Goal: Information Seeking & Learning: Learn about a topic

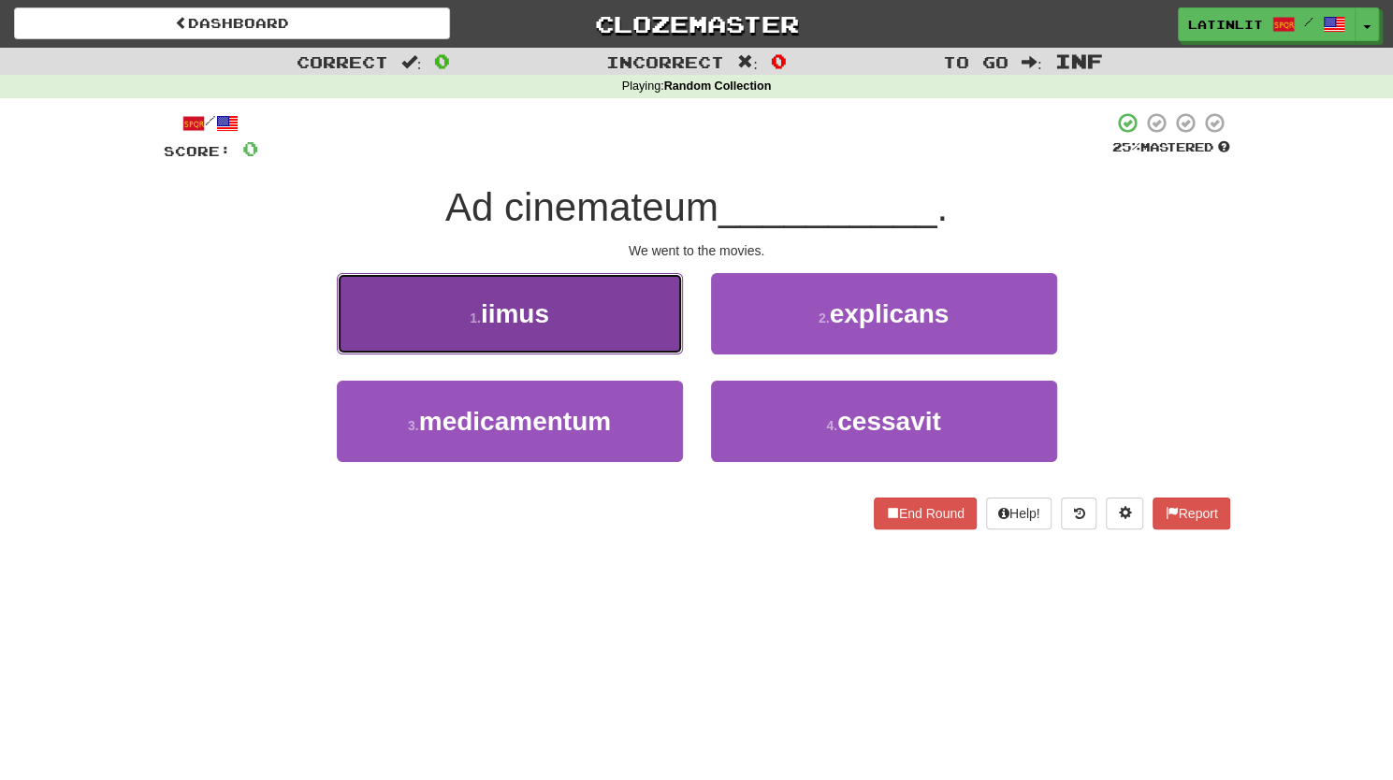
click at [565, 324] on button "1 . iimus" at bounding box center [510, 313] width 346 height 81
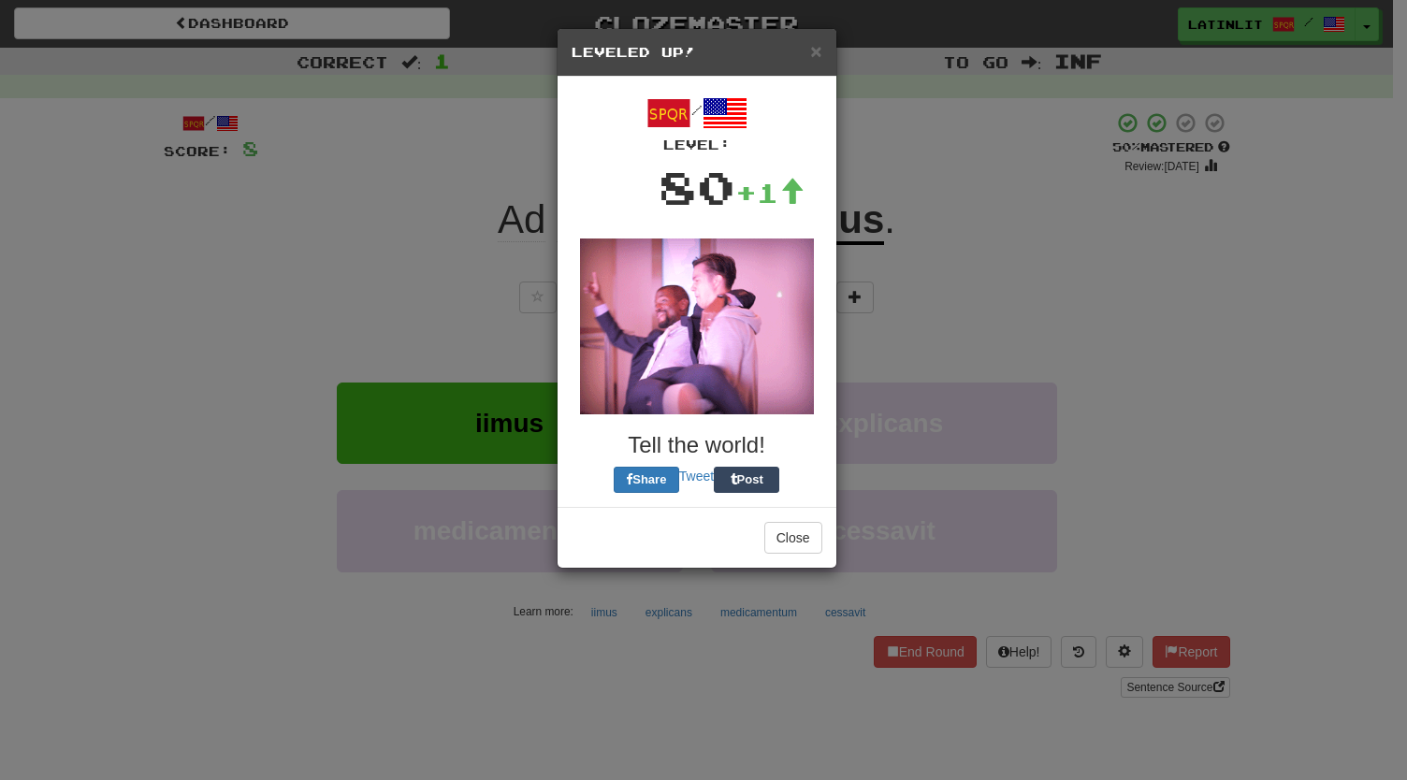
click at [744, 343] on div "/ Level: 80 +1 Tell the world! Share Tweet Post" at bounding box center [696, 292] width 279 height 430
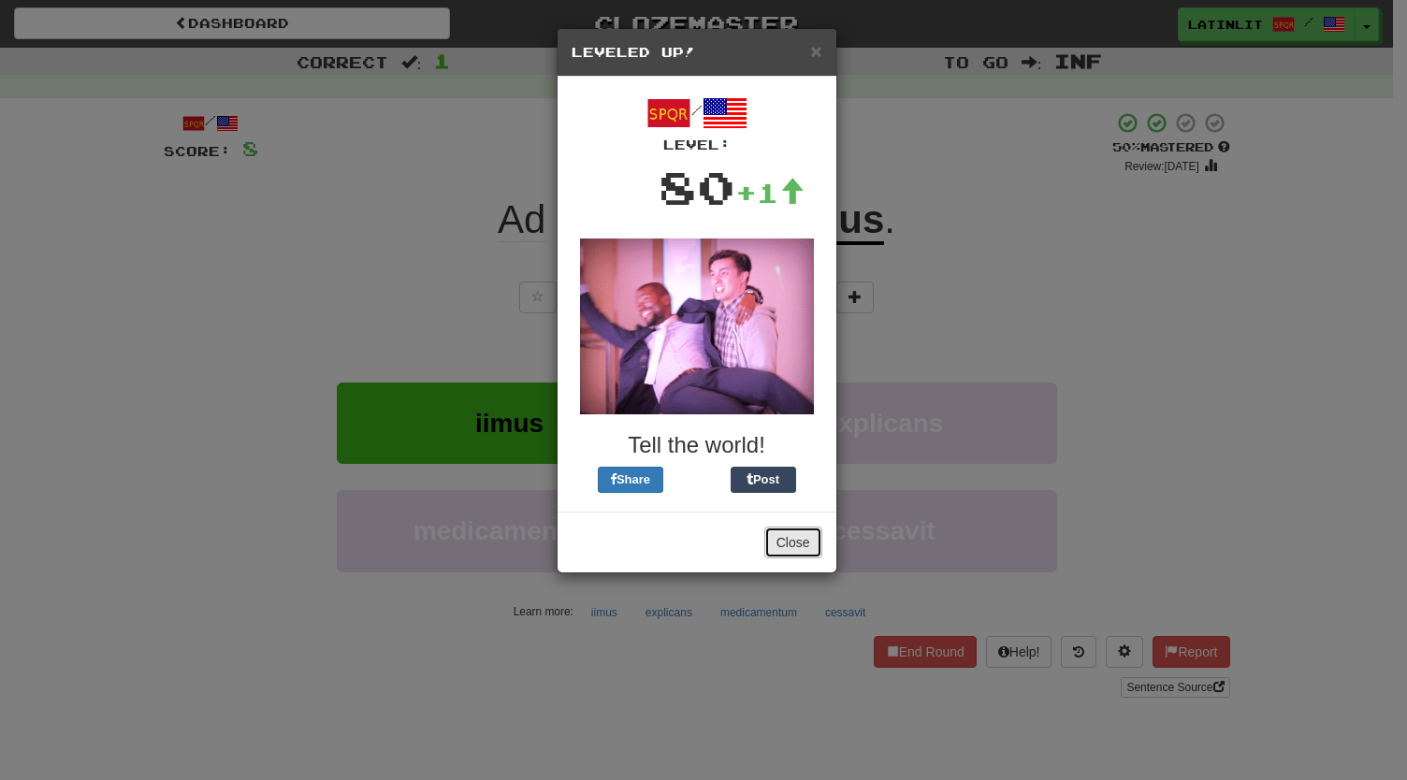
click at [776, 538] on button "Close" at bounding box center [793, 543] width 58 height 32
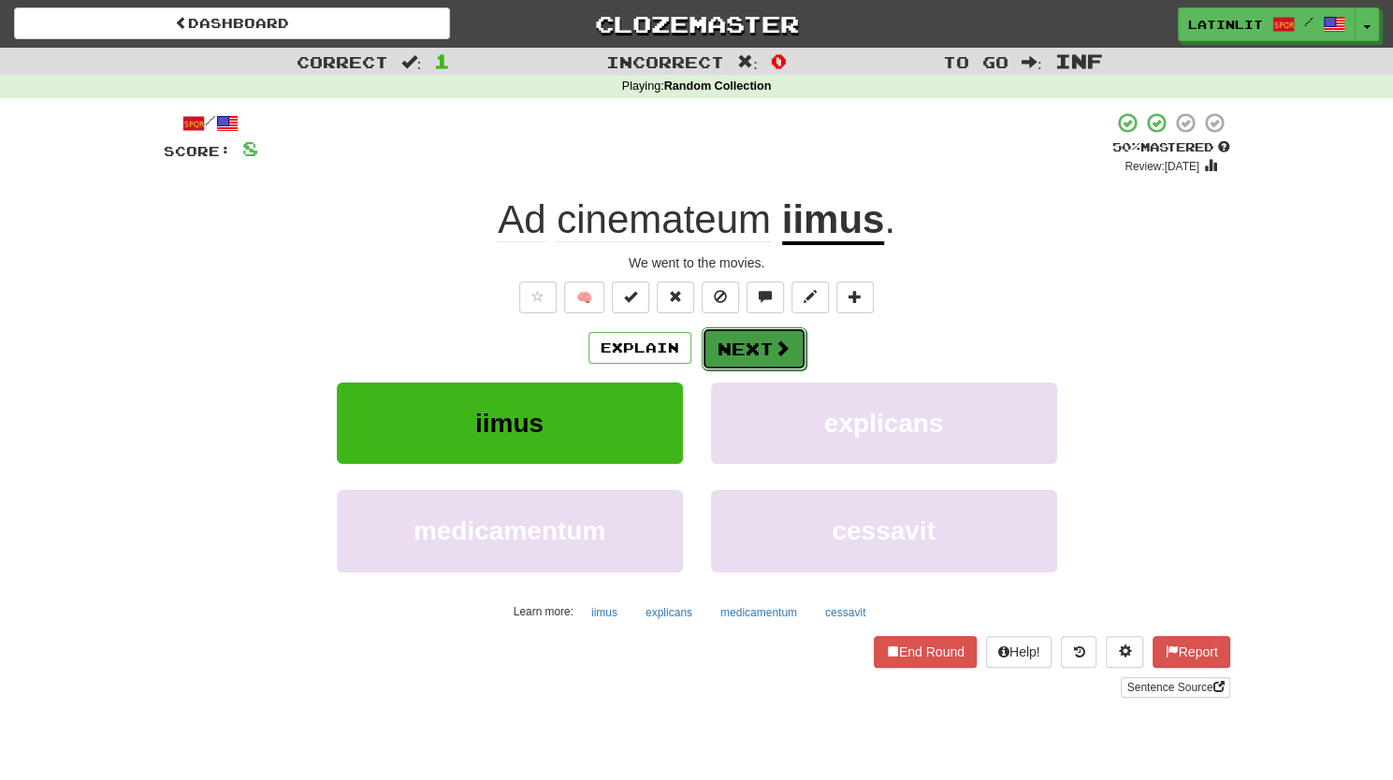
click at [767, 336] on button "Next" at bounding box center [753, 348] width 105 height 43
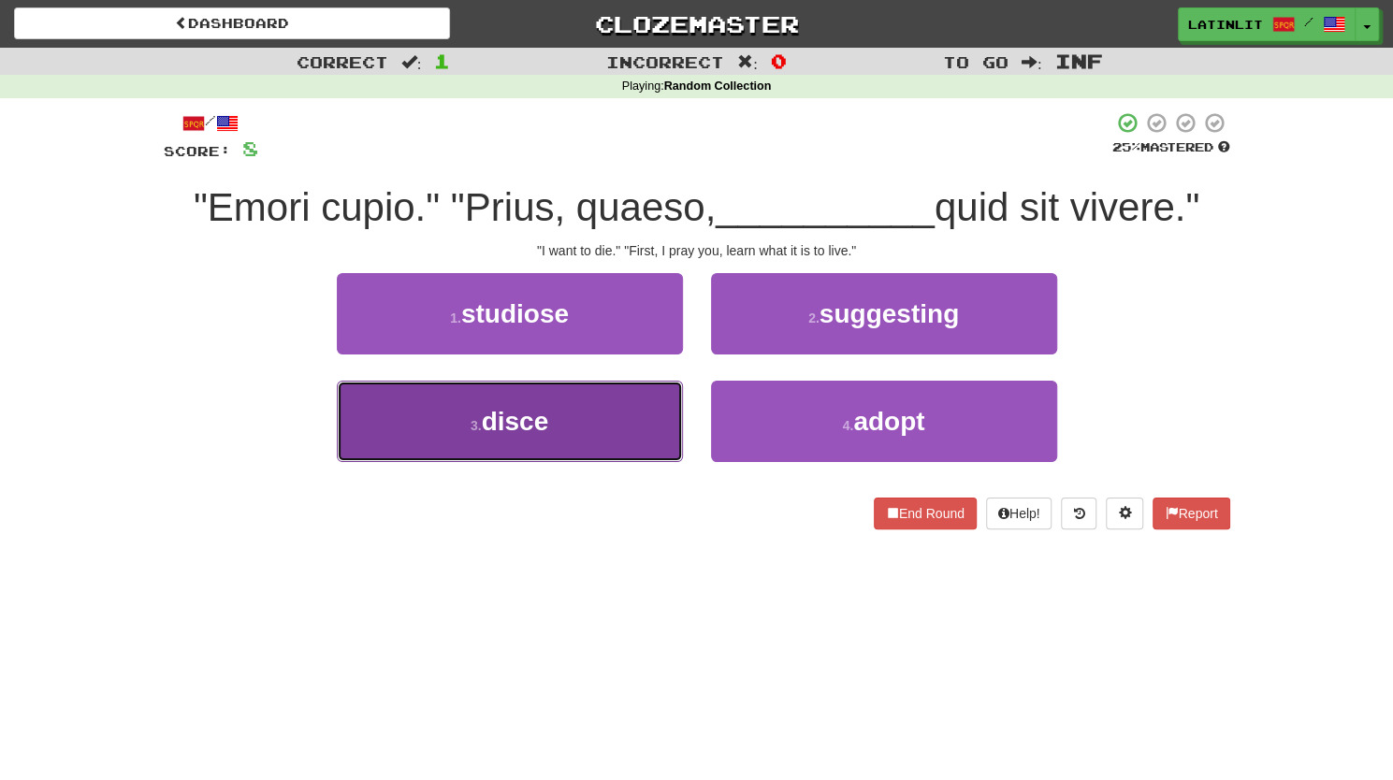
click at [503, 435] on span "disce" at bounding box center [515, 421] width 67 height 29
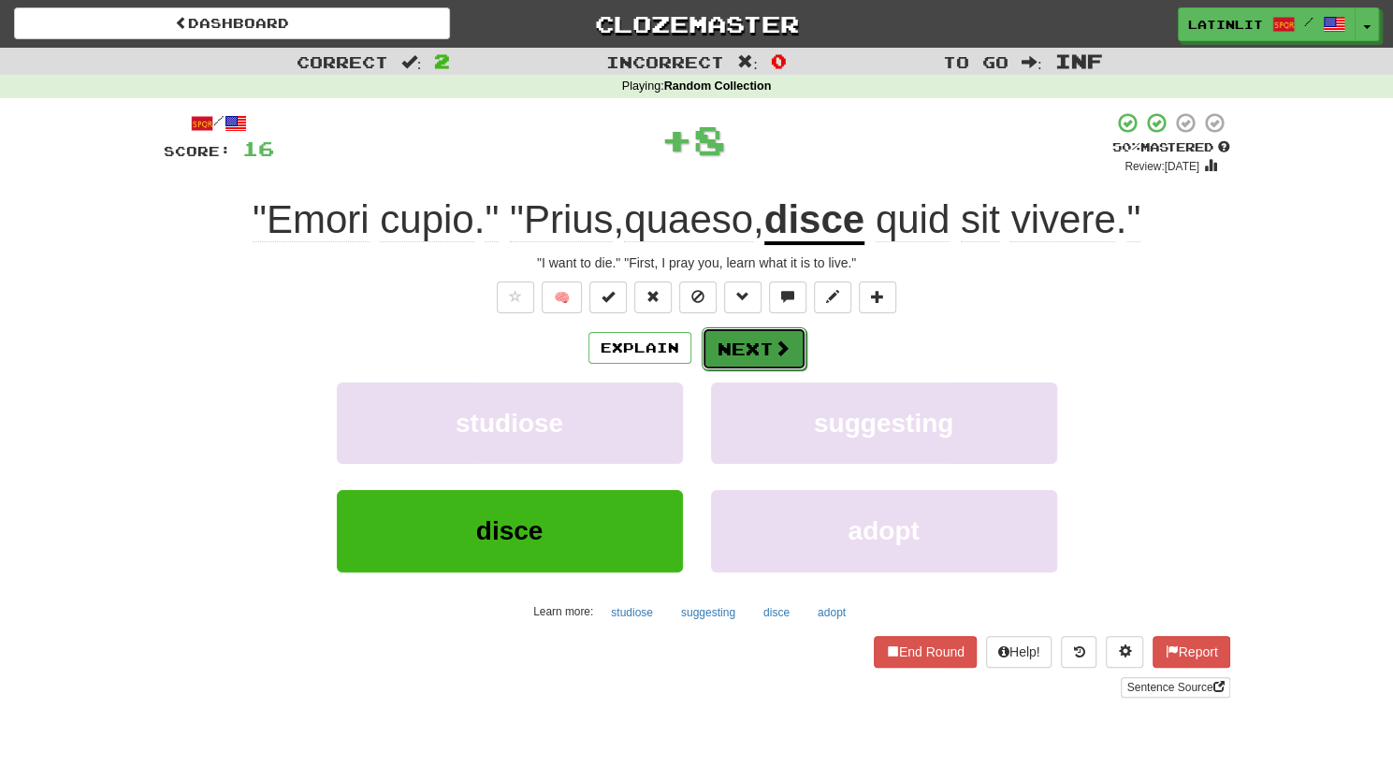
click at [729, 353] on button "Next" at bounding box center [753, 348] width 105 height 43
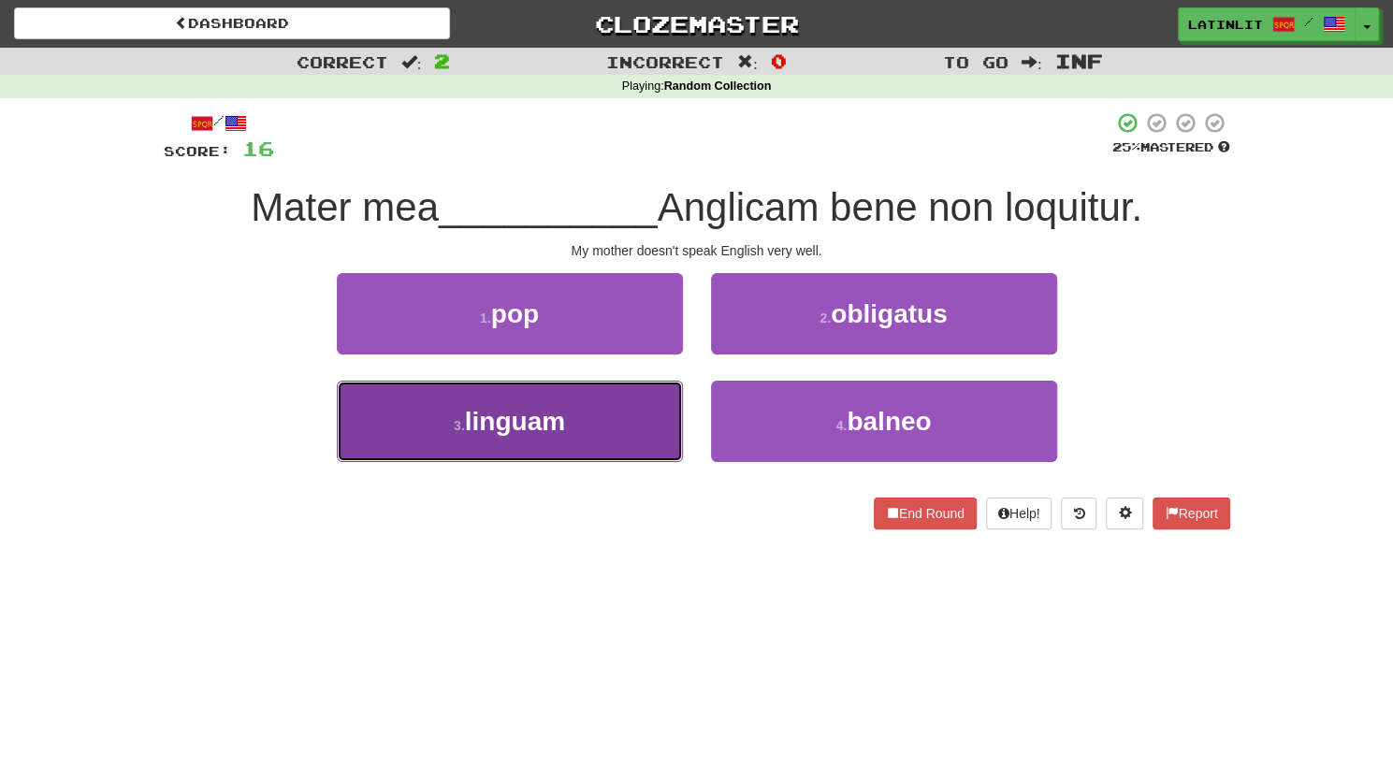
click at [614, 432] on button "3 . linguam" at bounding box center [510, 421] width 346 height 81
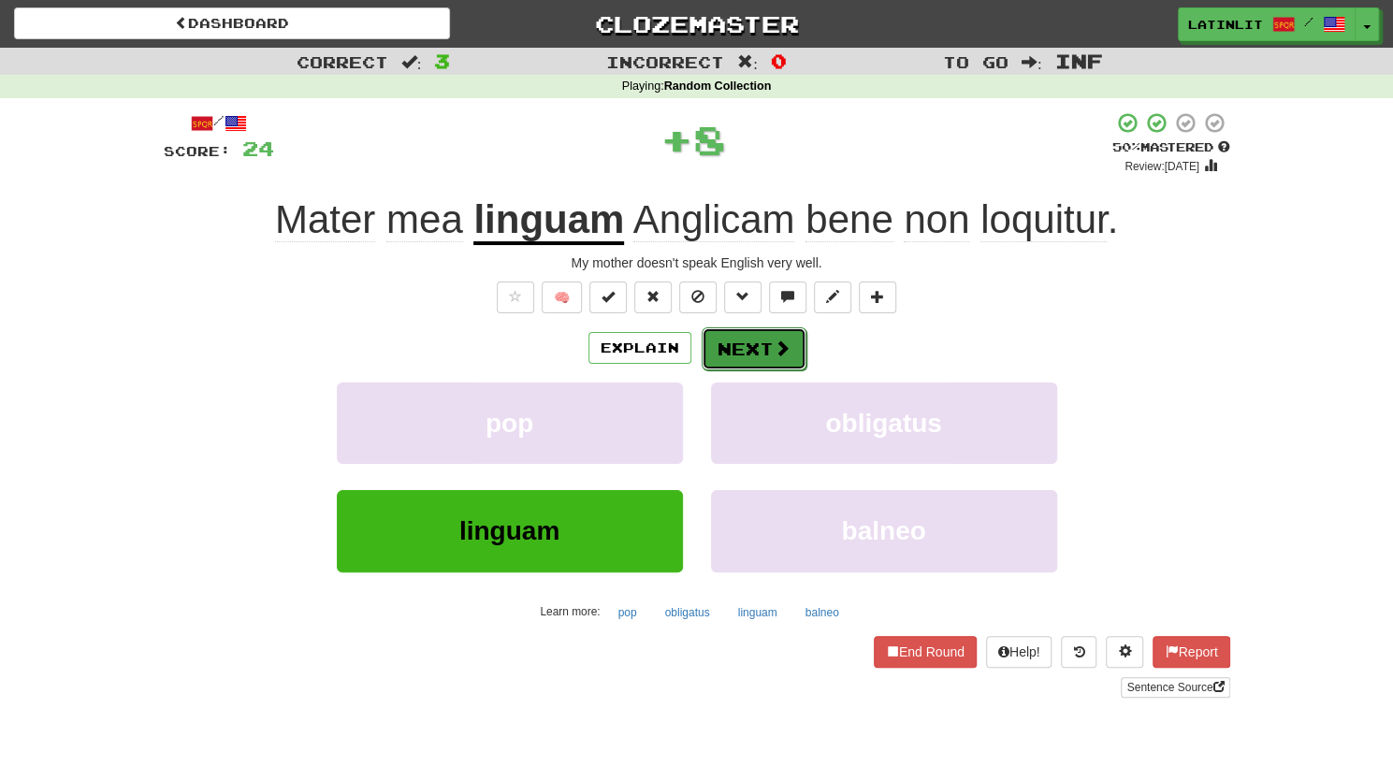
click at [782, 346] on span at bounding box center [781, 347] width 17 height 17
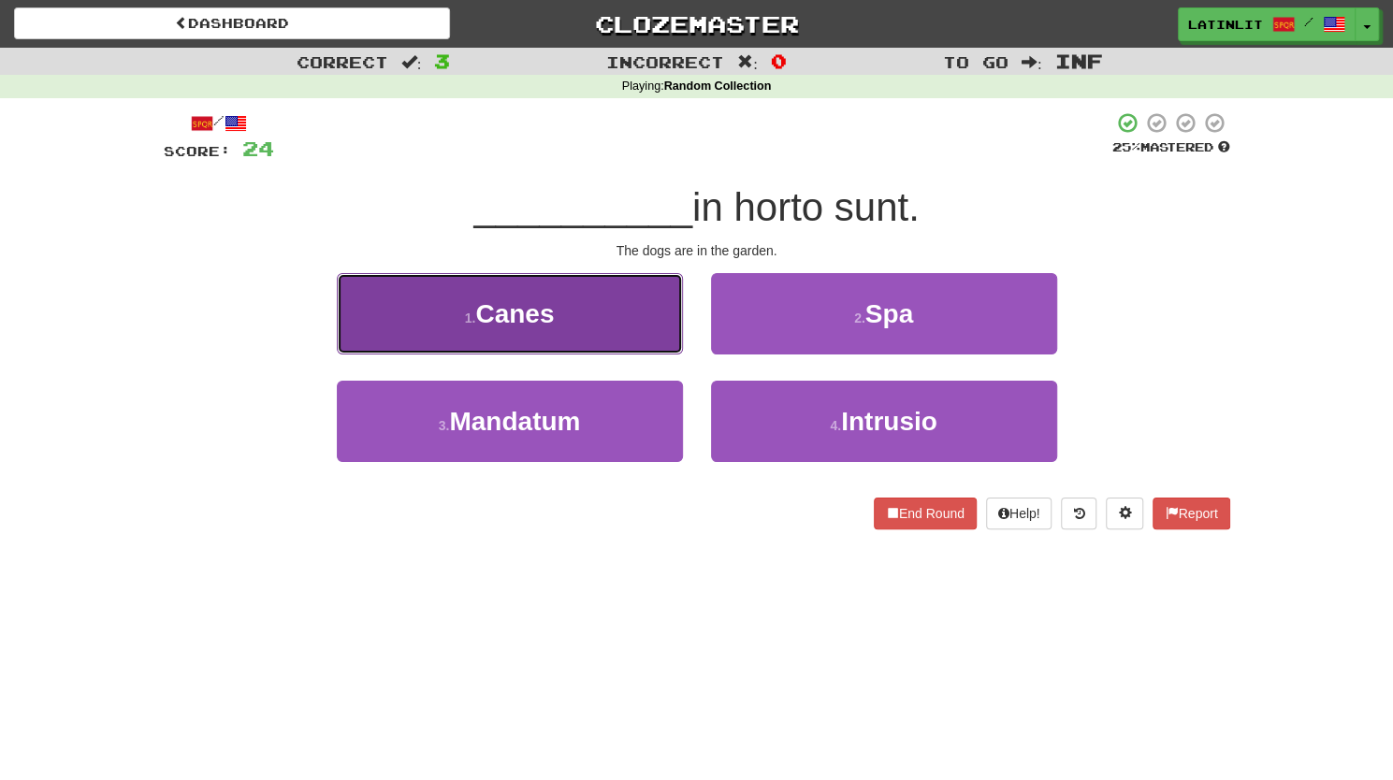
click at [624, 325] on button "1 . Canes" at bounding box center [510, 313] width 346 height 81
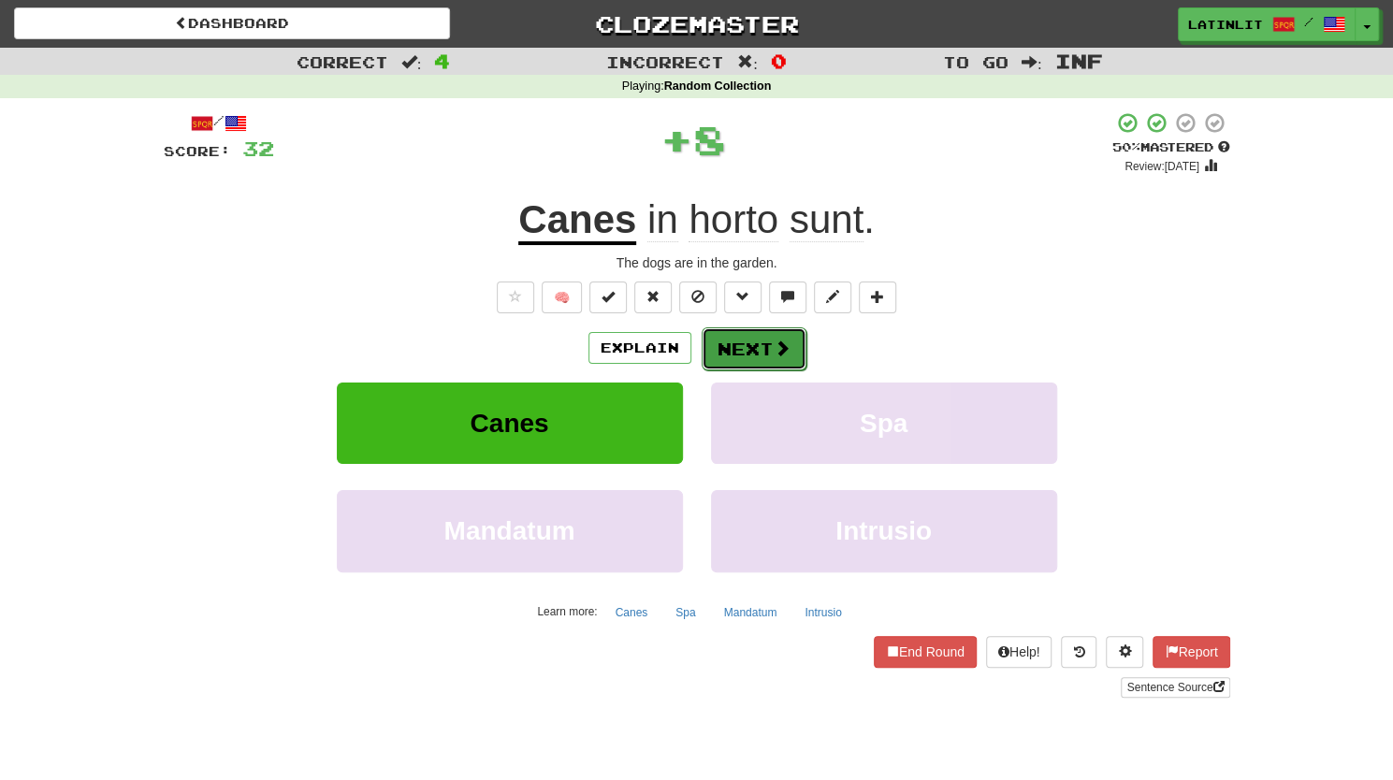
click at [735, 358] on button "Next" at bounding box center [753, 348] width 105 height 43
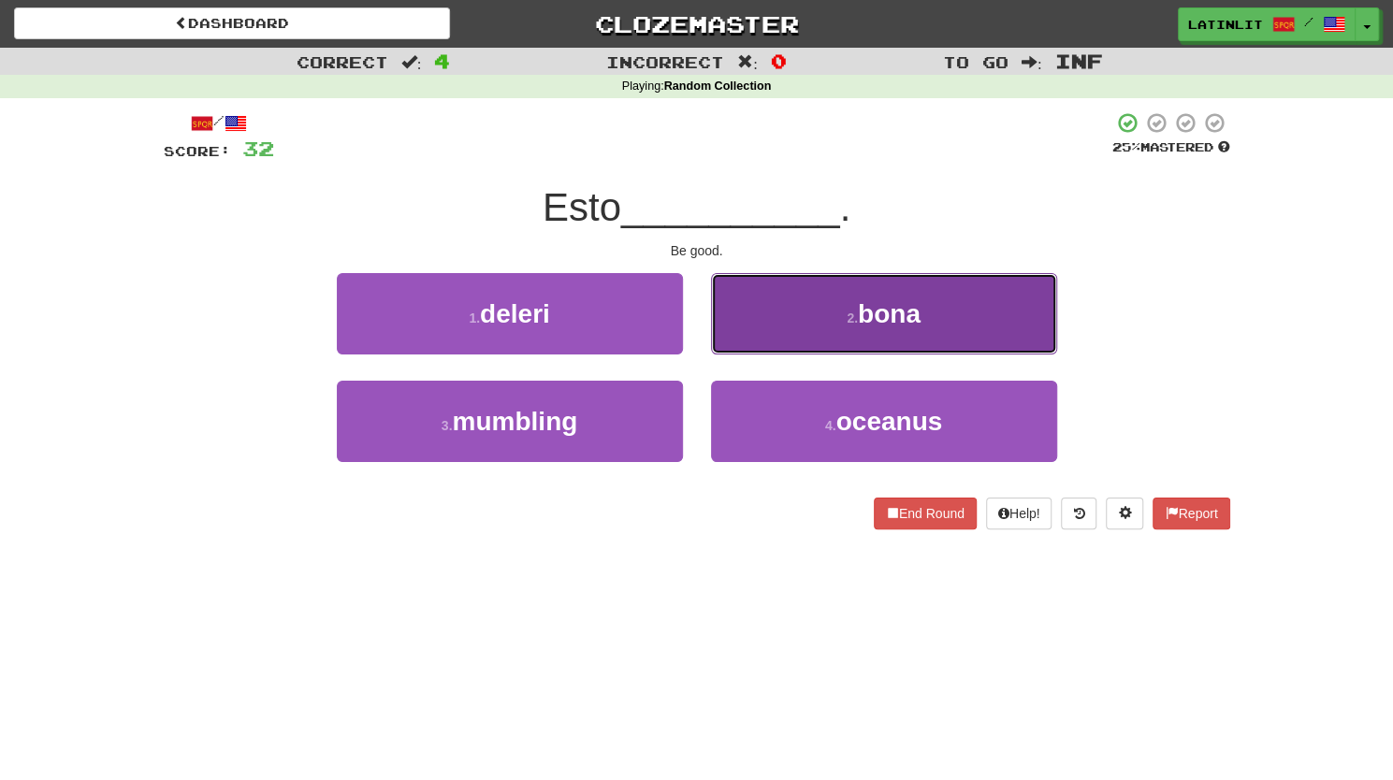
click at [745, 315] on button "2 . bona" at bounding box center [884, 313] width 346 height 81
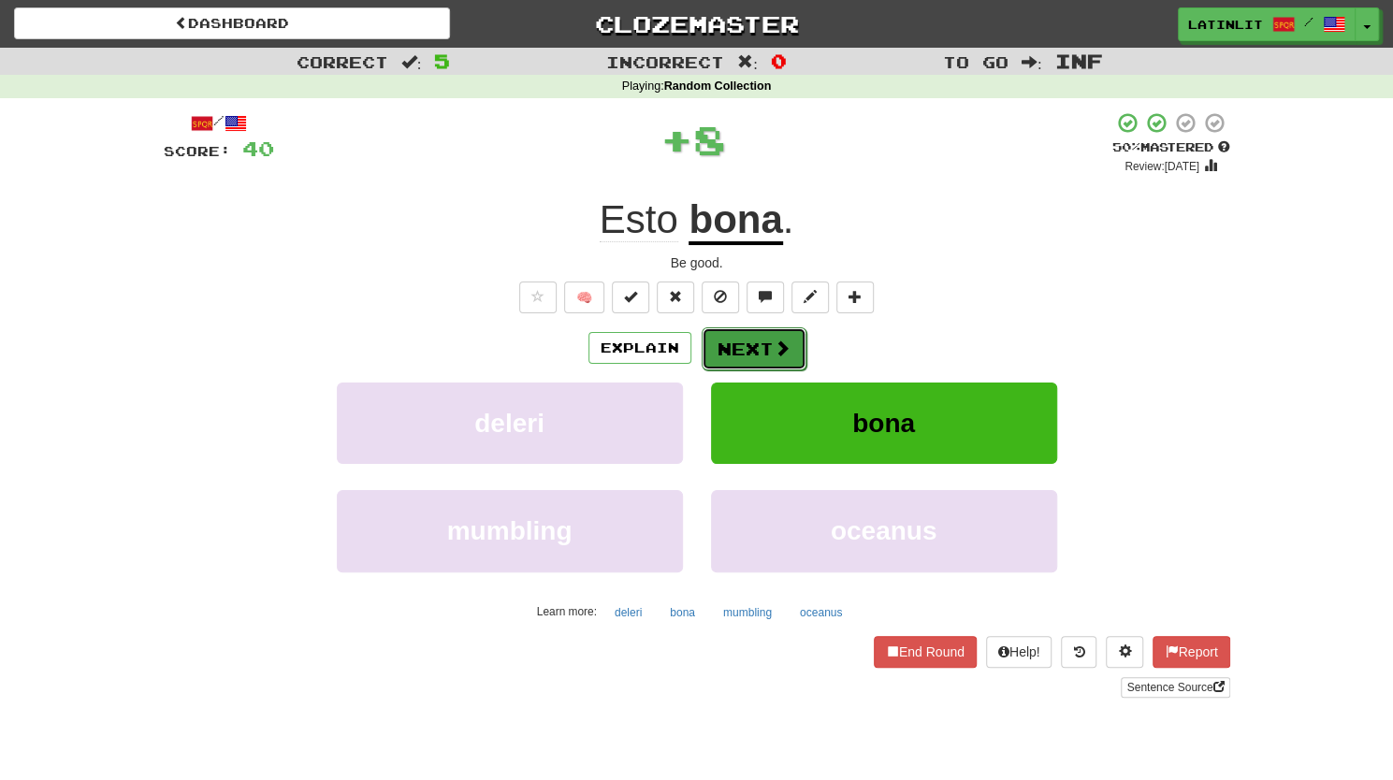
click at [720, 341] on button "Next" at bounding box center [753, 348] width 105 height 43
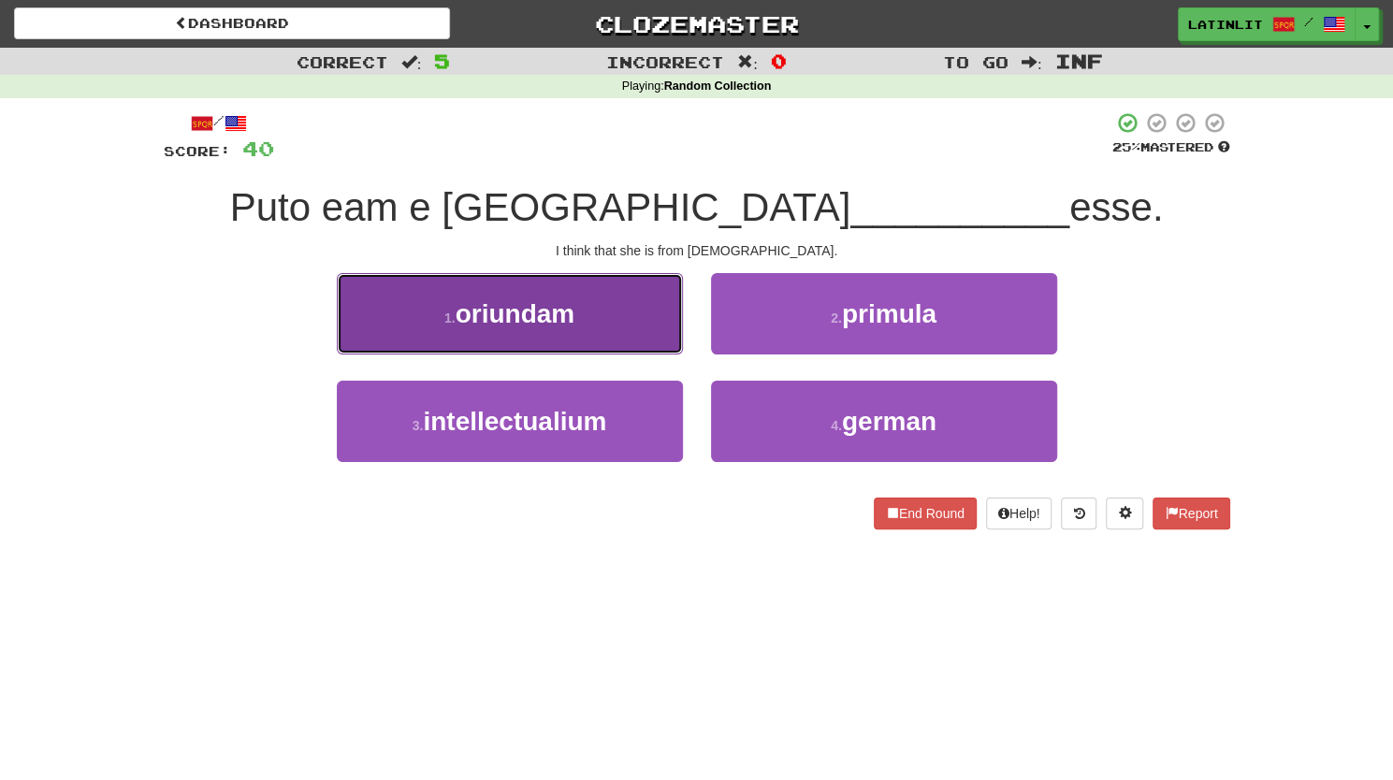
click at [615, 321] on button "1 . oriundam" at bounding box center [510, 313] width 346 height 81
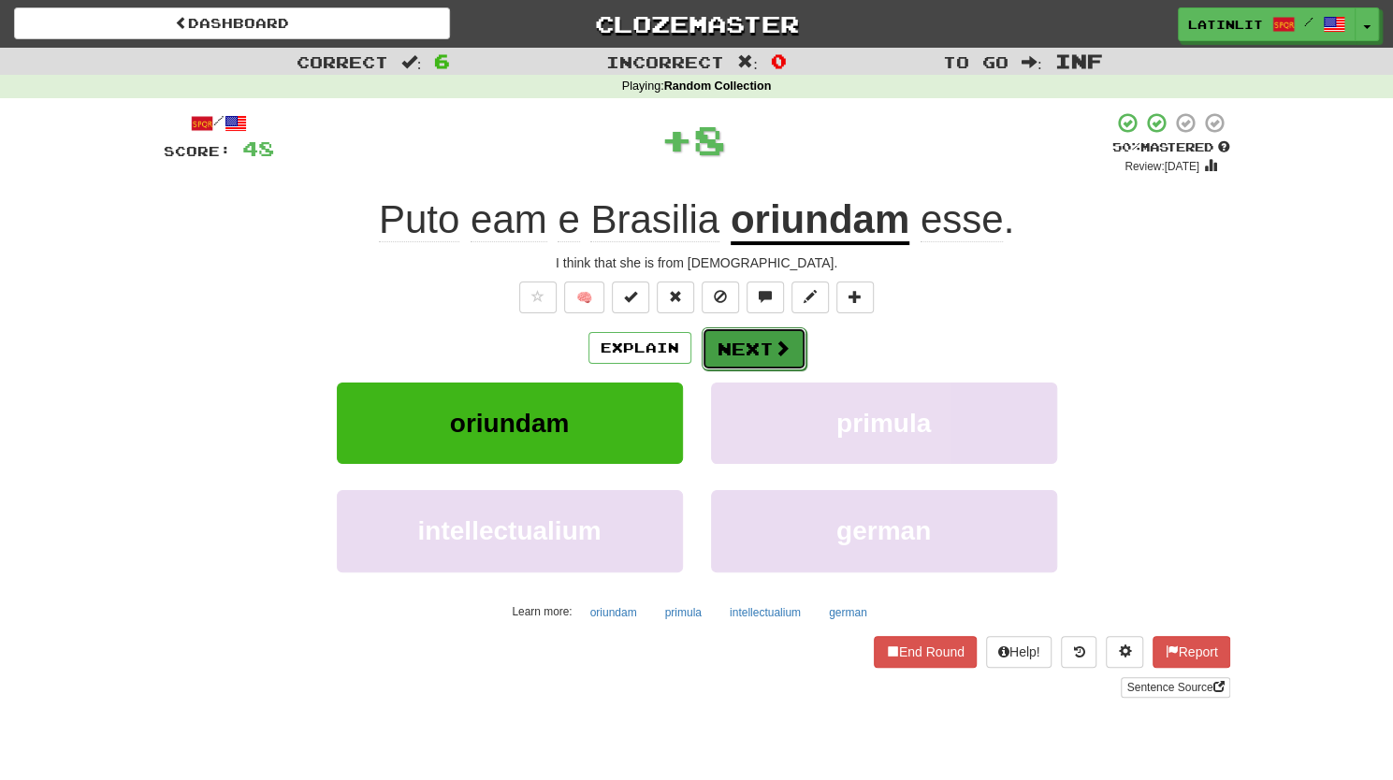
click at [735, 362] on button "Next" at bounding box center [753, 348] width 105 height 43
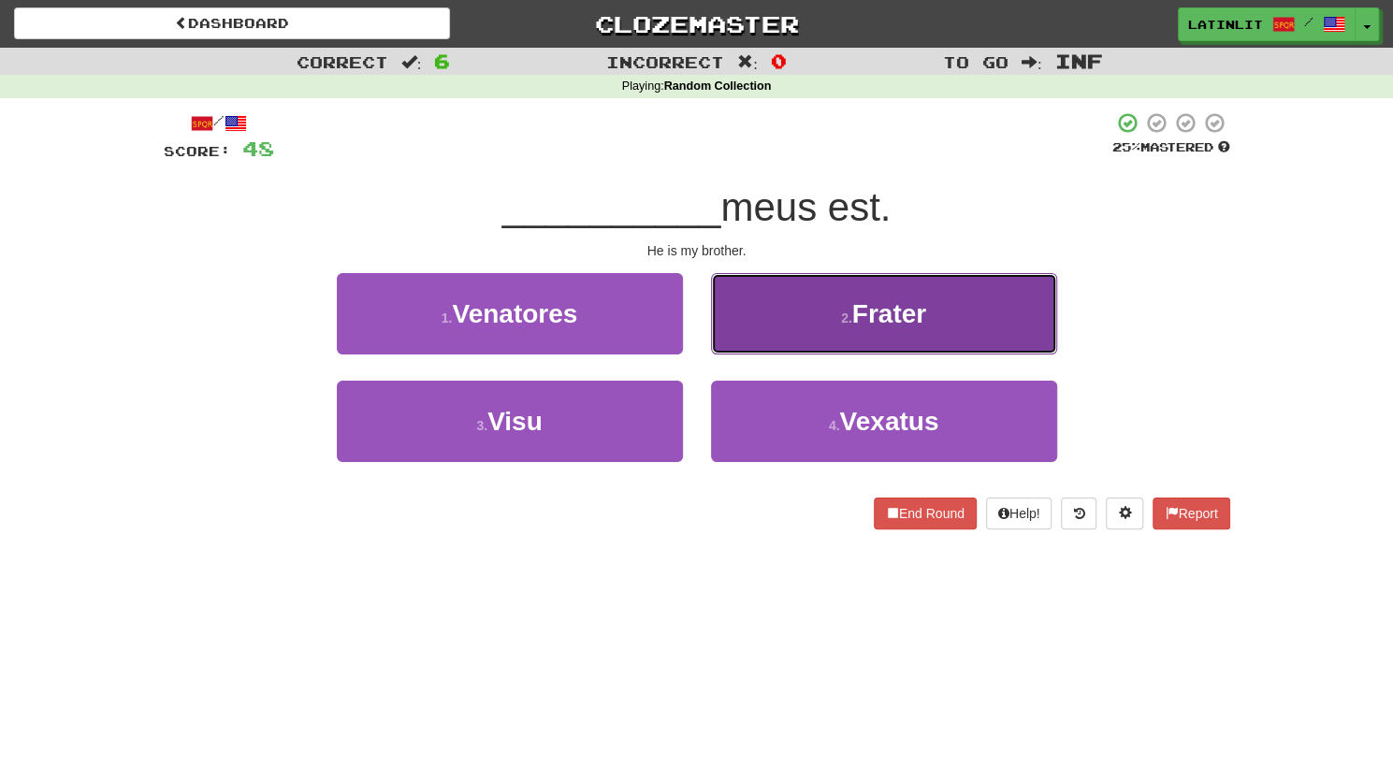
click at [763, 317] on button "2 . Frater" at bounding box center [884, 313] width 346 height 81
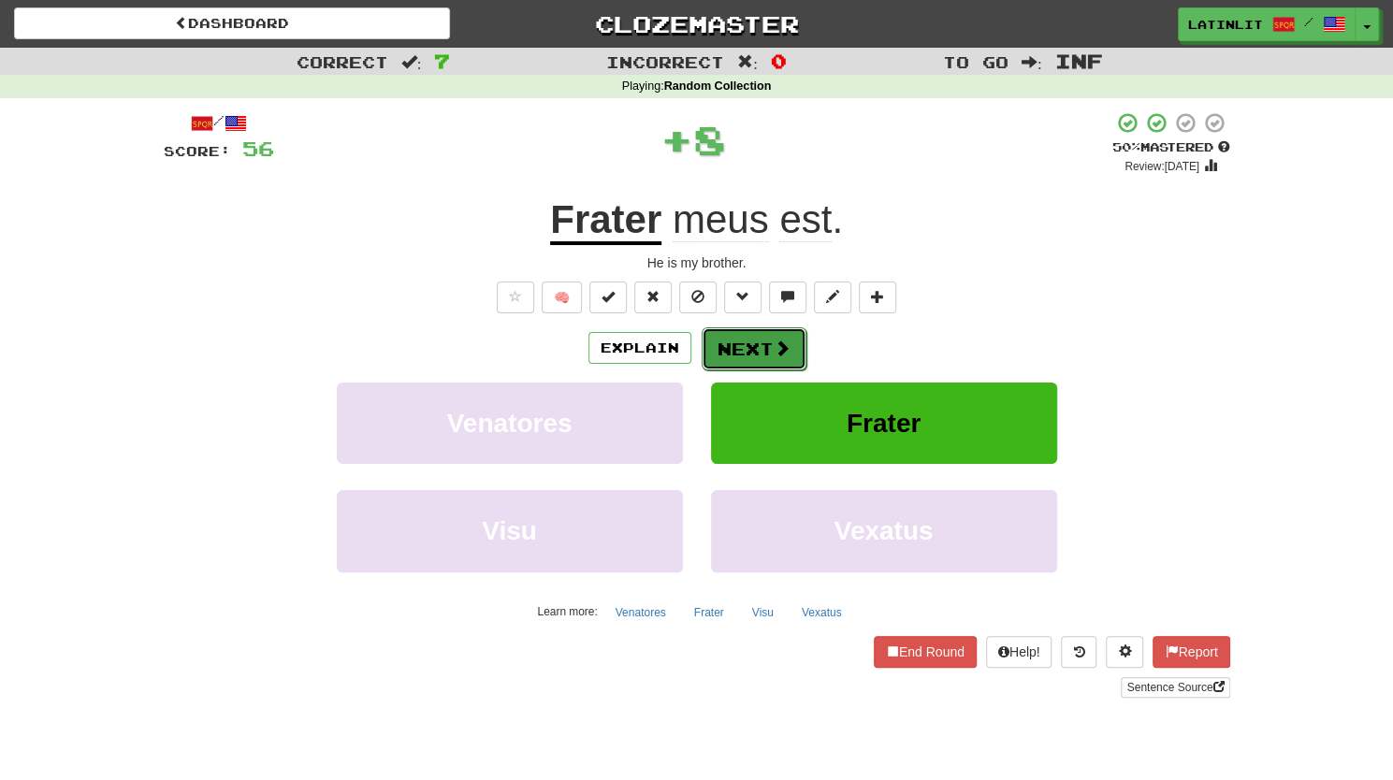
click at [720, 358] on button "Next" at bounding box center [753, 348] width 105 height 43
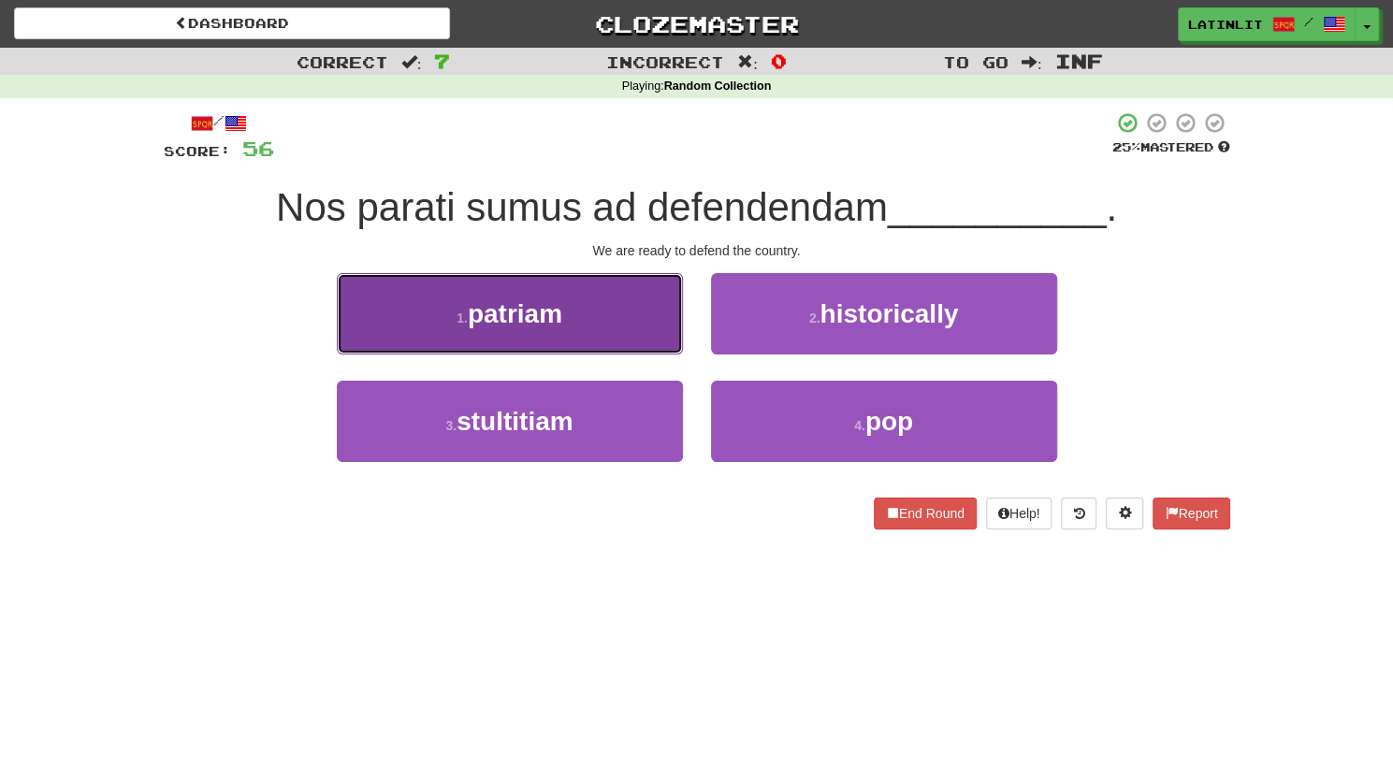
click at [616, 323] on button "1 . patriam" at bounding box center [510, 313] width 346 height 81
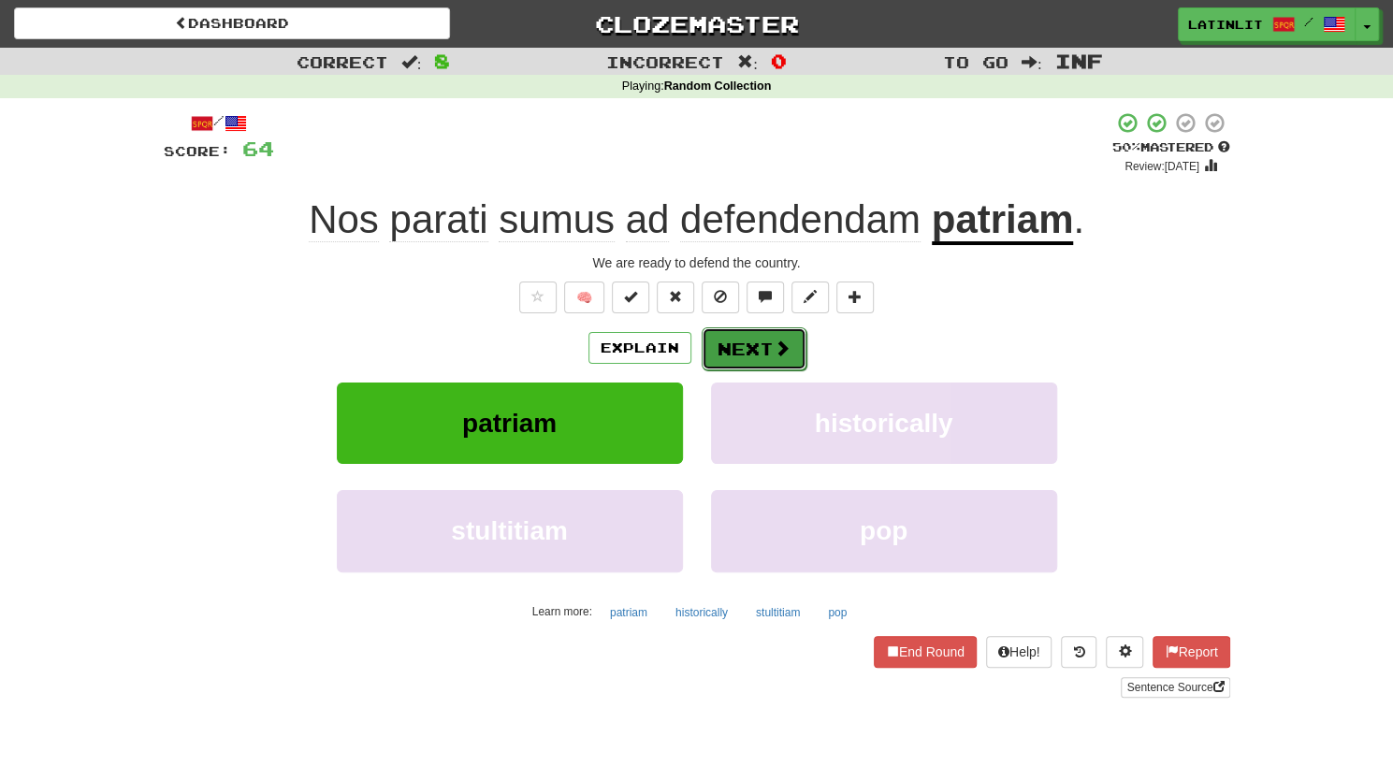
click at [755, 347] on button "Next" at bounding box center [753, 348] width 105 height 43
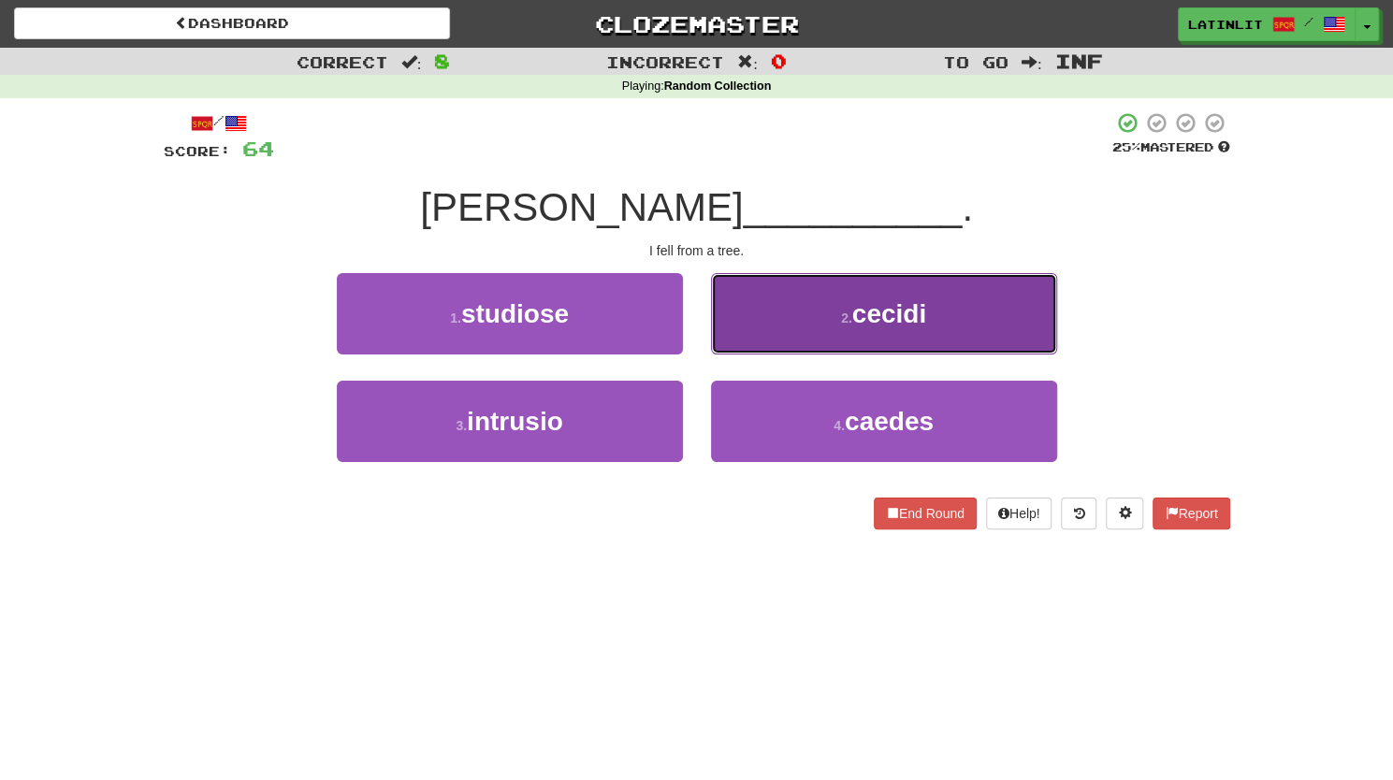
click at [756, 330] on button "2 . cecidi" at bounding box center [884, 313] width 346 height 81
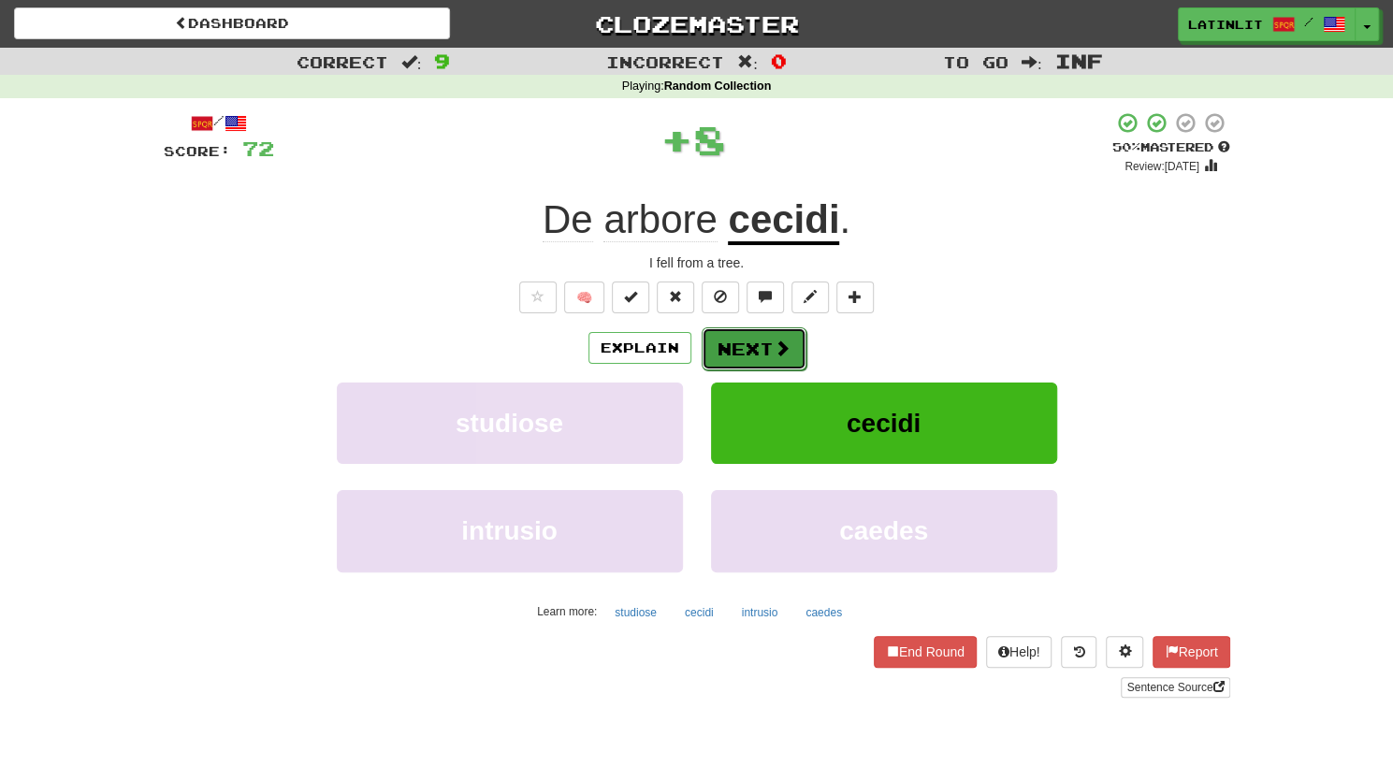
click at [731, 352] on button "Next" at bounding box center [753, 348] width 105 height 43
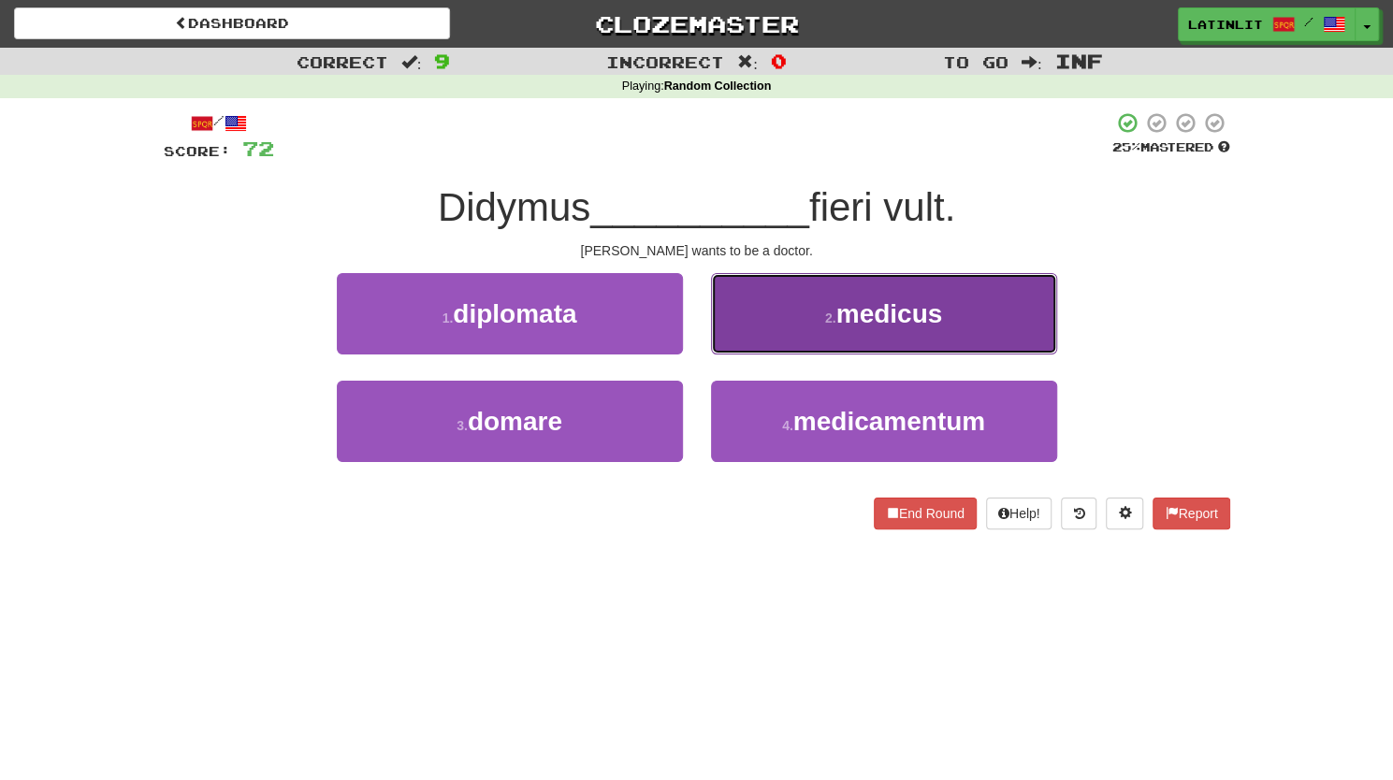
click at [763, 312] on button "2 . medicus" at bounding box center [884, 313] width 346 height 81
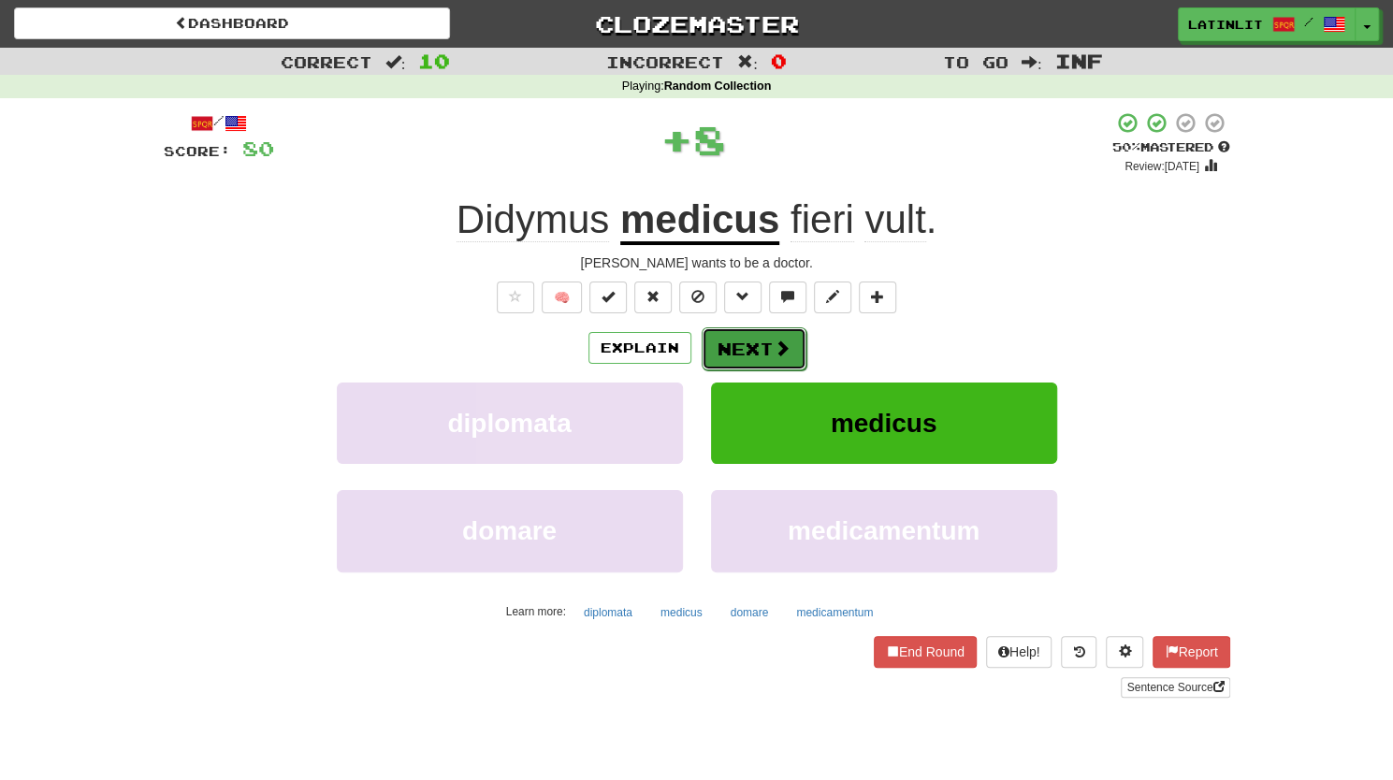
click at [733, 351] on button "Next" at bounding box center [753, 348] width 105 height 43
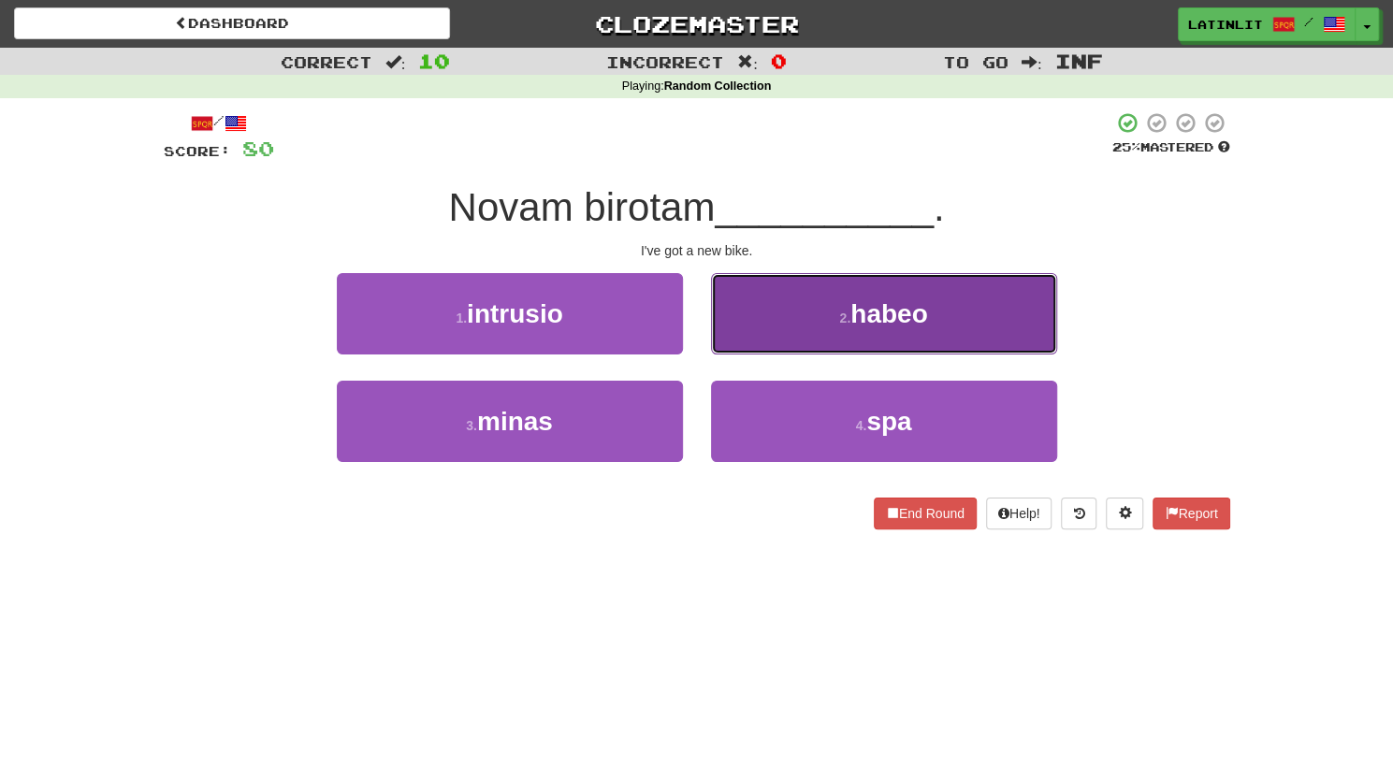
click at [751, 330] on button "2 . habeo" at bounding box center [884, 313] width 346 height 81
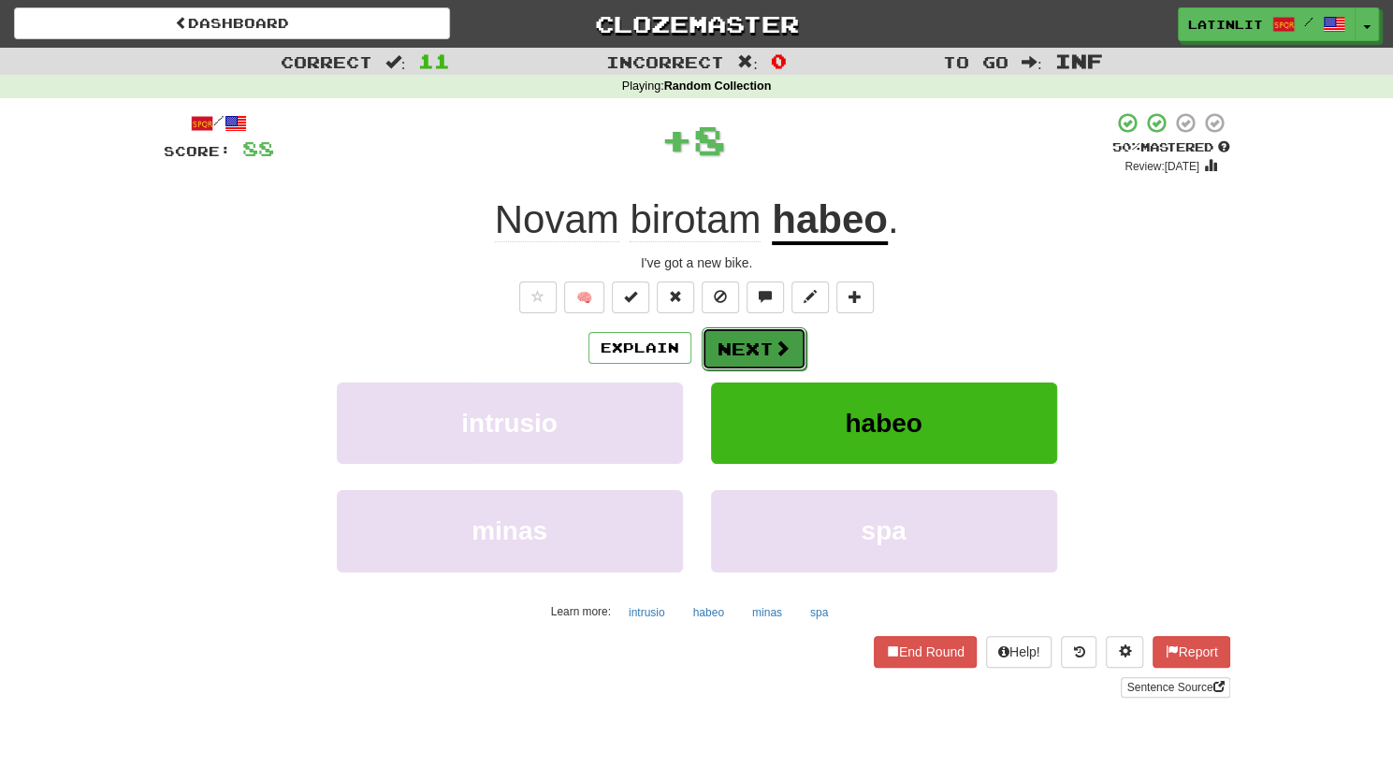
click at [737, 343] on button "Next" at bounding box center [753, 348] width 105 height 43
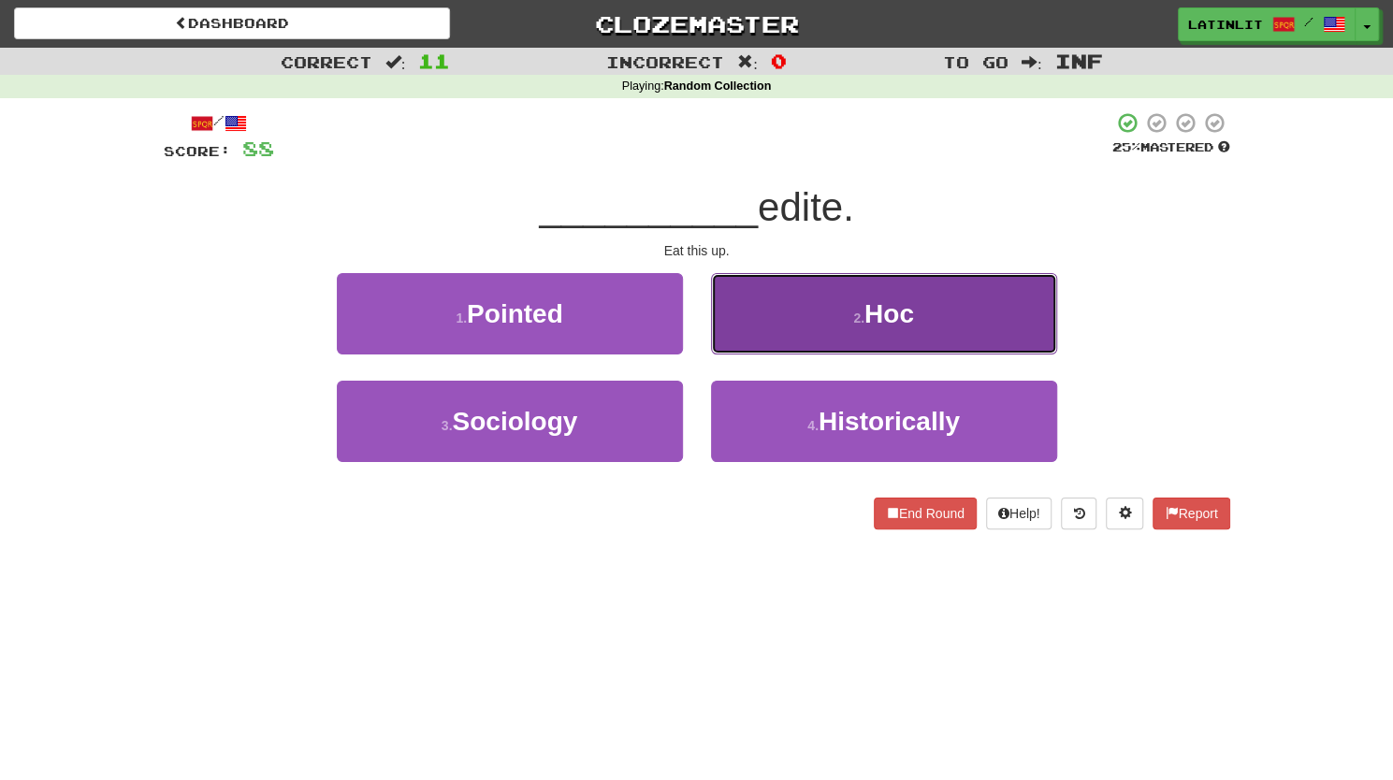
click at [759, 325] on button "2 . Hoc" at bounding box center [884, 313] width 346 height 81
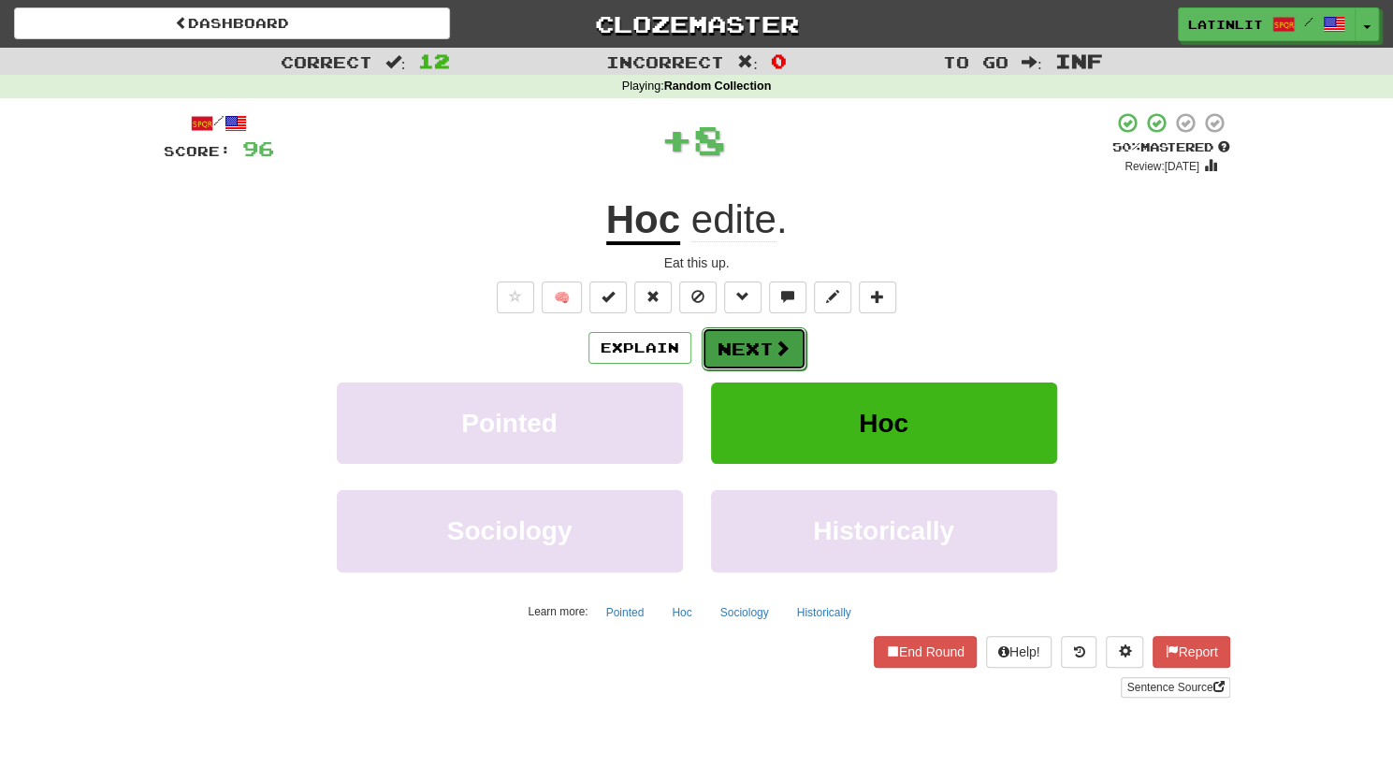
click at [744, 347] on button "Next" at bounding box center [753, 348] width 105 height 43
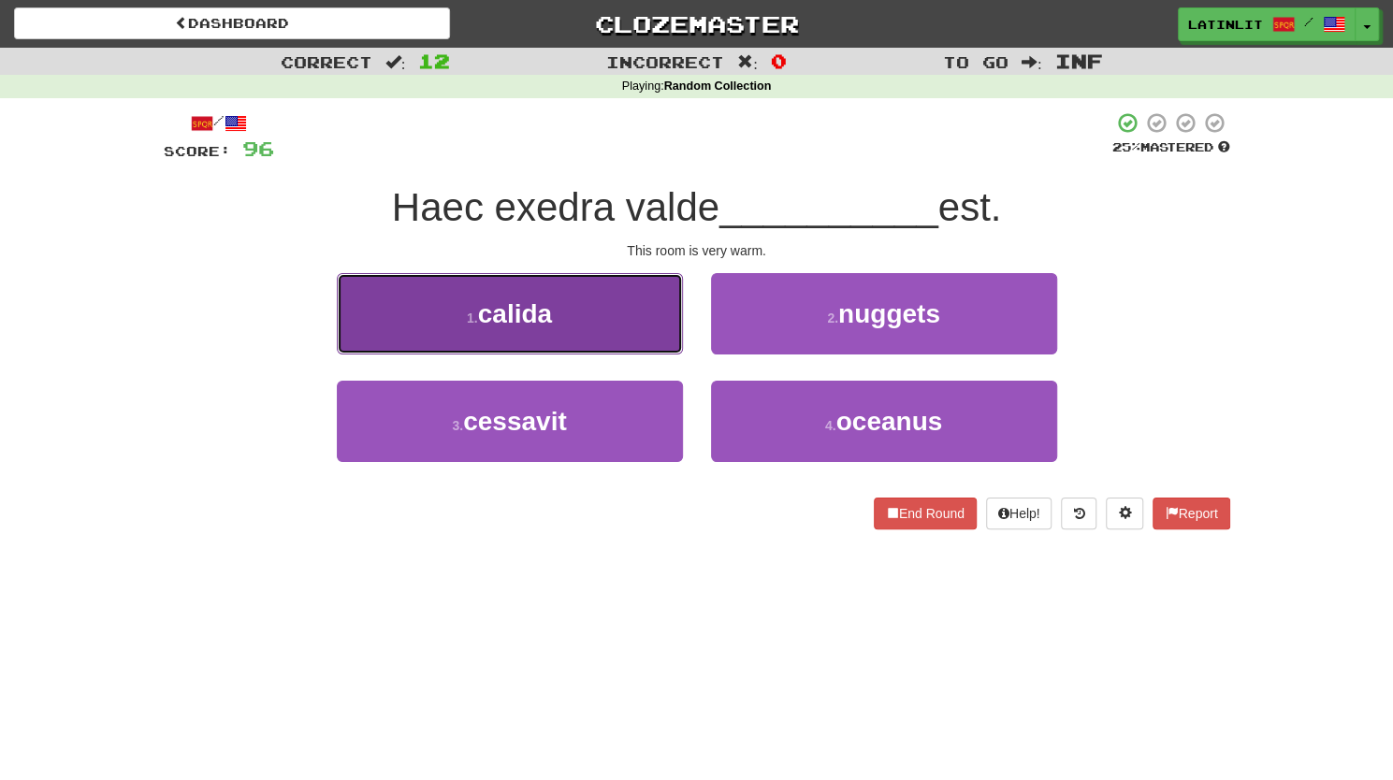
click at [635, 332] on button "1 . calida" at bounding box center [510, 313] width 346 height 81
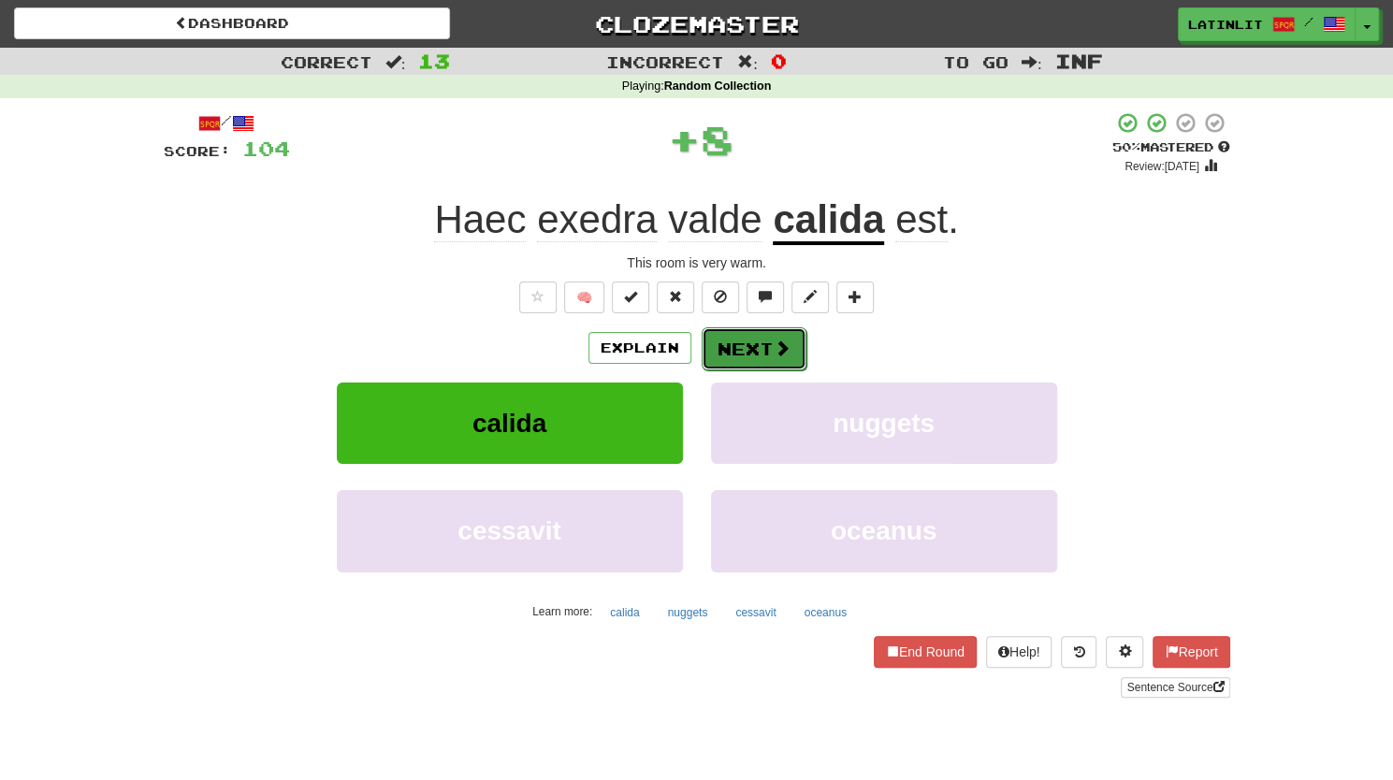
click at [752, 349] on button "Next" at bounding box center [753, 348] width 105 height 43
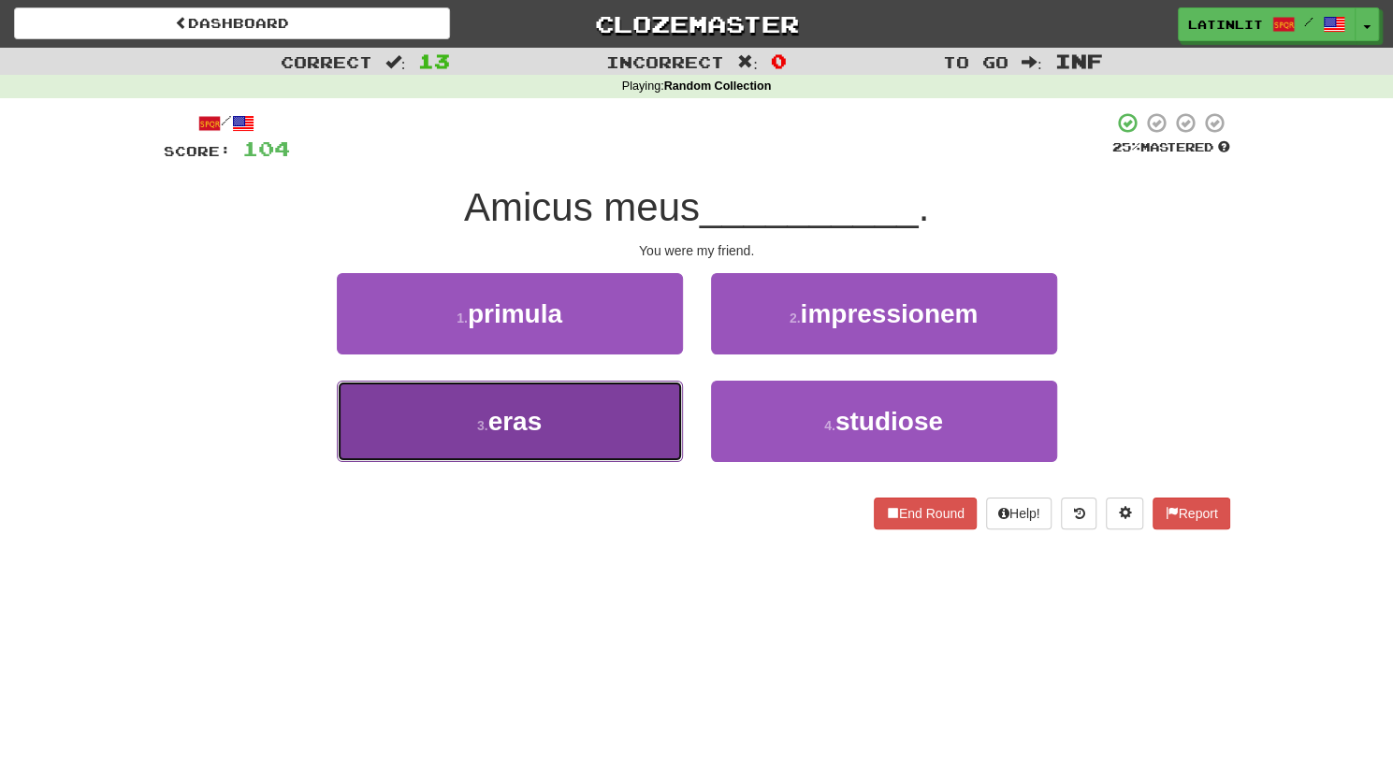
click at [616, 437] on button "3 . eras" at bounding box center [510, 421] width 346 height 81
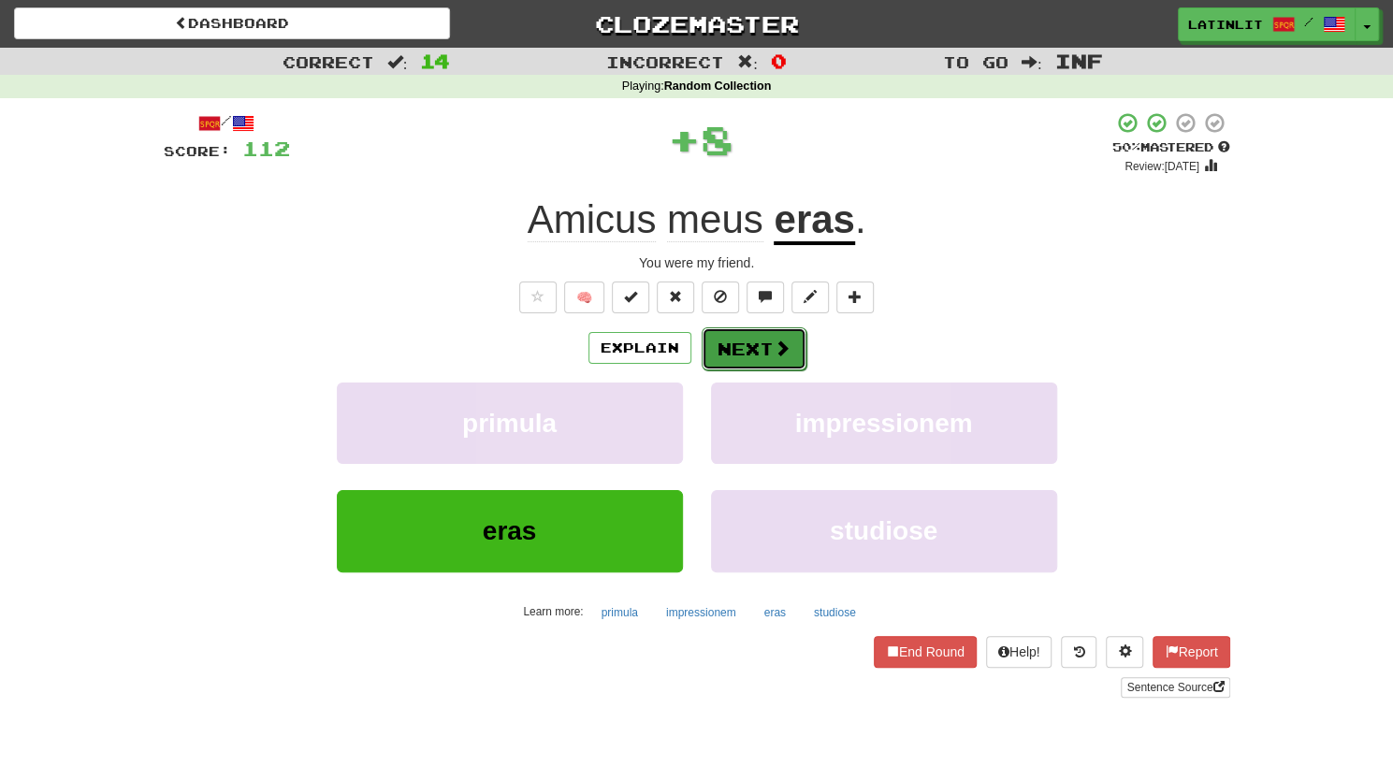
click at [737, 343] on button "Next" at bounding box center [753, 348] width 105 height 43
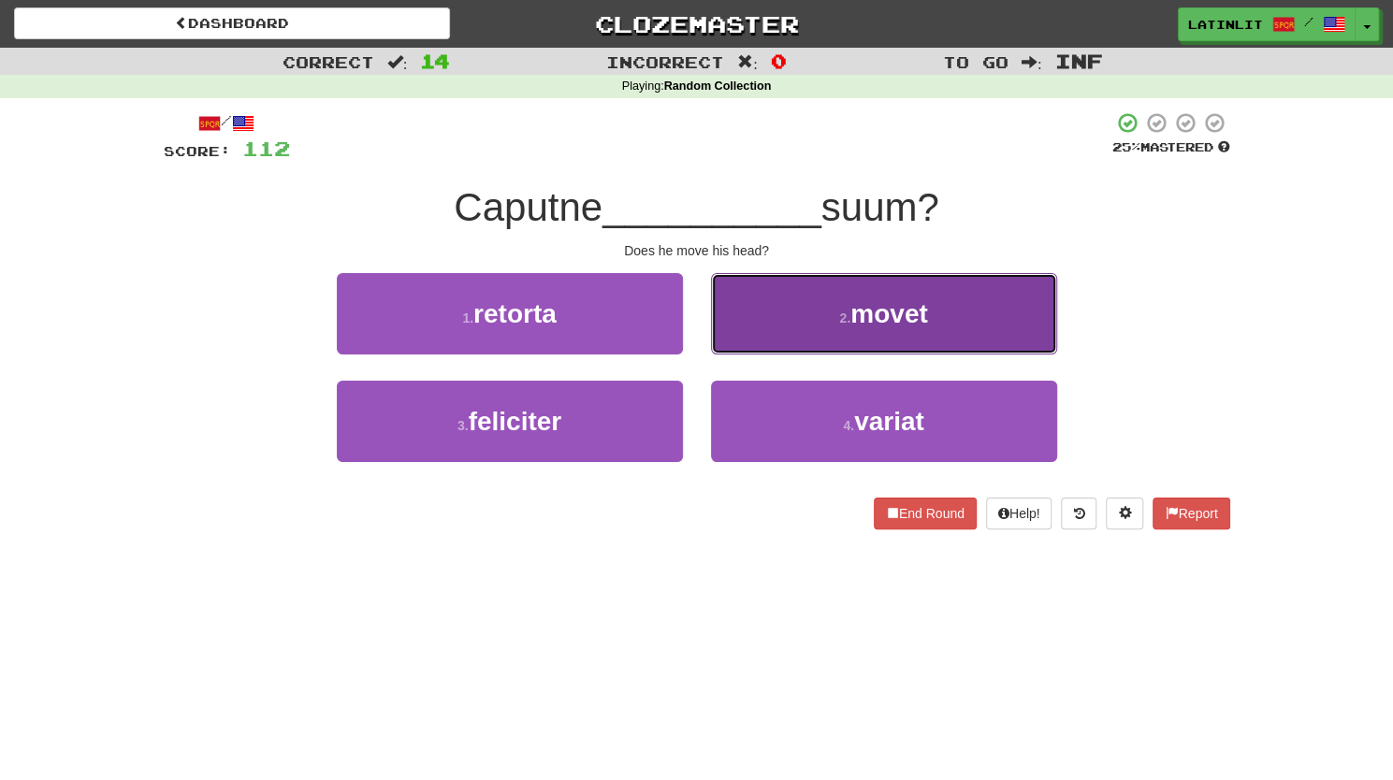
click at [748, 316] on button "2 . movet" at bounding box center [884, 313] width 346 height 81
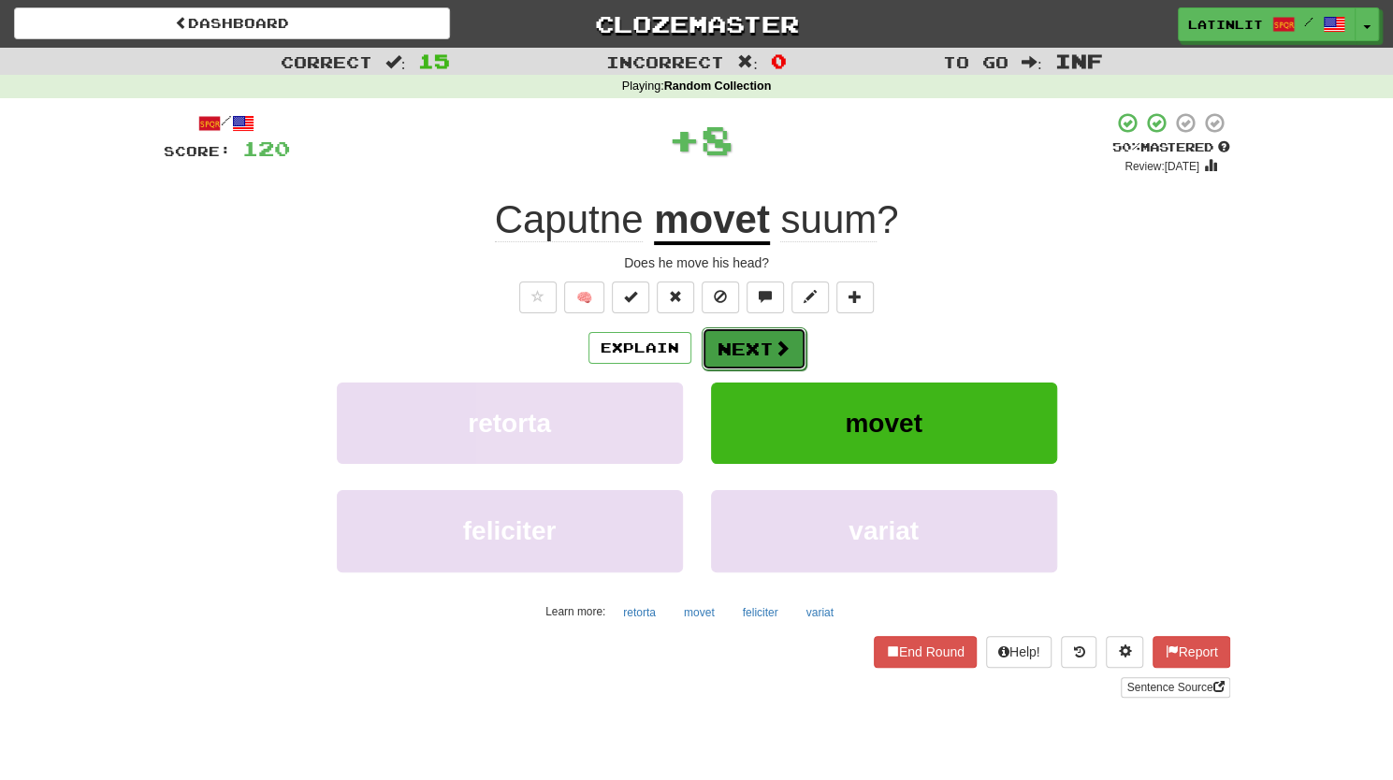
click at [723, 343] on button "Next" at bounding box center [753, 348] width 105 height 43
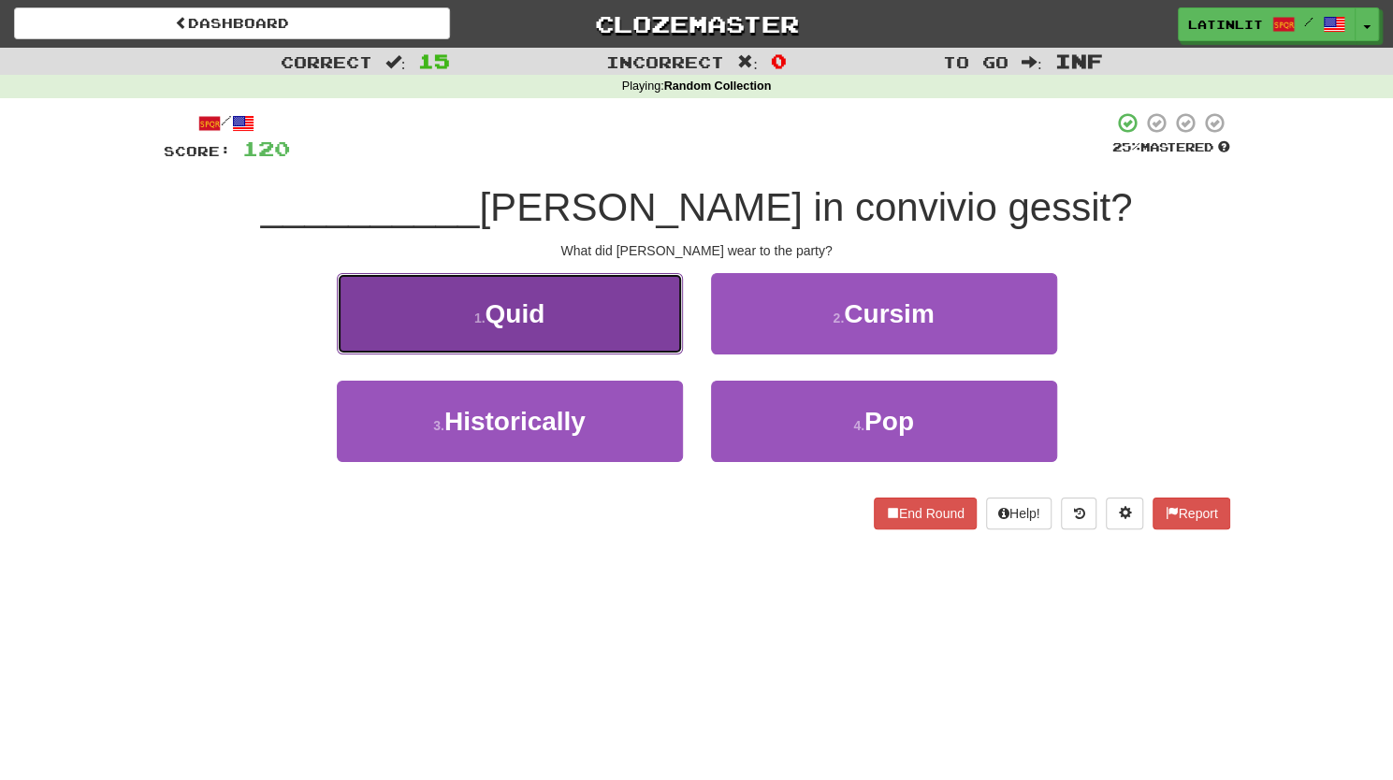
click at [653, 332] on button "1 . Quid" at bounding box center [510, 313] width 346 height 81
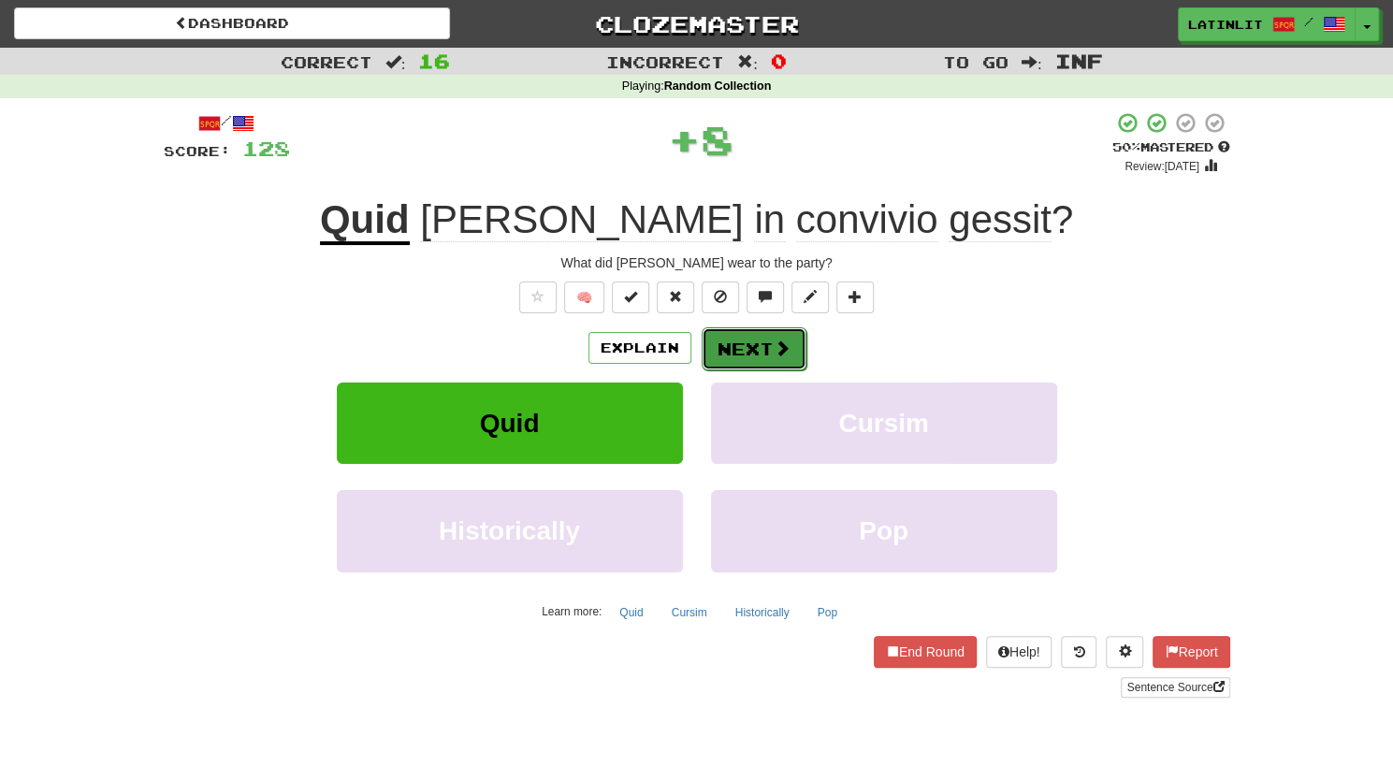
click at [741, 347] on button "Next" at bounding box center [753, 348] width 105 height 43
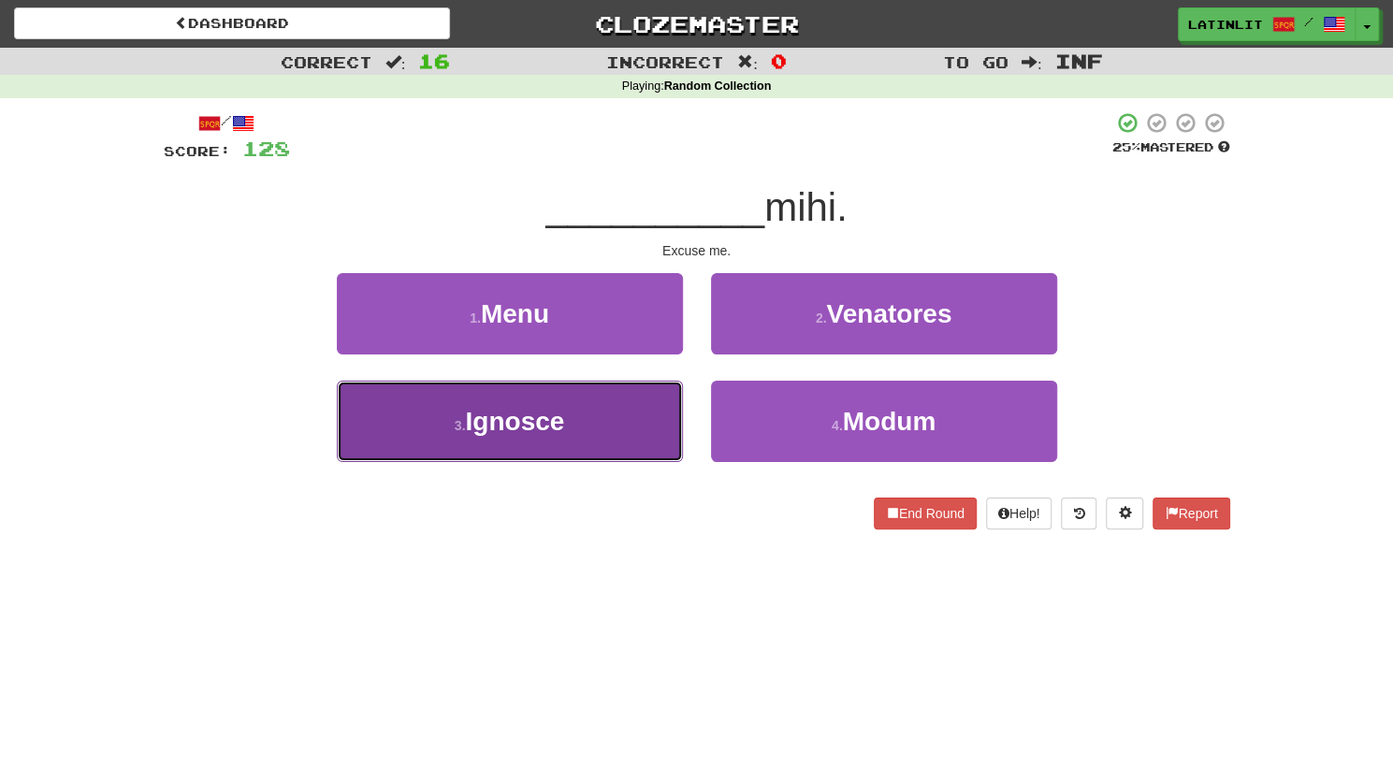
click at [595, 438] on button "3 . Ignosce" at bounding box center [510, 421] width 346 height 81
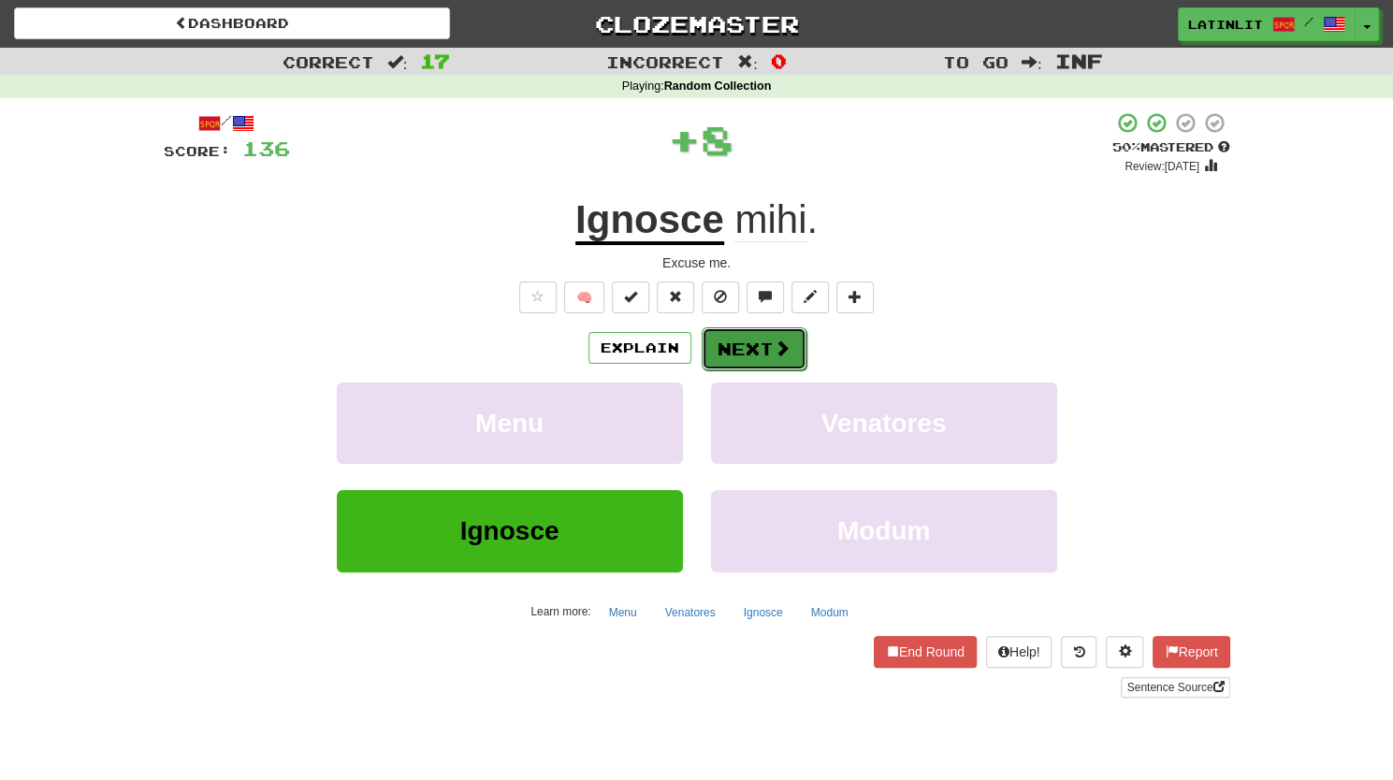
click at [728, 354] on button "Next" at bounding box center [753, 348] width 105 height 43
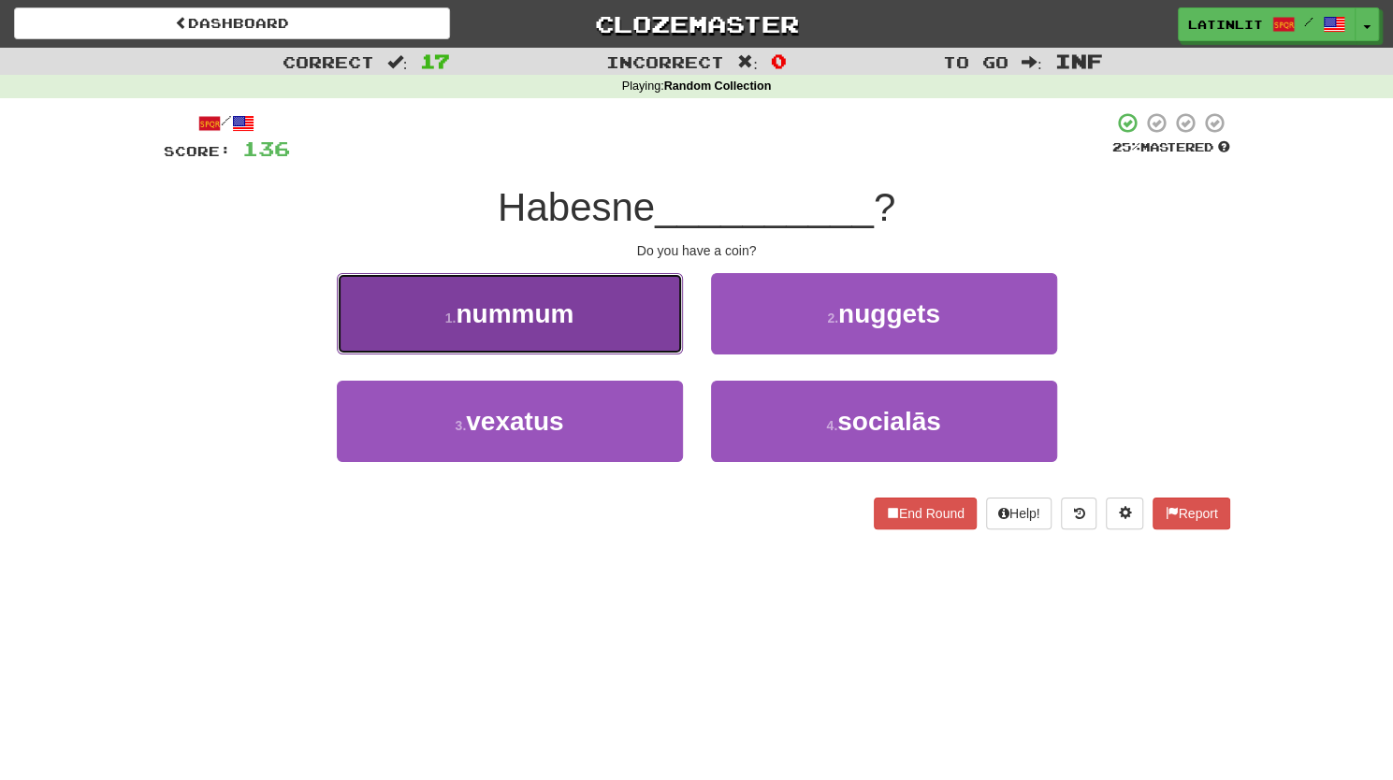
click at [608, 306] on button "1 . nummum" at bounding box center [510, 313] width 346 height 81
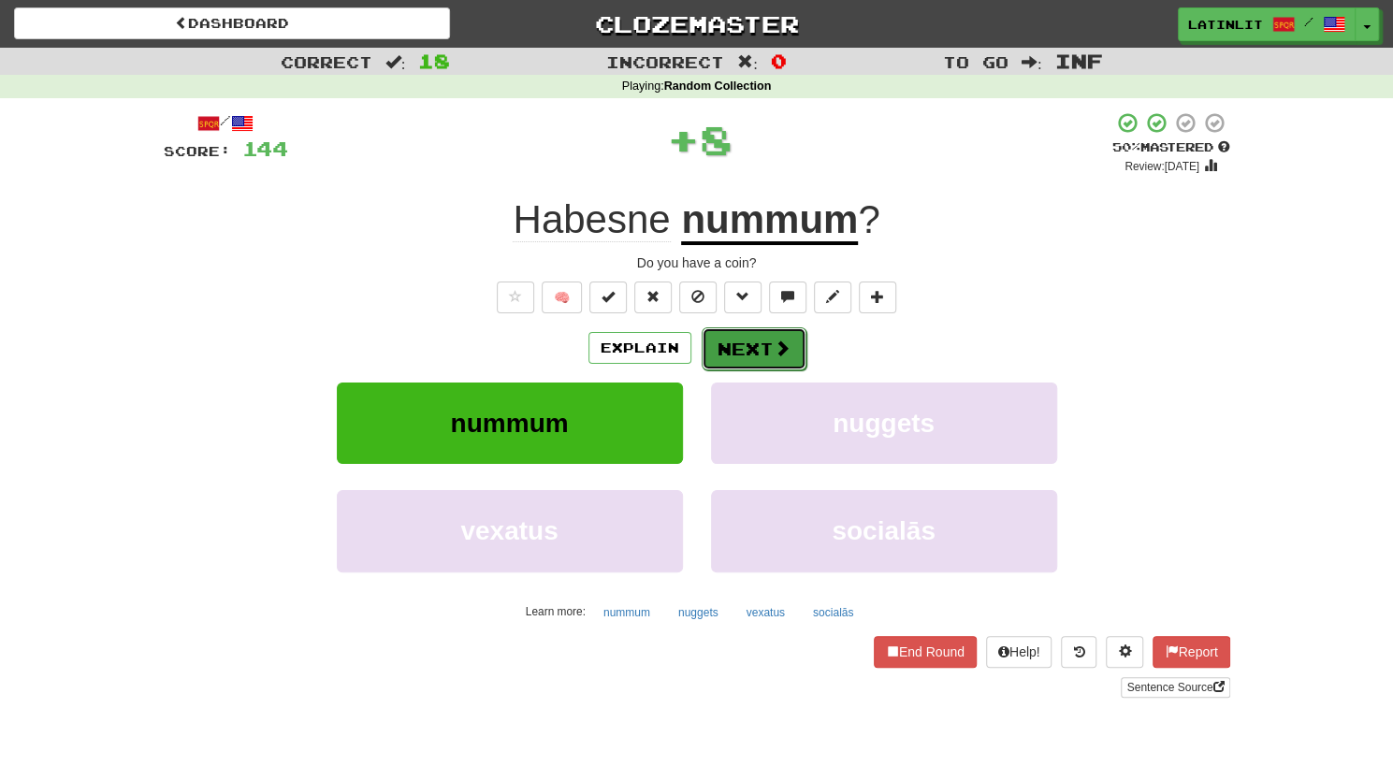
click at [739, 331] on button "Next" at bounding box center [753, 348] width 105 height 43
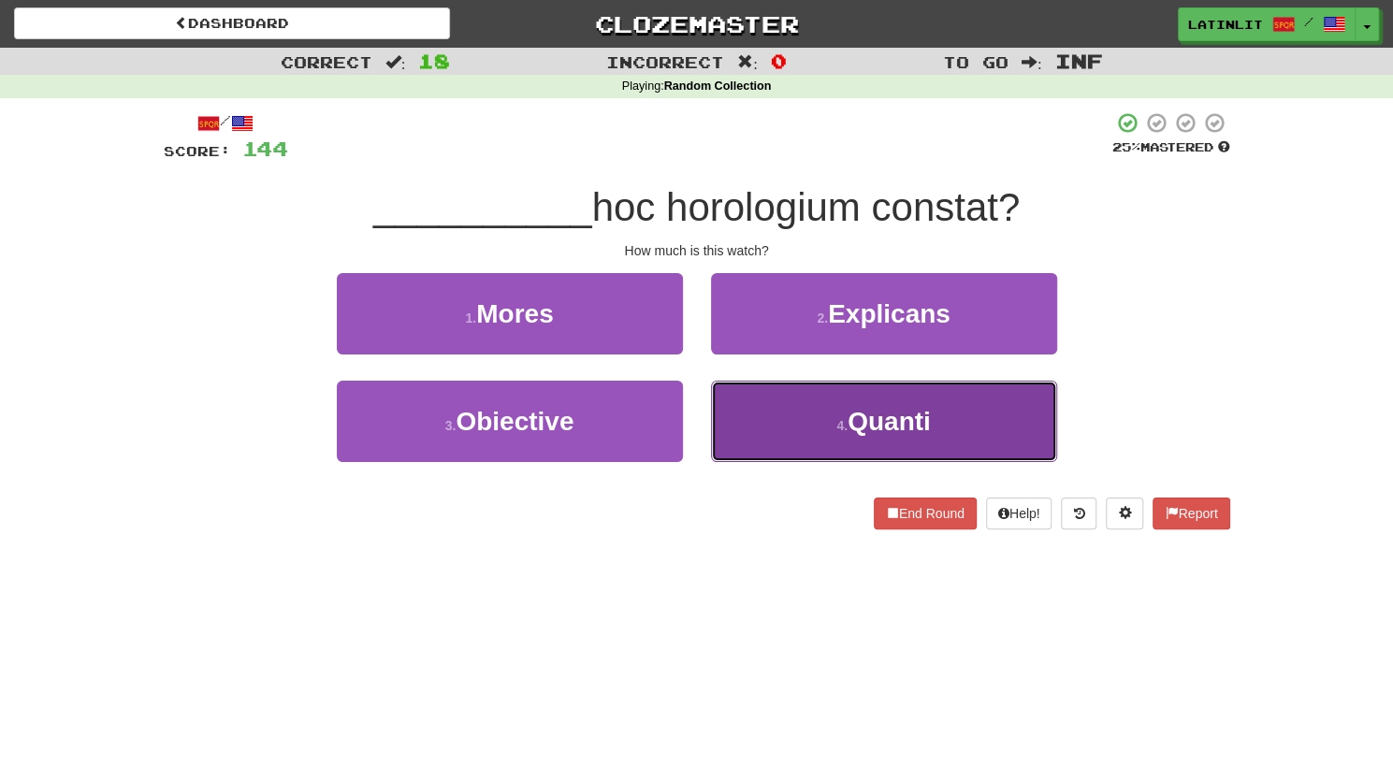
click at [762, 412] on button "4 . Quanti" at bounding box center [884, 421] width 346 height 81
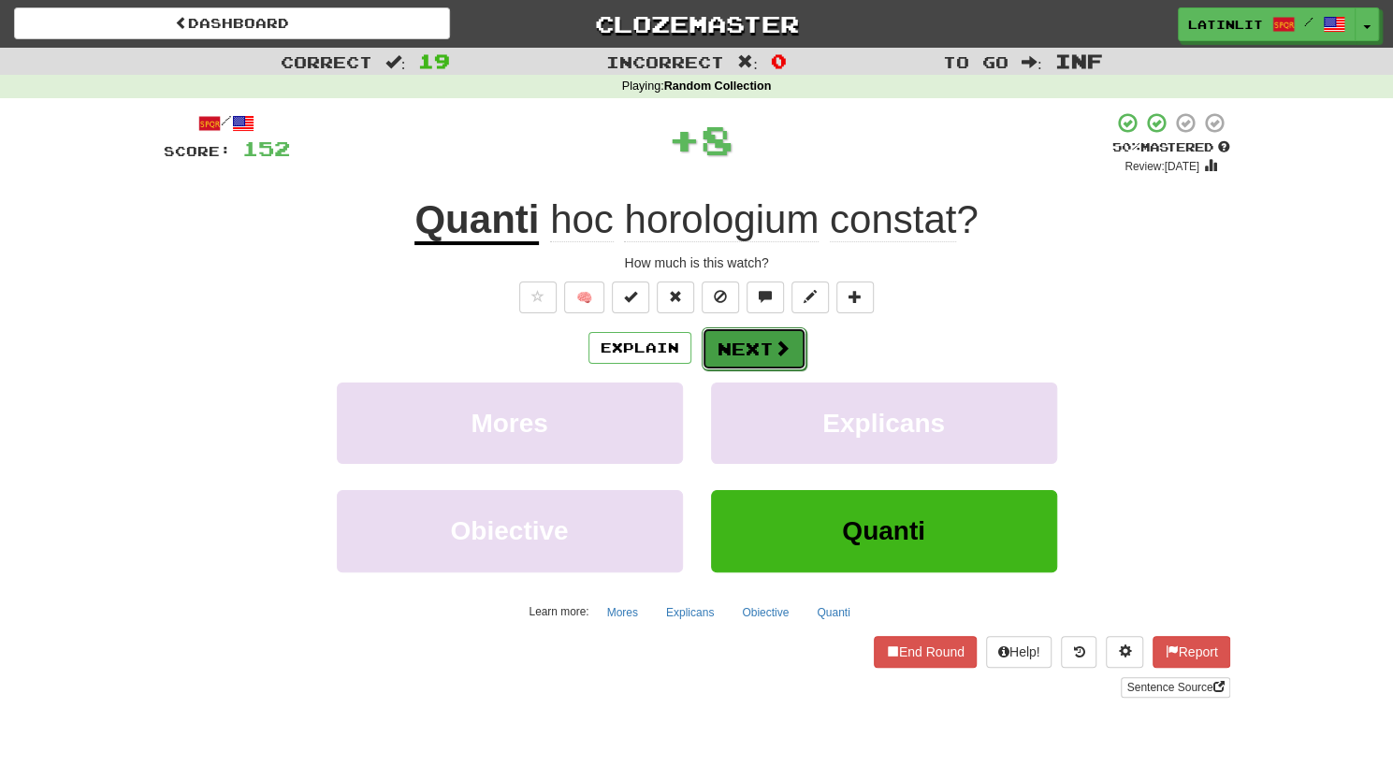
click at [749, 346] on button "Next" at bounding box center [753, 348] width 105 height 43
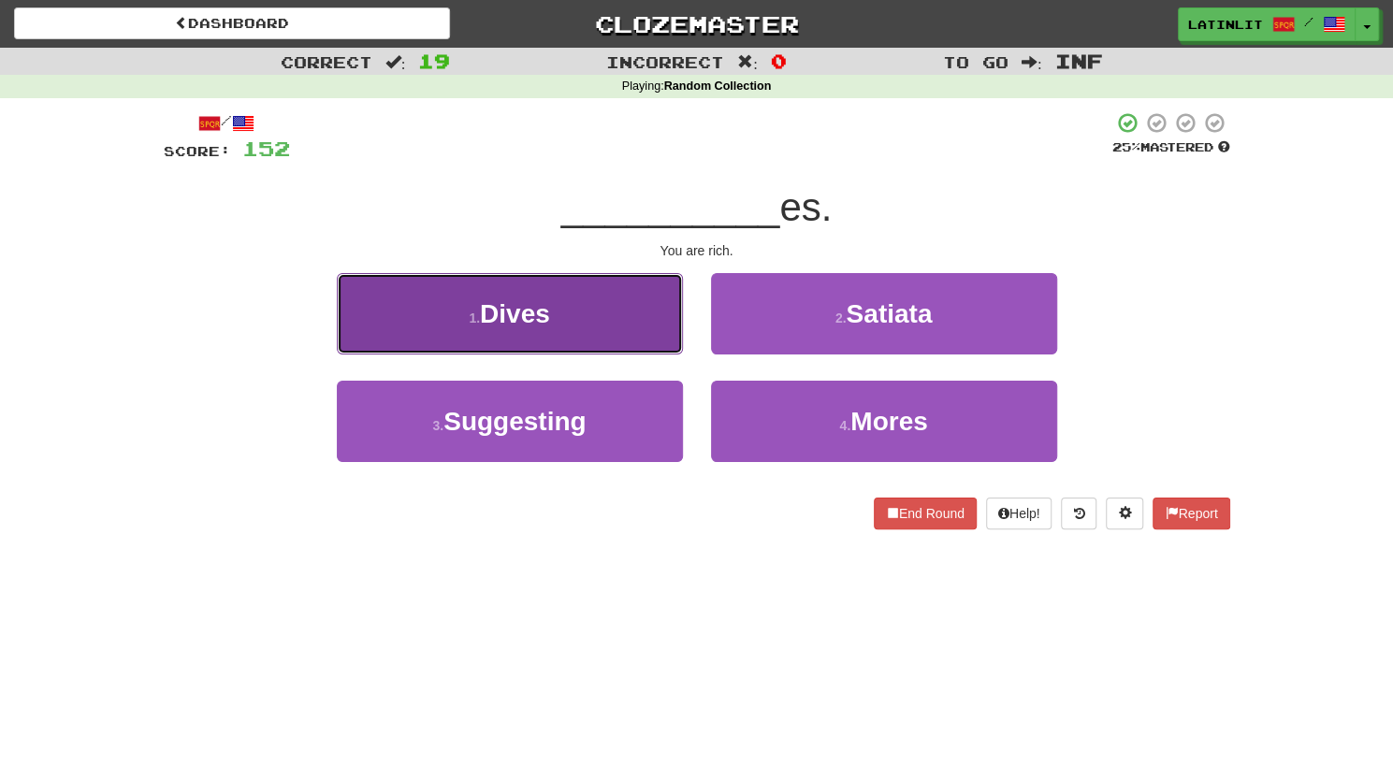
click at [613, 337] on button "1 . Dives" at bounding box center [510, 313] width 346 height 81
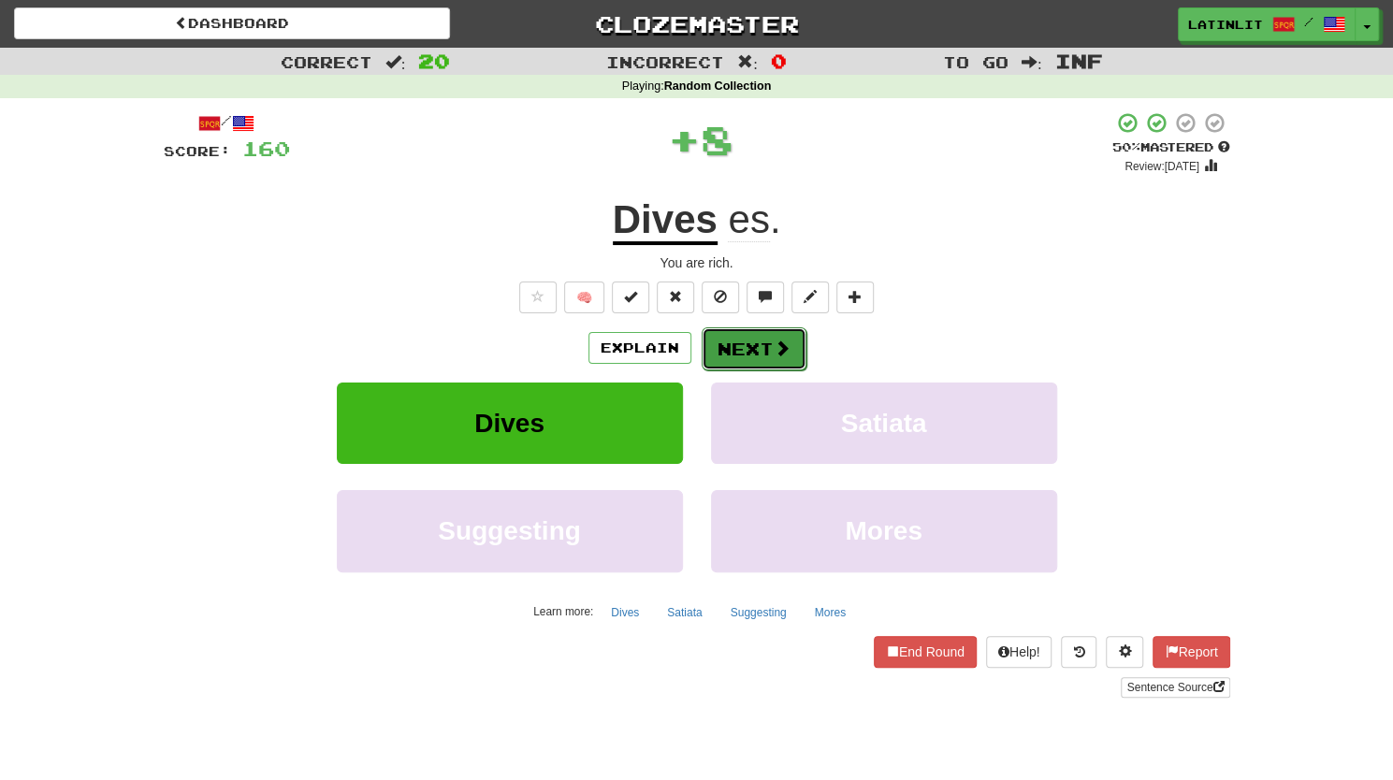
click at [739, 347] on button "Next" at bounding box center [753, 348] width 105 height 43
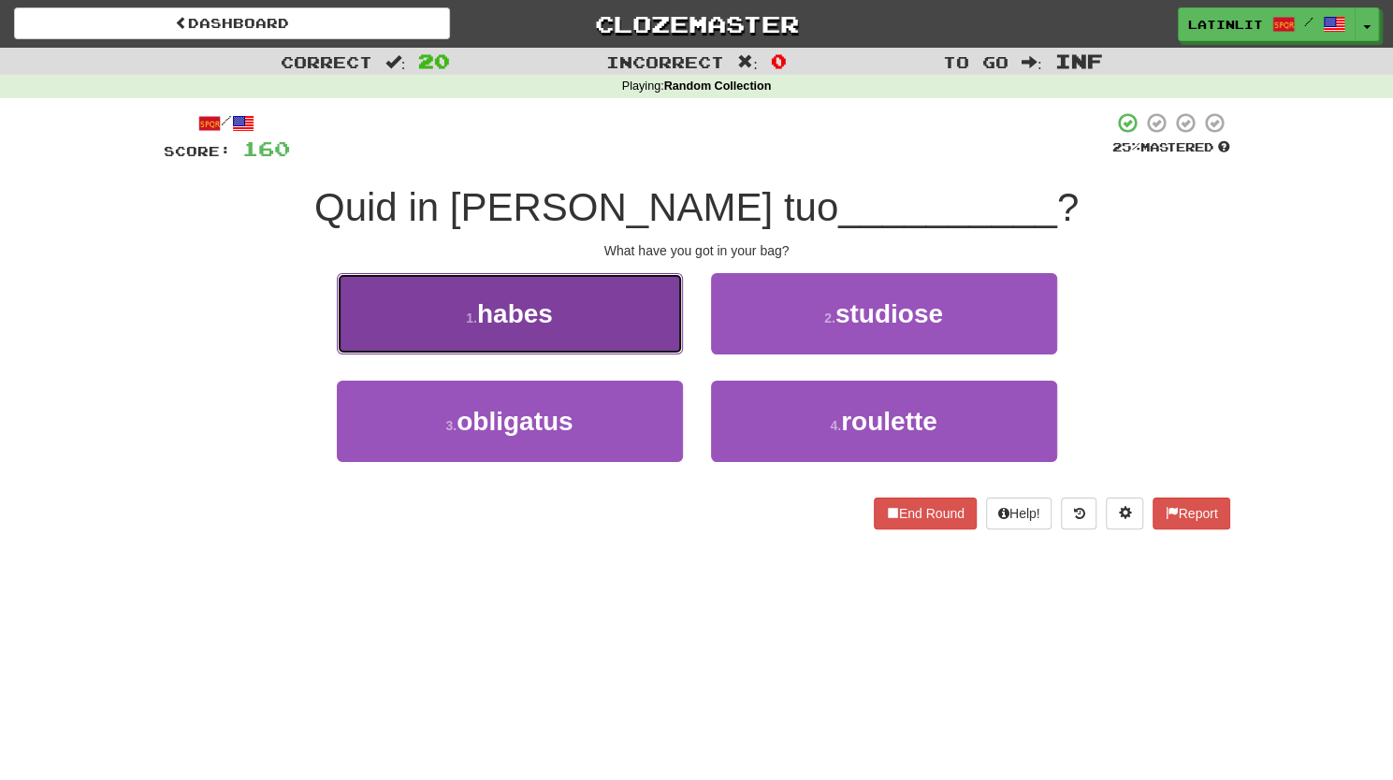
click at [582, 325] on button "1 . habes" at bounding box center [510, 313] width 346 height 81
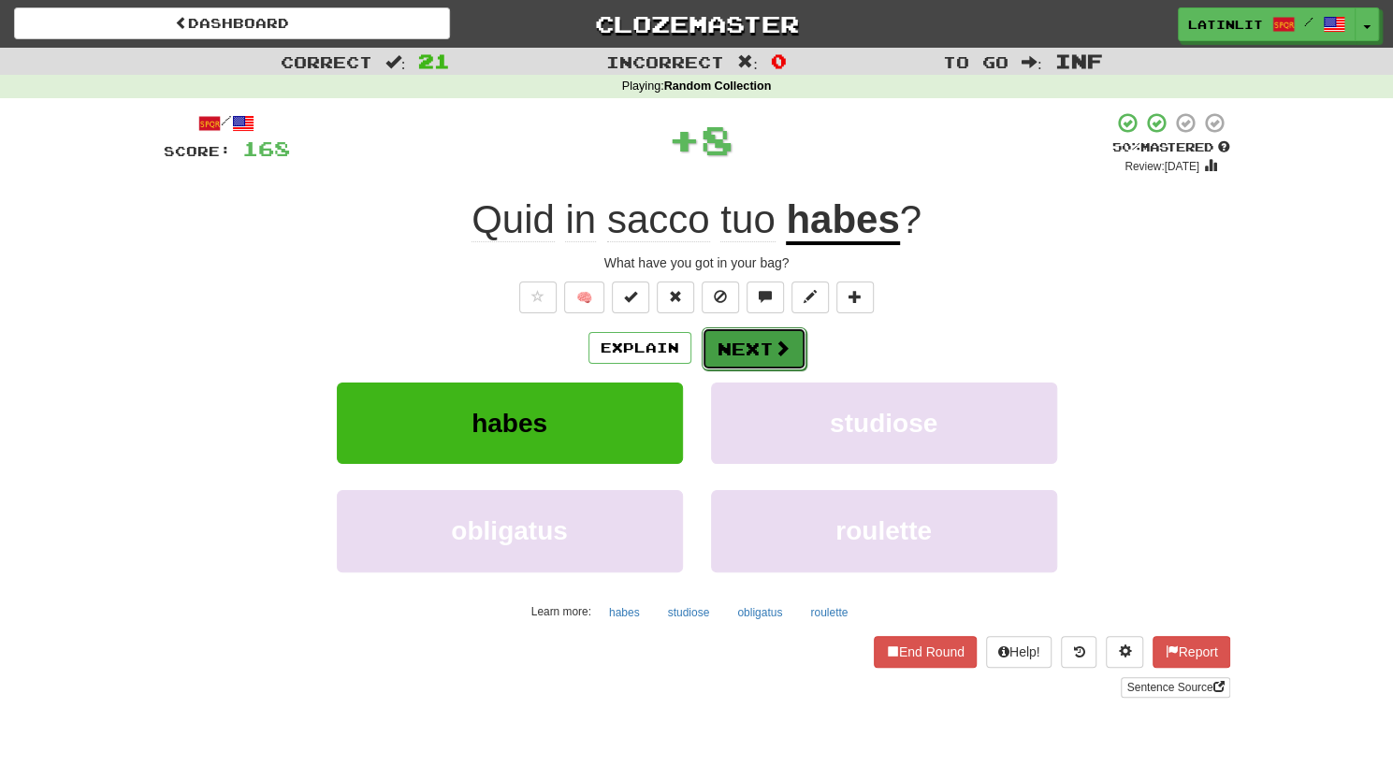
click at [723, 345] on button "Next" at bounding box center [753, 348] width 105 height 43
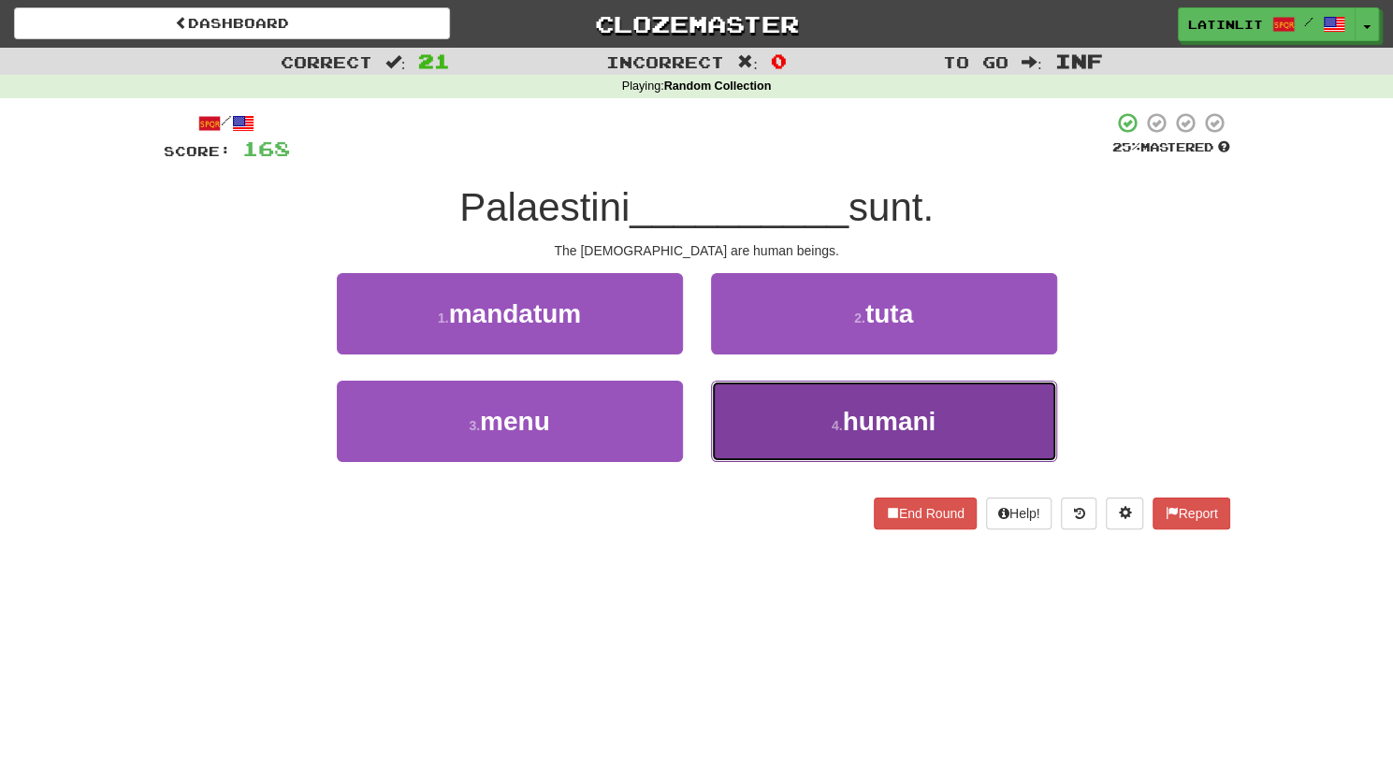
click at [762, 411] on button "4 . humani" at bounding box center [884, 421] width 346 height 81
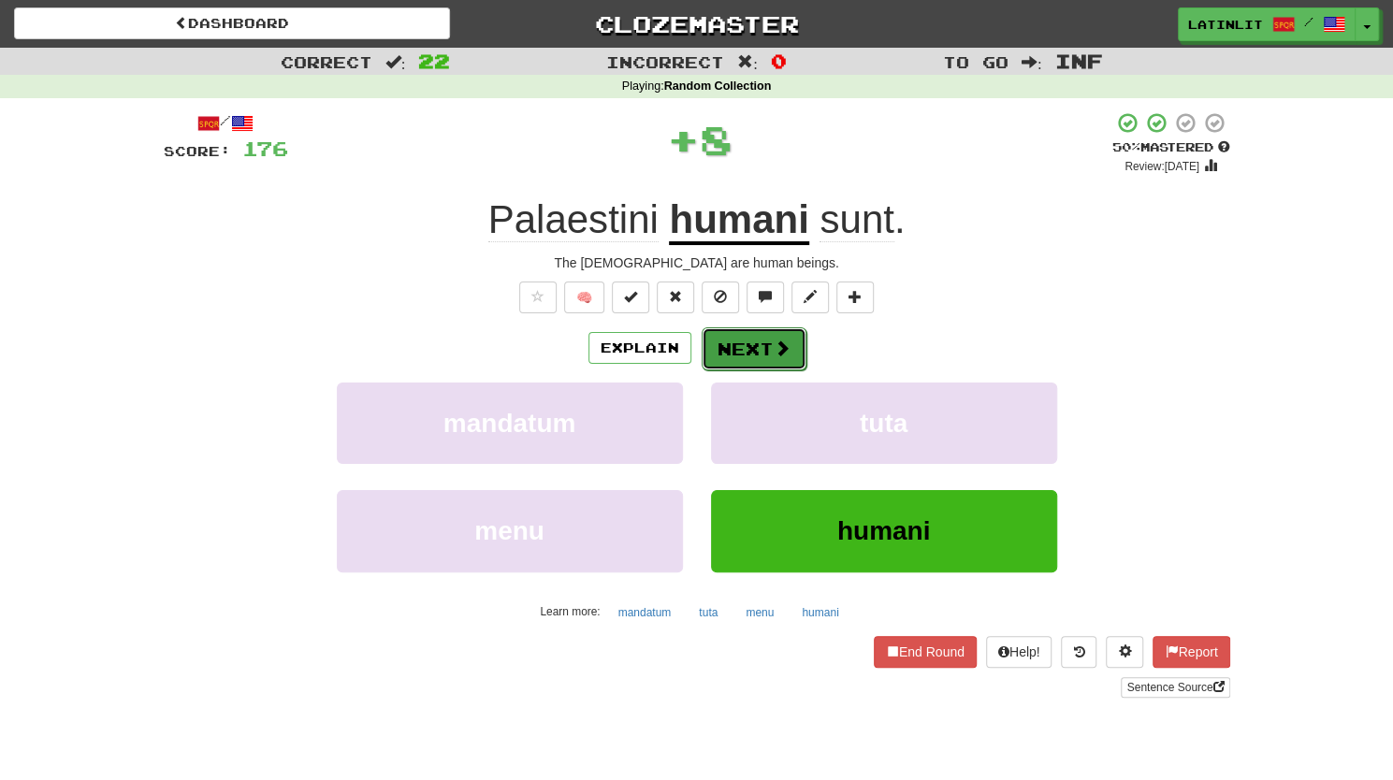
click at [754, 345] on button "Next" at bounding box center [753, 348] width 105 height 43
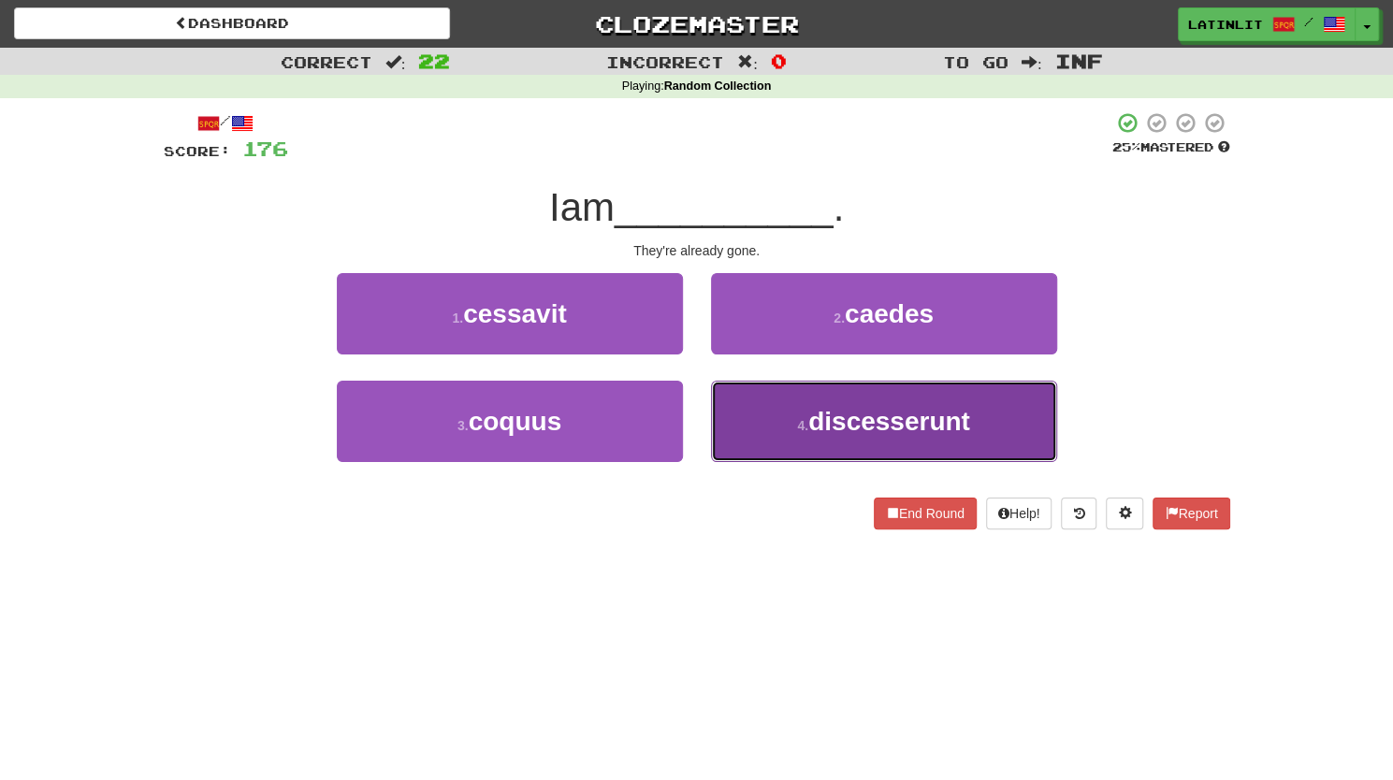
click at [749, 411] on button "4 . discesserunt" at bounding box center [884, 421] width 346 height 81
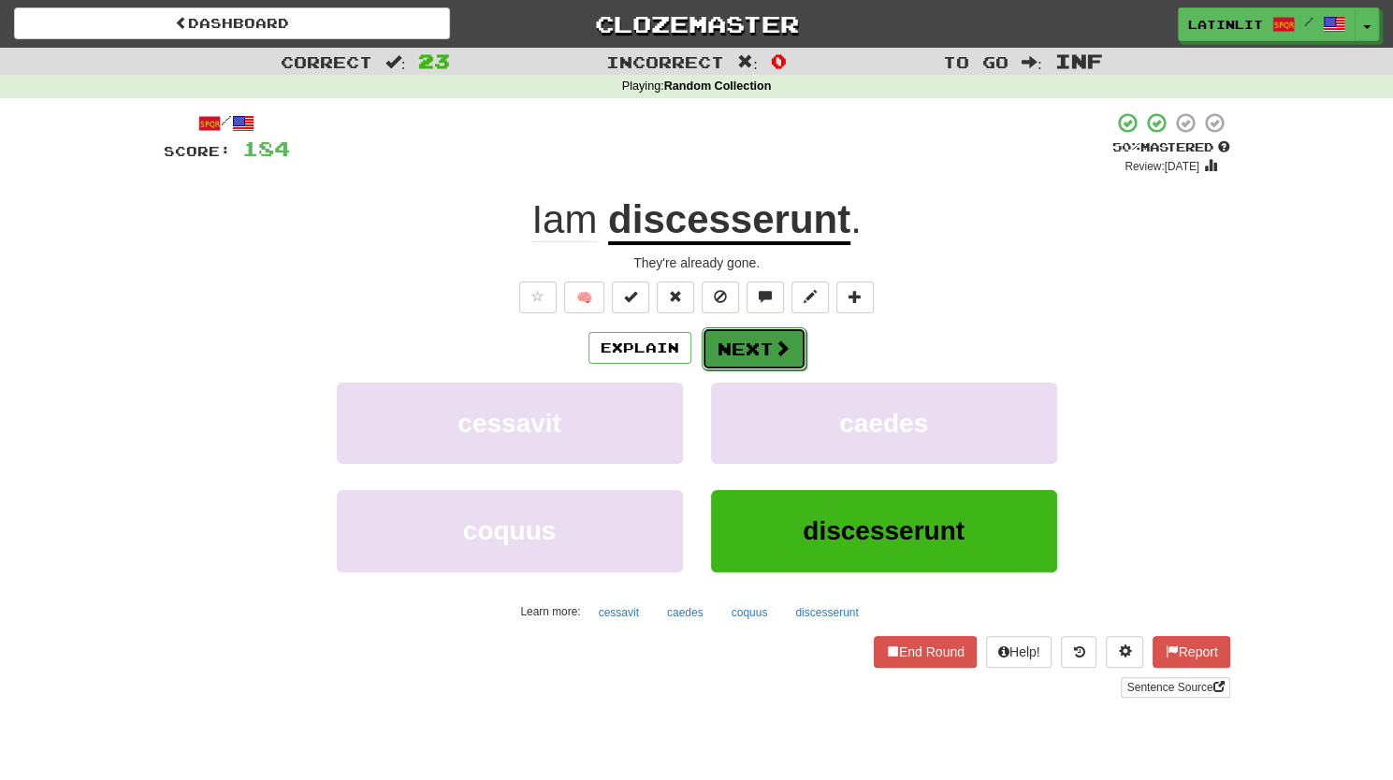
click at [732, 347] on button "Next" at bounding box center [753, 348] width 105 height 43
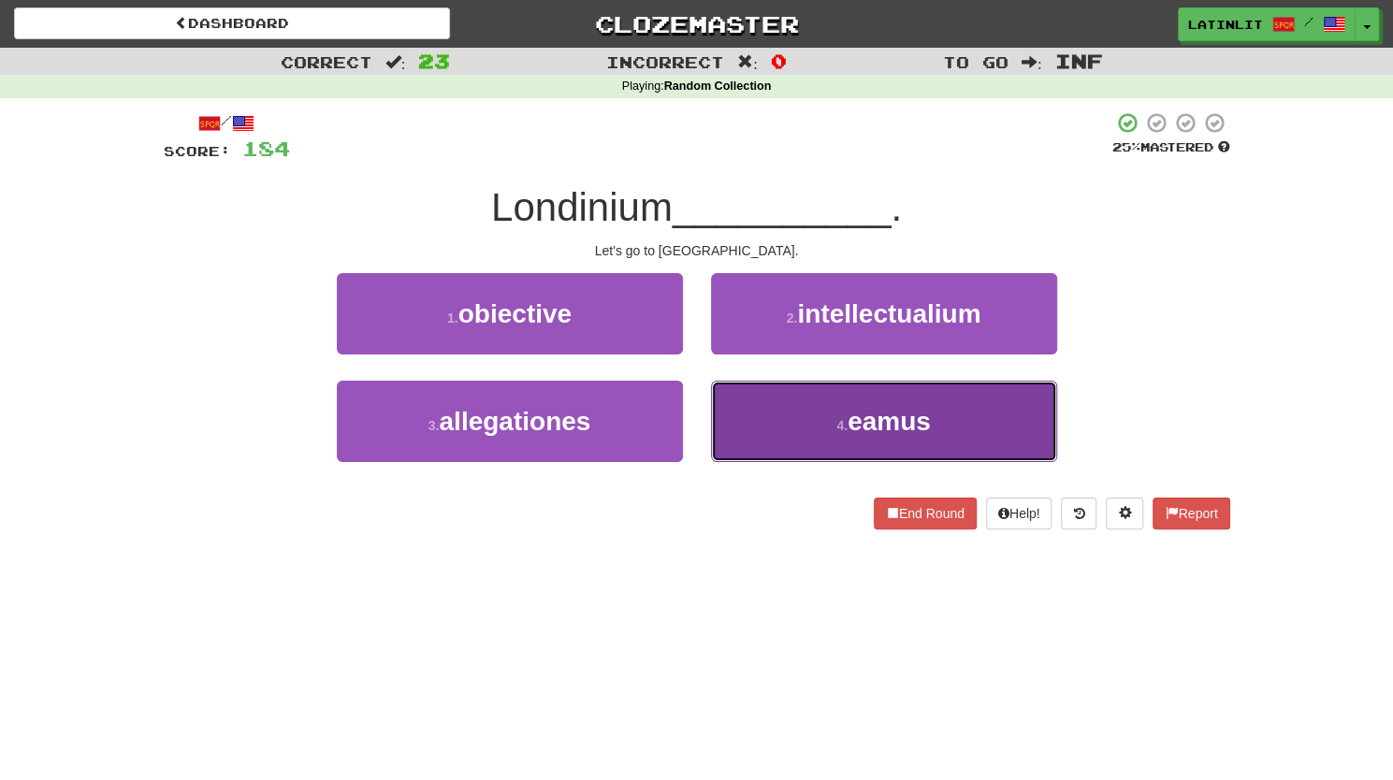
click at [784, 429] on button "4 . eamus" at bounding box center [884, 421] width 346 height 81
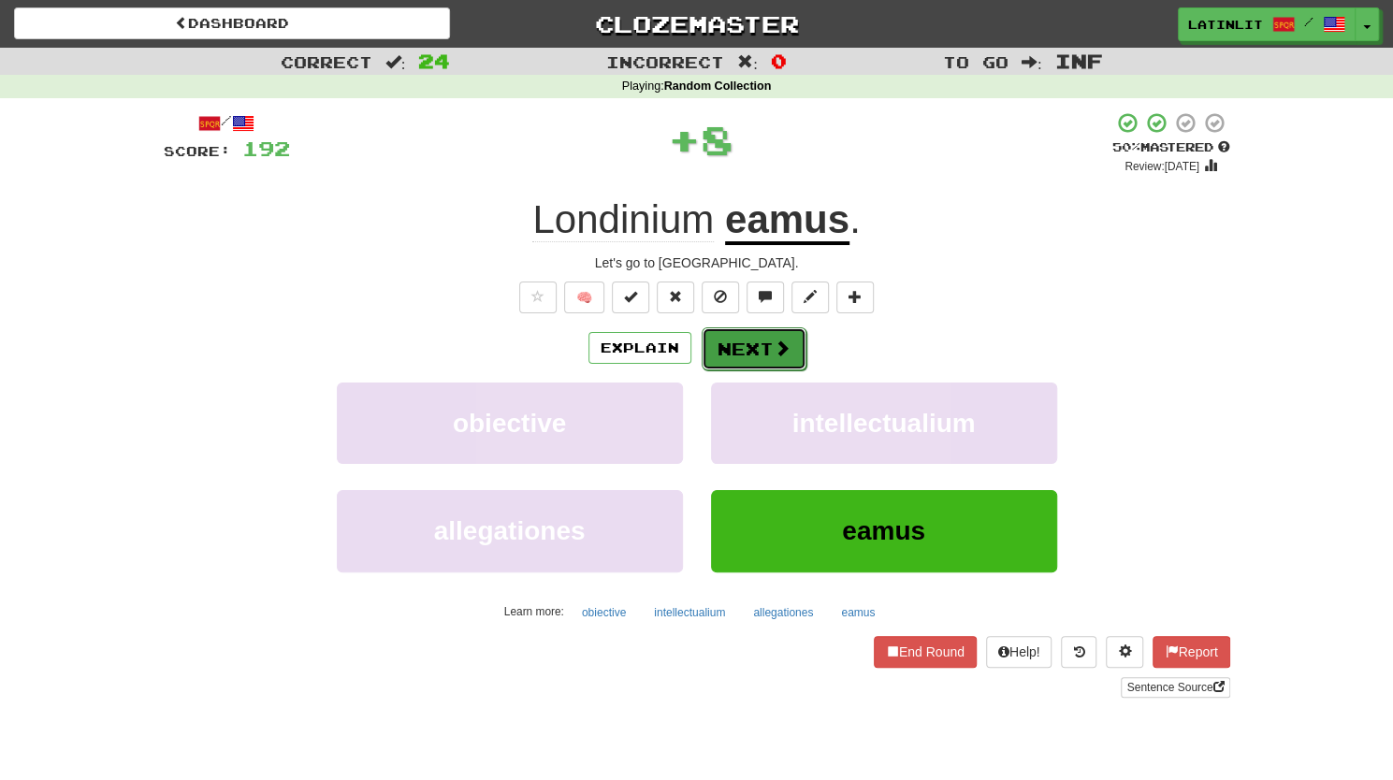
click at [733, 334] on button "Next" at bounding box center [753, 348] width 105 height 43
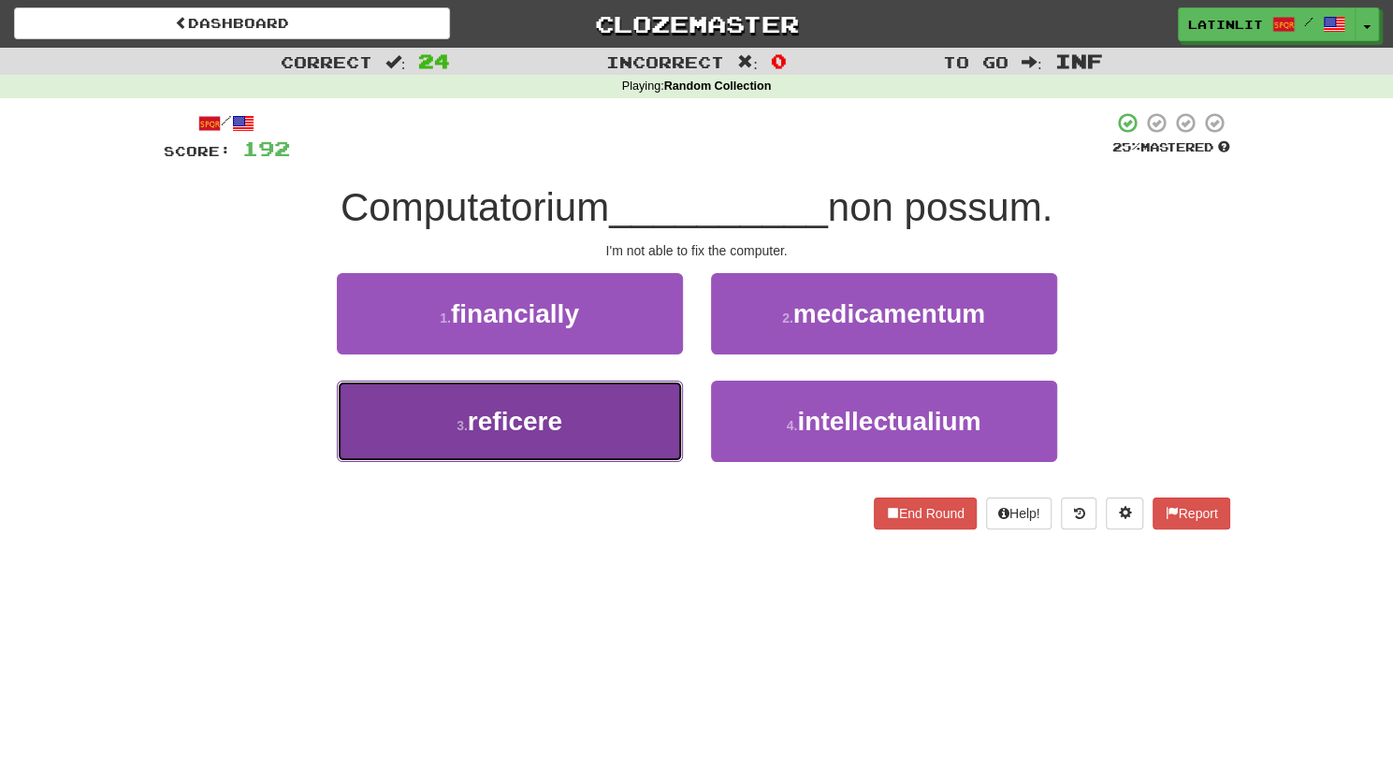
click at [595, 431] on button "3 . reficere" at bounding box center [510, 421] width 346 height 81
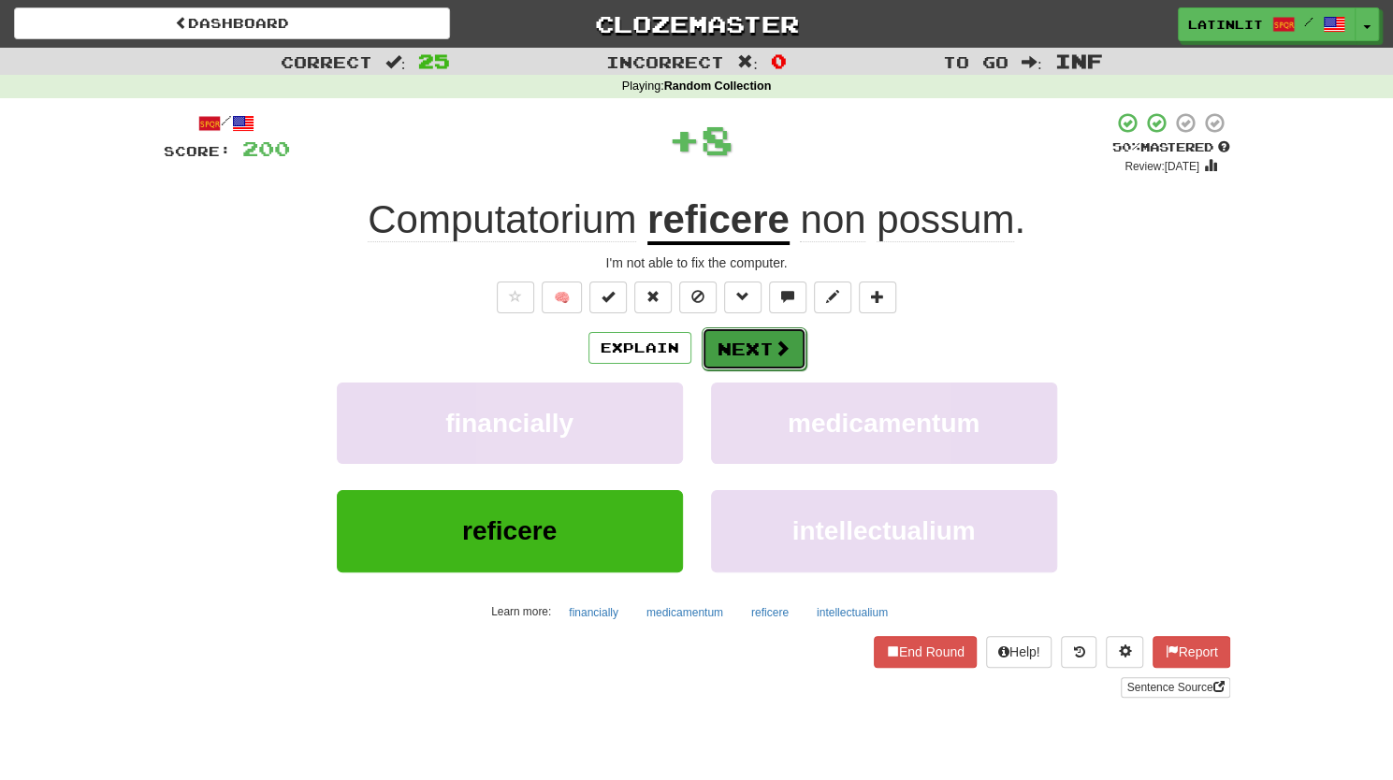
click at [752, 339] on button "Next" at bounding box center [753, 348] width 105 height 43
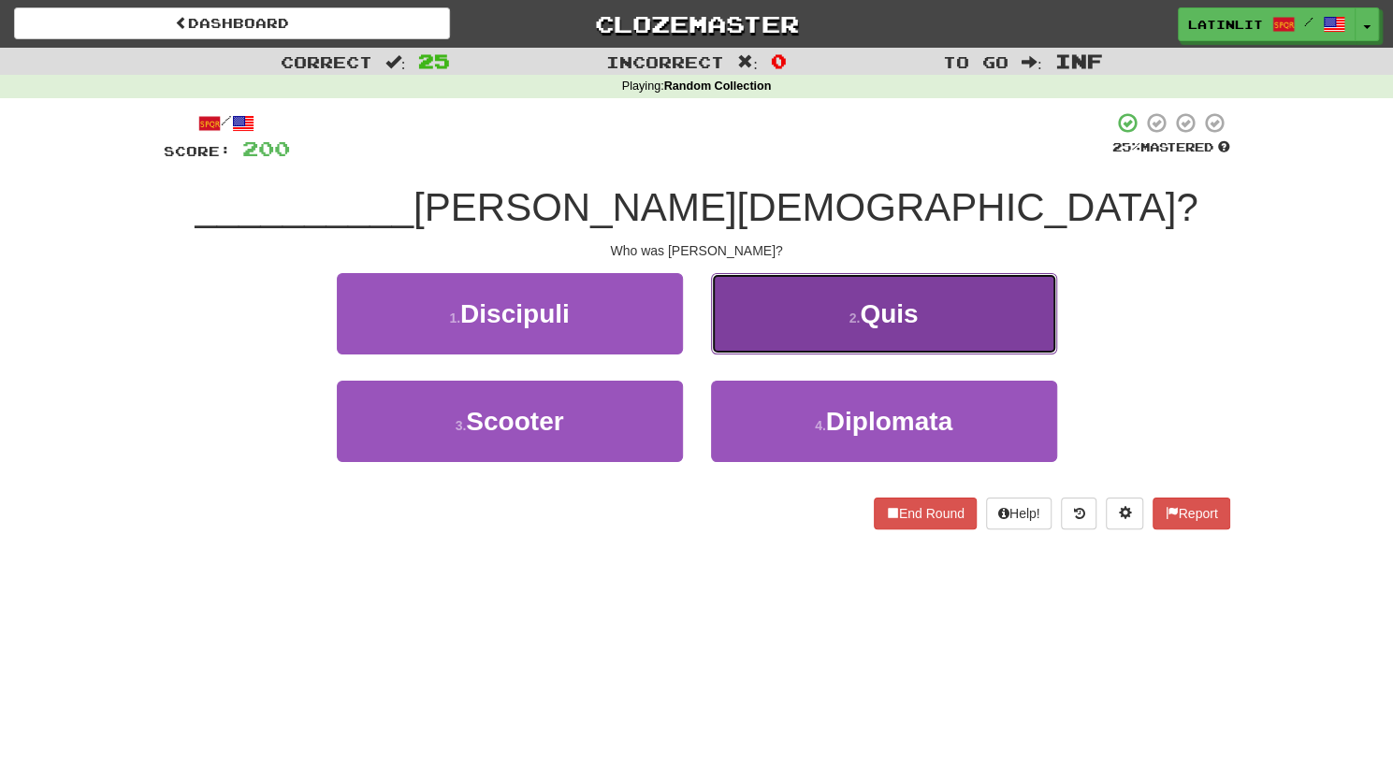
click at [804, 303] on button "2 . Quis" at bounding box center [884, 313] width 346 height 81
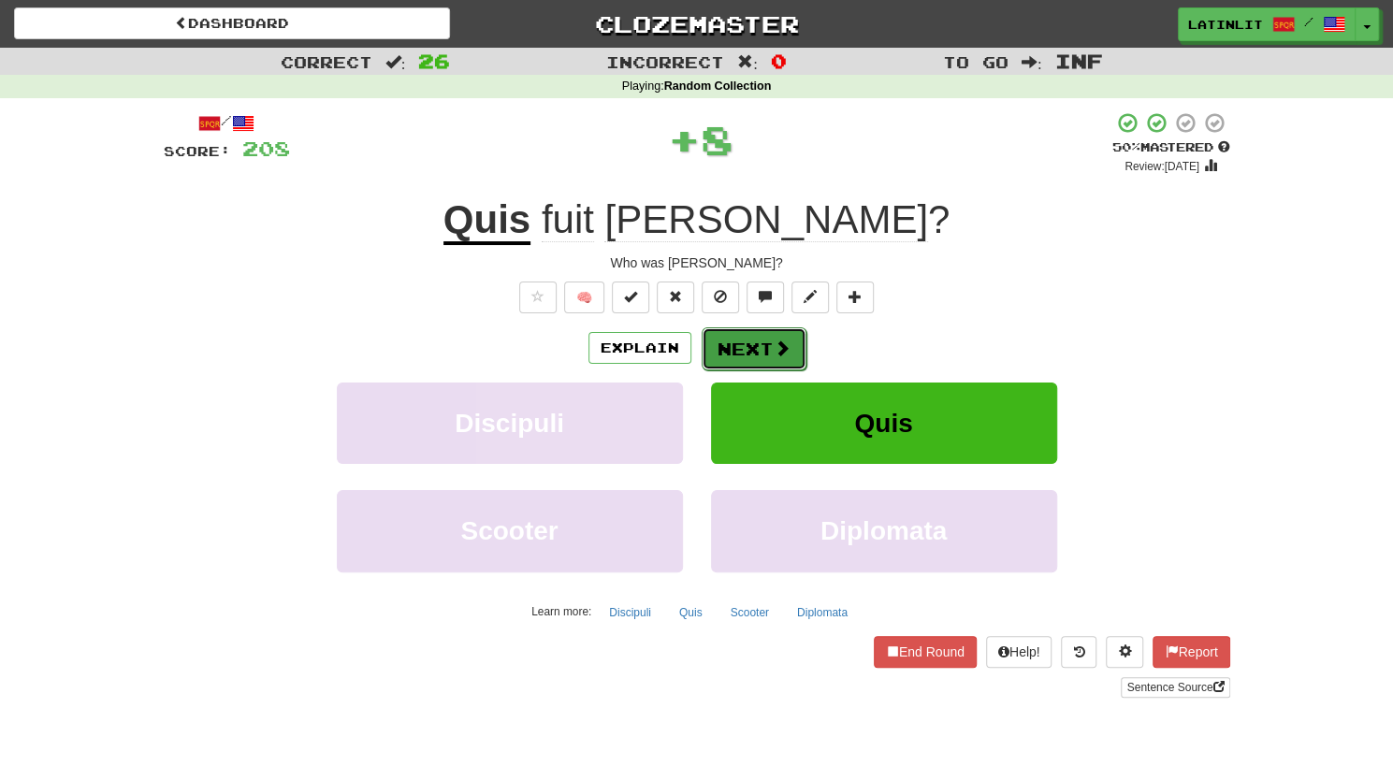
click at [741, 344] on button "Next" at bounding box center [753, 348] width 105 height 43
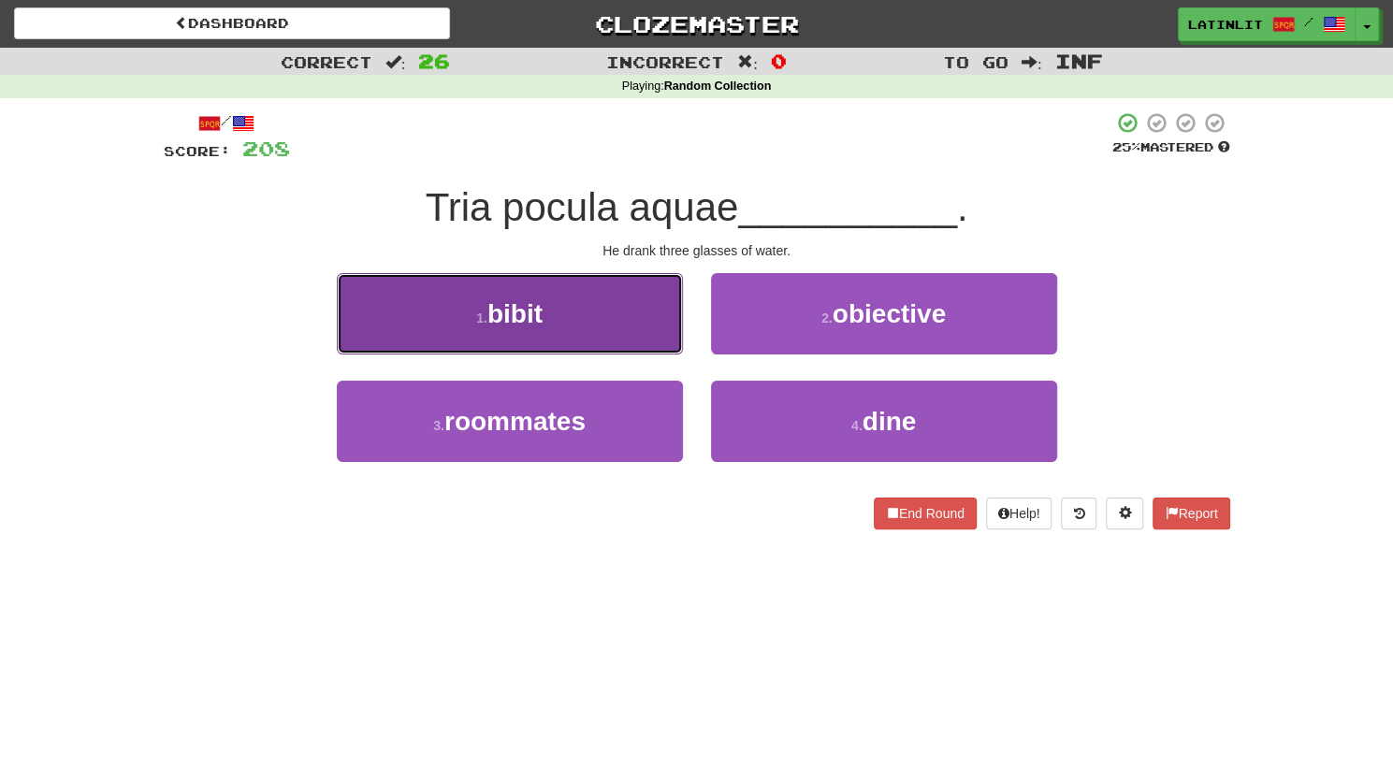
click at [615, 325] on button "1 . bibit" at bounding box center [510, 313] width 346 height 81
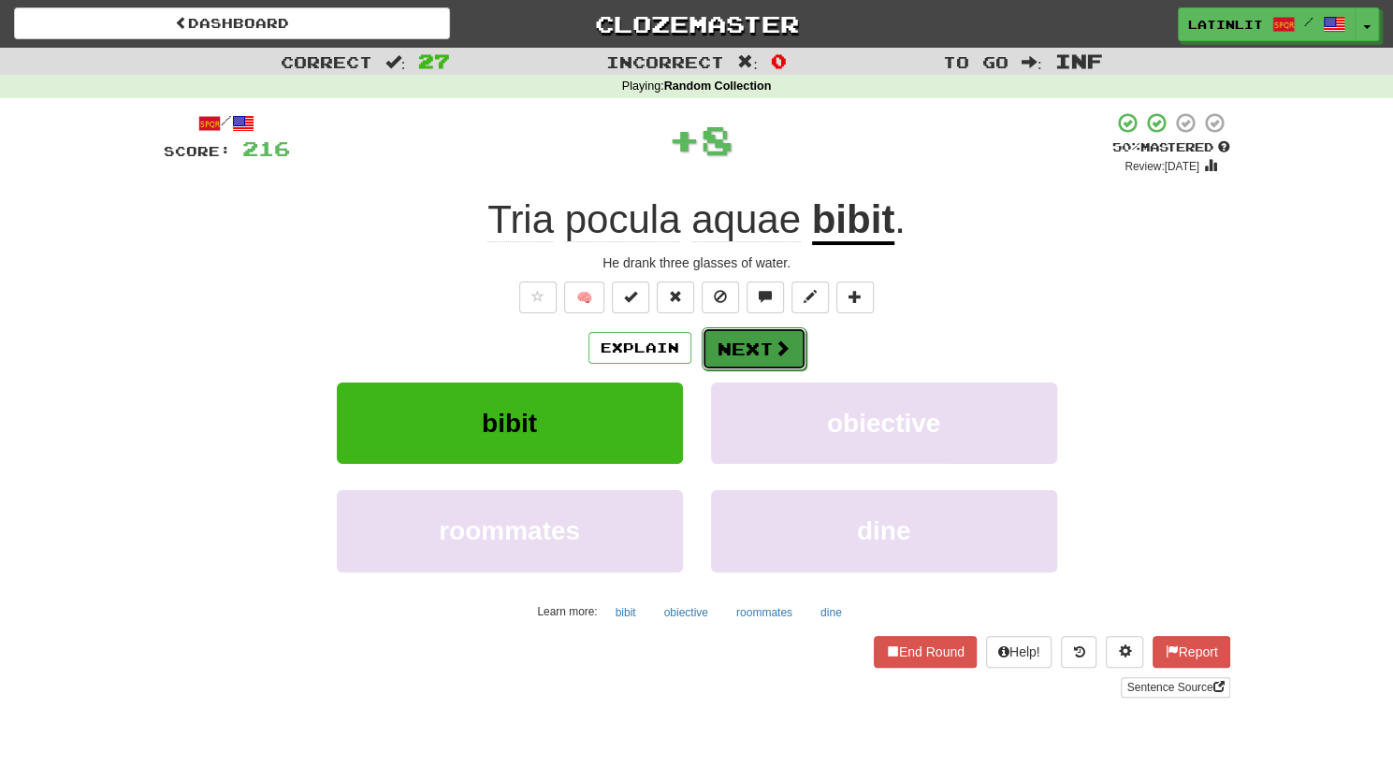
click at [741, 351] on button "Next" at bounding box center [753, 348] width 105 height 43
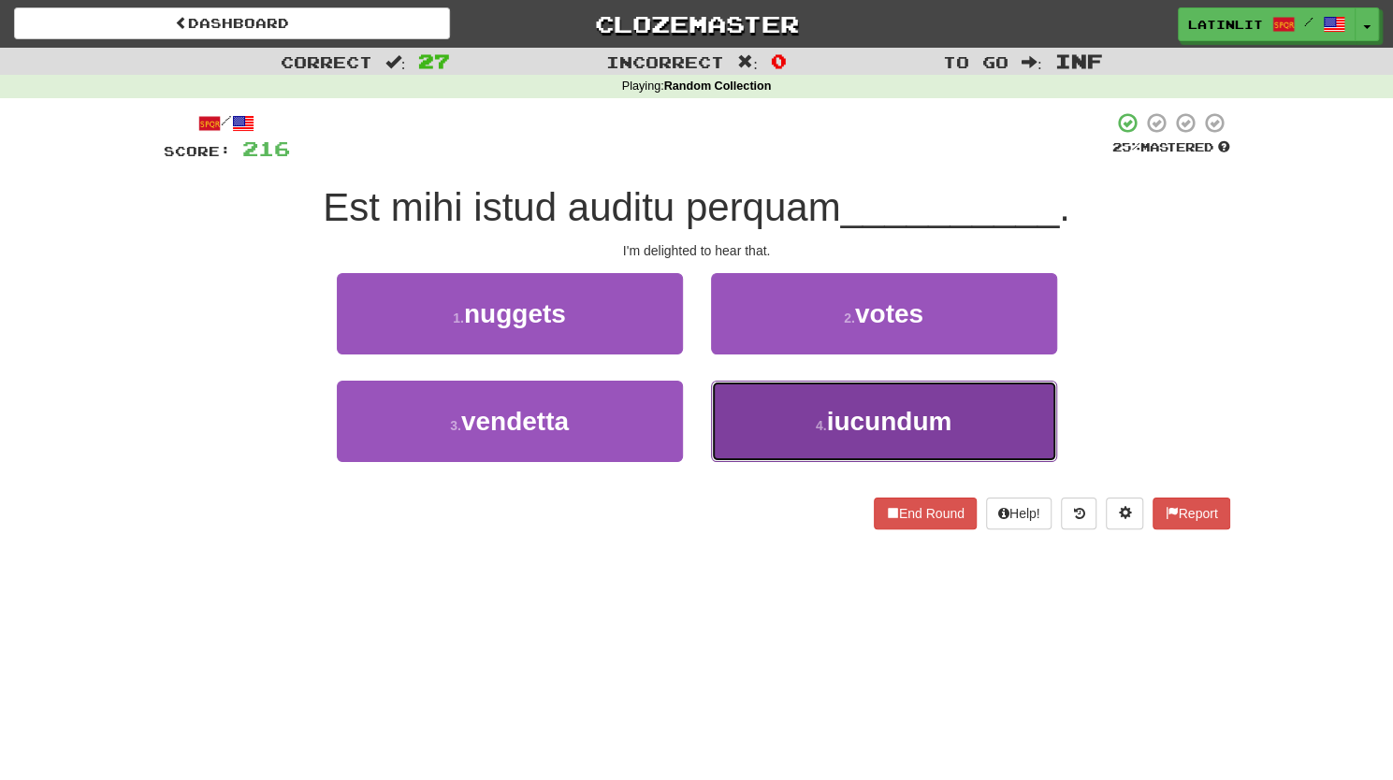
click at [770, 423] on button "4 . iucundum" at bounding box center [884, 421] width 346 height 81
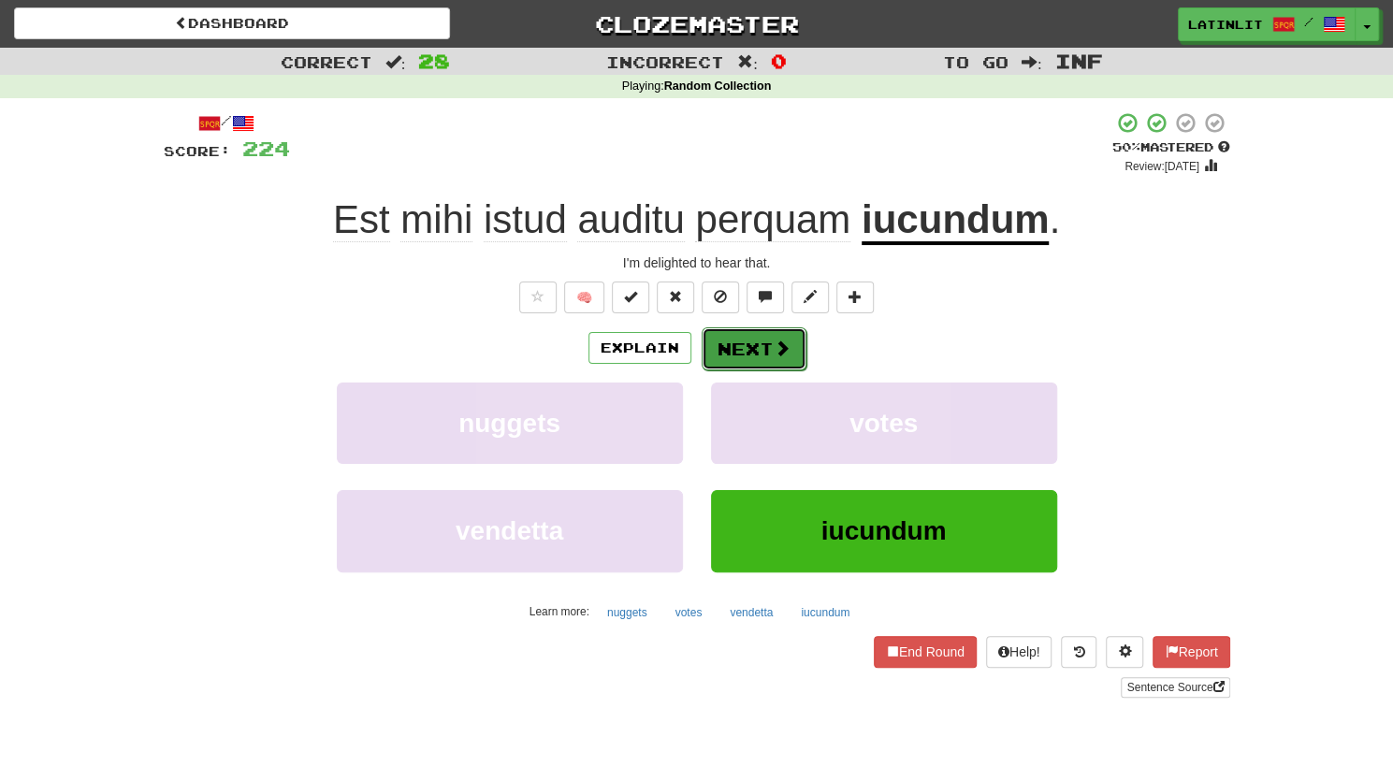
click at [752, 352] on button "Next" at bounding box center [753, 348] width 105 height 43
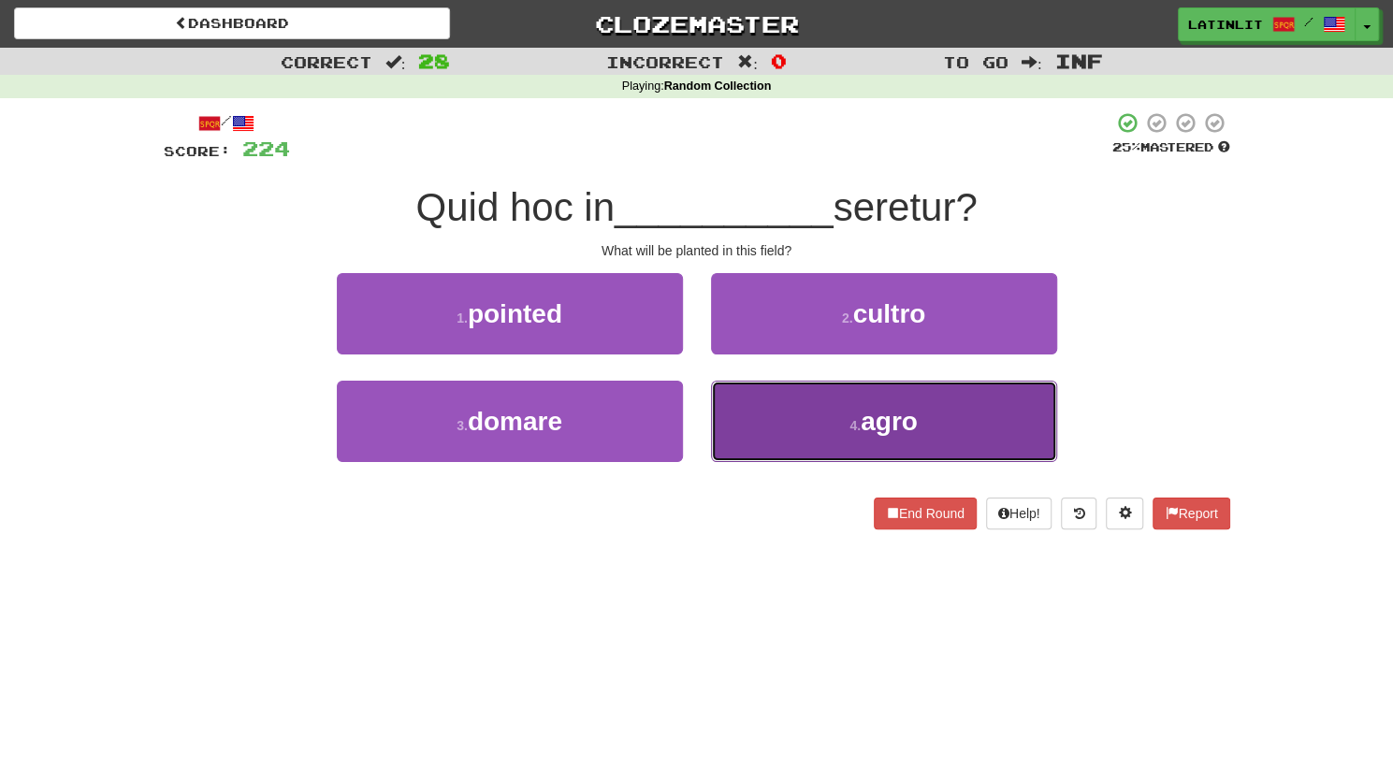
click at [764, 432] on button "4 . agro" at bounding box center [884, 421] width 346 height 81
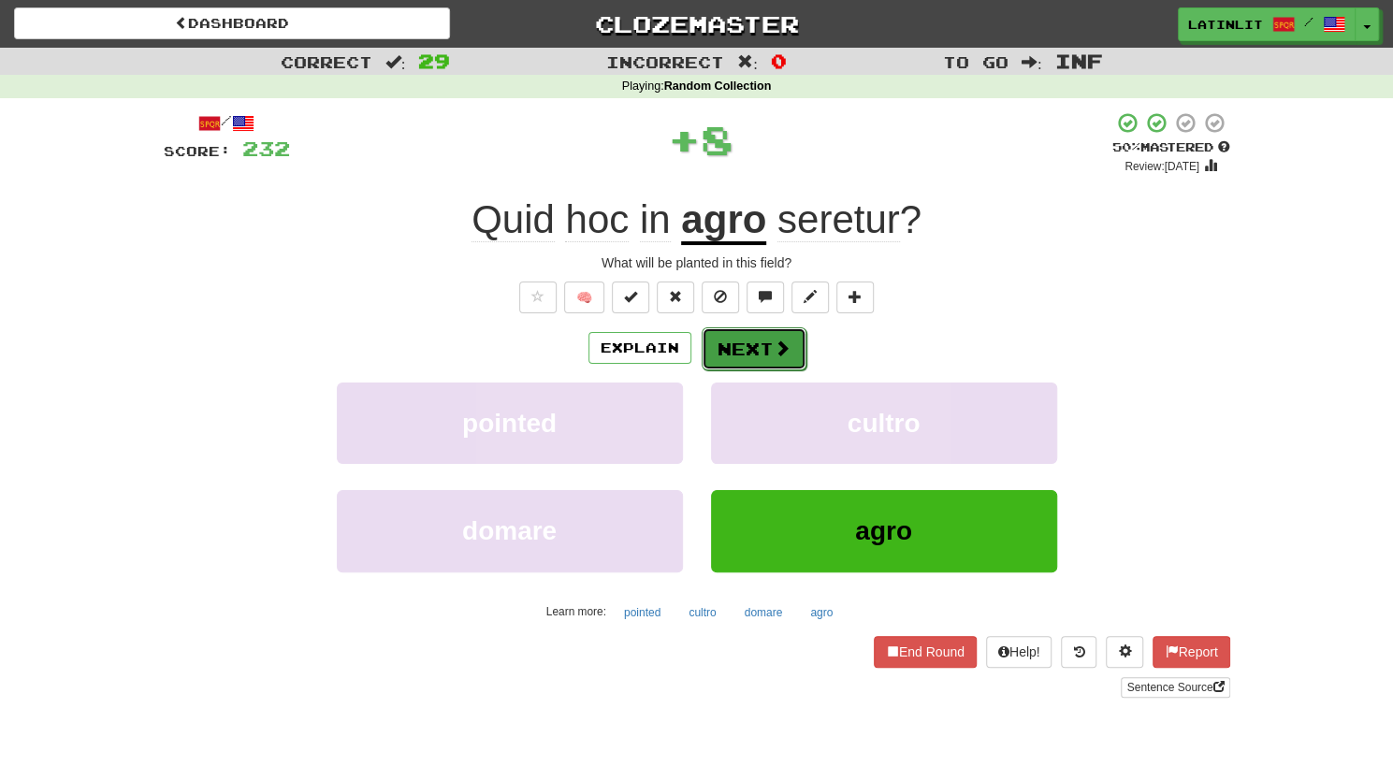
click at [745, 346] on button "Next" at bounding box center [753, 348] width 105 height 43
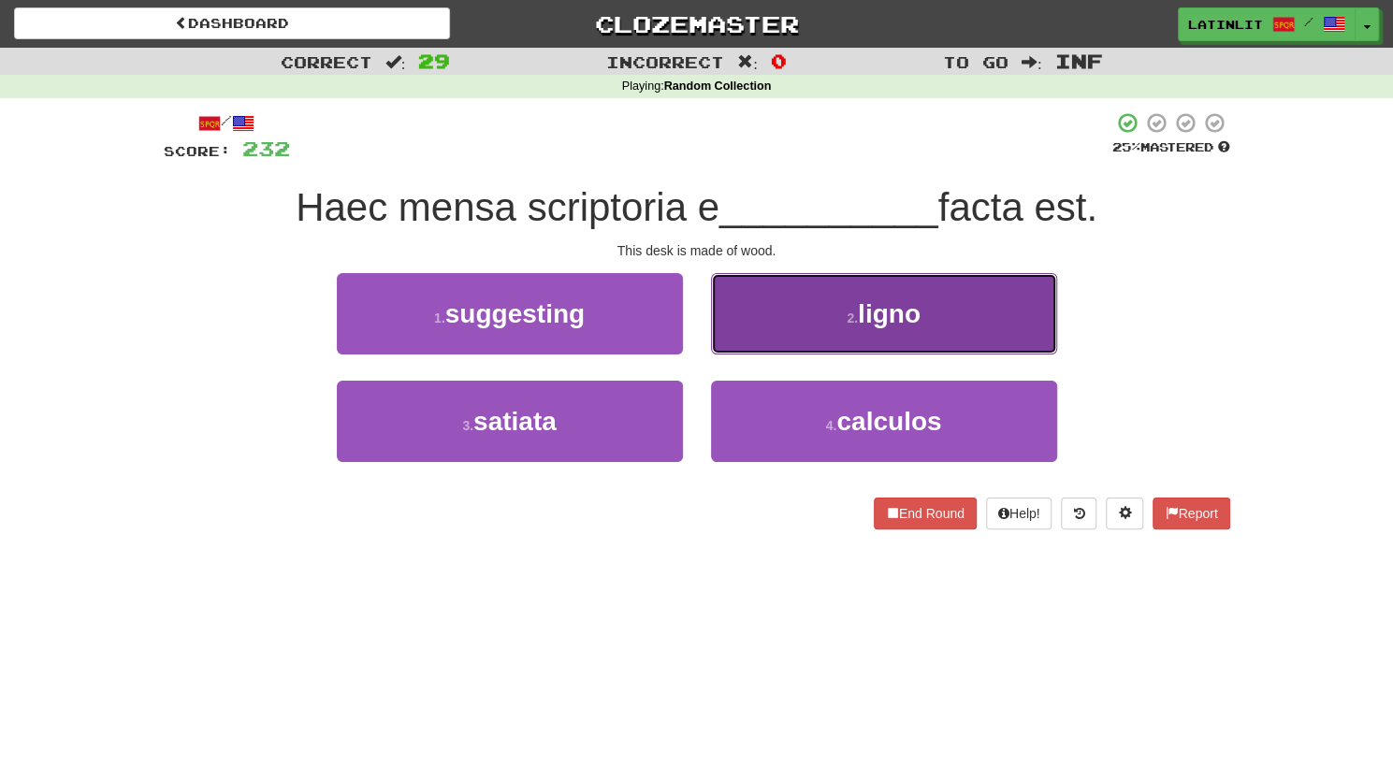
click at [802, 322] on button "2 . ligno" at bounding box center [884, 313] width 346 height 81
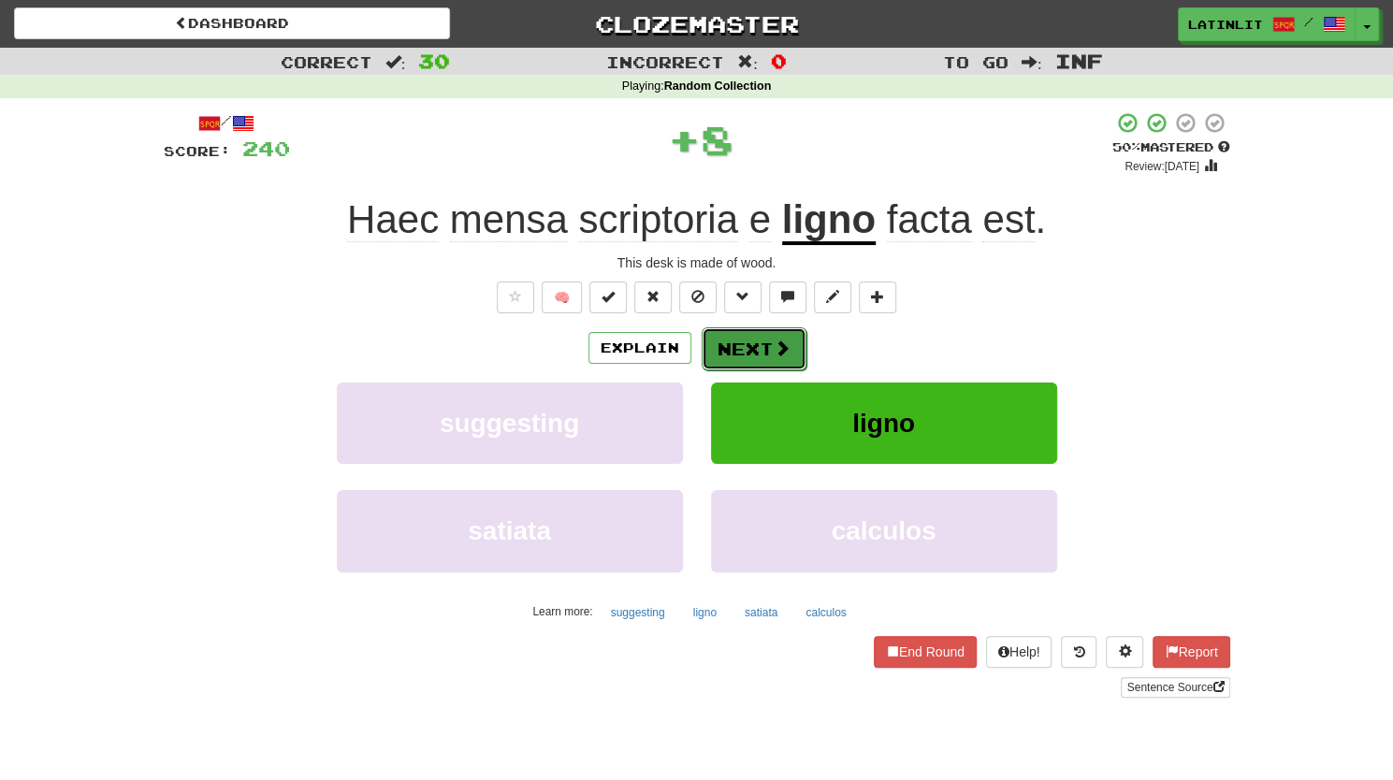
click at [750, 351] on button "Next" at bounding box center [753, 348] width 105 height 43
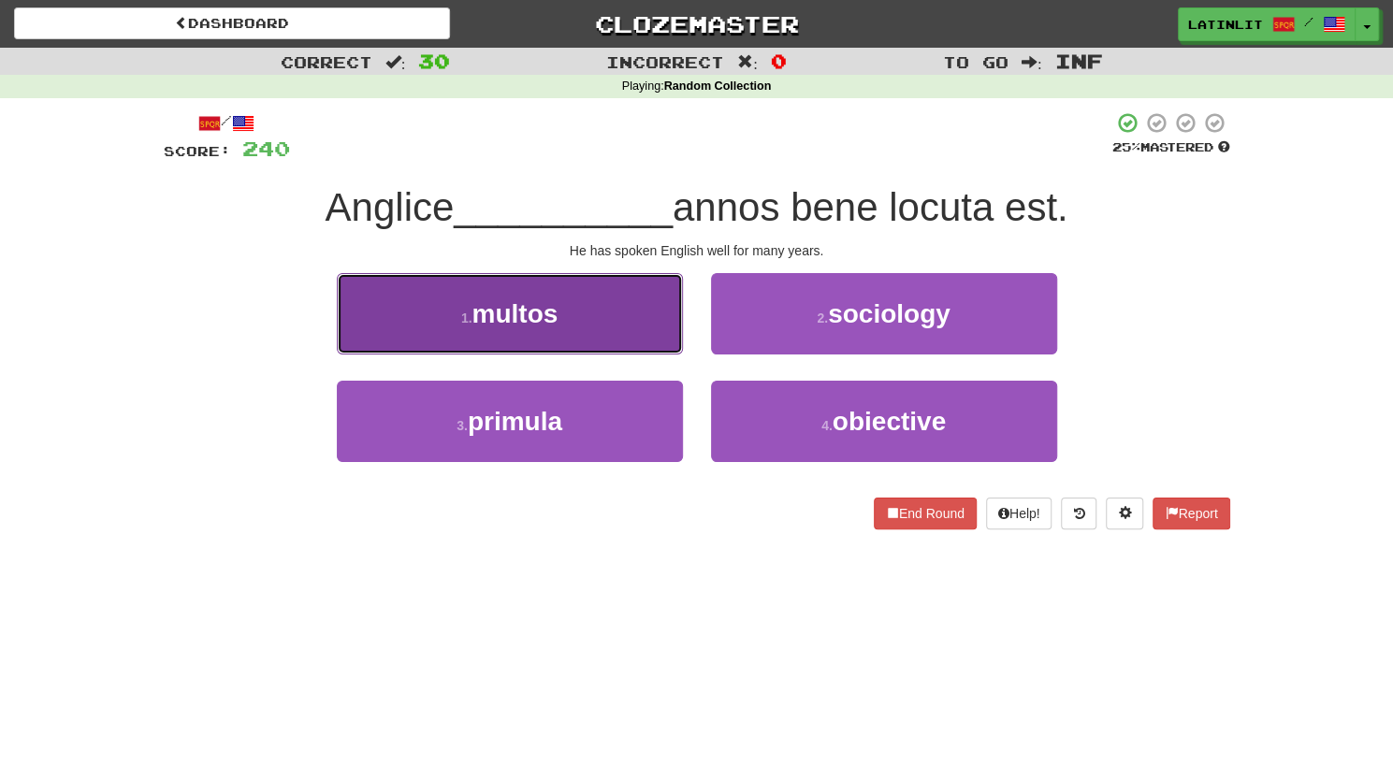
click at [640, 336] on button "1 . multos" at bounding box center [510, 313] width 346 height 81
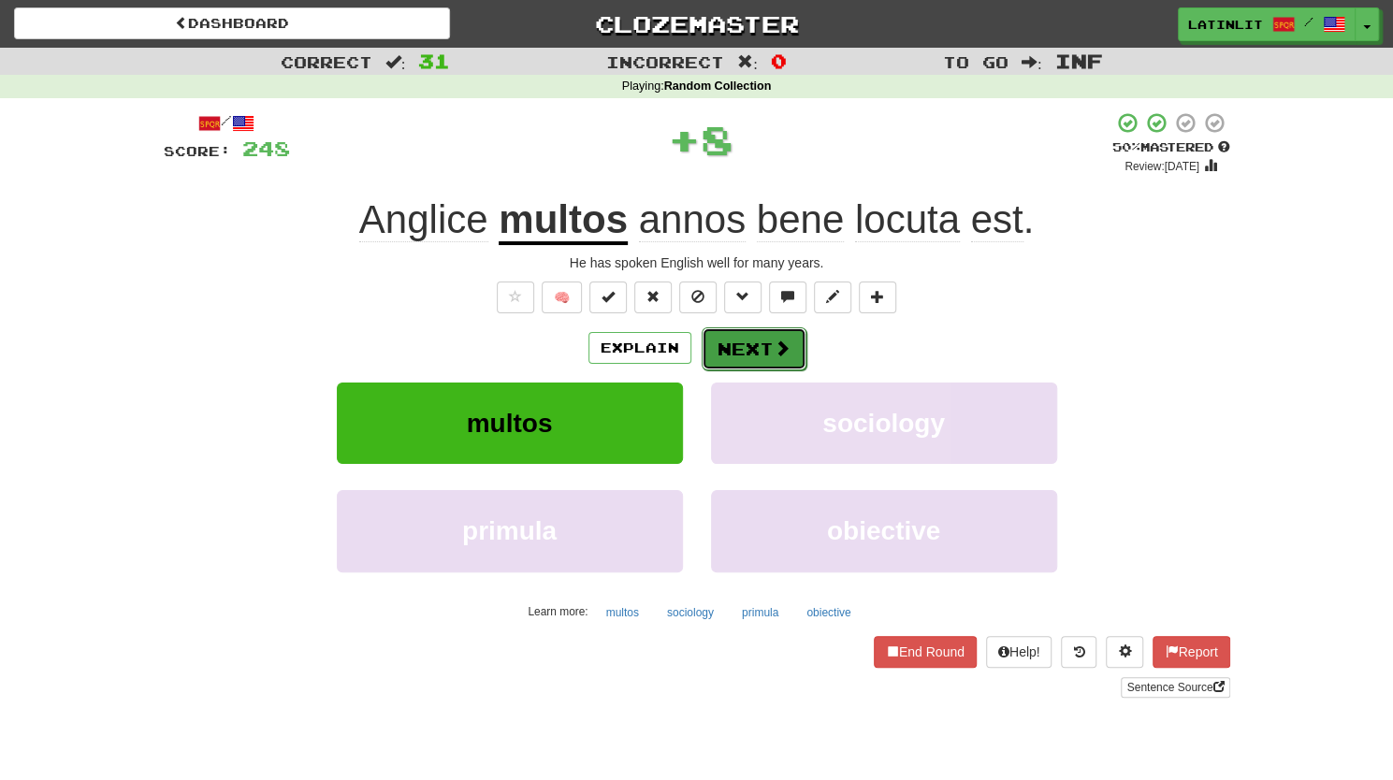
click at [725, 341] on button "Next" at bounding box center [753, 348] width 105 height 43
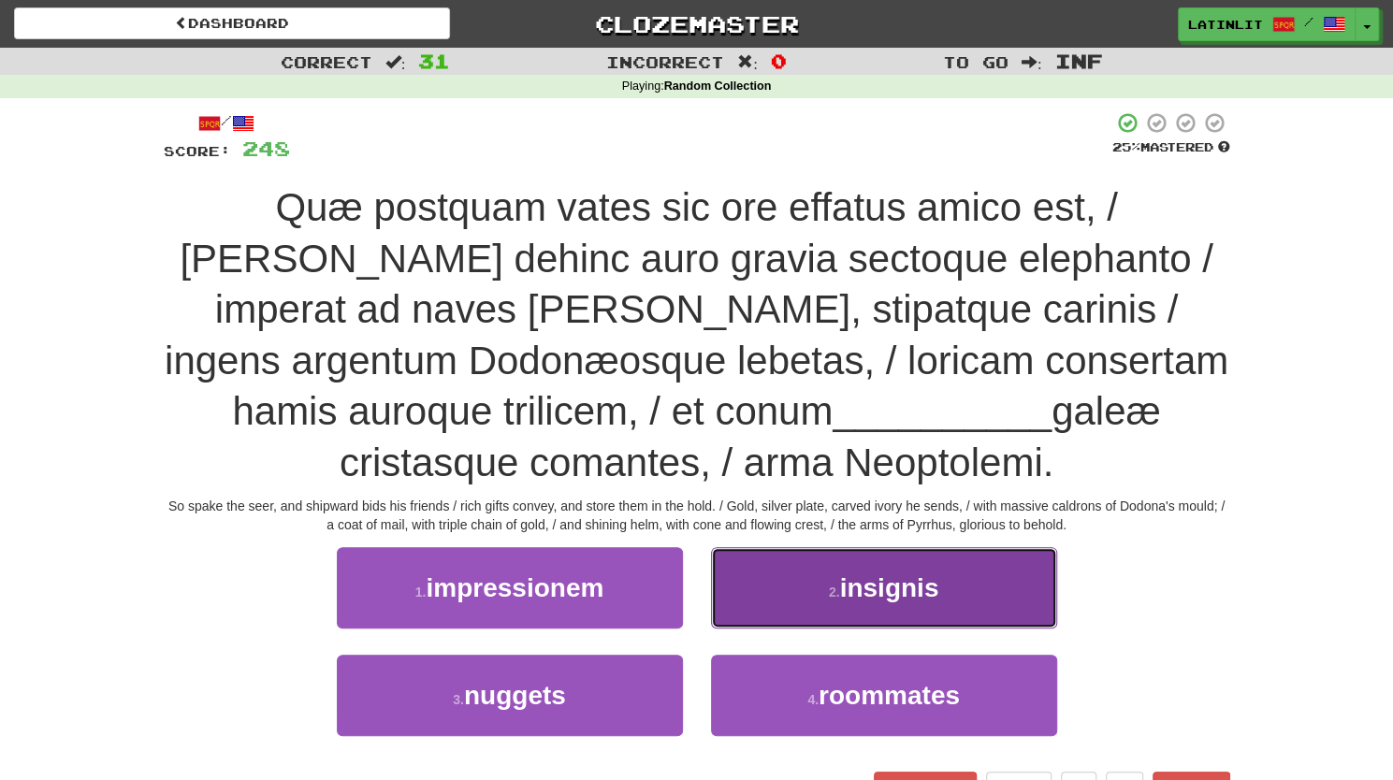
click at [761, 588] on button "2 . insignis" at bounding box center [884, 587] width 346 height 81
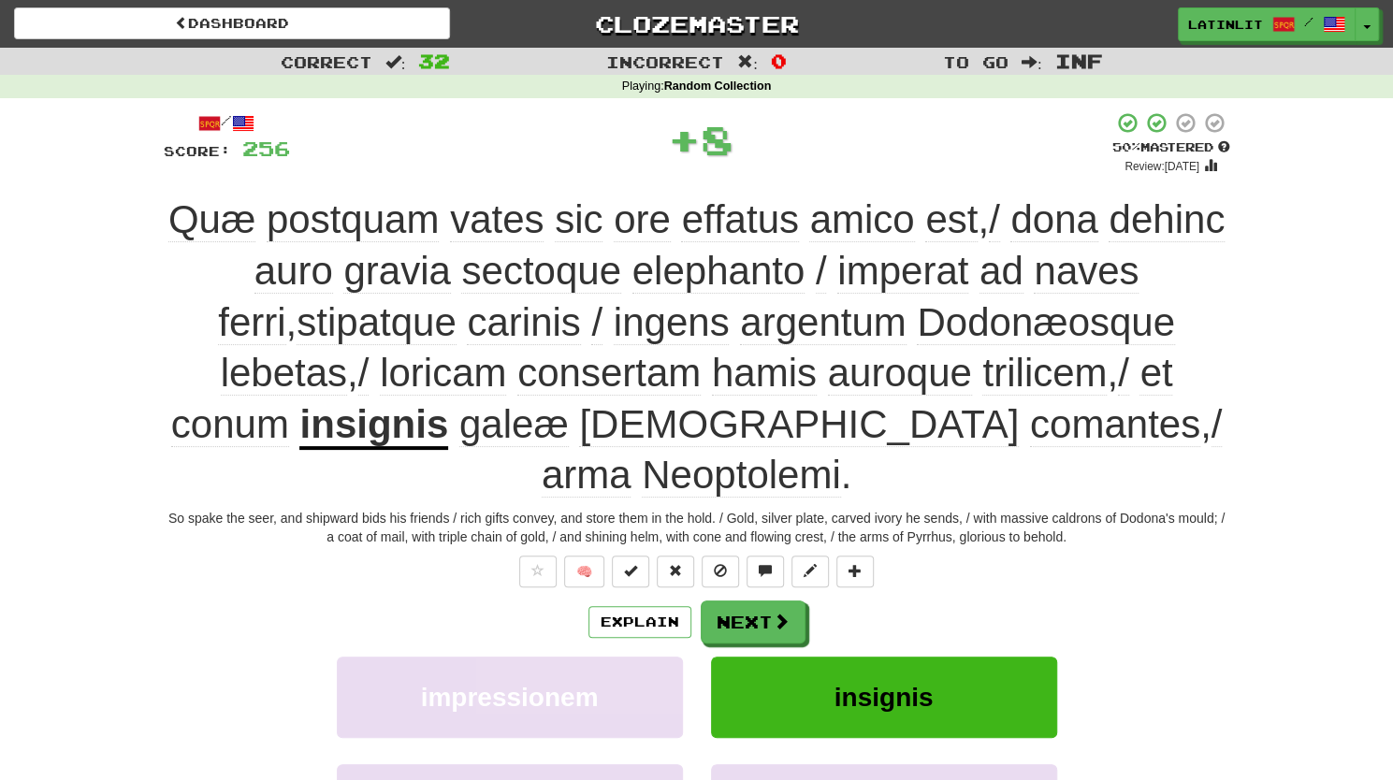
click at [448, 438] on u "insignis" at bounding box center [373, 426] width 149 height 48
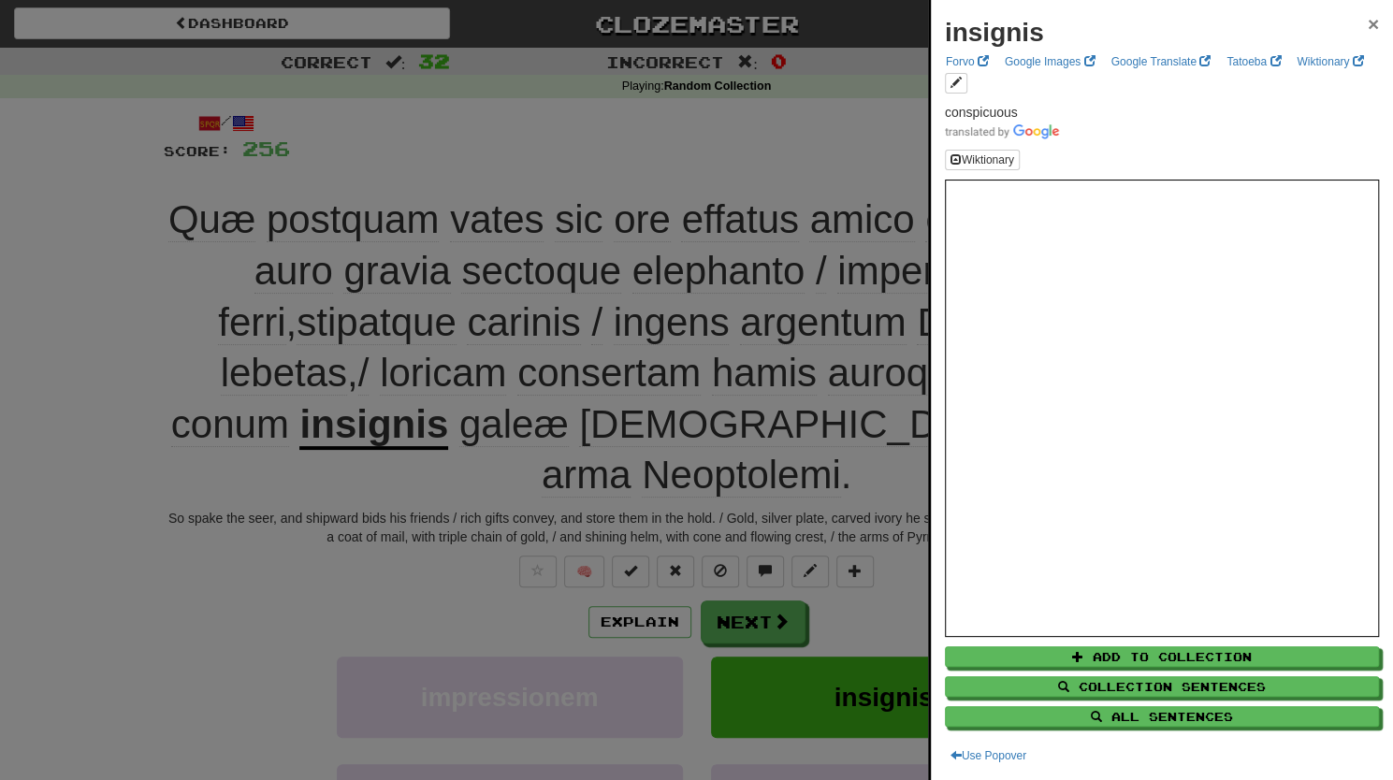
click at [1367, 22] on span "×" at bounding box center [1372, 24] width 11 height 22
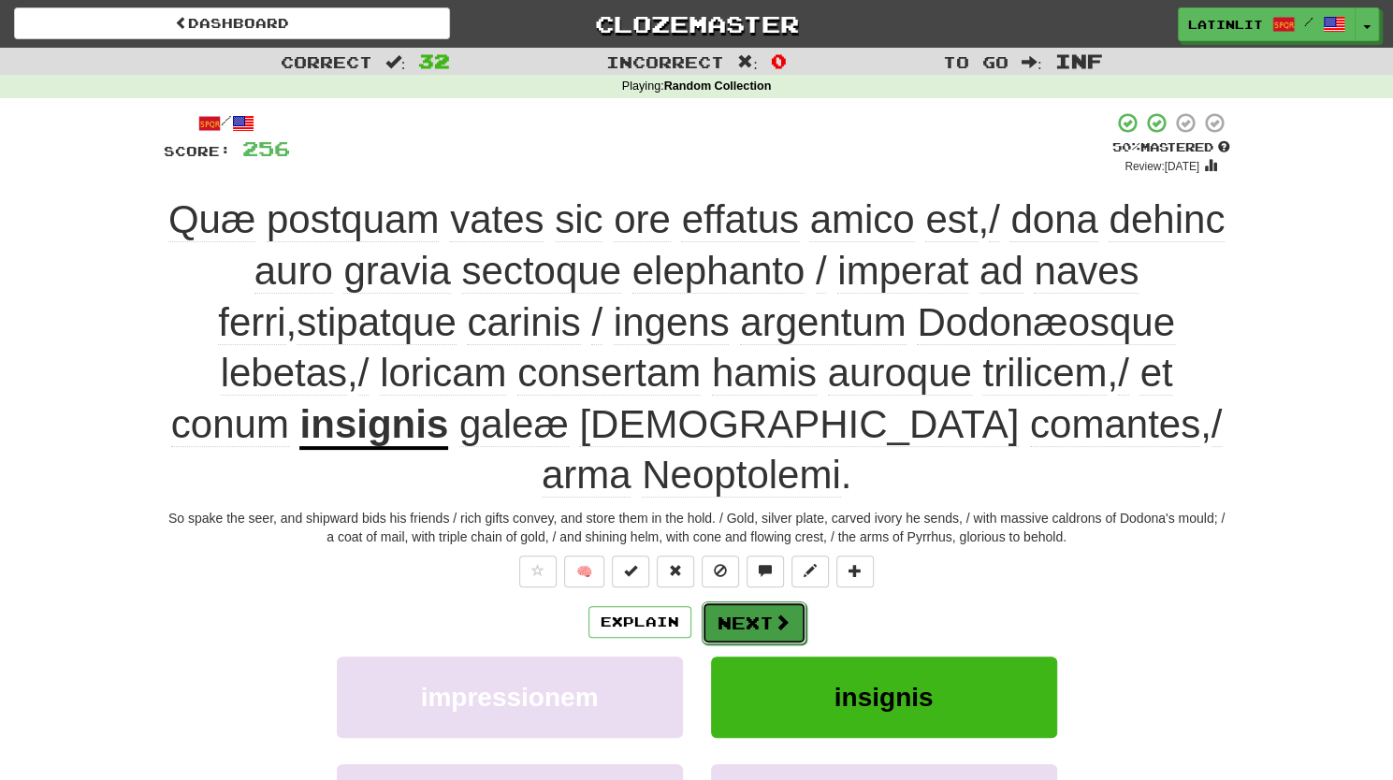
click at [757, 627] on button "Next" at bounding box center [753, 622] width 105 height 43
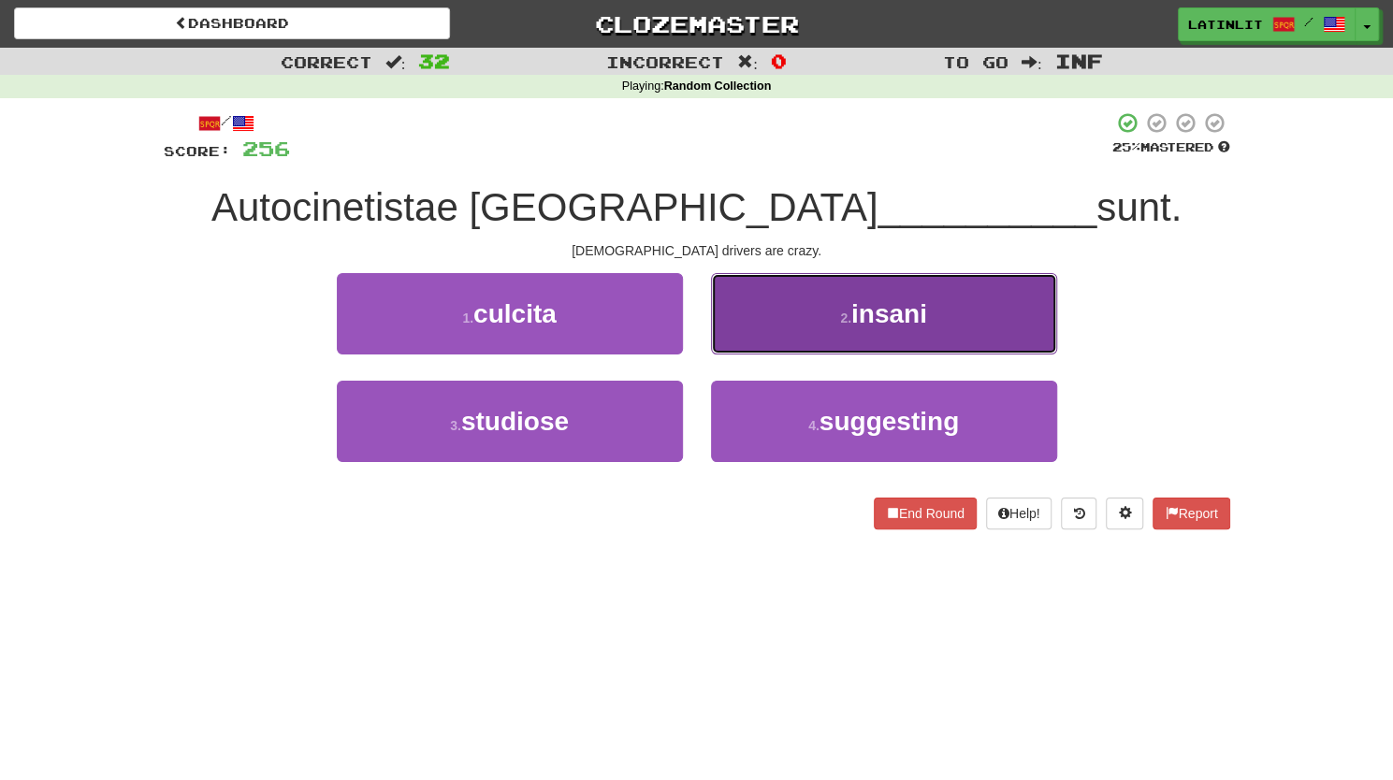
click at [789, 293] on button "2 . insani" at bounding box center [884, 313] width 346 height 81
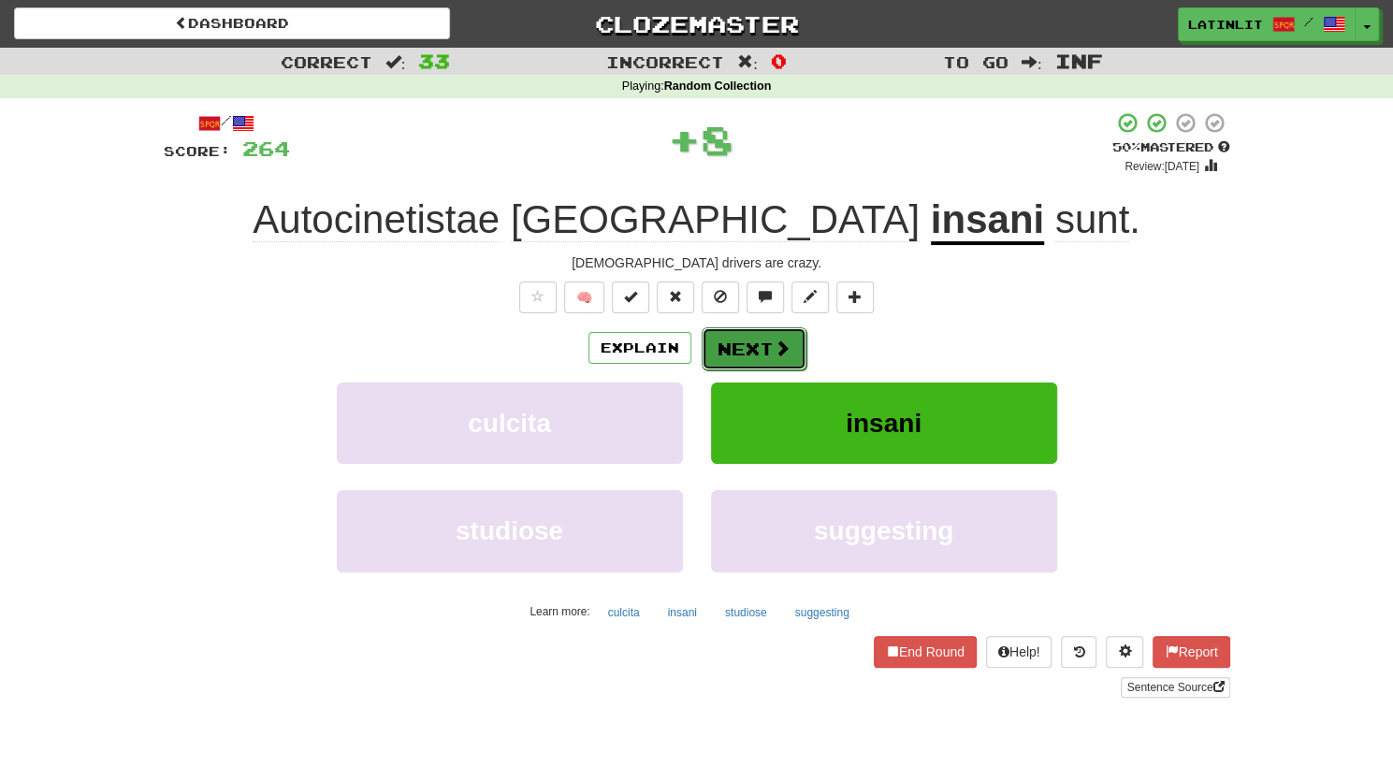
click at [759, 338] on button "Next" at bounding box center [753, 348] width 105 height 43
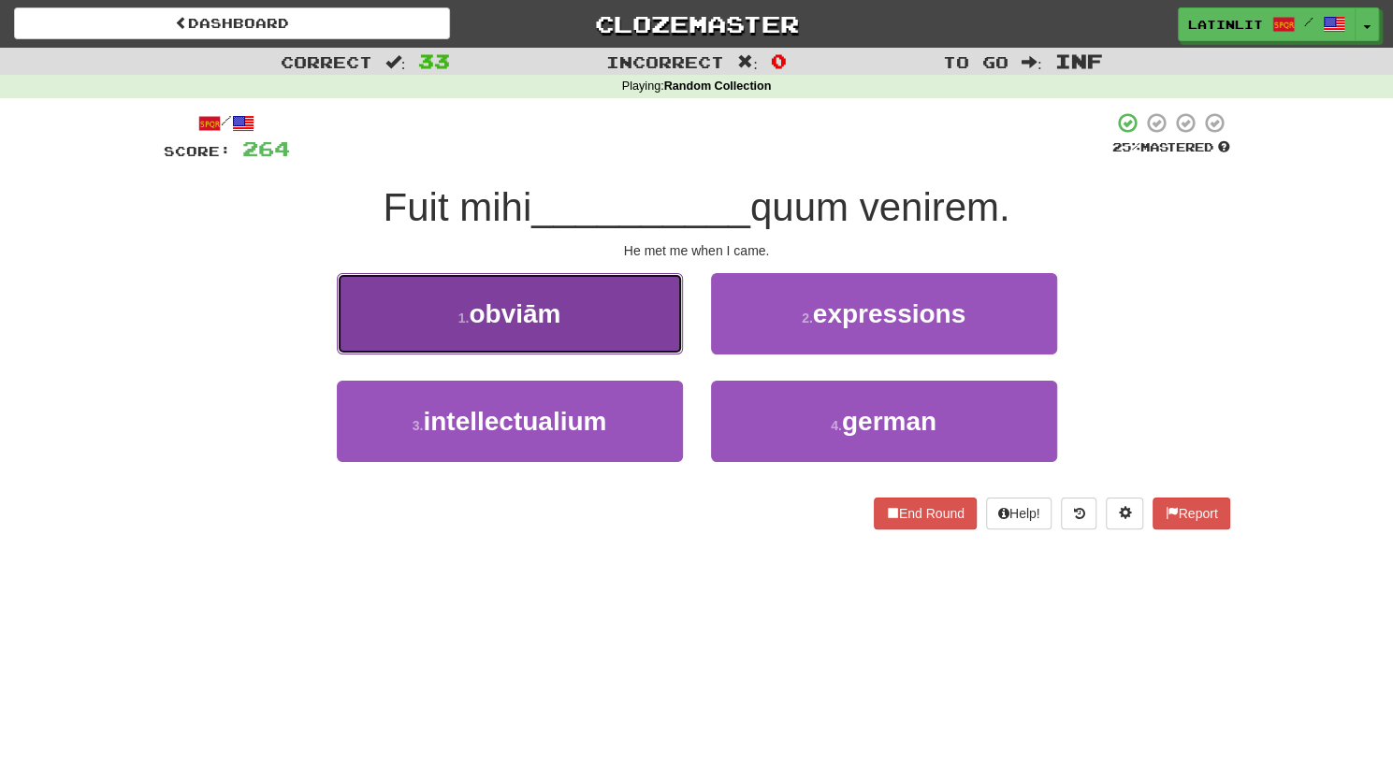
click at [621, 323] on button "1 . obviām" at bounding box center [510, 313] width 346 height 81
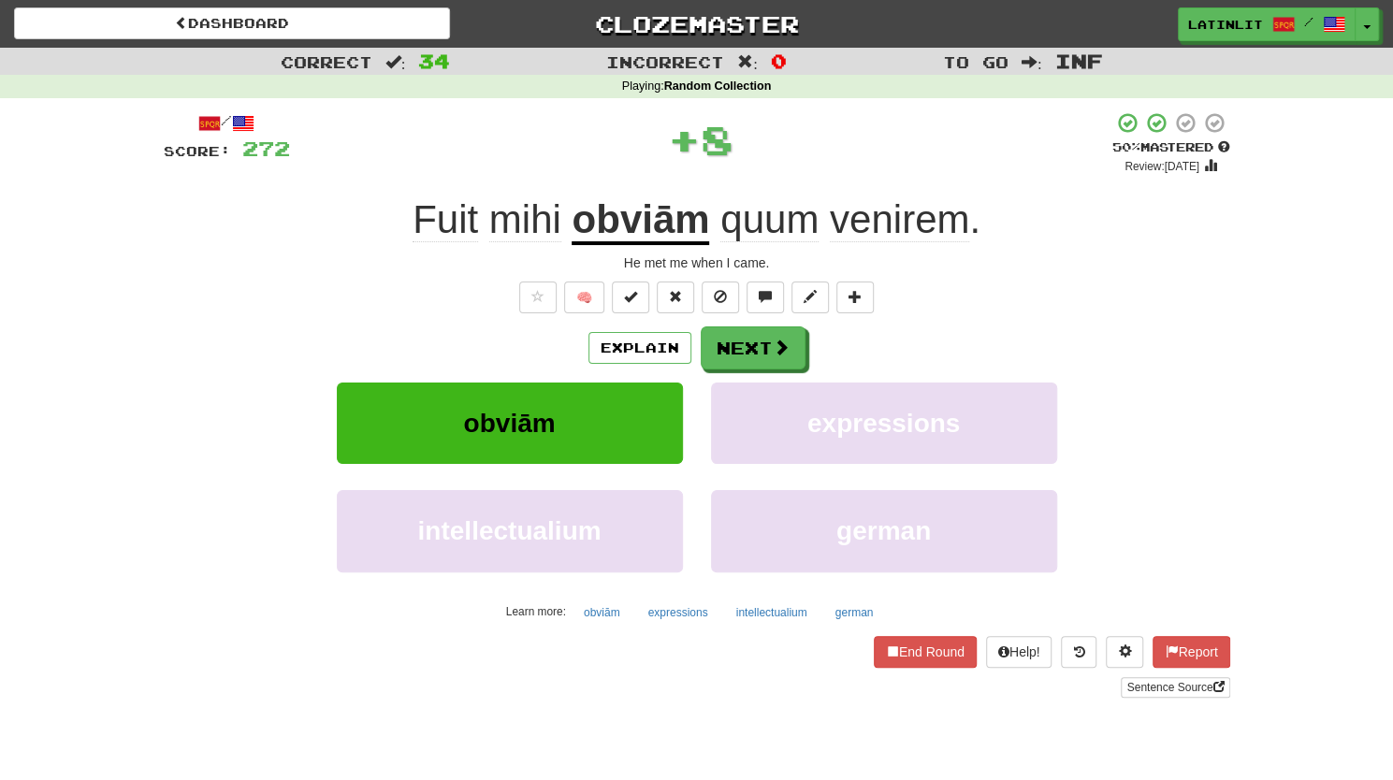
click at [632, 238] on u "obviām" at bounding box center [639, 221] width 137 height 48
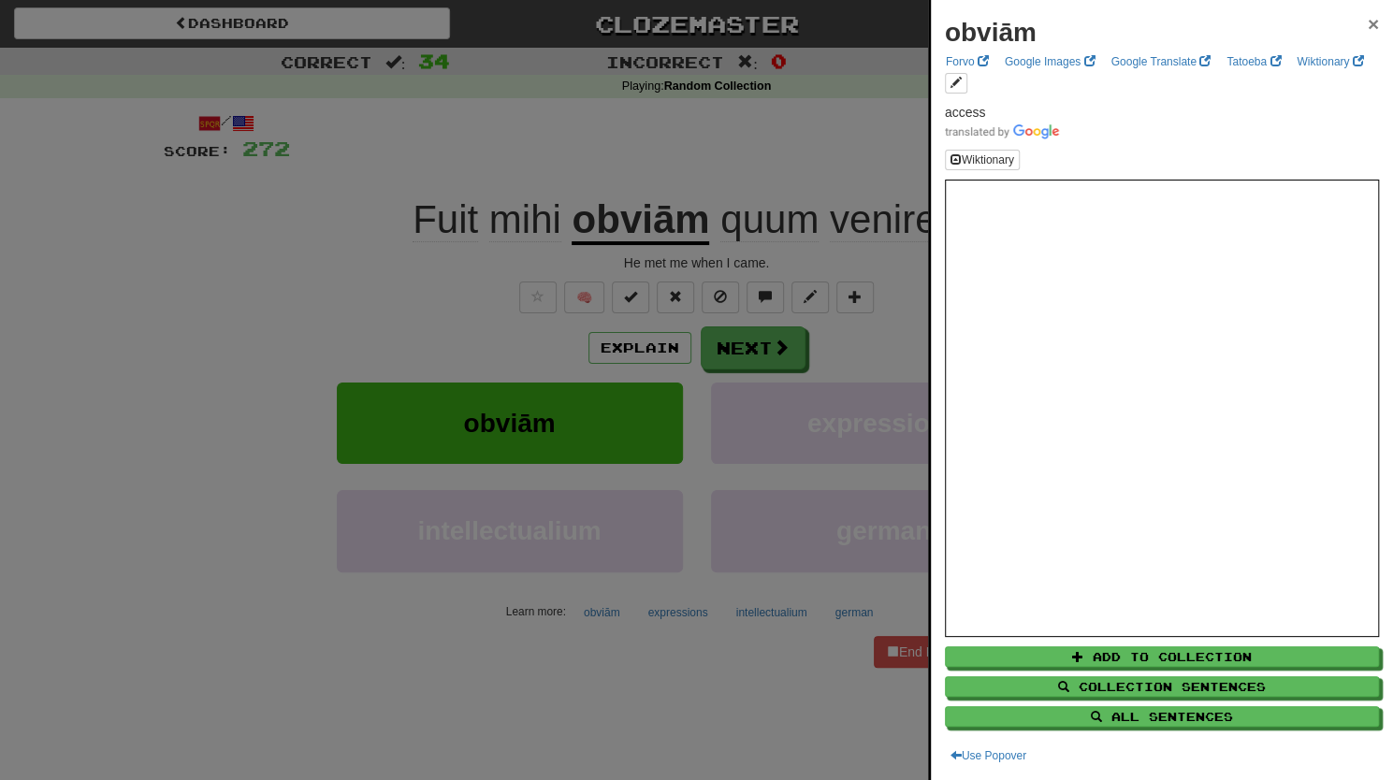
click at [1367, 27] on span "×" at bounding box center [1372, 24] width 11 height 22
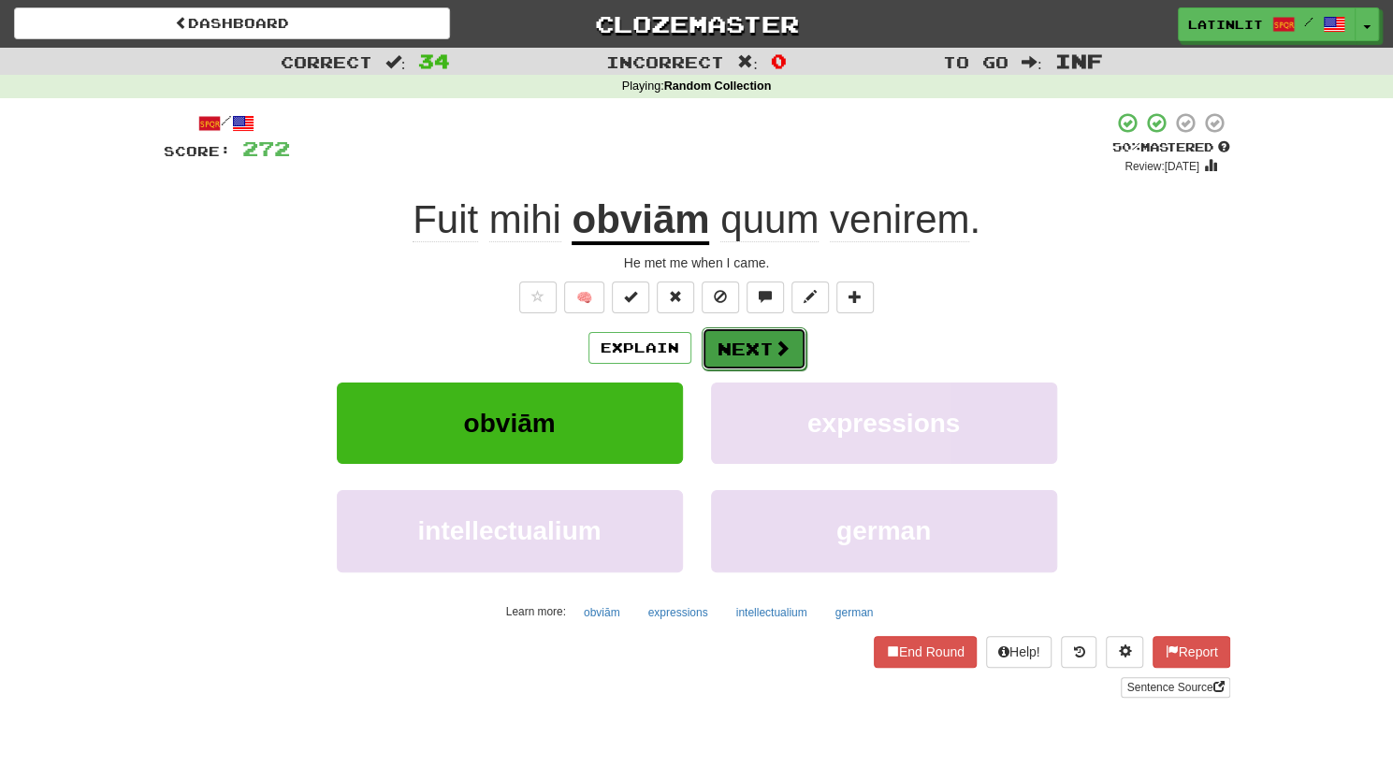
click at [730, 351] on button "Next" at bounding box center [753, 348] width 105 height 43
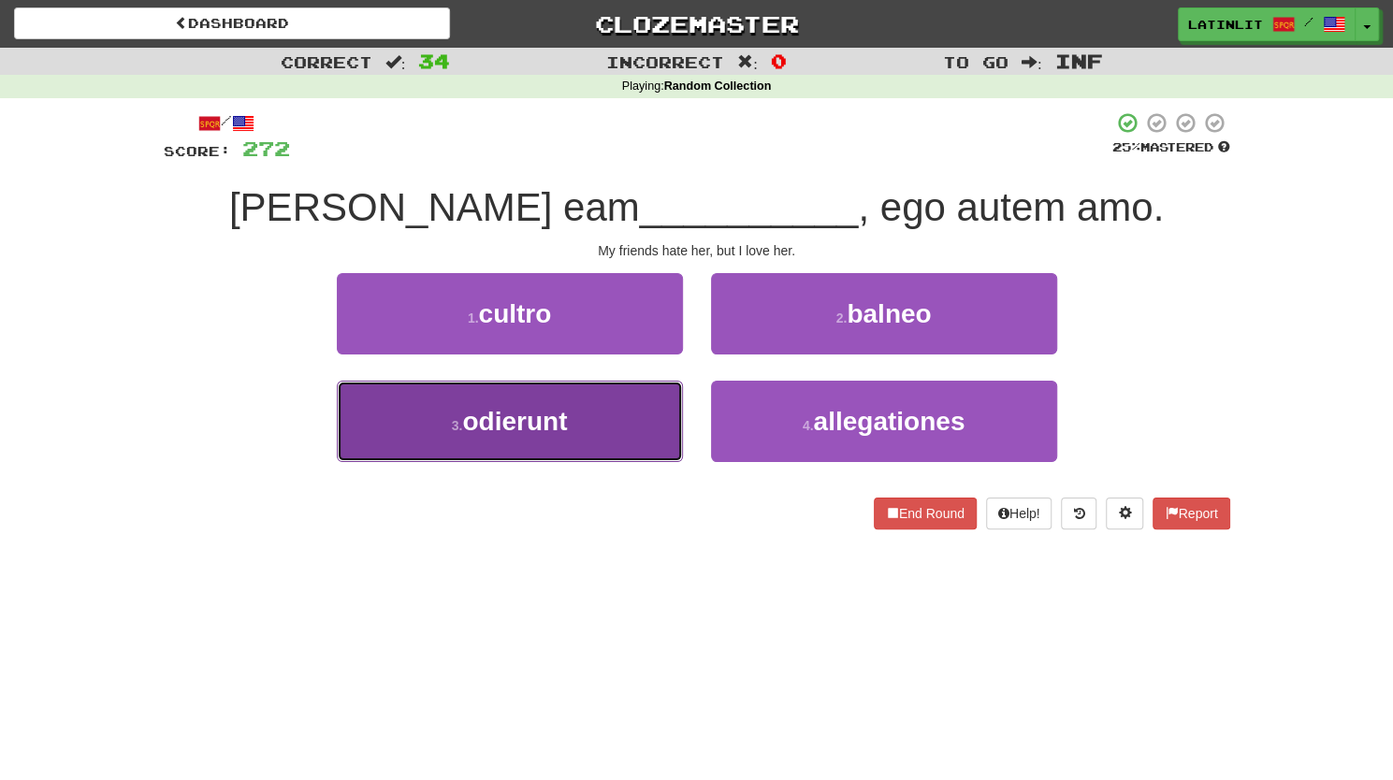
click at [488, 434] on span "odierunt" at bounding box center [514, 421] width 105 height 29
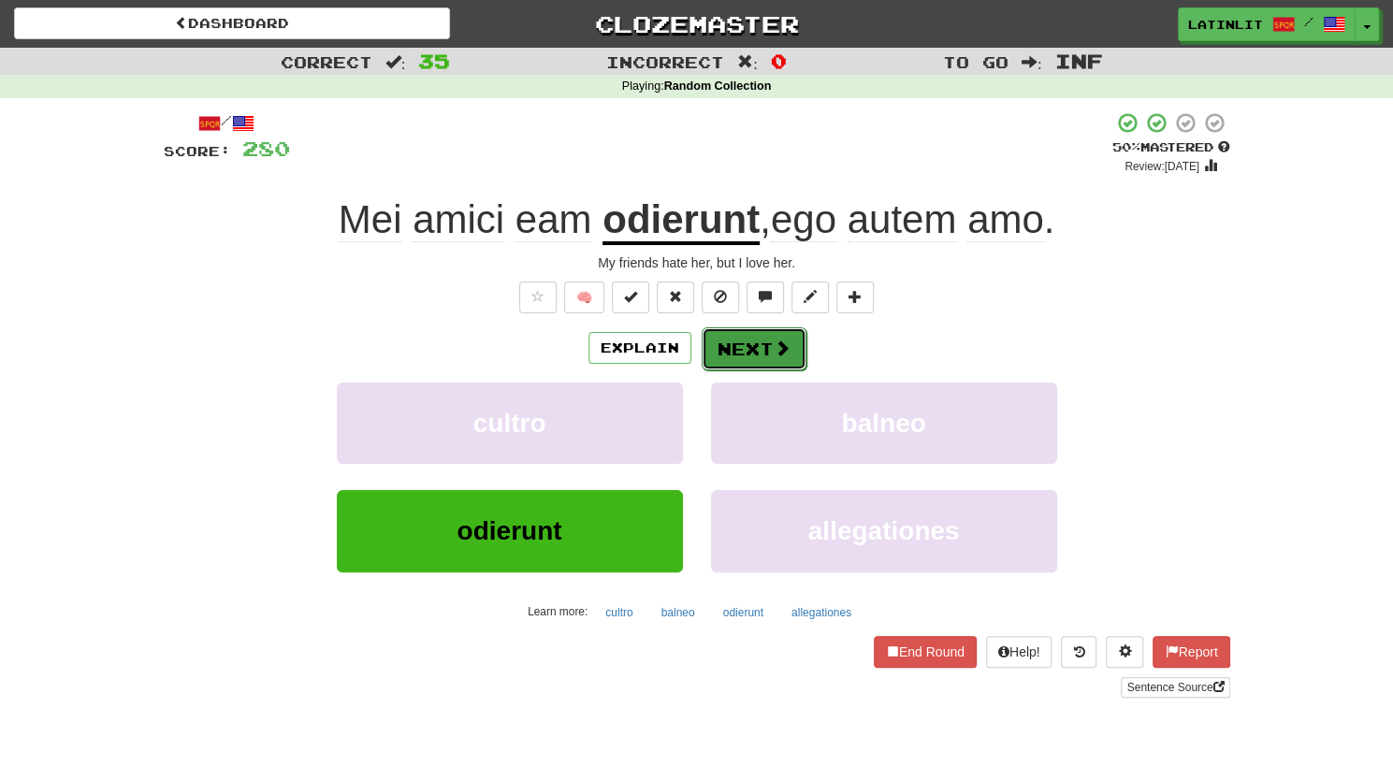
click at [729, 354] on button "Next" at bounding box center [753, 348] width 105 height 43
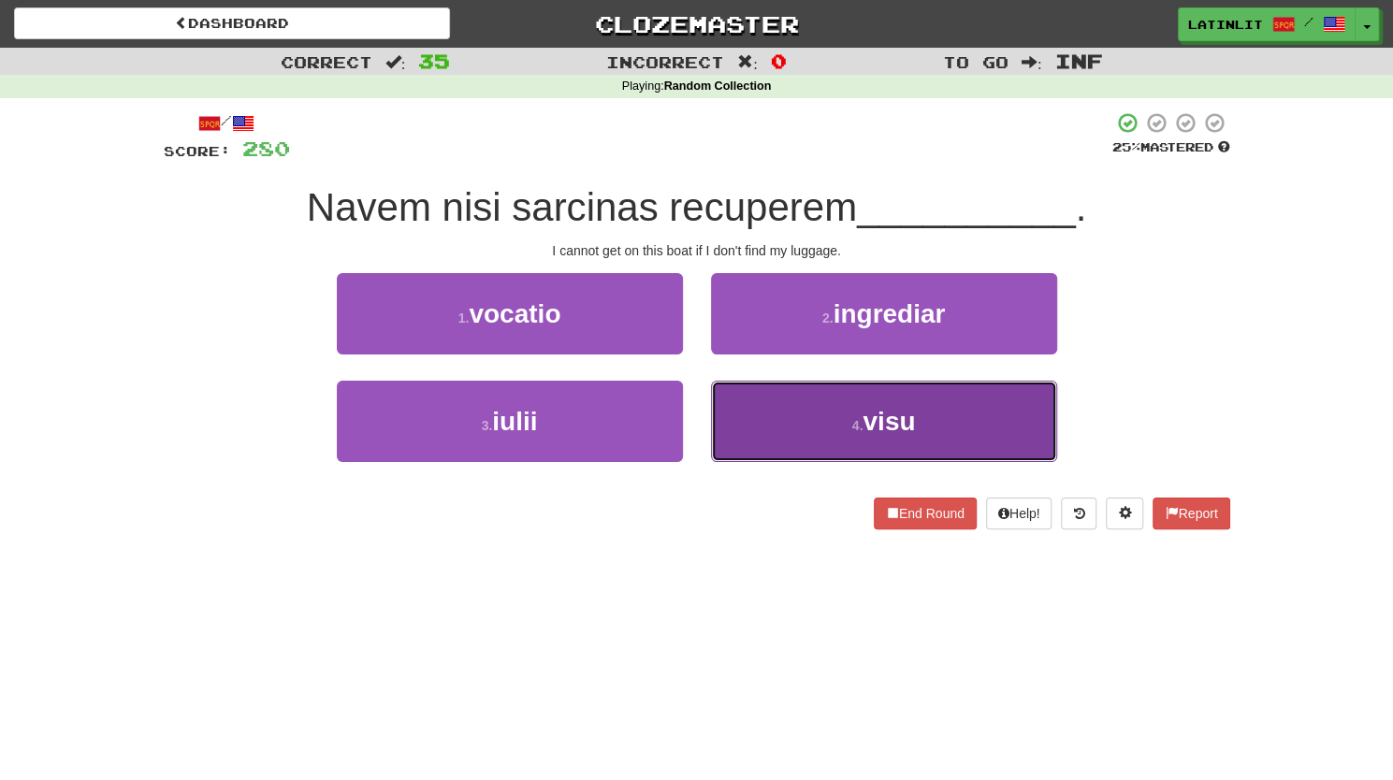
click at [757, 409] on button "4 . visu" at bounding box center [884, 421] width 346 height 81
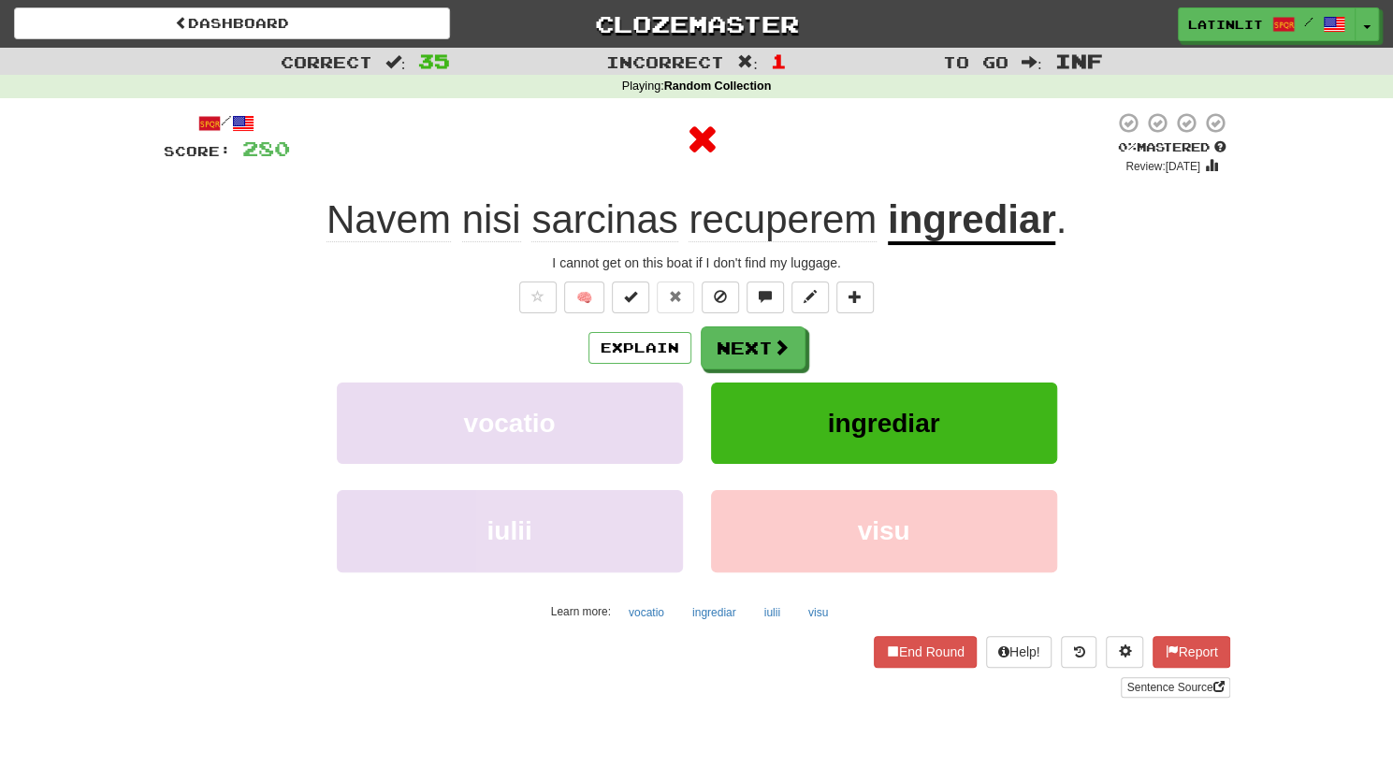
click at [950, 236] on u "ingrediar" at bounding box center [972, 221] width 168 height 48
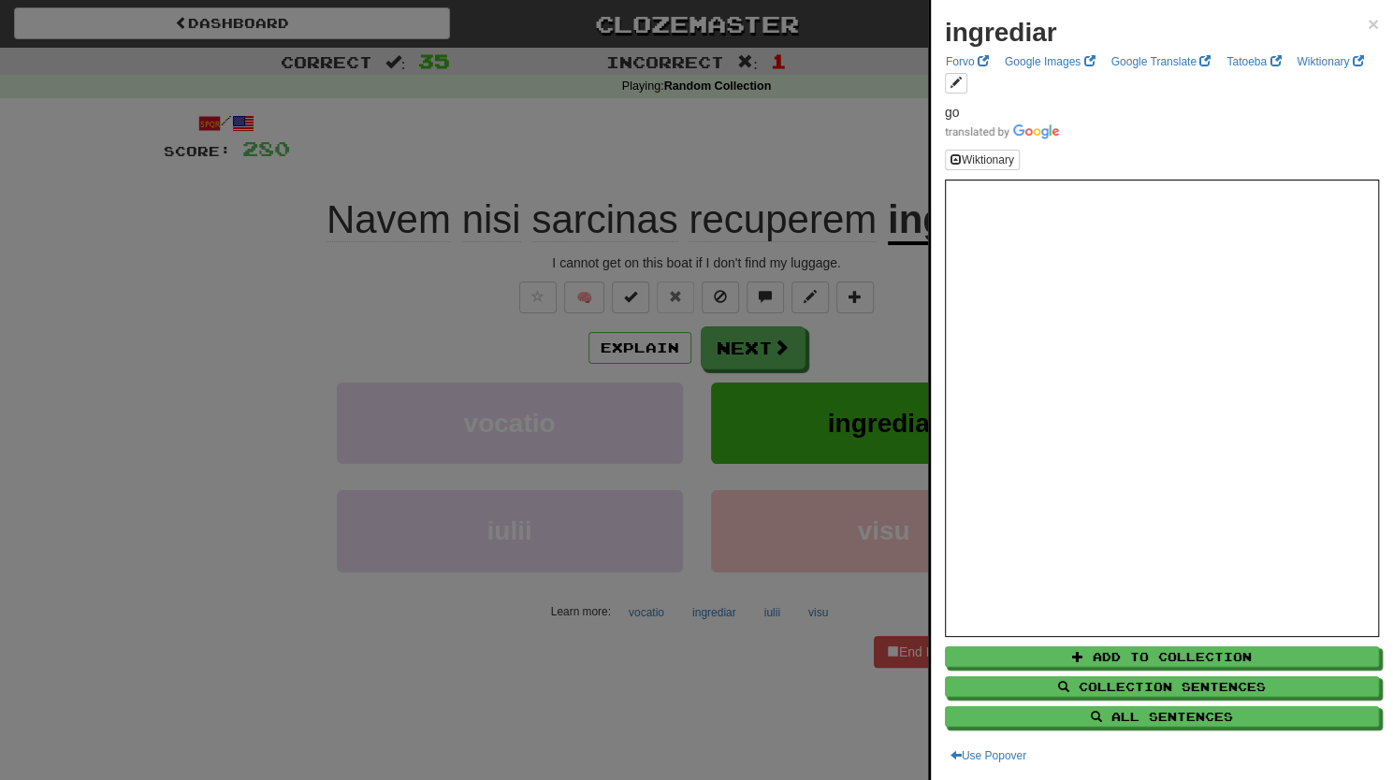
click at [1350, 27] on div "ingrediar ×" at bounding box center [1162, 32] width 434 height 37
click at [1367, 20] on span "×" at bounding box center [1372, 24] width 11 height 22
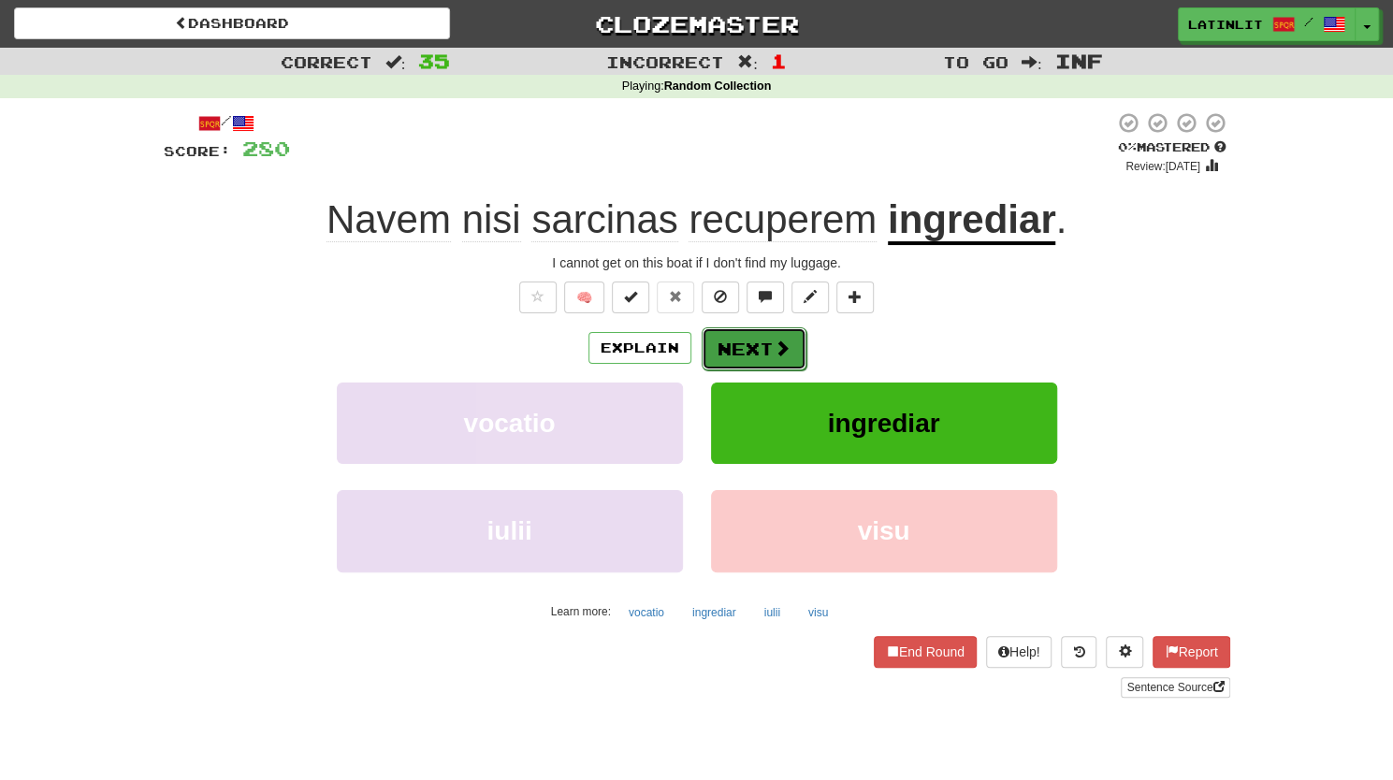
click at [719, 345] on button "Next" at bounding box center [753, 348] width 105 height 43
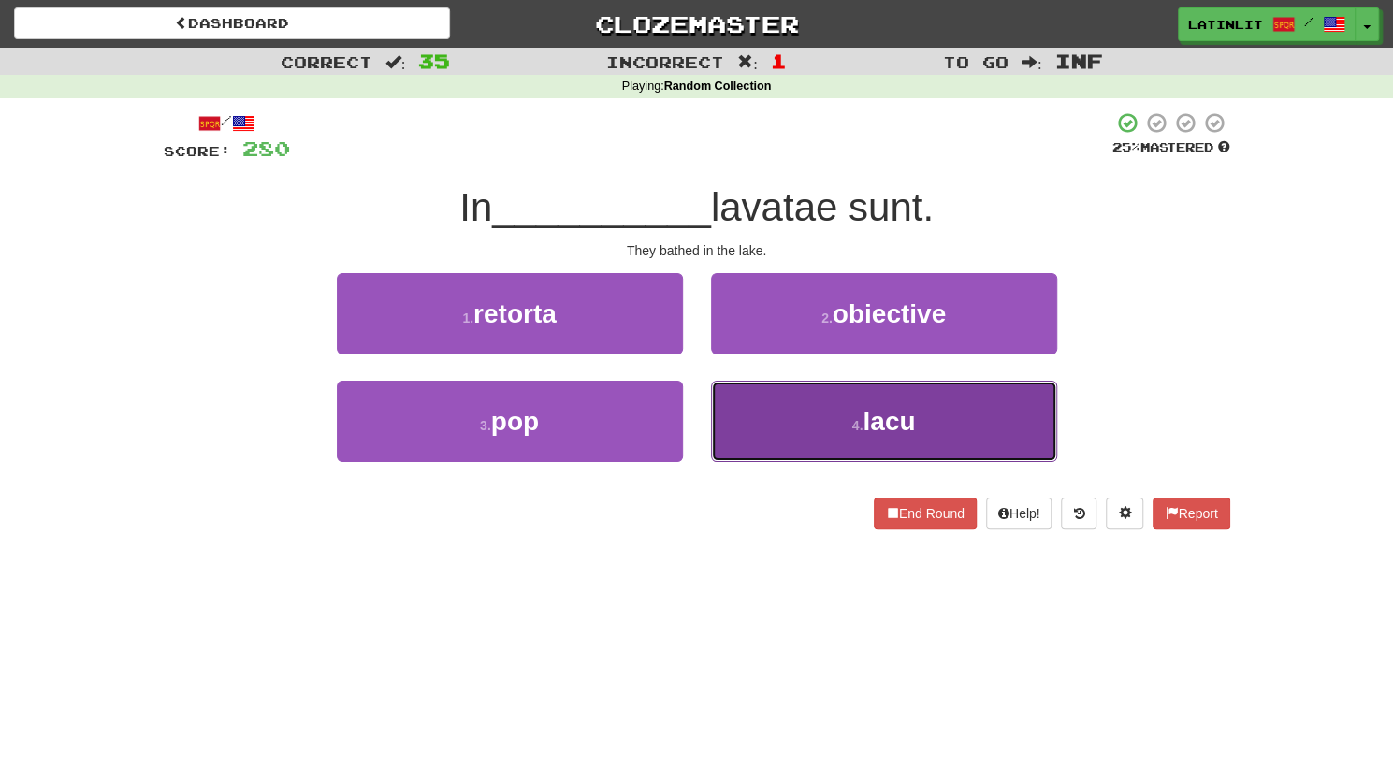
click at [739, 427] on button "4 . lacu" at bounding box center [884, 421] width 346 height 81
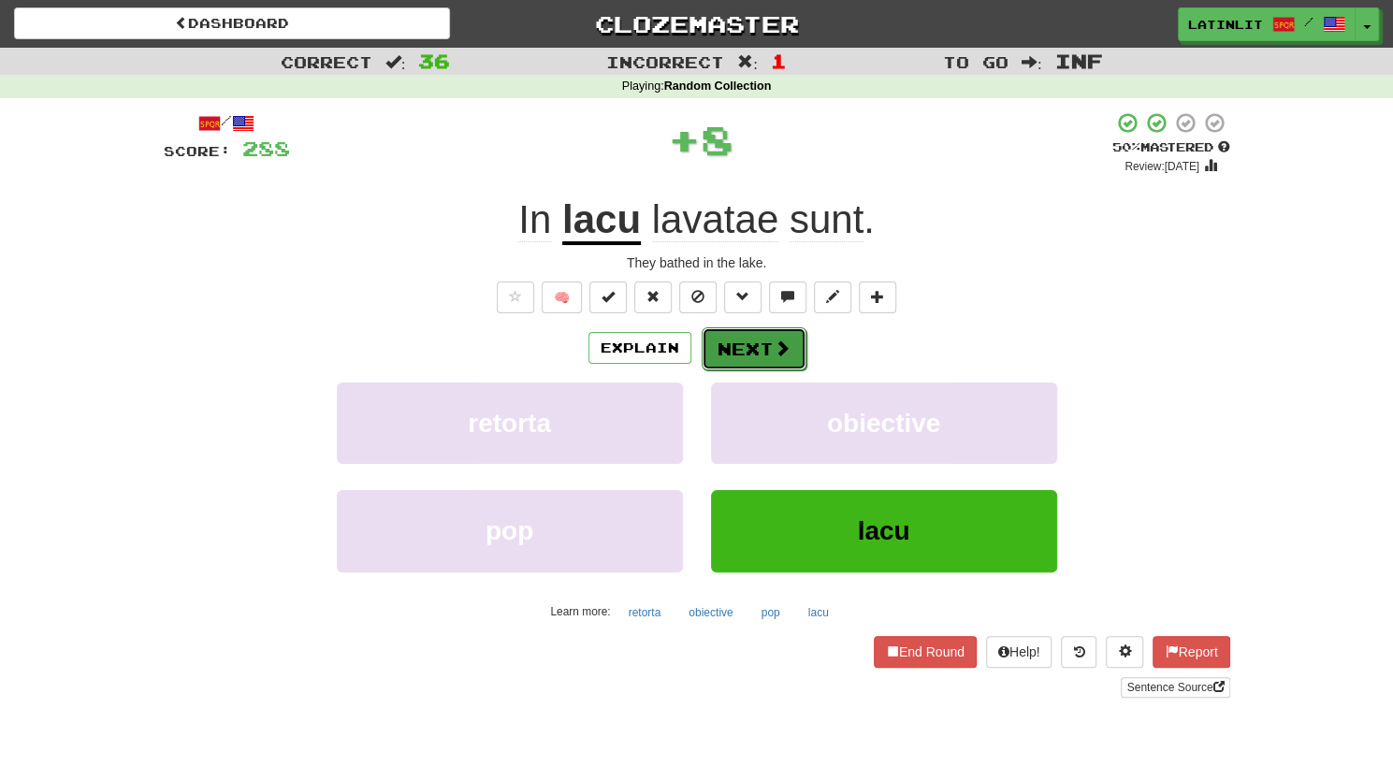
click at [720, 356] on button "Next" at bounding box center [753, 348] width 105 height 43
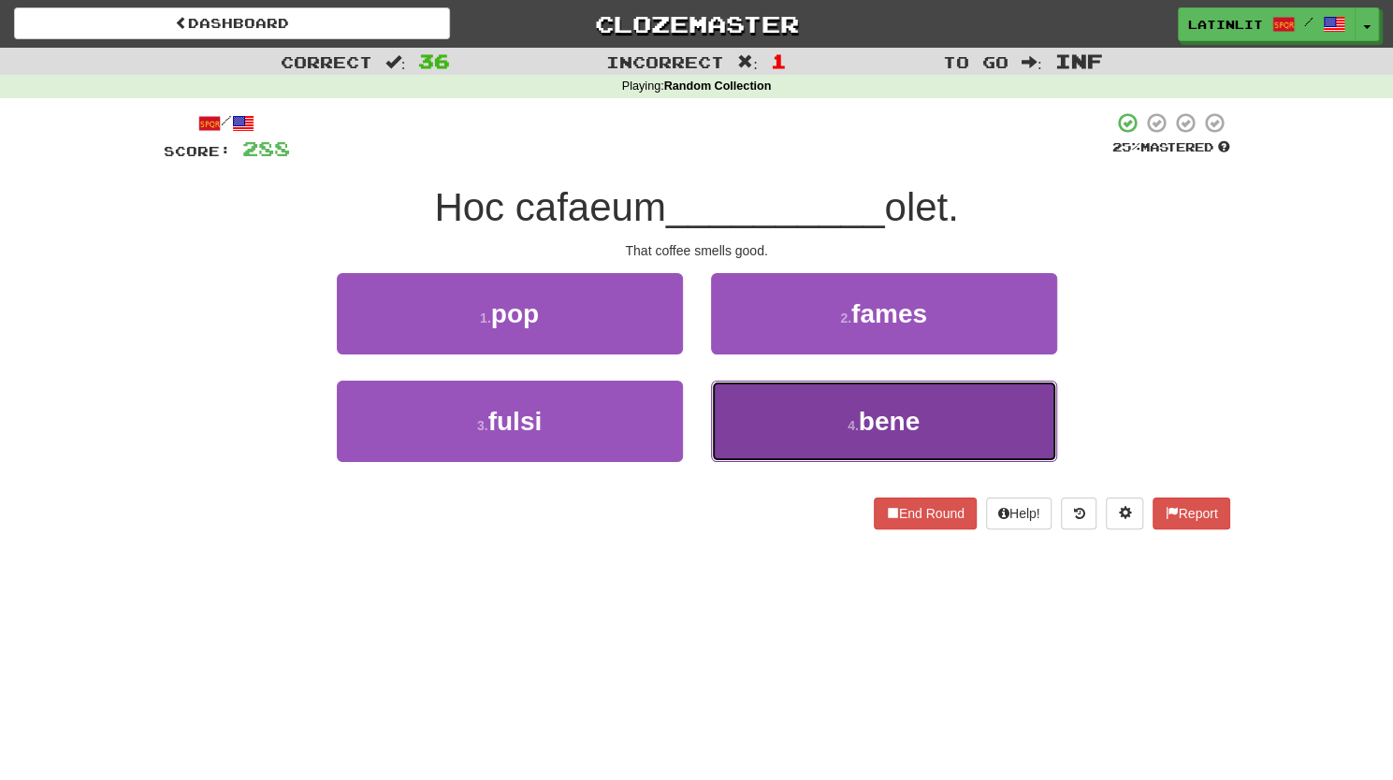
click at [759, 420] on button "4 . bene" at bounding box center [884, 421] width 346 height 81
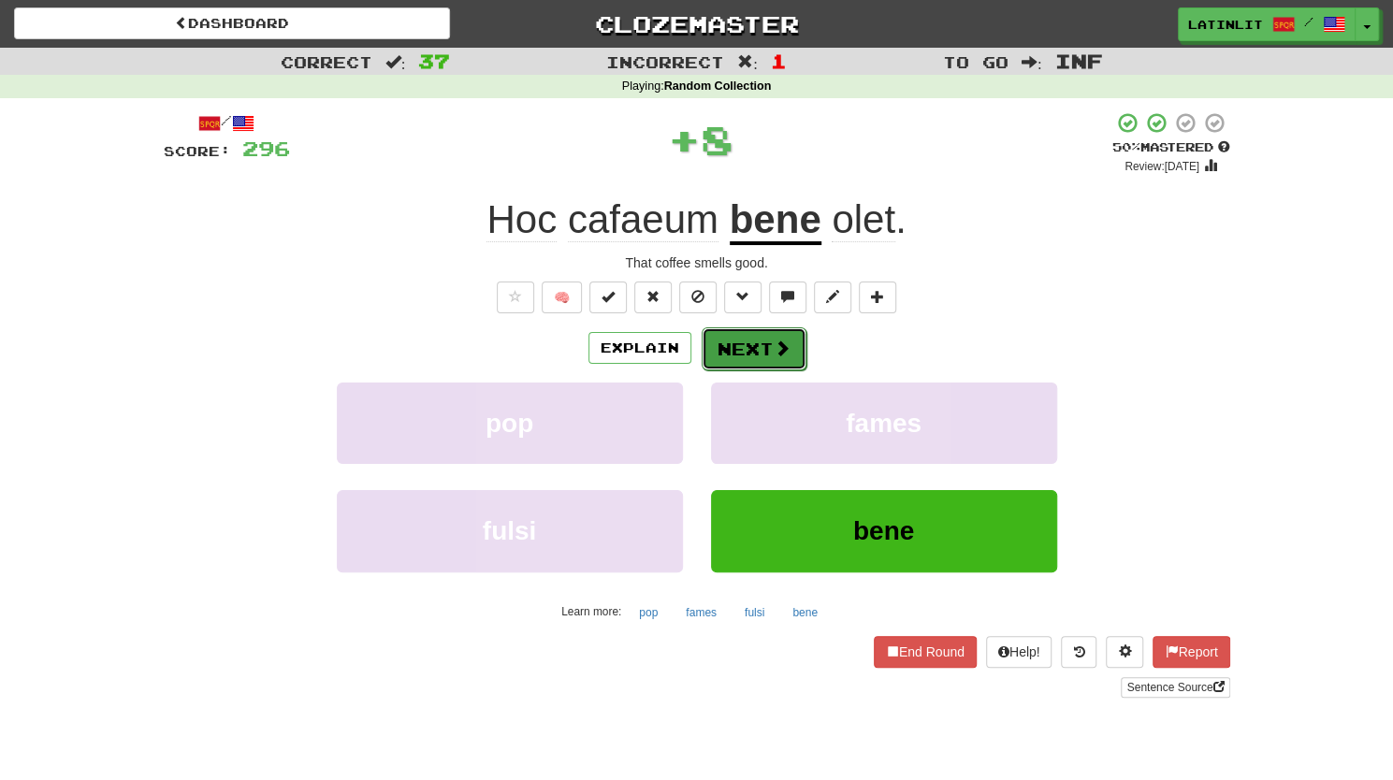
click at [743, 359] on button "Next" at bounding box center [753, 348] width 105 height 43
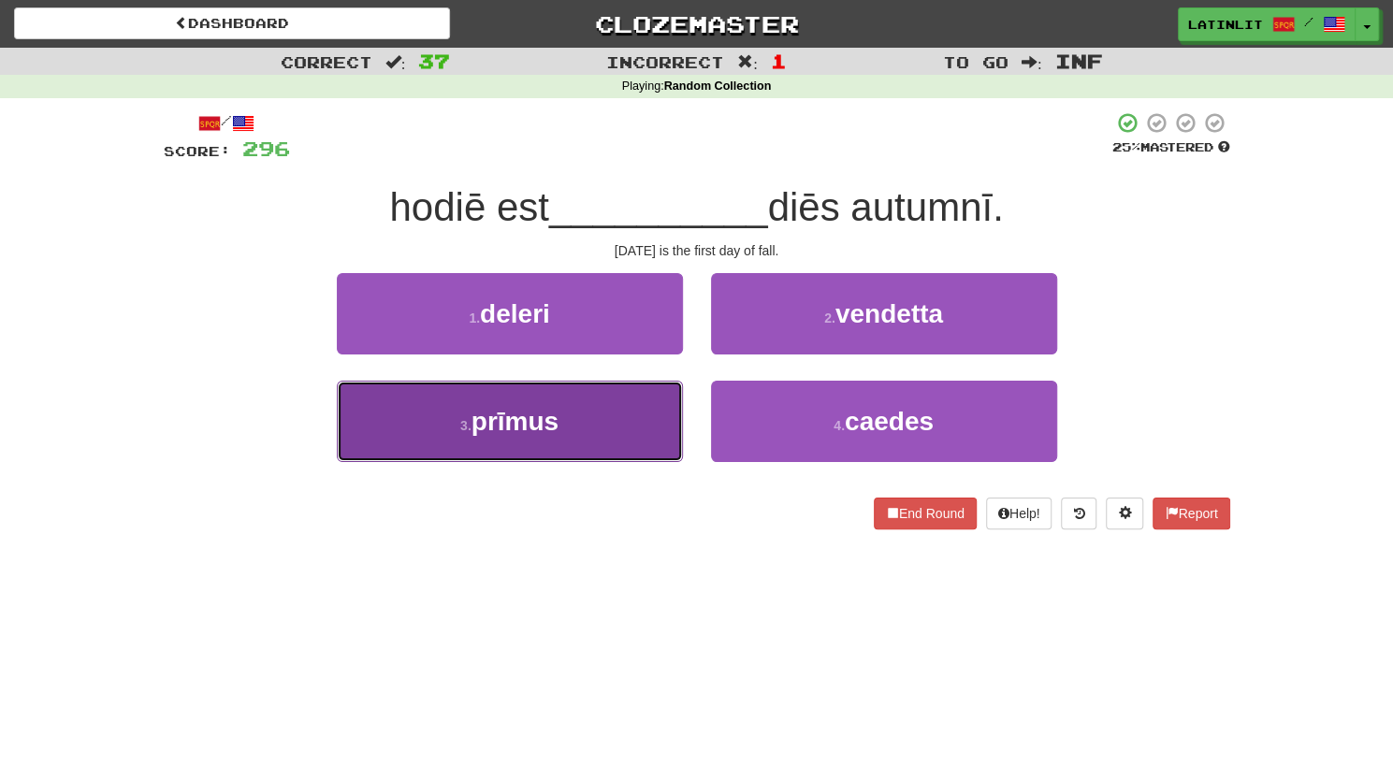
click at [602, 439] on button "3 . prīmus" at bounding box center [510, 421] width 346 height 81
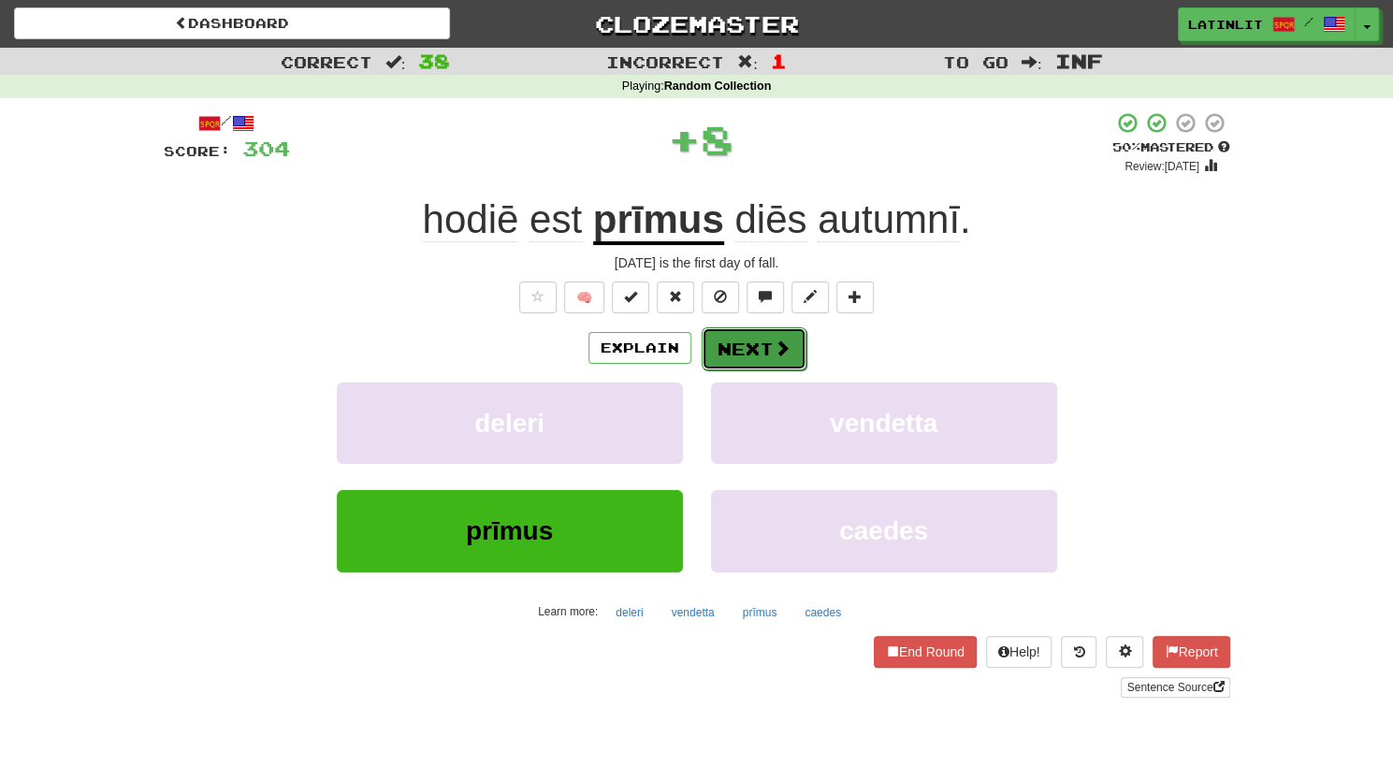
click at [746, 345] on button "Next" at bounding box center [753, 348] width 105 height 43
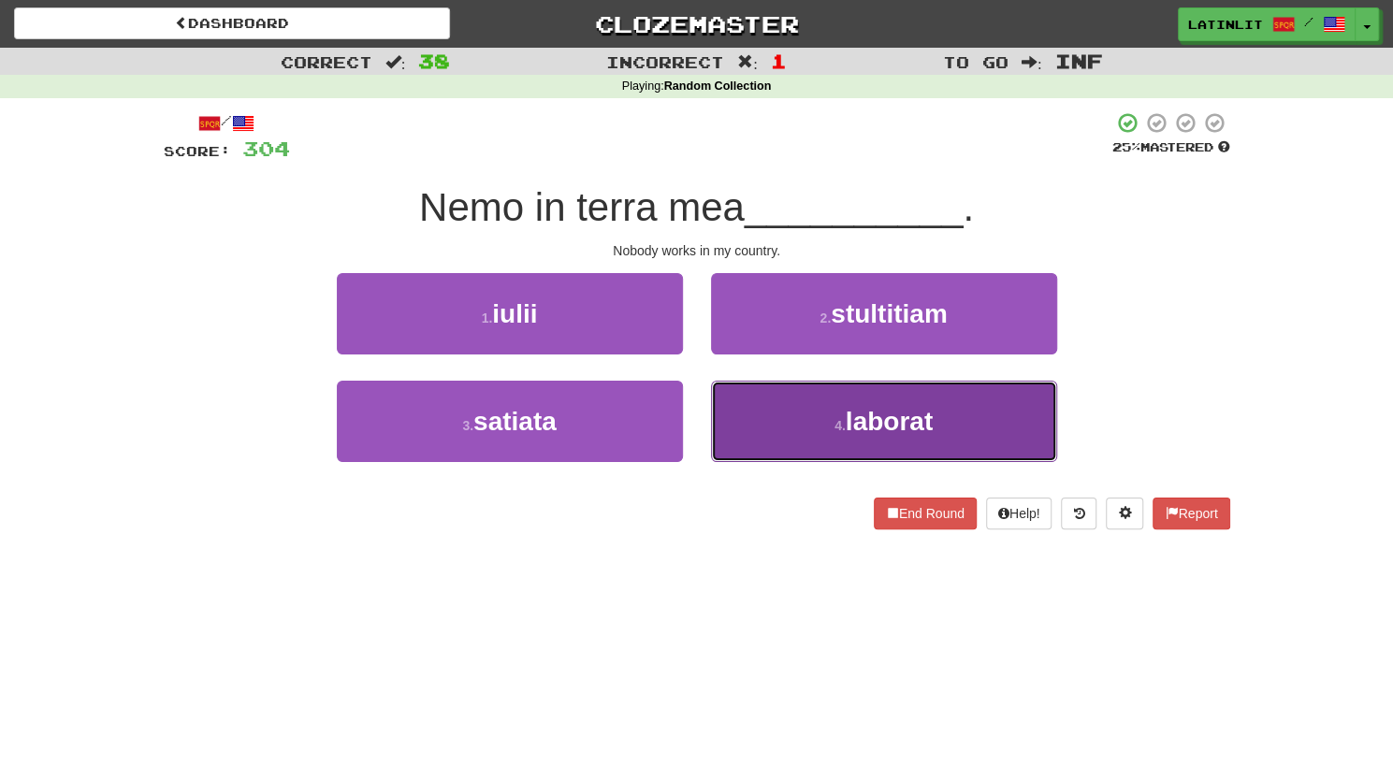
click at [769, 424] on button "4 . laborat" at bounding box center [884, 421] width 346 height 81
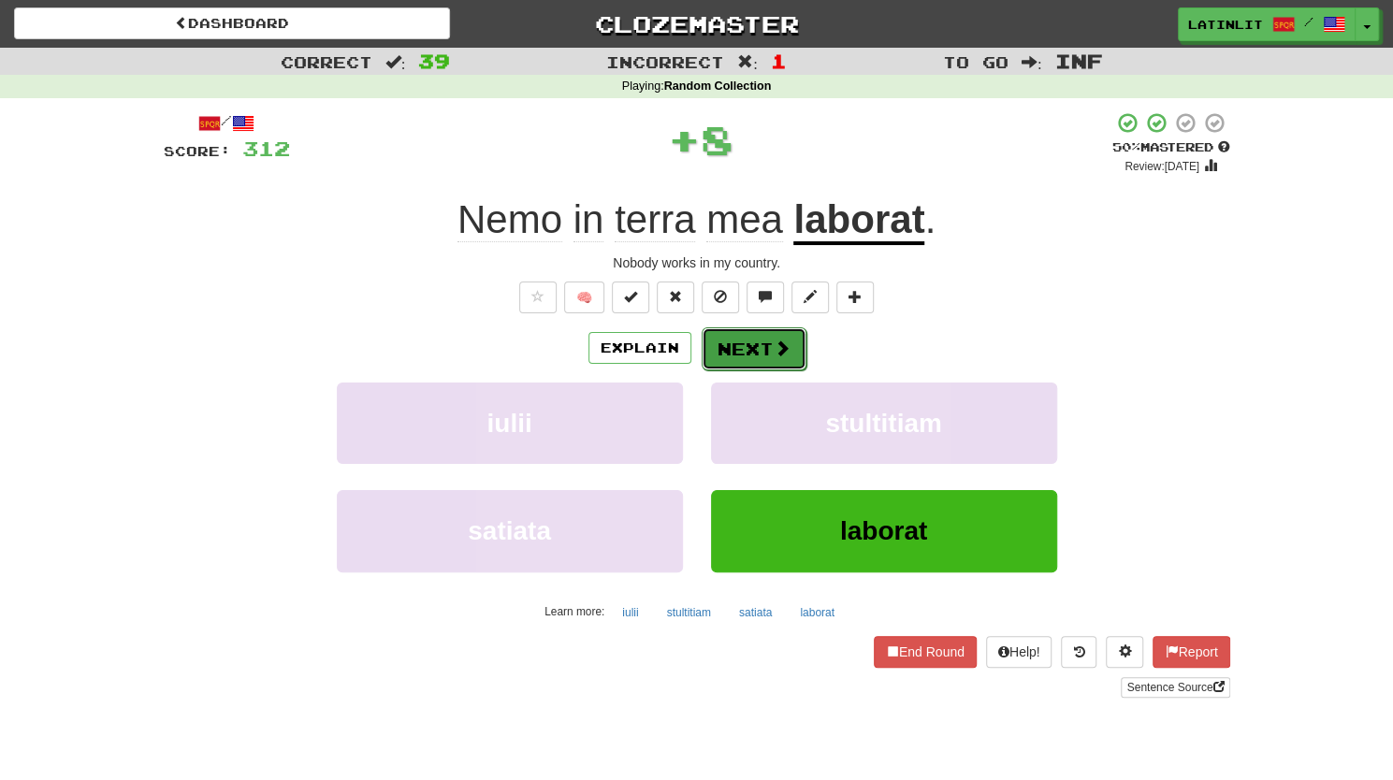
click at [733, 356] on button "Next" at bounding box center [753, 348] width 105 height 43
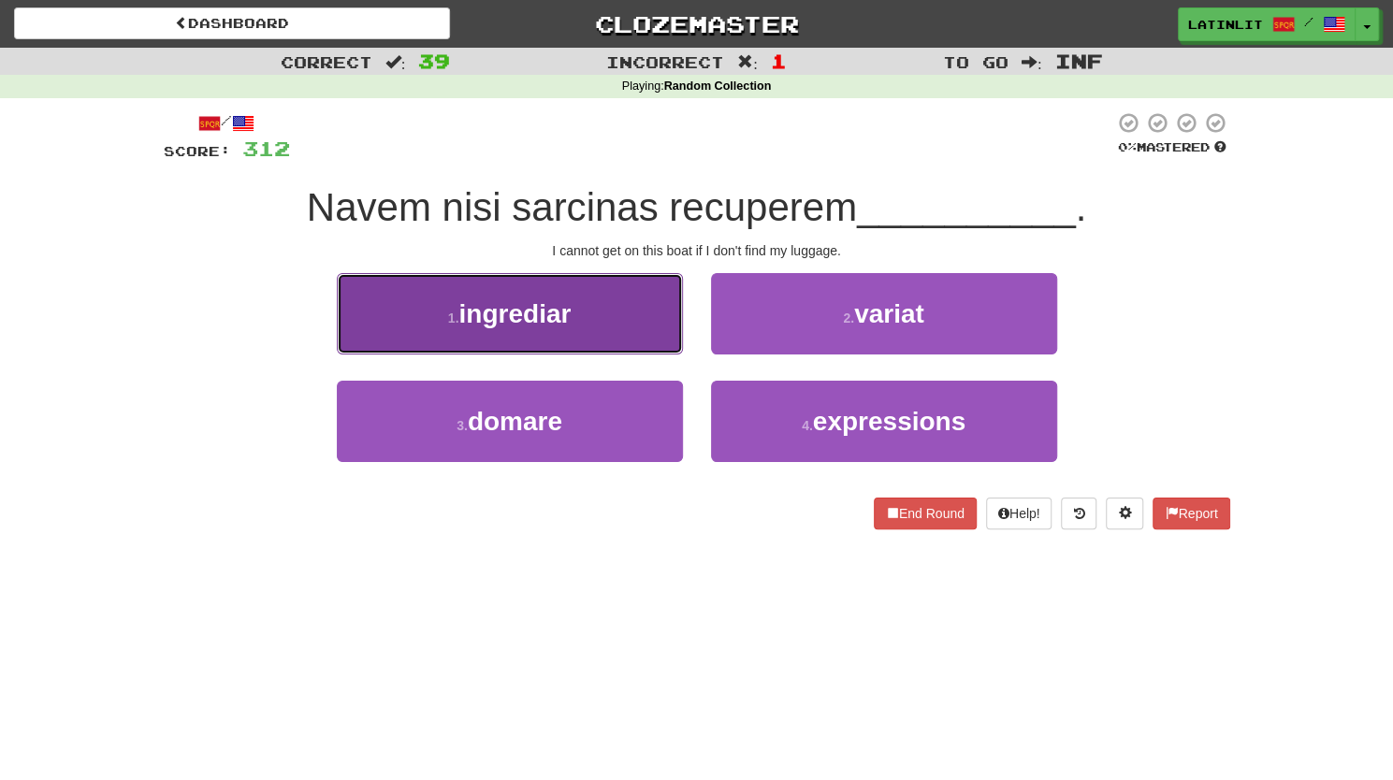
click at [585, 327] on button "1 . ingrediar" at bounding box center [510, 313] width 346 height 81
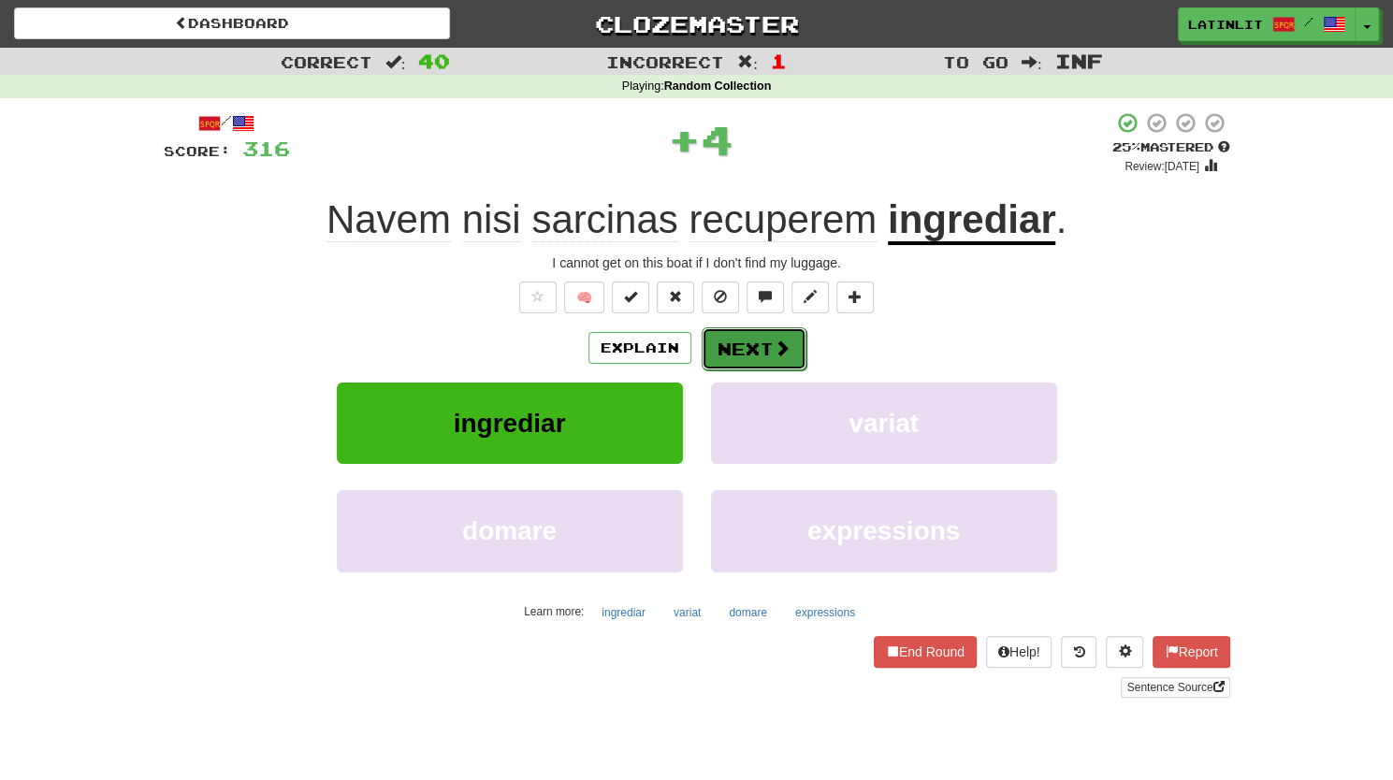
click at [750, 351] on button "Next" at bounding box center [753, 348] width 105 height 43
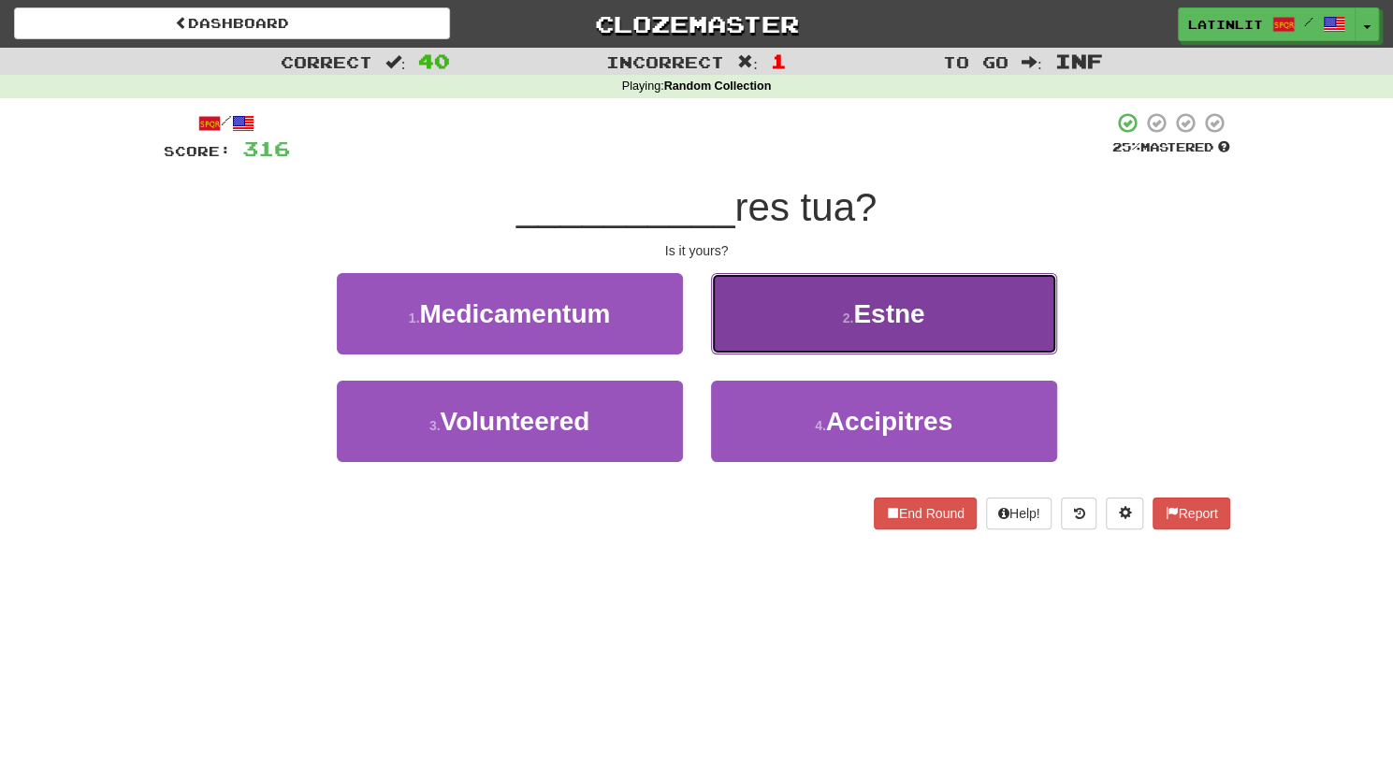
click at [789, 329] on button "2 . Estne" at bounding box center [884, 313] width 346 height 81
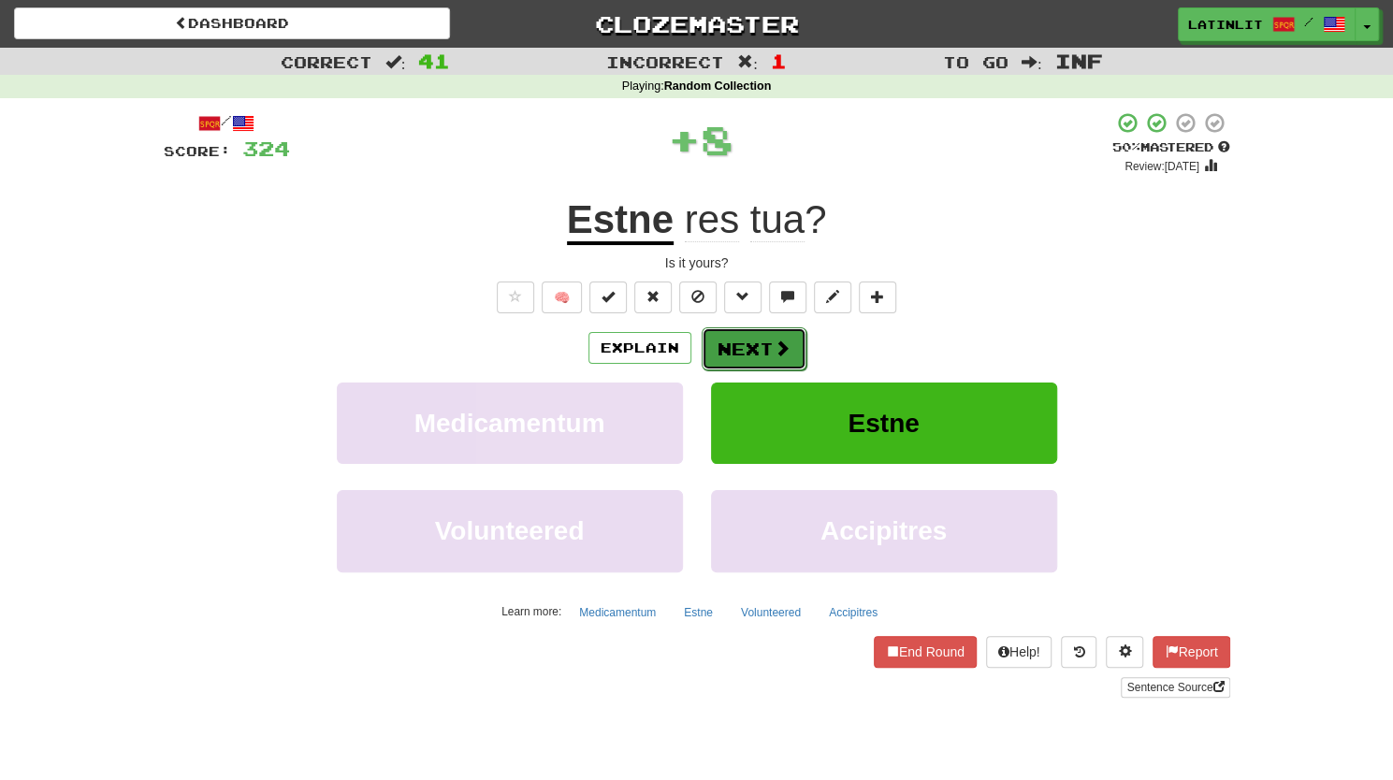
click at [759, 347] on button "Next" at bounding box center [753, 348] width 105 height 43
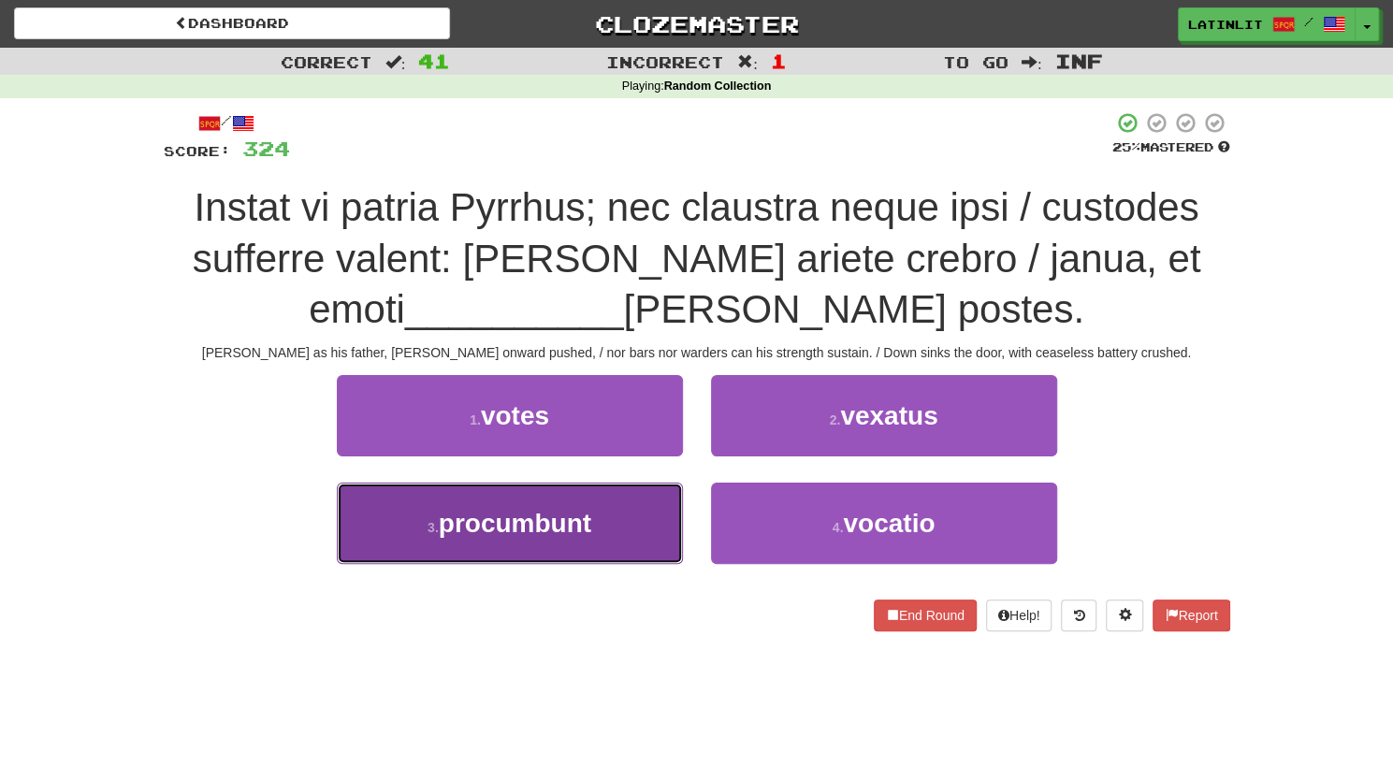
click at [471, 531] on span "procumbunt" at bounding box center [515, 523] width 152 height 29
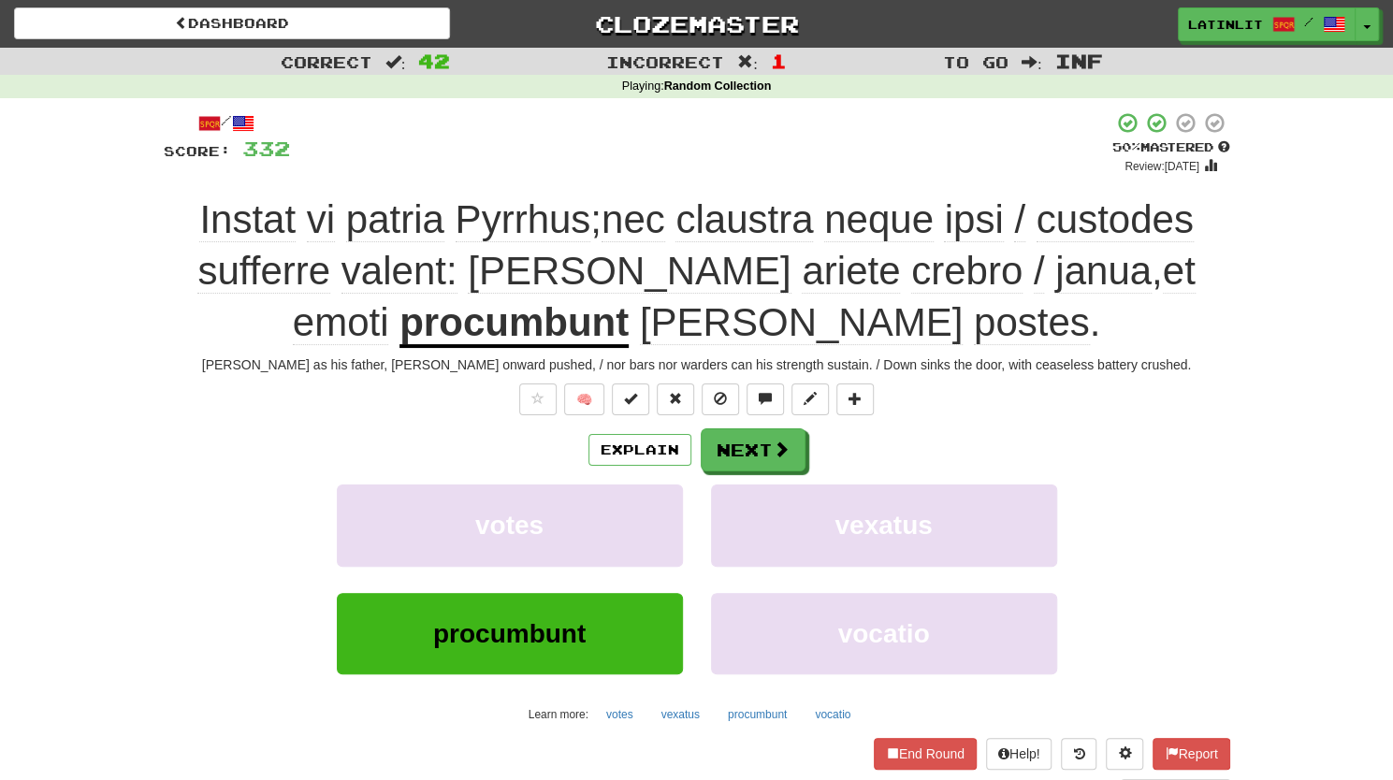
click at [558, 328] on u "procumbunt" at bounding box center [513, 324] width 229 height 48
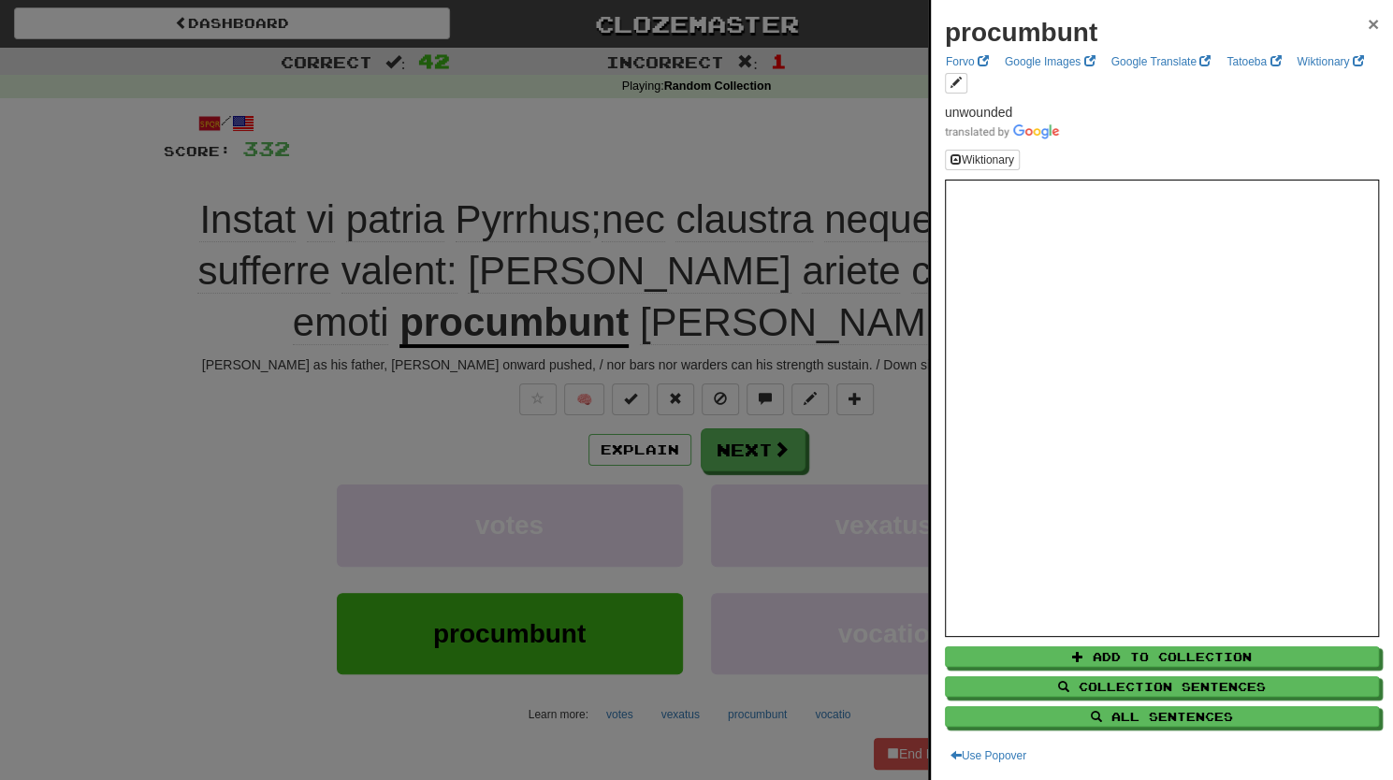
click at [1367, 22] on span "×" at bounding box center [1372, 24] width 11 height 22
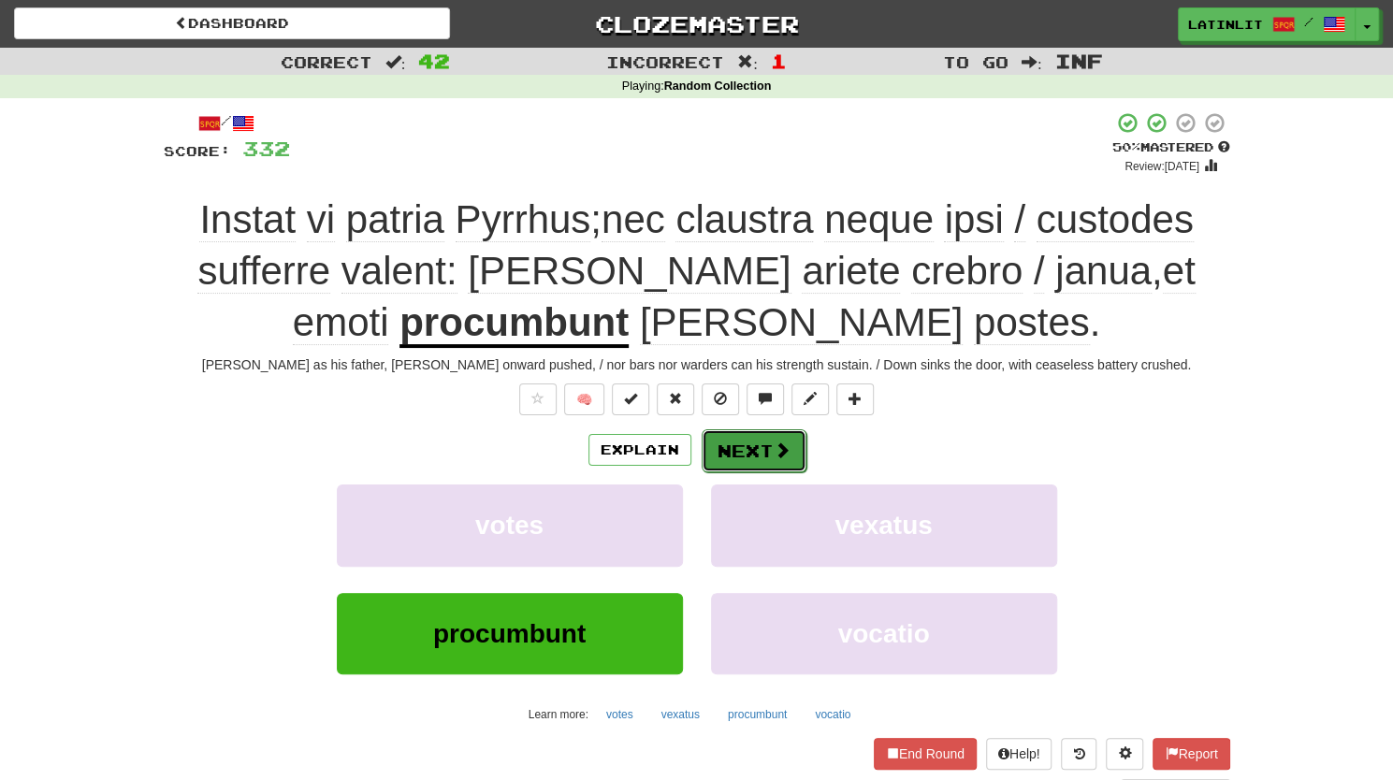
click at [733, 455] on button "Next" at bounding box center [753, 450] width 105 height 43
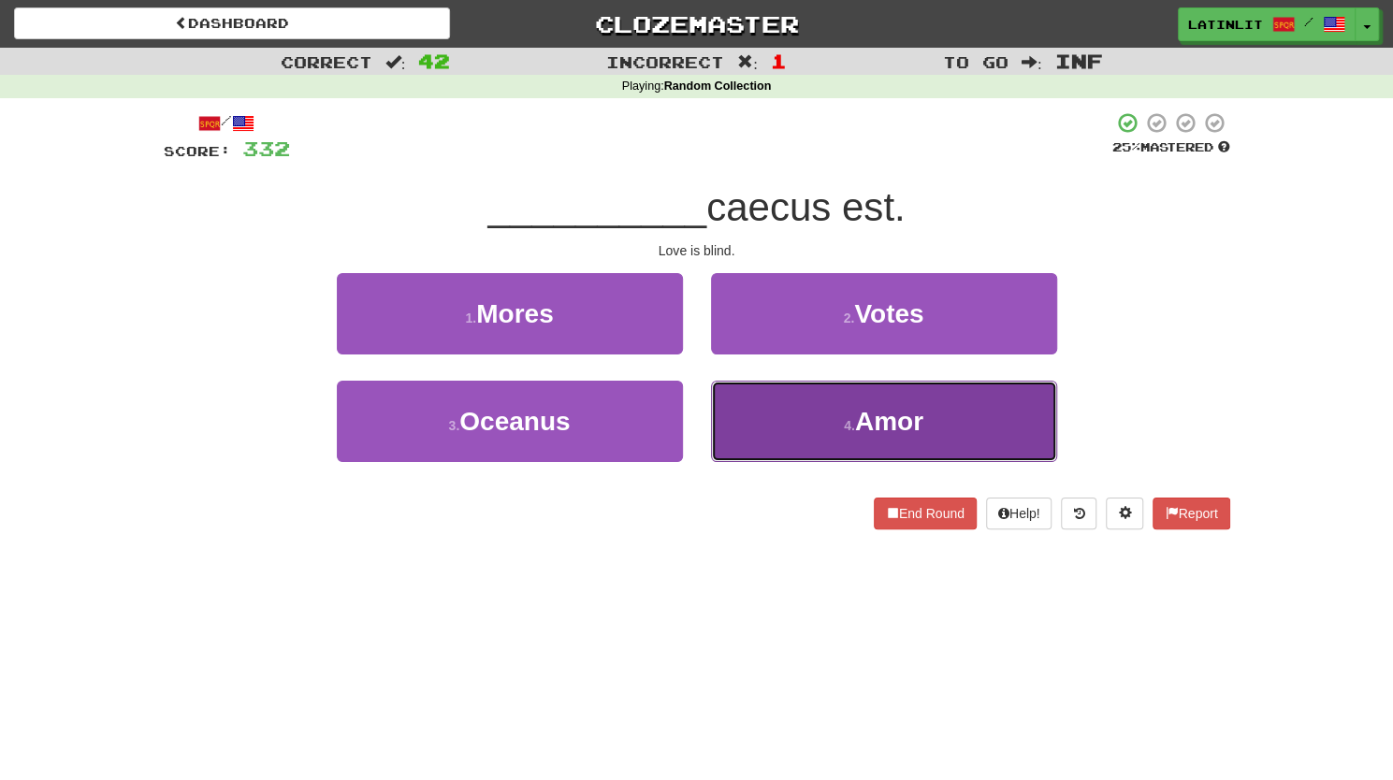
click at [774, 428] on button "4 . Amor" at bounding box center [884, 421] width 346 height 81
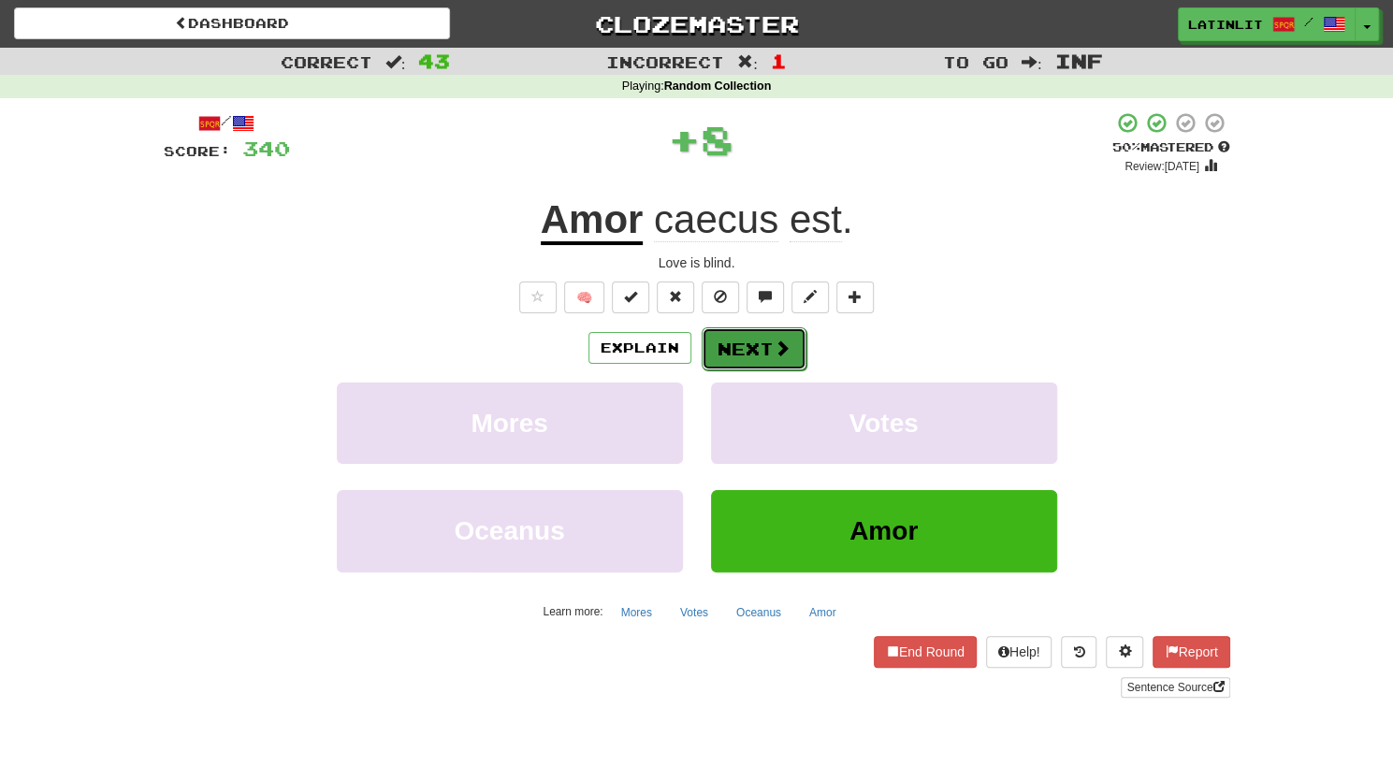
click at [735, 348] on button "Next" at bounding box center [753, 348] width 105 height 43
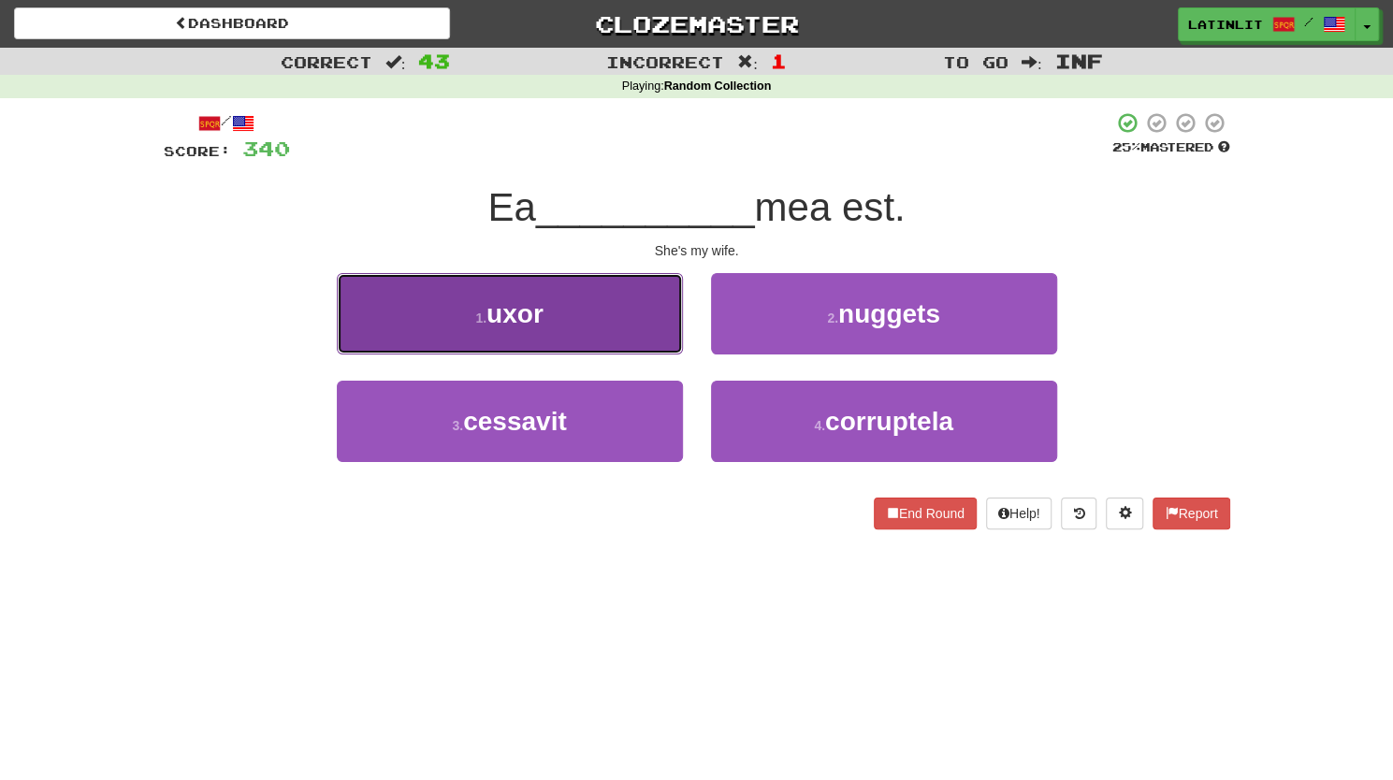
click at [591, 314] on button "1 . uxor" at bounding box center [510, 313] width 346 height 81
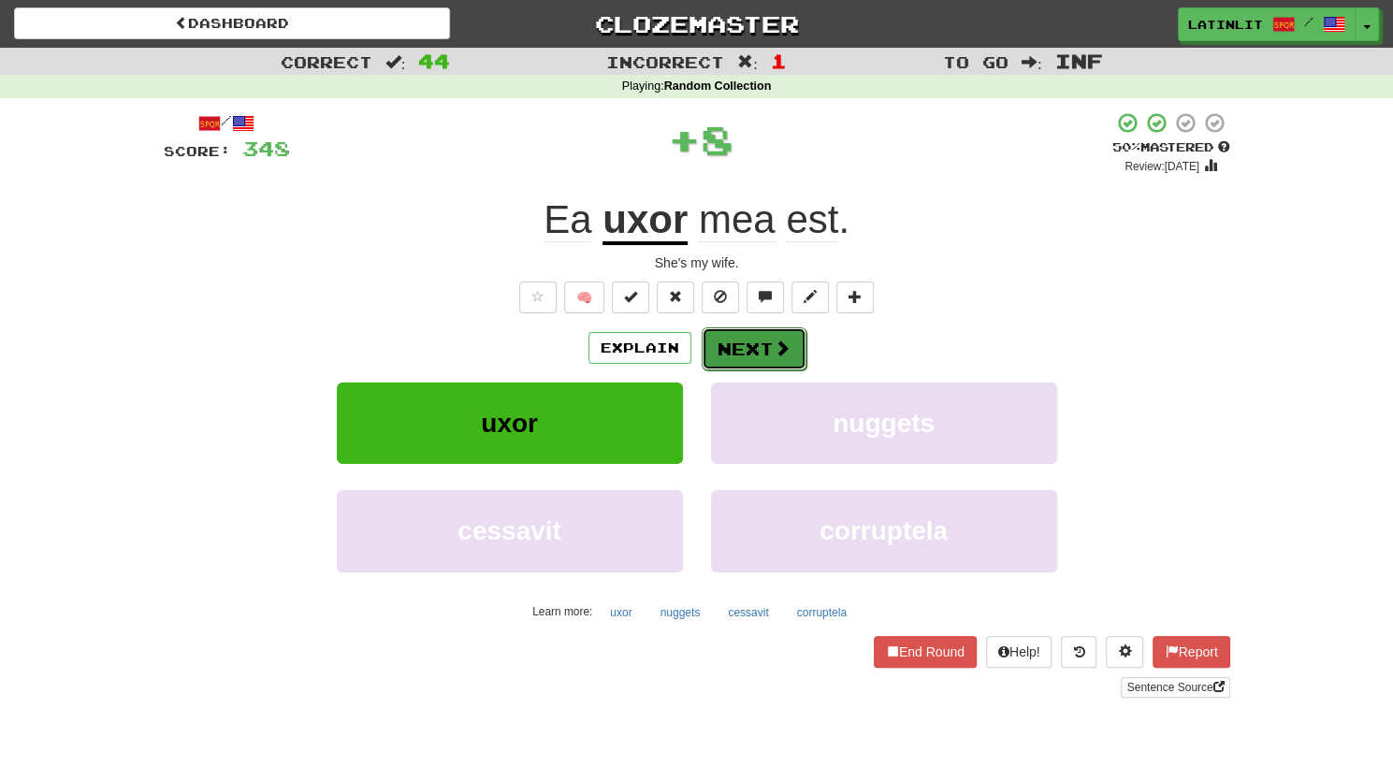
click at [729, 343] on button "Next" at bounding box center [753, 348] width 105 height 43
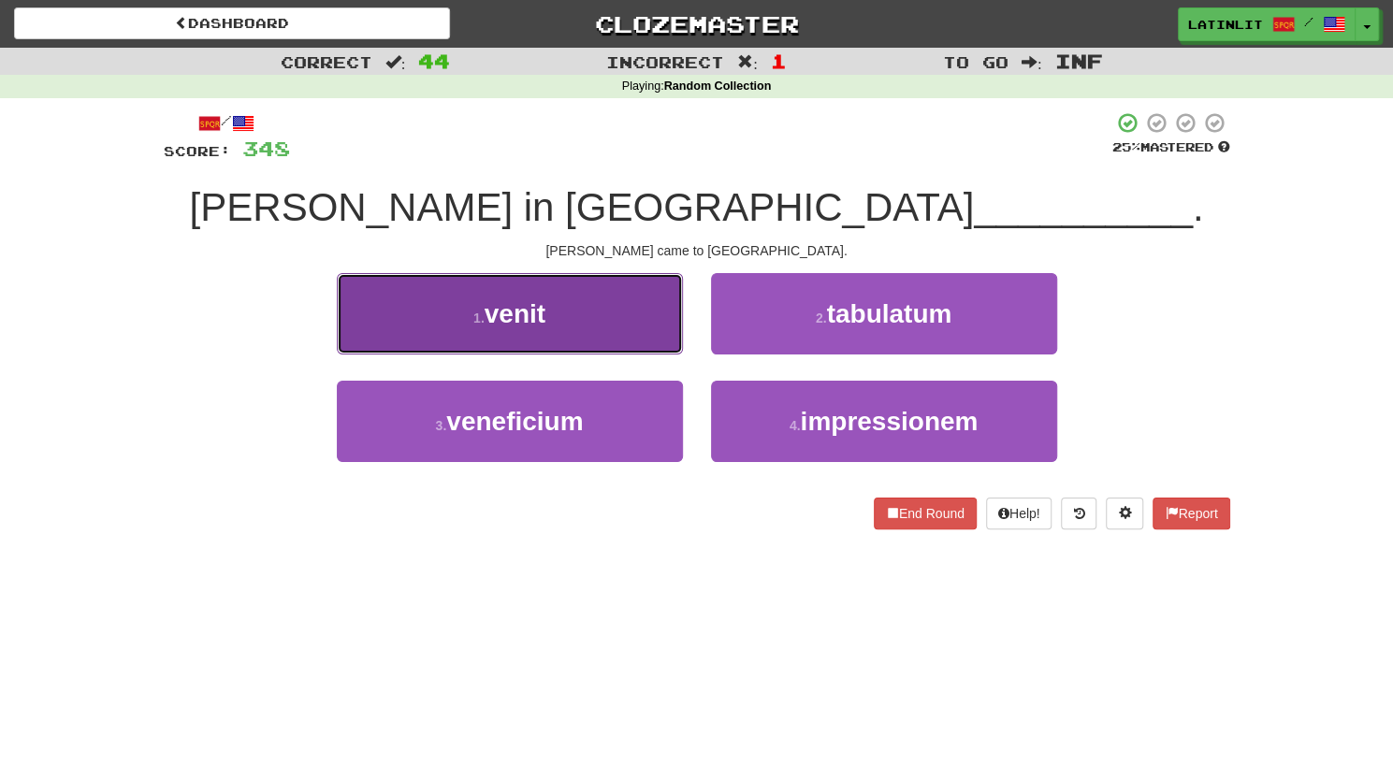
click at [610, 314] on button "1 . venit" at bounding box center [510, 313] width 346 height 81
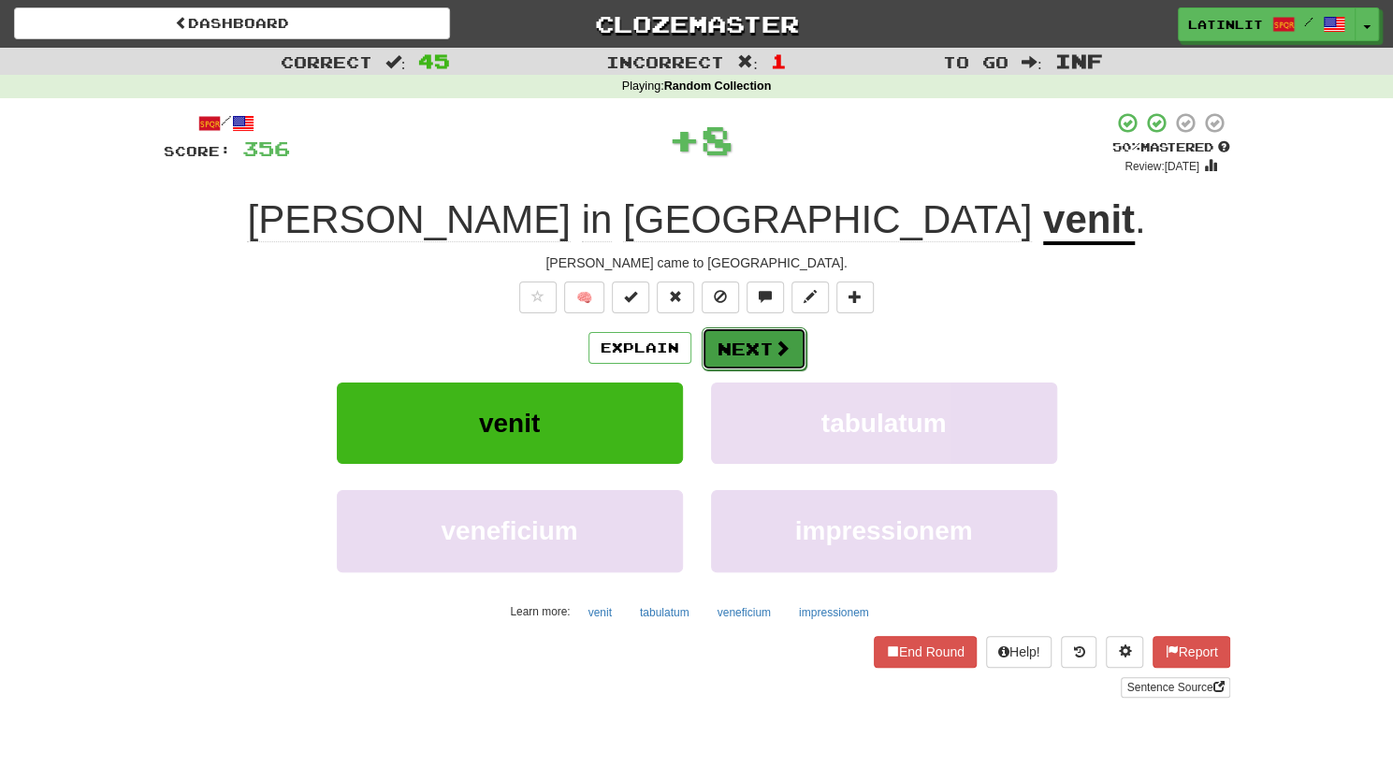
click at [756, 351] on button "Next" at bounding box center [753, 348] width 105 height 43
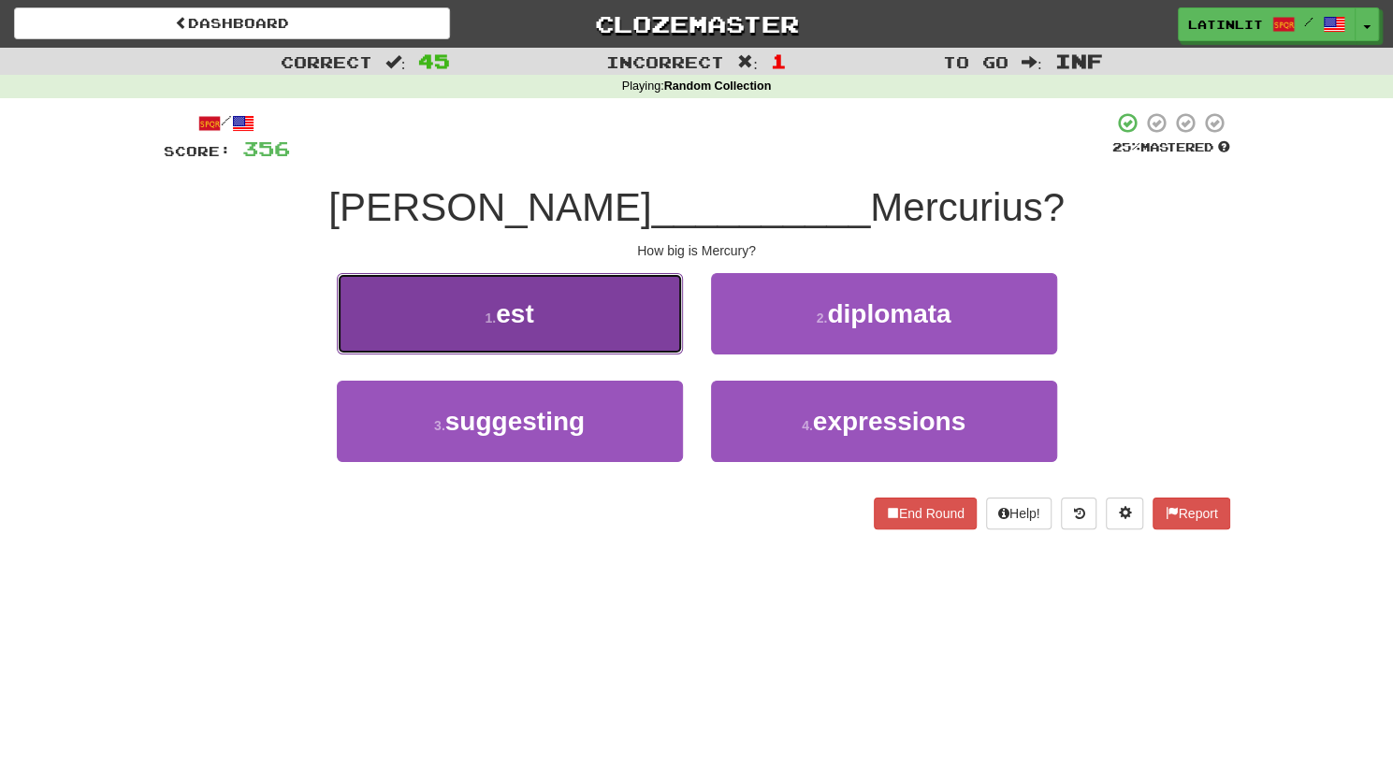
click at [599, 306] on button "1 . est" at bounding box center [510, 313] width 346 height 81
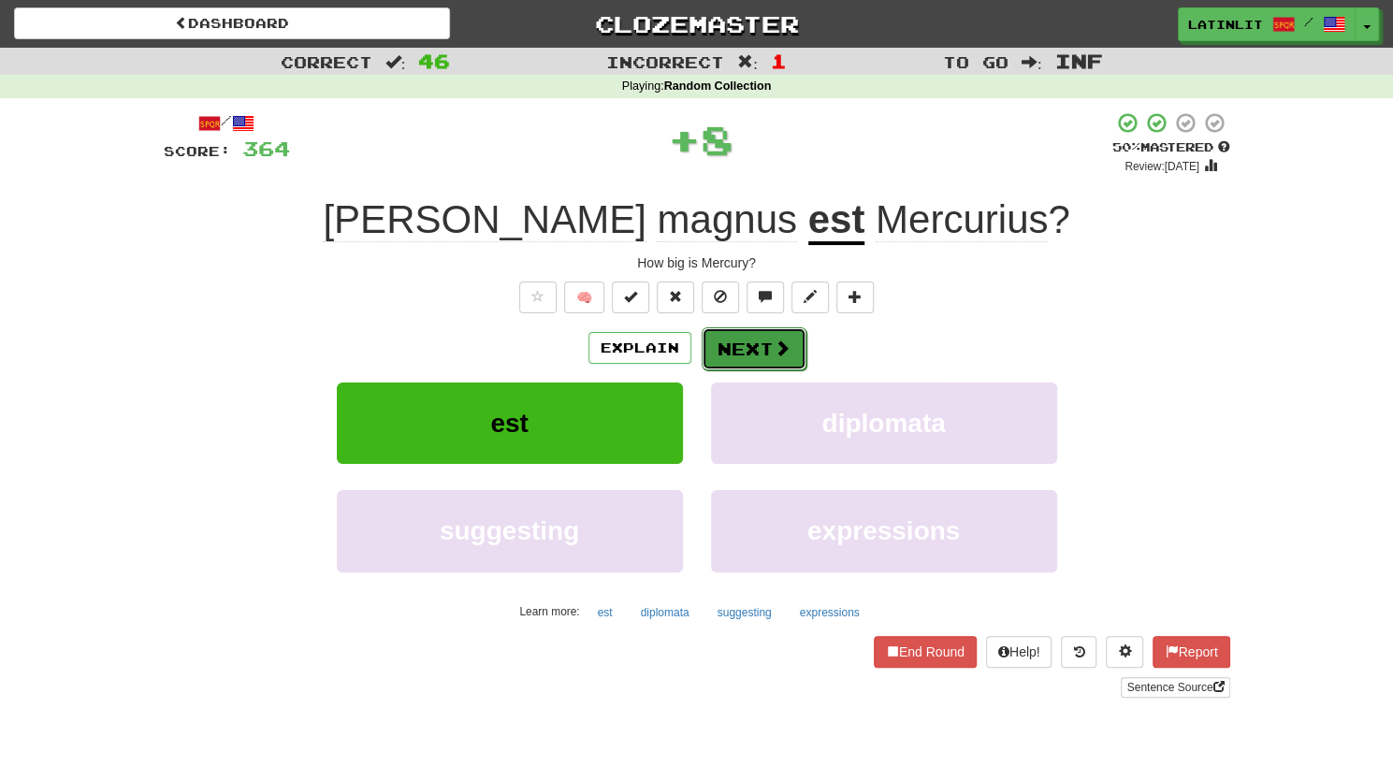
click at [738, 357] on button "Next" at bounding box center [753, 348] width 105 height 43
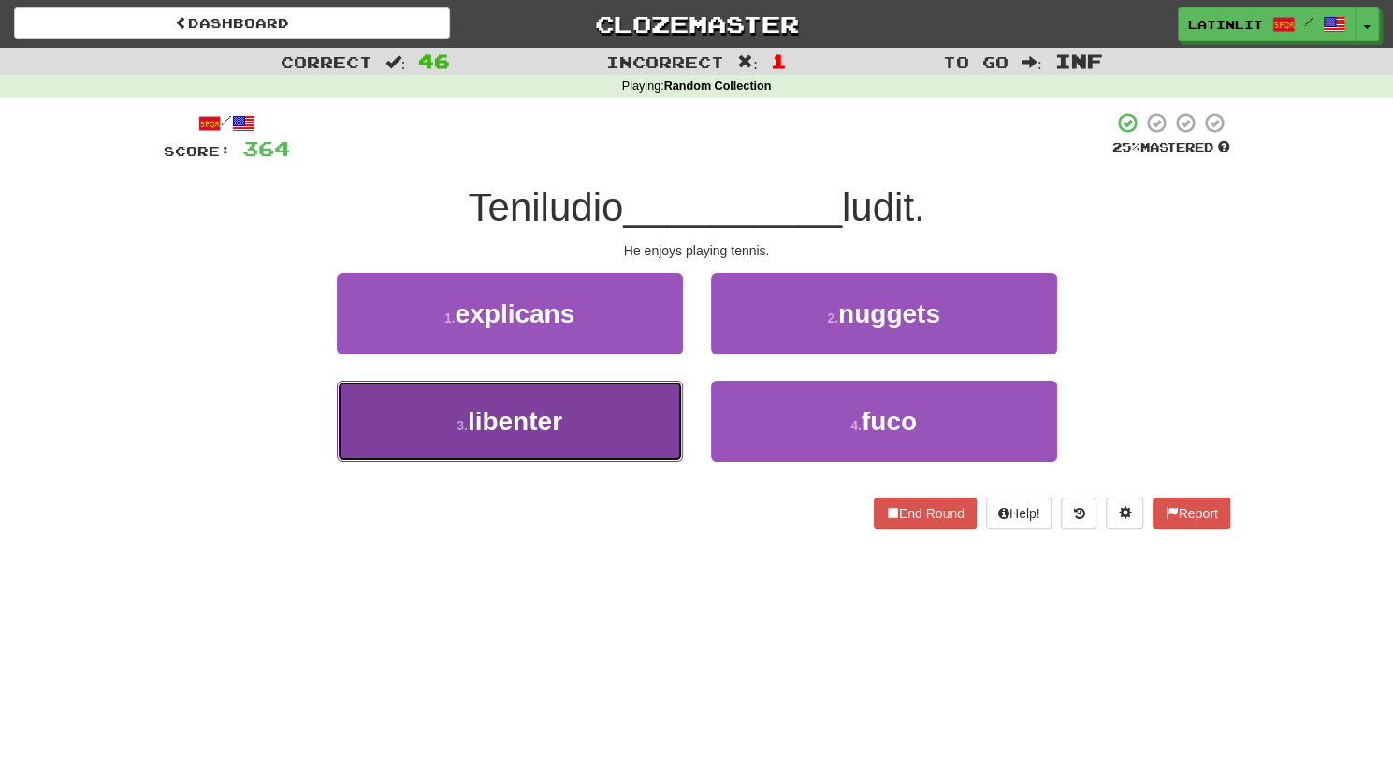
click at [596, 420] on button "3 . libenter" at bounding box center [510, 421] width 346 height 81
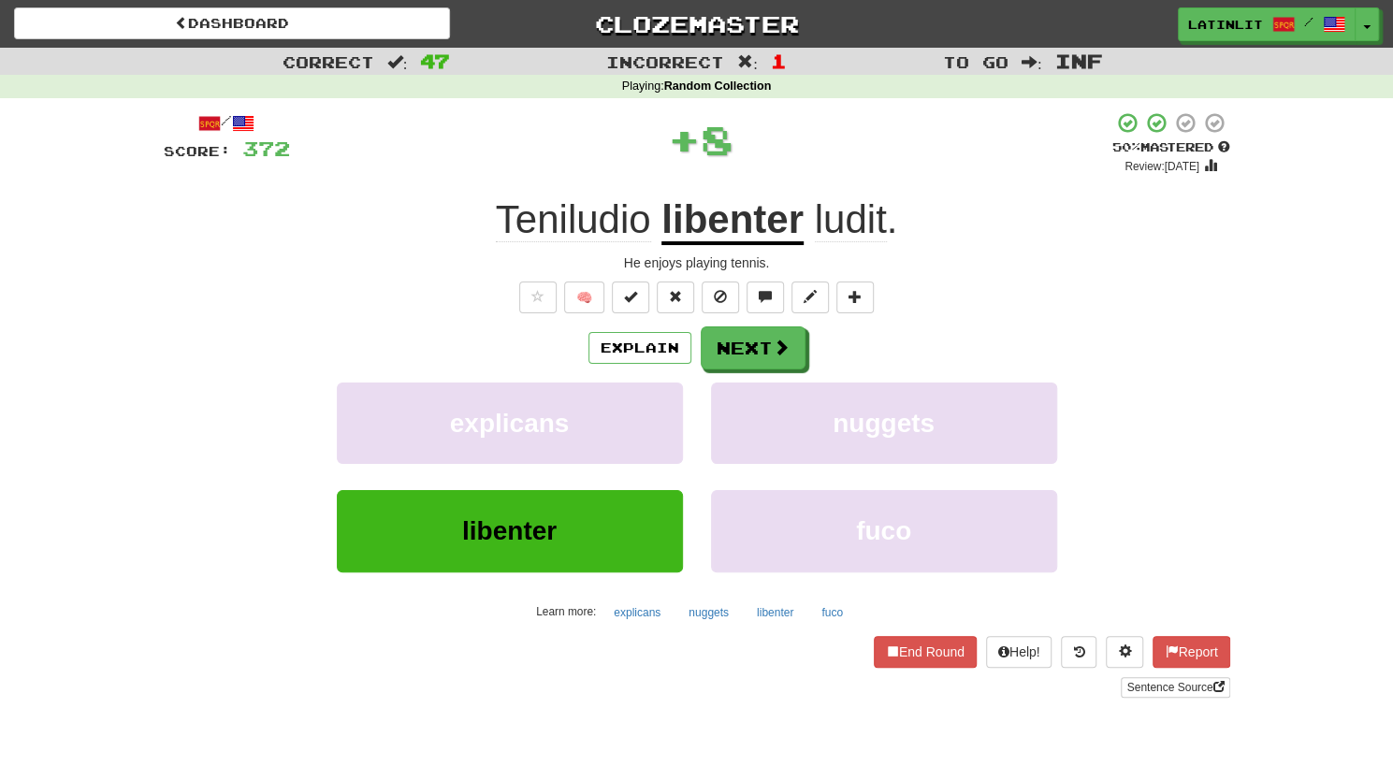
click at [767, 369] on div "Explain Next explicans nuggets libenter fuco Learn more: explicans nuggets libe…" at bounding box center [697, 476] width 1066 height 300
click at [757, 338] on button "Next" at bounding box center [753, 348] width 105 height 43
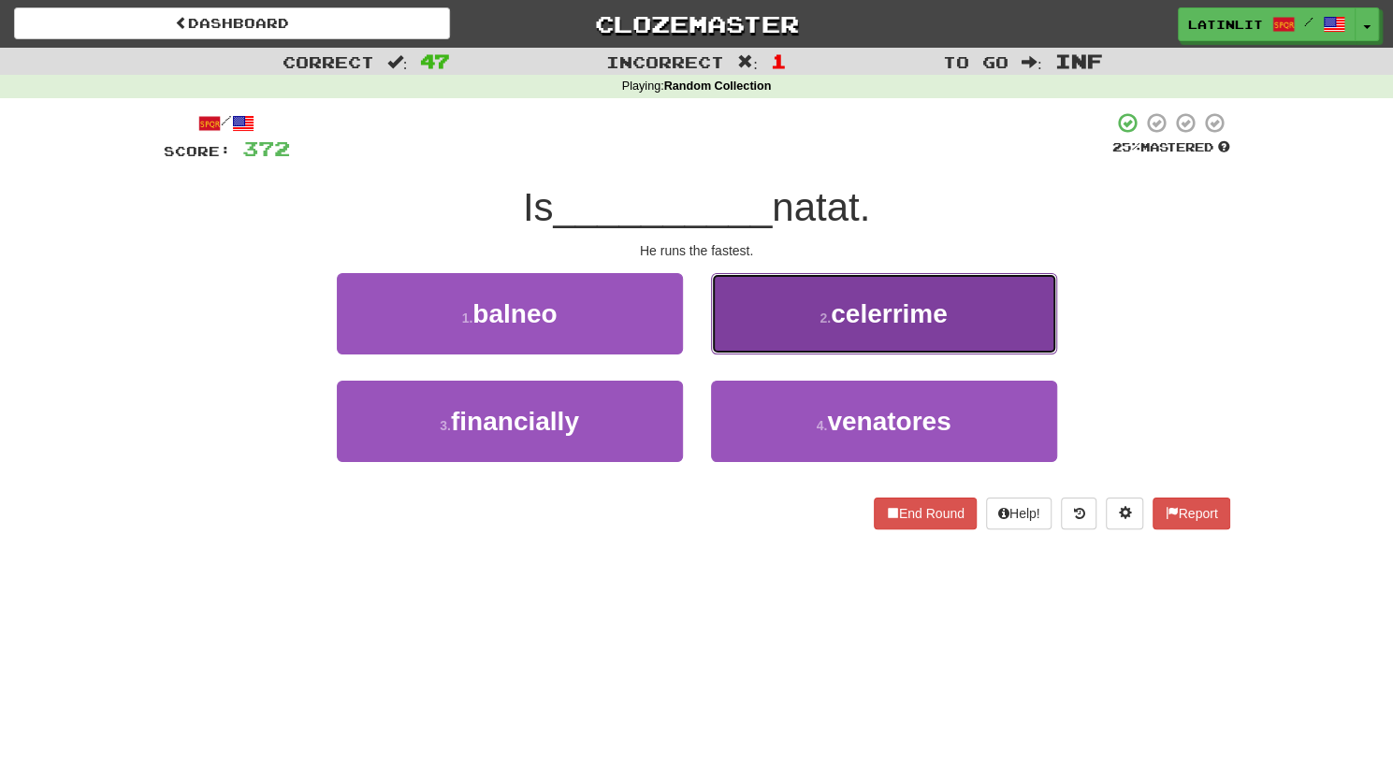
click at [768, 321] on button "2 . celerrime" at bounding box center [884, 313] width 346 height 81
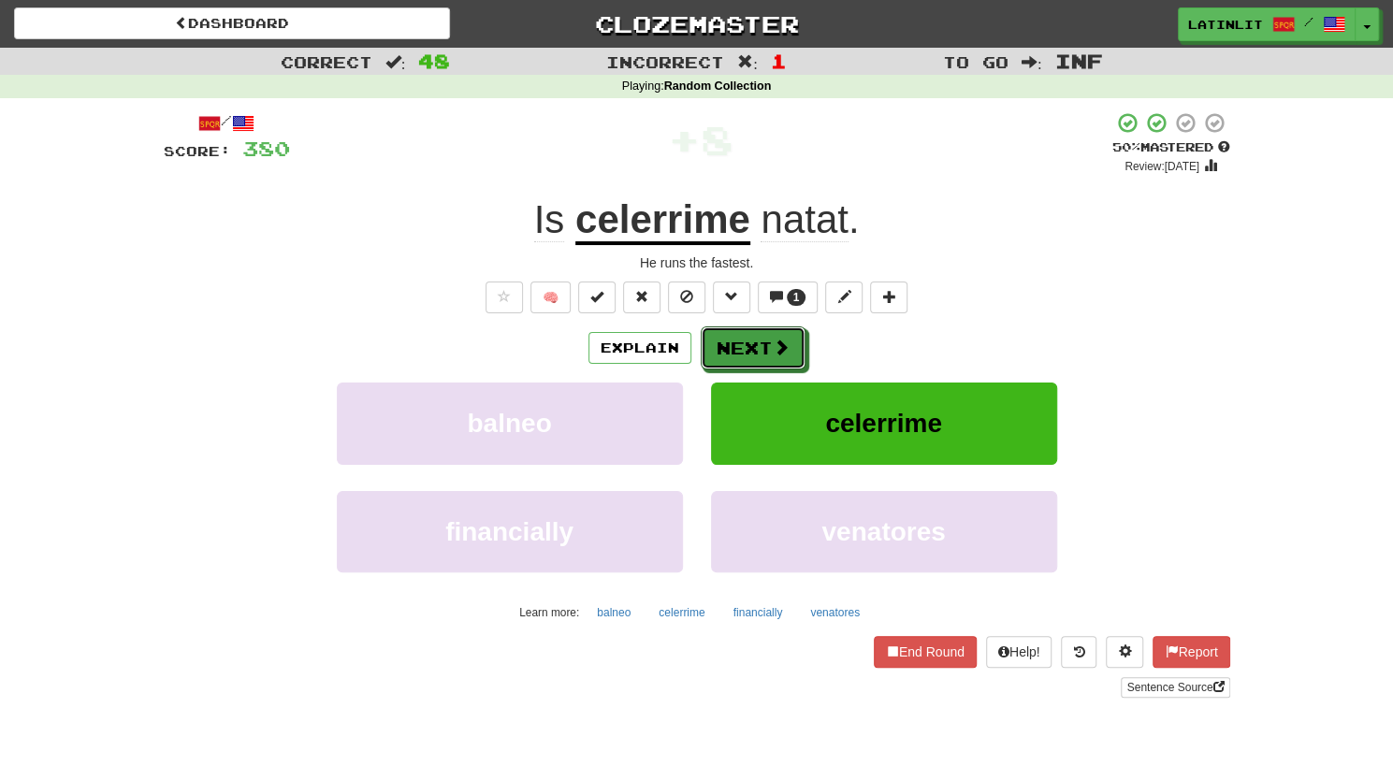
drag, startPoint x: 729, startPoint y: 343, endPoint x: 958, endPoint y: 198, distance: 270.3
click at [958, 198] on div "/ Score: 380 + 8 50 % Mastered Review: [DATE] Is celerrime natat . He runs the …" at bounding box center [697, 404] width 1066 height 586
click at [782, 294] on button "1" at bounding box center [788, 298] width 61 height 32
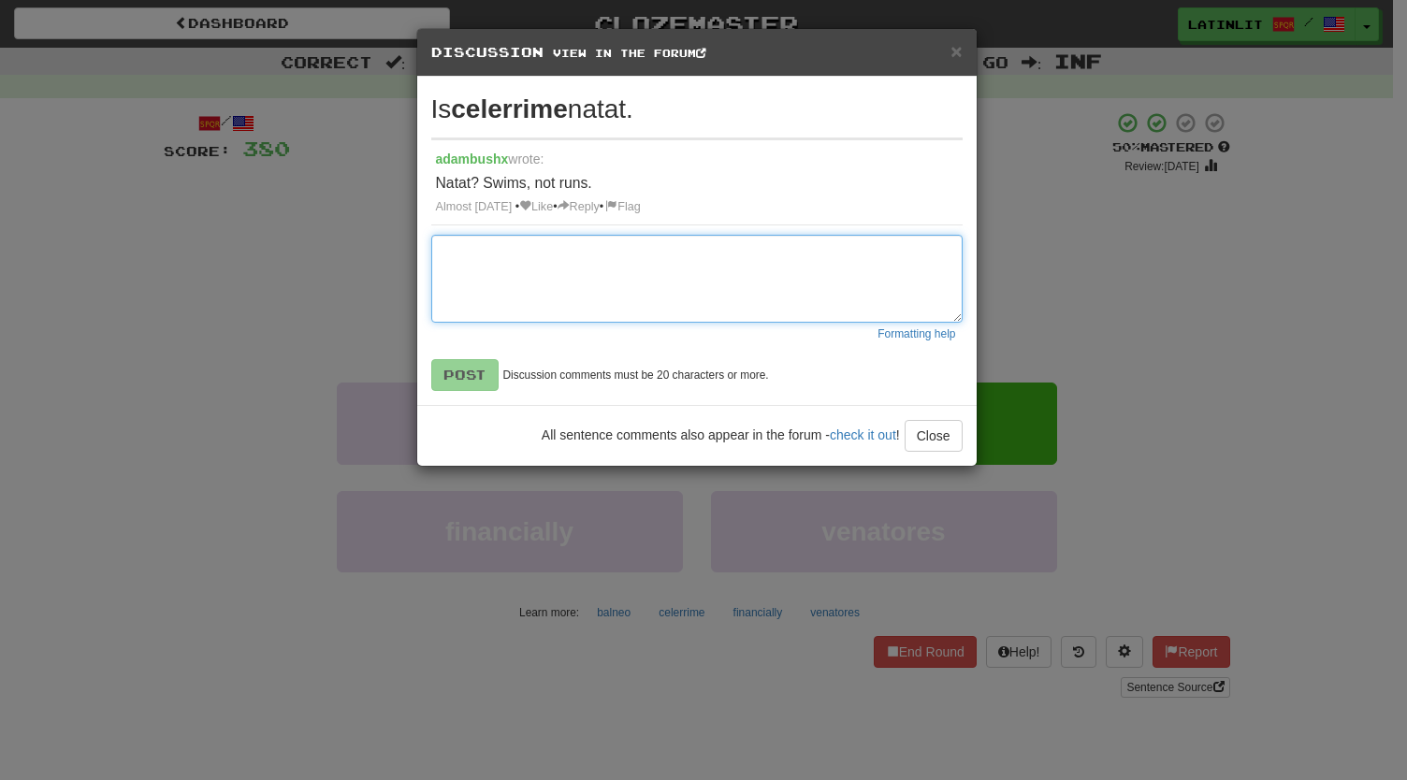
click at [743, 279] on textarea at bounding box center [696, 279] width 531 height 88
click at [558, 250] on textarea "**********" at bounding box center [697, 278] width 532 height 87
type textarea "**********"
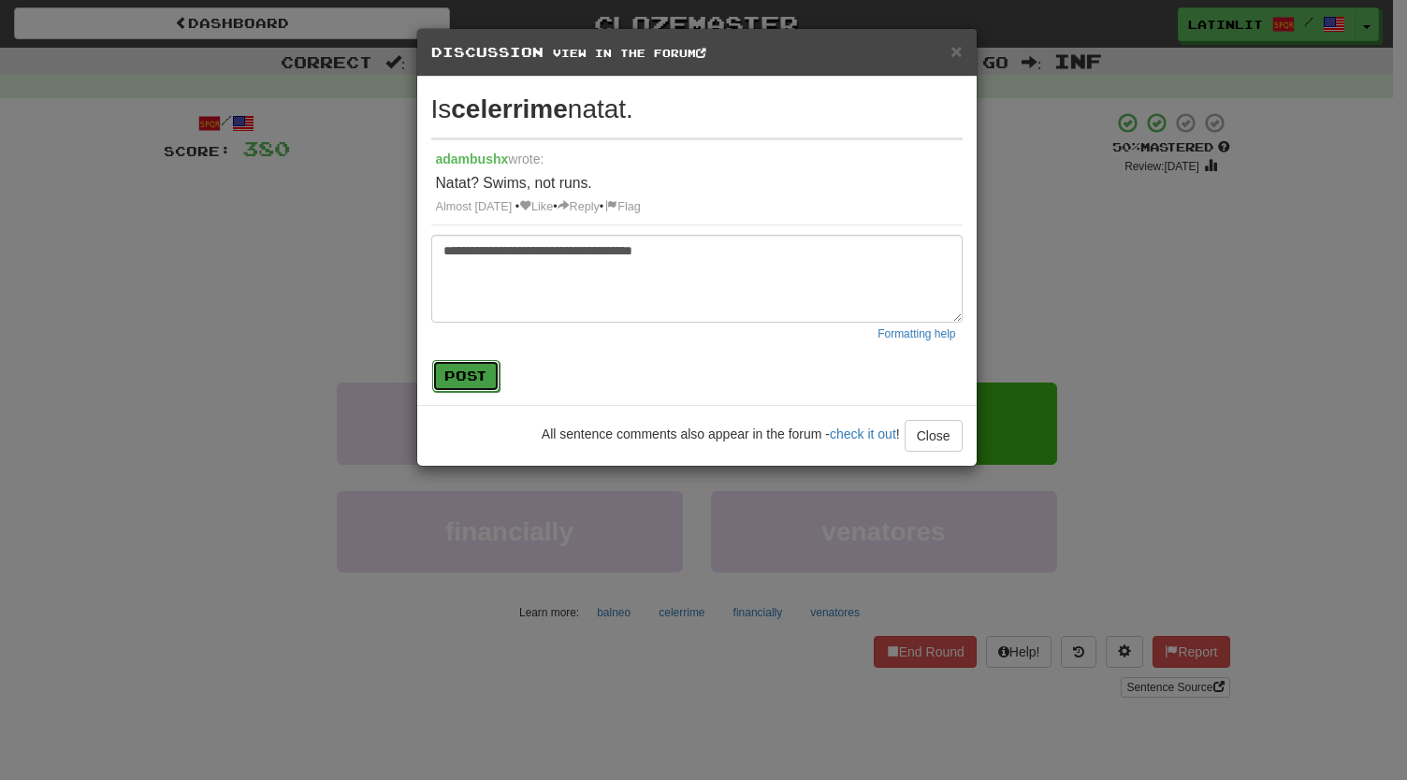
click at [457, 371] on button "Post" at bounding box center [465, 376] width 67 height 32
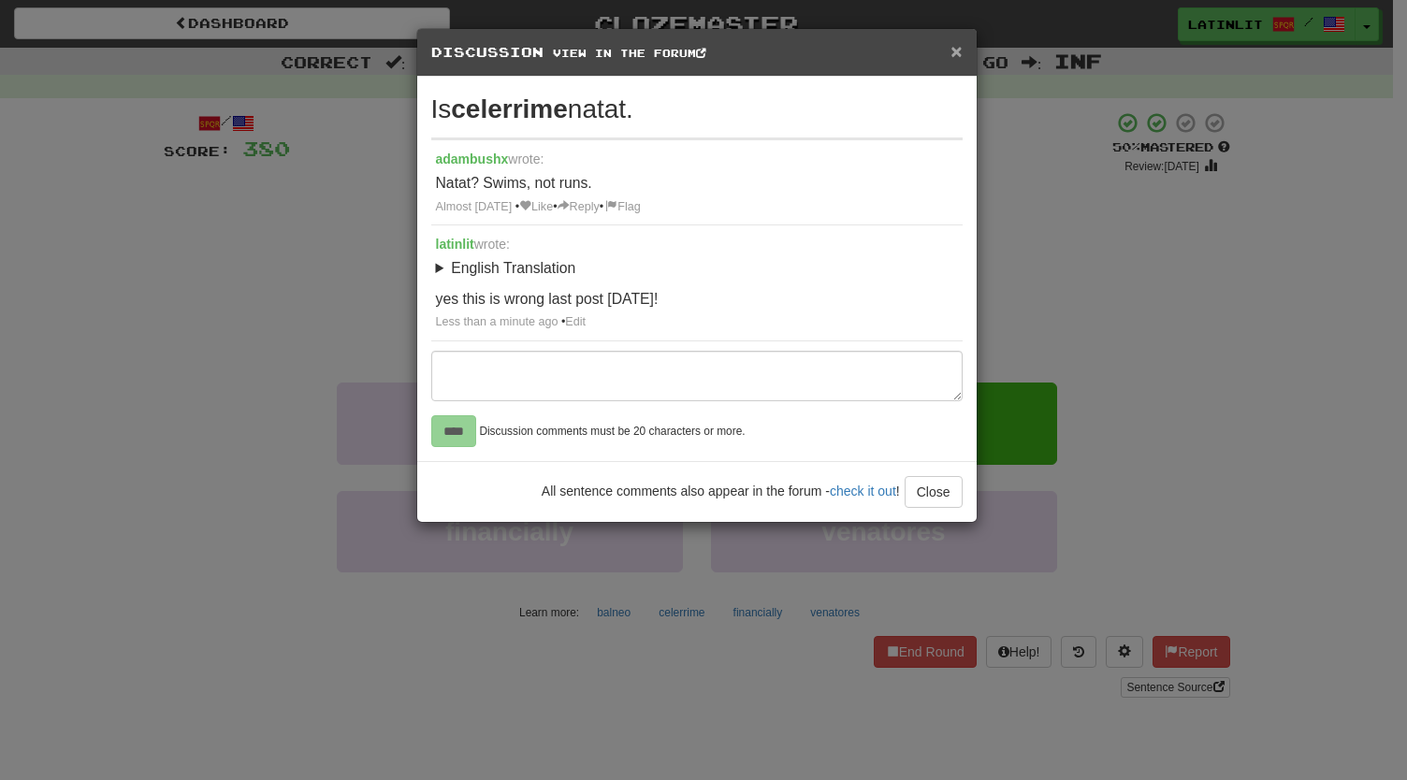
click at [954, 51] on span "×" at bounding box center [955, 51] width 11 height 22
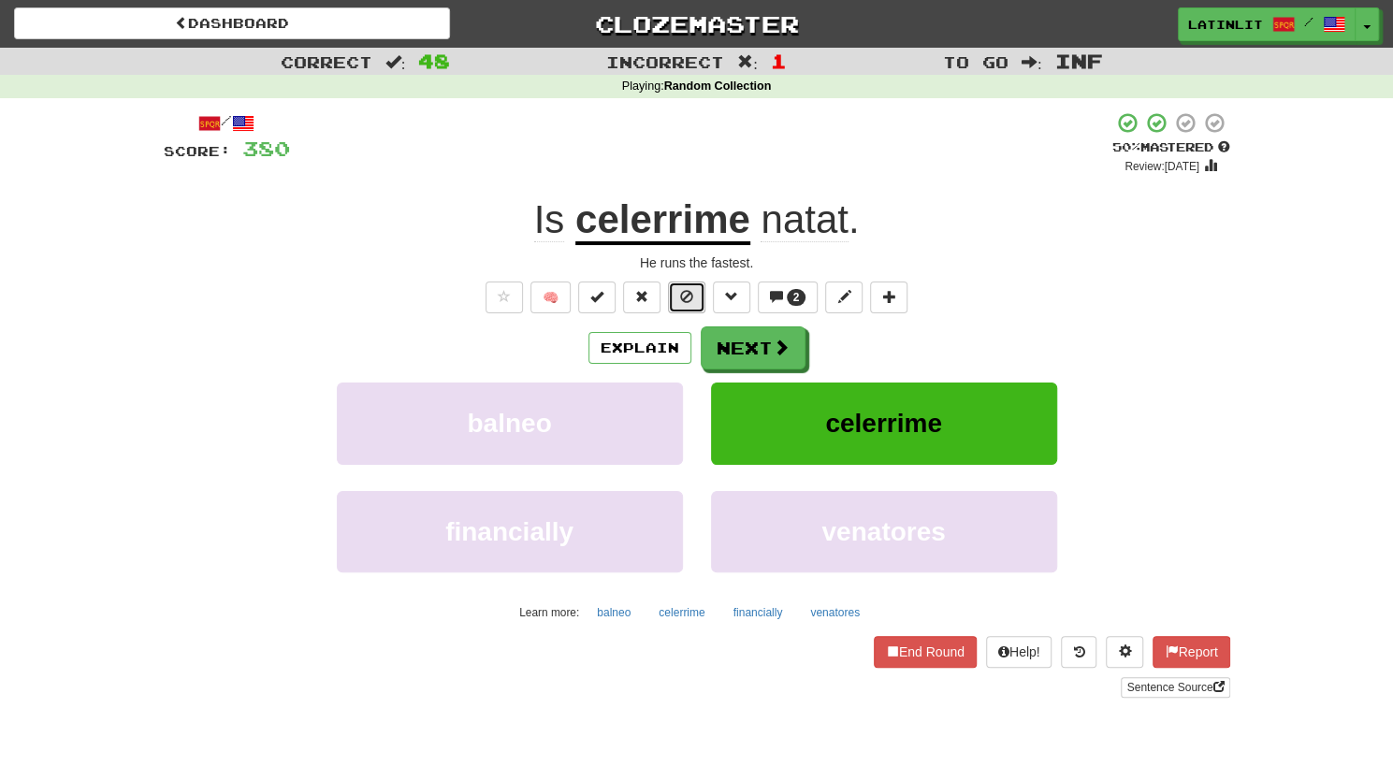
click at [677, 296] on button at bounding box center [686, 298] width 37 height 32
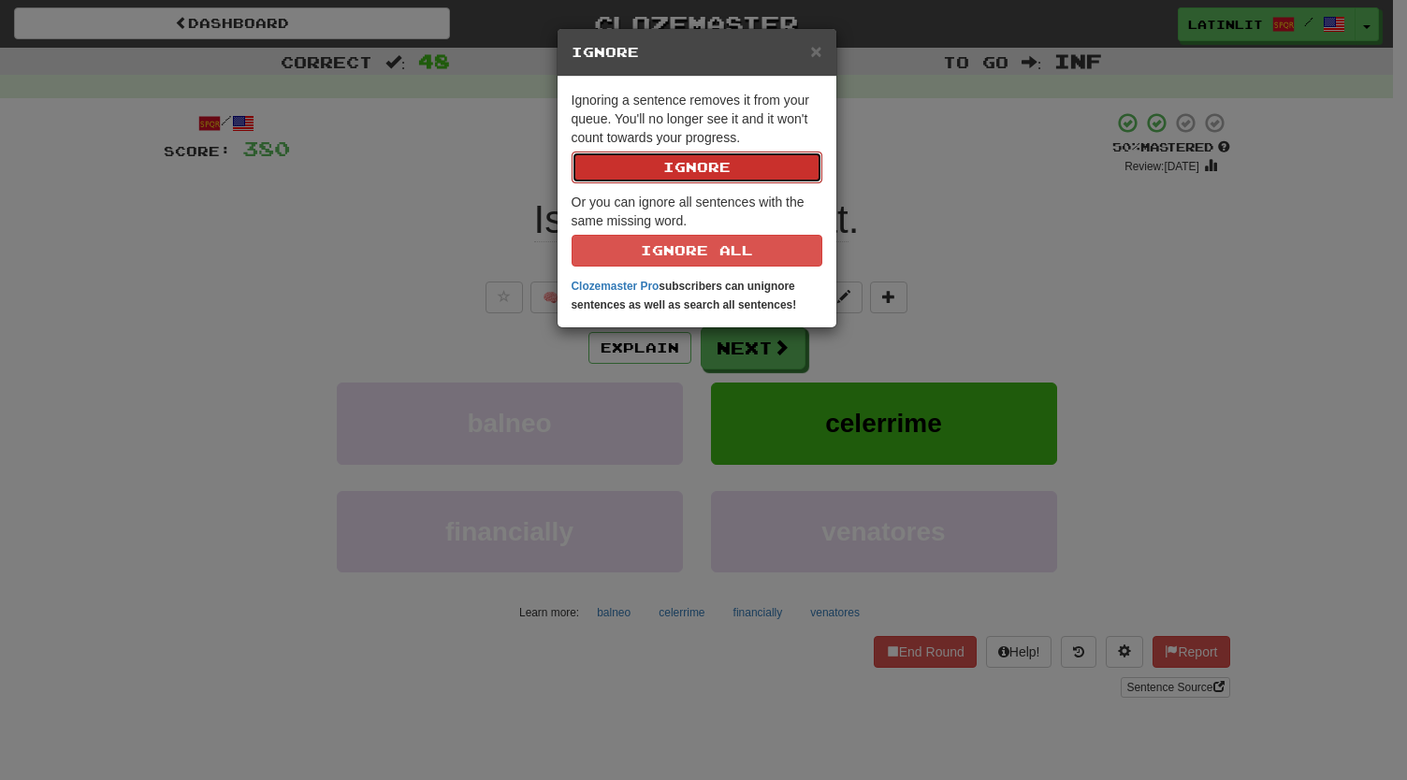
click at [663, 175] on button "Ignore" at bounding box center [696, 168] width 251 height 32
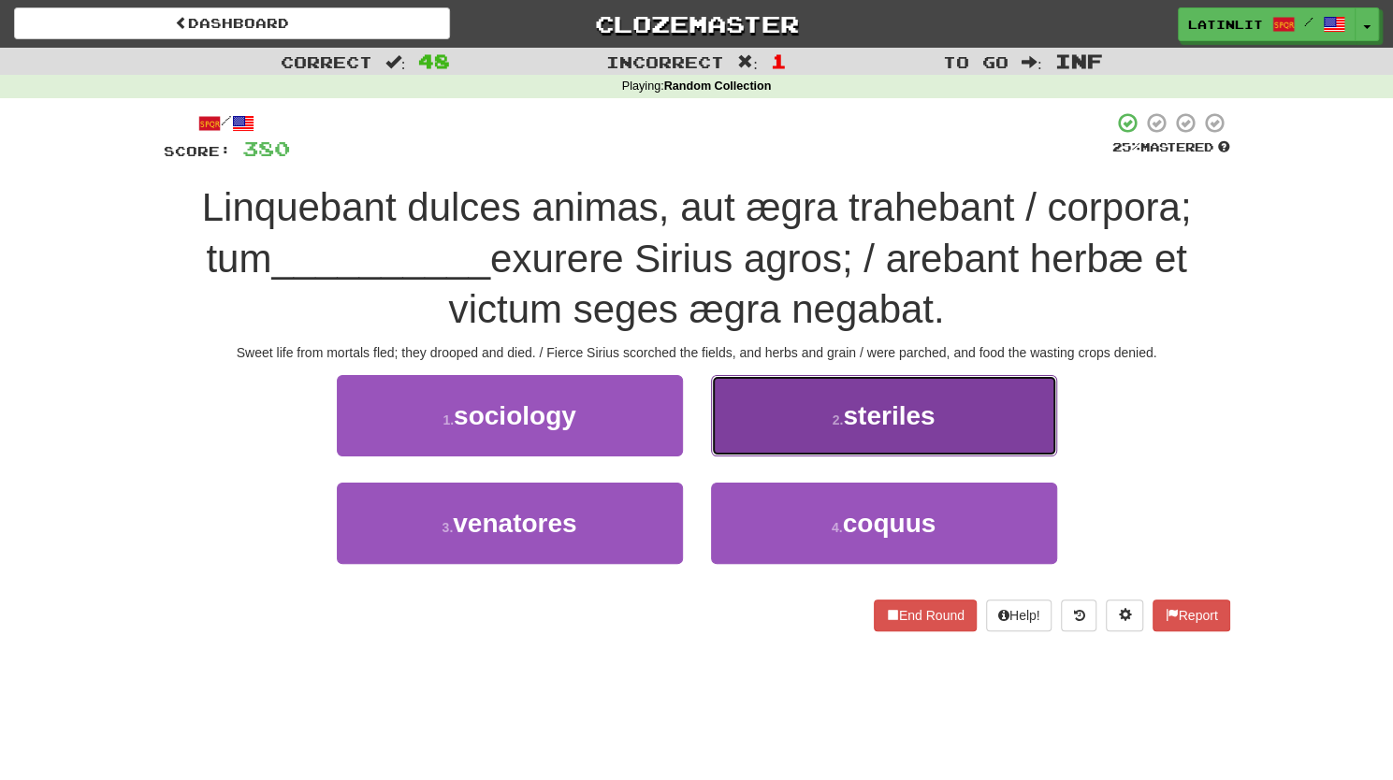
click at [772, 432] on button "2 . steriles" at bounding box center [884, 415] width 346 height 81
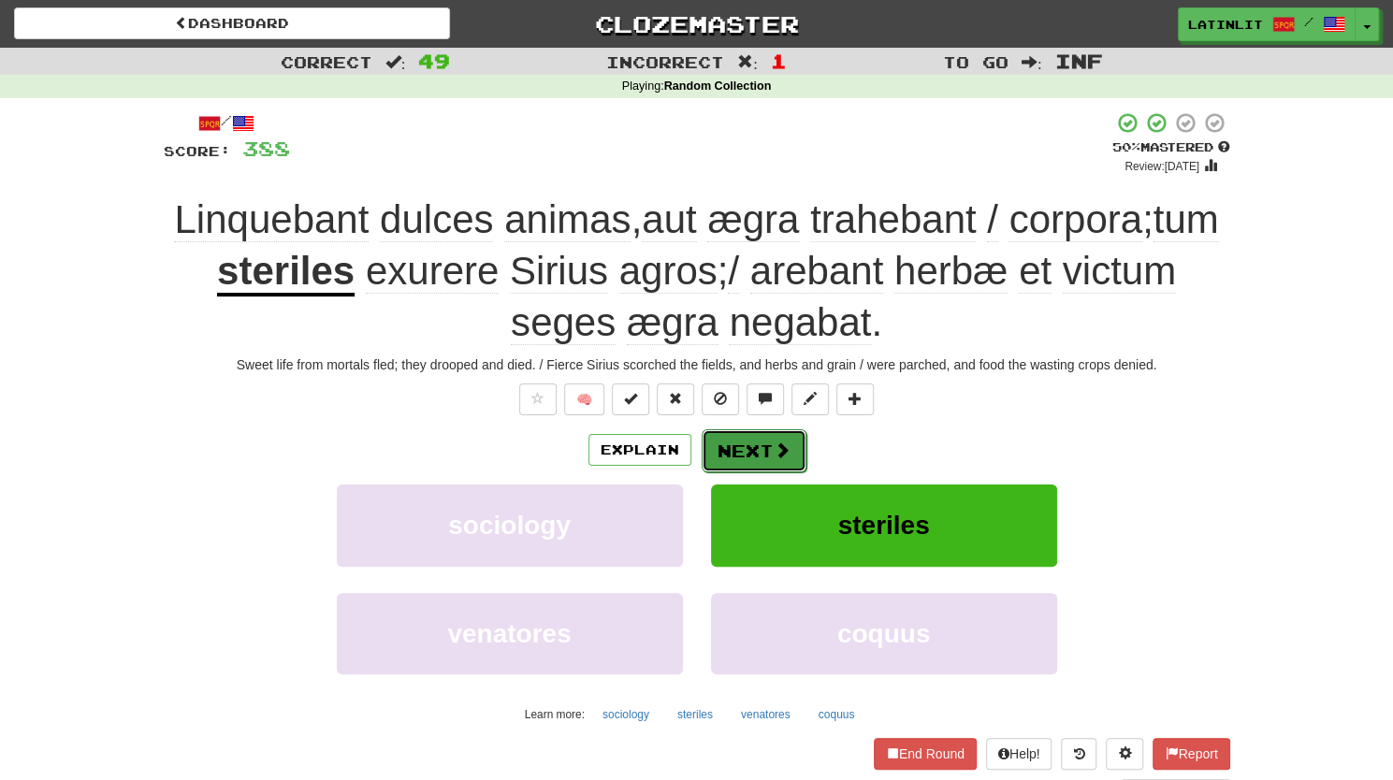
click at [731, 452] on button "Next" at bounding box center [753, 450] width 105 height 43
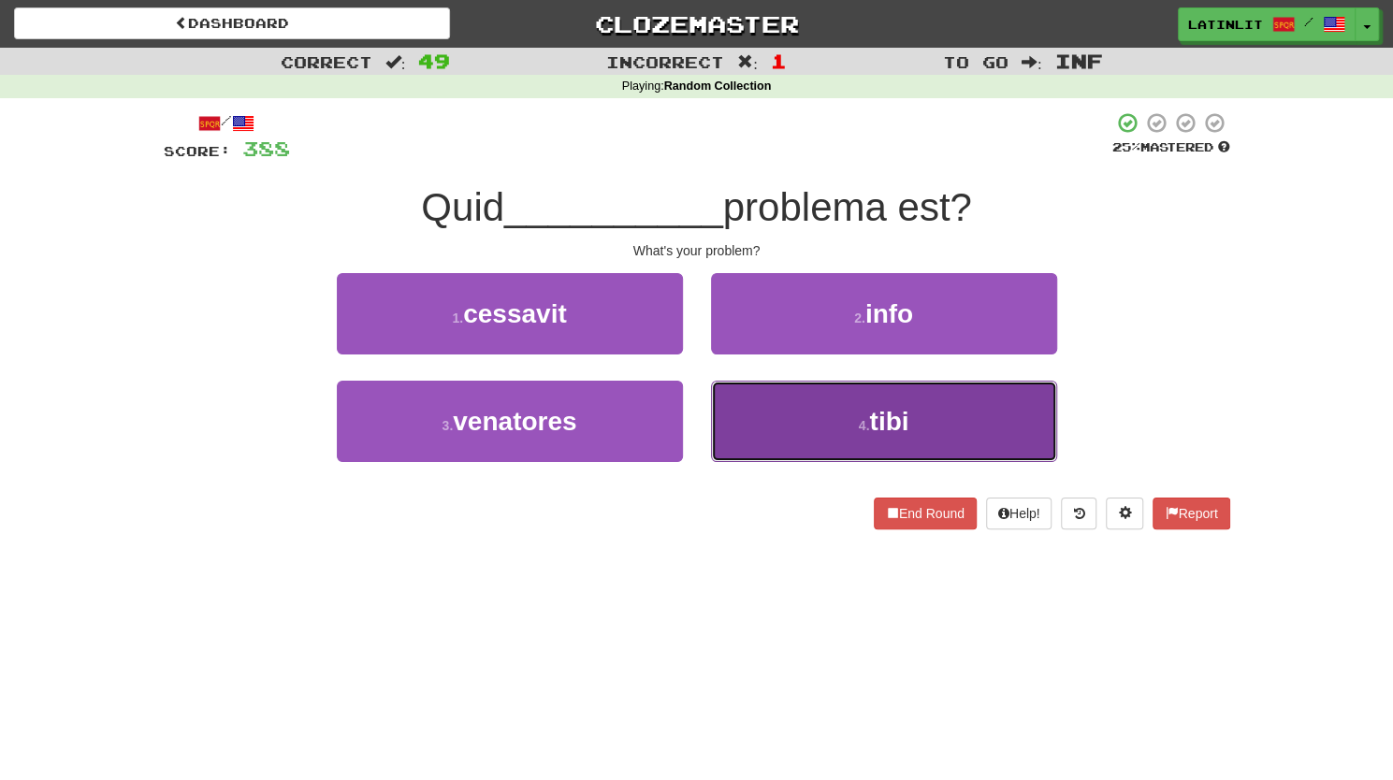
click at [750, 426] on button "4 . tibi" at bounding box center [884, 421] width 346 height 81
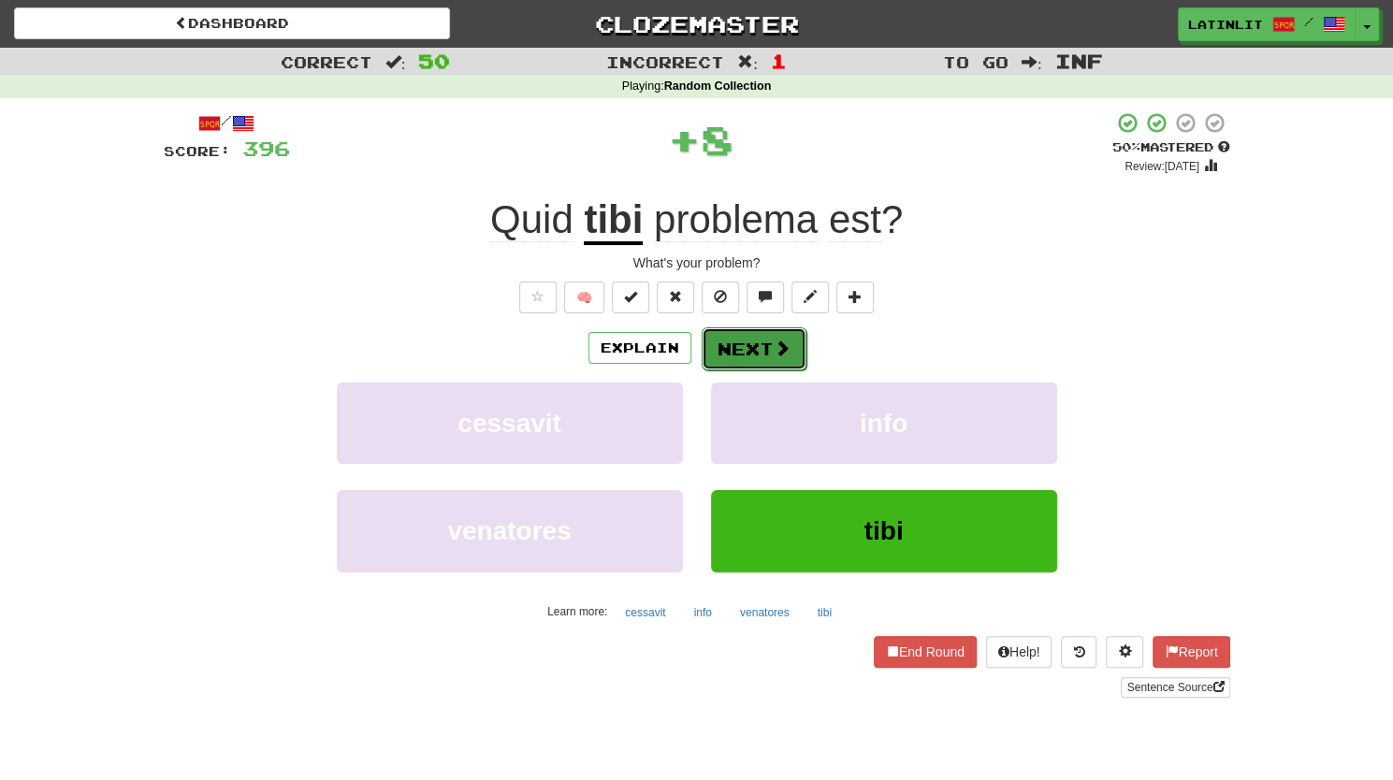
click at [733, 351] on button "Next" at bounding box center [753, 348] width 105 height 43
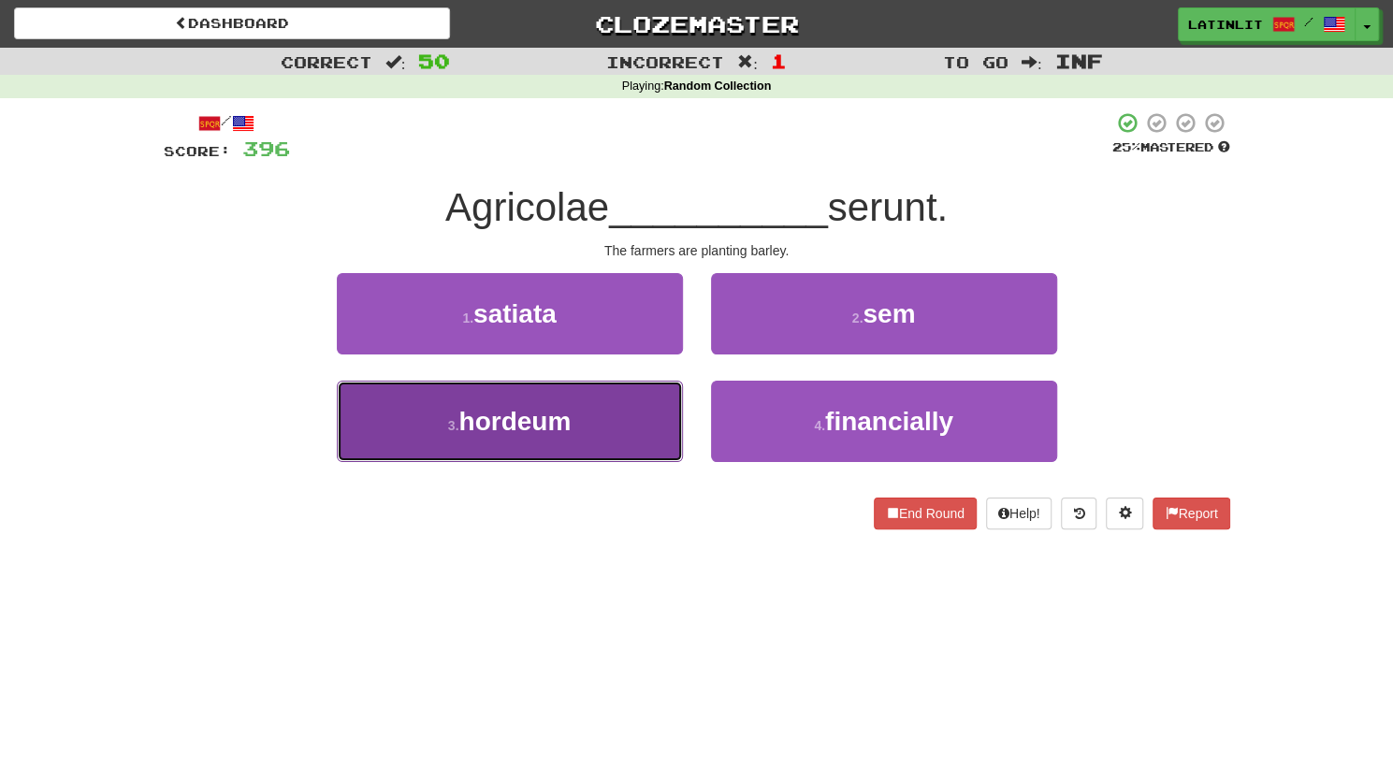
click at [587, 419] on button "3 . hordeum" at bounding box center [510, 421] width 346 height 81
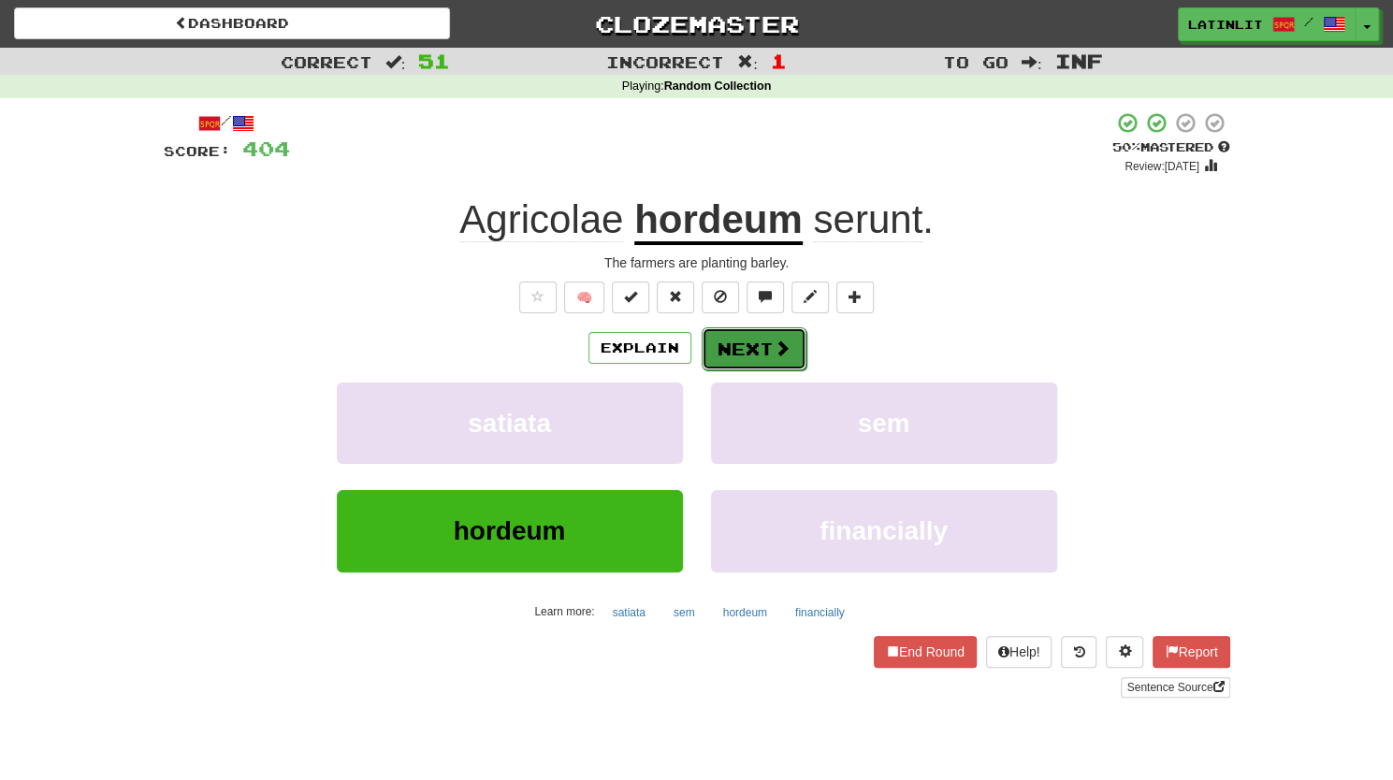
click at [737, 350] on button "Next" at bounding box center [753, 348] width 105 height 43
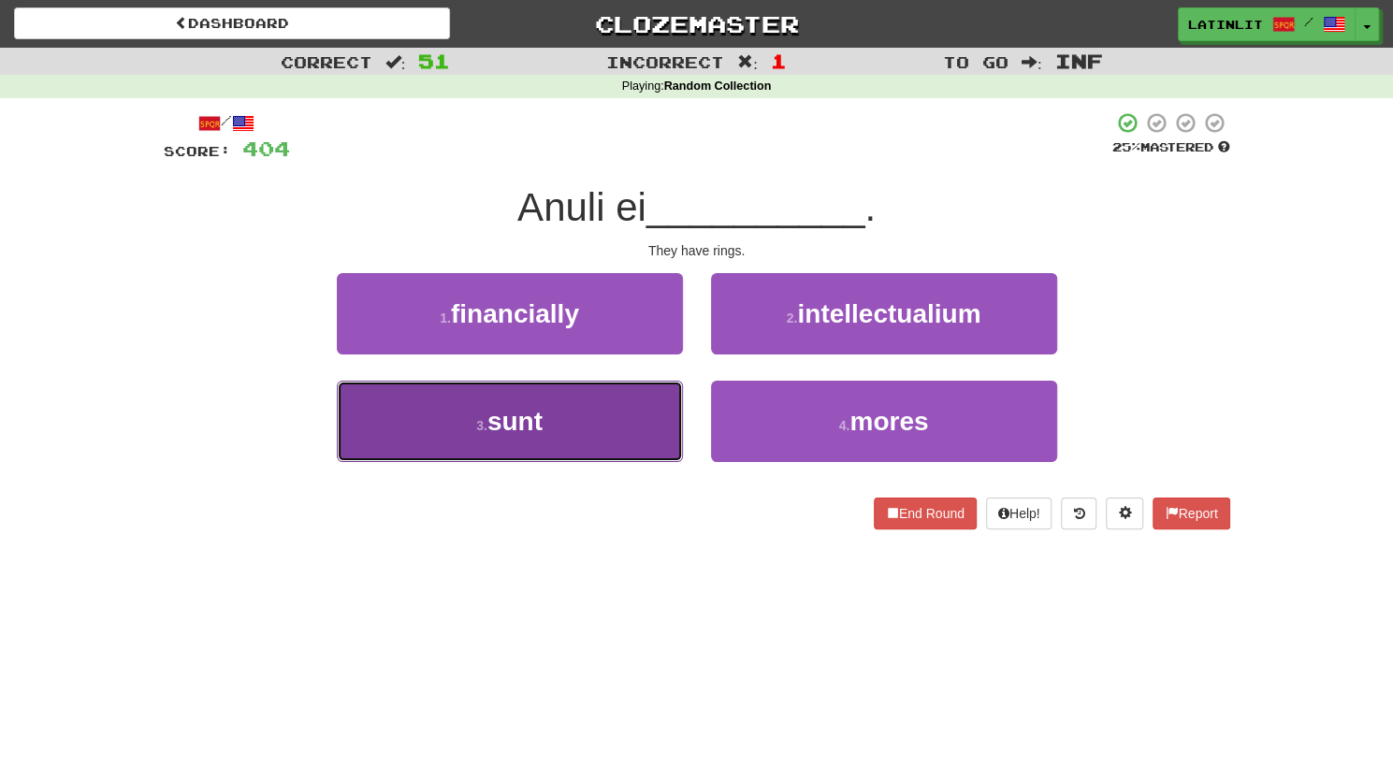
click at [592, 440] on button "3 . sunt" at bounding box center [510, 421] width 346 height 81
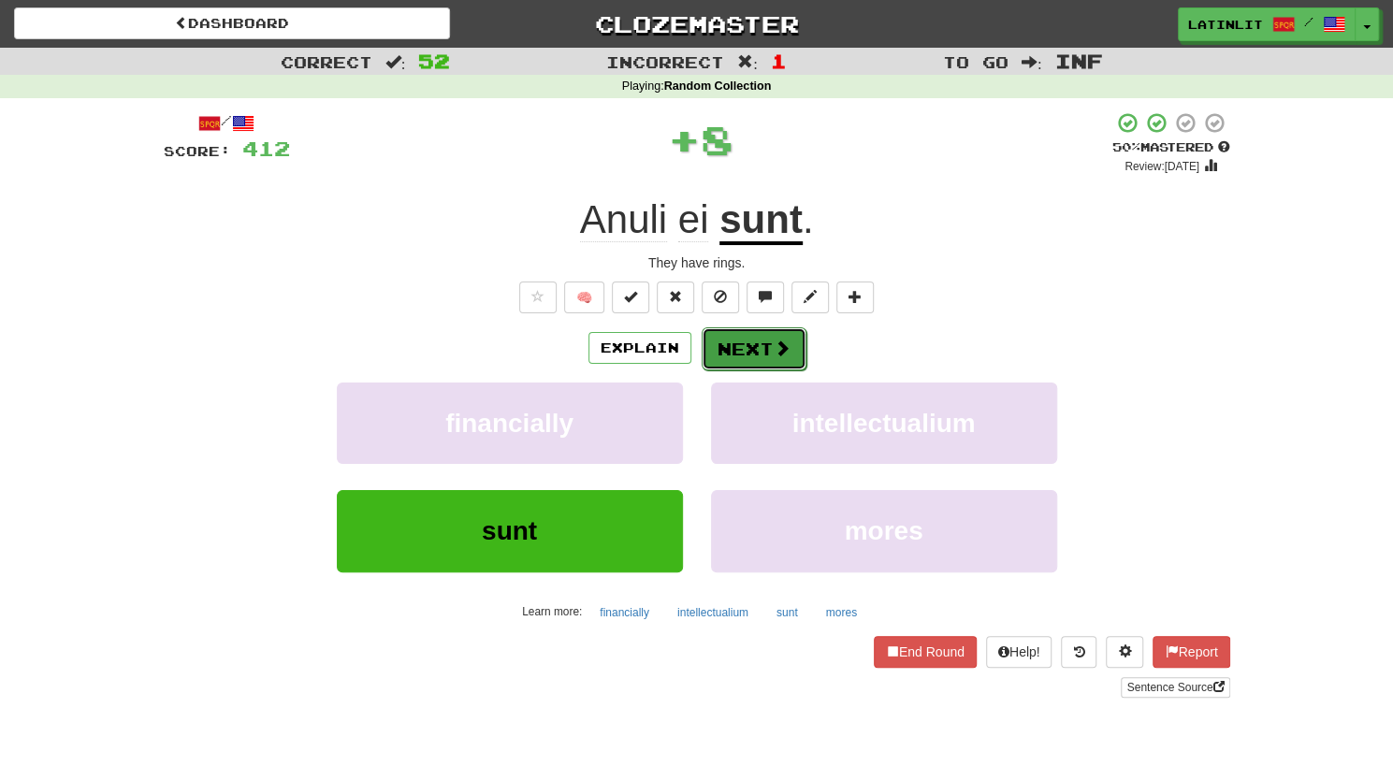
click at [734, 354] on button "Next" at bounding box center [753, 348] width 105 height 43
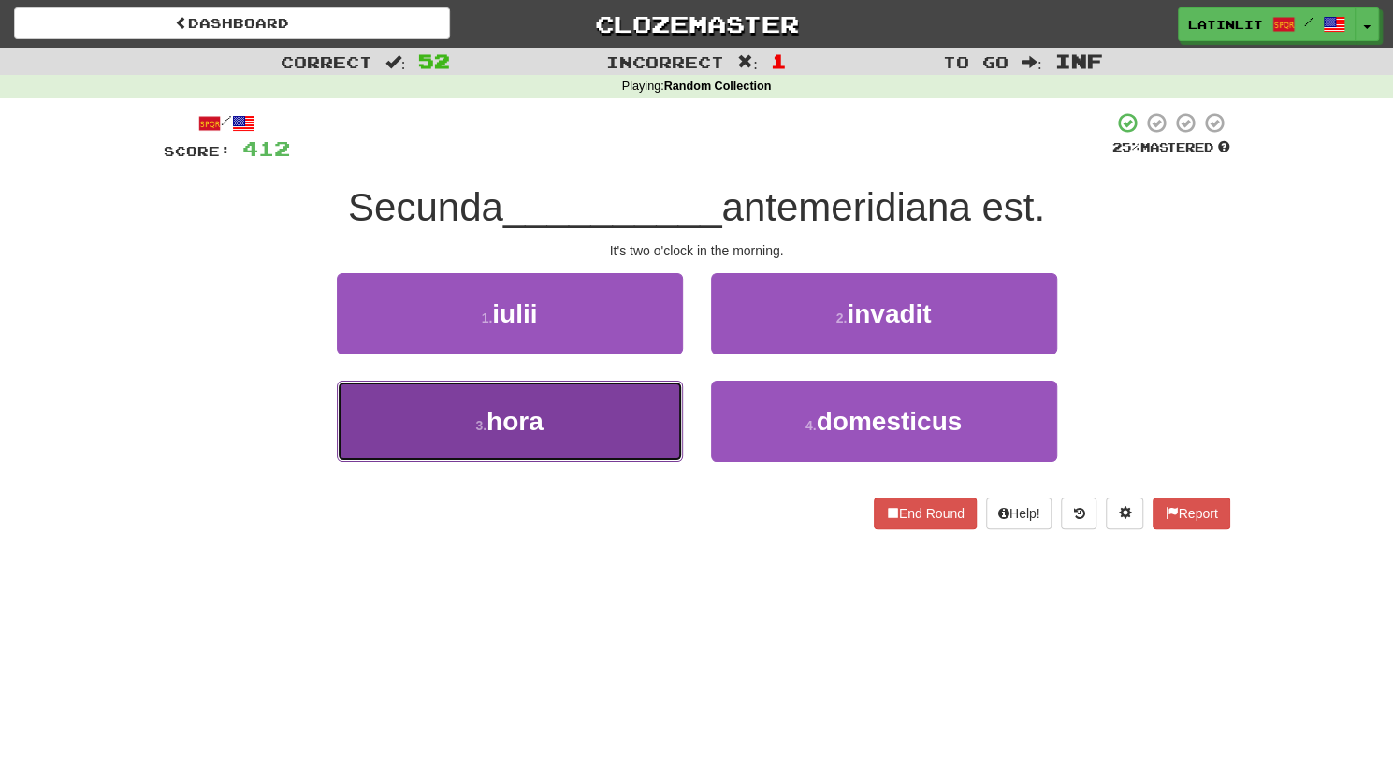
click at [628, 425] on button "3 . hora" at bounding box center [510, 421] width 346 height 81
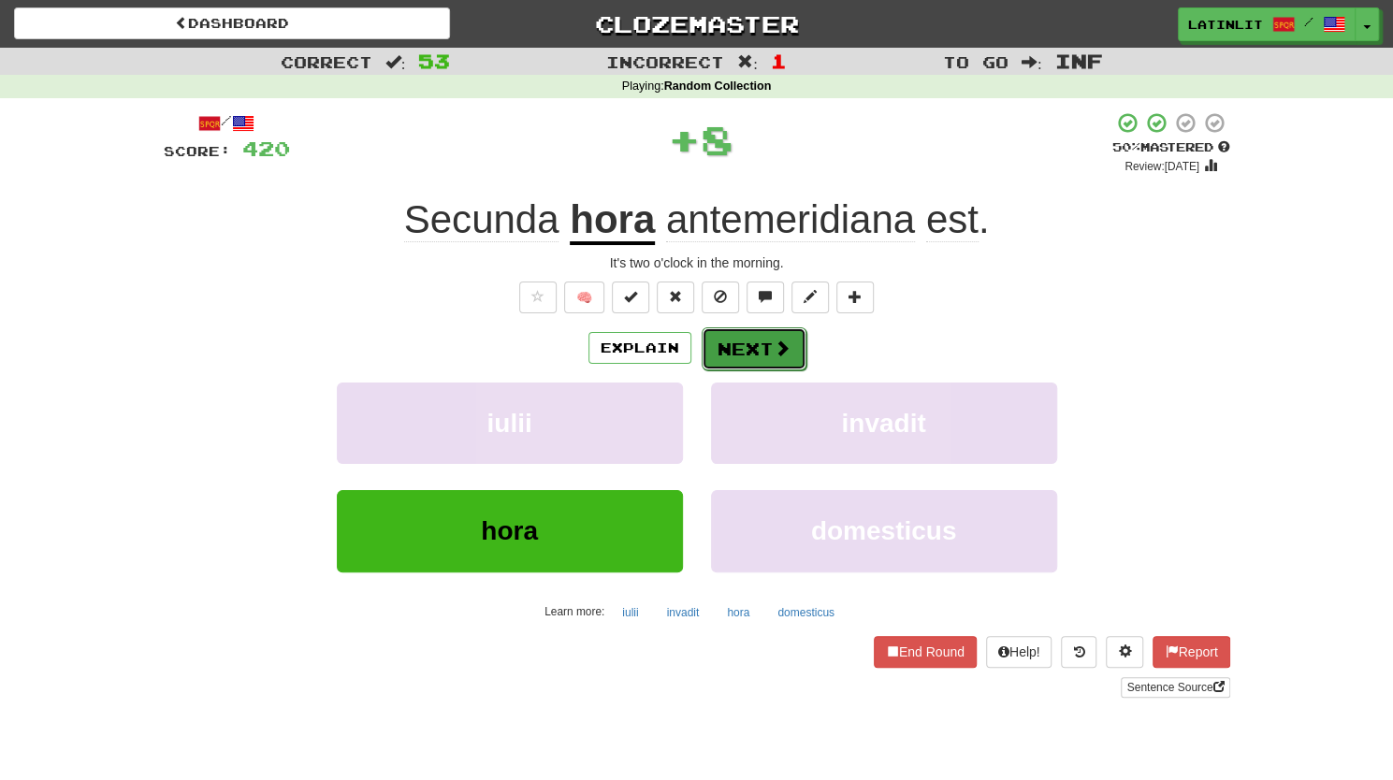
click at [742, 344] on button "Next" at bounding box center [753, 348] width 105 height 43
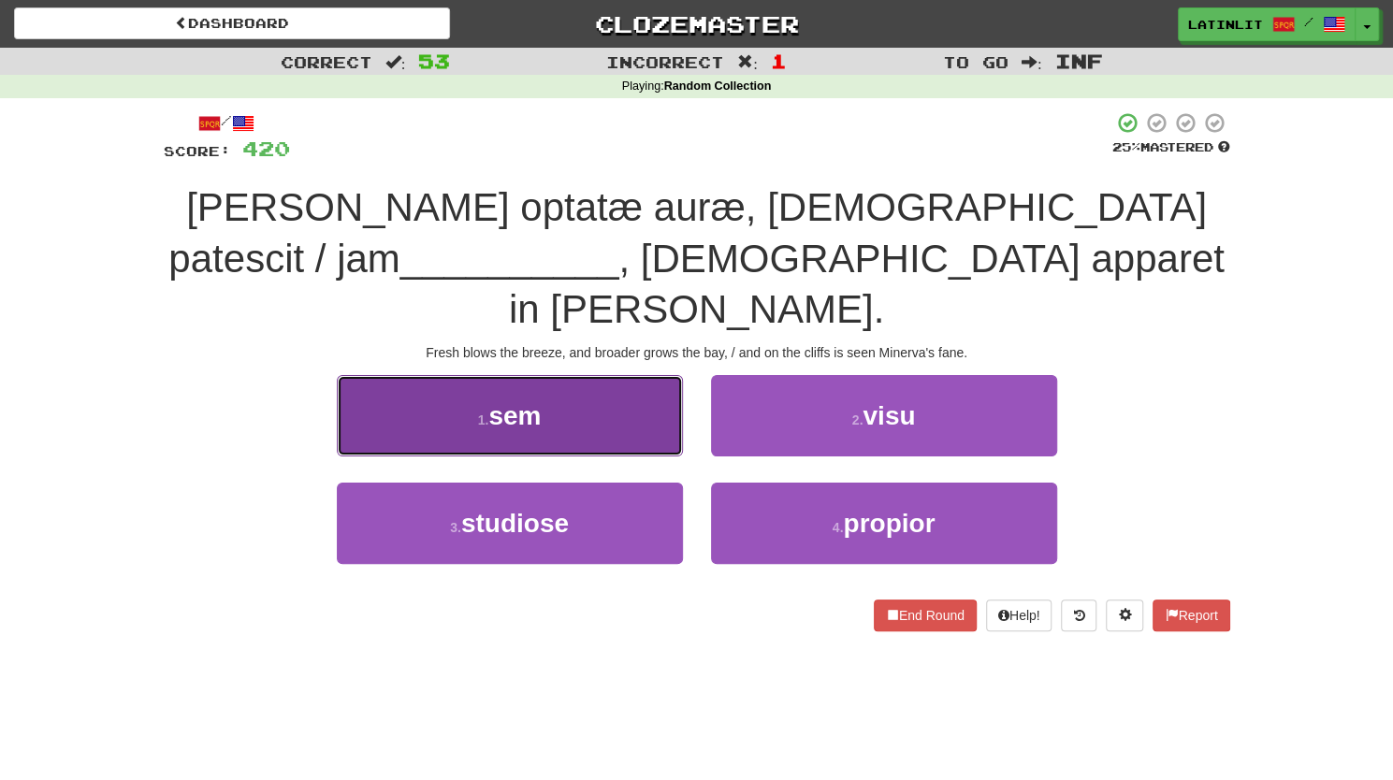
click at [627, 375] on button "1 . sem" at bounding box center [510, 415] width 346 height 81
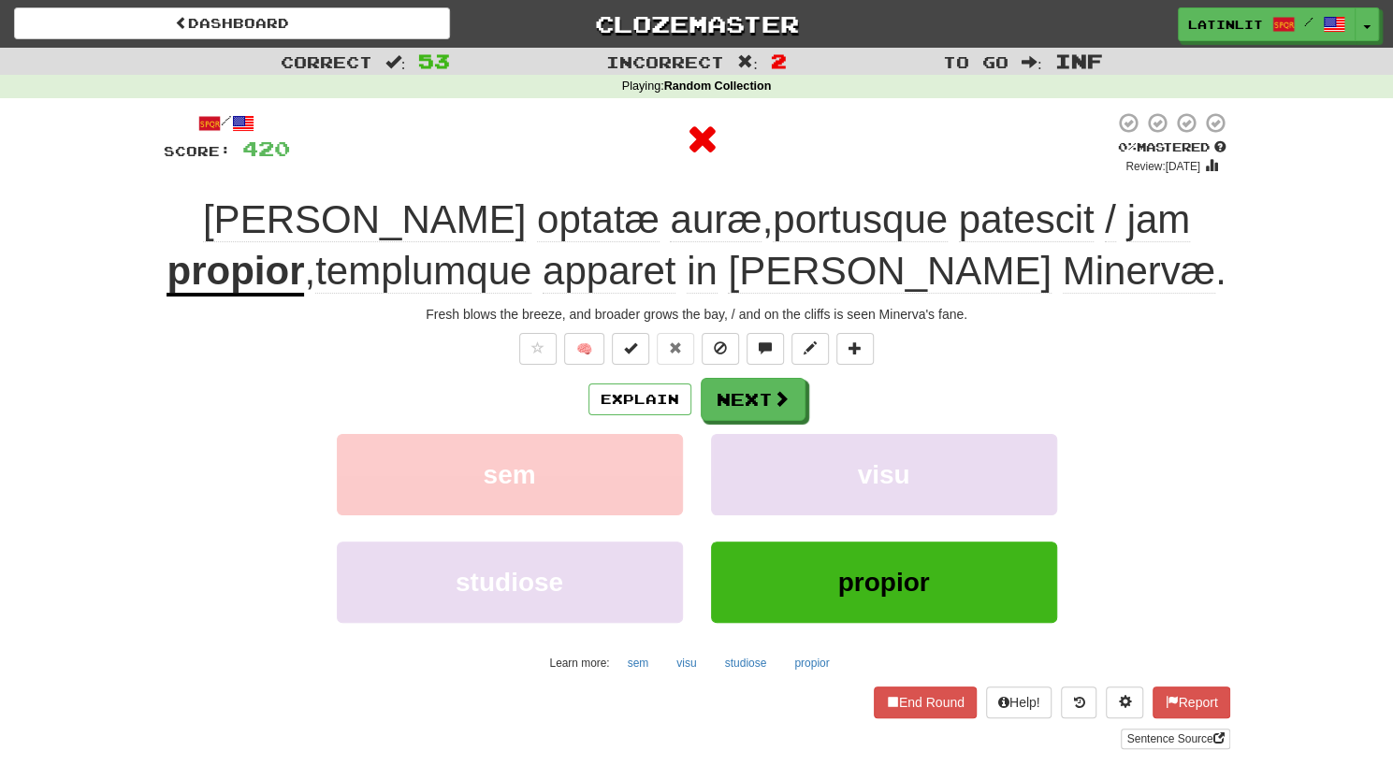
click at [304, 249] on u "propior" at bounding box center [234, 273] width 137 height 48
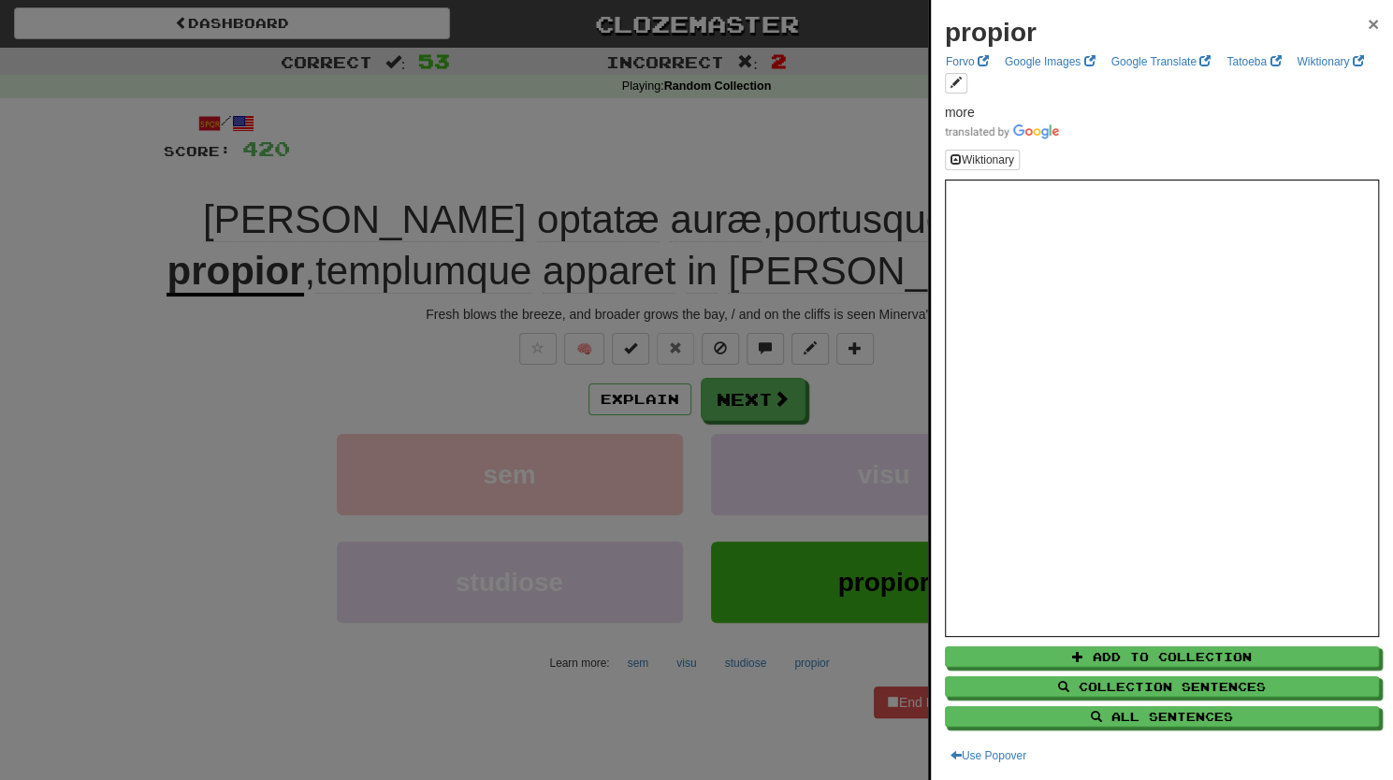
click at [1367, 20] on span "×" at bounding box center [1372, 24] width 11 height 22
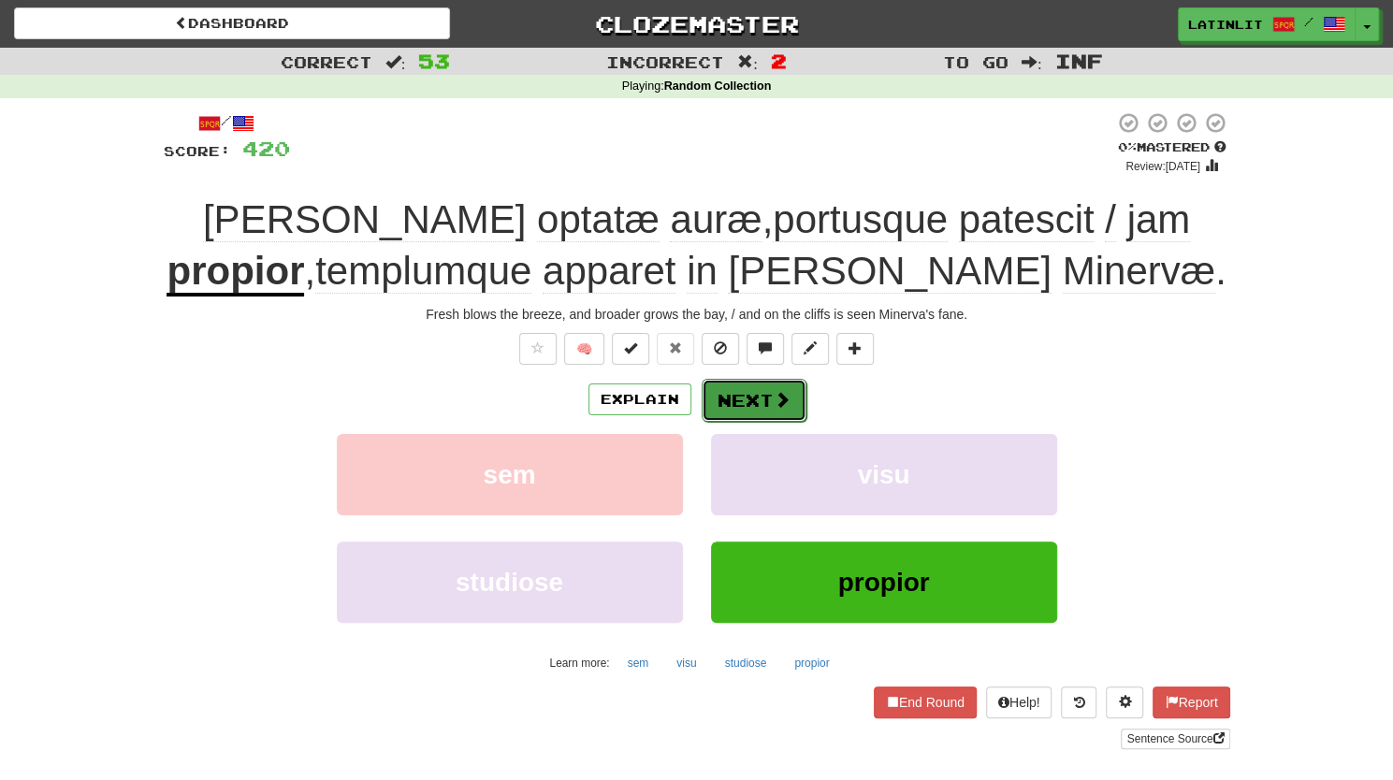
click at [761, 409] on button "Next" at bounding box center [753, 400] width 105 height 43
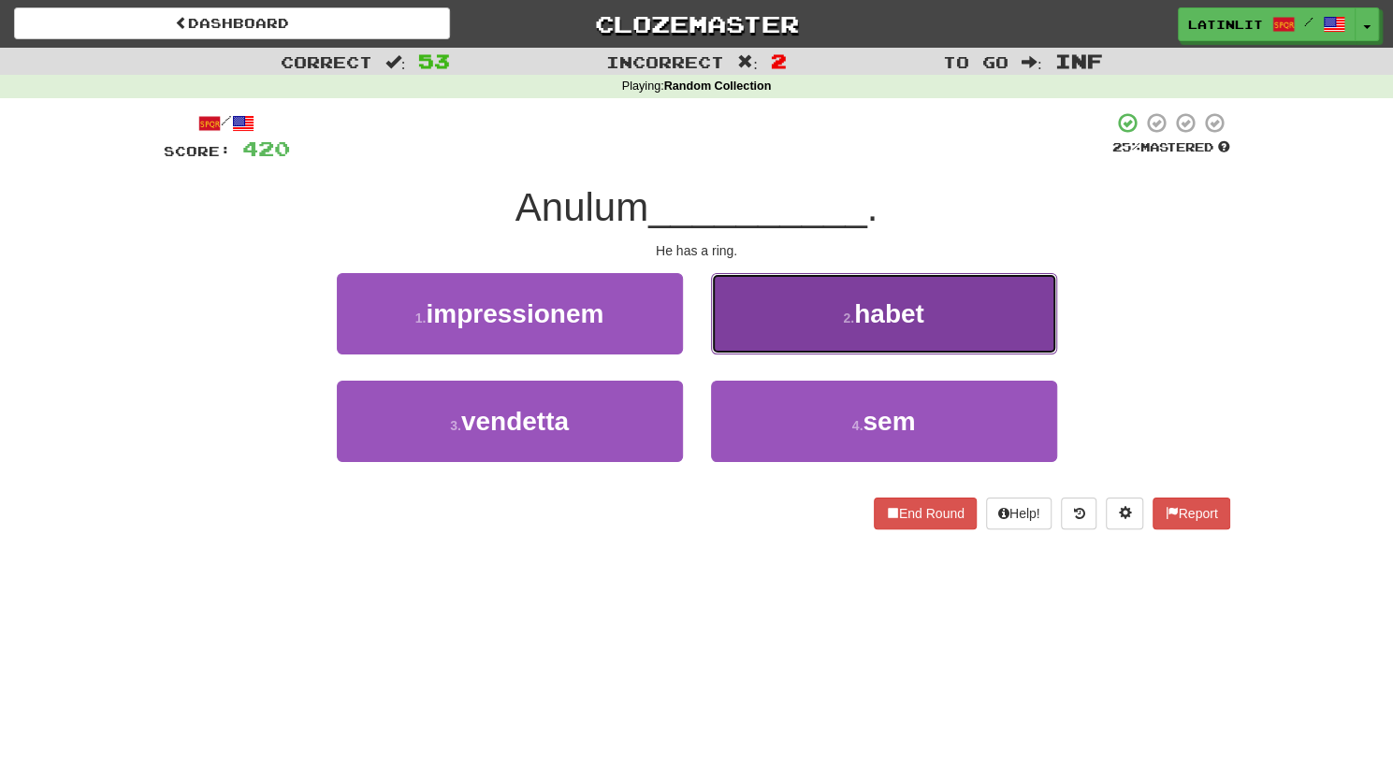
click at [767, 331] on button "2 . habet" at bounding box center [884, 313] width 346 height 81
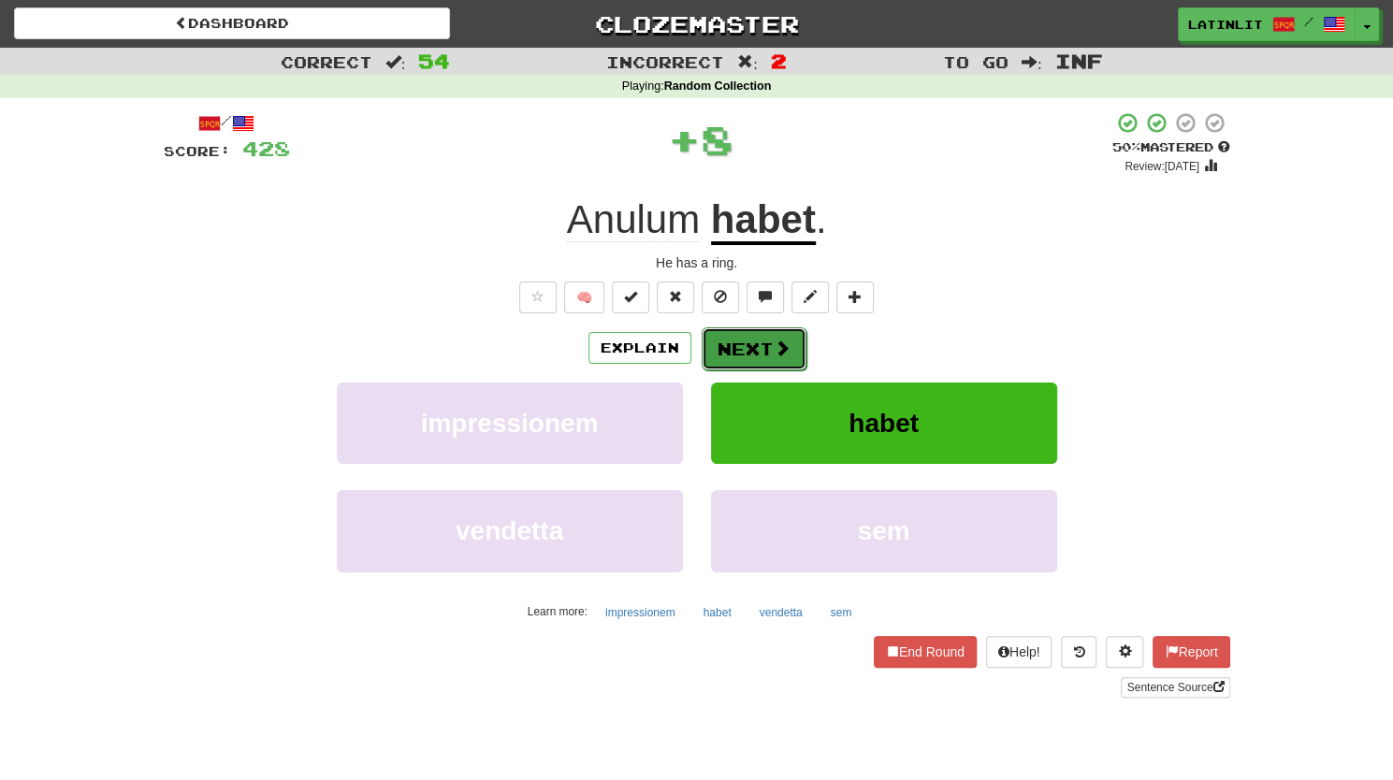
click at [744, 349] on button "Next" at bounding box center [753, 348] width 105 height 43
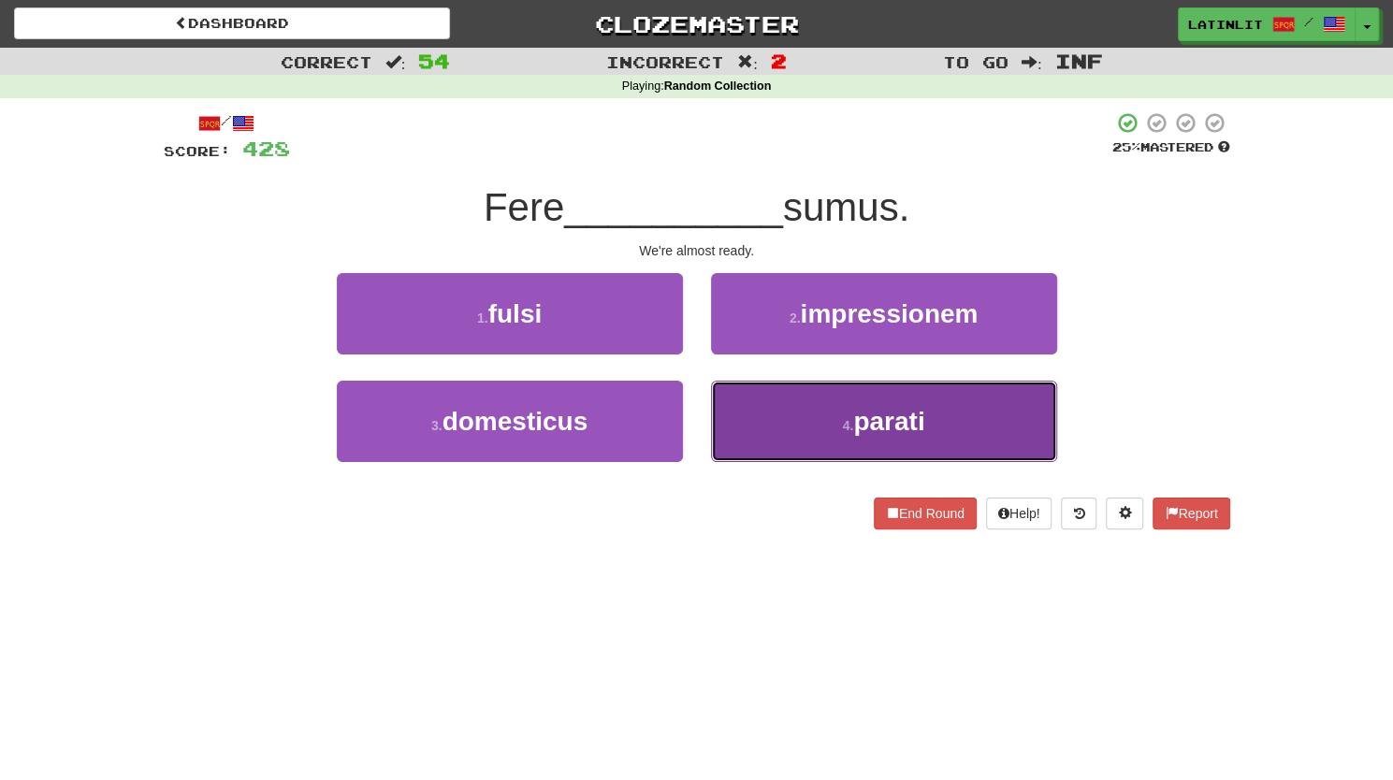
click at [769, 442] on button "4 . parati" at bounding box center [884, 421] width 346 height 81
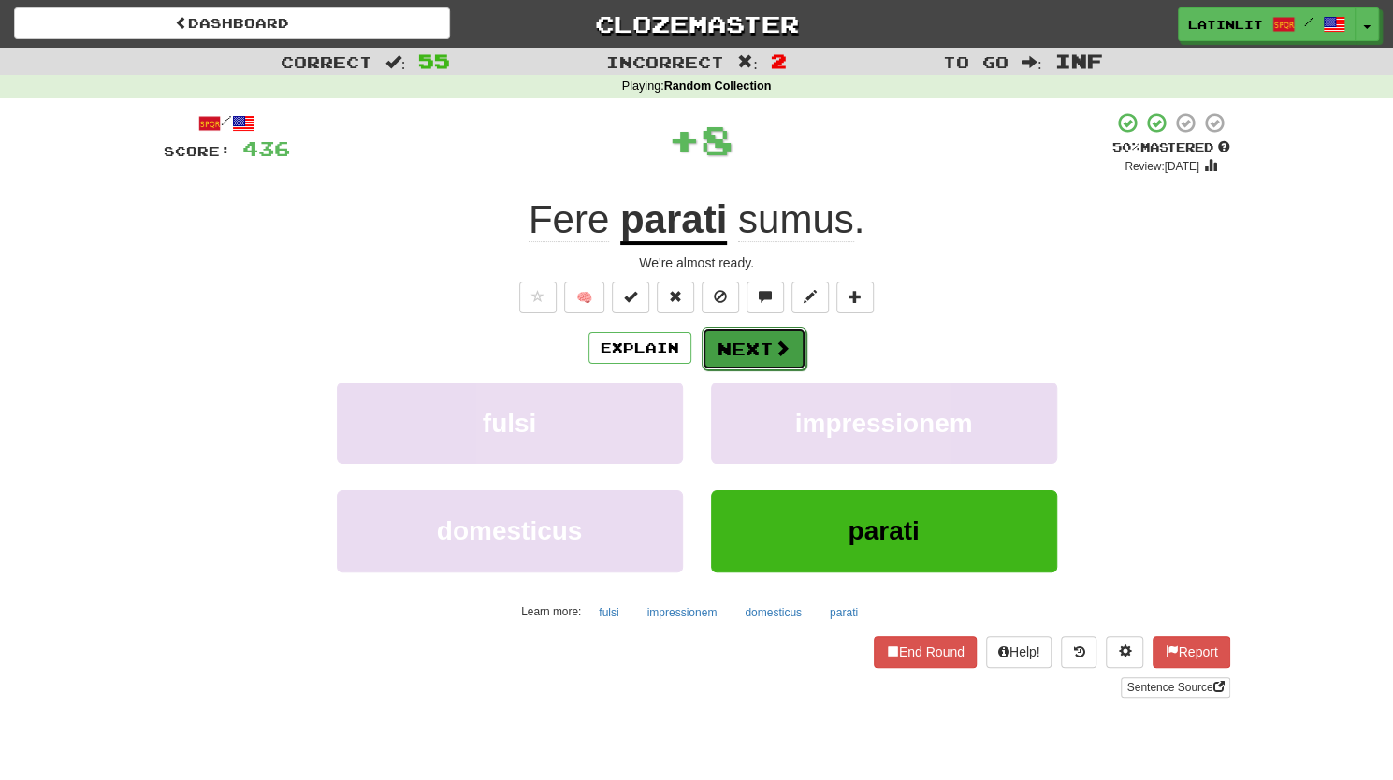
click at [731, 368] on button "Next" at bounding box center [753, 348] width 105 height 43
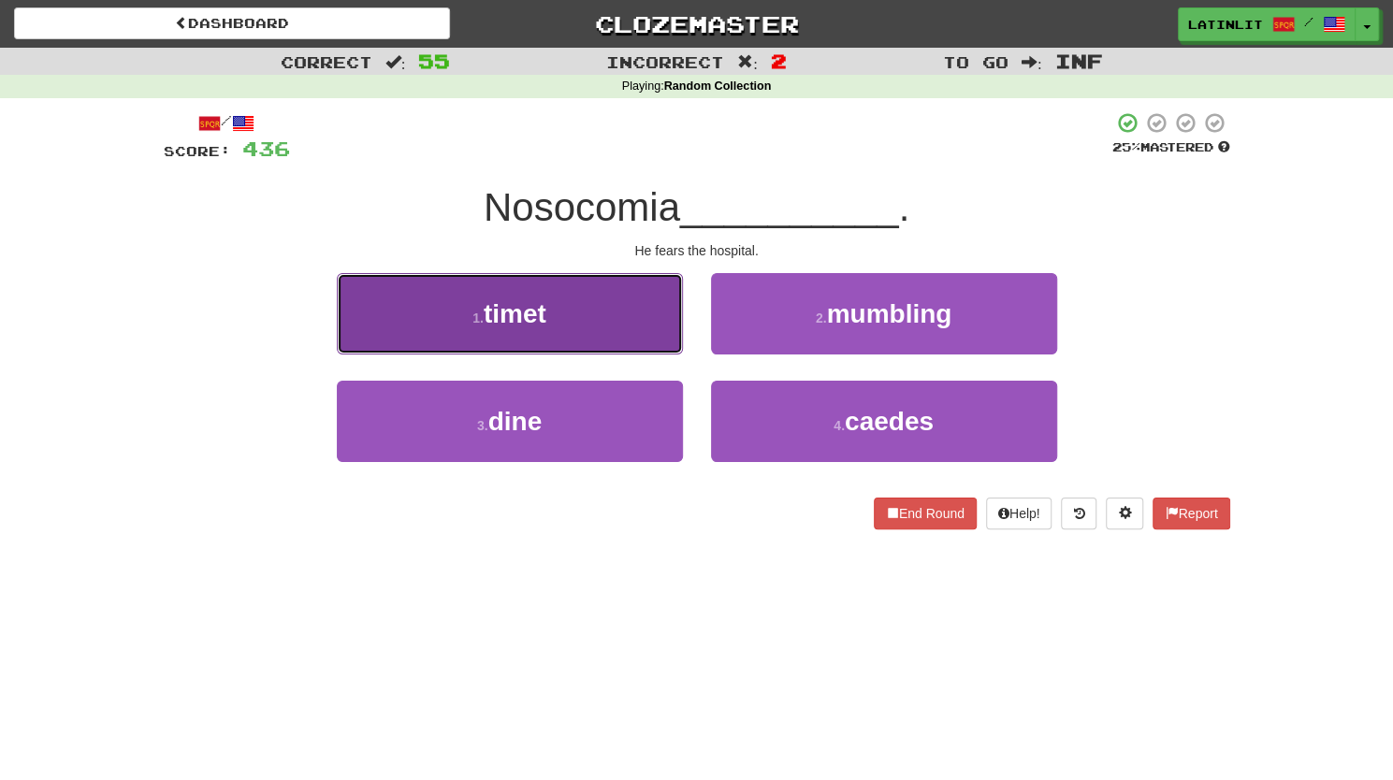
click at [602, 328] on button "1 . timet" at bounding box center [510, 313] width 346 height 81
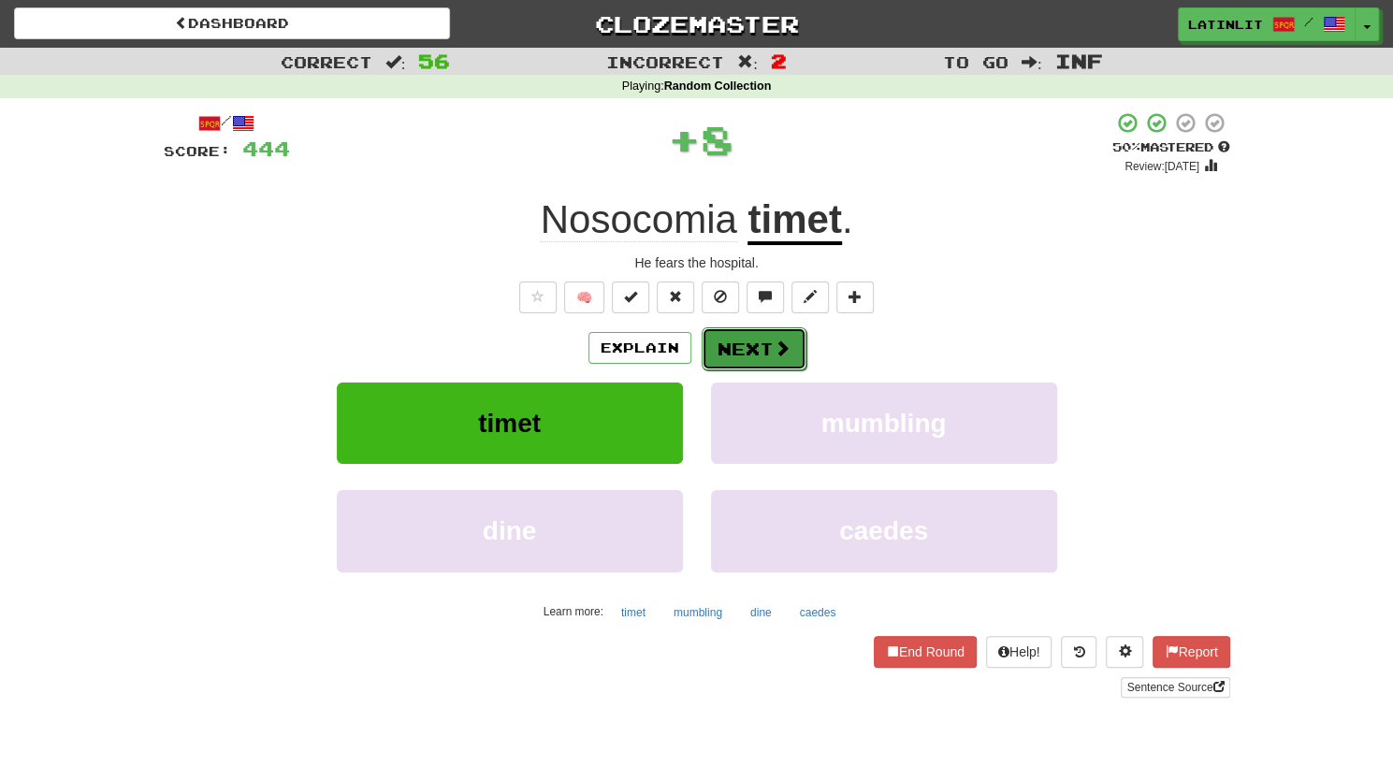
click at [730, 353] on button "Next" at bounding box center [753, 348] width 105 height 43
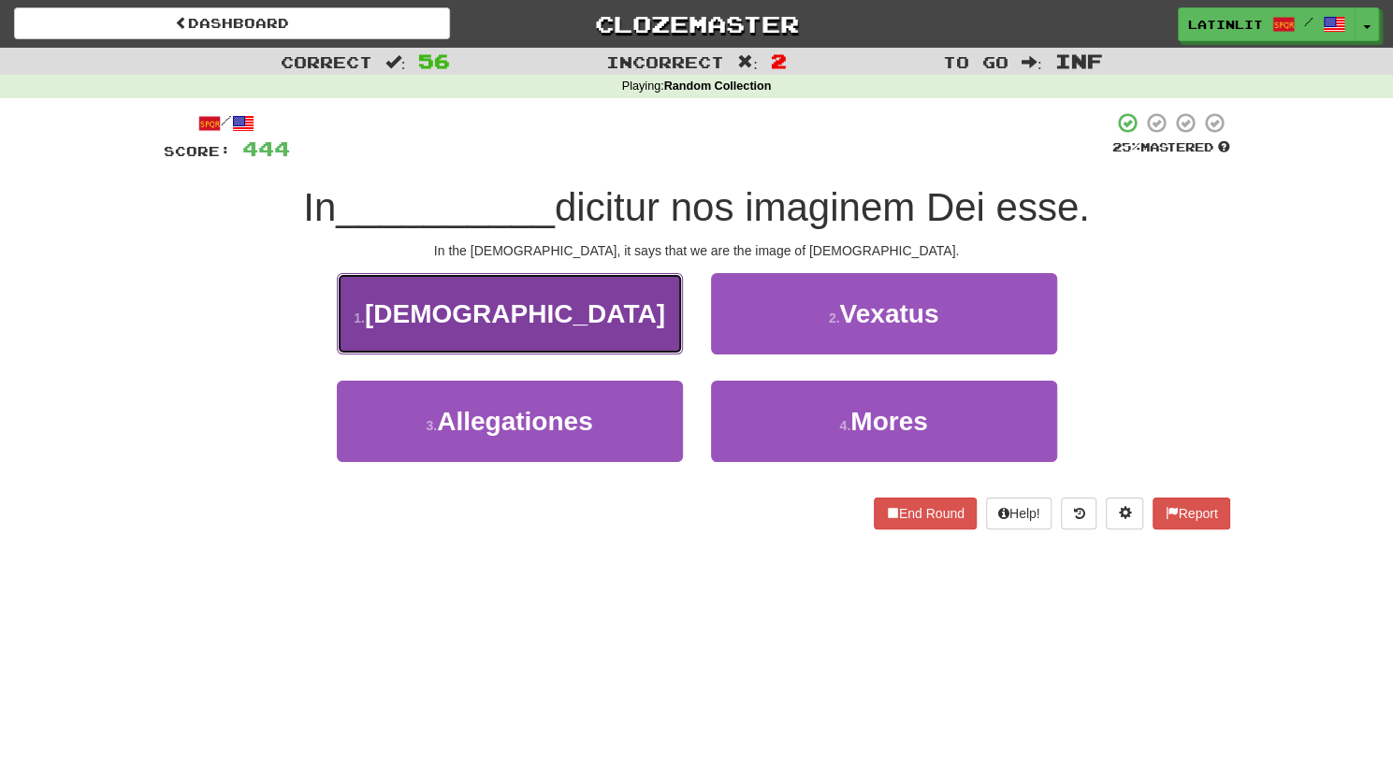
click at [573, 309] on button "1 . [DEMOGRAPHIC_DATA]" at bounding box center [510, 313] width 346 height 81
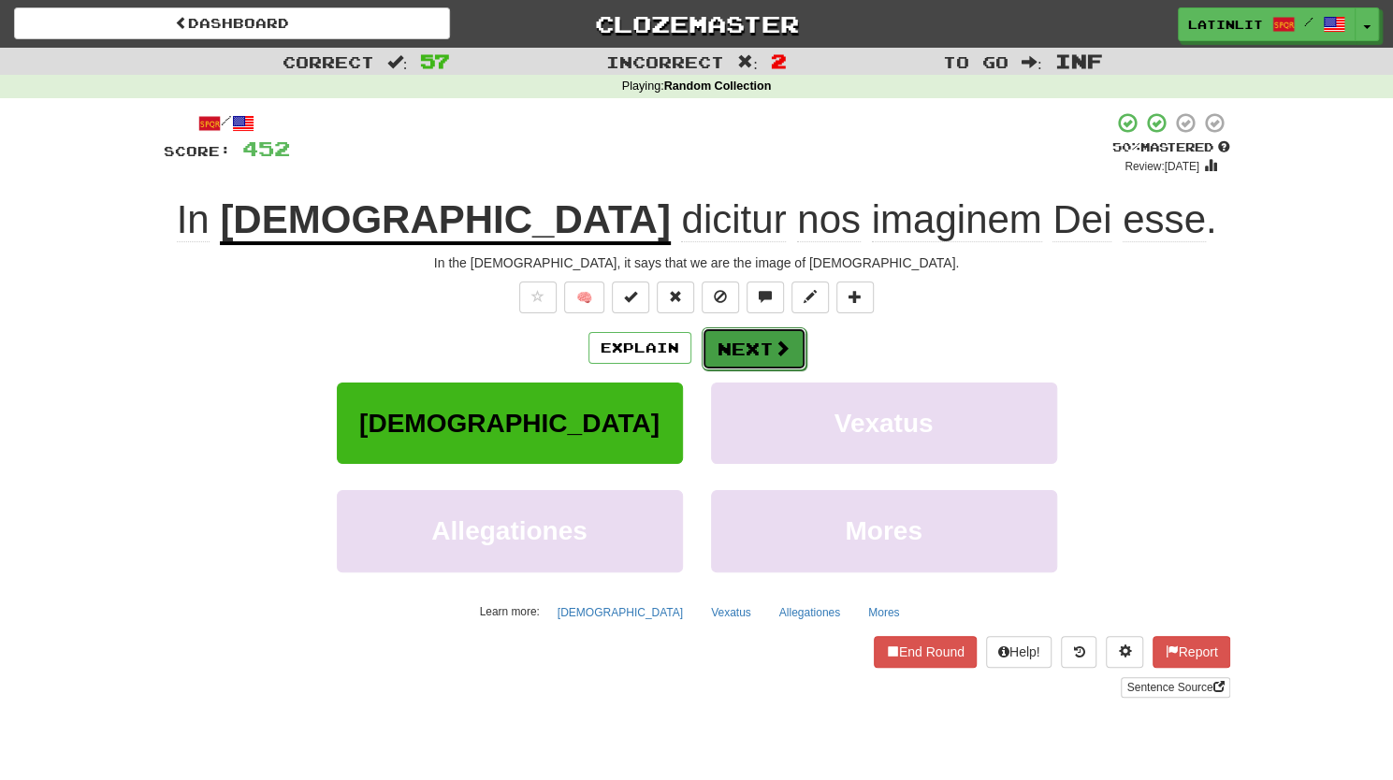
click at [725, 349] on button "Next" at bounding box center [753, 348] width 105 height 43
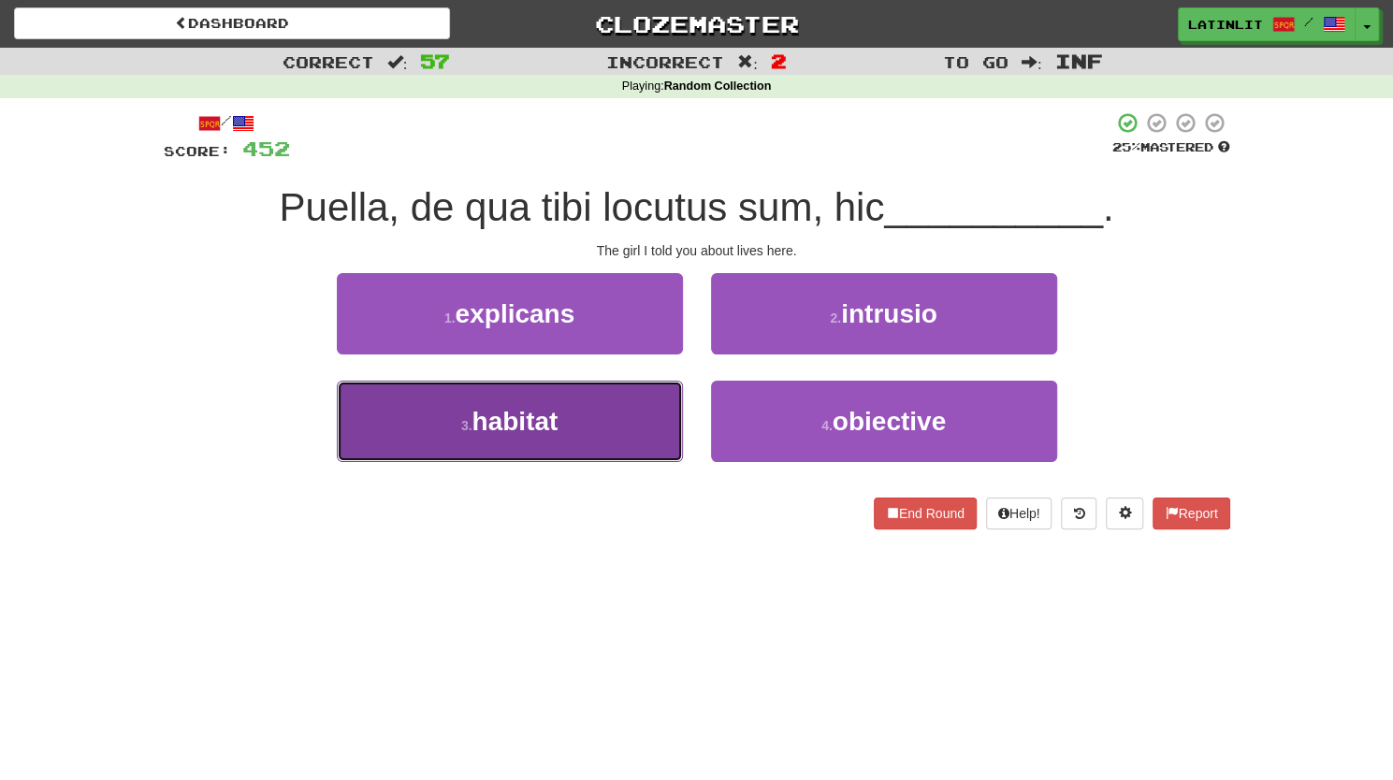
click at [477, 439] on button "3 . habitat" at bounding box center [510, 421] width 346 height 81
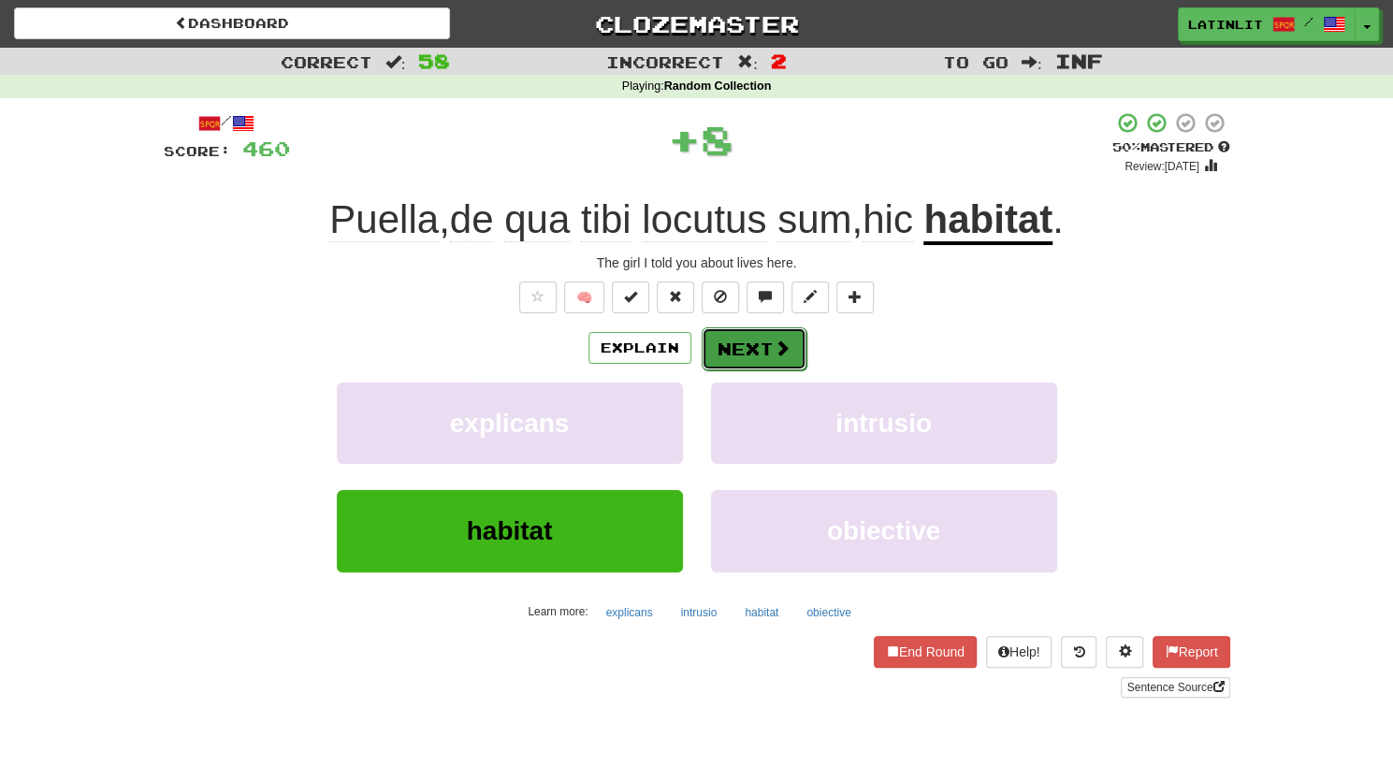
click at [745, 334] on button "Next" at bounding box center [753, 348] width 105 height 43
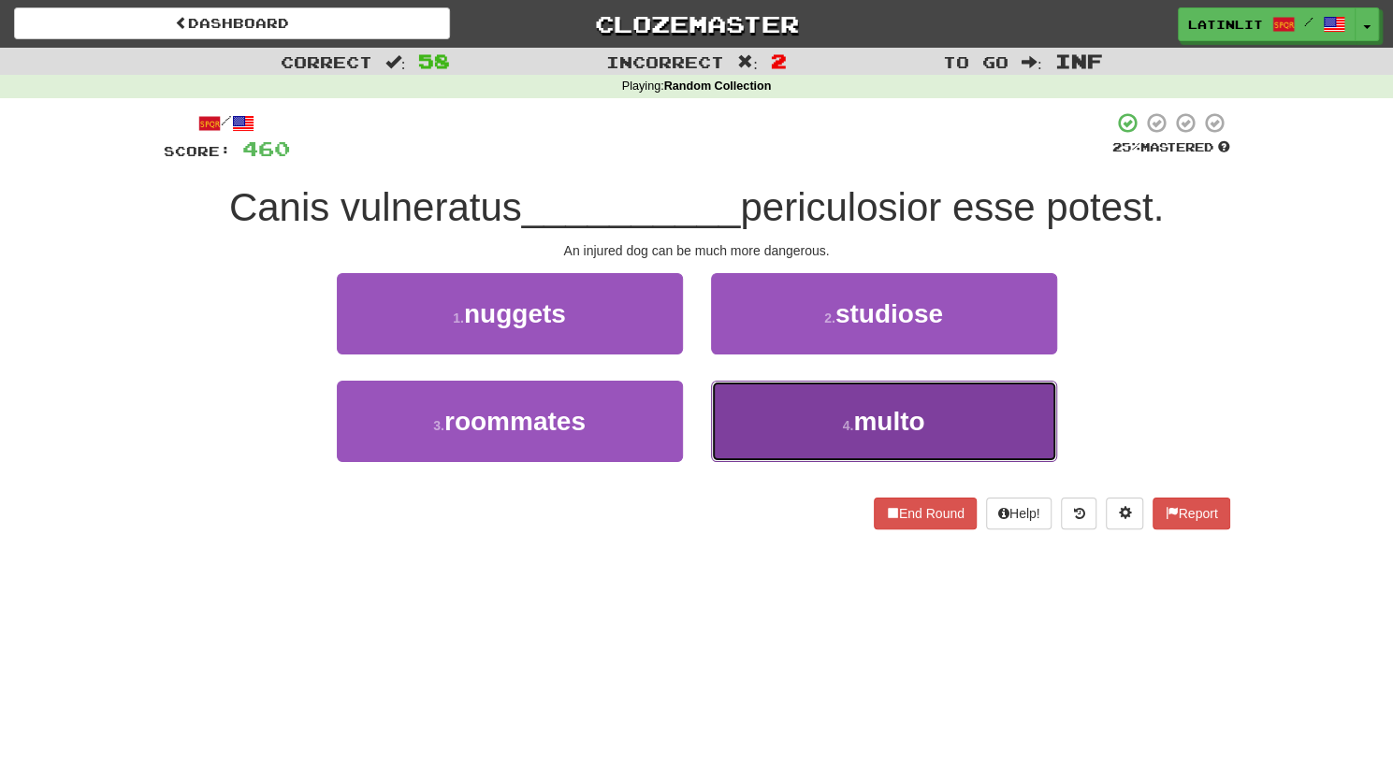
click at [803, 425] on button "4 . multo" at bounding box center [884, 421] width 346 height 81
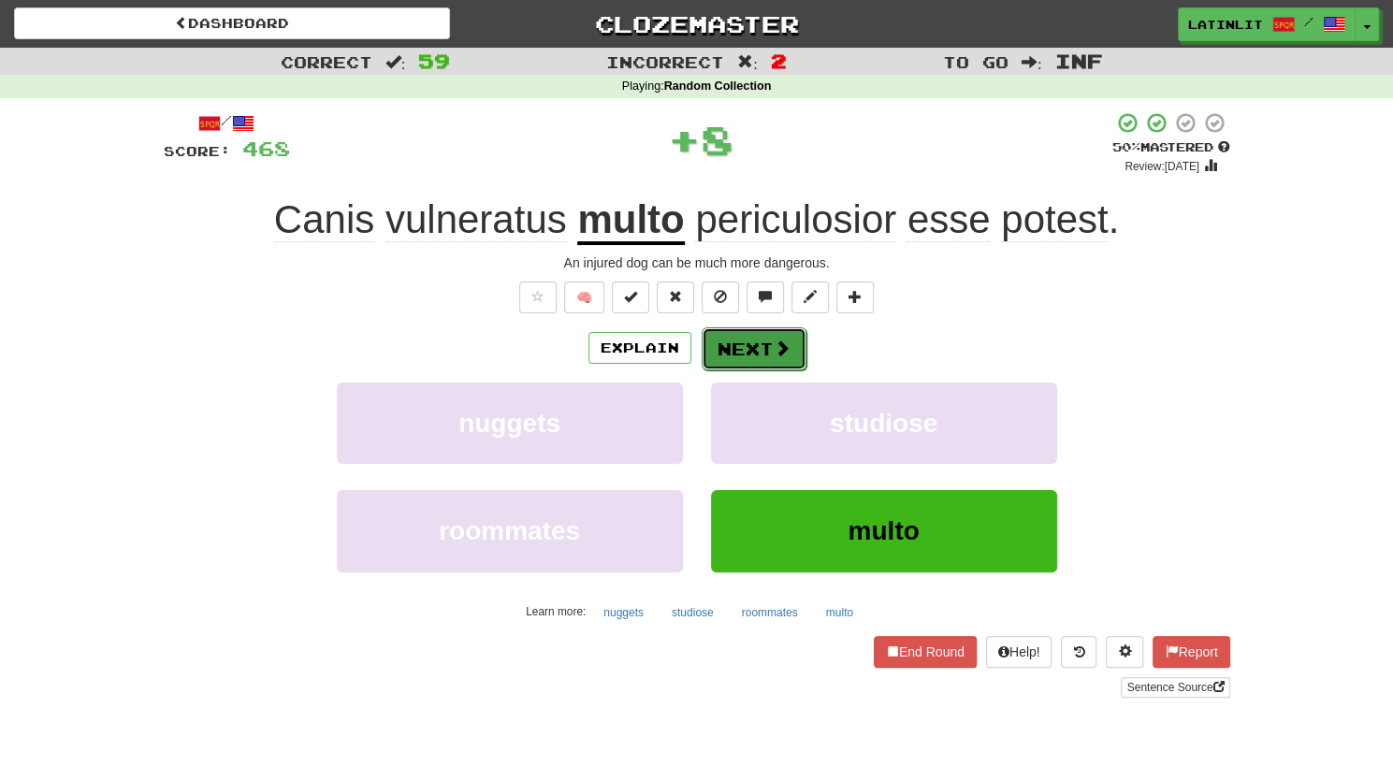
click at [722, 356] on button "Next" at bounding box center [753, 348] width 105 height 43
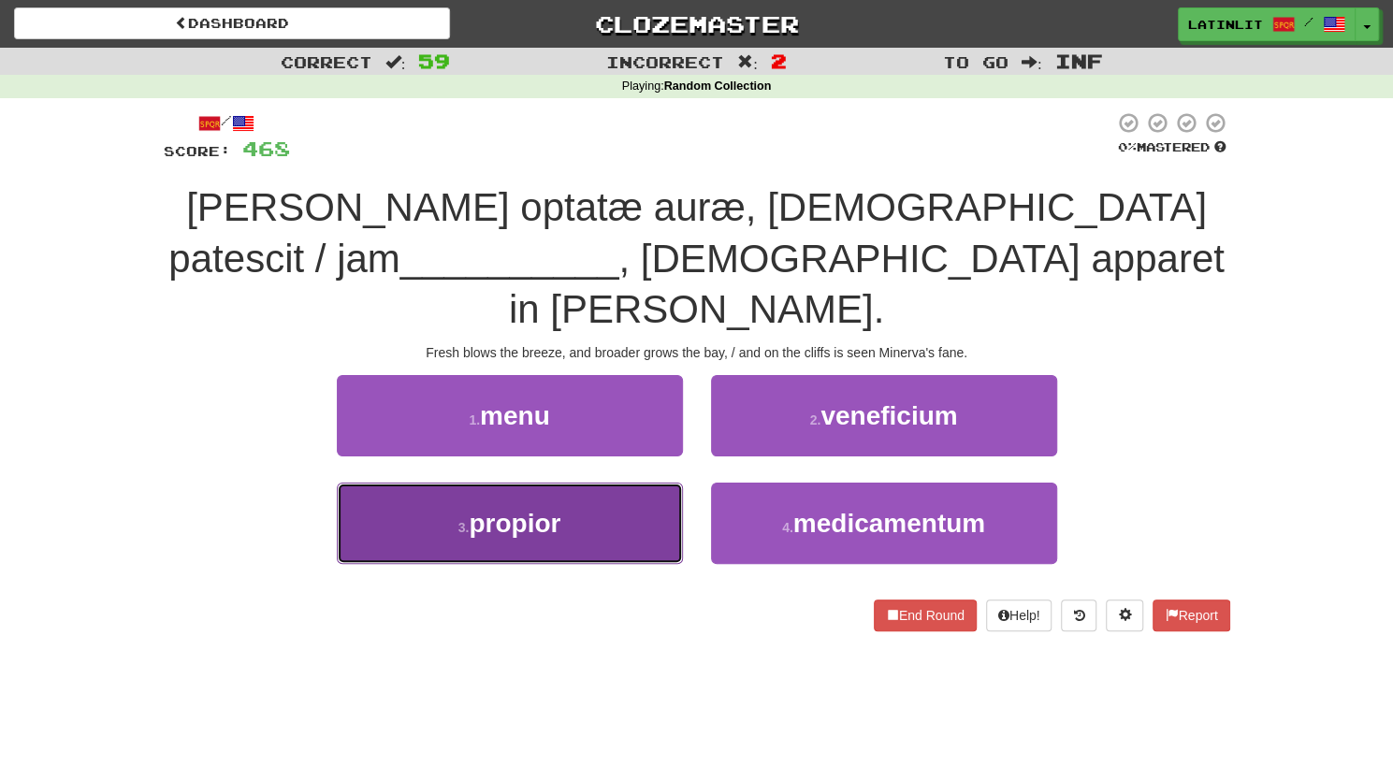
click at [628, 504] on button "3 . propior" at bounding box center [510, 523] width 346 height 81
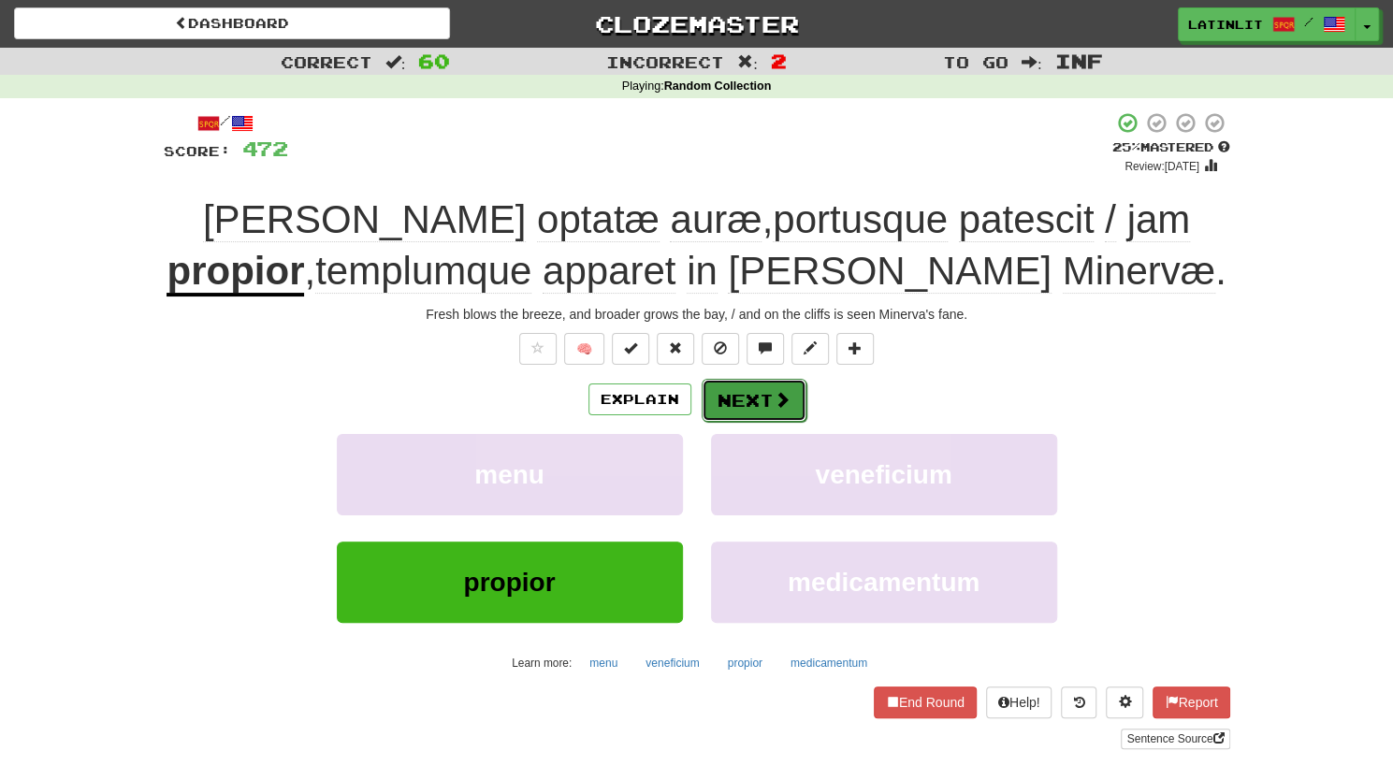
click at [756, 397] on button "Next" at bounding box center [753, 400] width 105 height 43
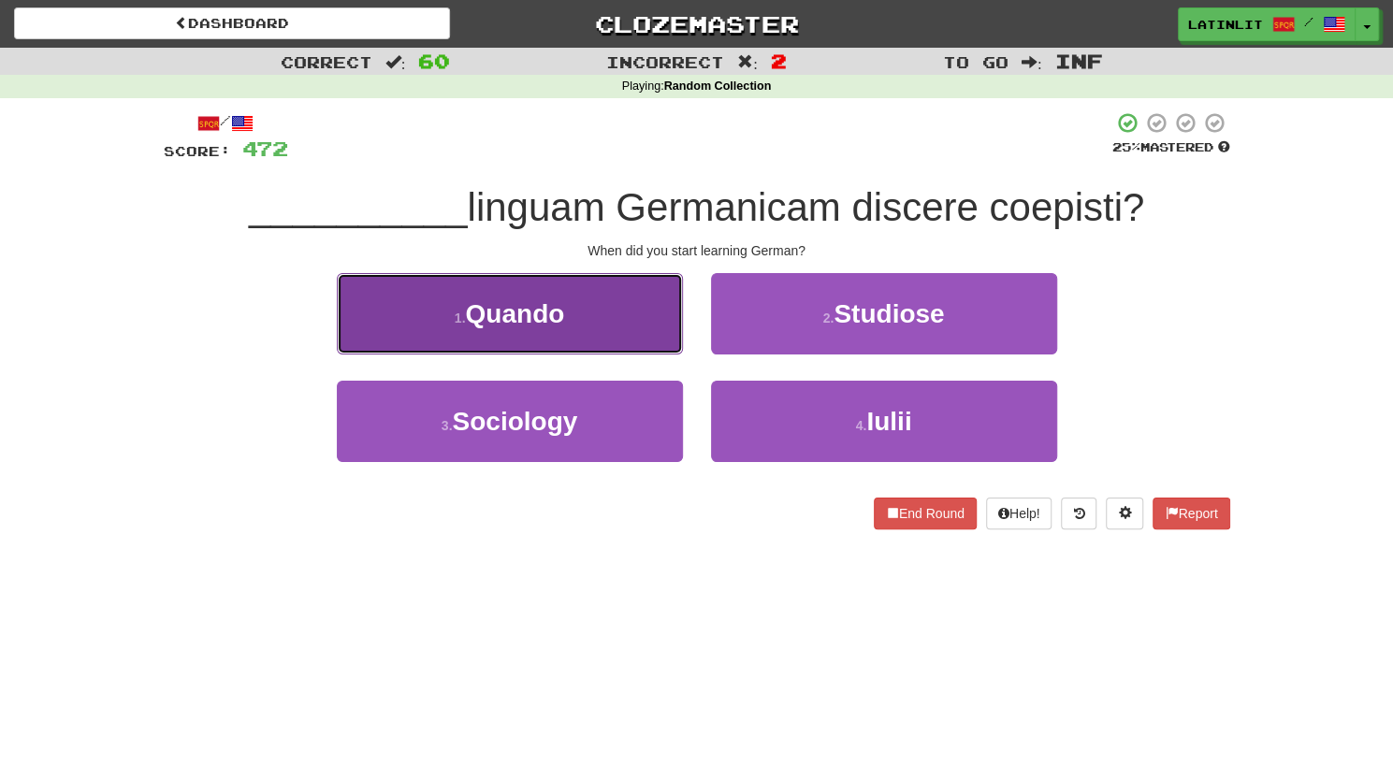
click at [633, 325] on button "1 . Quando" at bounding box center [510, 313] width 346 height 81
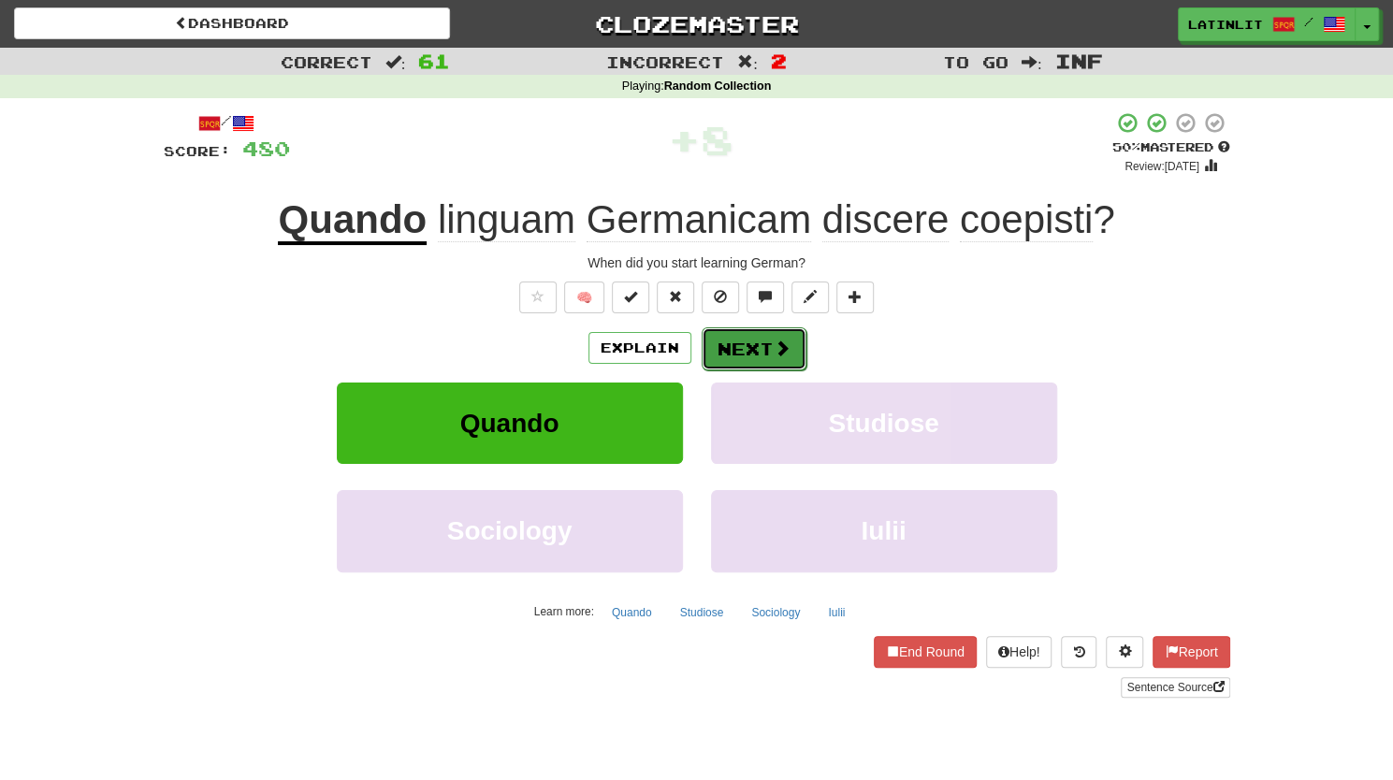
click at [730, 354] on button "Next" at bounding box center [753, 348] width 105 height 43
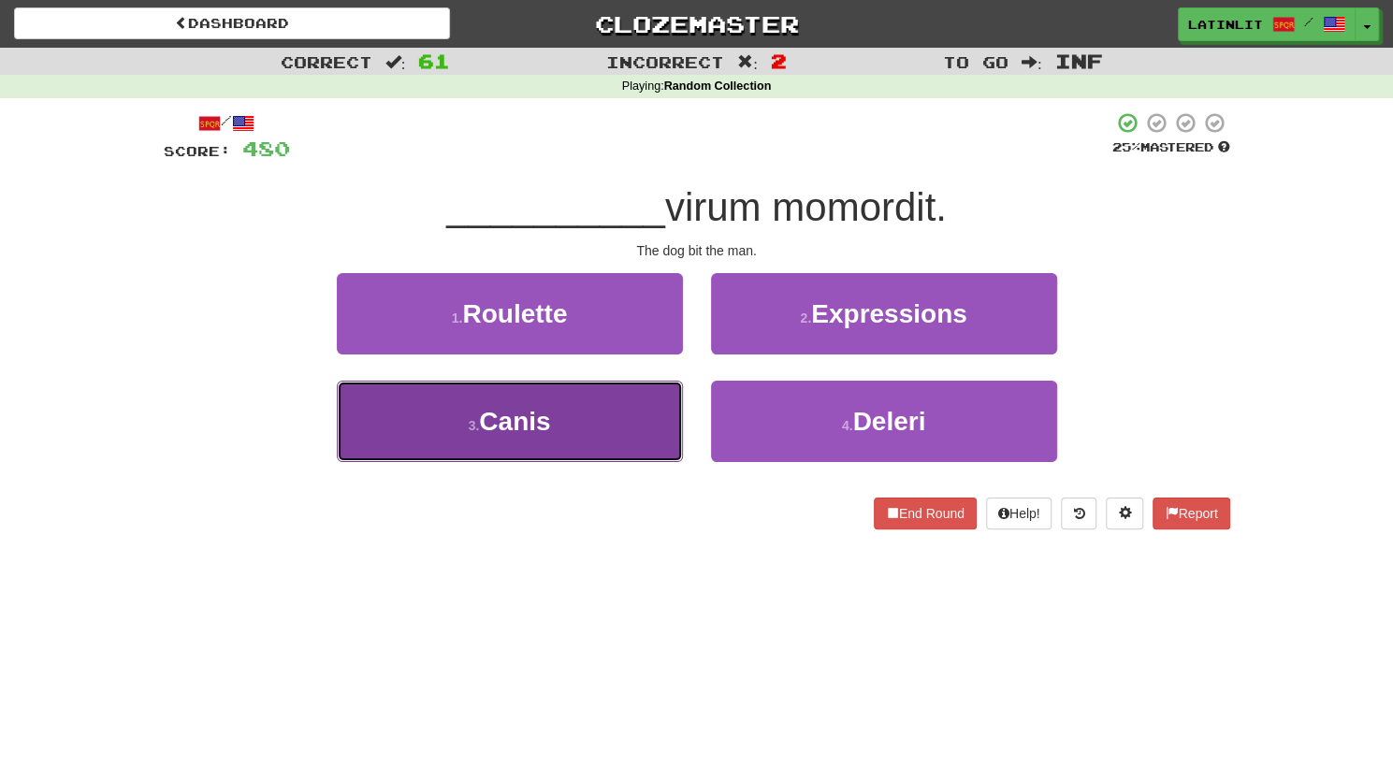
click at [534, 384] on button "3 . Canis" at bounding box center [510, 421] width 346 height 81
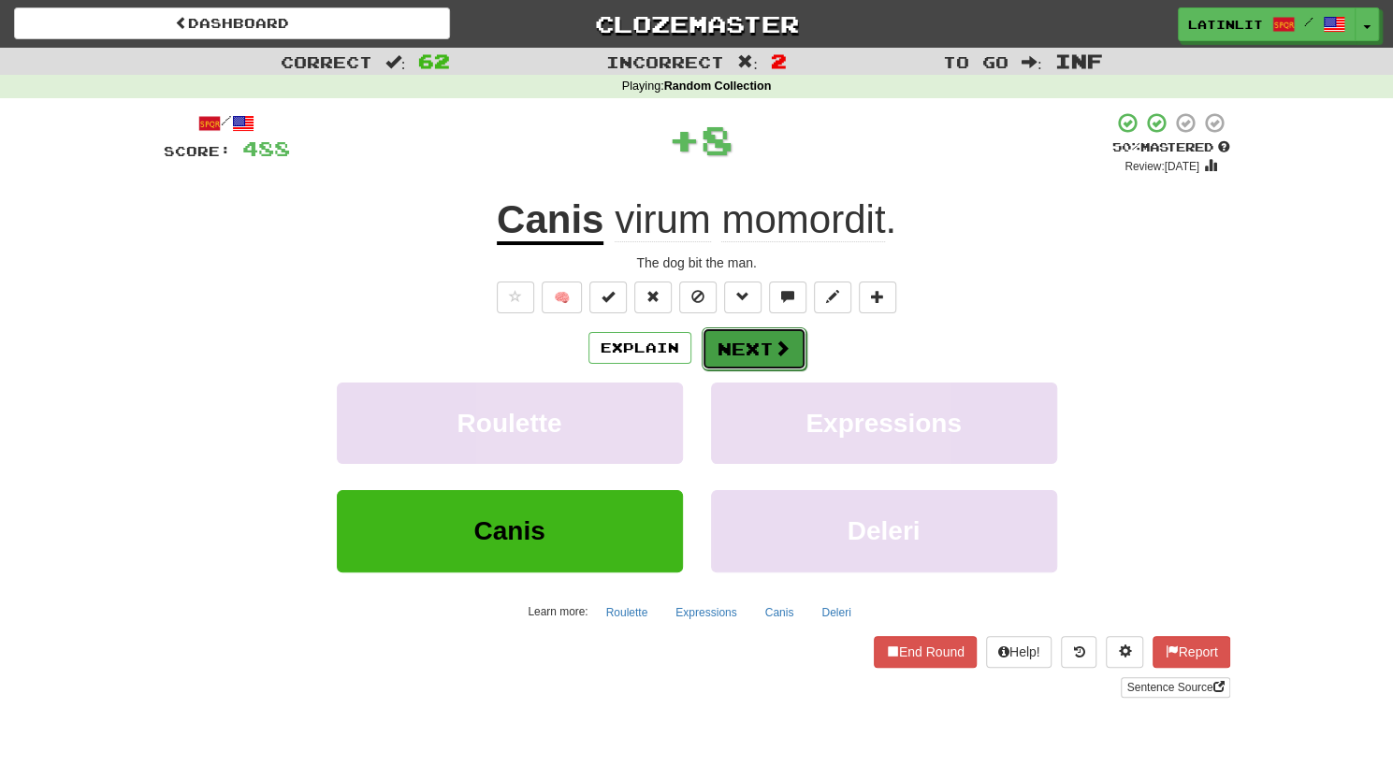
click at [741, 350] on button "Next" at bounding box center [753, 348] width 105 height 43
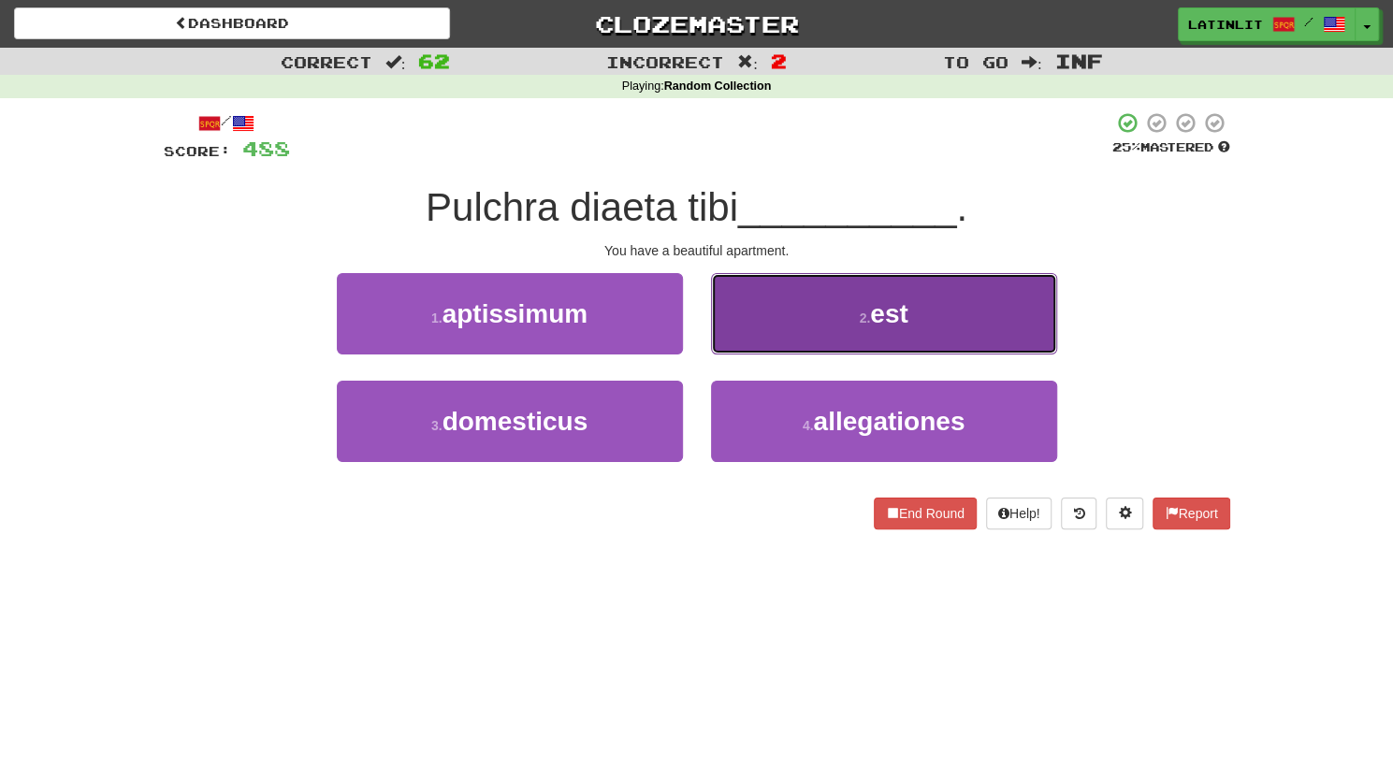
click at [804, 324] on button "2 . est" at bounding box center [884, 313] width 346 height 81
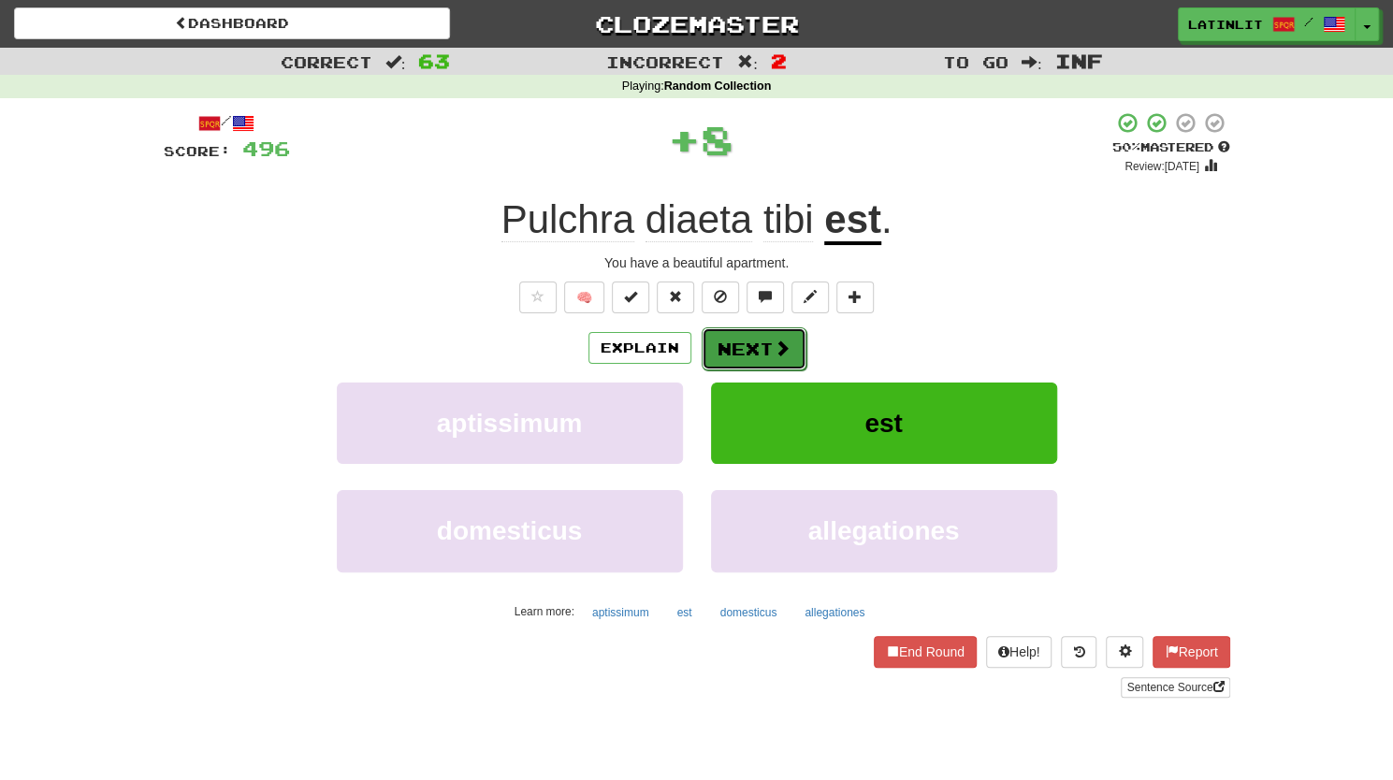
click at [766, 345] on button "Next" at bounding box center [753, 348] width 105 height 43
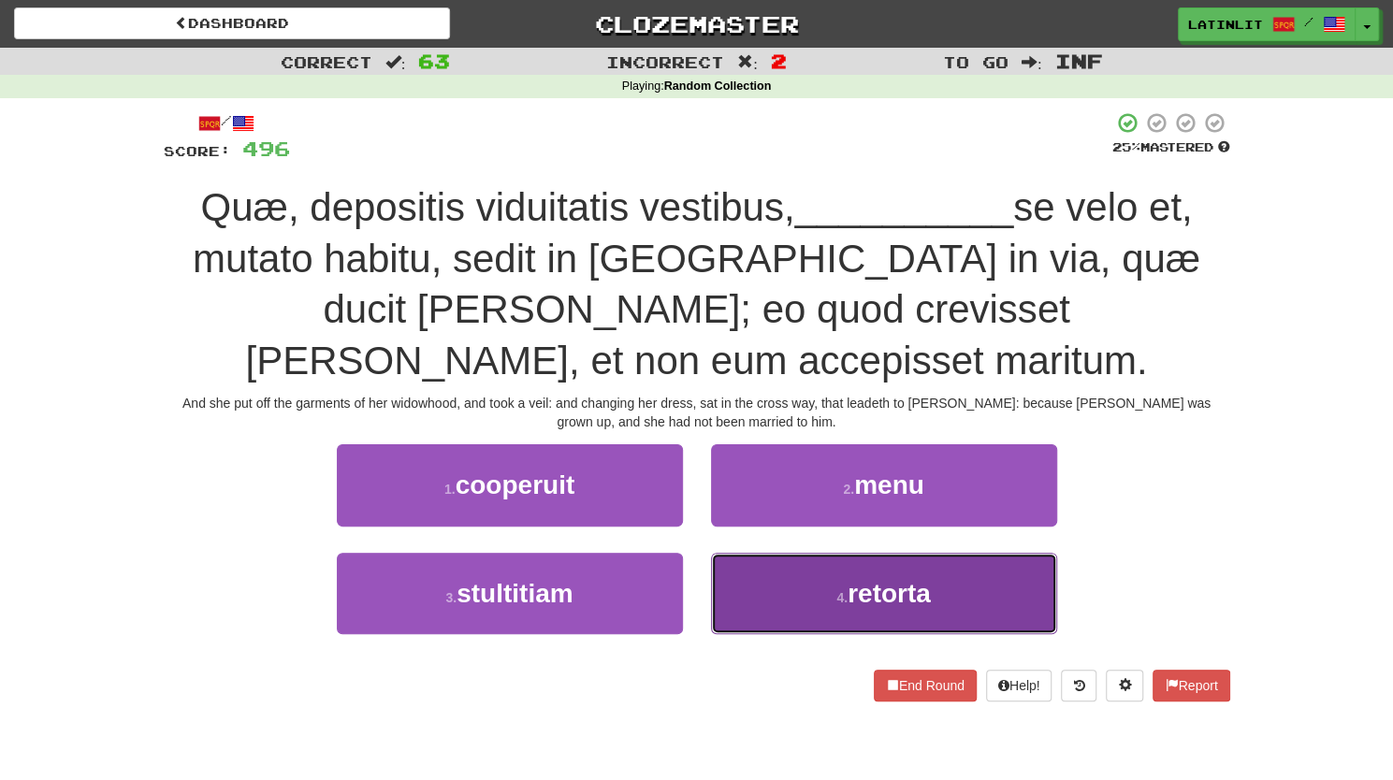
click at [765, 601] on button "4 . retorta" at bounding box center [884, 593] width 346 height 81
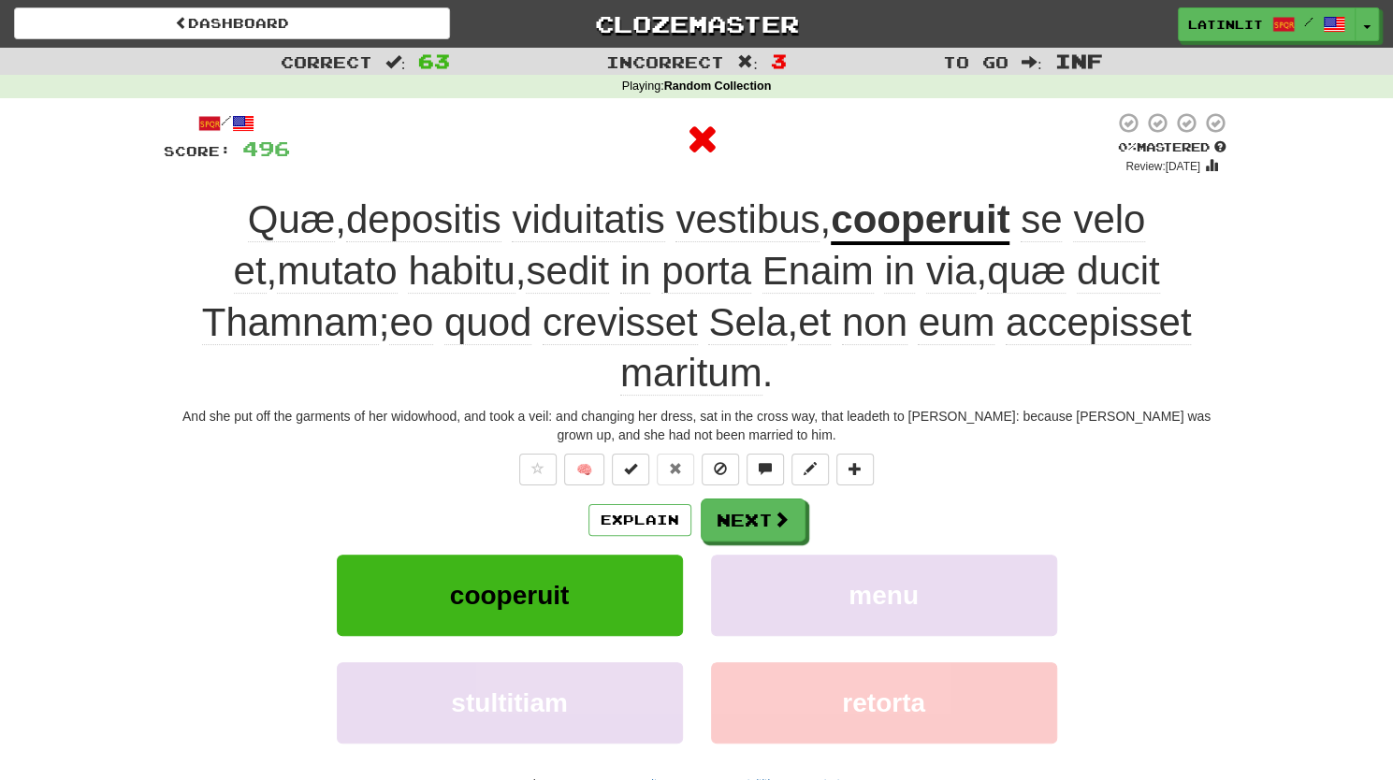
click at [906, 225] on u "cooperuit" at bounding box center [919, 221] width 179 height 48
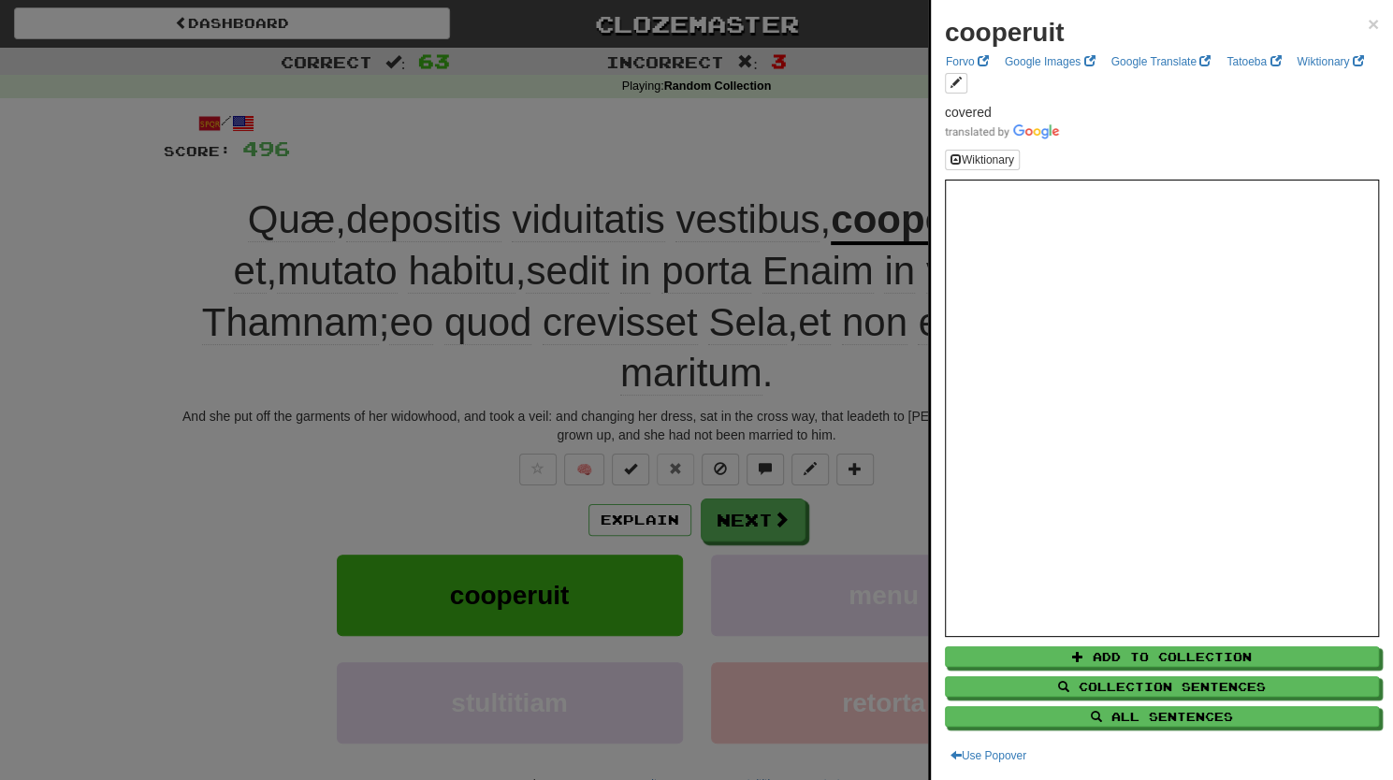
click at [1364, 23] on div "cooperuit × Forvo Google Images Google Translate Tatoeba Wiktionary covered Wik…" at bounding box center [1162, 390] width 462 height 780
click at [1367, 25] on span "×" at bounding box center [1372, 24] width 11 height 22
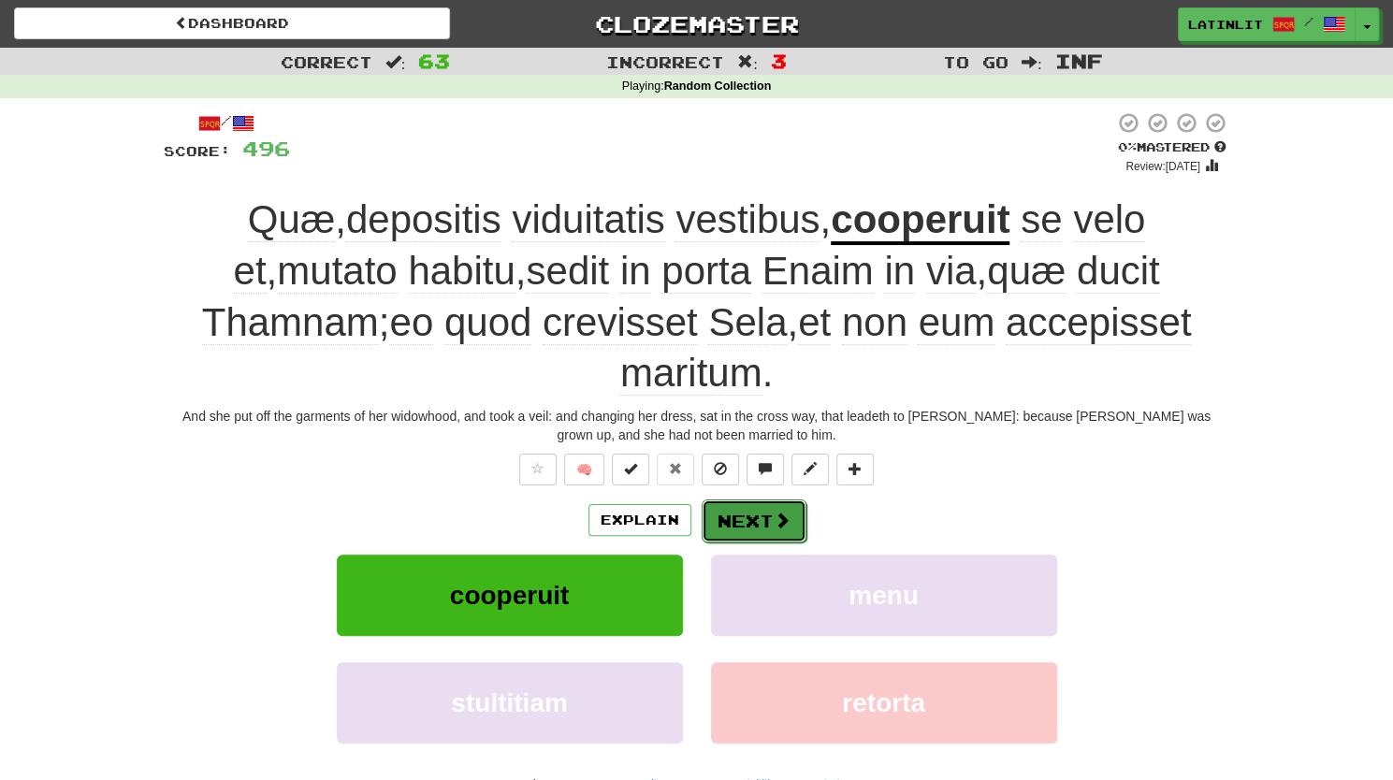
click at [733, 530] on button "Next" at bounding box center [753, 520] width 105 height 43
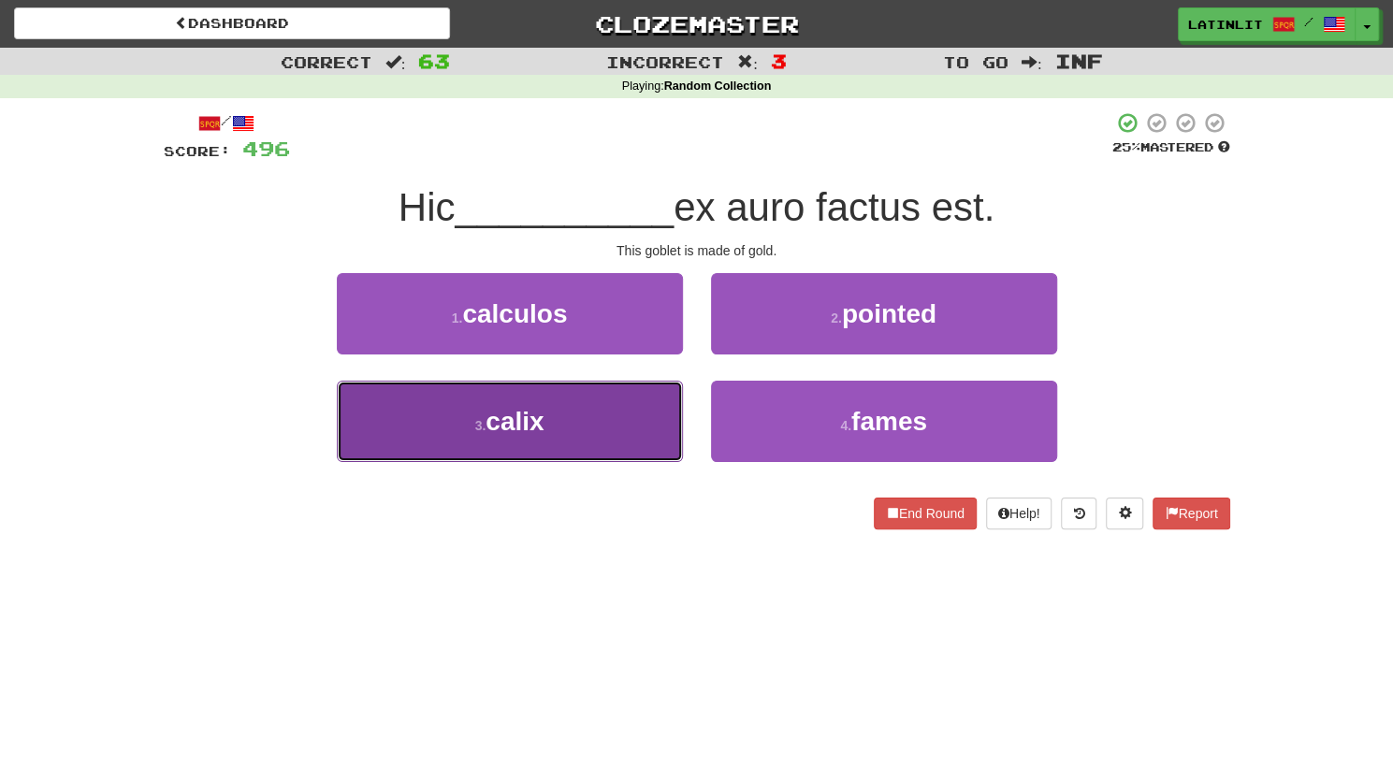
click at [572, 440] on button "3 . calix" at bounding box center [510, 421] width 346 height 81
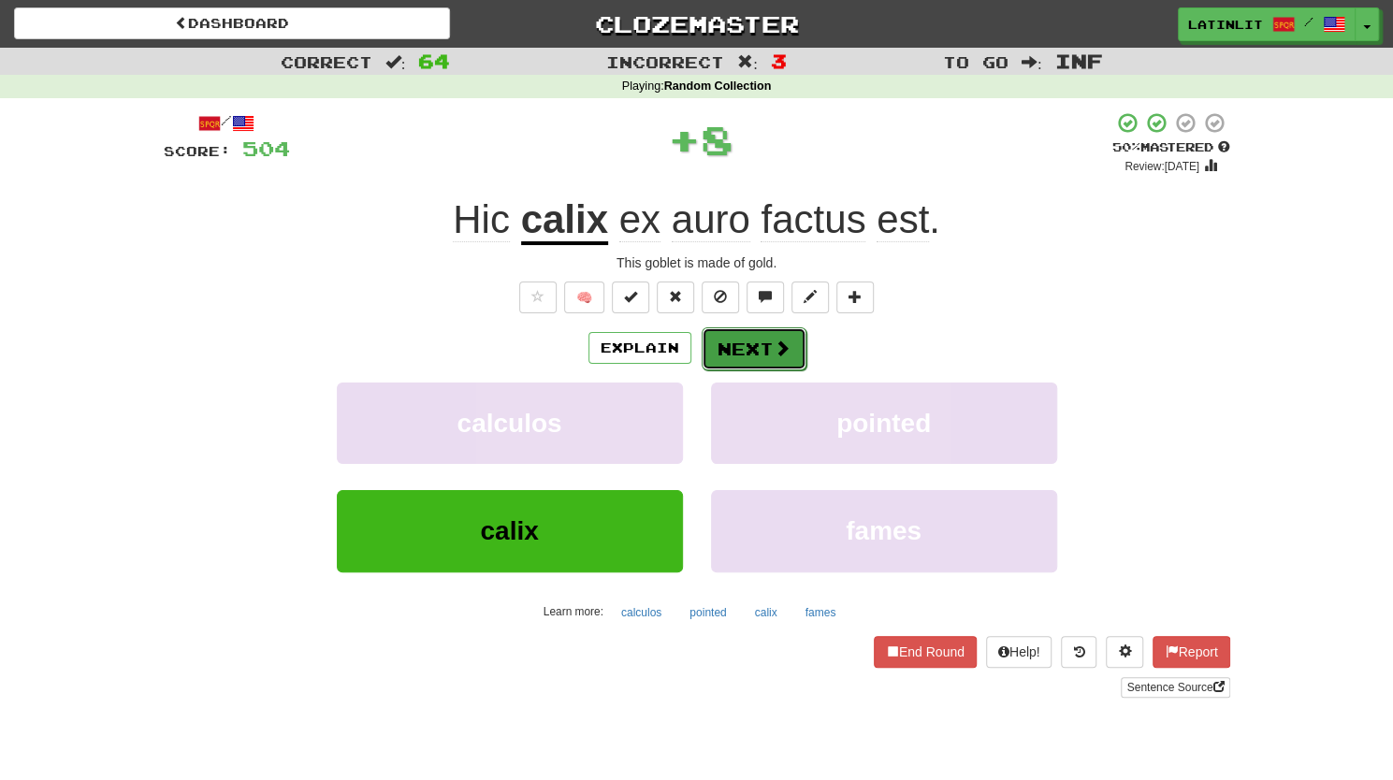
click at [738, 354] on button "Next" at bounding box center [753, 348] width 105 height 43
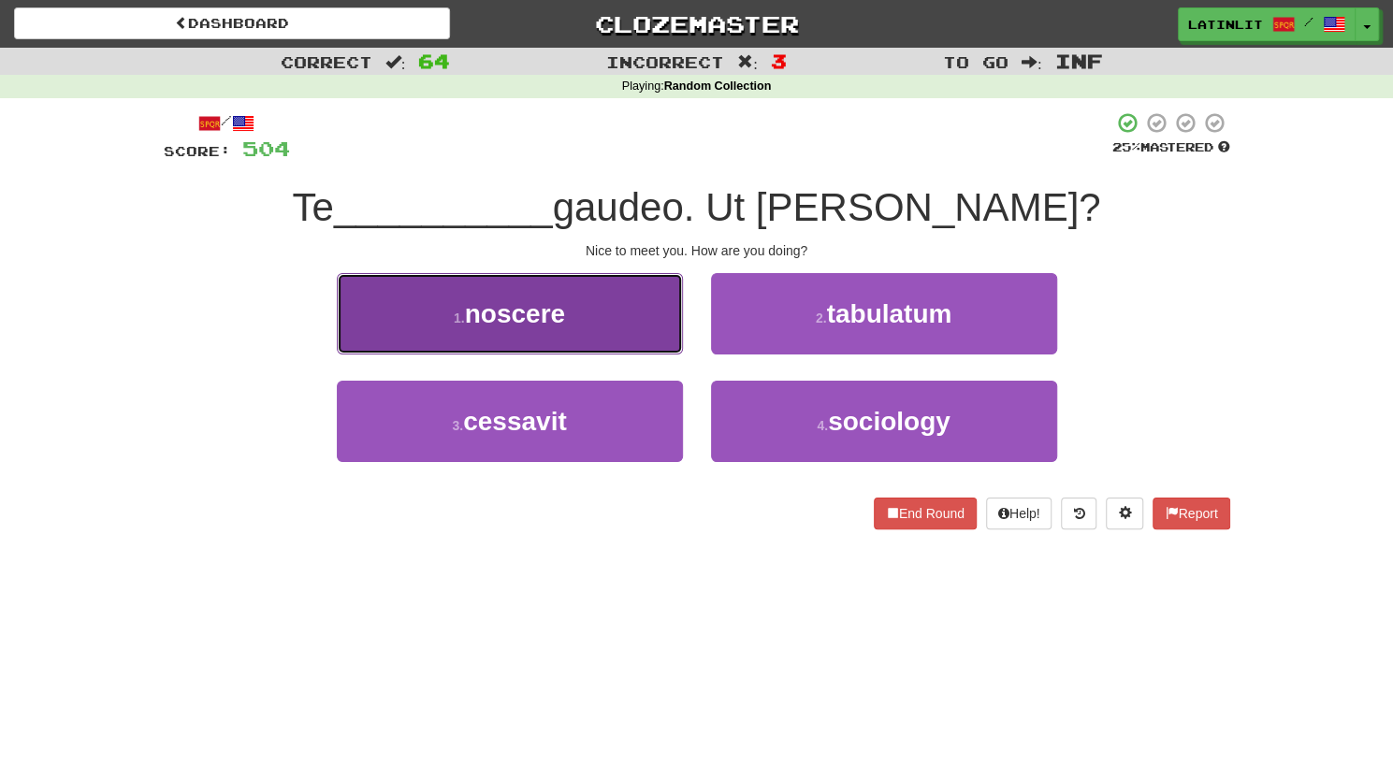
click at [558, 323] on span "noscere" at bounding box center [515, 313] width 100 height 29
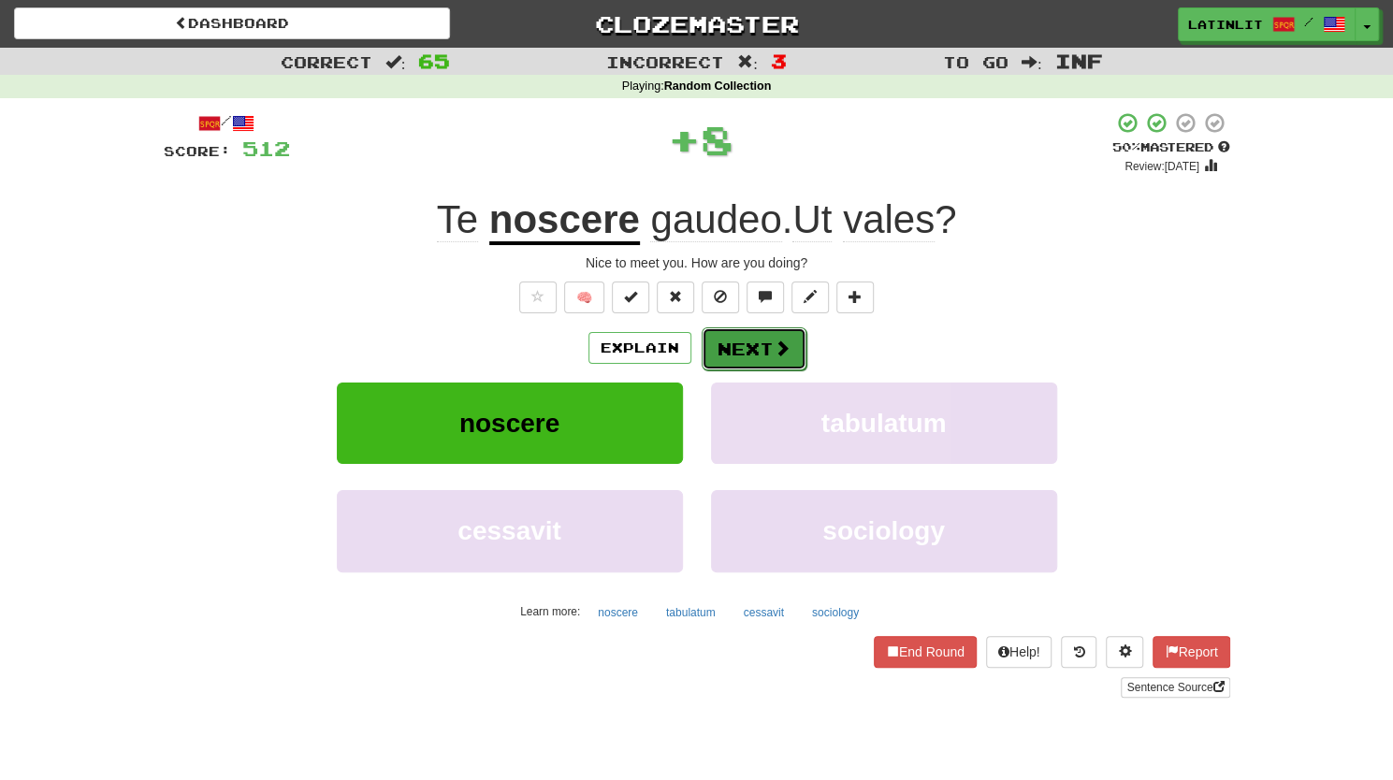
click at [720, 347] on button "Next" at bounding box center [753, 348] width 105 height 43
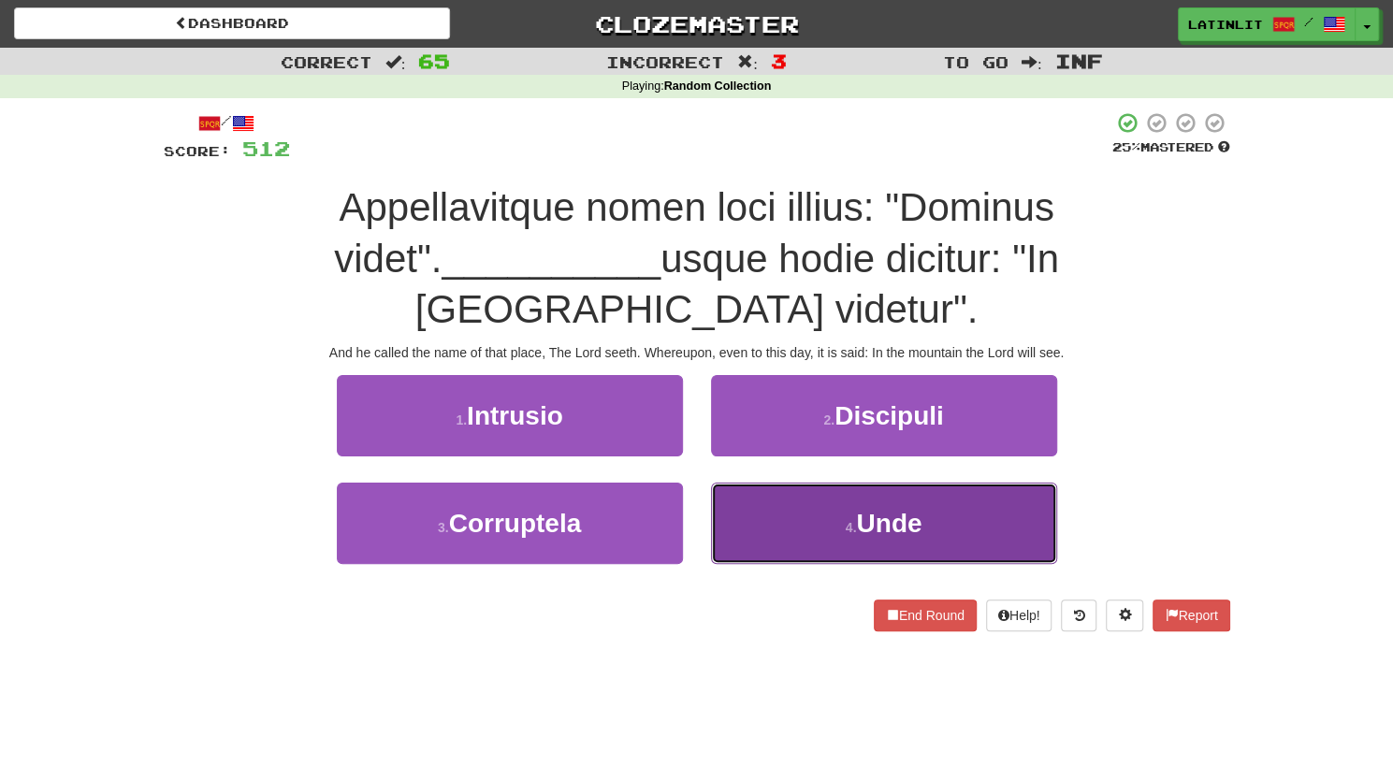
click at [769, 483] on button "4 . Unde" at bounding box center [884, 523] width 346 height 81
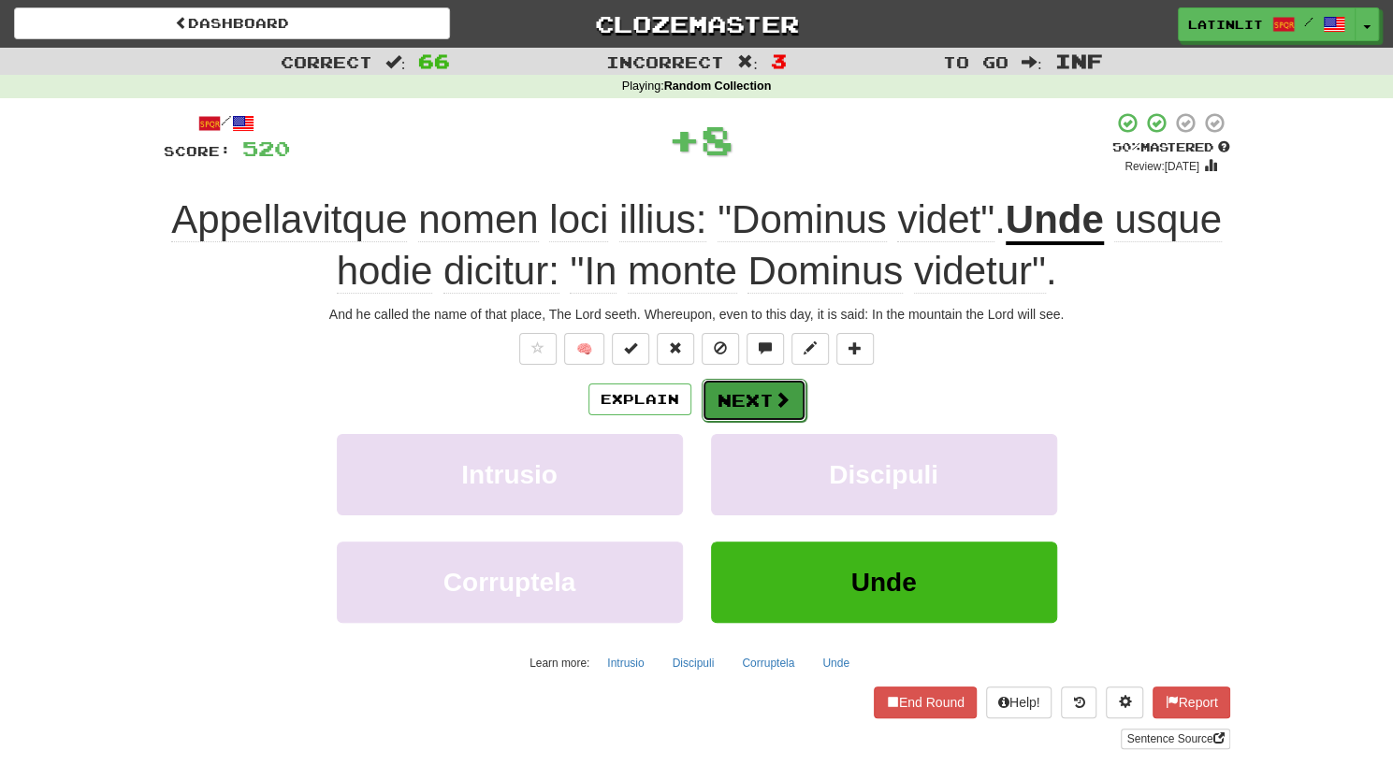
click at [747, 399] on button "Next" at bounding box center [753, 400] width 105 height 43
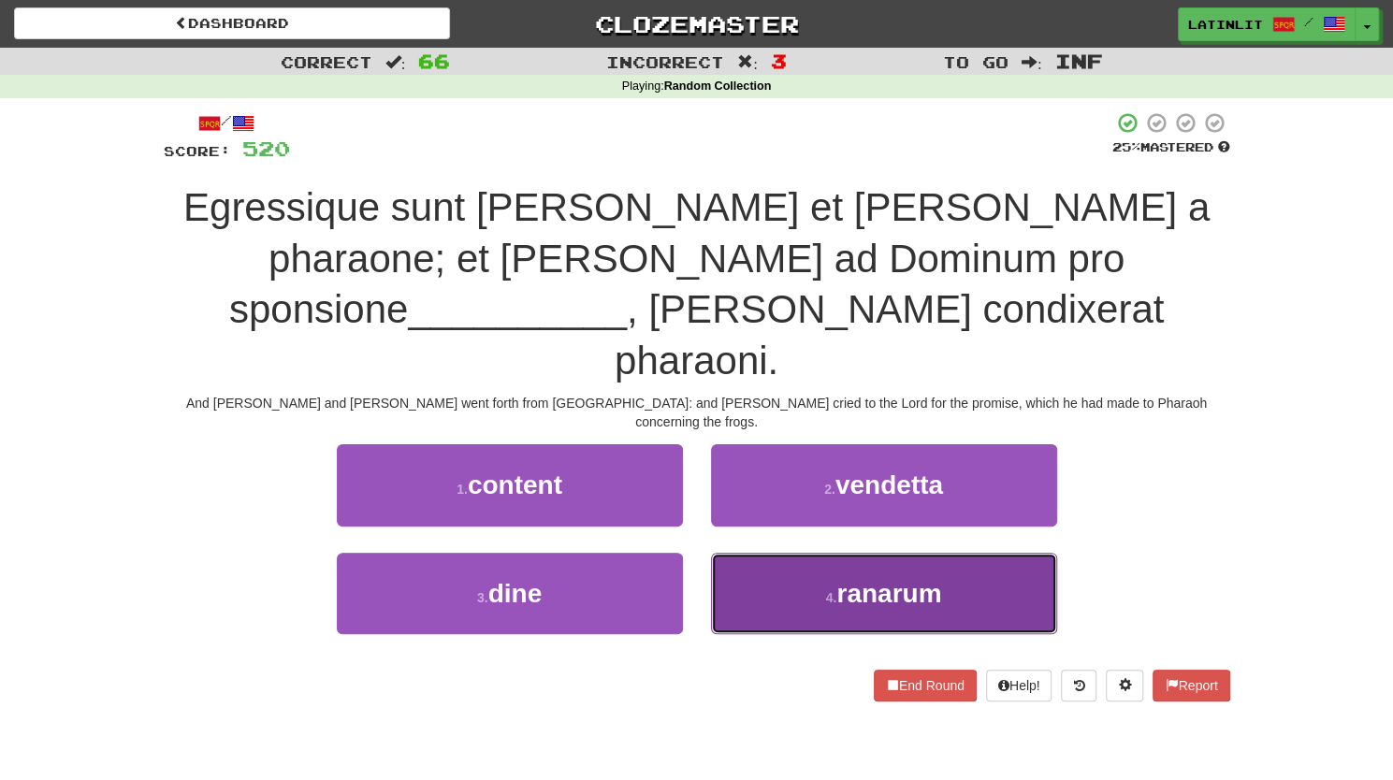
click at [807, 553] on button "4 . ranarum" at bounding box center [884, 593] width 346 height 81
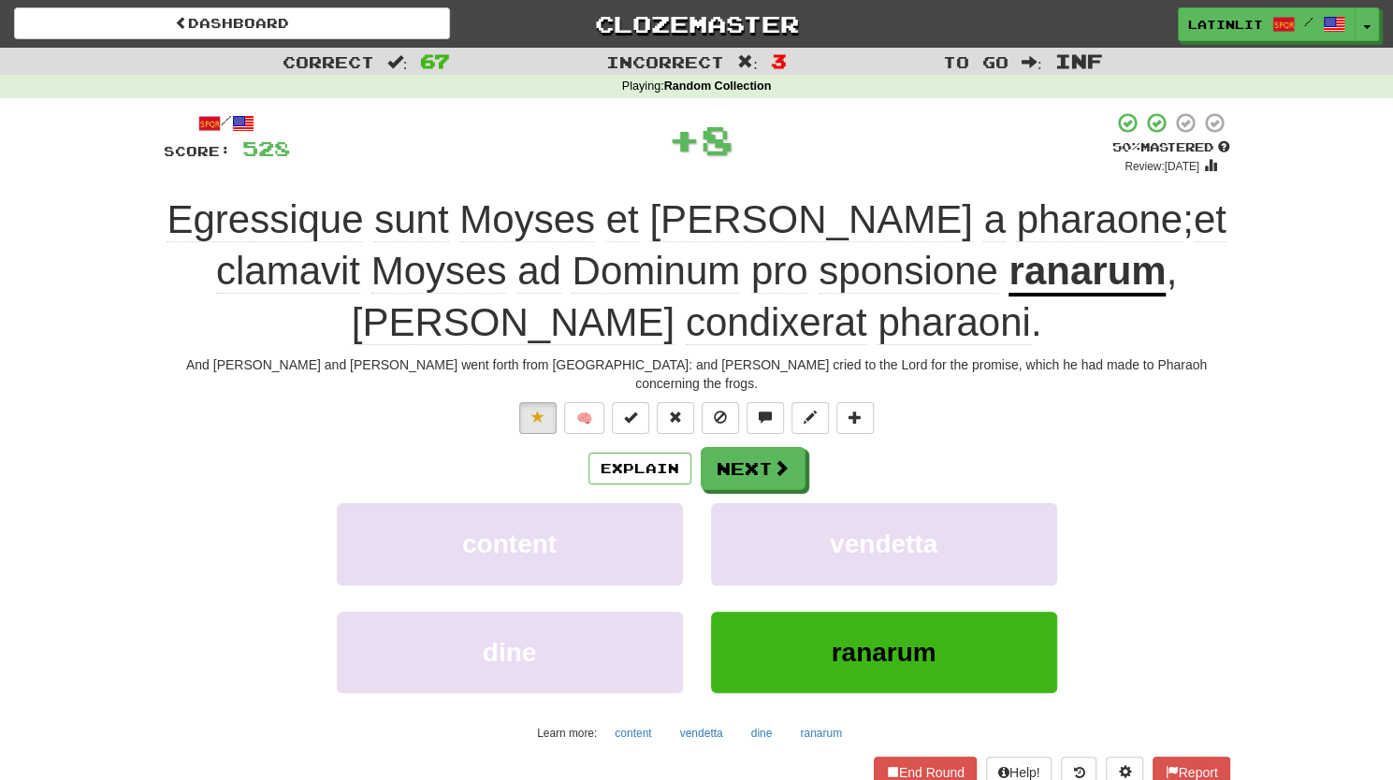
click at [1008, 280] on u "ranarum" at bounding box center [1086, 273] width 157 height 48
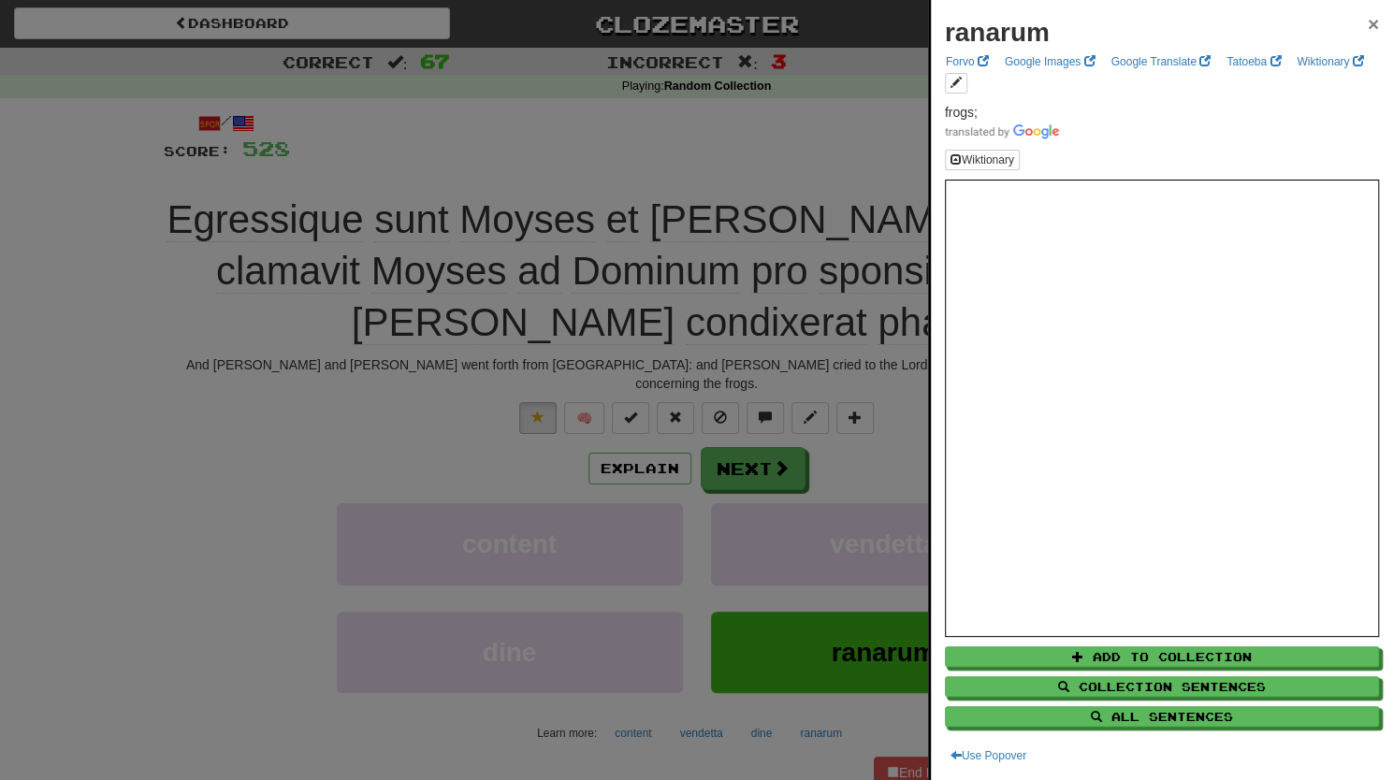
click at [1367, 23] on span "×" at bounding box center [1372, 24] width 11 height 22
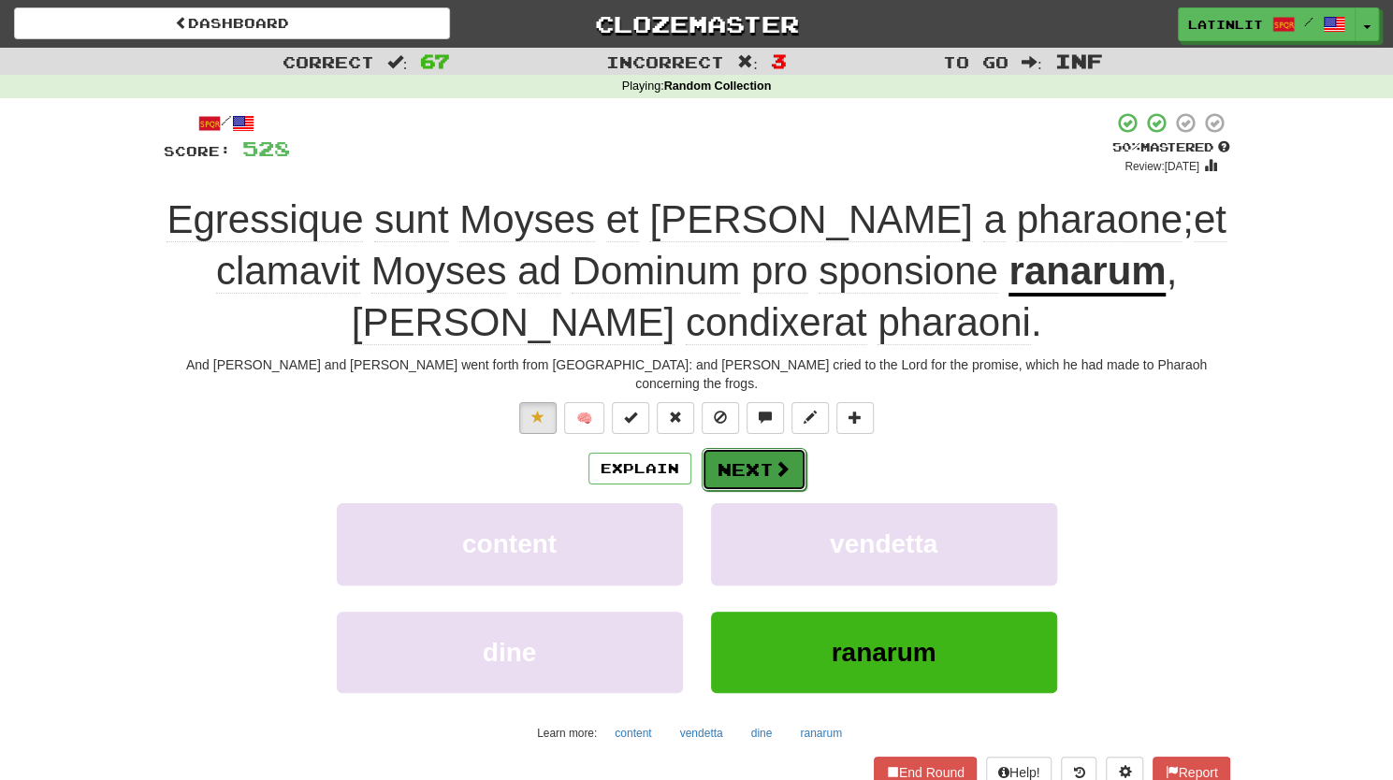
click at [761, 448] on button "Next" at bounding box center [753, 469] width 105 height 43
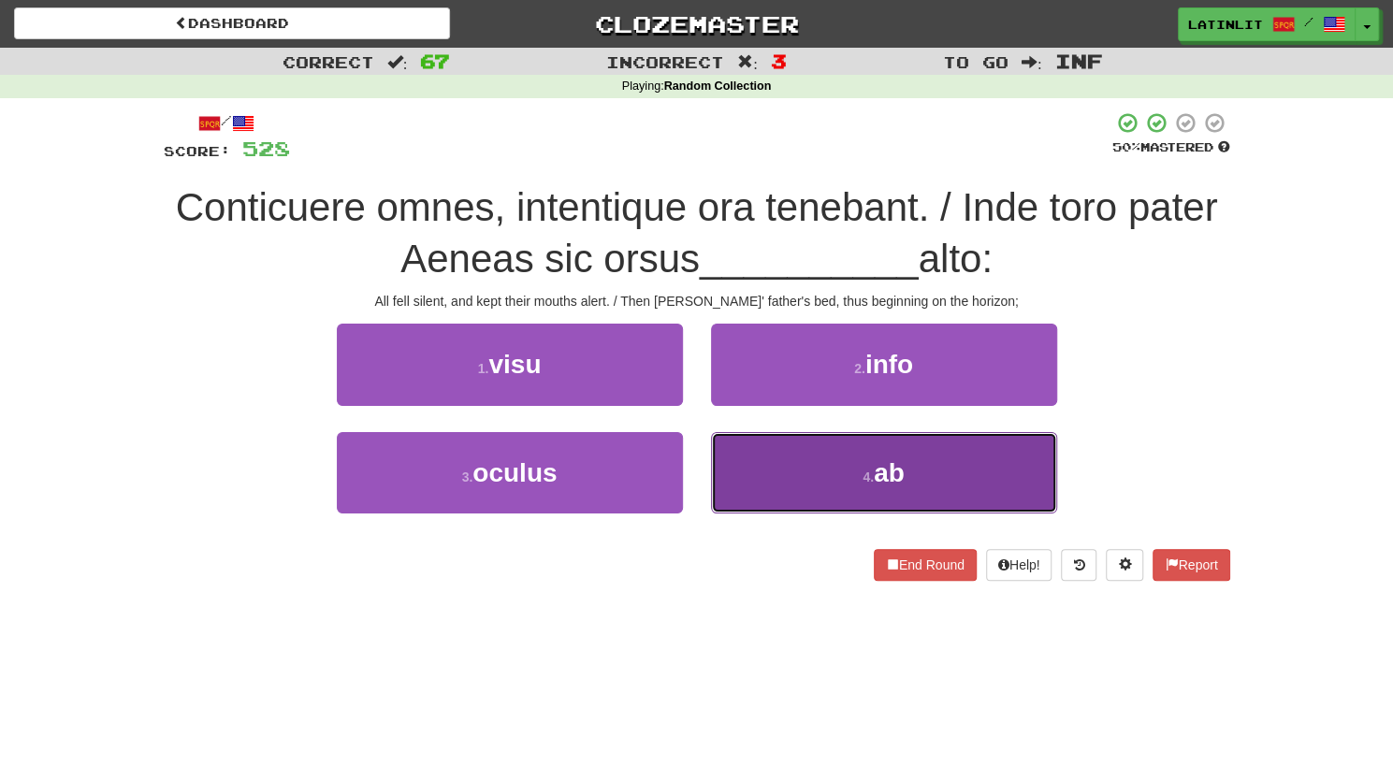
click at [806, 476] on button "4 . ab" at bounding box center [884, 472] width 346 height 81
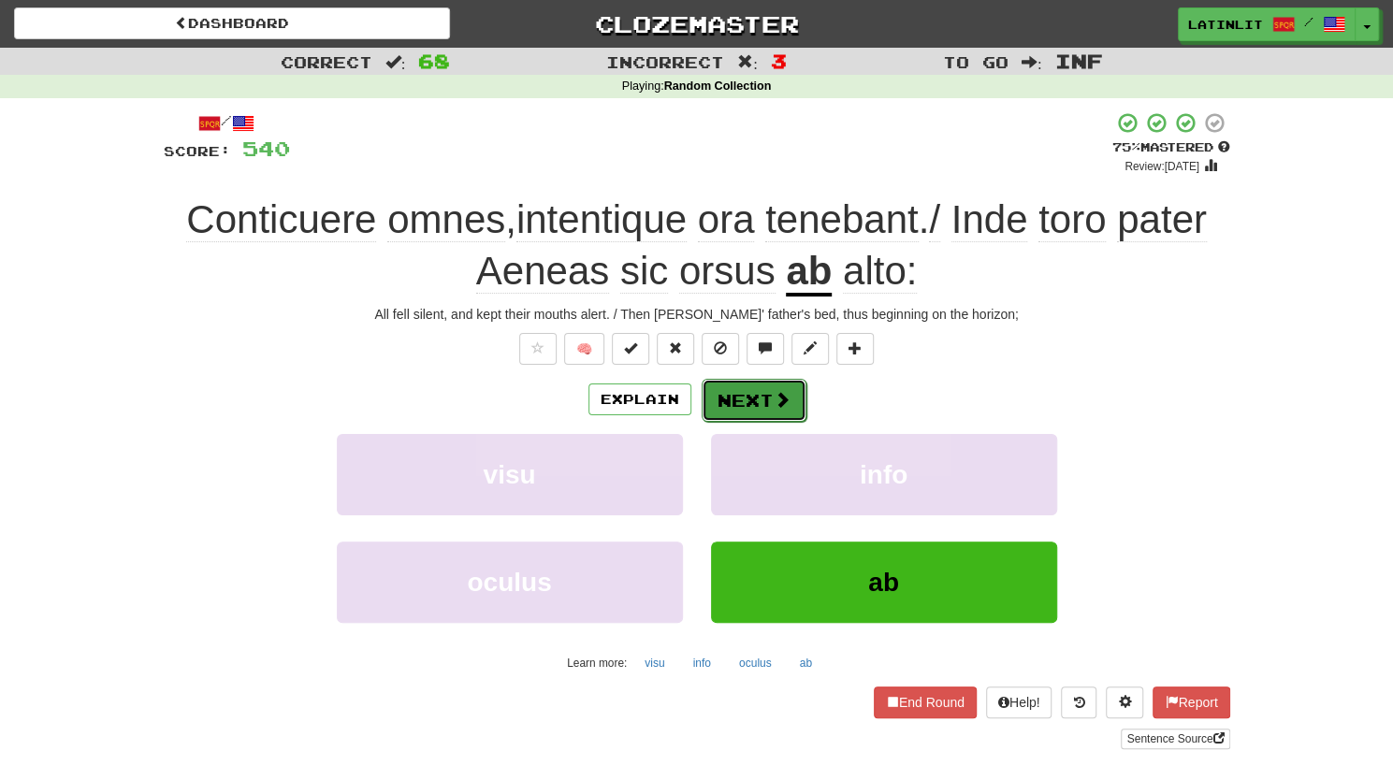
click at [739, 401] on button "Next" at bounding box center [753, 400] width 105 height 43
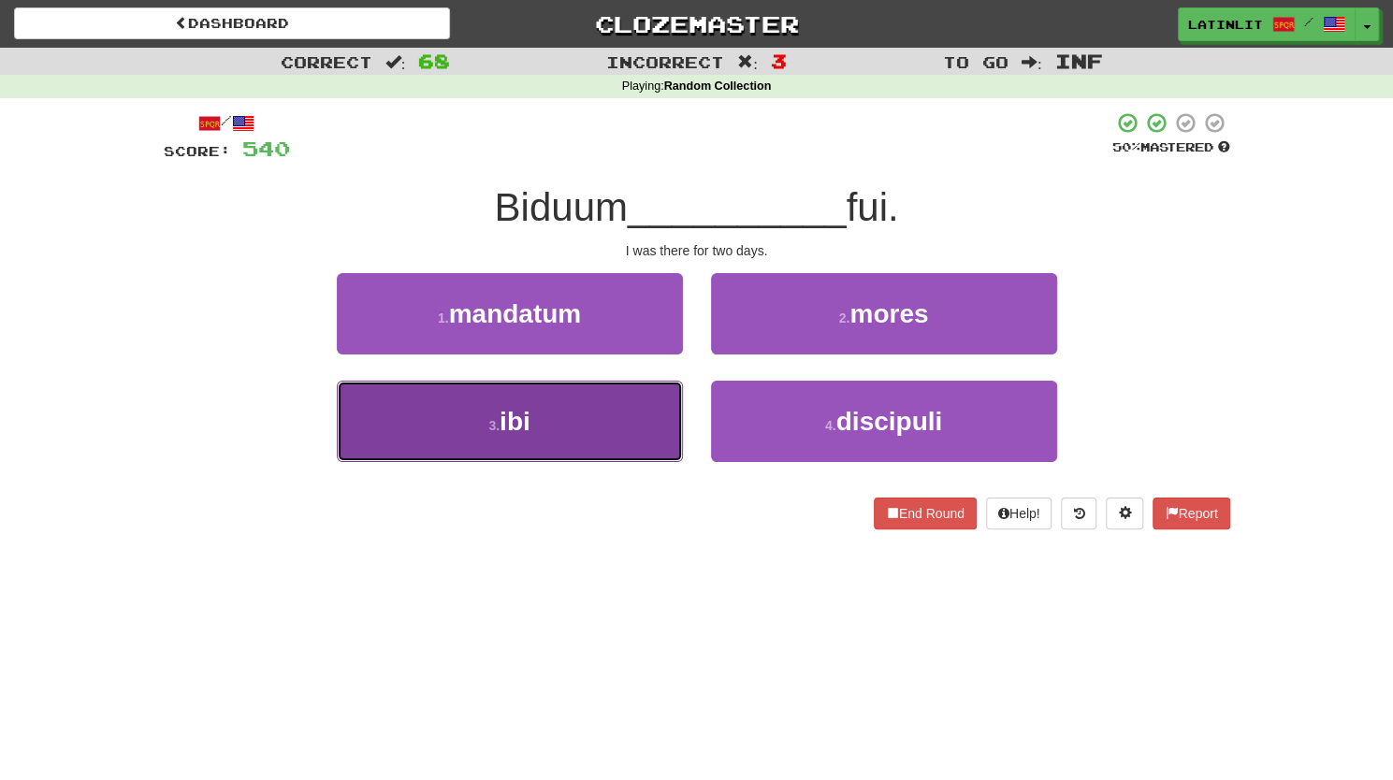
click at [563, 429] on button "3 . ibi" at bounding box center [510, 421] width 346 height 81
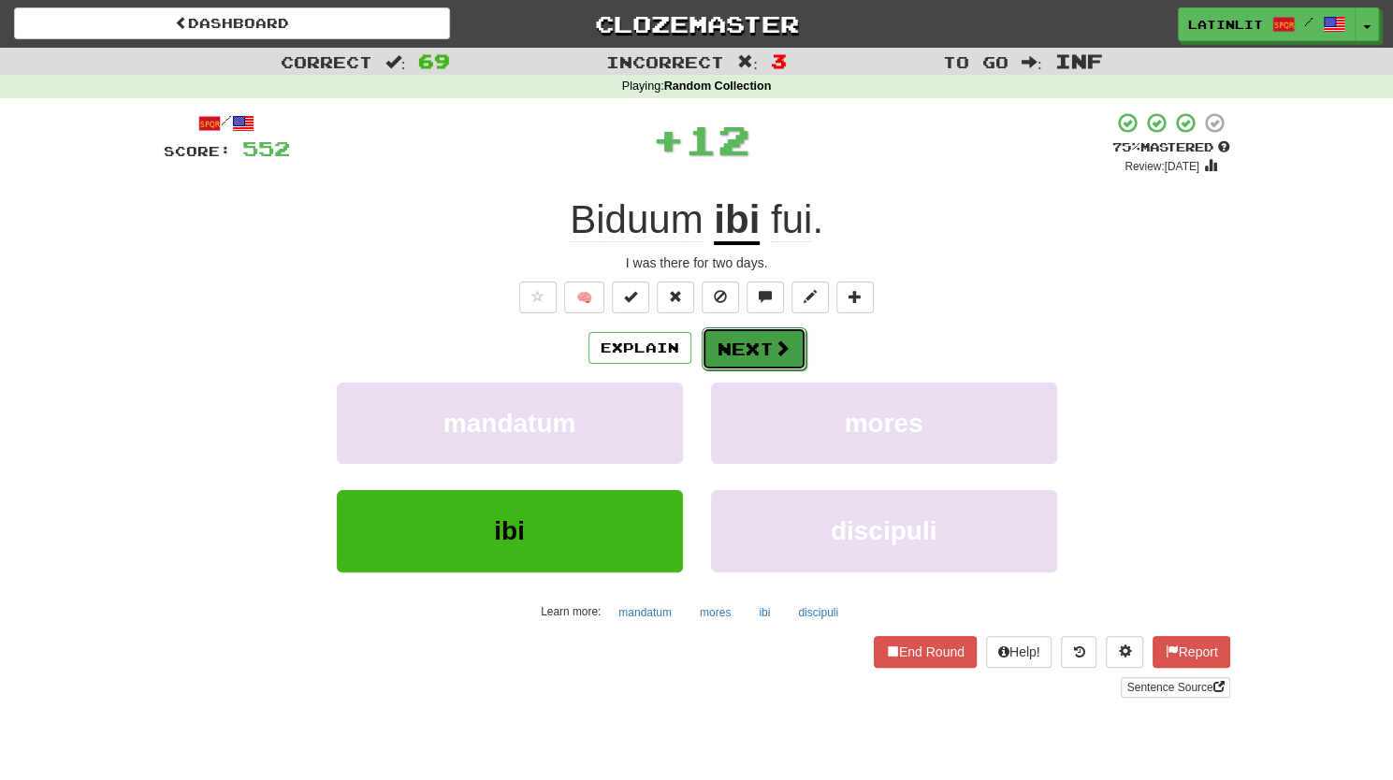
click at [746, 351] on button "Next" at bounding box center [753, 348] width 105 height 43
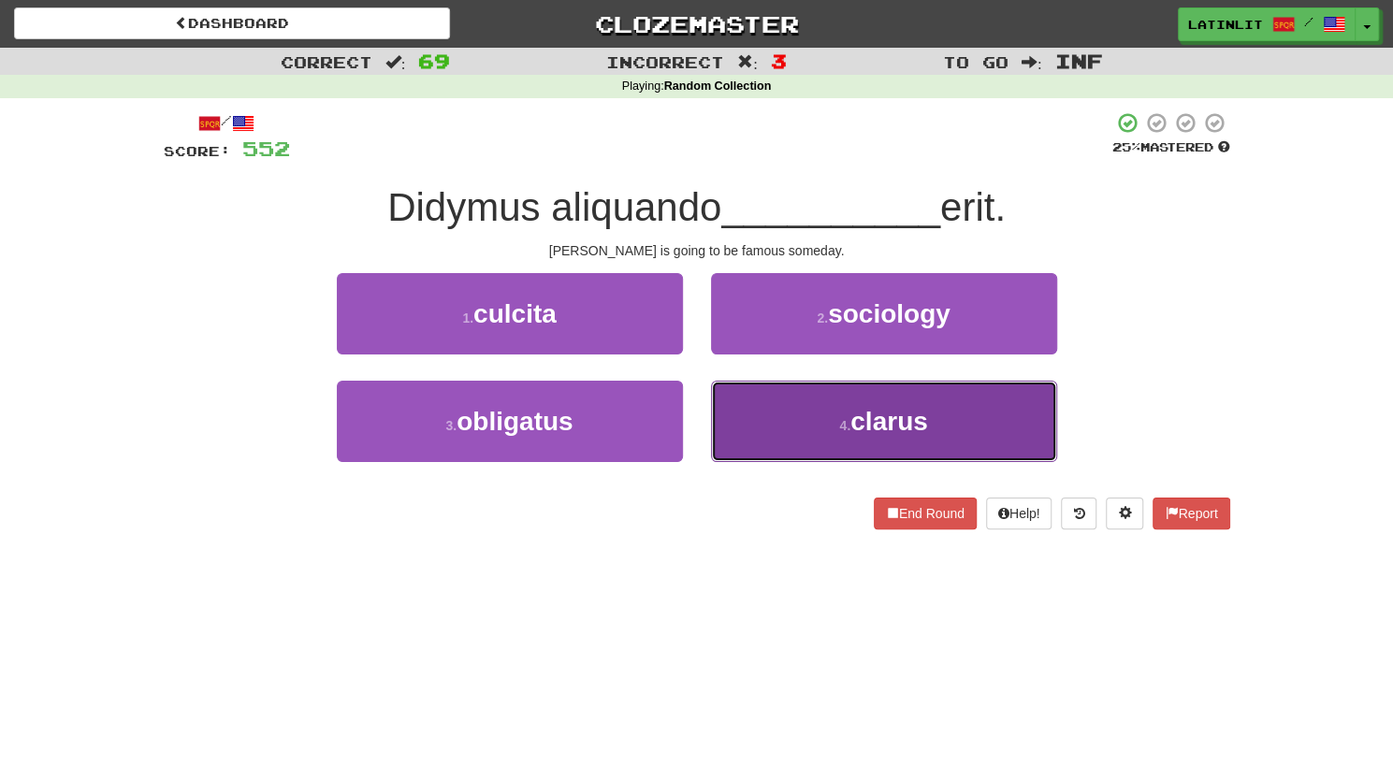
click at [726, 420] on button "4 . clarus" at bounding box center [884, 421] width 346 height 81
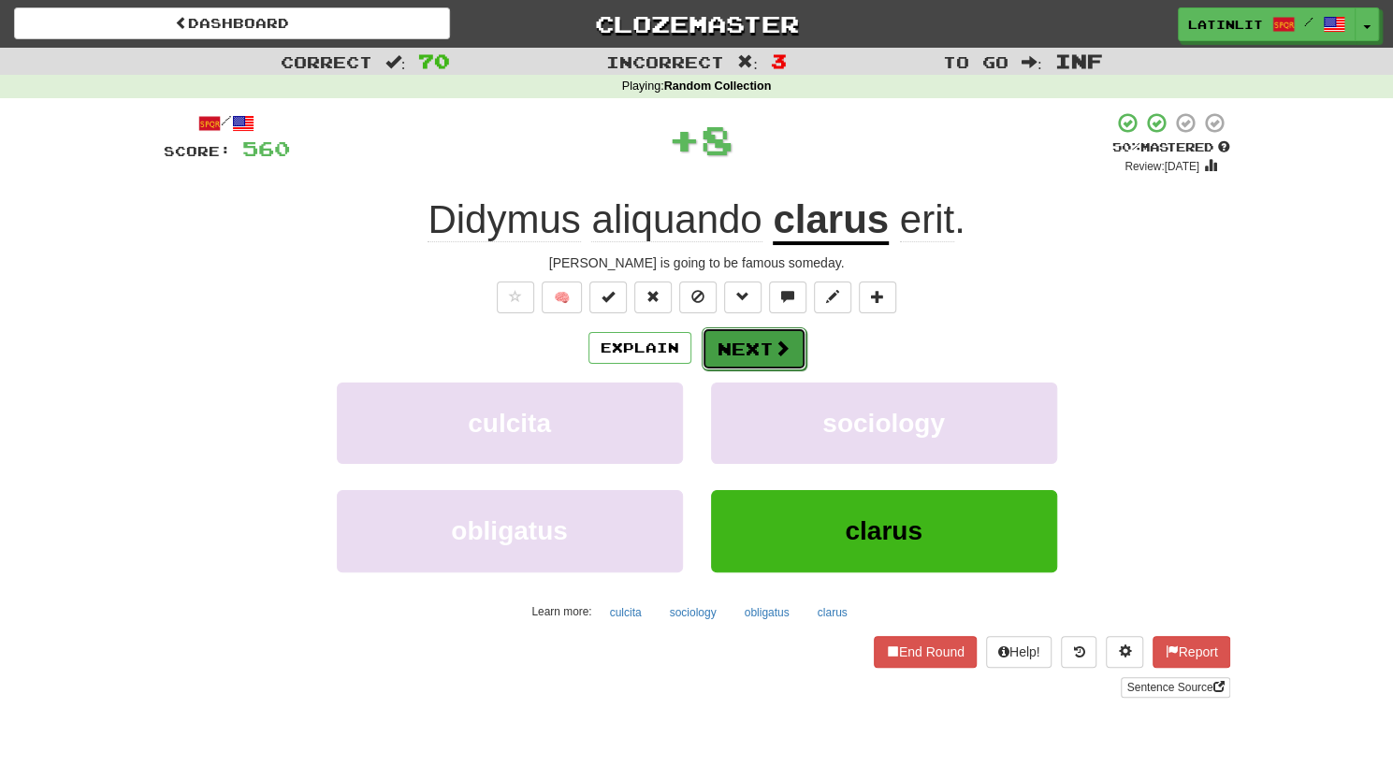
click at [705, 338] on button "Next" at bounding box center [753, 348] width 105 height 43
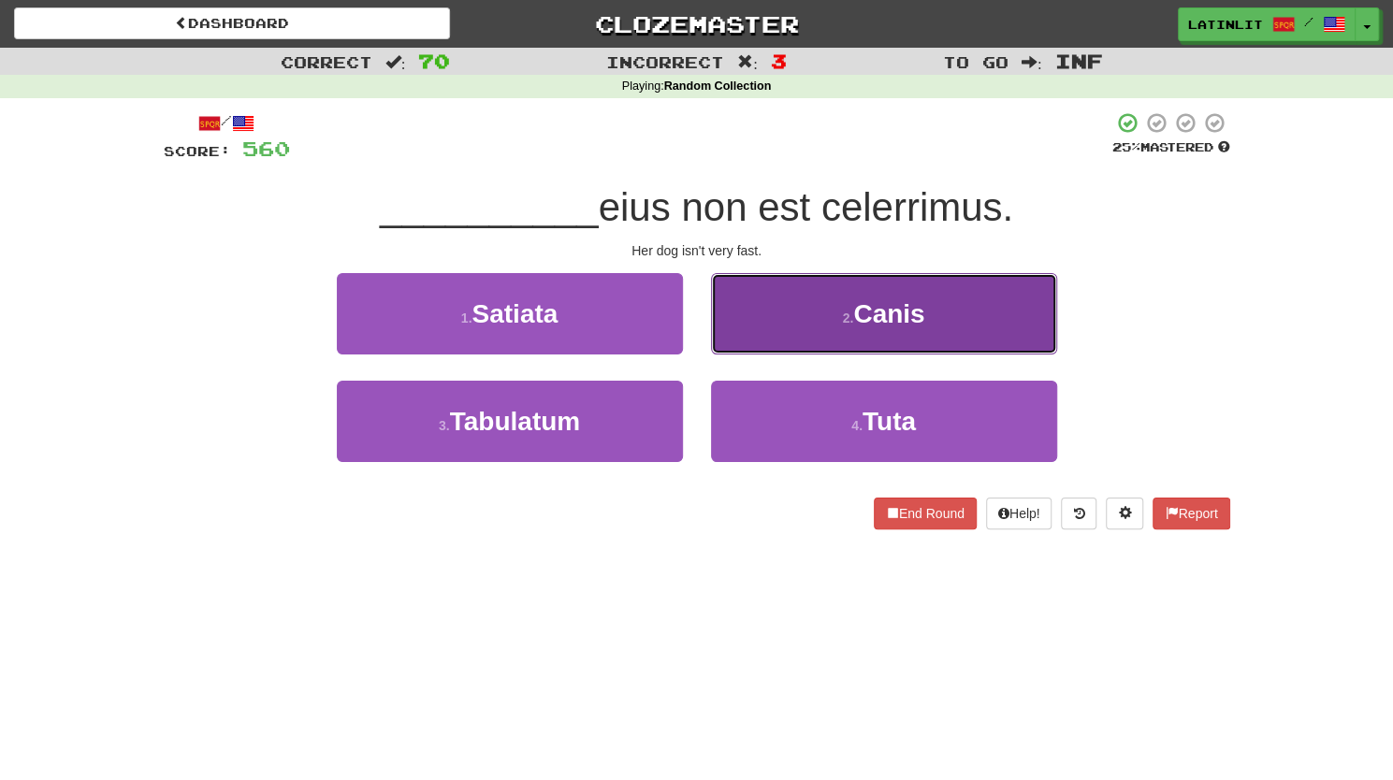
click at [759, 326] on button "2 . Canis" at bounding box center [884, 313] width 346 height 81
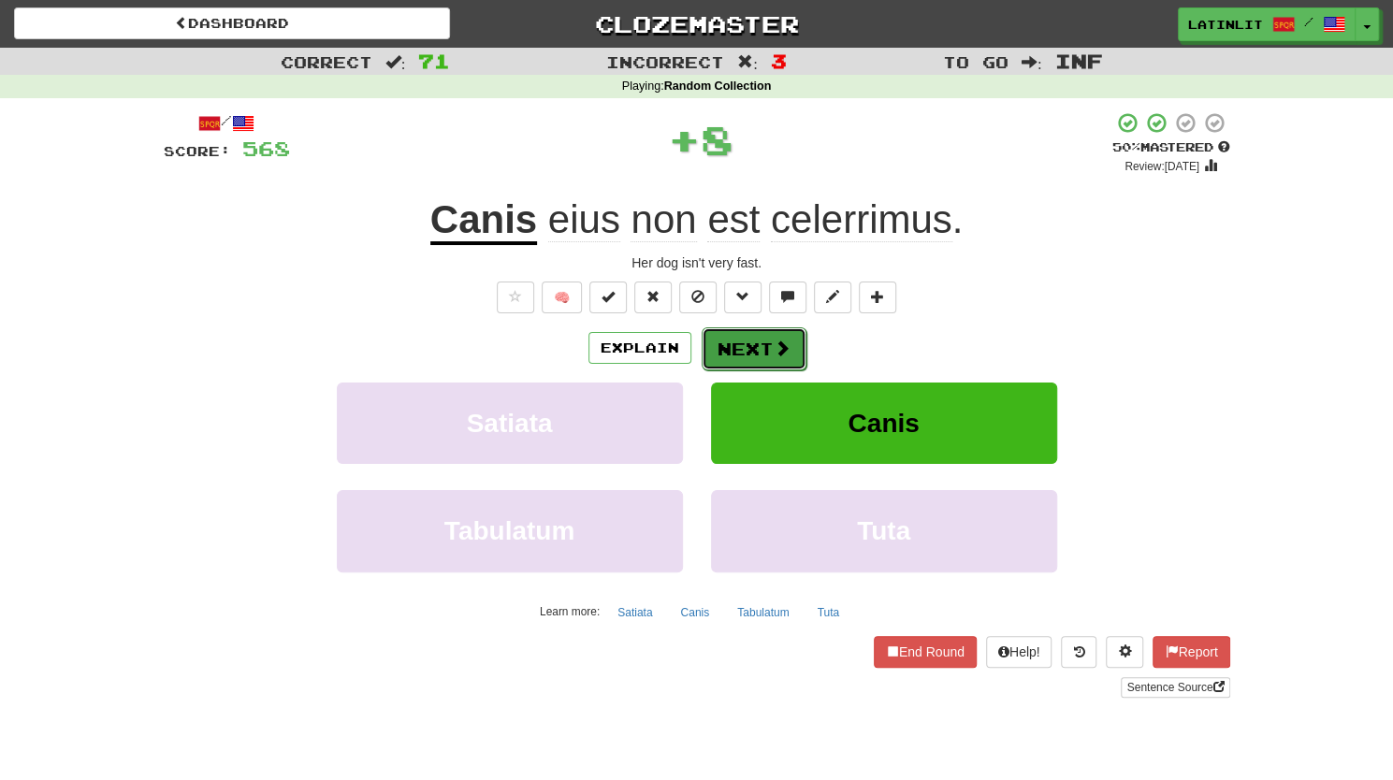
click at [745, 346] on button "Next" at bounding box center [753, 348] width 105 height 43
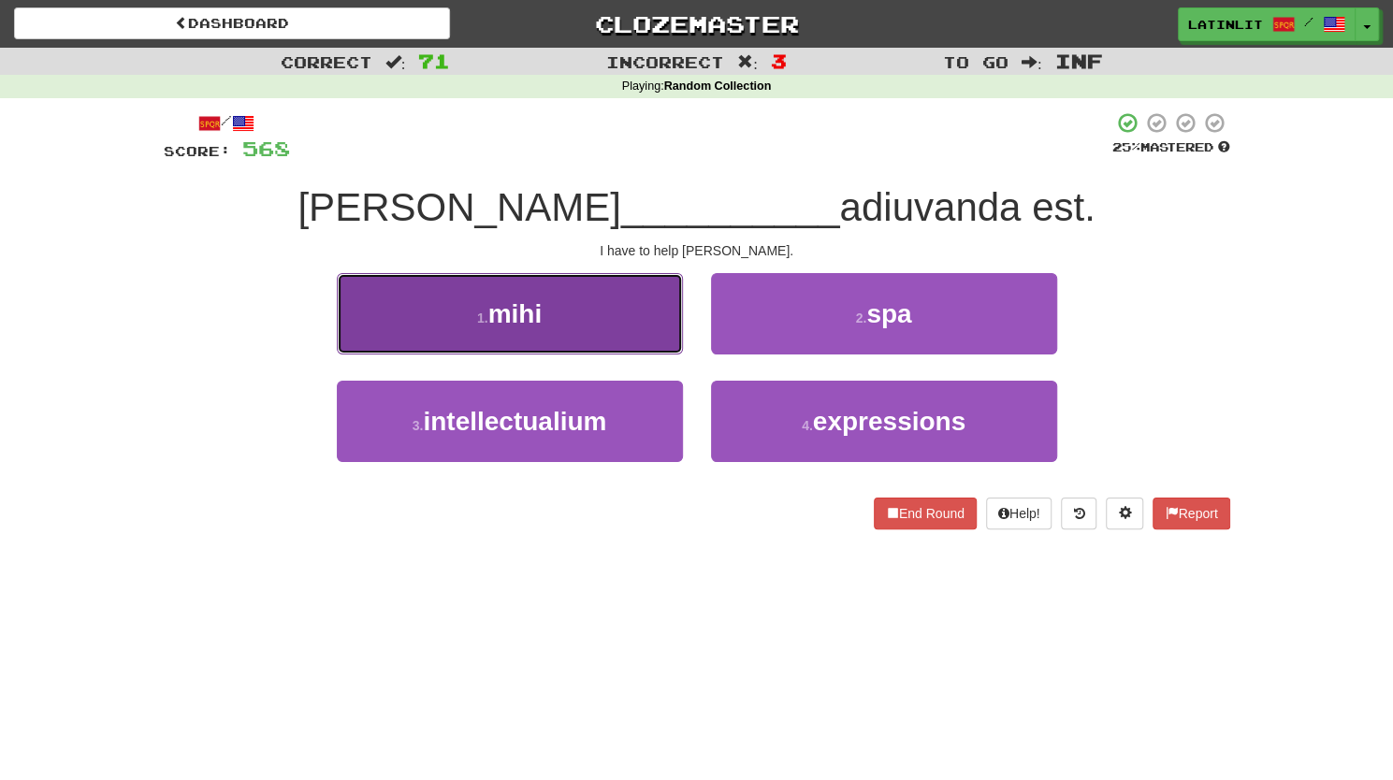
click at [636, 330] on button "1 . mihi" at bounding box center [510, 313] width 346 height 81
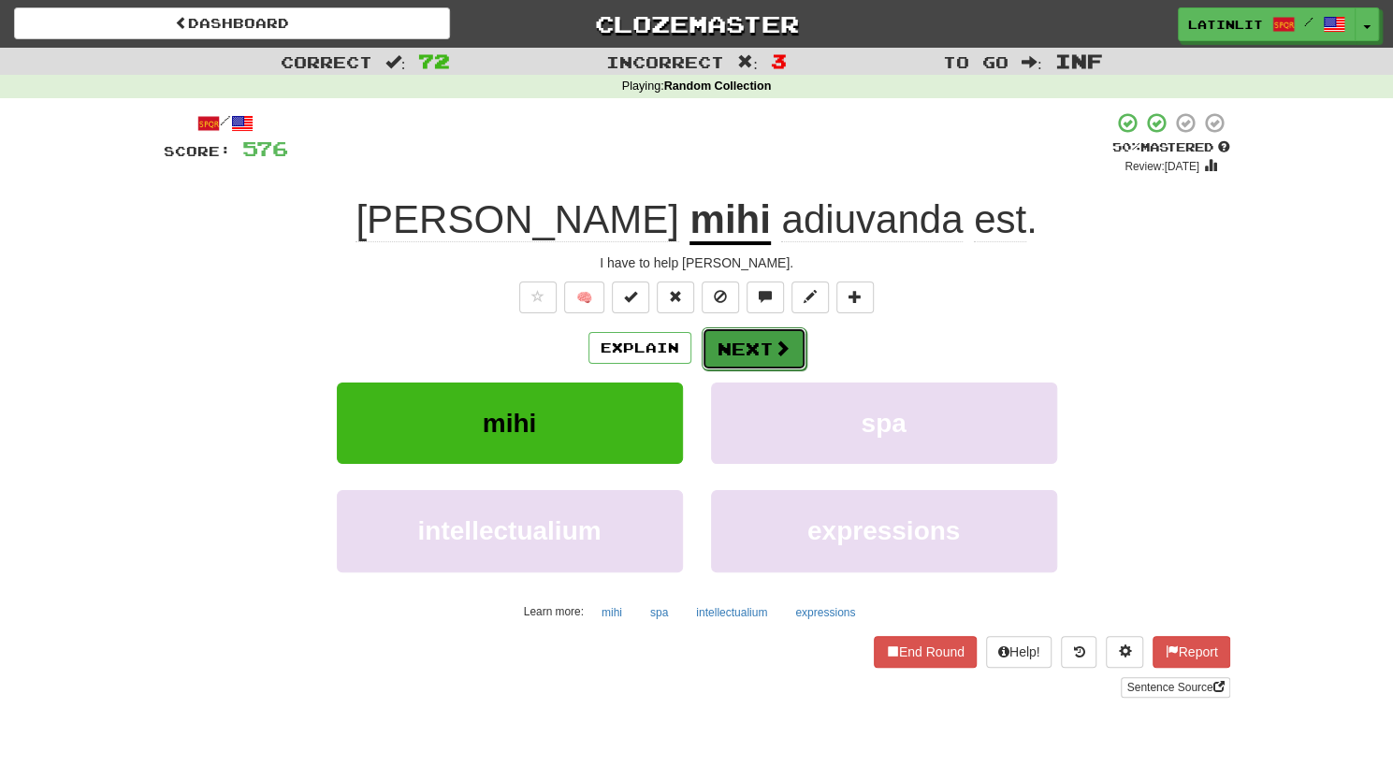
click at [758, 347] on button "Next" at bounding box center [753, 348] width 105 height 43
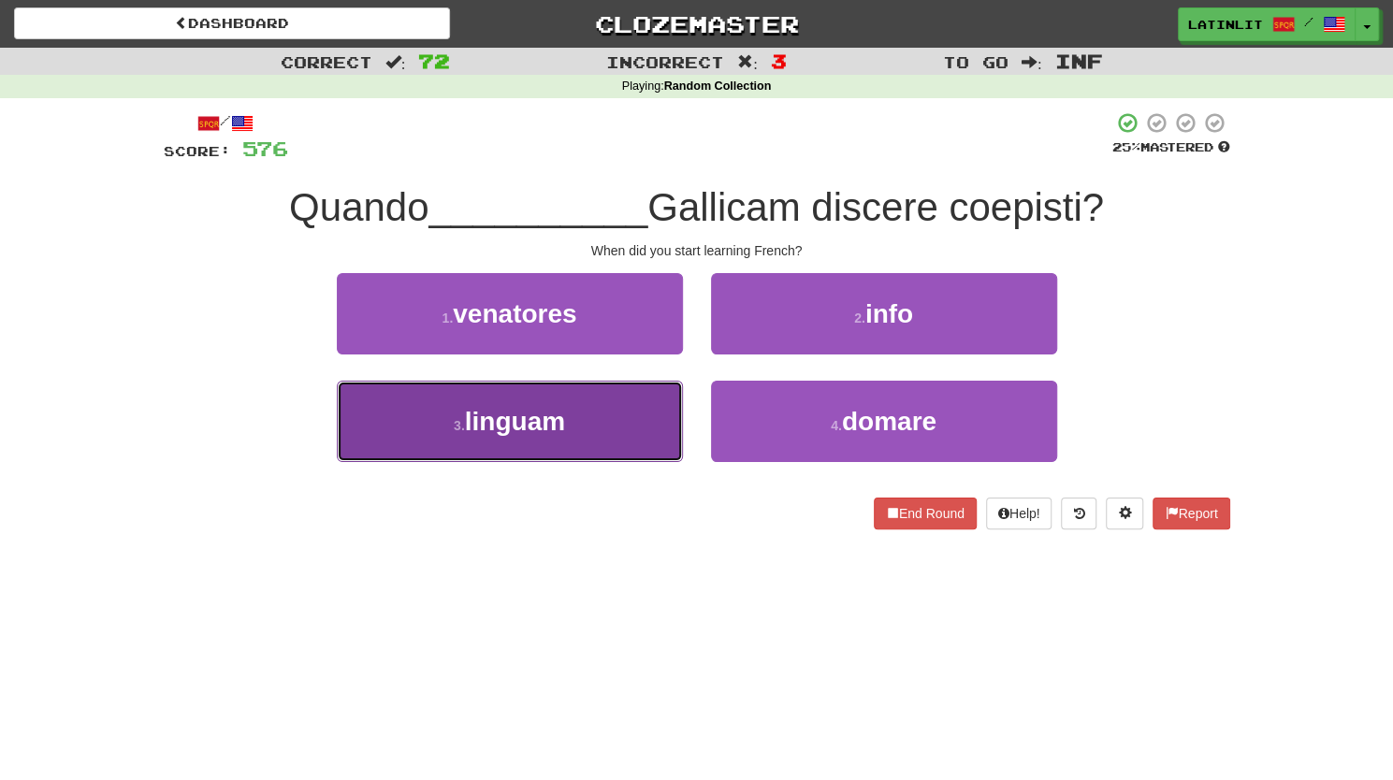
click at [612, 423] on button "3 . linguam" at bounding box center [510, 421] width 346 height 81
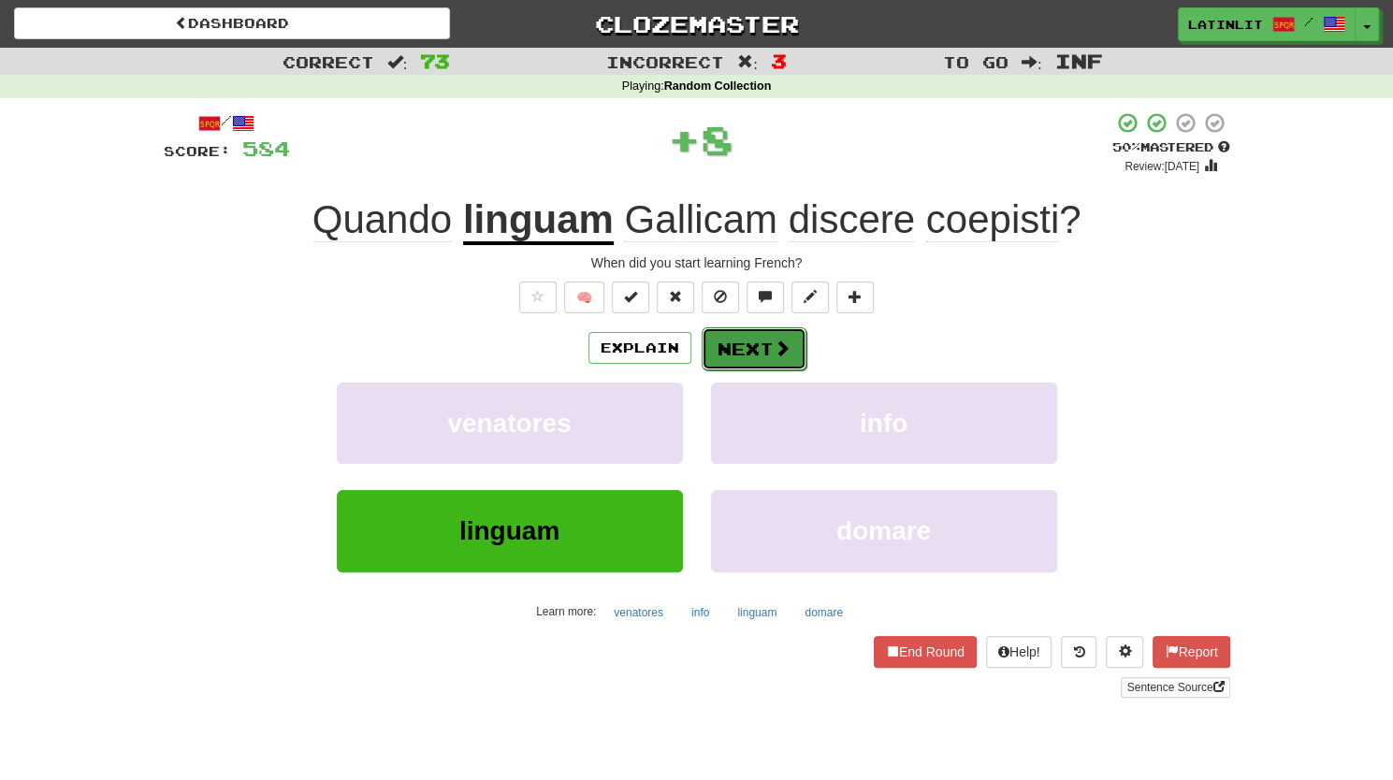
click at [787, 339] on span at bounding box center [781, 347] width 17 height 17
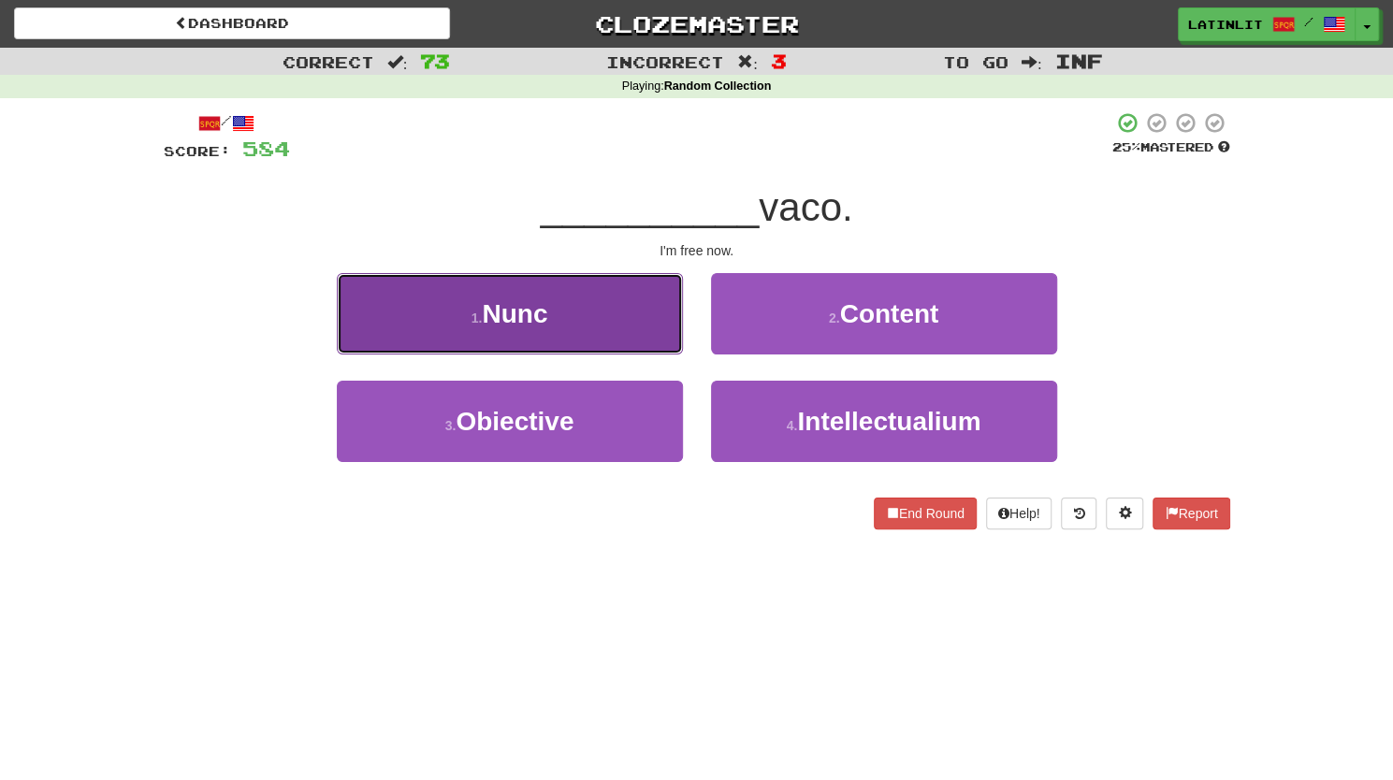
click at [625, 330] on button "1 . Nunc" at bounding box center [510, 313] width 346 height 81
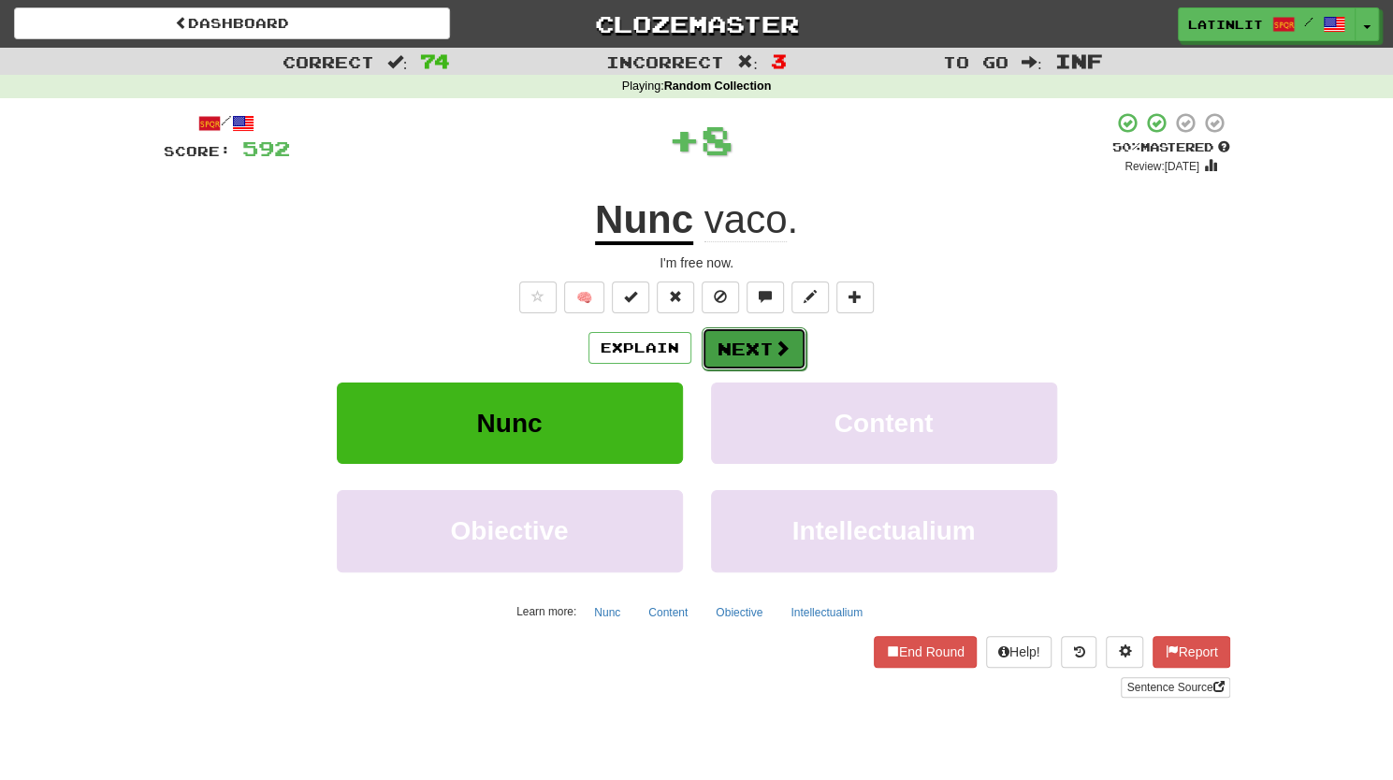
click at [754, 358] on button "Next" at bounding box center [753, 348] width 105 height 43
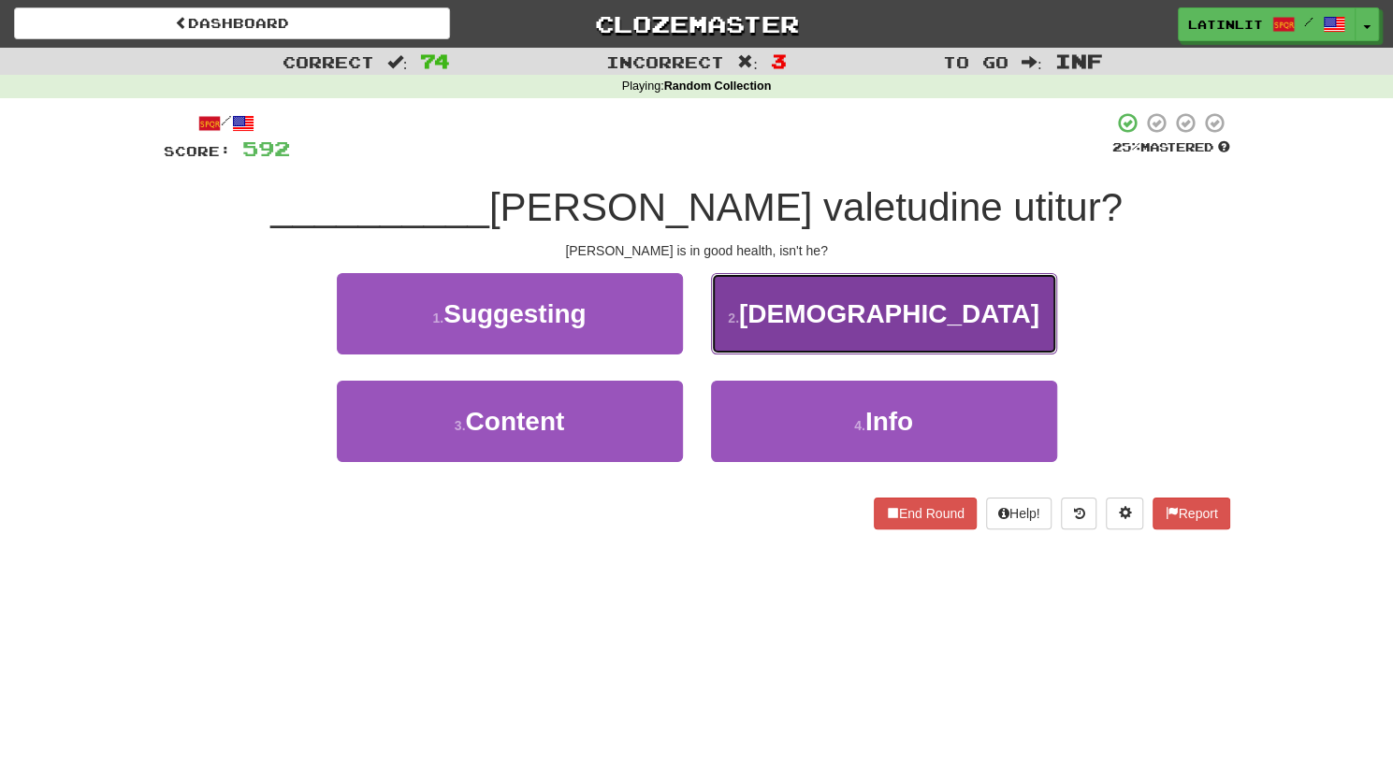
click at [753, 316] on button "2 . Nonne" at bounding box center [884, 313] width 346 height 81
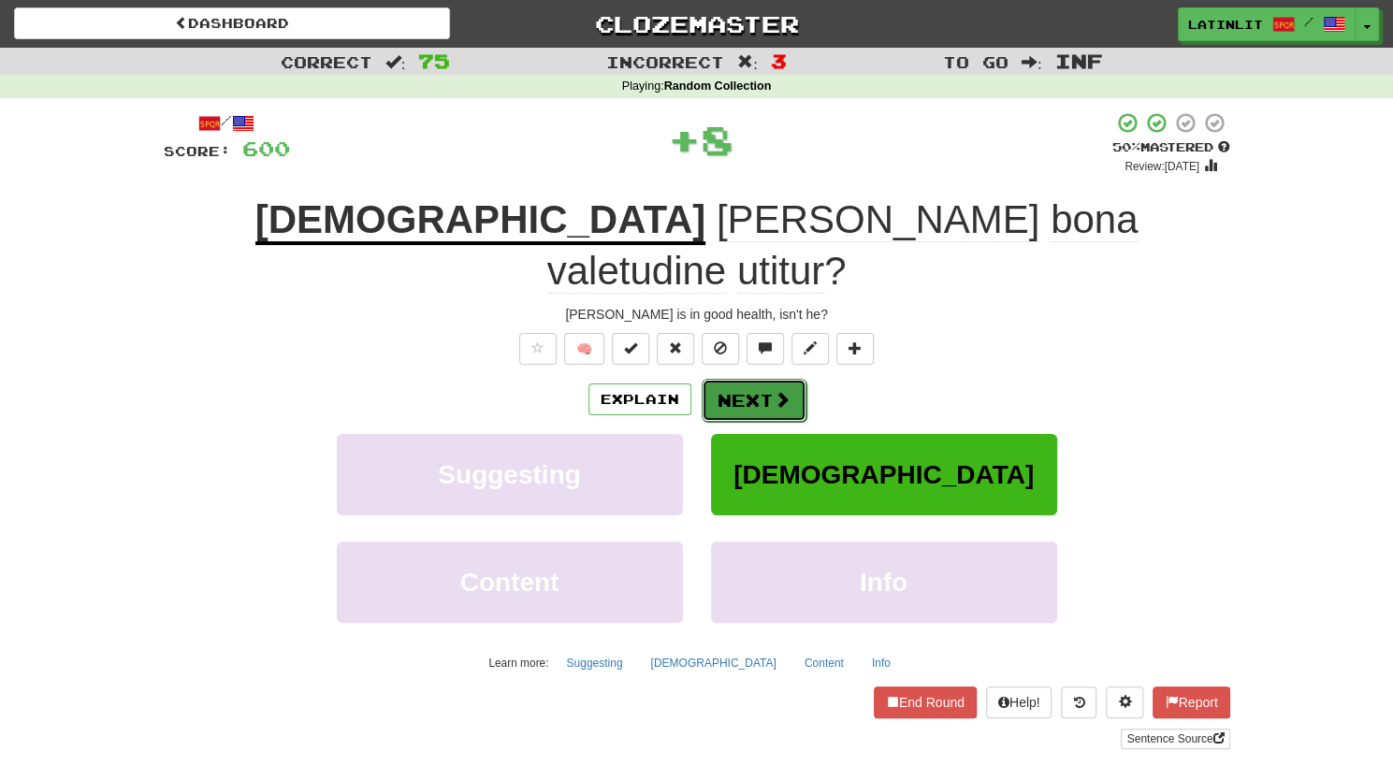
click at [726, 379] on button "Next" at bounding box center [753, 400] width 105 height 43
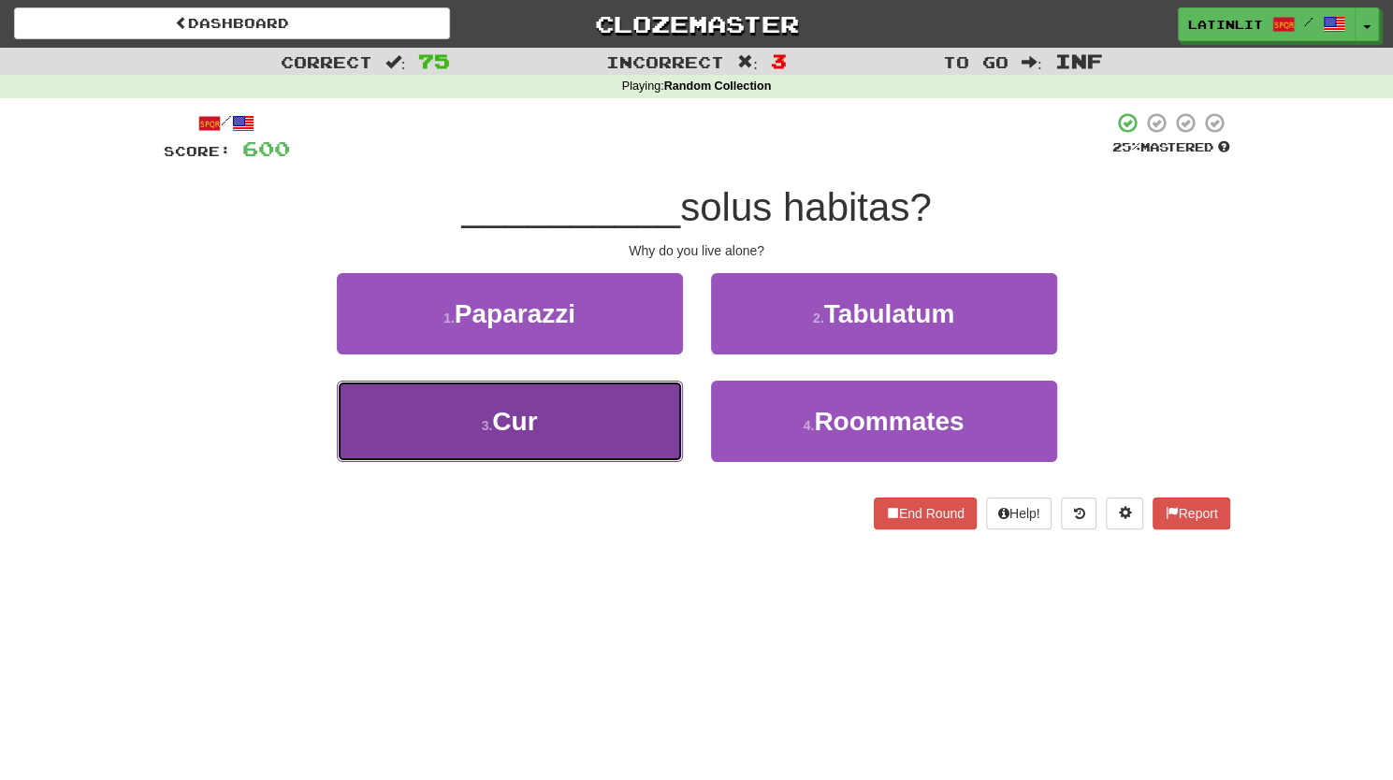
click at [613, 414] on button "3 . Cur" at bounding box center [510, 421] width 346 height 81
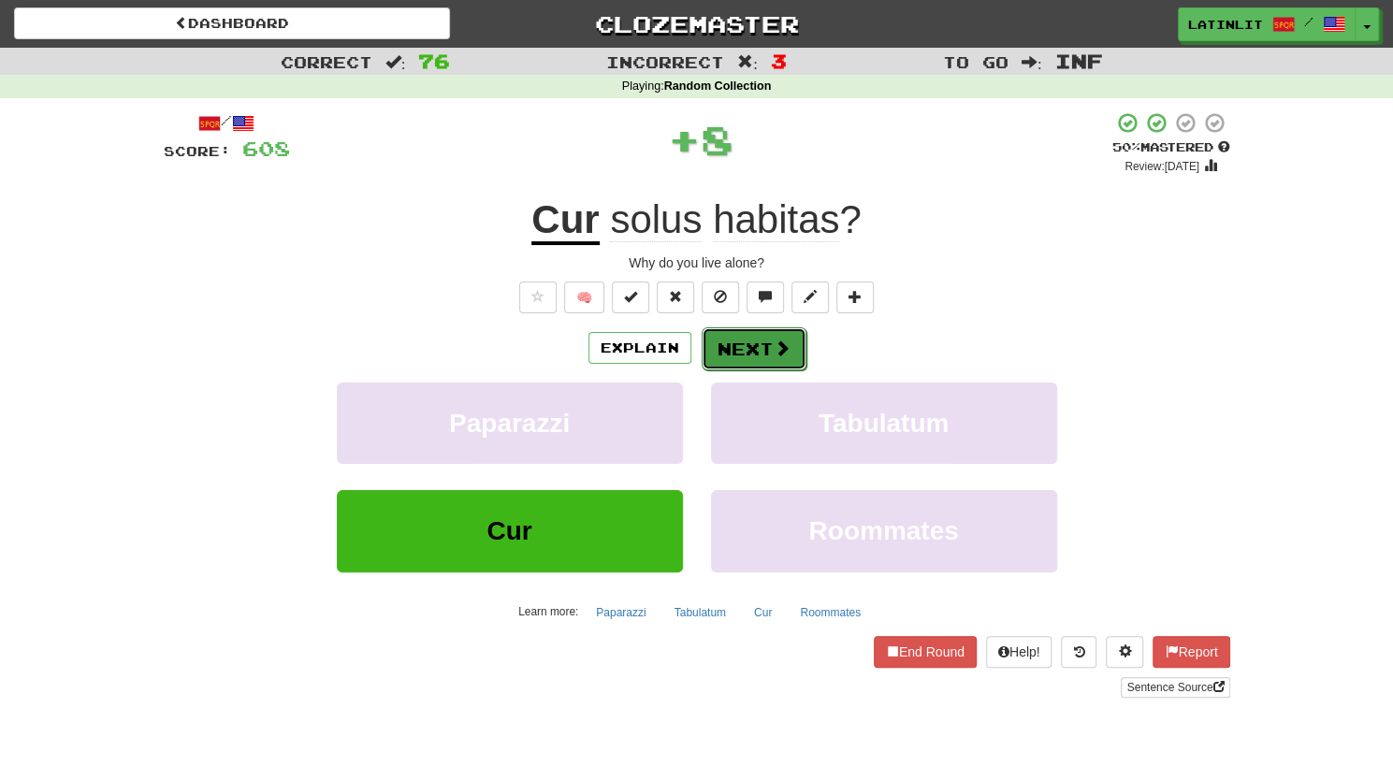
click at [723, 348] on button "Next" at bounding box center [753, 348] width 105 height 43
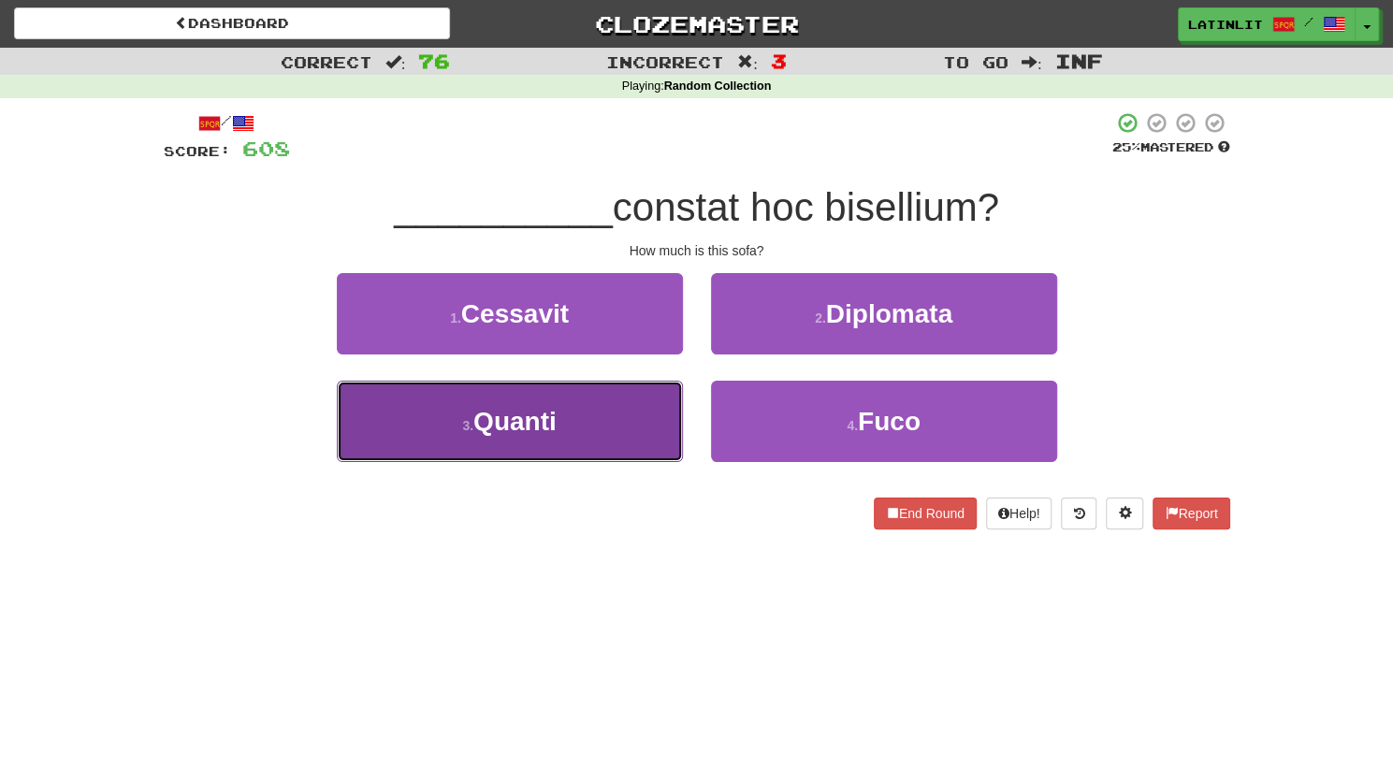
click at [607, 437] on button "3 . Quanti" at bounding box center [510, 421] width 346 height 81
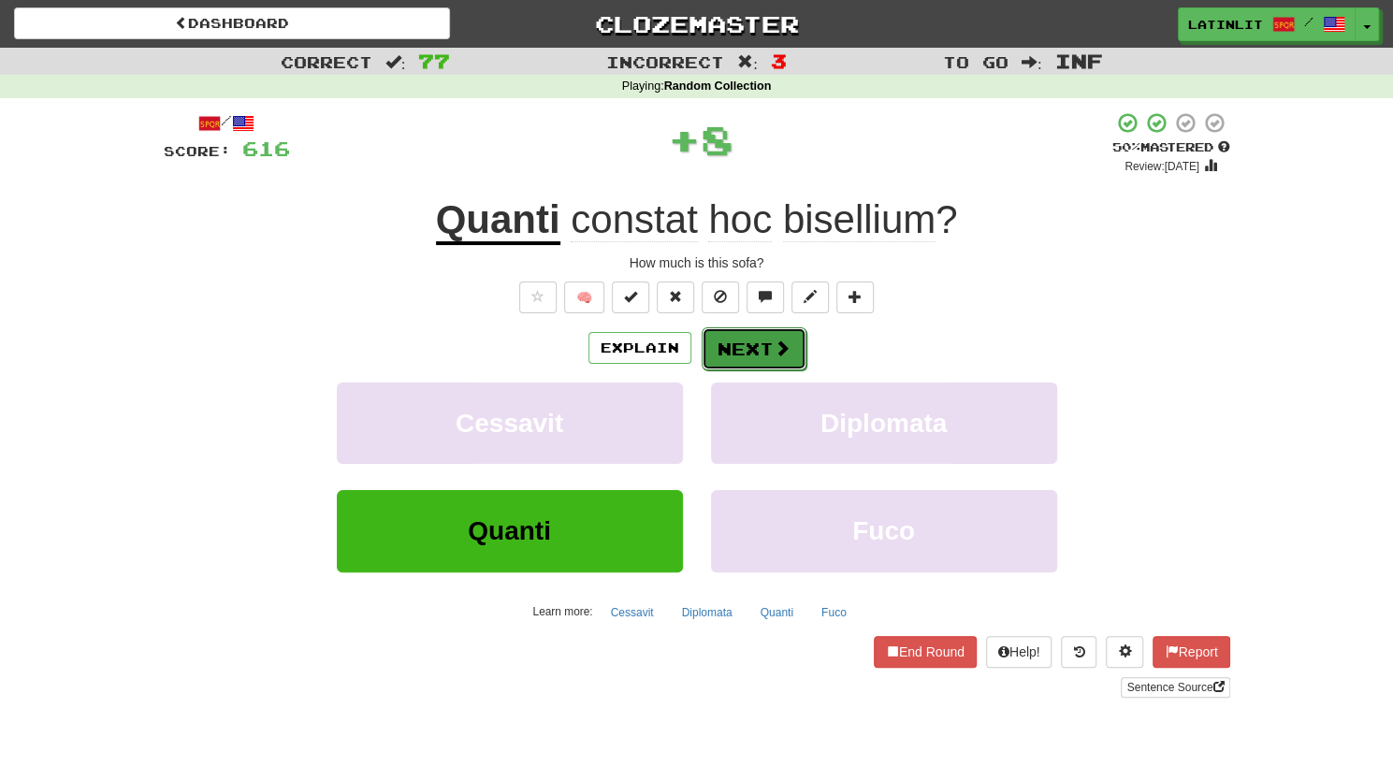
click at [733, 347] on button "Next" at bounding box center [753, 348] width 105 height 43
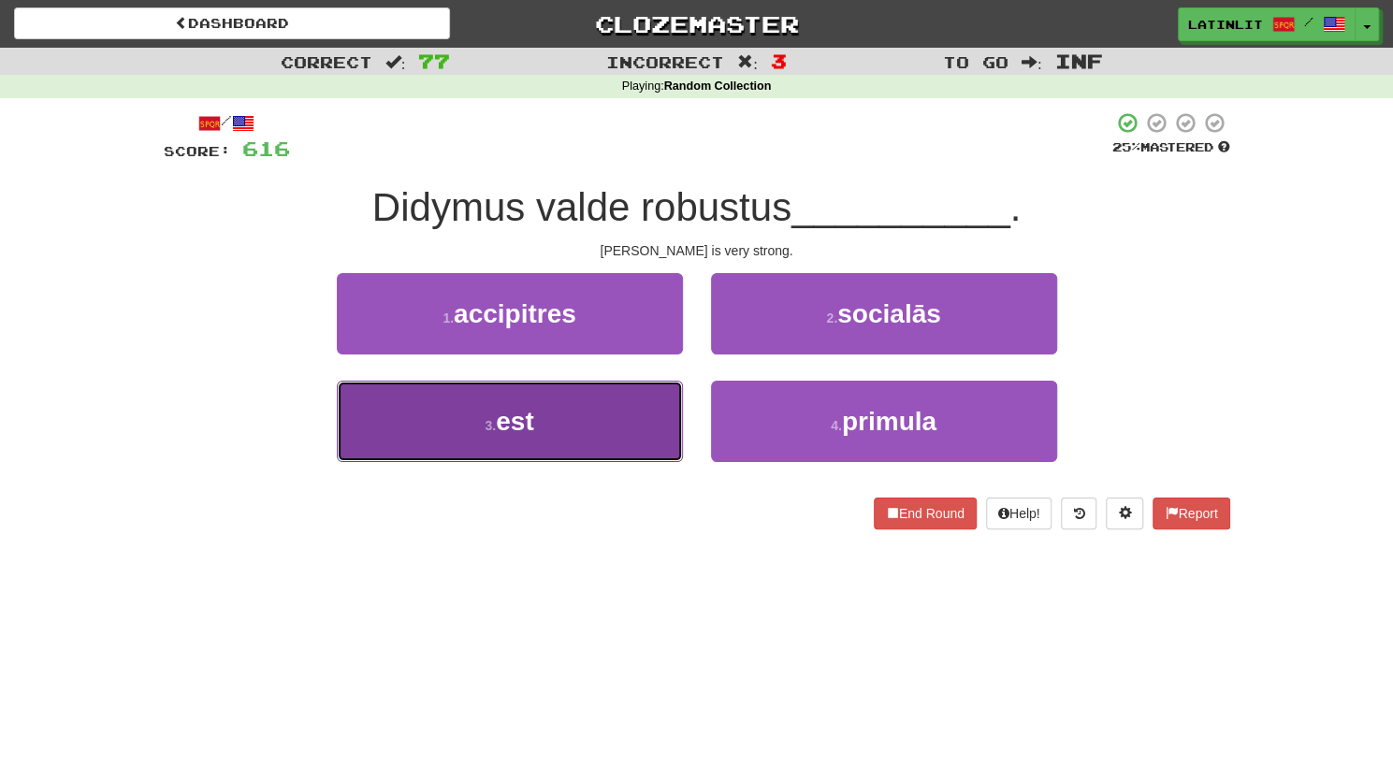
click at [587, 420] on button "3 . est" at bounding box center [510, 421] width 346 height 81
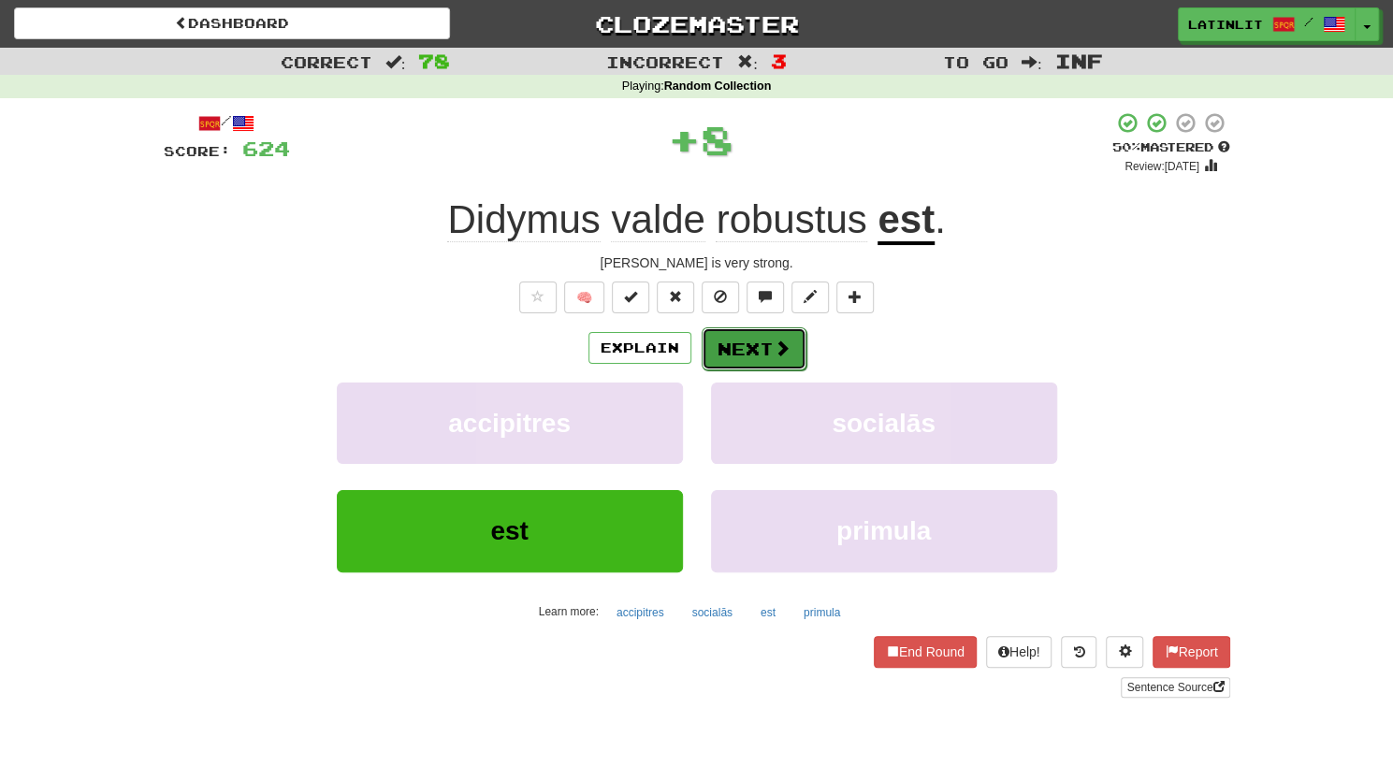
click at [747, 343] on button "Next" at bounding box center [753, 348] width 105 height 43
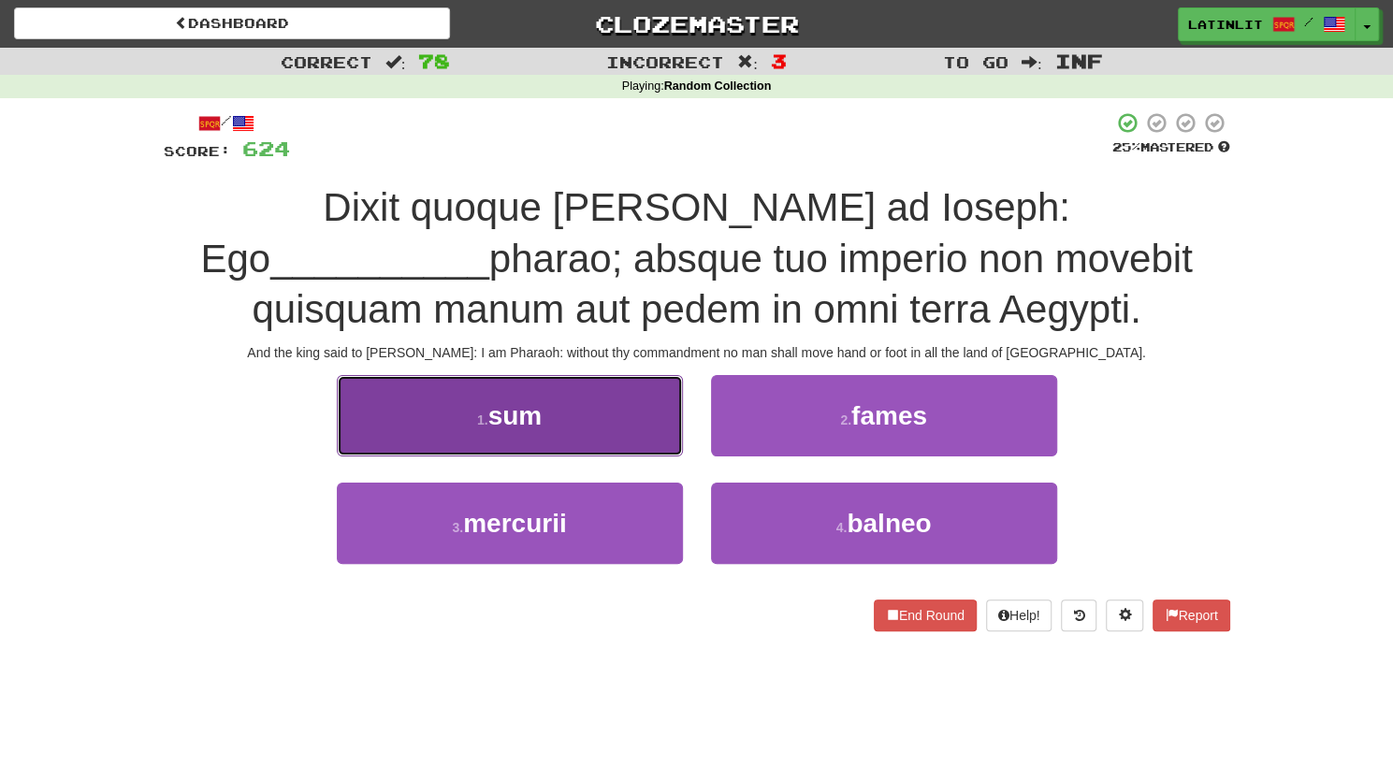
click at [565, 430] on button "1 . sum" at bounding box center [510, 415] width 346 height 81
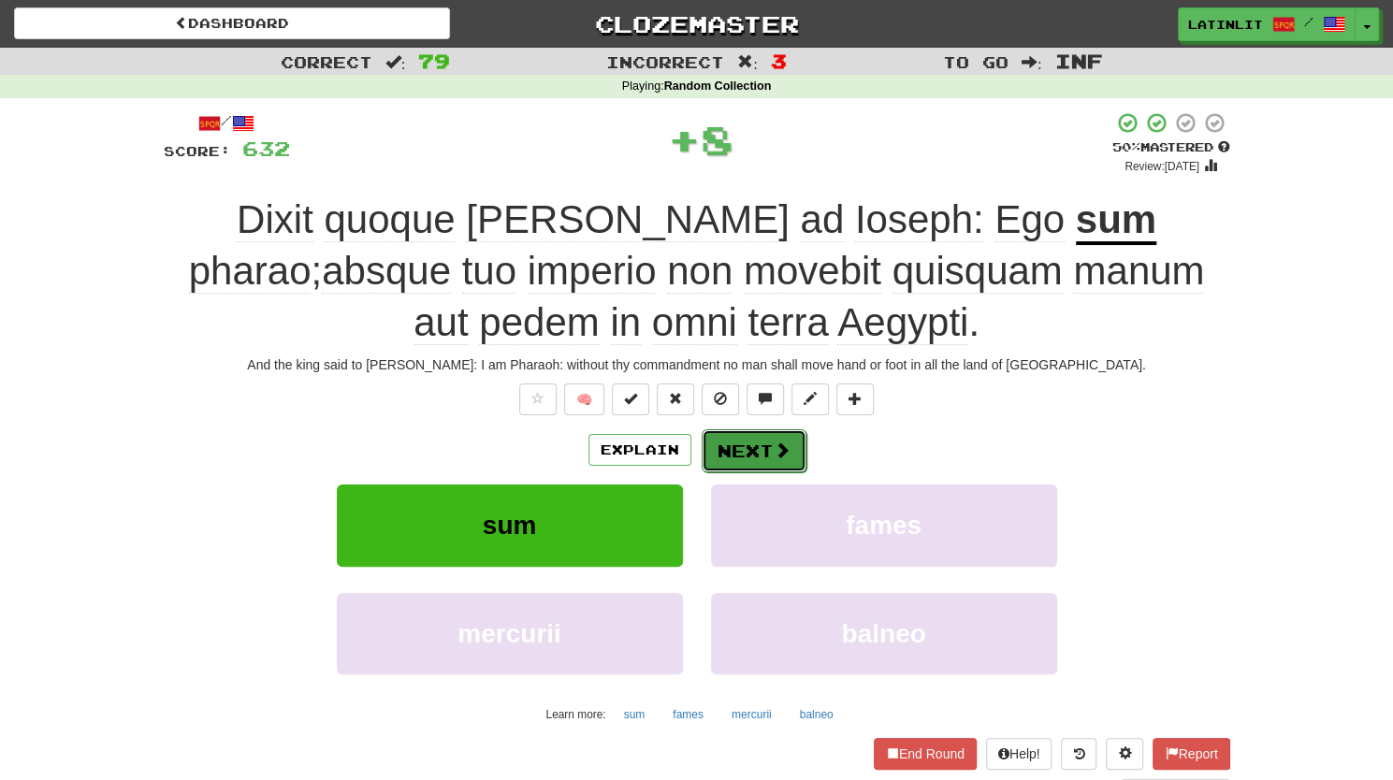
click at [749, 465] on button "Next" at bounding box center [753, 450] width 105 height 43
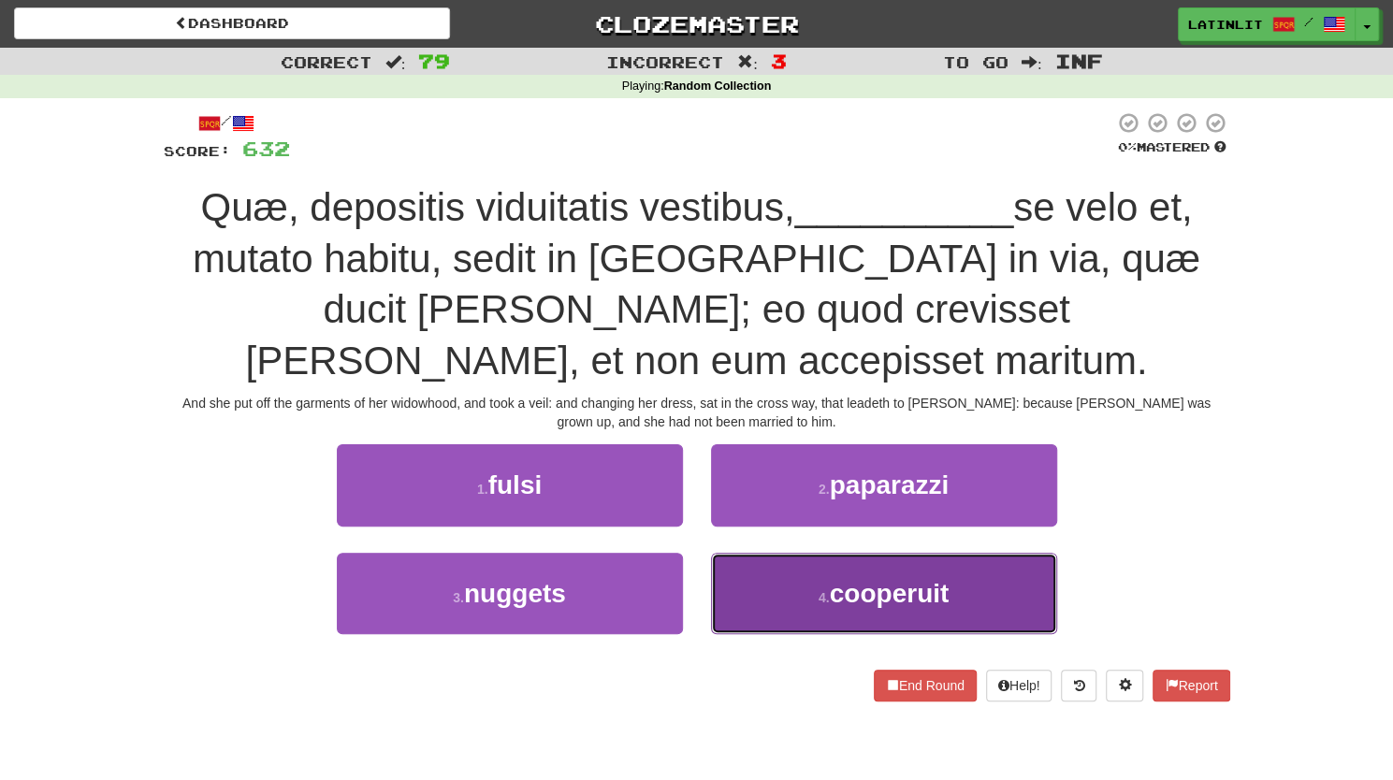
click at [786, 585] on button "4 . cooperuit" at bounding box center [884, 593] width 346 height 81
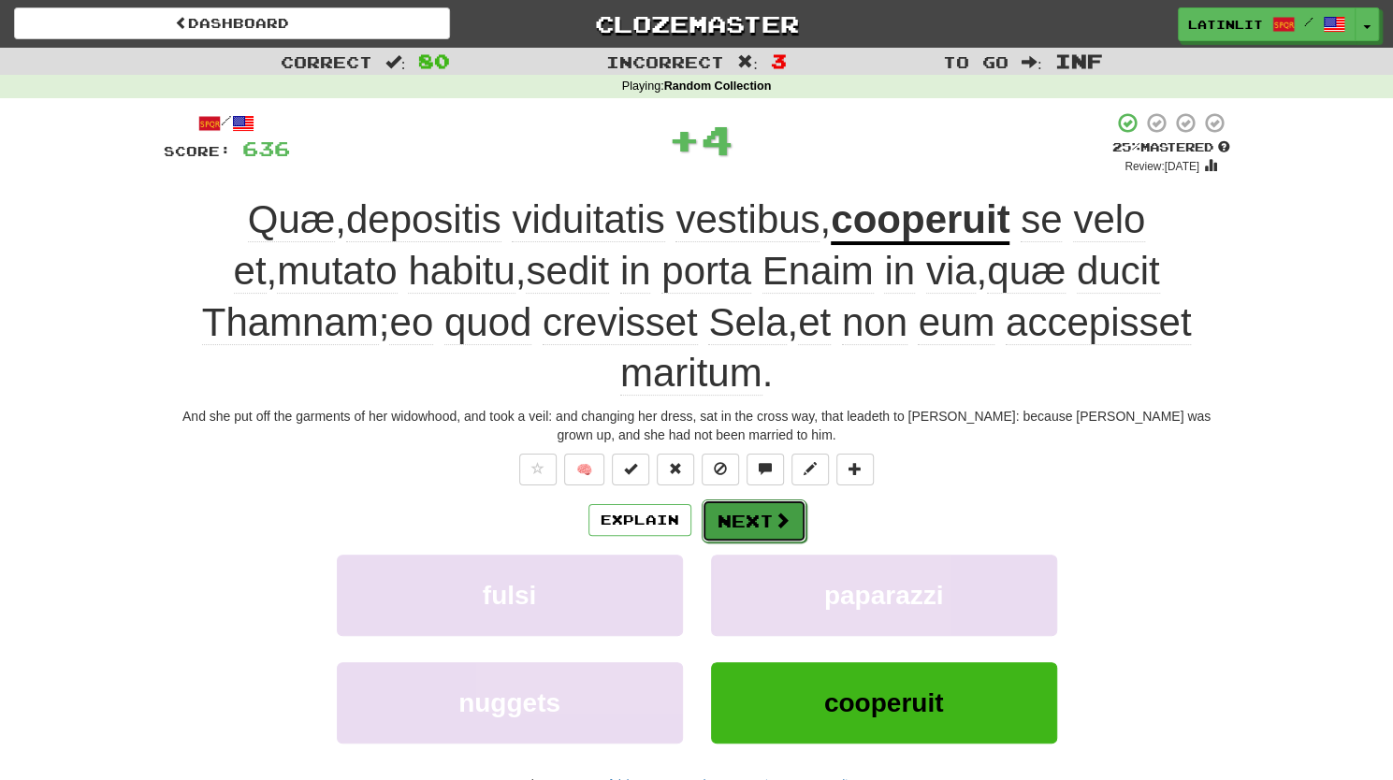
click at [779, 512] on span at bounding box center [781, 520] width 17 height 17
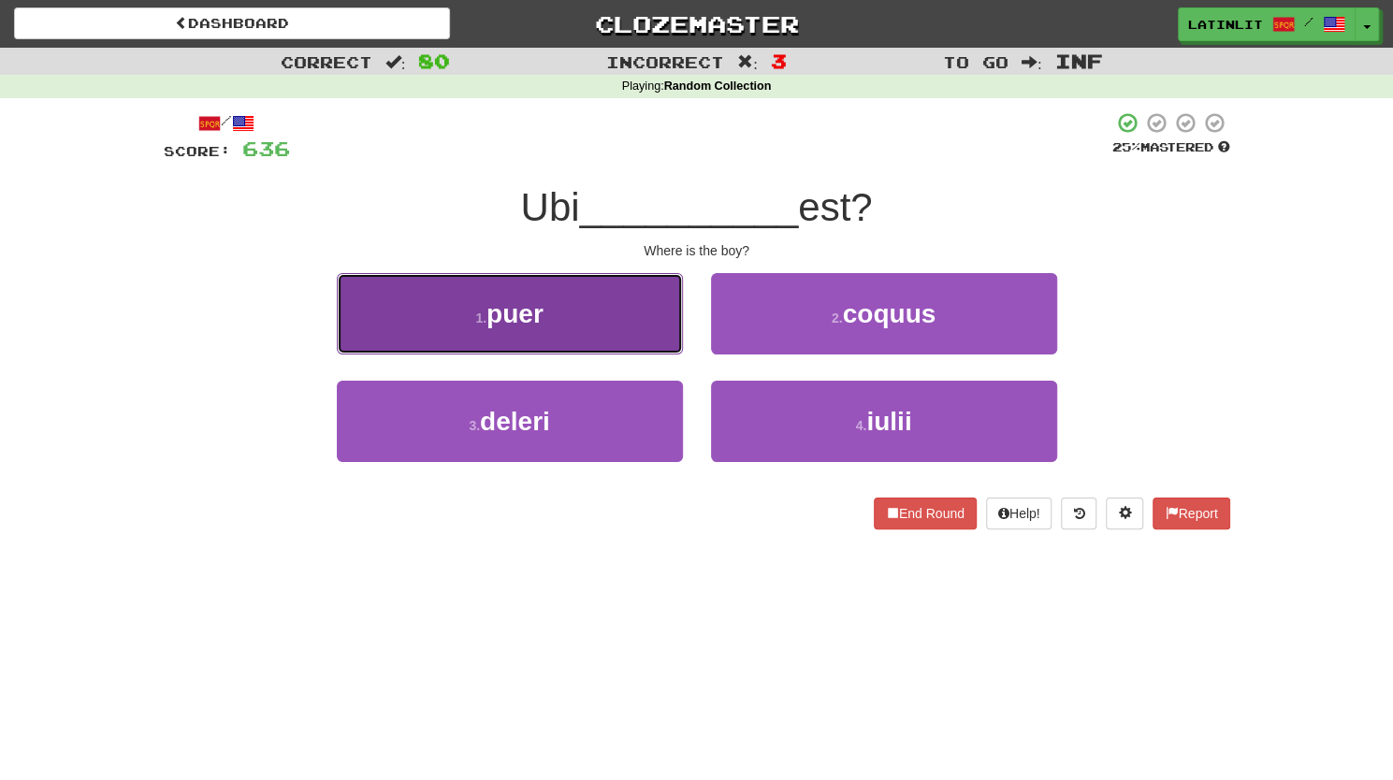
click at [584, 330] on button "1 . puer" at bounding box center [510, 313] width 346 height 81
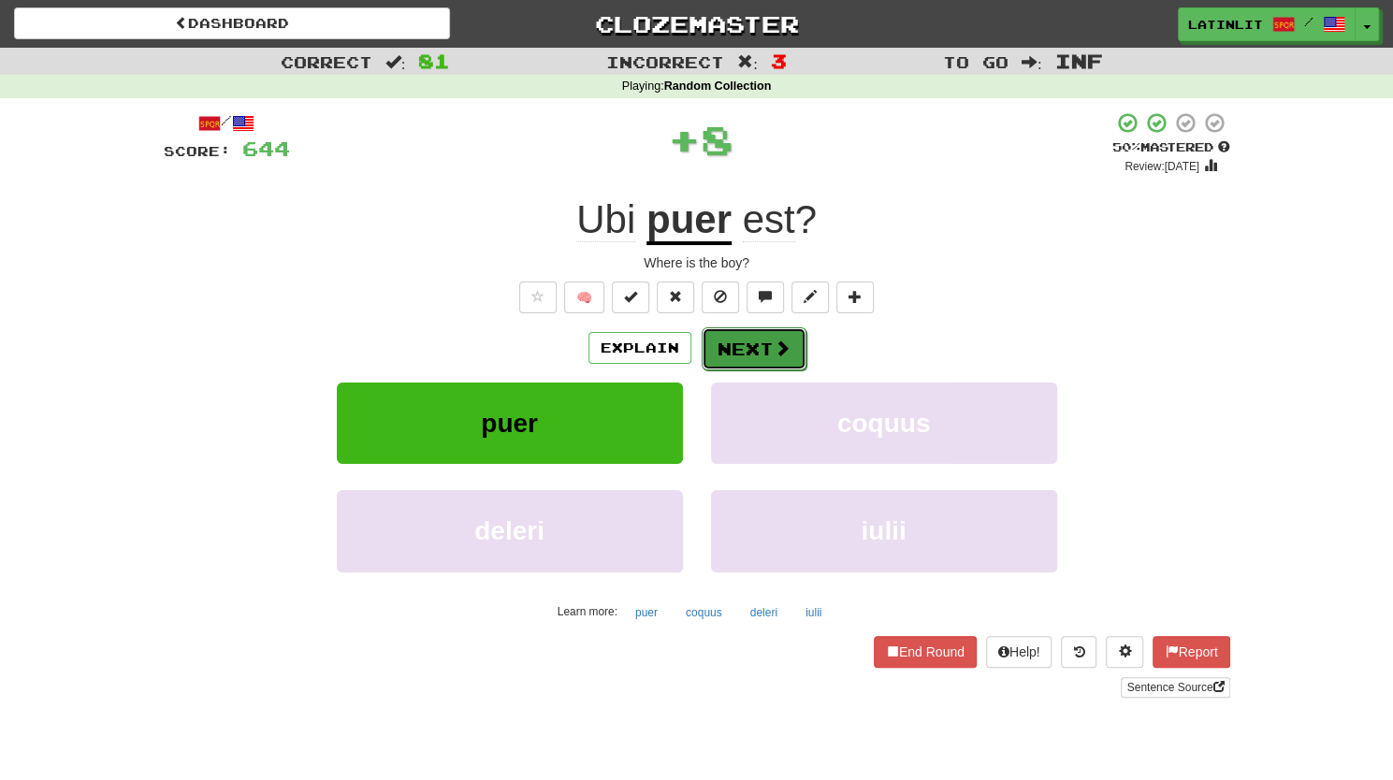
click at [738, 353] on button "Next" at bounding box center [753, 348] width 105 height 43
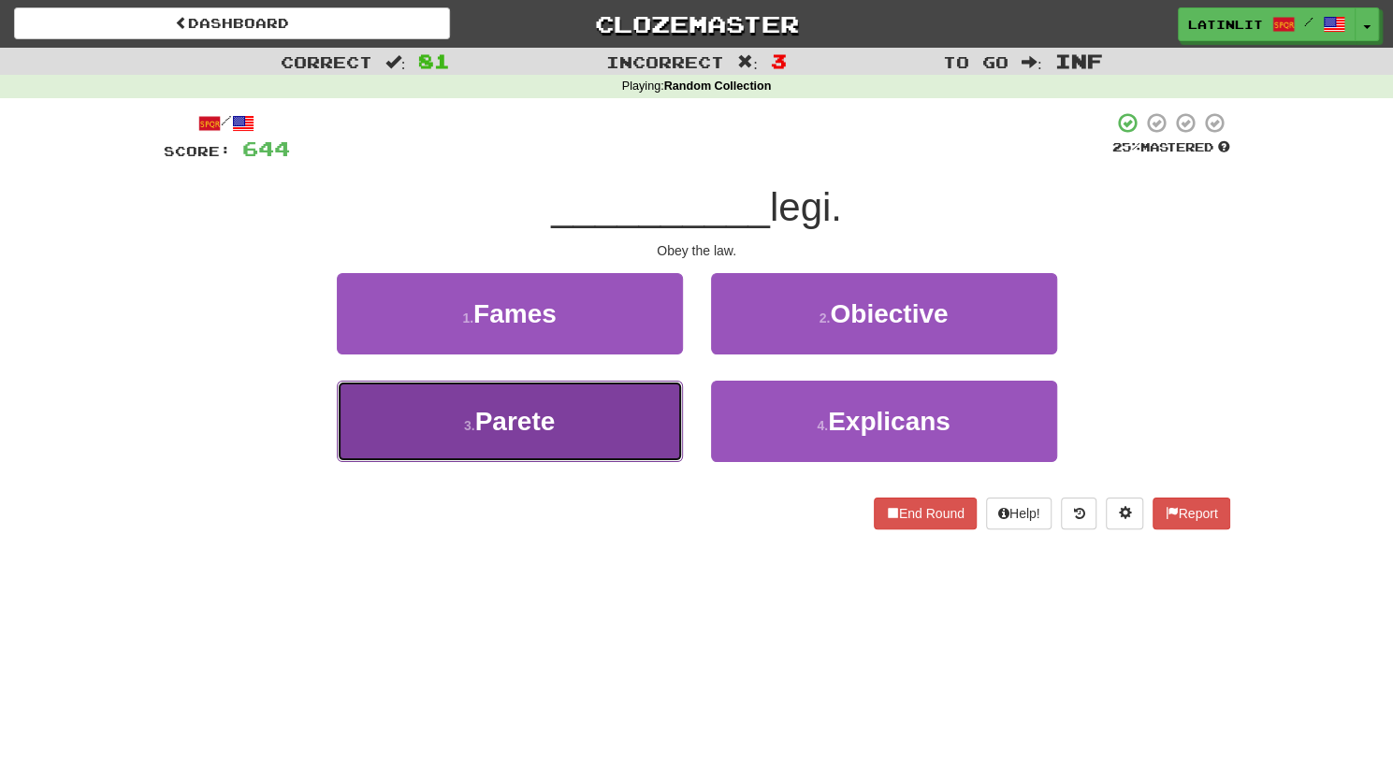
click at [610, 432] on button "3 . [GEOGRAPHIC_DATA]" at bounding box center [510, 421] width 346 height 81
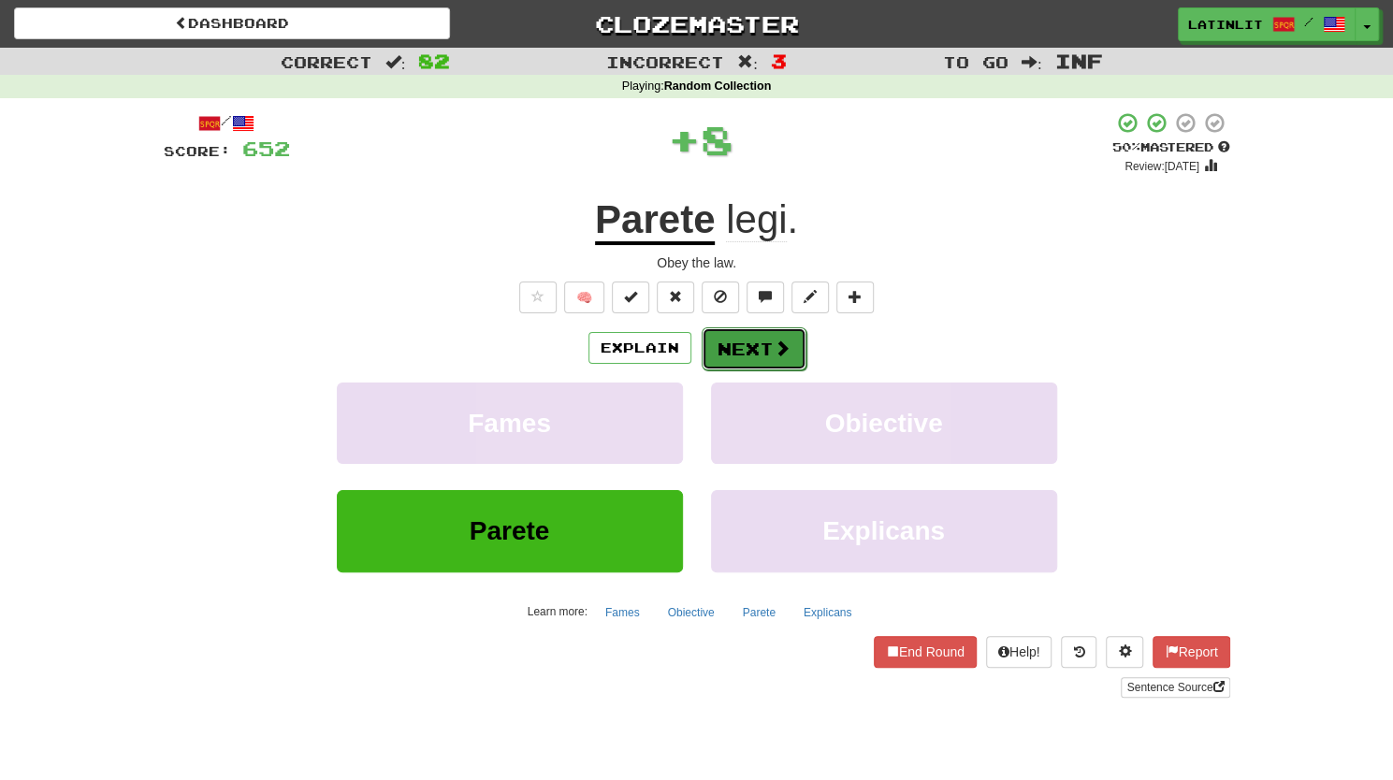
click at [746, 356] on button "Next" at bounding box center [753, 348] width 105 height 43
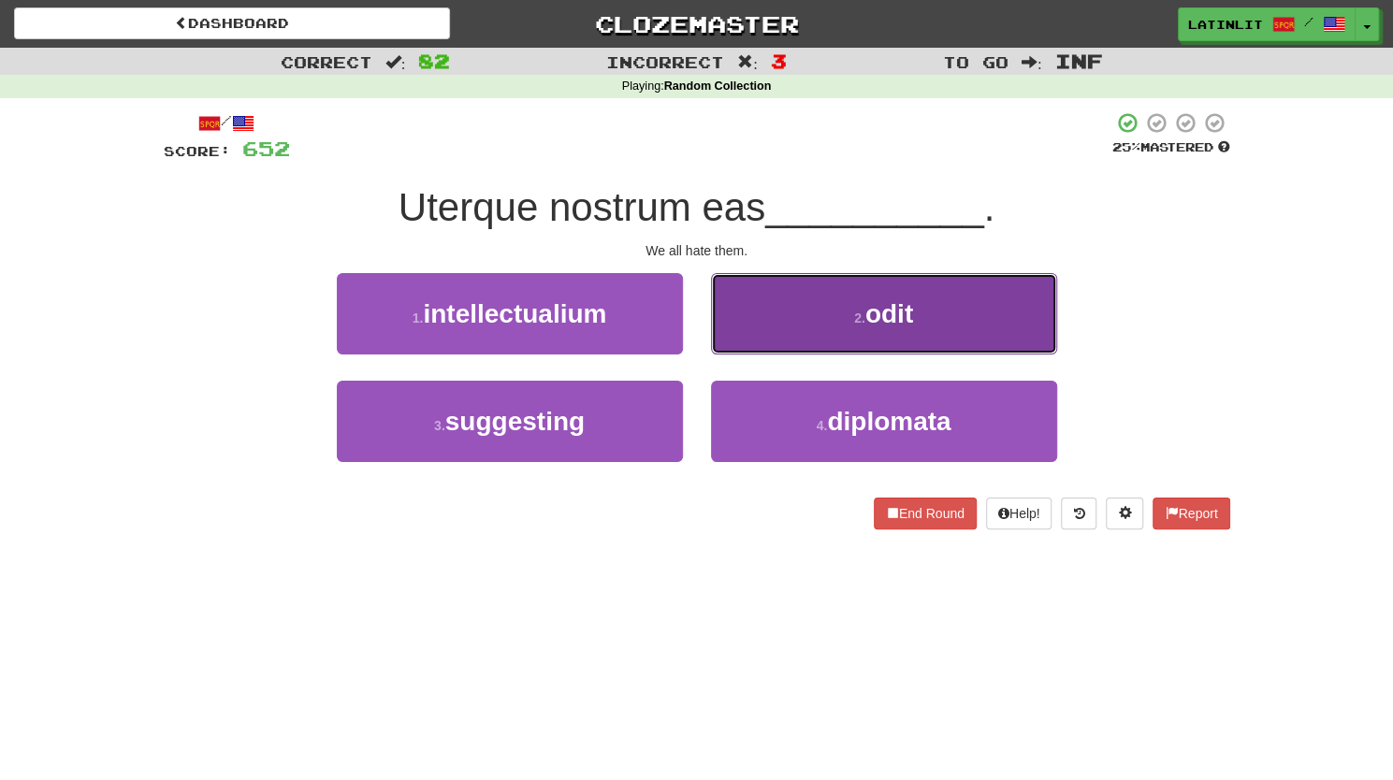
click at [802, 304] on button "2 . odit" at bounding box center [884, 313] width 346 height 81
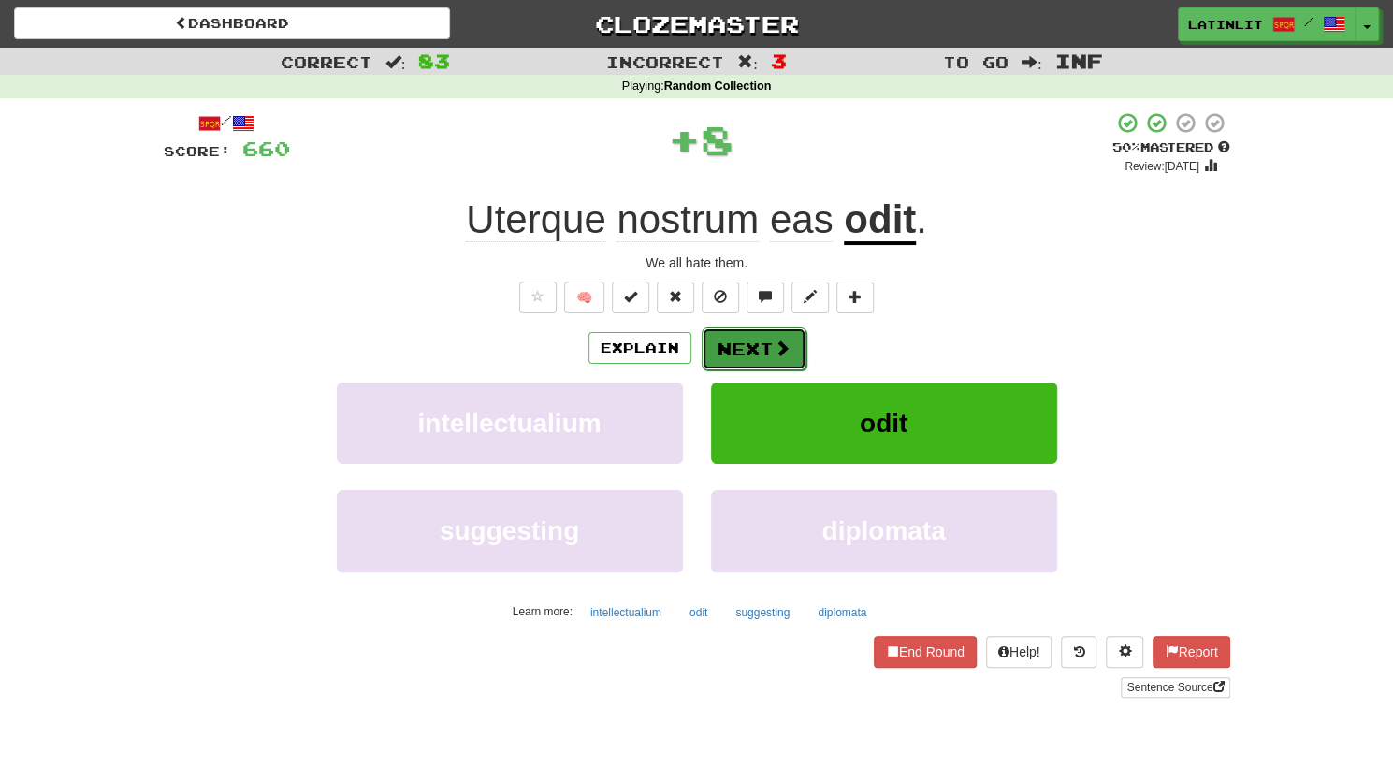
click at [739, 341] on button "Next" at bounding box center [753, 348] width 105 height 43
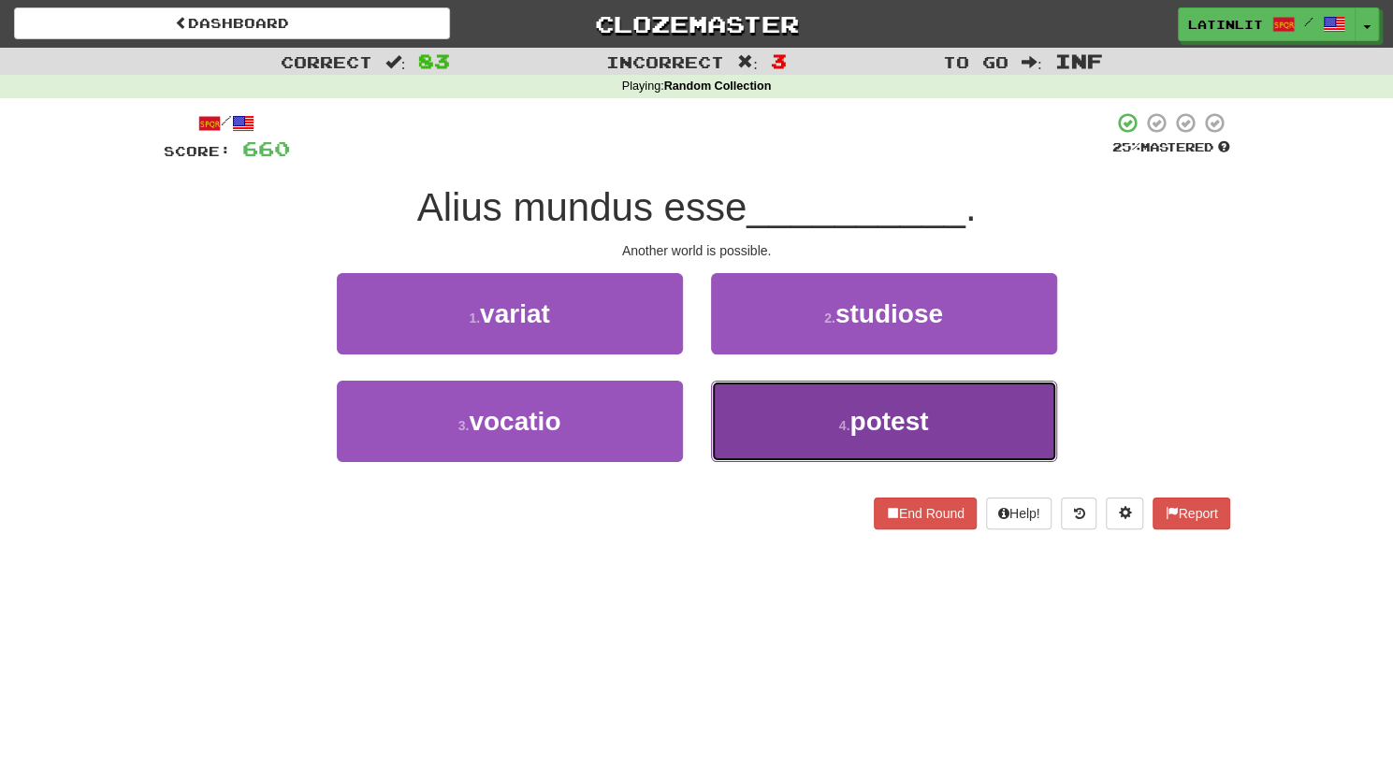
click at [746, 403] on button "4 . potest" at bounding box center [884, 421] width 346 height 81
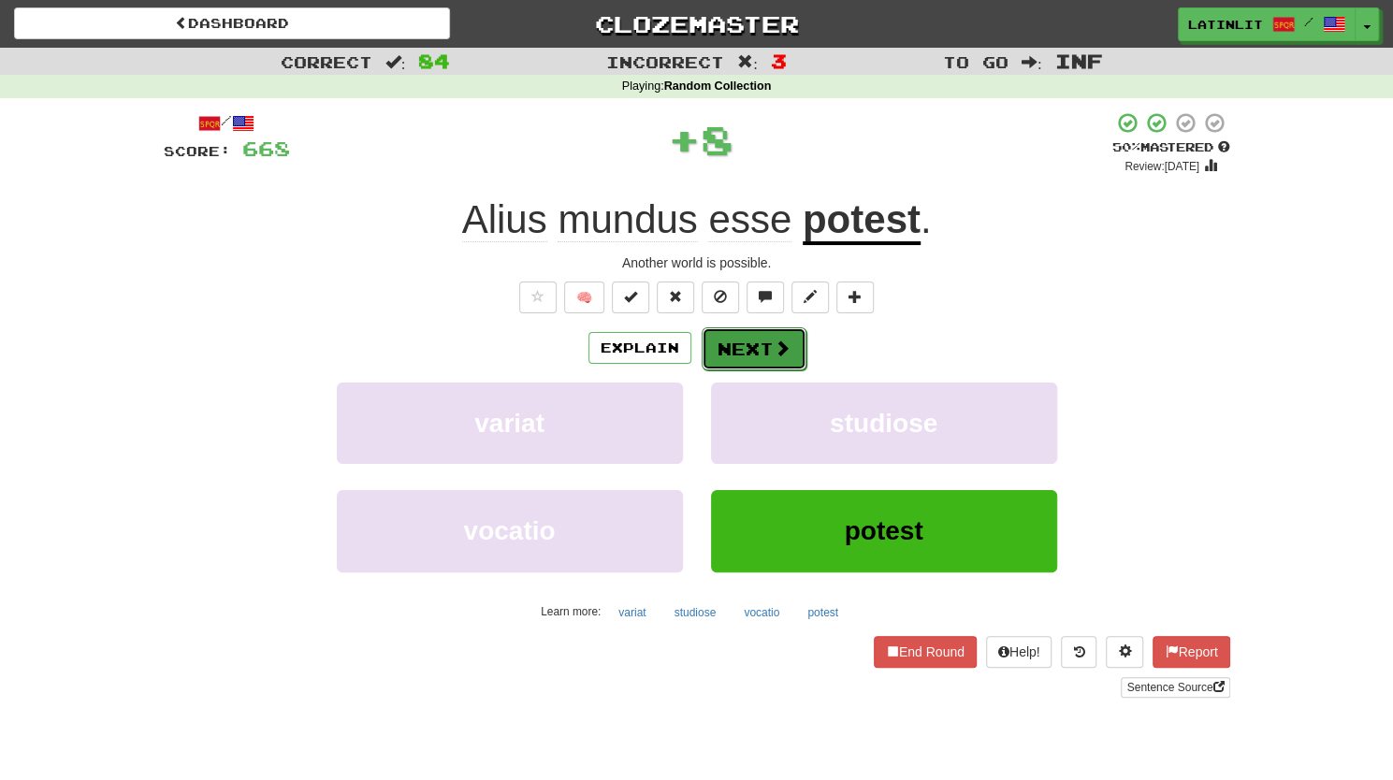
click at [729, 351] on button "Next" at bounding box center [753, 348] width 105 height 43
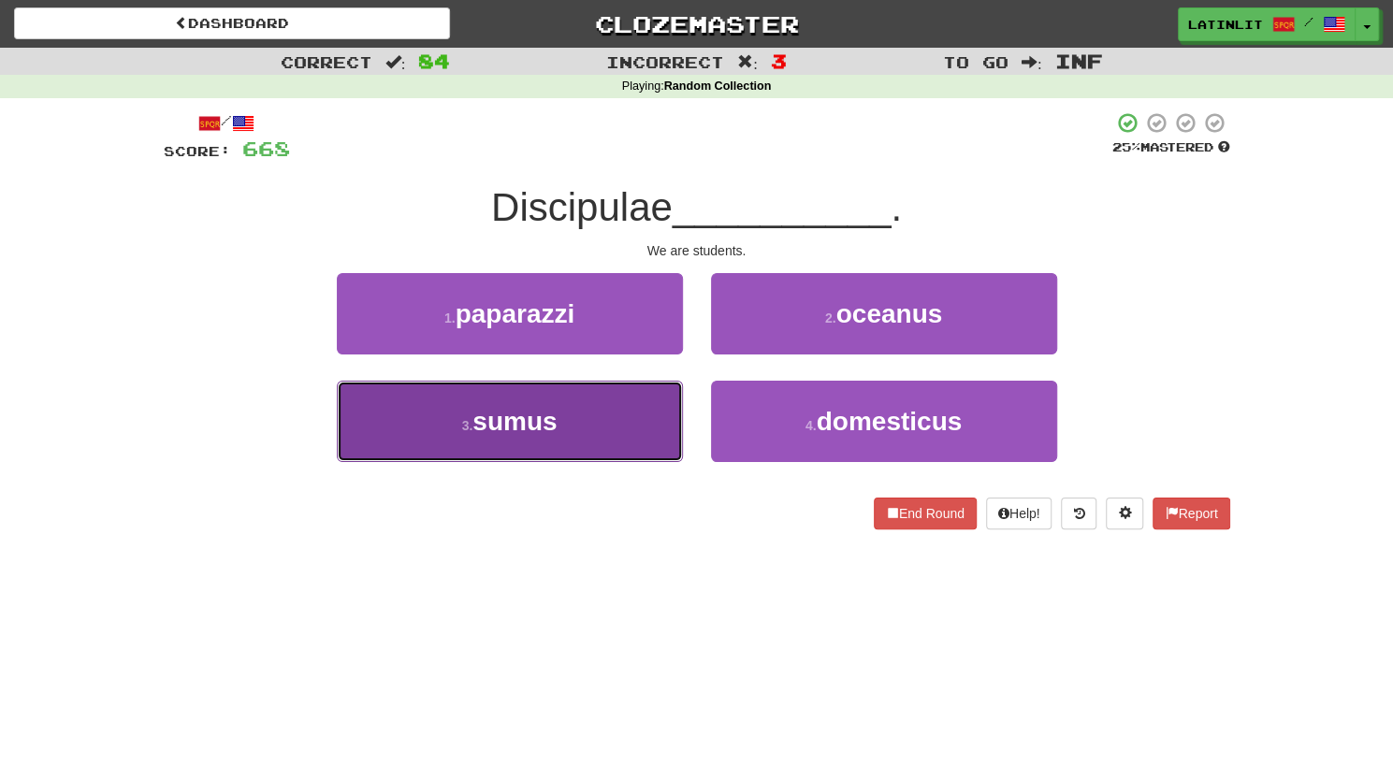
click at [634, 422] on button "3 . sumus" at bounding box center [510, 421] width 346 height 81
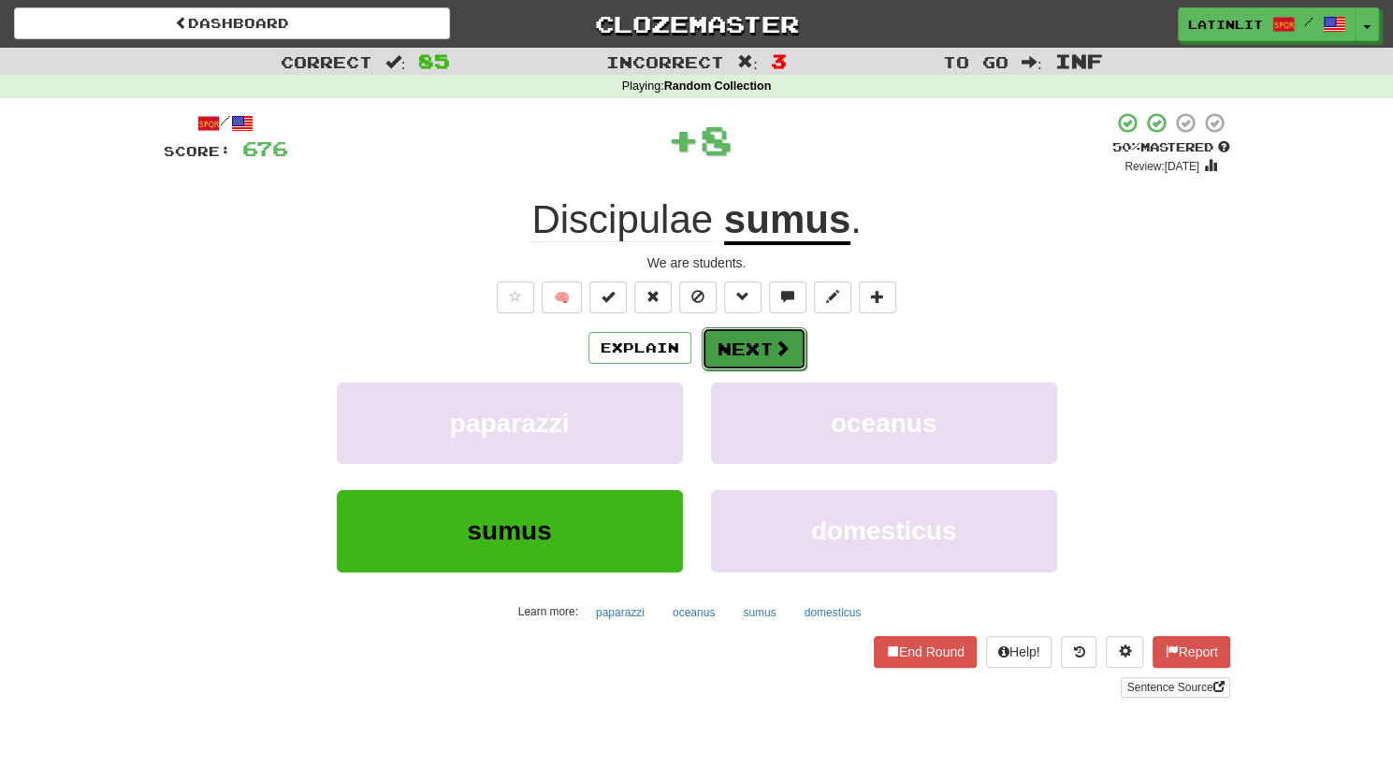
click at [750, 338] on button "Next" at bounding box center [753, 348] width 105 height 43
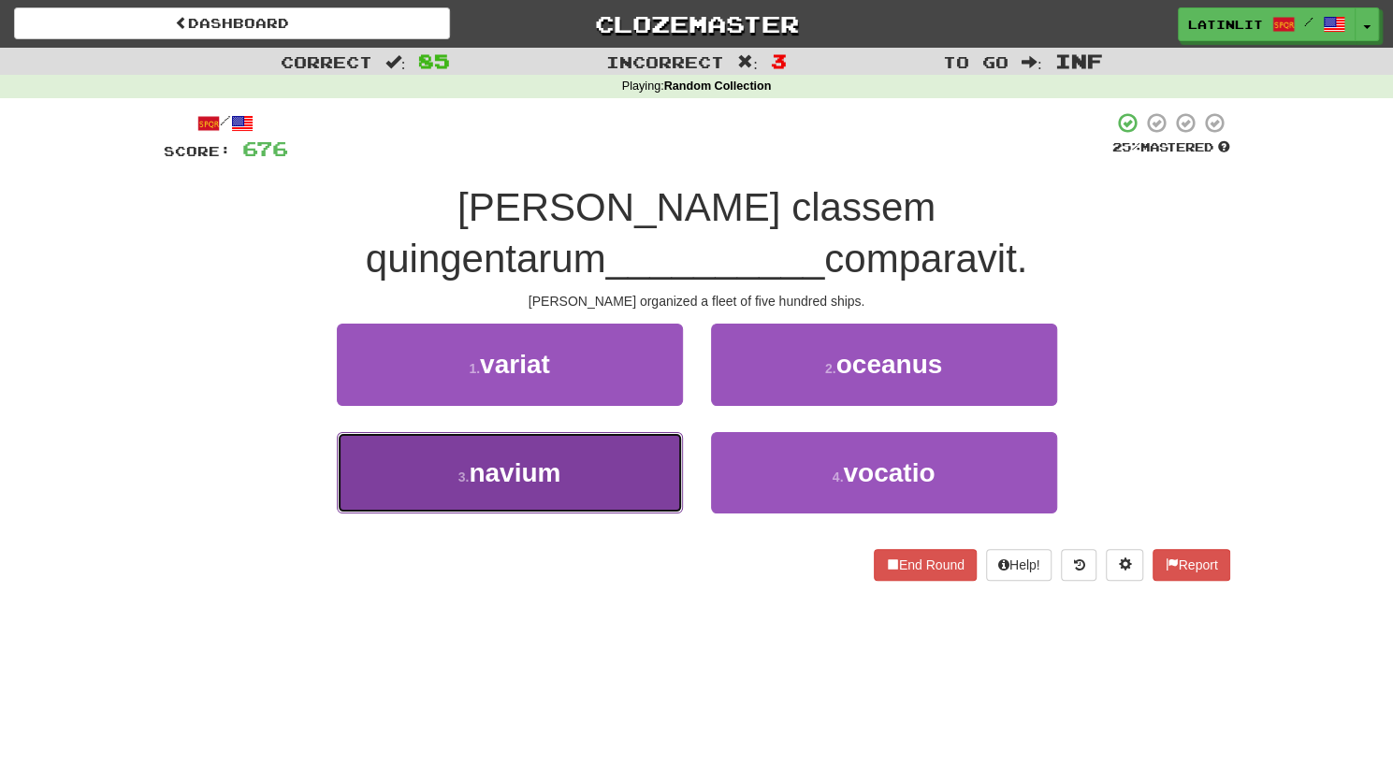
click at [630, 439] on button "3 . navium" at bounding box center [510, 472] width 346 height 81
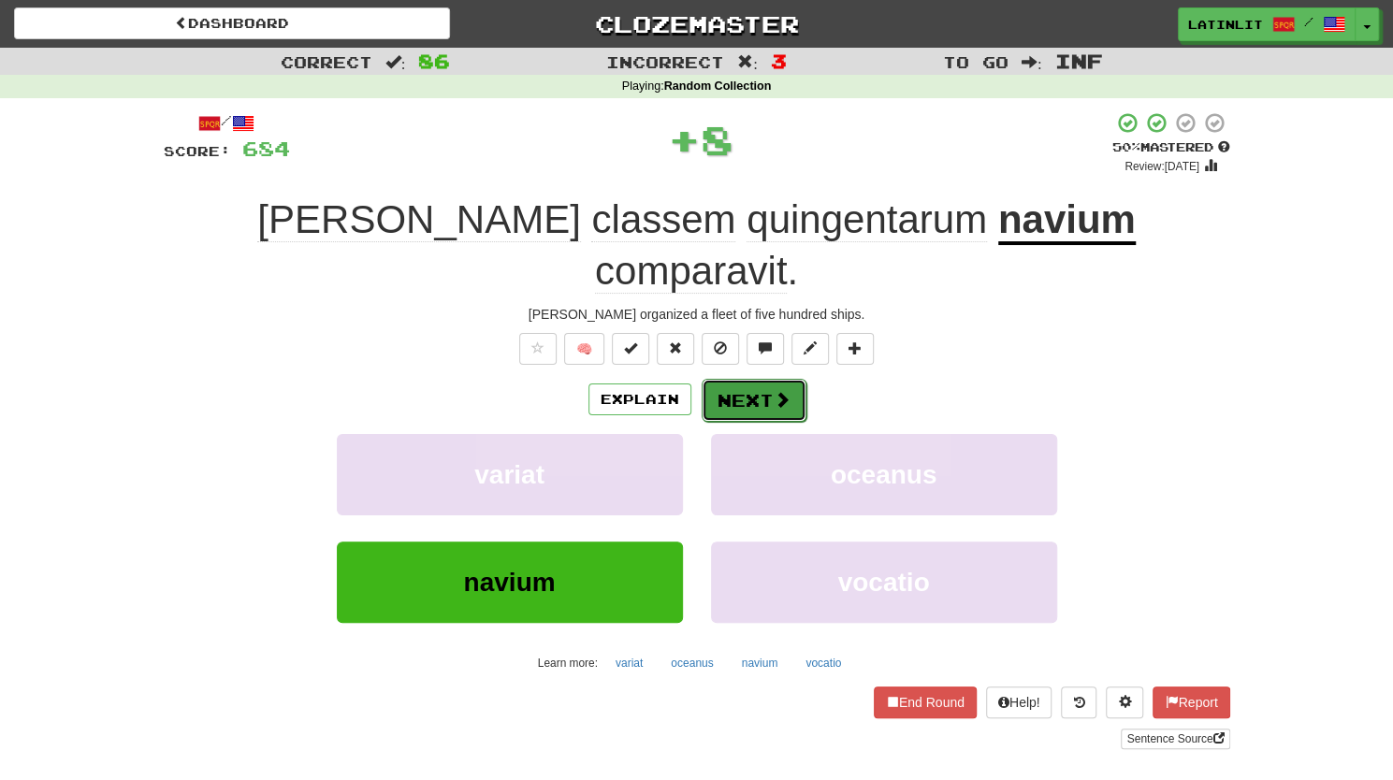
click at [784, 391] on span at bounding box center [781, 399] width 17 height 17
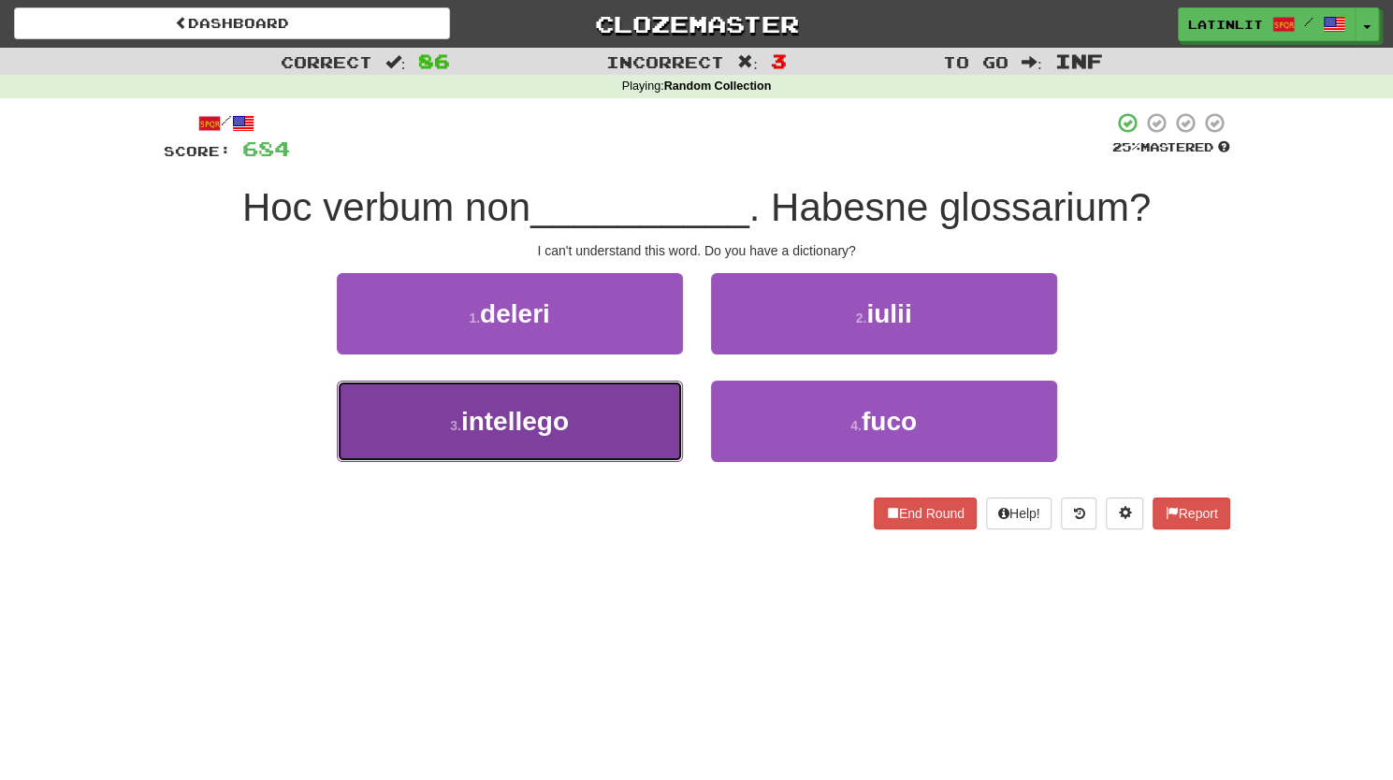
click at [574, 447] on button "3 . intellego" at bounding box center [510, 421] width 346 height 81
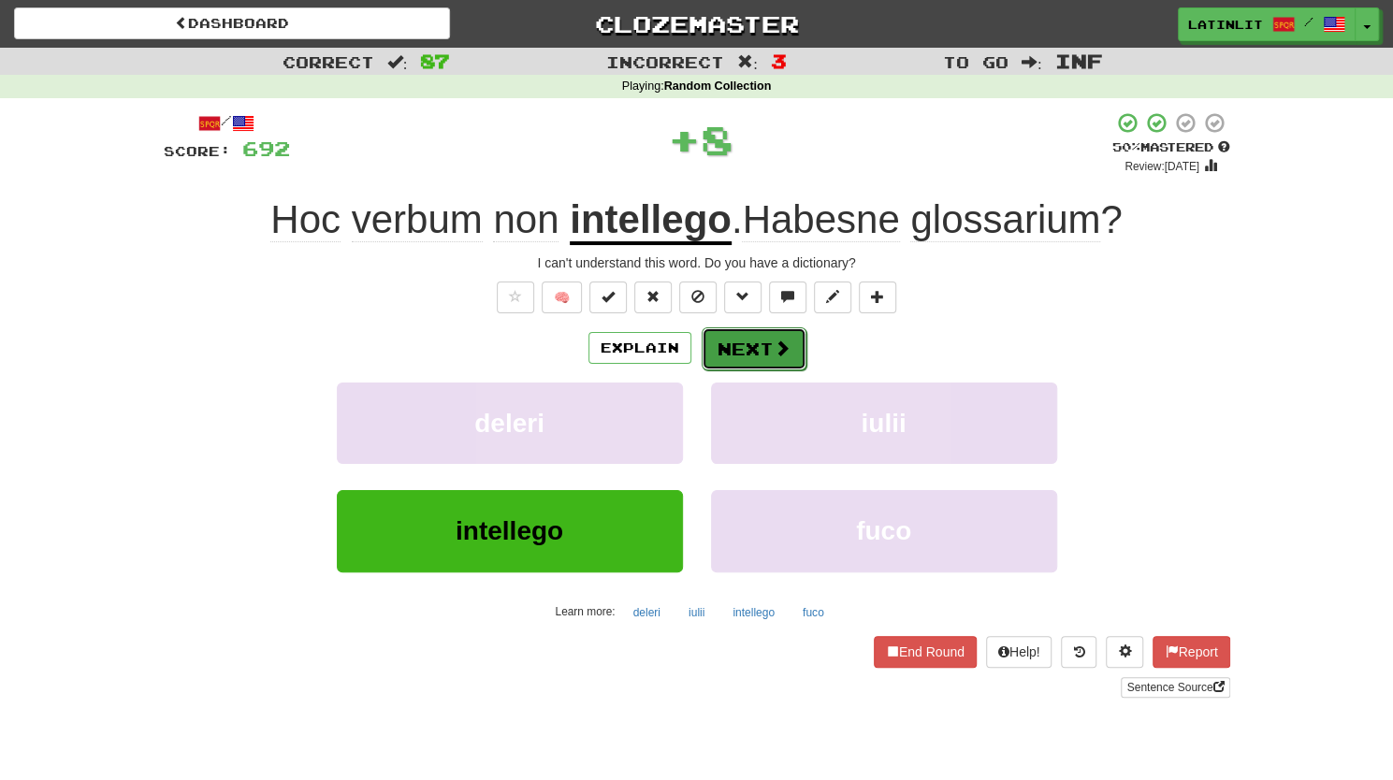
click at [729, 347] on button "Next" at bounding box center [753, 348] width 105 height 43
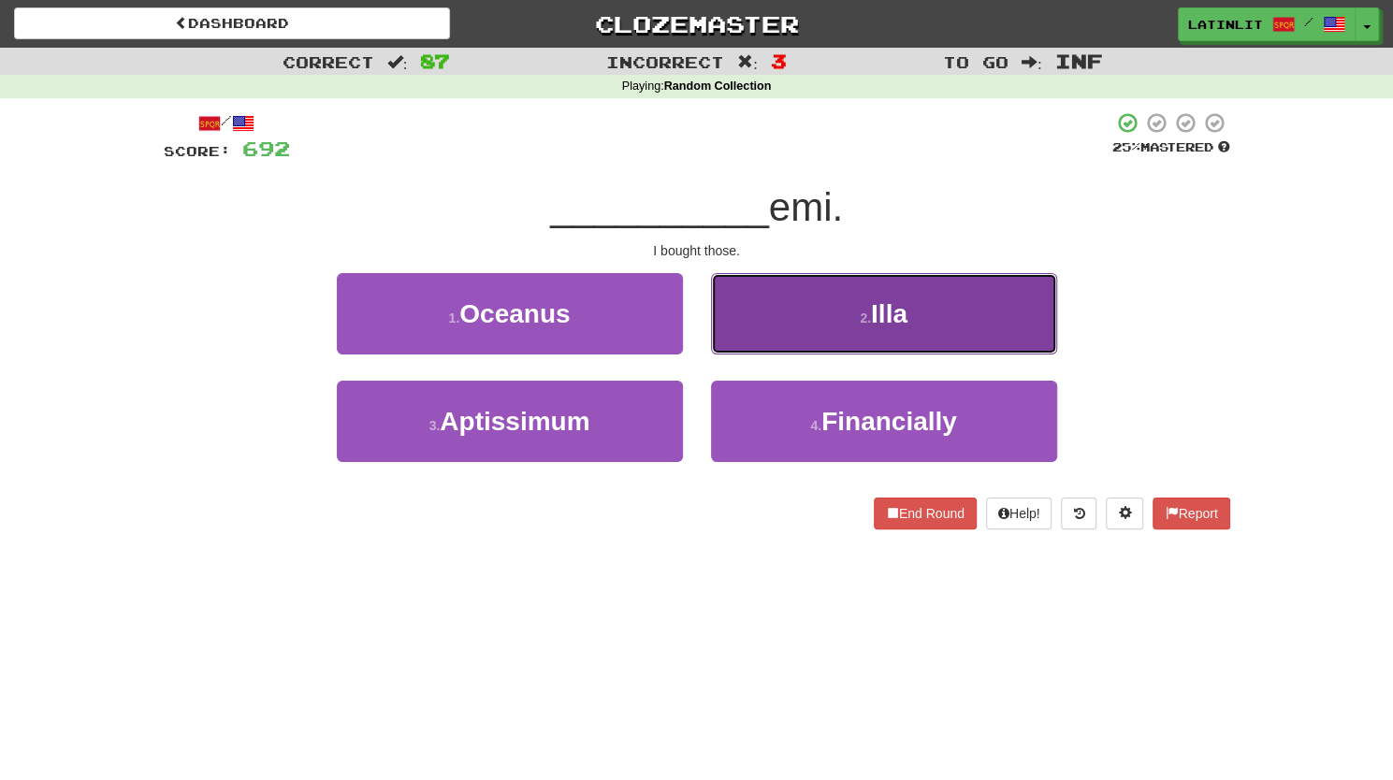
click at [751, 330] on button "2 . Illa" at bounding box center [884, 313] width 346 height 81
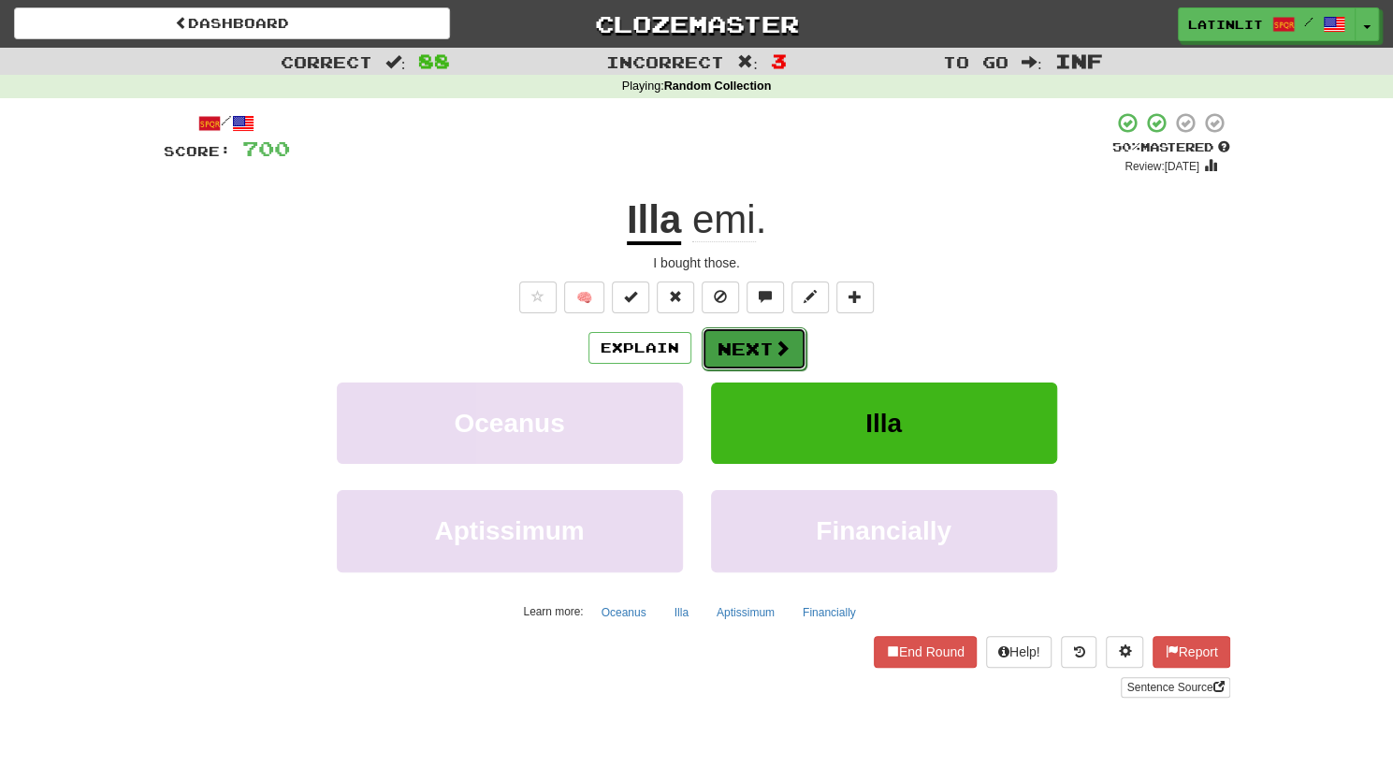
click at [742, 345] on button "Next" at bounding box center [753, 348] width 105 height 43
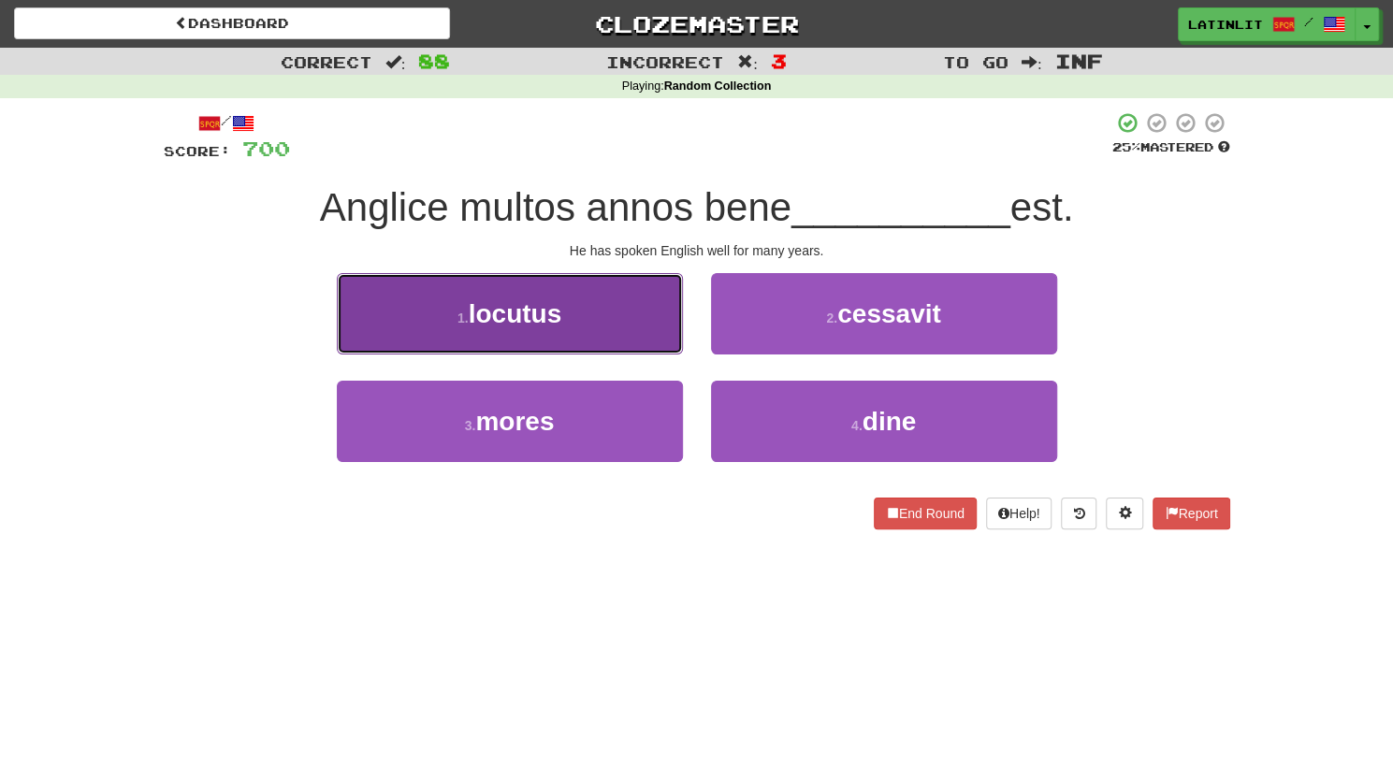
click at [601, 334] on button "1 . locutus" at bounding box center [510, 313] width 346 height 81
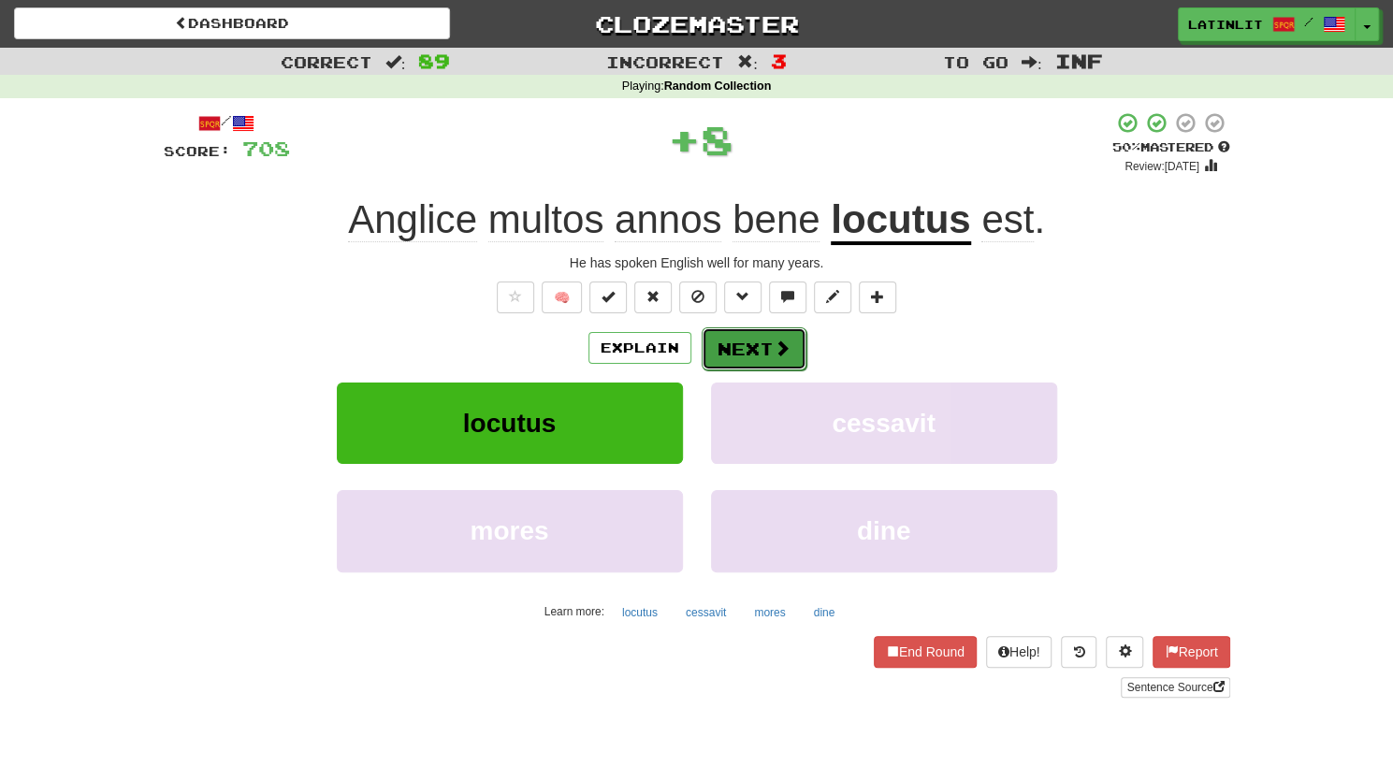
click at [743, 339] on button "Next" at bounding box center [753, 348] width 105 height 43
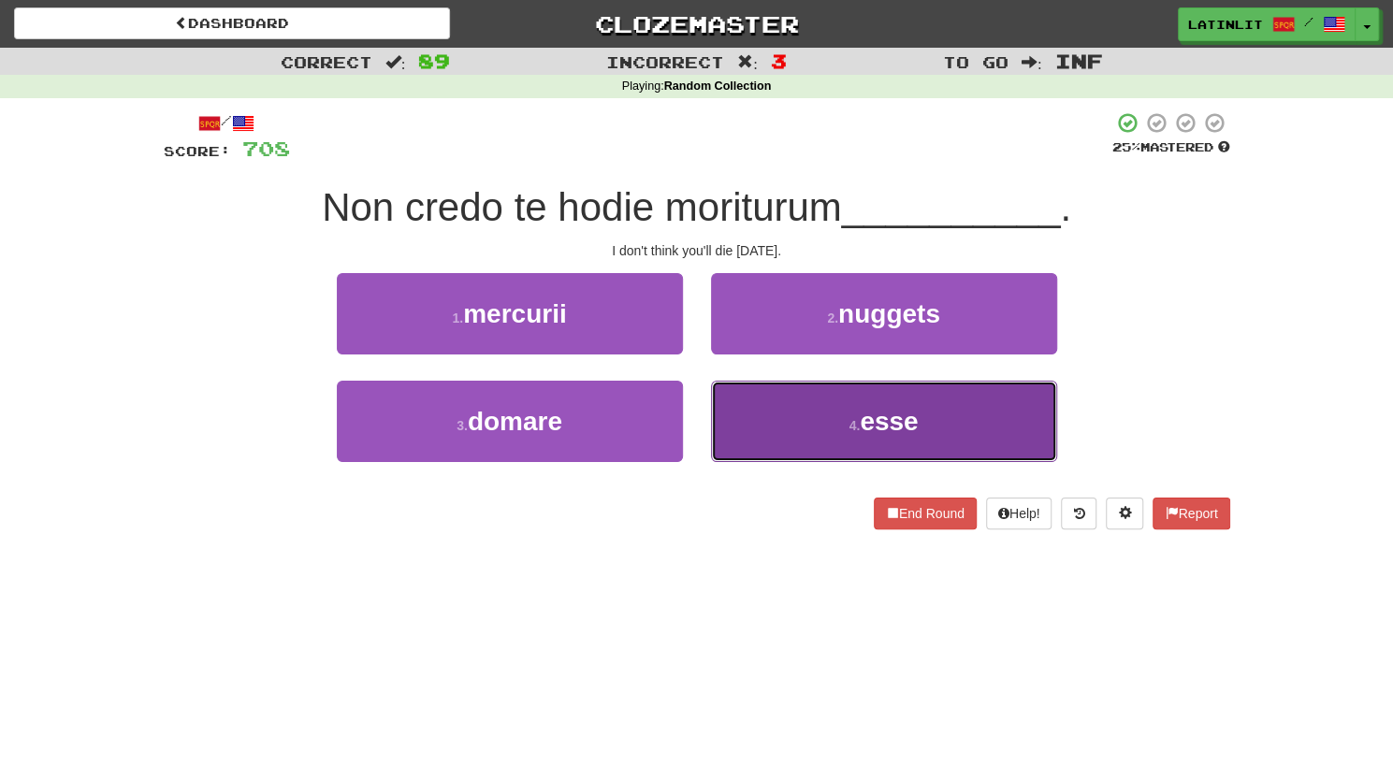
click at [761, 412] on button "4 . esse" at bounding box center [884, 421] width 346 height 81
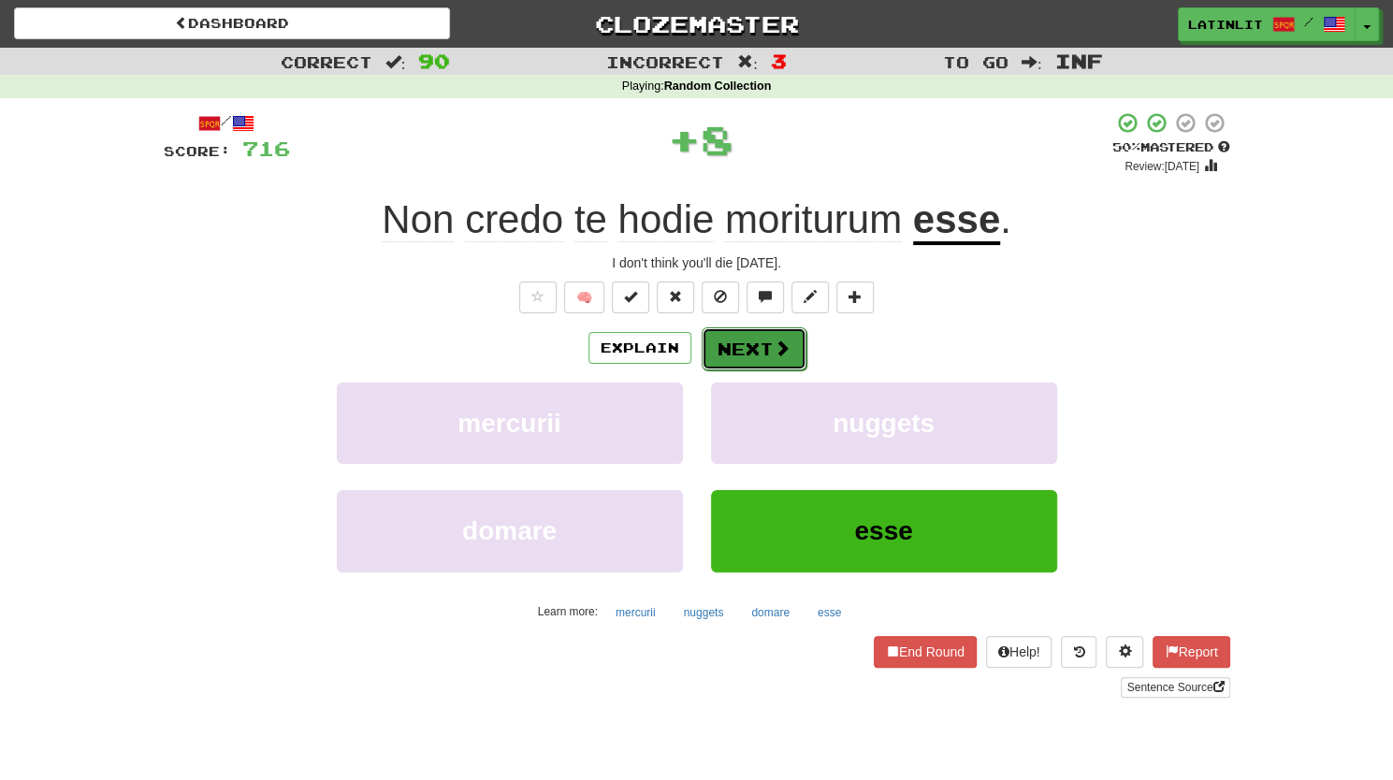
click at [742, 335] on button "Next" at bounding box center [753, 348] width 105 height 43
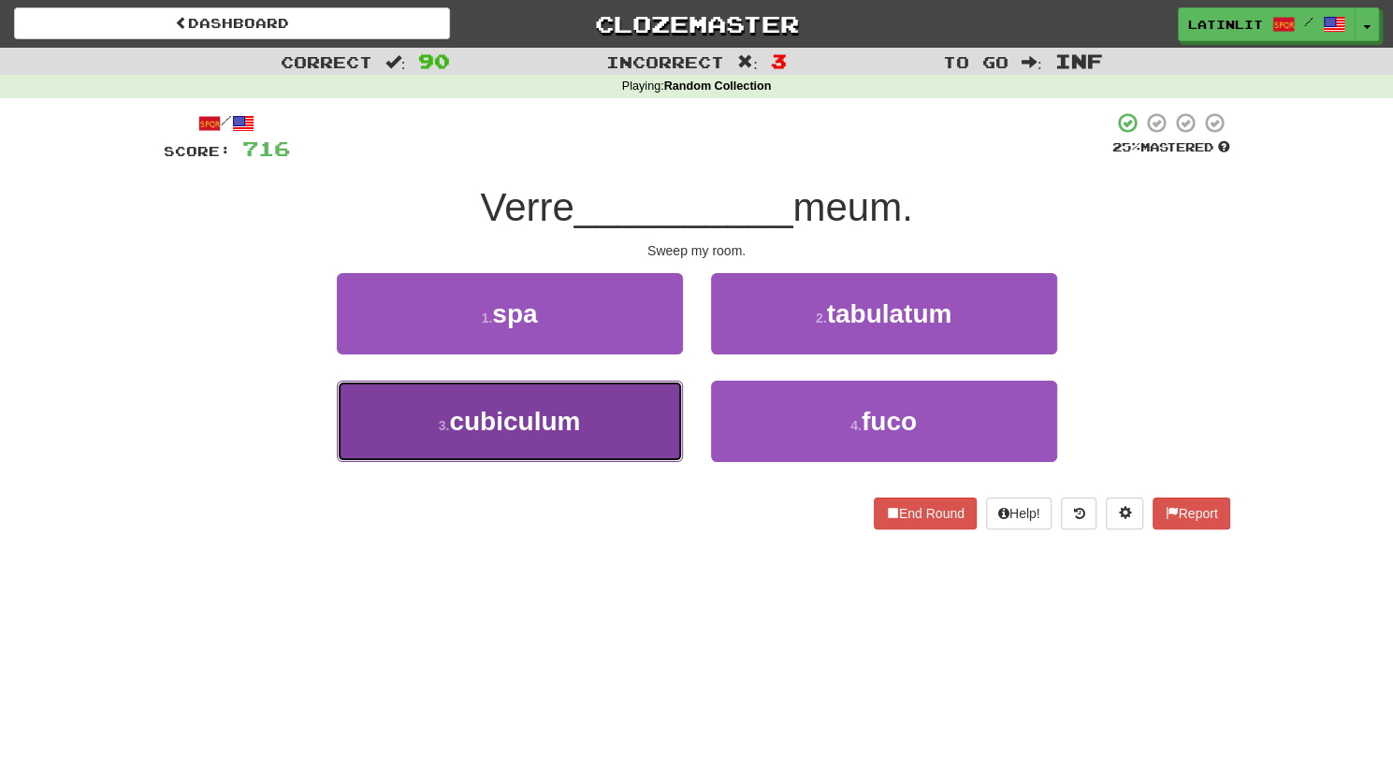
click at [601, 424] on button "3 . cubiculum" at bounding box center [510, 421] width 346 height 81
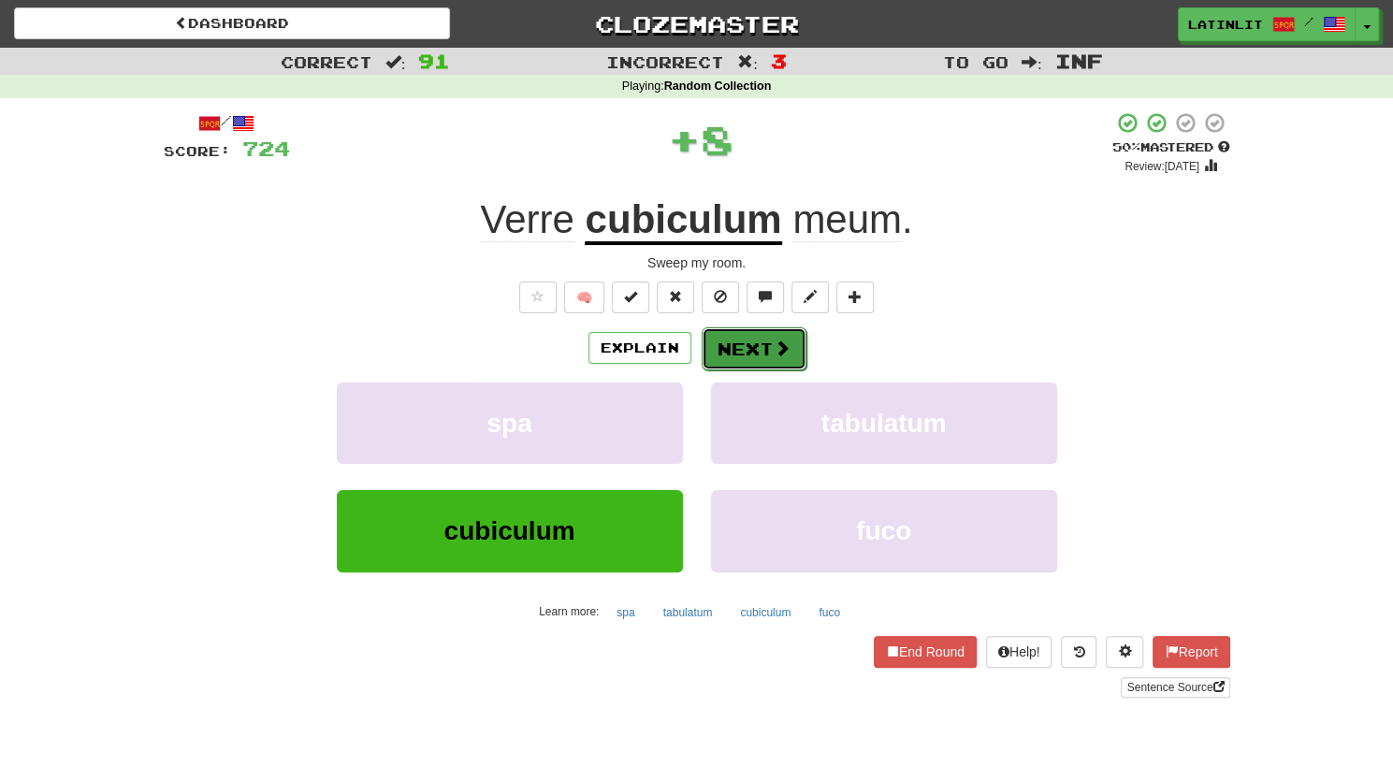
click at [743, 347] on button "Next" at bounding box center [753, 348] width 105 height 43
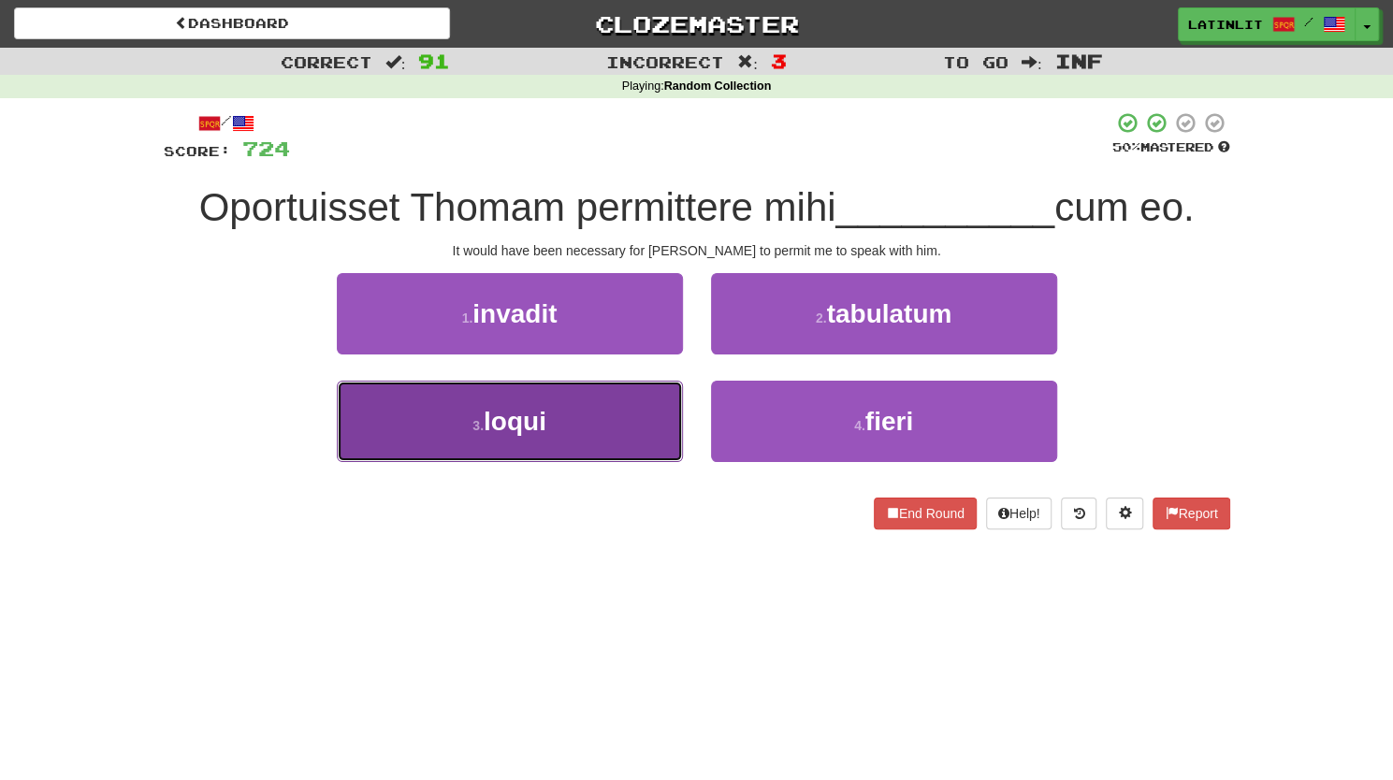
click at [615, 419] on button "3 . loqui" at bounding box center [510, 421] width 346 height 81
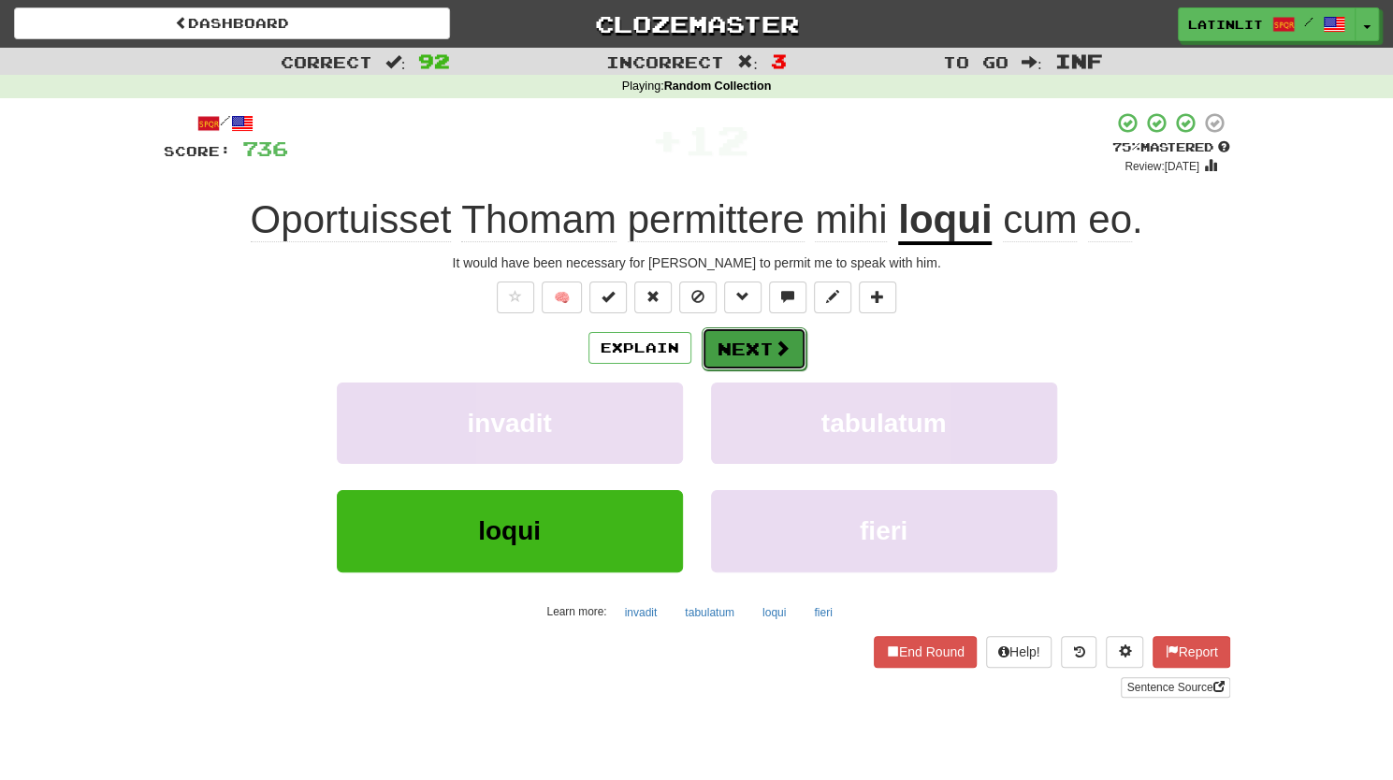
click at [756, 344] on button "Next" at bounding box center [753, 348] width 105 height 43
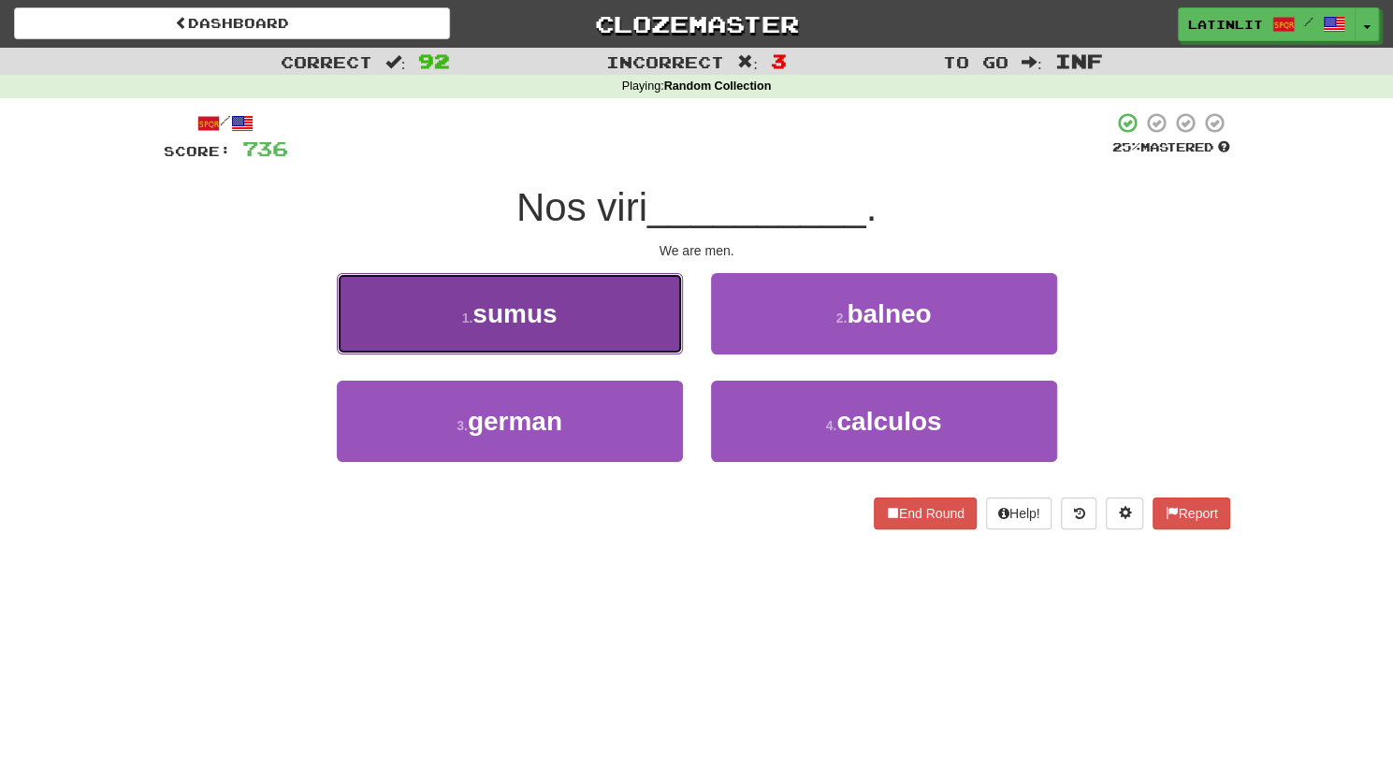
click at [610, 323] on button "1 . sumus" at bounding box center [510, 313] width 346 height 81
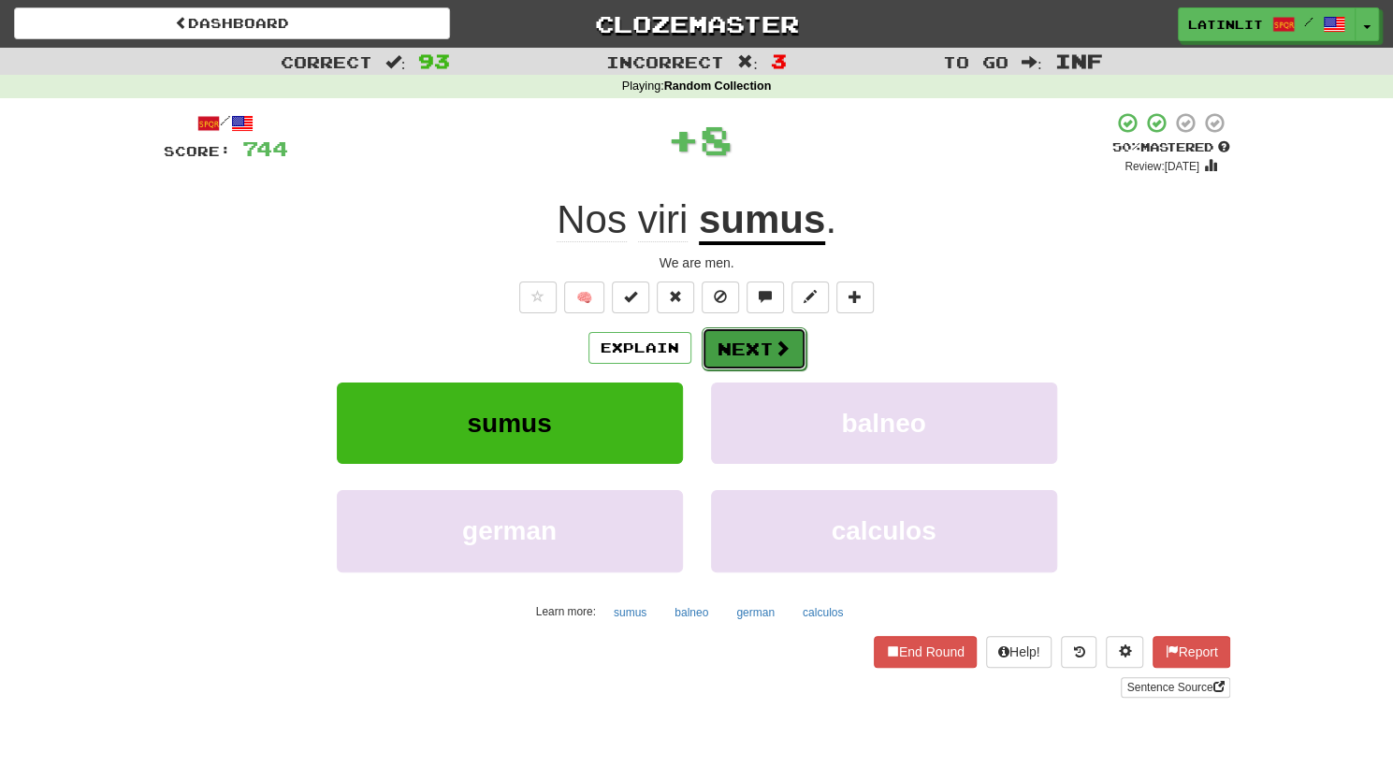
click at [741, 339] on button "Next" at bounding box center [753, 348] width 105 height 43
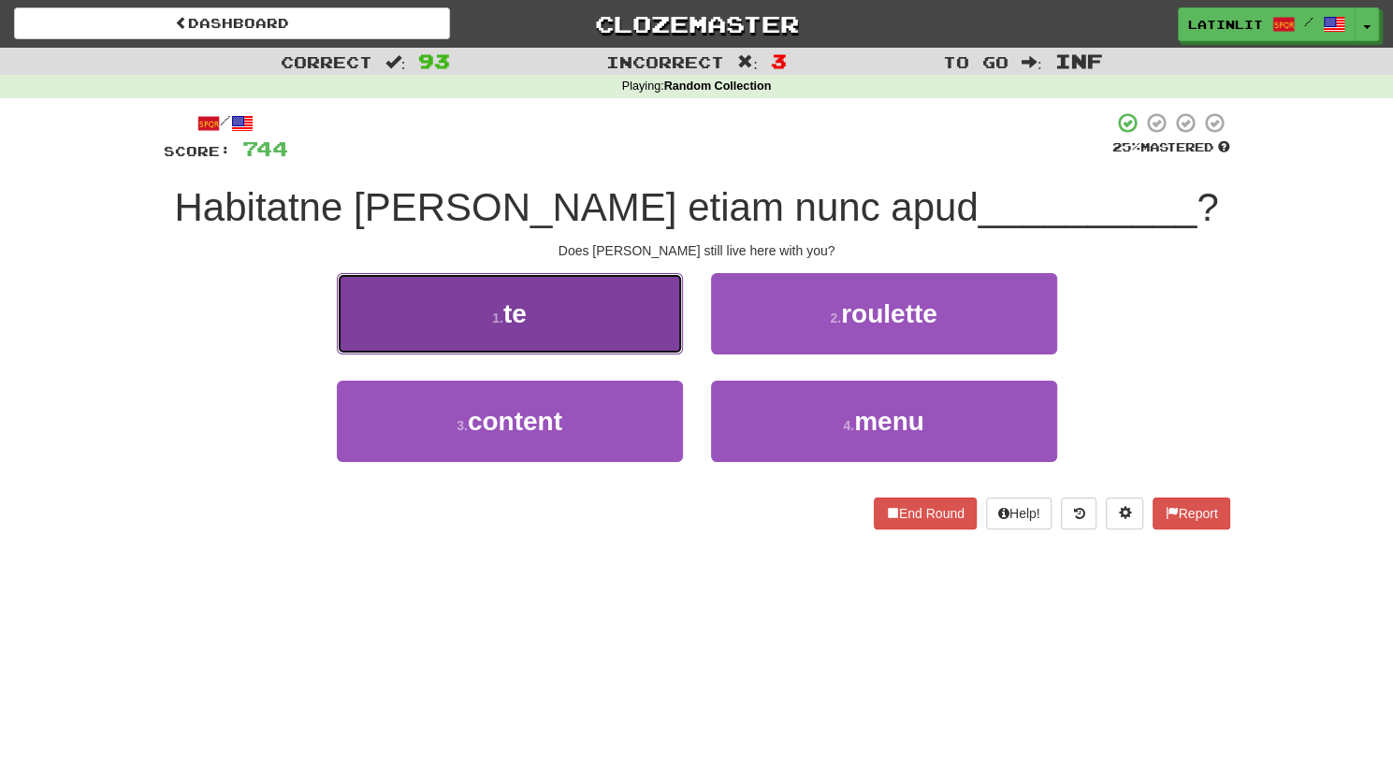
click at [593, 317] on button "1 . te" at bounding box center [510, 313] width 346 height 81
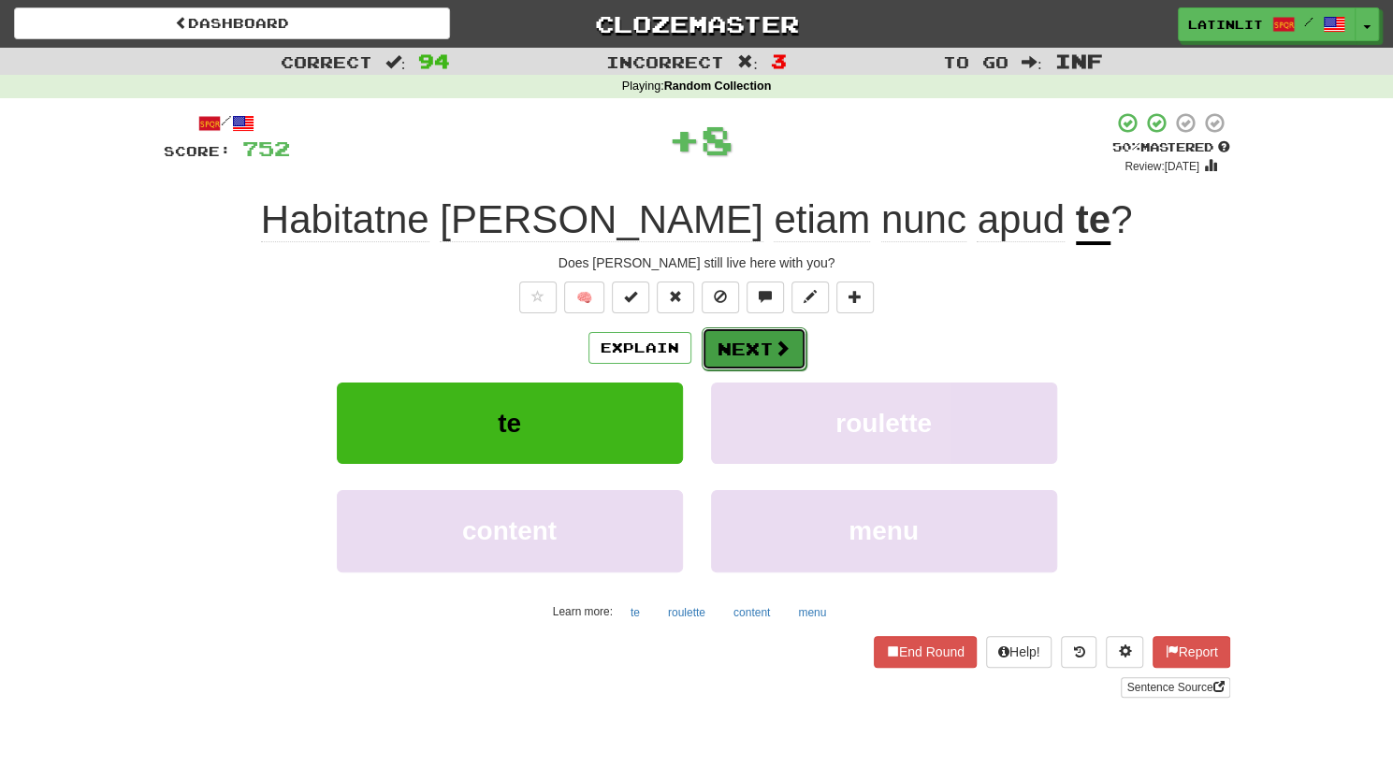
click at [752, 351] on button "Next" at bounding box center [753, 348] width 105 height 43
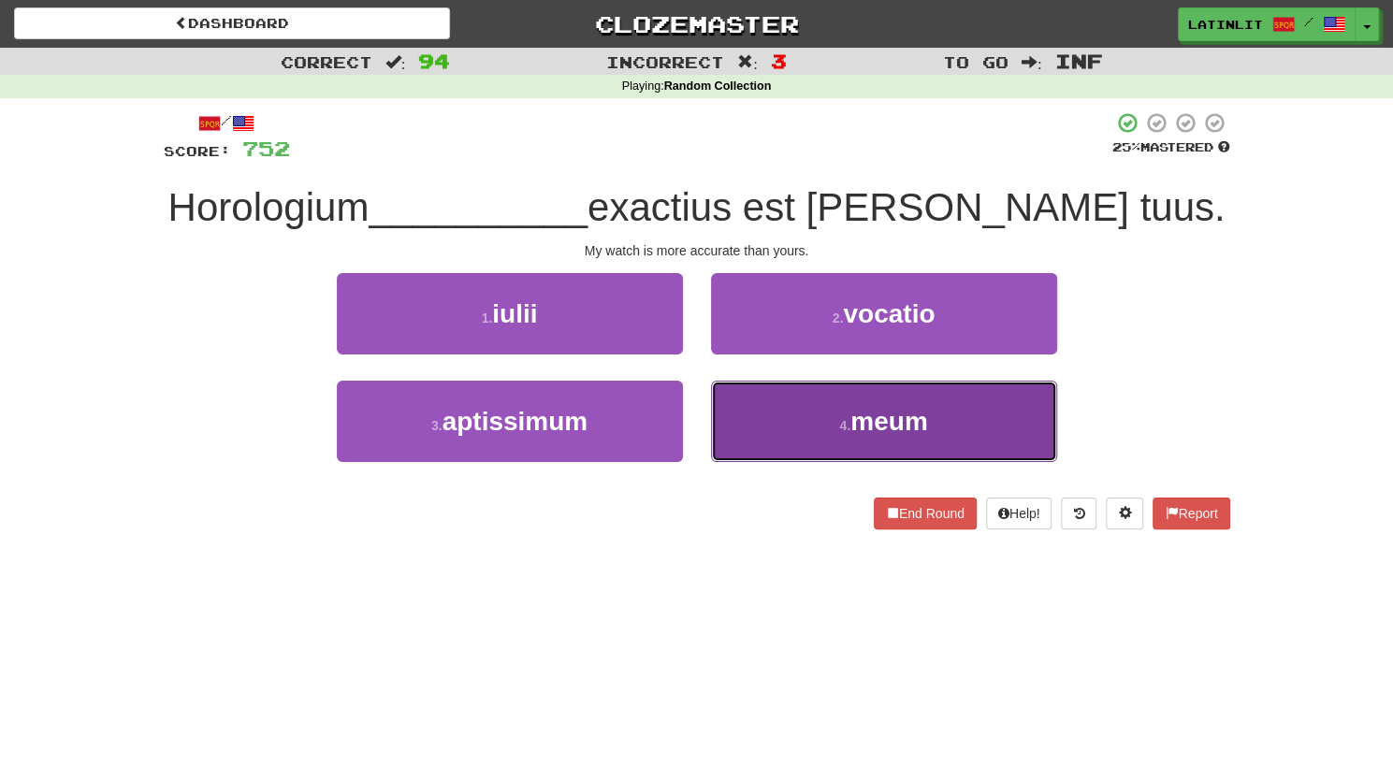
click at [754, 426] on button "4 . meum" at bounding box center [884, 421] width 346 height 81
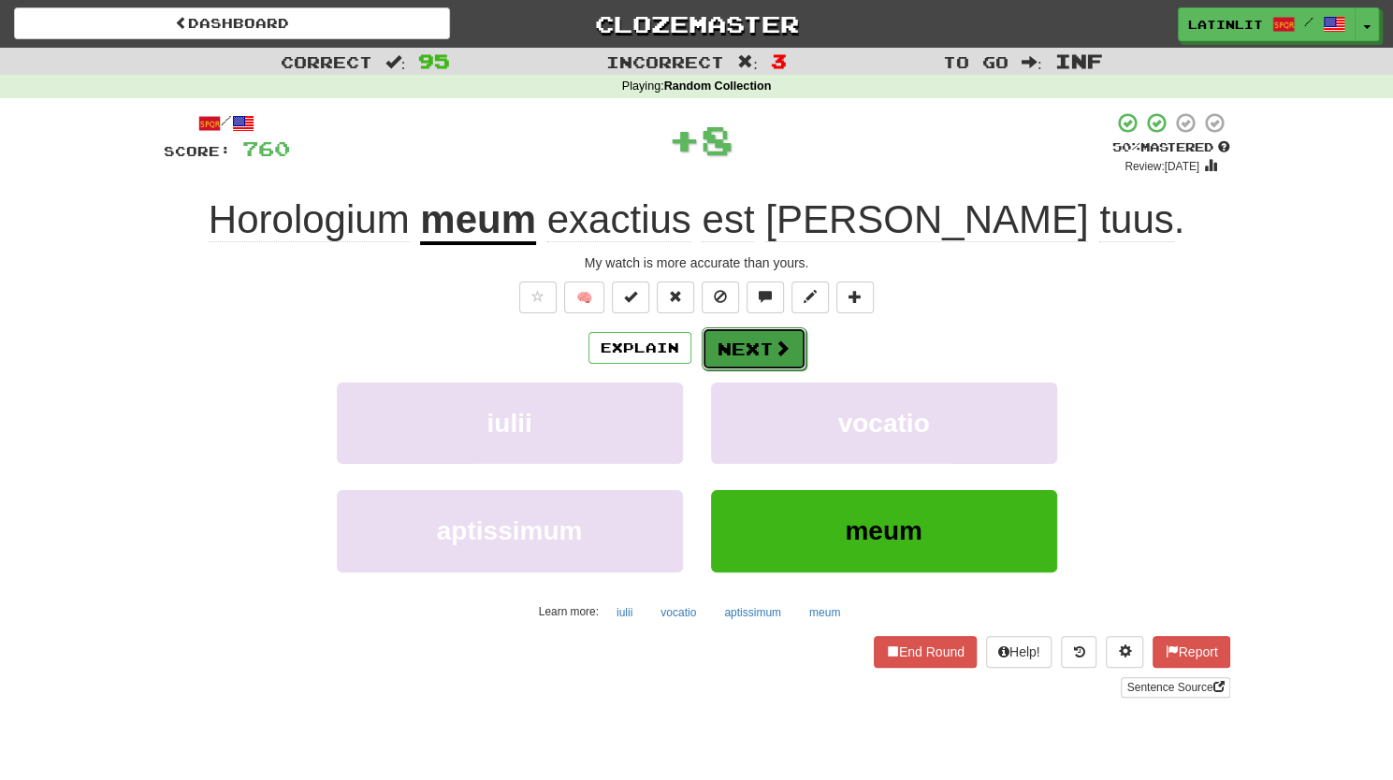
click at [729, 347] on button "Next" at bounding box center [753, 348] width 105 height 43
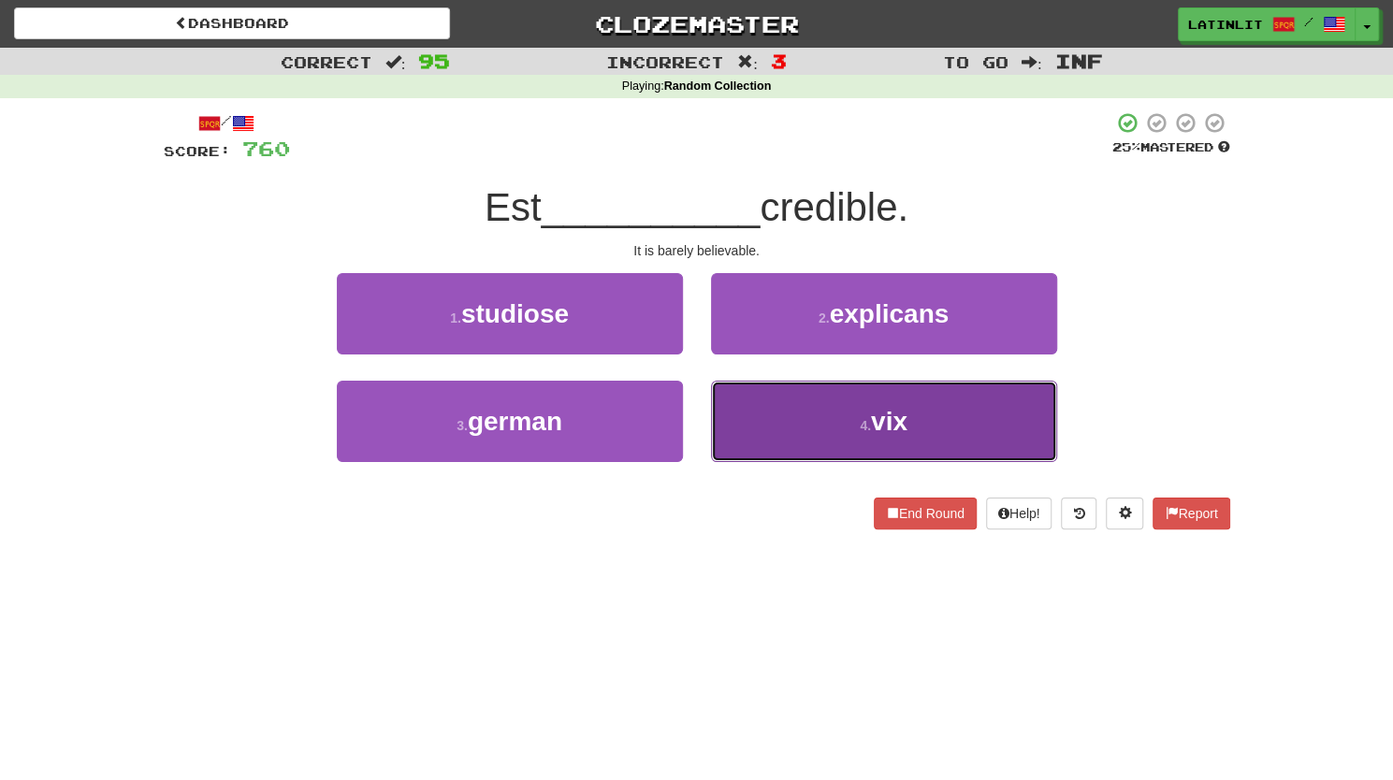
click at [764, 418] on button "4 . vix" at bounding box center [884, 421] width 346 height 81
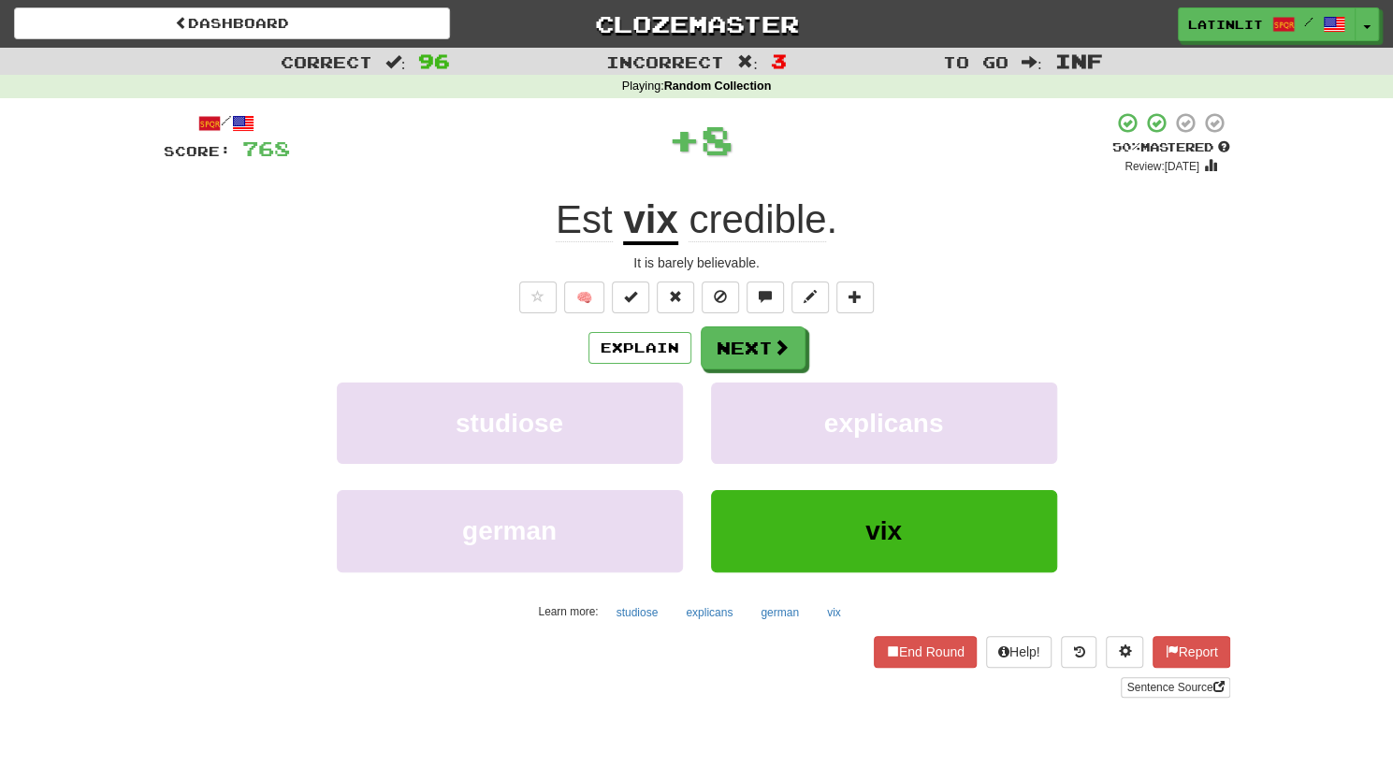
click at [648, 209] on u "vix" at bounding box center [650, 221] width 54 height 48
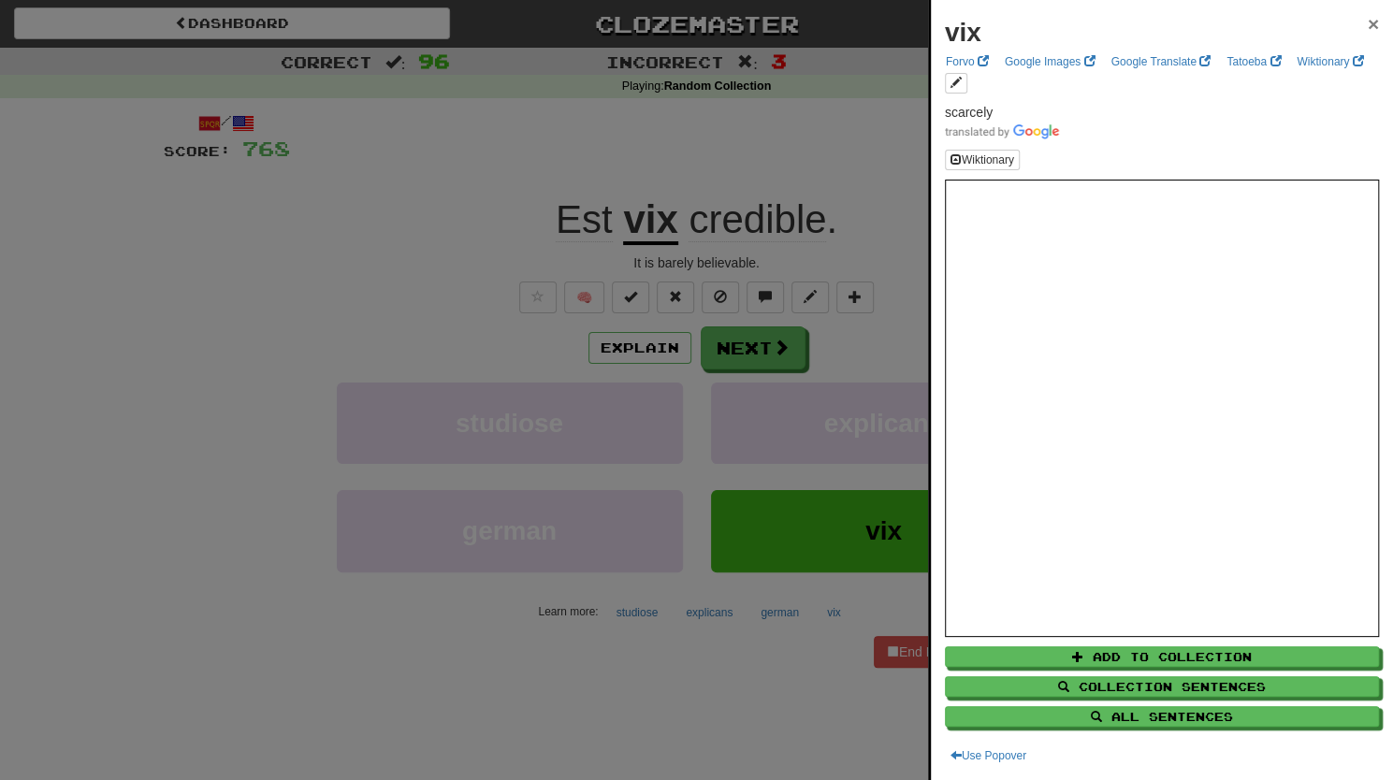
click at [1367, 26] on span "×" at bounding box center [1372, 24] width 11 height 22
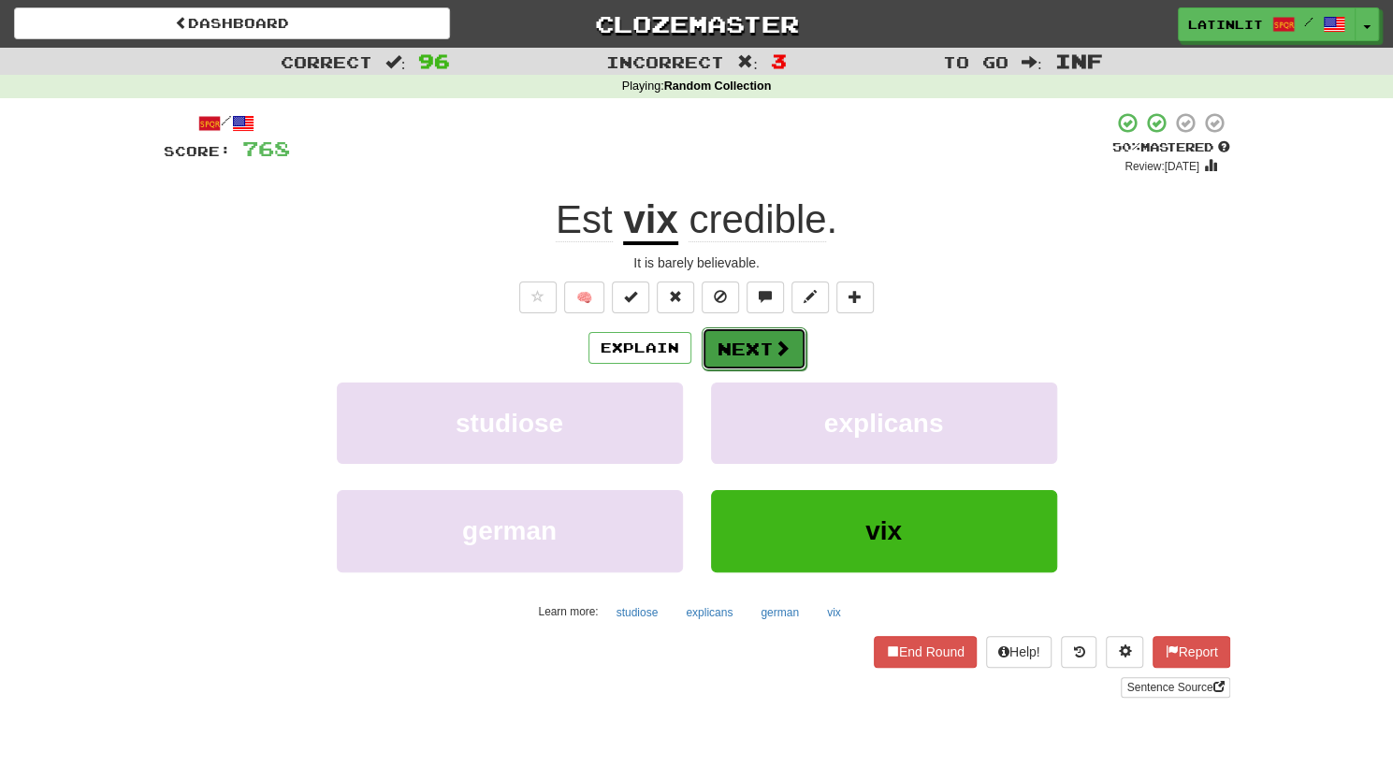
click at [752, 347] on button "Next" at bounding box center [753, 348] width 105 height 43
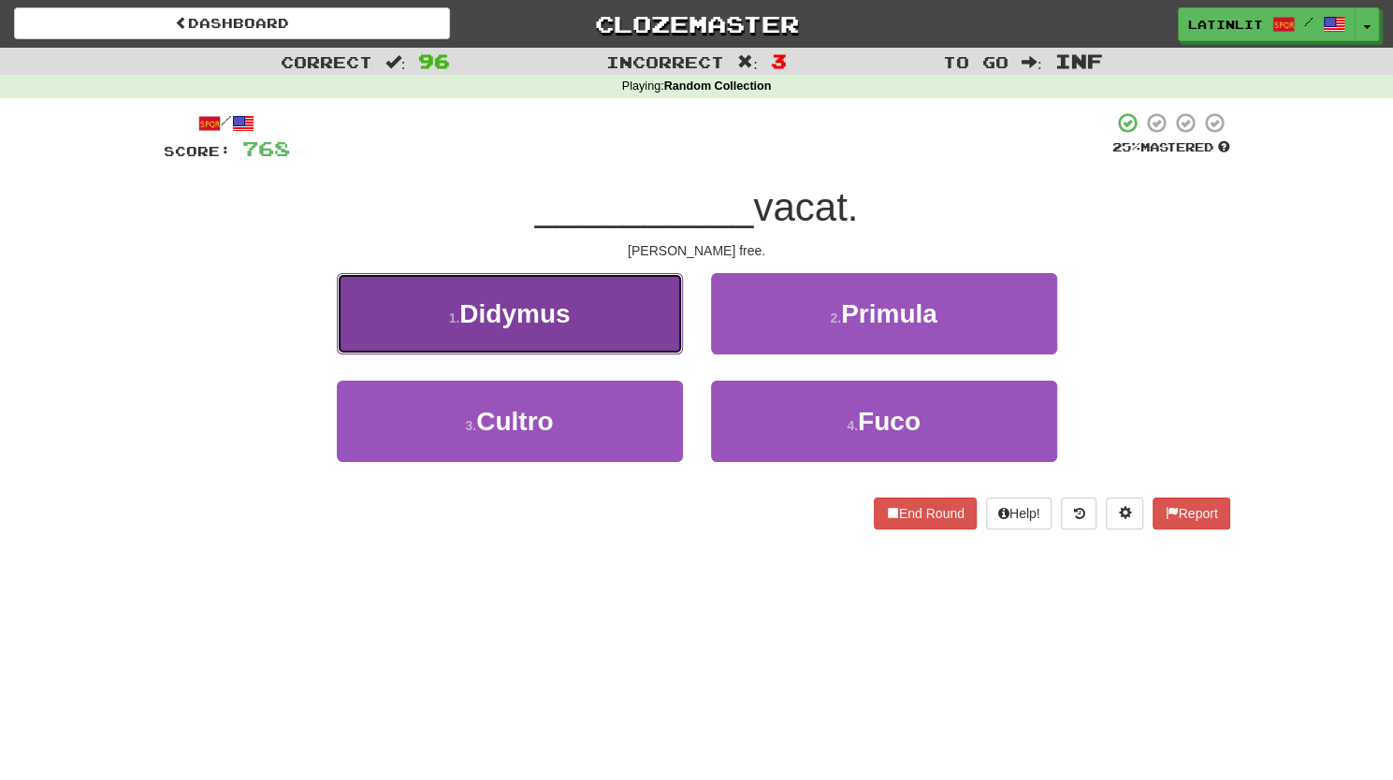
click at [591, 345] on button "1 . Didymus" at bounding box center [510, 313] width 346 height 81
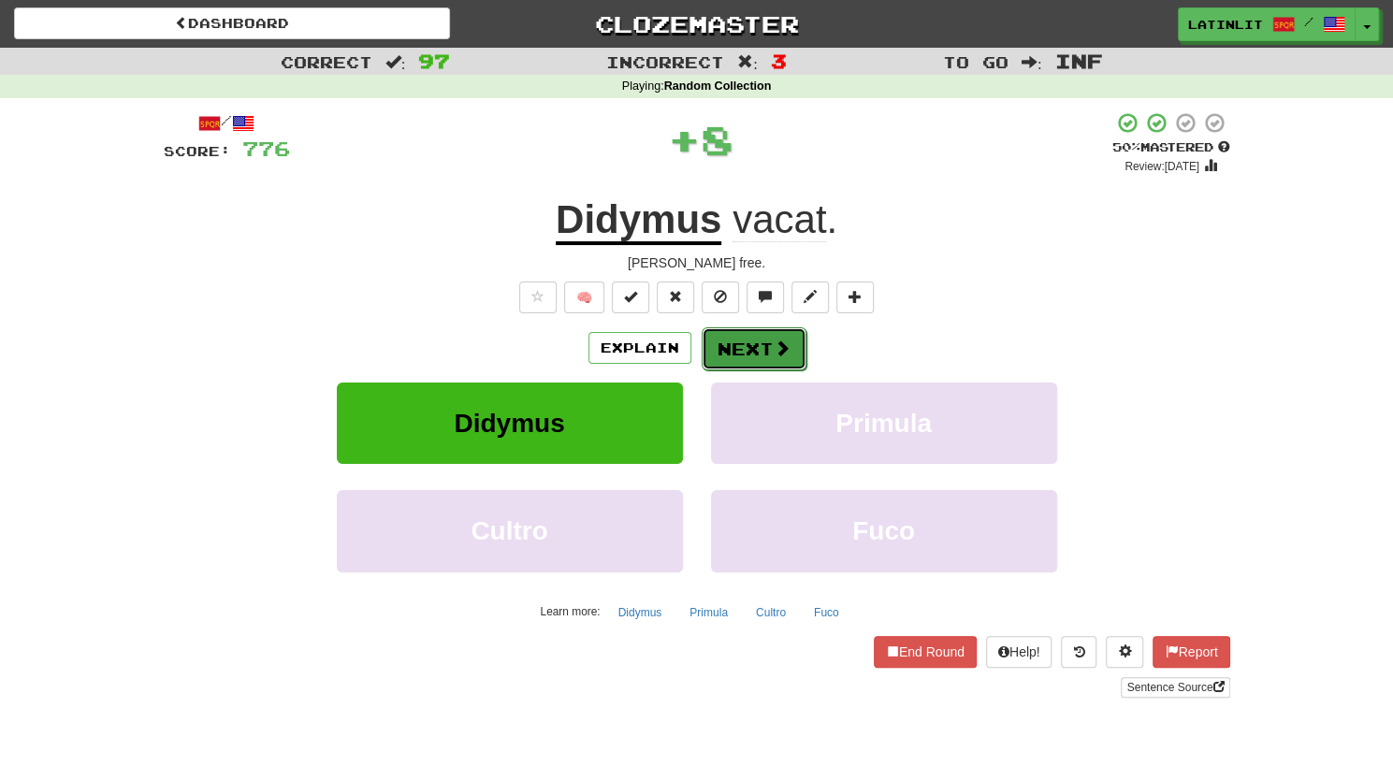
click at [746, 345] on button "Next" at bounding box center [753, 348] width 105 height 43
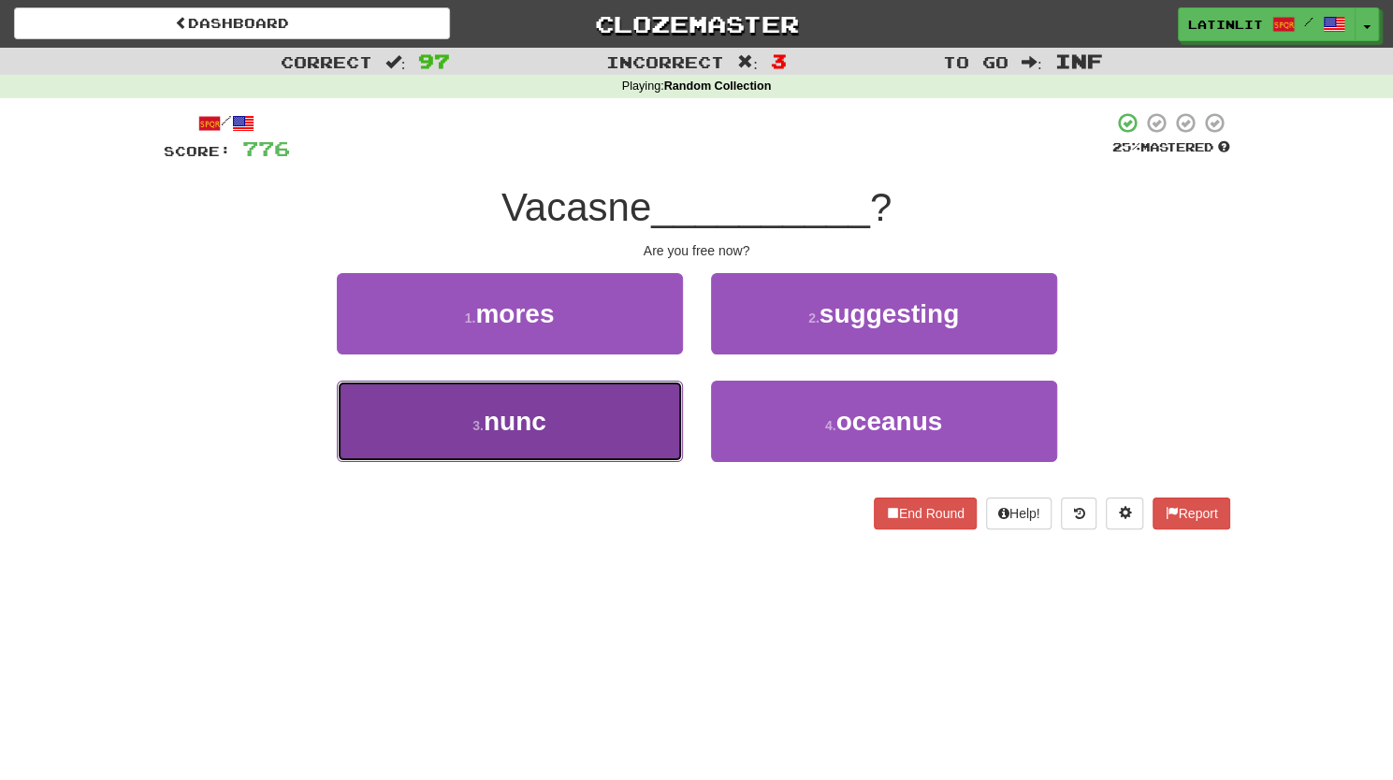
click at [621, 411] on button "3 . nunc" at bounding box center [510, 421] width 346 height 81
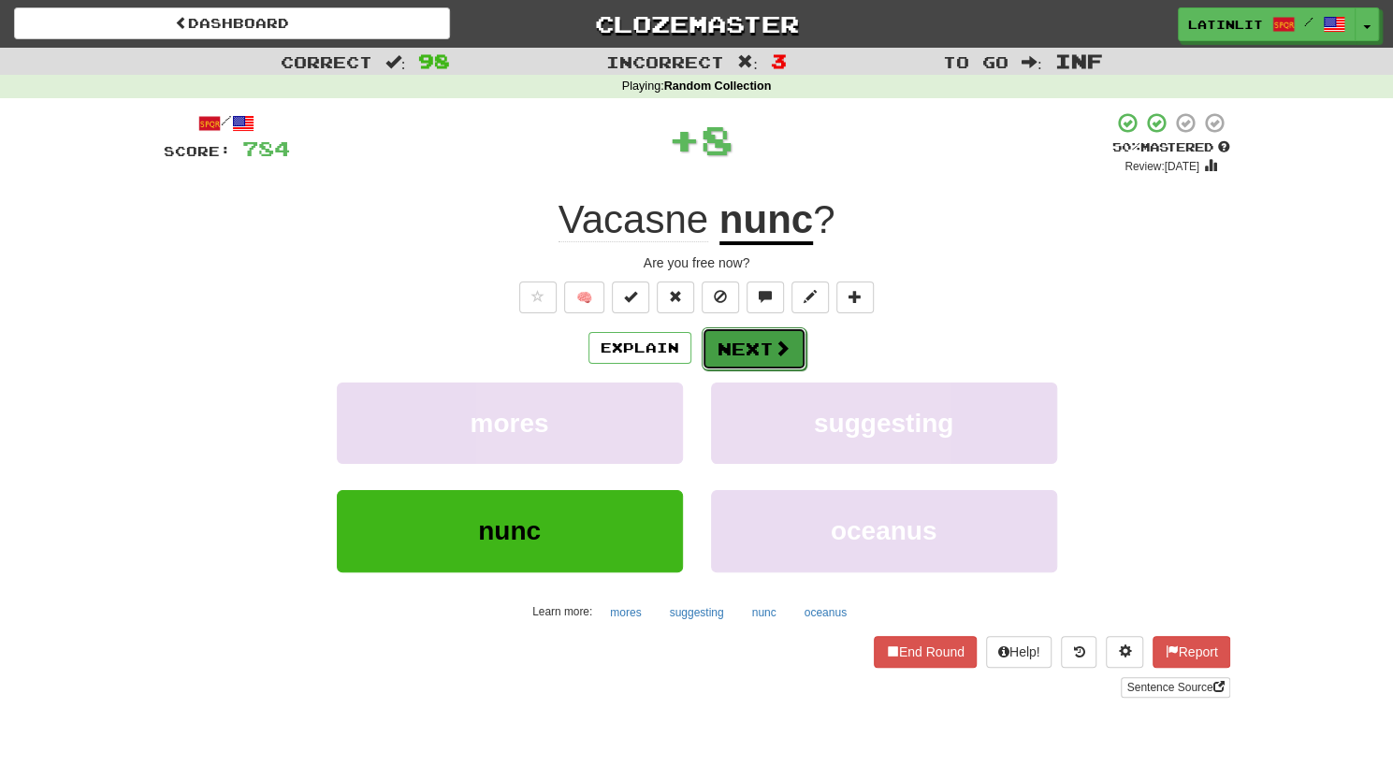
click at [733, 339] on button "Next" at bounding box center [753, 348] width 105 height 43
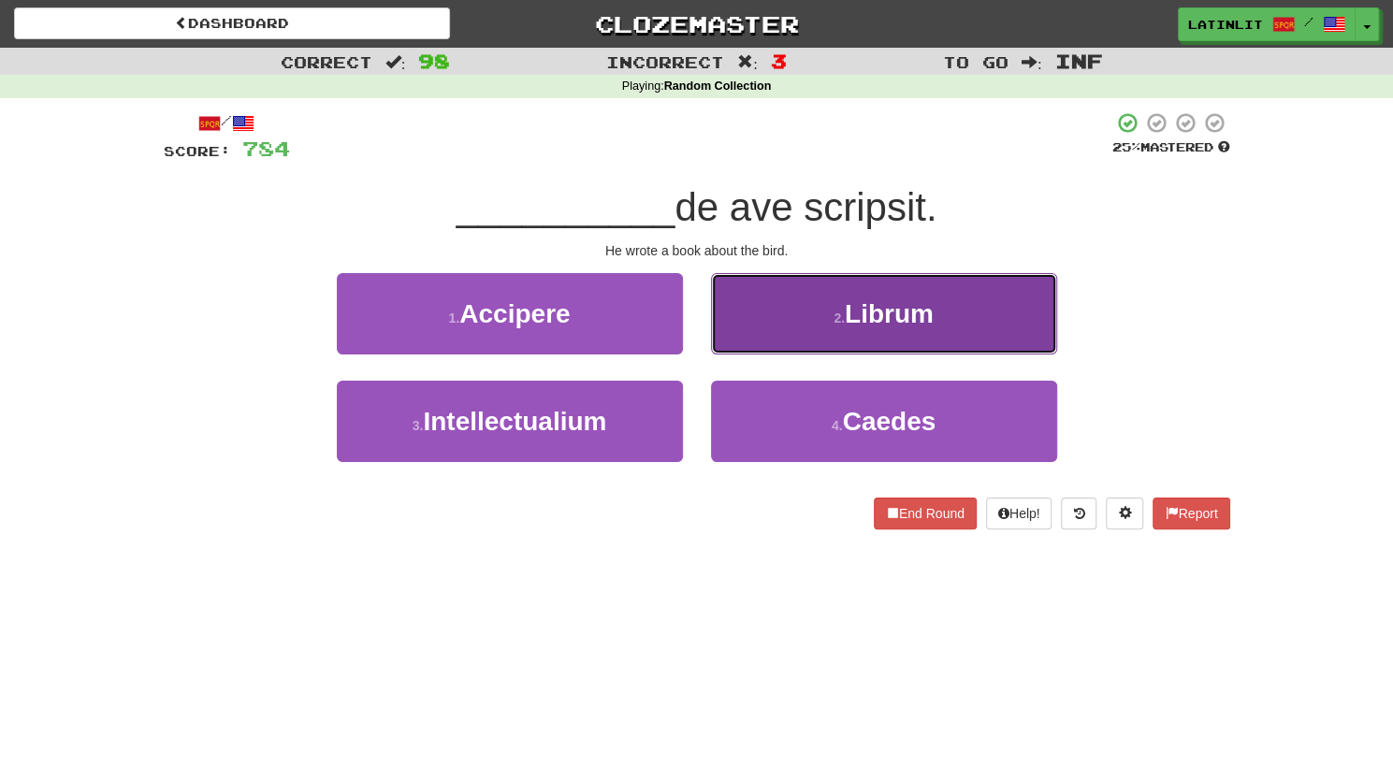
click at [743, 326] on button "2 . Librum" at bounding box center [884, 313] width 346 height 81
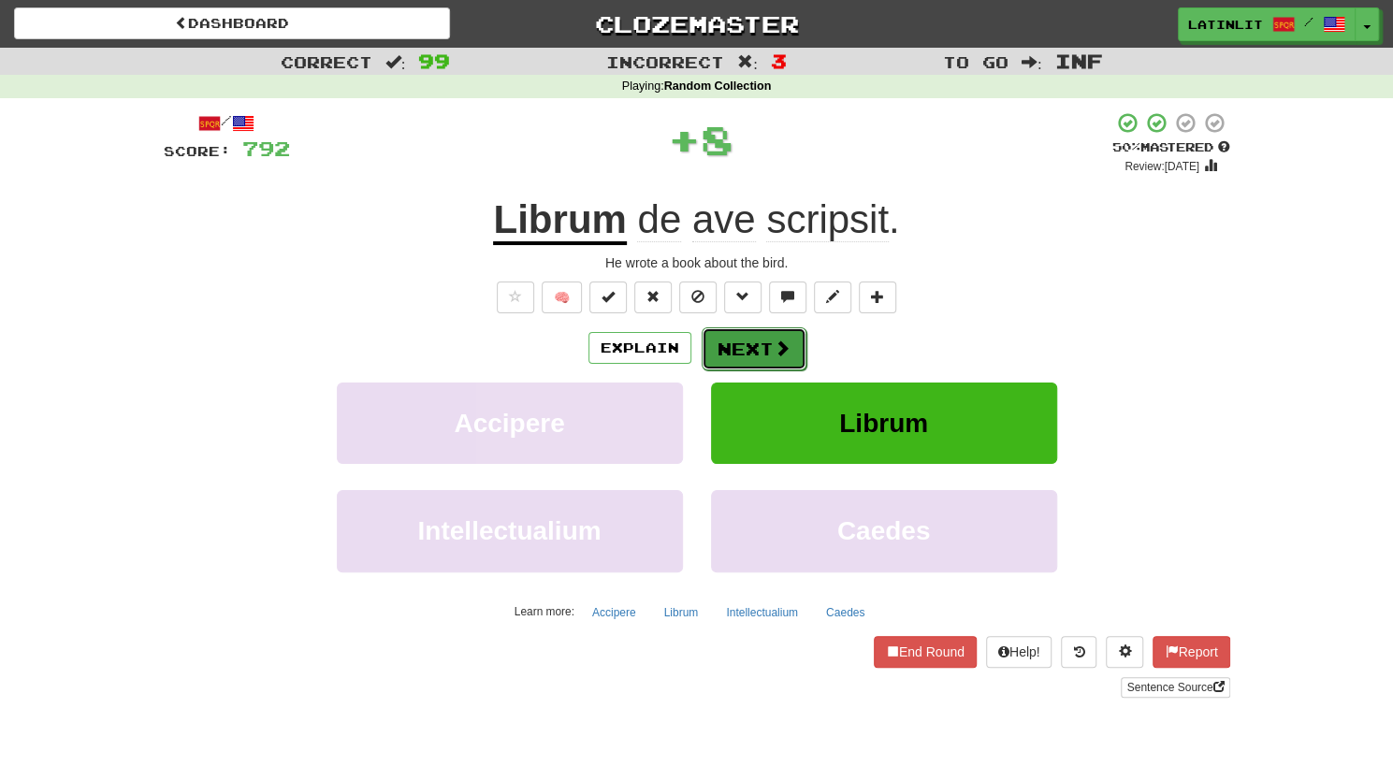
click at [729, 353] on button "Next" at bounding box center [753, 348] width 105 height 43
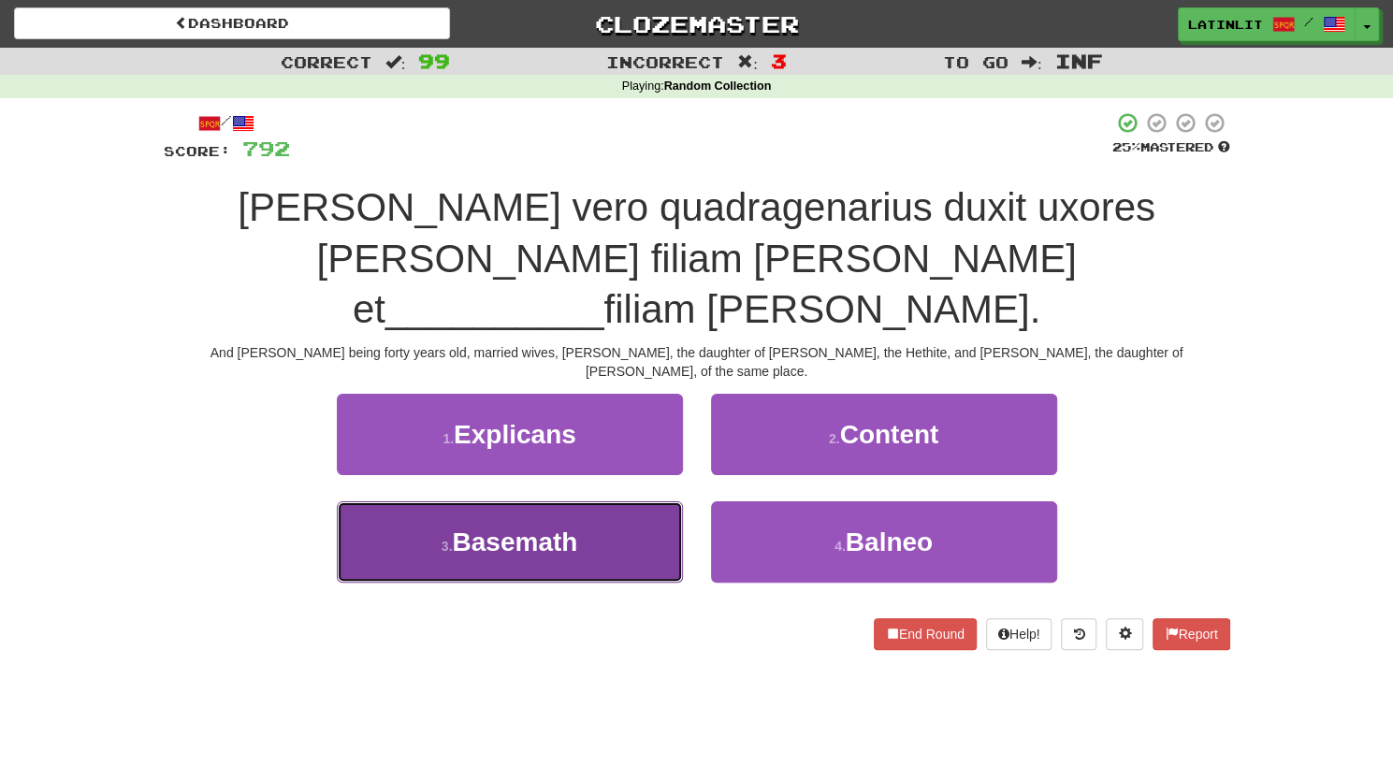
click at [479, 527] on span "Basemath" at bounding box center [514, 541] width 125 height 29
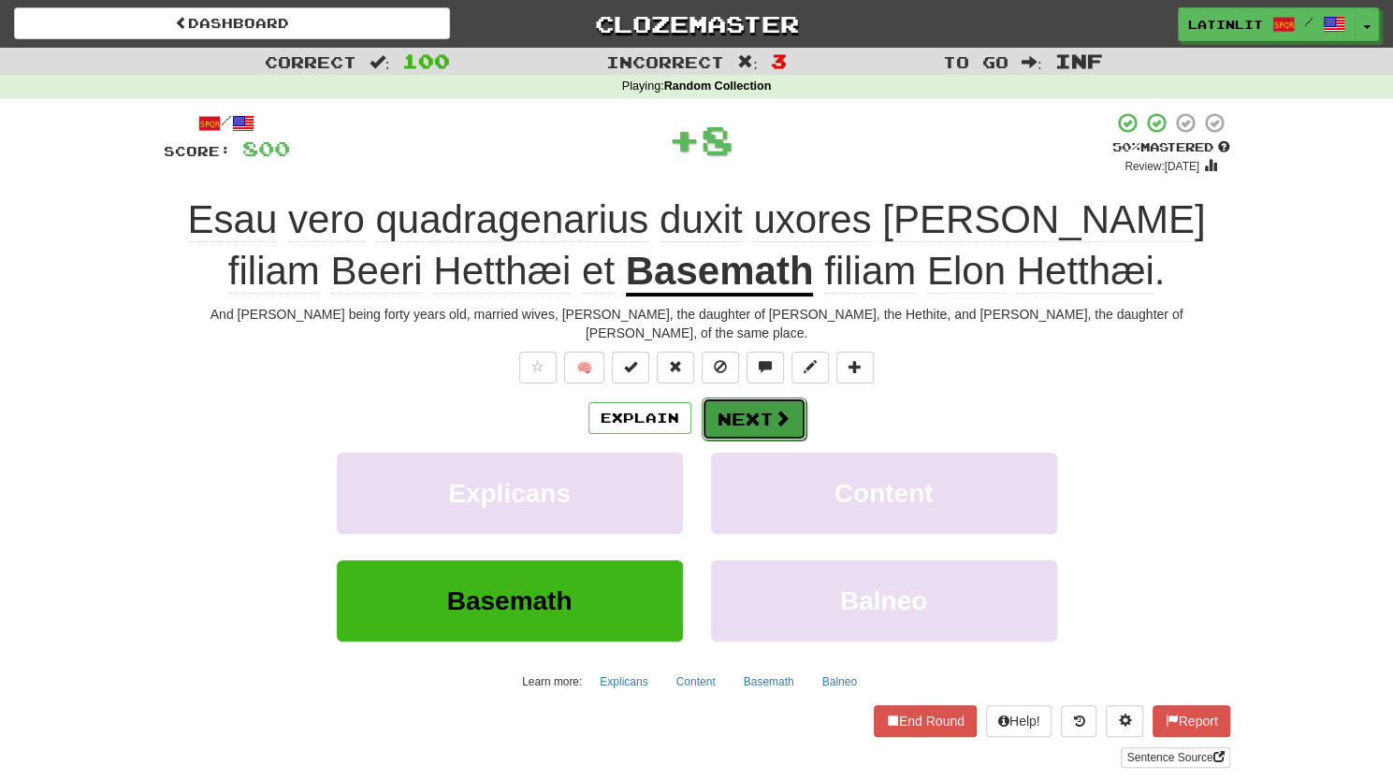
click at [743, 397] on button "Next" at bounding box center [753, 418] width 105 height 43
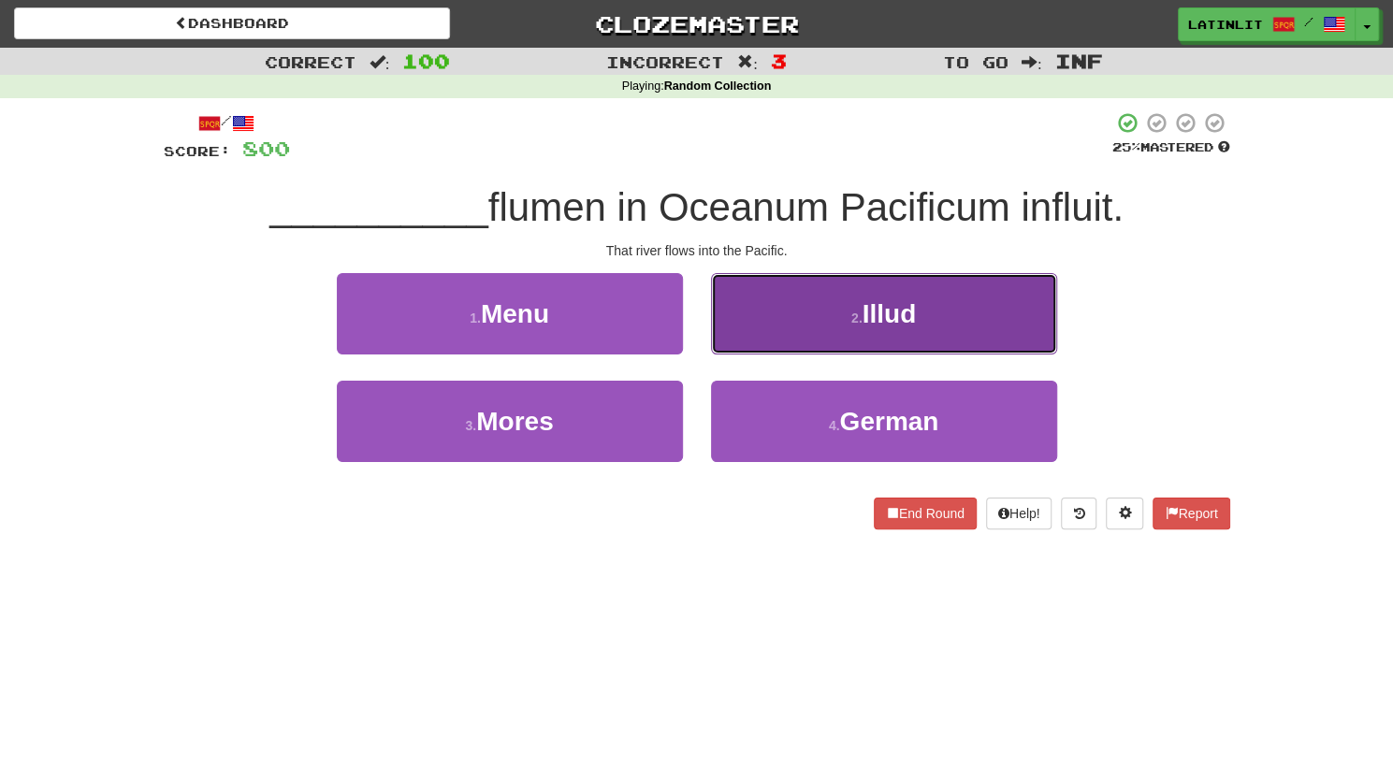
click at [800, 327] on button "2 . Illud" at bounding box center [884, 313] width 346 height 81
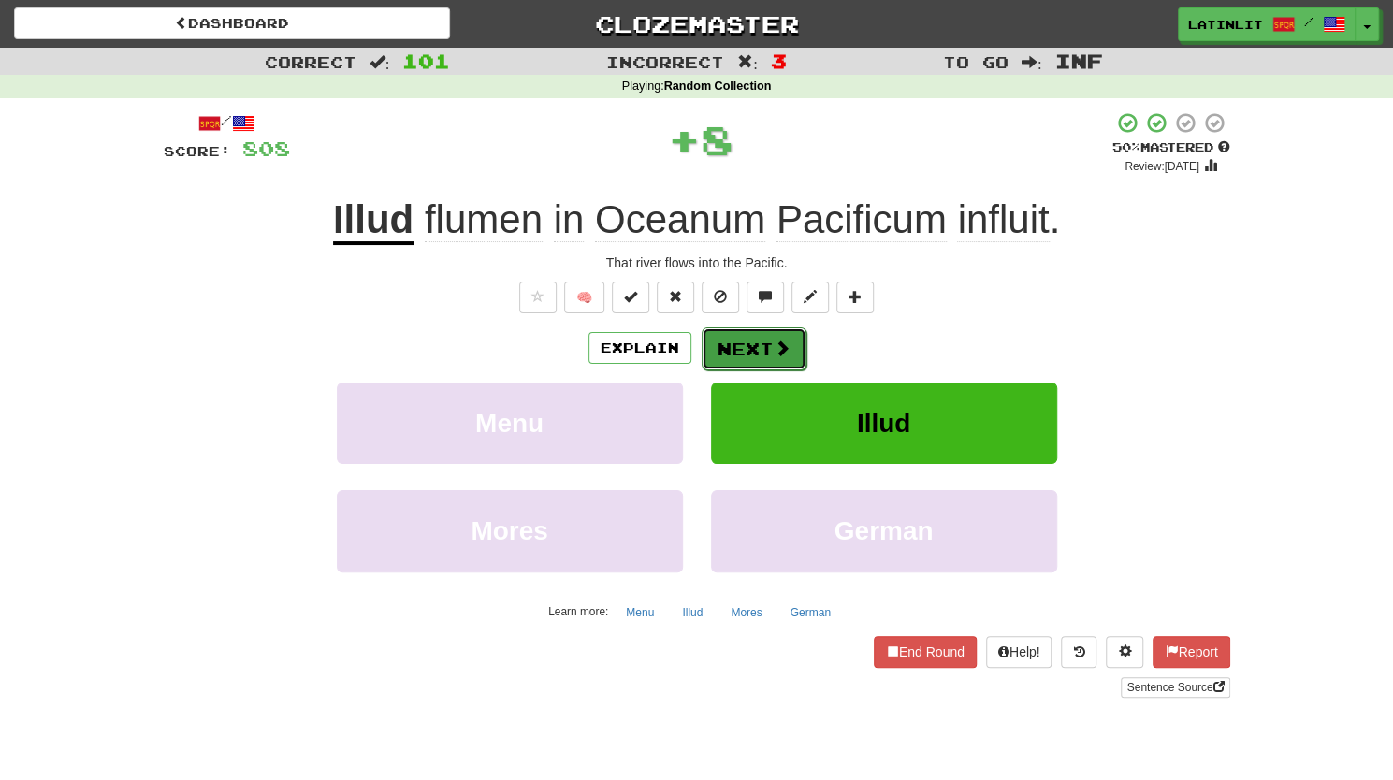
click at [752, 341] on button "Next" at bounding box center [753, 348] width 105 height 43
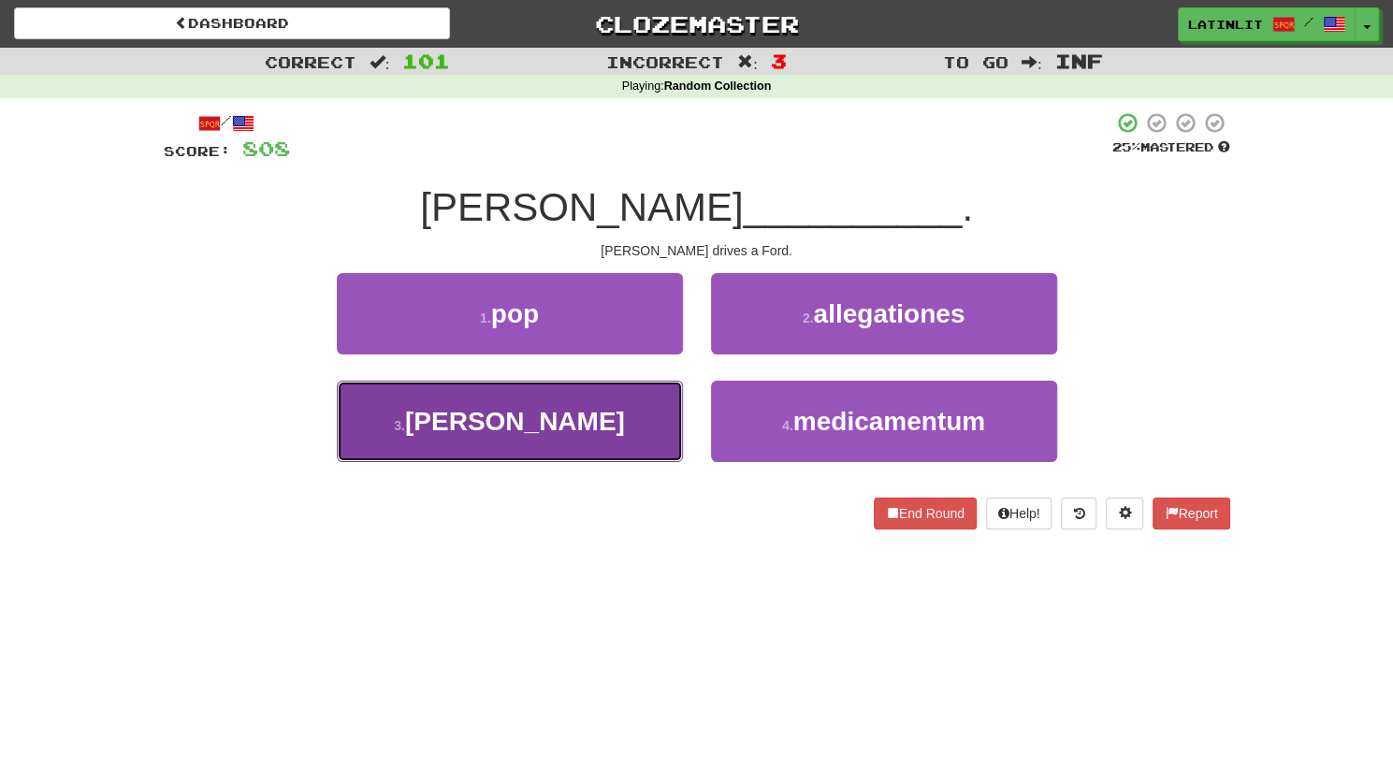
click at [524, 420] on span "[PERSON_NAME]" at bounding box center [515, 421] width 220 height 29
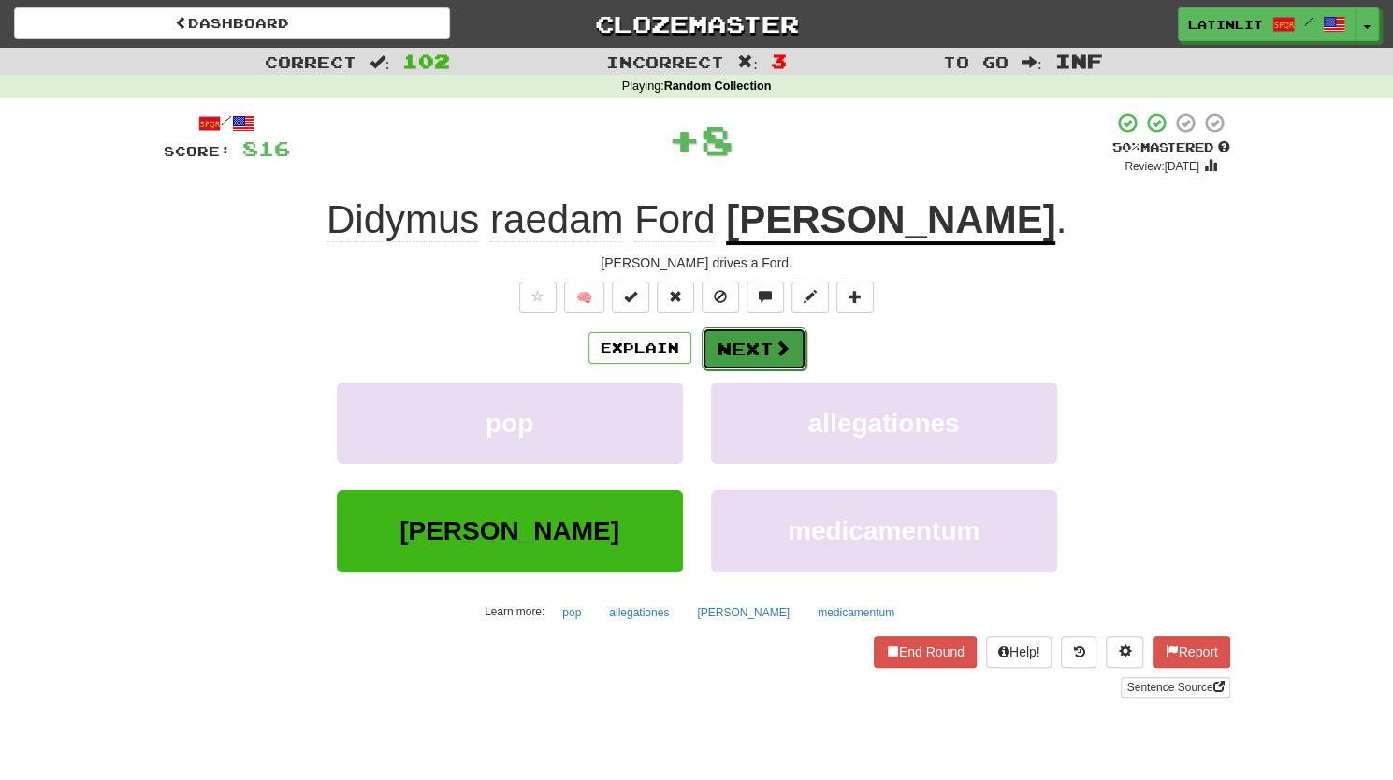
click at [735, 349] on button "Next" at bounding box center [753, 348] width 105 height 43
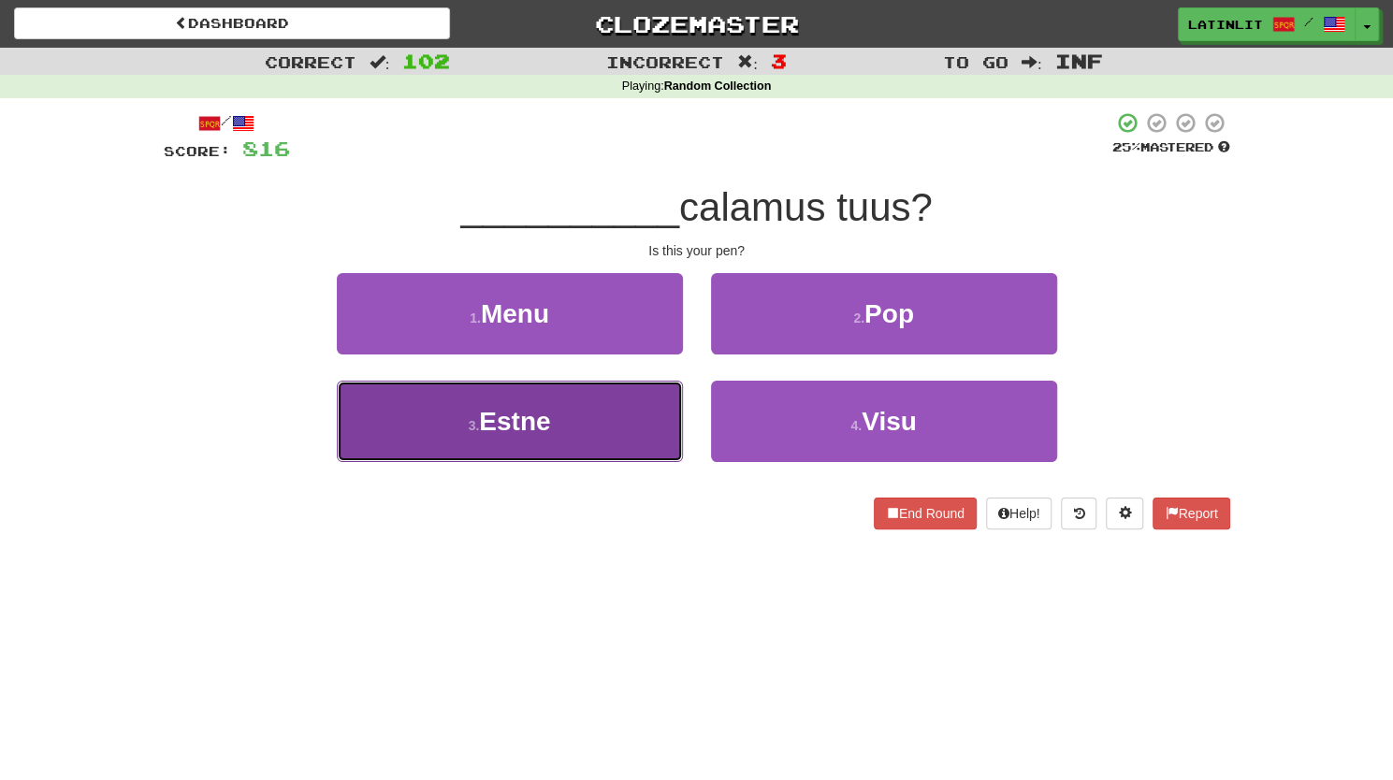
click at [582, 422] on button "3 . Estne" at bounding box center [510, 421] width 346 height 81
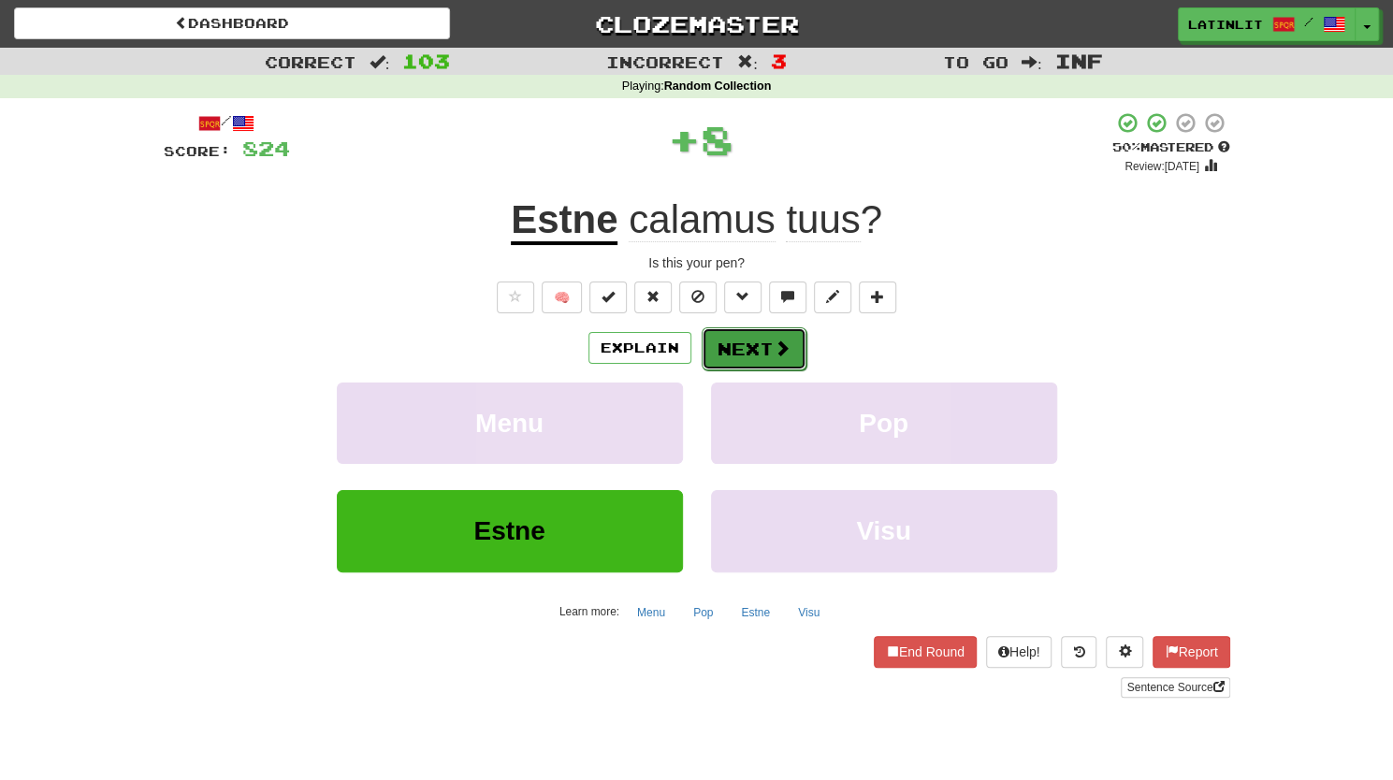
click at [746, 345] on button "Next" at bounding box center [753, 348] width 105 height 43
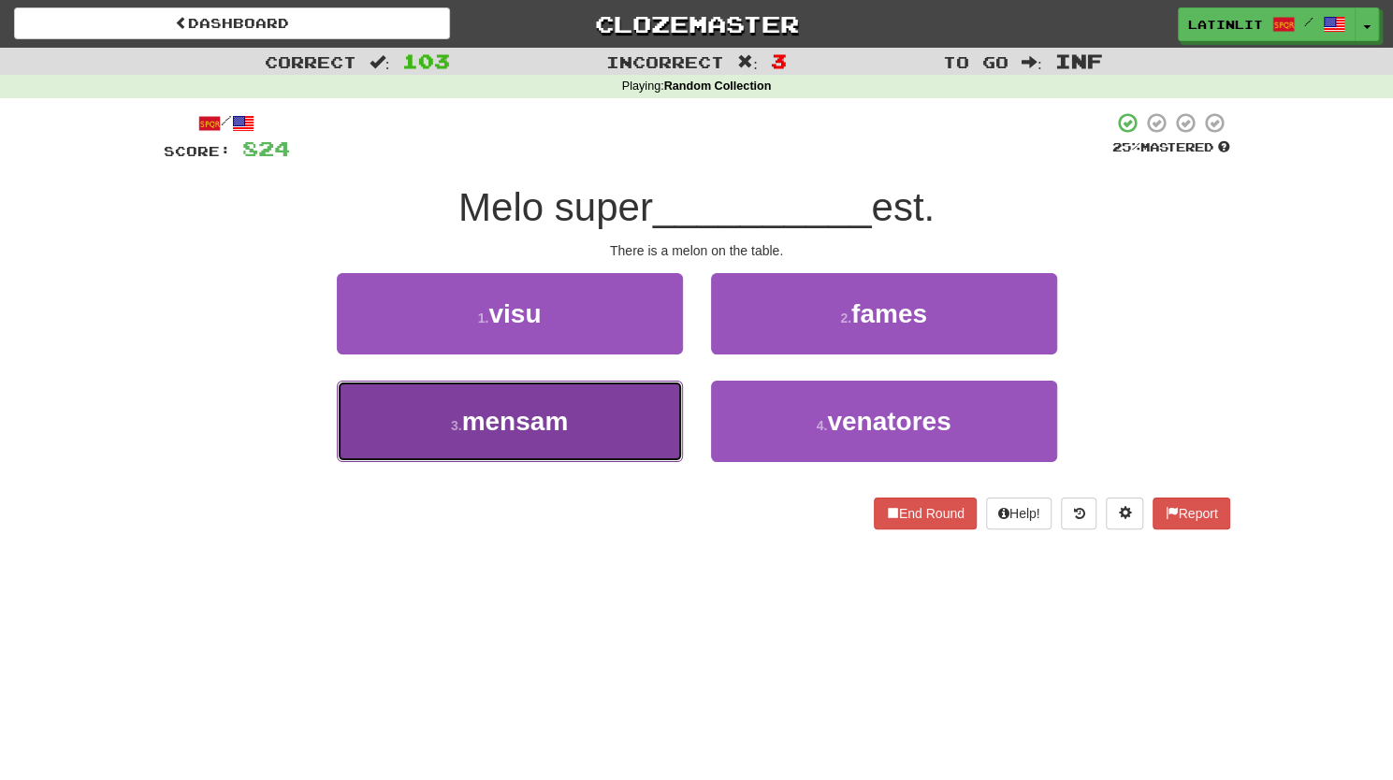
click at [567, 401] on button "3 . mensam" at bounding box center [510, 421] width 346 height 81
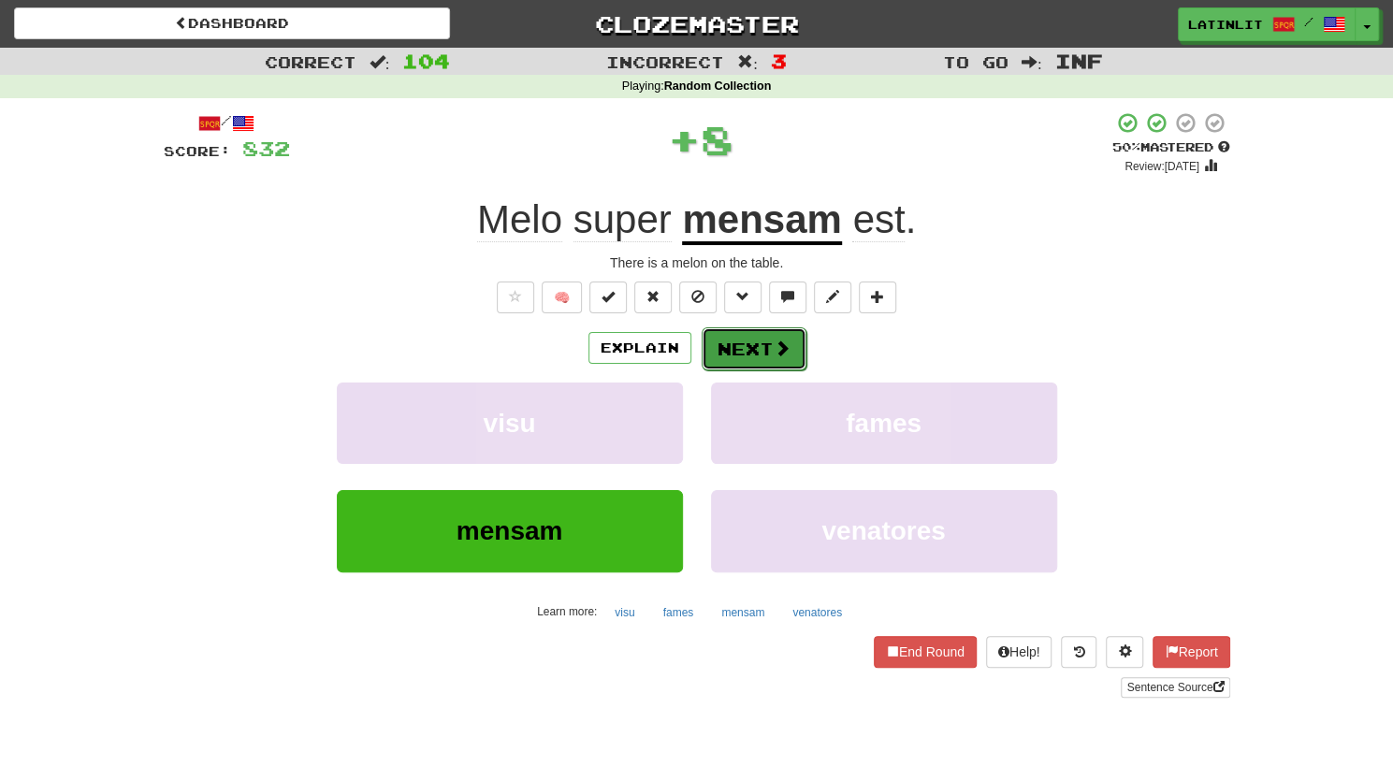
click at [701, 347] on button "Next" at bounding box center [753, 348] width 105 height 43
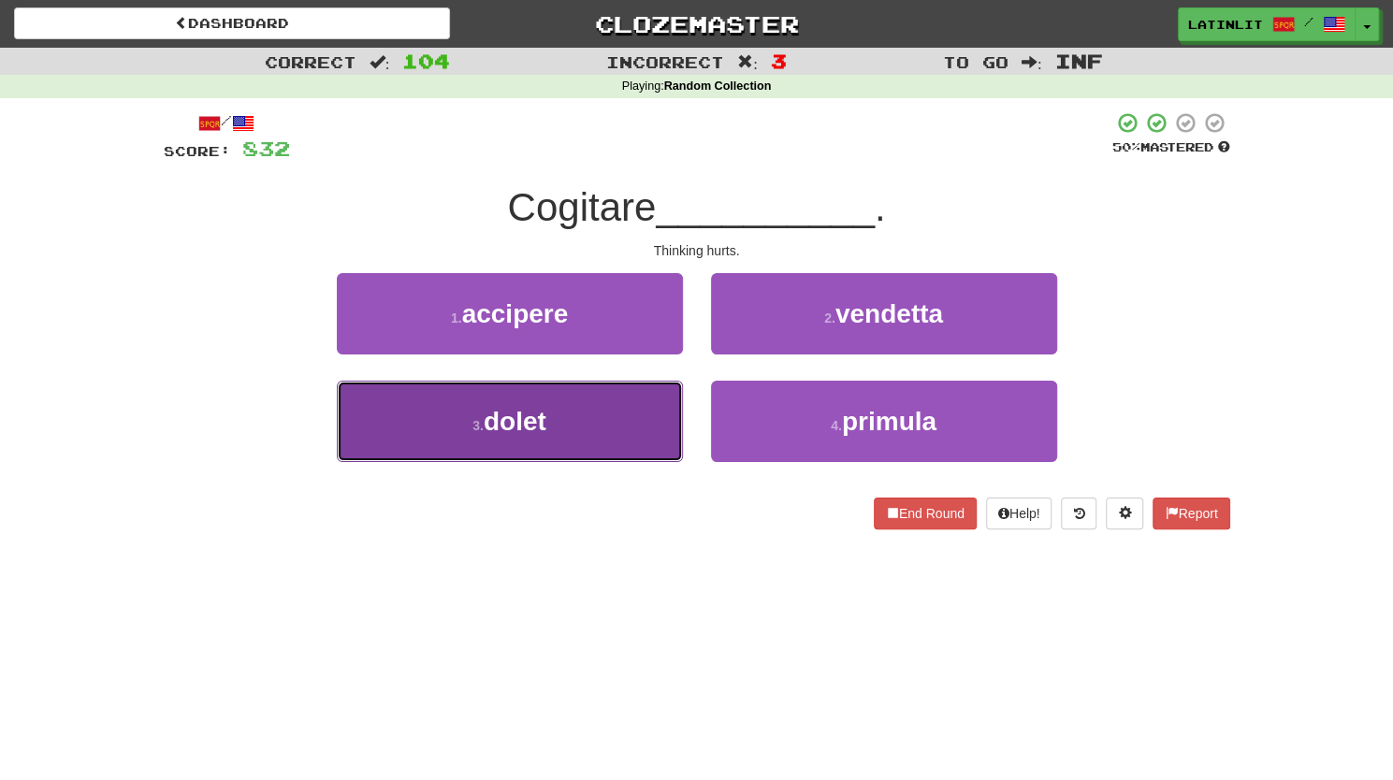
click at [600, 427] on button "3 . dolet" at bounding box center [510, 421] width 346 height 81
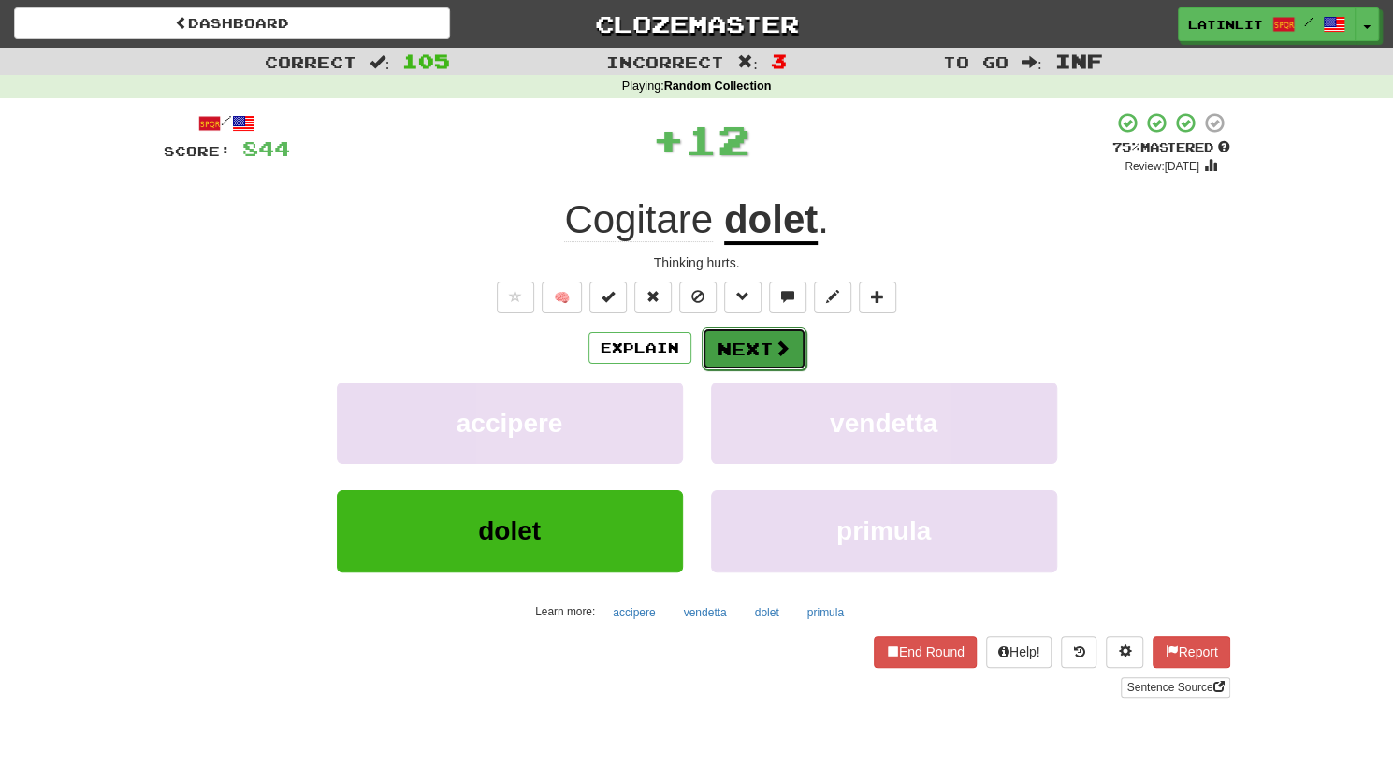
click at [730, 341] on button "Next" at bounding box center [753, 348] width 105 height 43
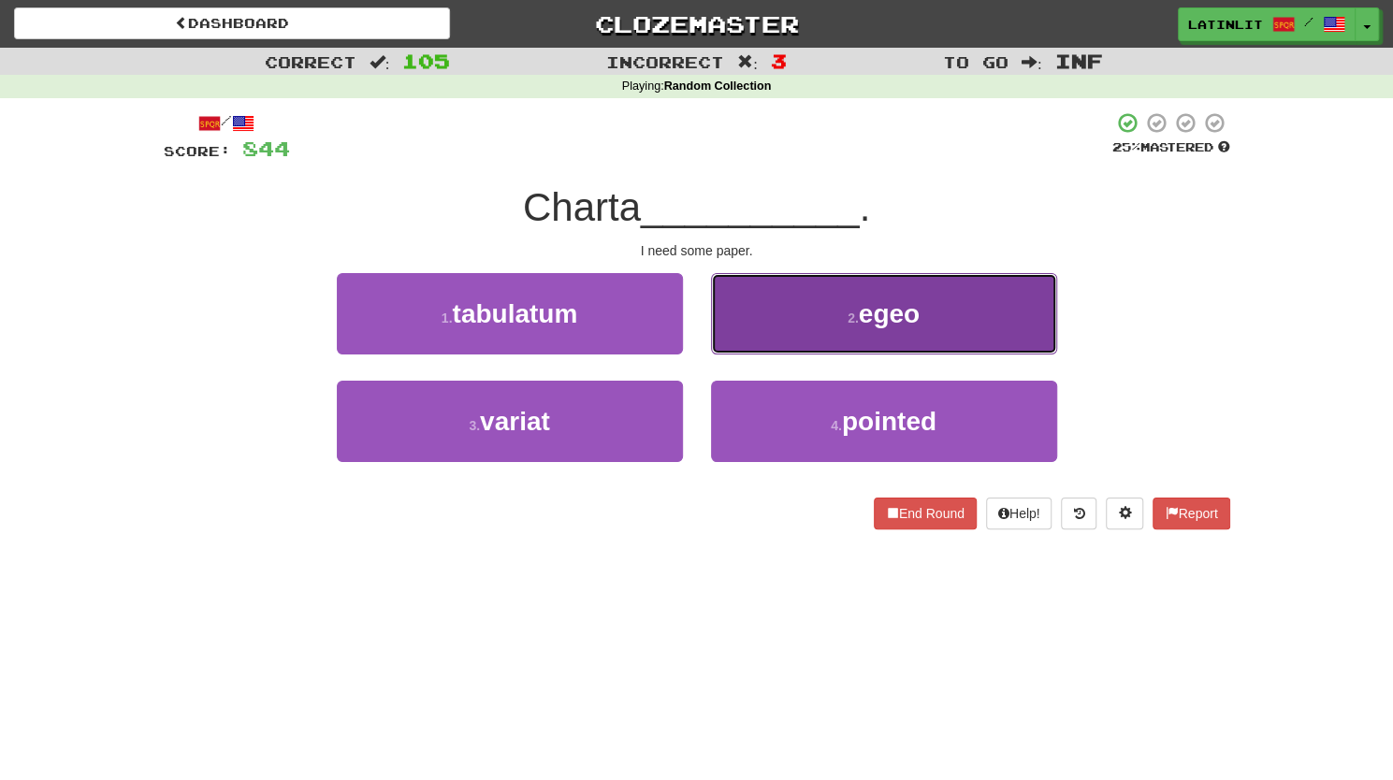
click at [750, 327] on button "2 . egeo" at bounding box center [884, 313] width 346 height 81
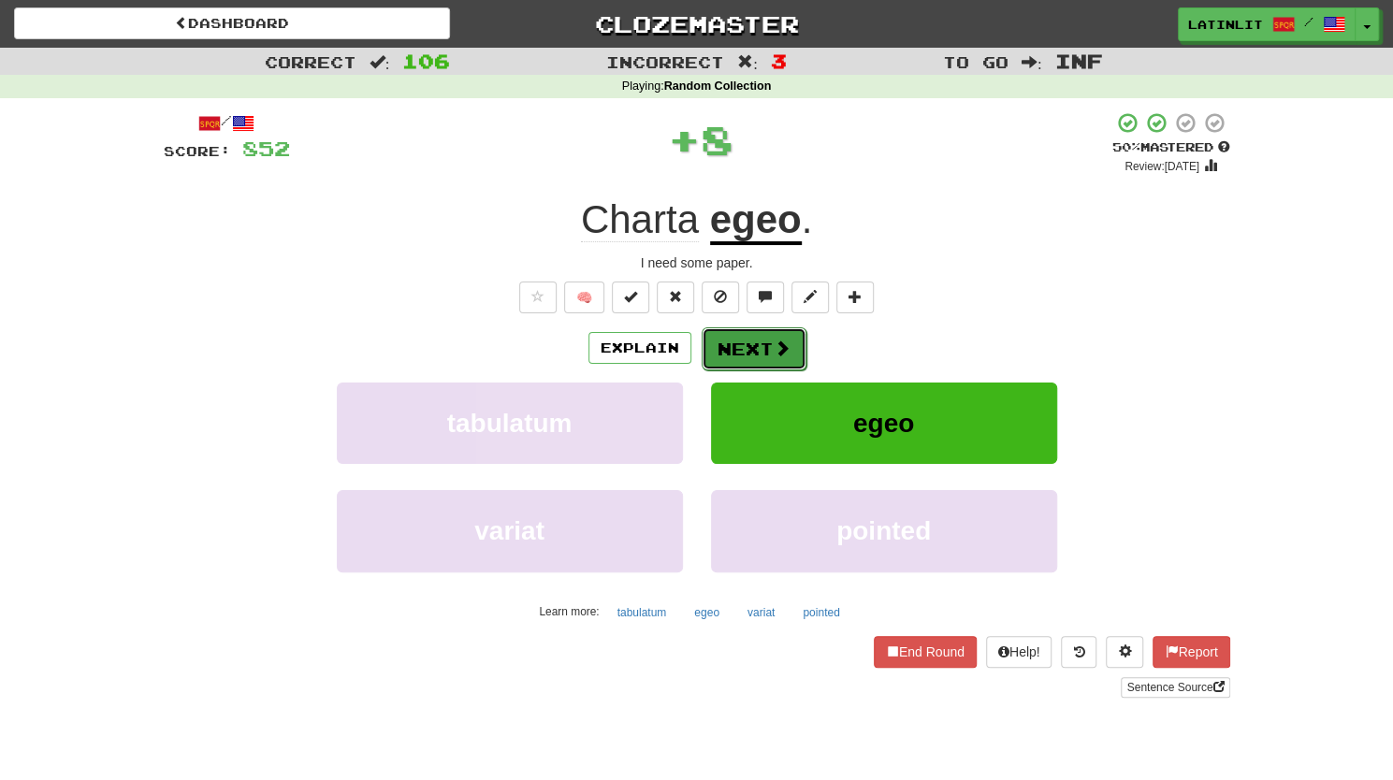
click at [720, 355] on button "Next" at bounding box center [753, 348] width 105 height 43
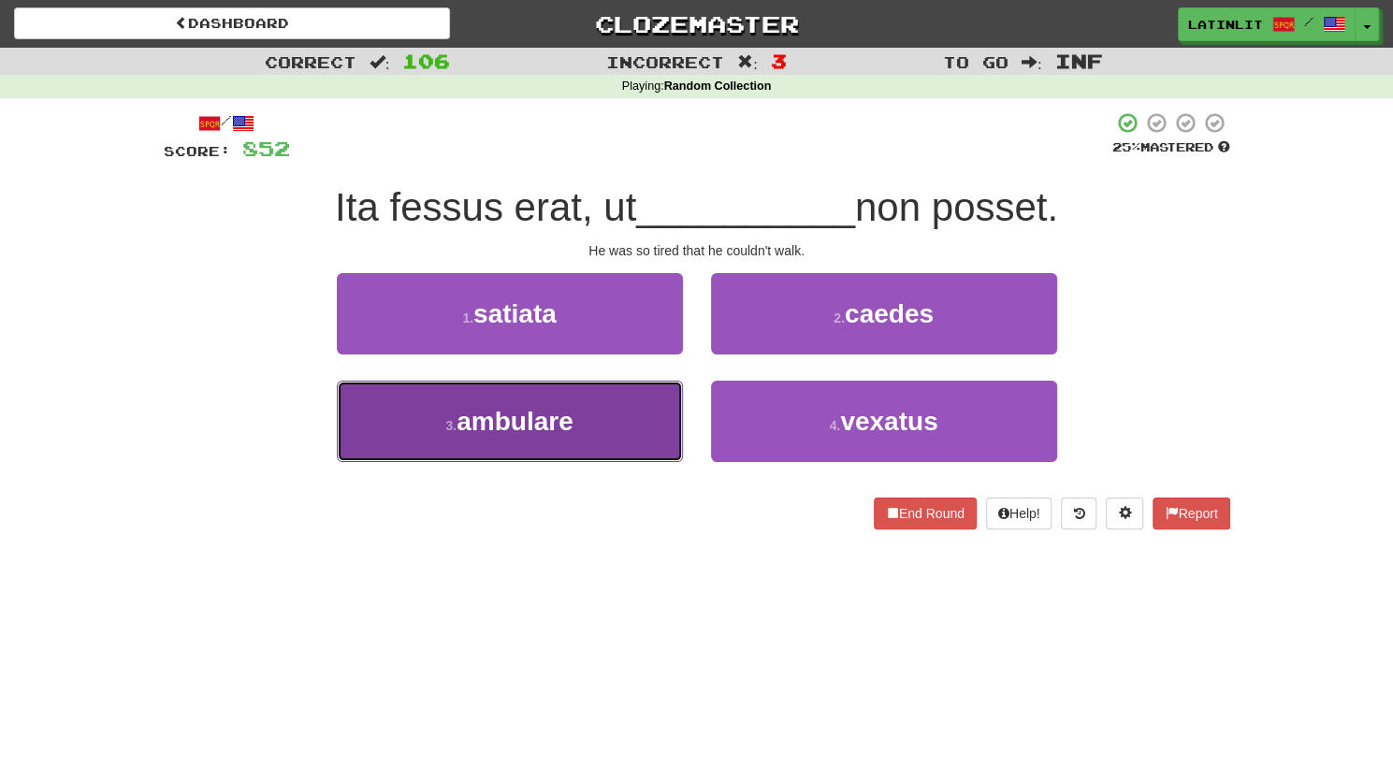
click at [660, 412] on button "3 . ambulare" at bounding box center [510, 421] width 346 height 81
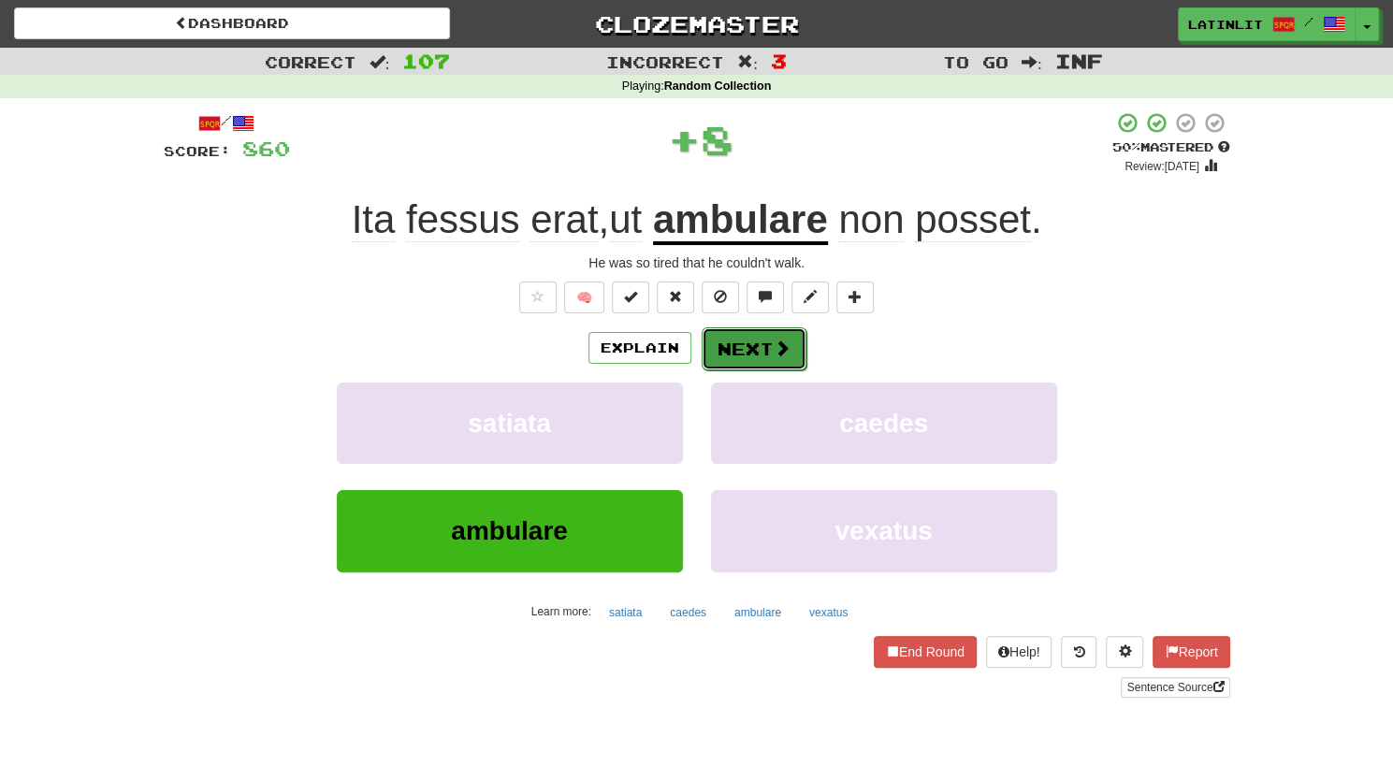
click at [766, 339] on button "Next" at bounding box center [753, 348] width 105 height 43
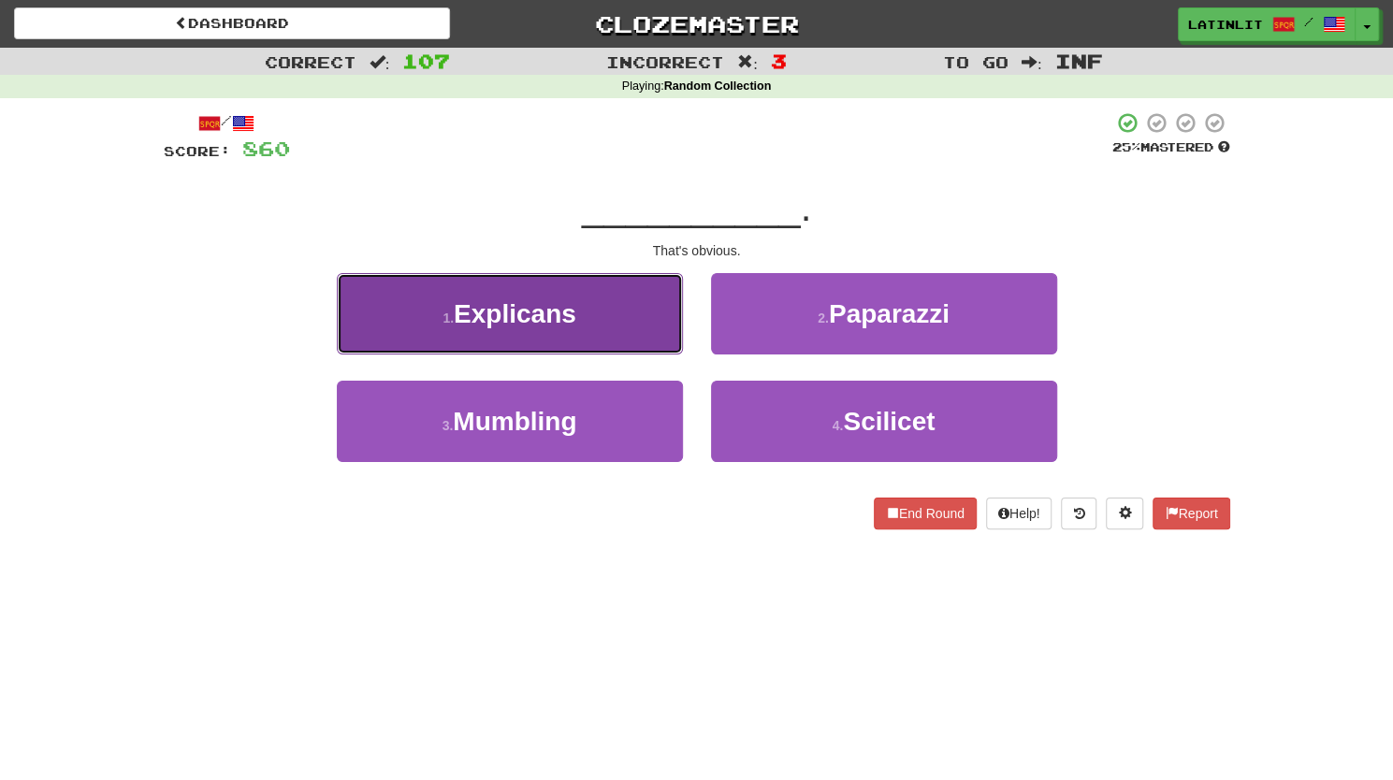
click at [619, 307] on button "1 . Explicans" at bounding box center [510, 313] width 346 height 81
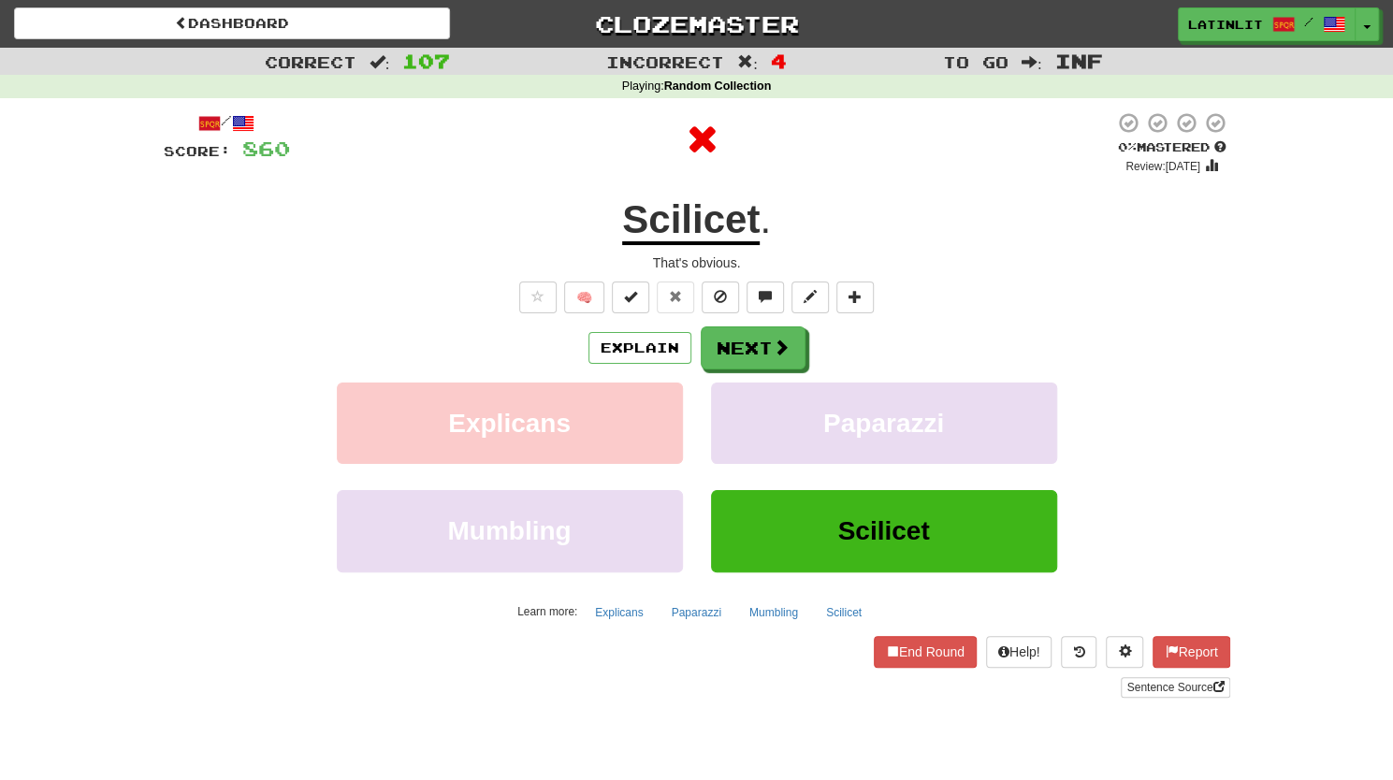
click at [680, 222] on u "Scilicet" at bounding box center [690, 221] width 137 height 48
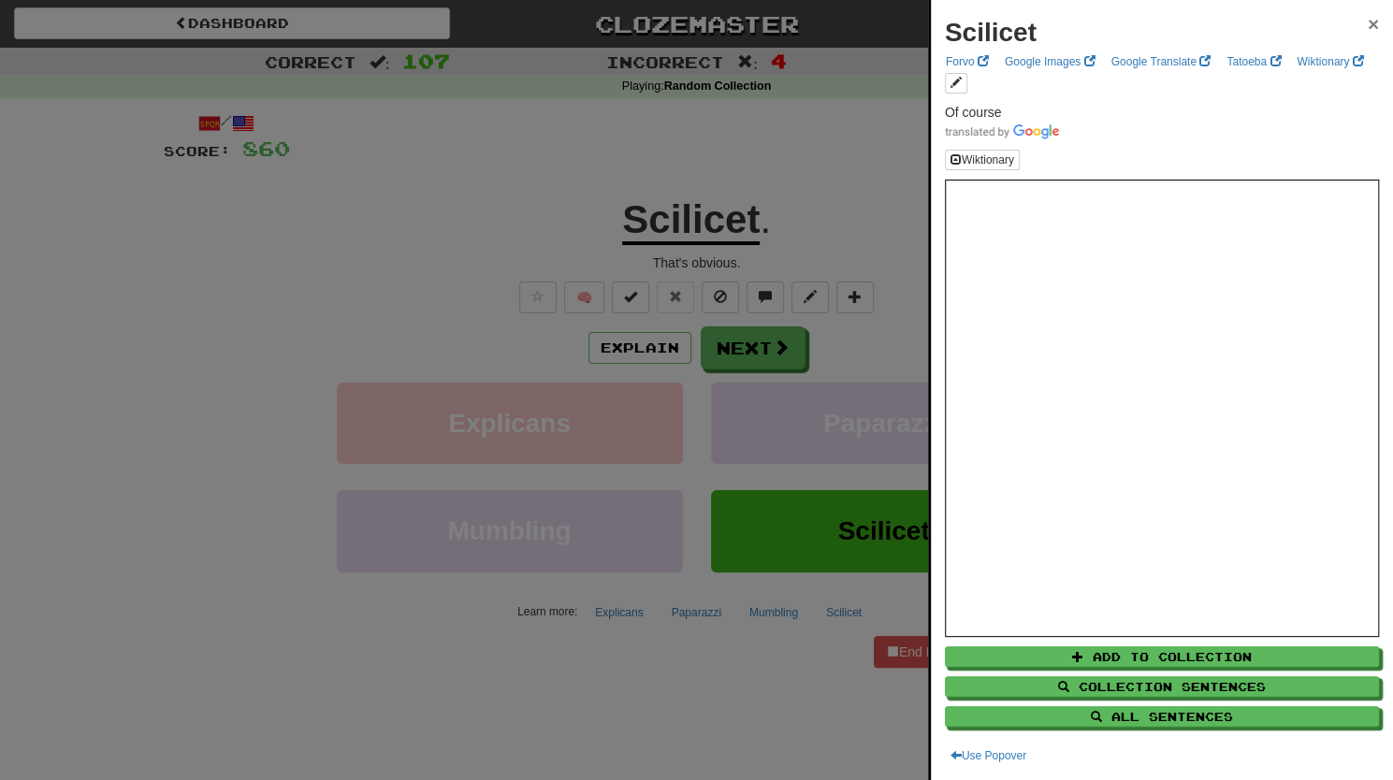
click at [1367, 25] on span "×" at bounding box center [1372, 24] width 11 height 22
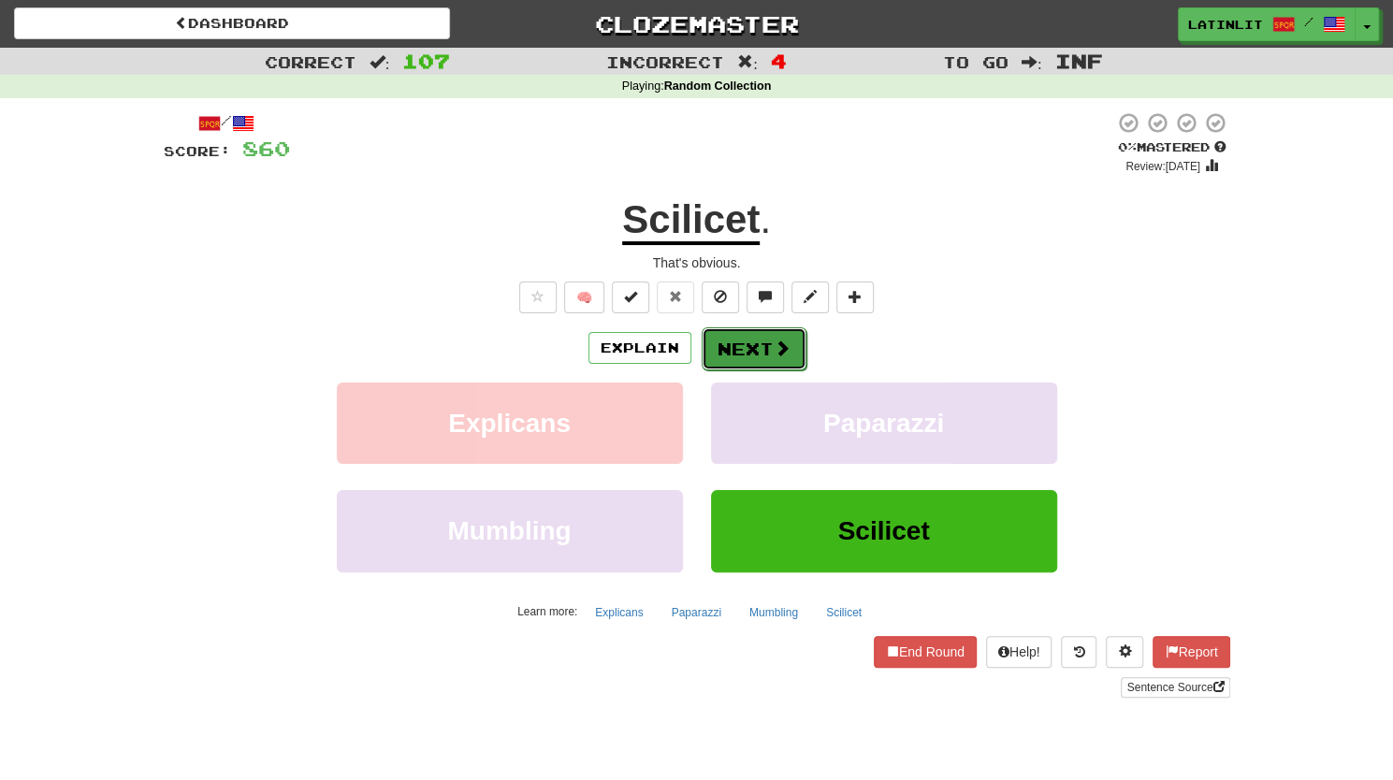
click at [729, 339] on button "Next" at bounding box center [753, 348] width 105 height 43
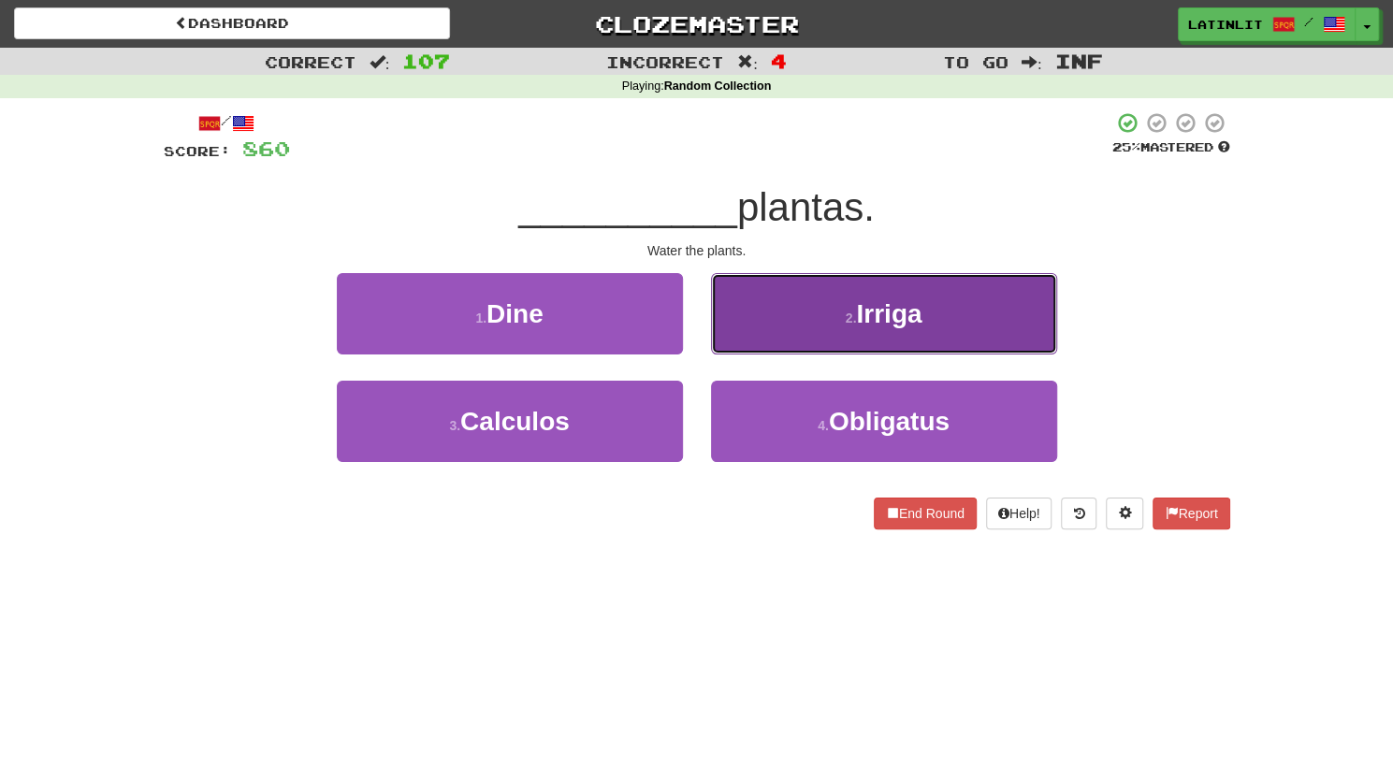
click at [767, 333] on button "2 . [GEOGRAPHIC_DATA]" at bounding box center [884, 313] width 346 height 81
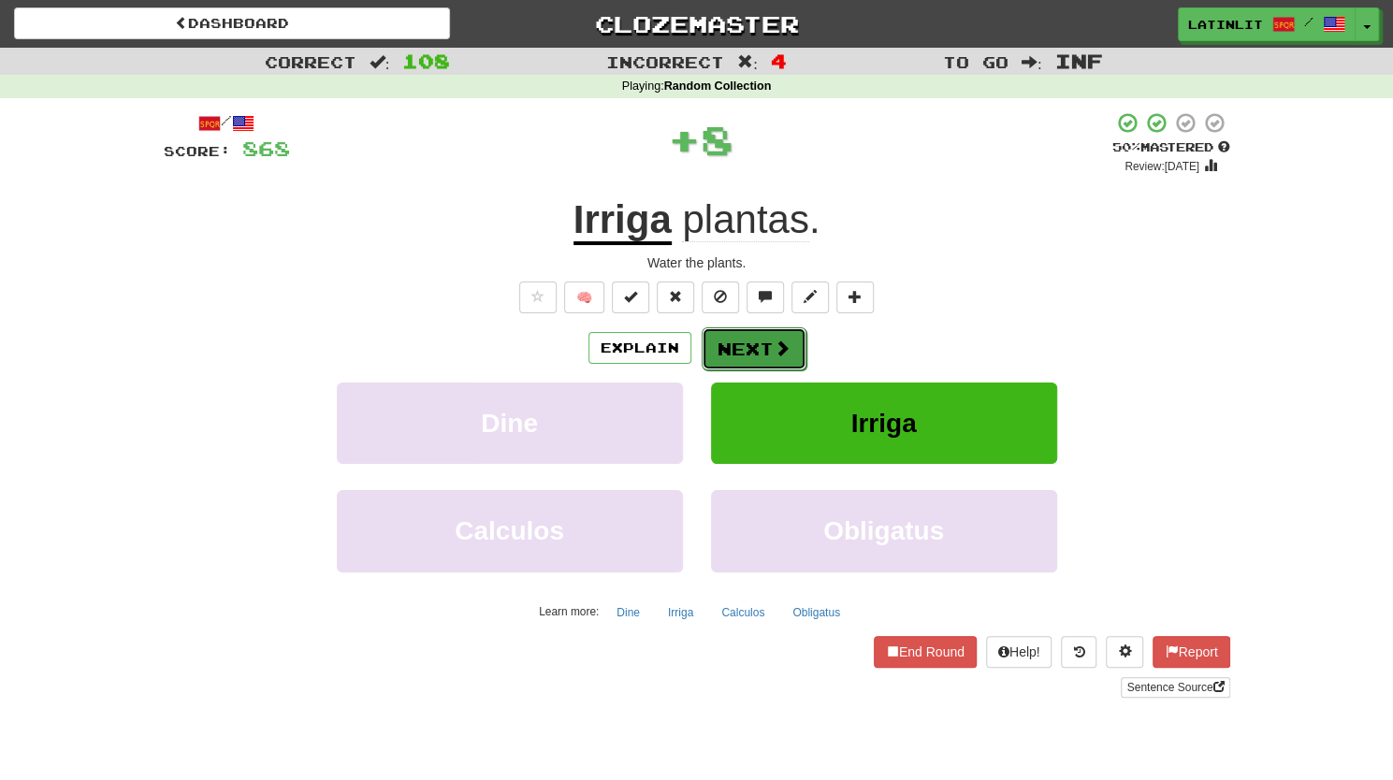
click at [738, 356] on button "Next" at bounding box center [753, 348] width 105 height 43
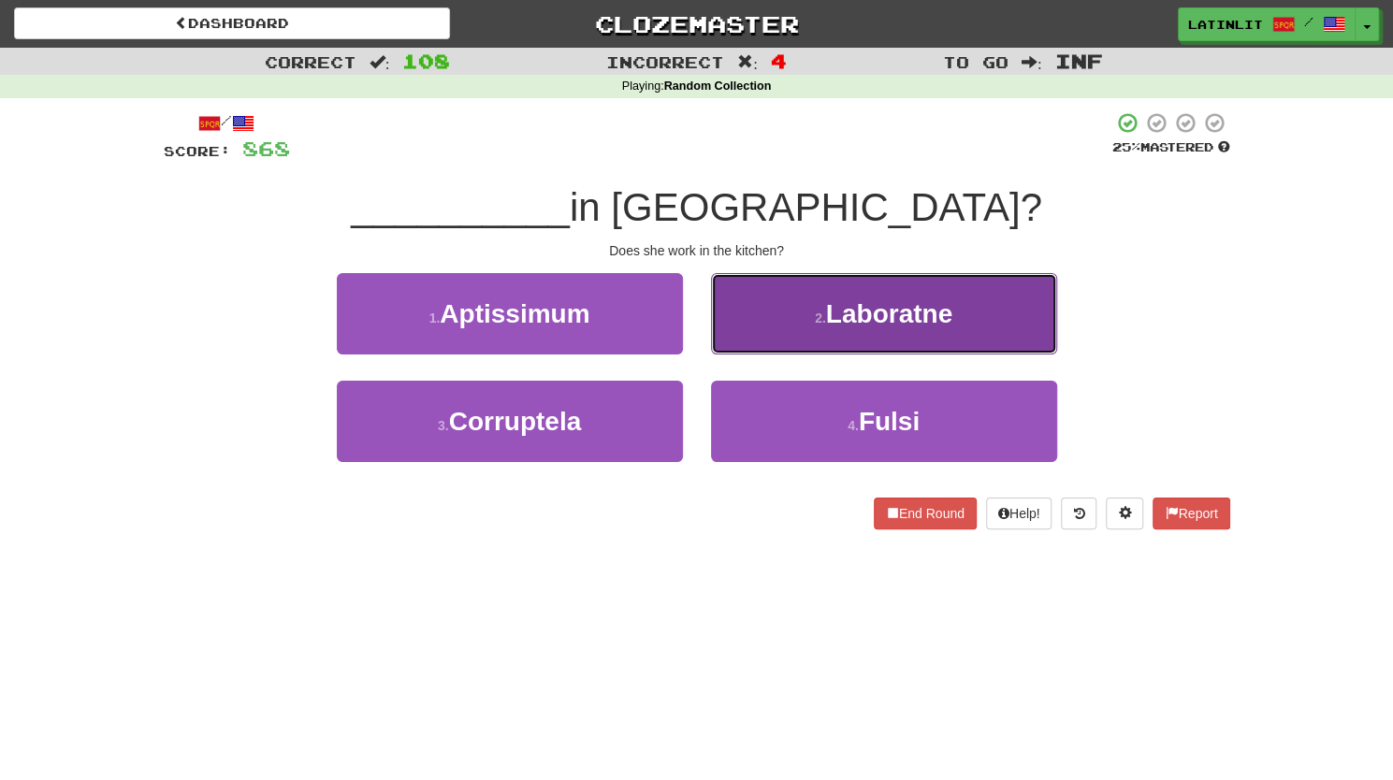
click at [772, 319] on button "2 . [GEOGRAPHIC_DATA]" at bounding box center [884, 313] width 346 height 81
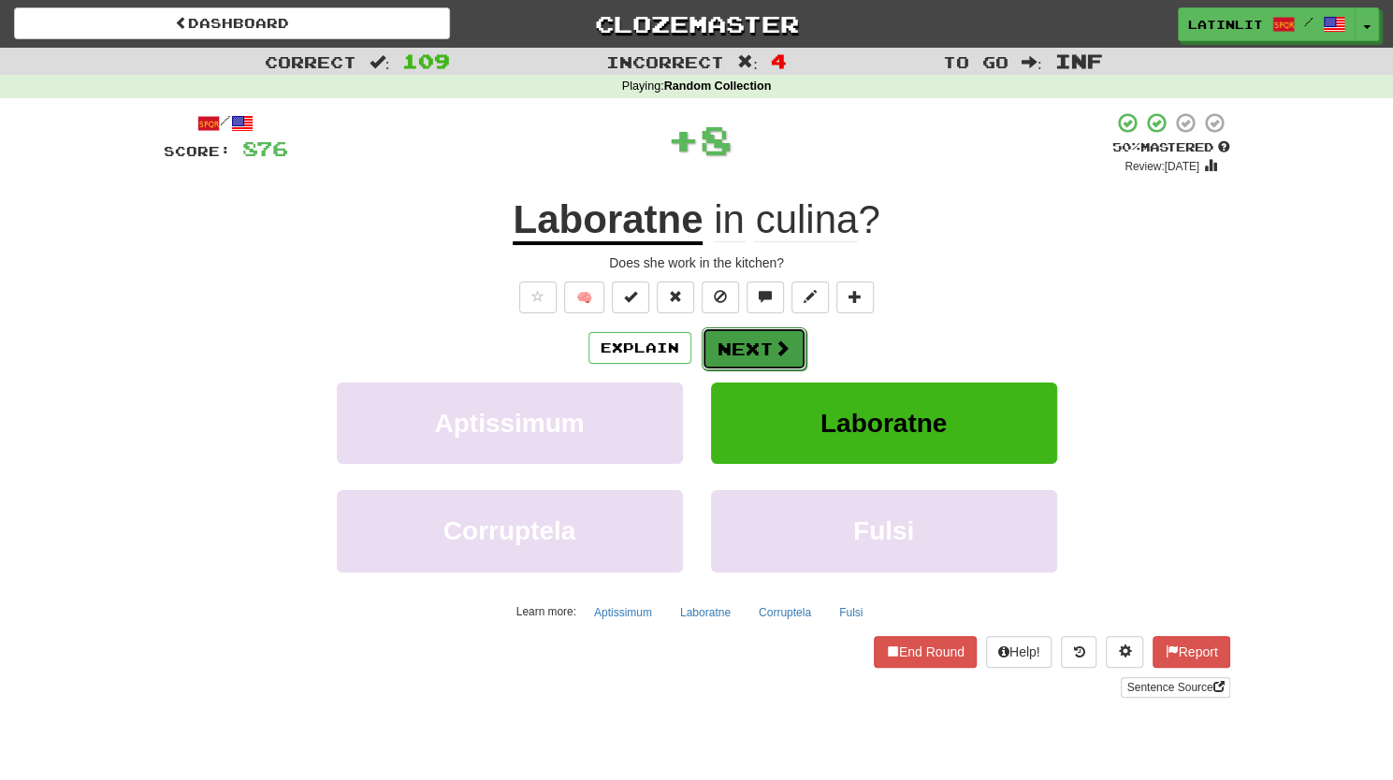
click at [738, 360] on button "Next" at bounding box center [753, 348] width 105 height 43
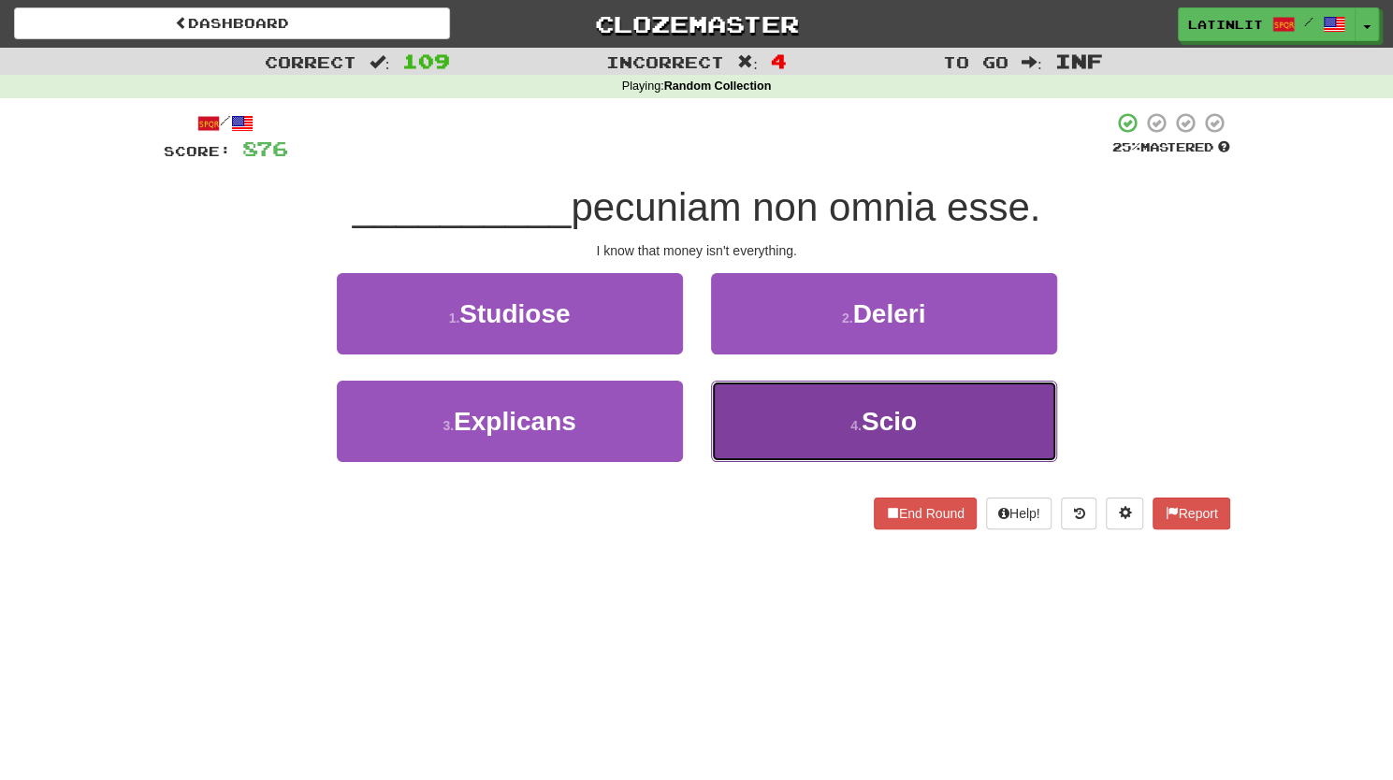
click at [748, 420] on button "4 . Scio" at bounding box center [884, 421] width 346 height 81
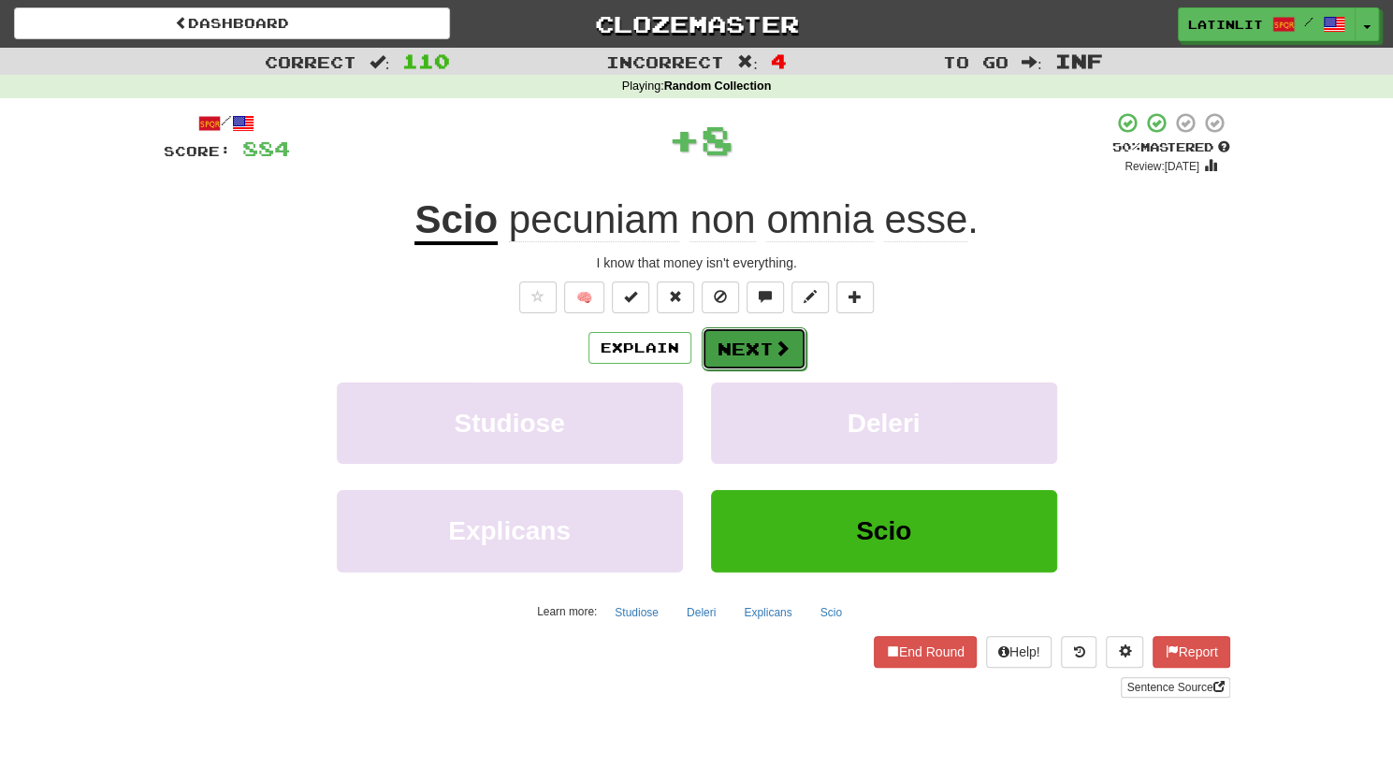
click at [729, 352] on button "Next" at bounding box center [753, 348] width 105 height 43
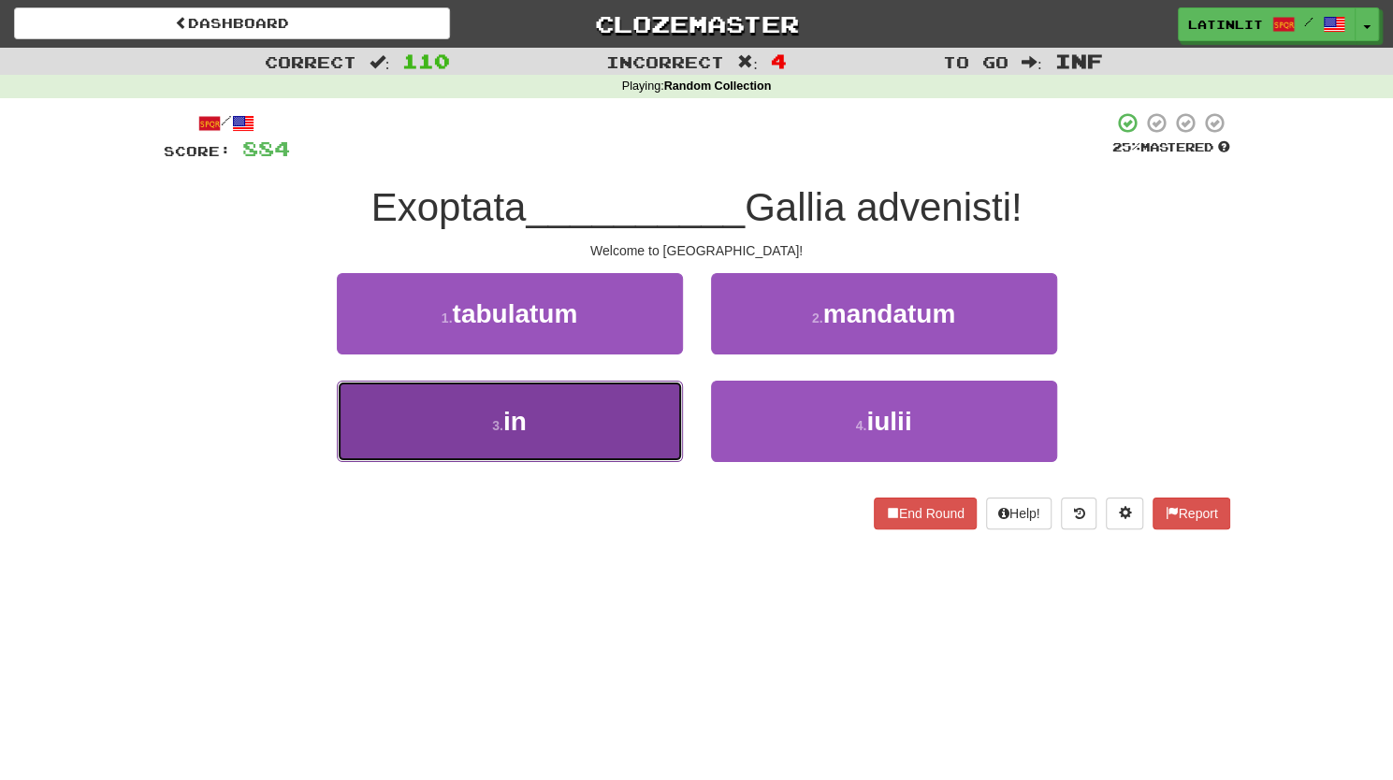
click at [632, 416] on button "3 . in" at bounding box center [510, 421] width 346 height 81
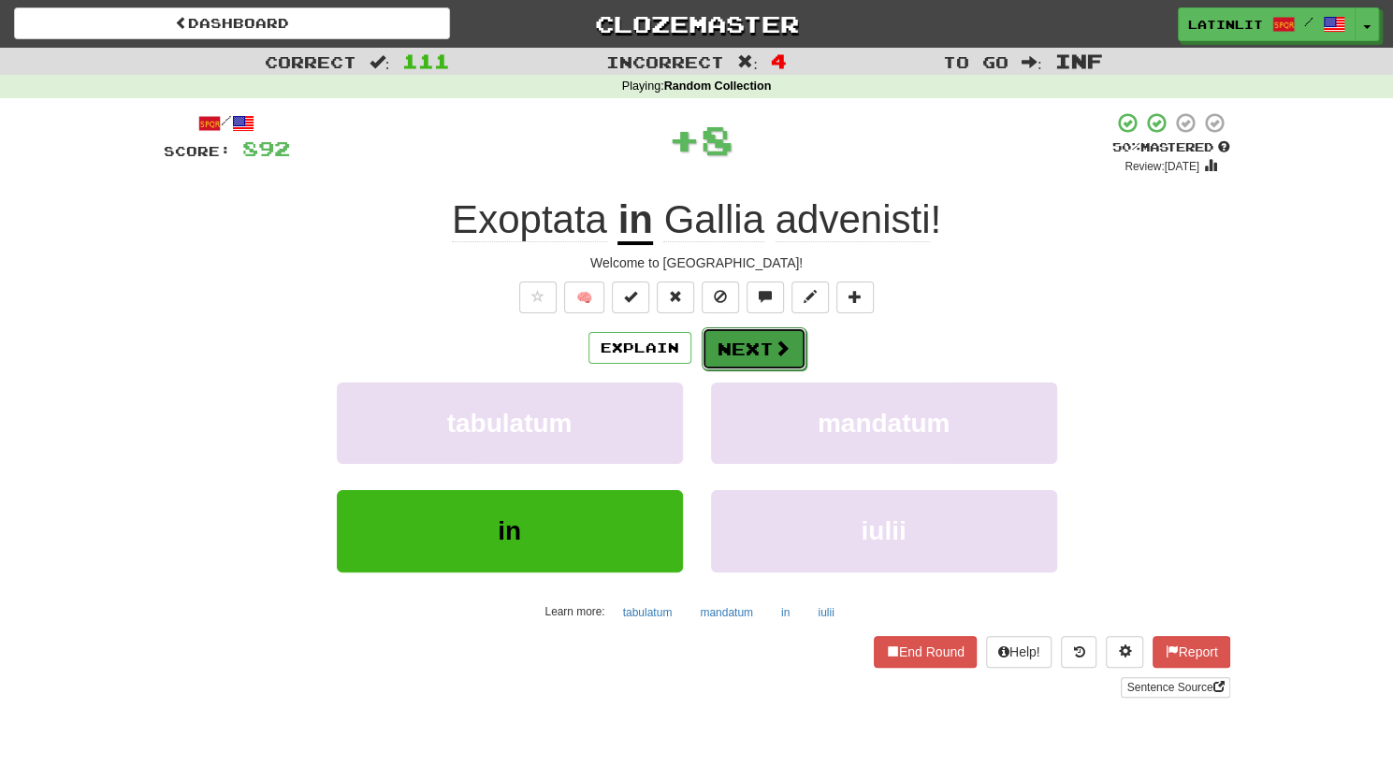
click at [738, 360] on button "Next" at bounding box center [753, 348] width 105 height 43
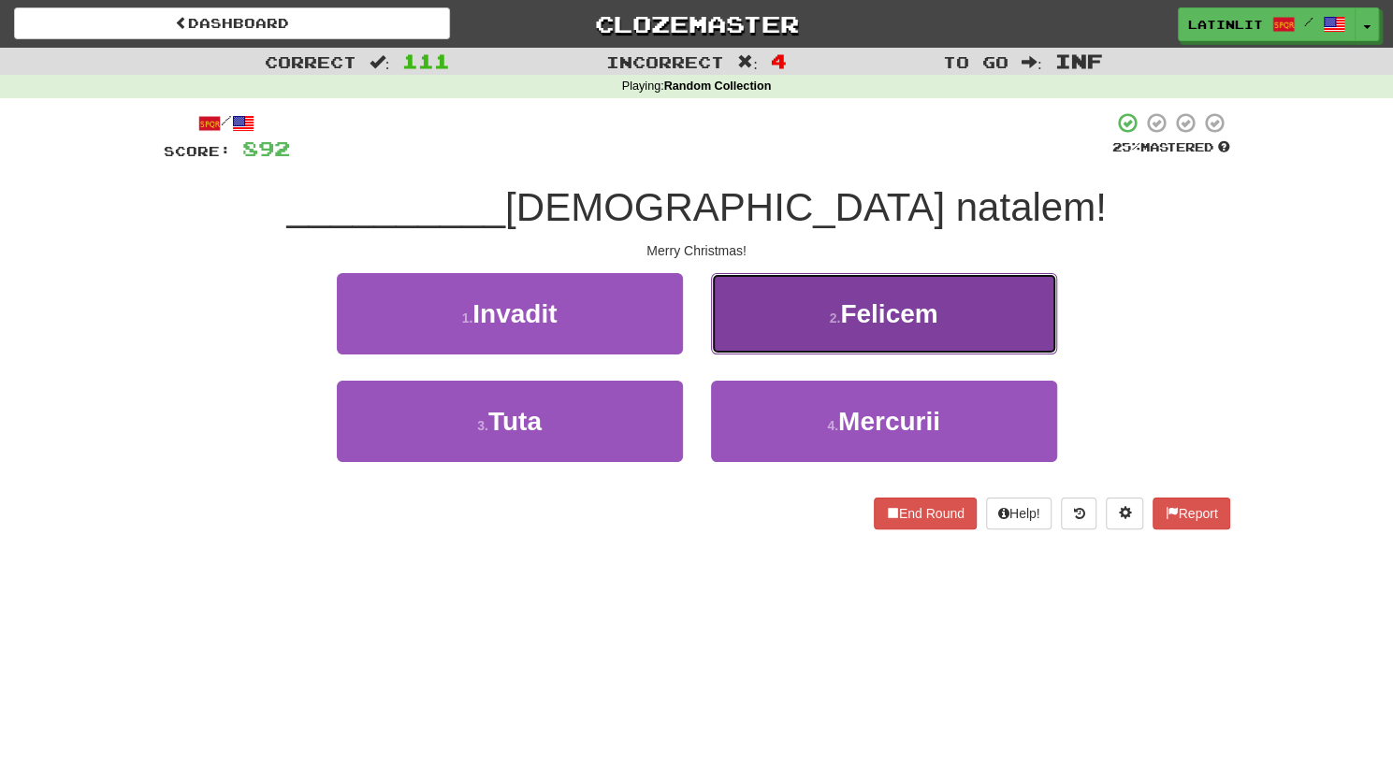
click at [757, 321] on button "2 . Felicem" at bounding box center [884, 313] width 346 height 81
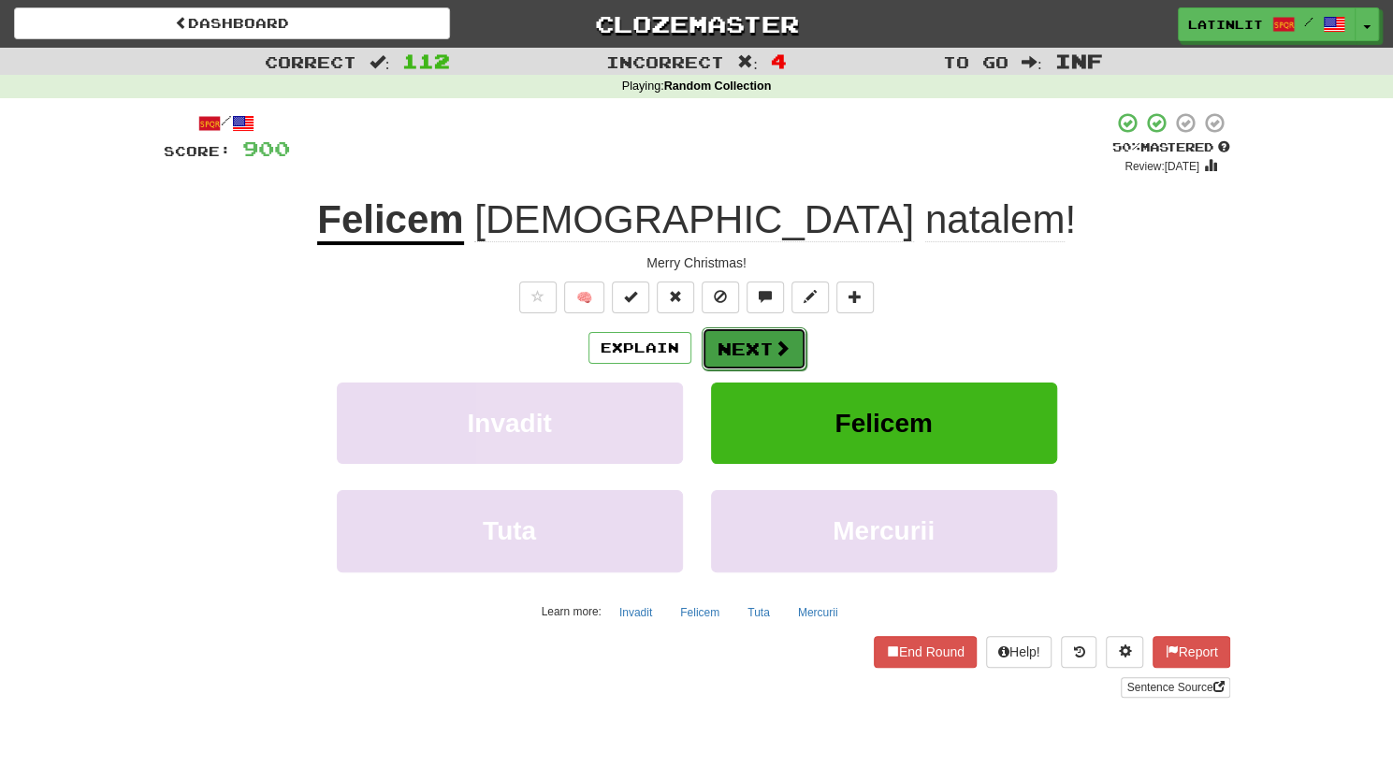
click at [722, 351] on button "Next" at bounding box center [753, 348] width 105 height 43
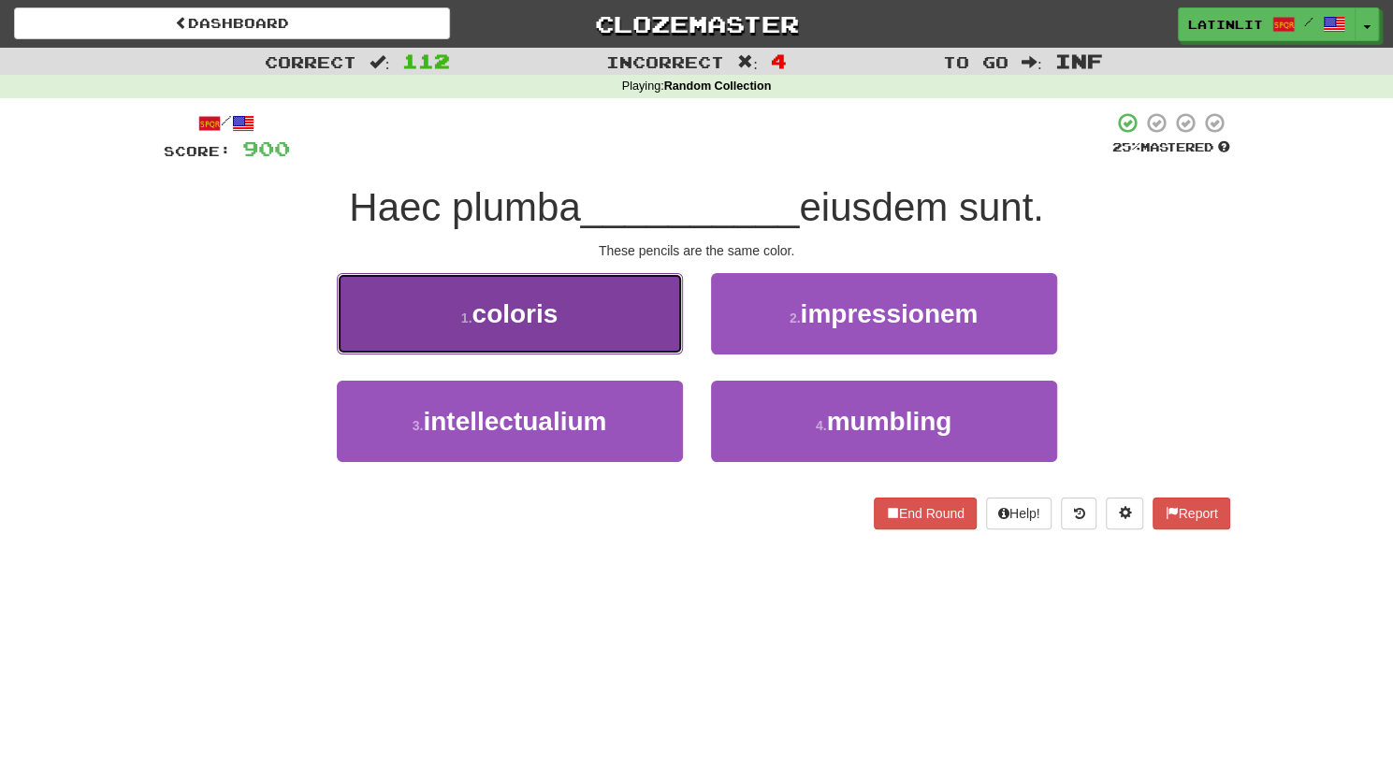
click at [616, 326] on button "1 . coloris" at bounding box center [510, 313] width 346 height 81
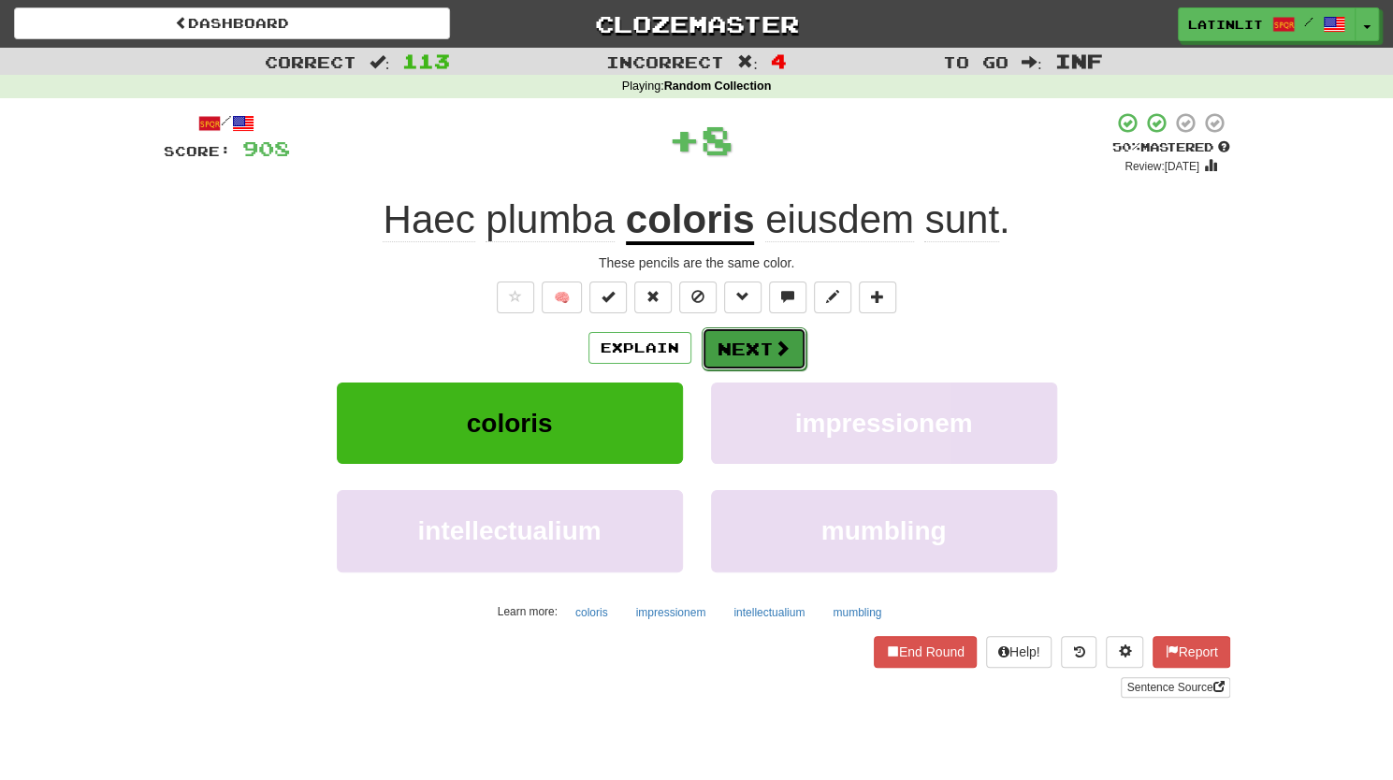
click at [737, 353] on button "Next" at bounding box center [753, 348] width 105 height 43
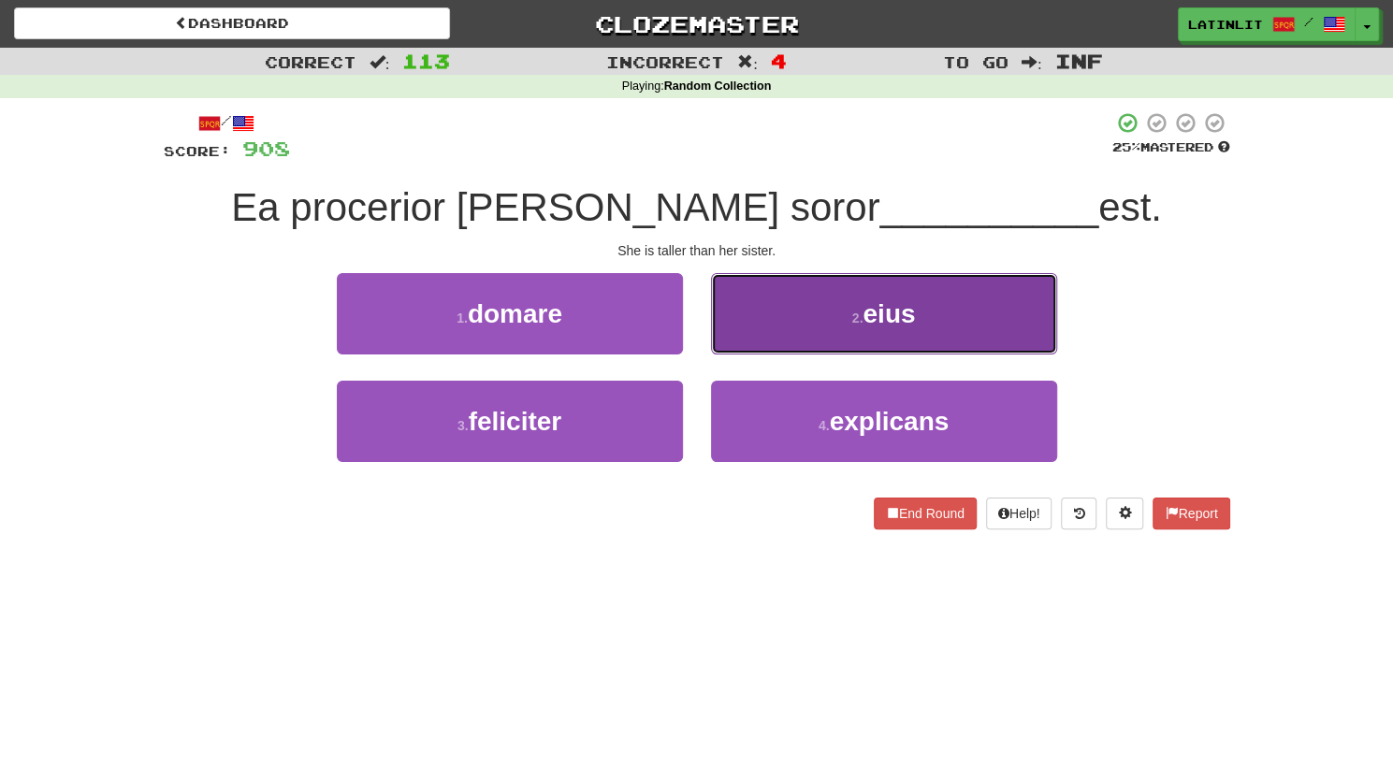
click at [777, 327] on button "2 . eius" at bounding box center [884, 313] width 346 height 81
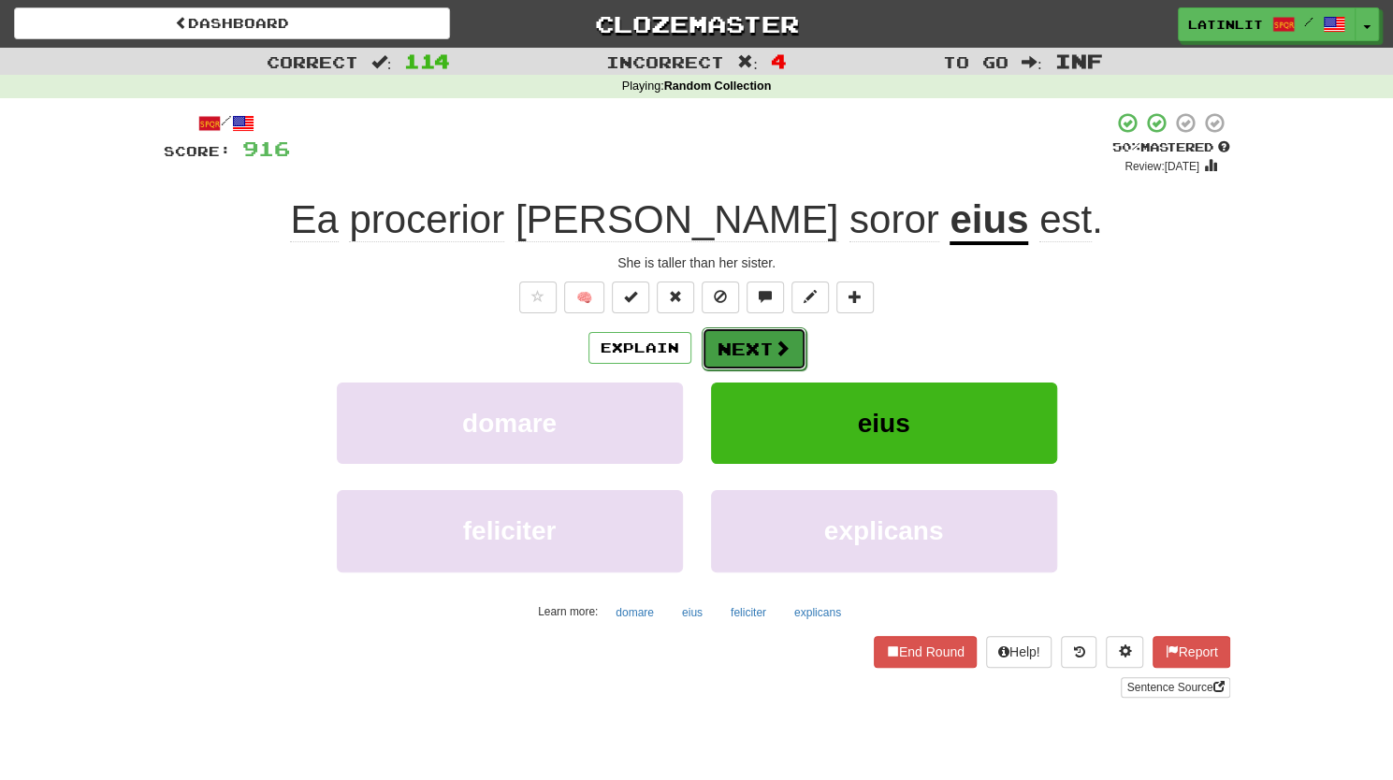
click at [741, 350] on button "Next" at bounding box center [753, 348] width 105 height 43
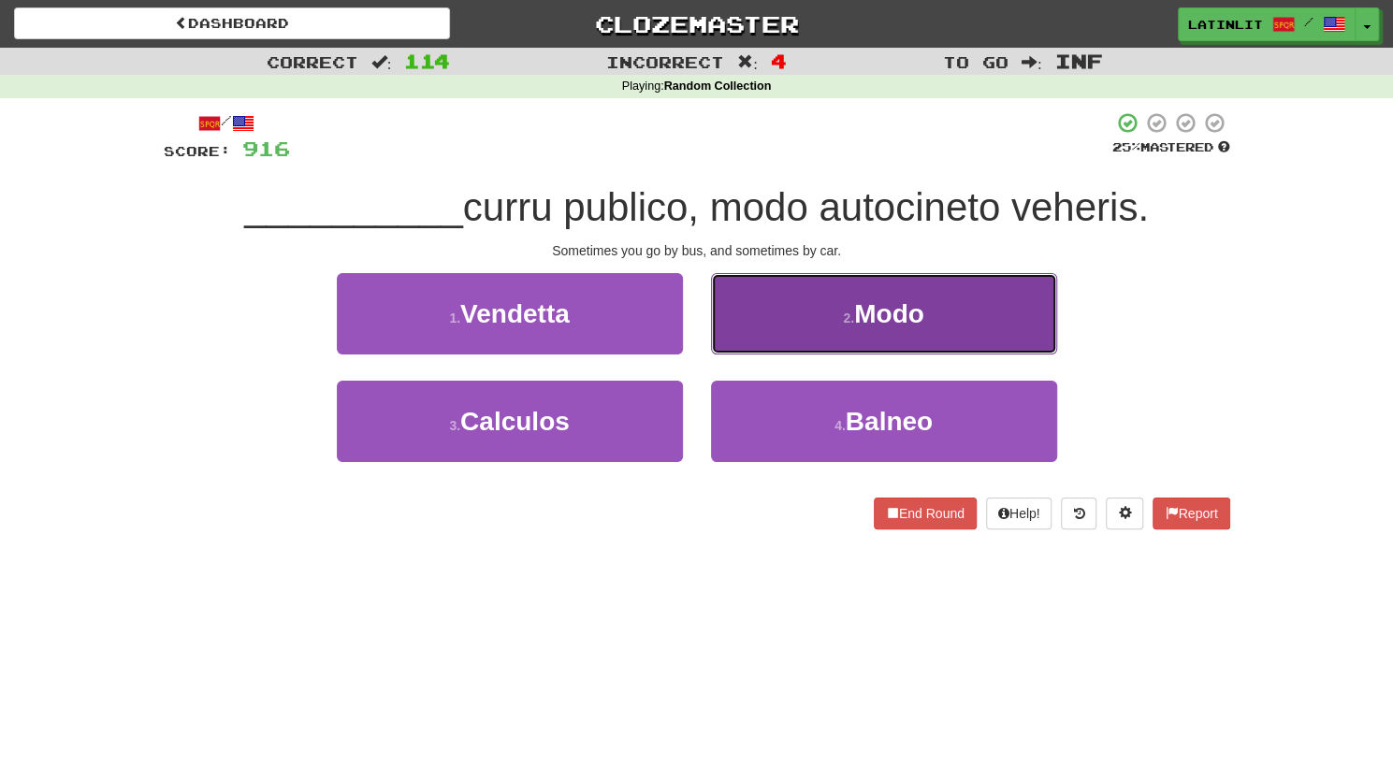
click at [739, 330] on button "2 . Modo" at bounding box center [884, 313] width 346 height 81
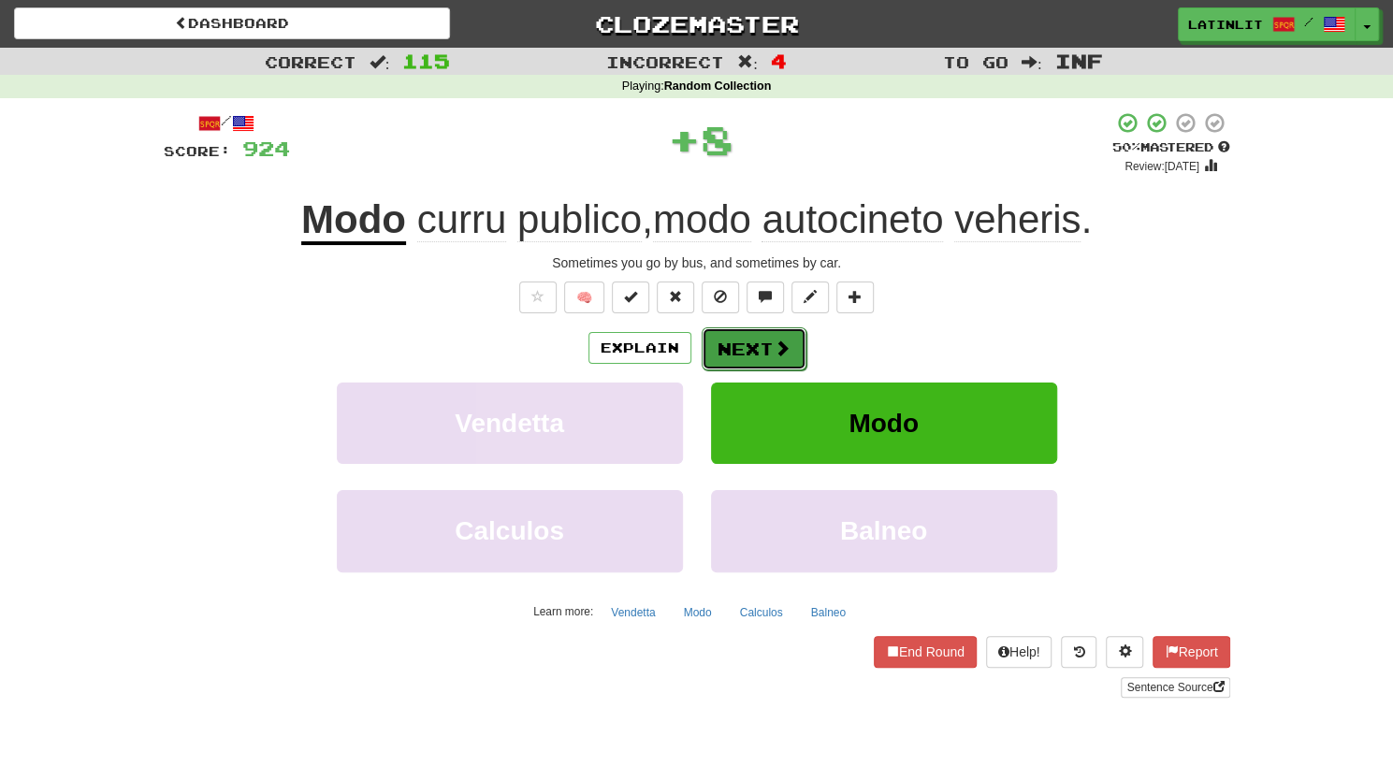
click at [729, 356] on button "Next" at bounding box center [753, 348] width 105 height 43
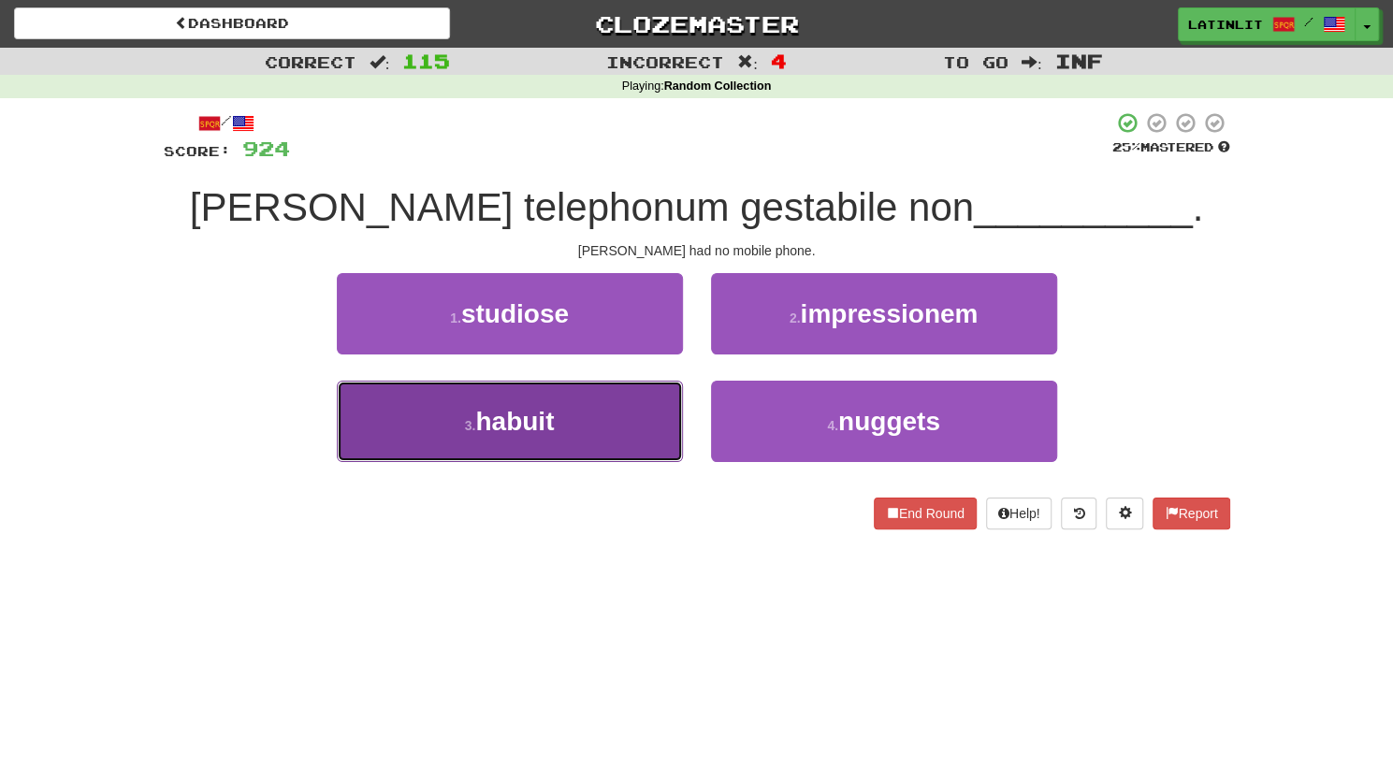
click at [627, 399] on button "3 . habuit" at bounding box center [510, 421] width 346 height 81
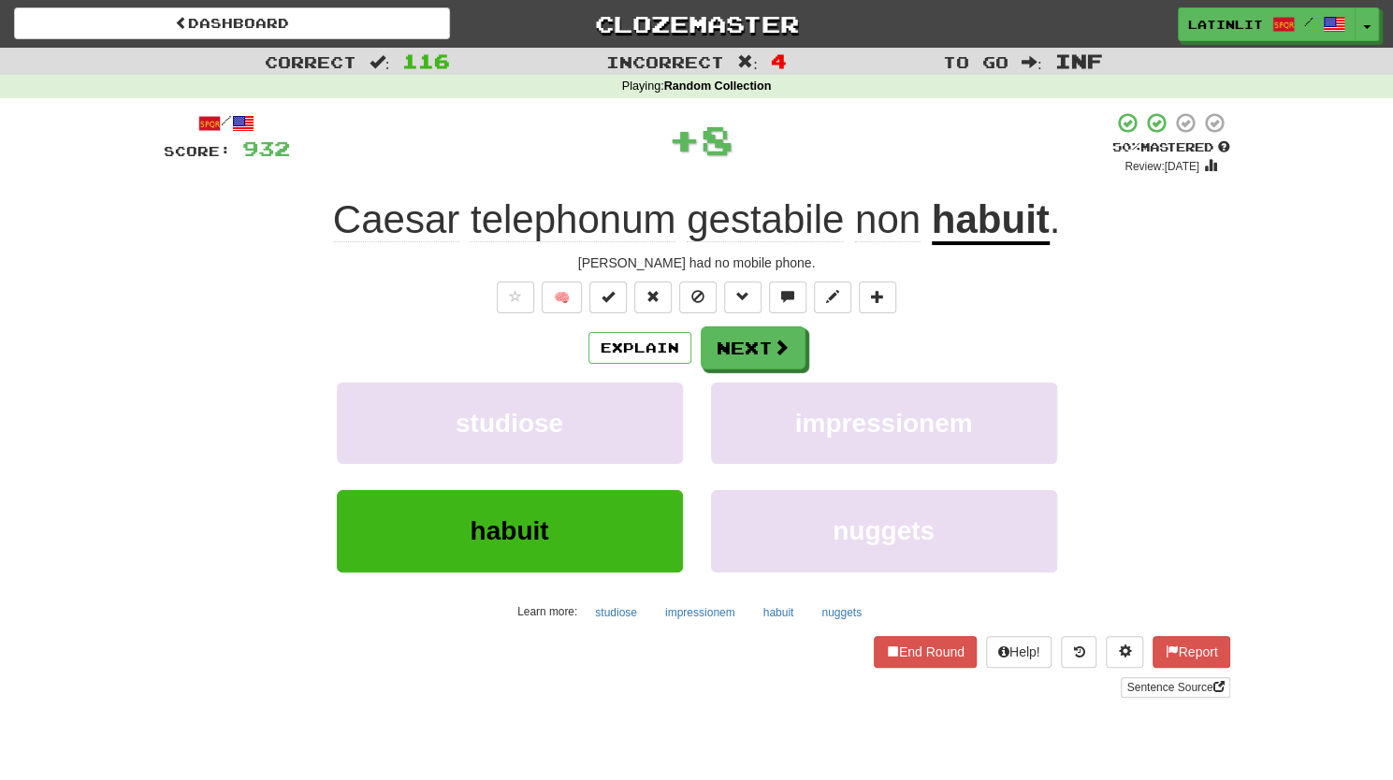
click at [726, 371] on div "Explain Next studiose impressionem habuit nuggets Learn more: studiose impressi…" at bounding box center [697, 476] width 1066 height 300
click at [726, 357] on button "Next" at bounding box center [753, 348] width 105 height 43
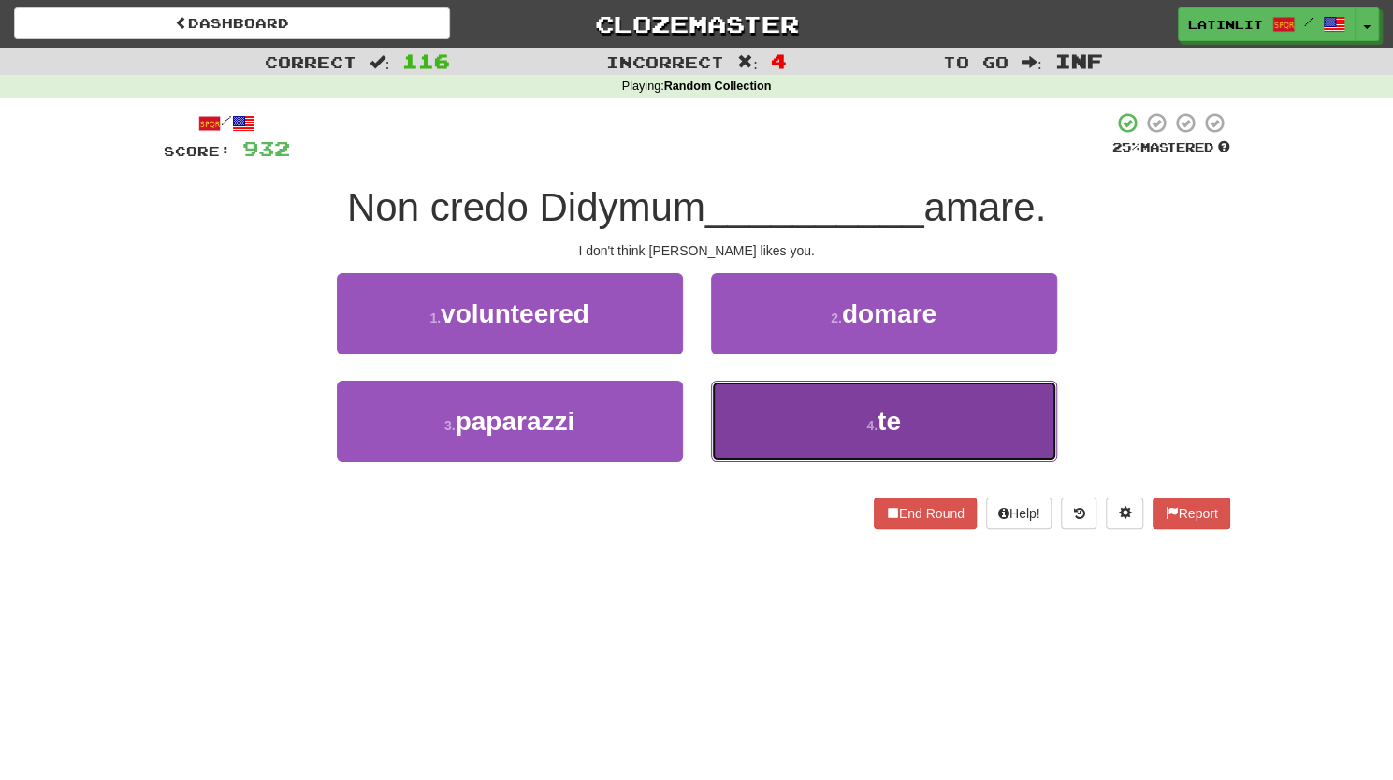
click at [805, 432] on button "4 . te" at bounding box center [884, 421] width 346 height 81
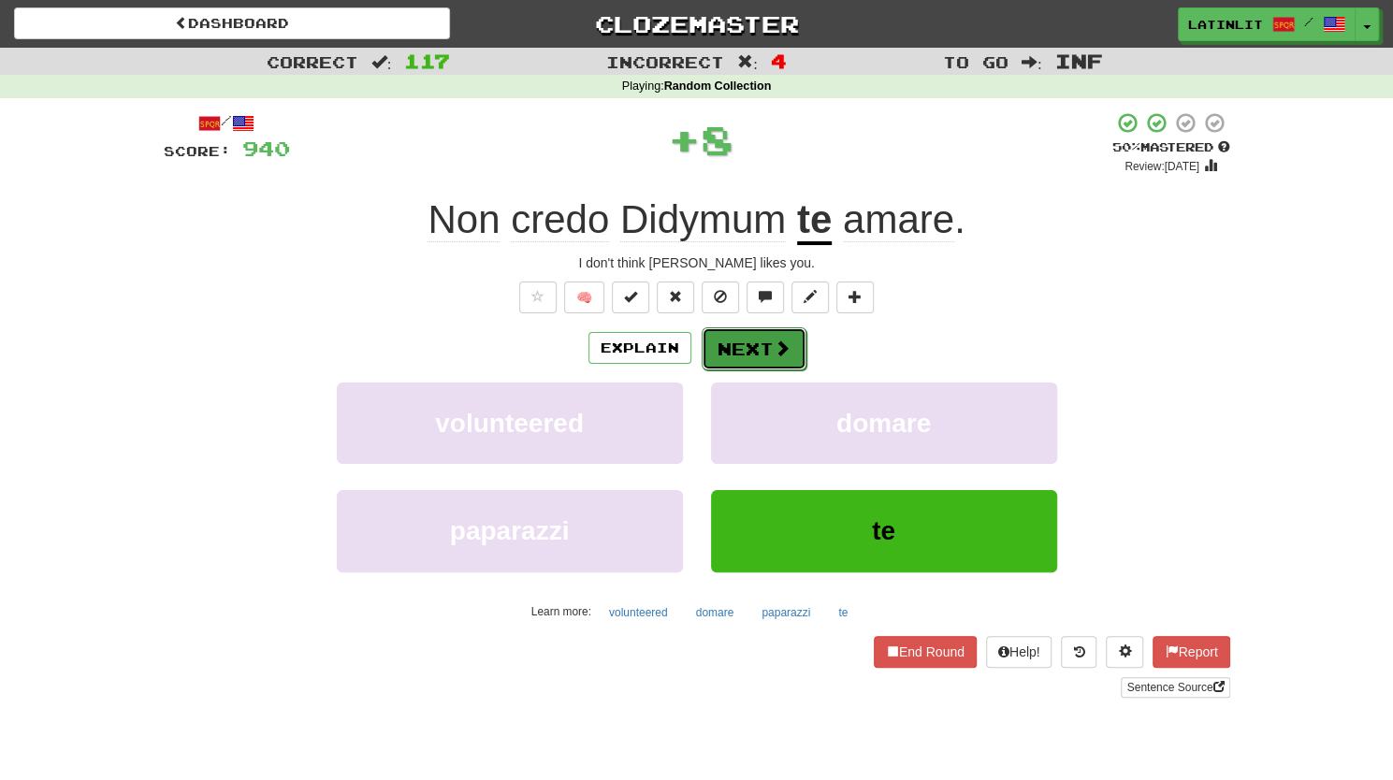
click at [760, 349] on button "Next" at bounding box center [753, 348] width 105 height 43
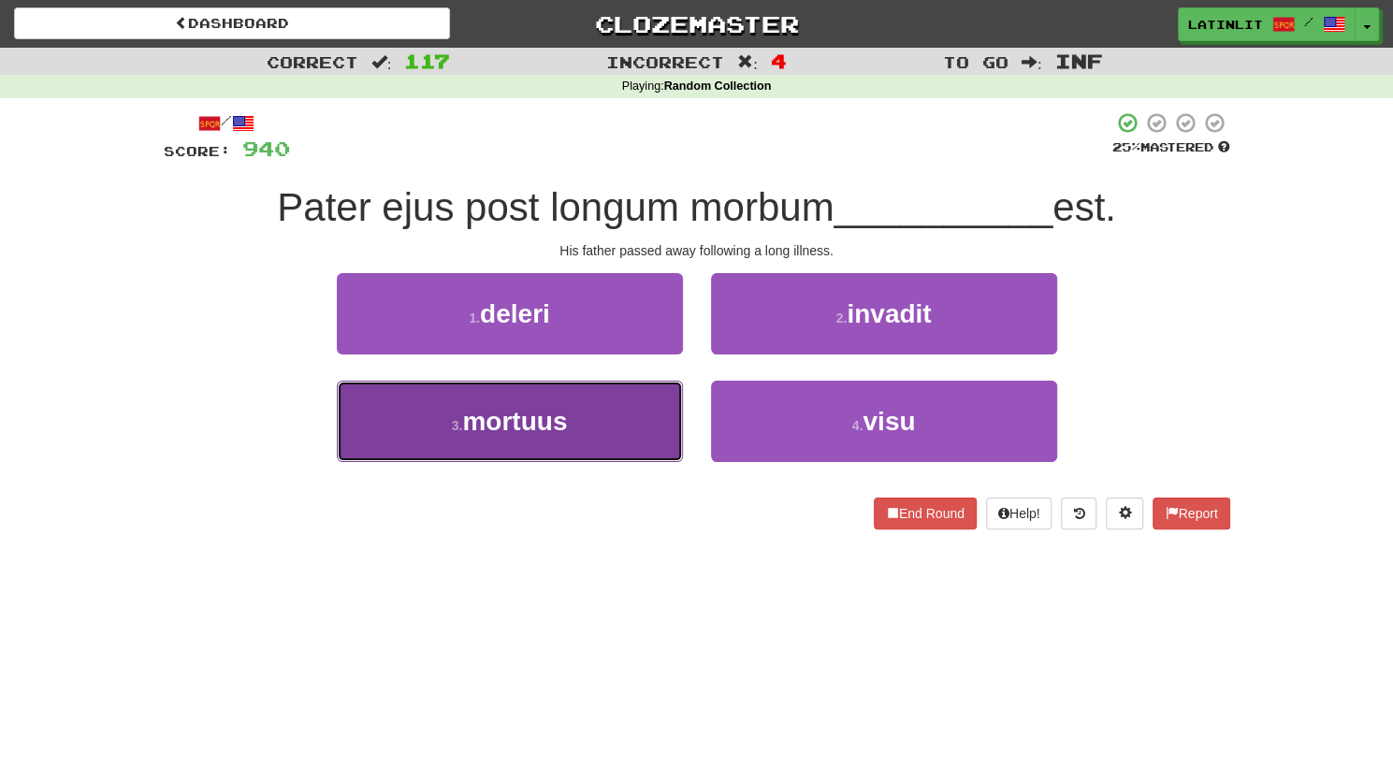
click at [494, 410] on span "mortuus" at bounding box center [514, 421] width 105 height 29
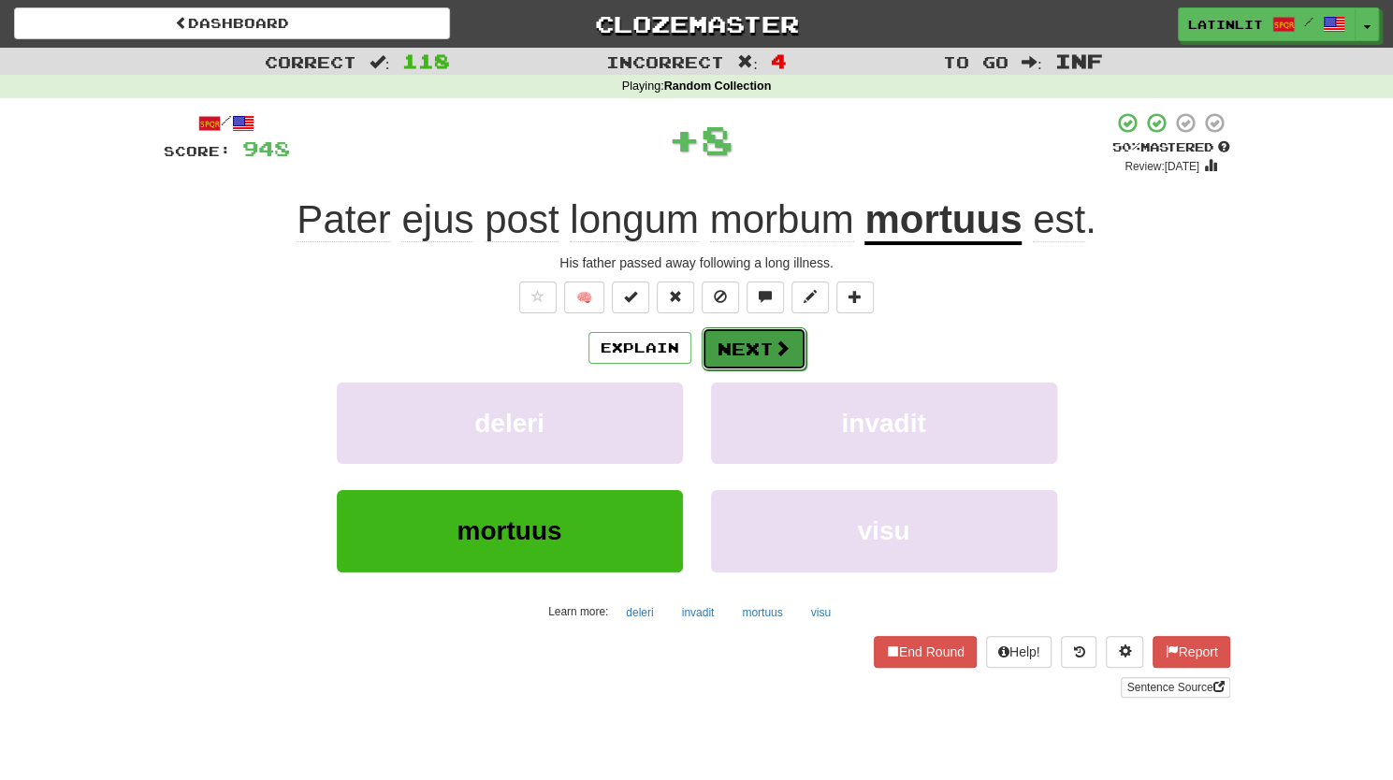
click at [722, 352] on button "Next" at bounding box center [753, 348] width 105 height 43
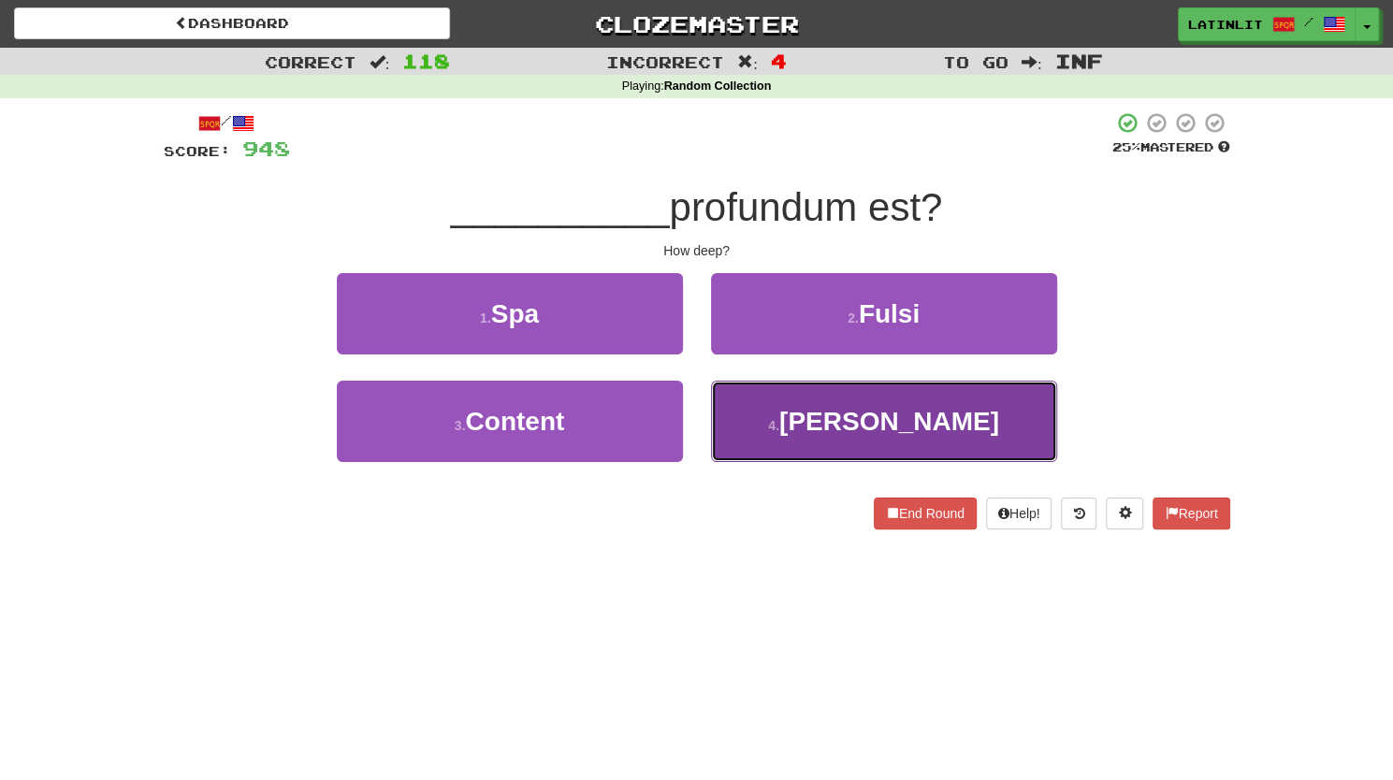
click at [733, 417] on button "4 . [PERSON_NAME]" at bounding box center [884, 421] width 346 height 81
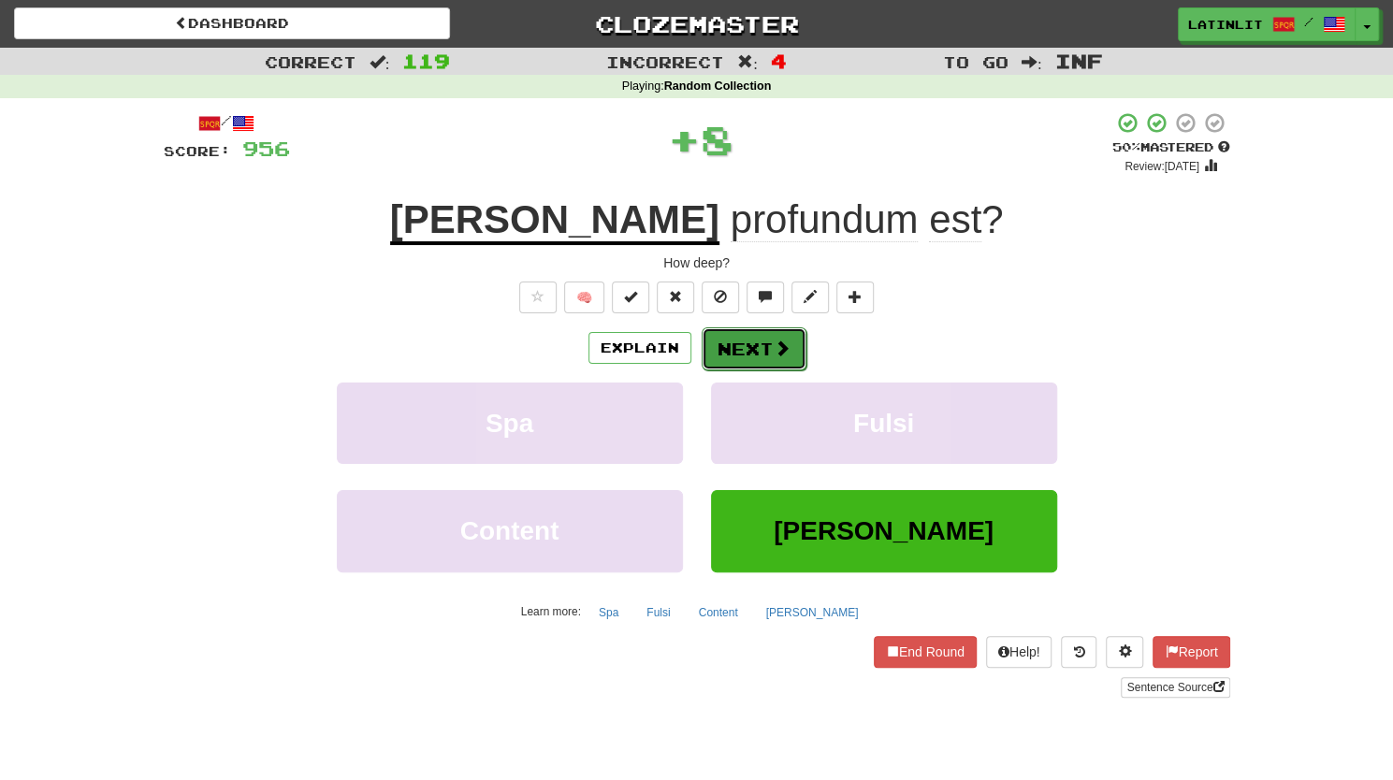
click at [715, 354] on button "Next" at bounding box center [753, 348] width 105 height 43
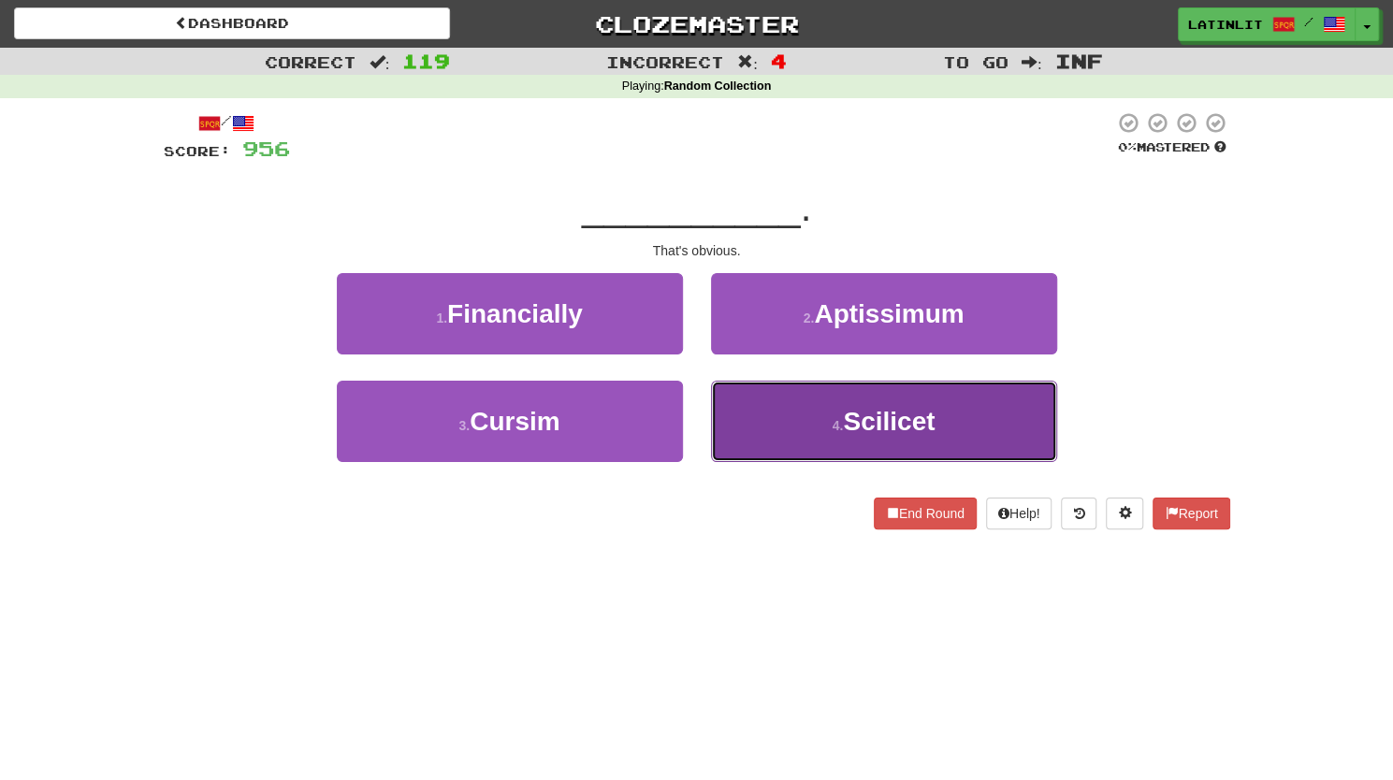
click at [788, 434] on button "4 . [GEOGRAPHIC_DATA]" at bounding box center [884, 421] width 346 height 81
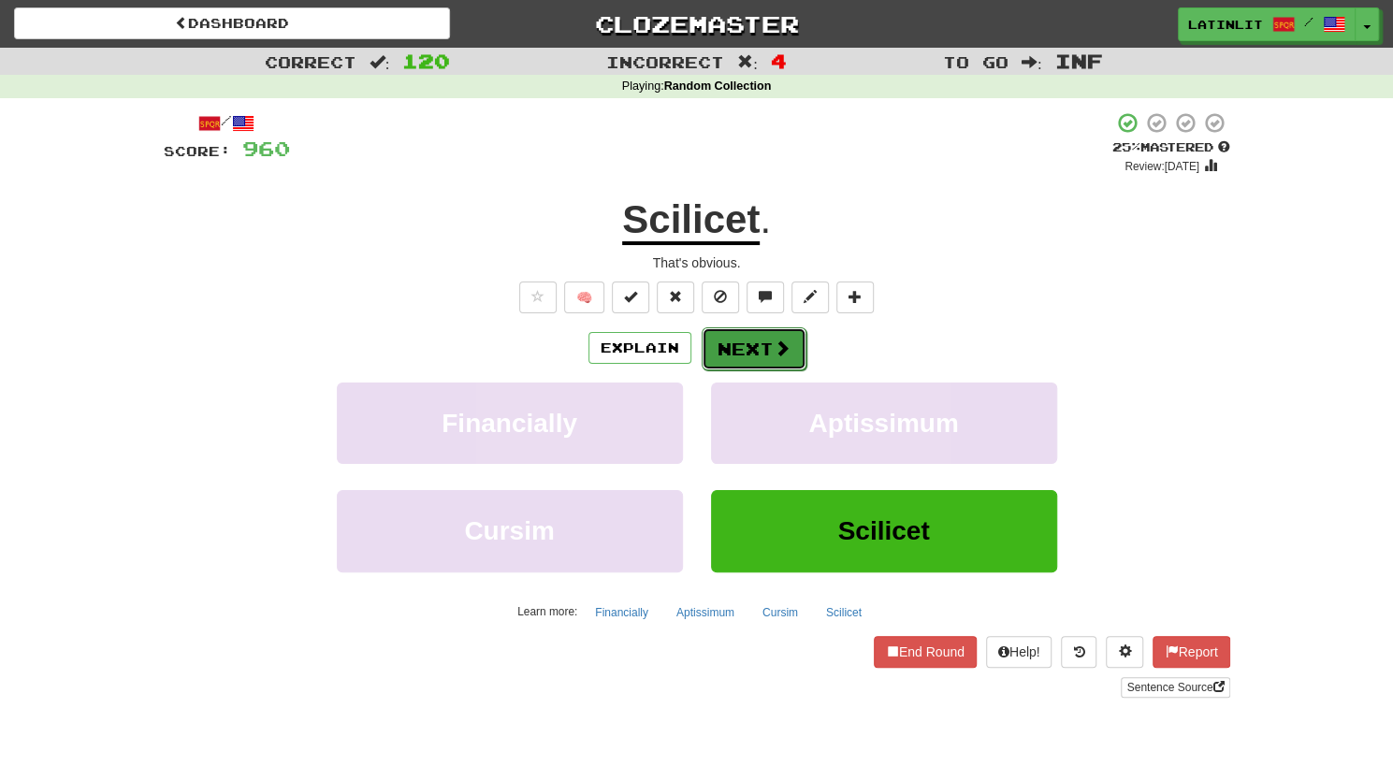
click at [740, 351] on button "Next" at bounding box center [753, 348] width 105 height 43
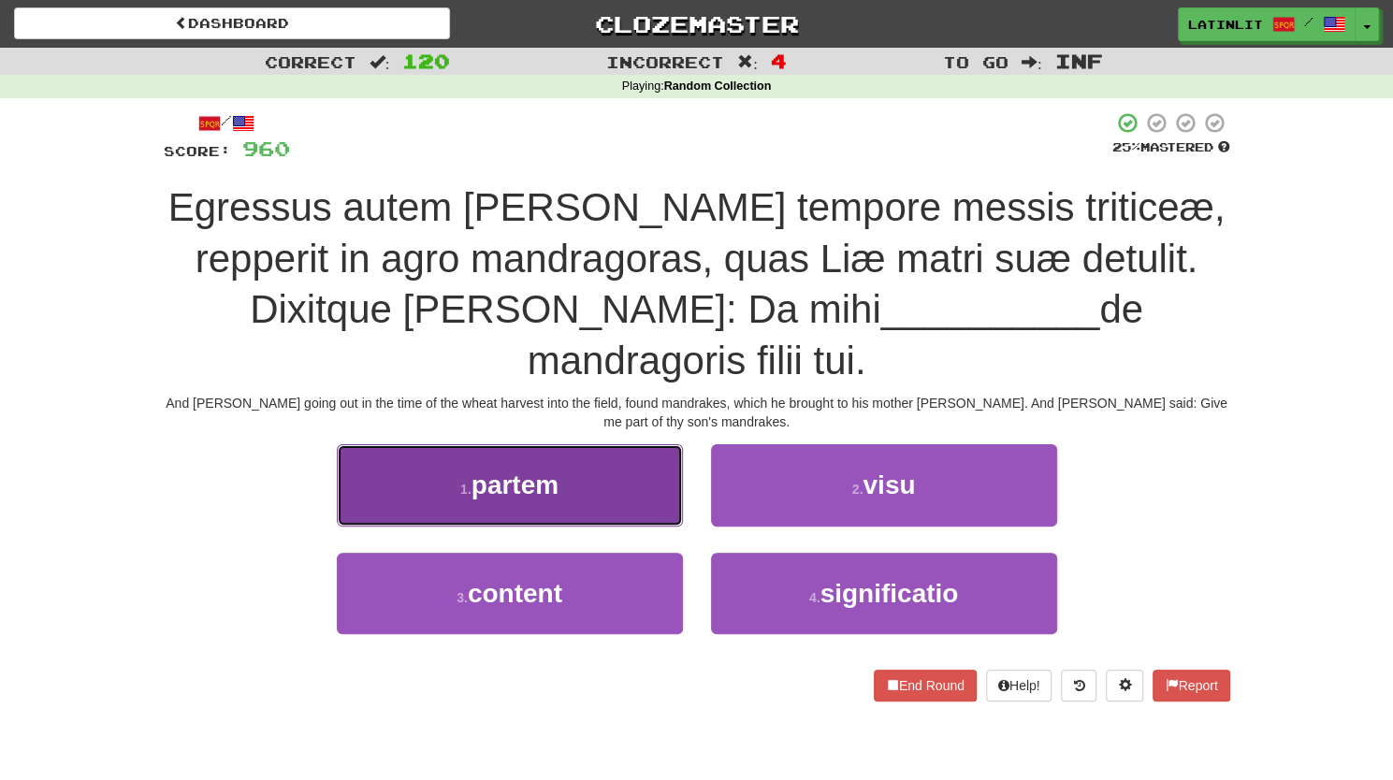
click at [543, 470] on span "partem" at bounding box center [514, 484] width 87 height 29
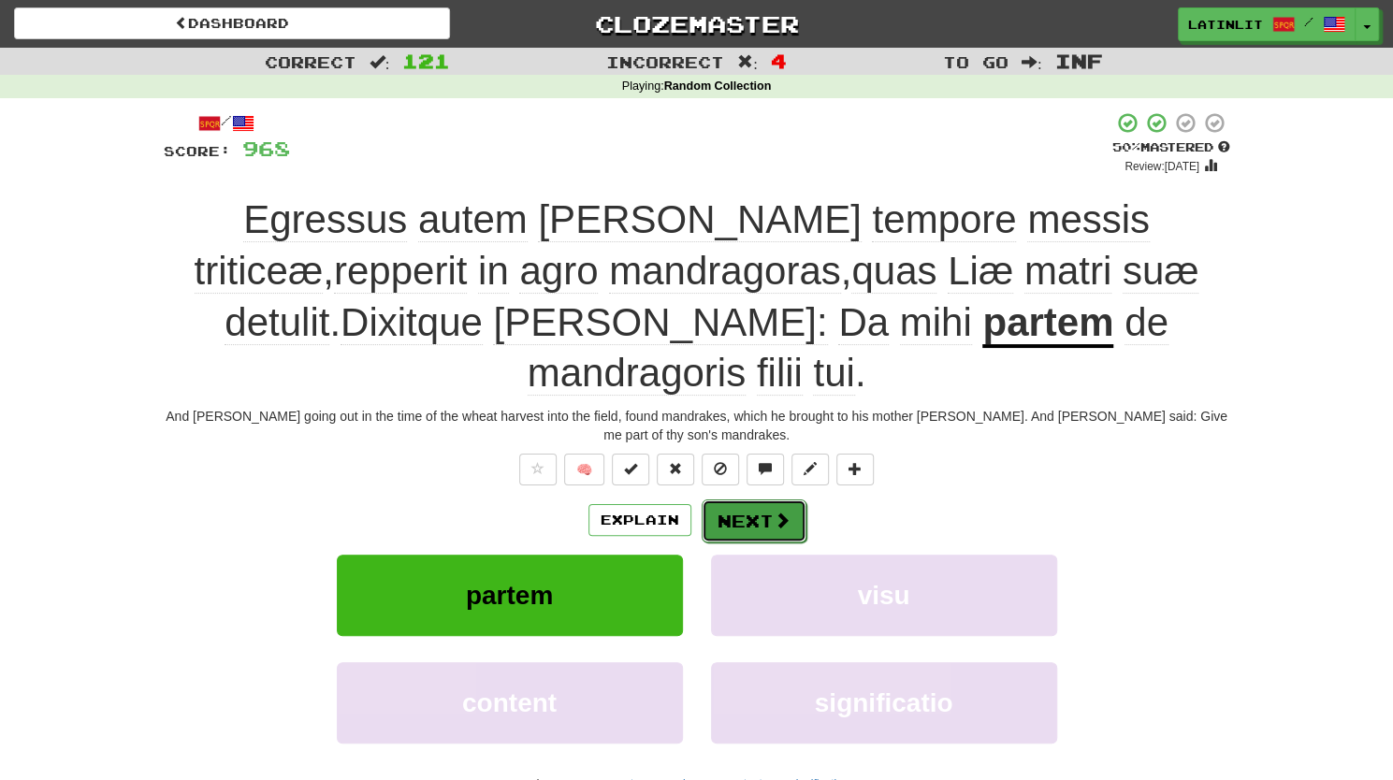
click at [726, 499] on button "Next" at bounding box center [753, 520] width 105 height 43
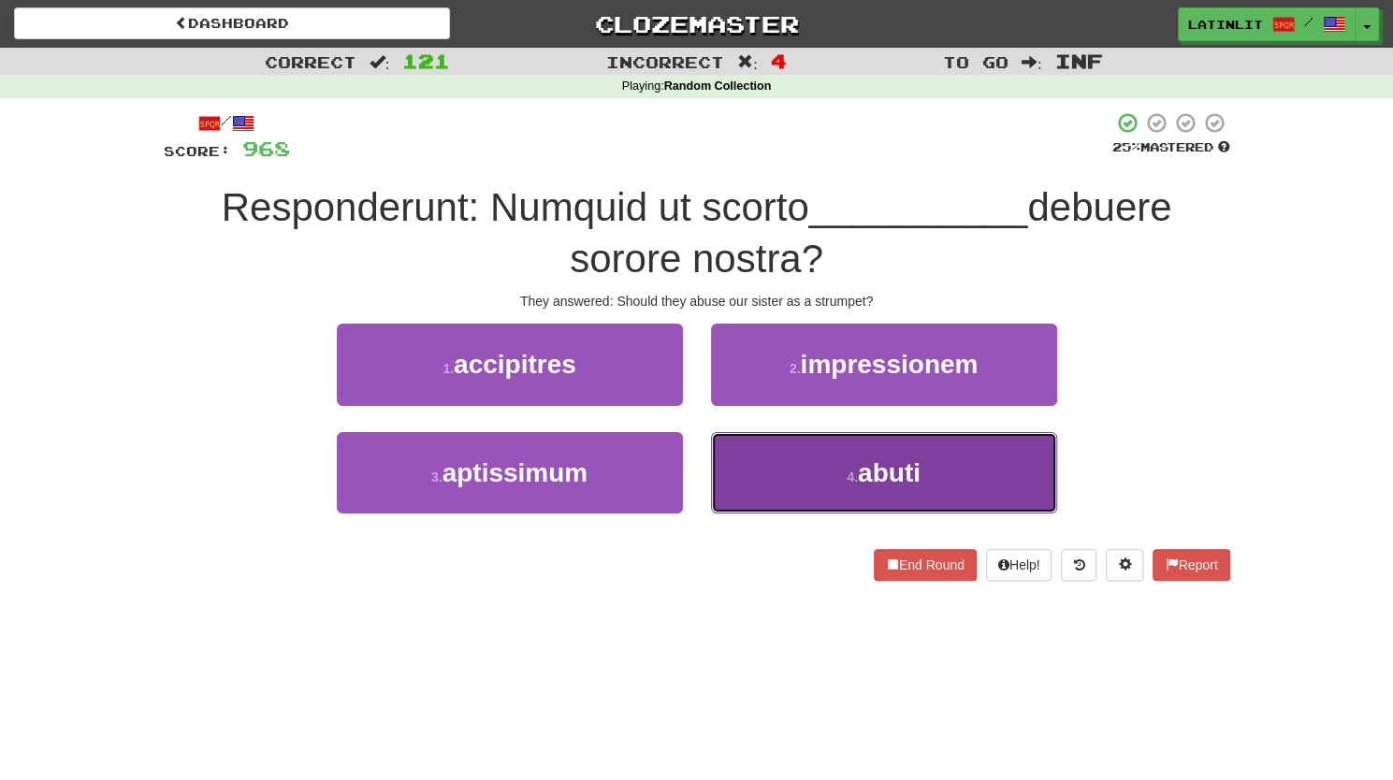
click at [743, 466] on button "4 . abuti" at bounding box center [884, 472] width 346 height 81
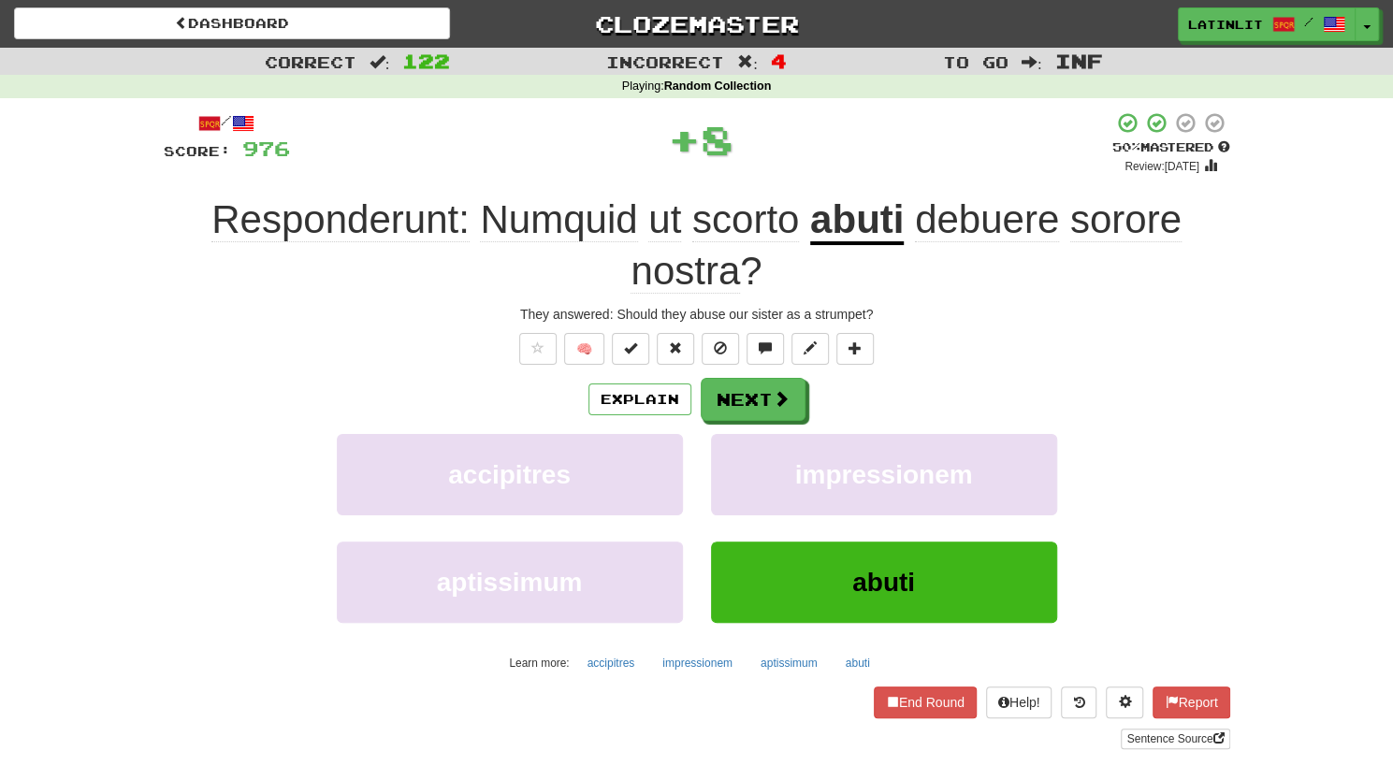
click at [825, 218] on u "abuti" at bounding box center [857, 221] width 94 height 48
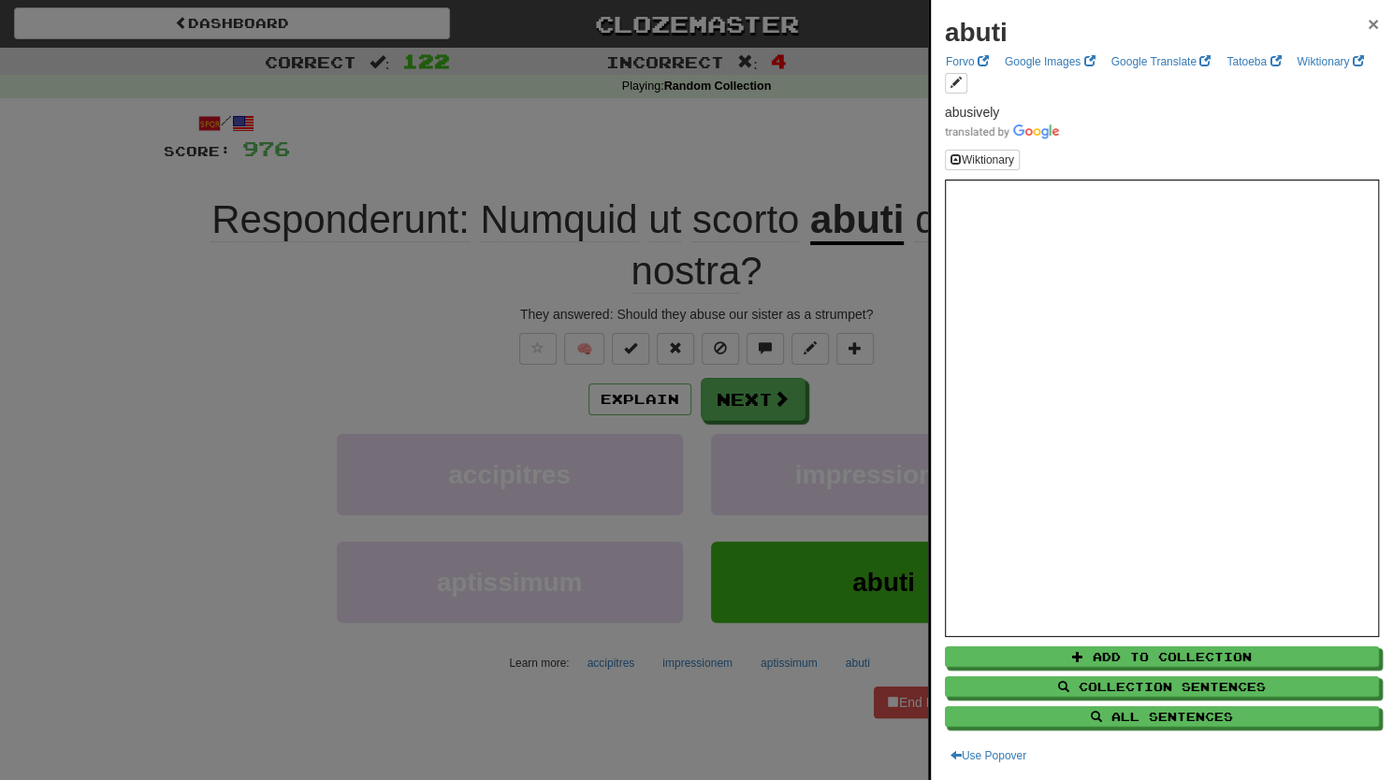
click at [1367, 28] on span "×" at bounding box center [1372, 24] width 11 height 22
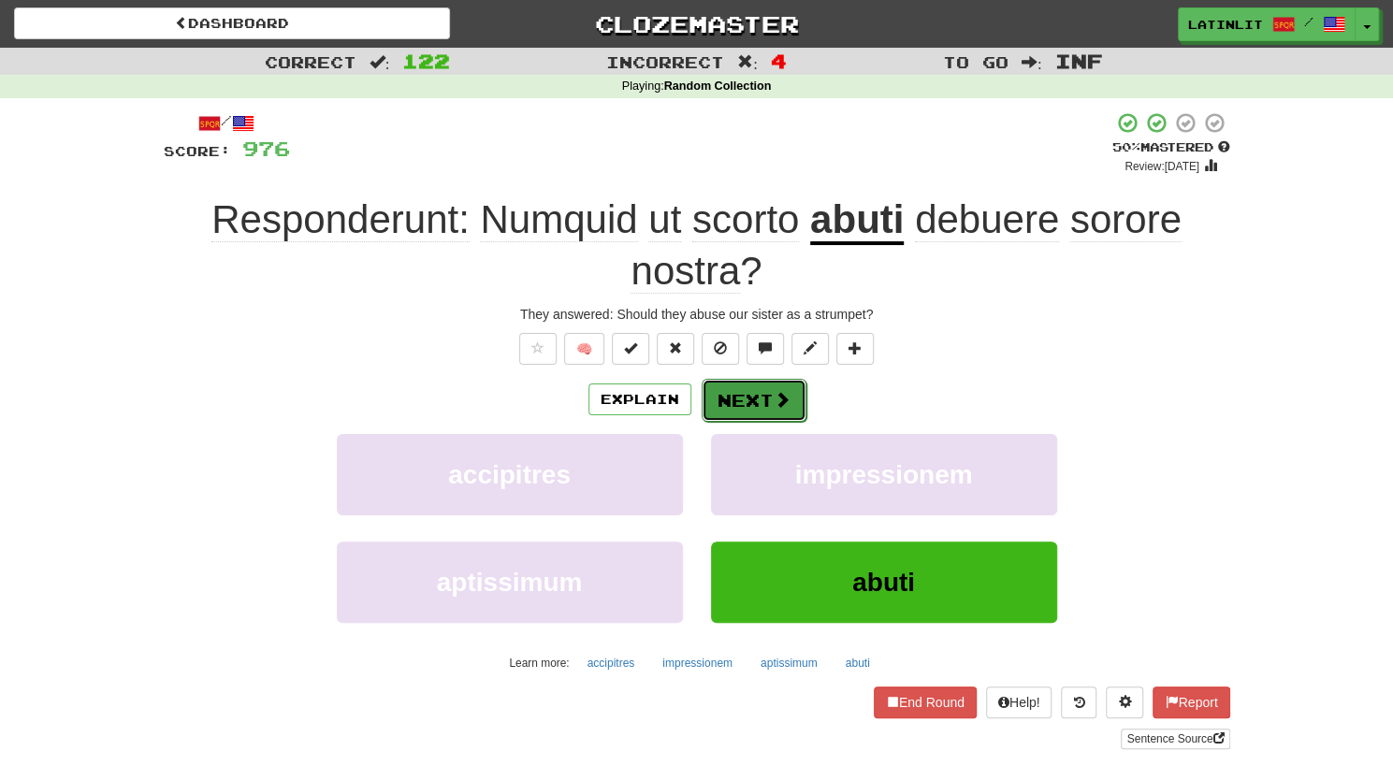
click at [729, 407] on button "Next" at bounding box center [753, 400] width 105 height 43
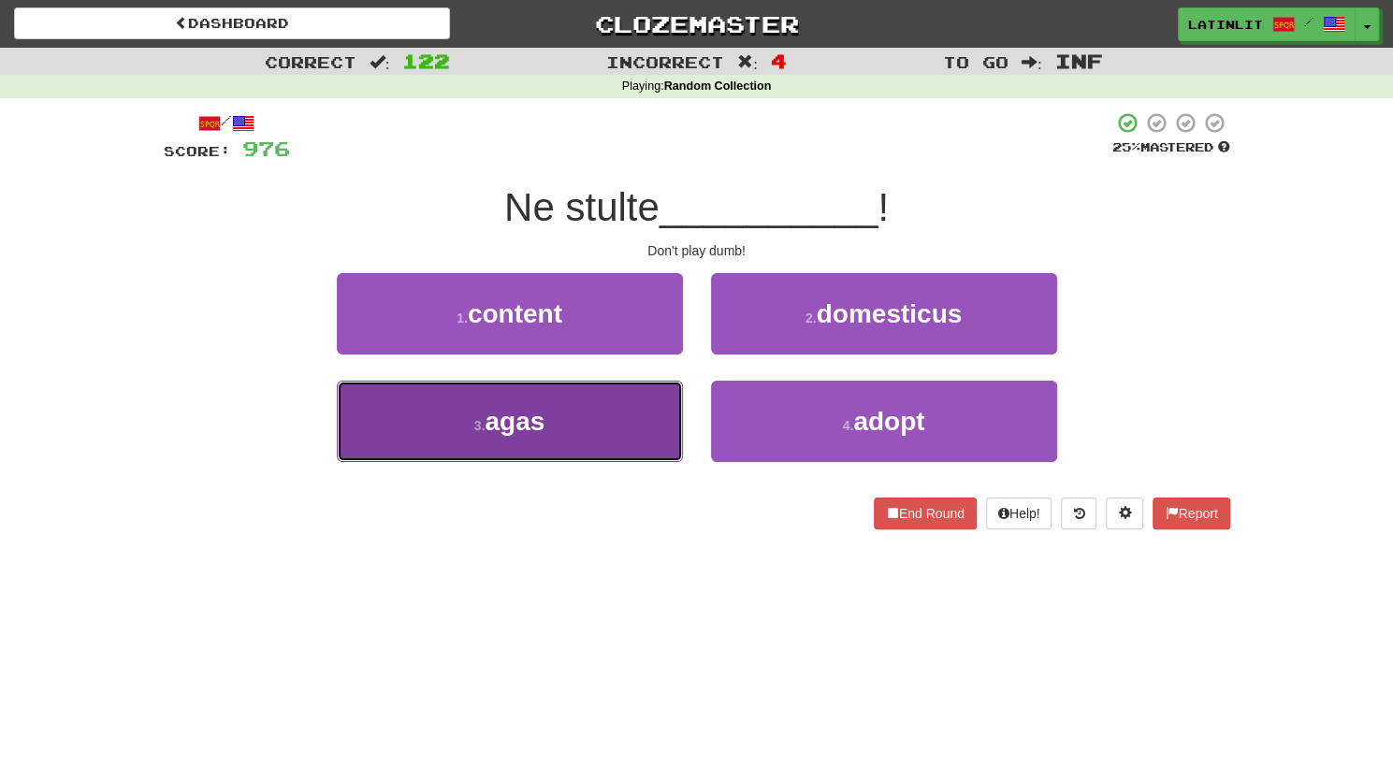
click at [570, 425] on button "3 . agas" at bounding box center [510, 421] width 346 height 81
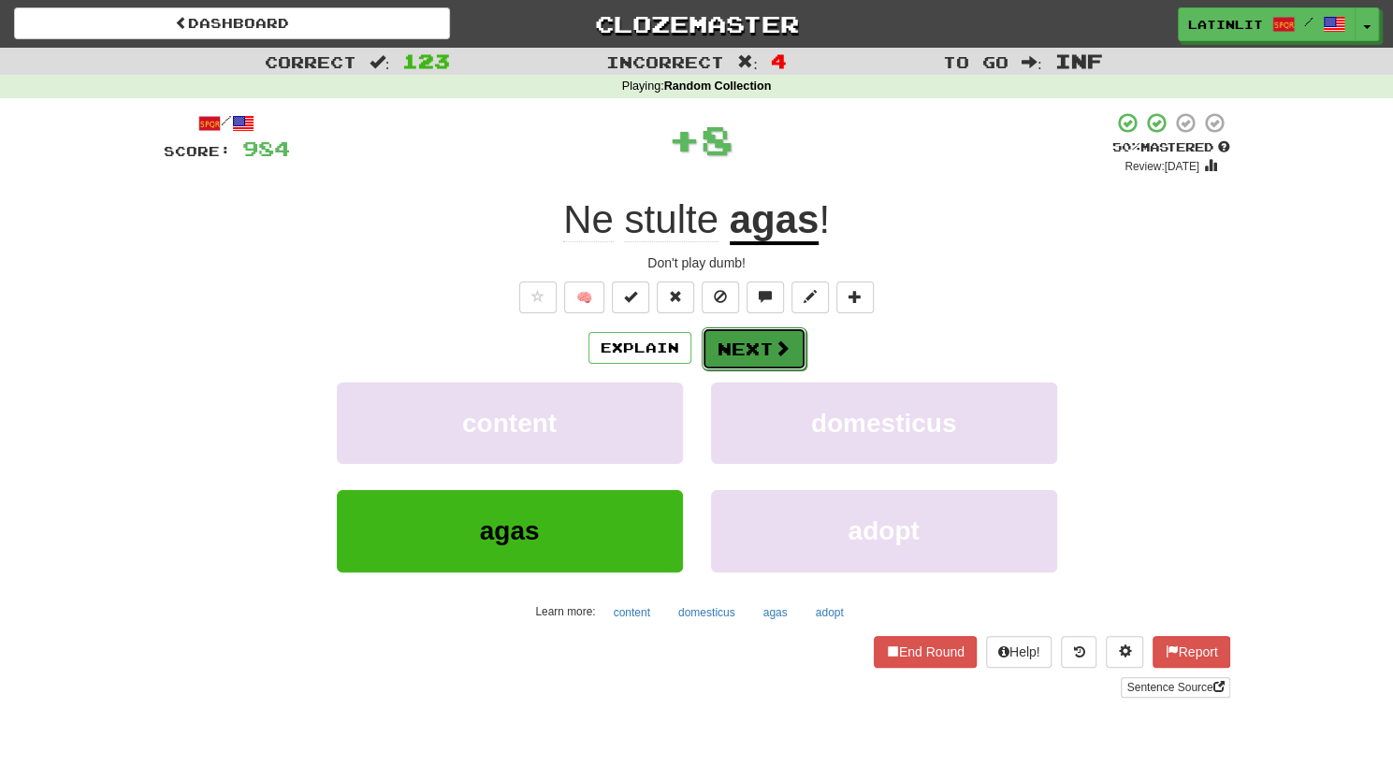
click at [746, 330] on button "Next" at bounding box center [753, 348] width 105 height 43
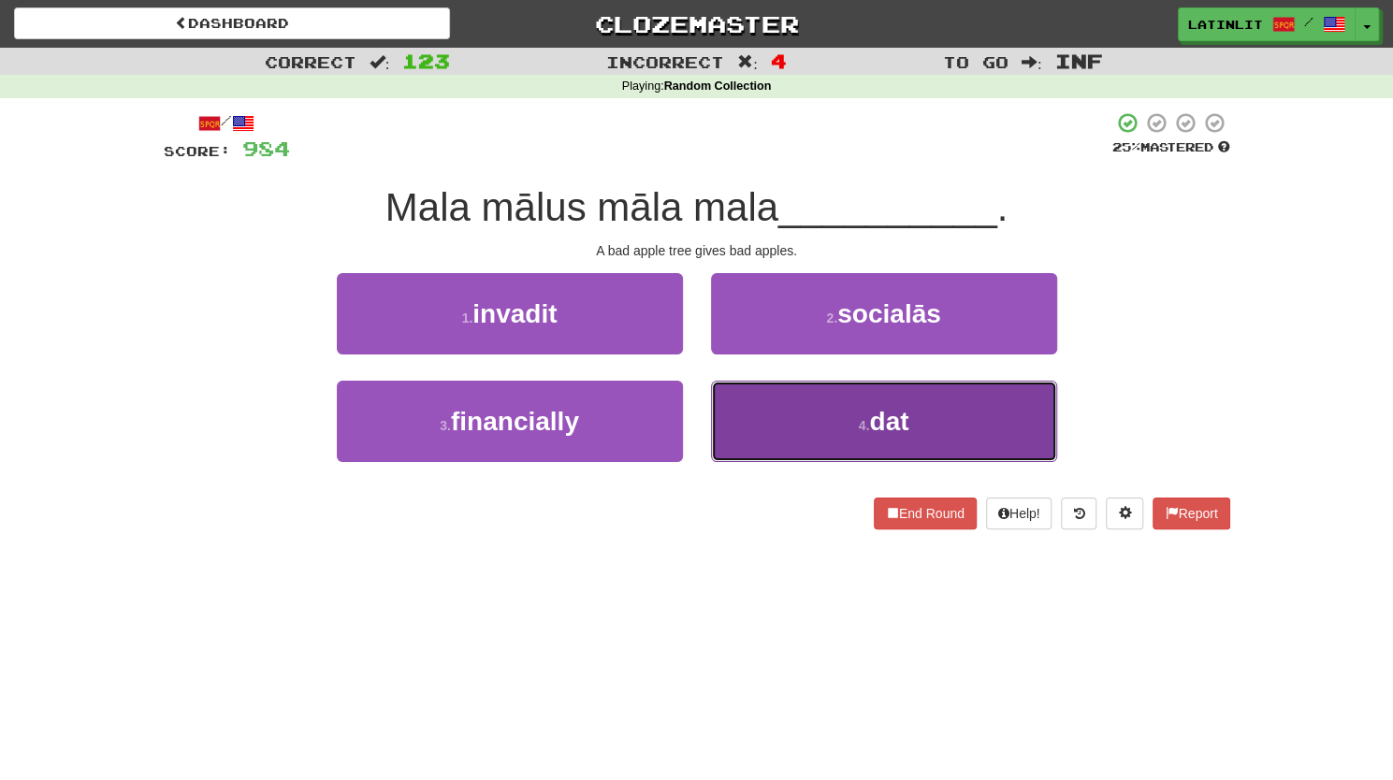
click at [761, 428] on button "4 . dat" at bounding box center [884, 421] width 346 height 81
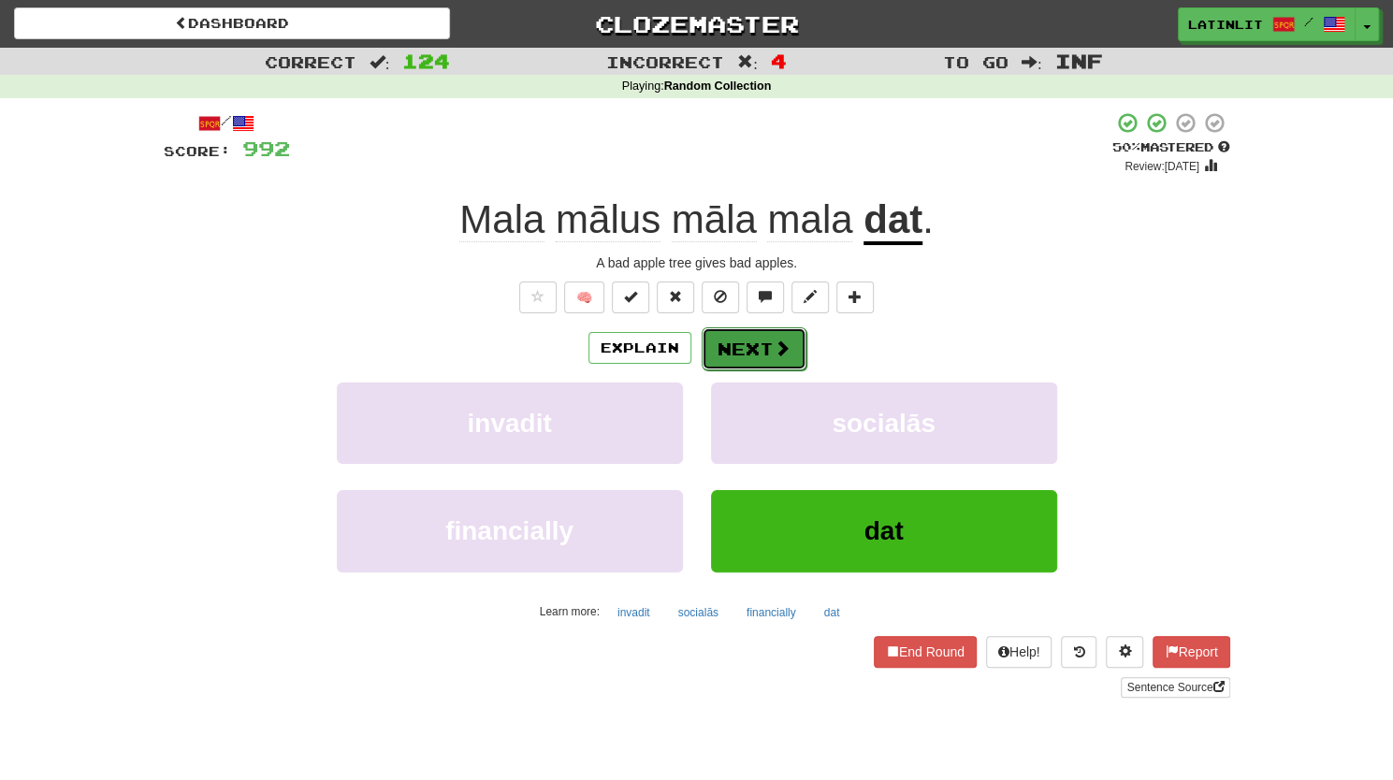
click at [735, 356] on button "Next" at bounding box center [753, 348] width 105 height 43
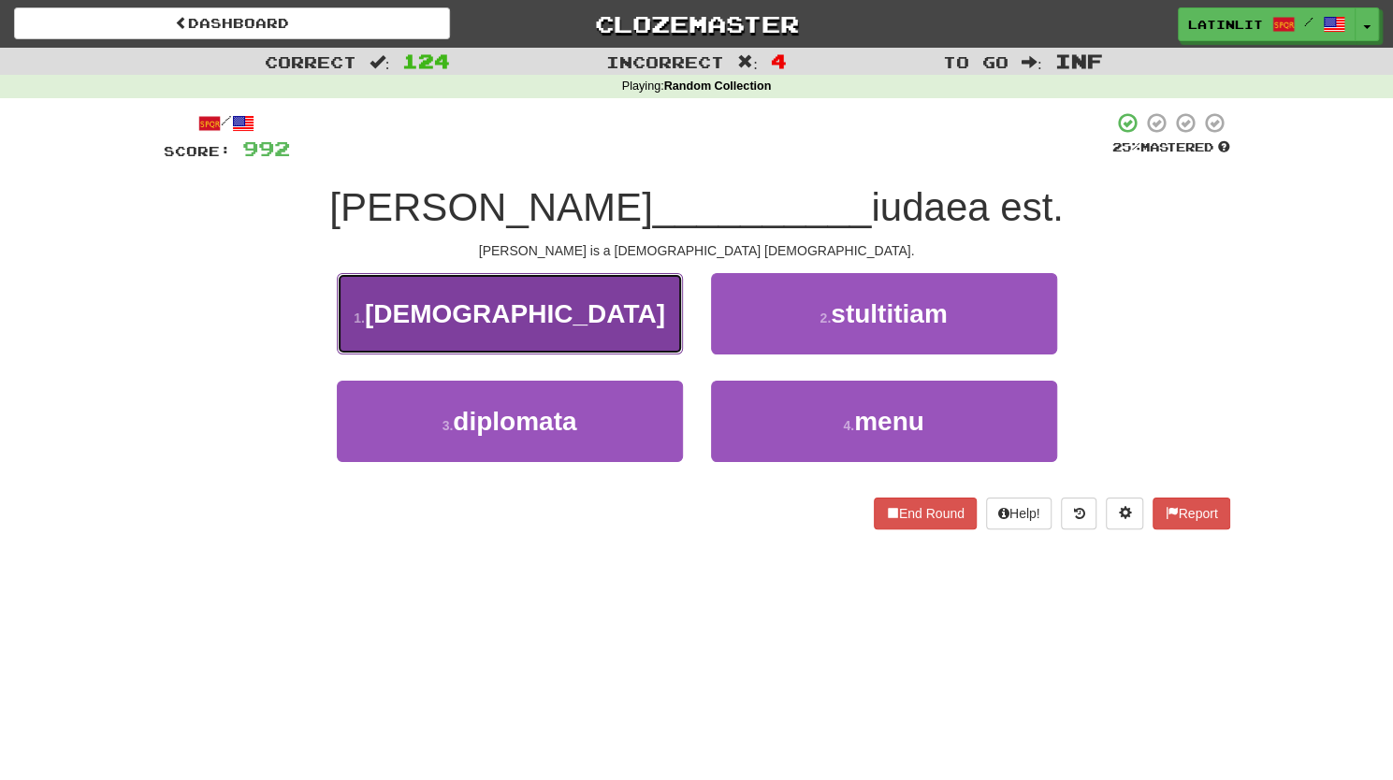
click at [566, 315] on span "[DEMOGRAPHIC_DATA]" at bounding box center [515, 313] width 300 height 29
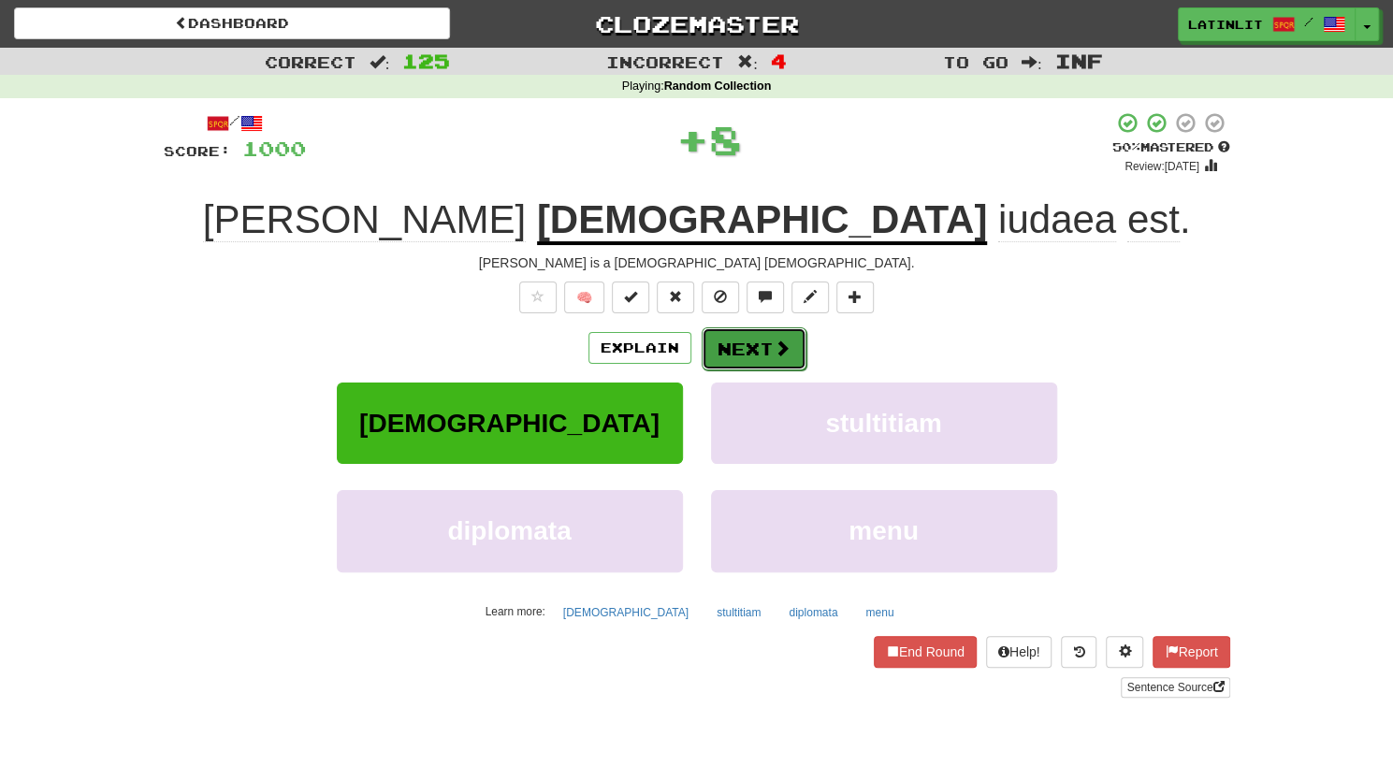
click at [747, 349] on button "Next" at bounding box center [753, 348] width 105 height 43
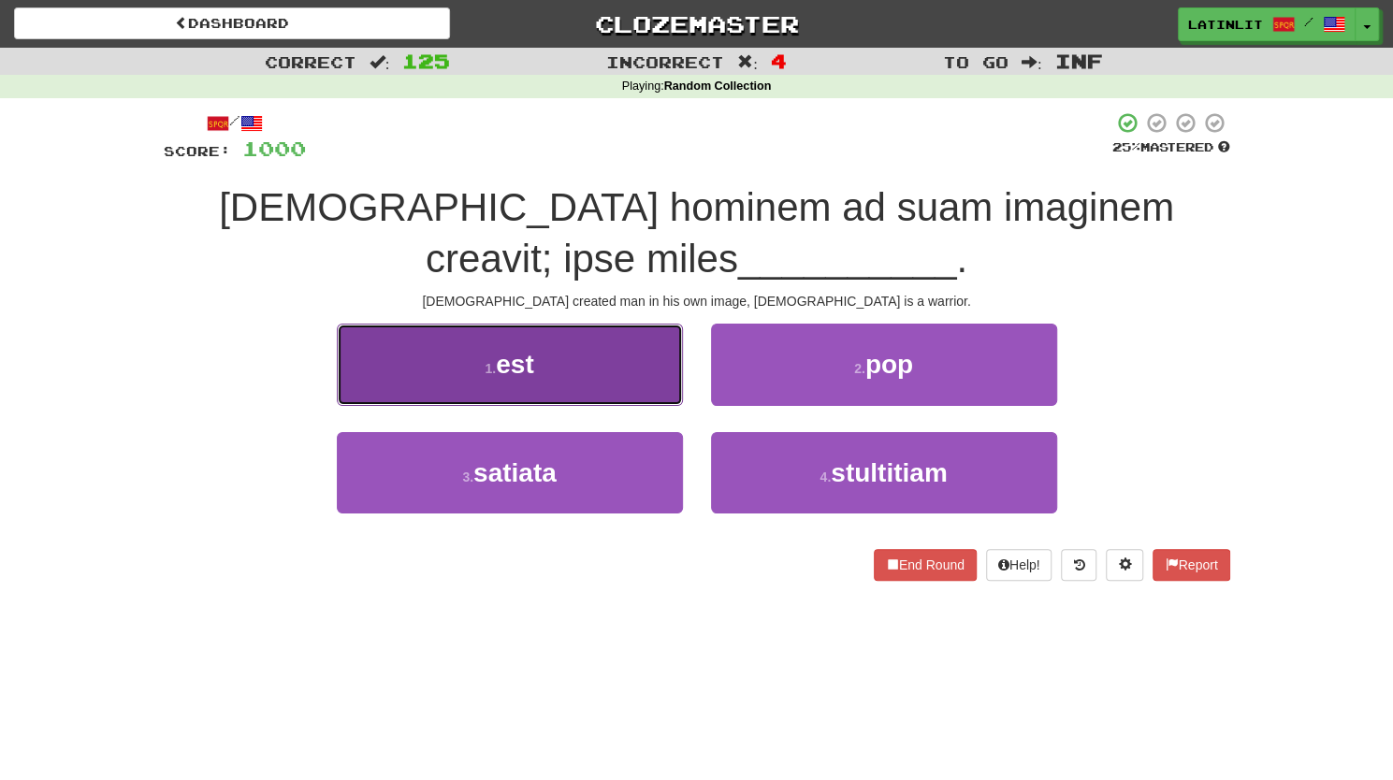
click at [484, 375] on small "1 ." at bounding box center [489, 368] width 11 height 15
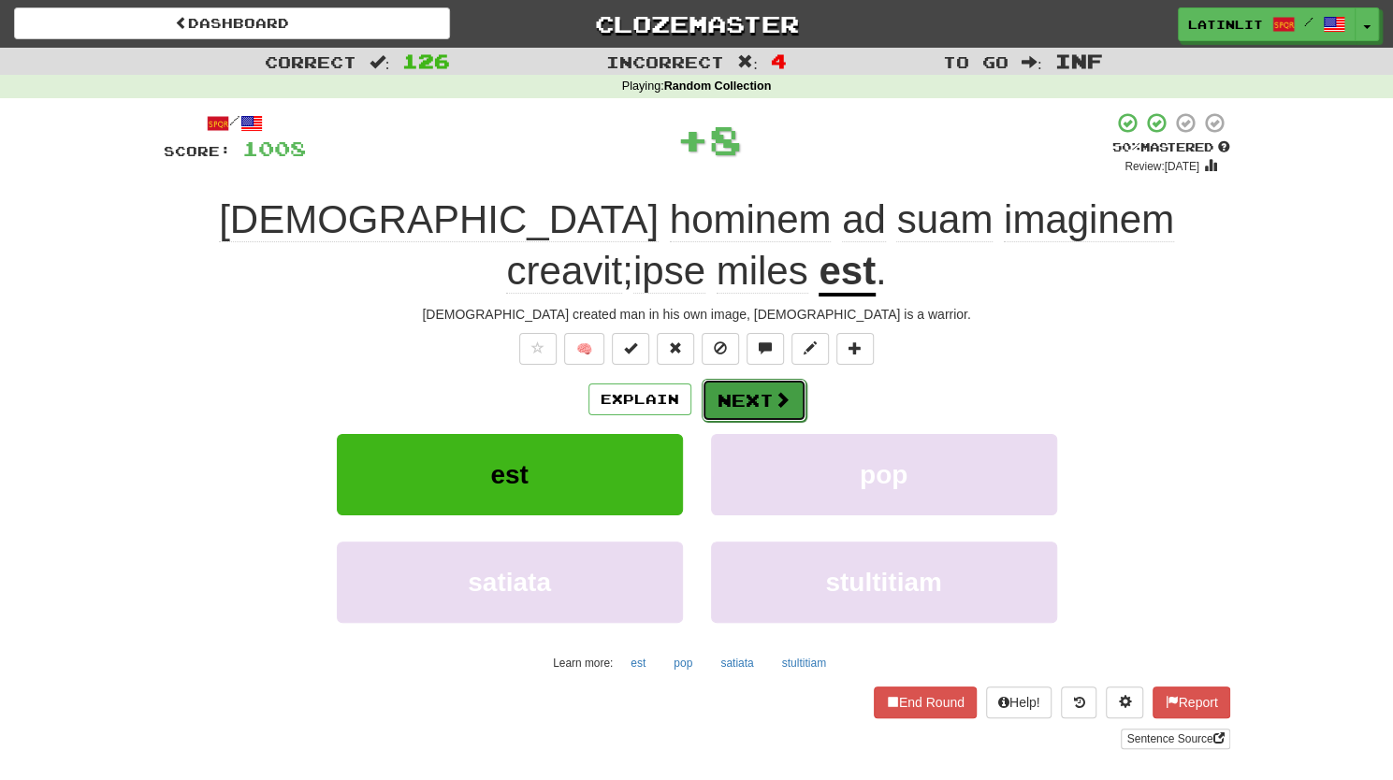
click at [733, 379] on button "Next" at bounding box center [753, 400] width 105 height 43
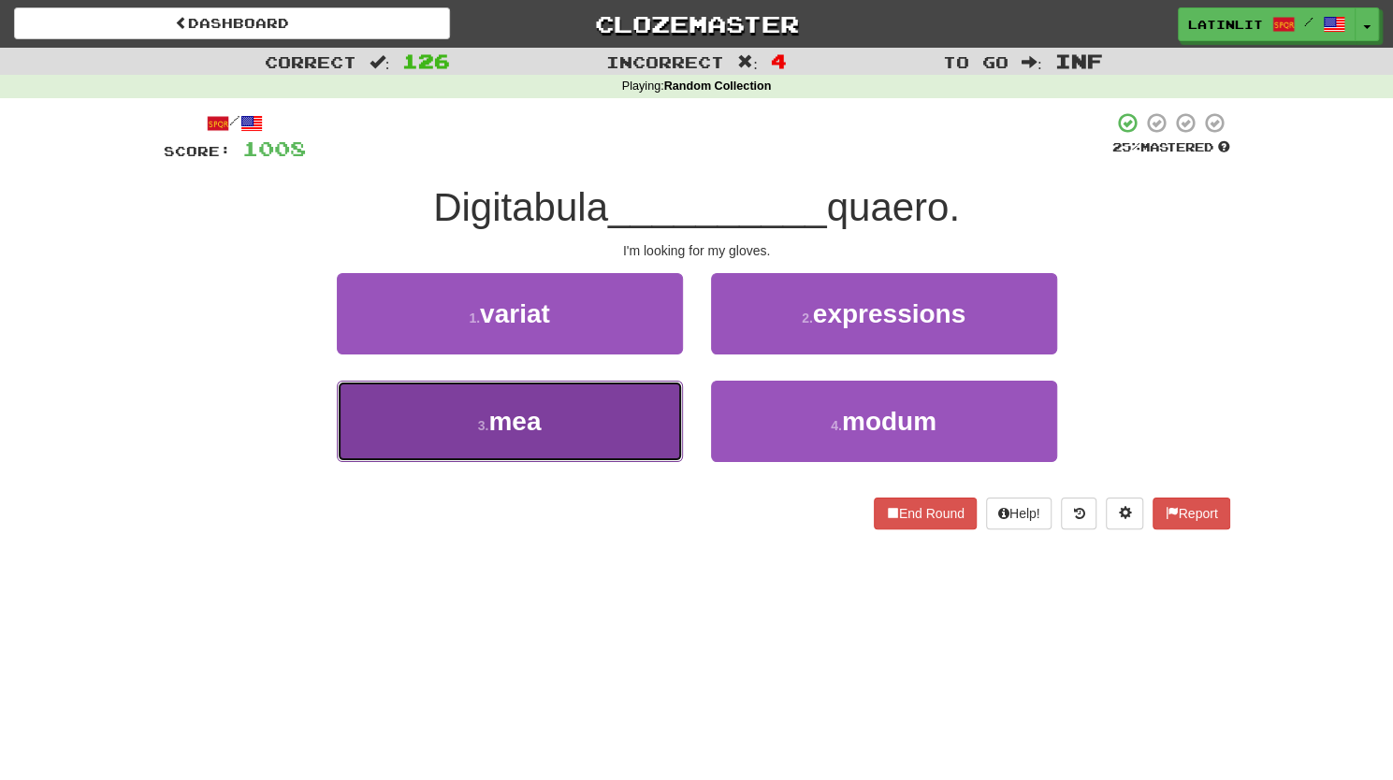
click at [582, 456] on button "3 . mea" at bounding box center [510, 421] width 346 height 81
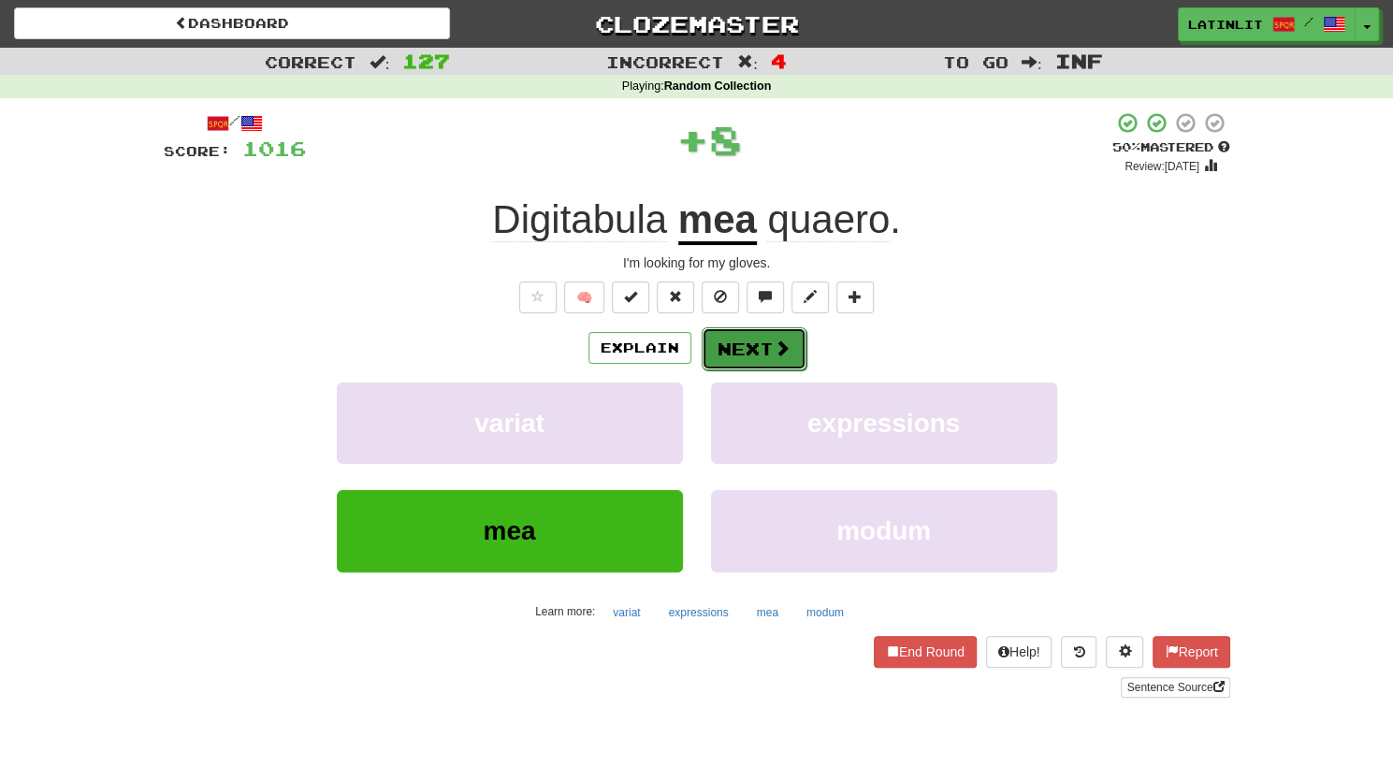
click at [762, 343] on button "Next" at bounding box center [753, 348] width 105 height 43
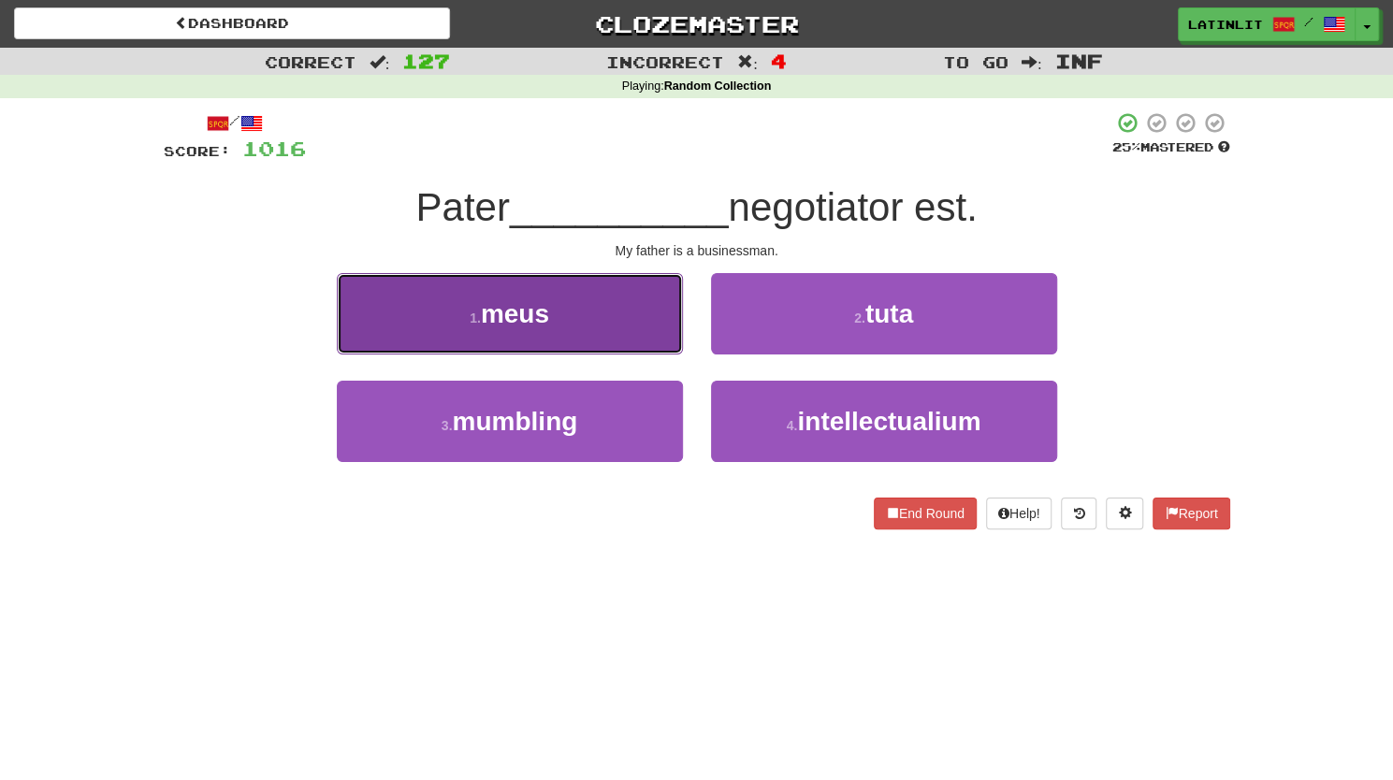
click at [599, 313] on button "1 . meus" at bounding box center [510, 313] width 346 height 81
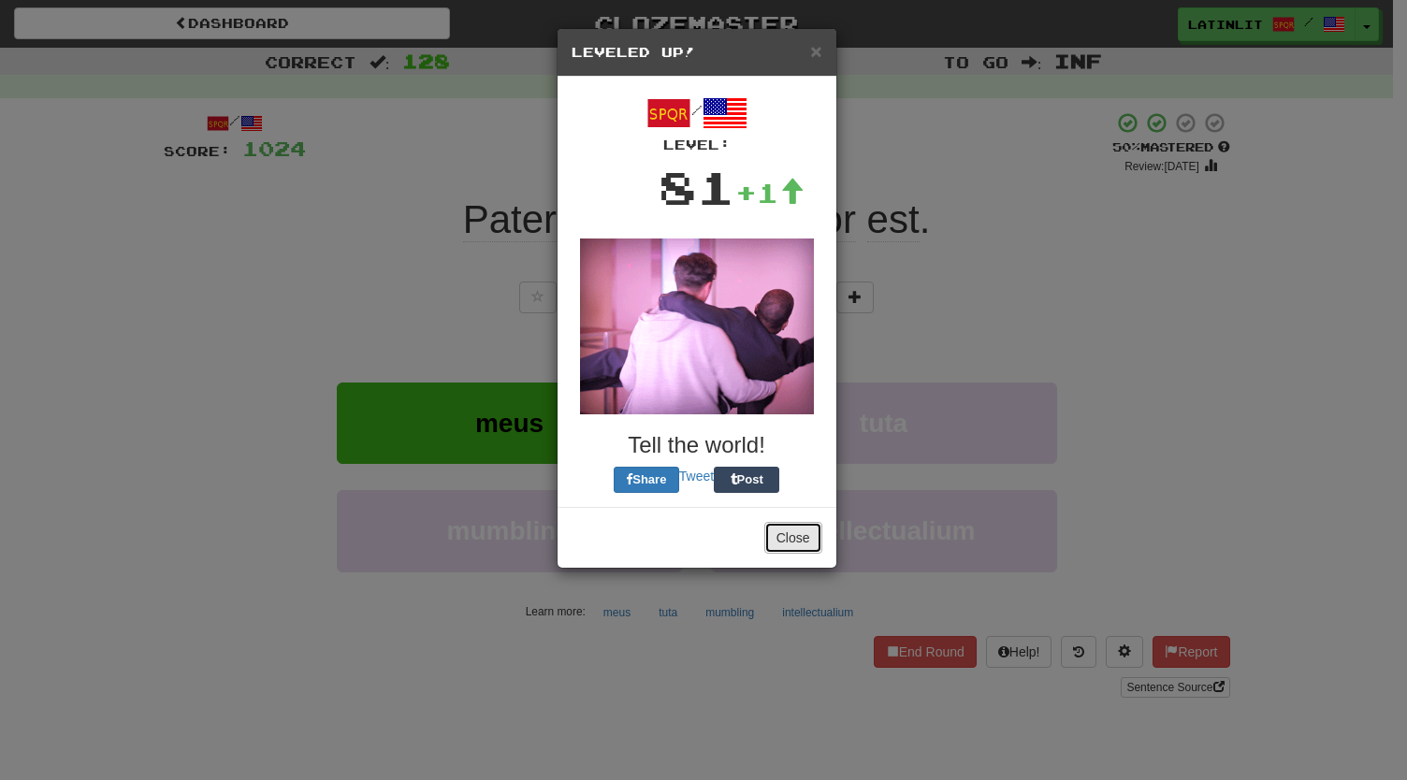
click at [776, 541] on button "Close" at bounding box center [793, 538] width 58 height 32
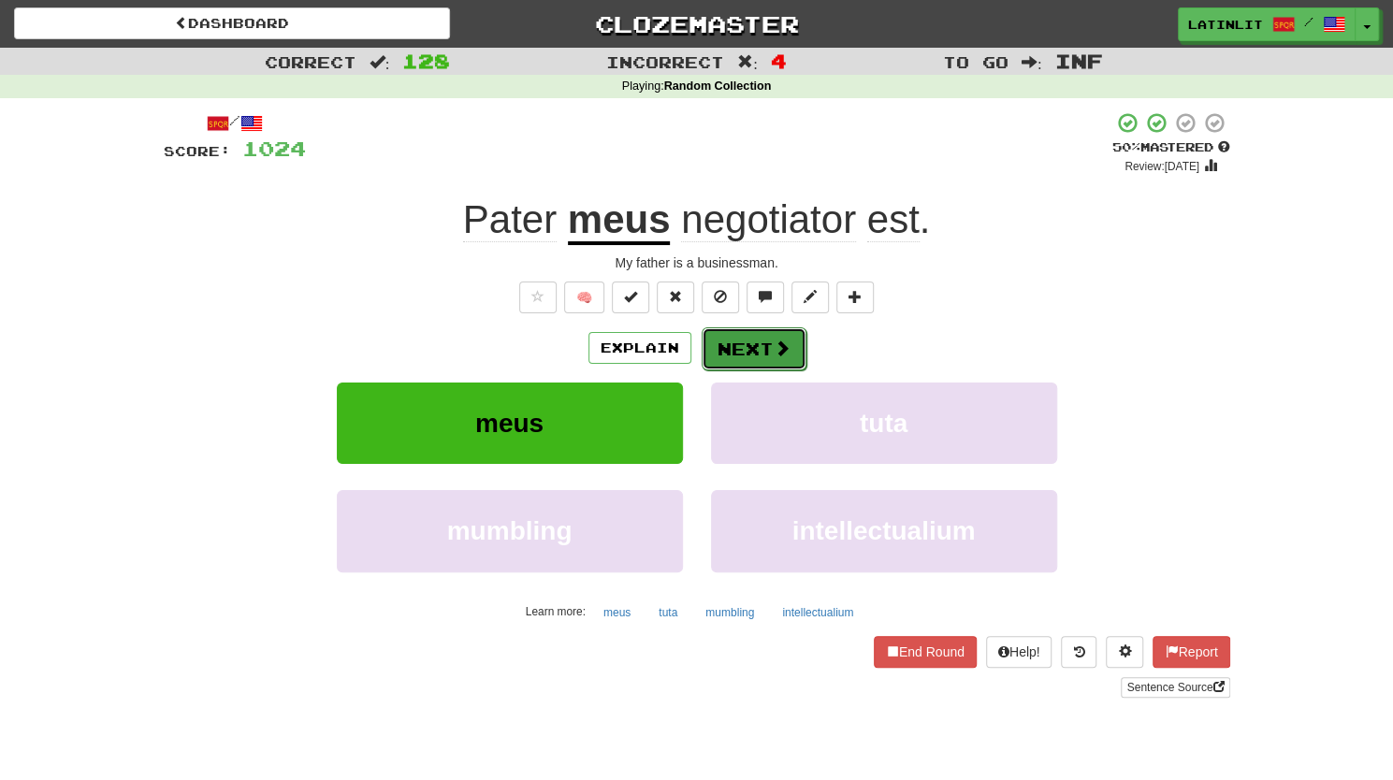
click at [739, 344] on button "Next" at bounding box center [753, 348] width 105 height 43
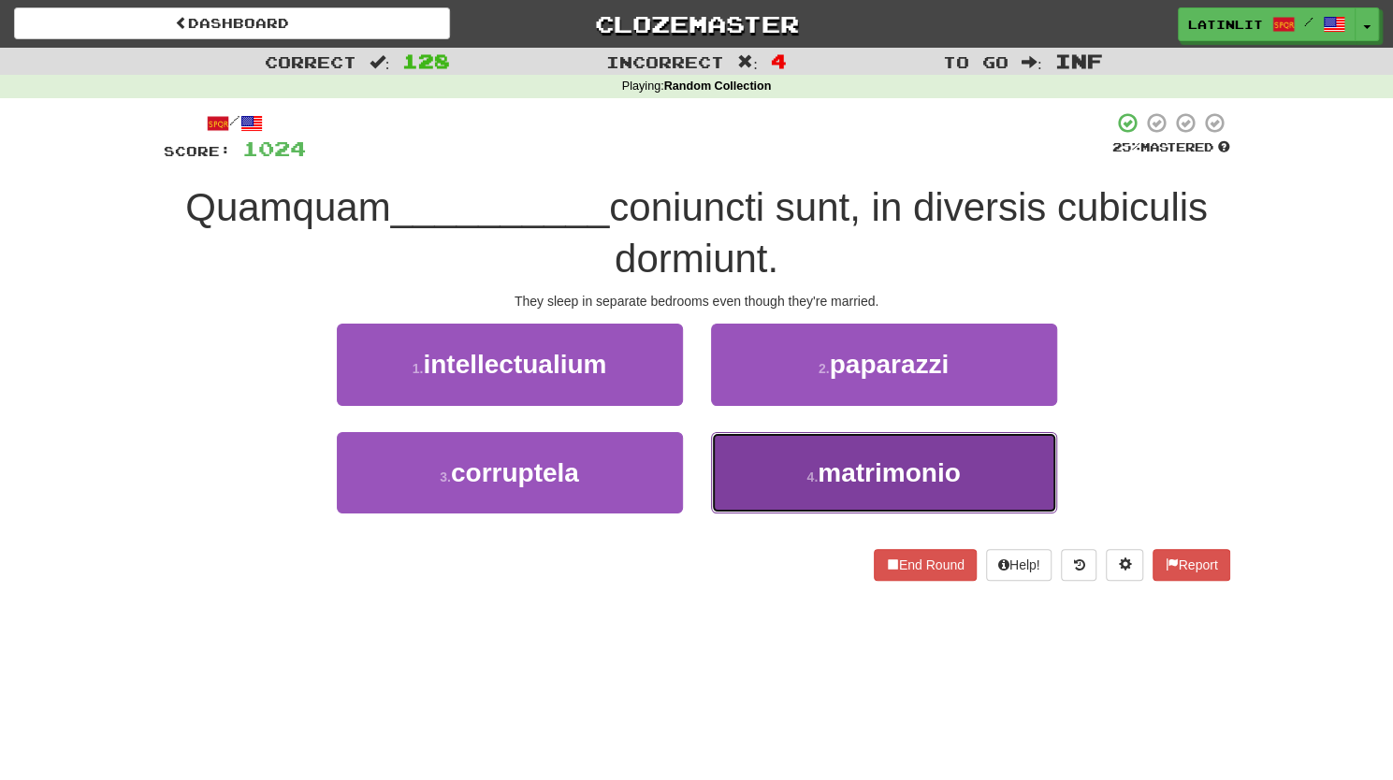
click at [771, 459] on button "4 . matrimonio" at bounding box center [884, 472] width 346 height 81
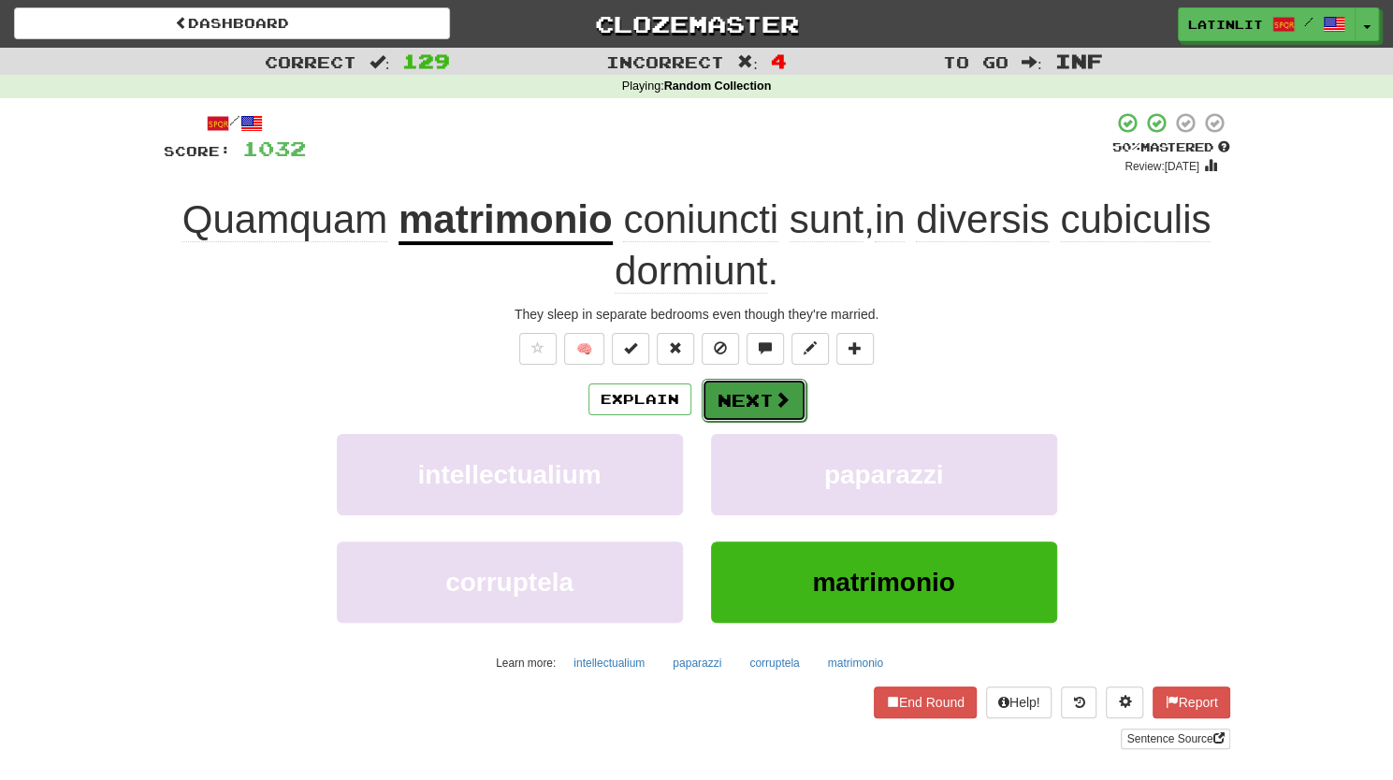
click at [740, 392] on button "Next" at bounding box center [753, 400] width 105 height 43
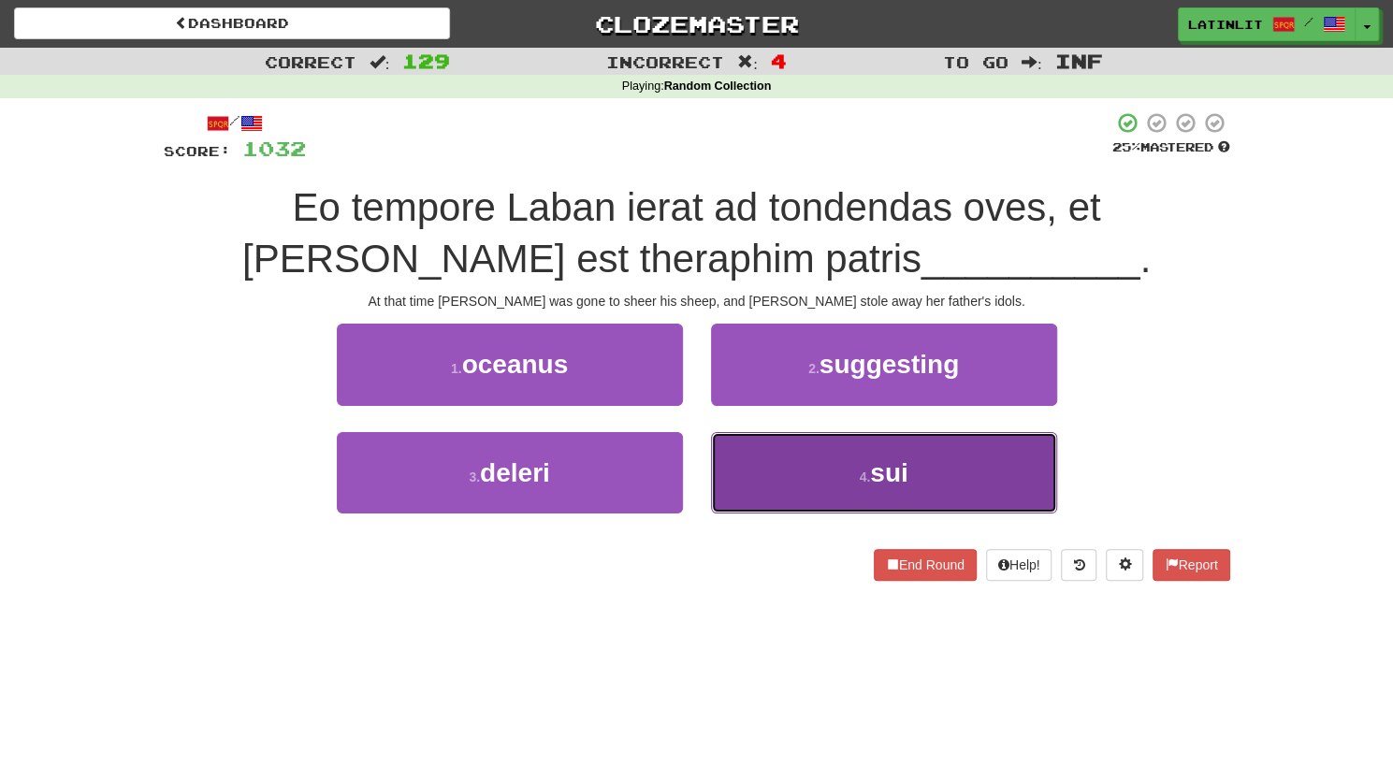
click at [754, 470] on button "4 . sui" at bounding box center [884, 472] width 346 height 81
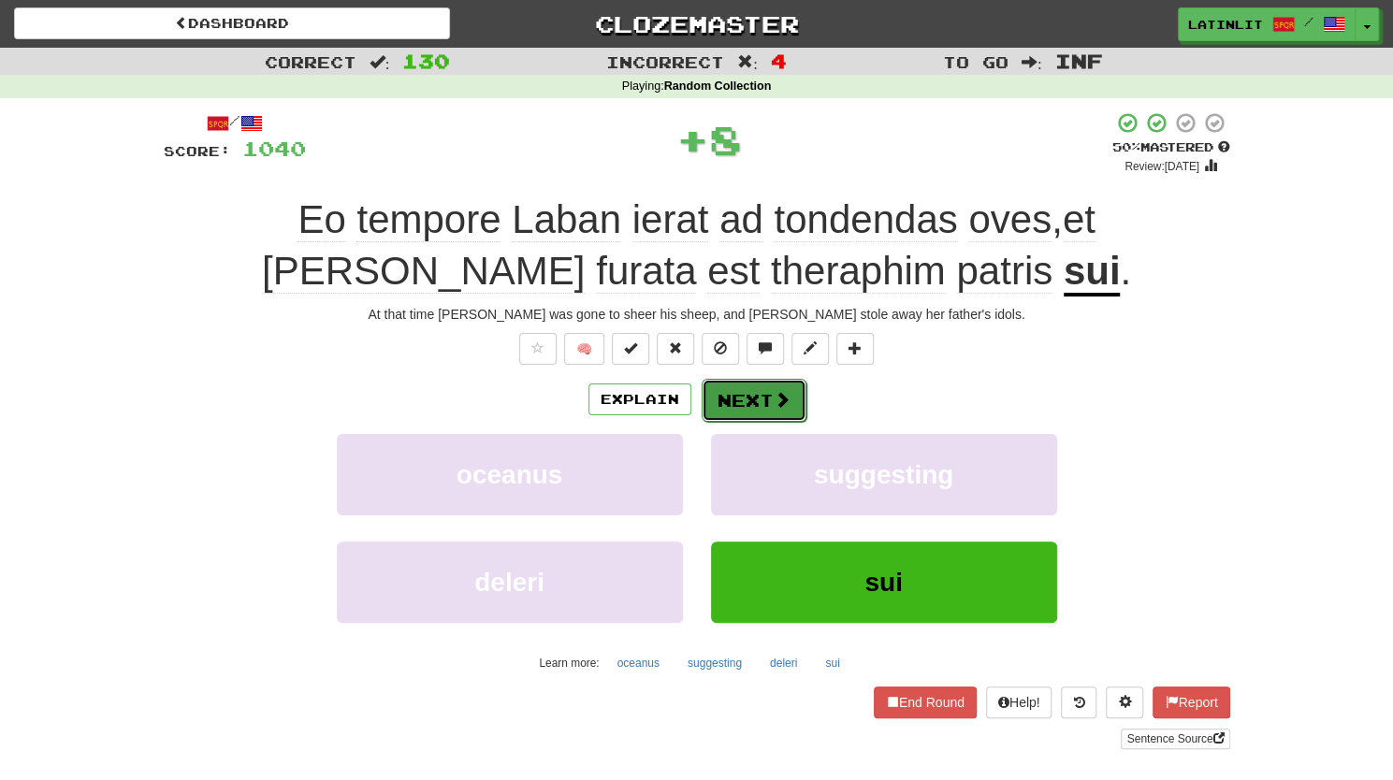
click at [737, 403] on button "Next" at bounding box center [753, 400] width 105 height 43
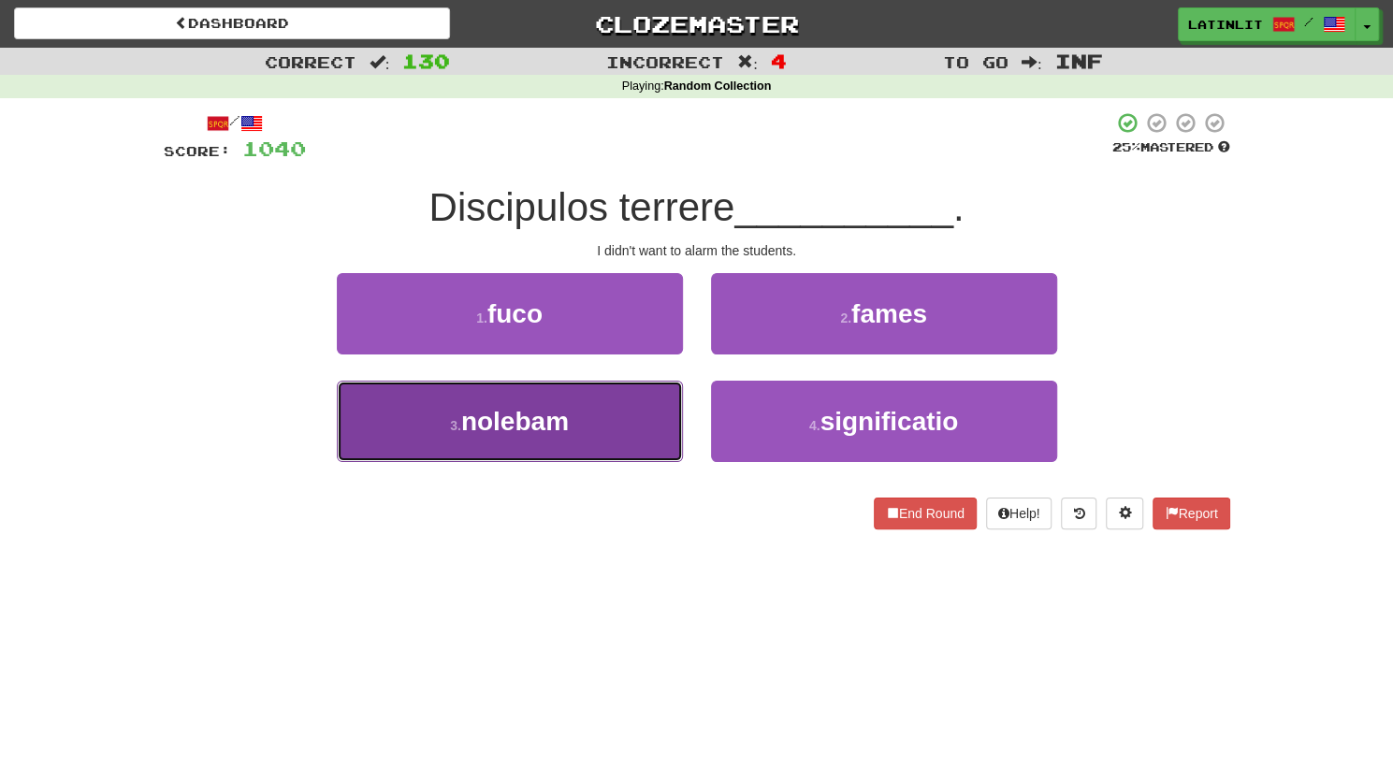
click at [537, 437] on button "3 . nolebam" at bounding box center [510, 421] width 346 height 81
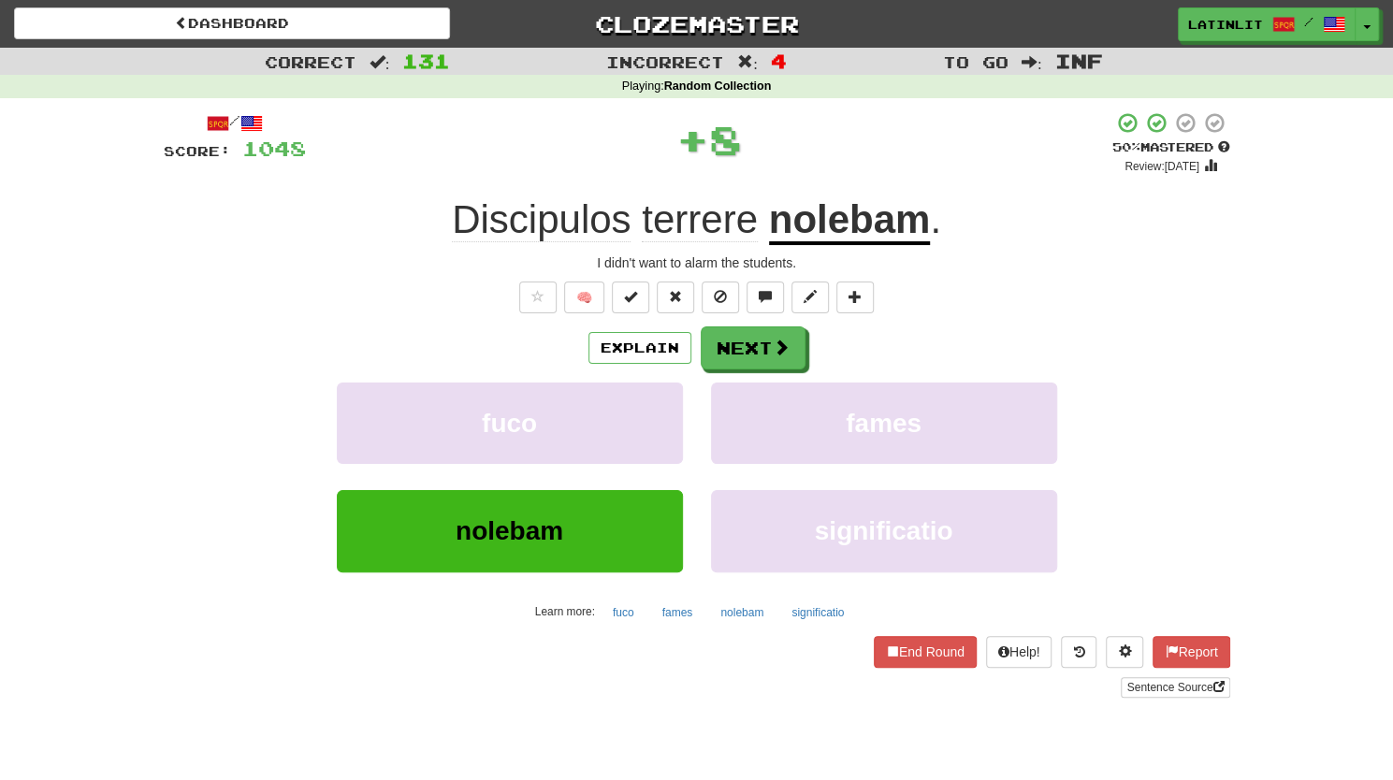
click at [842, 222] on u "nolebam" at bounding box center [850, 221] width 162 height 48
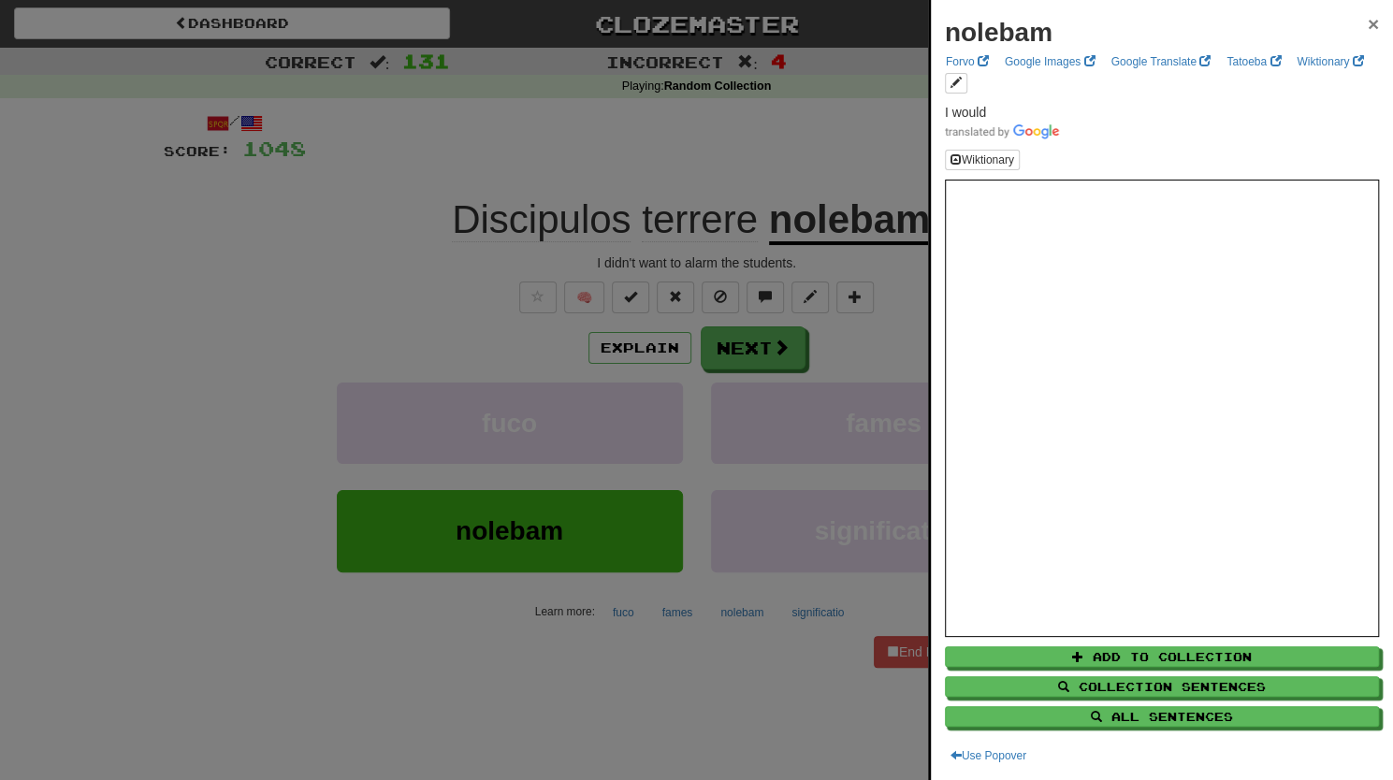
click at [1367, 22] on span "×" at bounding box center [1372, 24] width 11 height 22
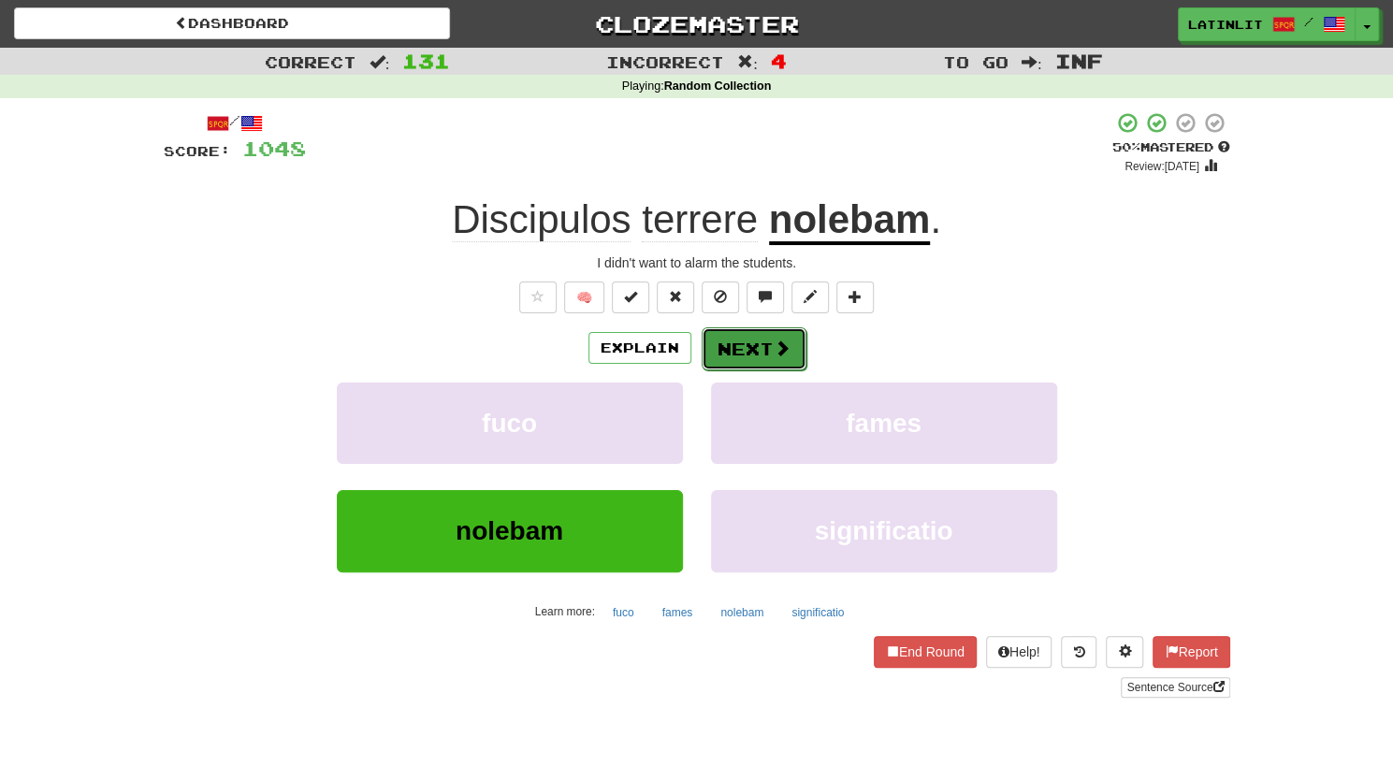
click at [748, 343] on button "Next" at bounding box center [753, 348] width 105 height 43
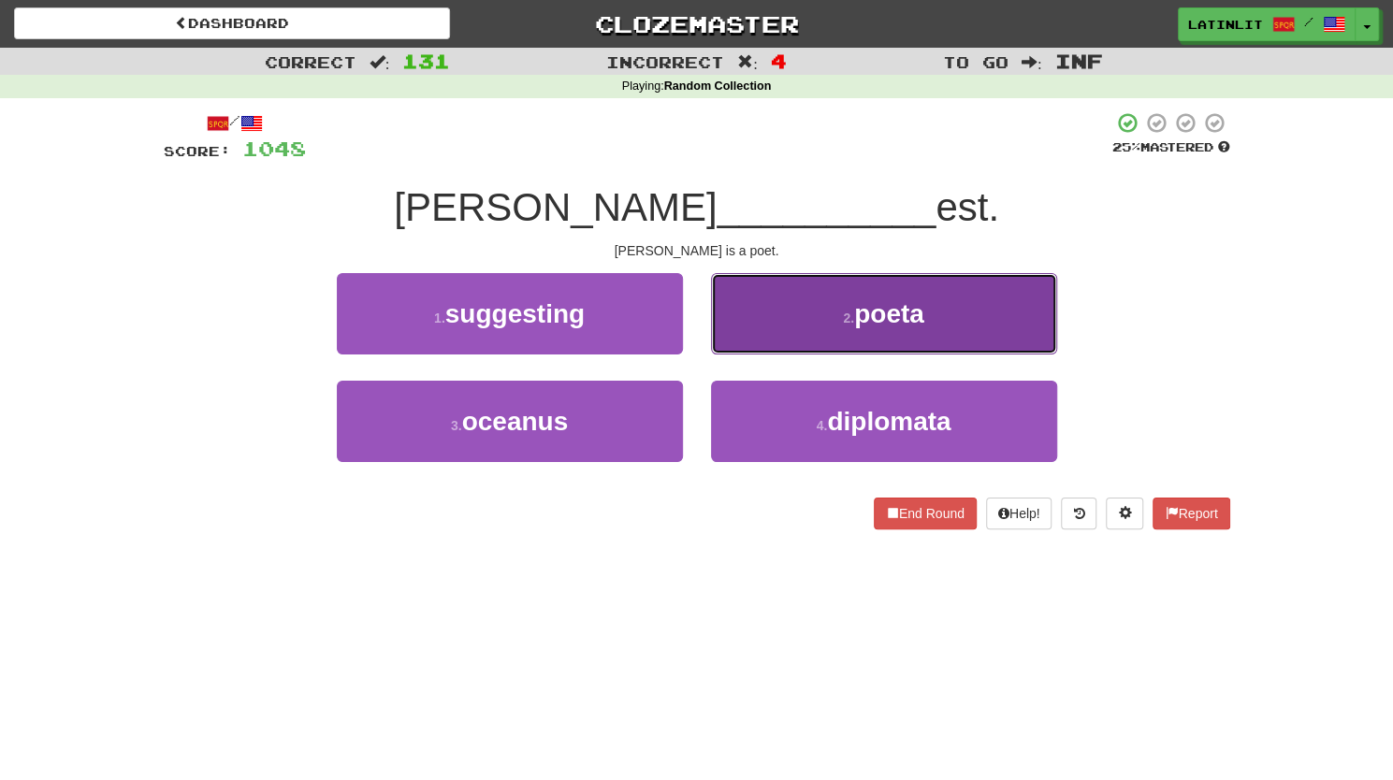
click at [756, 314] on button "2 . poeta" at bounding box center [884, 313] width 346 height 81
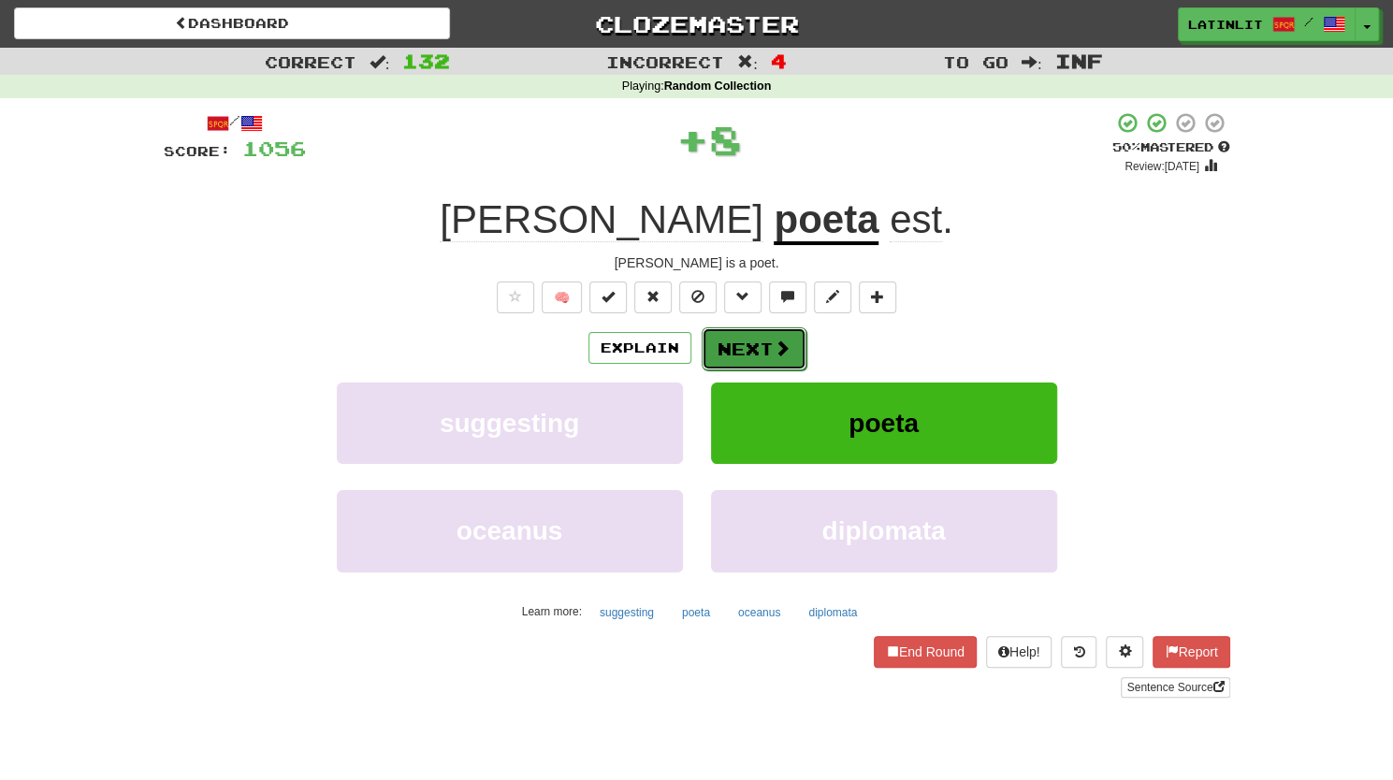
click at [726, 345] on button "Next" at bounding box center [753, 348] width 105 height 43
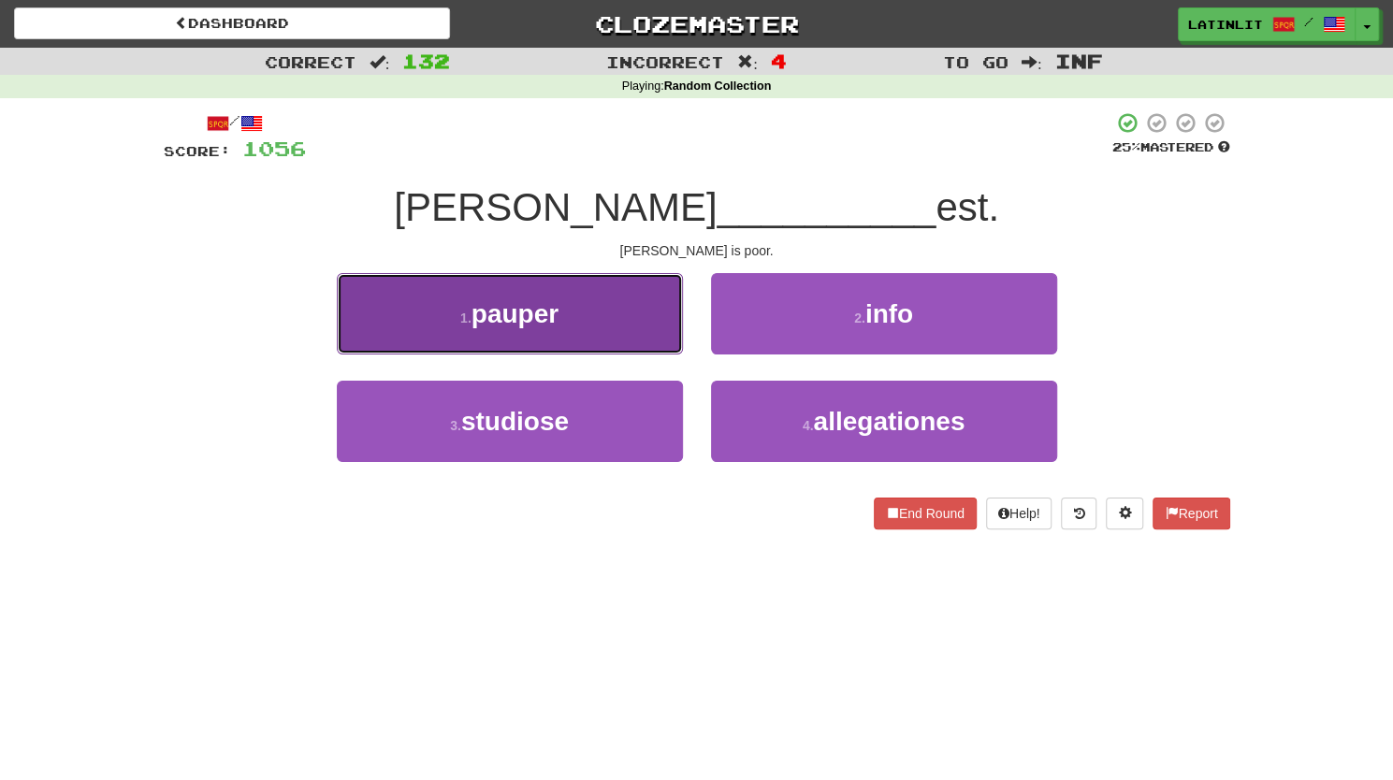
click at [609, 311] on button "1 . pauper" at bounding box center [510, 313] width 346 height 81
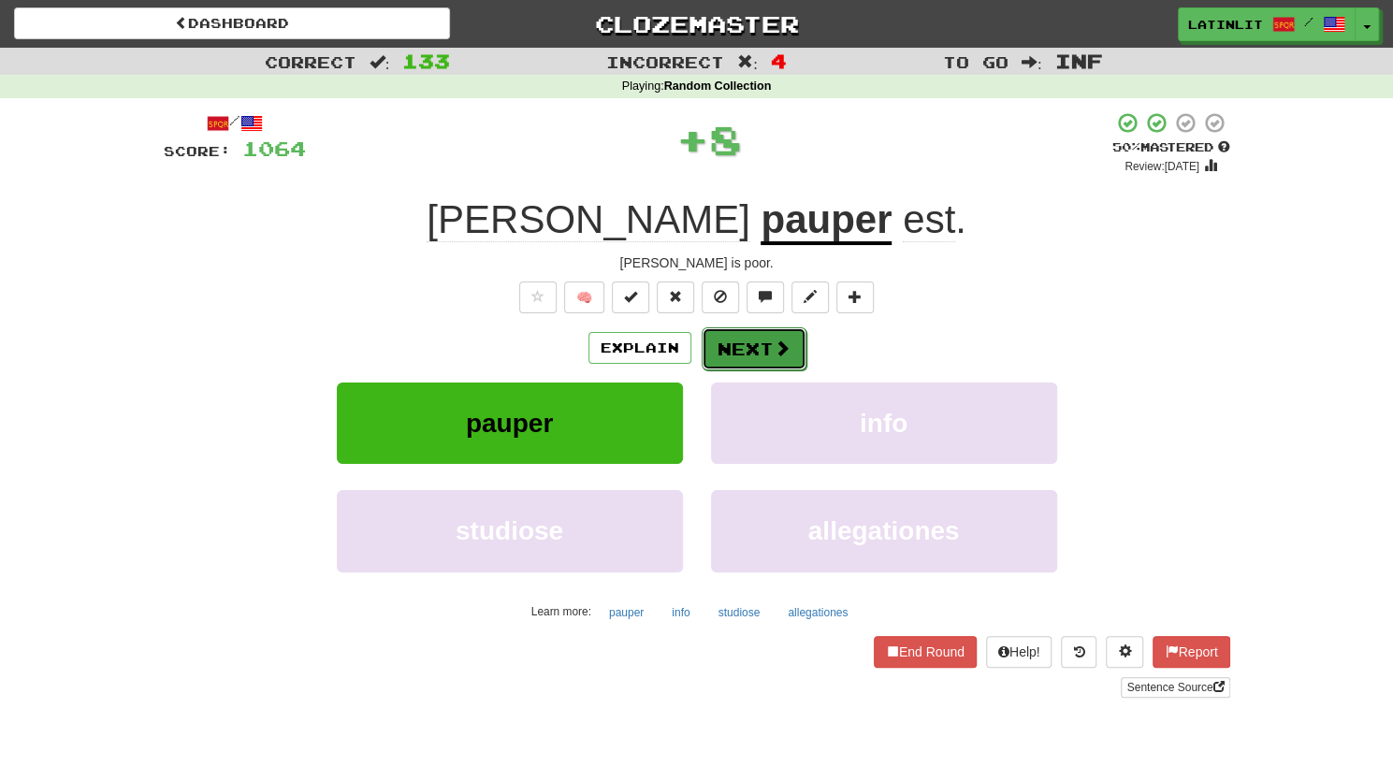
click at [745, 353] on button "Next" at bounding box center [753, 348] width 105 height 43
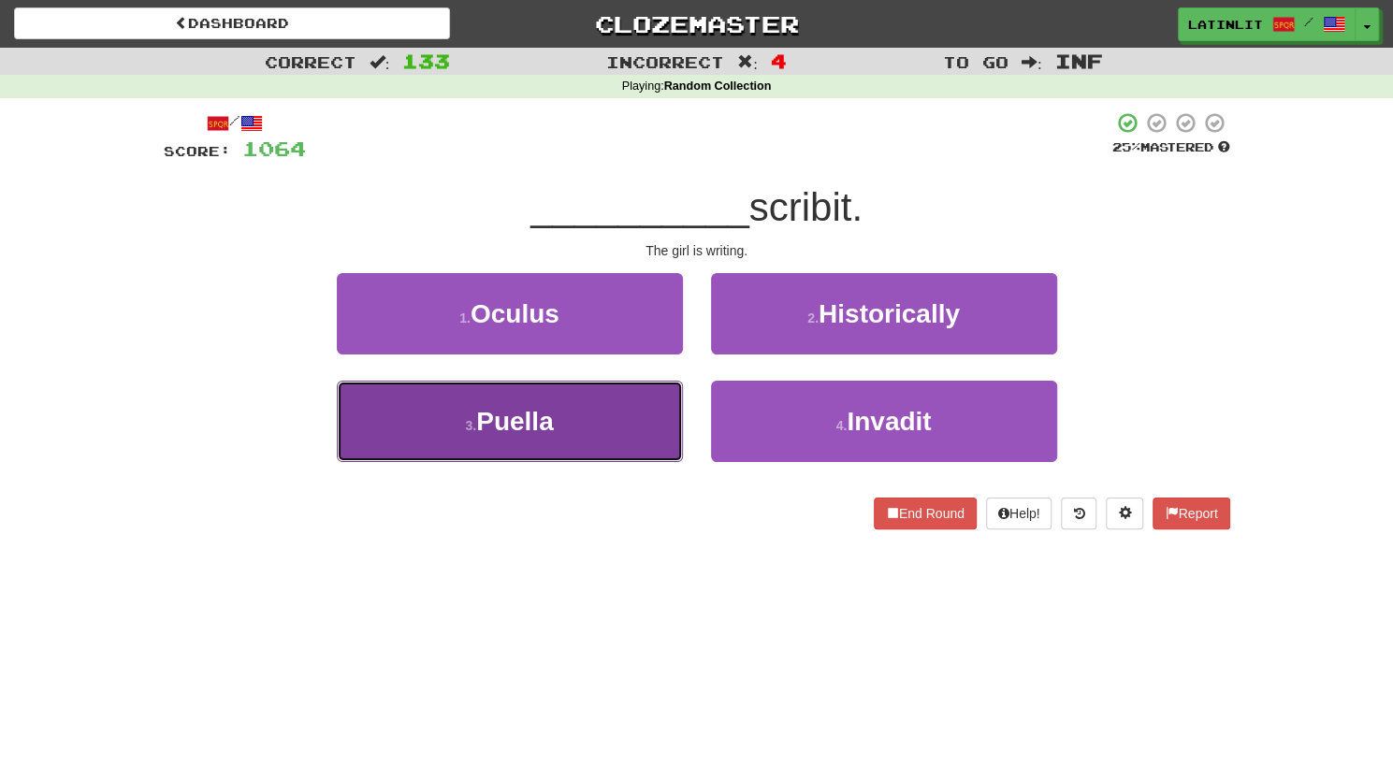
click at [585, 415] on button "3 . [GEOGRAPHIC_DATA]" at bounding box center [510, 421] width 346 height 81
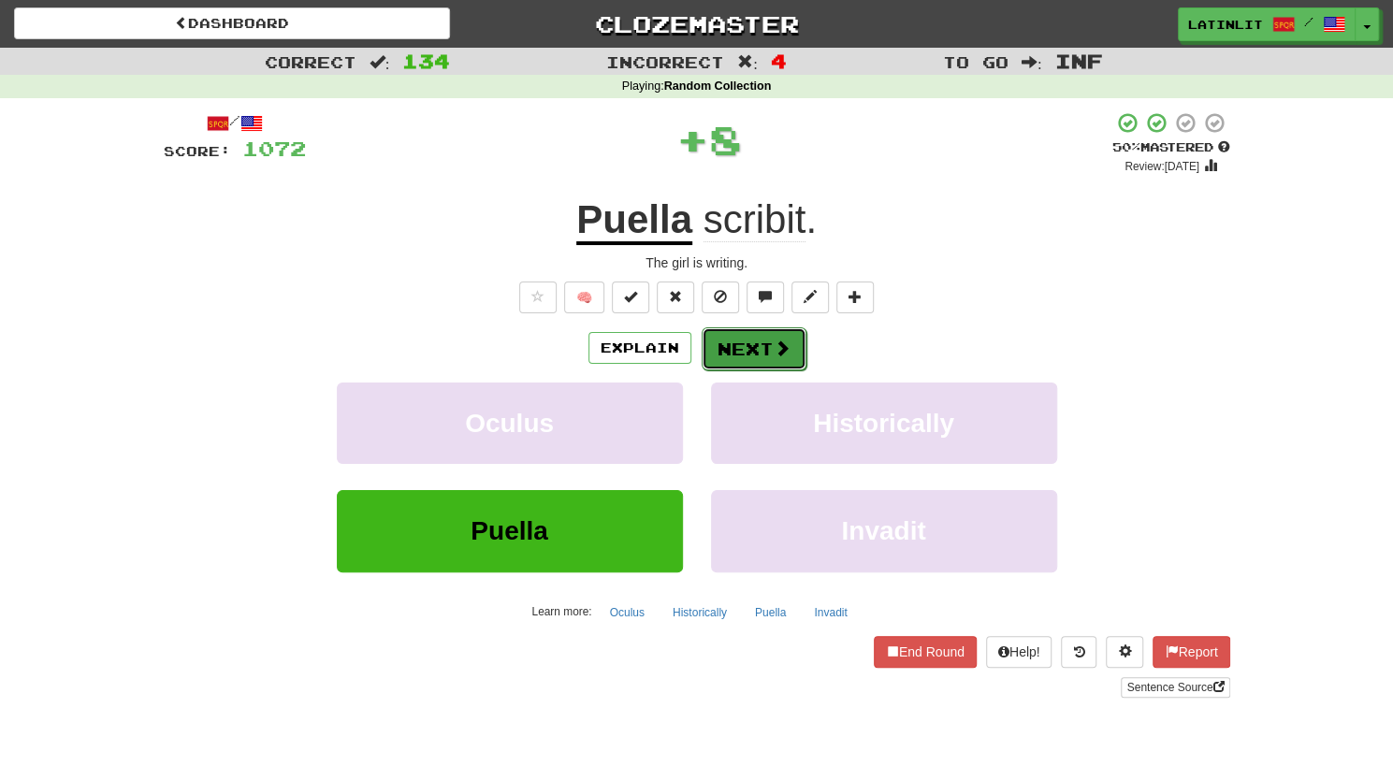
click at [720, 354] on button "Next" at bounding box center [753, 348] width 105 height 43
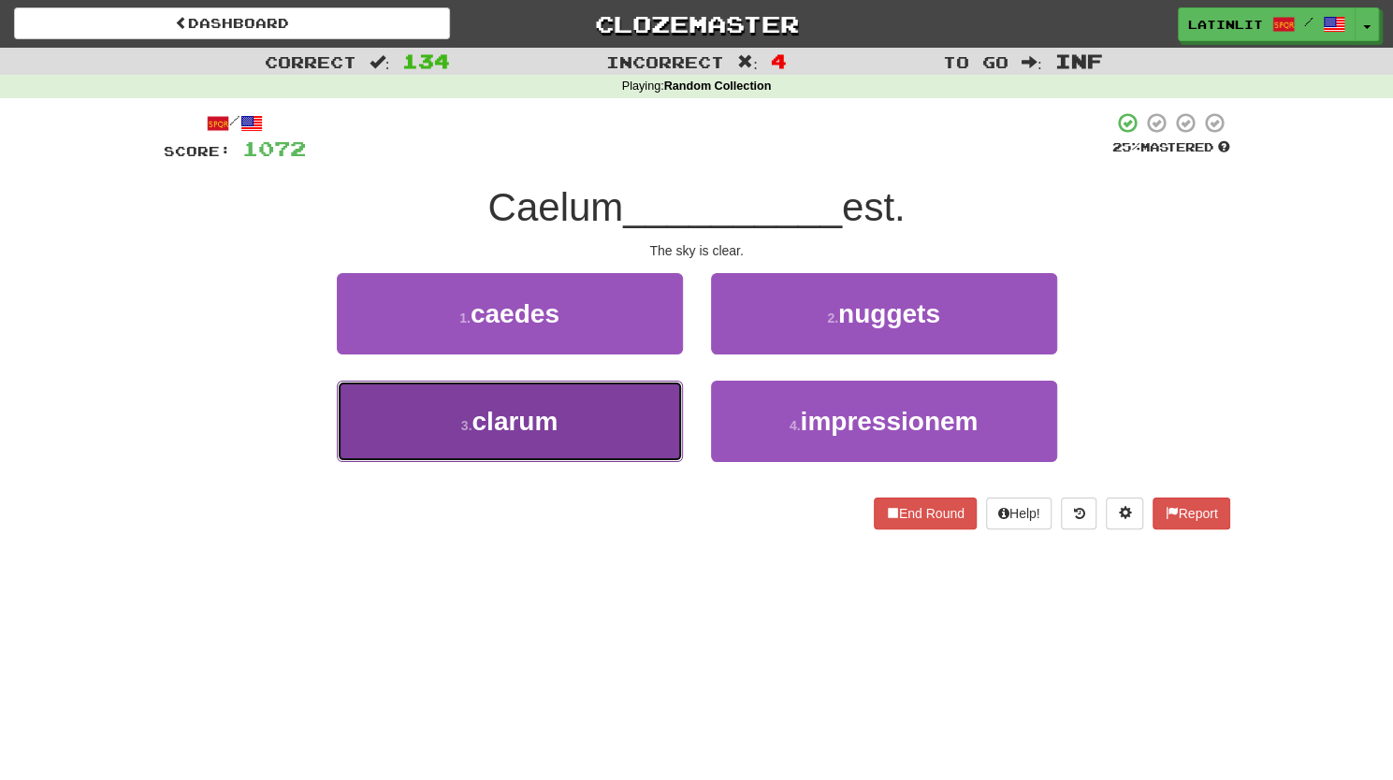
click at [622, 412] on button "3 . clarum" at bounding box center [510, 421] width 346 height 81
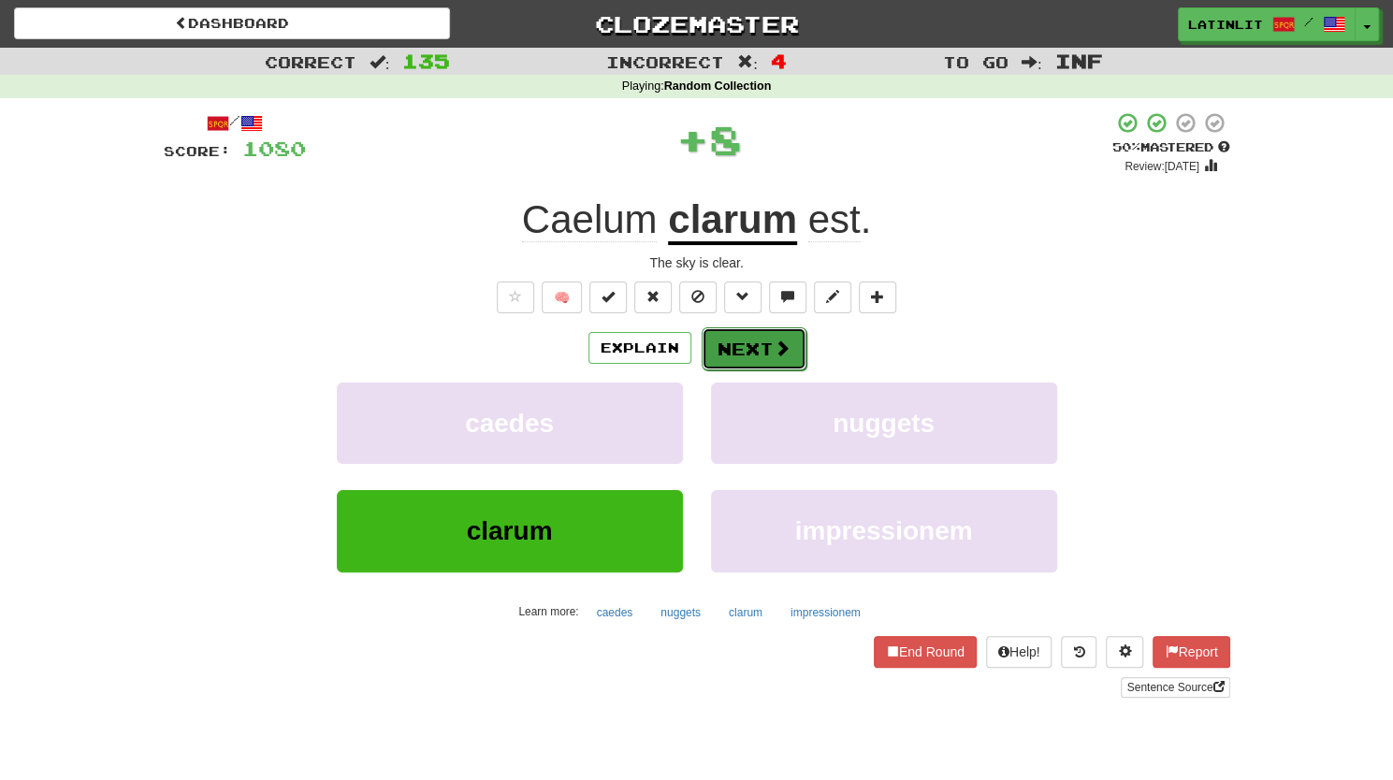
click at [745, 358] on button "Next" at bounding box center [753, 348] width 105 height 43
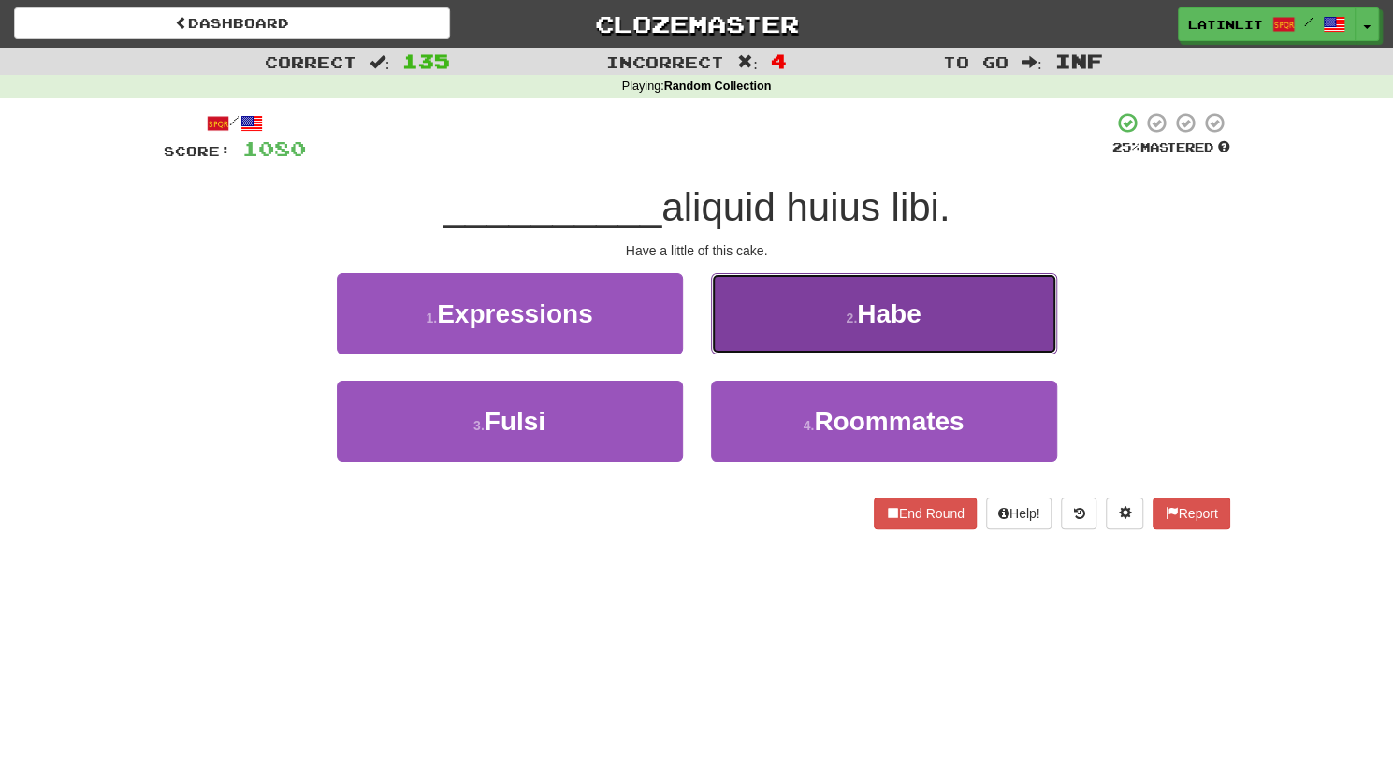
click at [765, 339] on button "2 . Habe" at bounding box center [884, 313] width 346 height 81
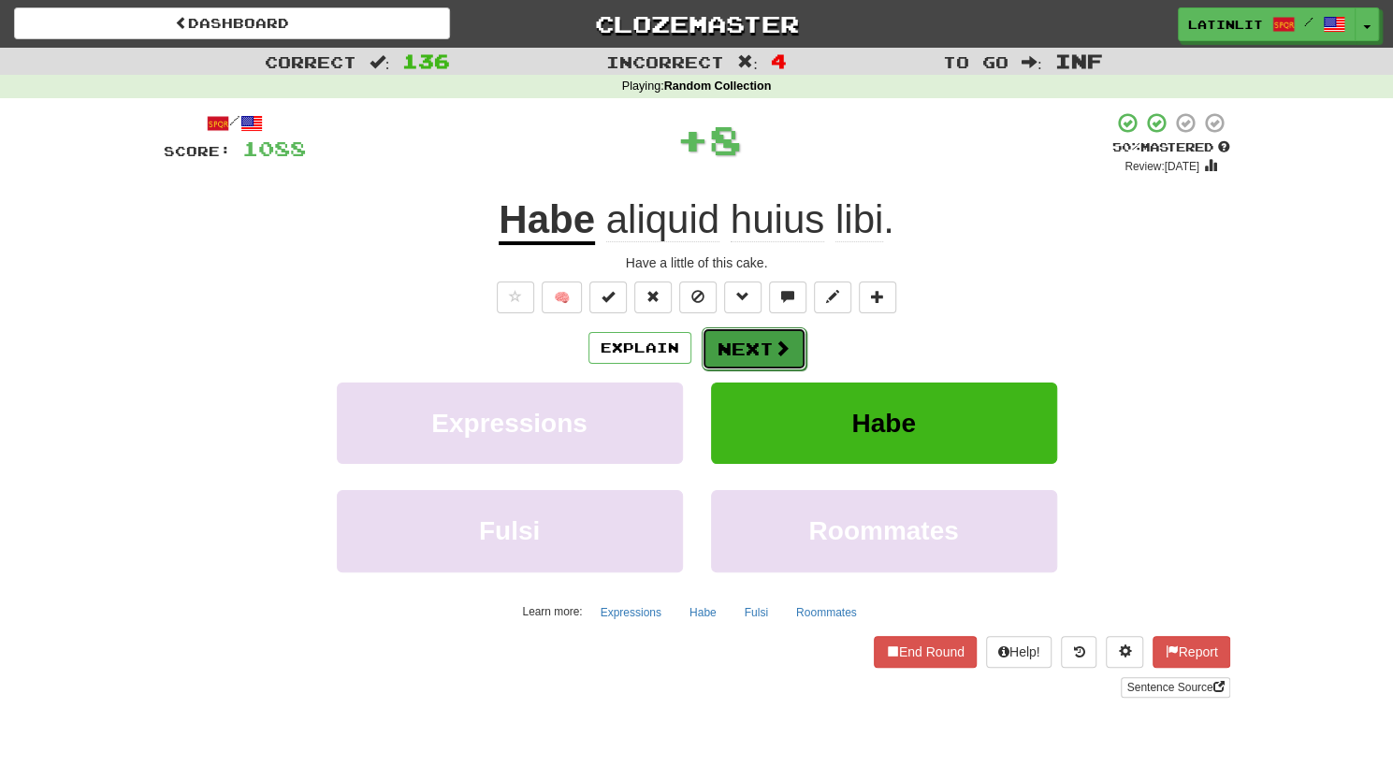
click at [748, 344] on button "Next" at bounding box center [753, 348] width 105 height 43
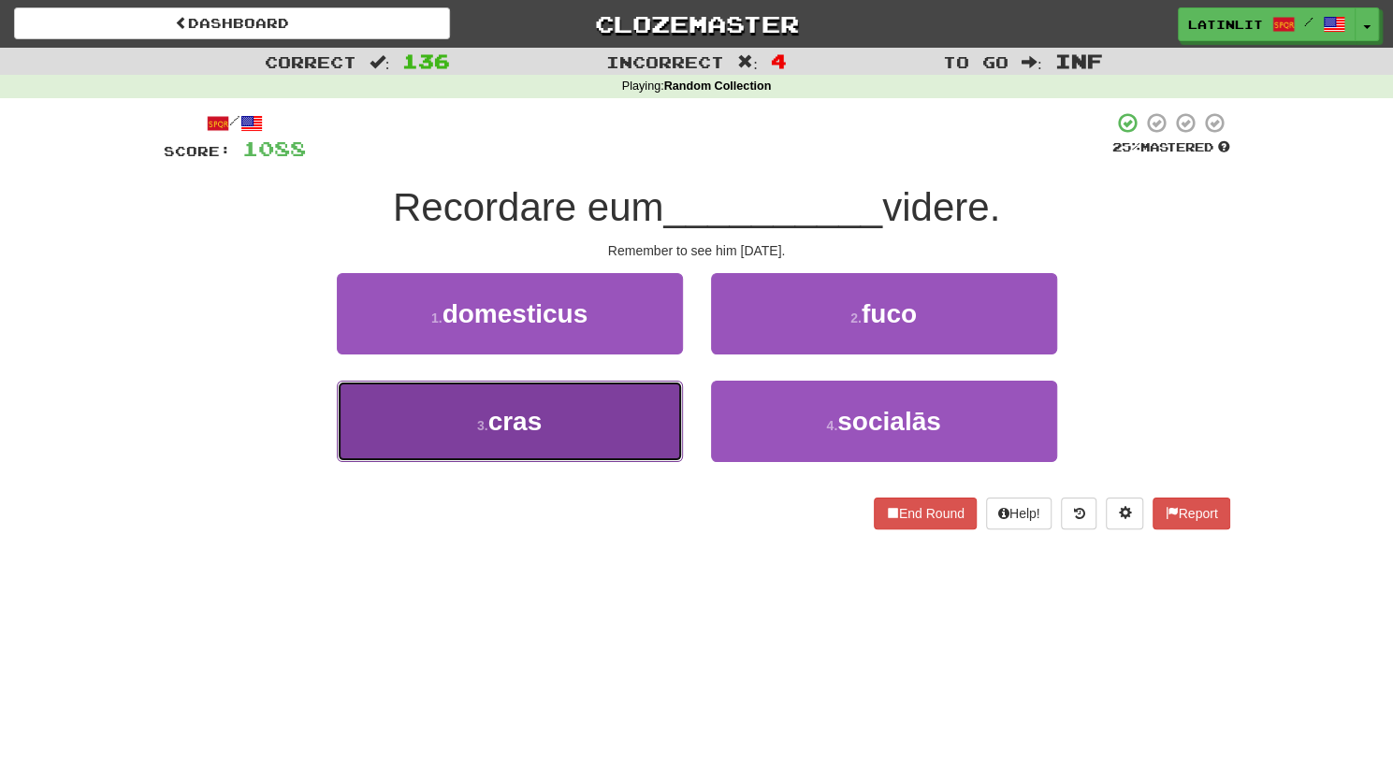
click at [605, 416] on button "3 . cras" at bounding box center [510, 421] width 346 height 81
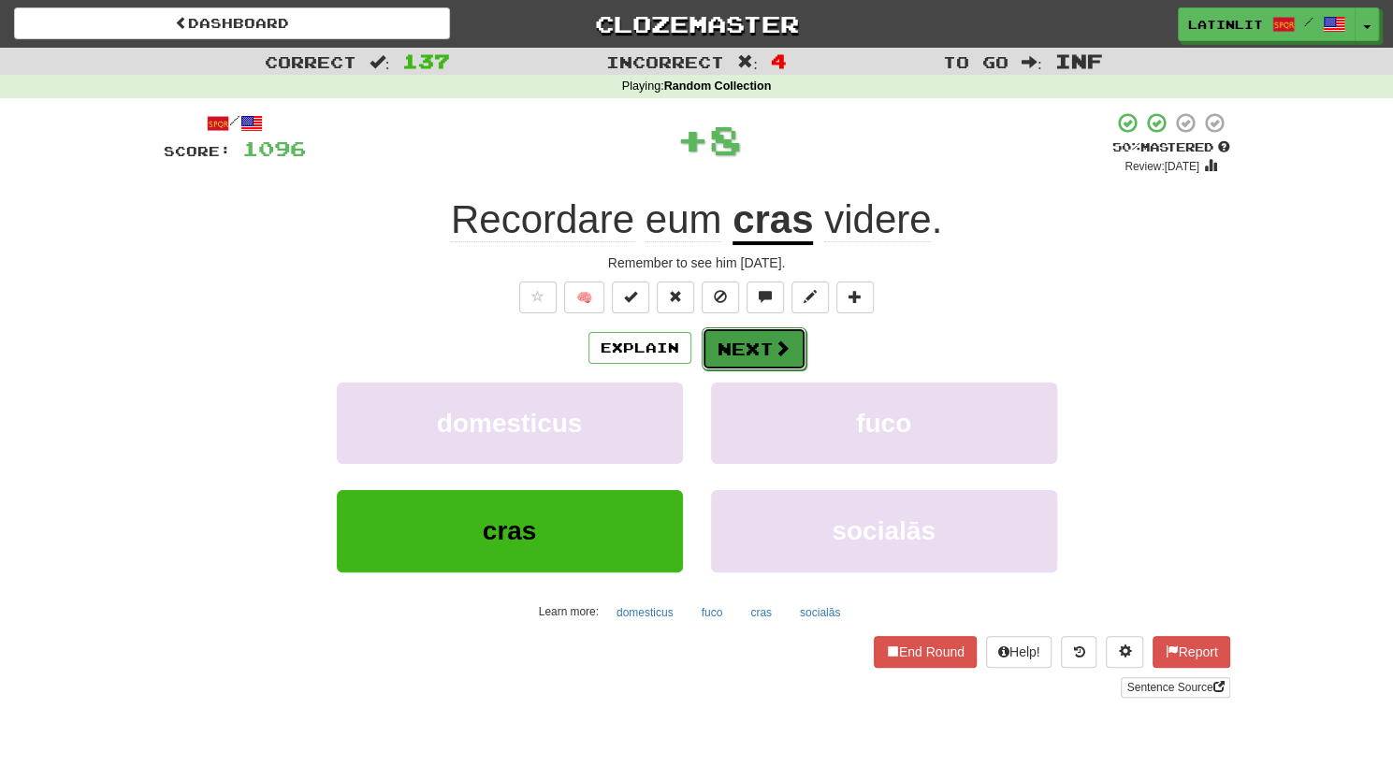
click at [769, 354] on button "Next" at bounding box center [753, 348] width 105 height 43
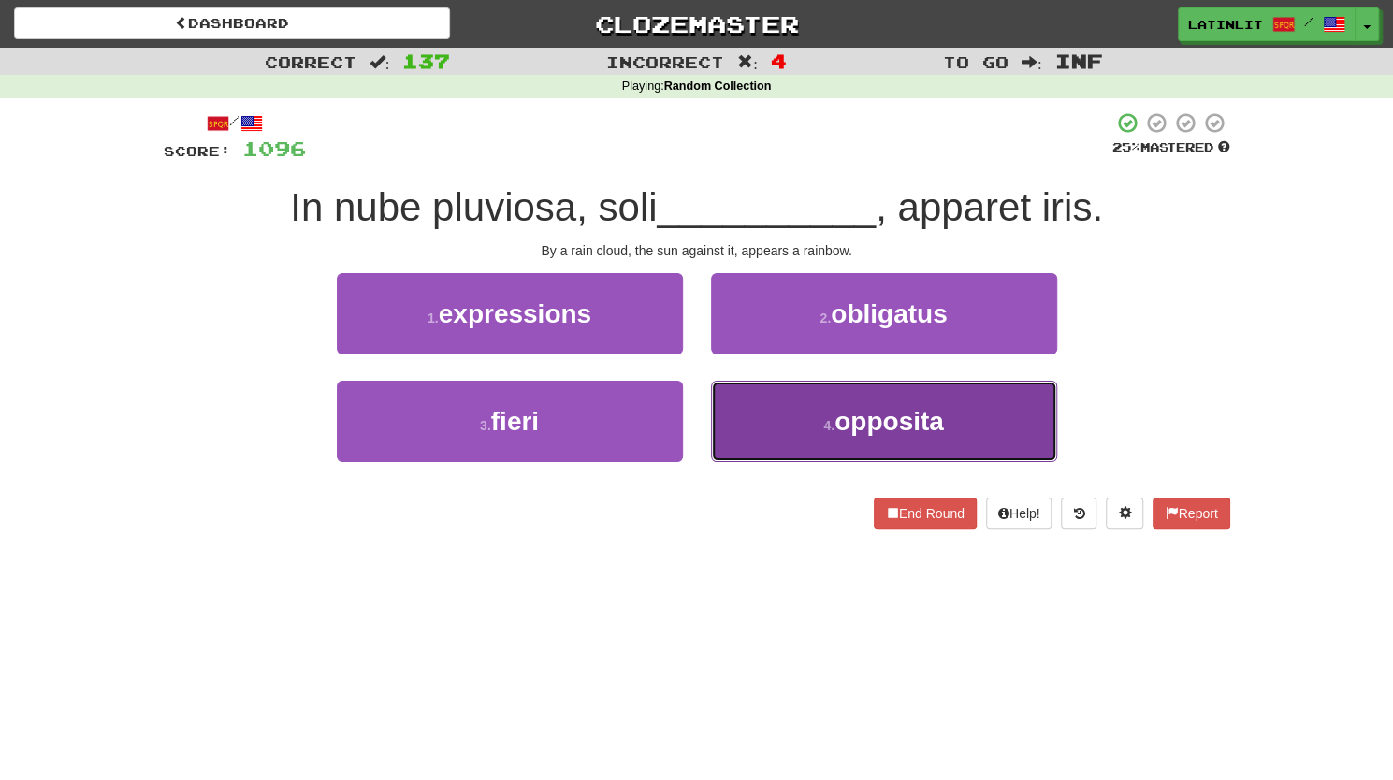
click at [760, 425] on button "4 . opposita" at bounding box center [884, 421] width 346 height 81
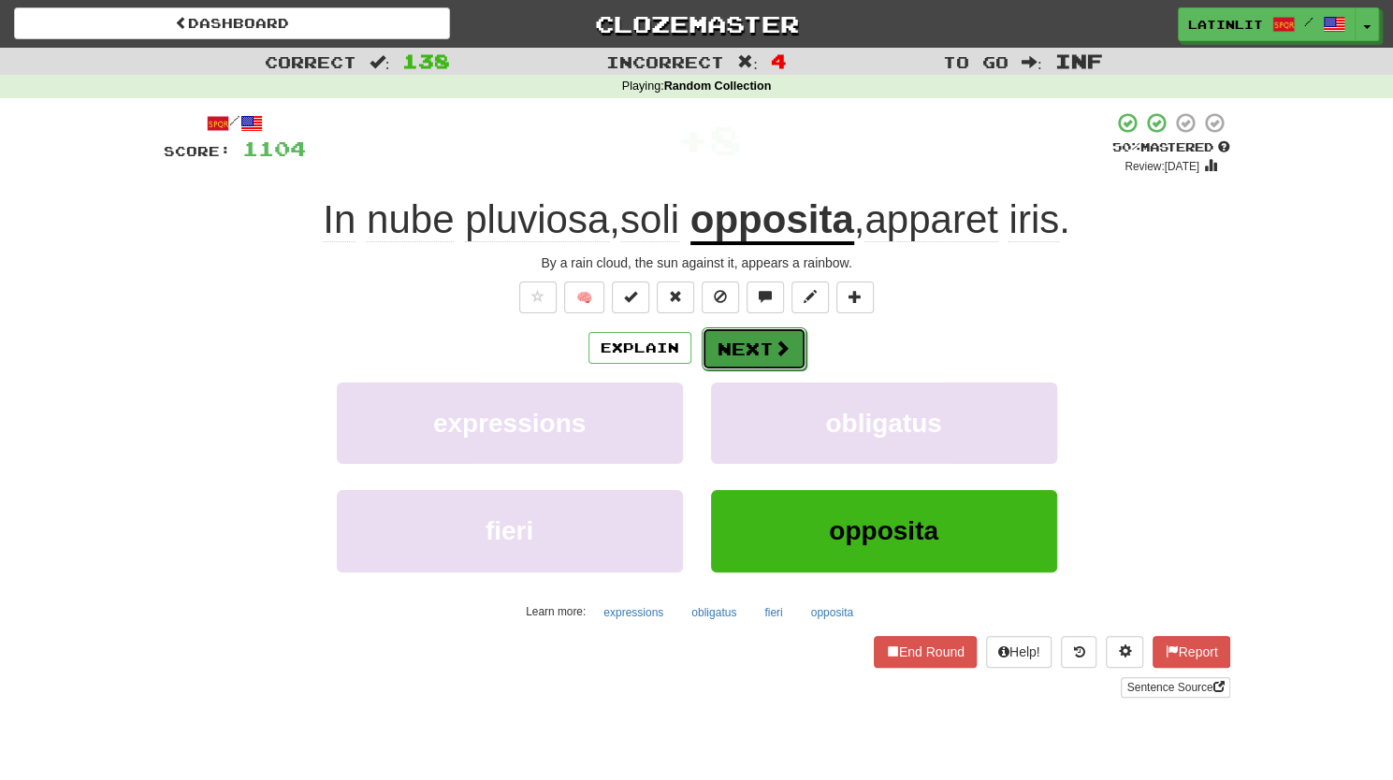
click at [765, 336] on button "Next" at bounding box center [753, 348] width 105 height 43
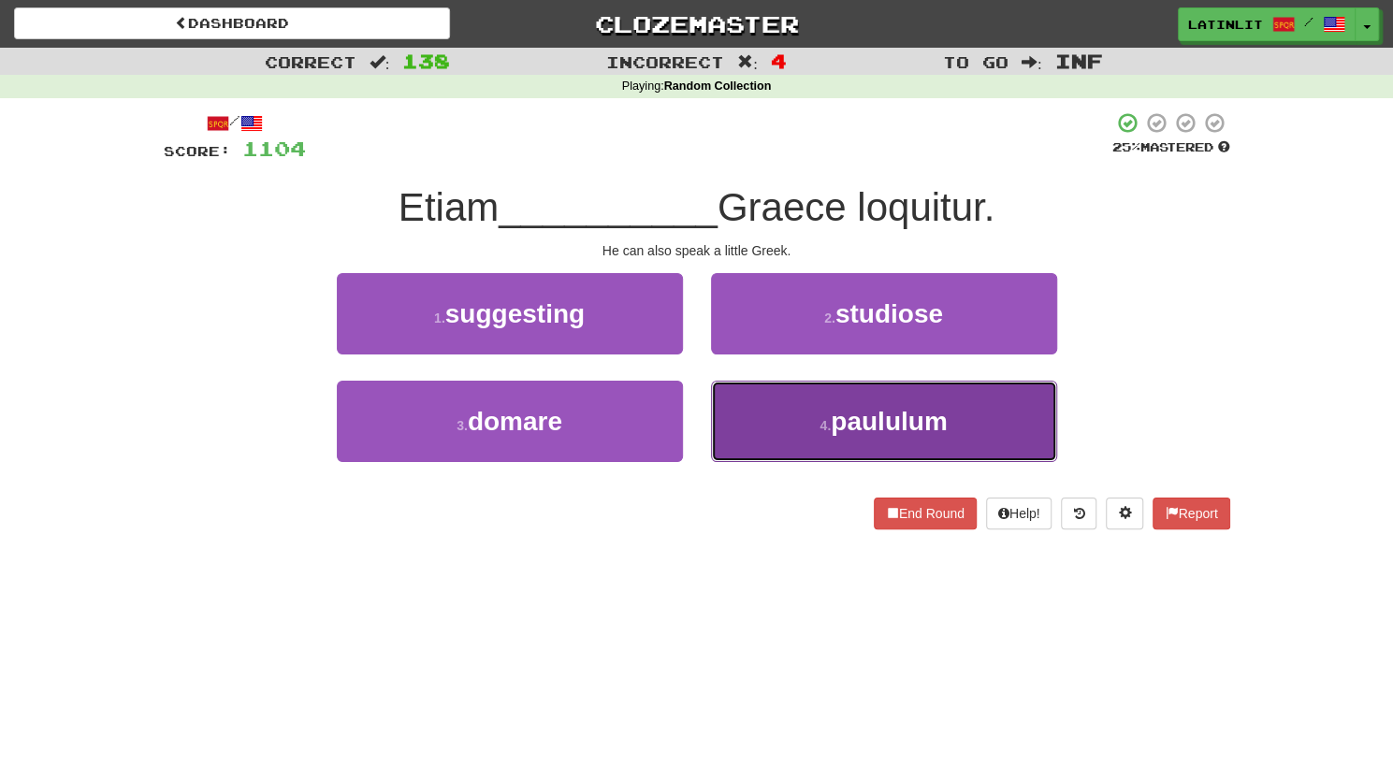
click at [798, 425] on button "4 . paululum" at bounding box center [884, 421] width 346 height 81
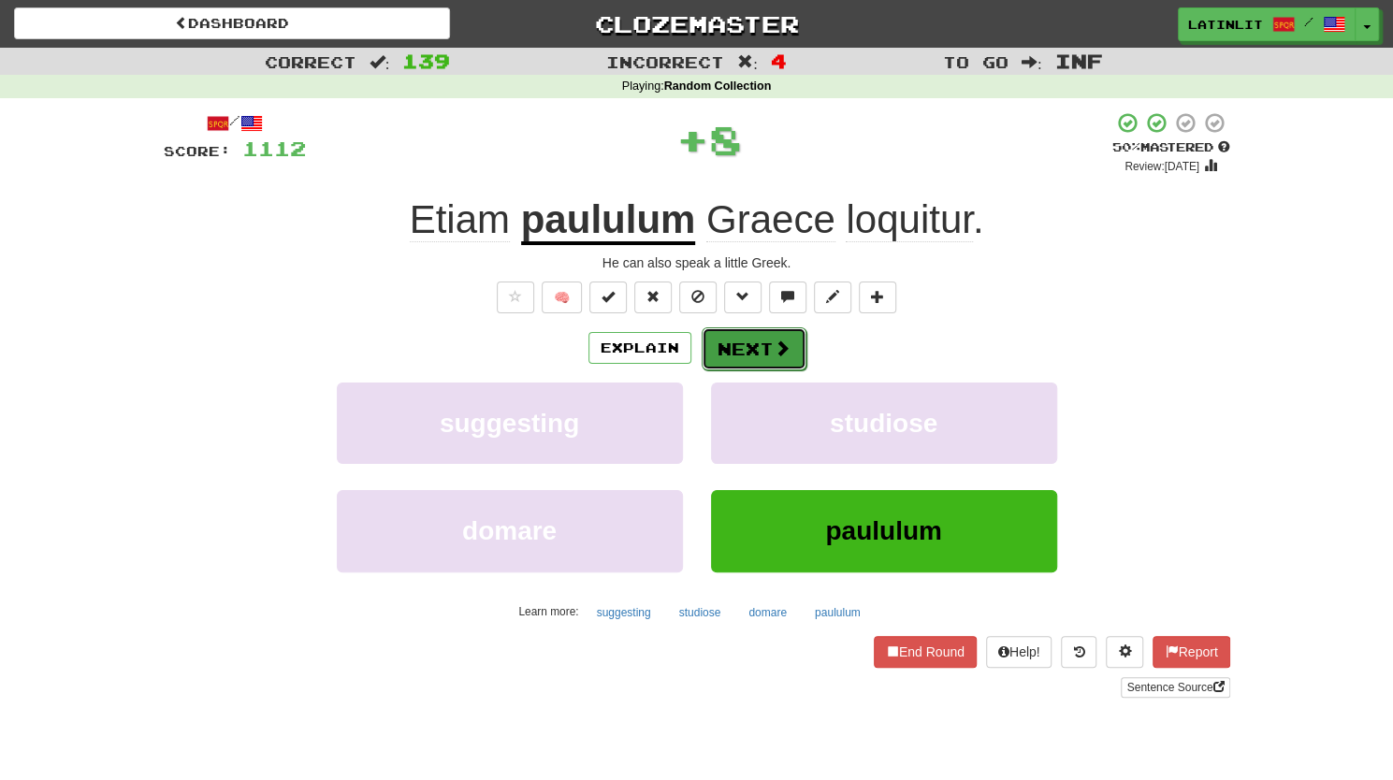
click at [737, 355] on button "Next" at bounding box center [753, 348] width 105 height 43
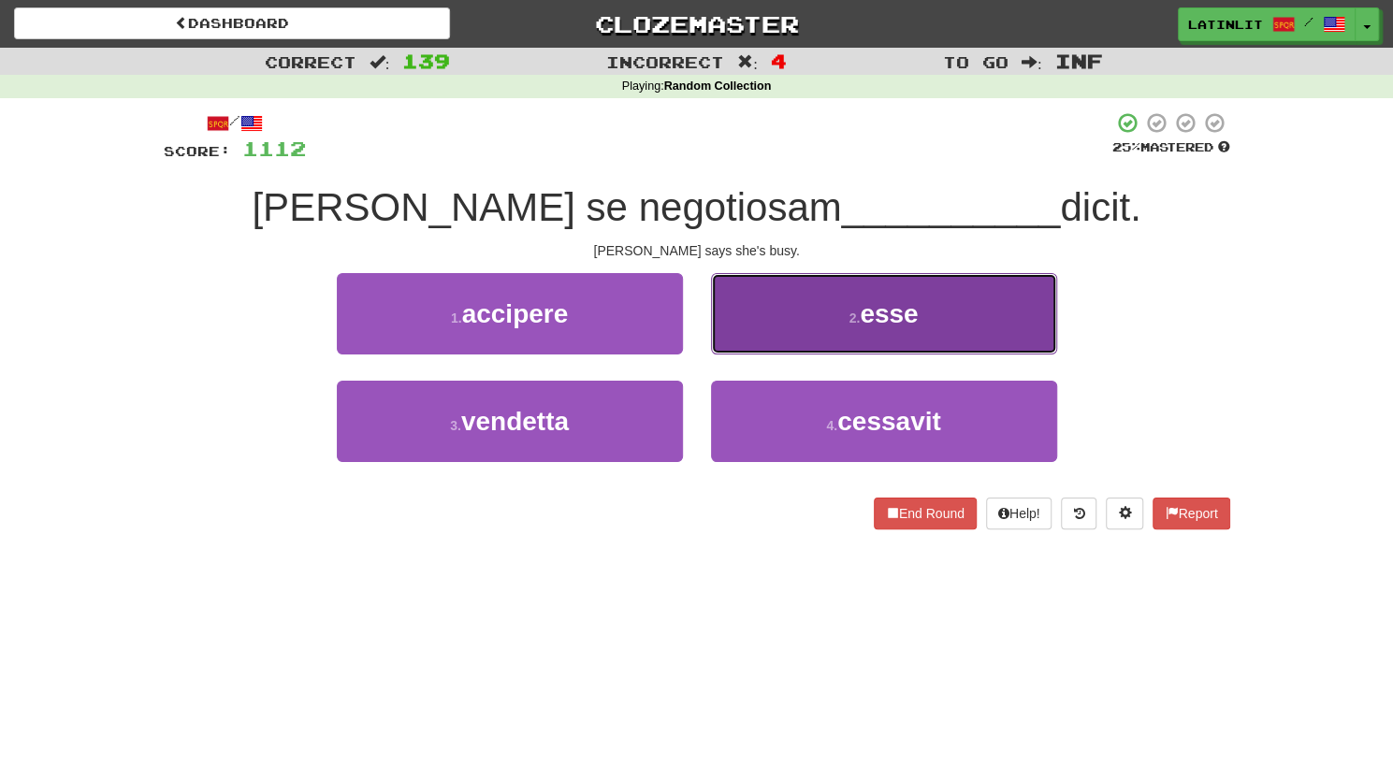
click at [800, 319] on button "2 . esse" at bounding box center [884, 313] width 346 height 81
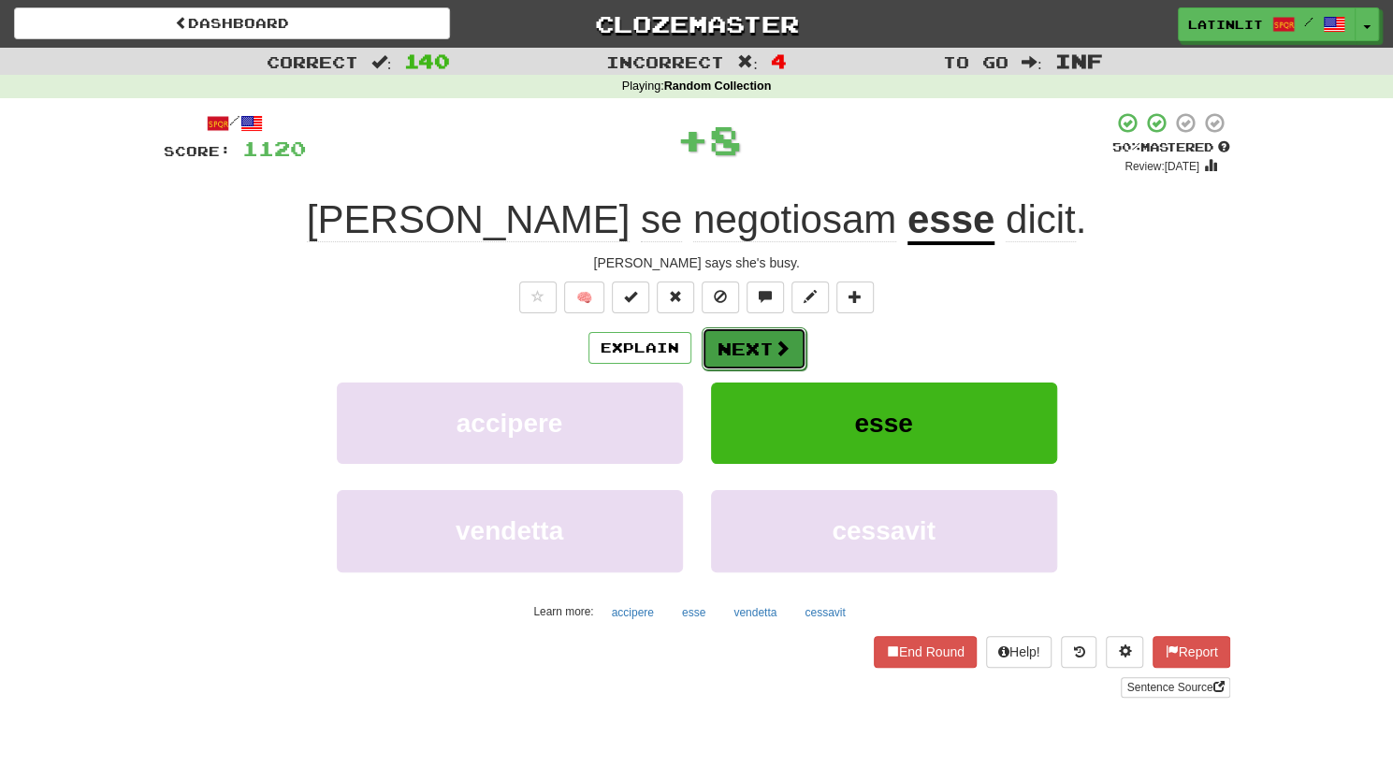
click at [757, 354] on button "Next" at bounding box center [753, 348] width 105 height 43
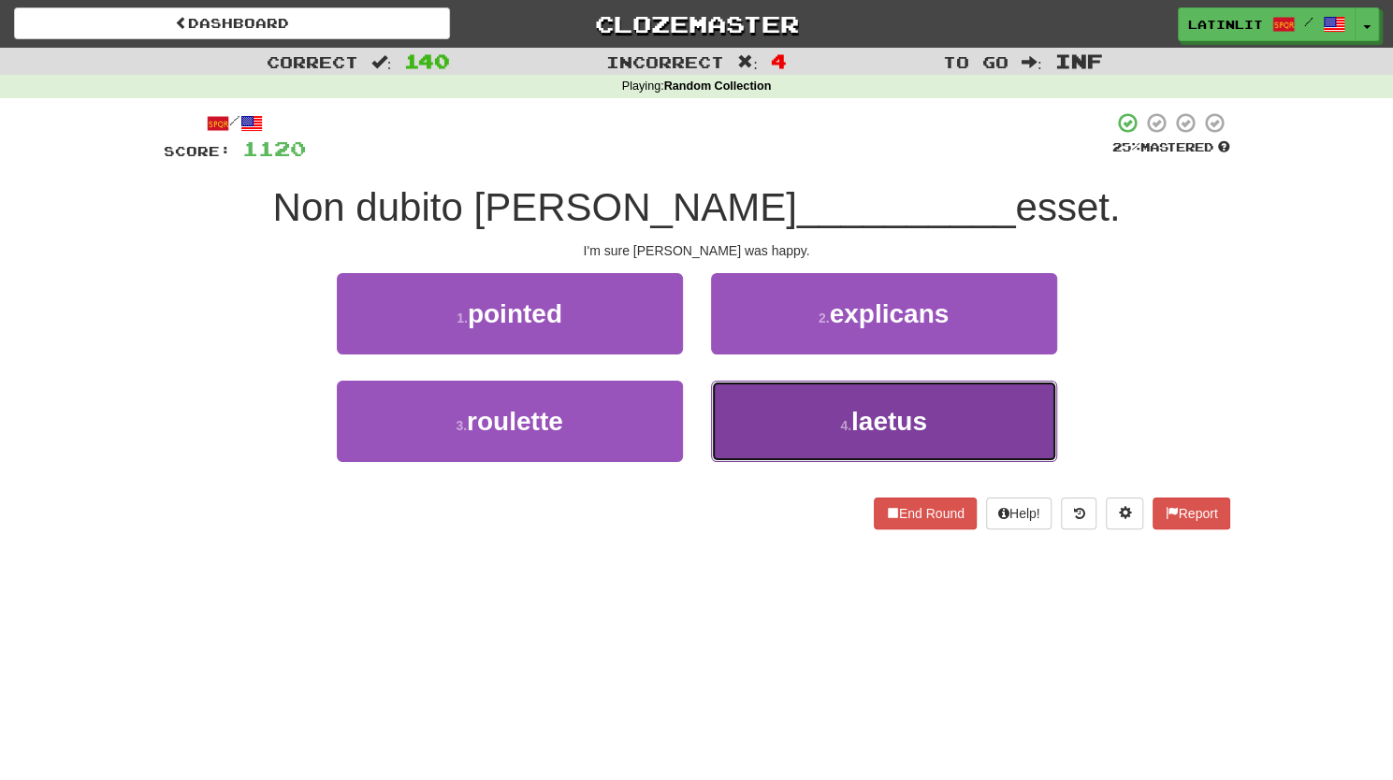
click at [748, 426] on button "4 . laetus" at bounding box center [884, 421] width 346 height 81
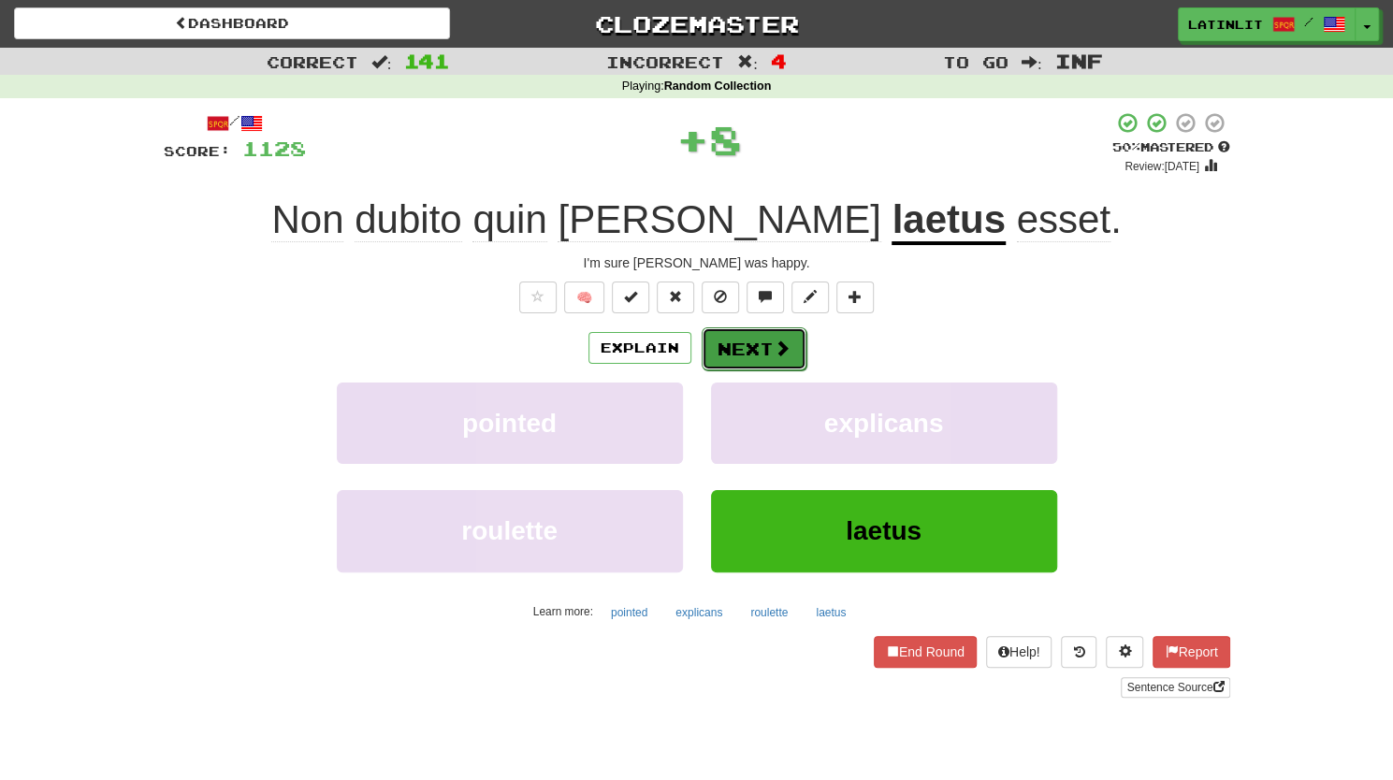
click at [743, 334] on button "Next" at bounding box center [753, 348] width 105 height 43
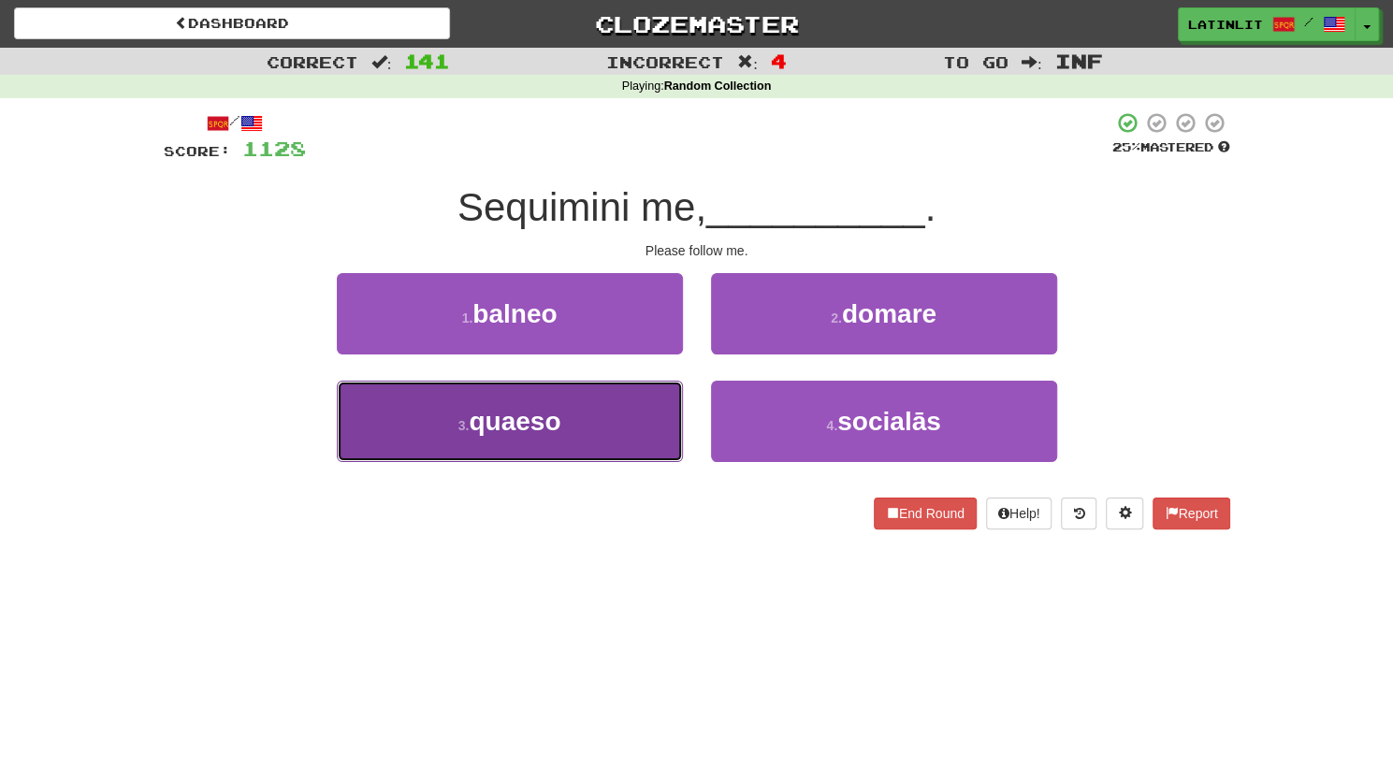
click at [651, 419] on button "3 . quaeso" at bounding box center [510, 421] width 346 height 81
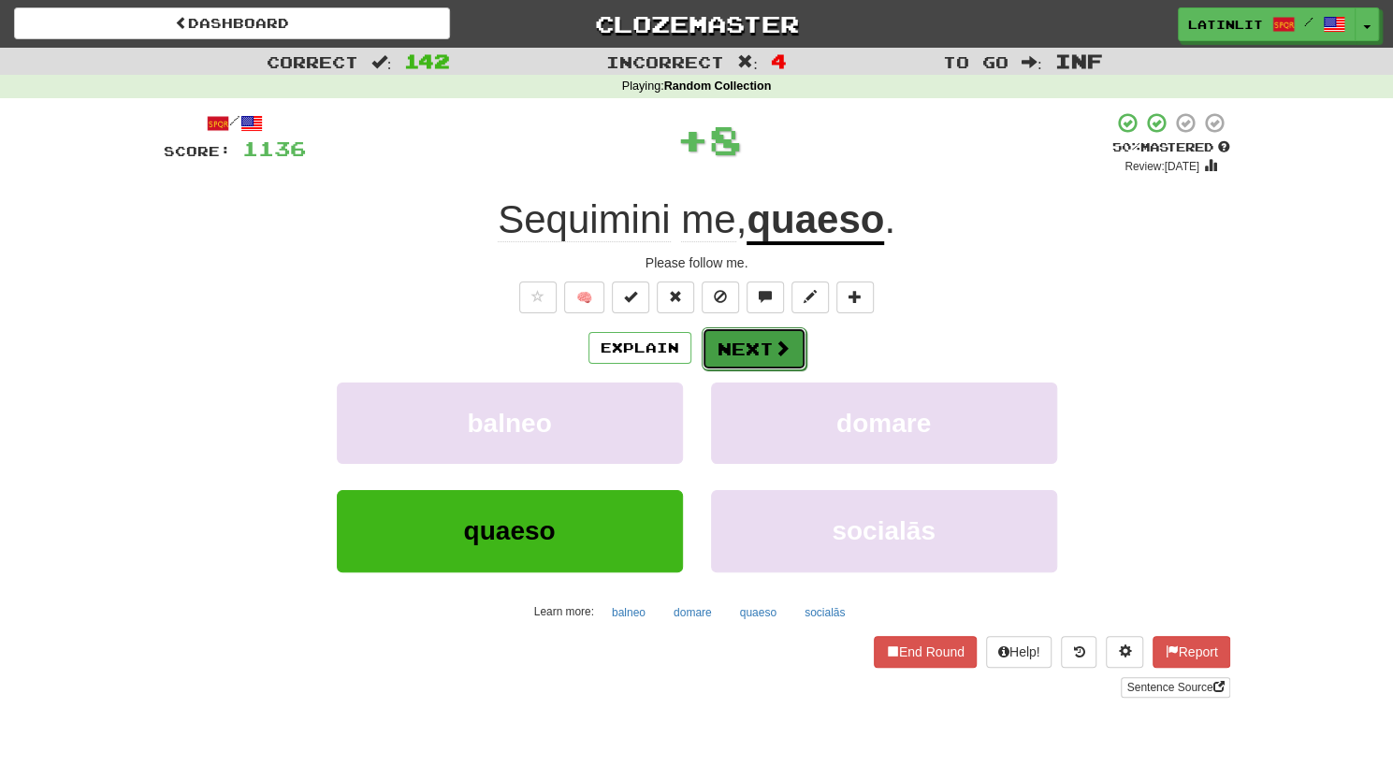
click at [787, 343] on button "Next" at bounding box center [753, 348] width 105 height 43
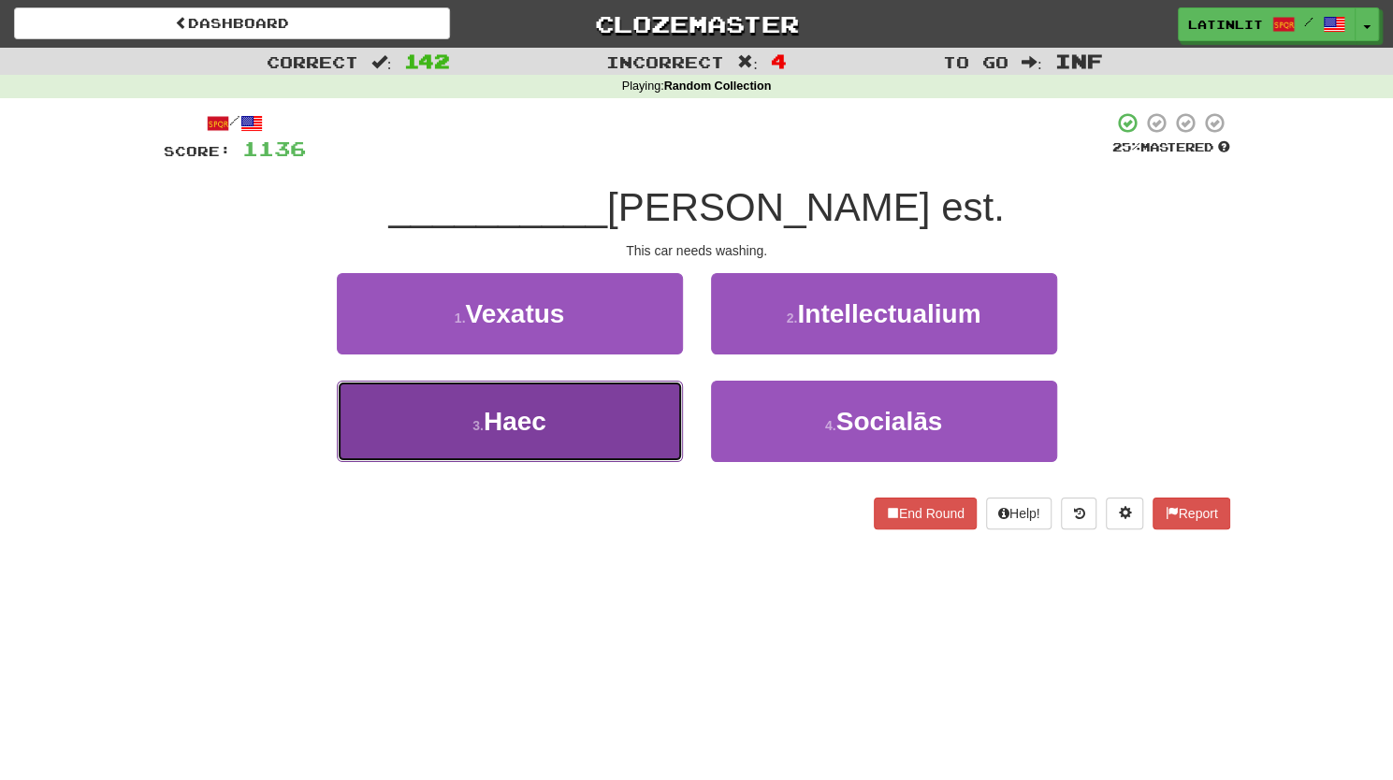
click at [592, 426] on button "3 . Haec" at bounding box center [510, 421] width 346 height 81
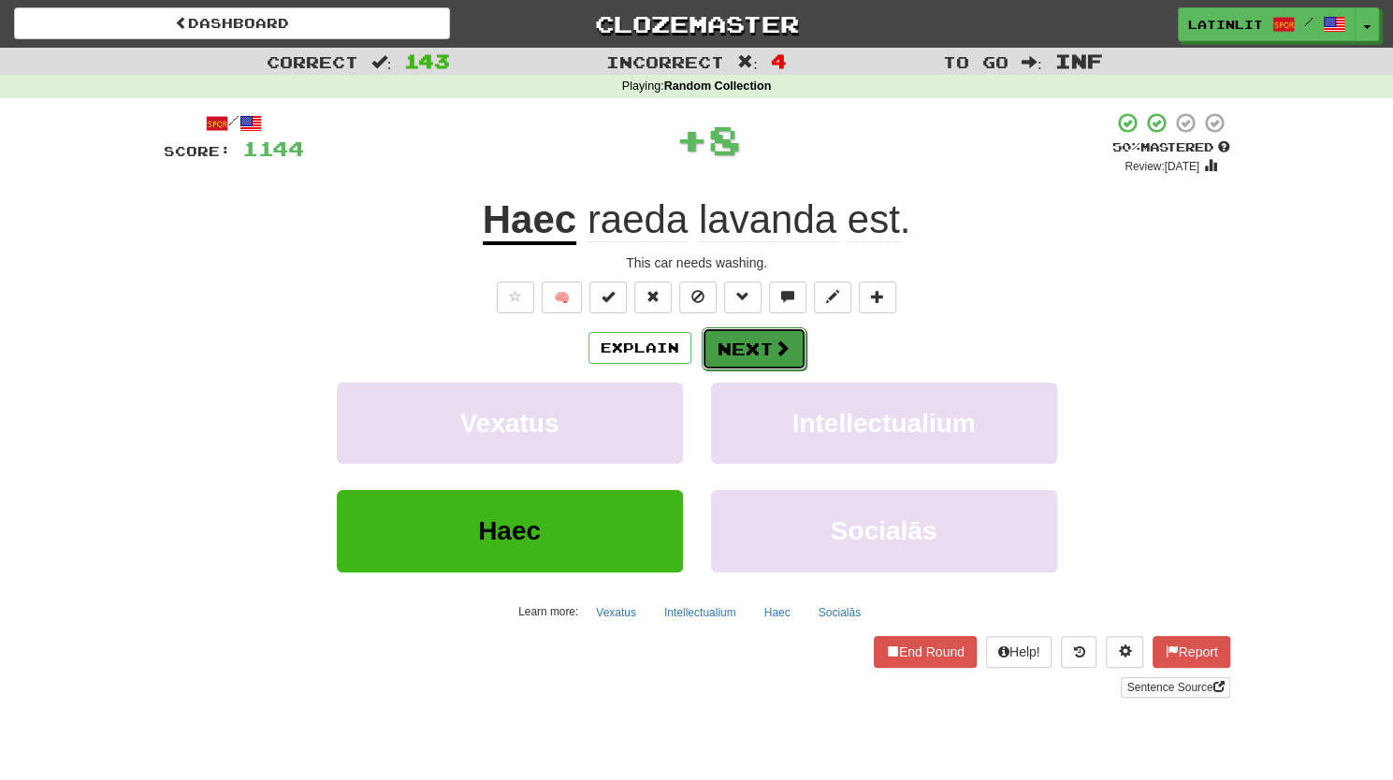
click at [723, 354] on button "Next" at bounding box center [753, 348] width 105 height 43
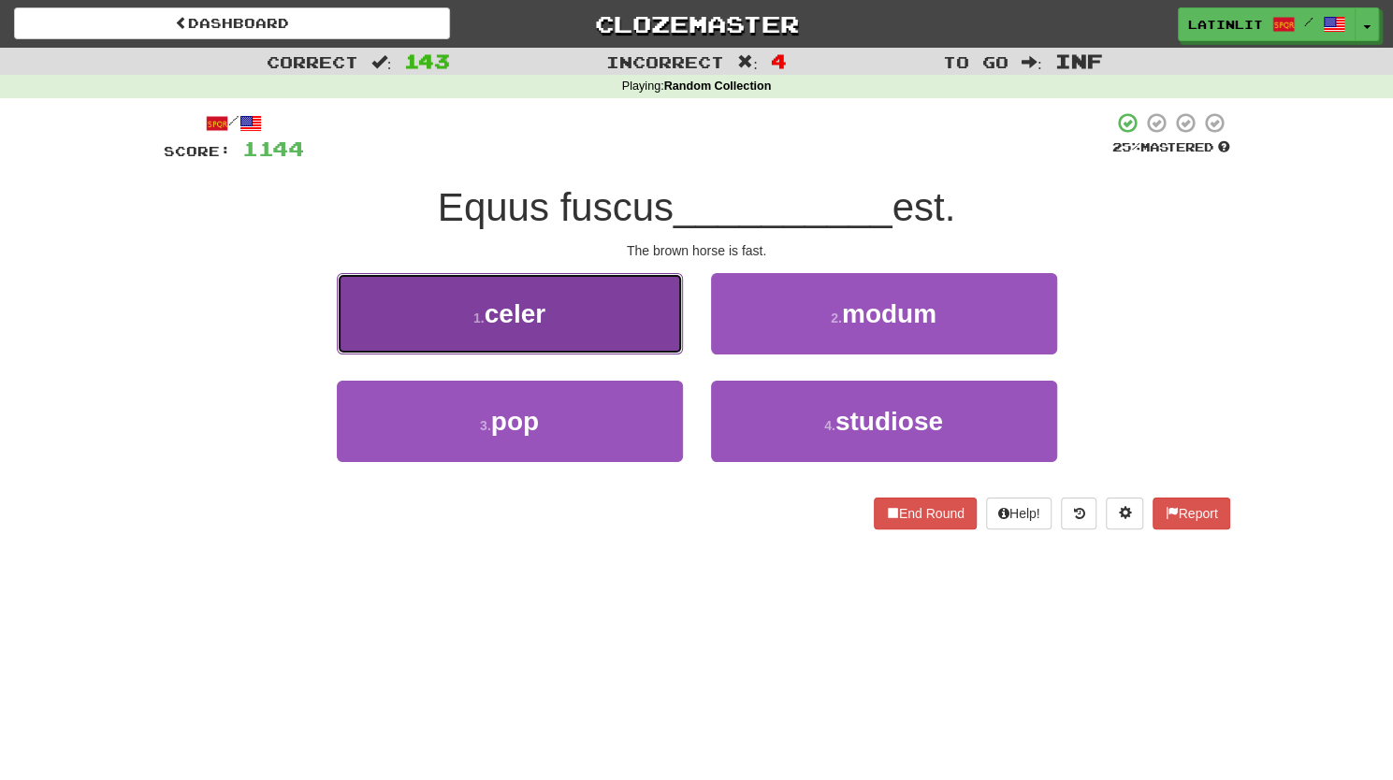
click at [572, 310] on button "1 . celer" at bounding box center [510, 313] width 346 height 81
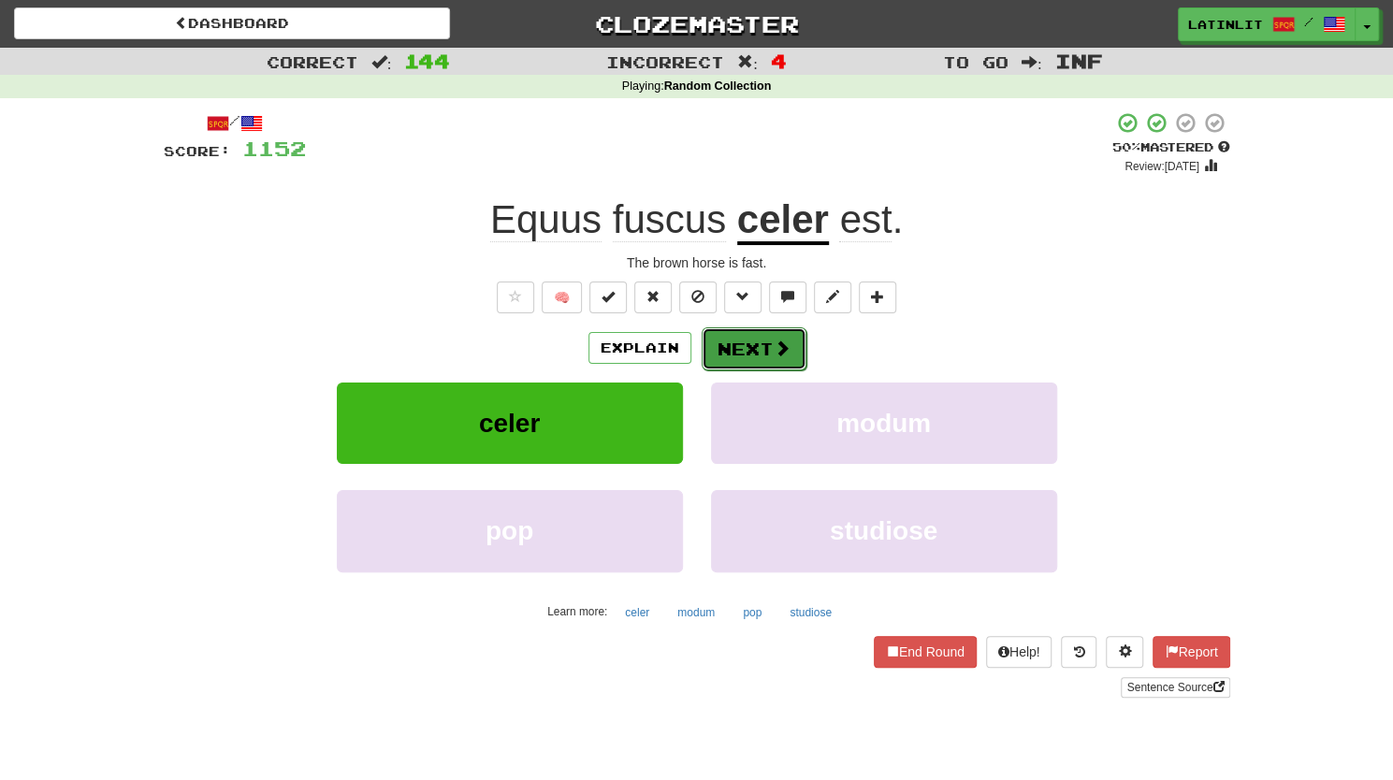
click at [760, 358] on button "Next" at bounding box center [753, 348] width 105 height 43
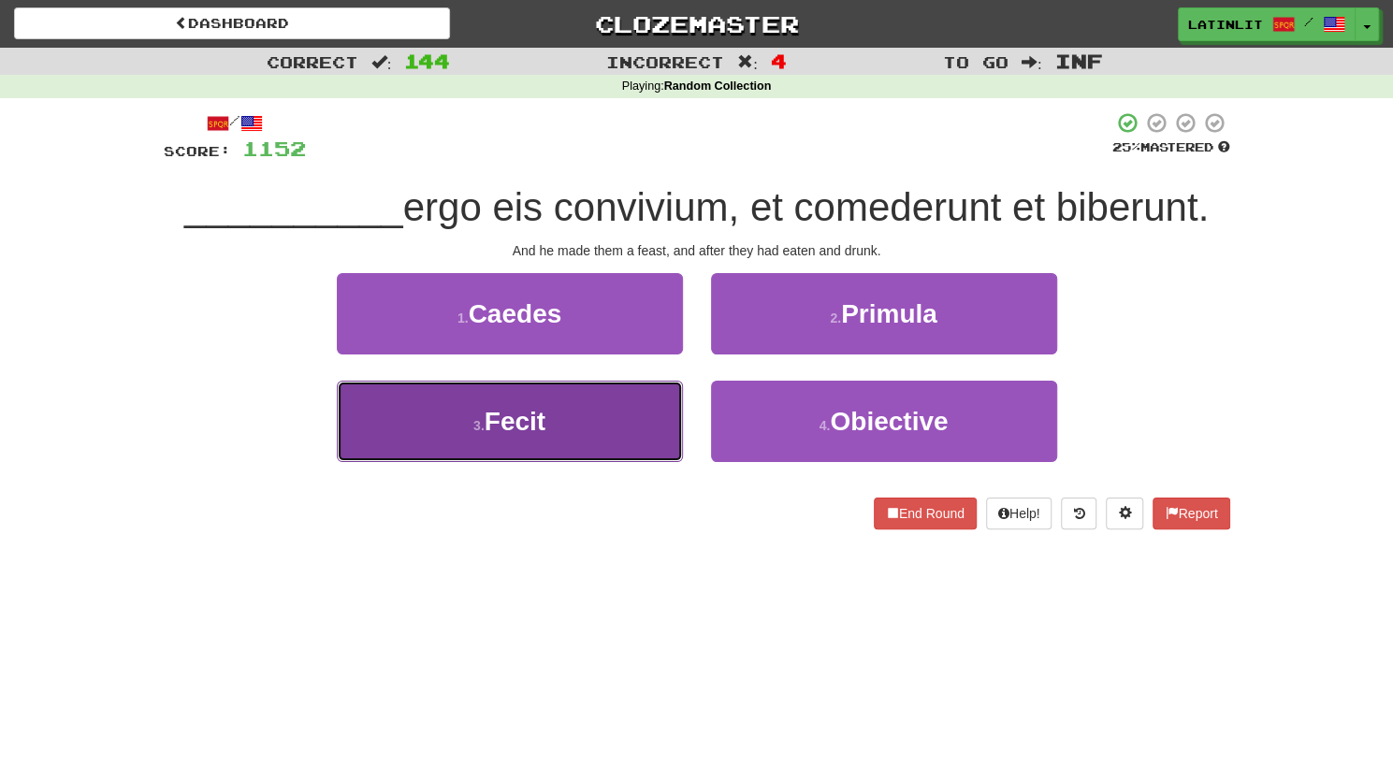
click at [514, 438] on button "3 . Fecit" at bounding box center [510, 421] width 346 height 81
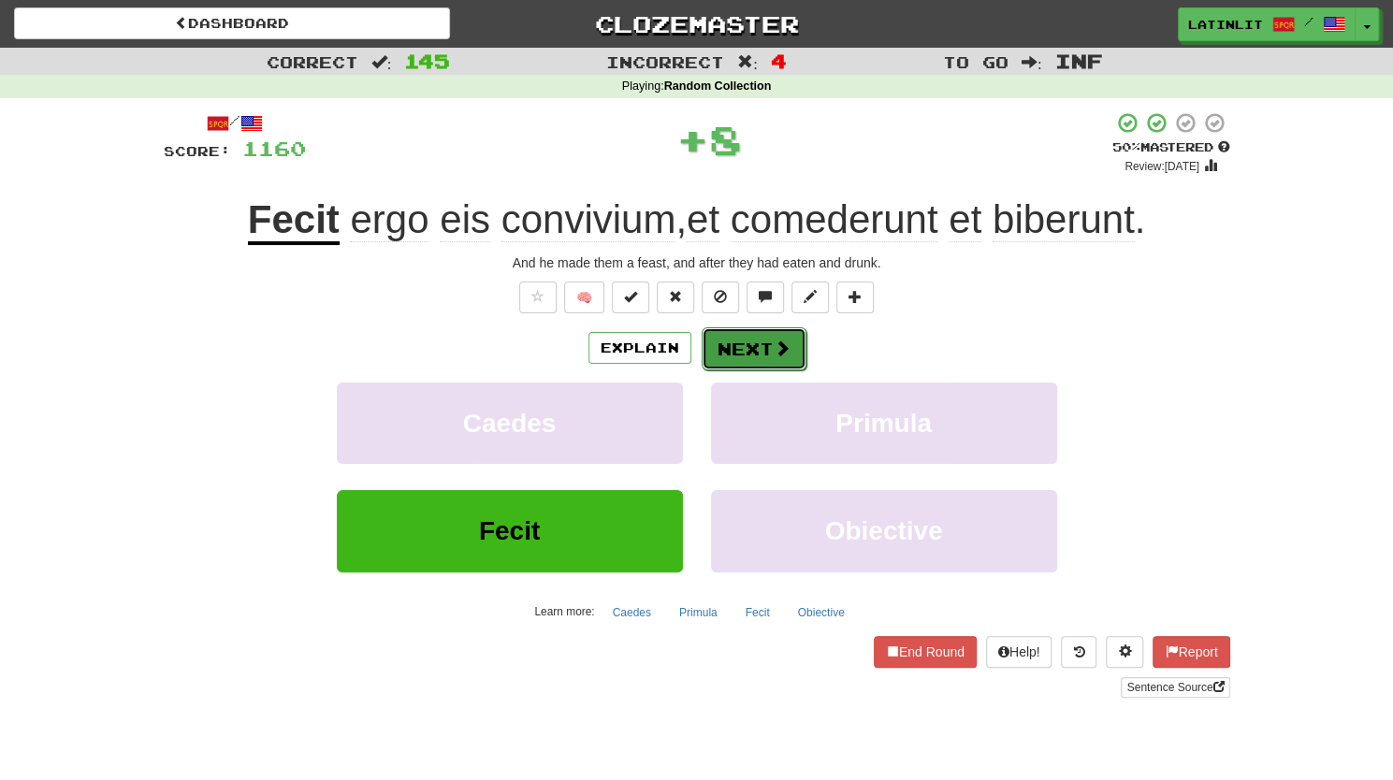
click at [770, 340] on button "Next" at bounding box center [753, 348] width 105 height 43
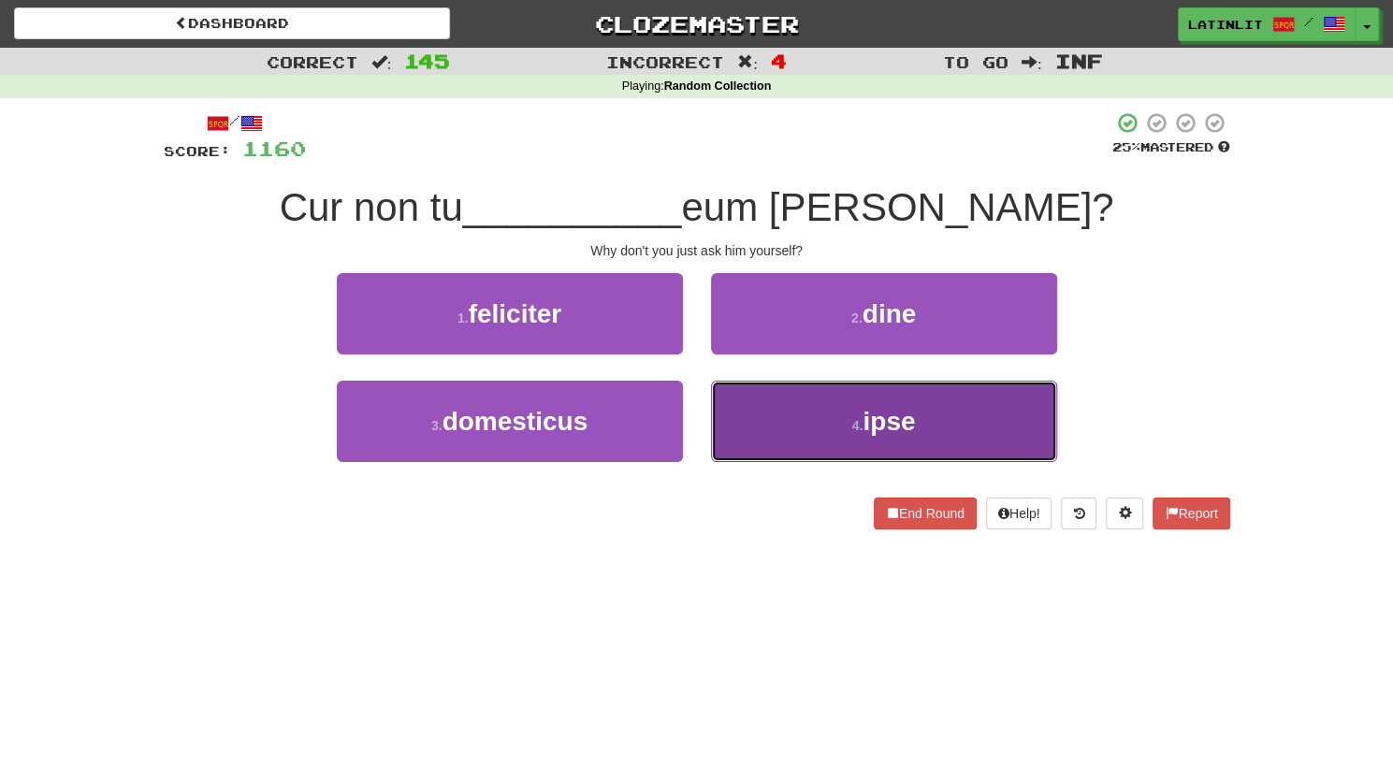
click at [769, 420] on button "4 . ipse" at bounding box center [884, 421] width 346 height 81
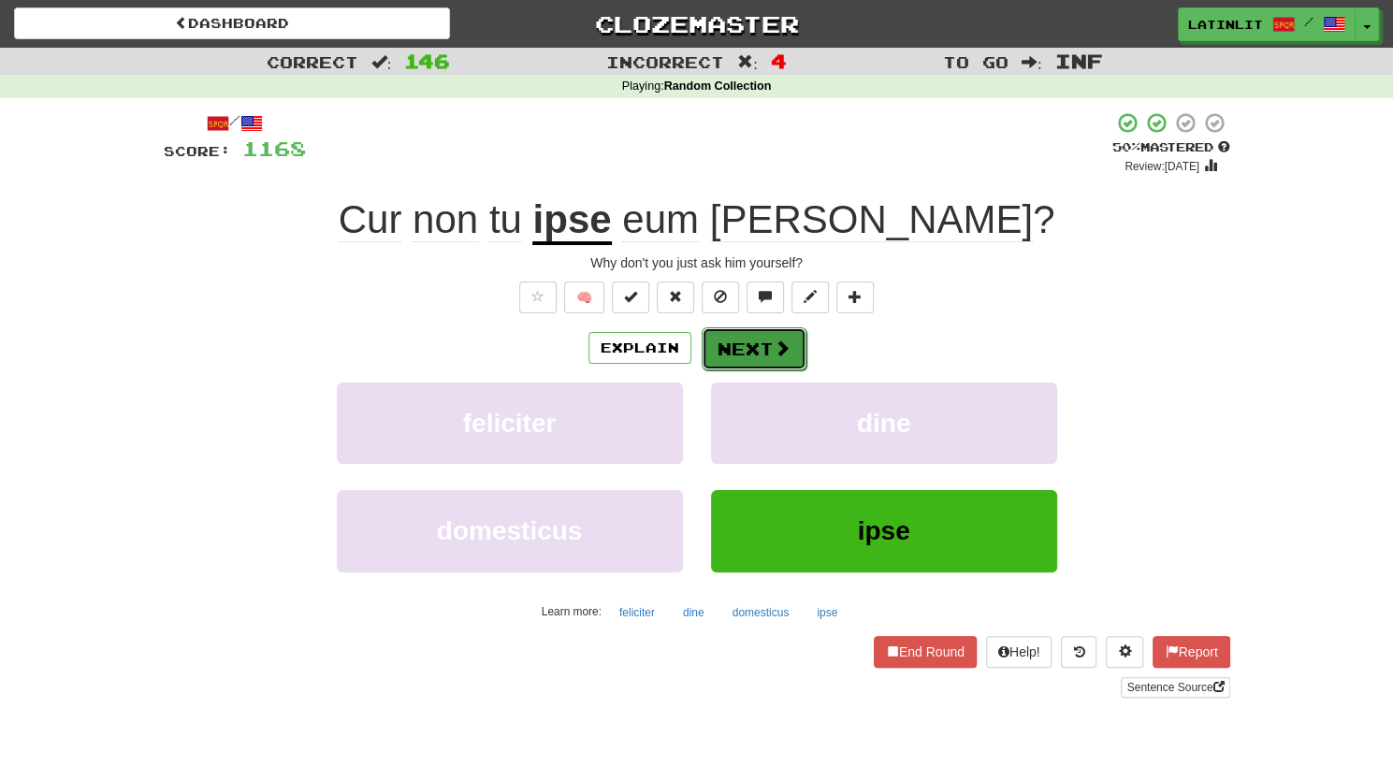
click at [733, 342] on button "Next" at bounding box center [753, 348] width 105 height 43
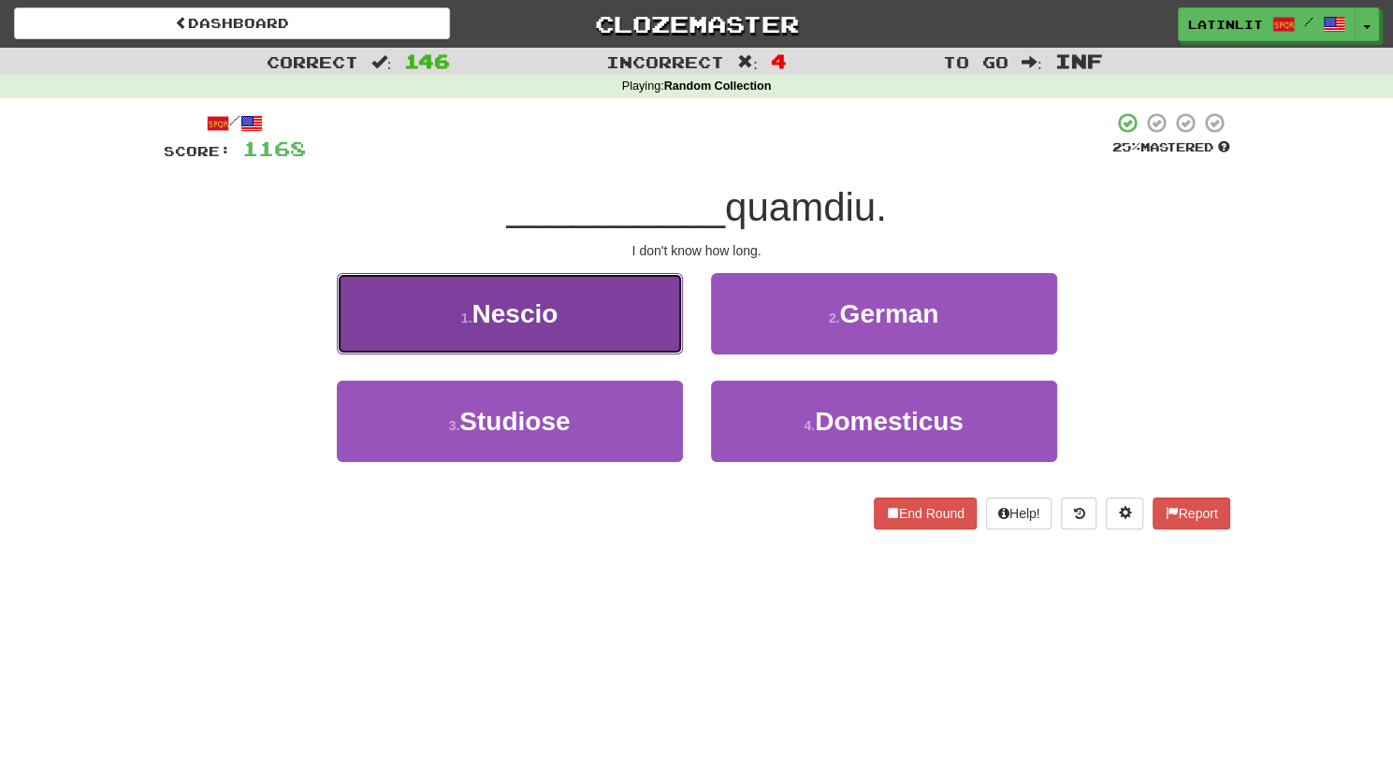
click at [634, 330] on button "1 . Nescio" at bounding box center [510, 313] width 346 height 81
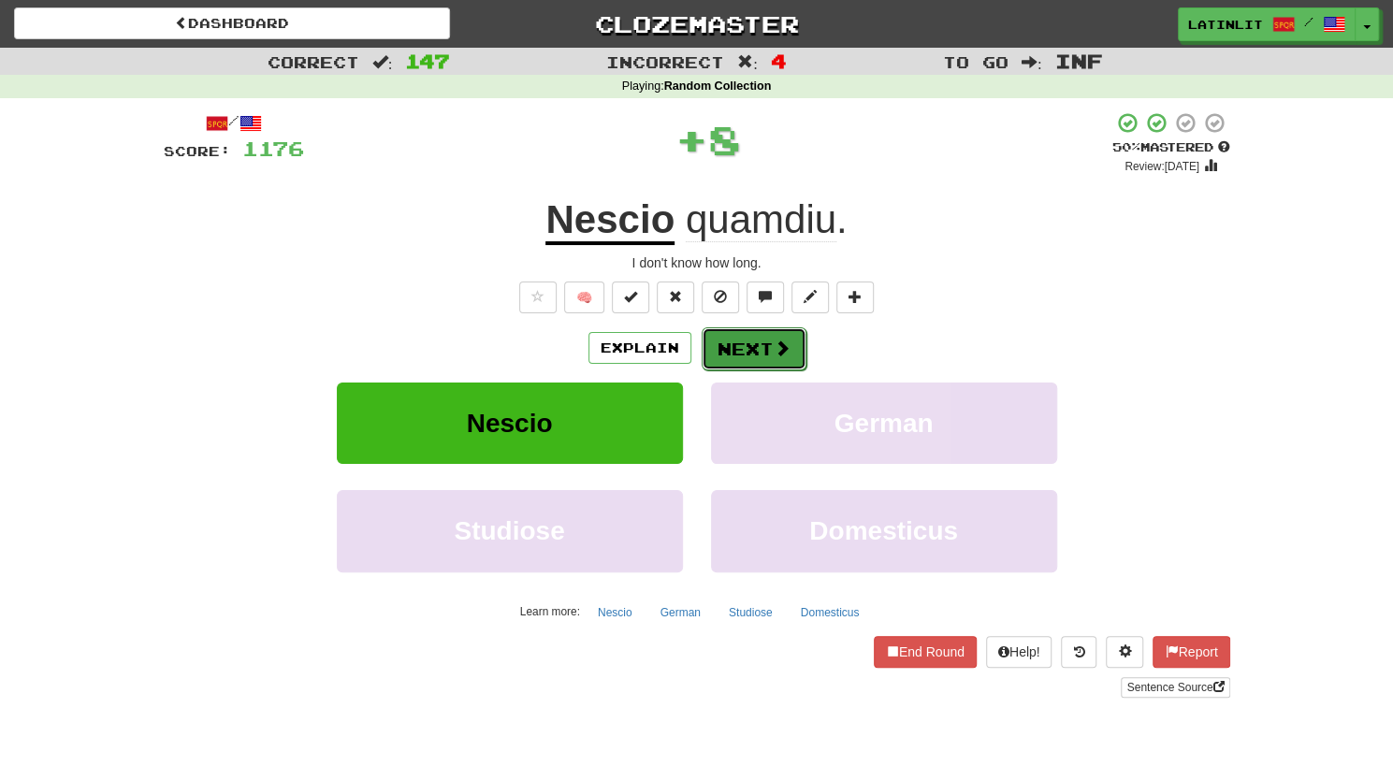
click at [753, 348] on button "Next" at bounding box center [753, 348] width 105 height 43
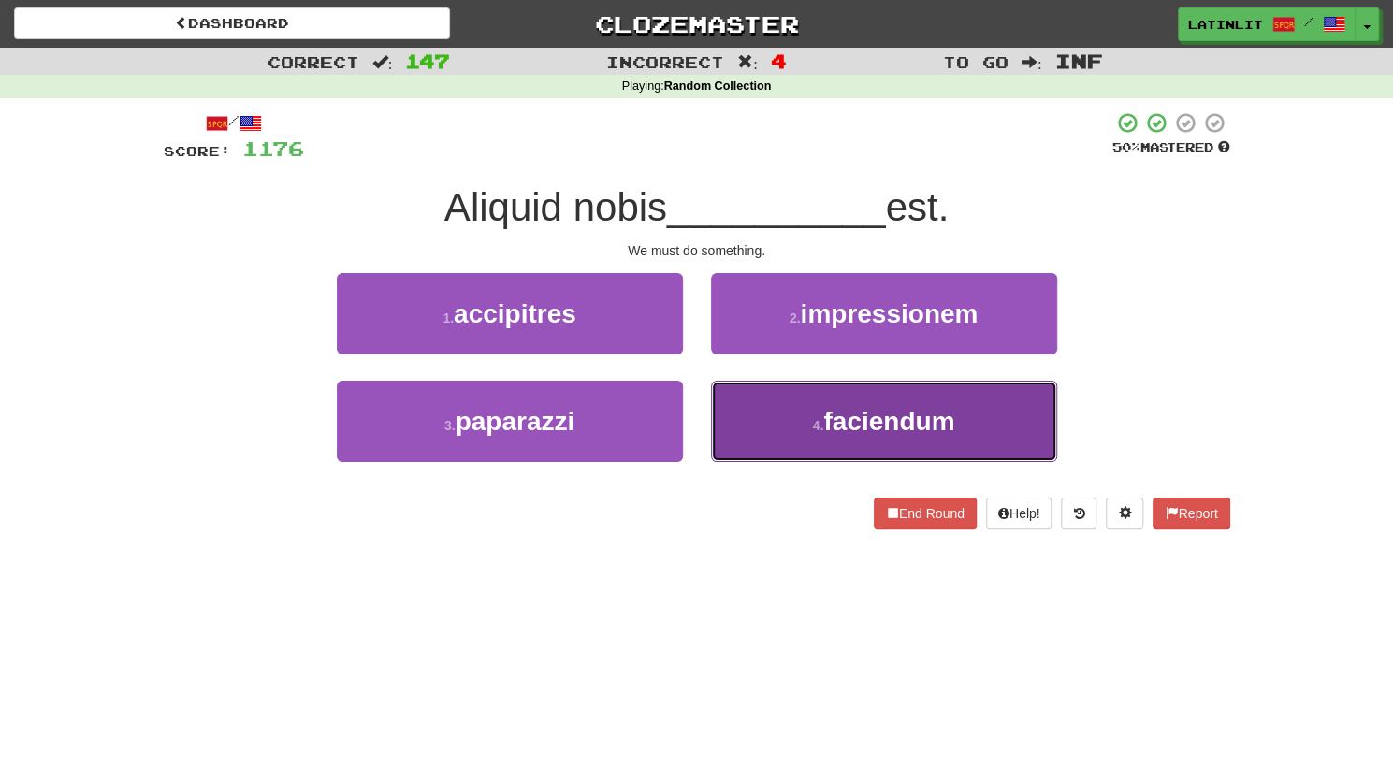
click at [774, 406] on button "4 . faciendum" at bounding box center [884, 421] width 346 height 81
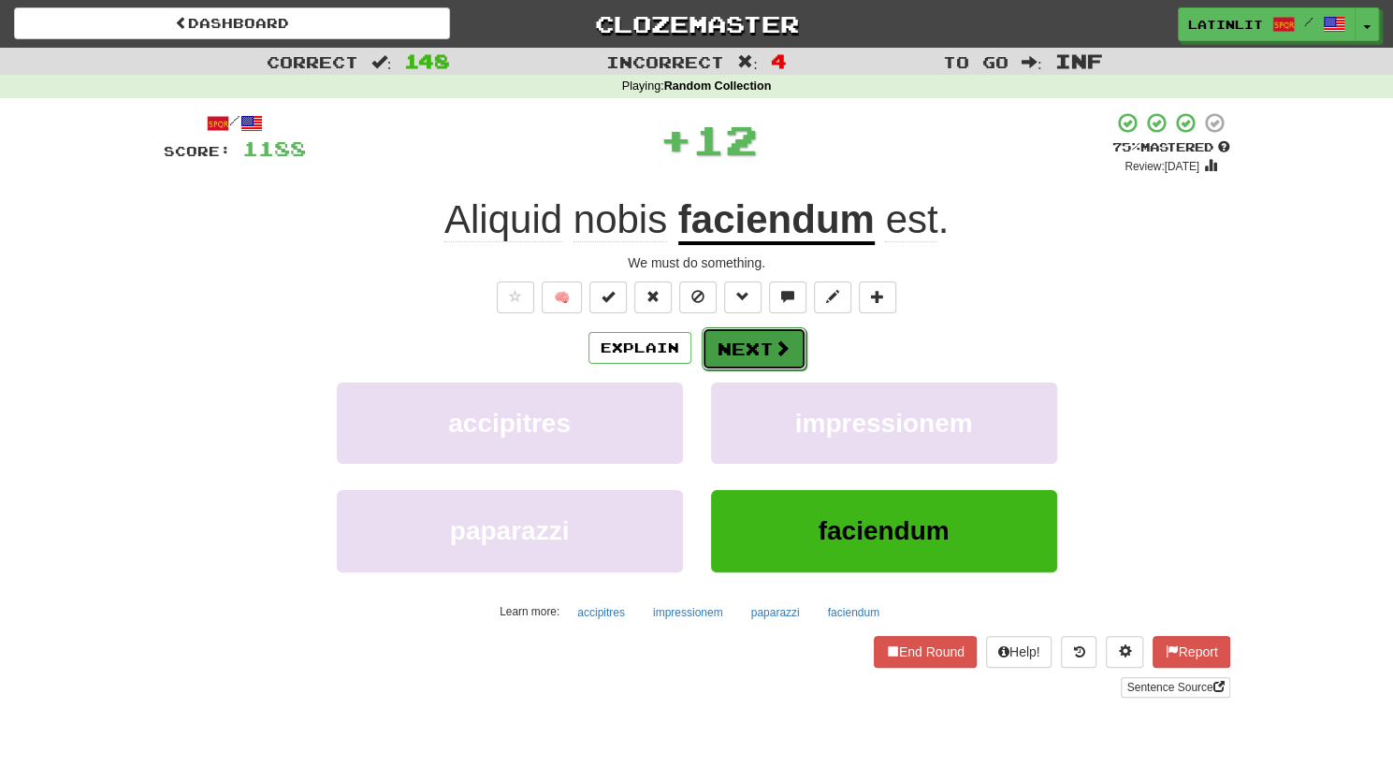
click at [755, 354] on button "Next" at bounding box center [753, 348] width 105 height 43
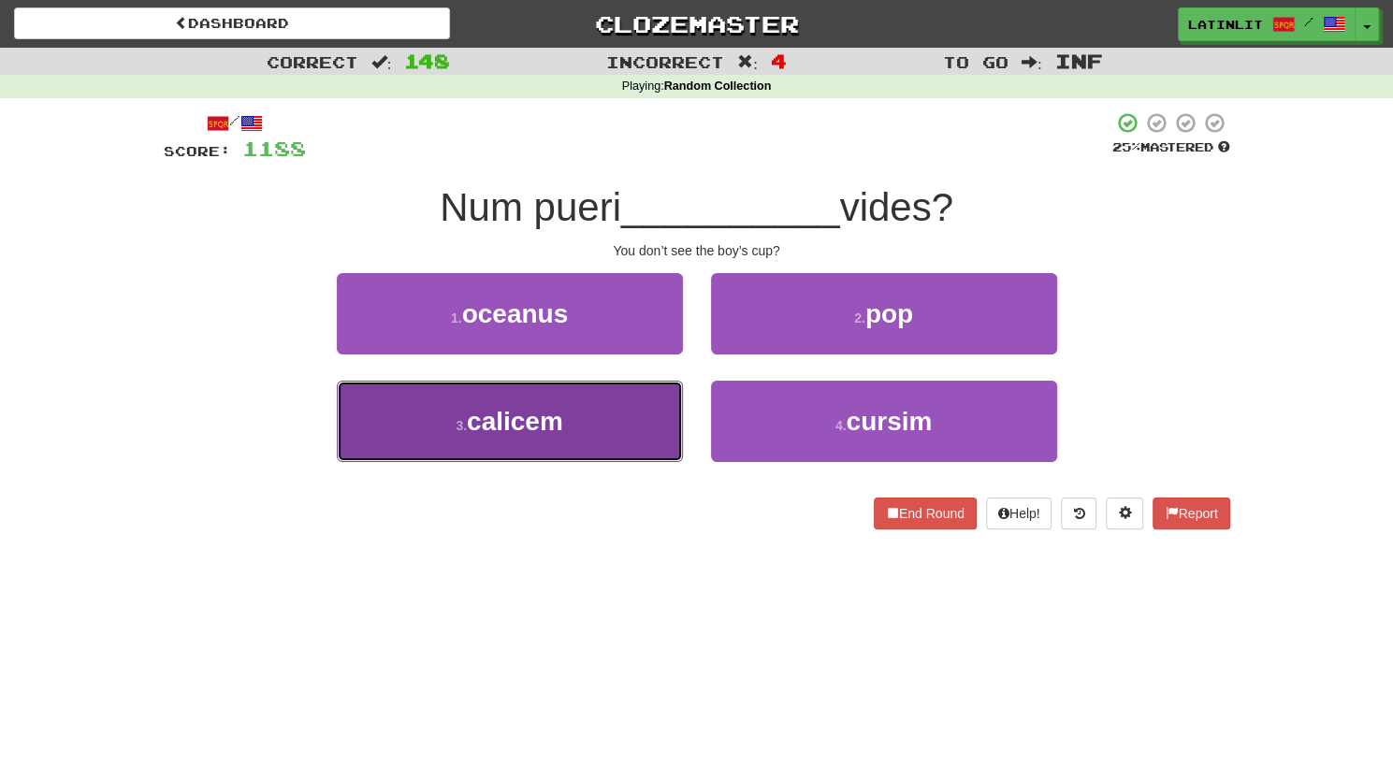
click at [610, 416] on button "3 . calicem" at bounding box center [510, 421] width 346 height 81
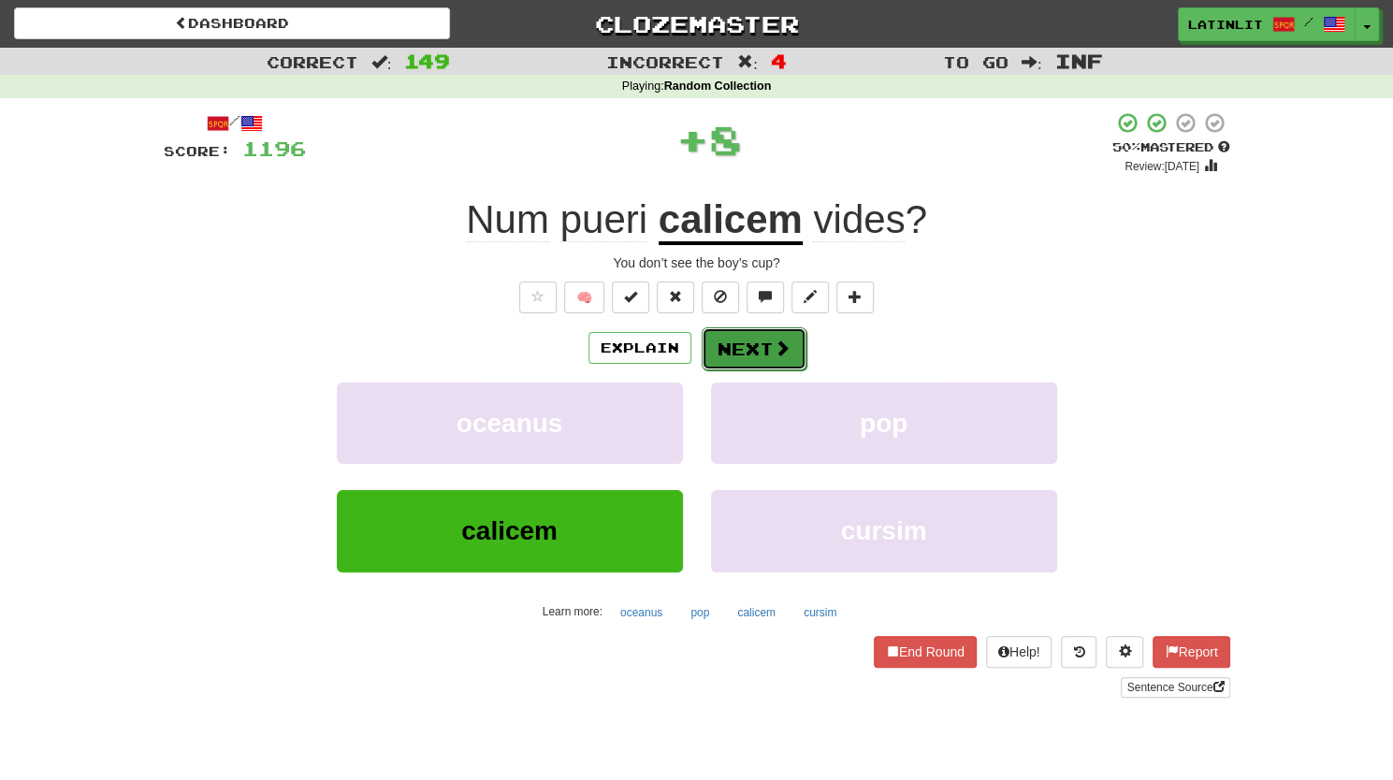
click at [763, 351] on button "Next" at bounding box center [753, 348] width 105 height 43
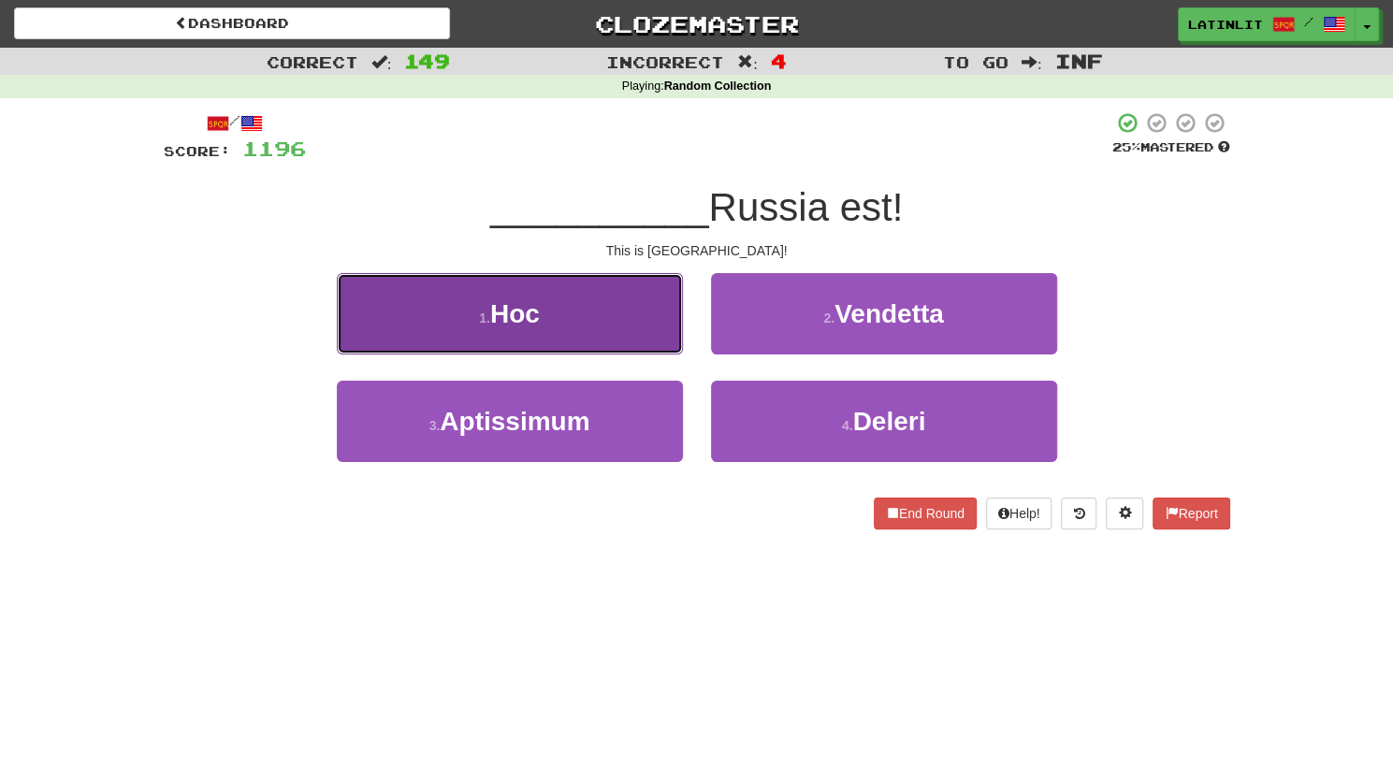
click at [633, 332] on button "1 . Hoc" at bounding box center [510, 313] width 346 height 81
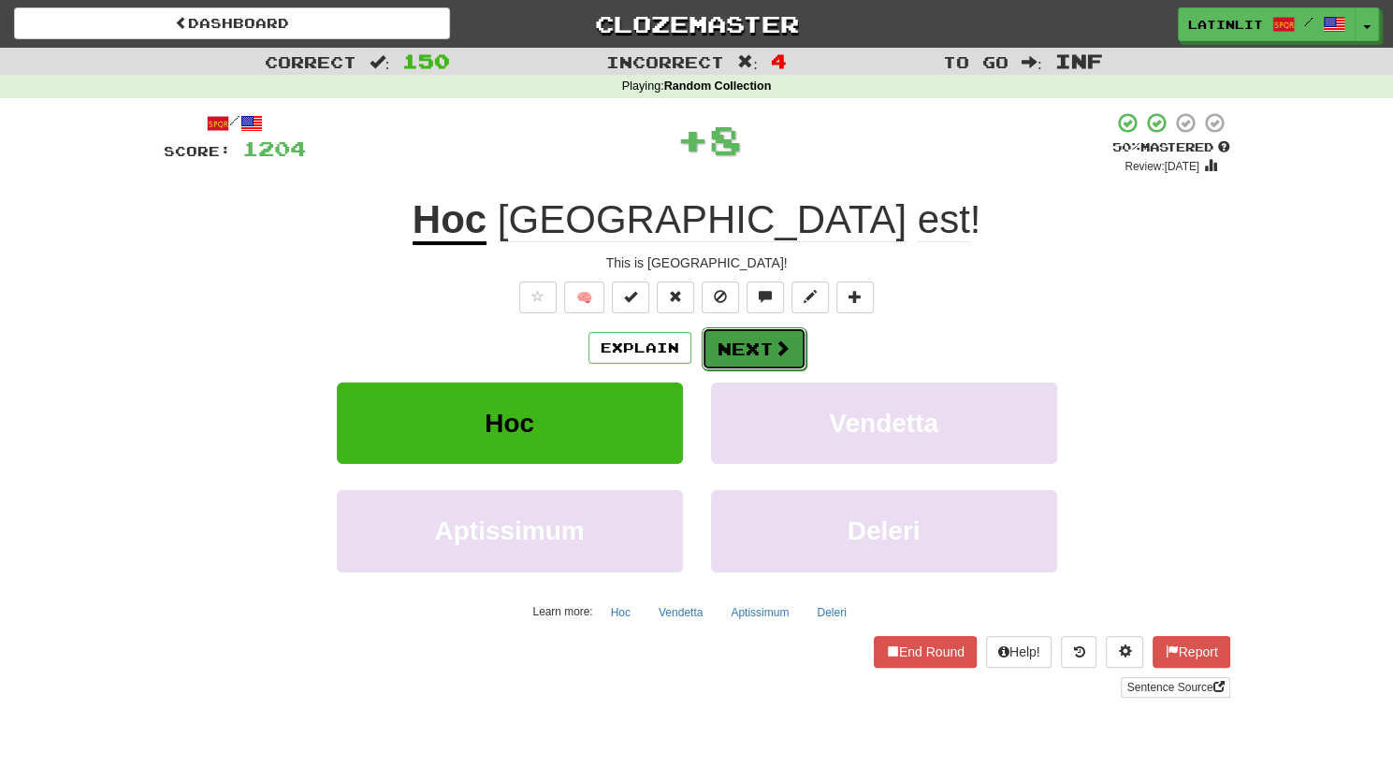
click at [731, 361] on button "Next" at bounding box center [753, 348] width 105 height 43
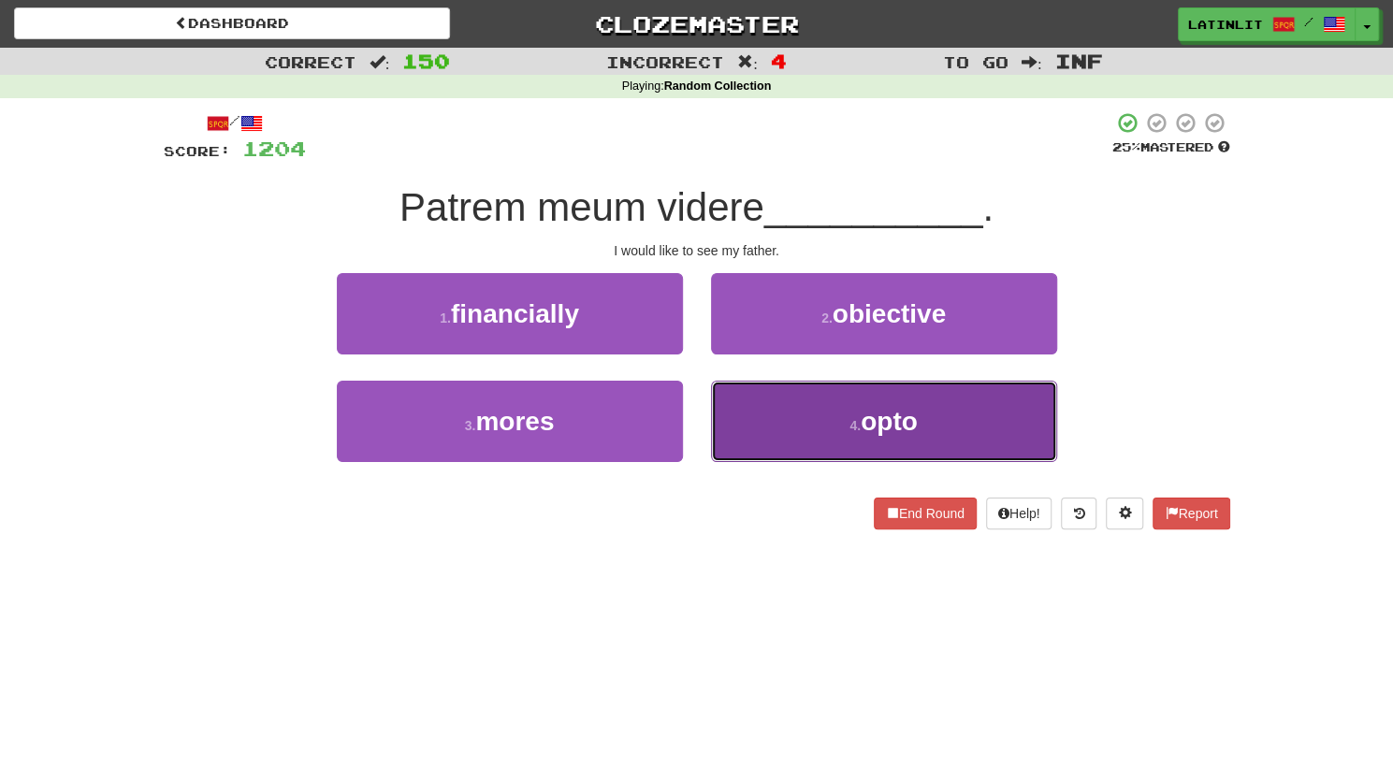
click at [713, 426] on button "4 . opto" at bounding box center [884, 421] width 346 height 81
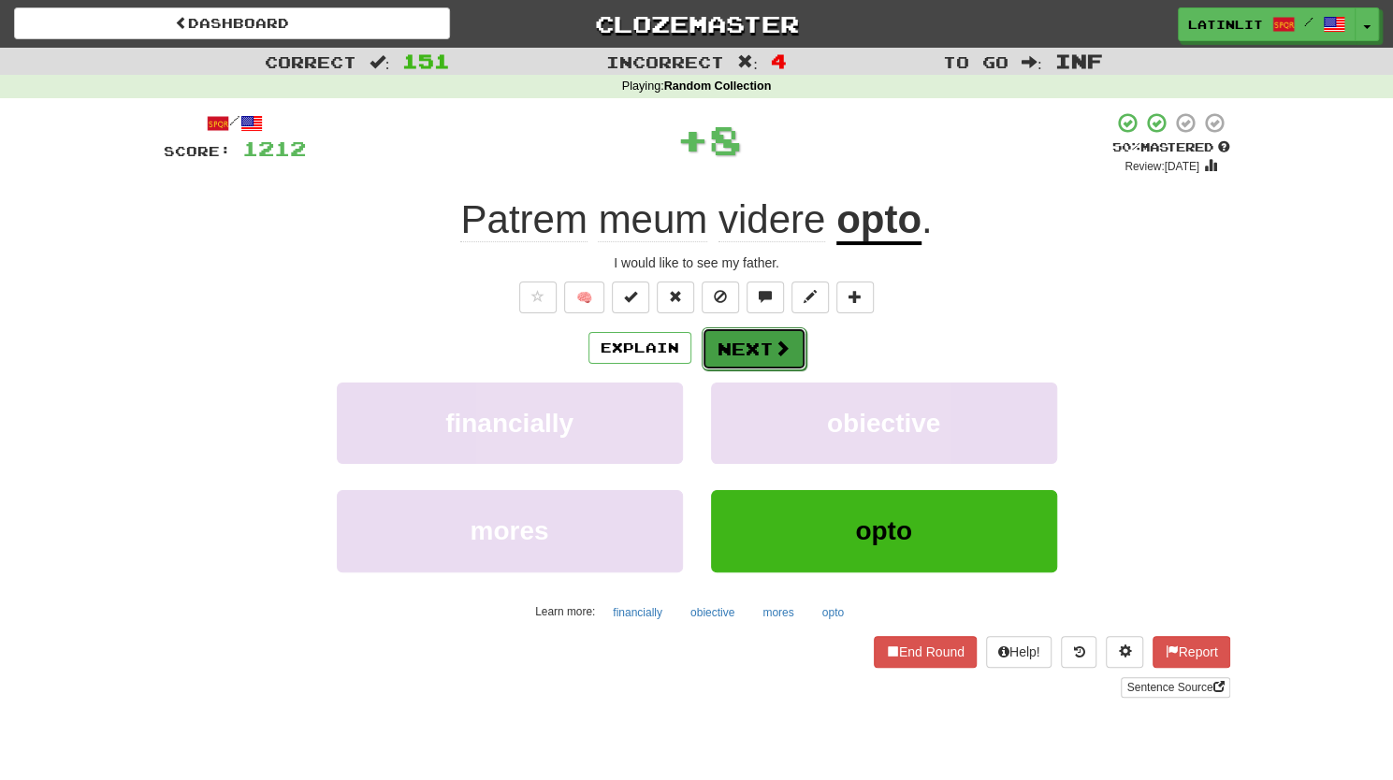
click at [726, 336] on button "Next" at bounding box center [753, 348] width 105 height 43
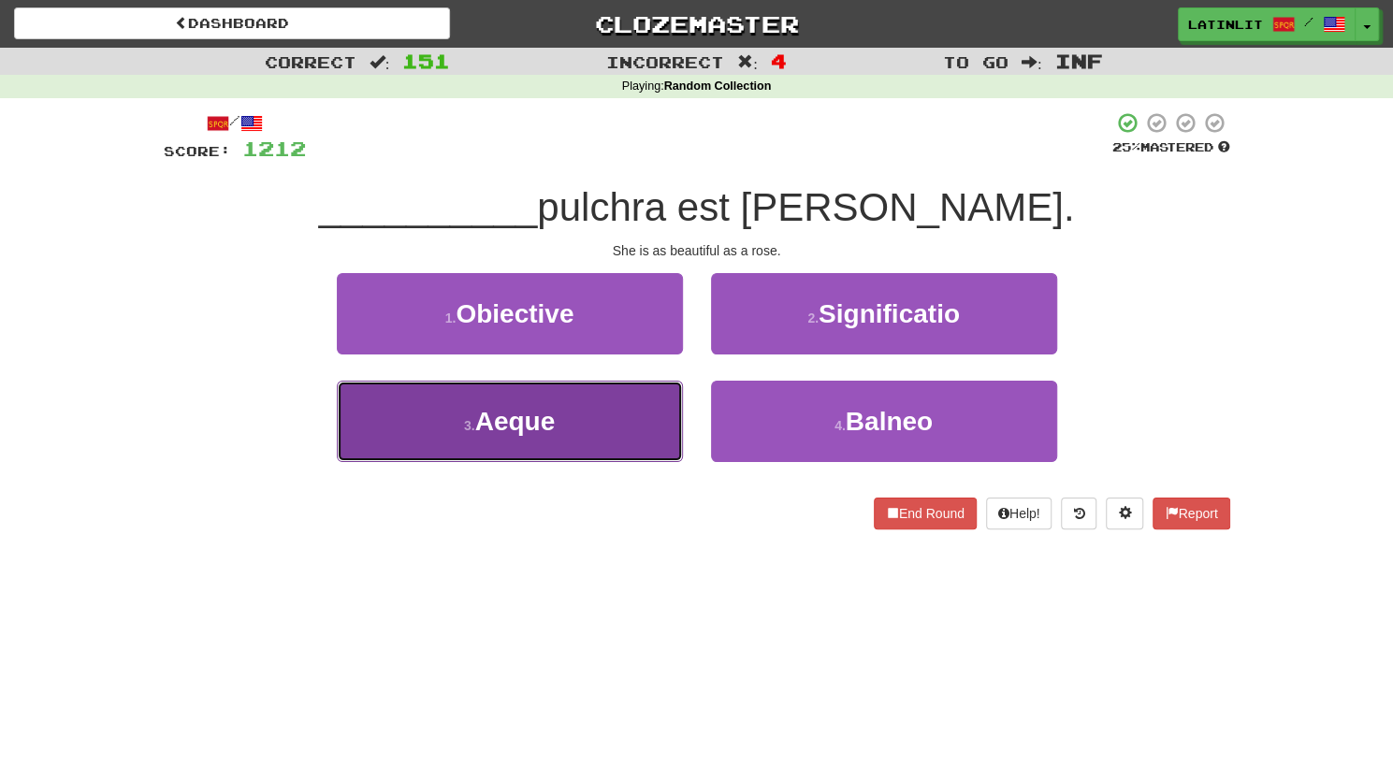
click at [593, 410] on button "3 . Aeque" at bounding box center [510, 421] width 346 height 81
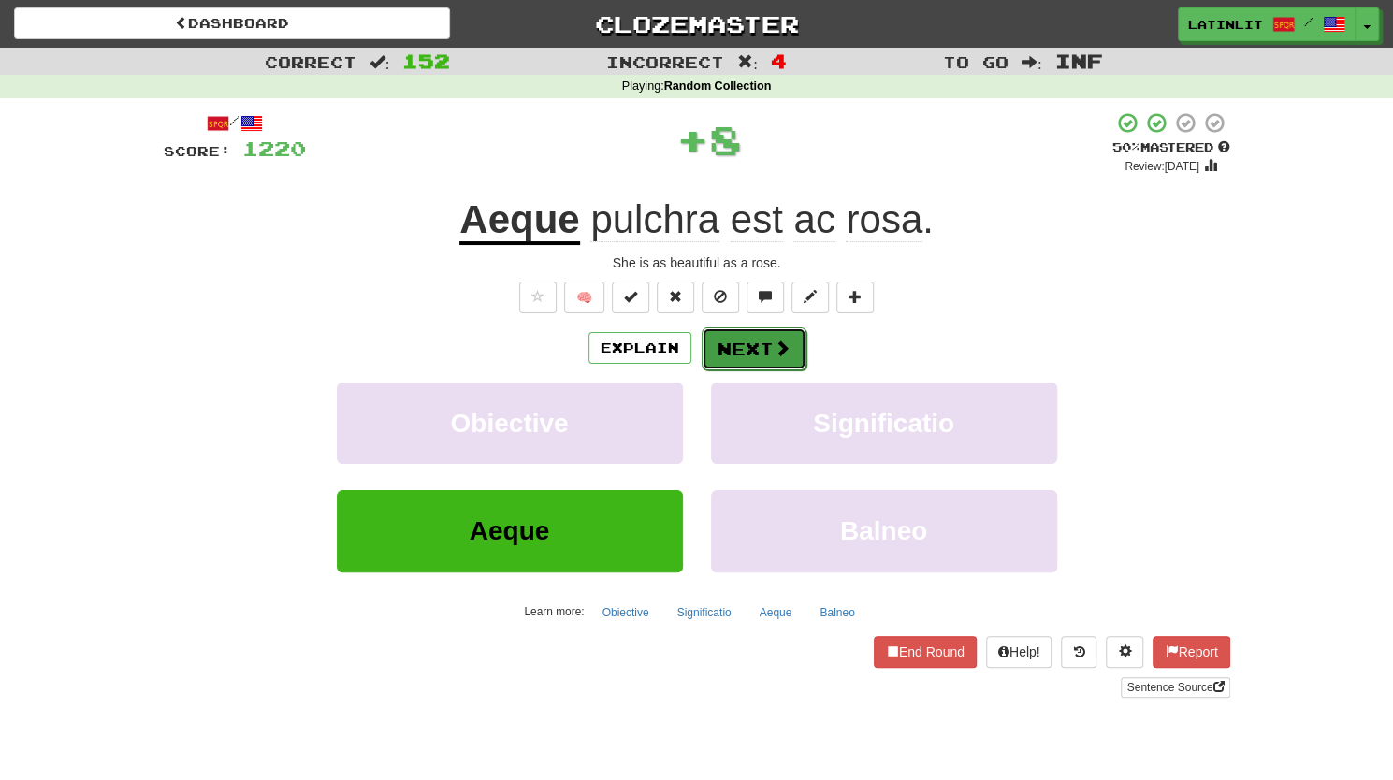
click at [735, 353] on button "Next" at bounding box center [753, 348] width 105 height 43
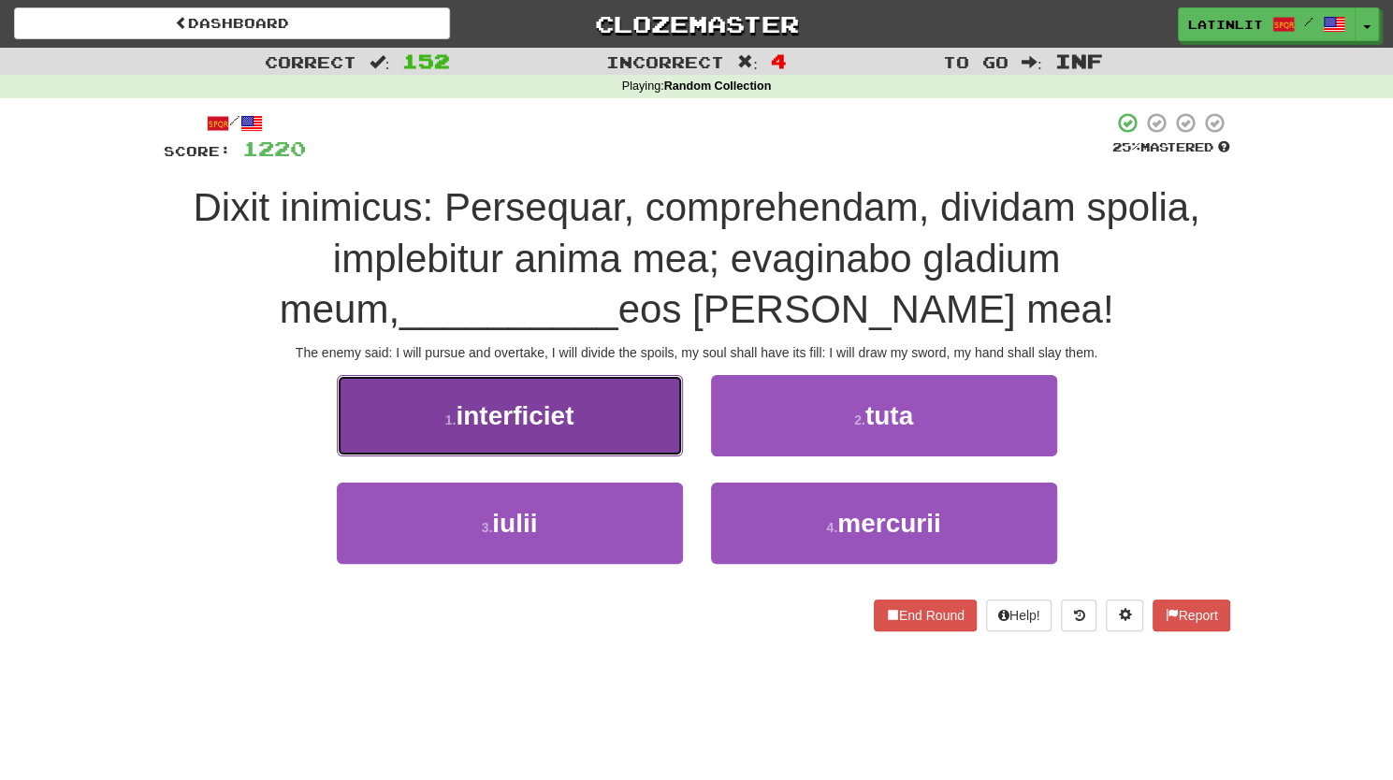
click at [579, 415] on button "1 . interficiet" at bounding box center [510, 415] width 346 height 81
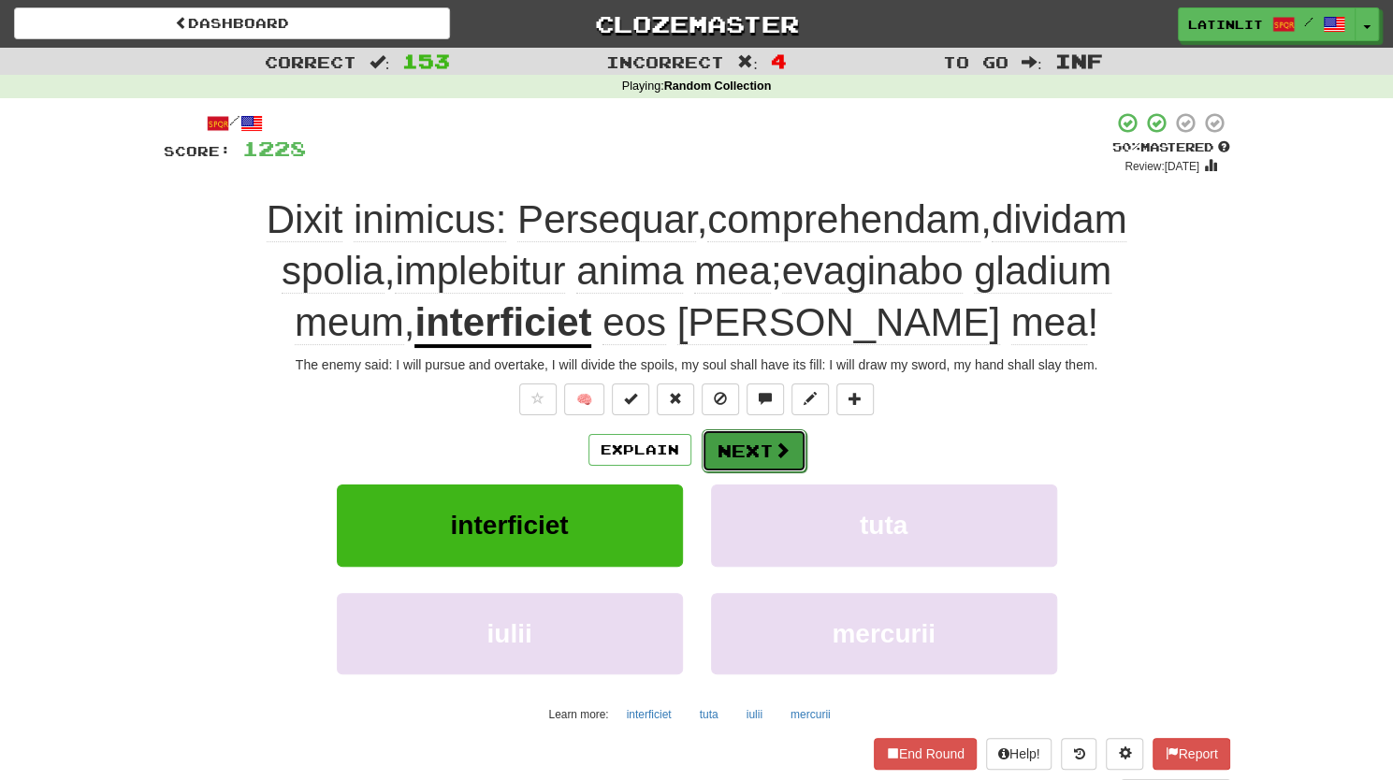
click at [773, 441] on span at bounding box center [781, 449] width 17 height 17
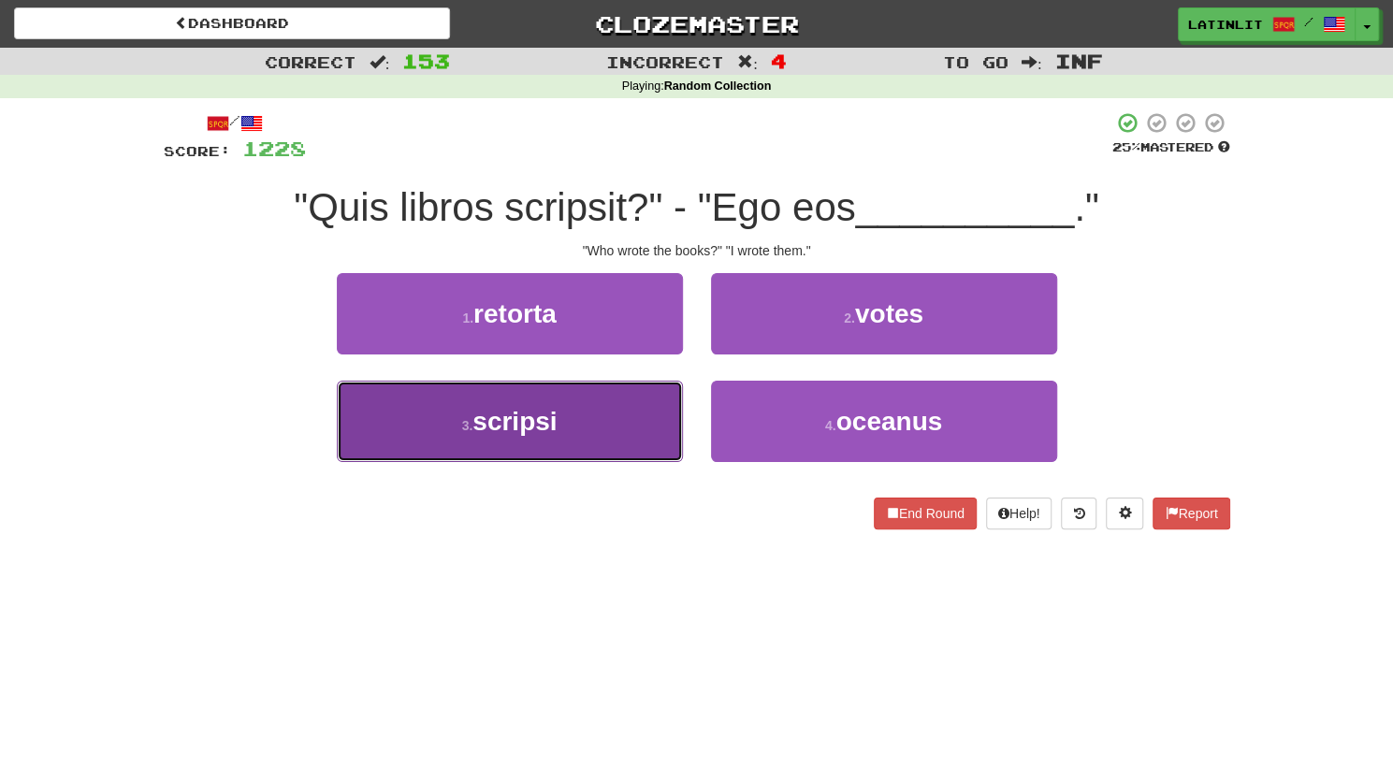
click at [580, 418] on button "3 . scripsi" at bounding box center [510, 421] width 346 height 81
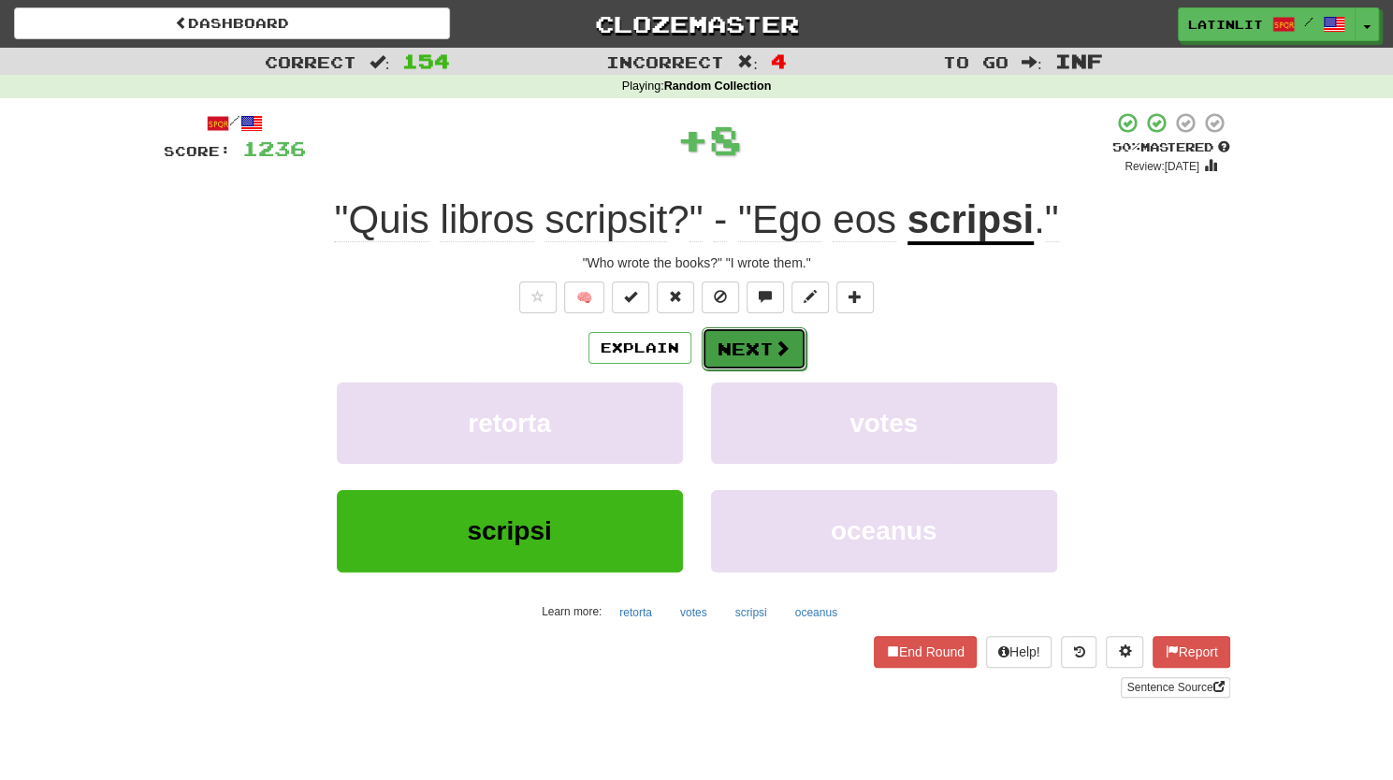
click at [722, 349] on button "Next" at bounding box center [753, 348] width 105 height 43
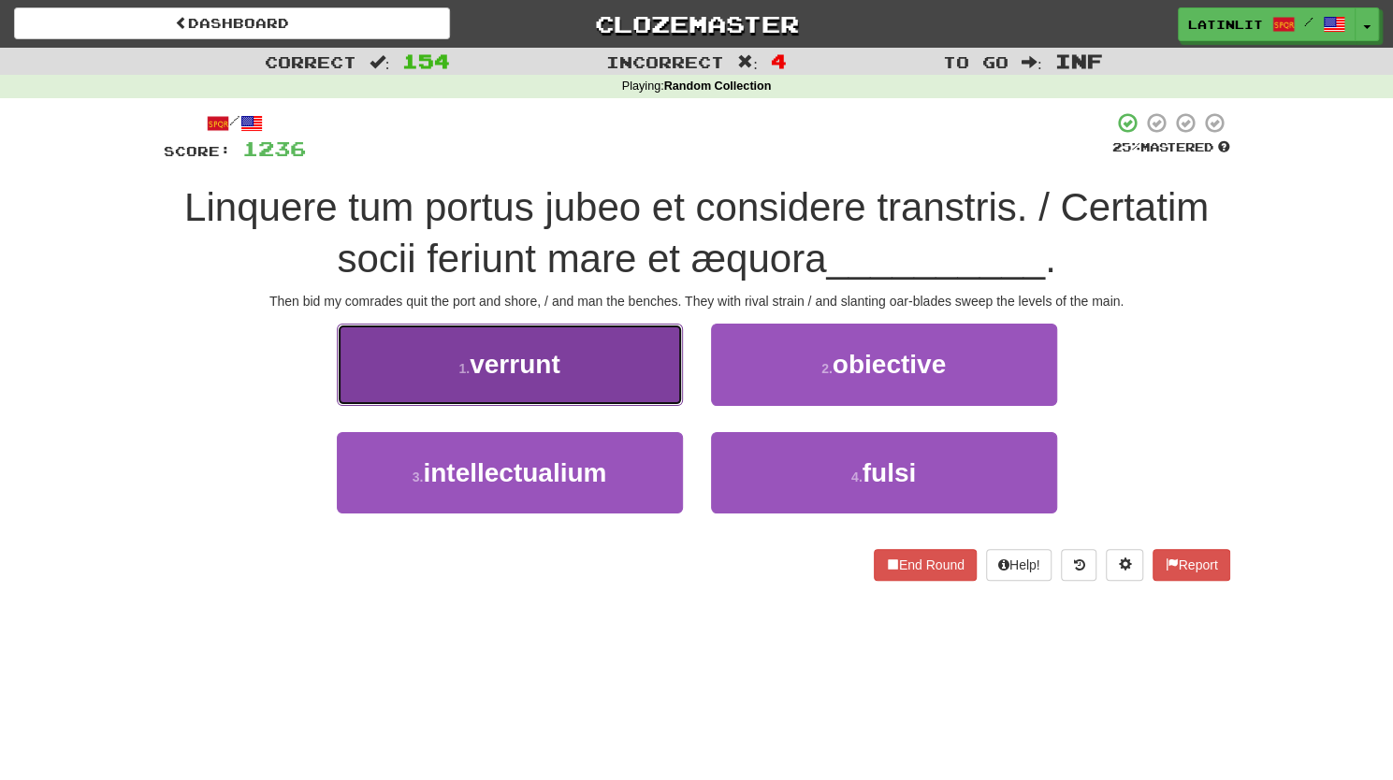
click at [455, 360] on button "1 . verrunt" at bounding box center [510, 364] width 346 height 81
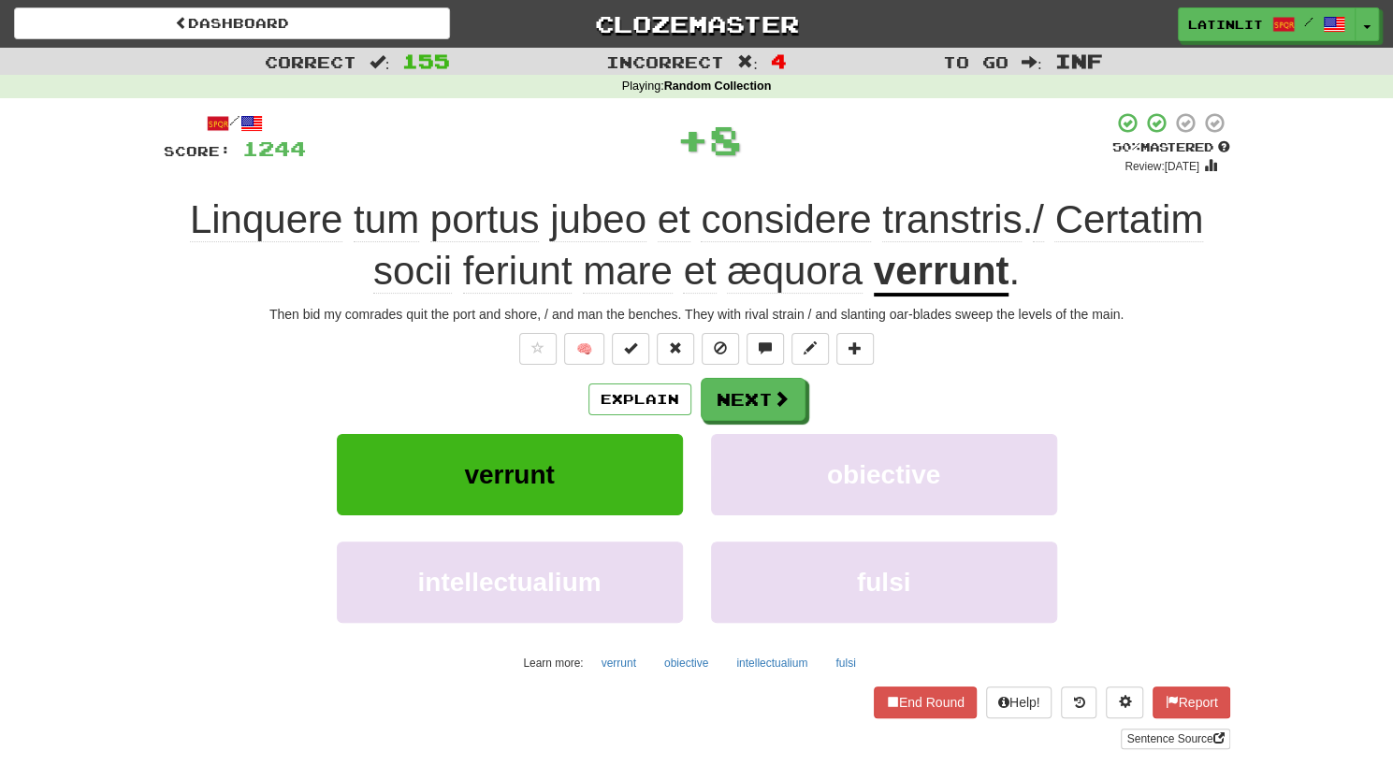
click at [936, 274] on u "verrunt" at bounding box center [941, 273] width 136 height 48
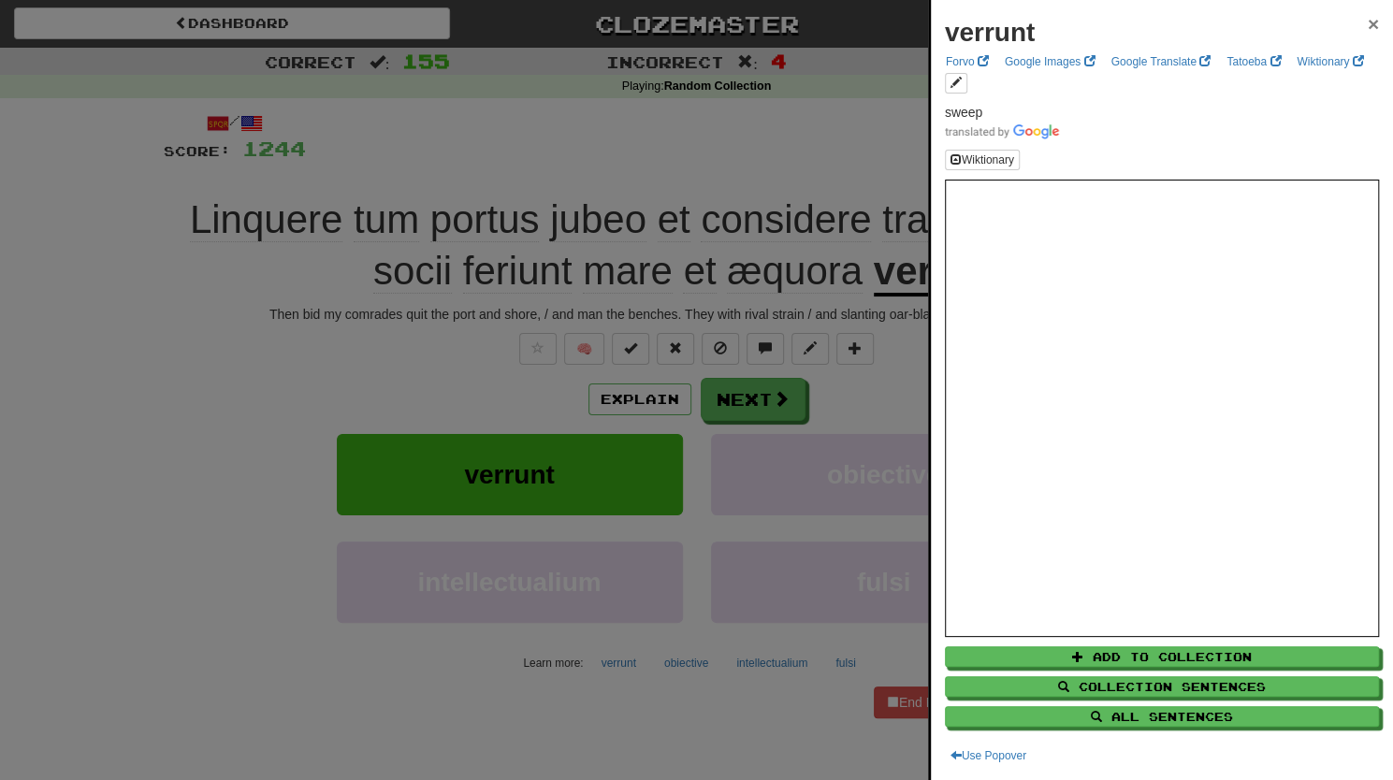
click at [1367, 29] on span "×" at bounding box center [1372, 24] width 11 height 22
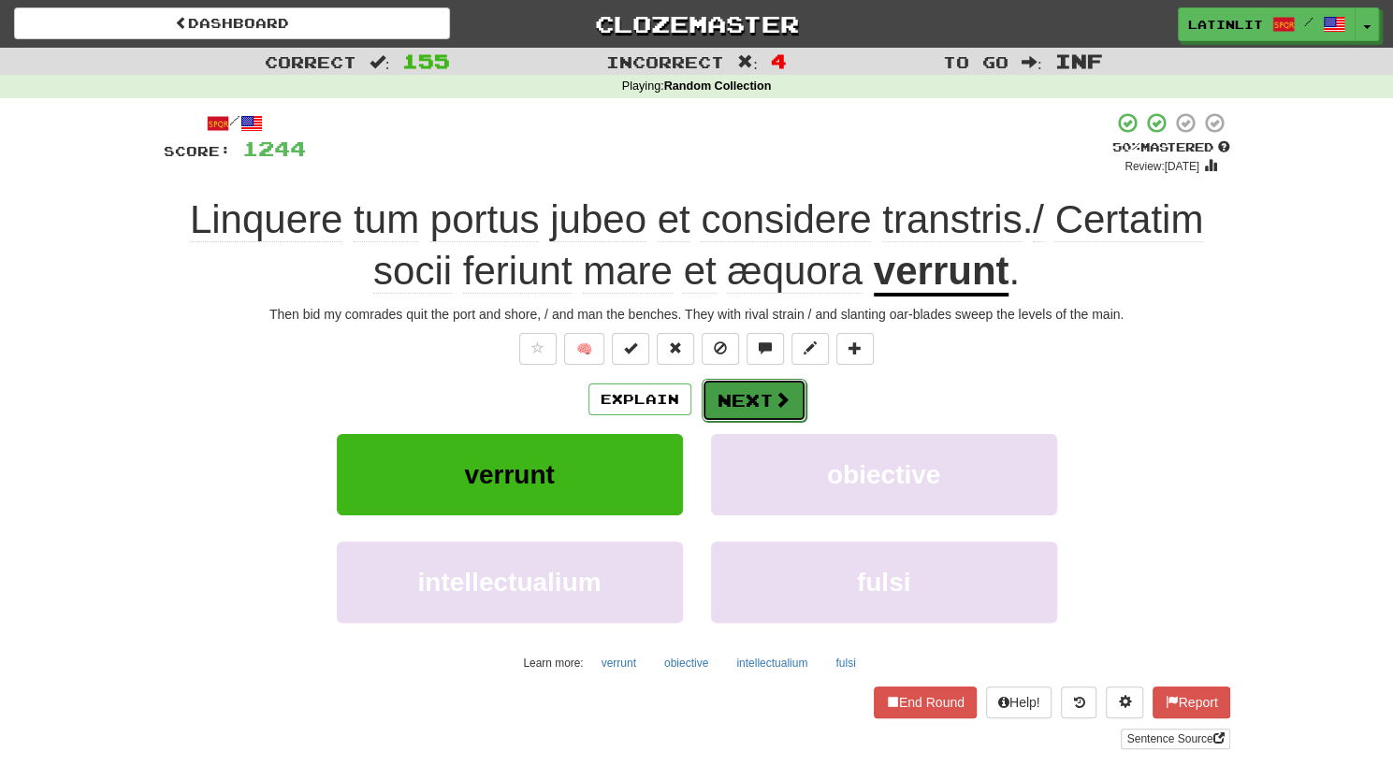
click at [752, 409] on button "Next" at bounding box center [753, 400] width 105 height 43
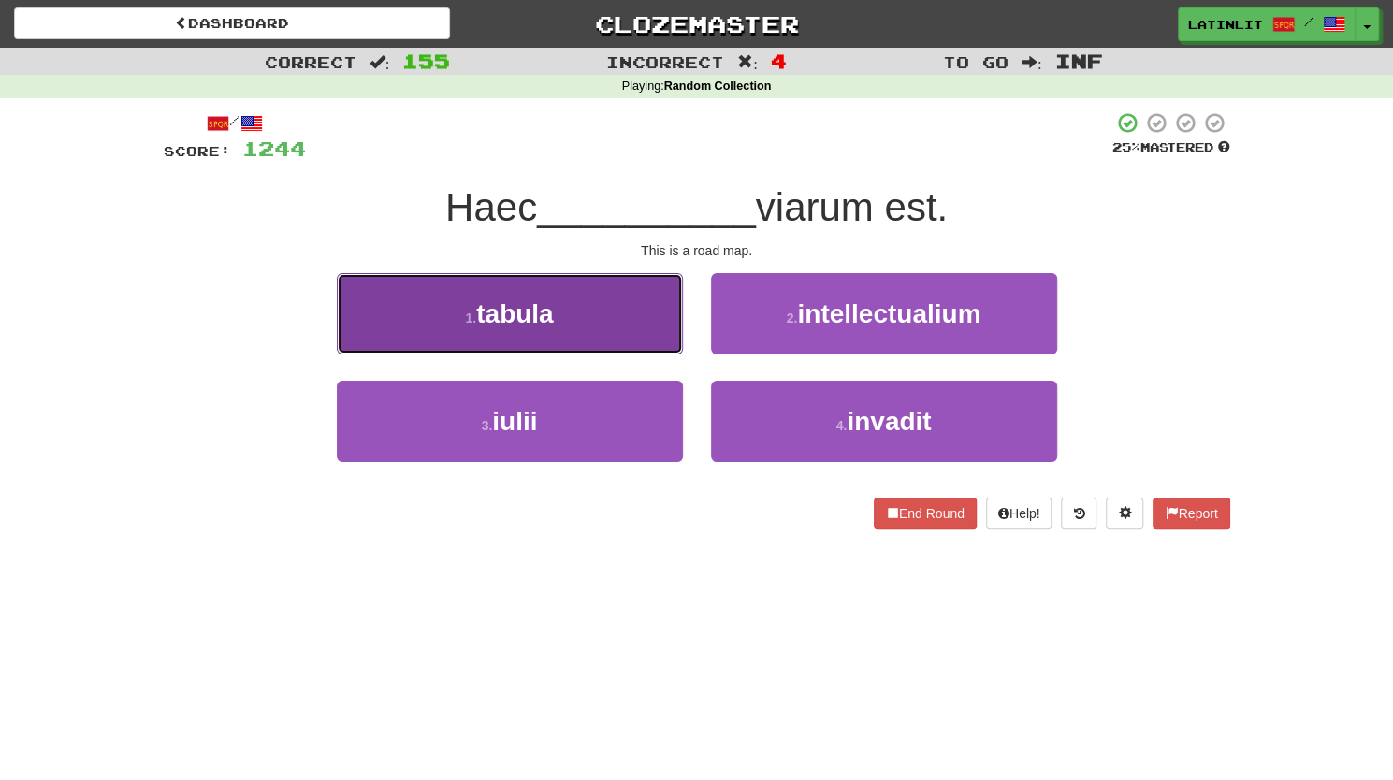
click at [571, 312] on button "1 . tabula" at bounding box center [510, 313] width 346 height 81
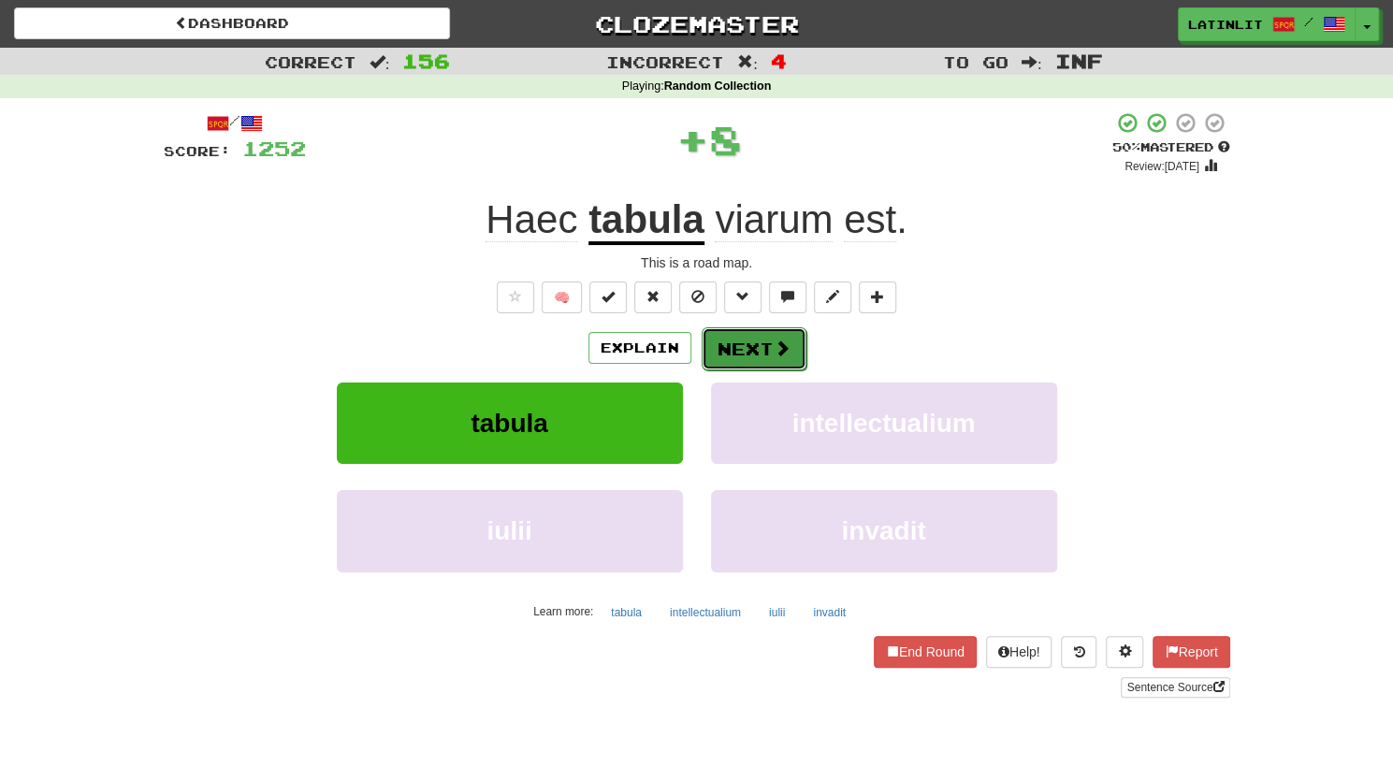
click at [726, 341] on button "Next" at bounding box center [753, 348] width 105 height 43
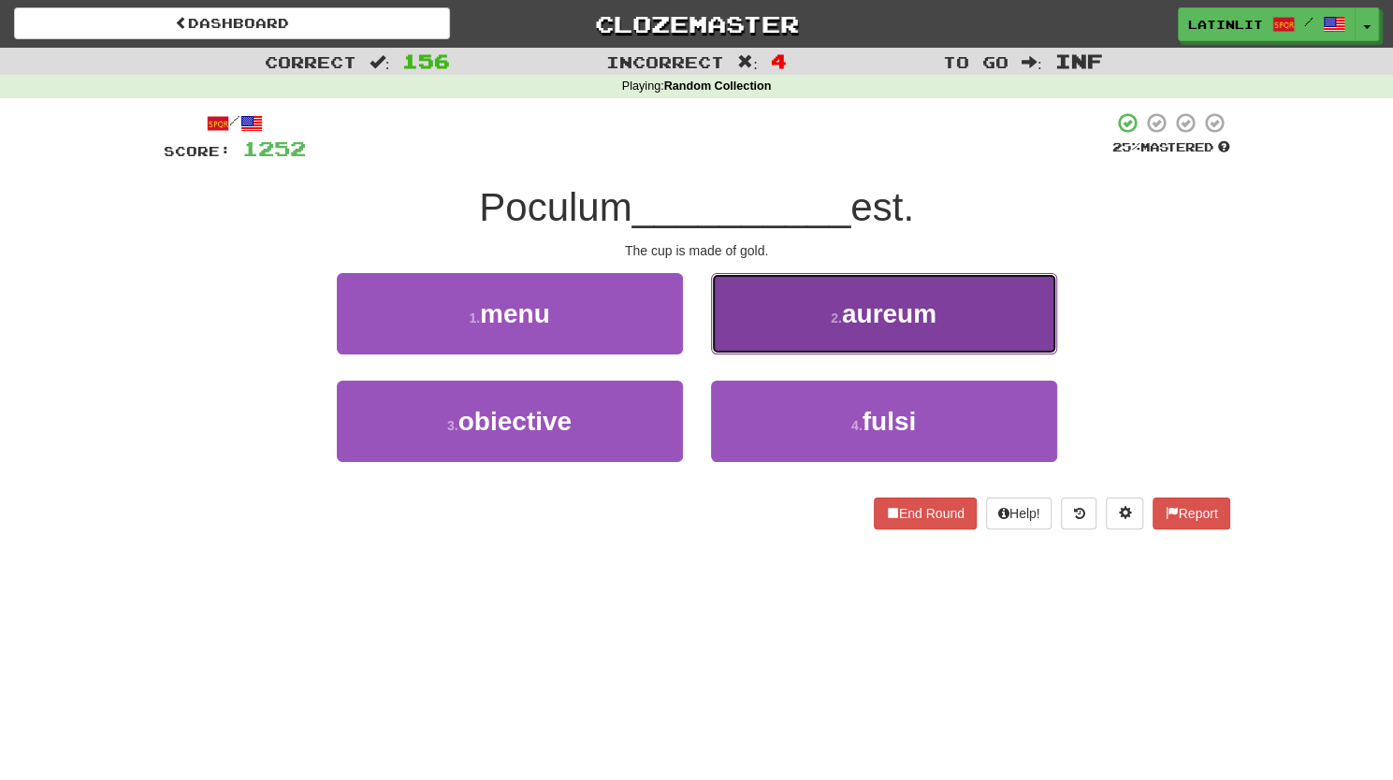
click at [775, 310] on button "2 . aureum" at bounding box center [884, 313] width 346 height 81
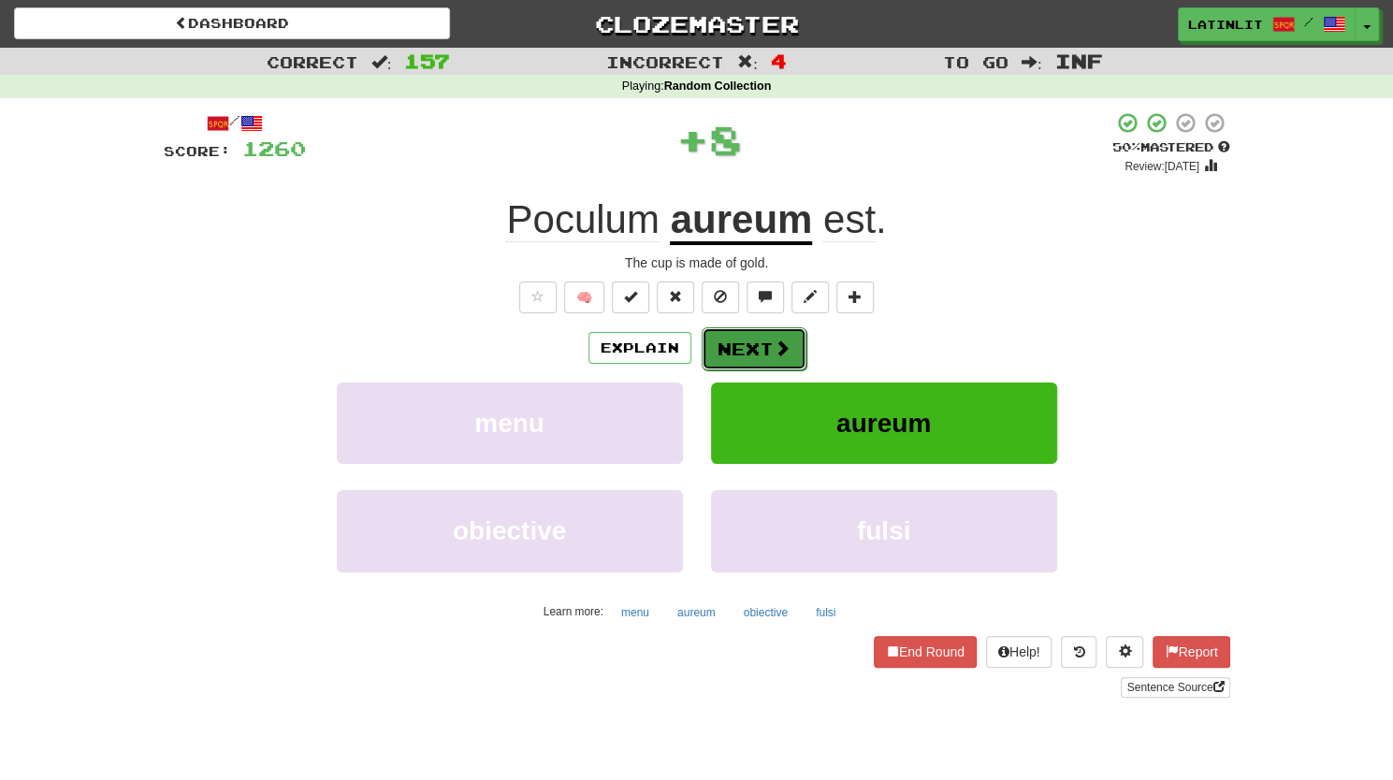
click at [729, 354] on button "Next" at bounding box center [753, 348] width 105 height 43
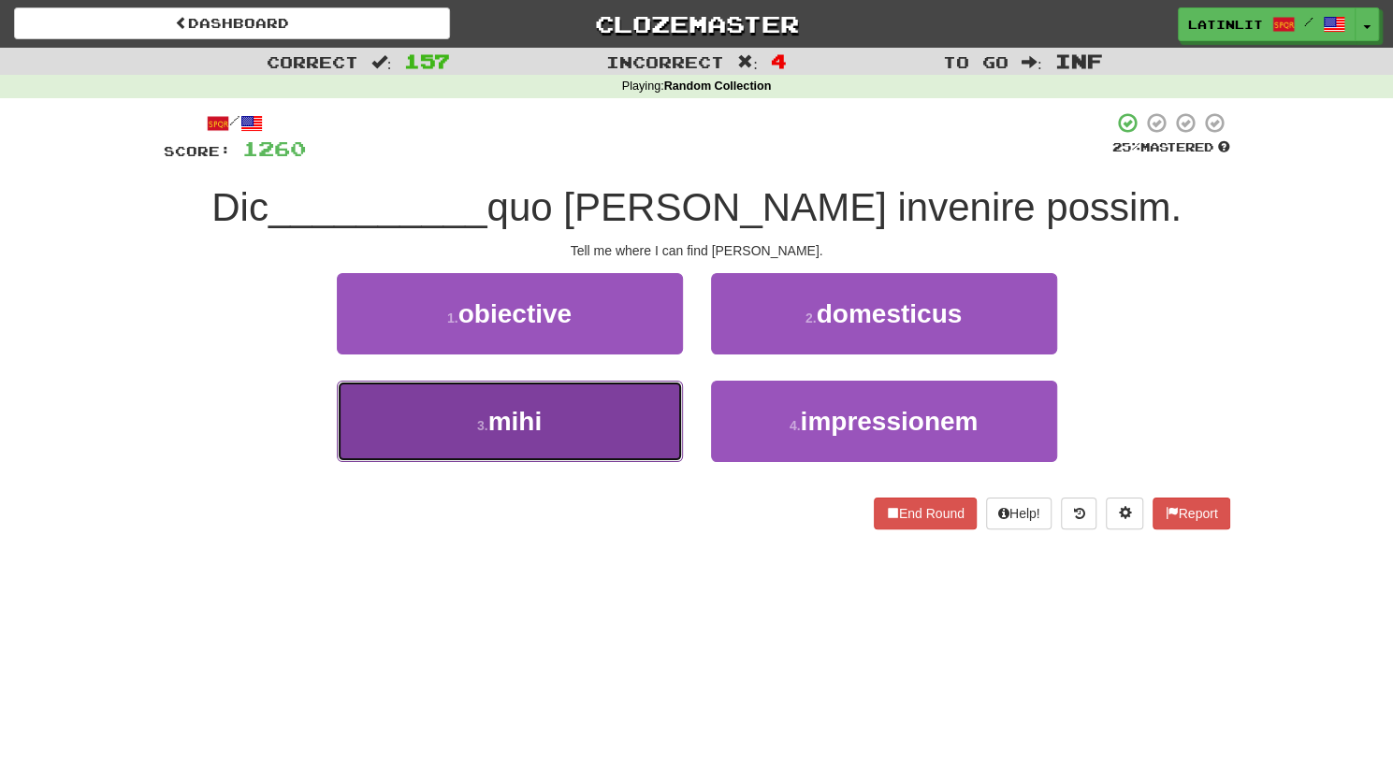
click at [623, 407] on button "3 . mihi" at bounding box center [510, 421] width 346 height 81
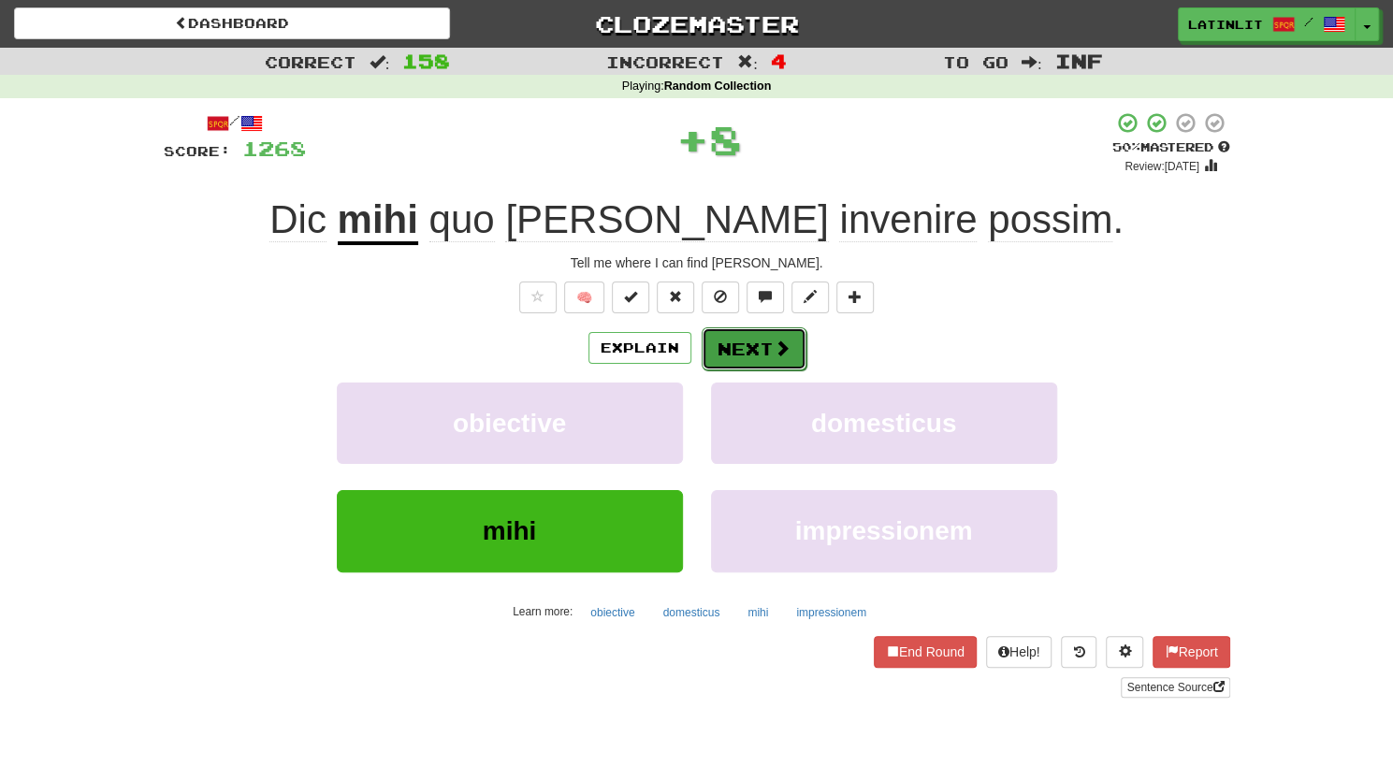
click at [752, 343] on button "Next" at bounding box center [753, 348] width 105 height 43
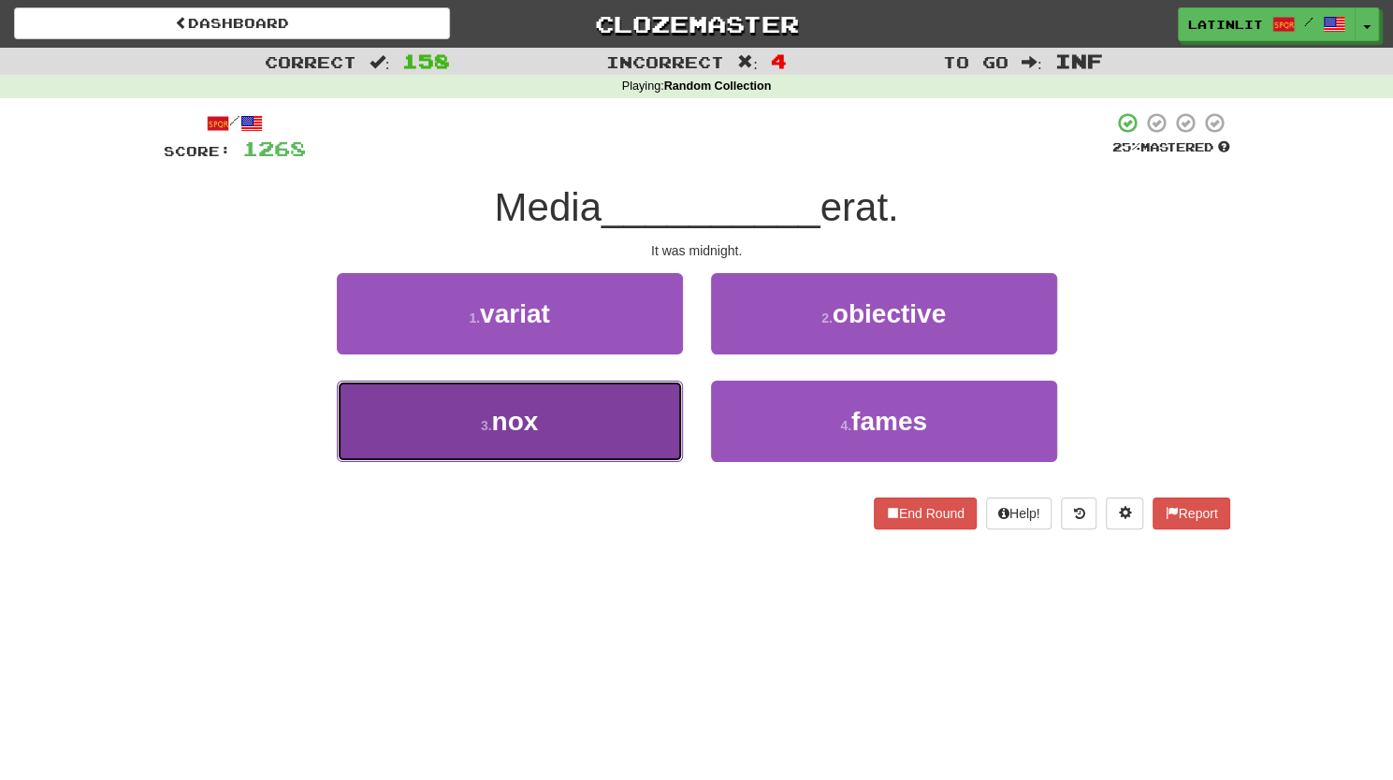
click at [591, 430] on button "3 . nox" at bounding box center [510, 421] width 346 height 81
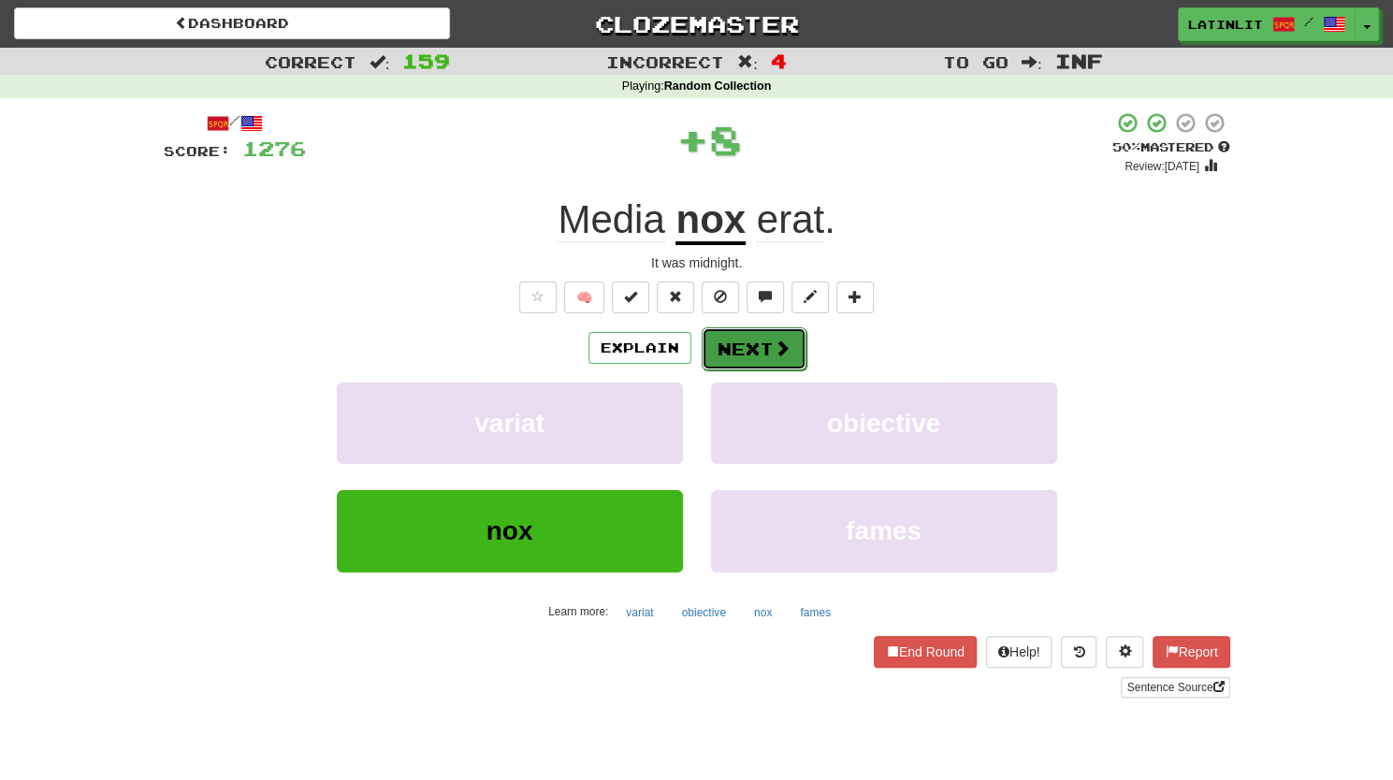
click at [746, 350] on button "Next" at bounding box center [753, 348] width 105 height 43
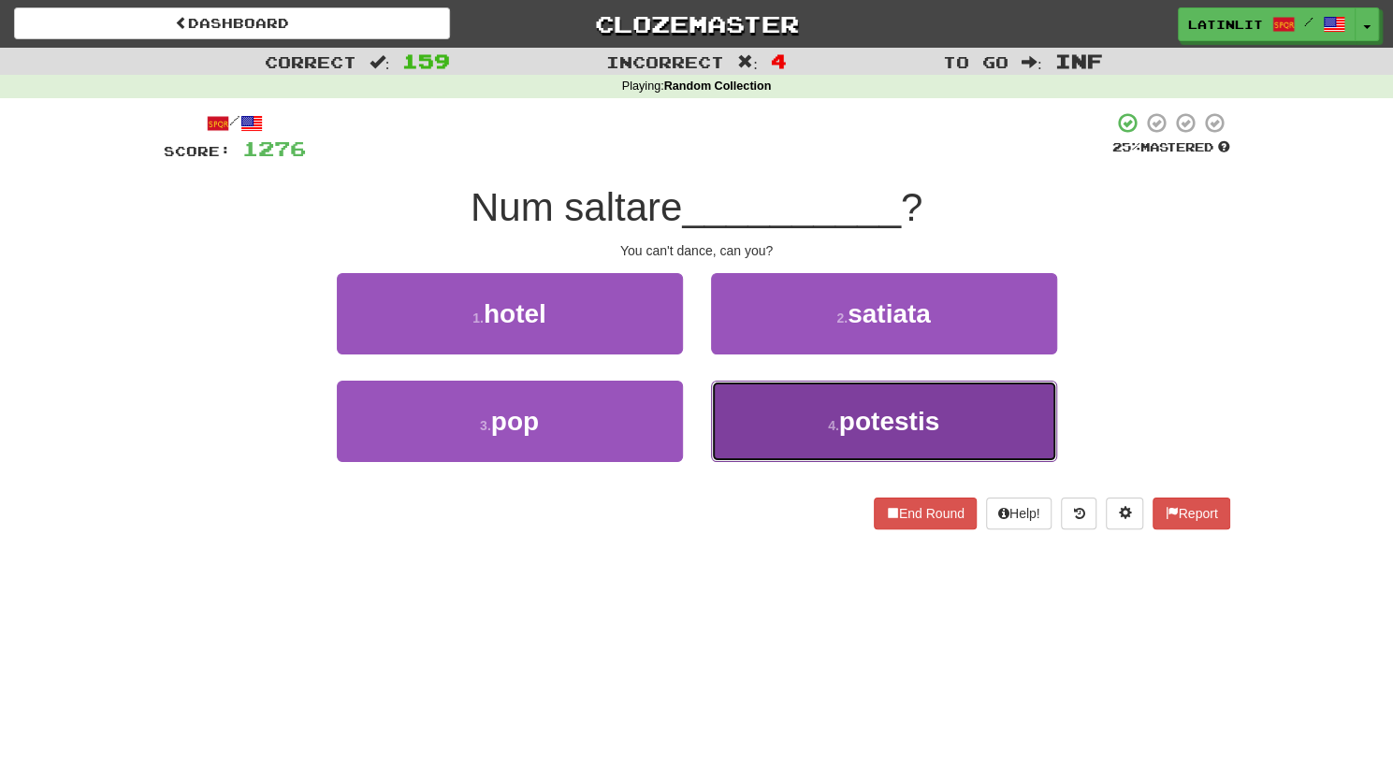
click at [768, 400] on button "4 . potestis" at bounding box center [884, 421] width 346 height 81
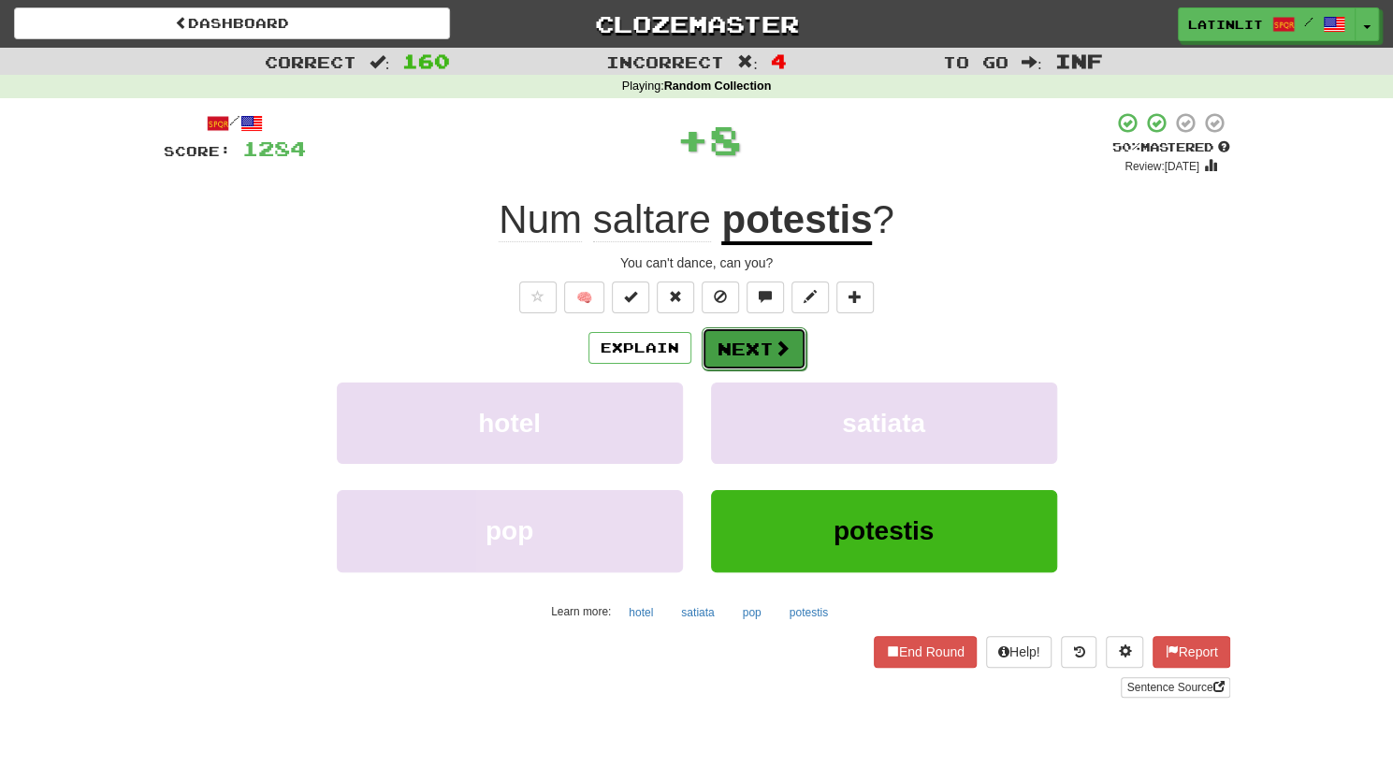
click at [739, 357] on button "Next" at bounding box center [753, 348] width 105 height 43
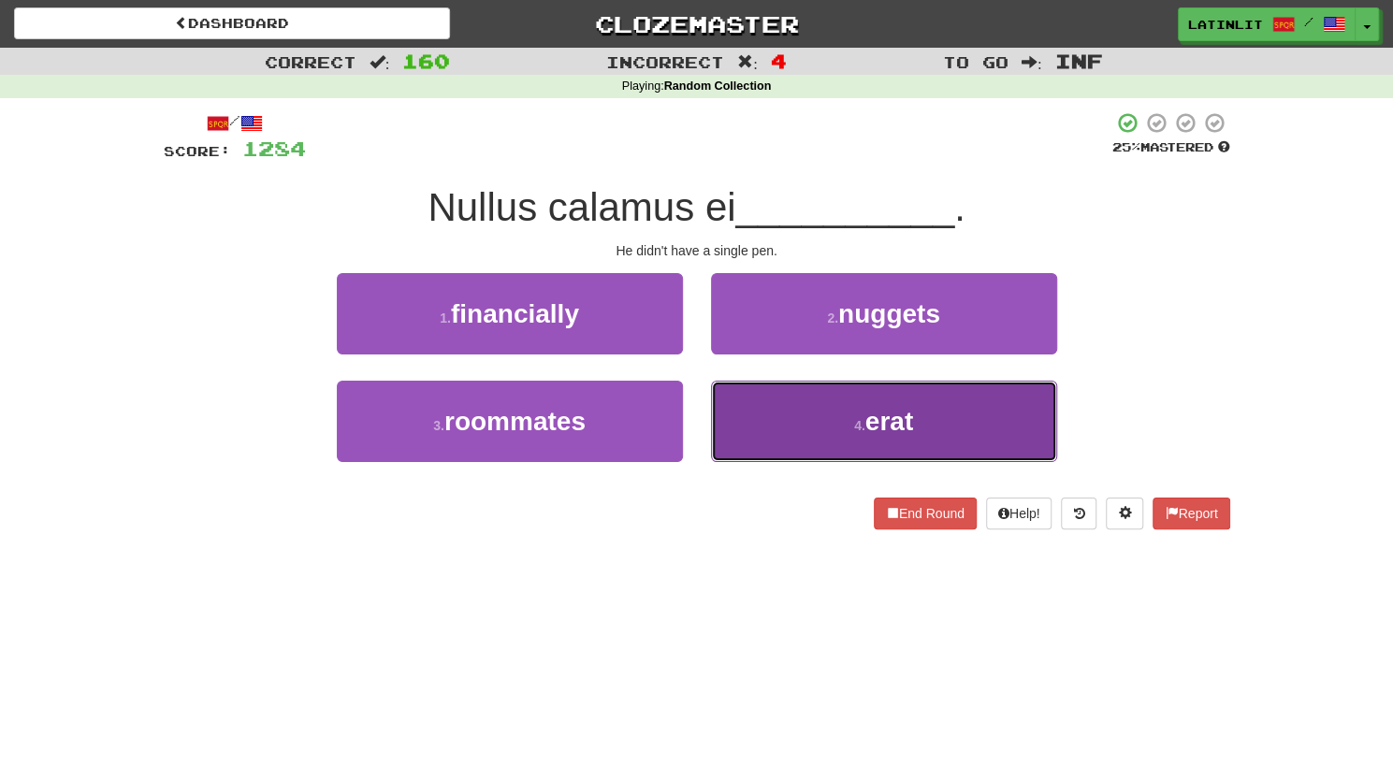
click at [774, 436] on button "4 . erat" at bounding box center [884, 421] width 346 height 81
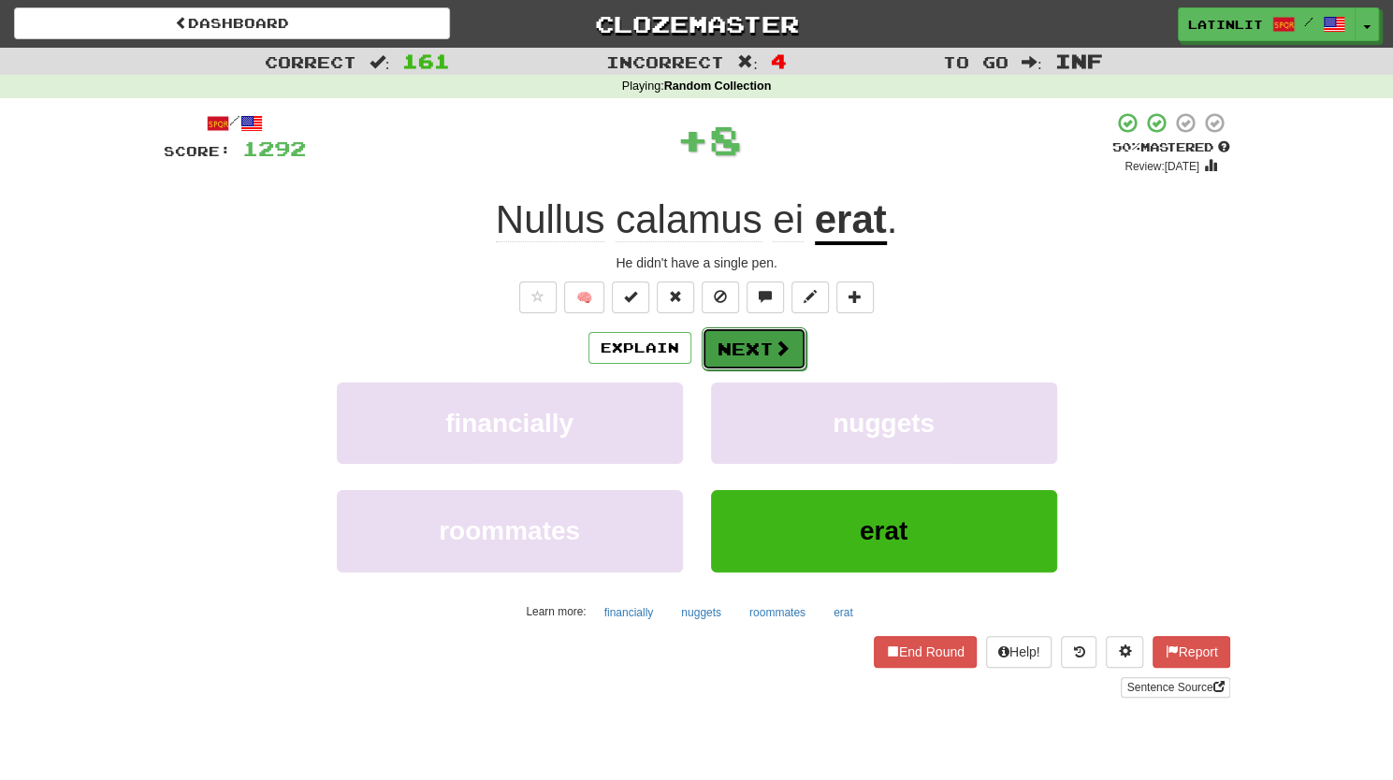
click at [750, 340] on button "Next" at bounding box center [753, 348] width 105 height 43
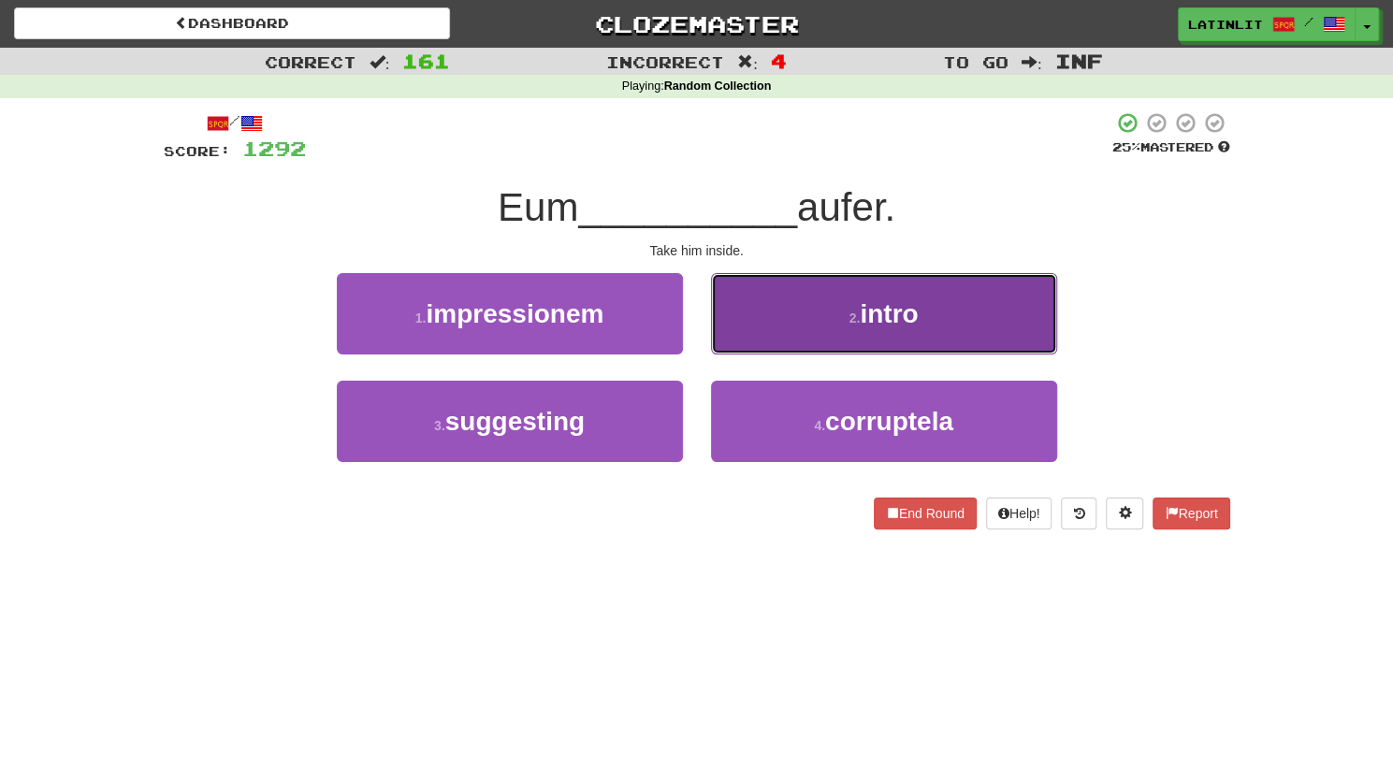
click at [849, 316] on small "2 ." at bounding box center [854, 317] width 11 height 15
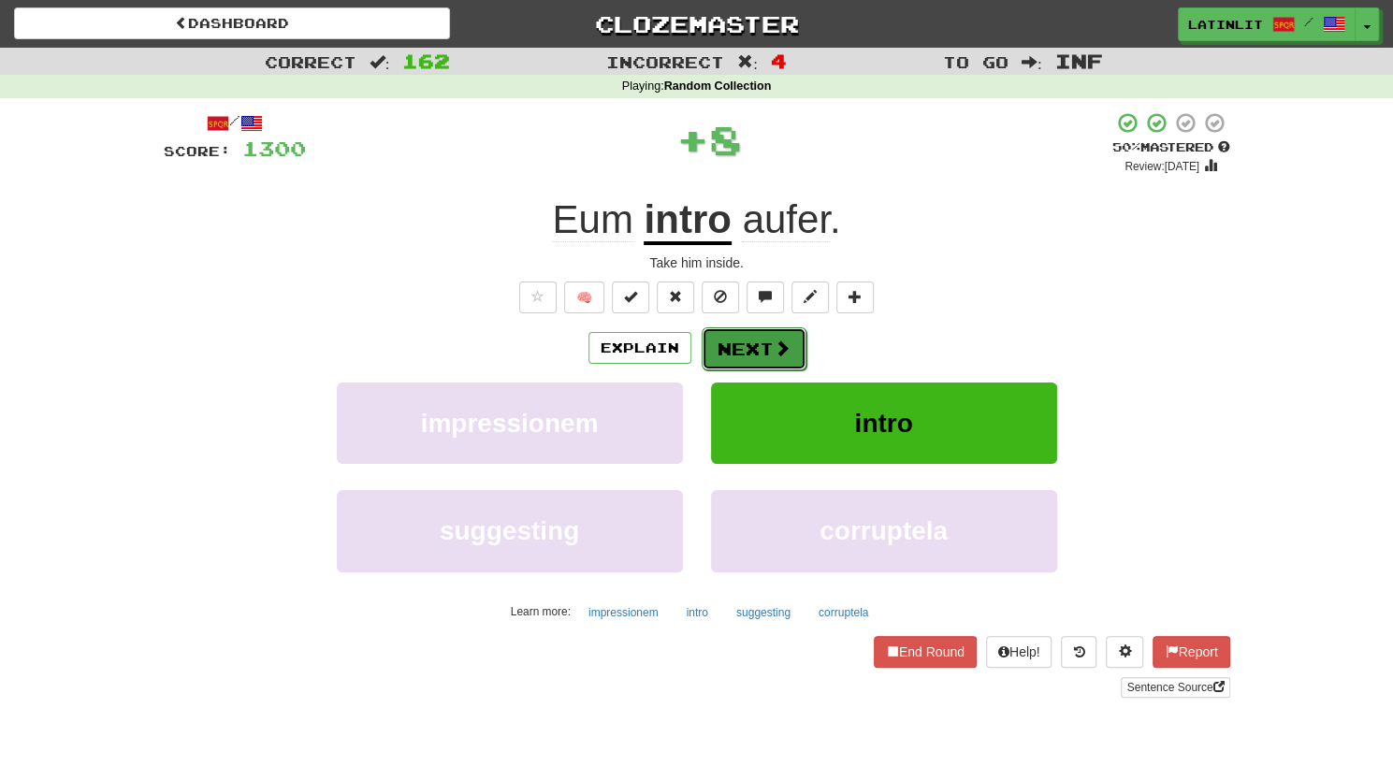
click at [732, 351] on button "Next" at bounding box center [753, 348] width 105 height 43
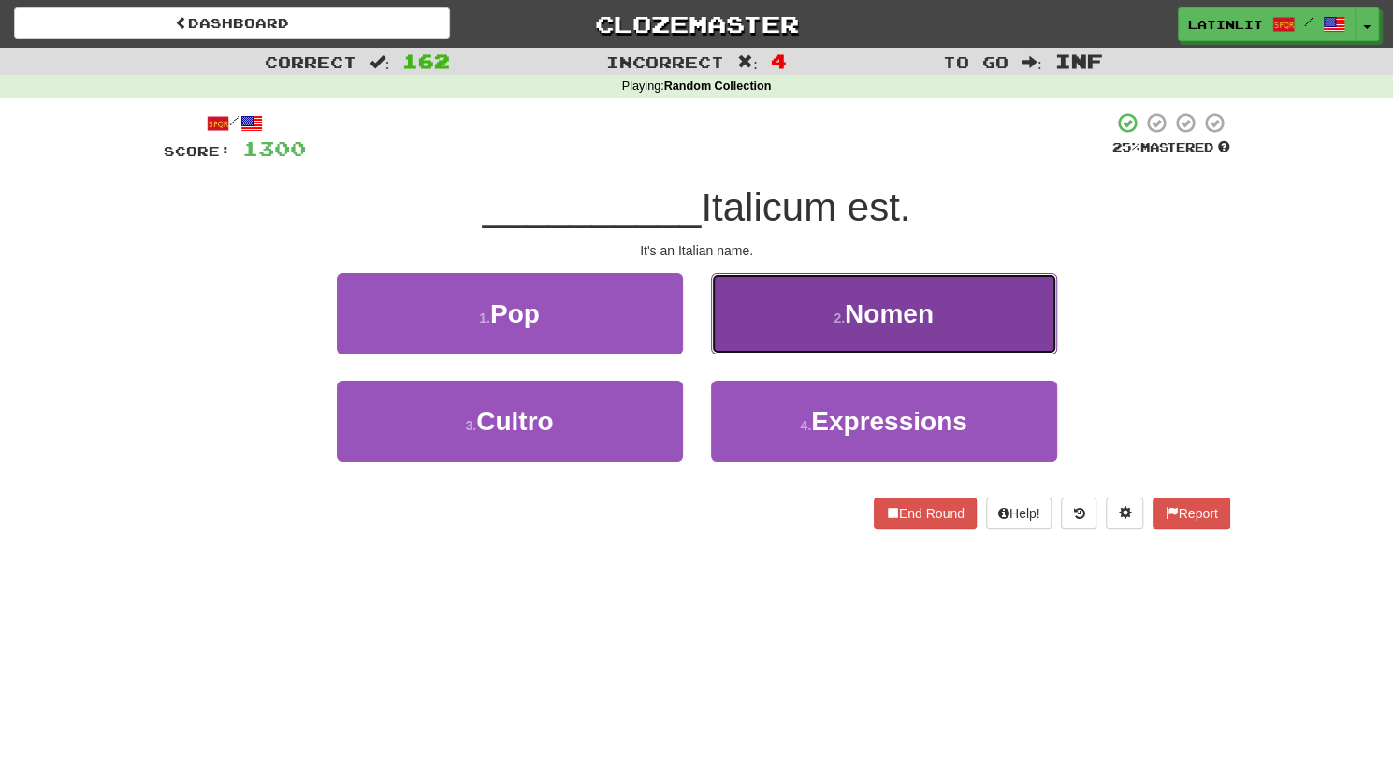
click at [758, 323] on button "2 . [GEOGRAPHIC_DATA]" at bounding box center [884, 313] width 346 height 81
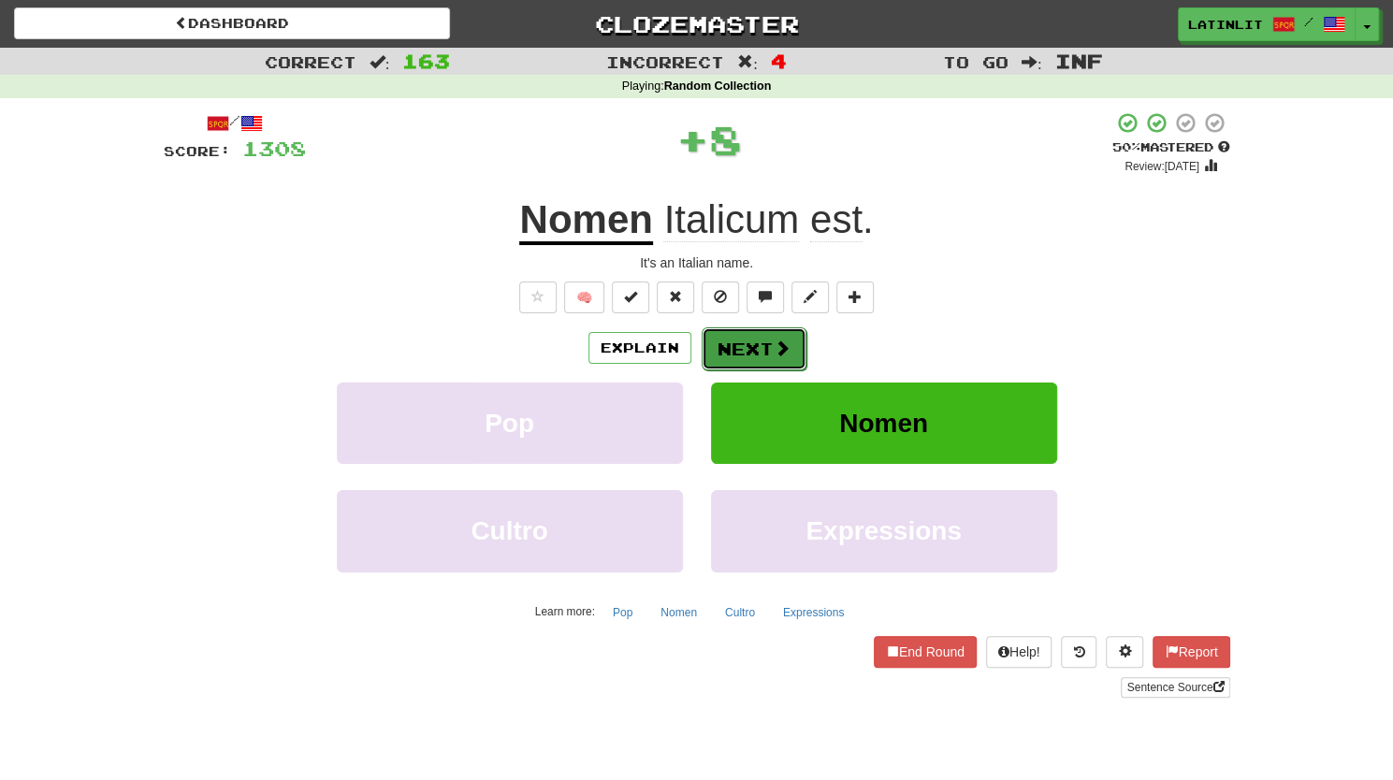
click at [743, 352] on button "Next" at bounding box center [753, 348] width 105 height 43
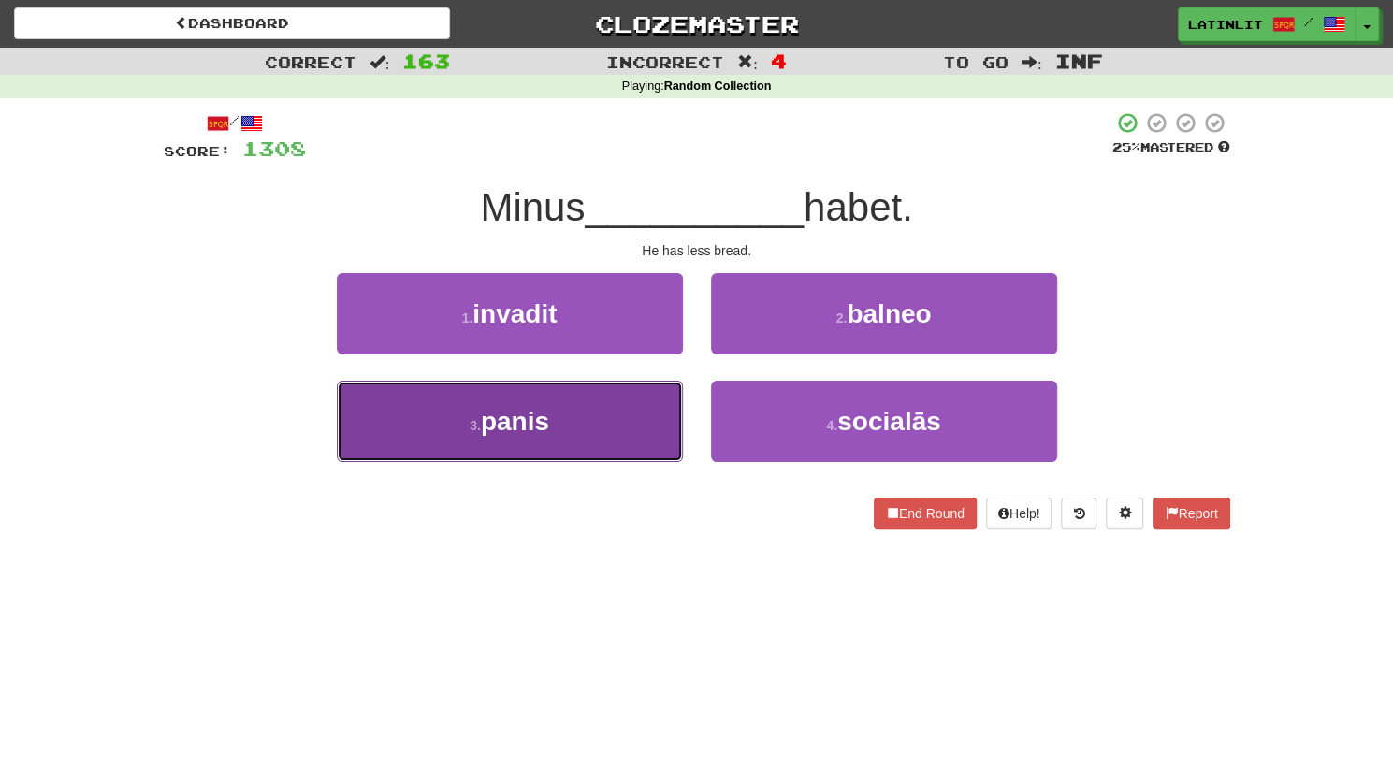
click at [628, 419] on button "3 . panis" at bounding box center [510, 421] width 346 height 81
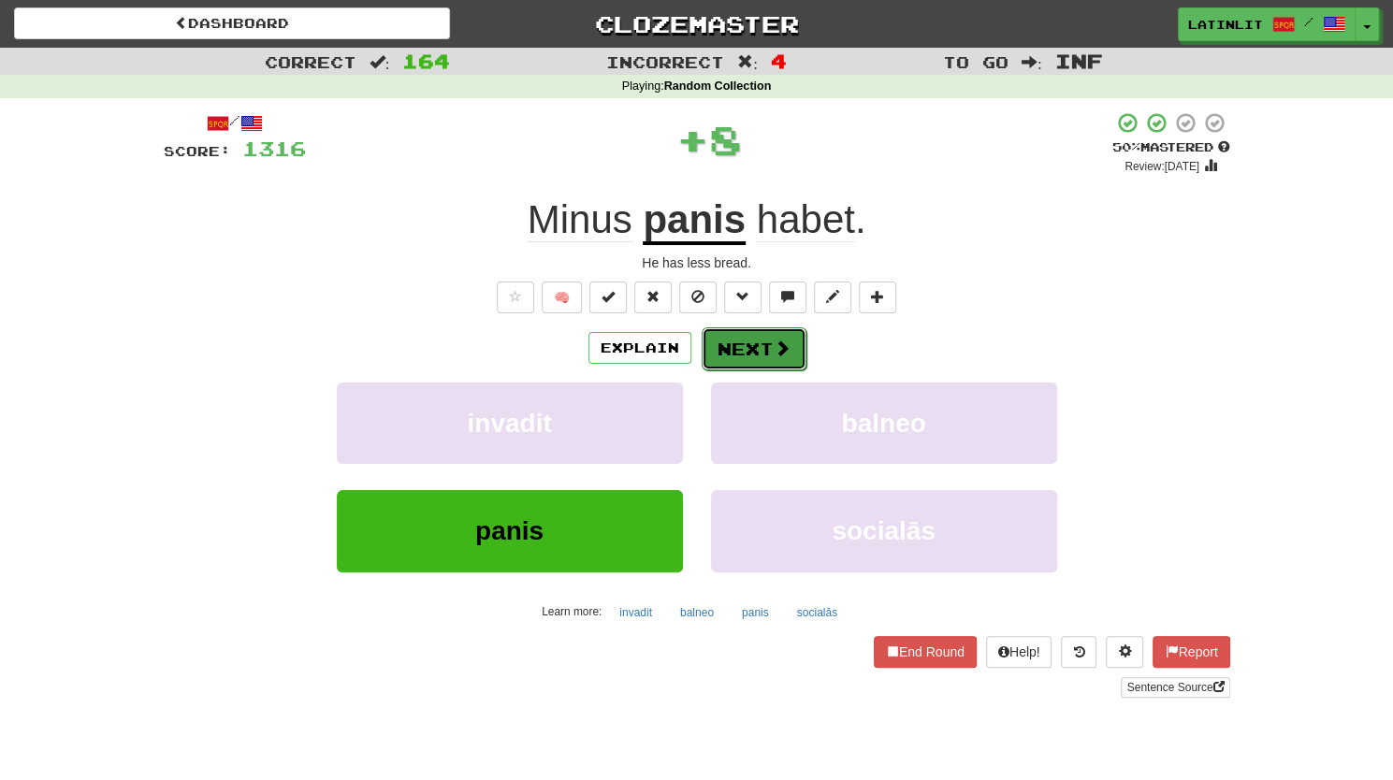
click at [752, 353] on button "Next" at bounding box center [753, 348] width 105 height 43
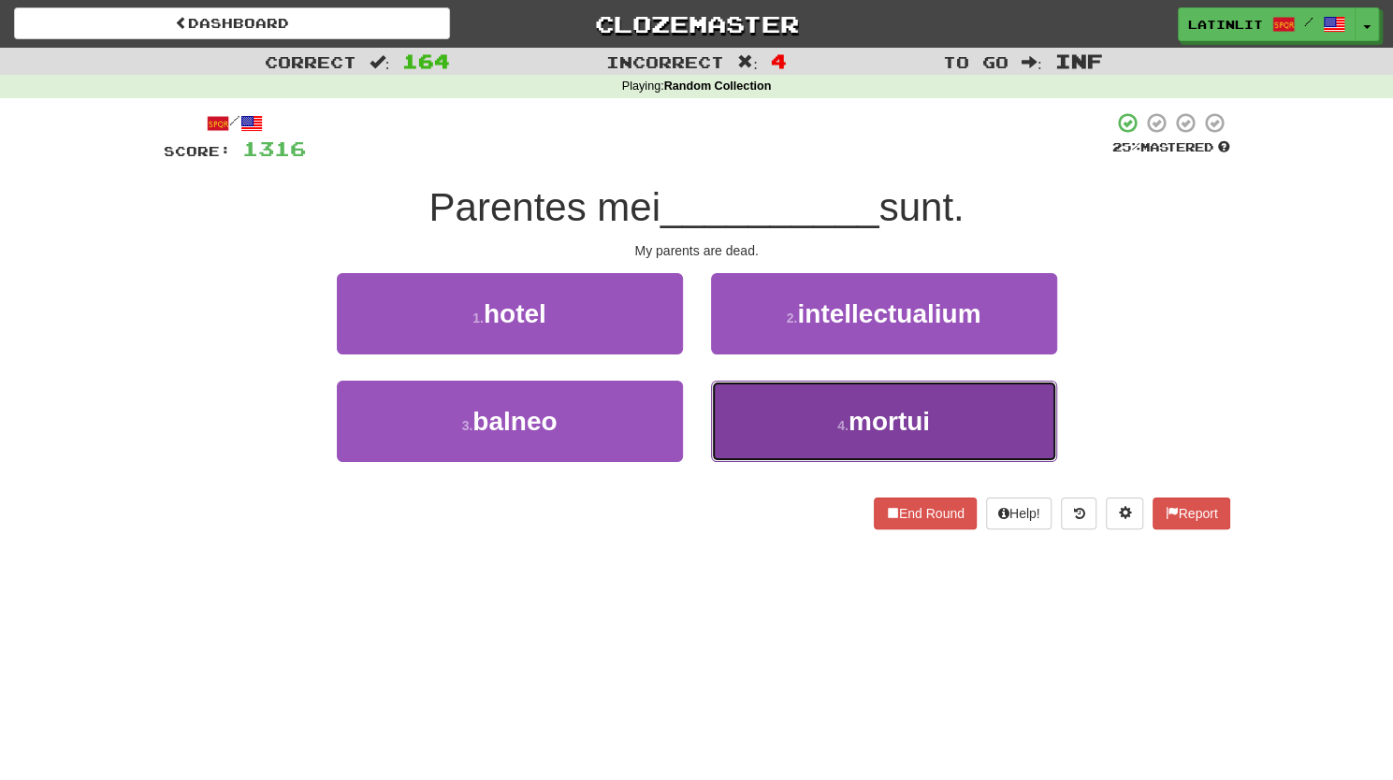
click at [743, 423] on button "4 . mortui" at bounding box center [884, 421] width 346 height 81
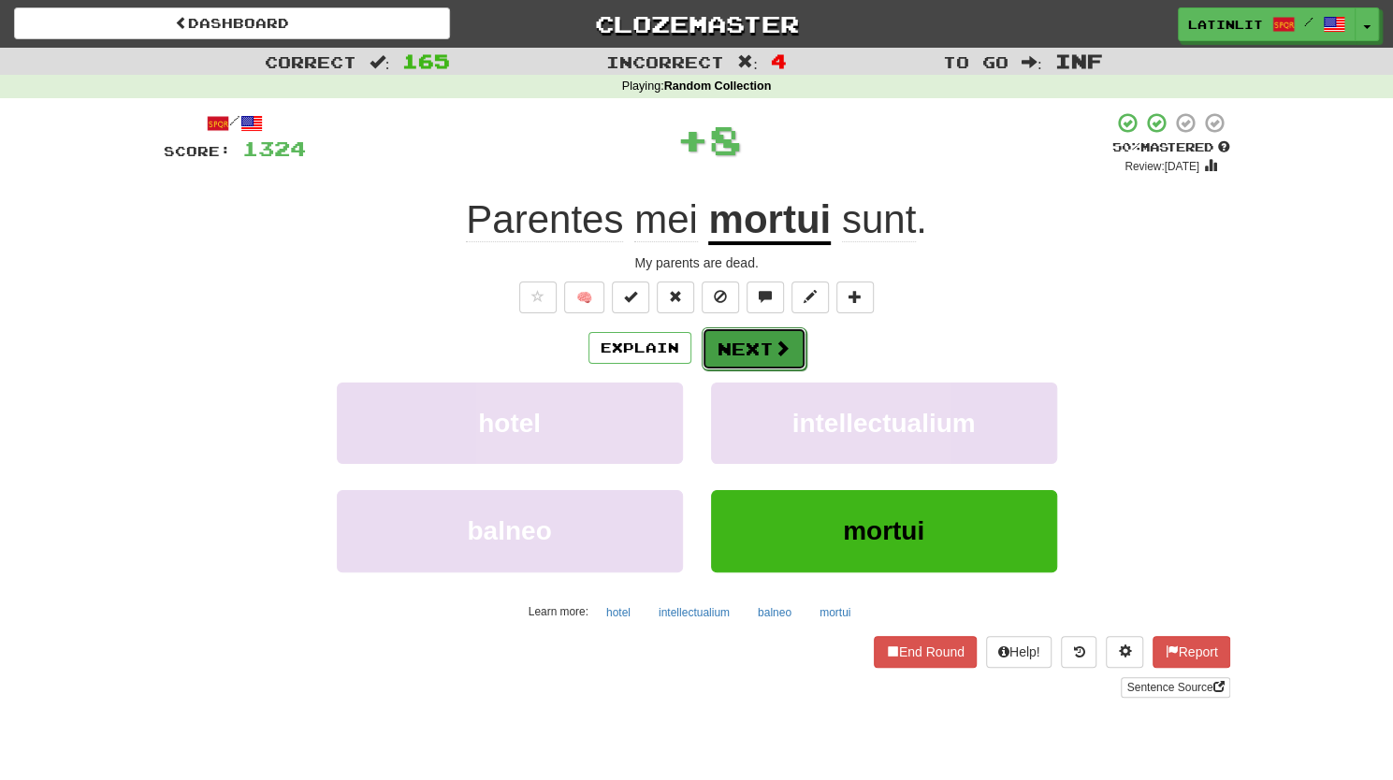
click at [726, 351] on button "Next" at bounding box center [753, 348] width 105 height 43
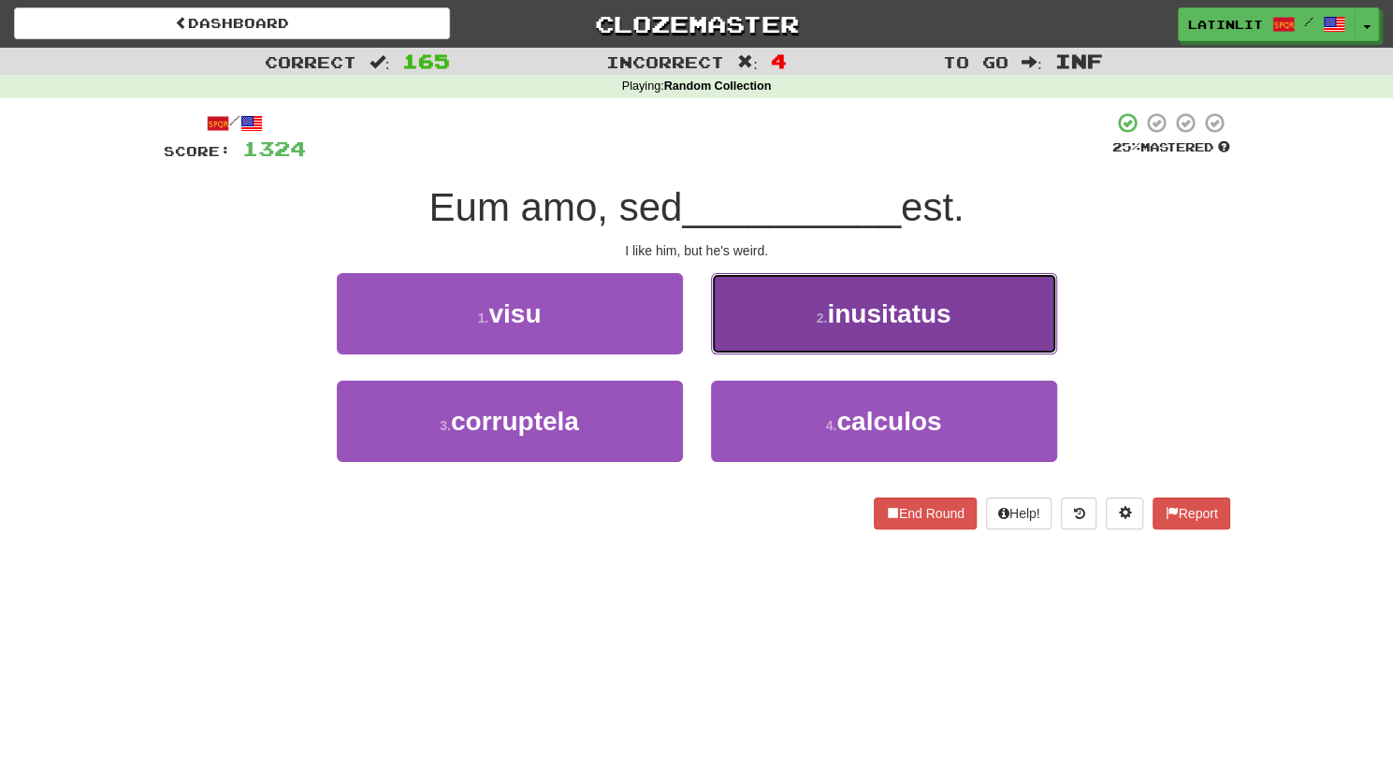
click at [752, 319] on button "2 . inusitatus" at bounding box center [884, 313] width 346 height 81
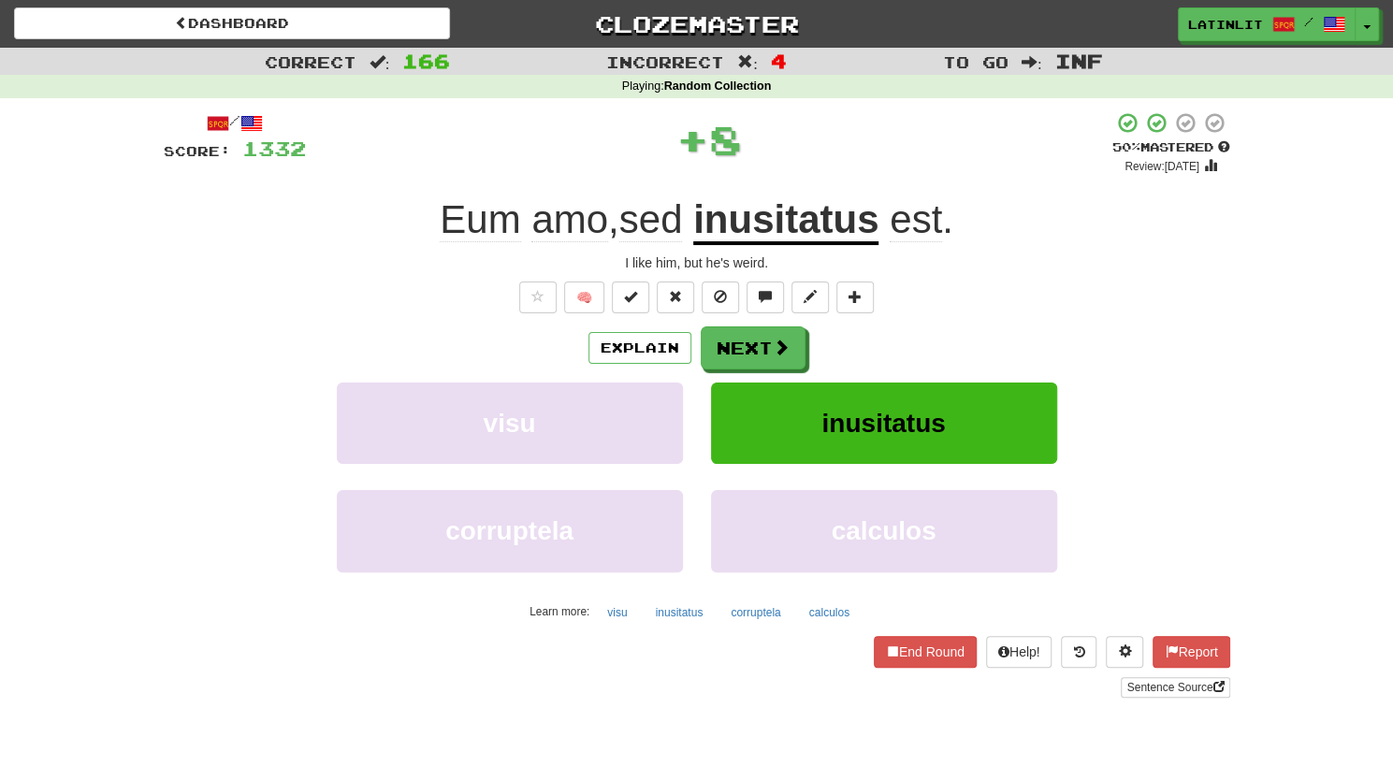
click at [767, 235] on u "inusitatus" at bounding box center [785, 221] width 185 height 48
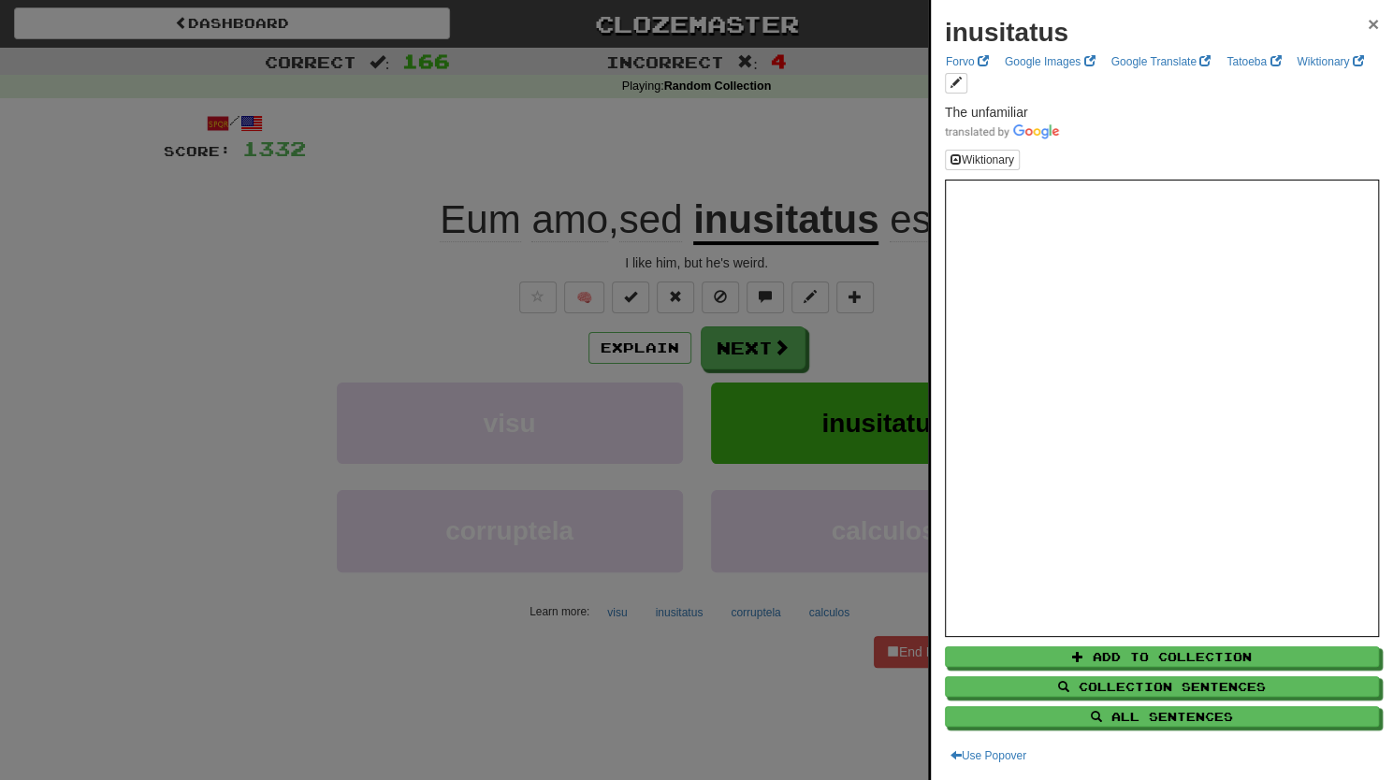
click at [1367, 23] on span "×" at bounding box center [1372, 24] width 11 height 22
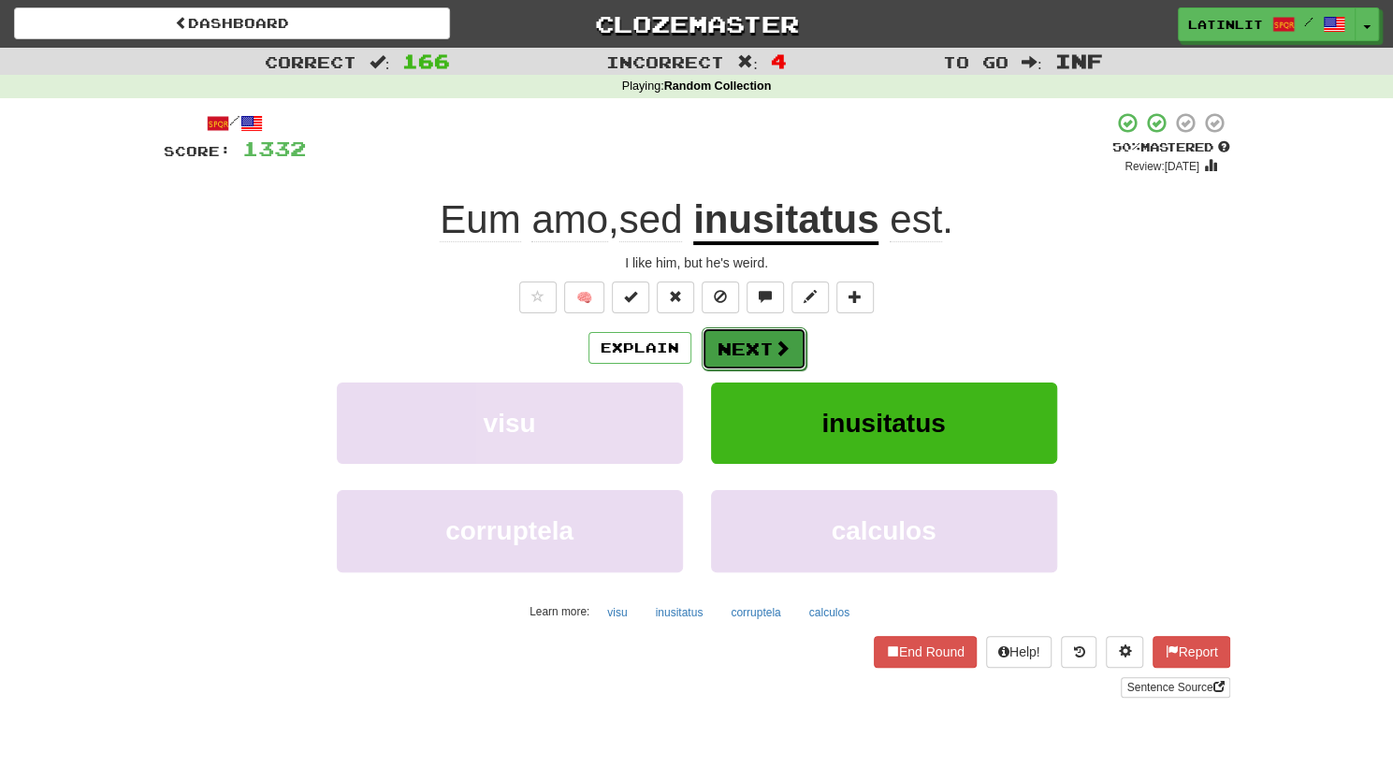
click at [764, 363] on button "Next" at bounding box center [753, 348] width 105 height 43
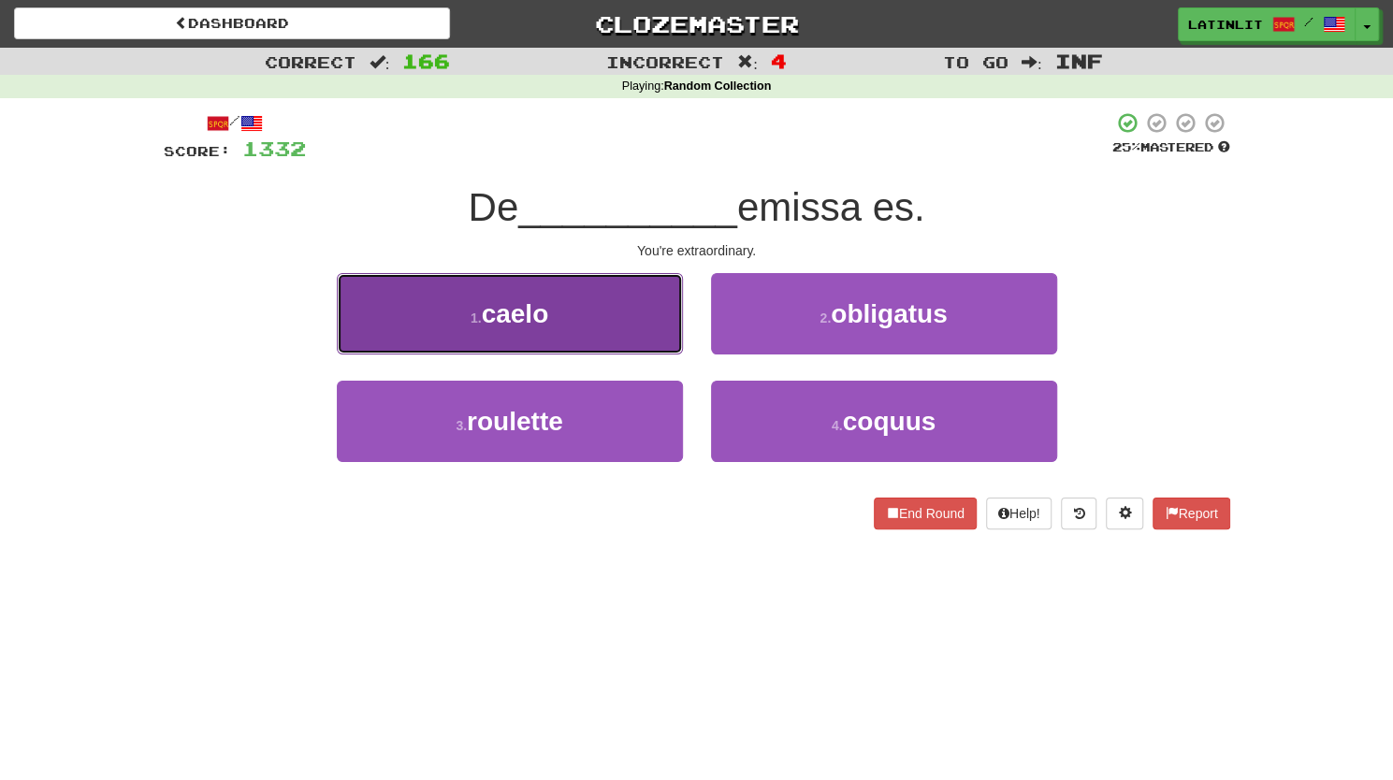
click at [587, 321] on button "1 . caelo" at bounding box center [510, 313] width 346 height 81
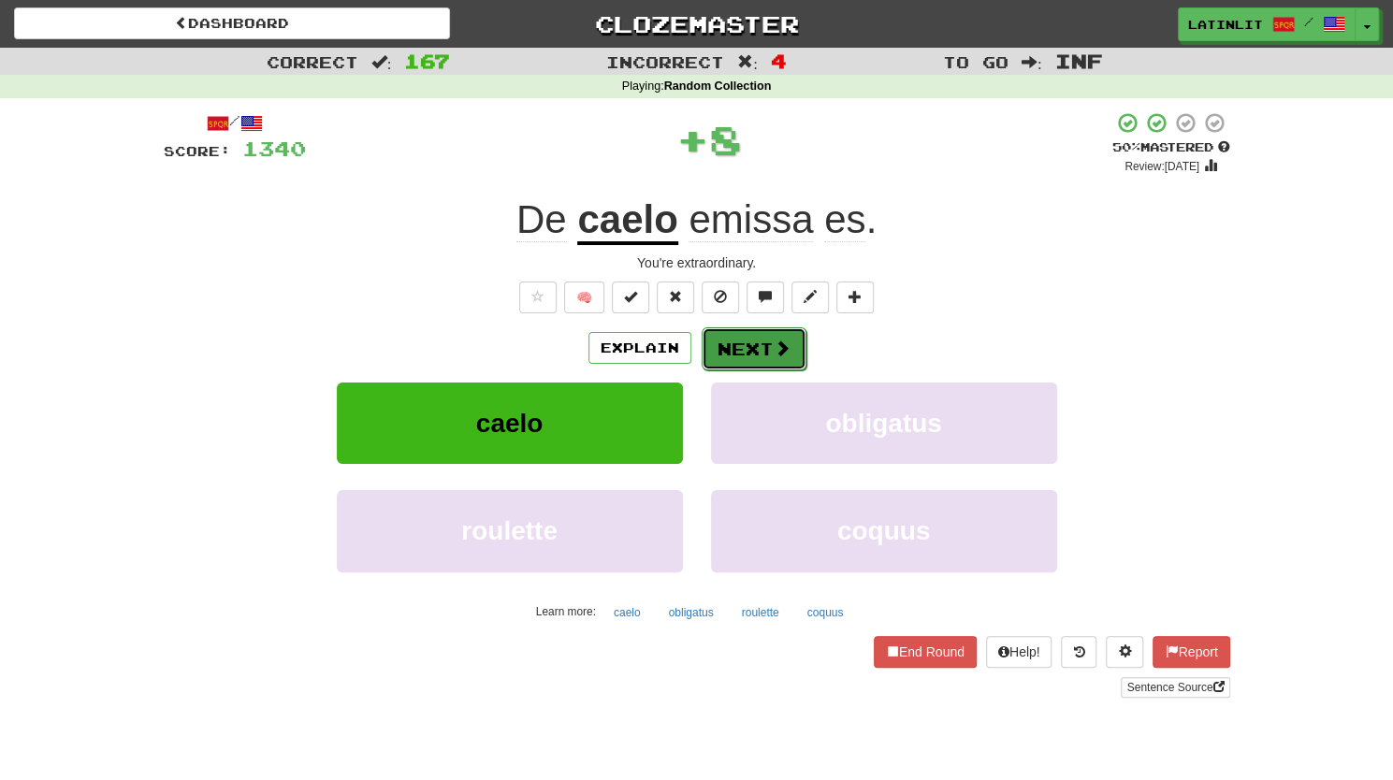
click at [729, 339] on button "Next" at bounding box center [753, 348] width 105 height 43
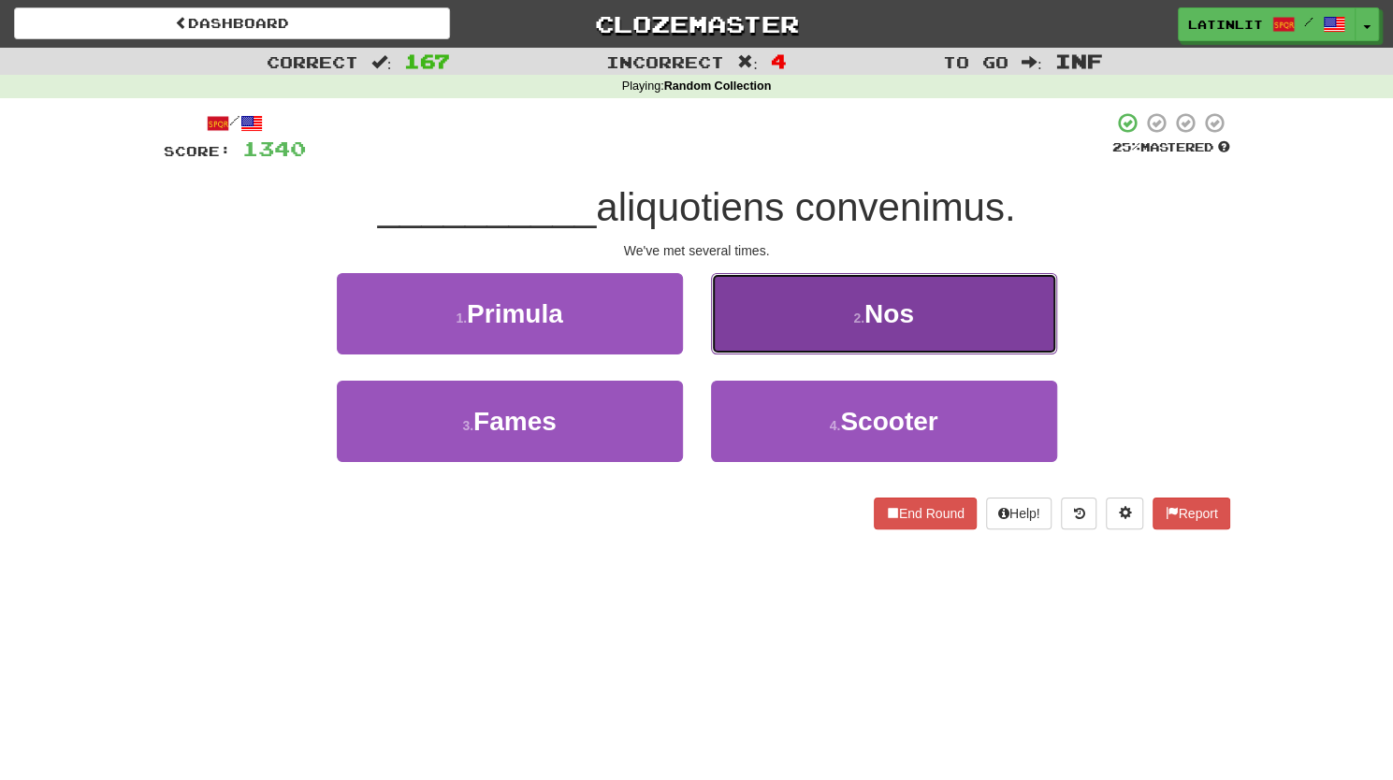
click at [770, 318] on button "2 . Nos" at bounding box center [884, 313] width 346 height 81
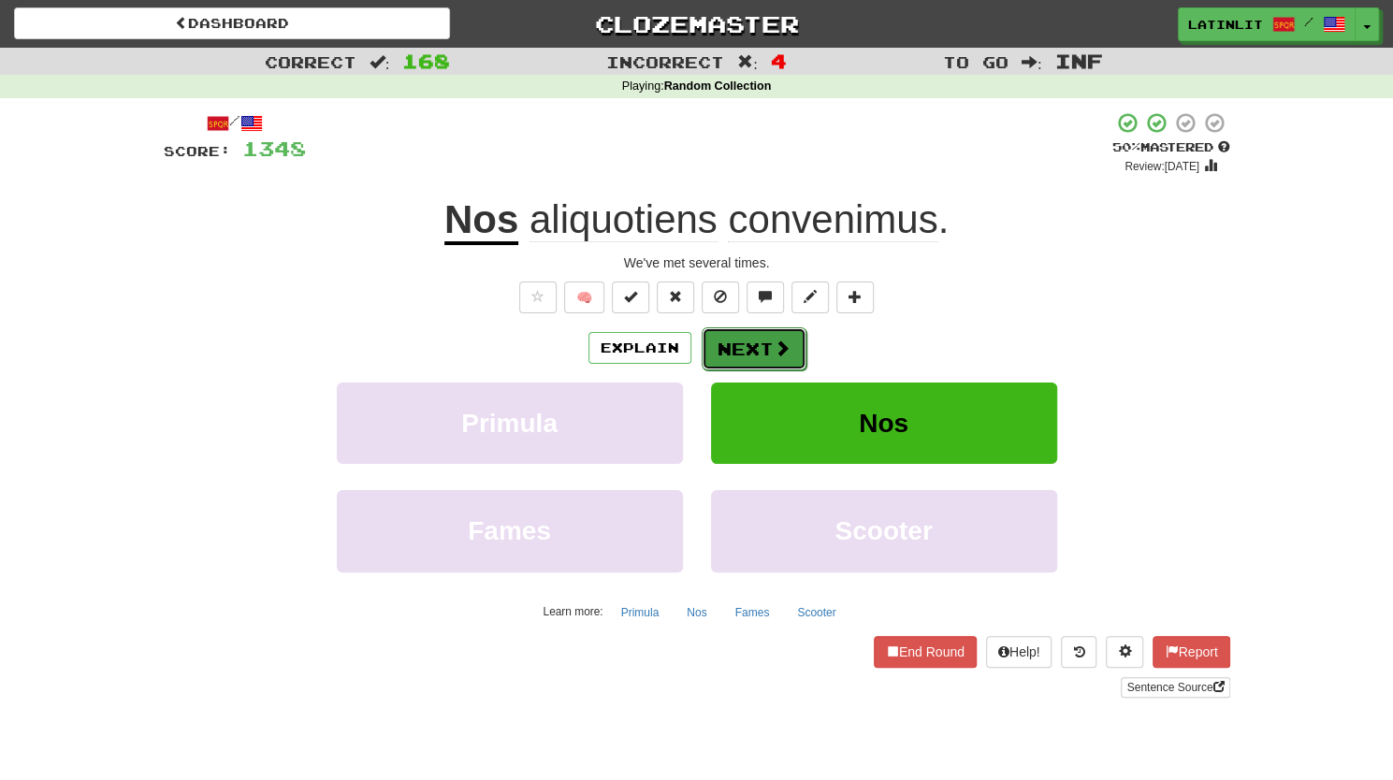
click at [731, 346] on button "Next" at bounding box center [753, 348] width 105 height 43
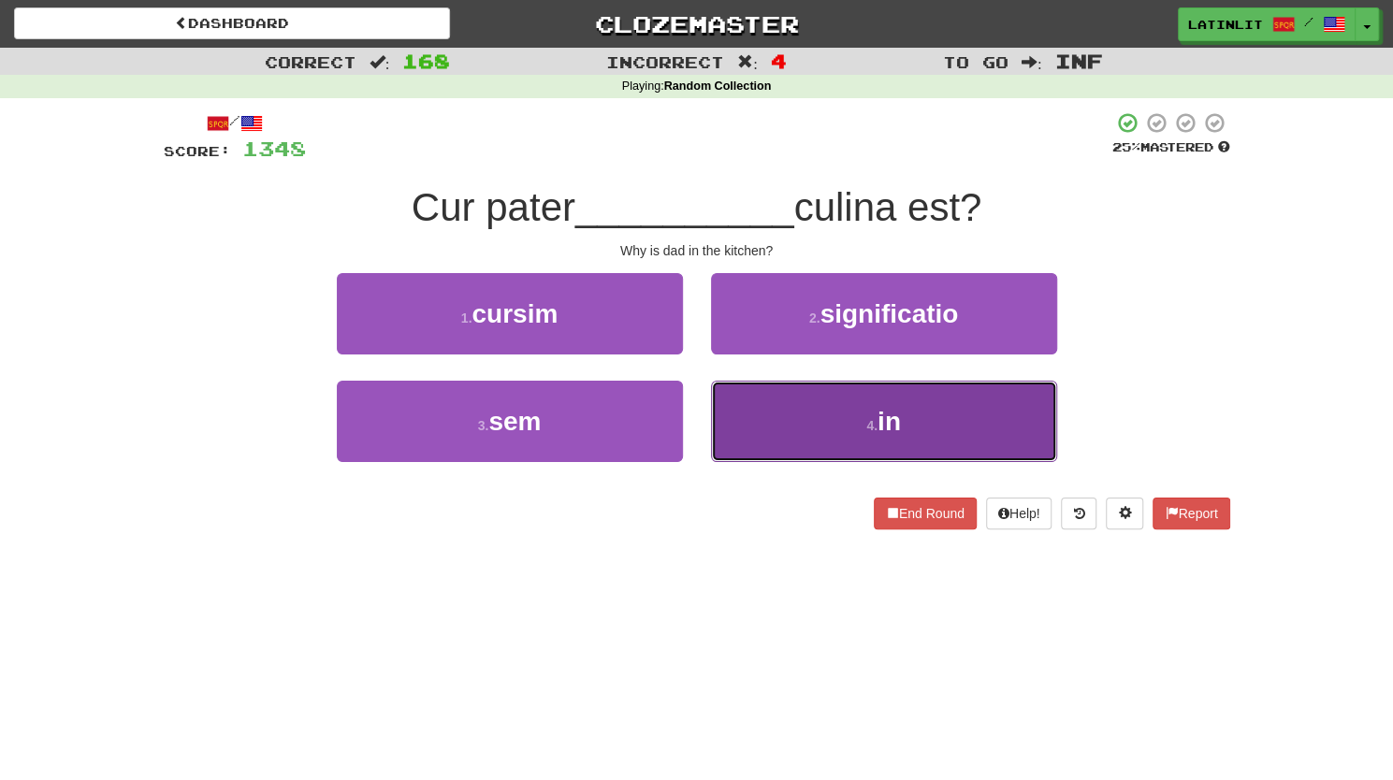
click at [810, 424] on button "4 . in" at bounding box center [884, 421] width 346 height 81
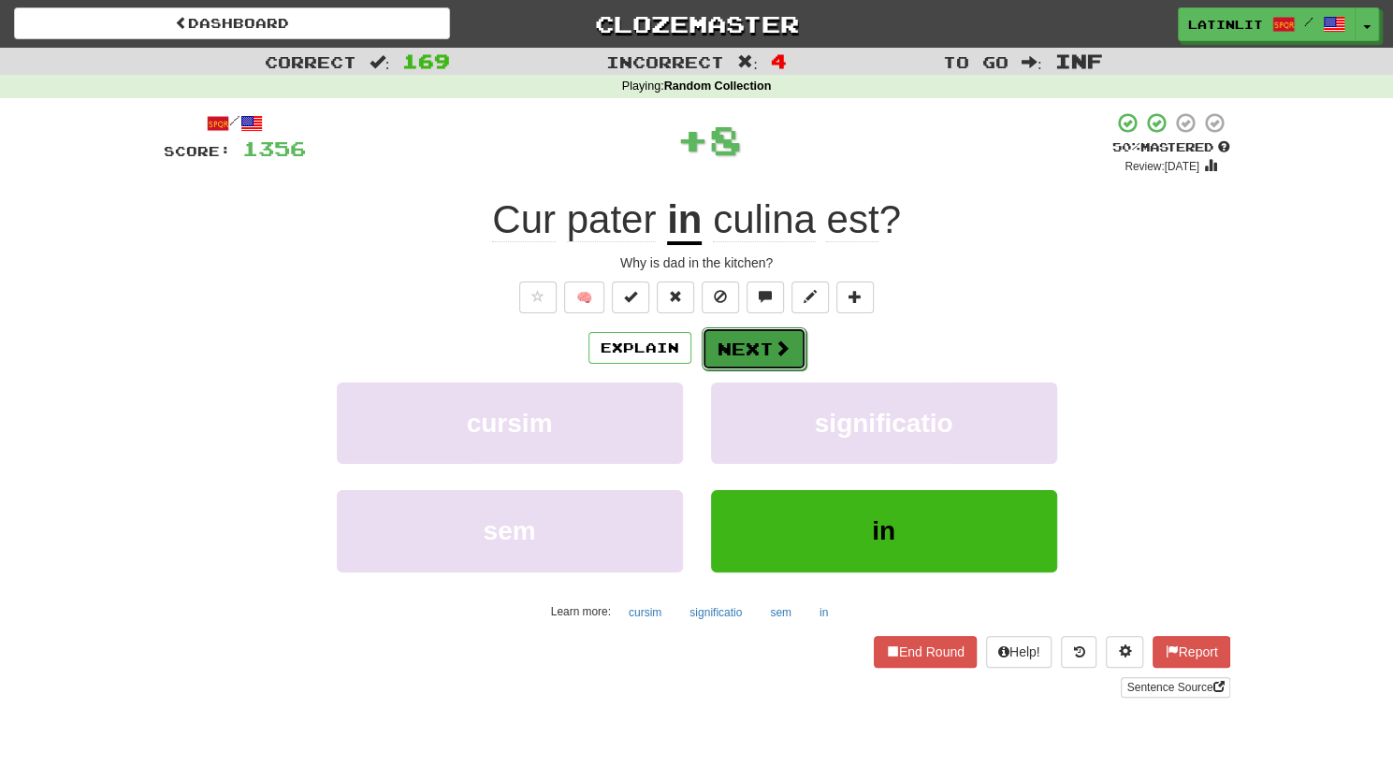
click at [741, 334] on button "Next" at bounding box center [753, 348] width 105 height 43
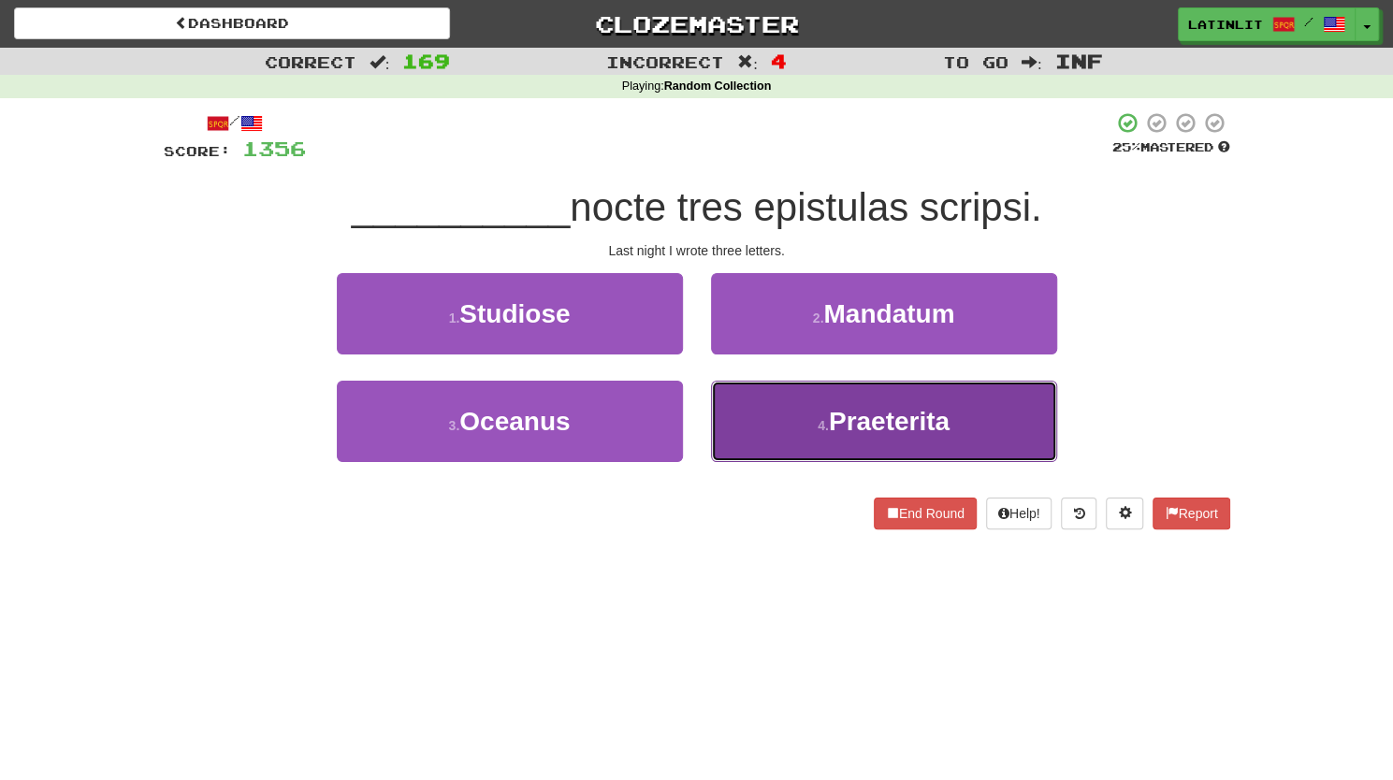
click at [793, 424] on button "4 . Praeterita" at bounding box center [884, 421] width 346 height 81
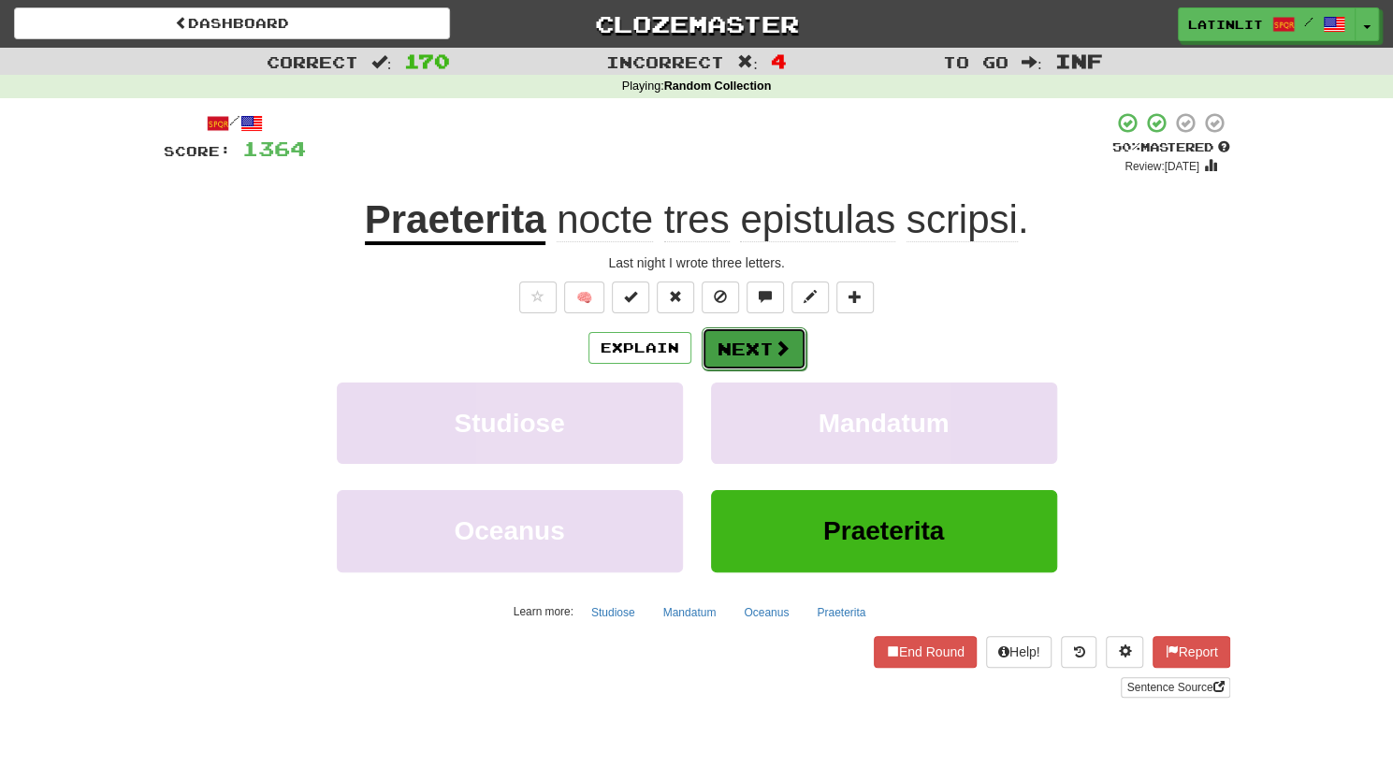
click at [728, 344] on button "Next" at bounding box center [753, 348] width 105 height 43
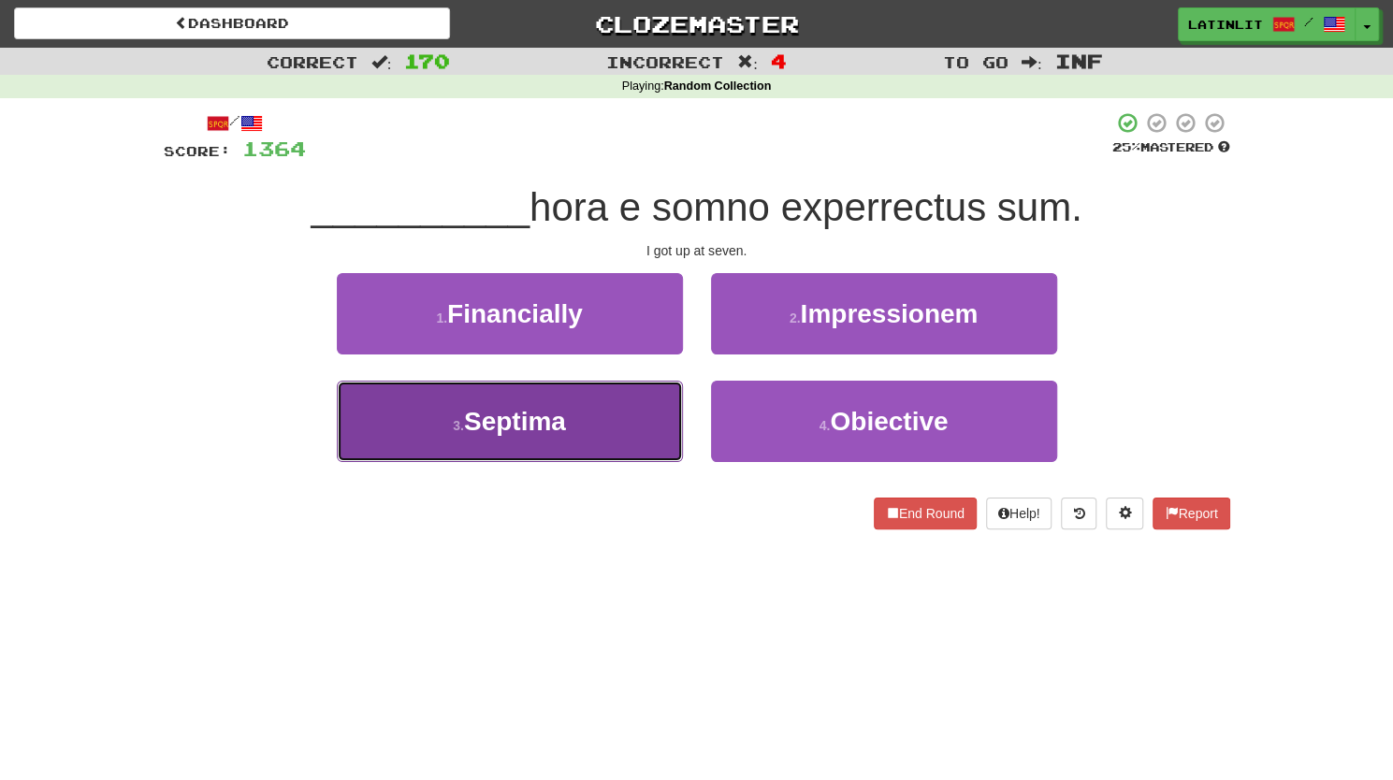
click at [625, 423] on button "3 . Septima" at bounding box center [510, 421] width 346 height 81
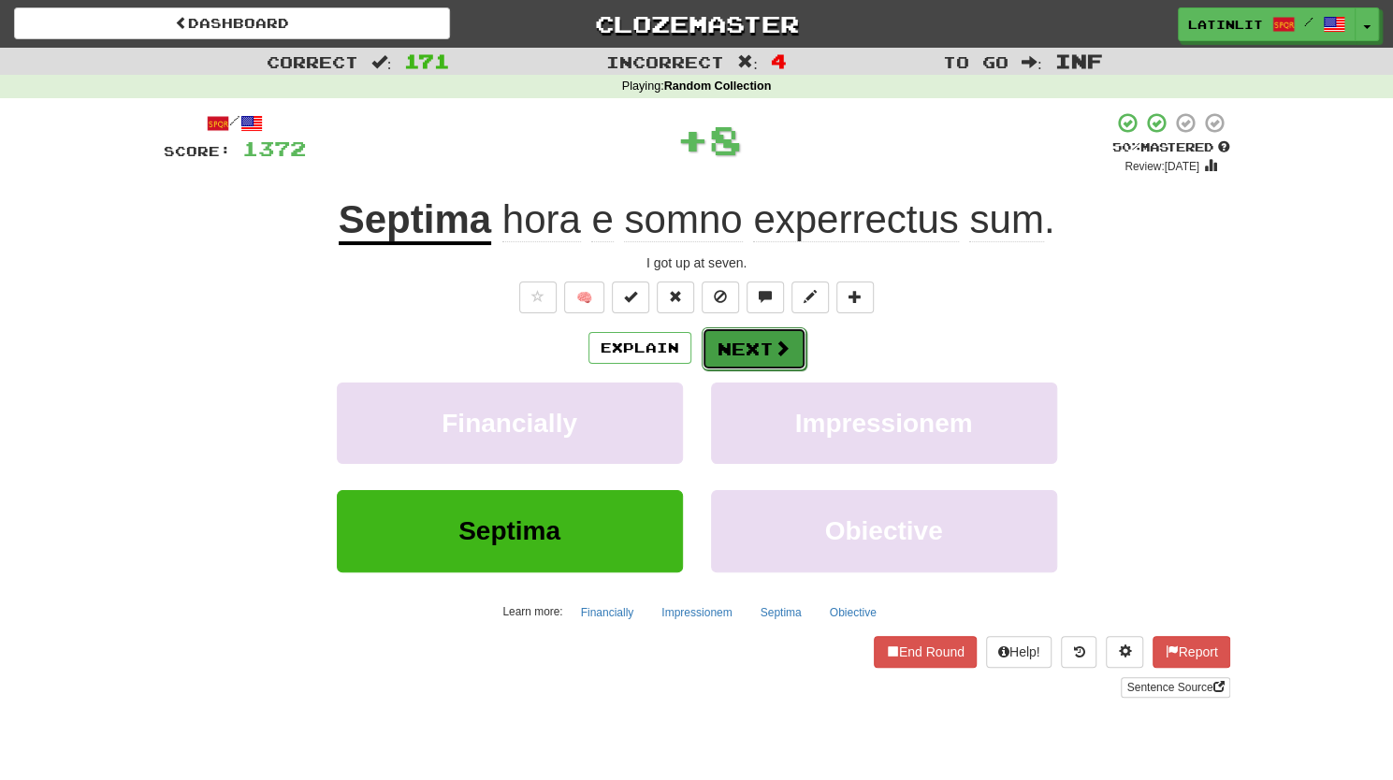
click at [761, 340] on button "Next" at bounding box center [753, 348] width 105 height 43
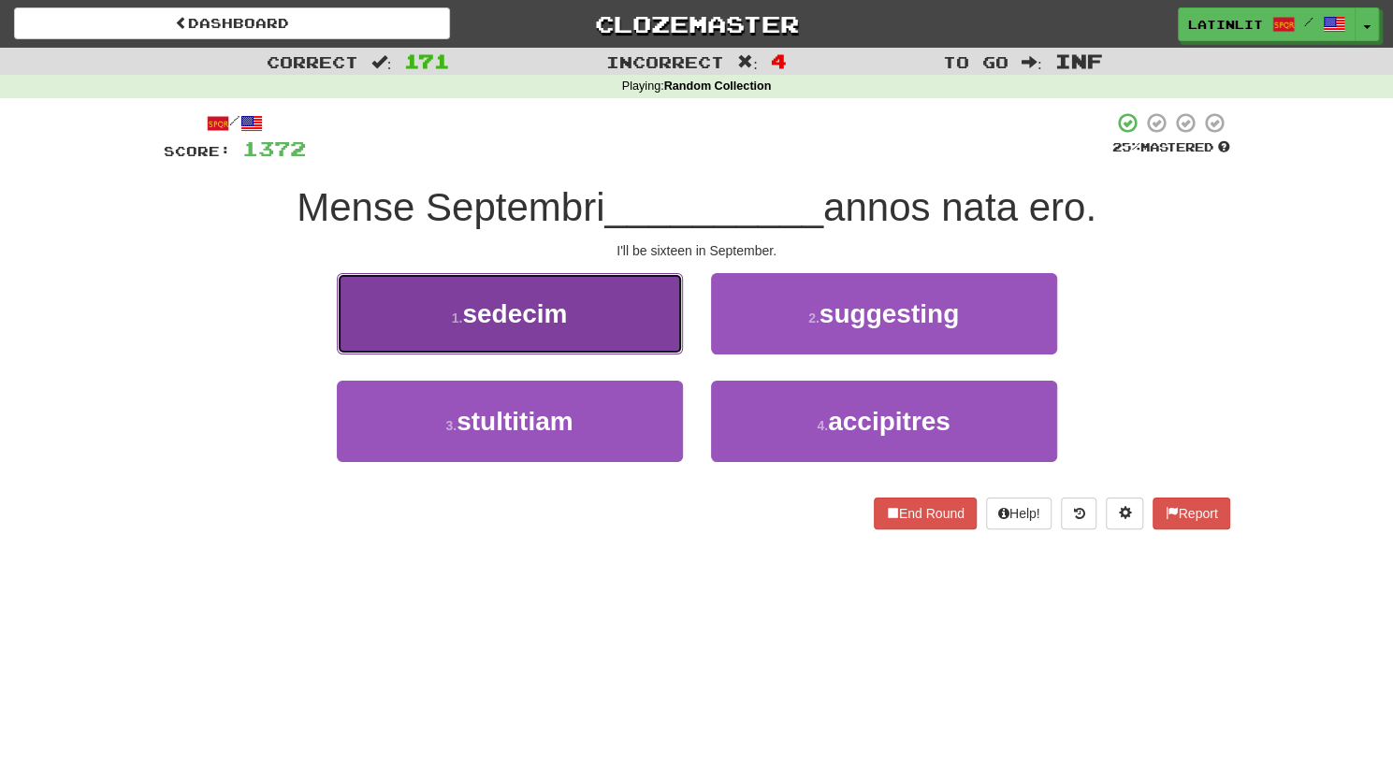
click at [627, 325] on button "1 . sedecim" at bounding box center [510, 313] width 346 height 81
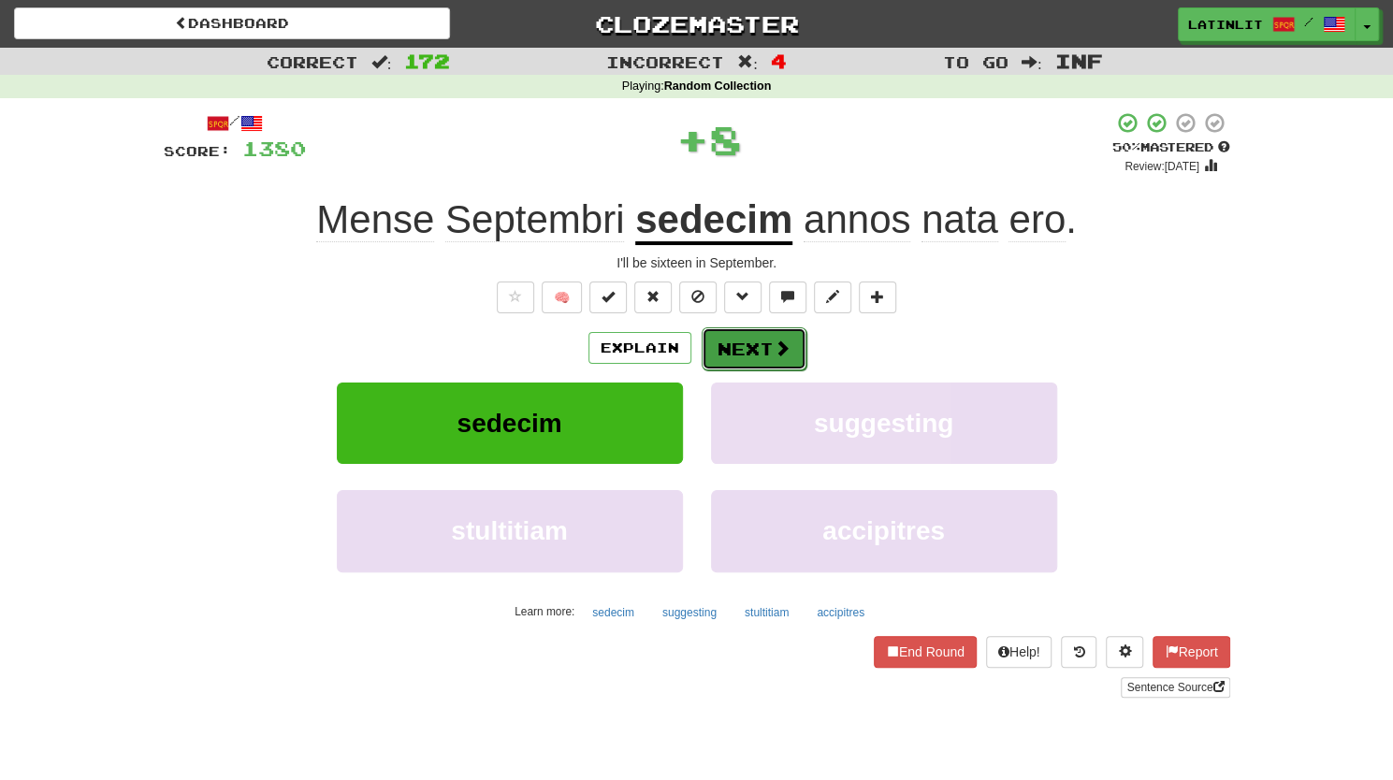
click at [777, 345] on span at bounding box center [781, 347] width 17 height 17
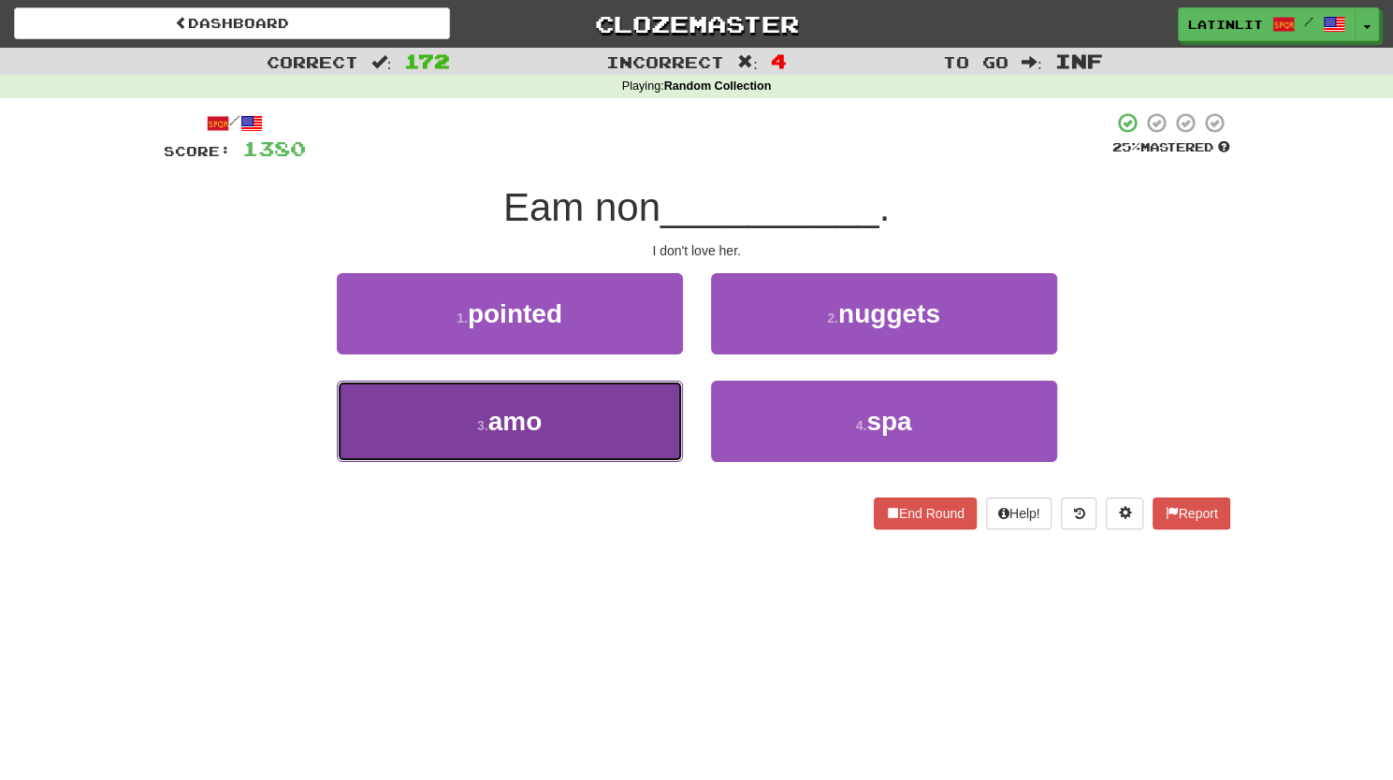
click at [609, 434] on button "3 . amo" at bounding box center [510, 421] width 346 height 81
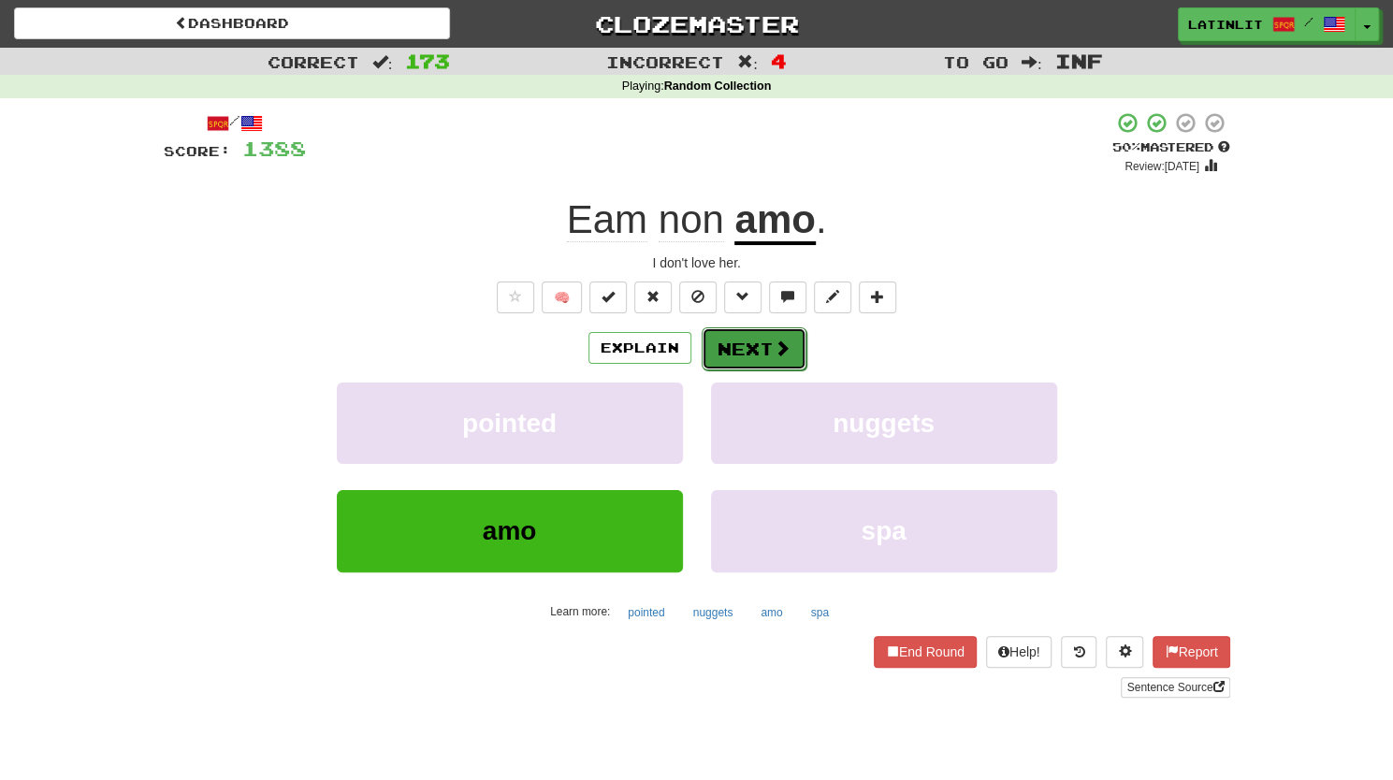
click at [758, 342] on button "Next" at bounding box center [753, 348] width 105 height 43
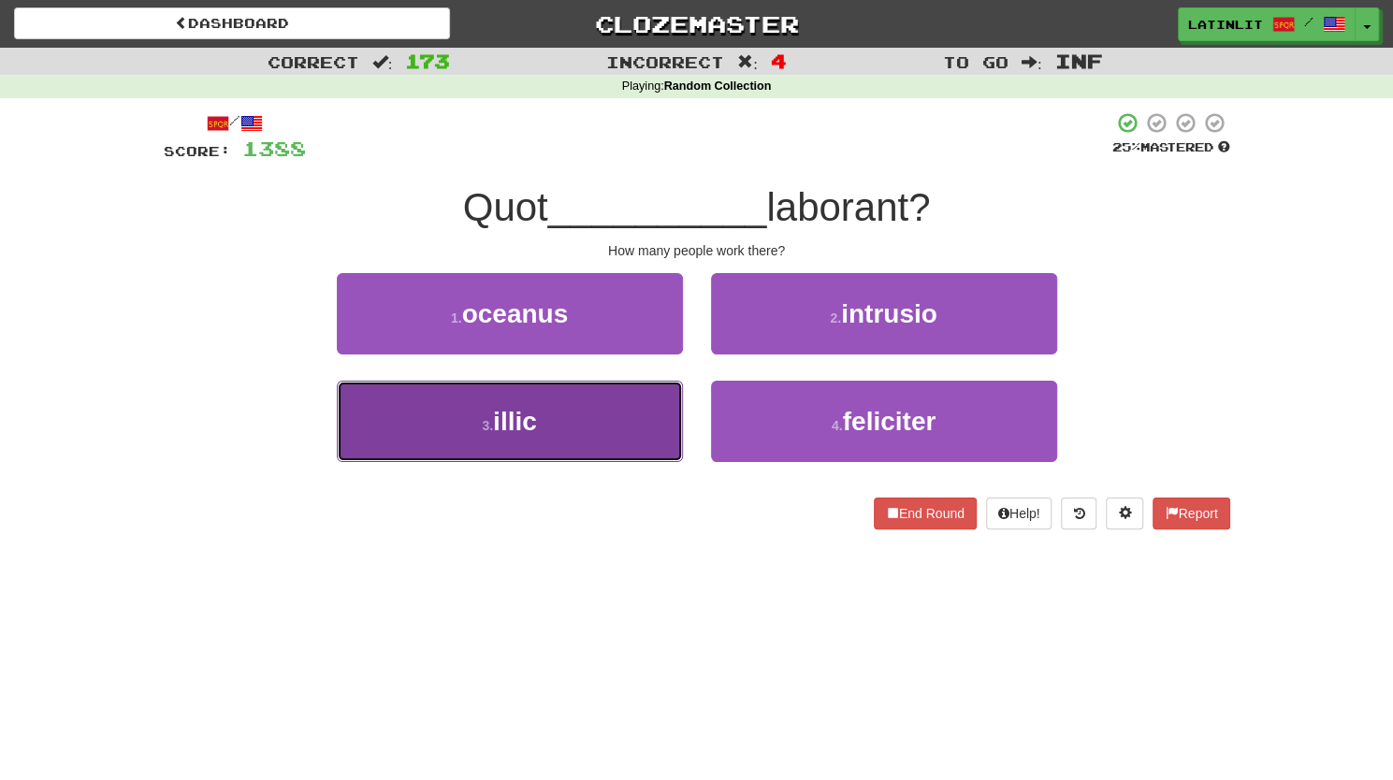
click at [597, 434] on button "3 . illic" at bounding box center [510, 421] width 346 height 81
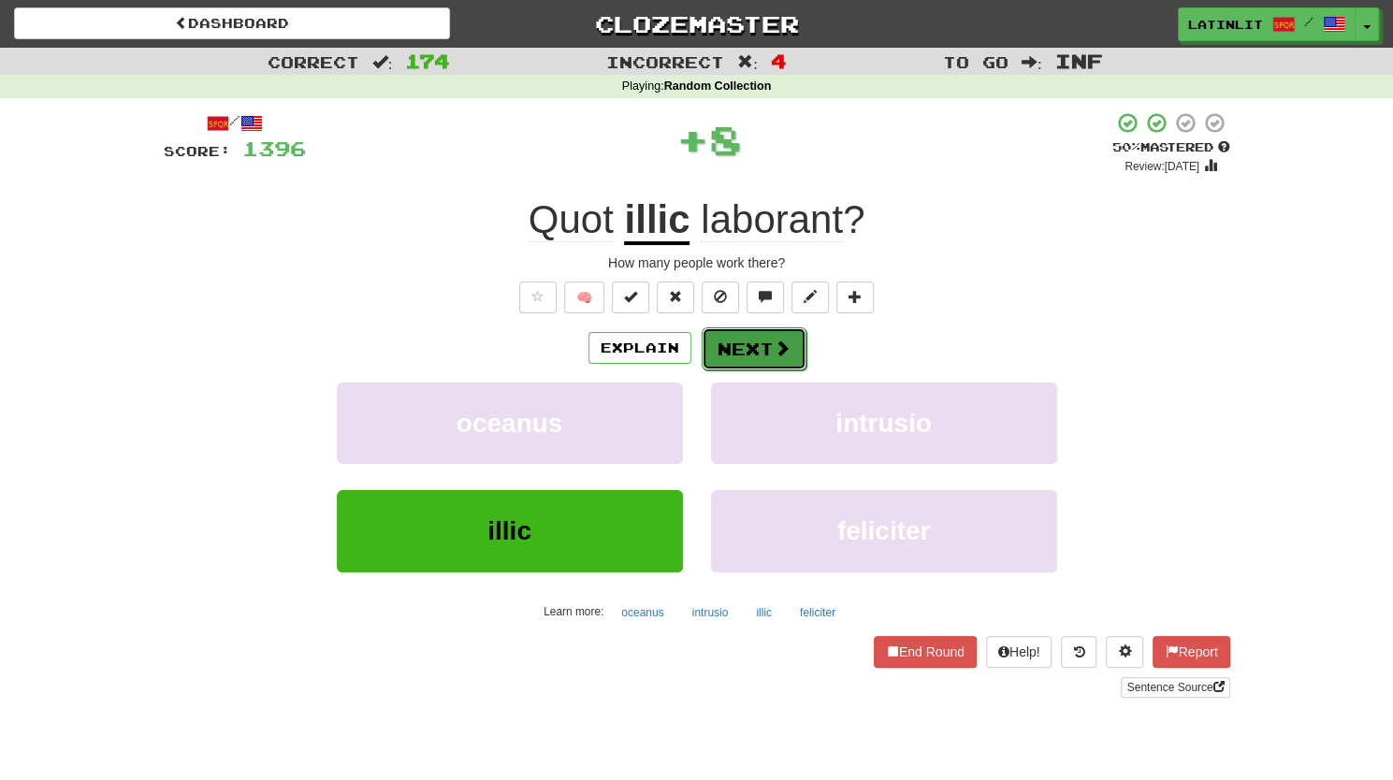
click at [731, 349] on button "Next" at bounding box center [753, 348] width 105 height 43
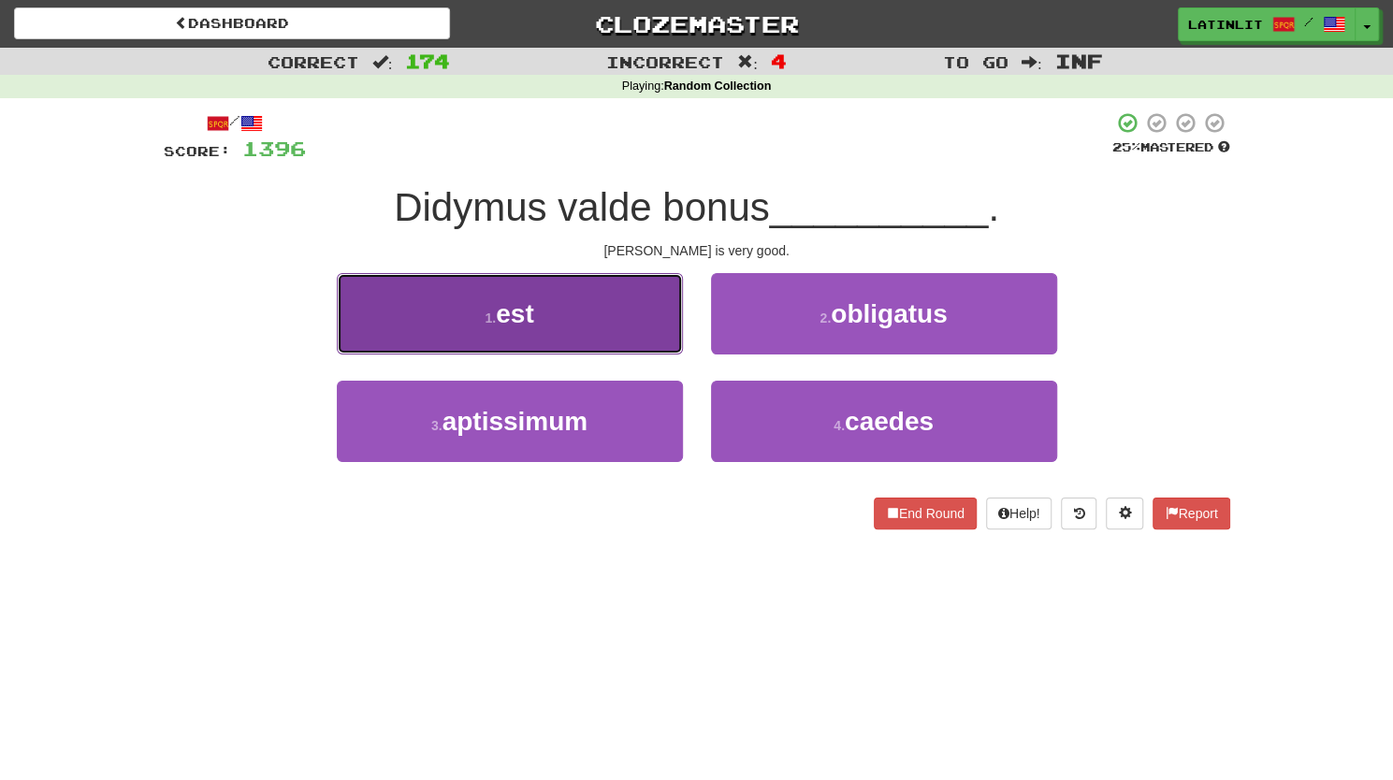
click at [630, 345] on button "1 . est" at bounding box center [510, 313] width 346 height 81
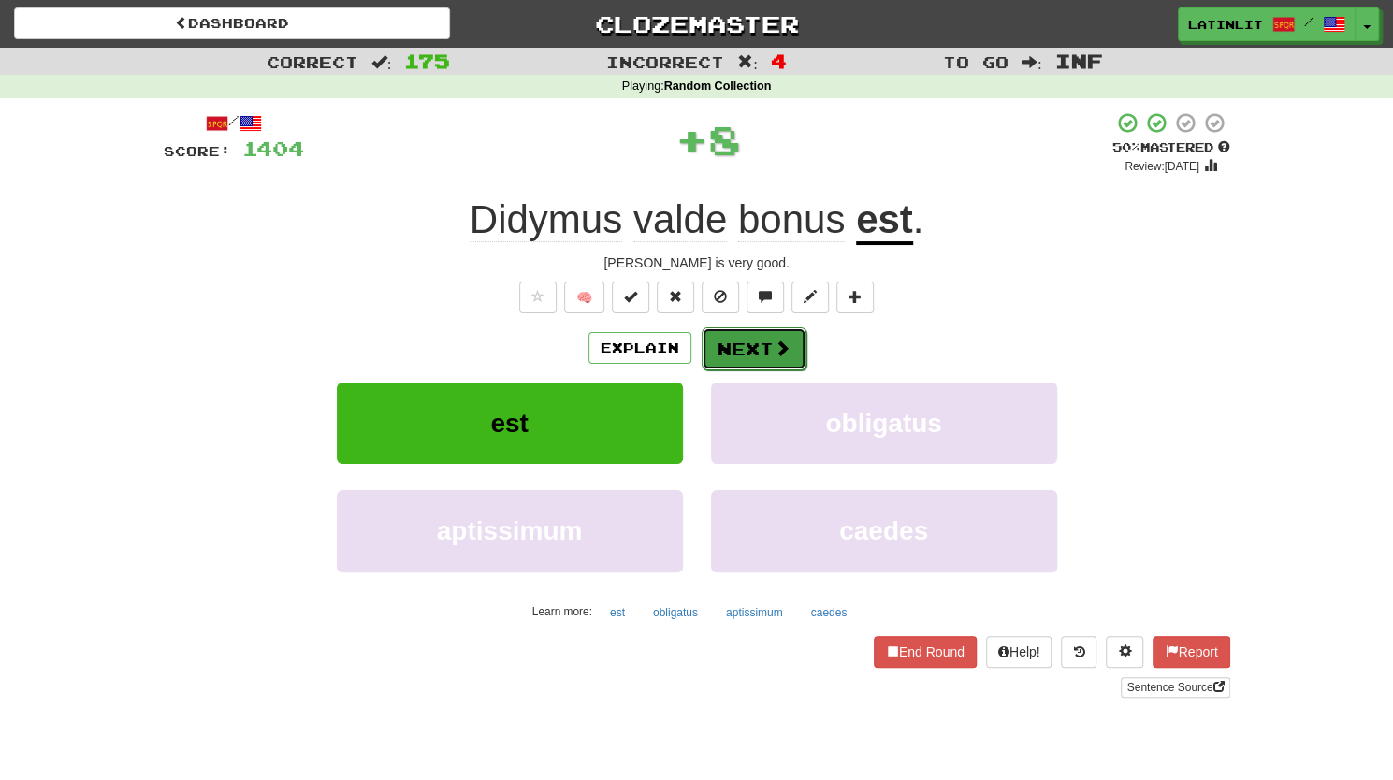
click at [748, 345] on button "Next" at bounding box center [753, 348] width 105 height 43
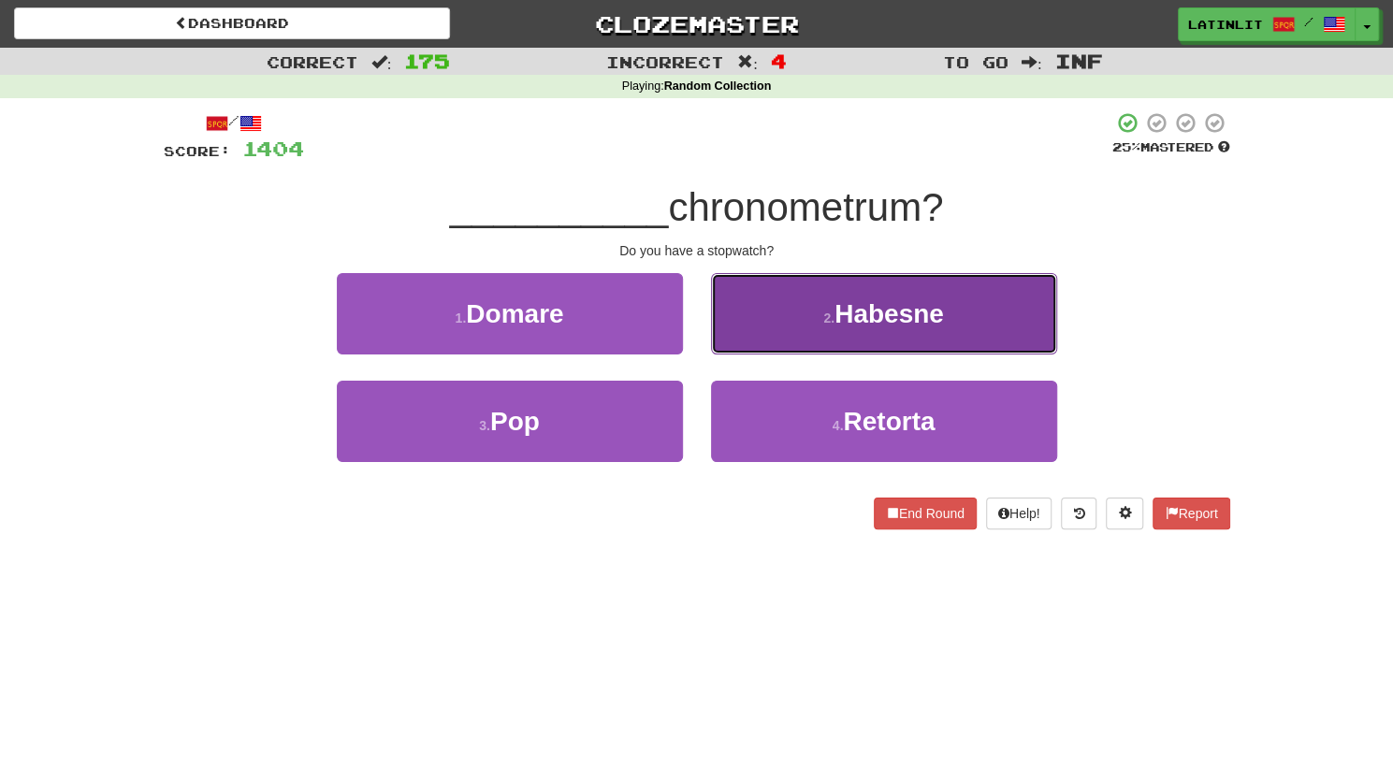
click at [771, 314] on button "2 . [GEOGRAPHIC_DATA]" at bounding box center [884, 313] width 346 height 81
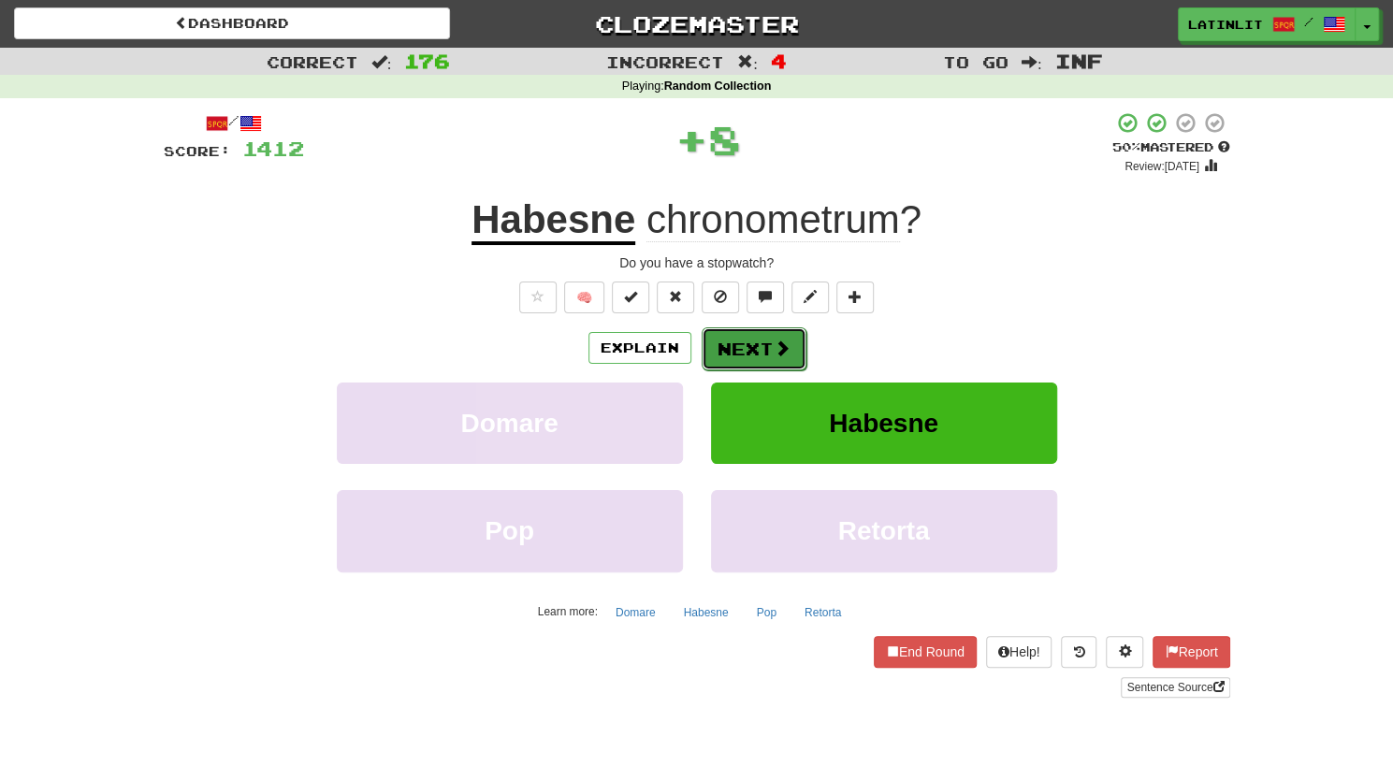
click at [743, 349] on button "Next" at bounding box center [753, 348] width 105 height 43
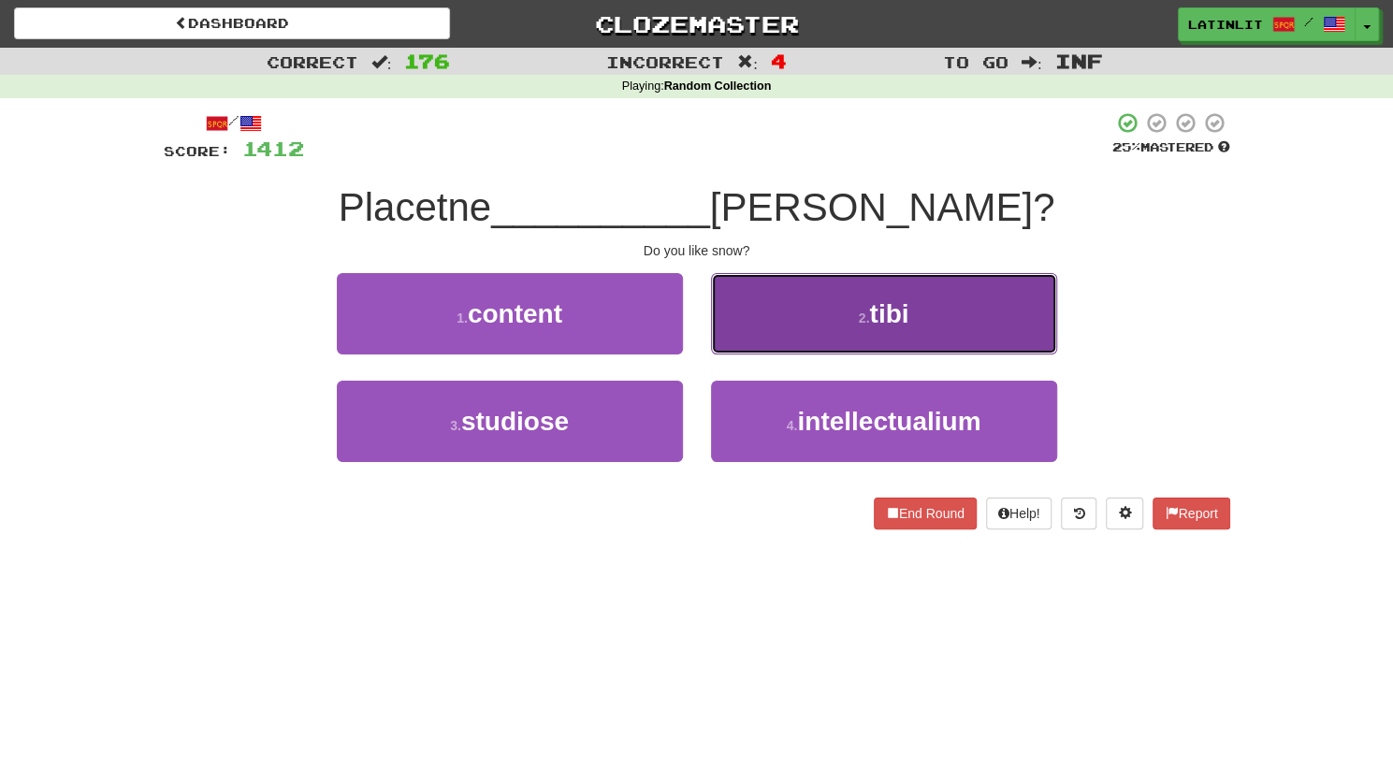
click at [773, 318] on button "2 . tibi" at bounding box center [884, 313] width 346 height 81
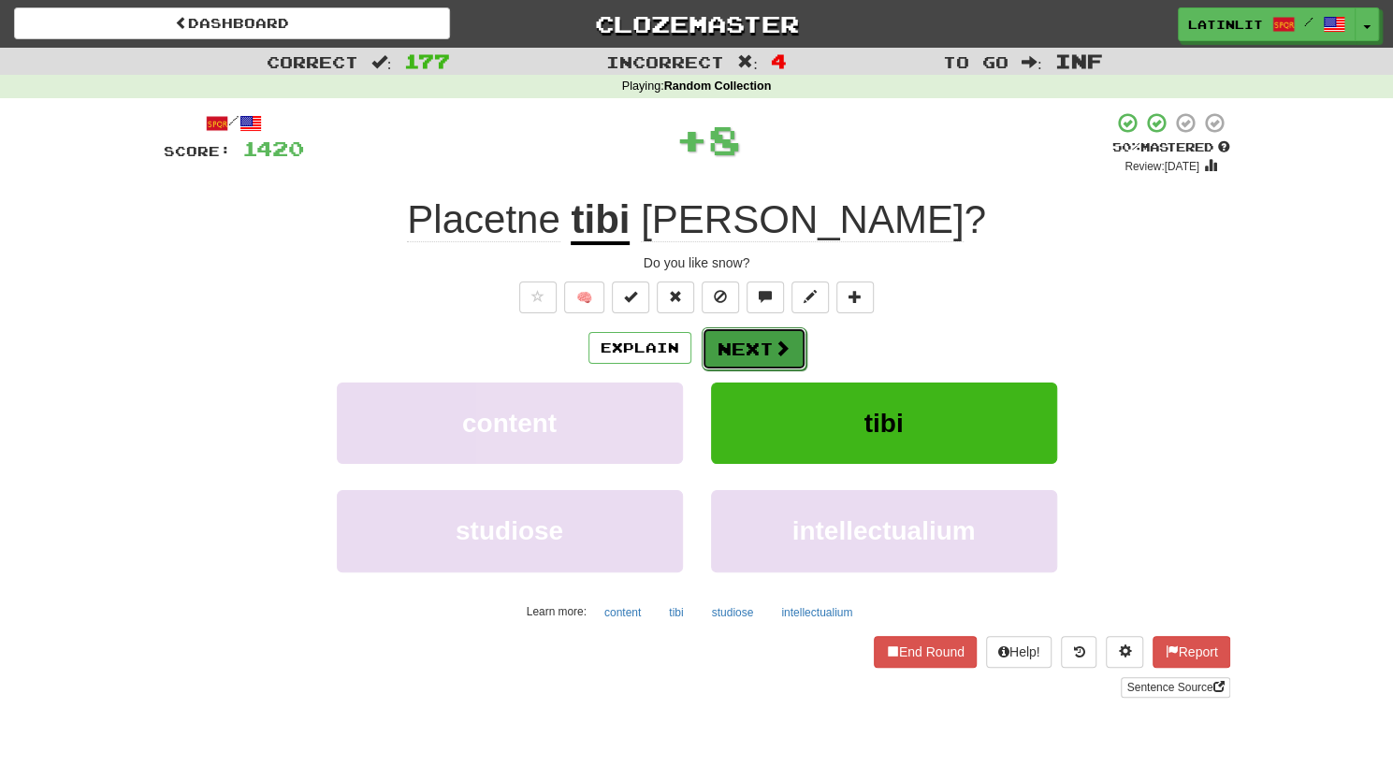
click at [749, 357] on button "Next" at bounding box center [753, 348] width 105 height 43
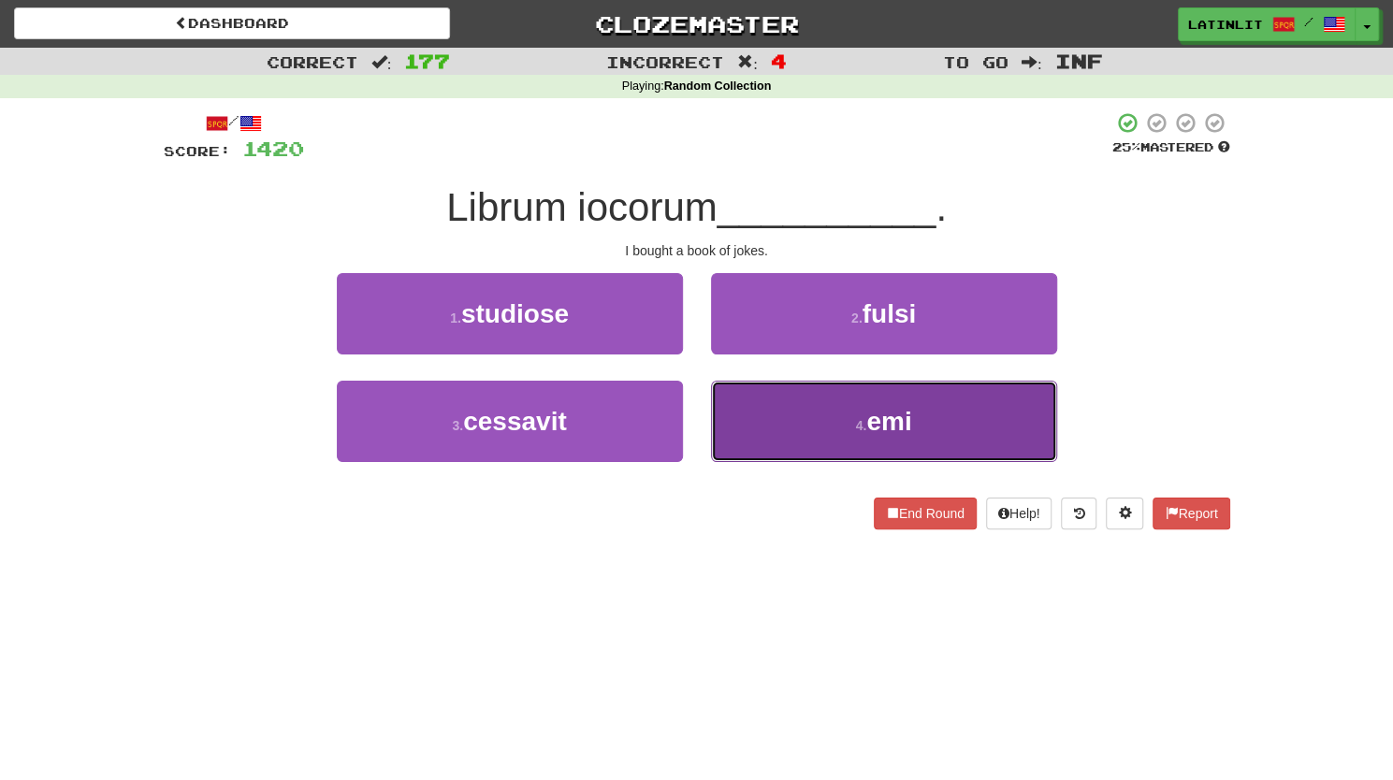
click at [784, 429] on button "4 . emi" at bounding box center [884, 421] width 346 height 81
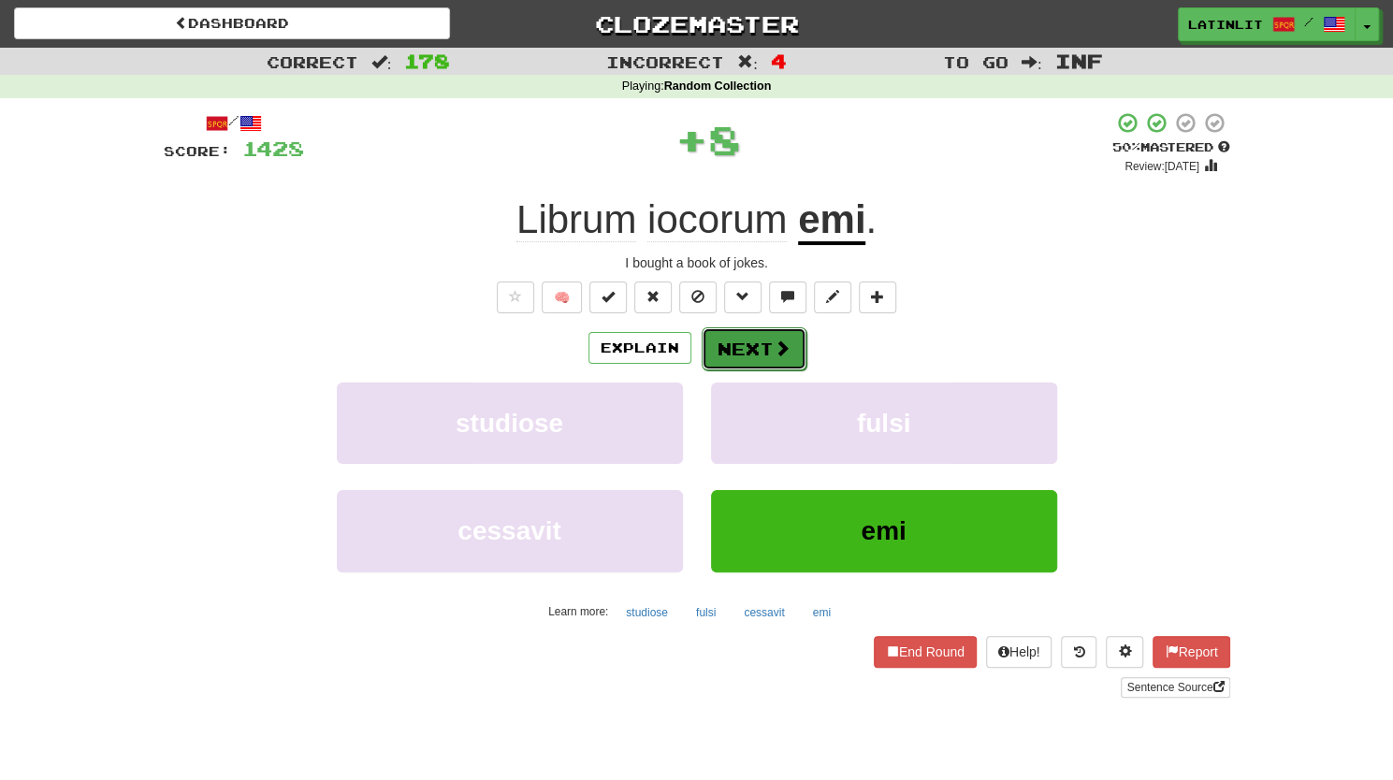
click at [763, 351] on button "Next" at bounding box center [753, 348] width 105 height 43
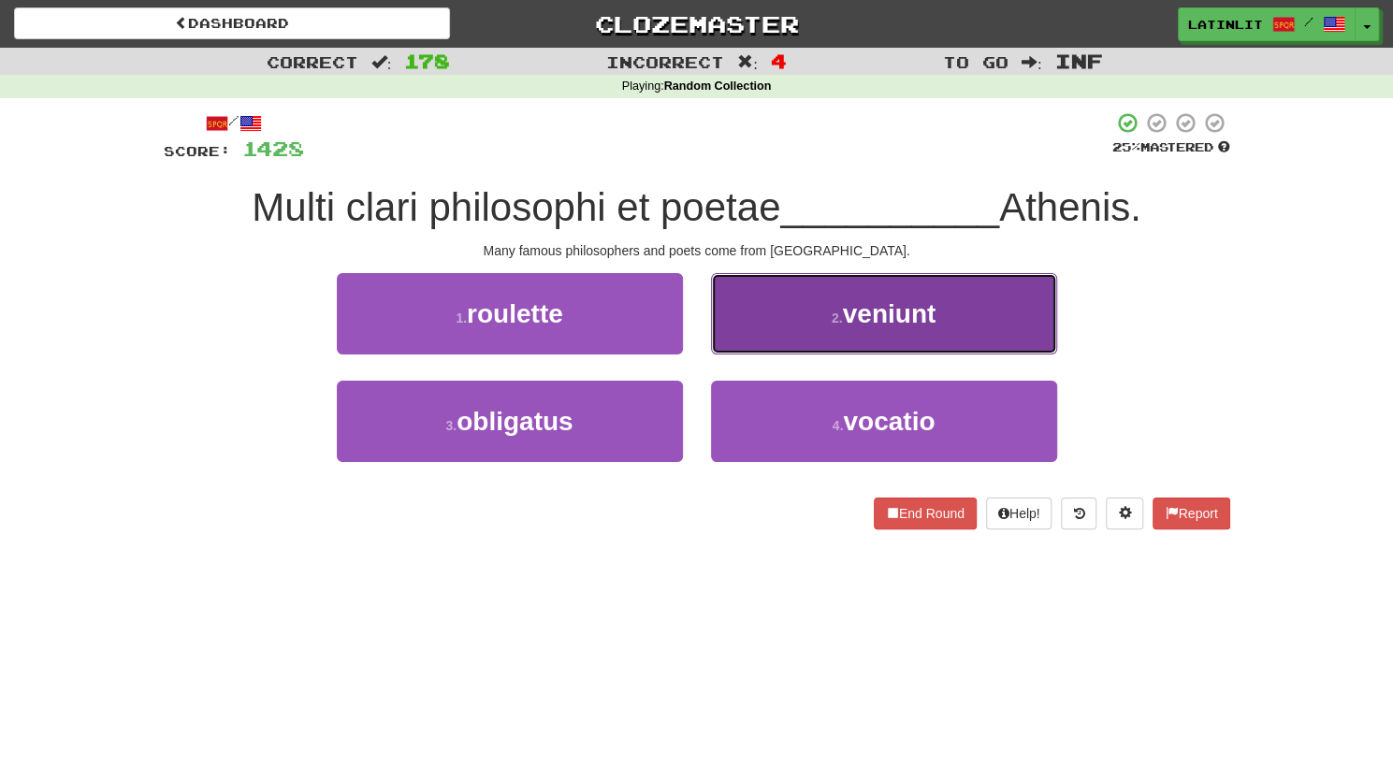
click at [784, 317] on button "2 . veniunt" at bounding box center [884, 313] width 346 height 81
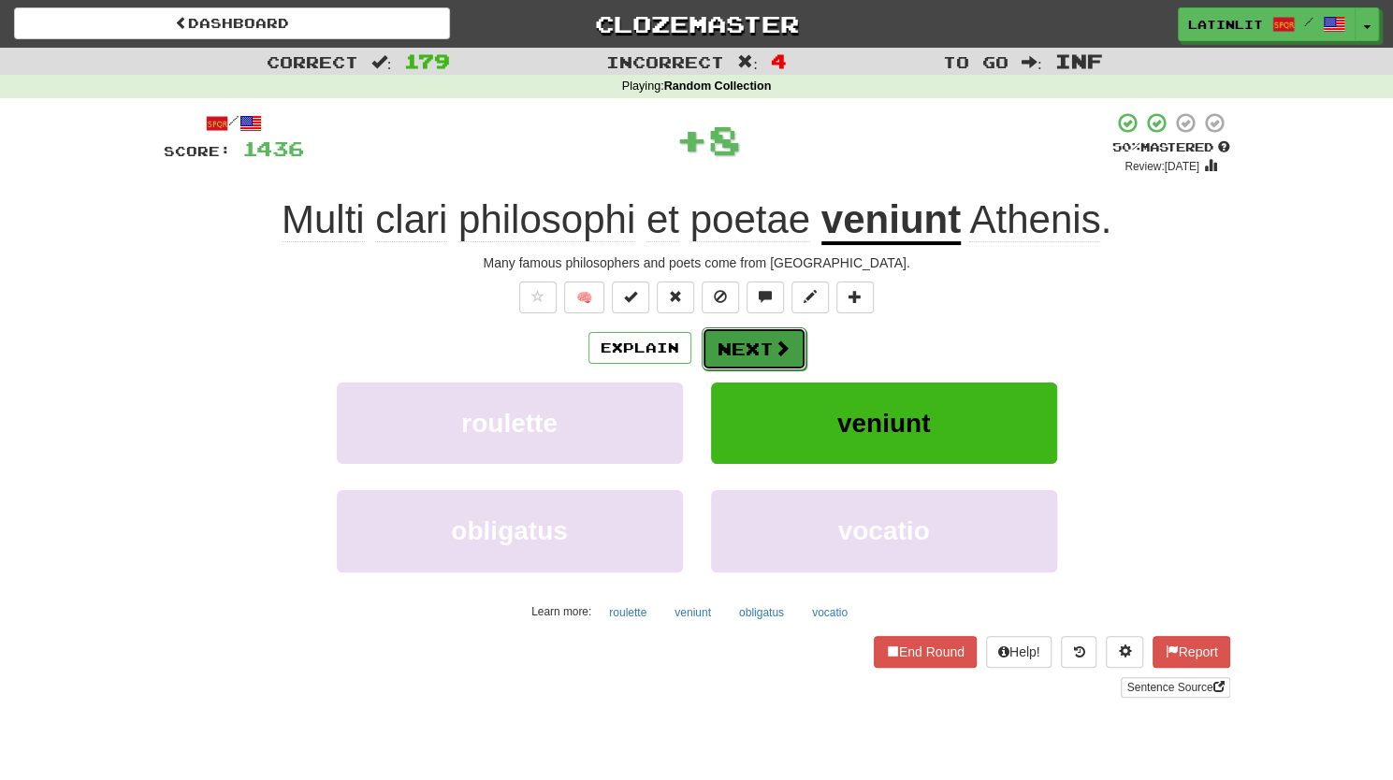
click at [743, 350] on button "Next" at bounding box center [753, 348] width 105 height 43
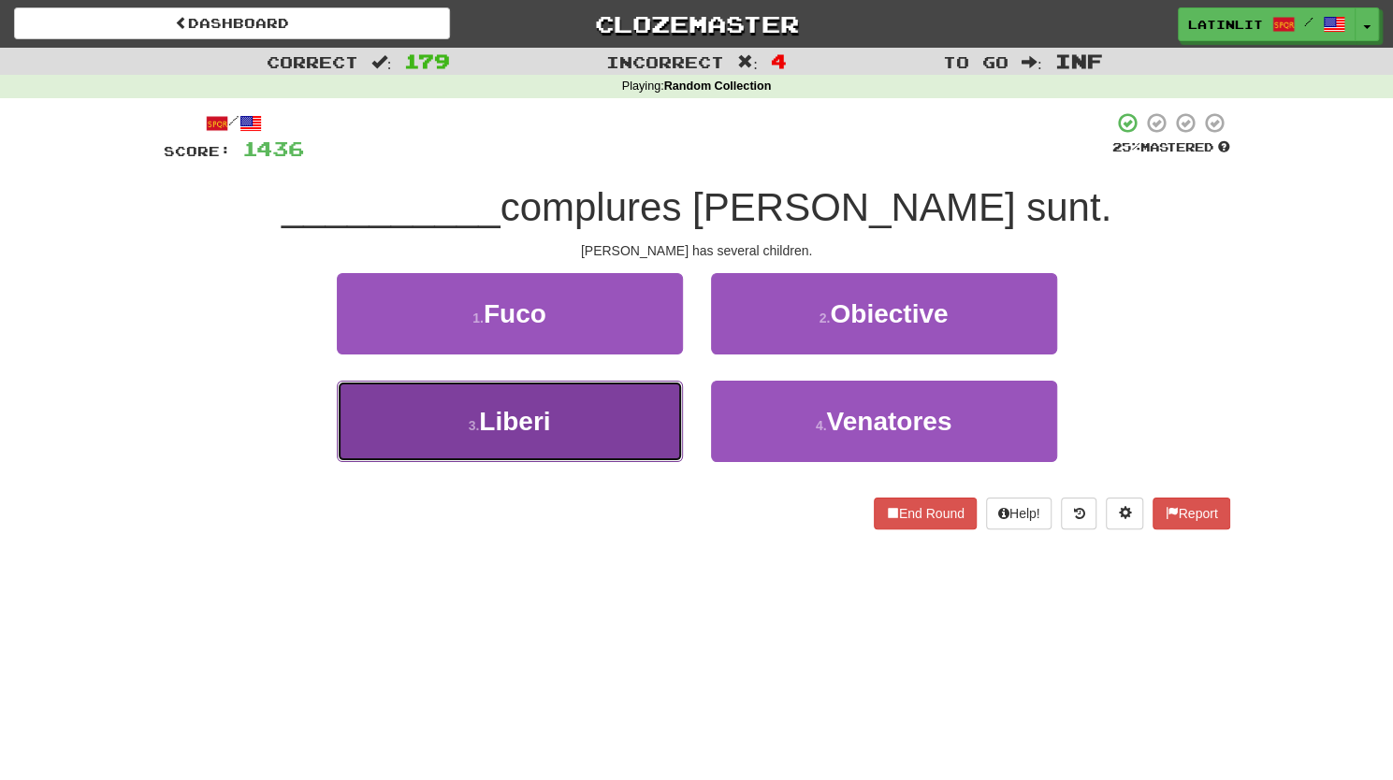
click at [617, 425] on button "3 . Liberi" at bounding box center [510, 421] width 346 height 81
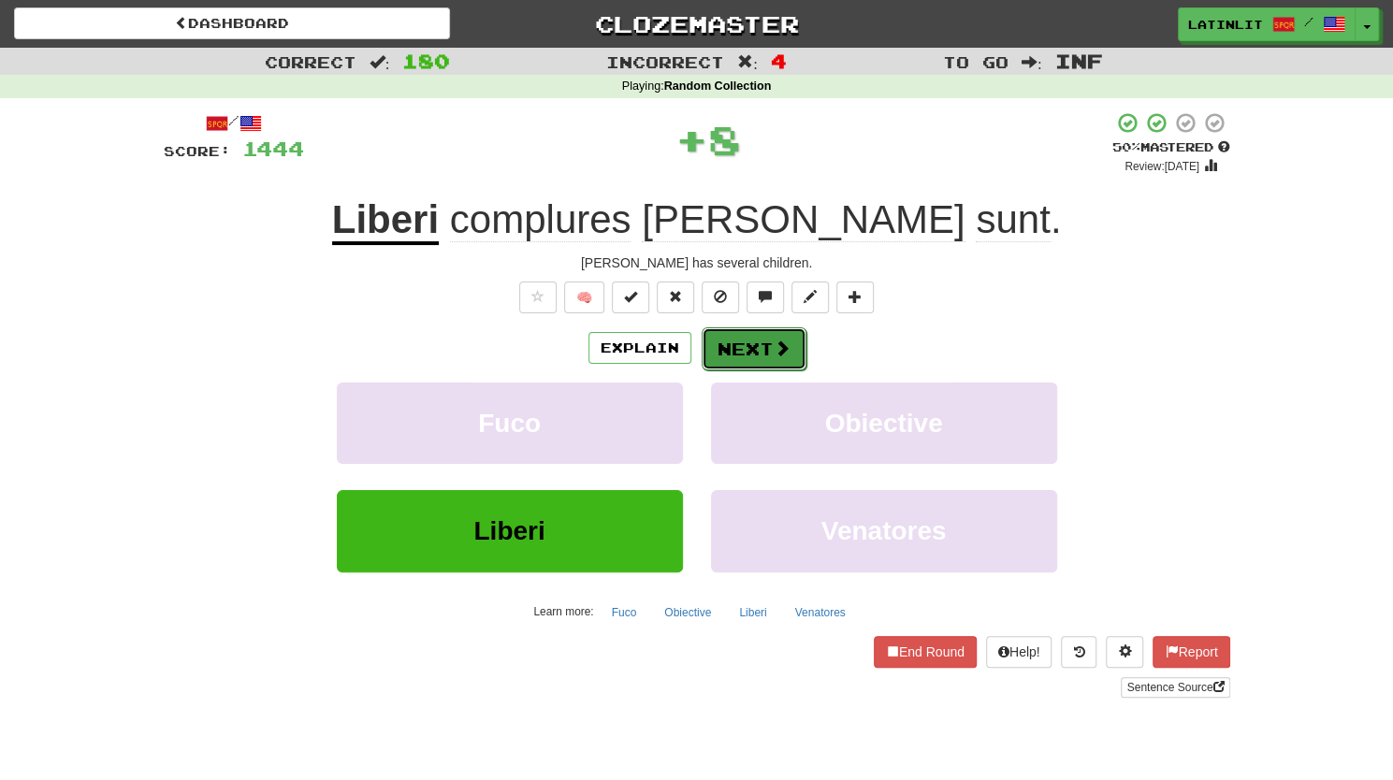
click at [754, 349] on button "Next" at bounding box center [753, 348] width 105 height 43
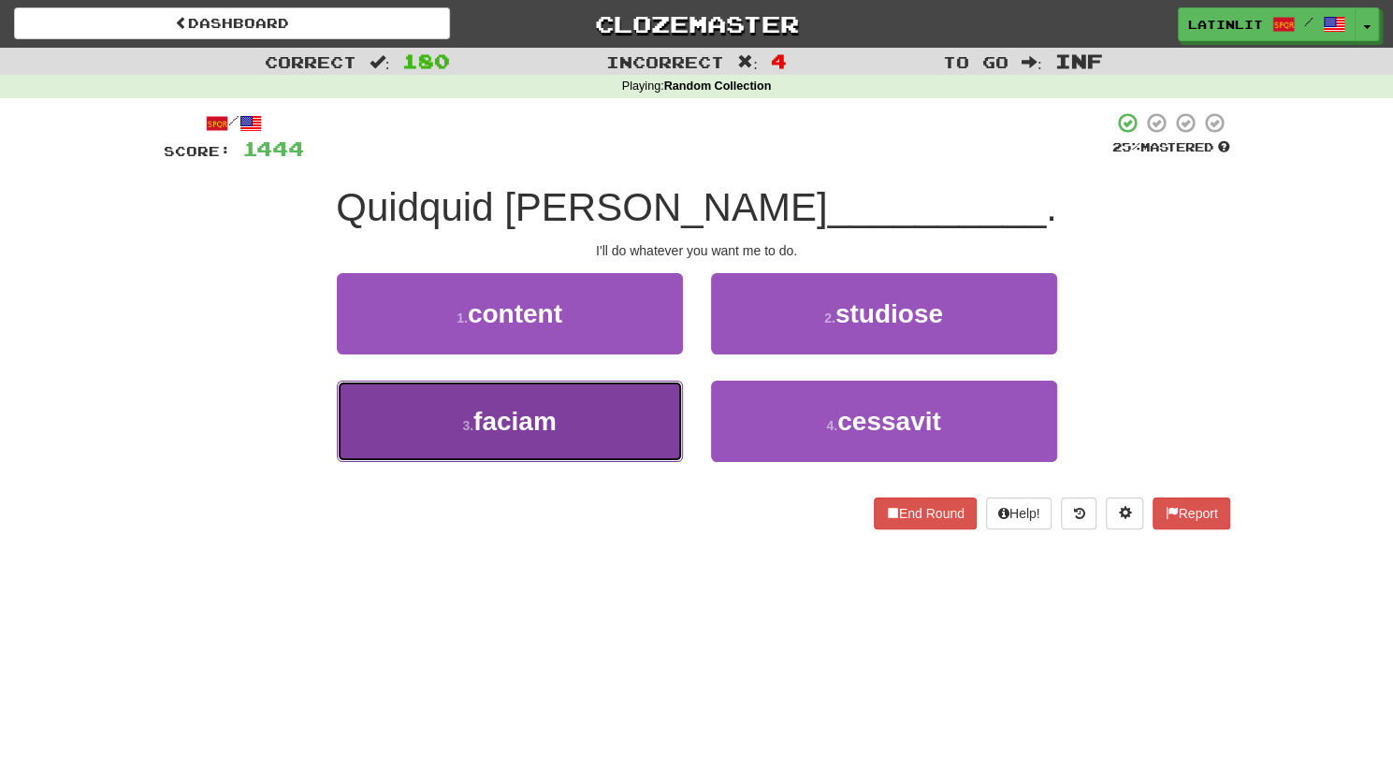
click at [576, 429] on button "3 . faciam" at bounding box center [510, 421] width 346 height 81
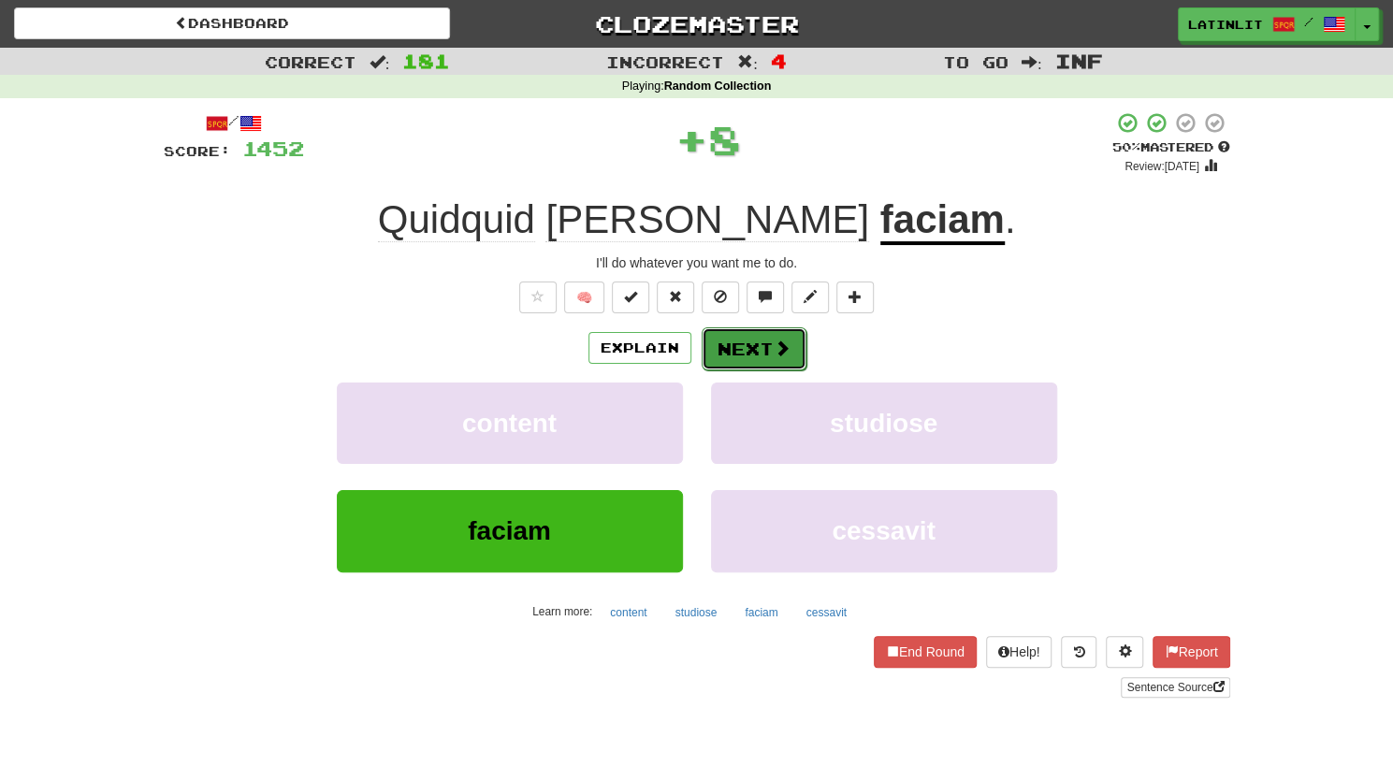
click at [734, 360] on button "Next" at bounding box center [753, 348] width 105 height 43
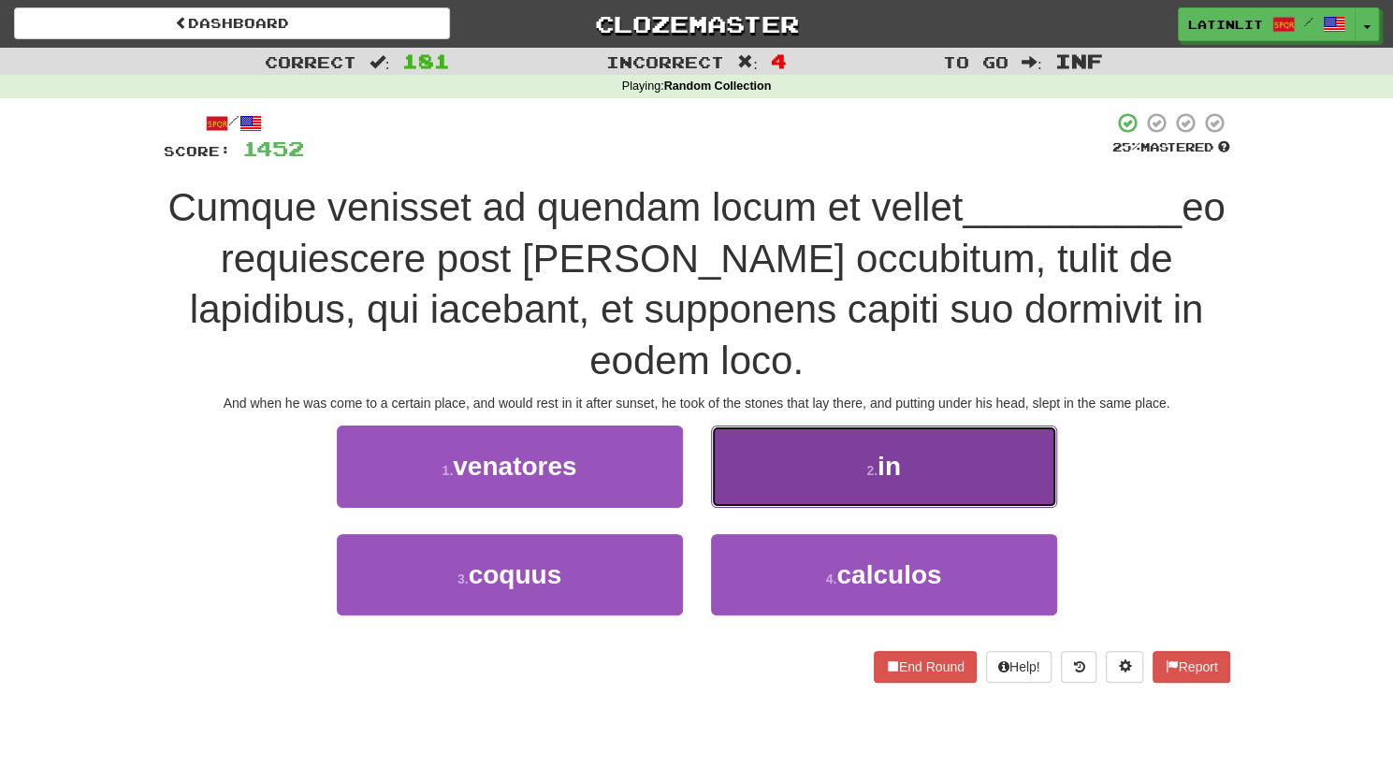
click at [796, 426] on button "2 . in" at bounding box center [884, 466] width 346 height 81
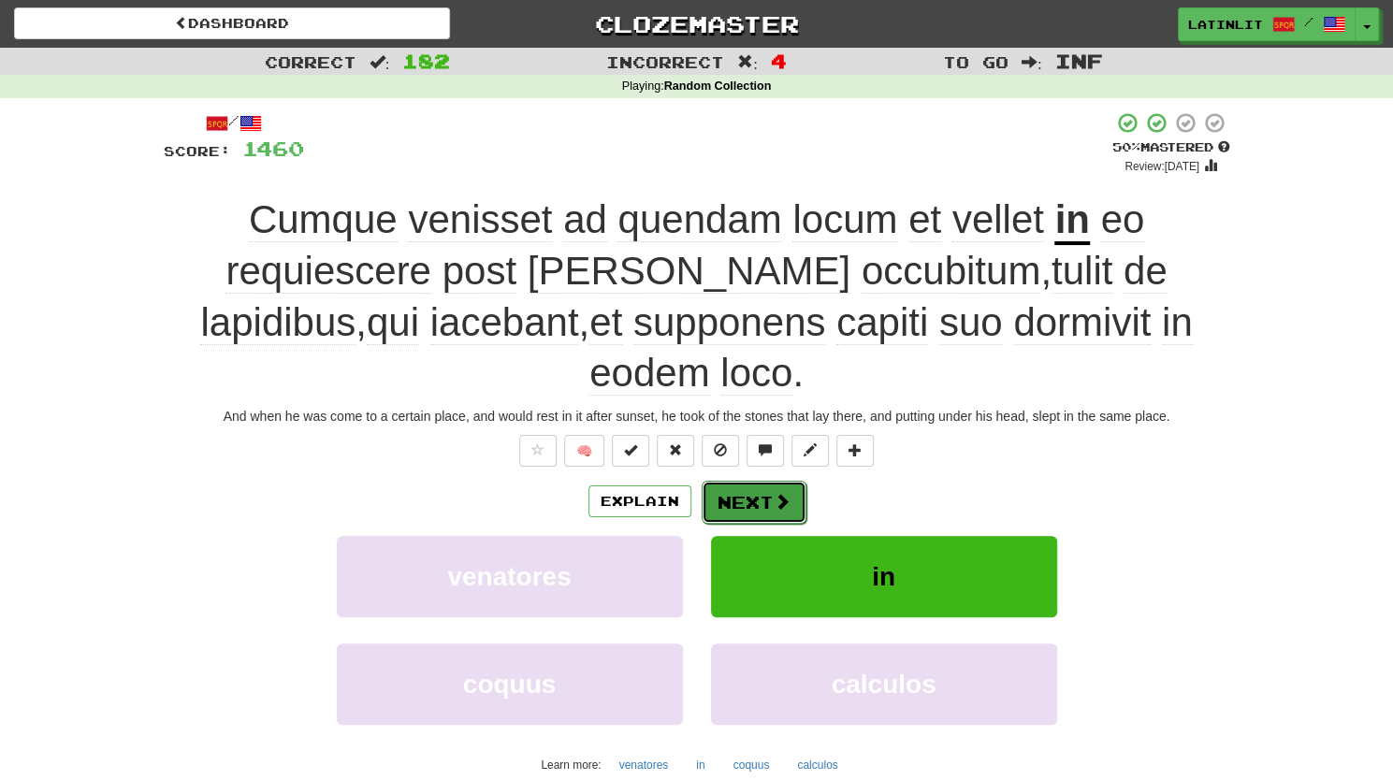
click at [735, 481] on button "Next" at bounding box center [753, 502] width 105 height 43
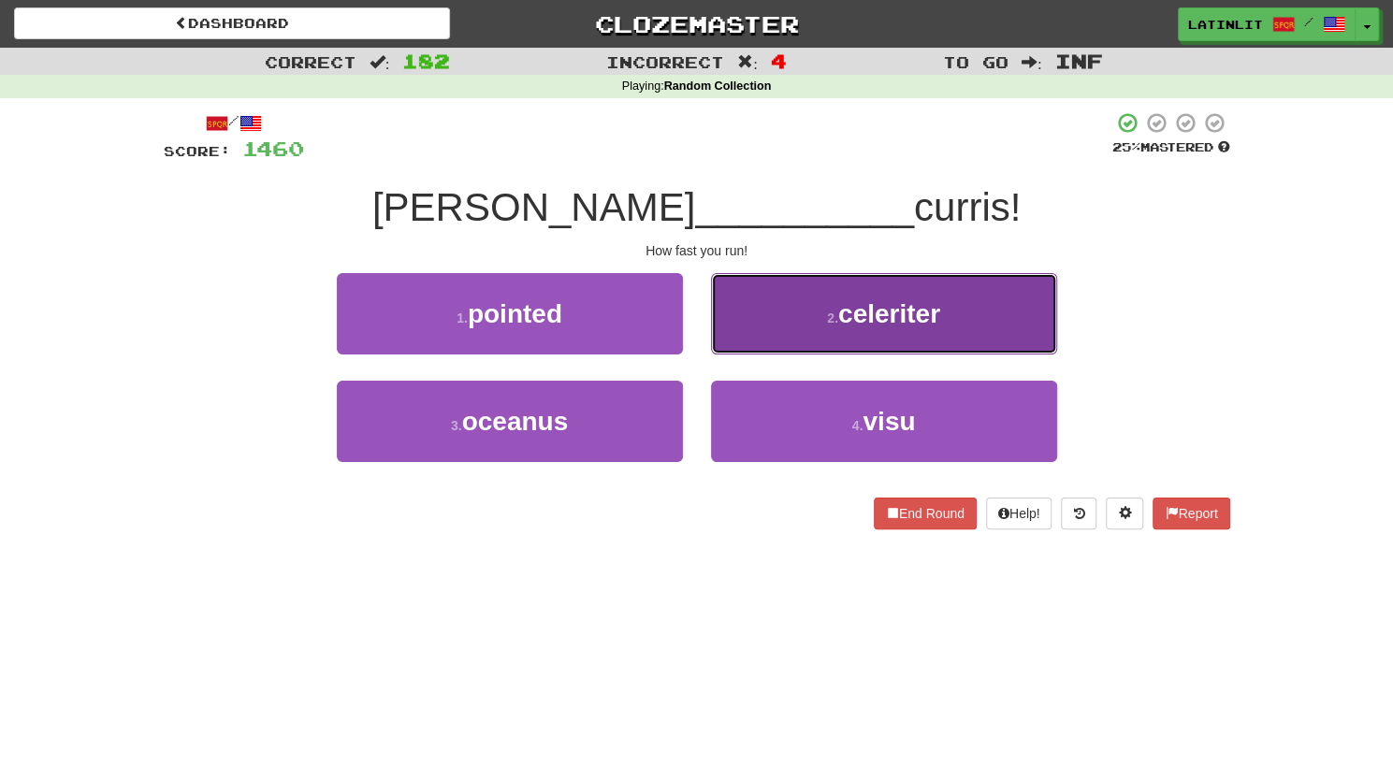
click at [759, 304] on button "2 . celeriter" at bounding box center [884, 313] width 346 height 81
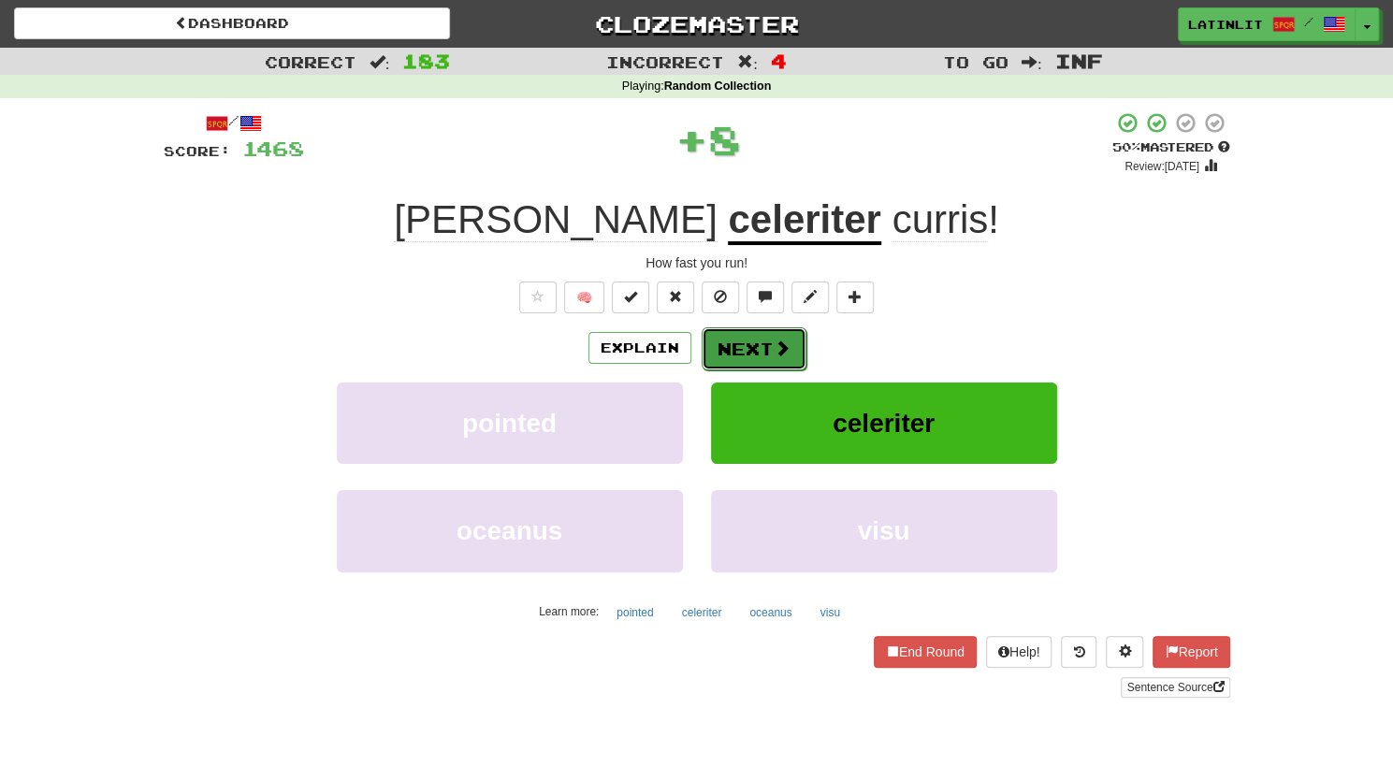
click at [733, 345] on button "Next" at bounding box center [753, 348] width 105 height 43
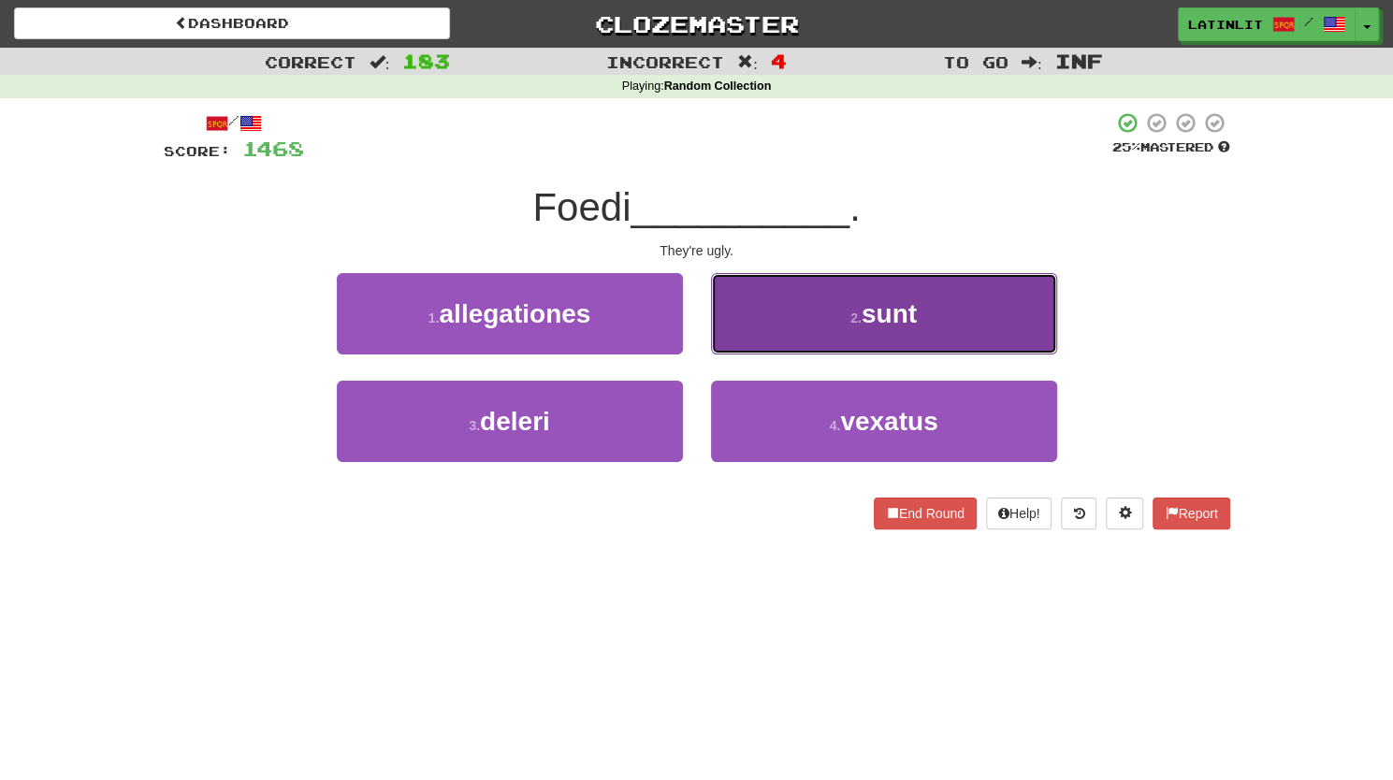
click at [877, 291] on button "2 . sunt" at bounding box center [884, 313] width 346 height 81
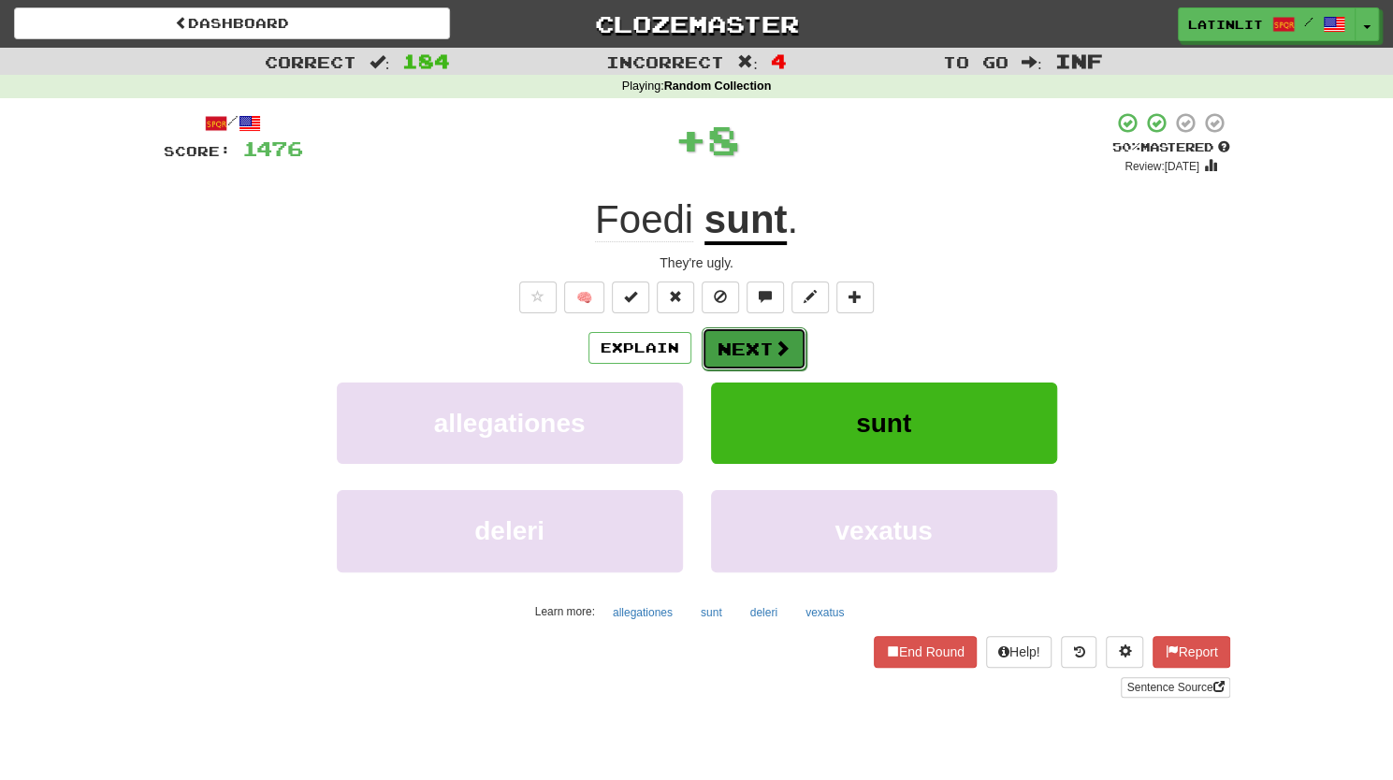
click at [759, 352] on button "Next" at bounding box center [753, 348] width 105 height 43
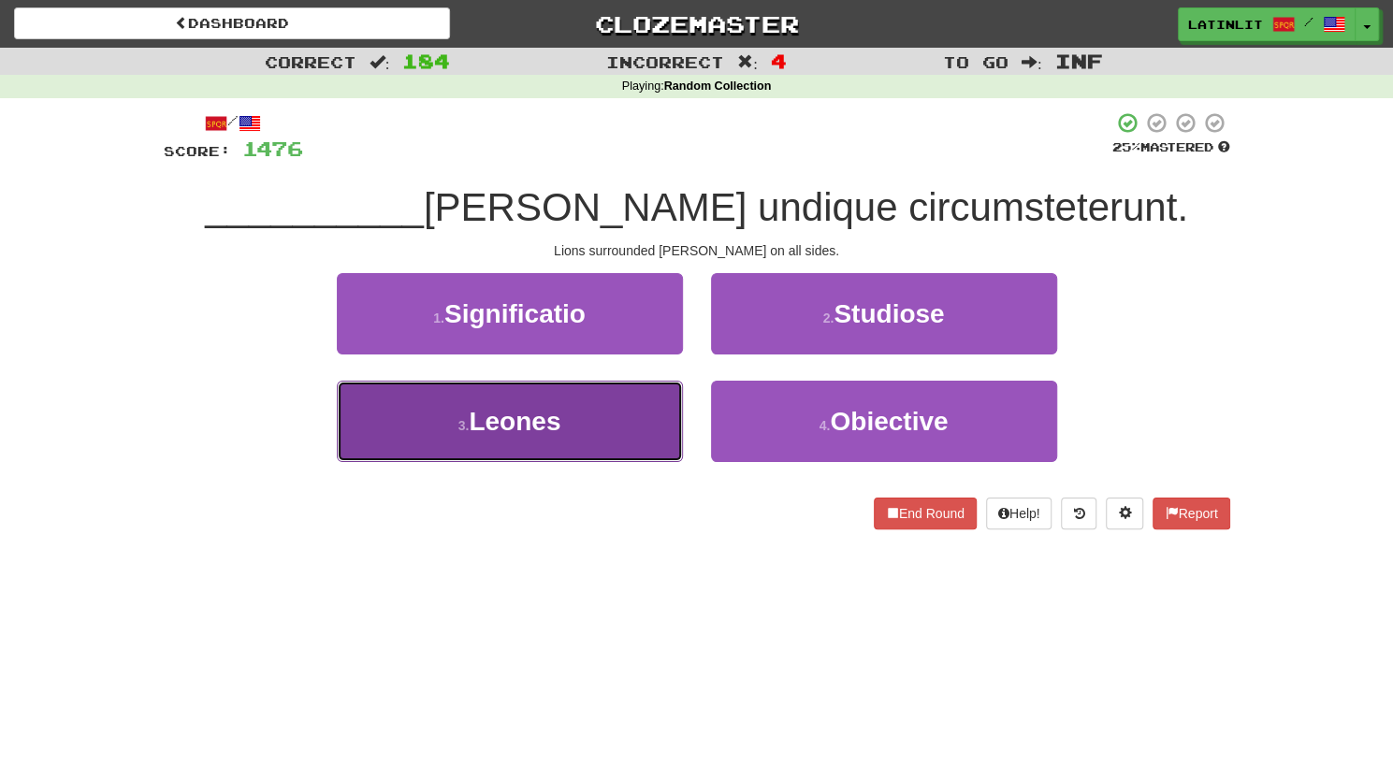
click at [621, 403] on button "3 . Leones" at bounding box center [510, 421] width 346 height 81
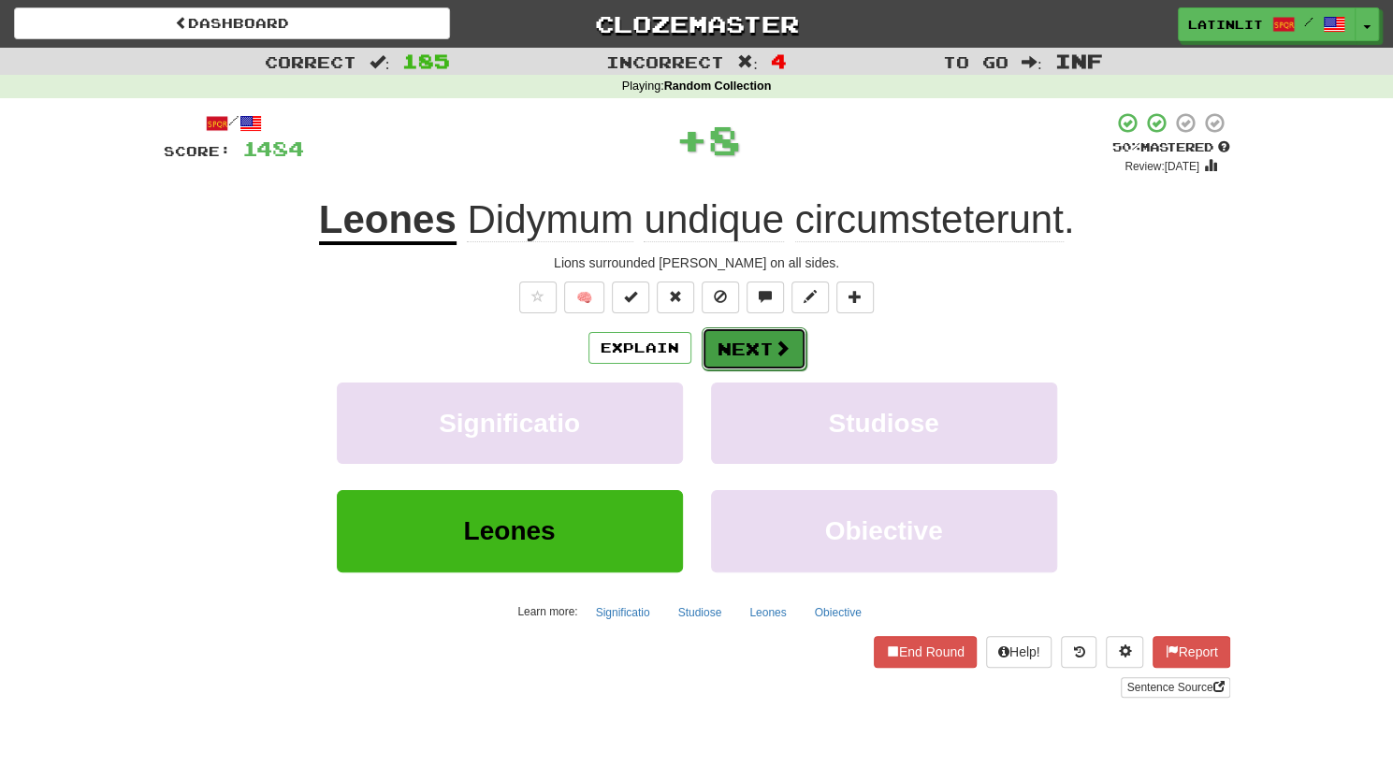
click at [741, 356] on button "Next" at bounding box center [753, 348] width 105 height 43
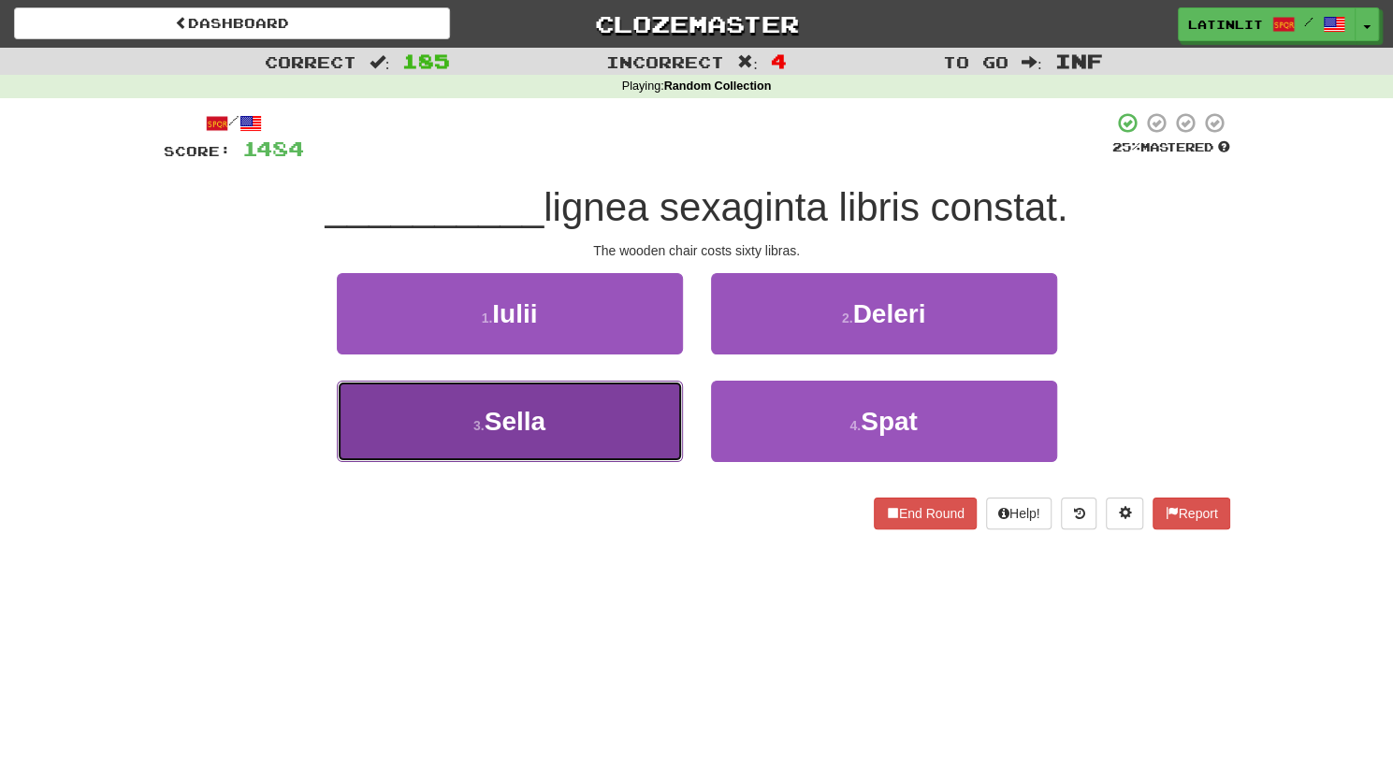
click at [551, 433] on button "3 . [GEOGRAPHIC_DATA]" at bounding box center [510, 421] width 346 height 81
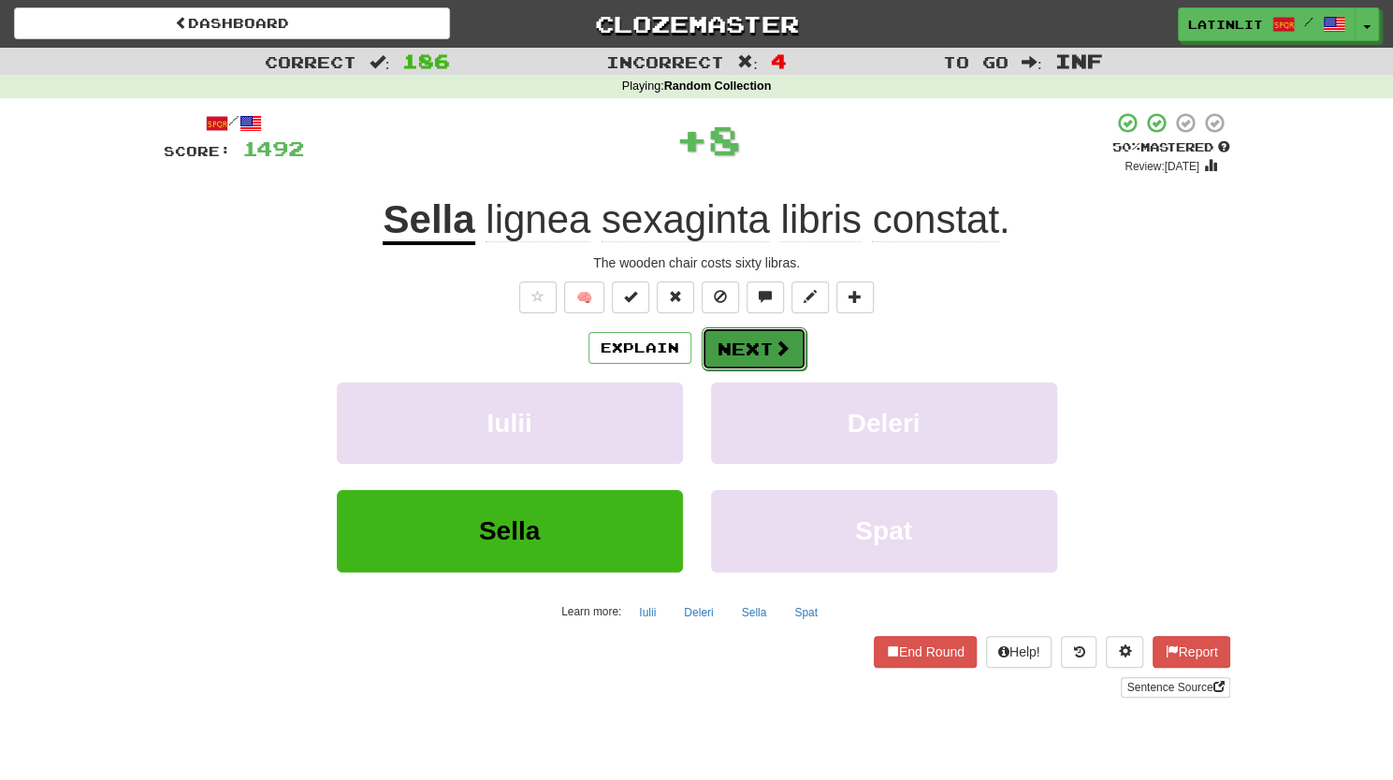
click at [737, 348] on button "Next" at bounding box center [753, 348] width 105 height 43
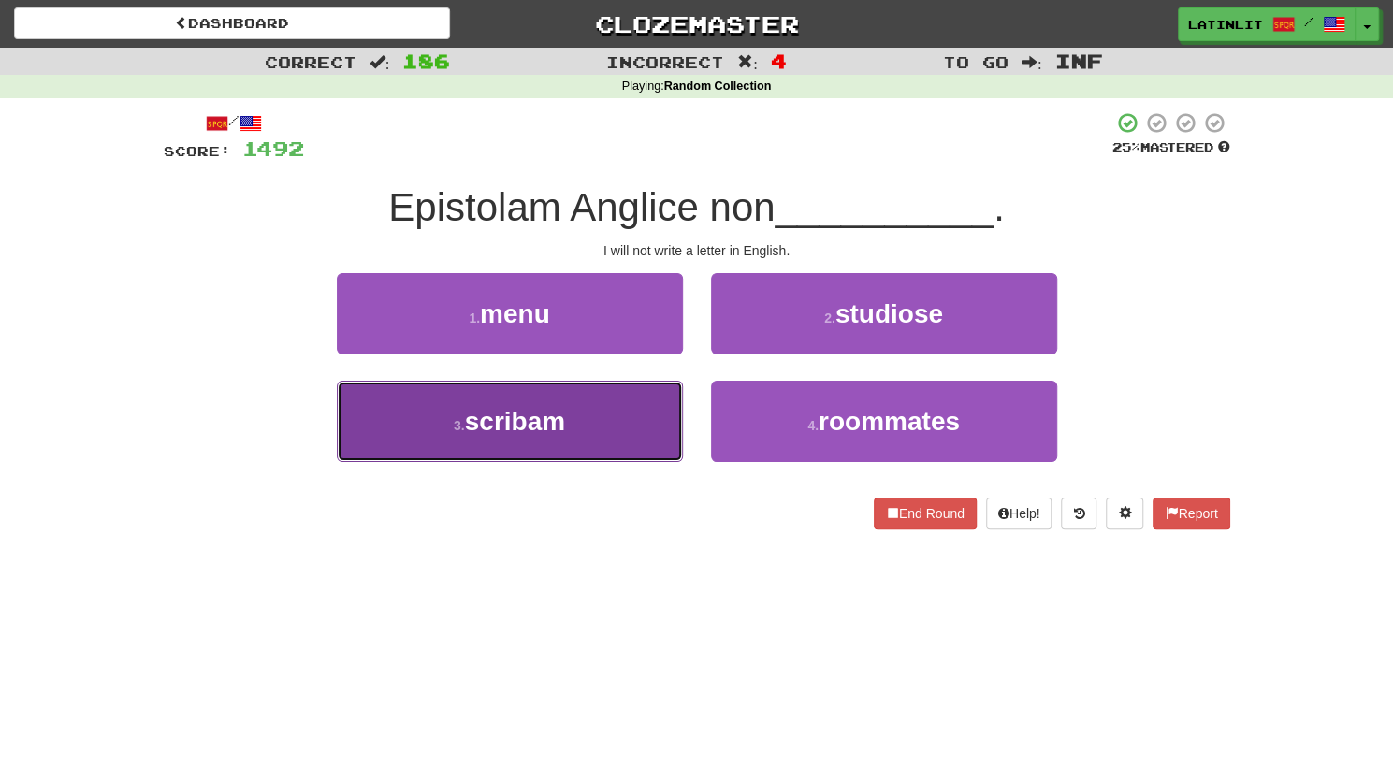
click at [538, 426] on span "scribam" at bounding box center [515, 421] width 100 height 29
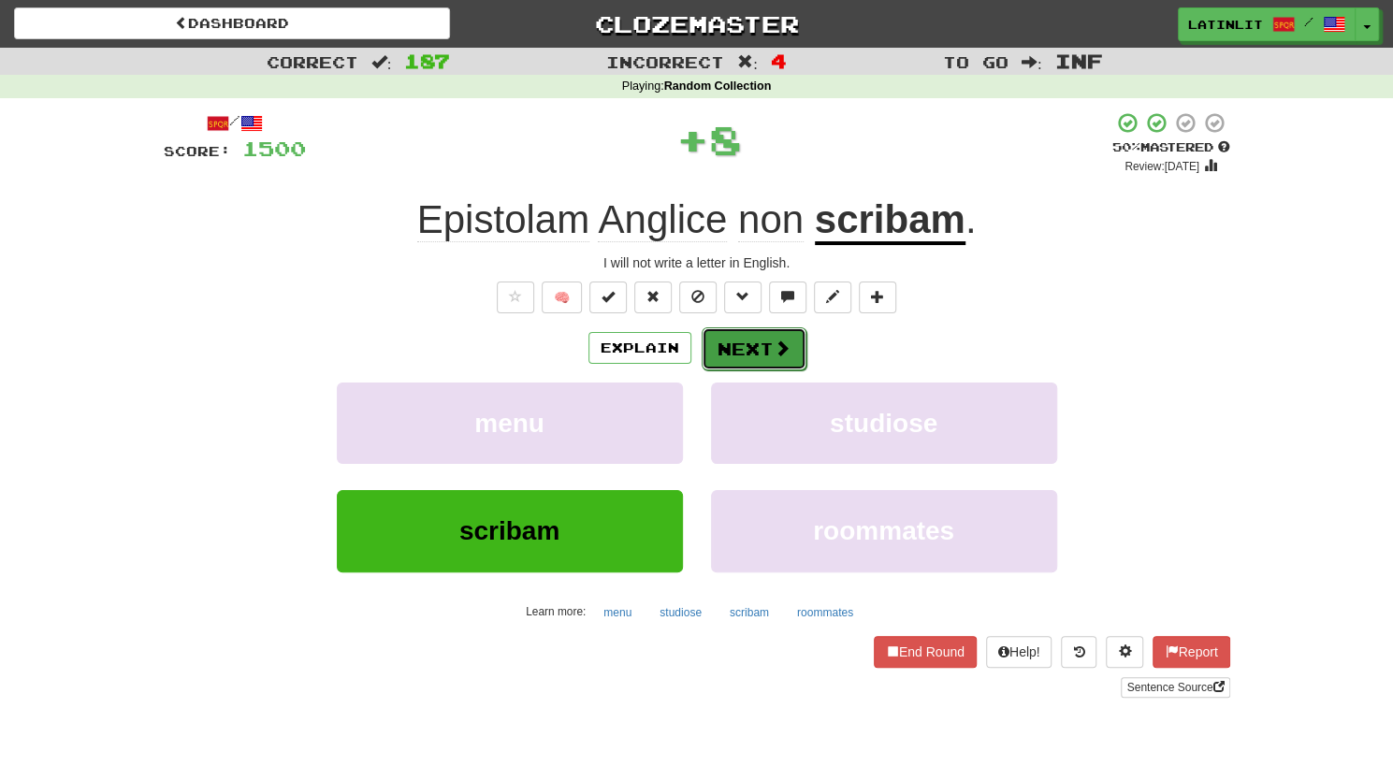
click at [764, 353] on button "Next" at bounding box center [753, 348] width 105 height 43
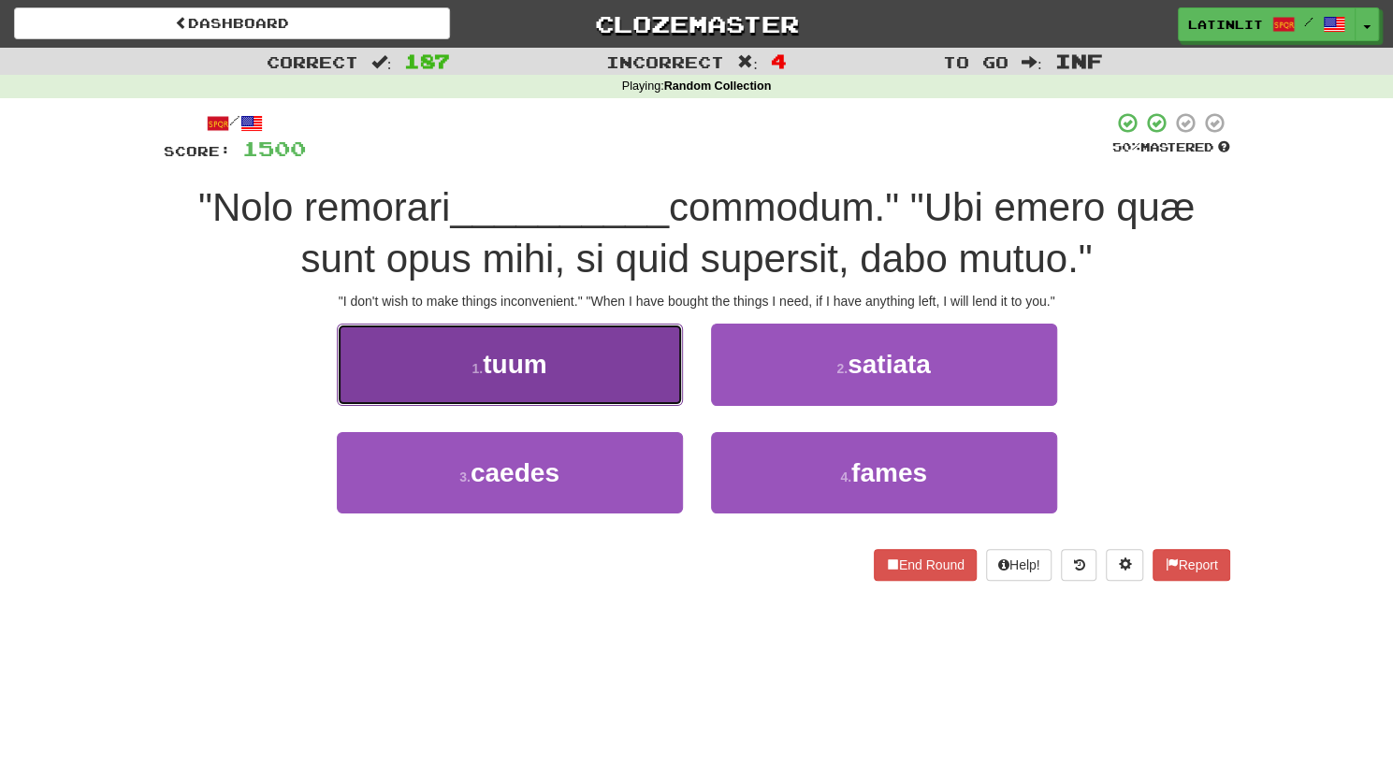
click at [630, 369] on button "1 . tuum" at bounding box center [510, 364] width 346 height 81
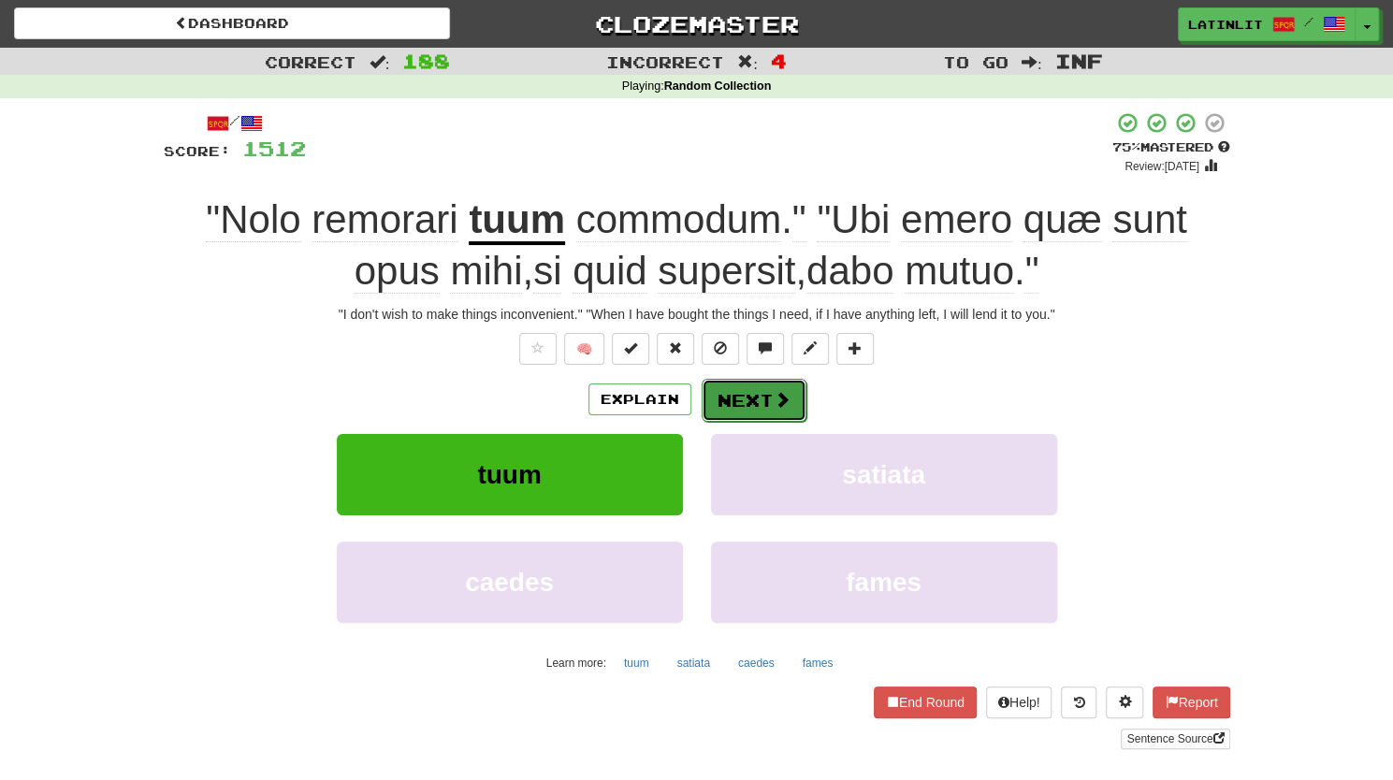
click at [735, 403] on button "Next" at bounding box center [753, 400] width 105 height 43
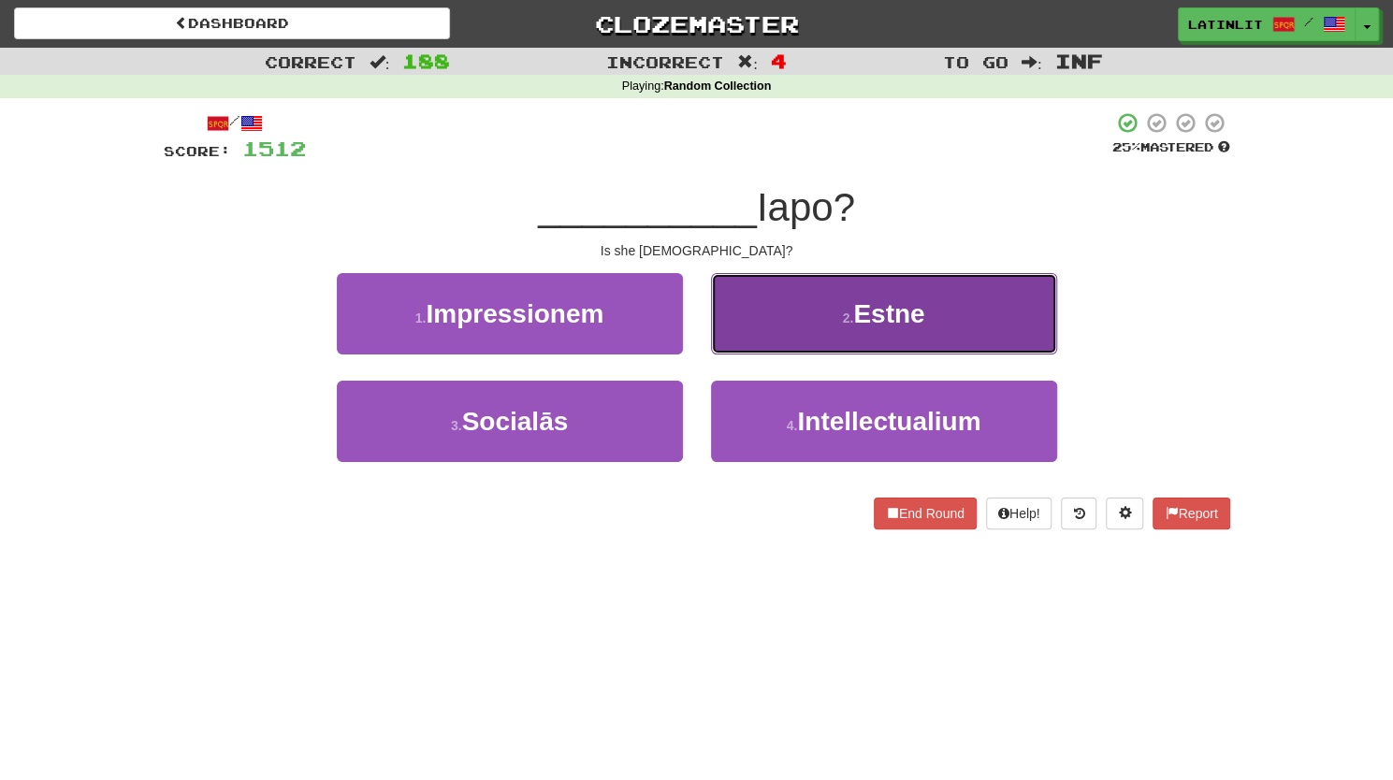
click at [787, 325] on button "2 . Estne" at bounding box center [884, 313] width 346 height 81
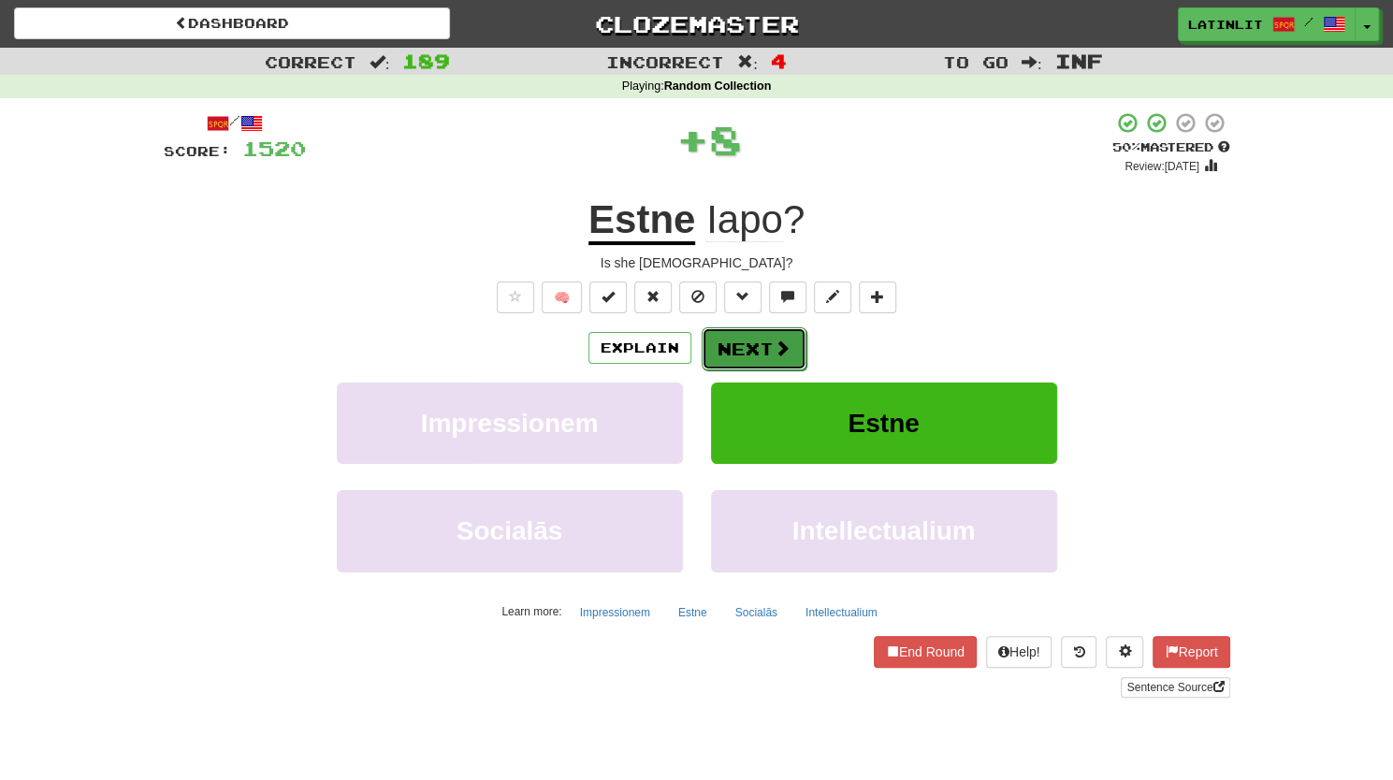
click at [756, 363] on button "Next" at bounding box center [753, 348] width 105 height 43
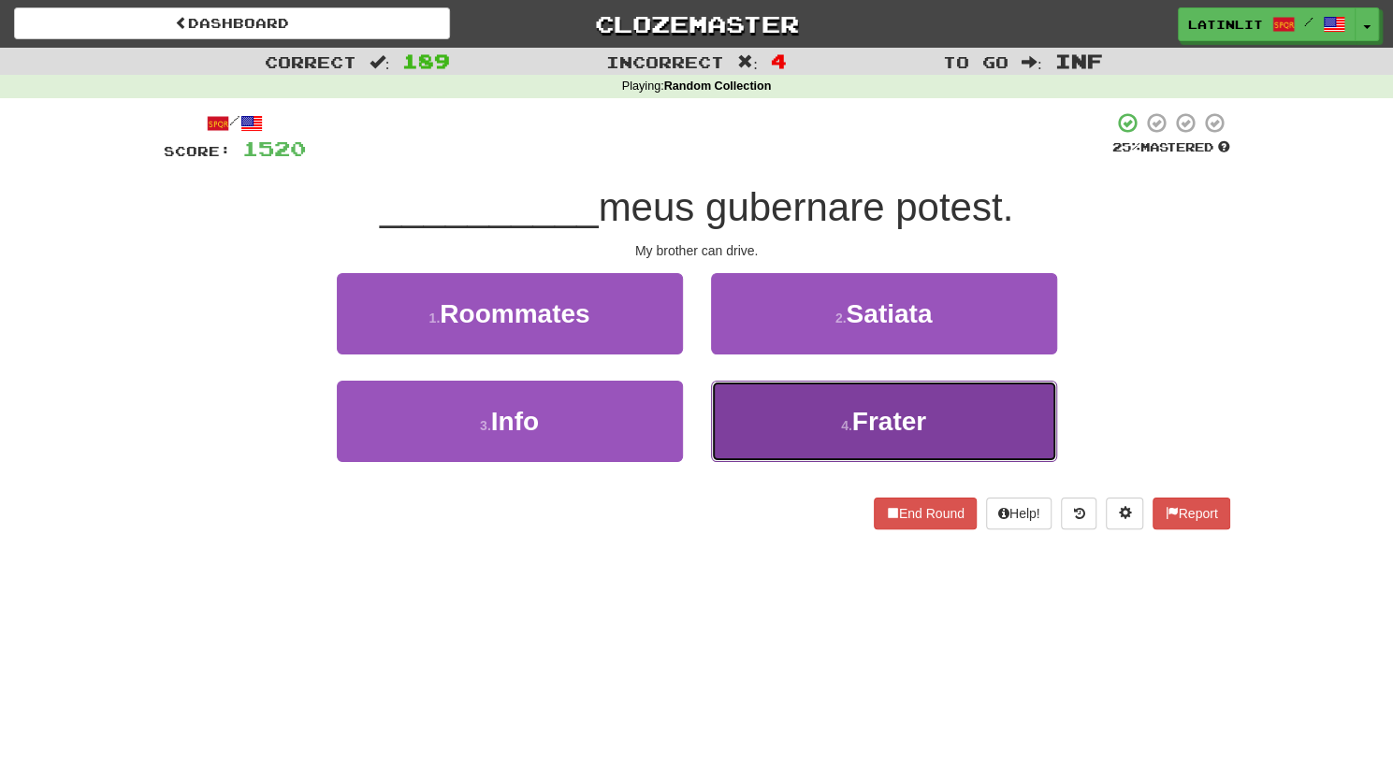
click at [772, 423] on button "4 . Frater" at bounding box center [884, 421] width 346 height 81
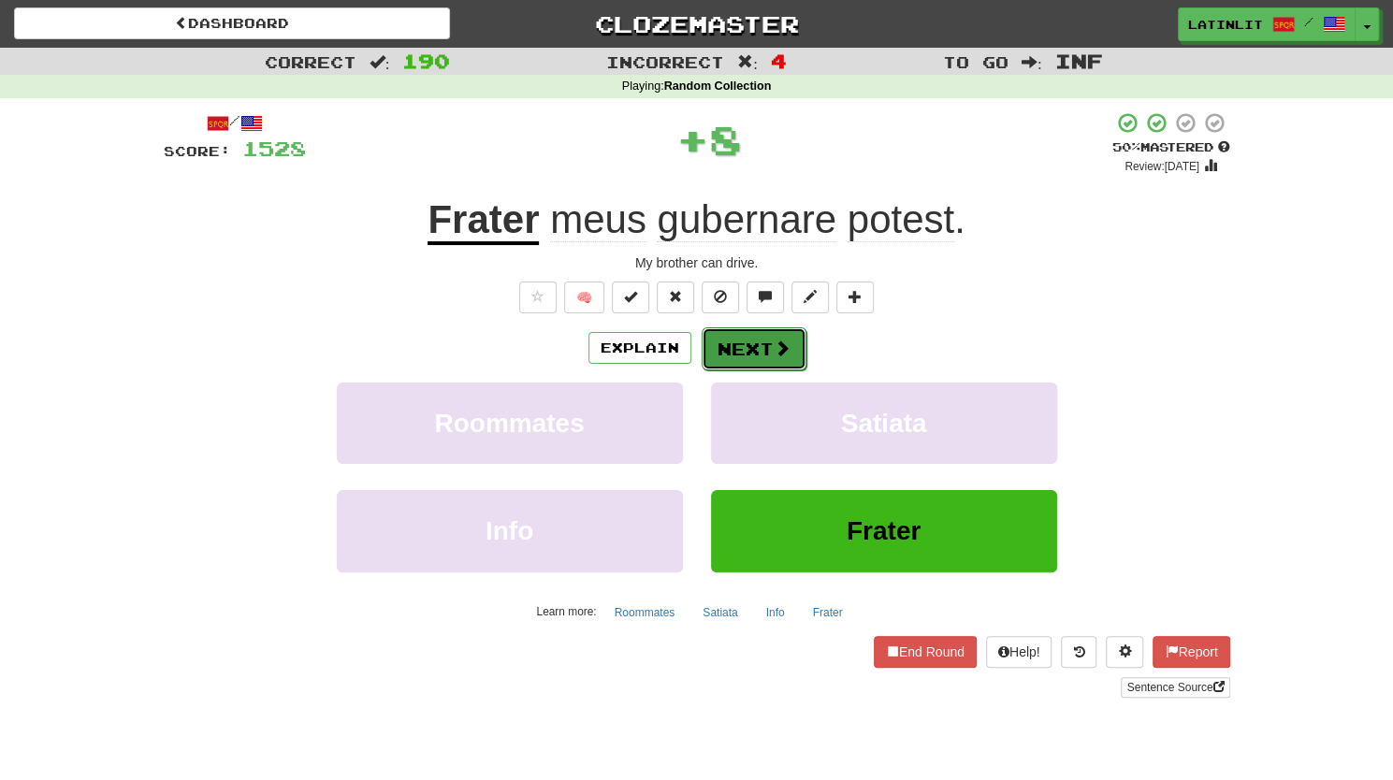
click at [743, 347] on button "Next" at bounding box center [753, 348] width 105 height 43
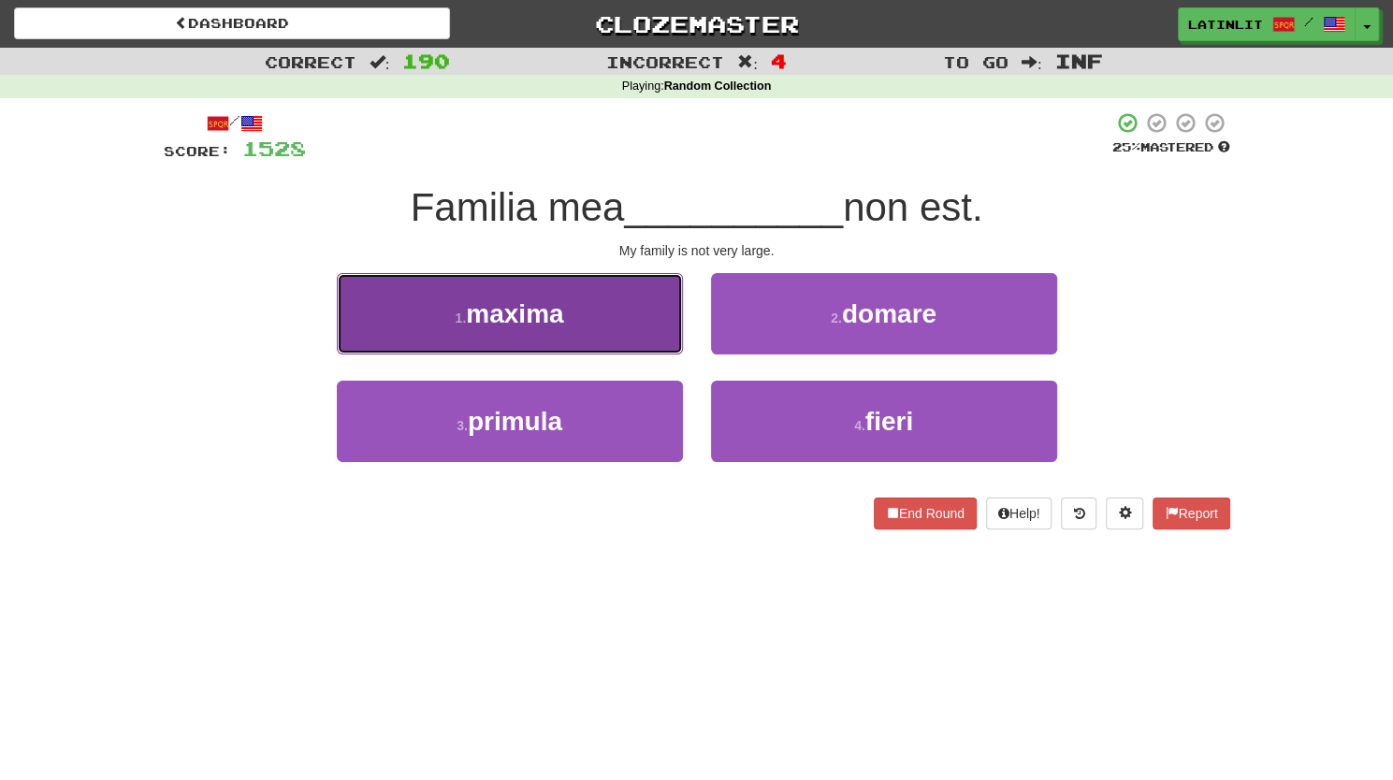
click at [611, 334] on button "1 . maxima" at bounding box center [510, 313] width 346 height 81
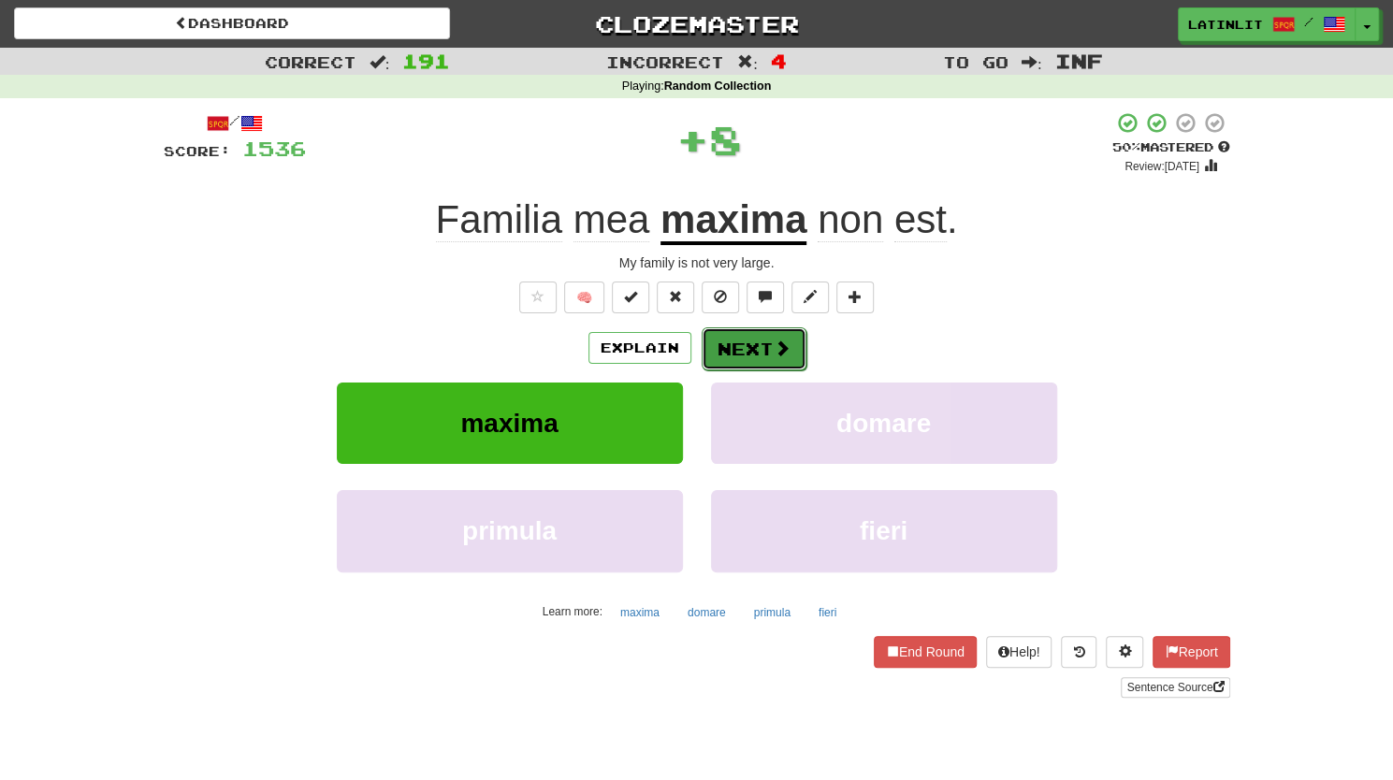
click at [786, 349] on span at bounding box center [781, 347] width 17 height 17
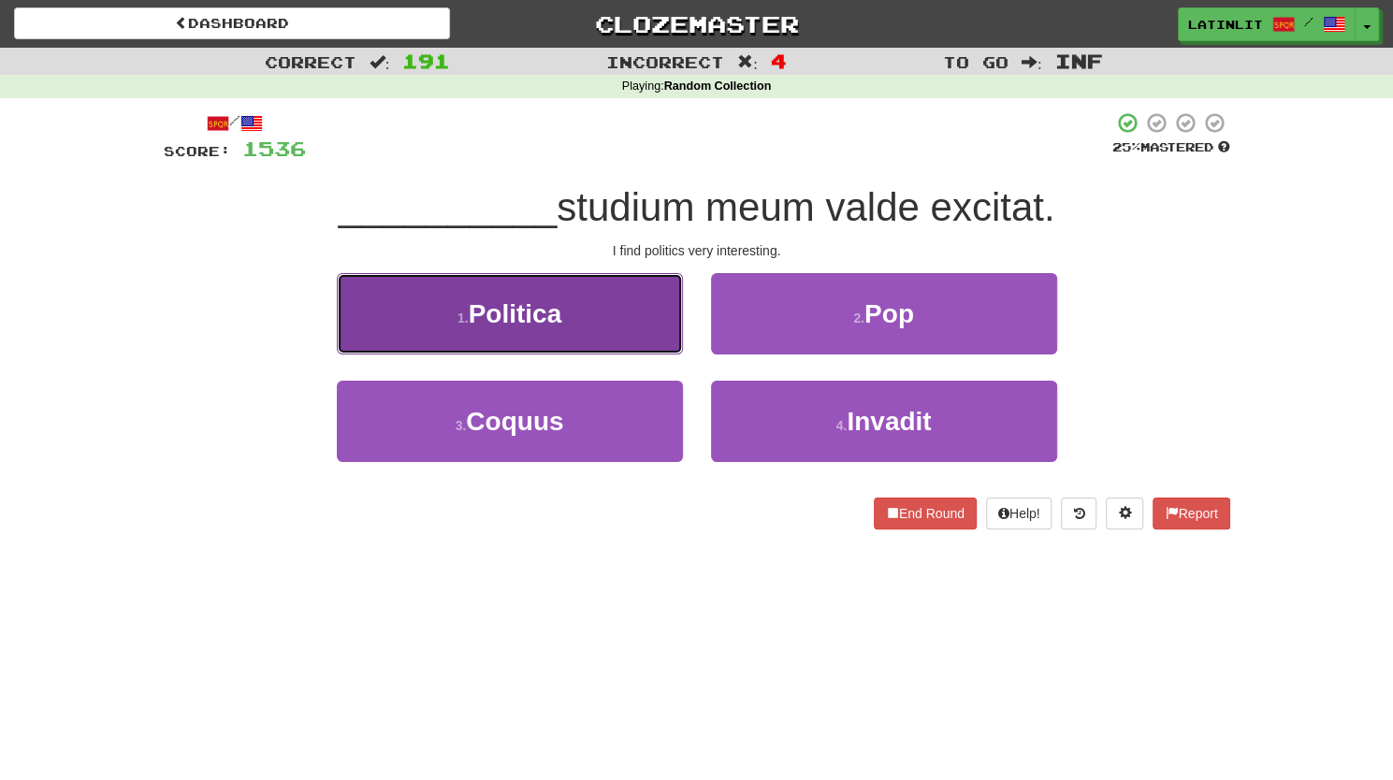
click at [597, 317] on button "1 . Politica" at bounding box center [510, 313] width 346 height 81
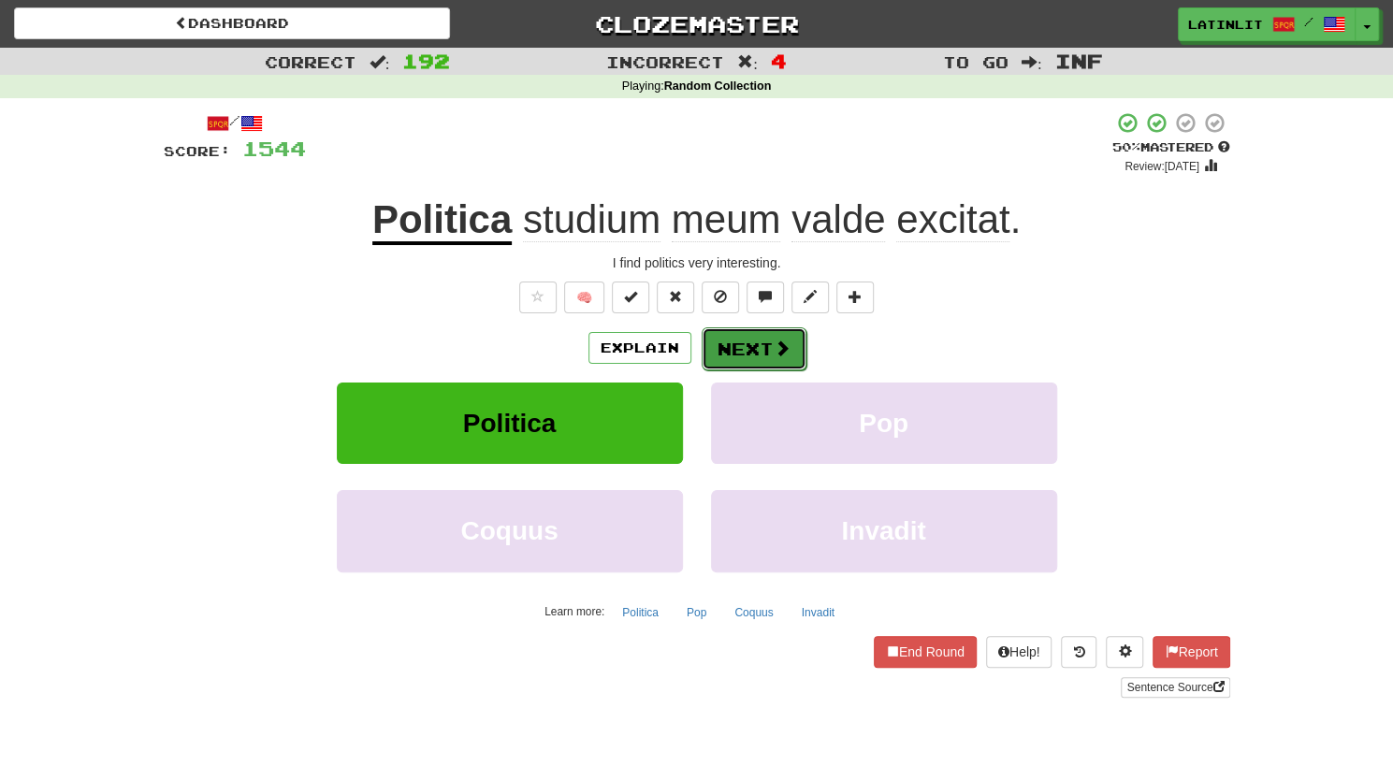
click at [747, 355] on button "Next" at bounding box center [753, 348] width 105 height 43
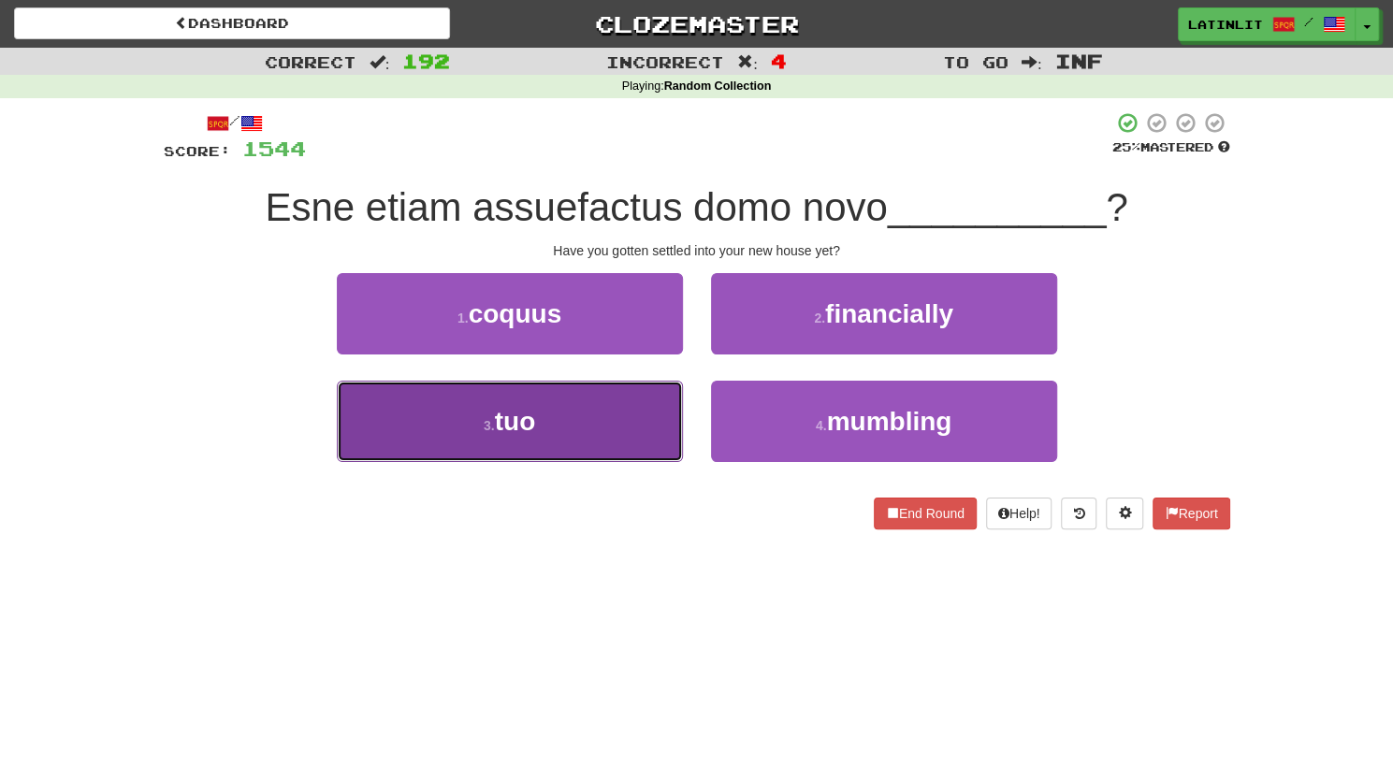
click at [578, 448] on button "3 . tuo" at bounding box center [510, 421] width 346 height 81
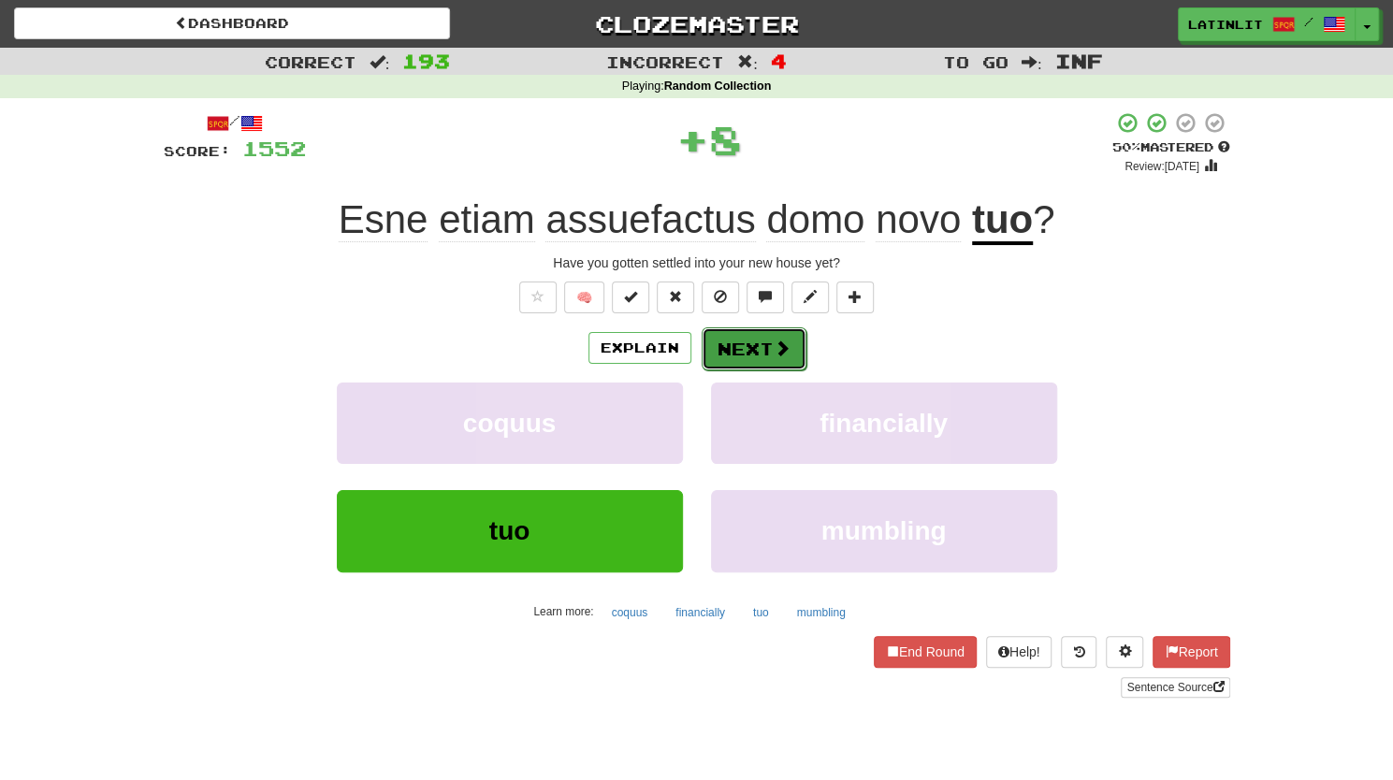
click at [791, 356] on button "Next" at bounding box center [753, 348] width 105 height 43
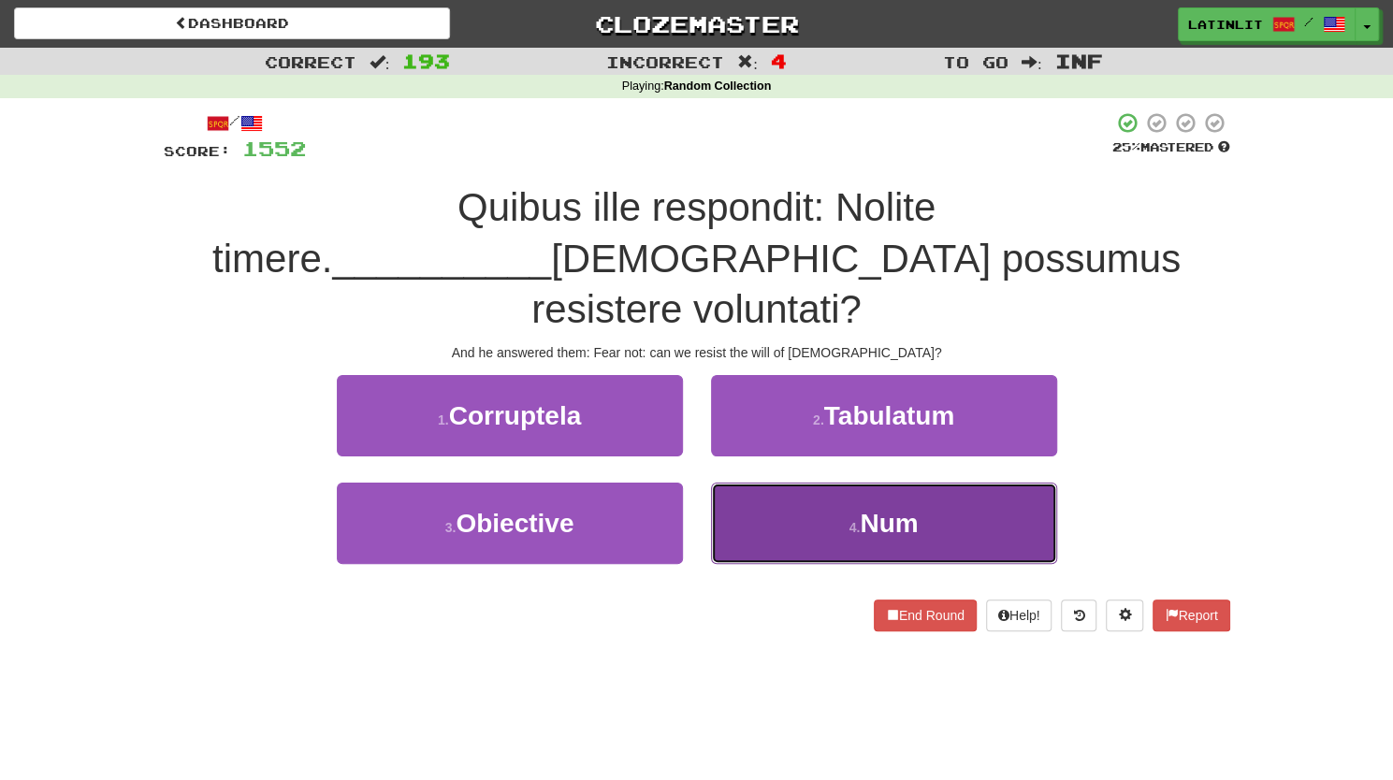
click at [758, 483] on button "4 . Num" at bounding box center [884, 523] width 346 height 81
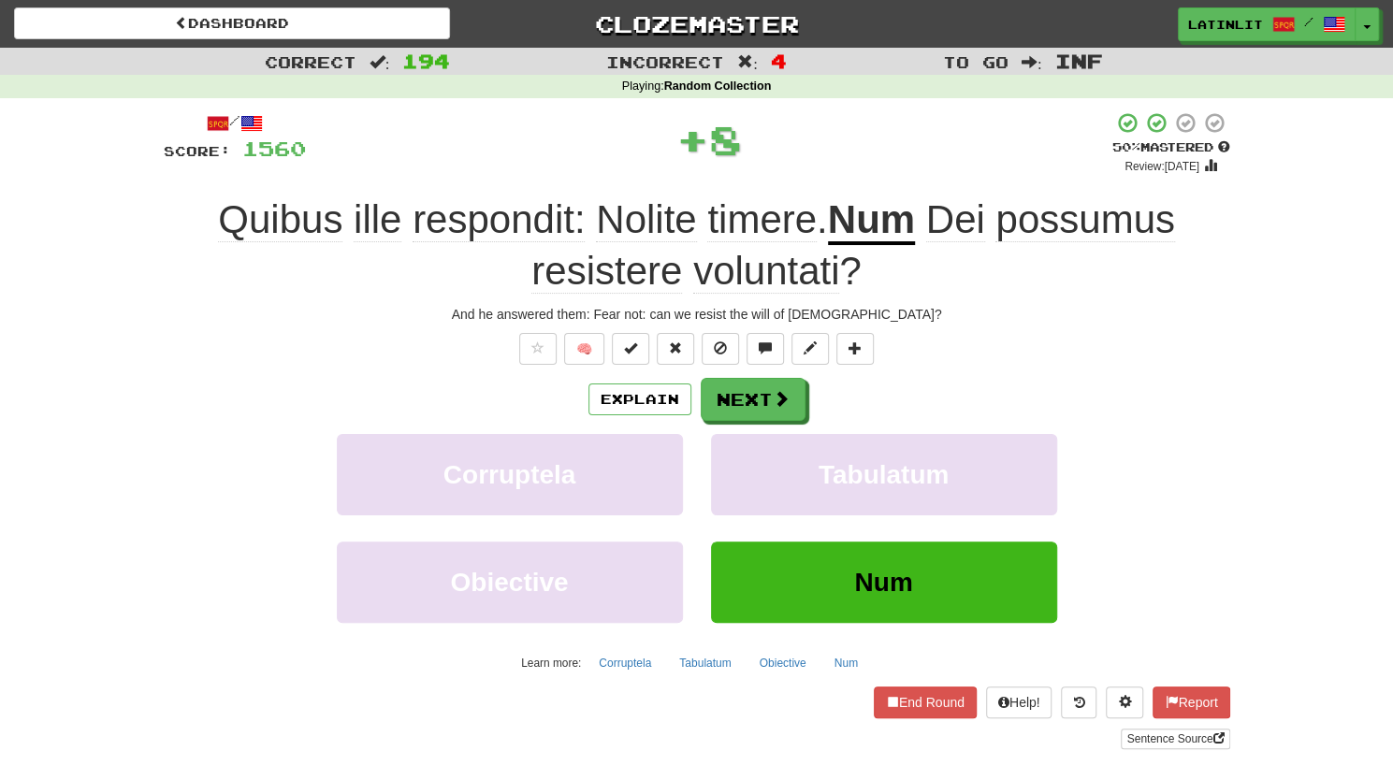
click at [736, 368] on div "/ Score: 1560 + 8 50 % Mastered Review: [DATE] Quibus ille respondit: Nolite ti…" at bounding box center [697, 429] width 1066 height 637
click at [727, 392] on button "Next" at bounding box center [753, 400] width 105 height 43
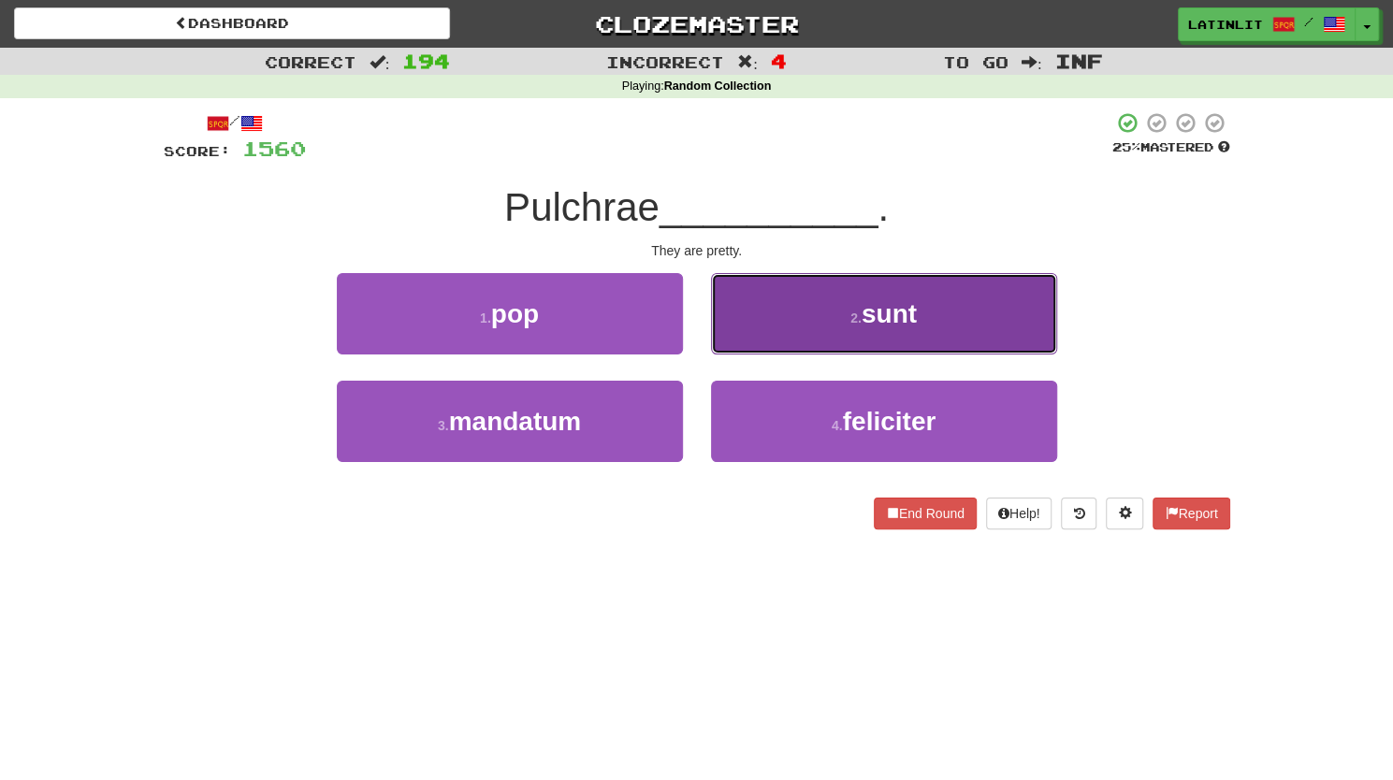
click at [750, 334] on button "2 . sunt" at bounding box center [884, 313] width 346 height 81
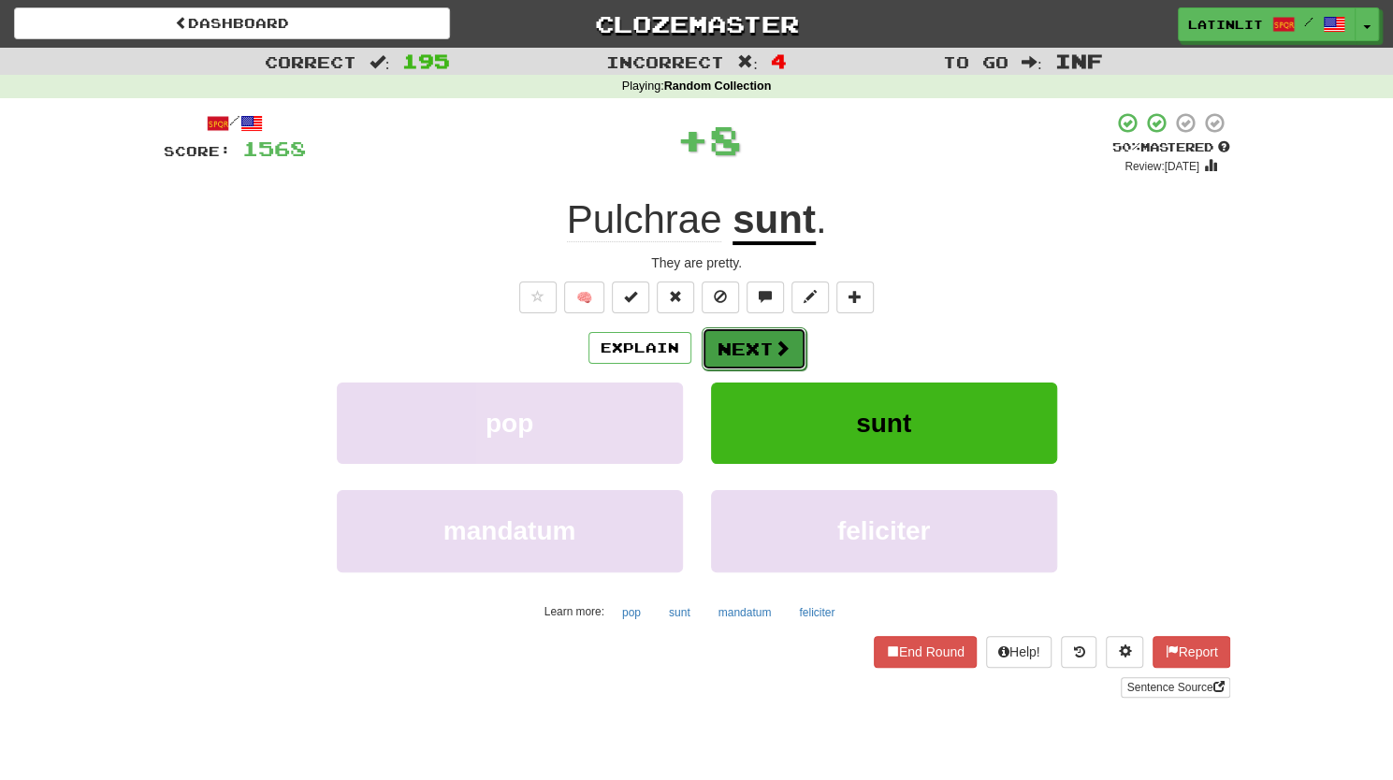
click at [731, 349] on button "Next" at bounding box center [753, 348] width 105 height 43
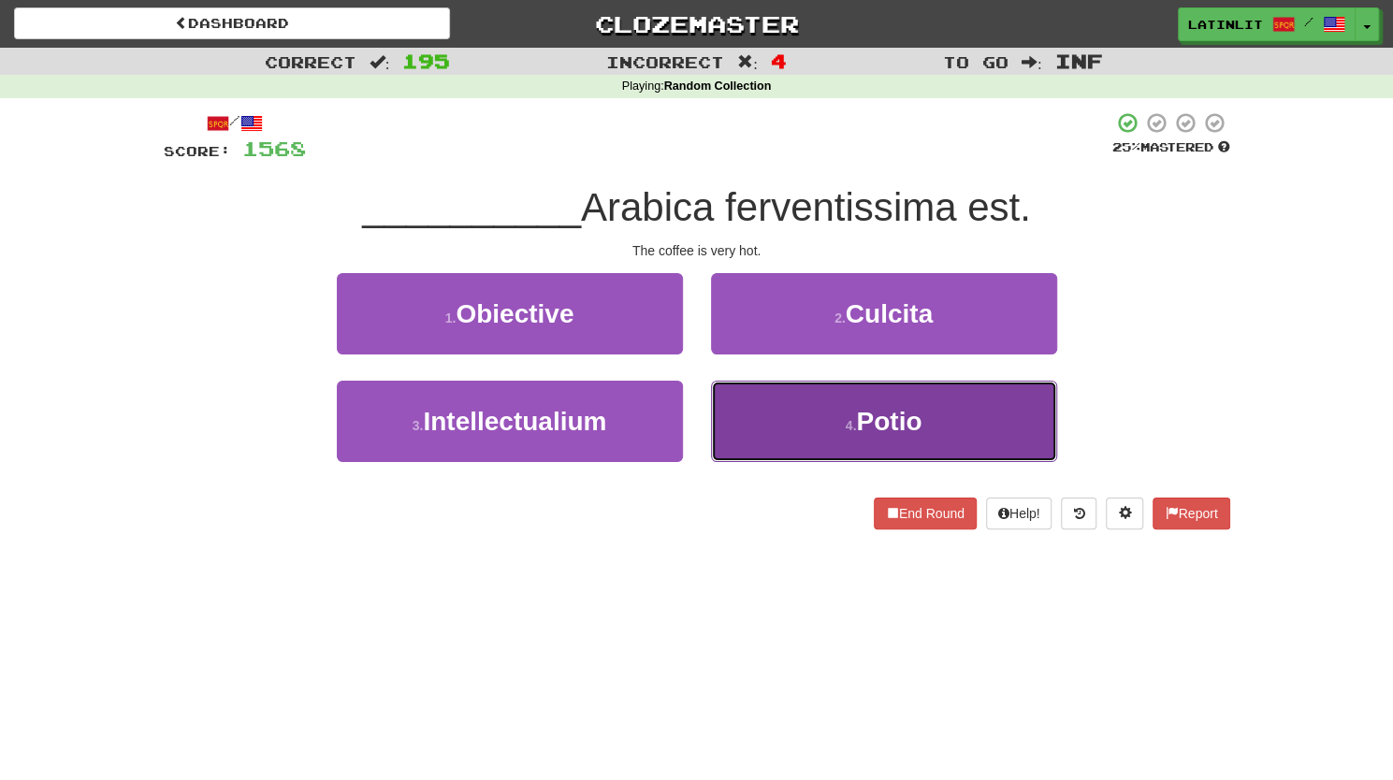
click at [733, 419] on button "4 . Potio" at bounding box center [884, 421] width 346 height 81
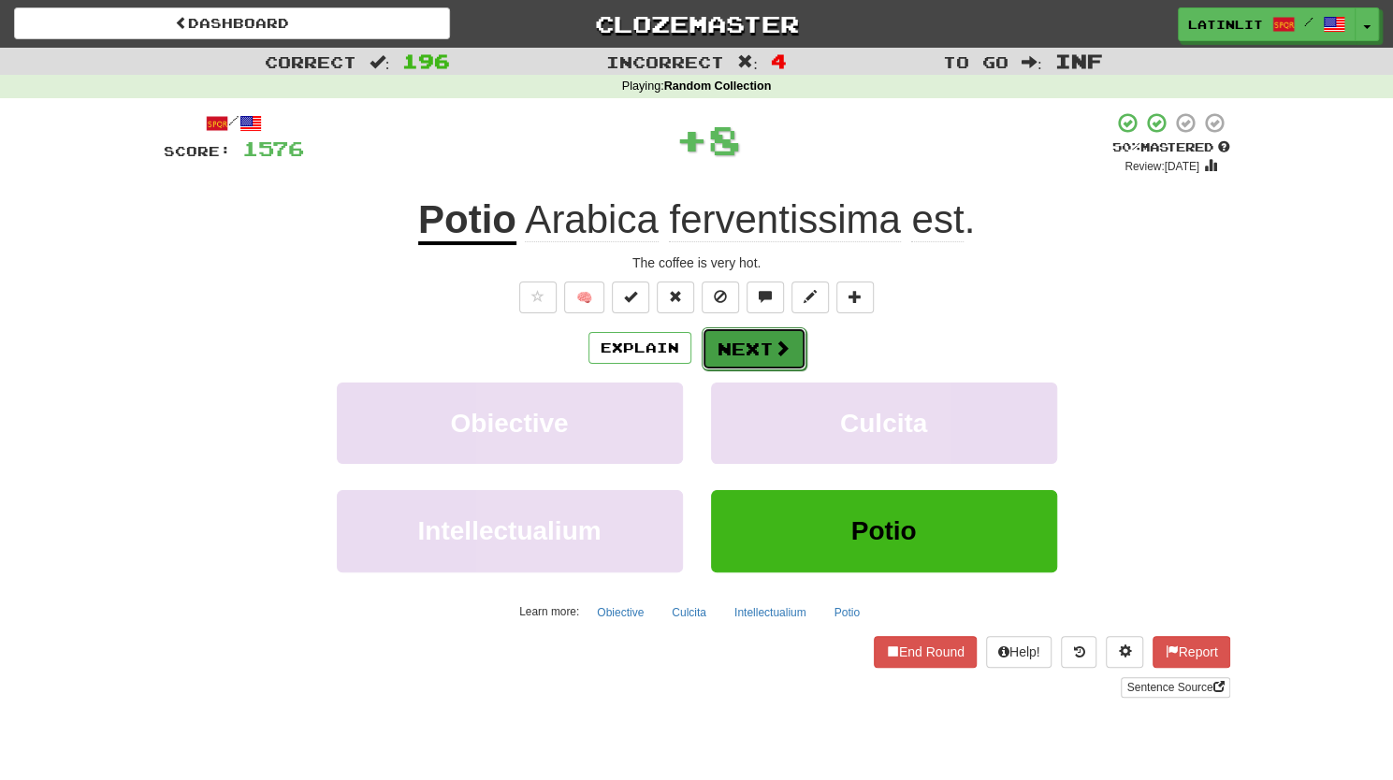
click at [738, 340] on button "Next" at bounding box center [753, 348] width 105 height 43
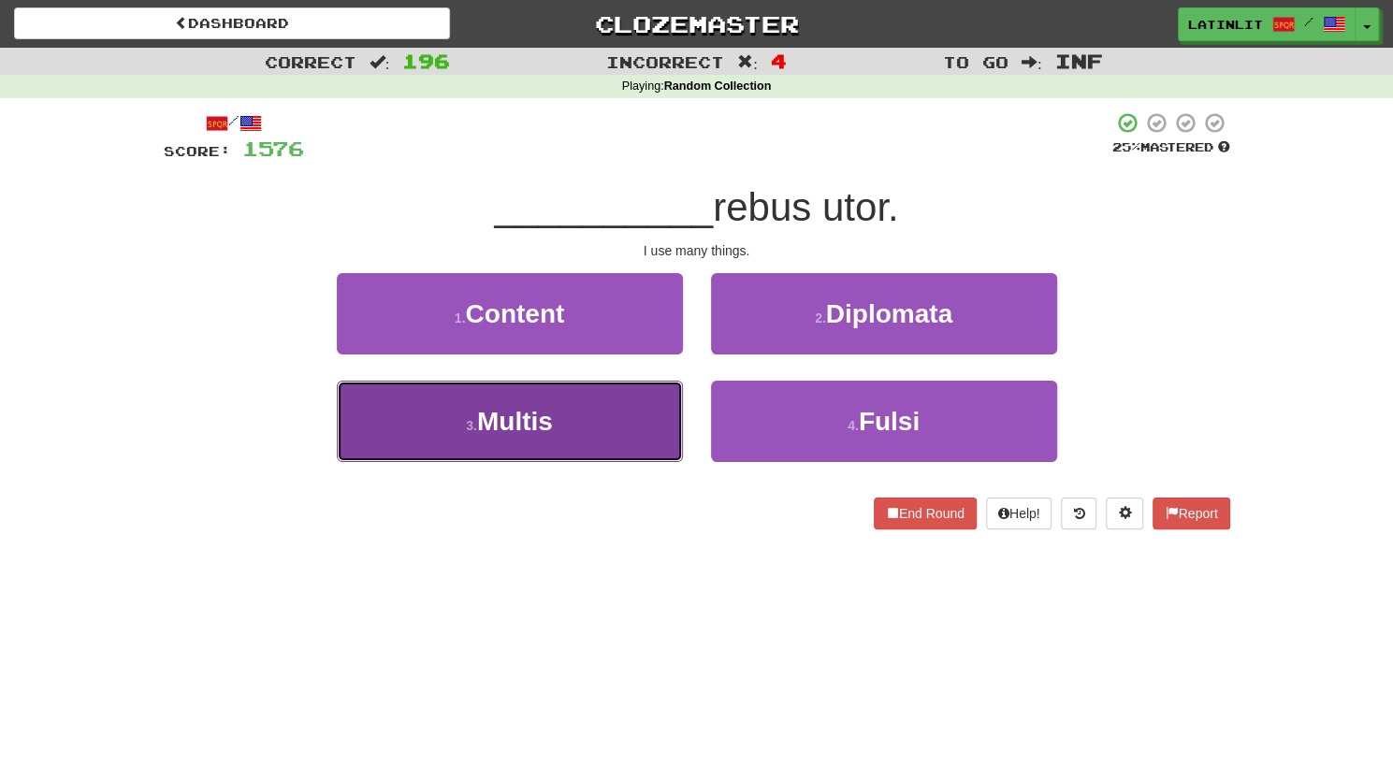
click at [606, 435] on button "3 . Multis" at bounding box center [510, 421] width 346 height 81
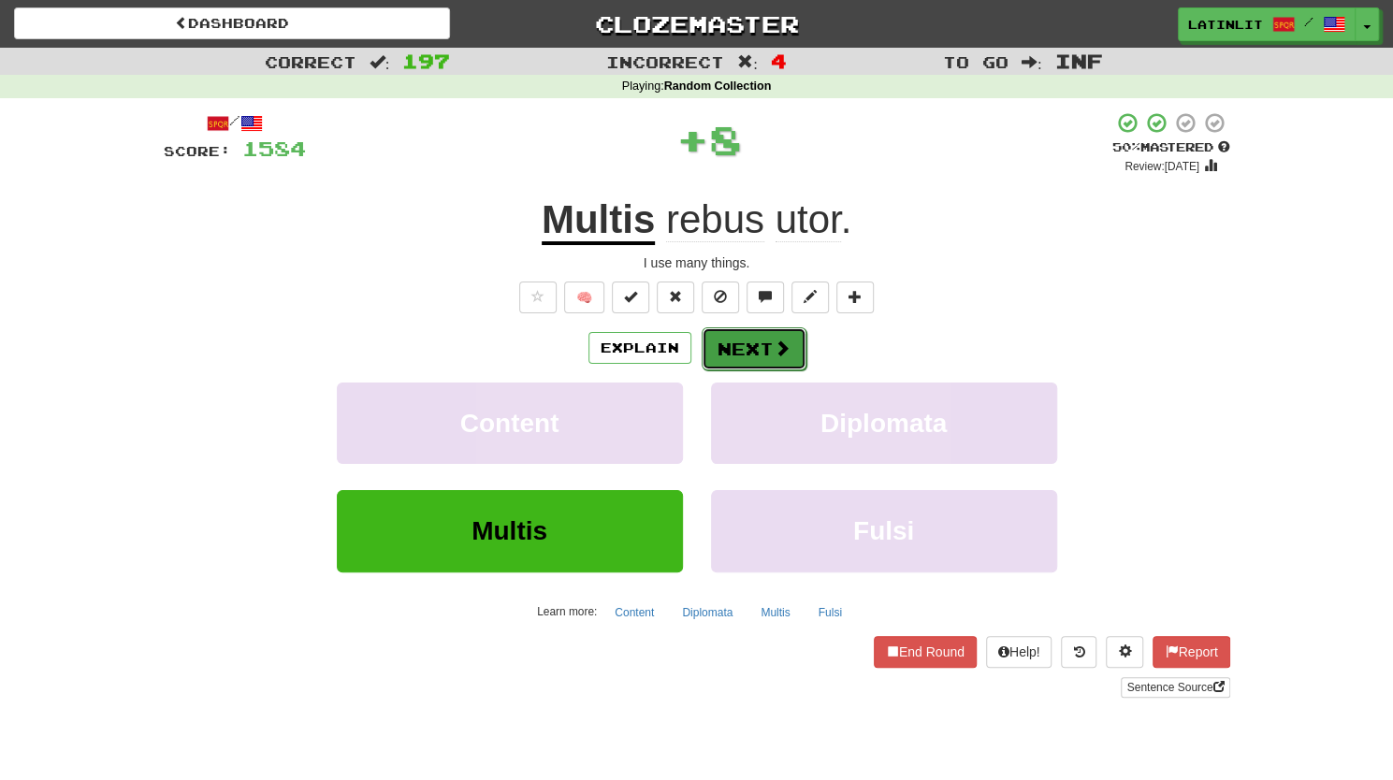
click at [739, 355] on button "Next" at bounding box center [753, 348] width 105 height 43
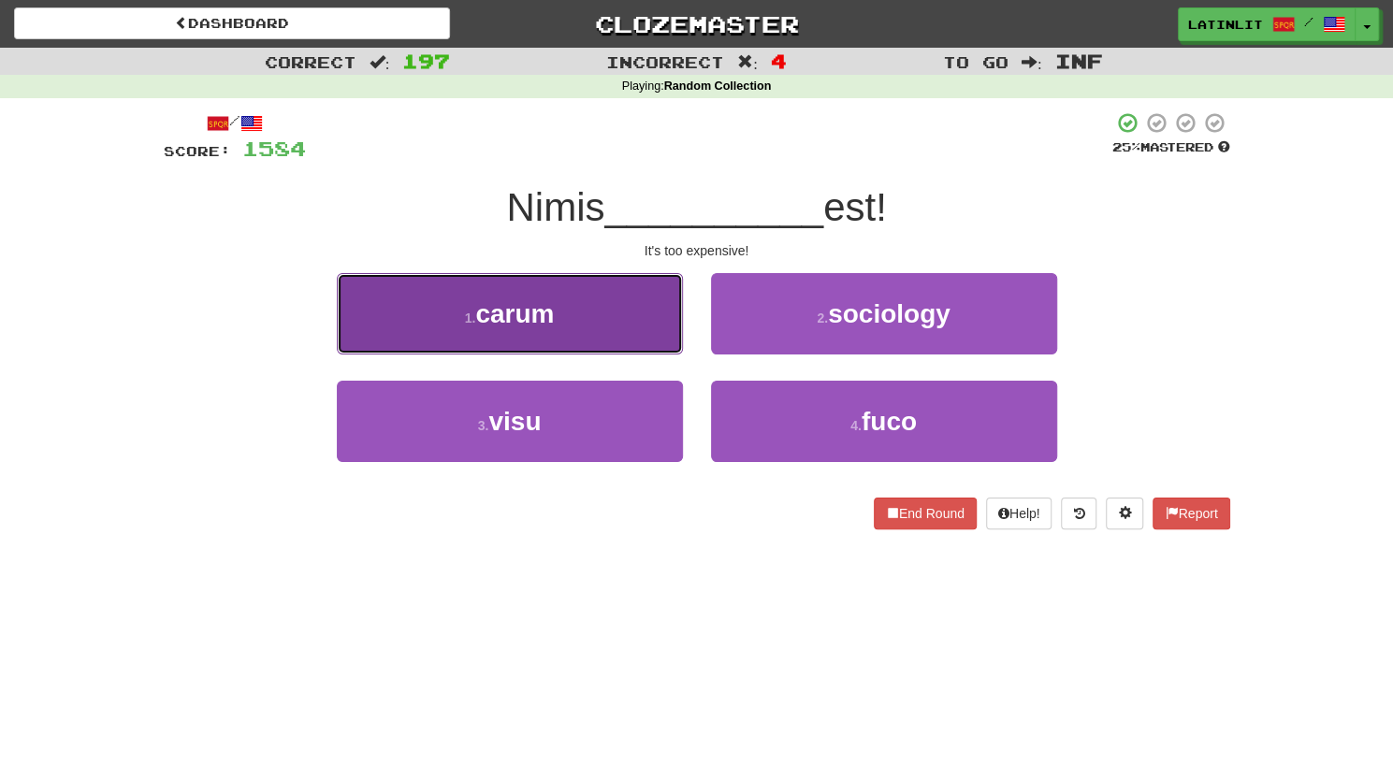
click at [601, 334] on button "1 . carum" at bounding box center [510, 313] width 346 height 81
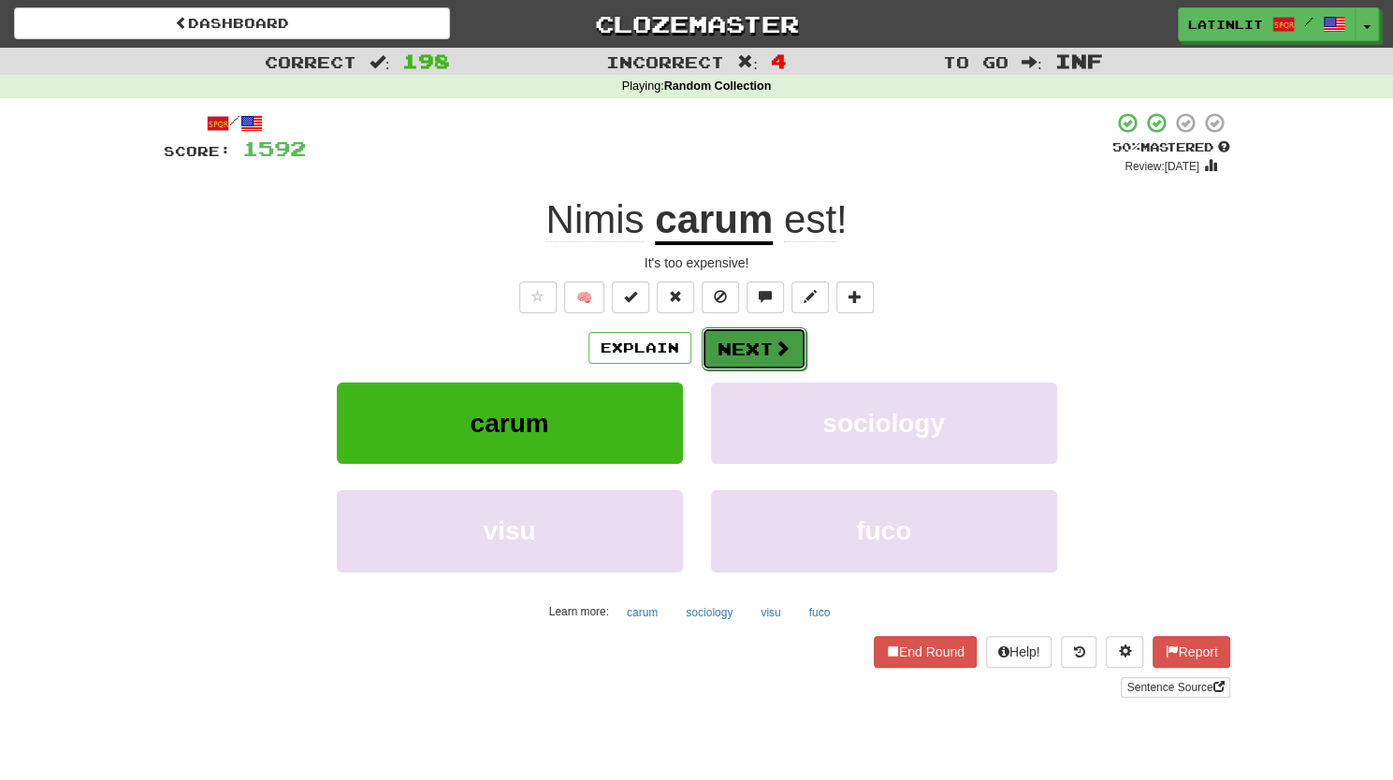
click at [761, 345] on button "Next" at bounding box center [753, 348] width 105 height 43
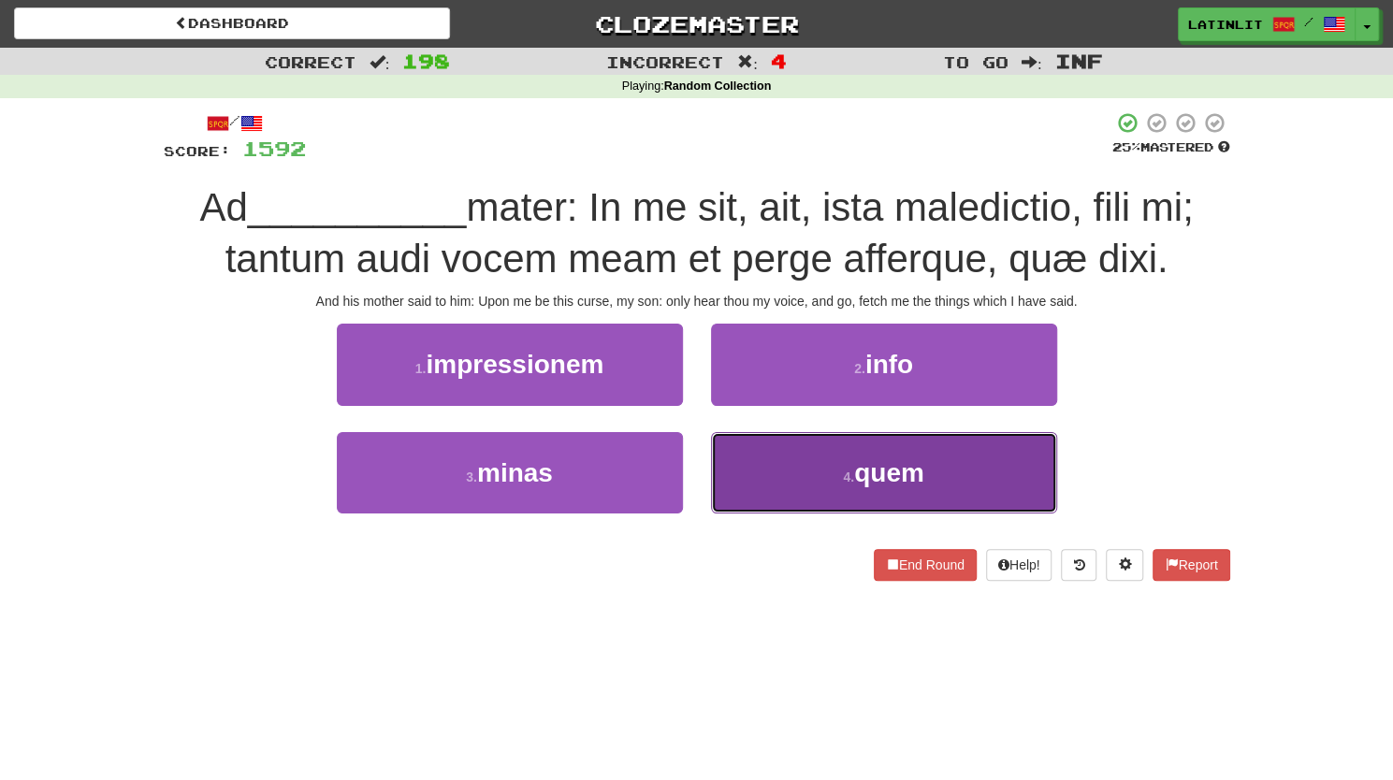
click at [819, 481] on button "4 . quem" at bounding box center [884, 472] width 346 height 81
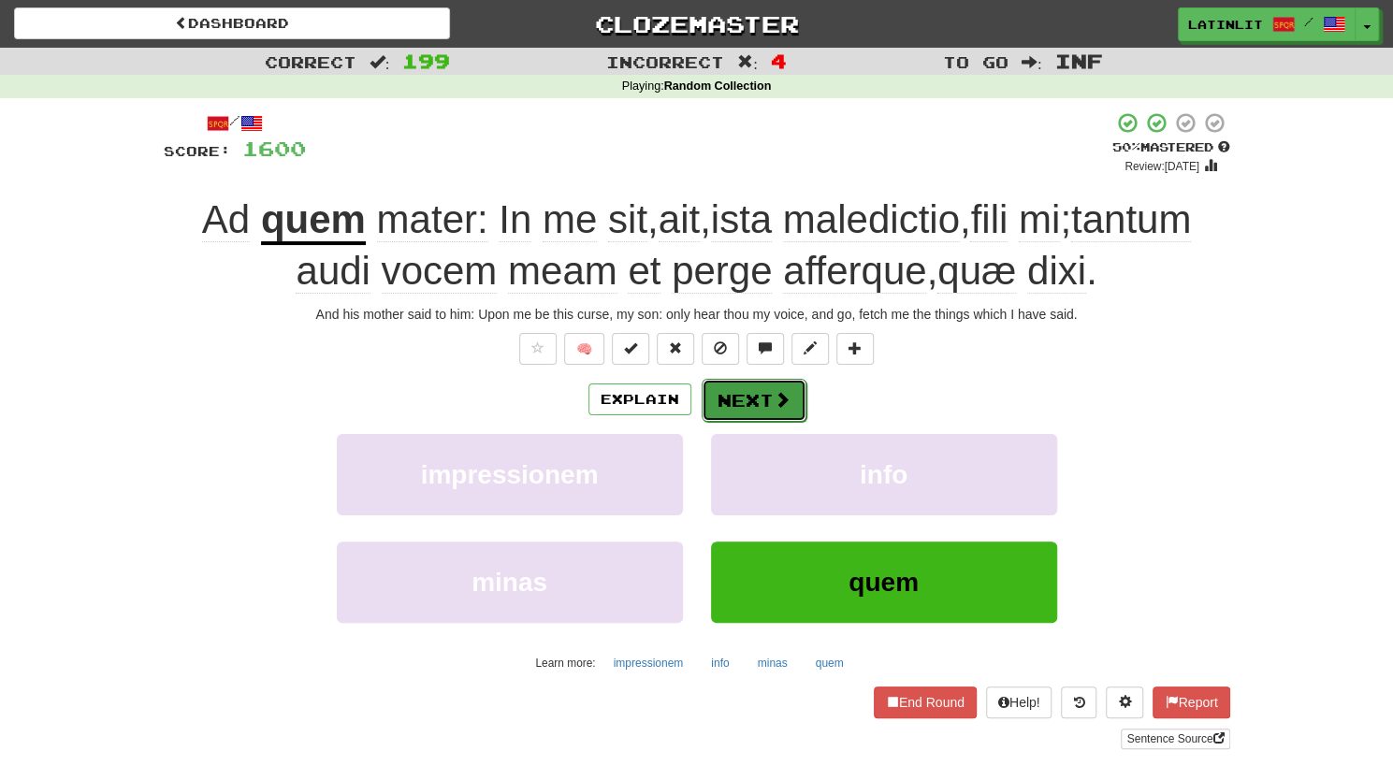
click at [753, 393] on button "Next" at bounding box center [753, 400] width 105 height 43
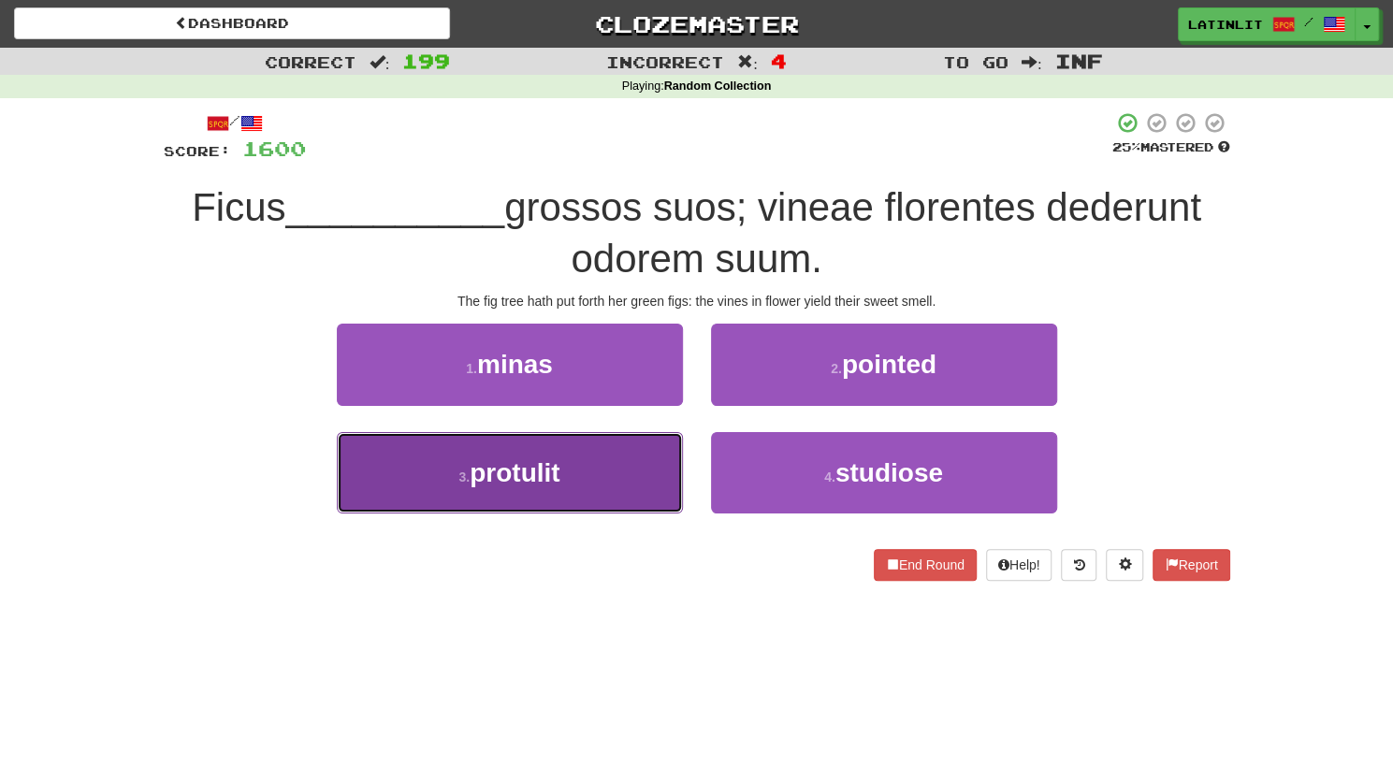
click at [443, 474] on button "3 . protulit" at bounding box center [510, 472] width 346 height 81
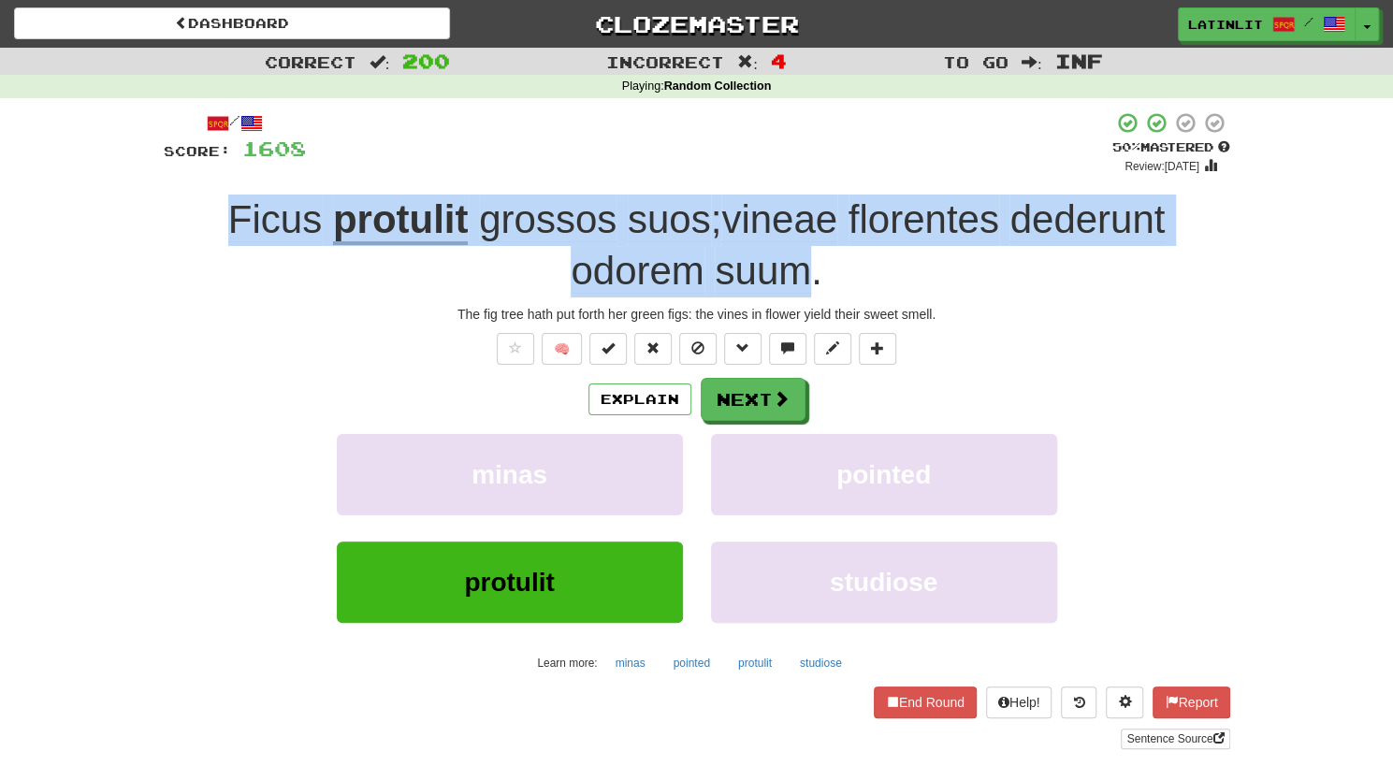
drag, startPoint x: 763, startPoint y: 293, endPoint x: 213, endPoint y: 198, distance: 558.0
click at [213, 198] on div "Ficus protulit grossos suos ; vineae florentes dederunt odorem suum ." at bounding box center [697, 246] width 1066 height 102
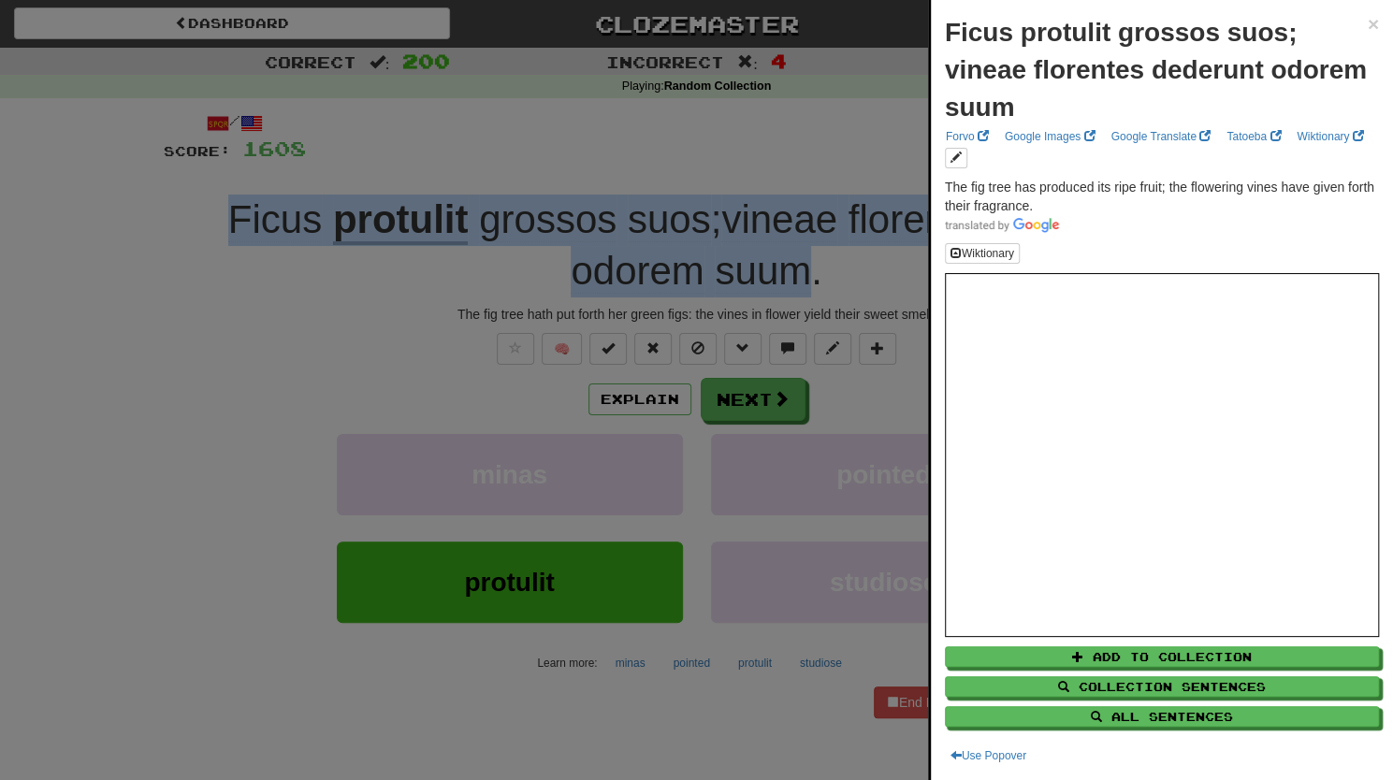
copy div "Ficus protulit grossos suos ; vineae florentes dederunt odorem suum"
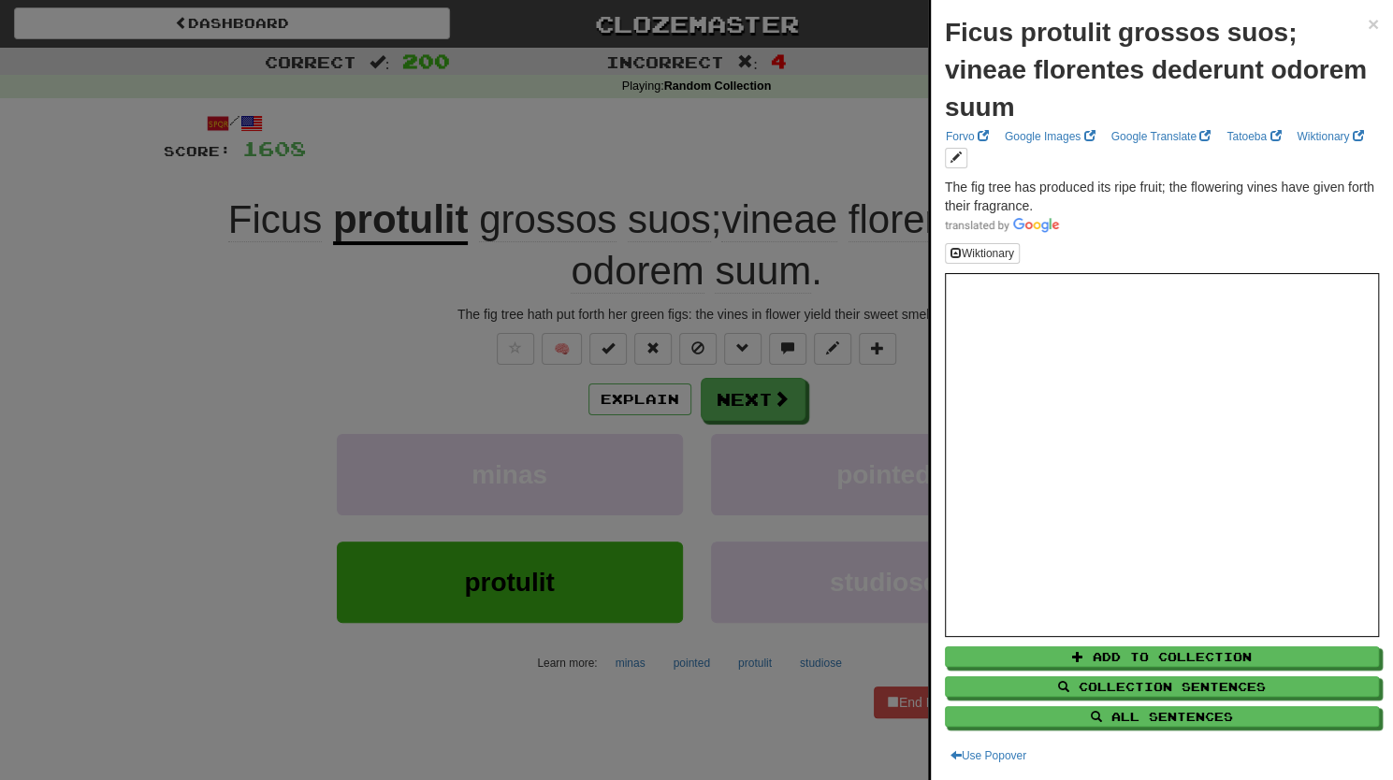
click at [254, 344] on div at bounding box center [696, 390] width 1393 height 780
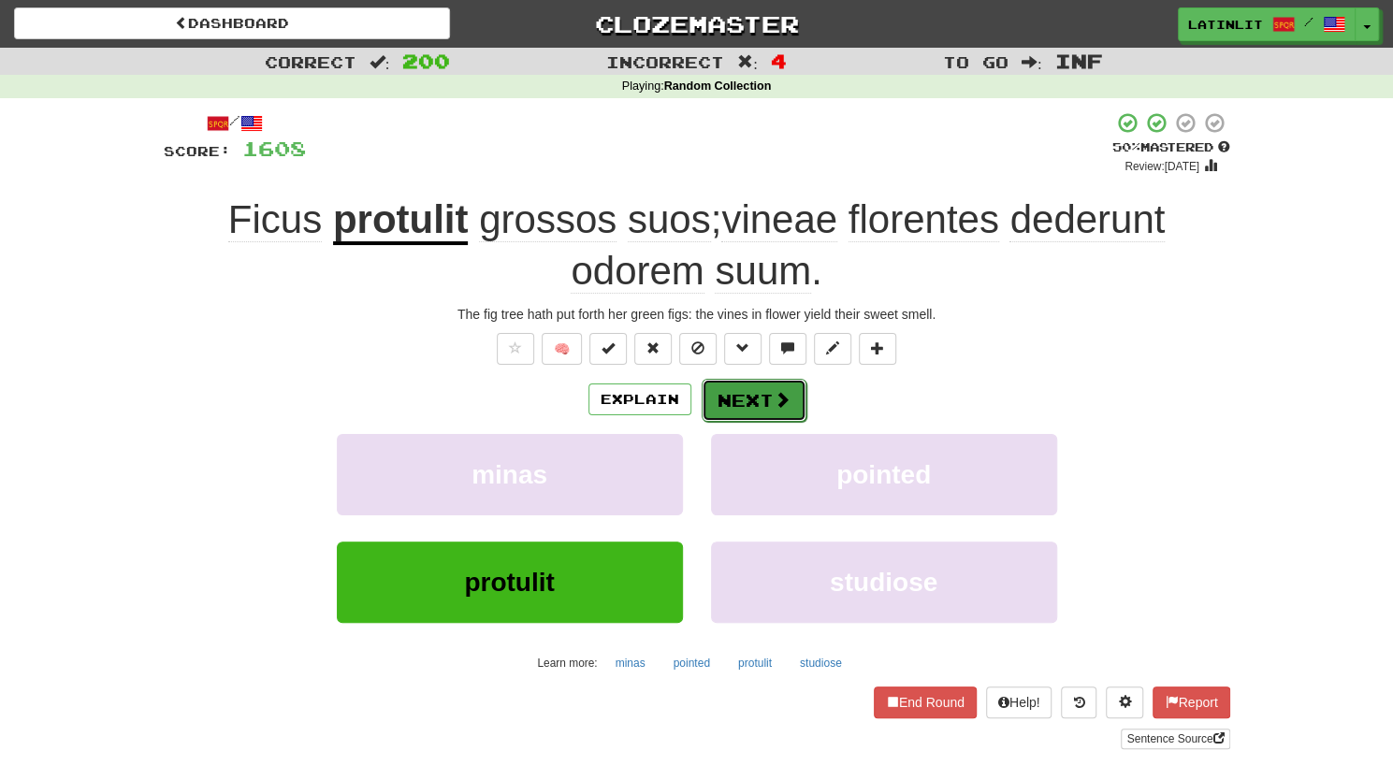
click at [739, 389] on button "Next" at bounding box center [753, 400] width 105 height 43
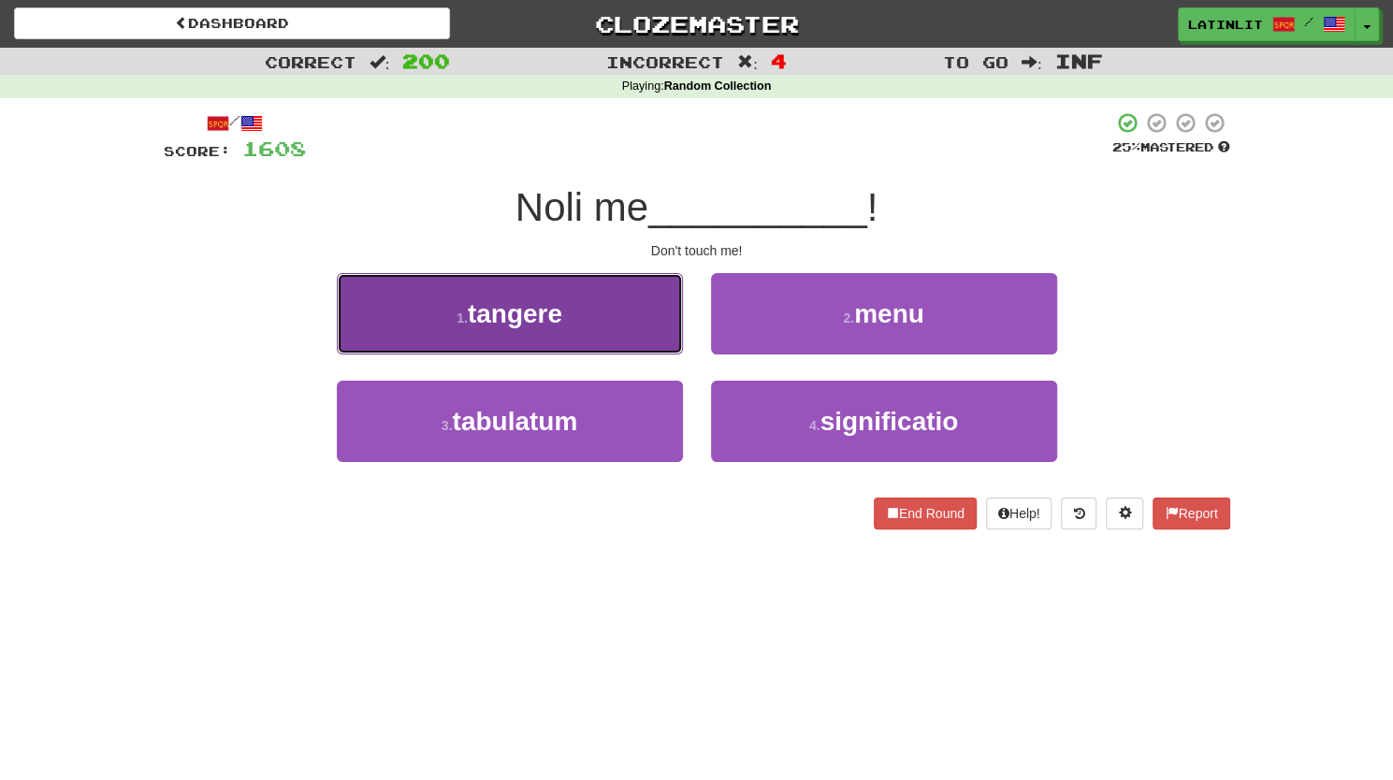
click at [527, 309] on span "tangere" at bounding box center [515, 313] width 94 height 29
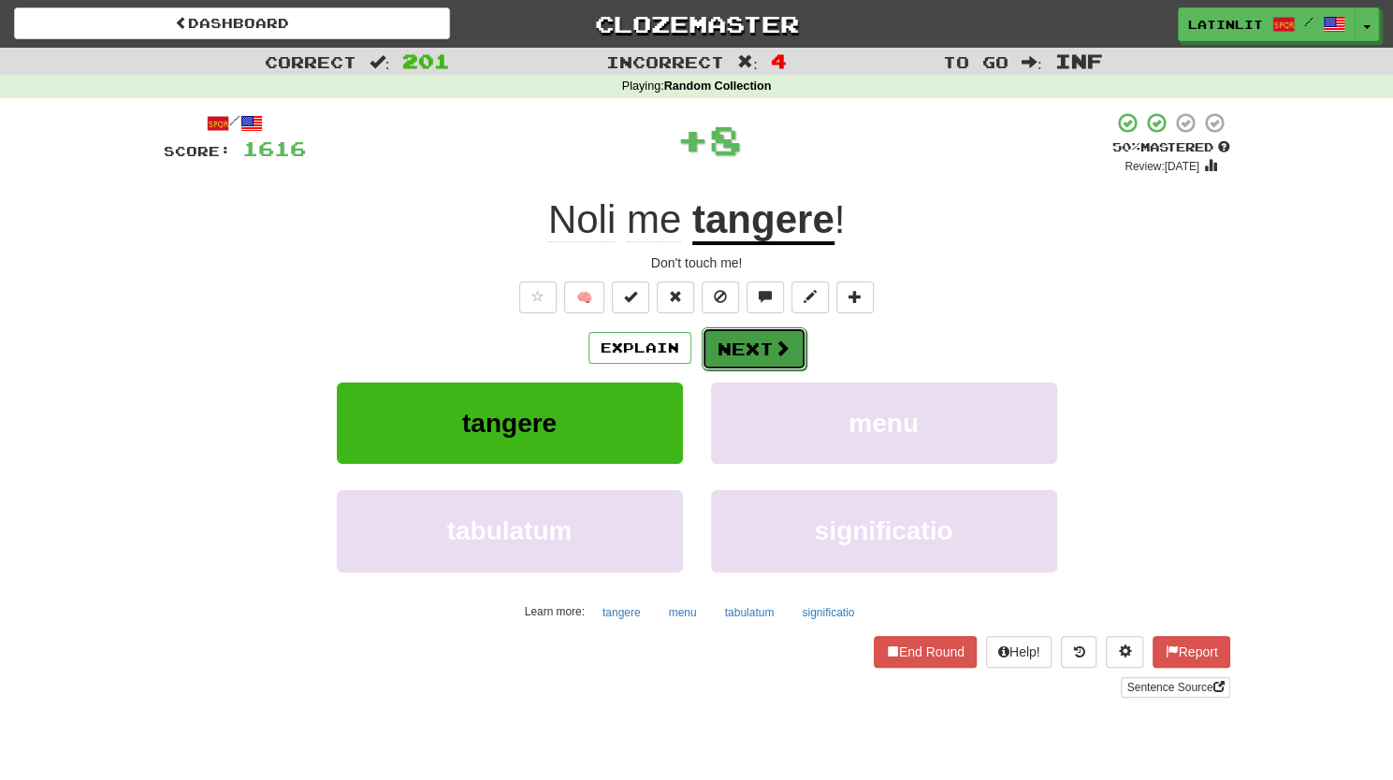
click at [731, 359] on button "Next" at bounding box center [753, 348] width 105 height 43
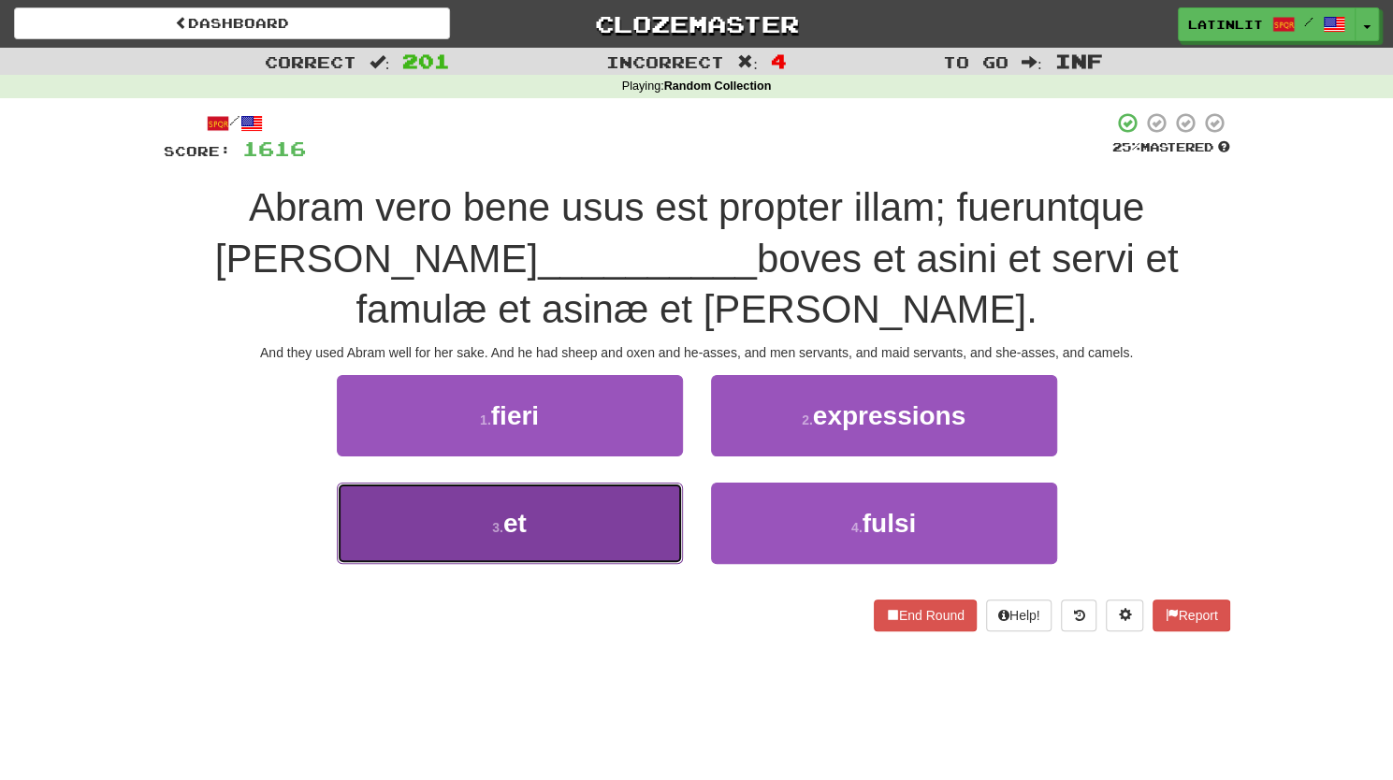
click at [445, 517] on button "3 . et" at bounding box center [510, 523] width 346 height 81
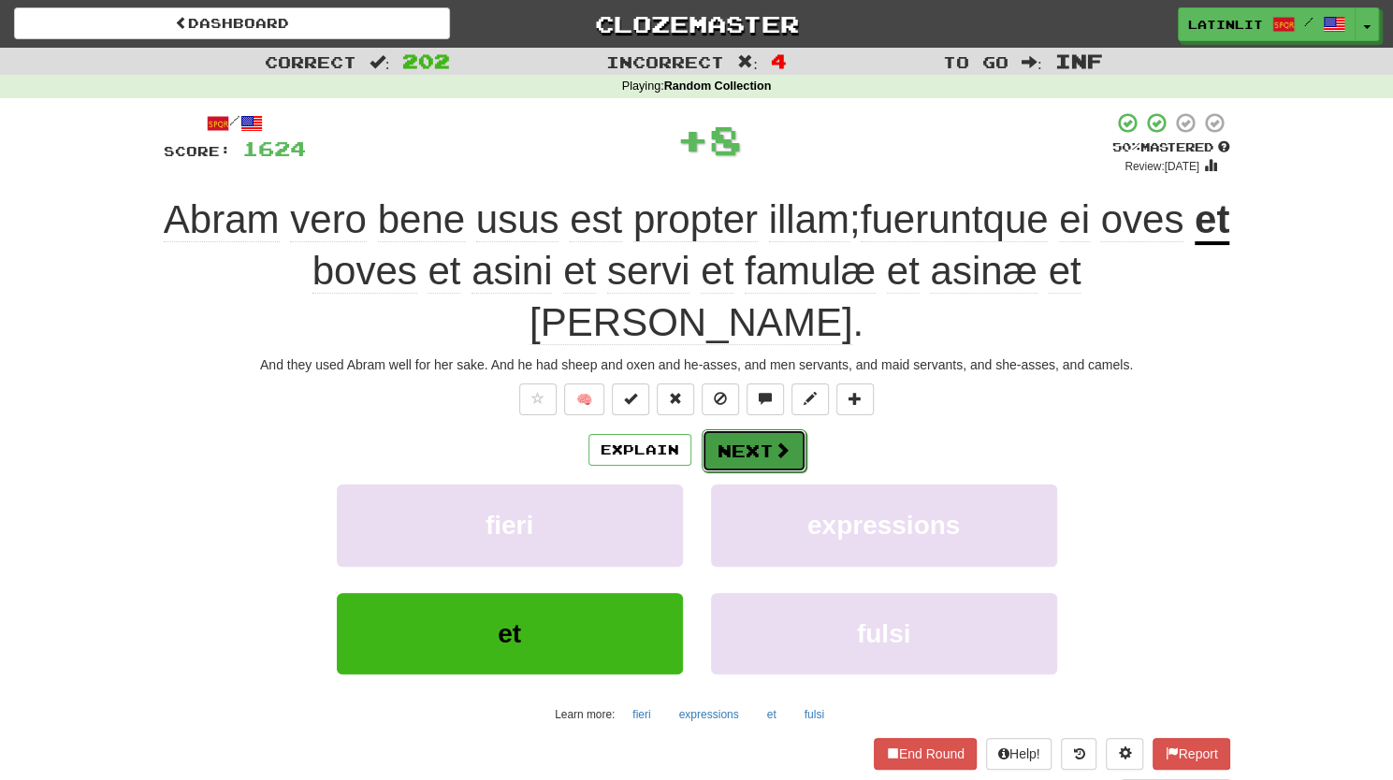
click at [773, 441] on span at bounding box center [781, 449] width 17 height 17
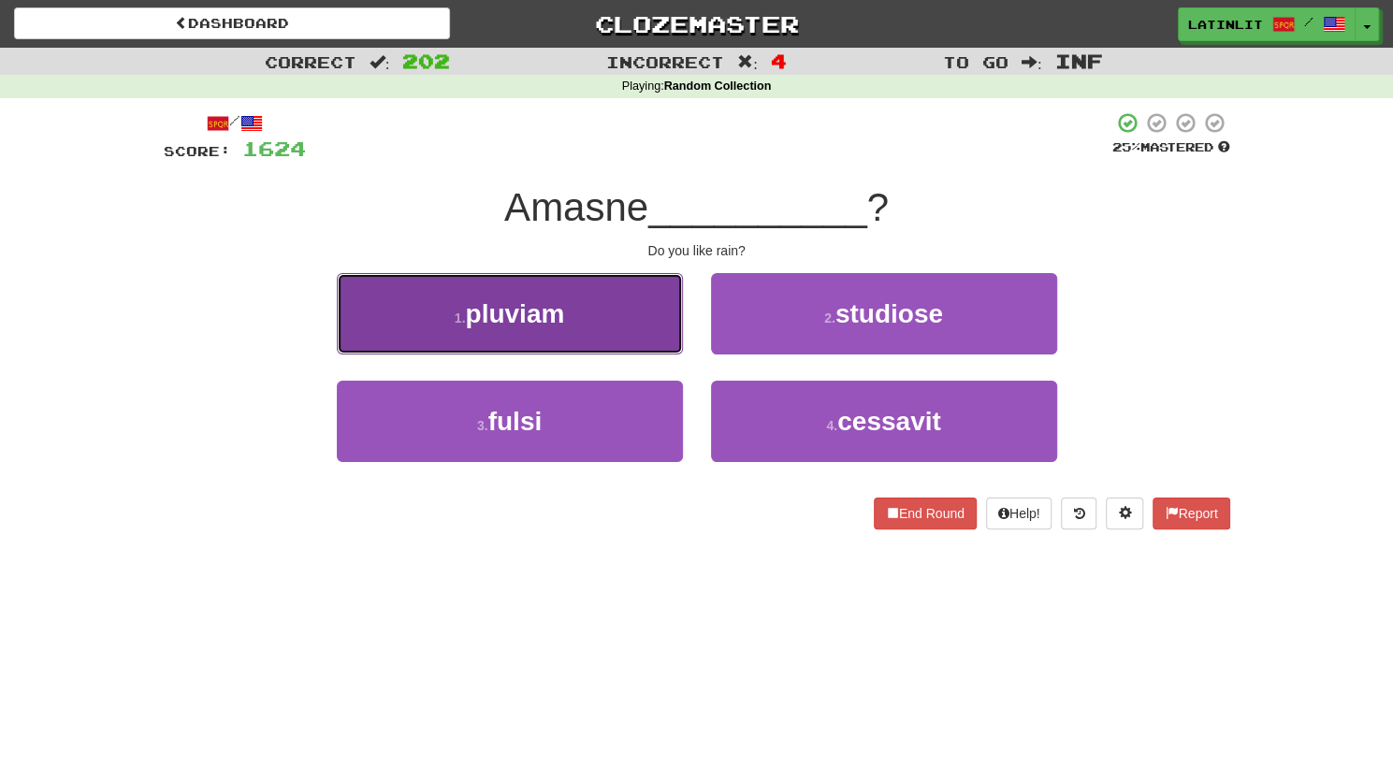
click at [525, 321] on span "pluviam" at bounding box center [514, 313] width 99 height 29
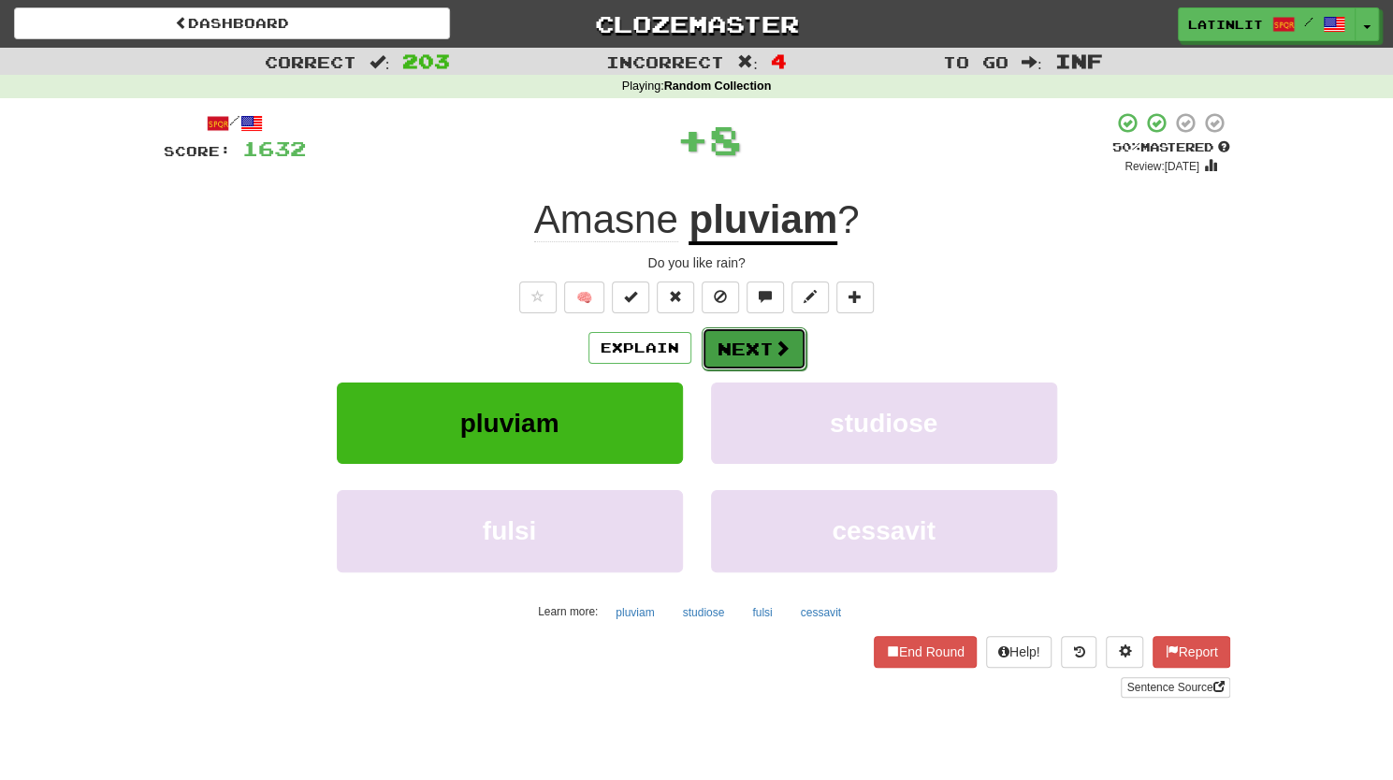
click at [752, 349] on button "Next" at bounding box center [753, 348] width 105 height 43
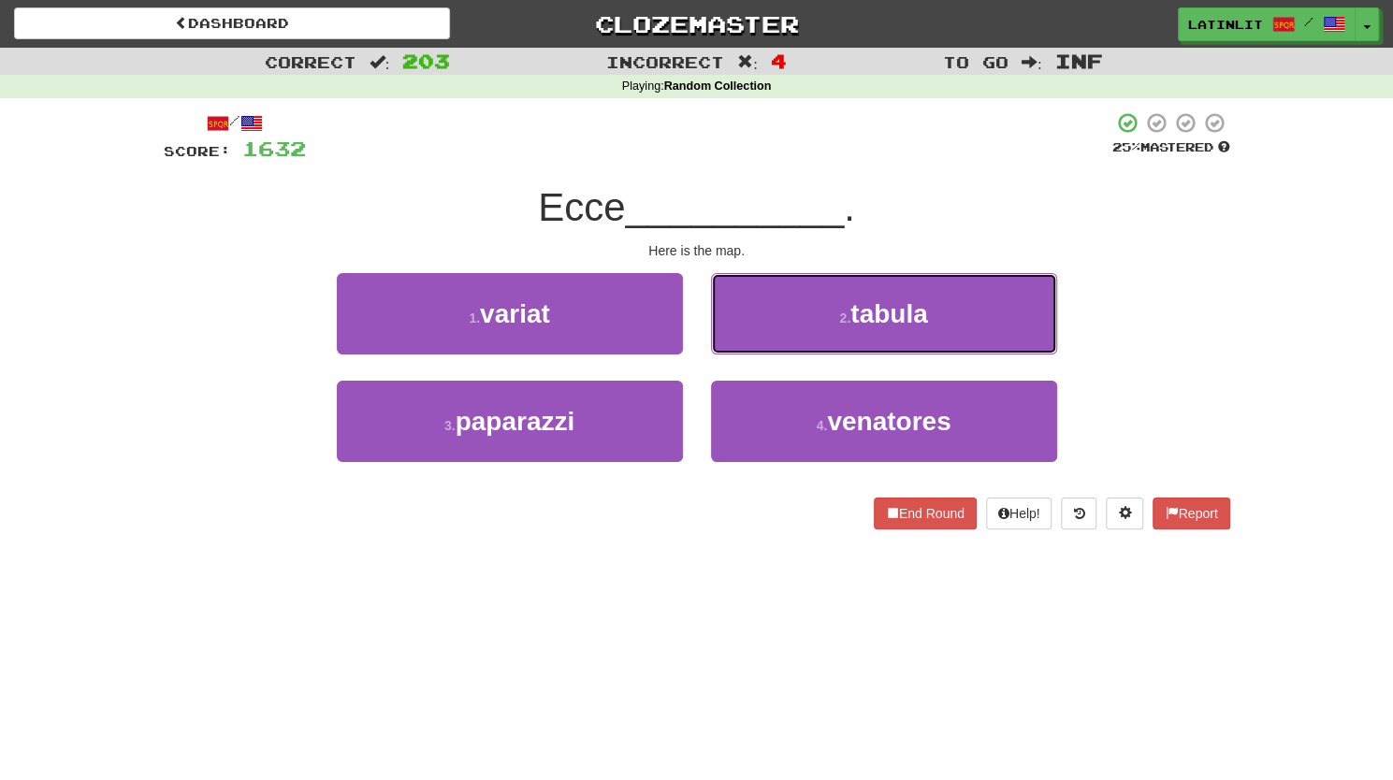
click at [752, 349] on button "2 . tabula" at bounding box center [884, 313] width 346 height 81
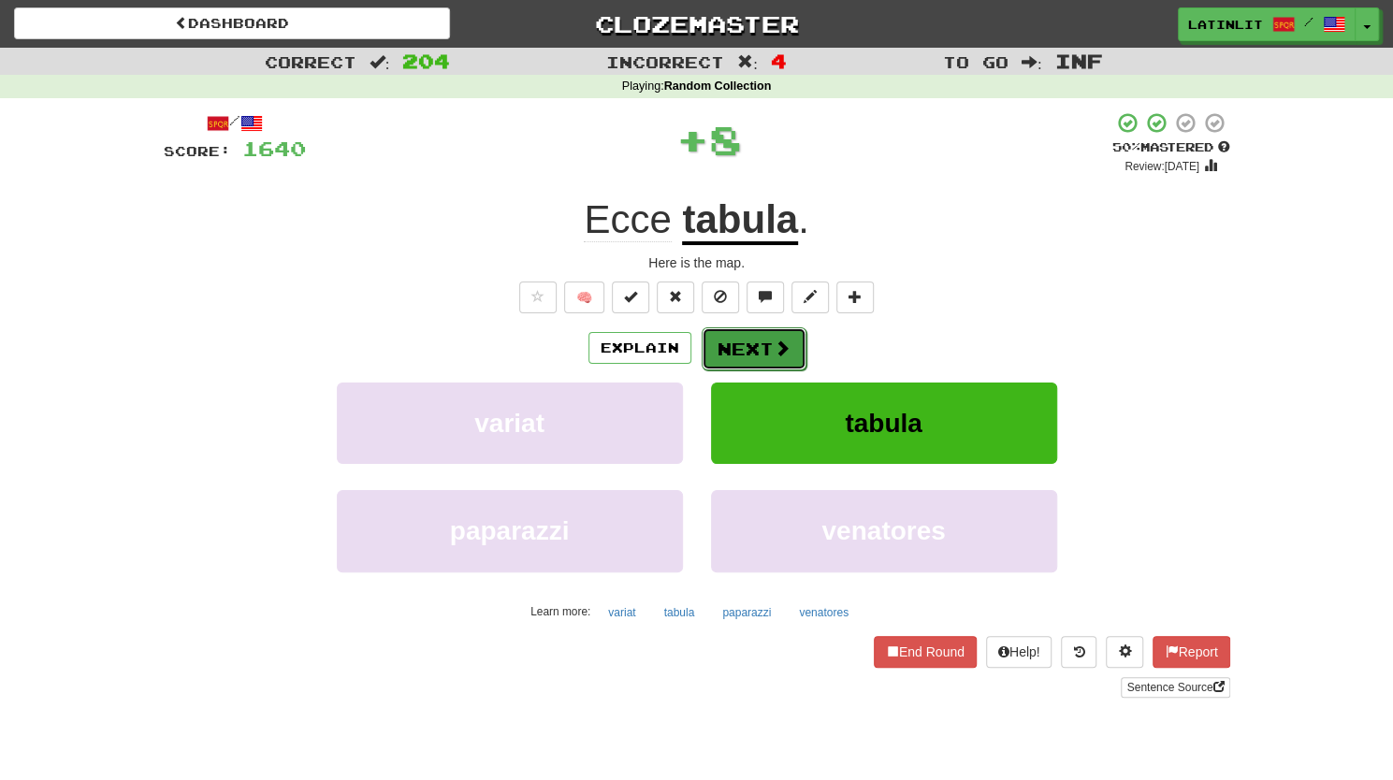
click at [743, 349] on button "Next" at bounding box center [753, 348] width 105 height 43
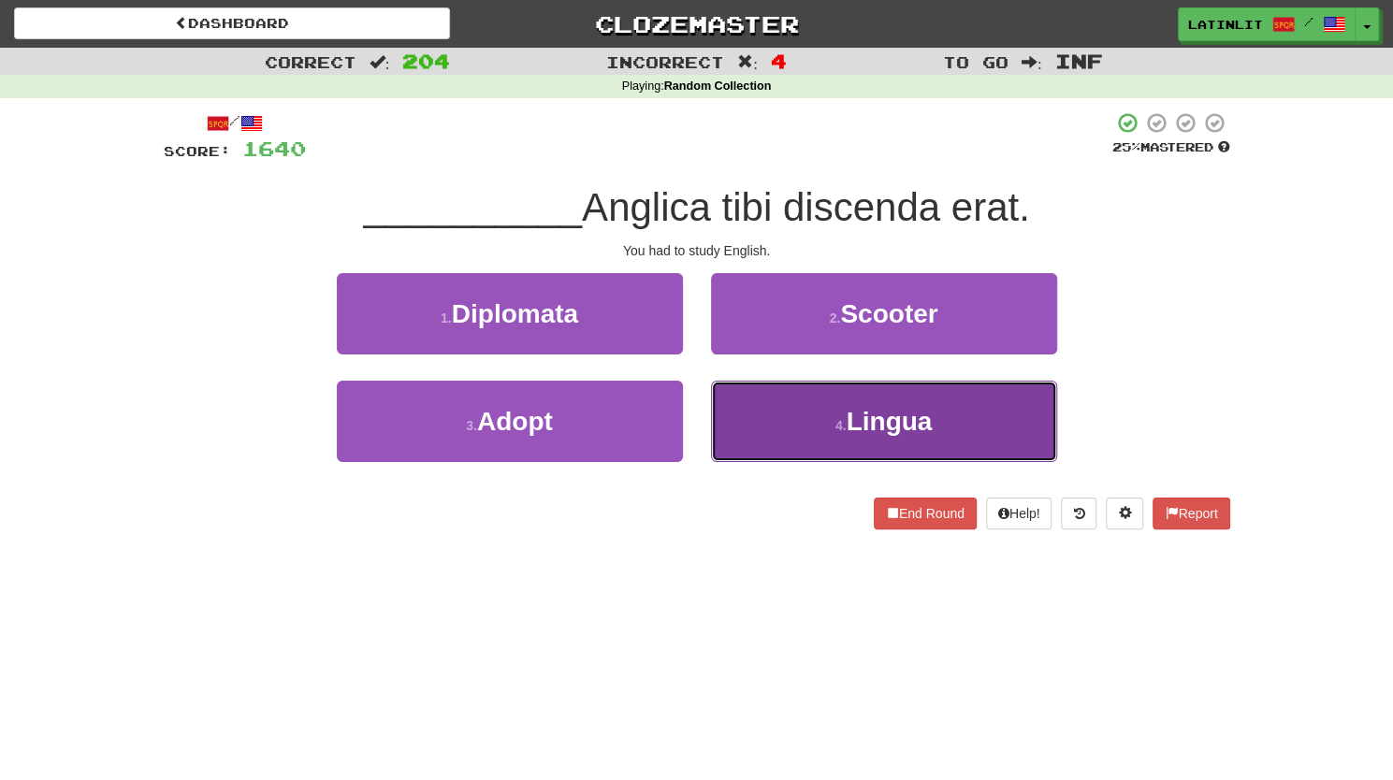
click at [762, 416] on button "4 . Lingua" at bounding box center [884, 421] width 346 height 81
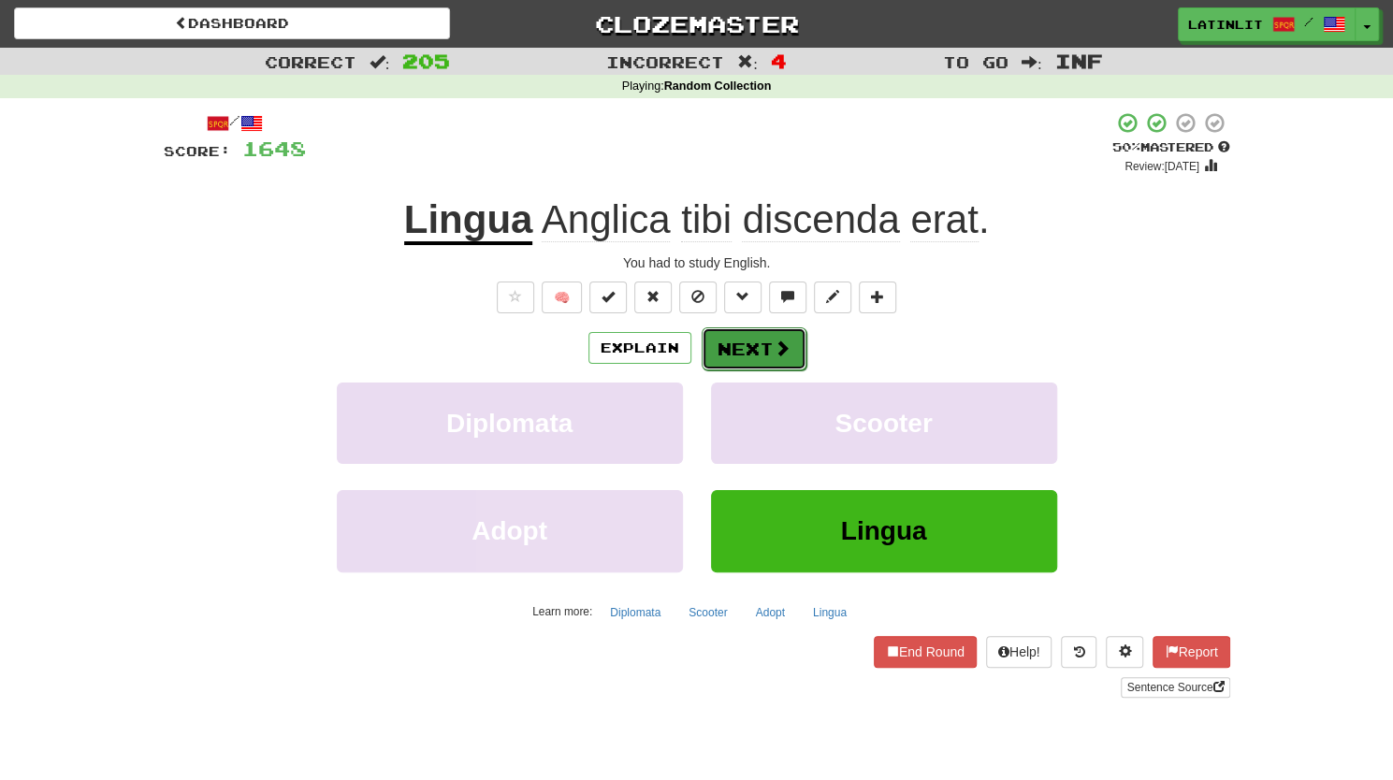
click at [746, 346] on button "Next" at bounding box center [753, 348] width 105 height 43
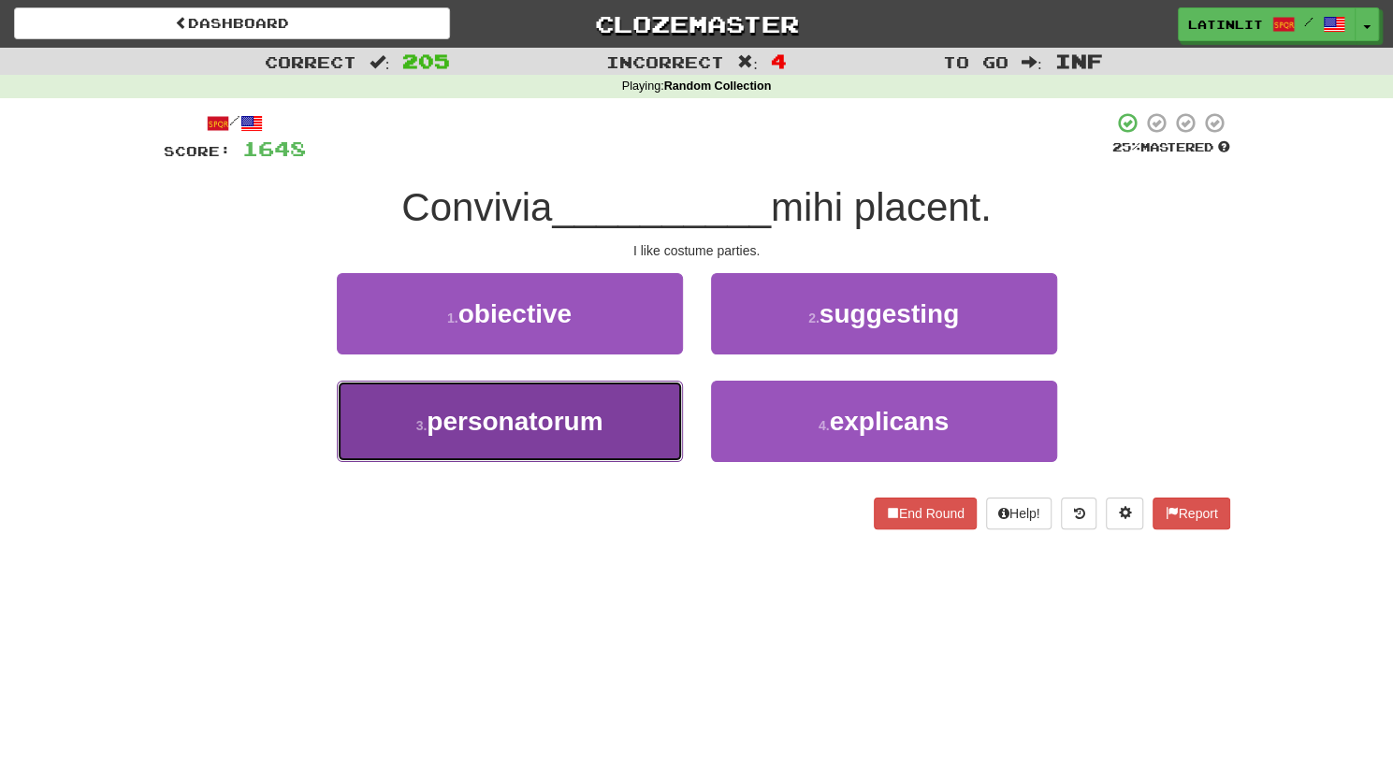
click at [516, 418] on span "personatorum" at bounding box center [514, 421] width 176 height 29
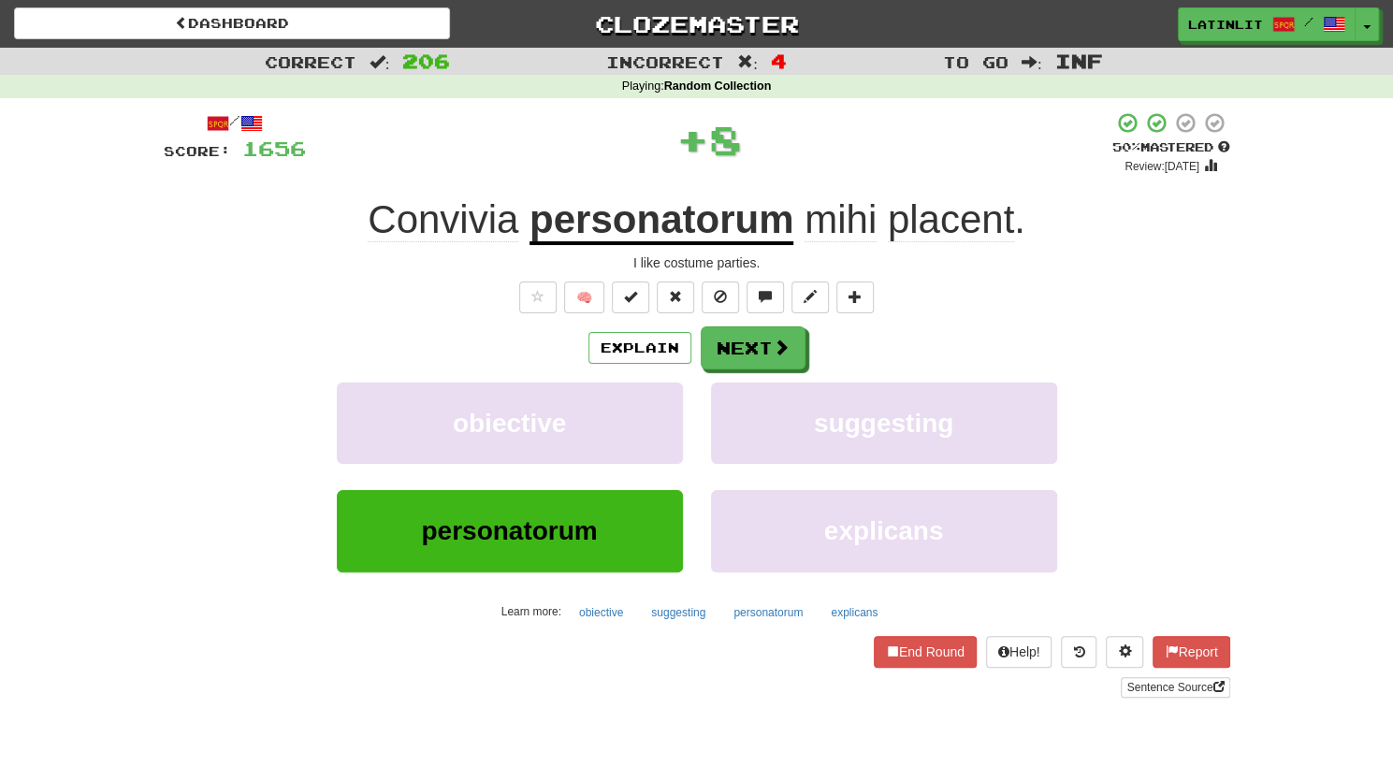
click at [695, 357] on div "Explain Next" at bounding box center [697, 347] width 1066 height 43
click at [725, 354] on button "Next" at bounding box center [753, 348] width 105 height 43
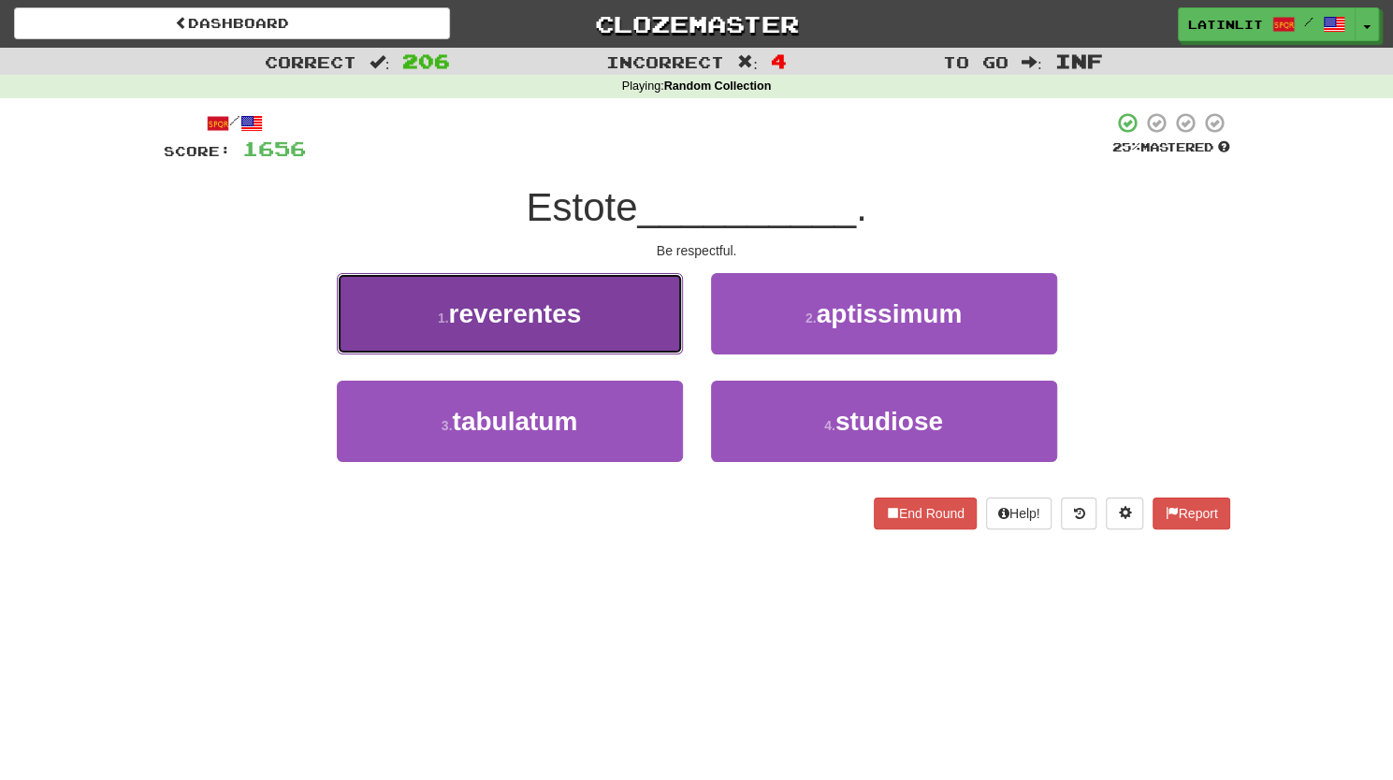
click at [535, 326] on span "reverentes" at bounding box center [515, 313] width 133 height 29
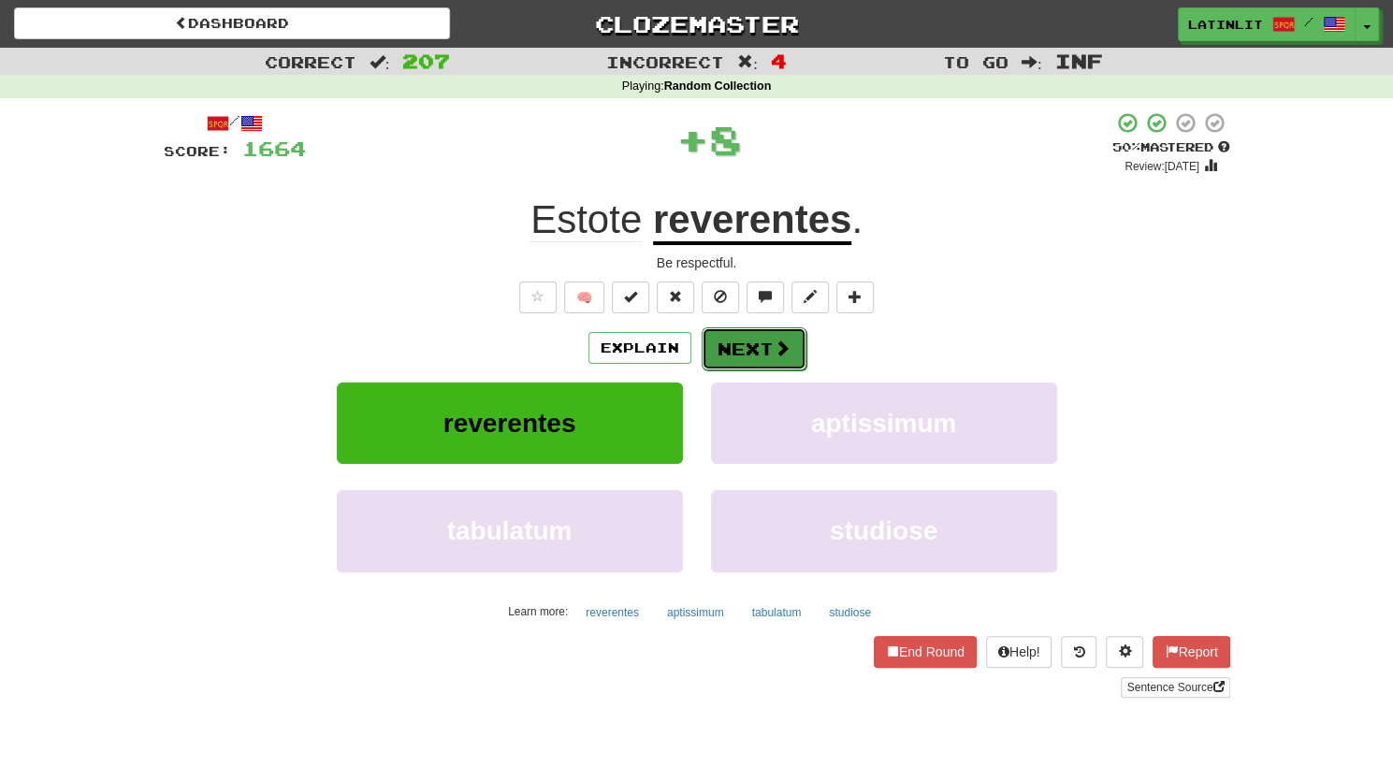
click at [783, 348] on span at bounding box center [781, 347] width 17 height 17
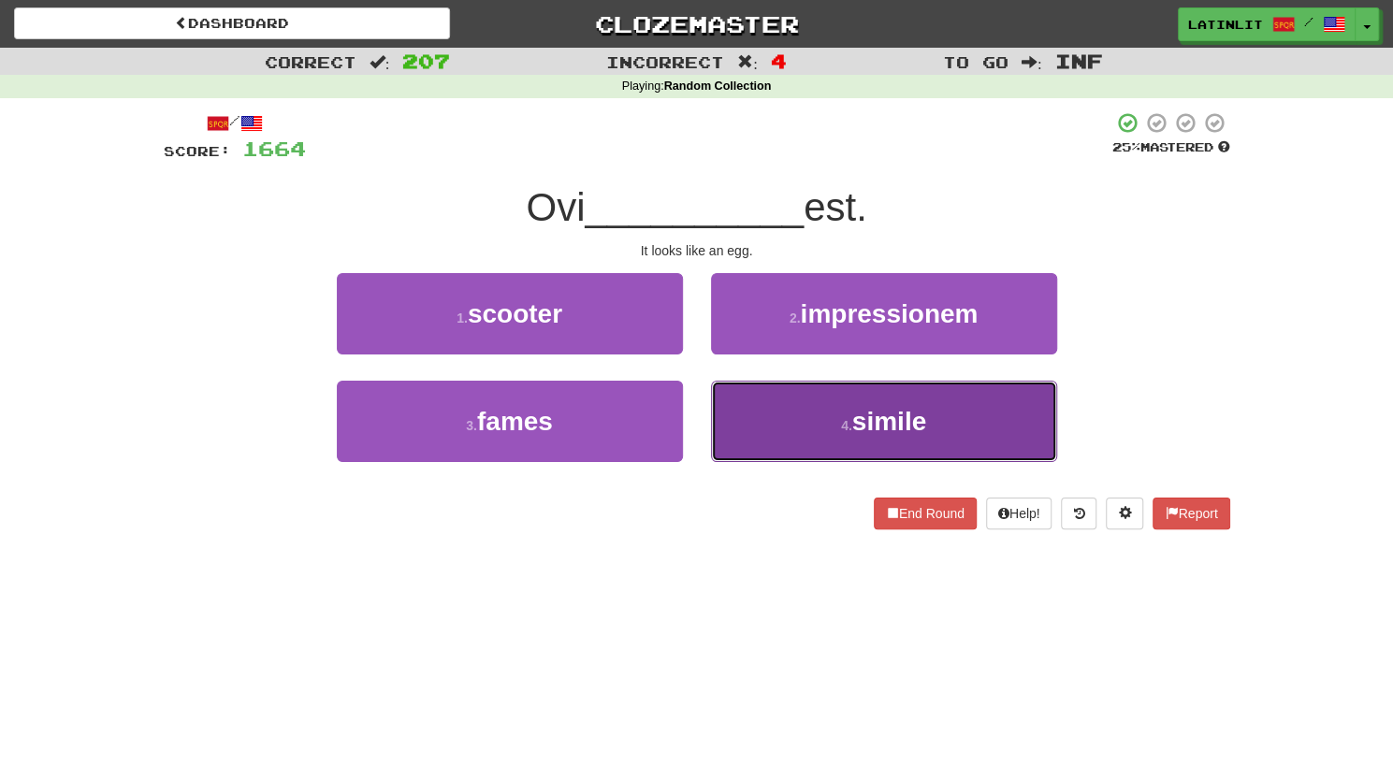
click at [797, 415] on button "4 . simile" at bounding box center [884, 421] width 346 height 81
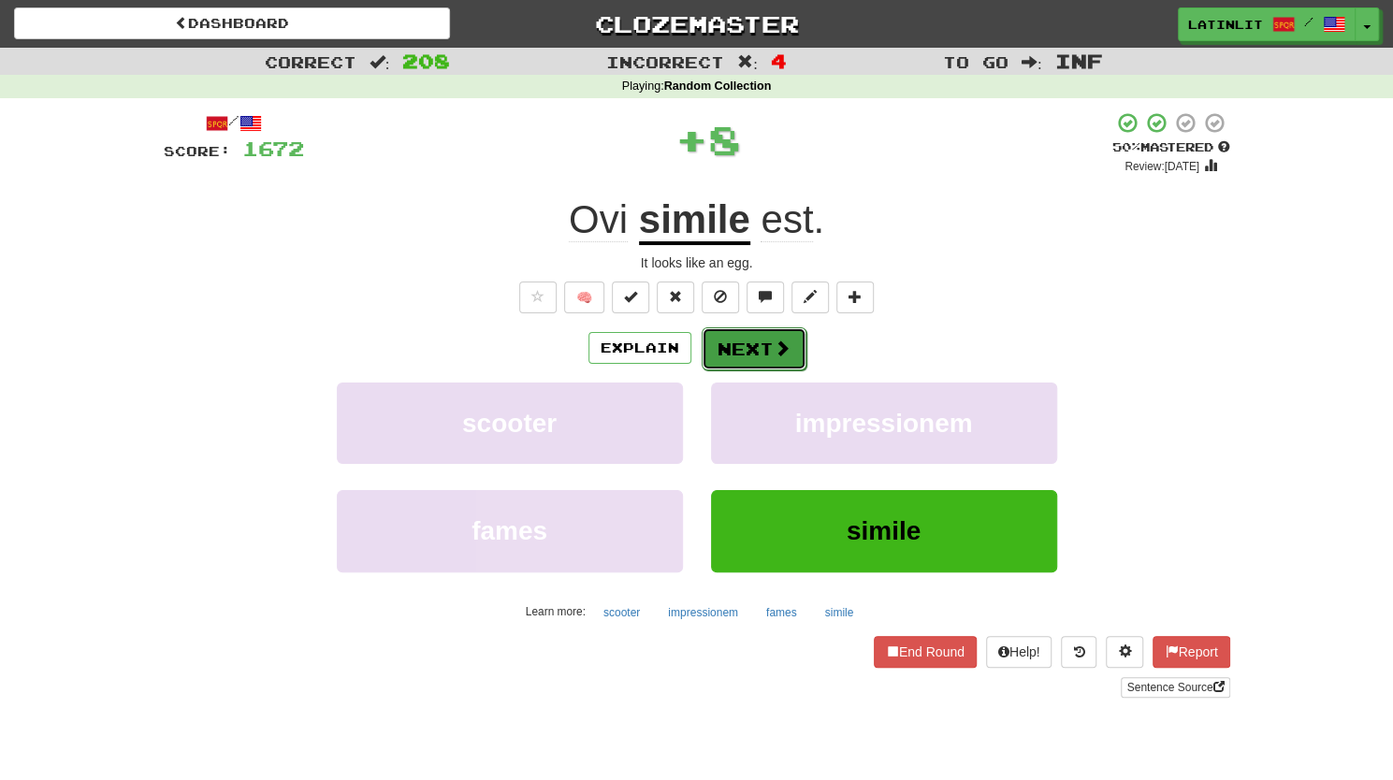
click at [734, 354] on button "Next" at bounding box center [753, 348] width 105 height 43
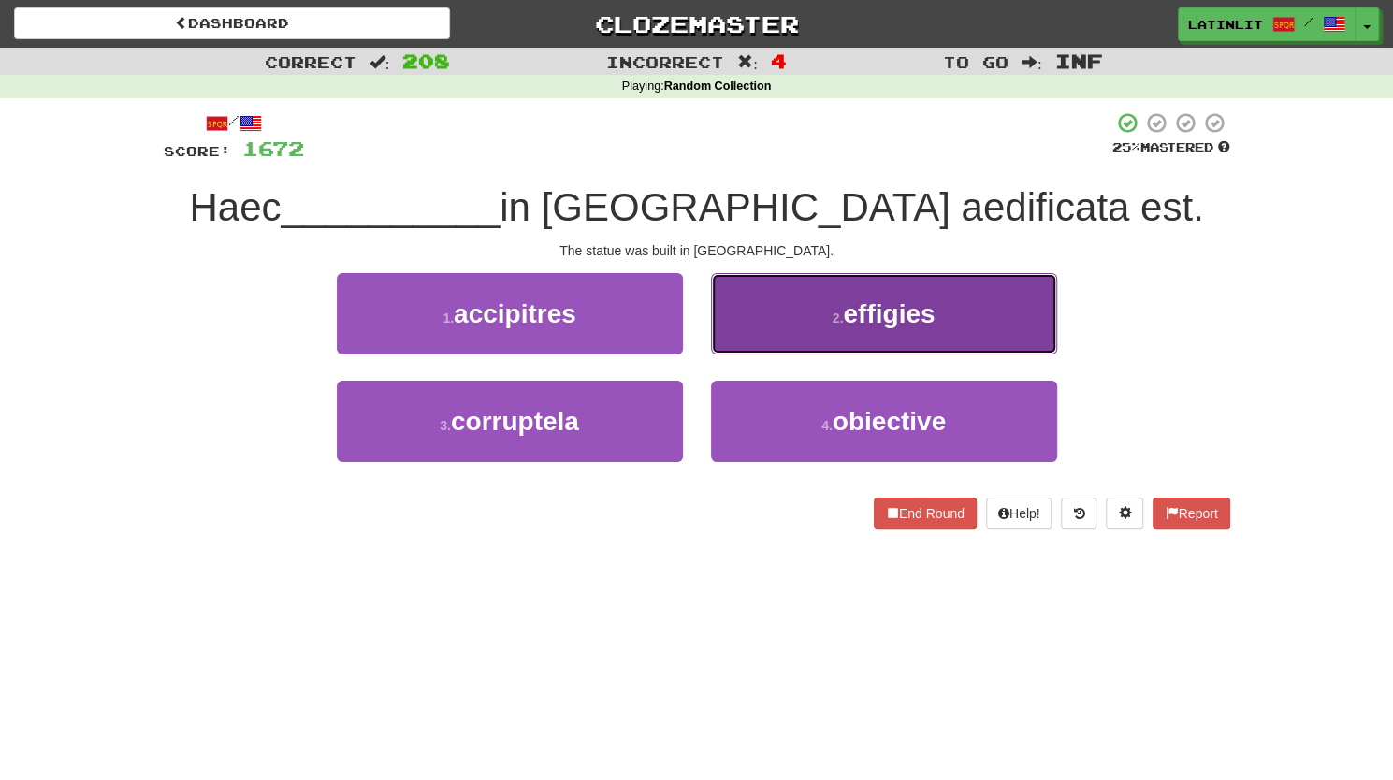
click at [754, 334] on button "2 . effigies" at bounding box center [884, 313] width 346 height 81
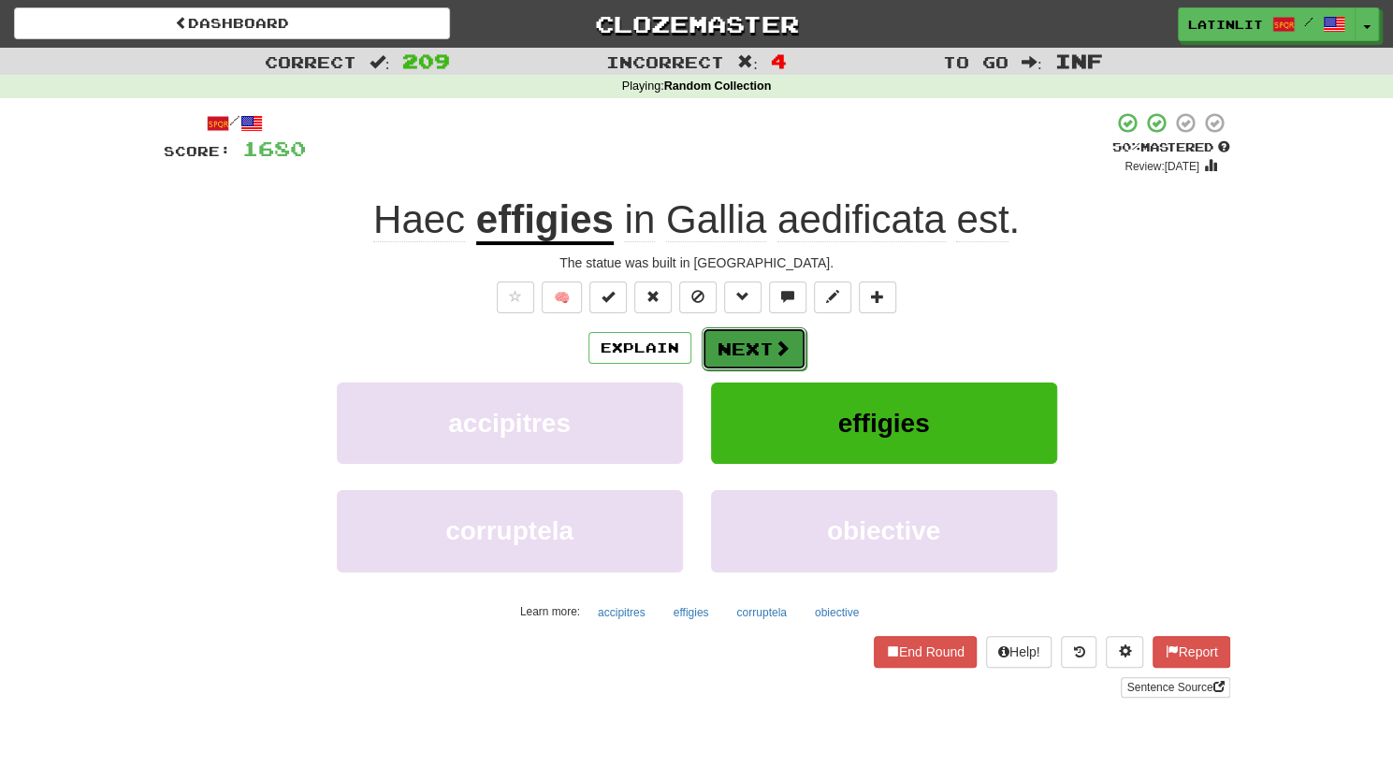
click at [743, 339] on button "Next" at bounding box center [753, 348] width 105 height 43
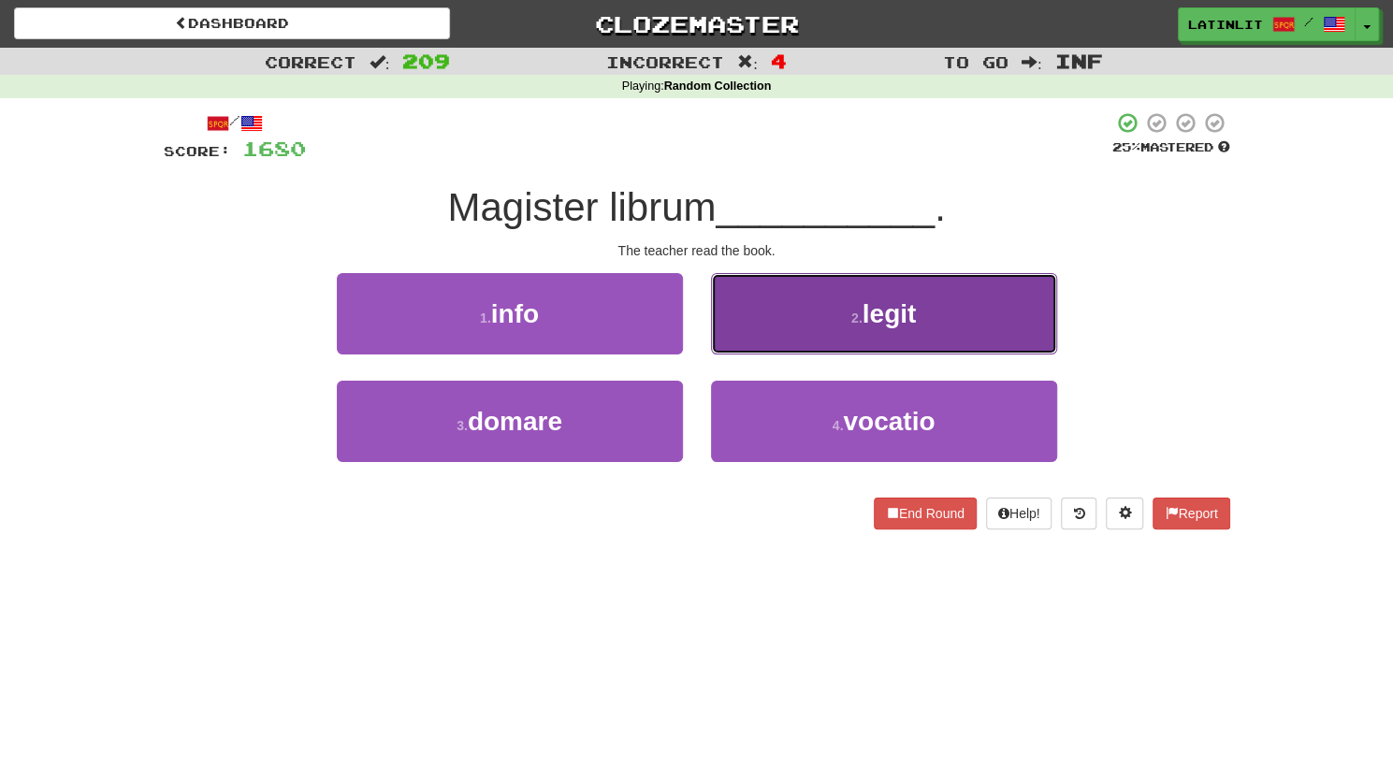
click at [752, 307] on button "2 . legit" at bounding box center [884, 313] width 346 height 81
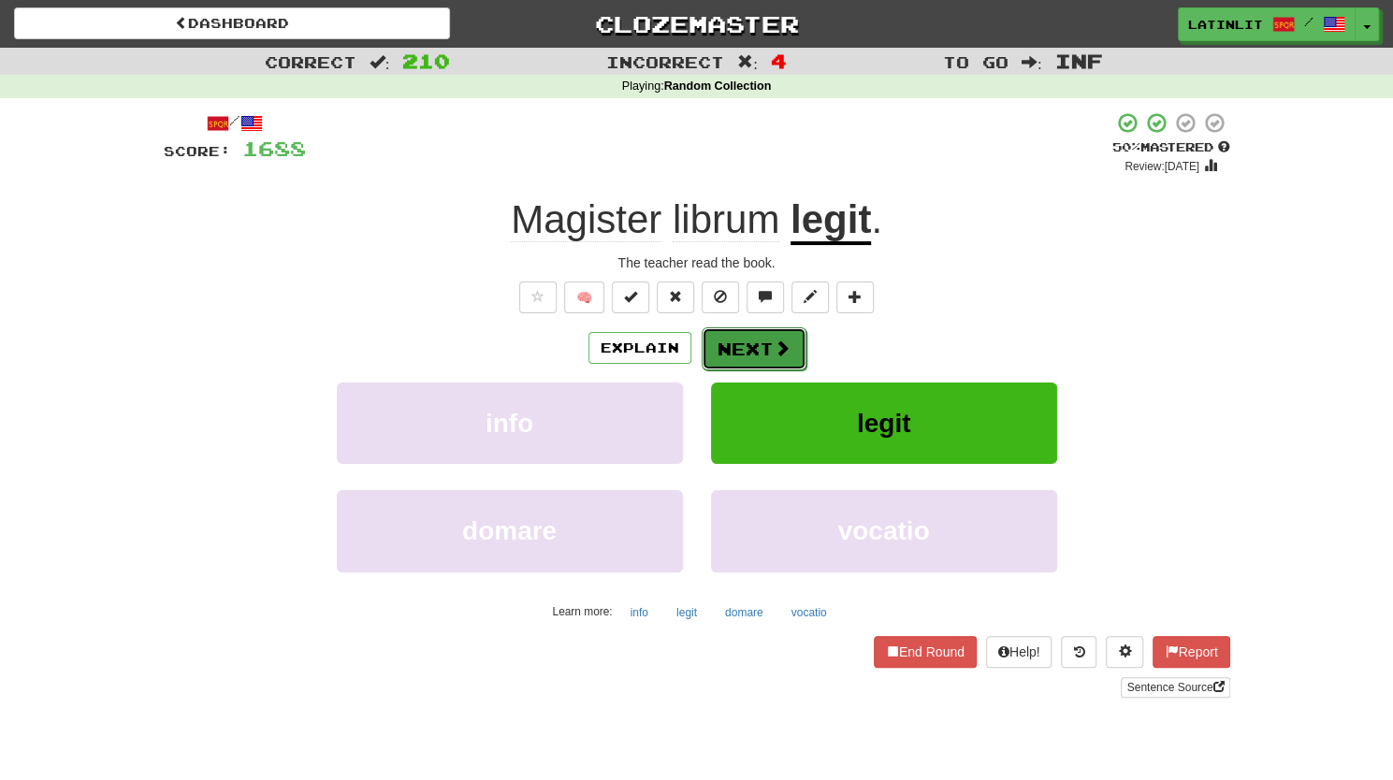
click at [732, 342] on button "Next" at bounding box center [753, 348] width 105 height 43
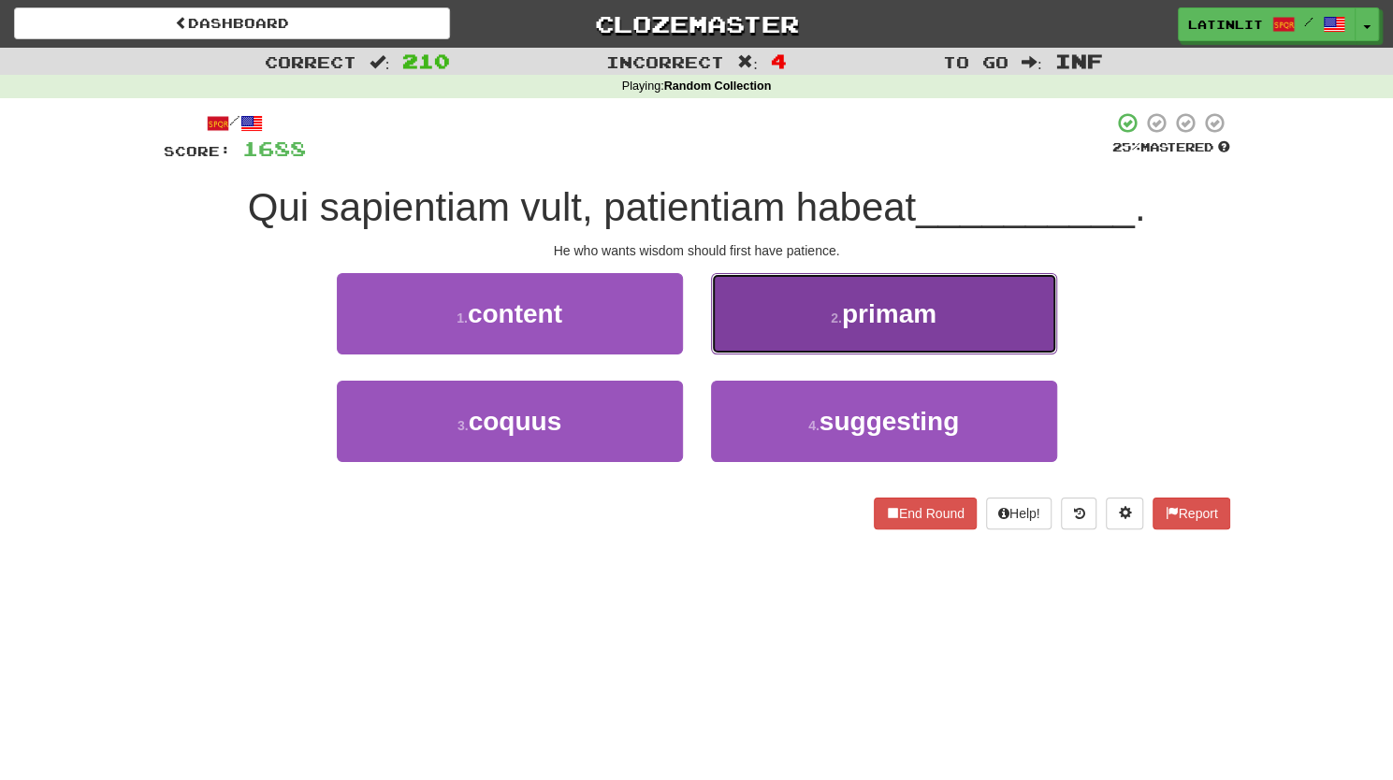
click at [765, 323] on button "2 . primam" at bounding box center [884, 313] width 346 height 81
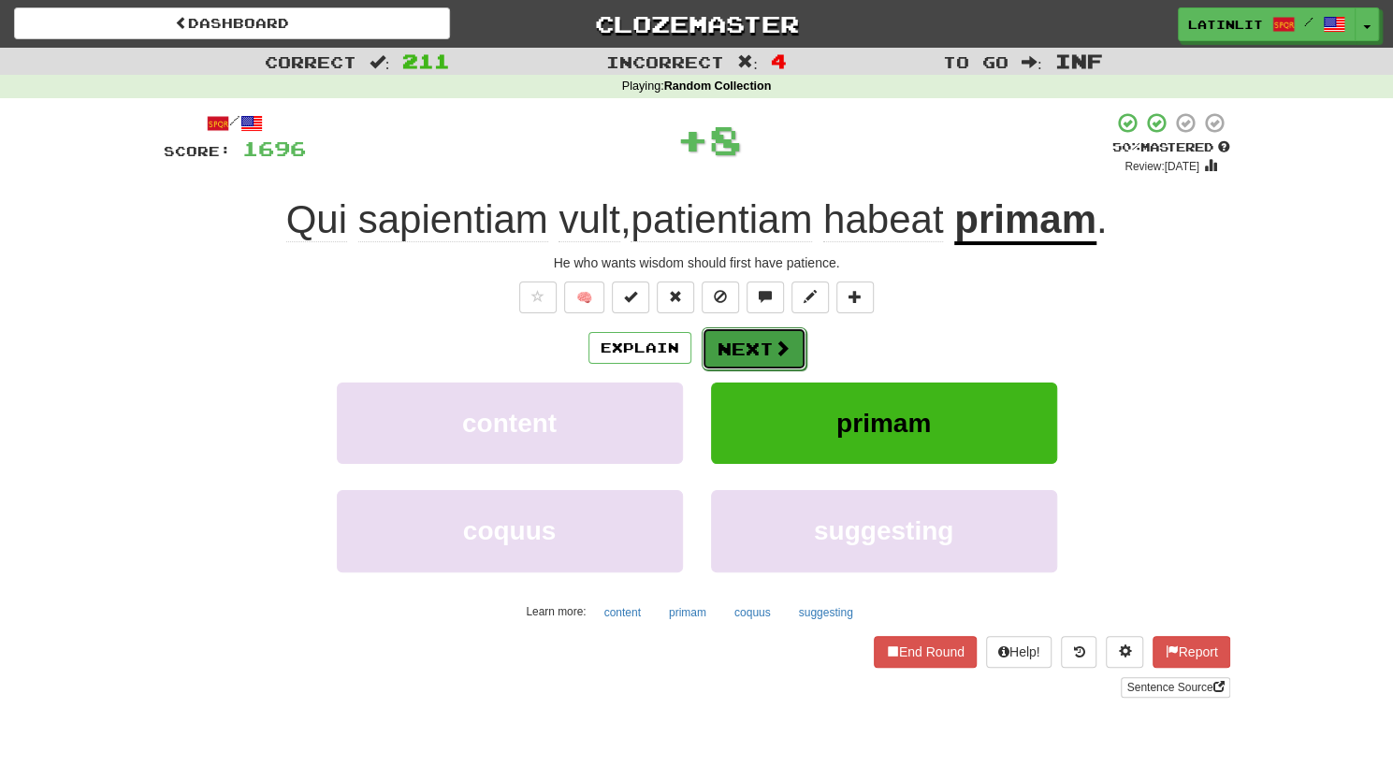
click at [731, 354] on button "Next" at bounding box center [753, 348] width 105 height 43
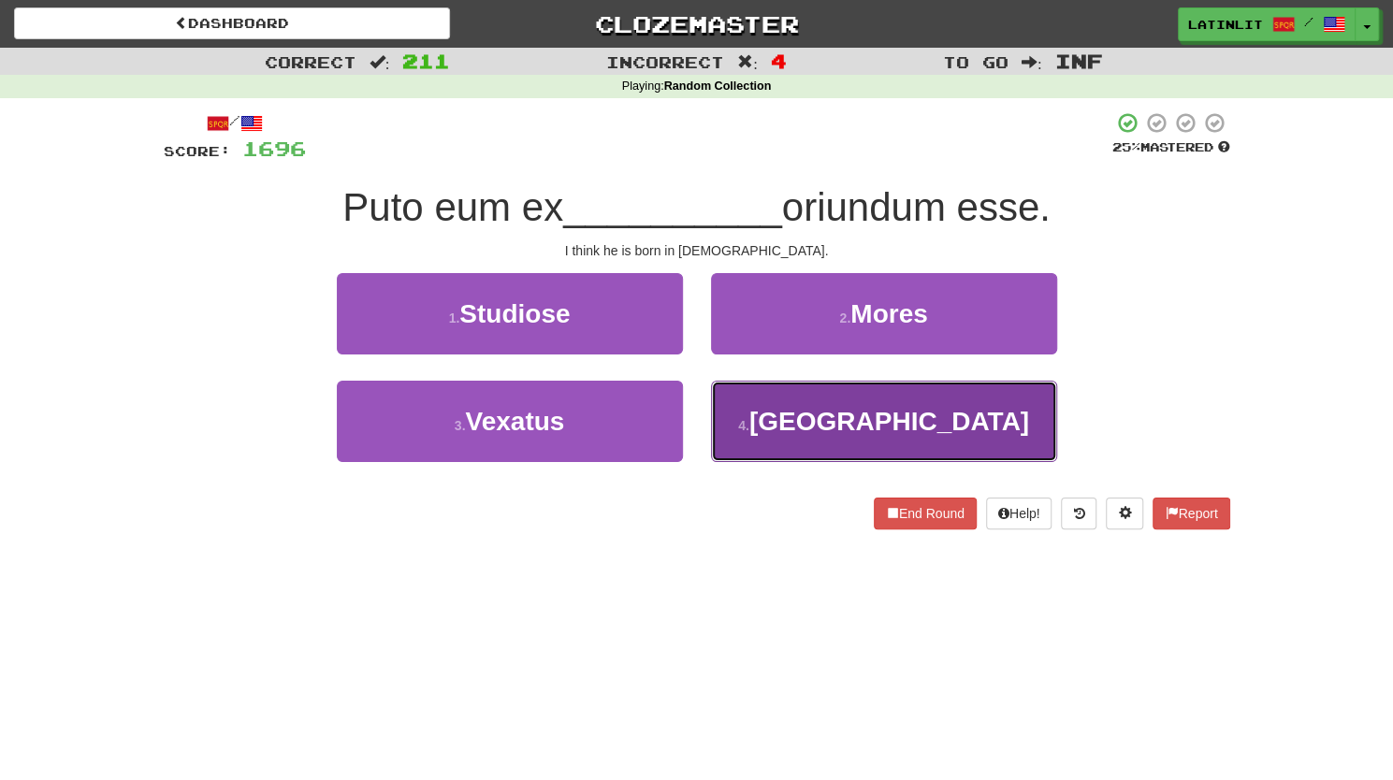
click at [770, 410] on button "4 . [GEOGRAPHIC_DATA]" at bounding box center [884, 421] width 346 height 81
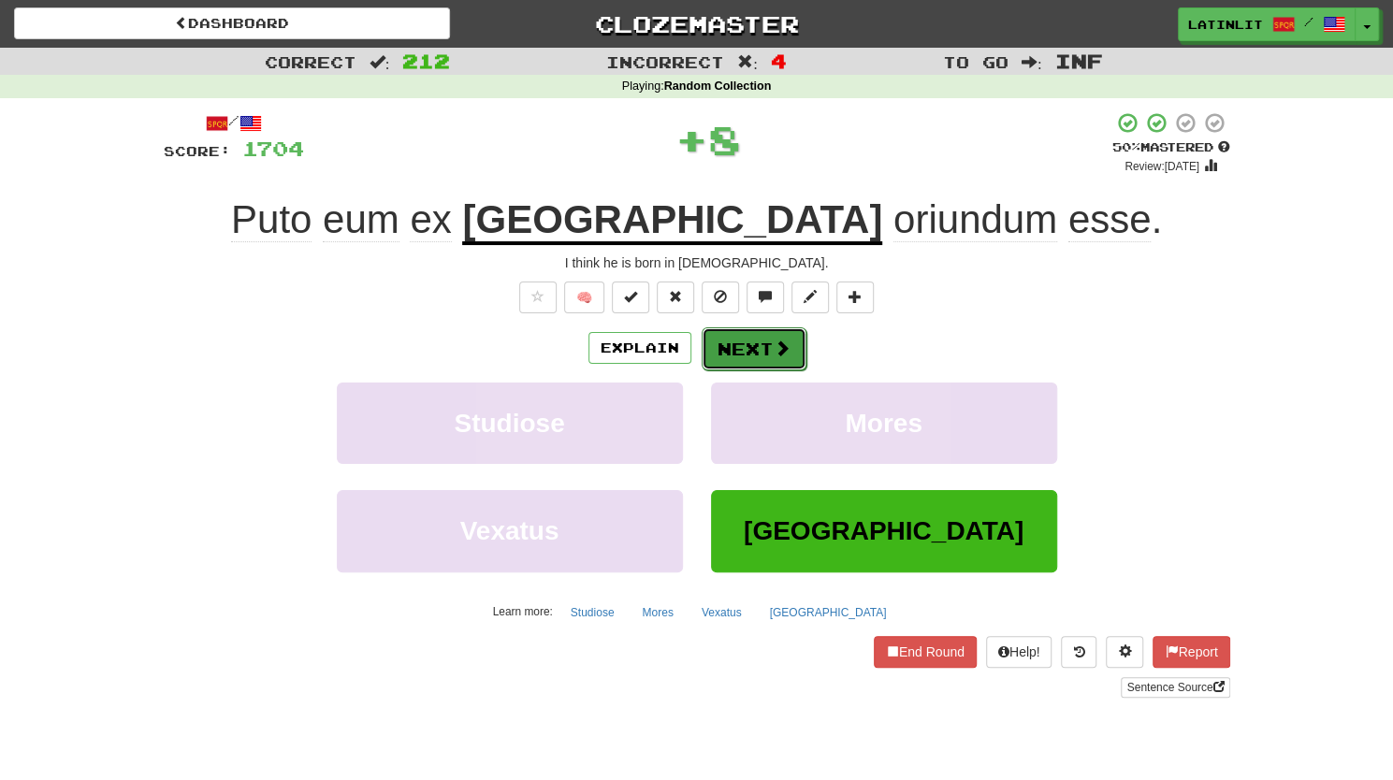
click at [767, 352] on button "Next" at bounding box center [753, 348] width 105 height 43
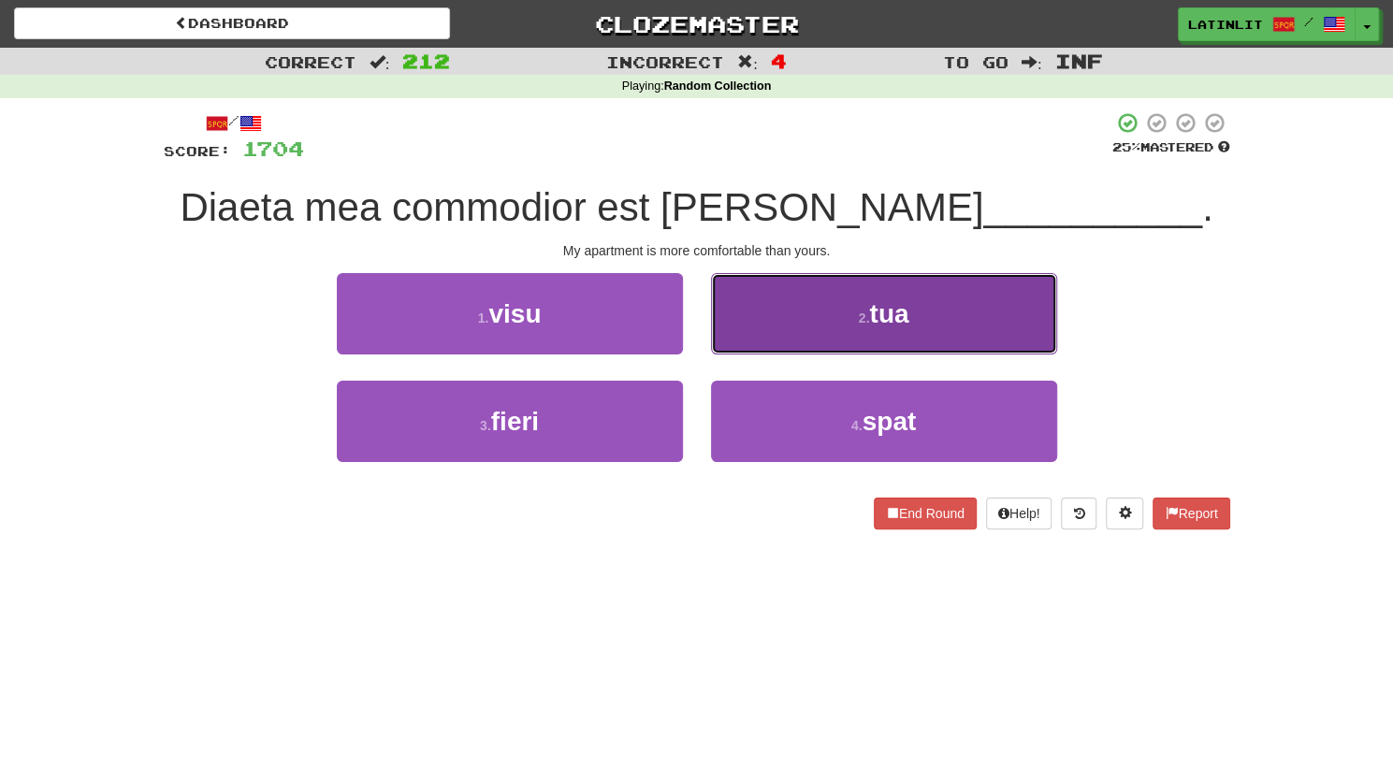
click at [772, 315] on button "2 . tua" at bounding box center [884, 313] width 346 height 81
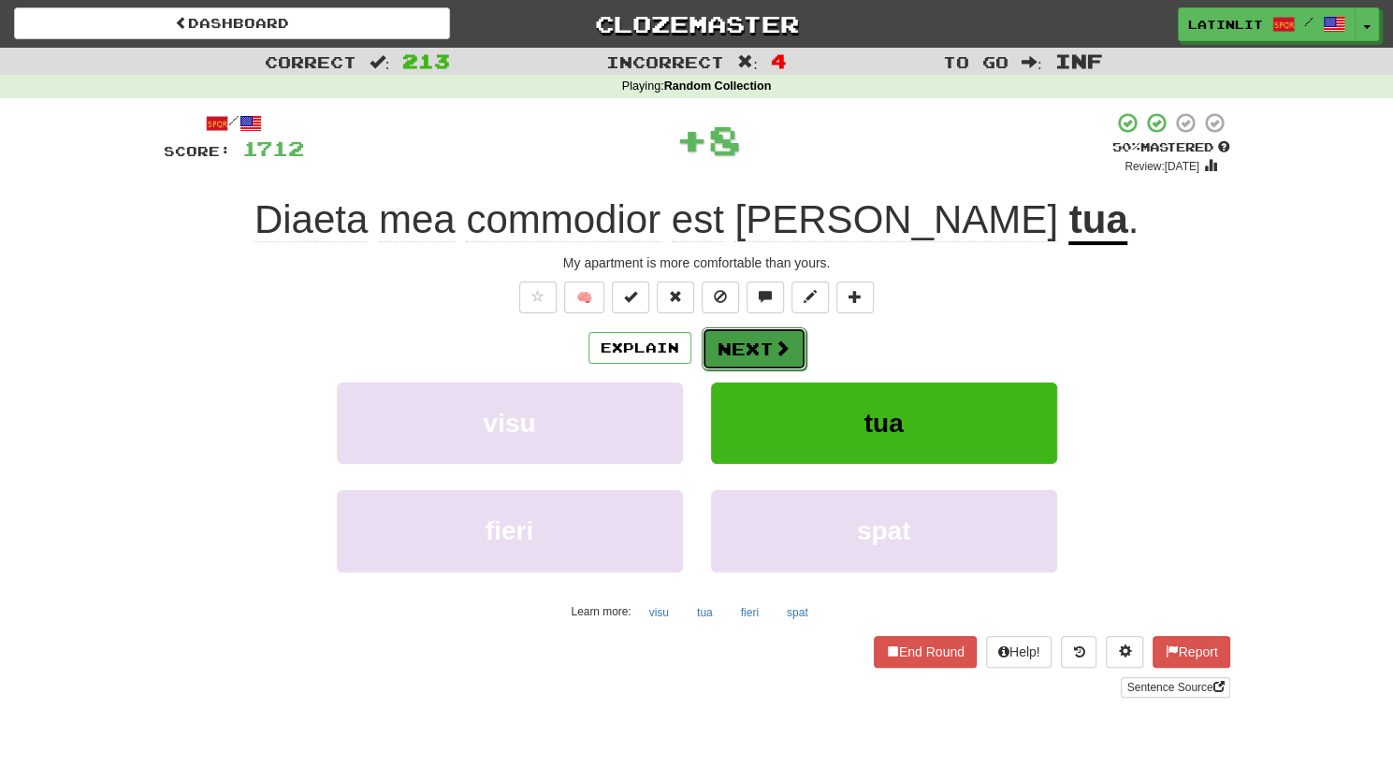
click at [744, 349] on button "Next" at bounding box center [753, 348] width 105 height 43
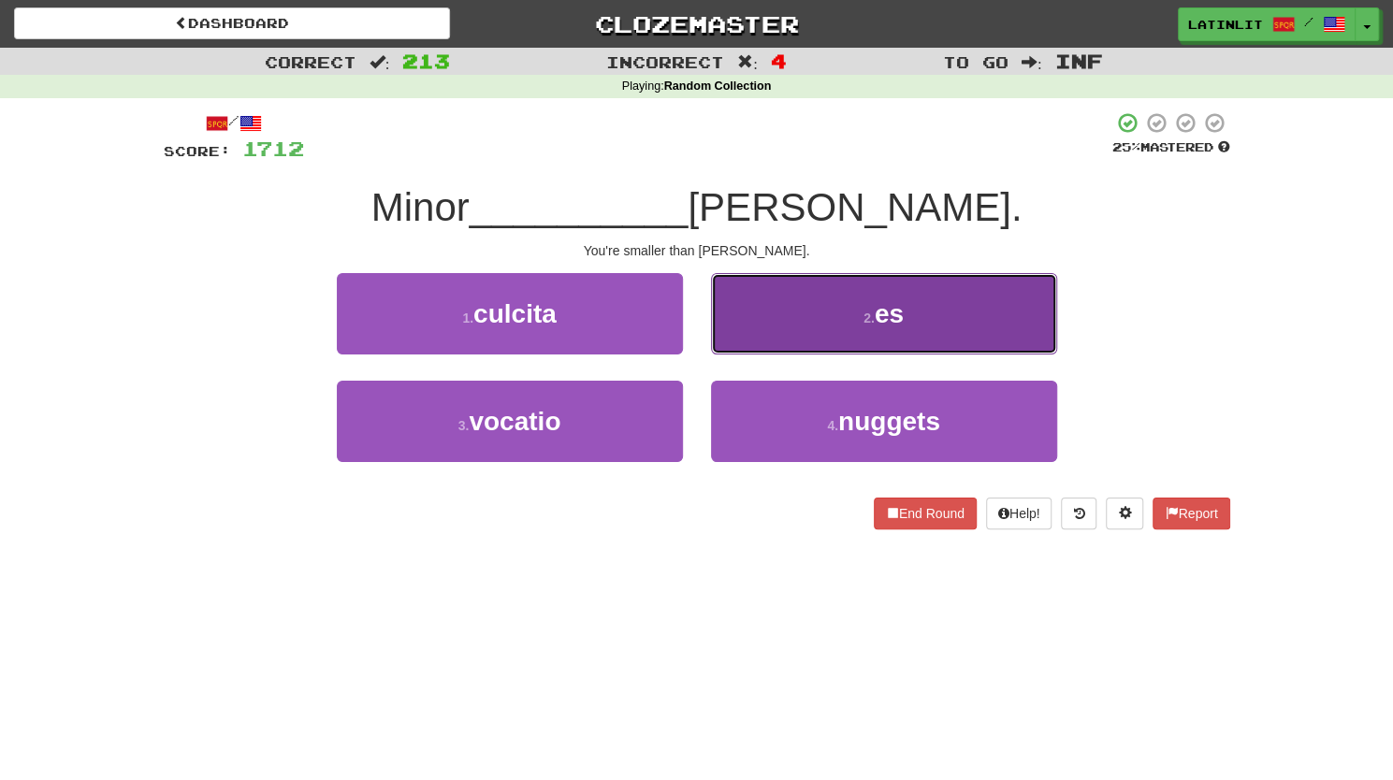
click at [763, 328] on button "2 . es" at bounding box center [884, 313] width 346 height 81
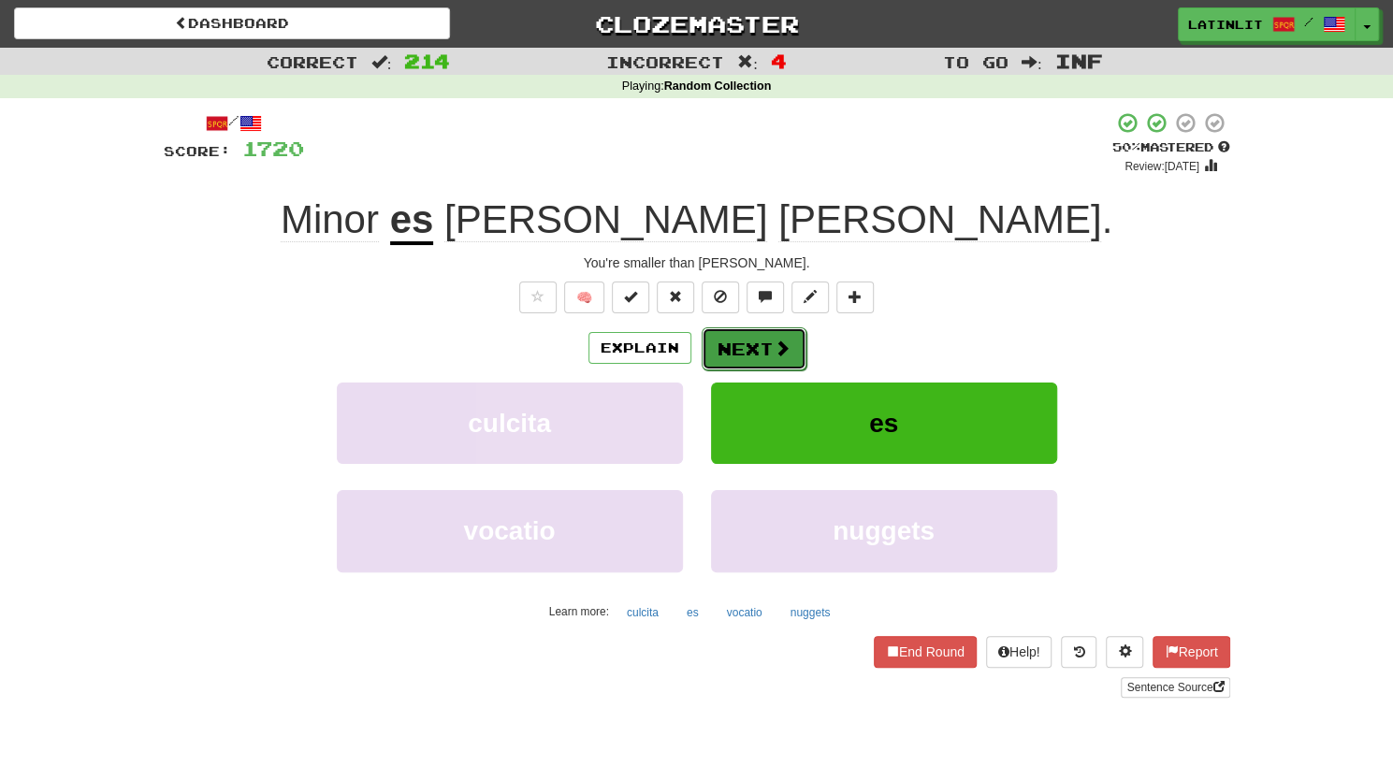
click at [746, 347] on button "Next" at bounding box center [753, 348] width 105 height 43
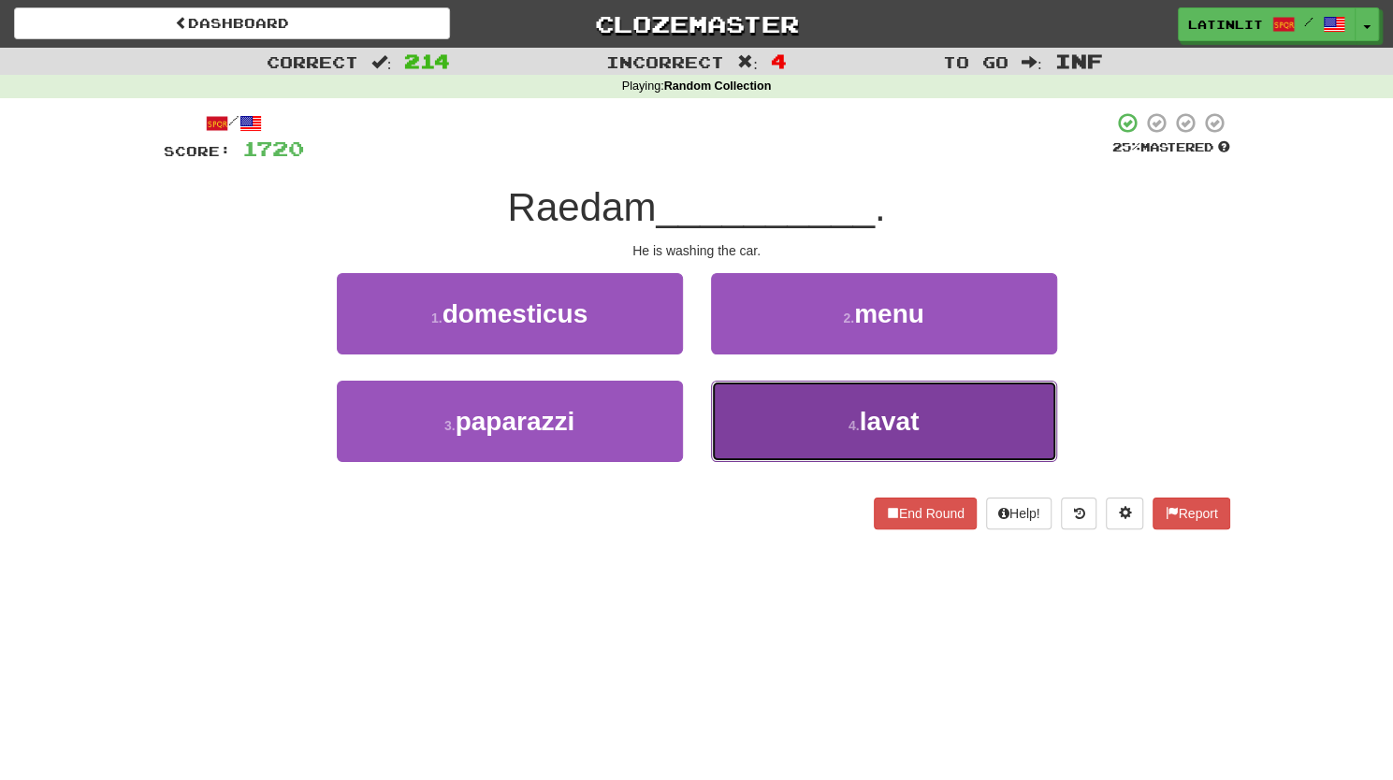
click at [750, 416] on button "4 . lavat" at bounding box center [884, 421] width 346 height 81
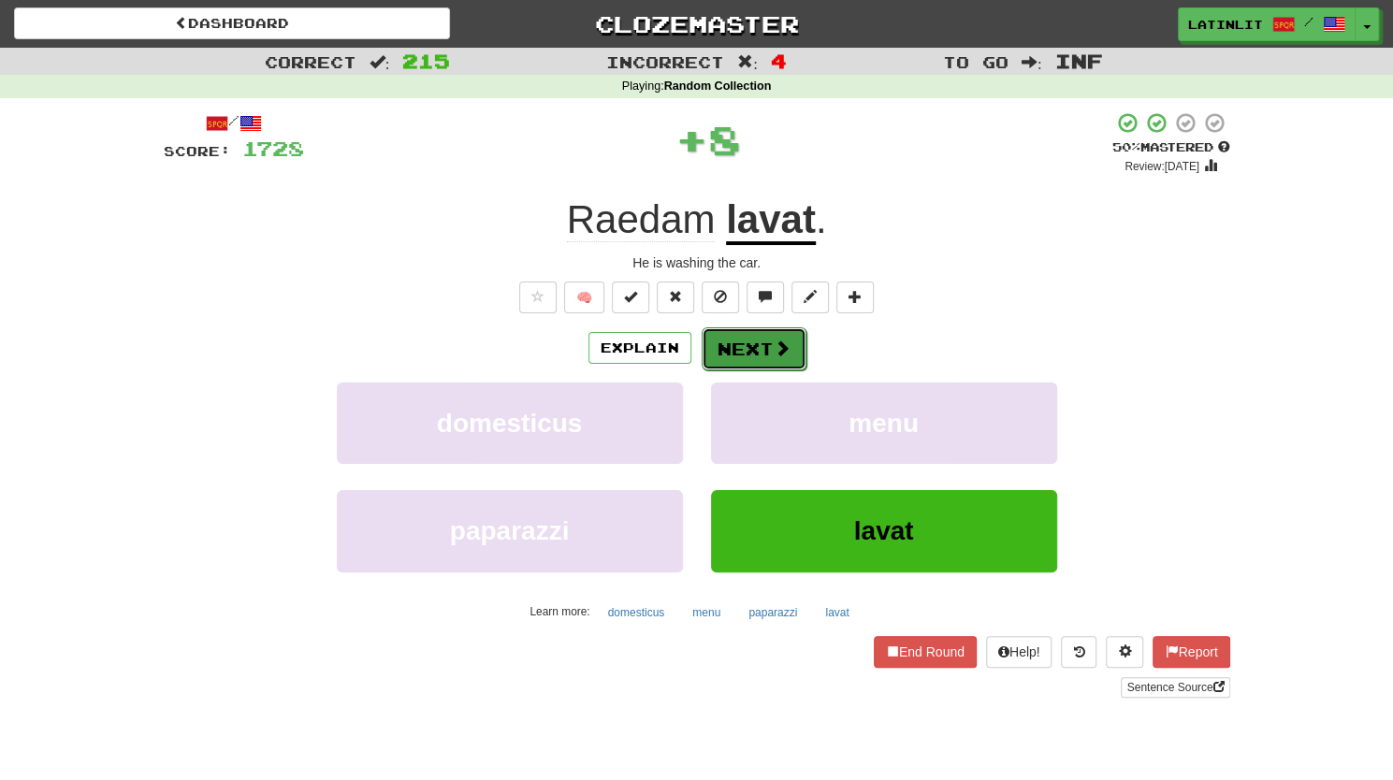
click at [747, 350] on button "Next" at bounding box center [753, 348] width 105 height 43
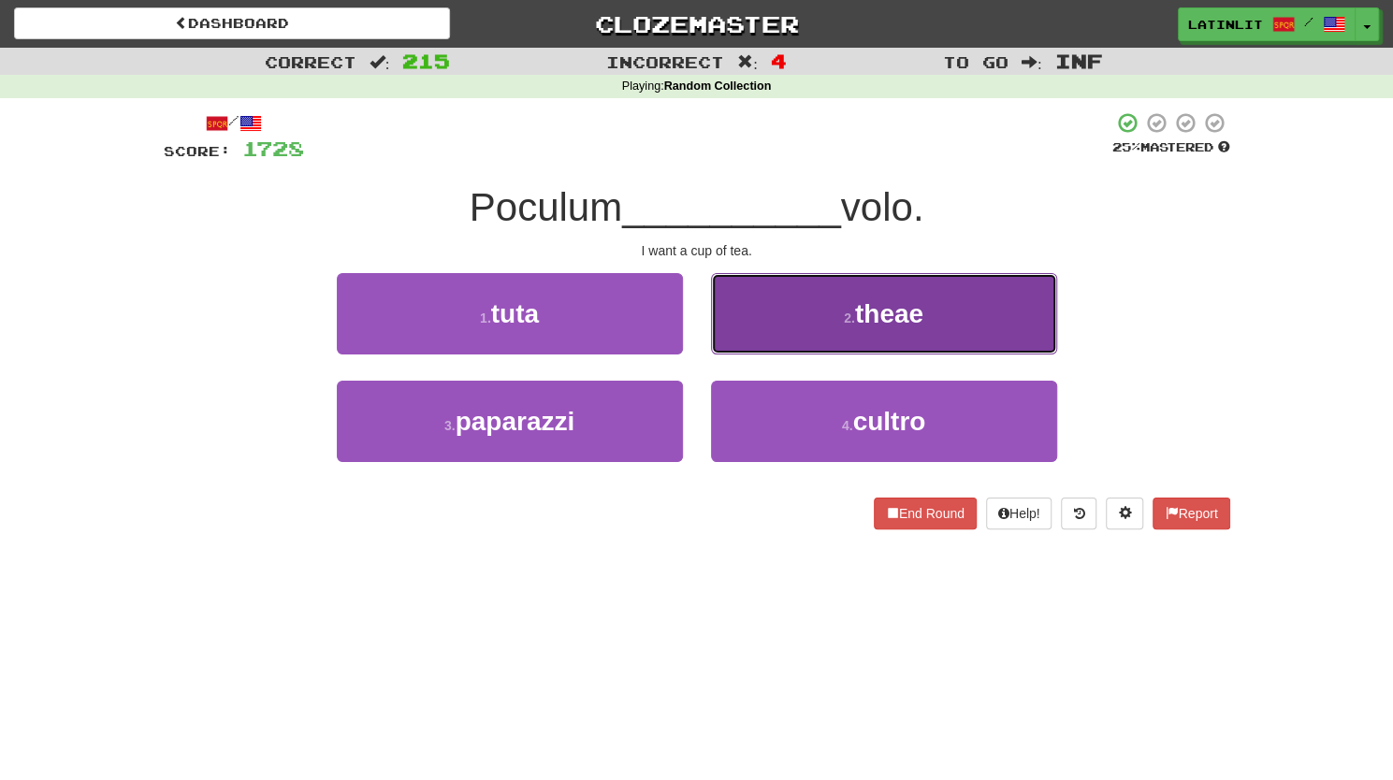
click at [768, 329] on button "2 . theae" at bounding box center [884, 313] width 346 height 81
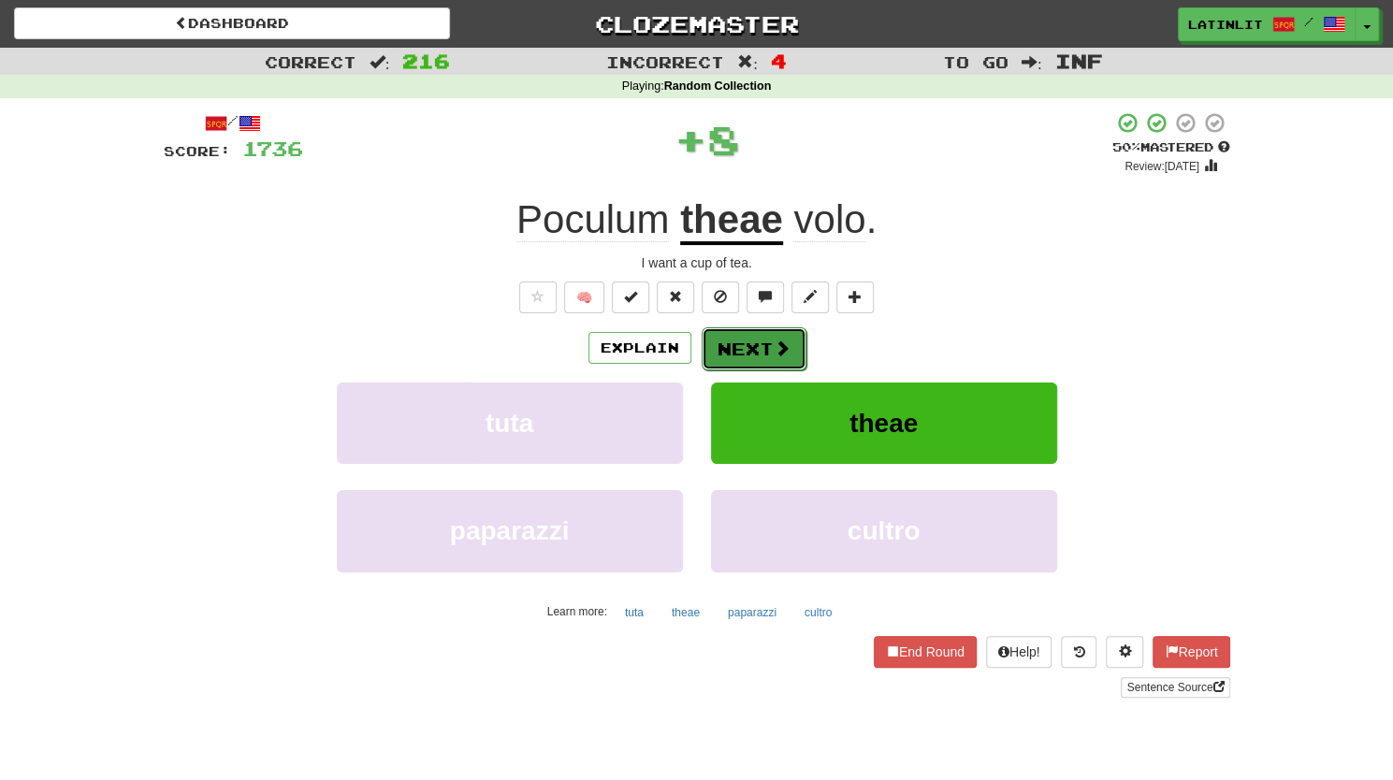
click at [746, 355] on button "Next" at bounding box center [753, 348] width 105 height 43
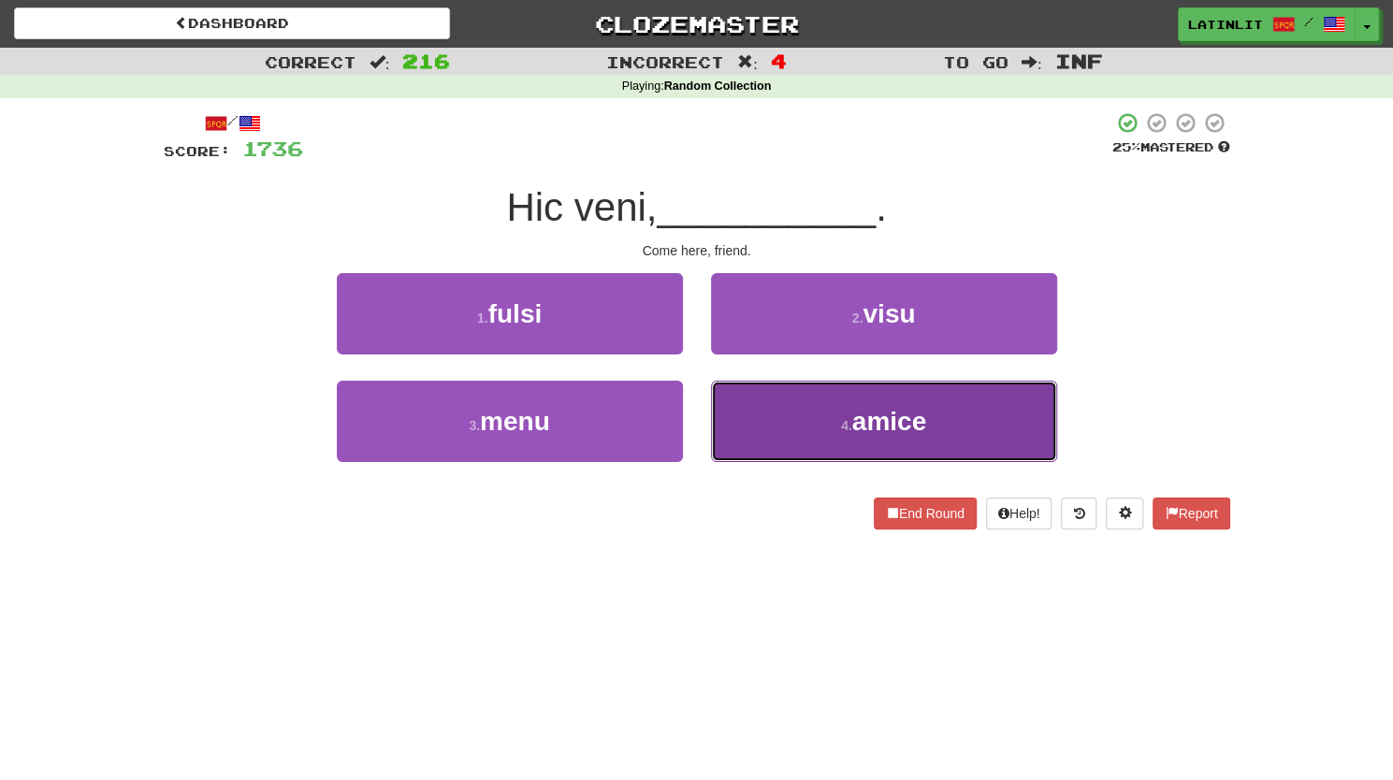
click at [783, 419] on button "4 . amice" at bounding box center [884, 421] width 346 height 81
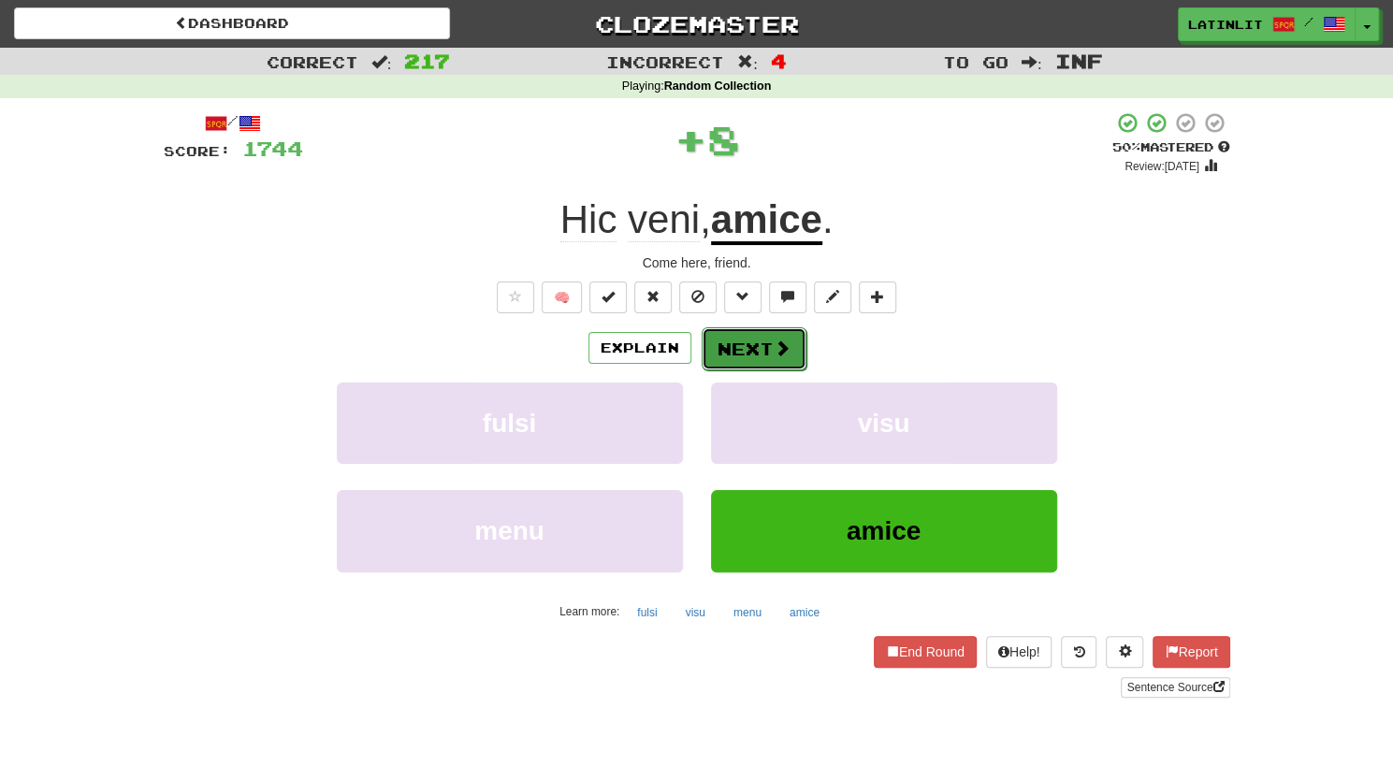
click at [752, 347] on button "Next" at bounding box center [753, 348] width 105 height 43
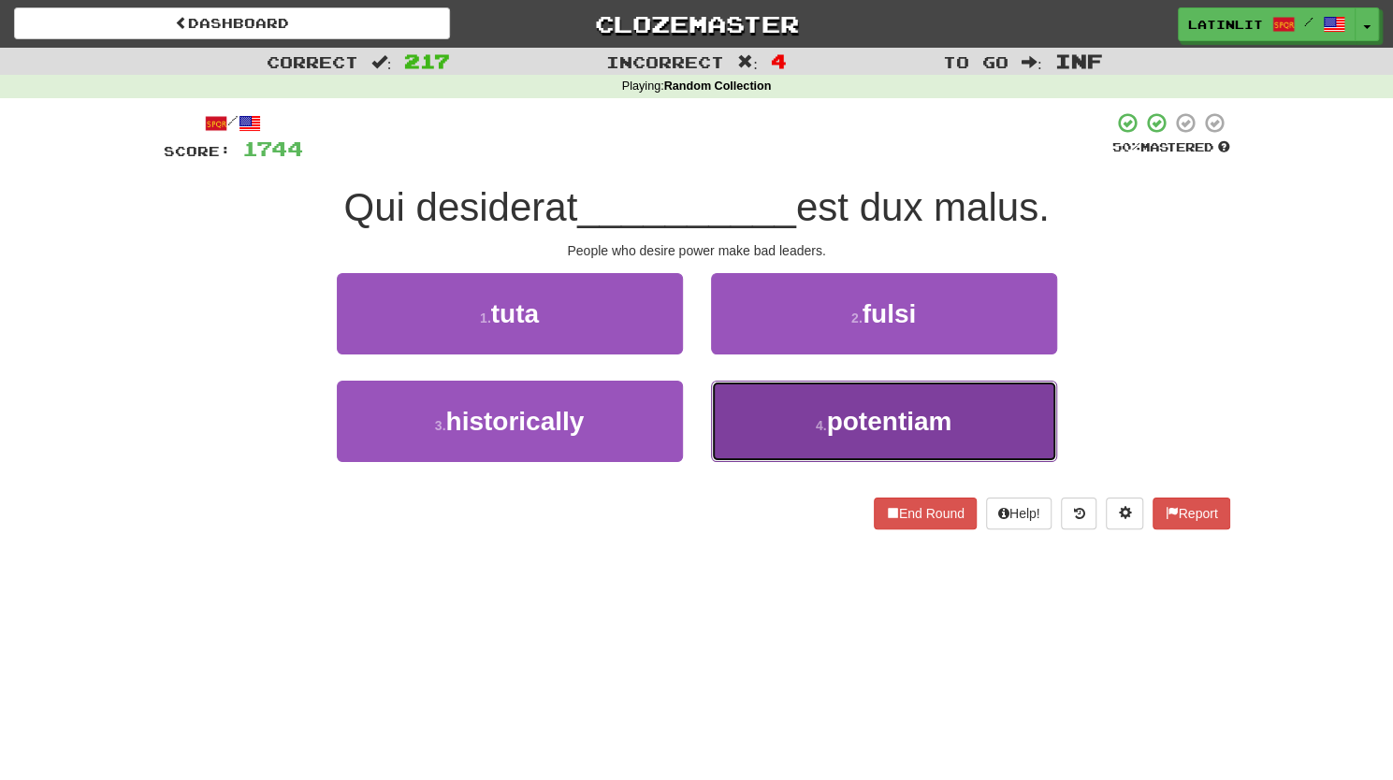
click at [786, 427] on button "4 . potentiam" at bounding box center [884, 421] width 346 height 81
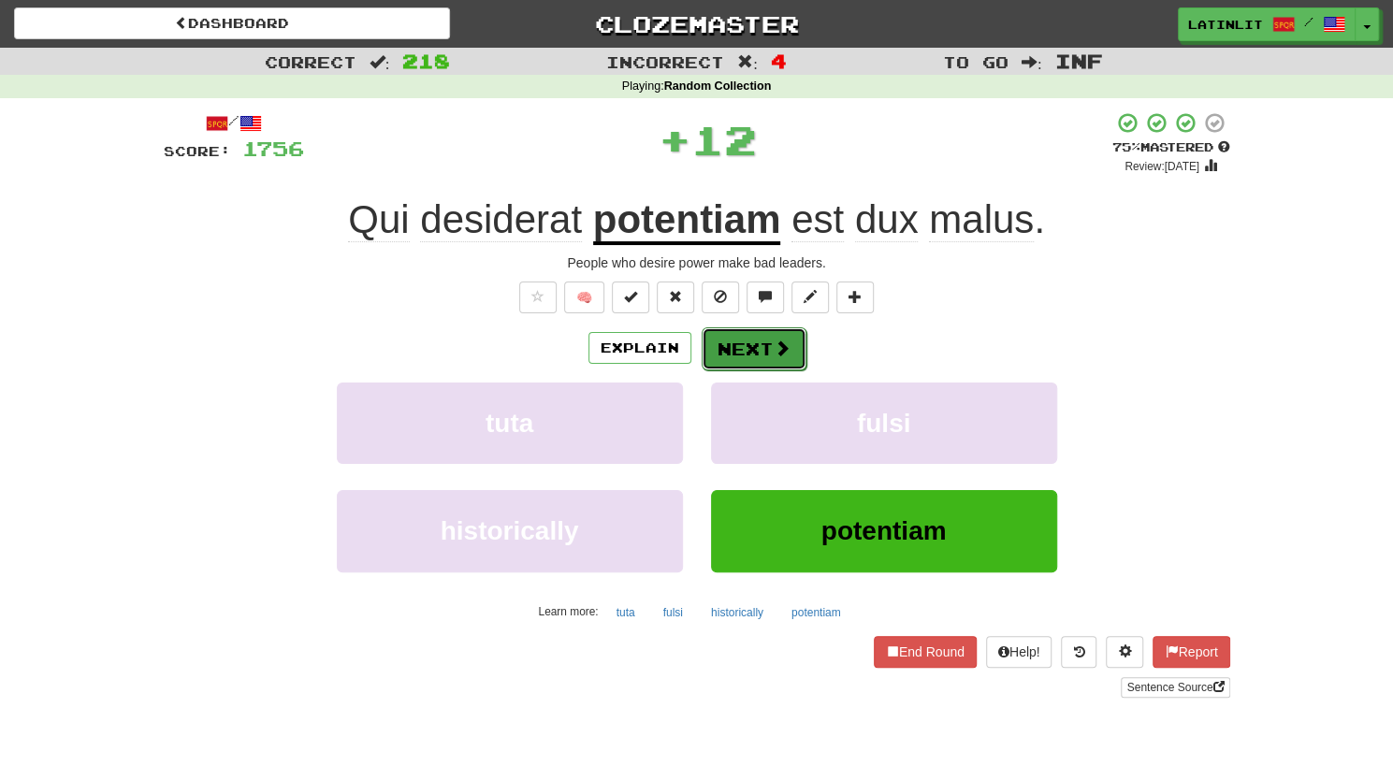
click at [729, 343] on button "Next" at bounding box center [753, 348] width 105 height 43
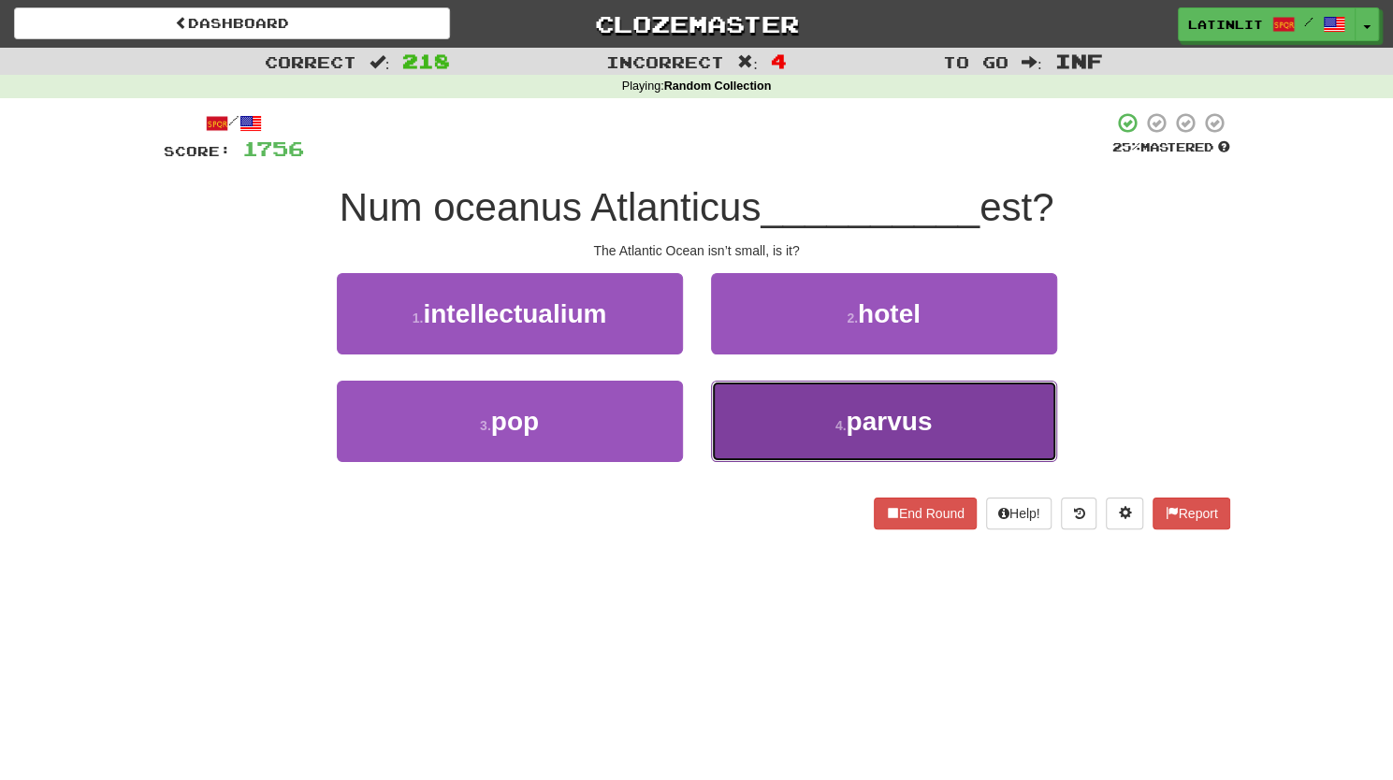
click at [757, 427] on button "4 . parvus" at bounding box center [884, 421] width 346 height 81
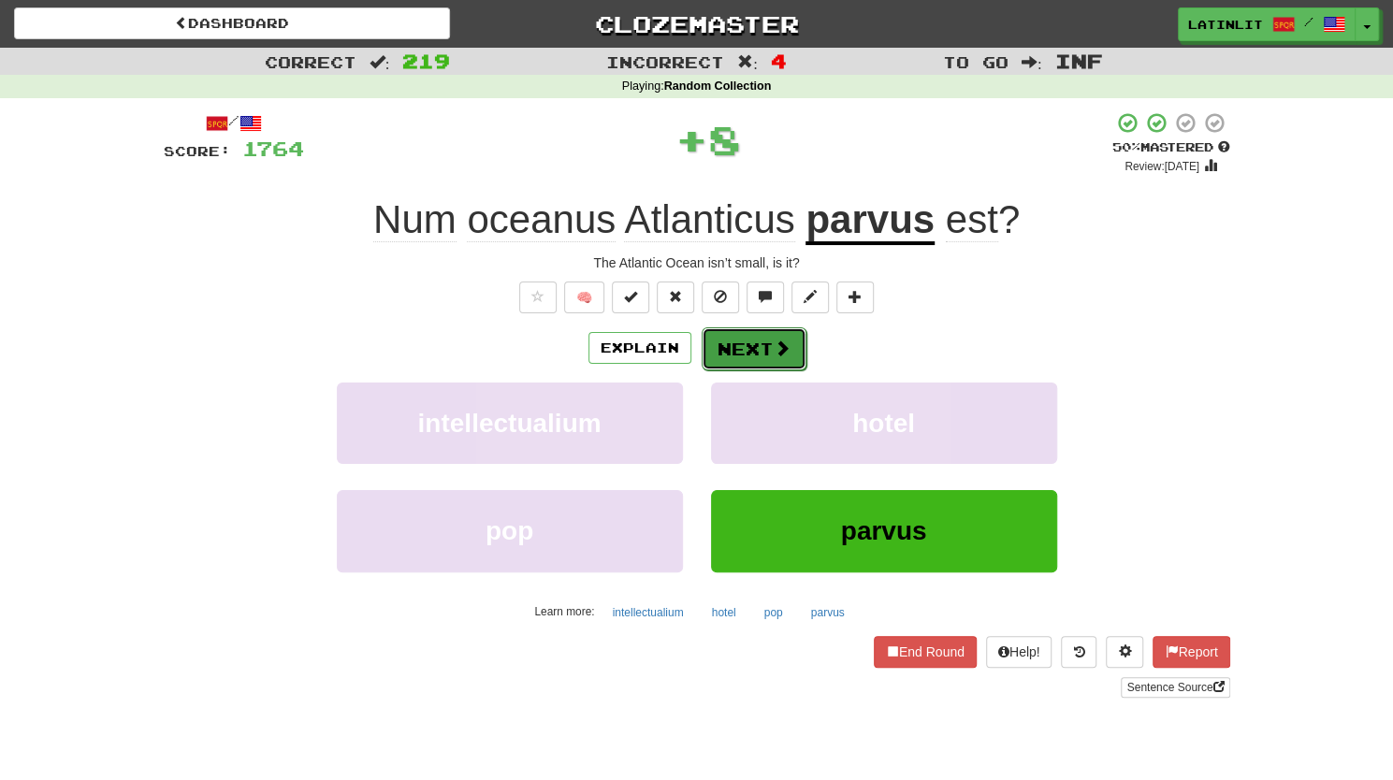
click at [744, 345] on button "Next" at bounding box center [753, 348] width 105 height 43
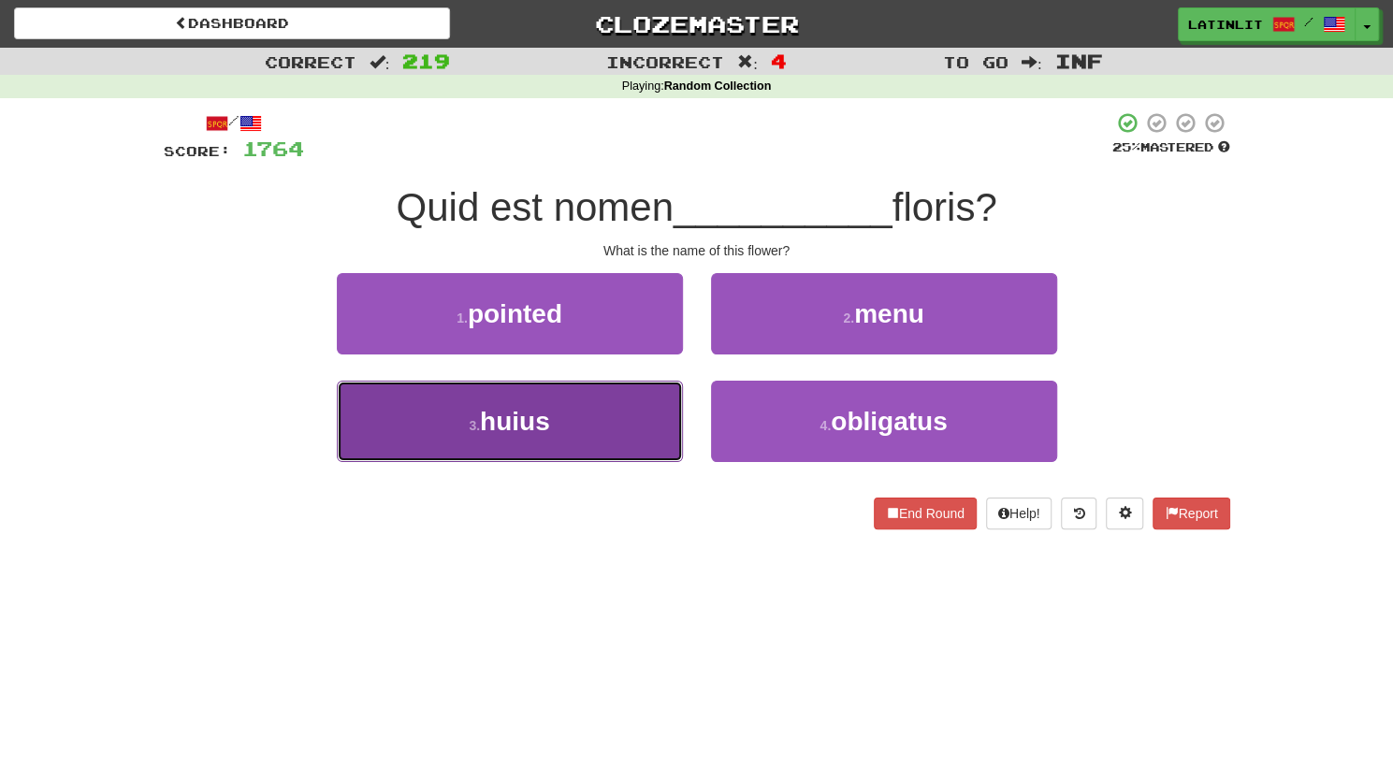
click at [576, 424] on button "3 . huius" at bounding box center [510, 421] width 346 height 81
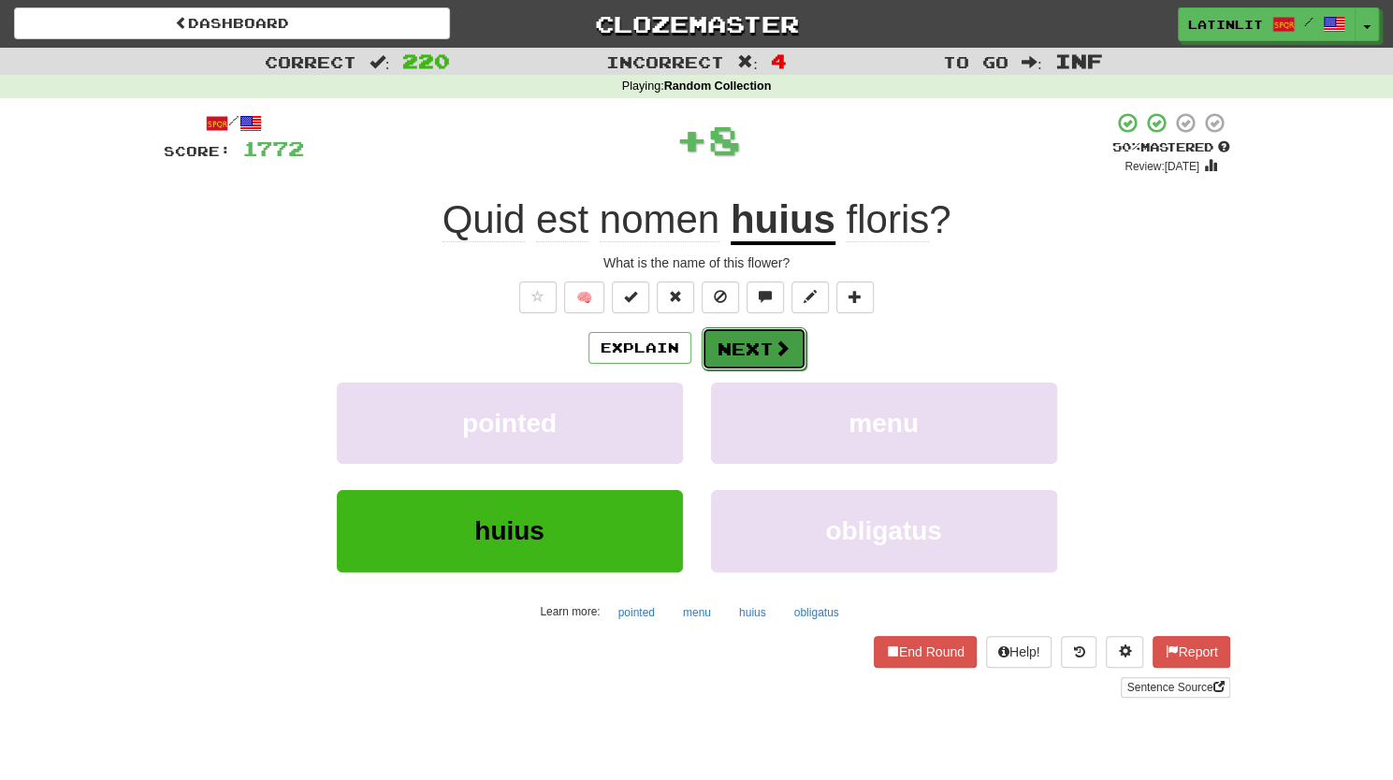
click at [722, 351] on button "Next" at bounding box center [753, 348] width 105 height 43
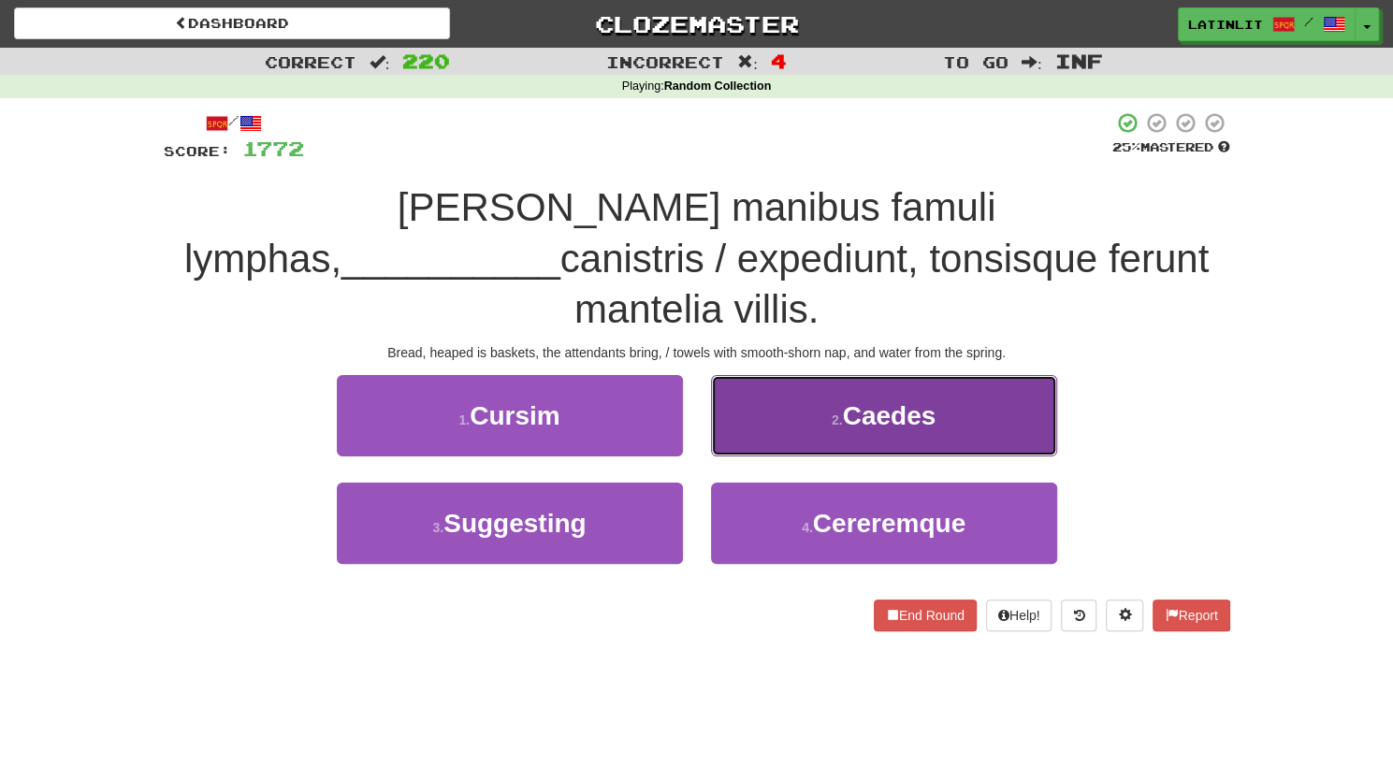
click at [752, 385] on button "2 . [GEOGRAPHIC_DATA]" at bounding box center [884, 415] width 346 height 81
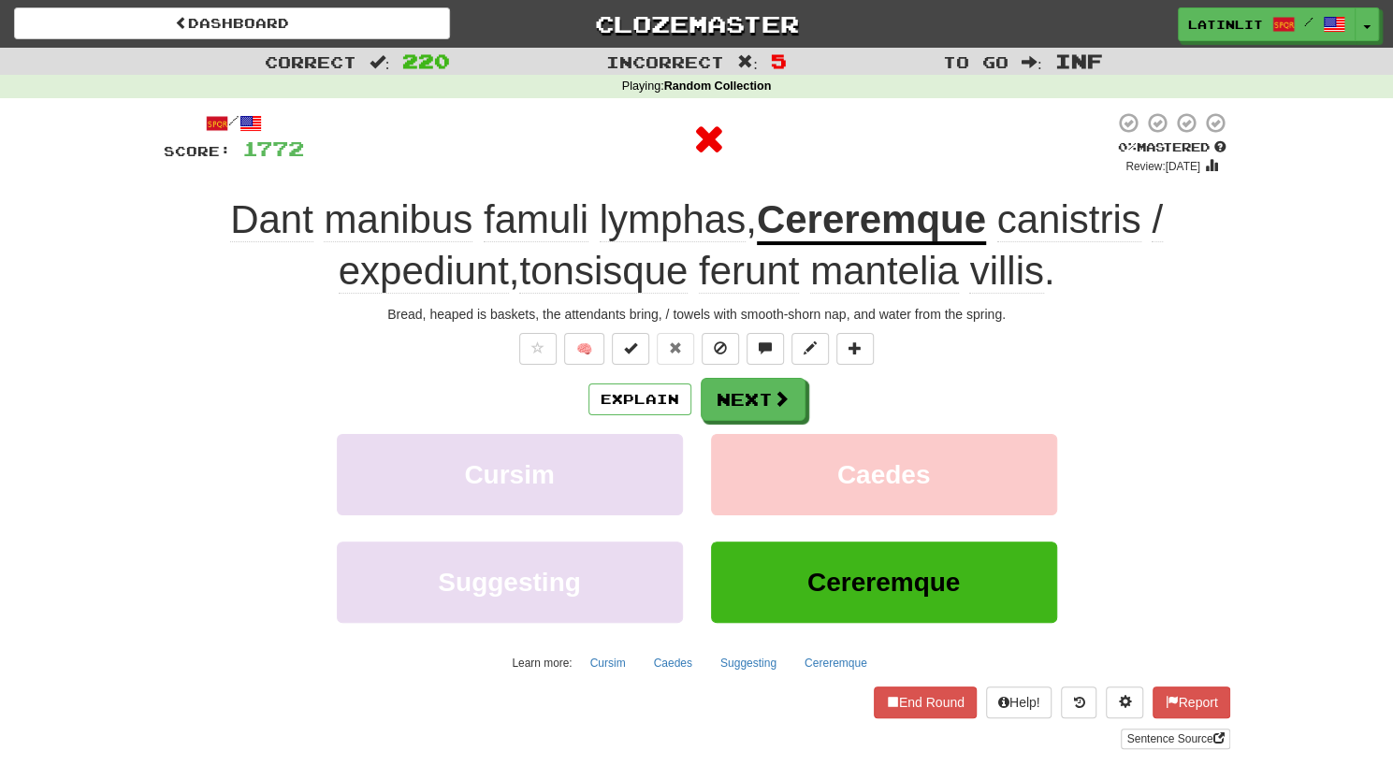
click at [852, 218] on u "Cereremque" at bounding box center [871, 221] width 229 height 48
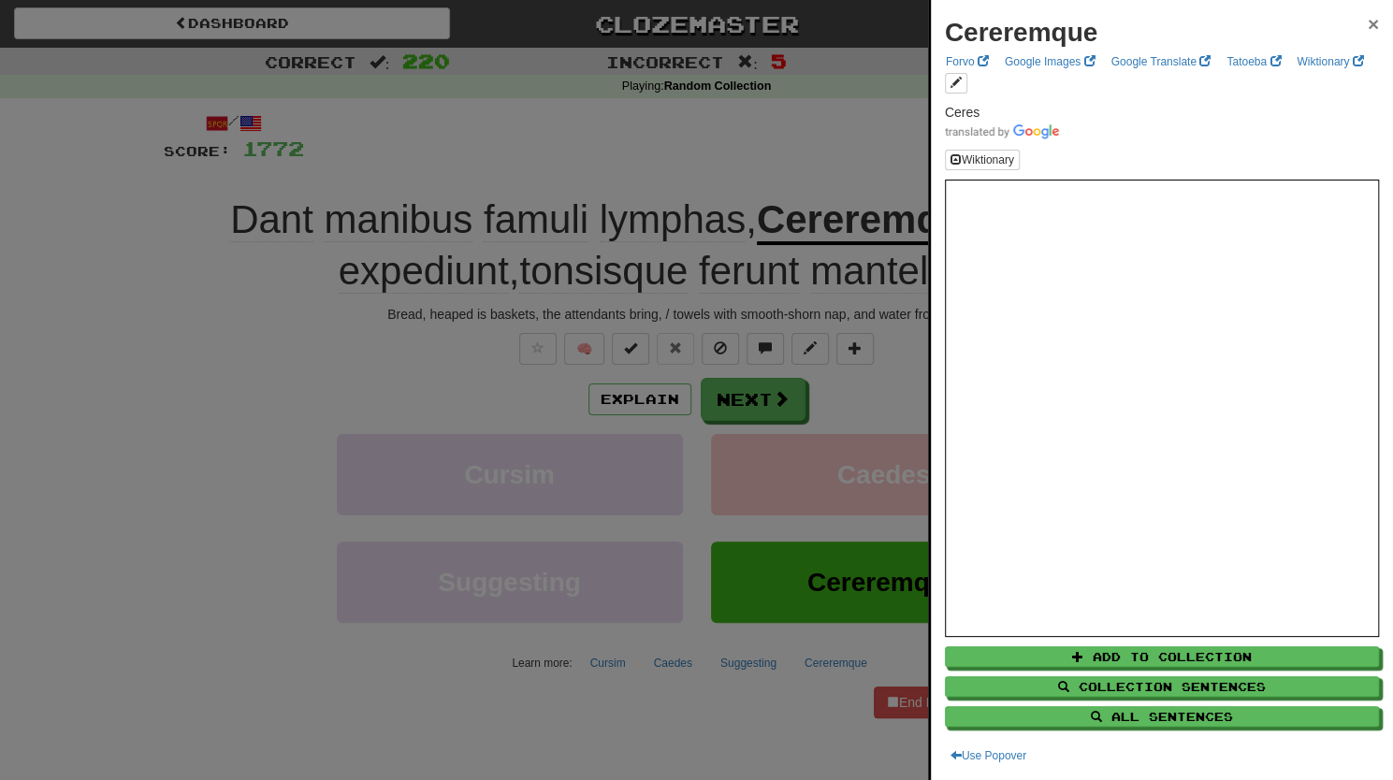
click at [1367, 20] on span "×" at bounding box center [1372, 24] width 11 height 22
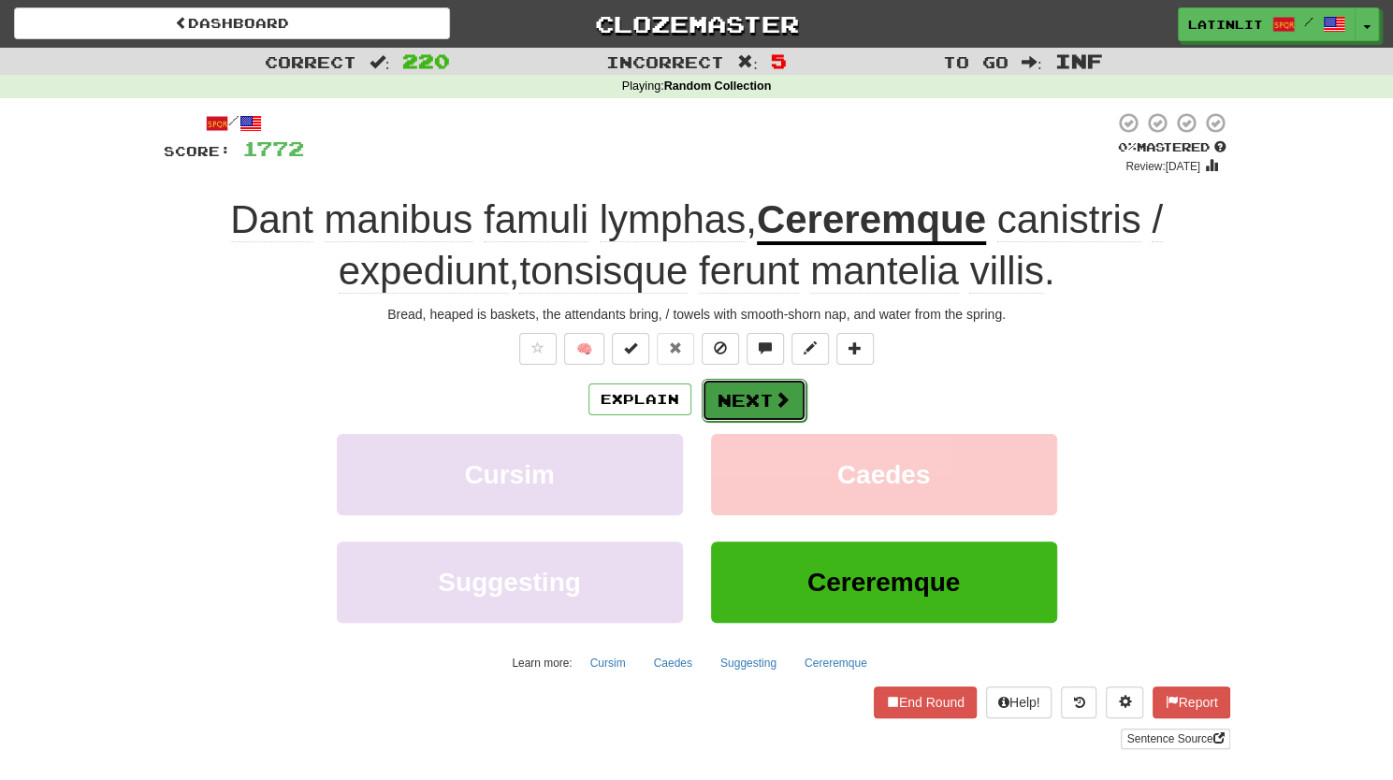
click at [731, 401] on button "Next" at bounding box center [753, 400] width 105 height 43
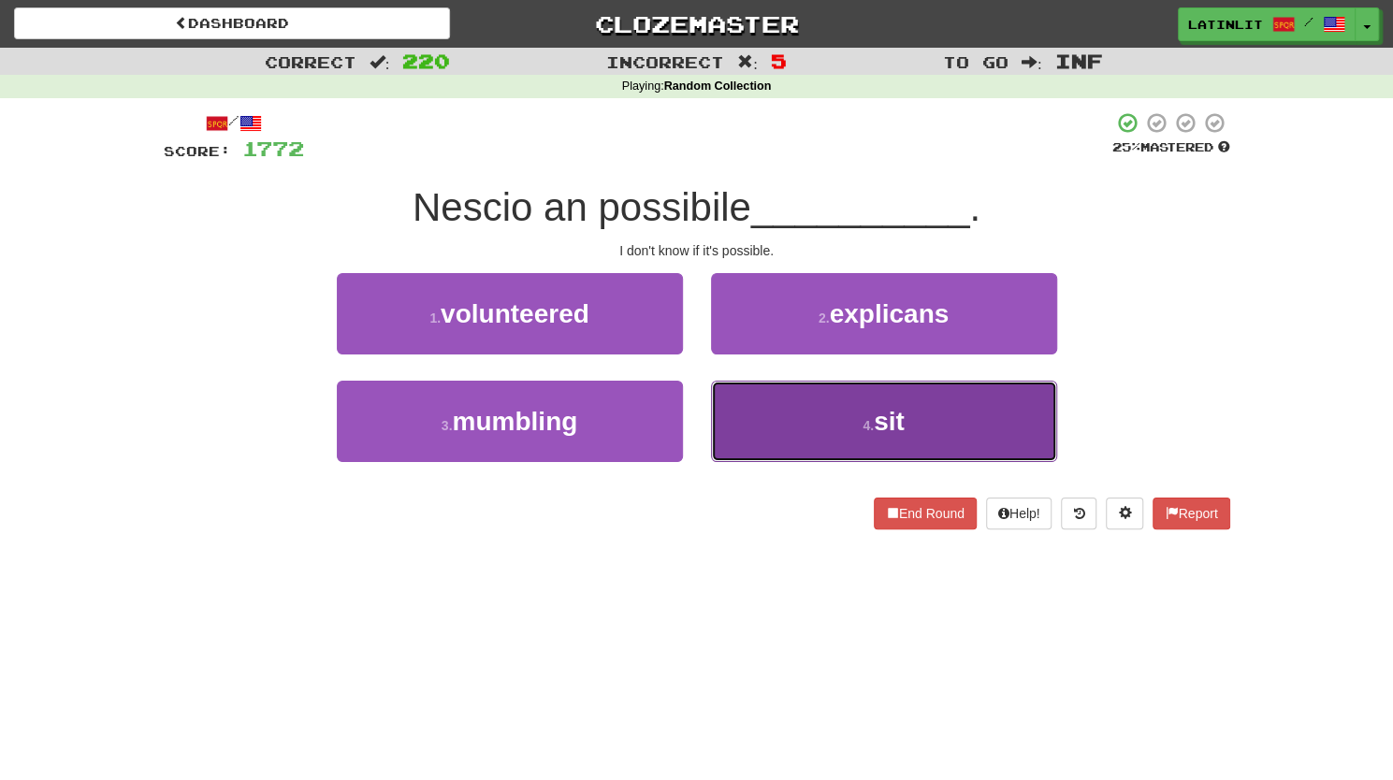
click at [751, 434] on button "4 . sit" at bounding box center [884, 421] width 346 height 81
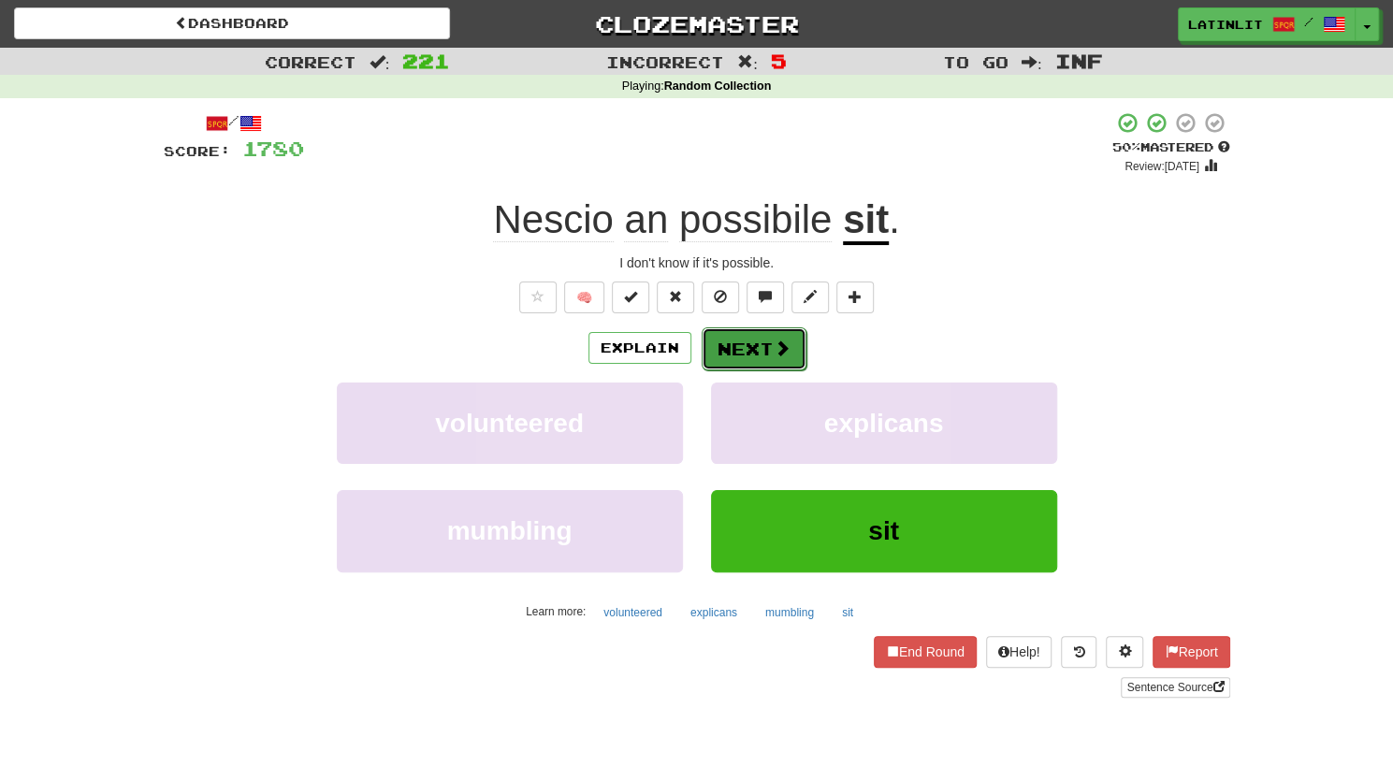
click at [726, 352] on button "Next" at bounding box center [753, 348] width 105 height 43
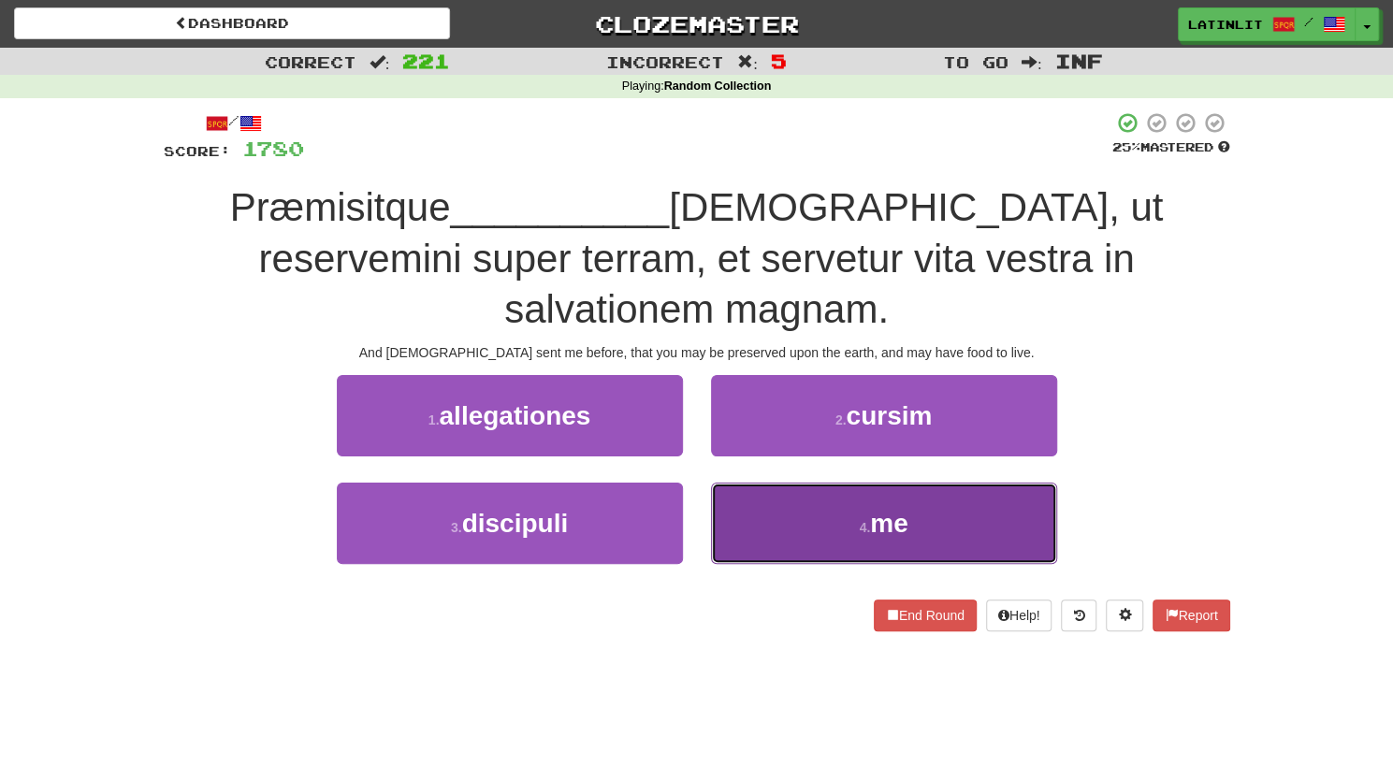
click at [773, 483] on button "4 . me" at bounding box center [884, 523] width 346 height 81
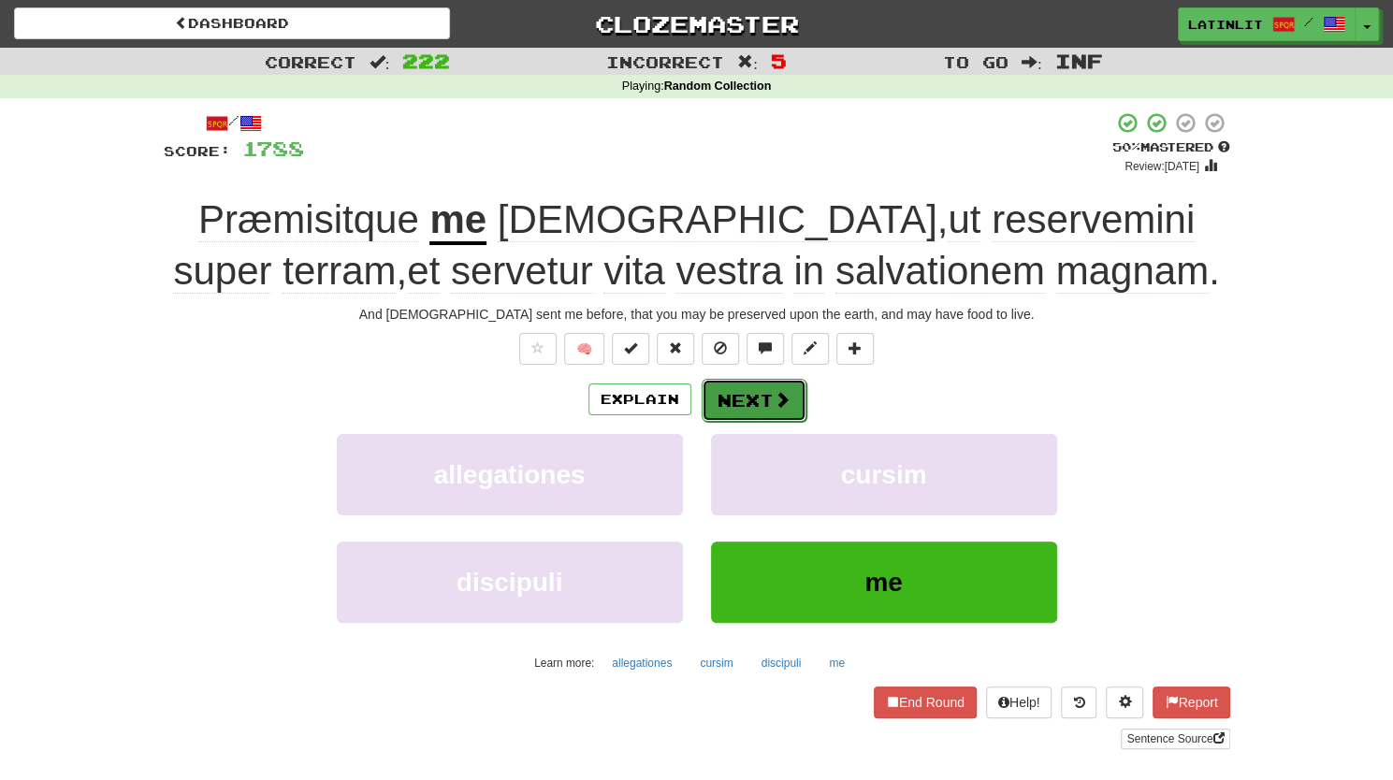
click at [738, 396] on button "Next" at bounding box center [753, 400] width 105 height 43
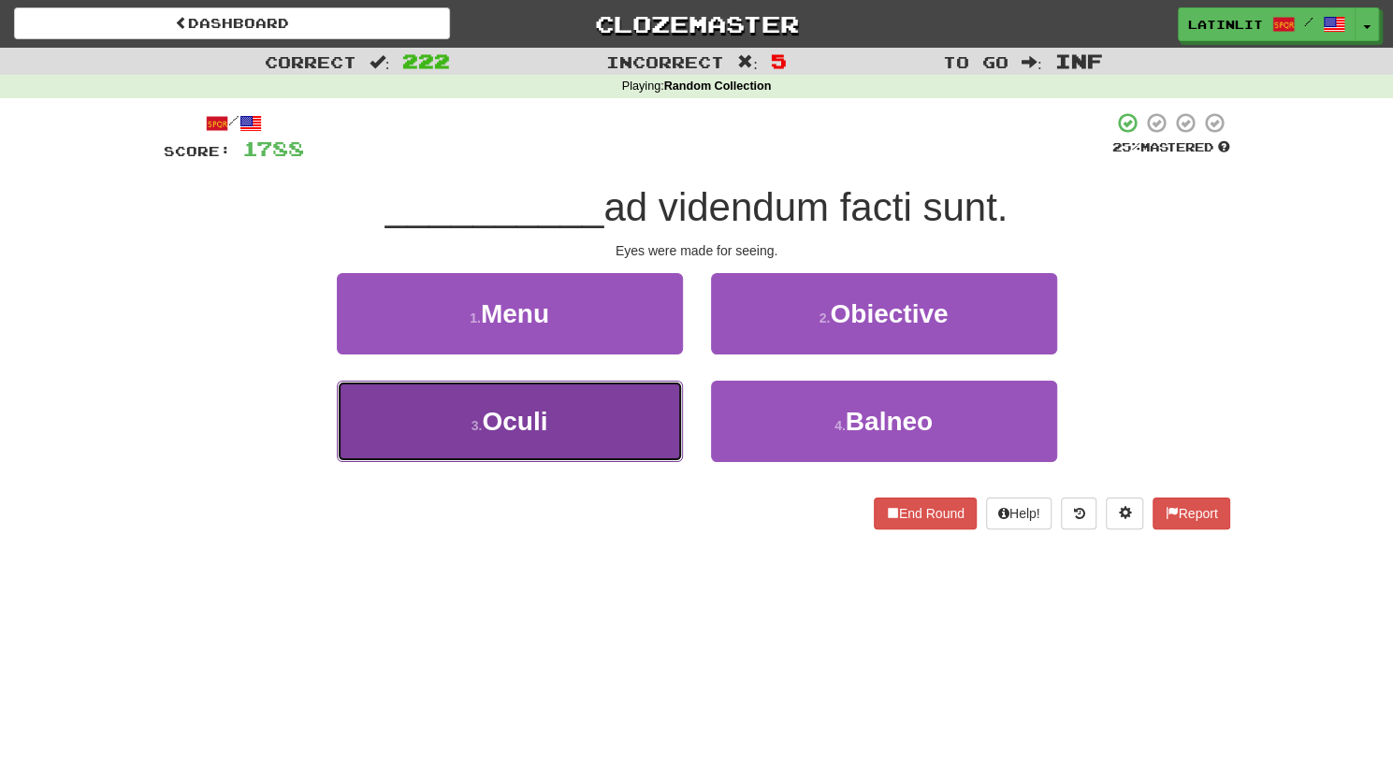
click at [597, 441] on button "3 . Oculi" at bounding box center [510, 421] width 346 height 81
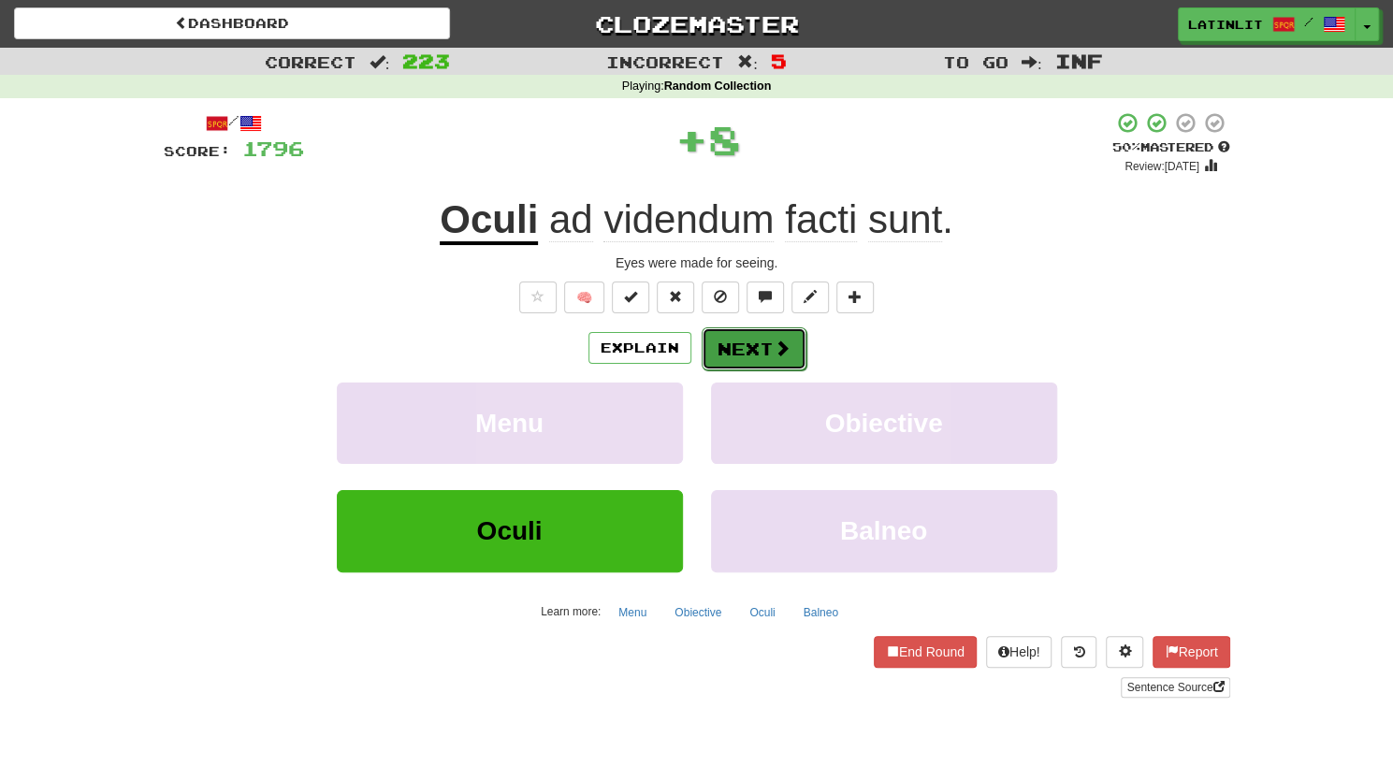
click at [735, 353] on button "Next" at bounding box center [753, 348] width 105 height 43
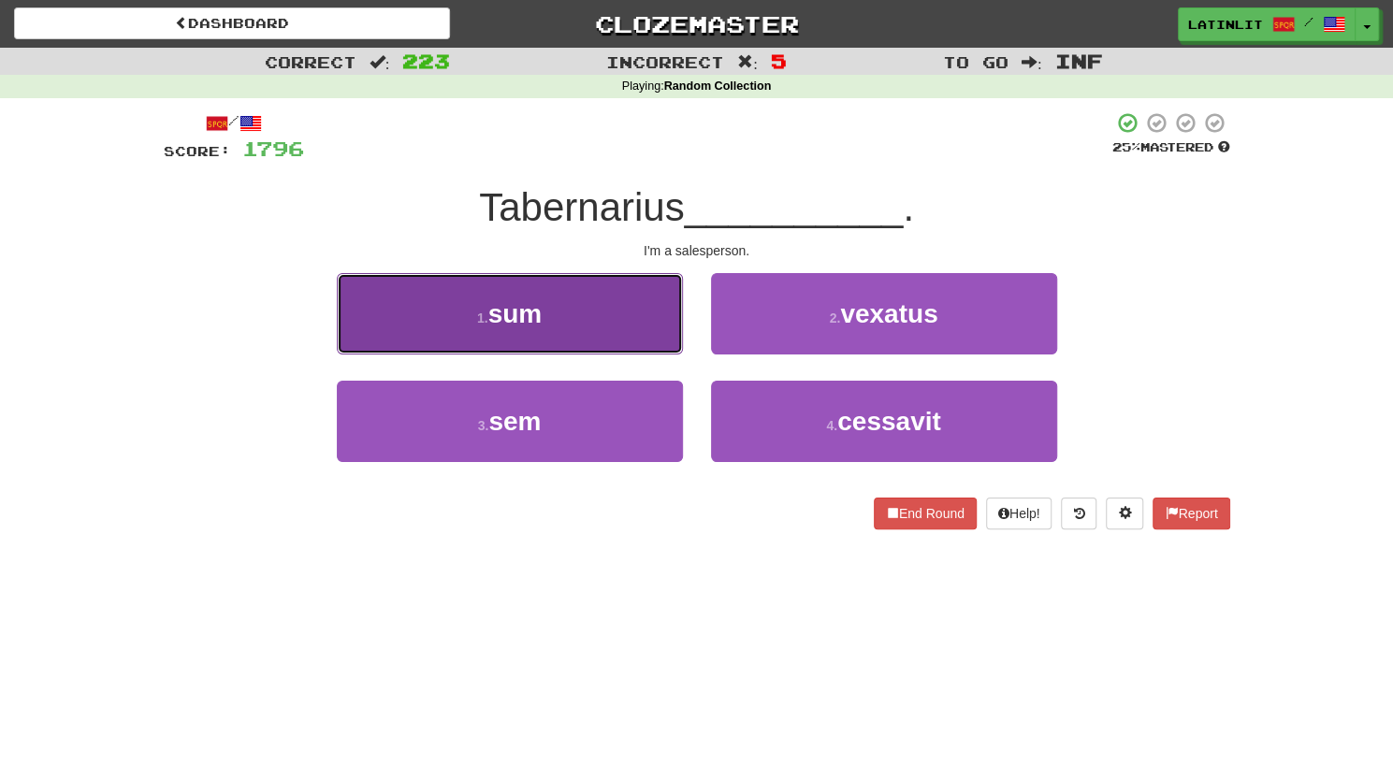
click at [599, 300] on button "1 . sum" at bounding box center [510, 313] width 346 height 81
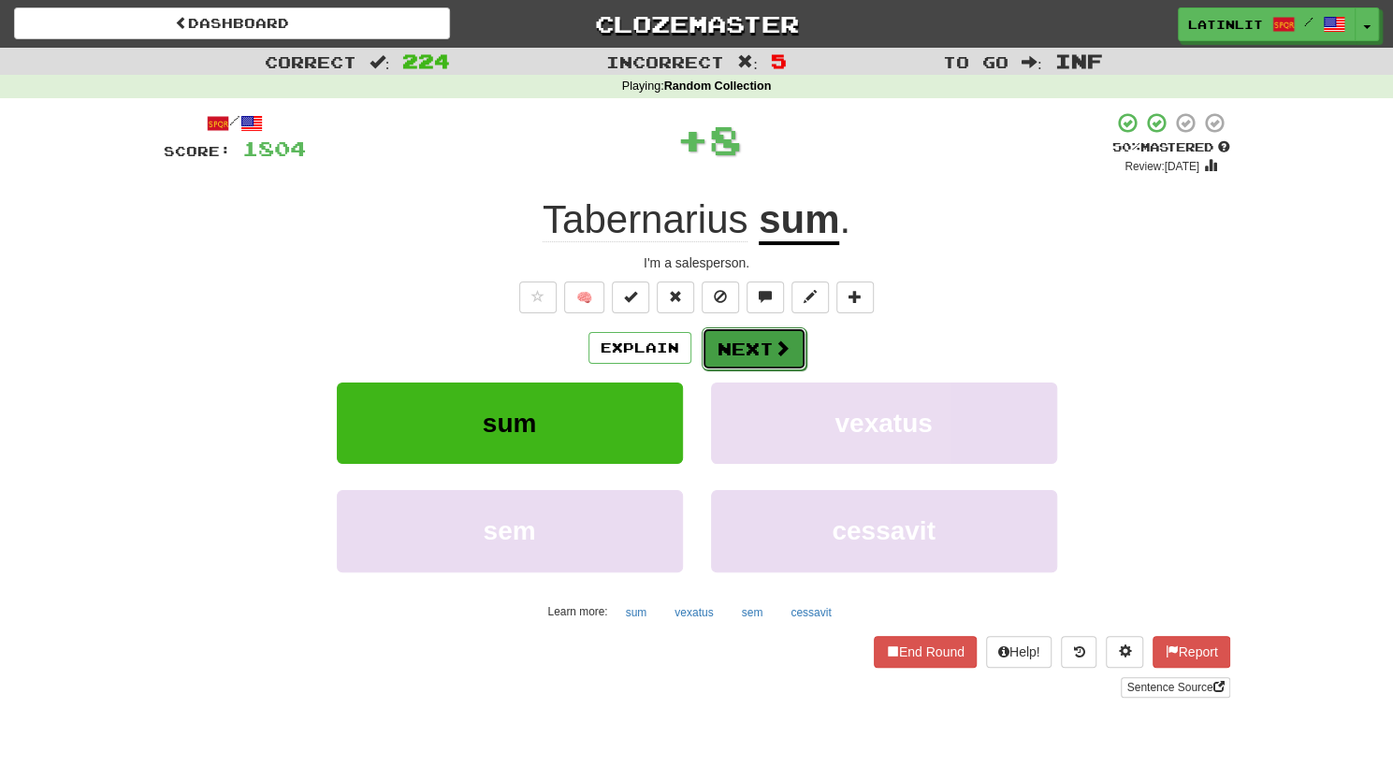
click at [741, 351] on button "Next" at bounding box center [753, 348] width 105 height 43
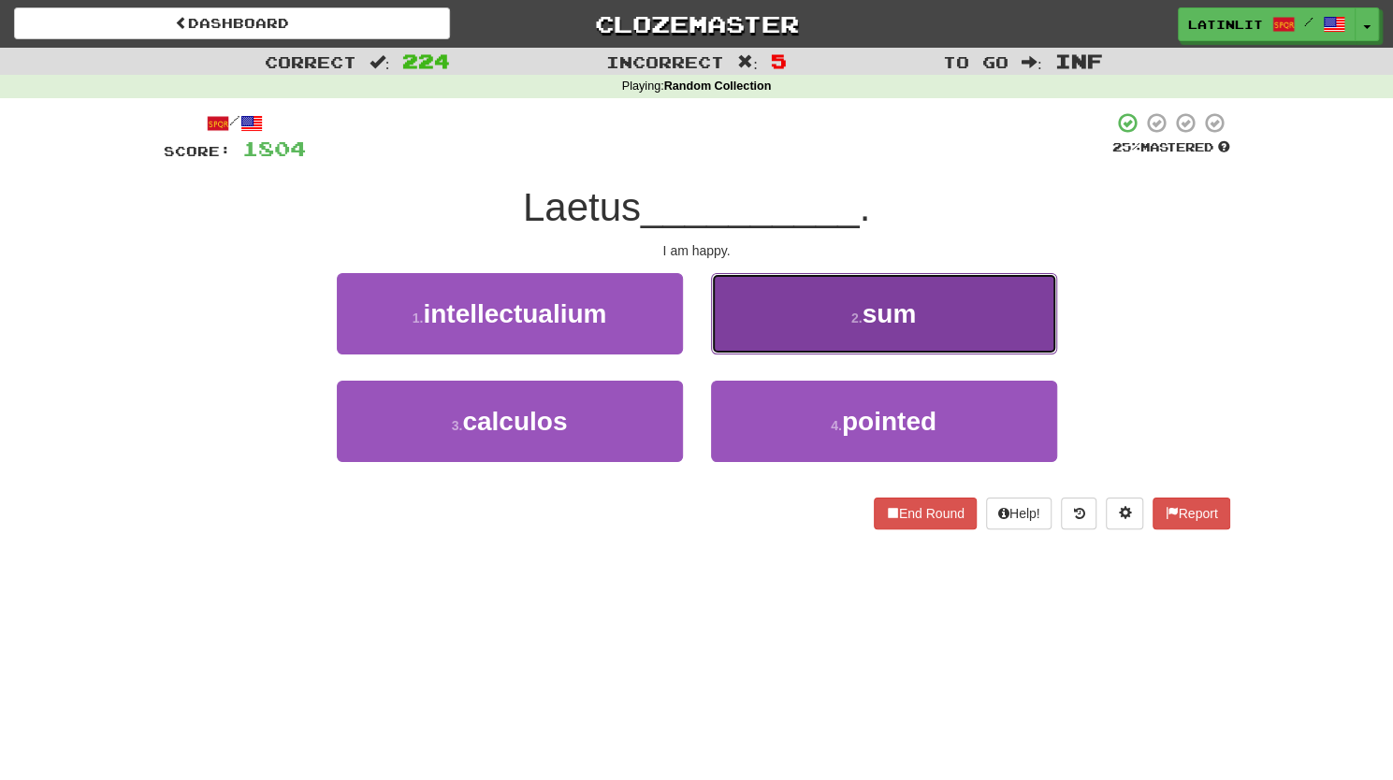
click at [820, 318] on button "2 . sum" at bounding box center [884, 313] width 346 height 81
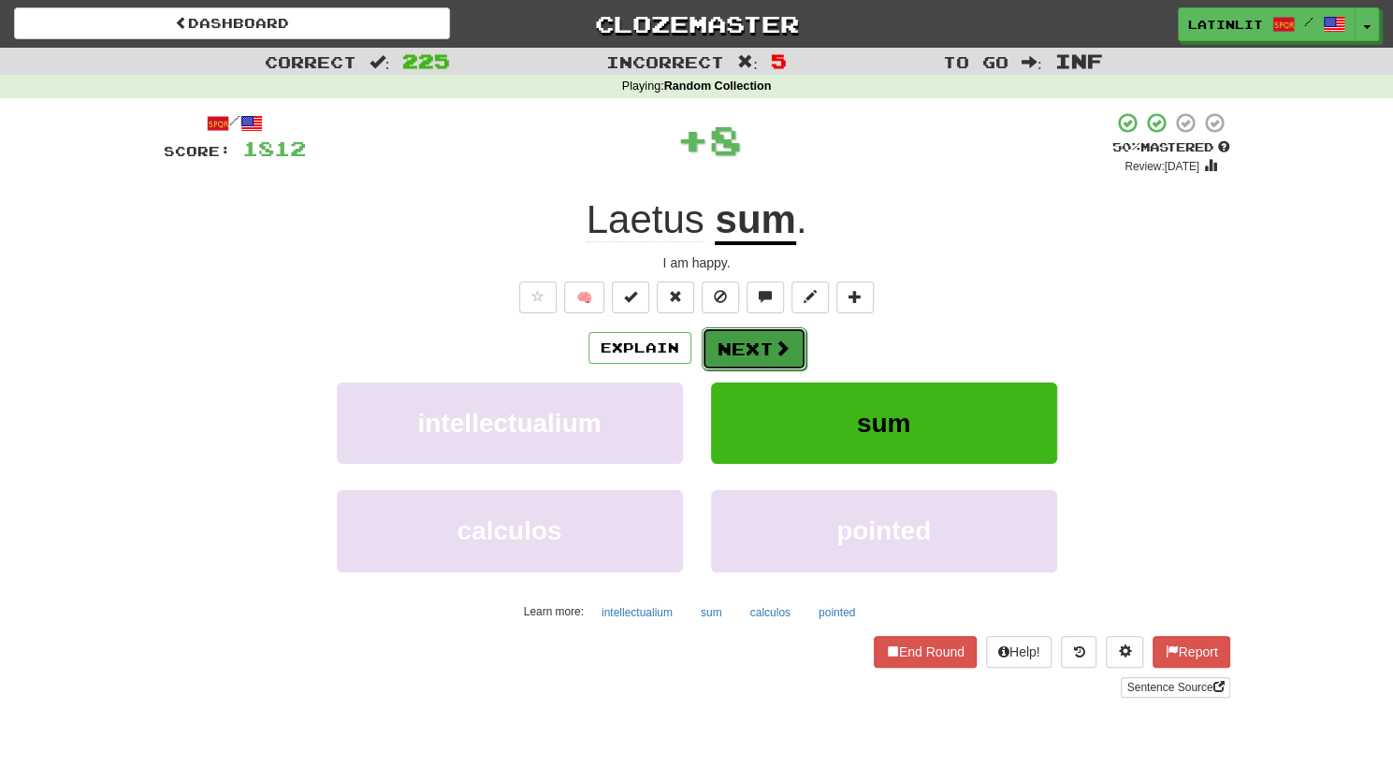
click at [744, 348] on button "Next" at bounding box center [753, 348] width 105 height 43
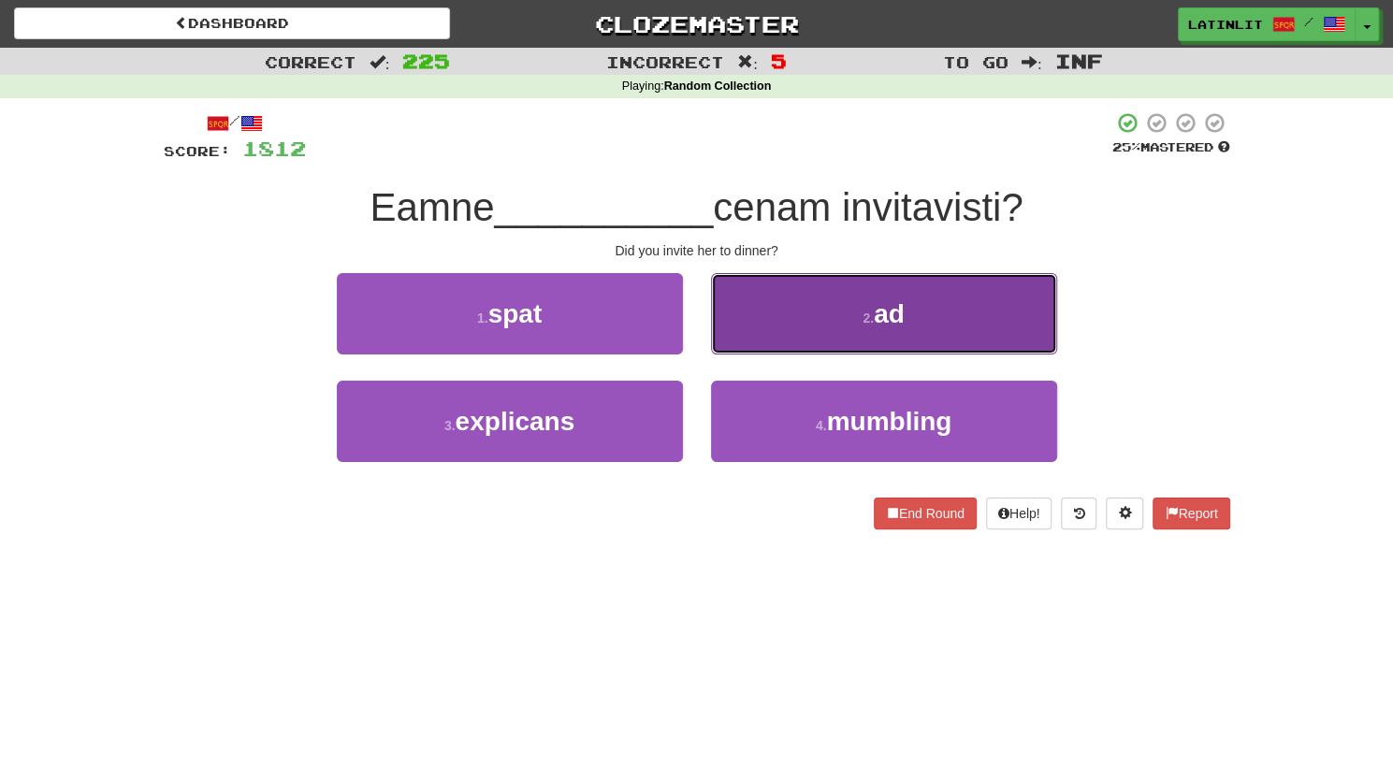
click at [754, 323] on button "2 . ad" at bounding box center [884, 313] width 346 height 81
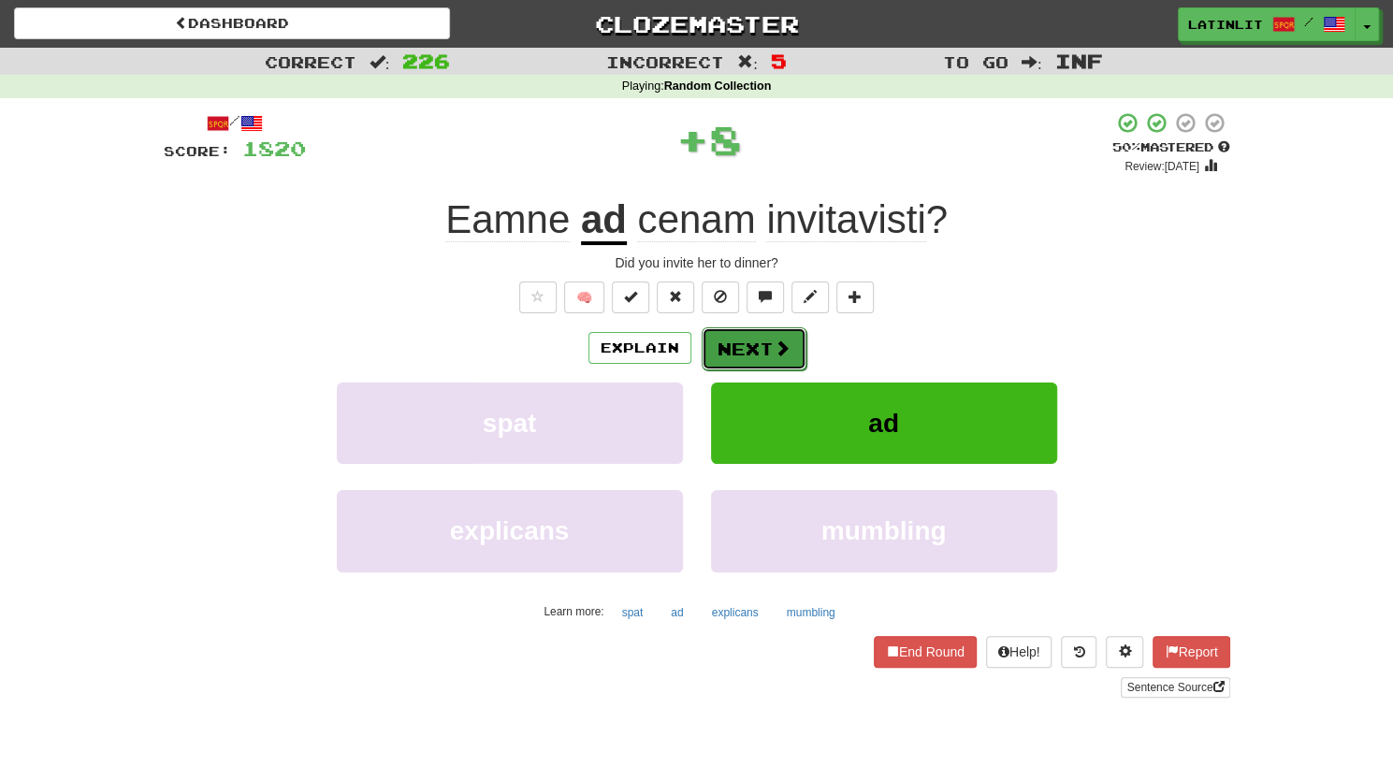
click at [720, 351] on button "Next" at bounding box center [753, 348] width 105 height 43
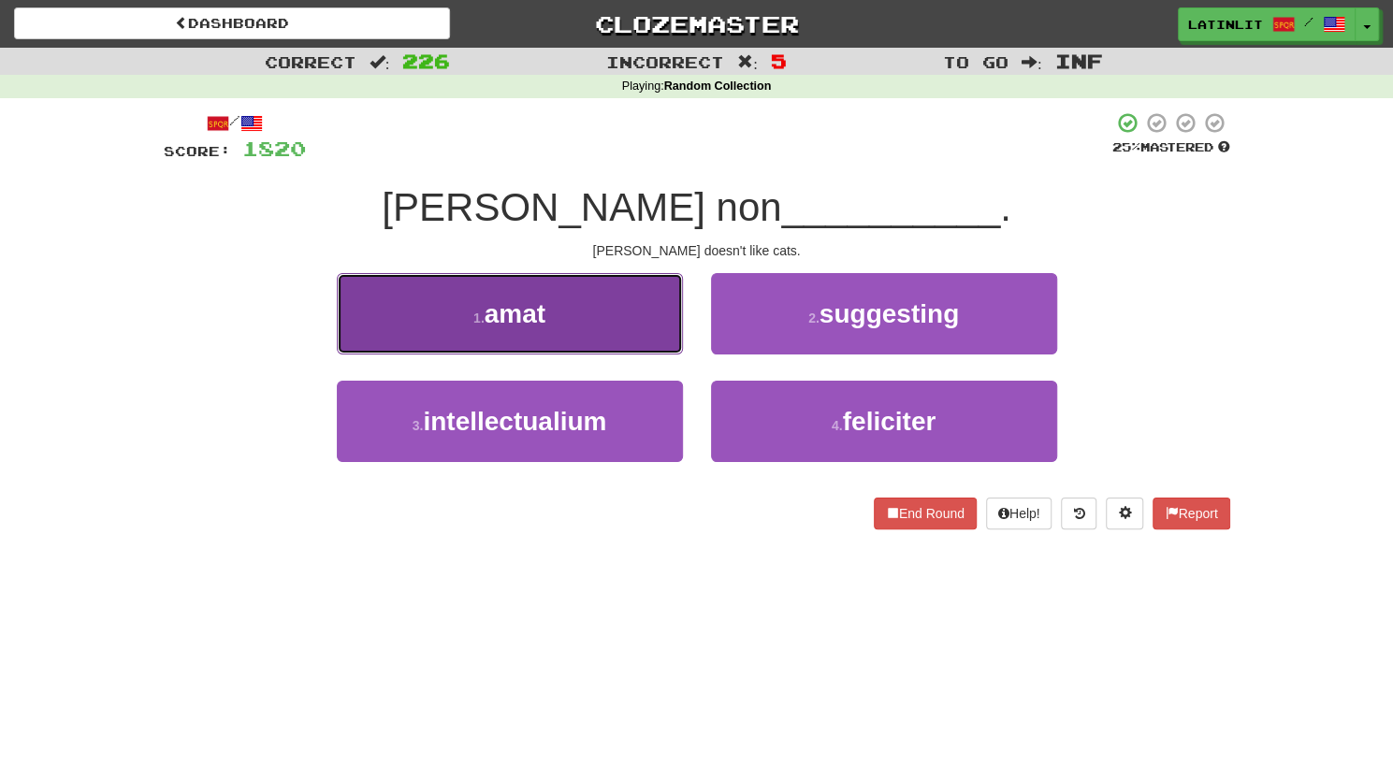
click at [648, 343] on button "1 . amat" at bounding box center [510, 313] width 346 height 81
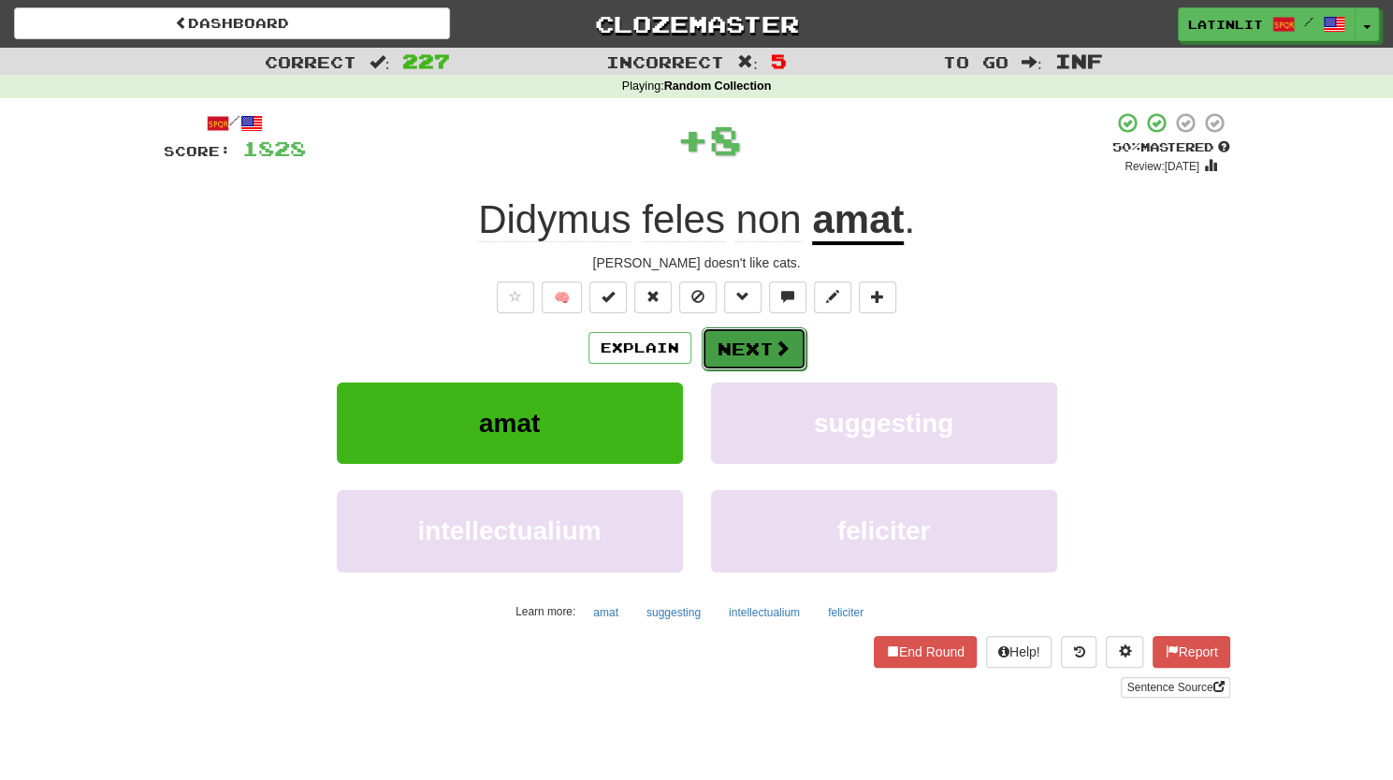
click at [775, 354] on span at bounding box center [781, 347] width 17 height 17
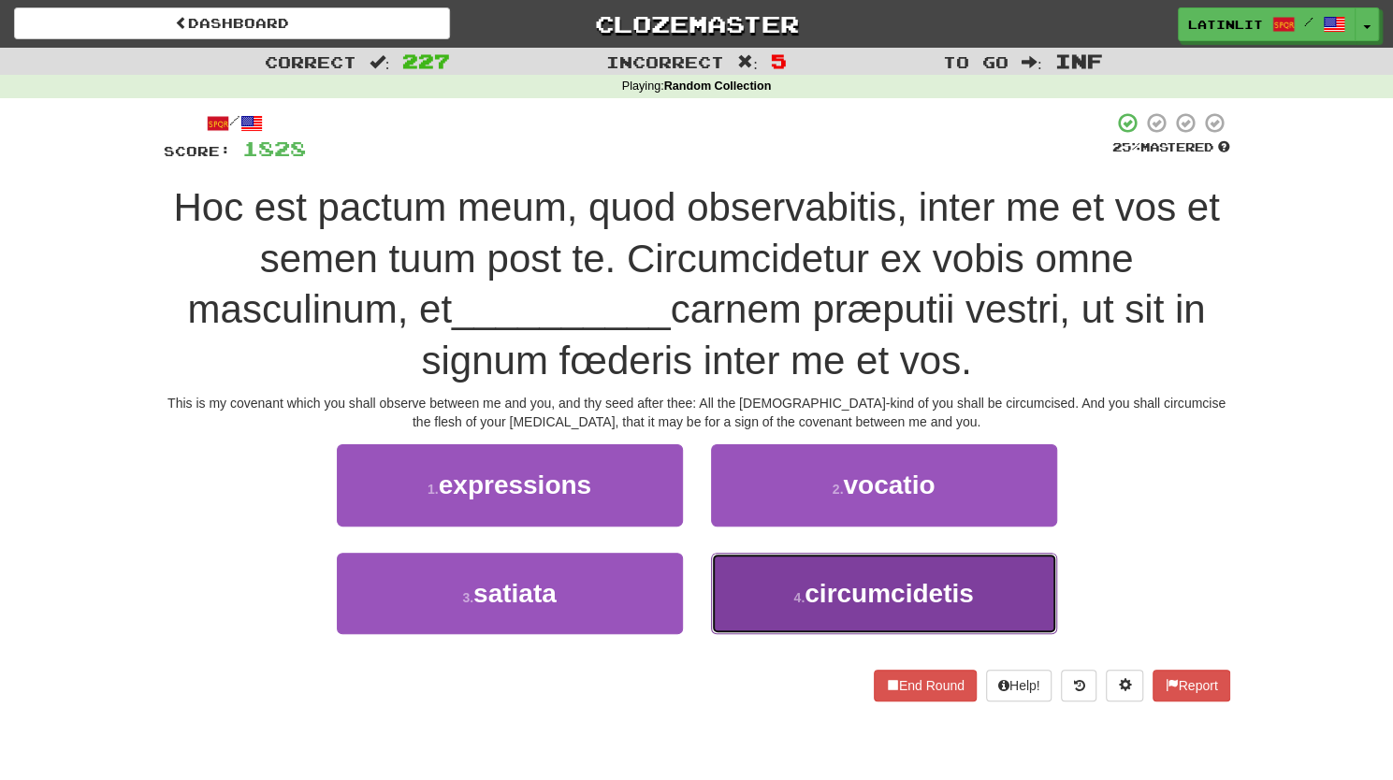
click at [817, 591] on span "circumcidetis" at bounding box center [888, 593] width 169 height 29
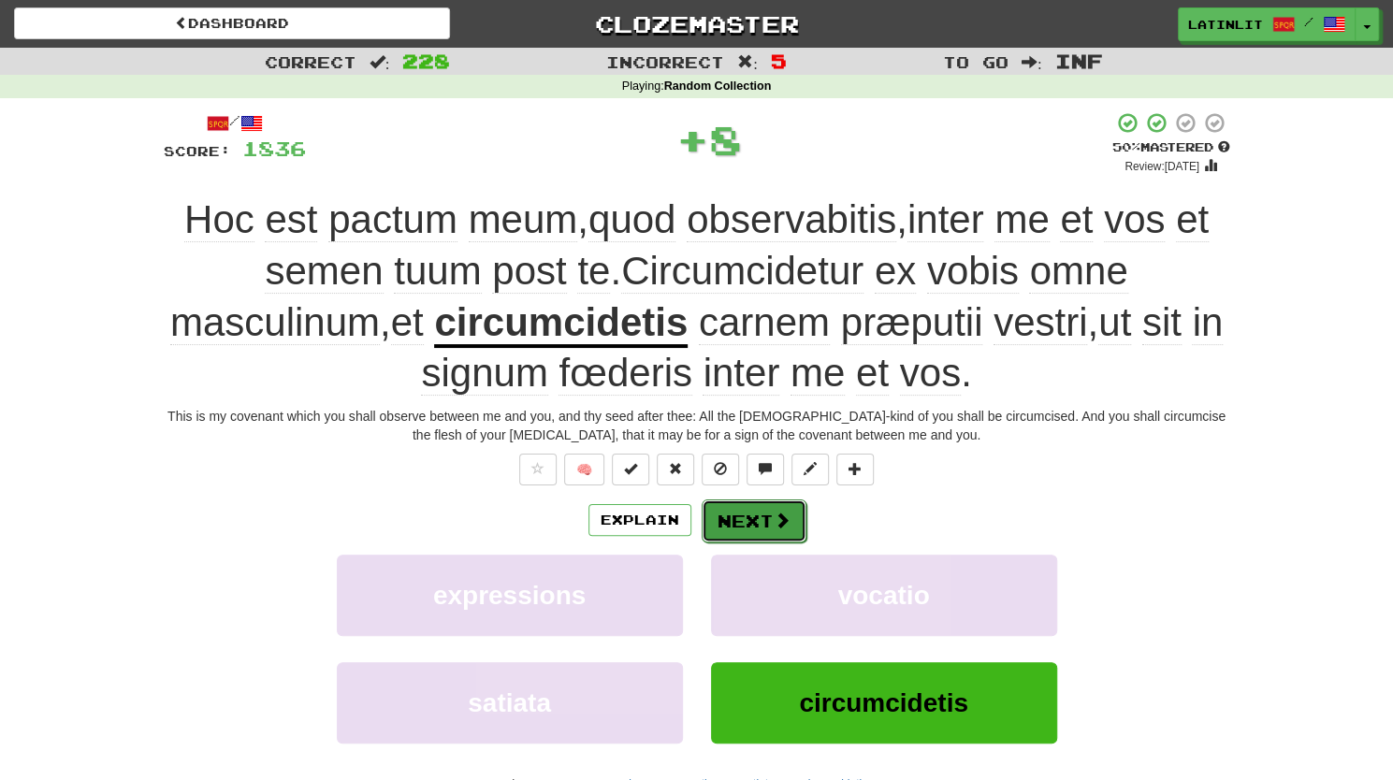
click at [760, 522] on button "Next" at bounding box center [753, 520] width 105 height 43
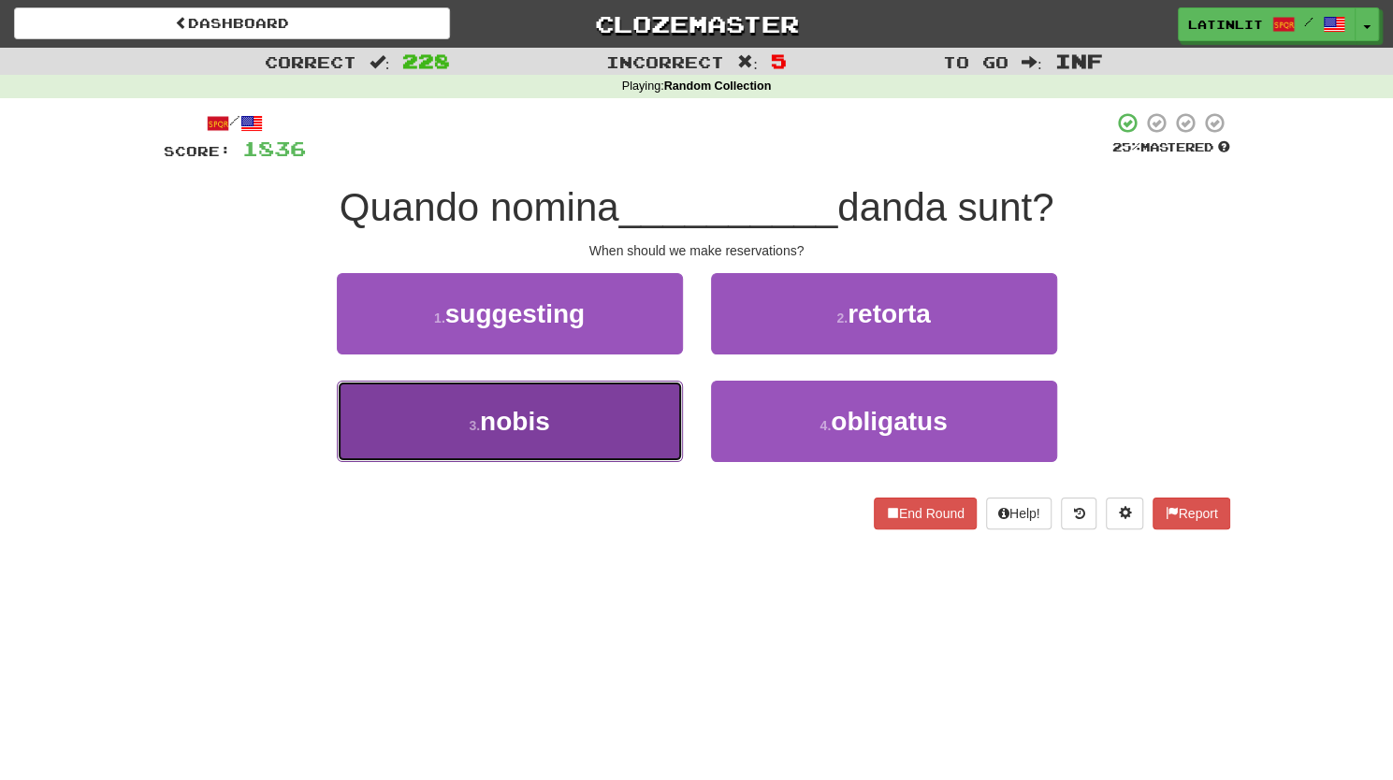
click at [600, 433] on button "3 . nobis" at bounding box center [510, 421] width 346 height 81
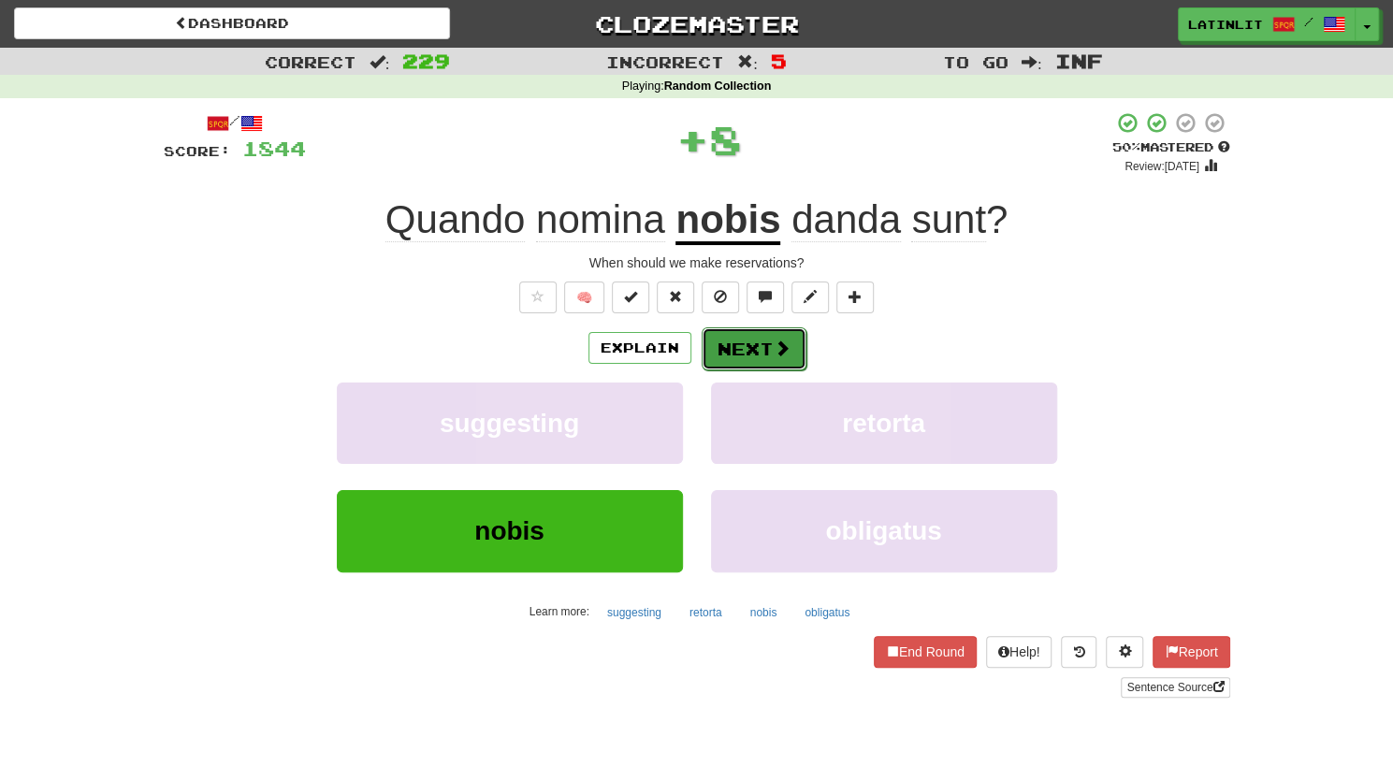
click at [722, 341] on button "Next" at bounding box center [753, 348] width 105 height 43
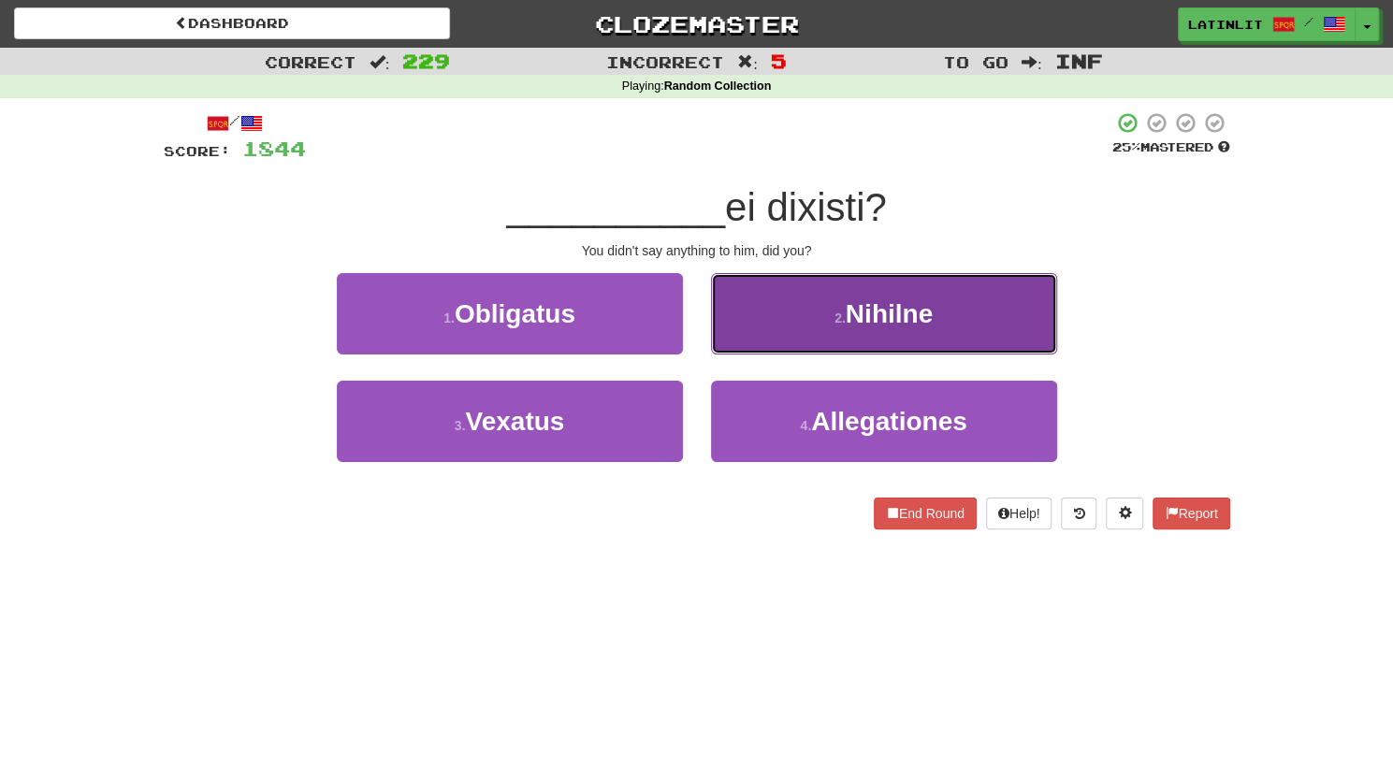
click at [746, 326] on button "2 . [GEOGRAPHIC_DATA]" at bounding box center [884, 313] width 346 height 81
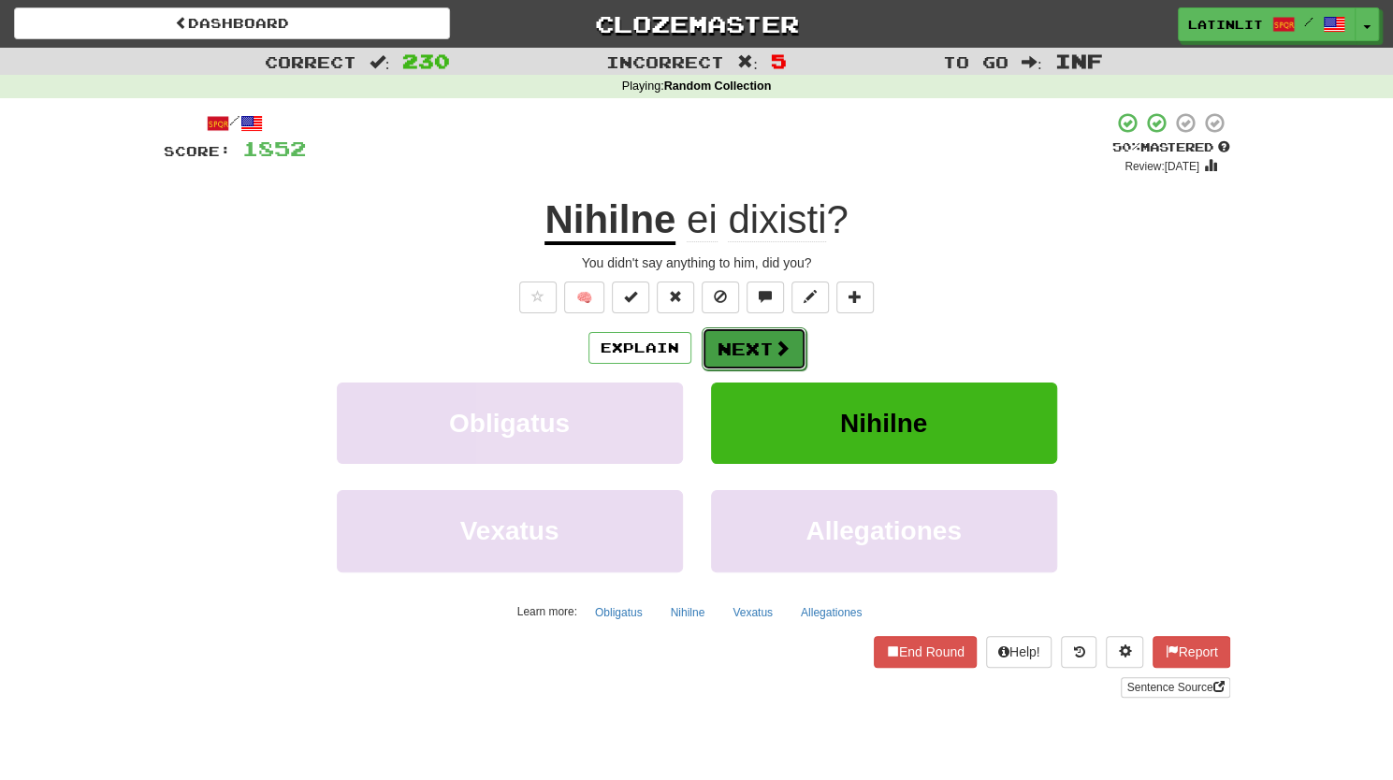
click at [733, 346] on button "Next" at bounding box center [753, 348] width 105 height 43
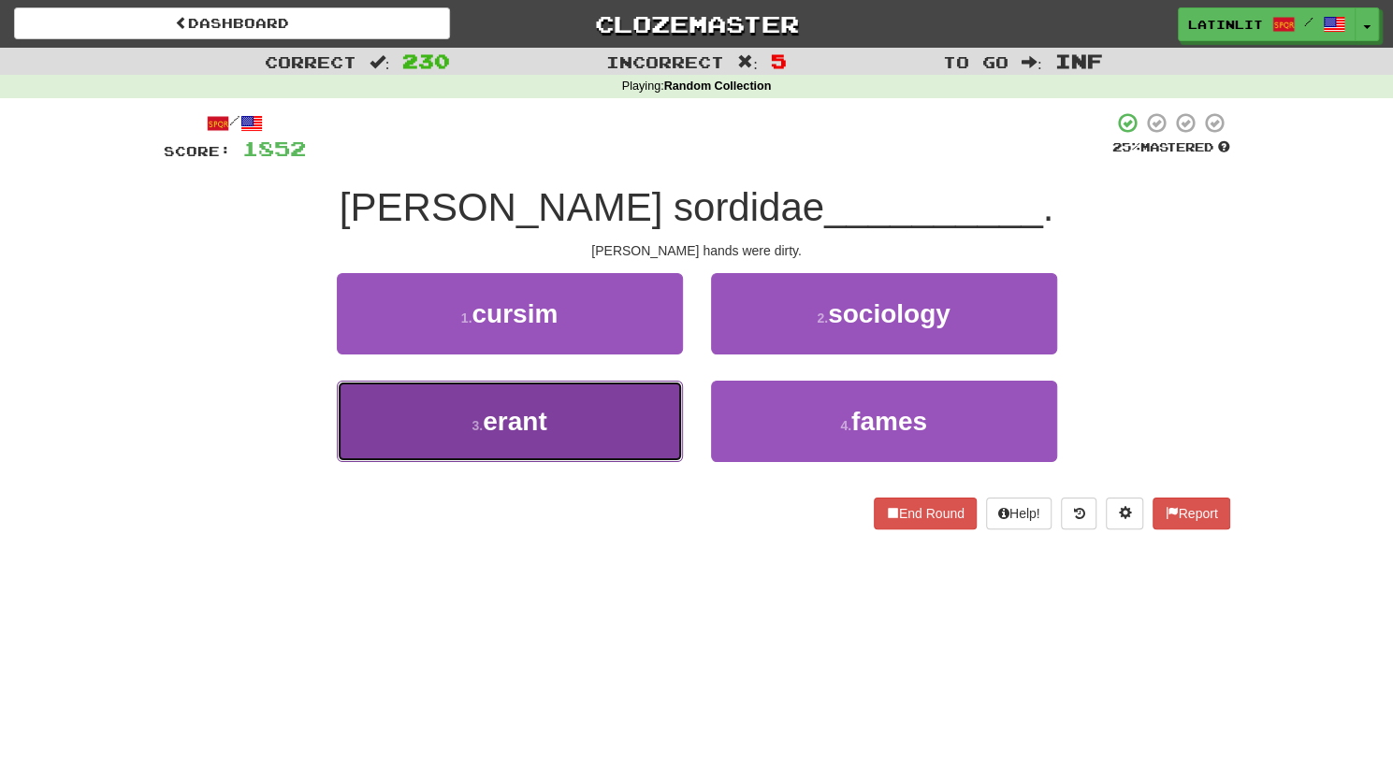
click at [614, 433] on button "3 . erant" at bounding box center [510, 421] width 346 height 81
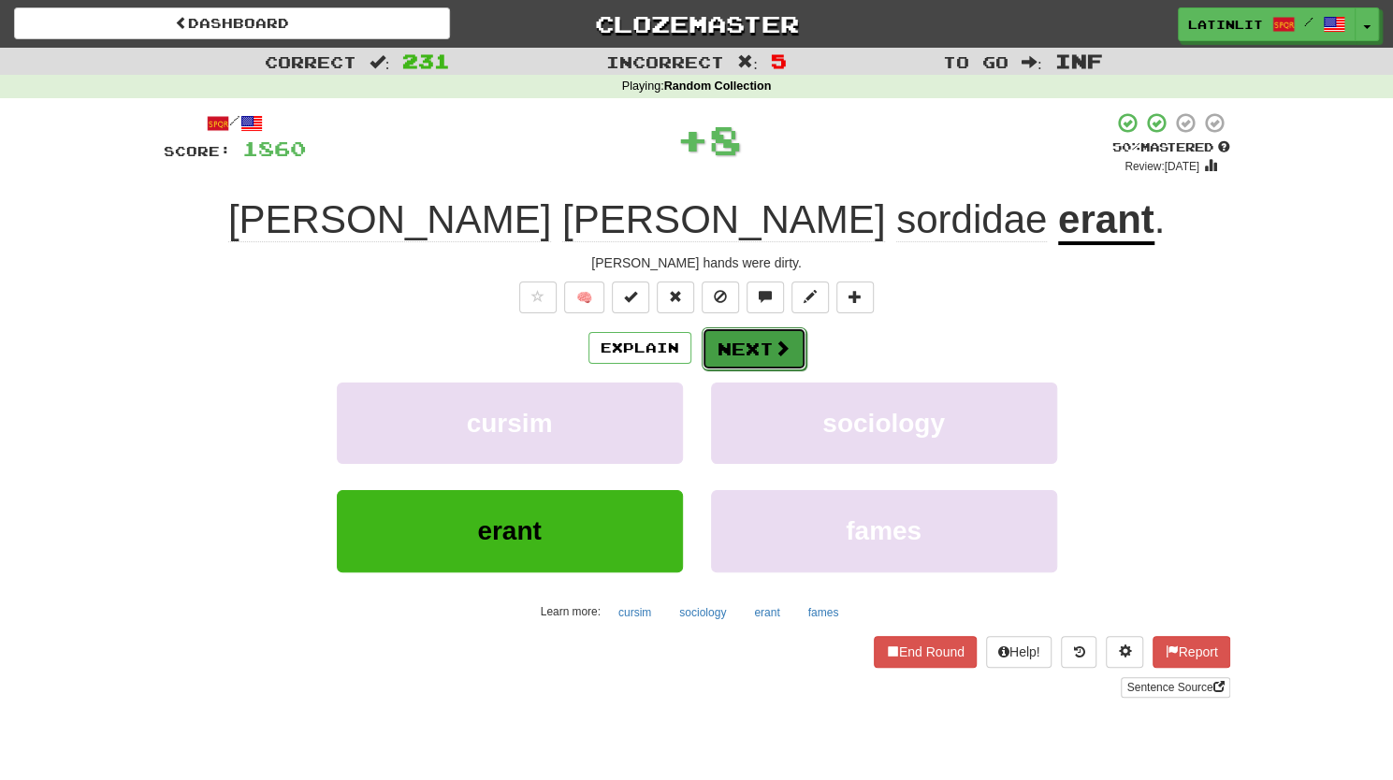
click at [739, 357] on button "Next" at bounding box center [753, 348] width 105 height 43
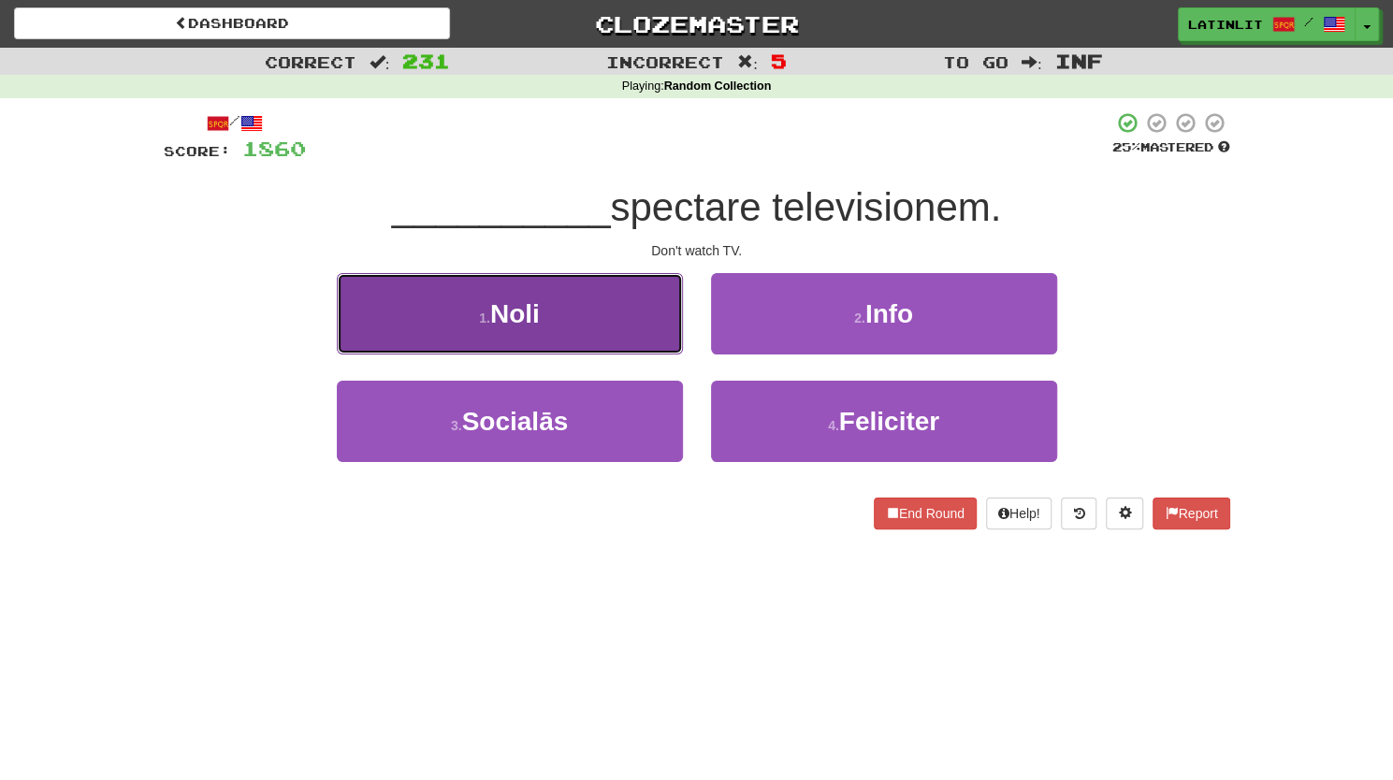
click at [605, 338] on button "1 . [GEOGRAPHIC_DATA]" at bounding box center [510, 313] width 346 height 81
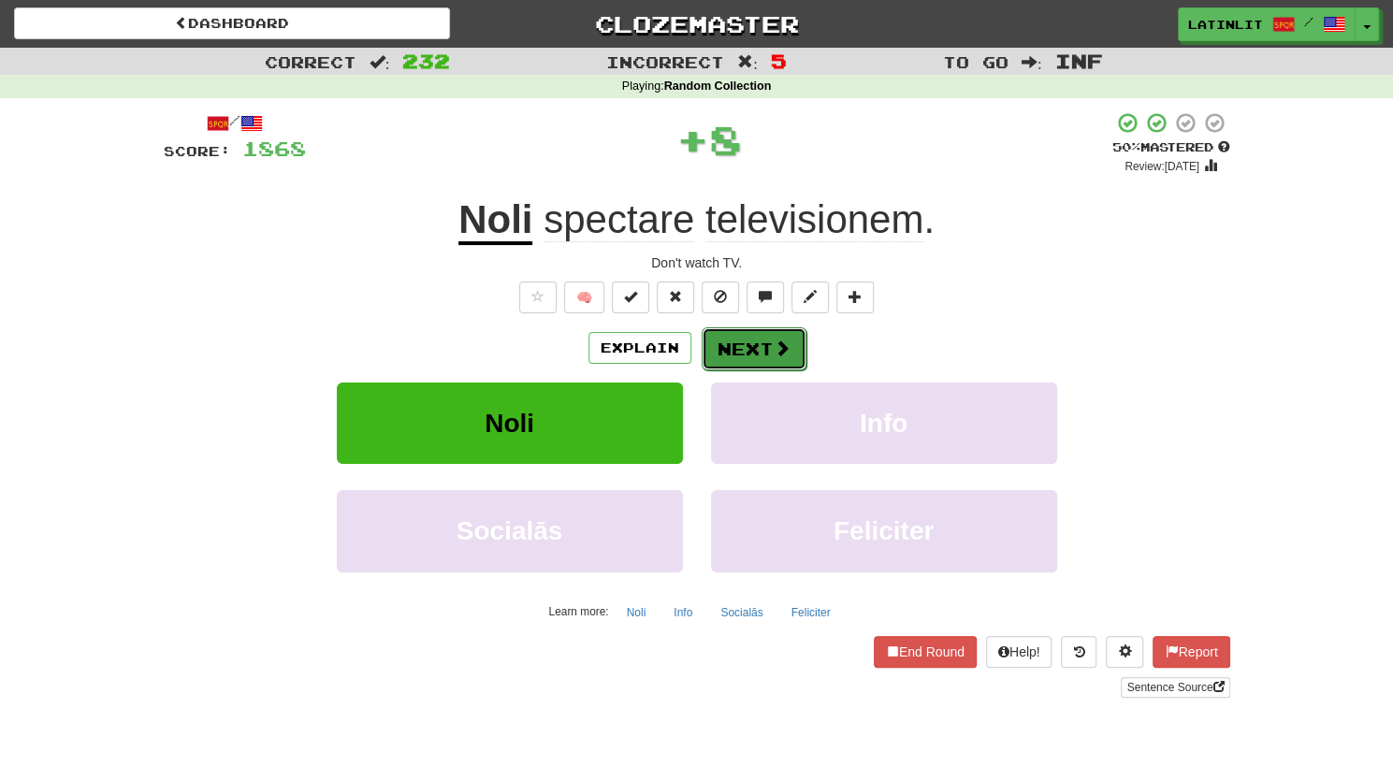
click at [731, 350] on button "Next" at bounding box center [753, 348] width 105 height 43
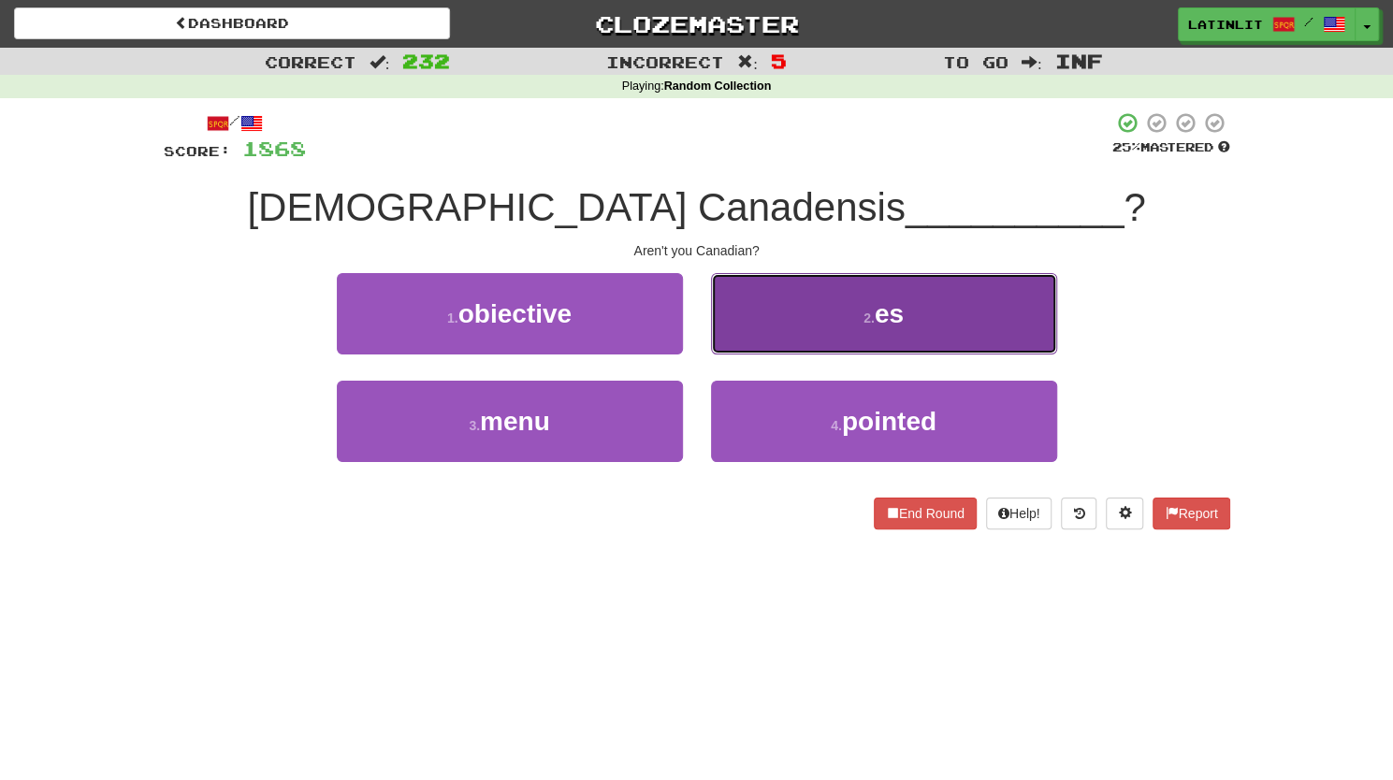
click at [795, 296] on button "2 . es" at bounding box center [884, 313] width 346 height 81
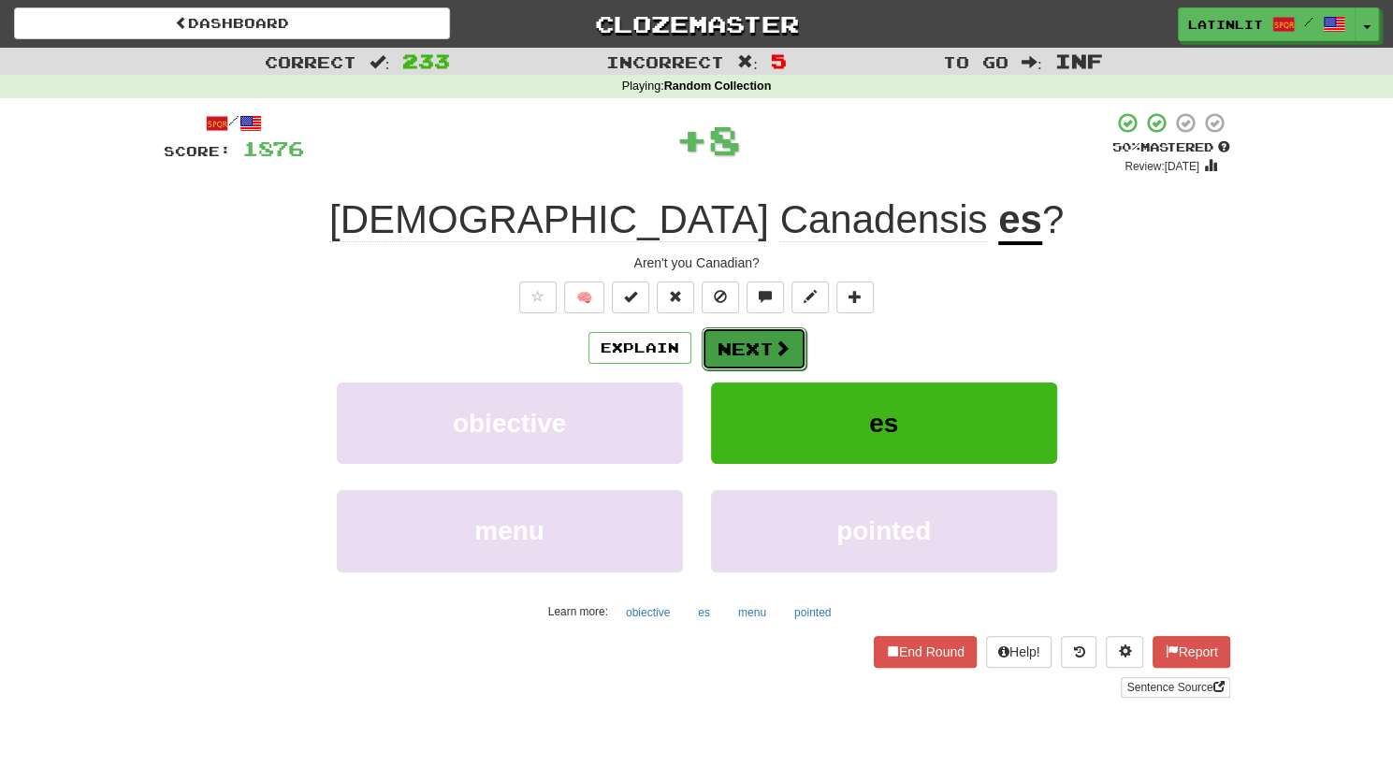
click at [752, 343] on button "Next" at bounding box center [753, 348] width 105 height 43
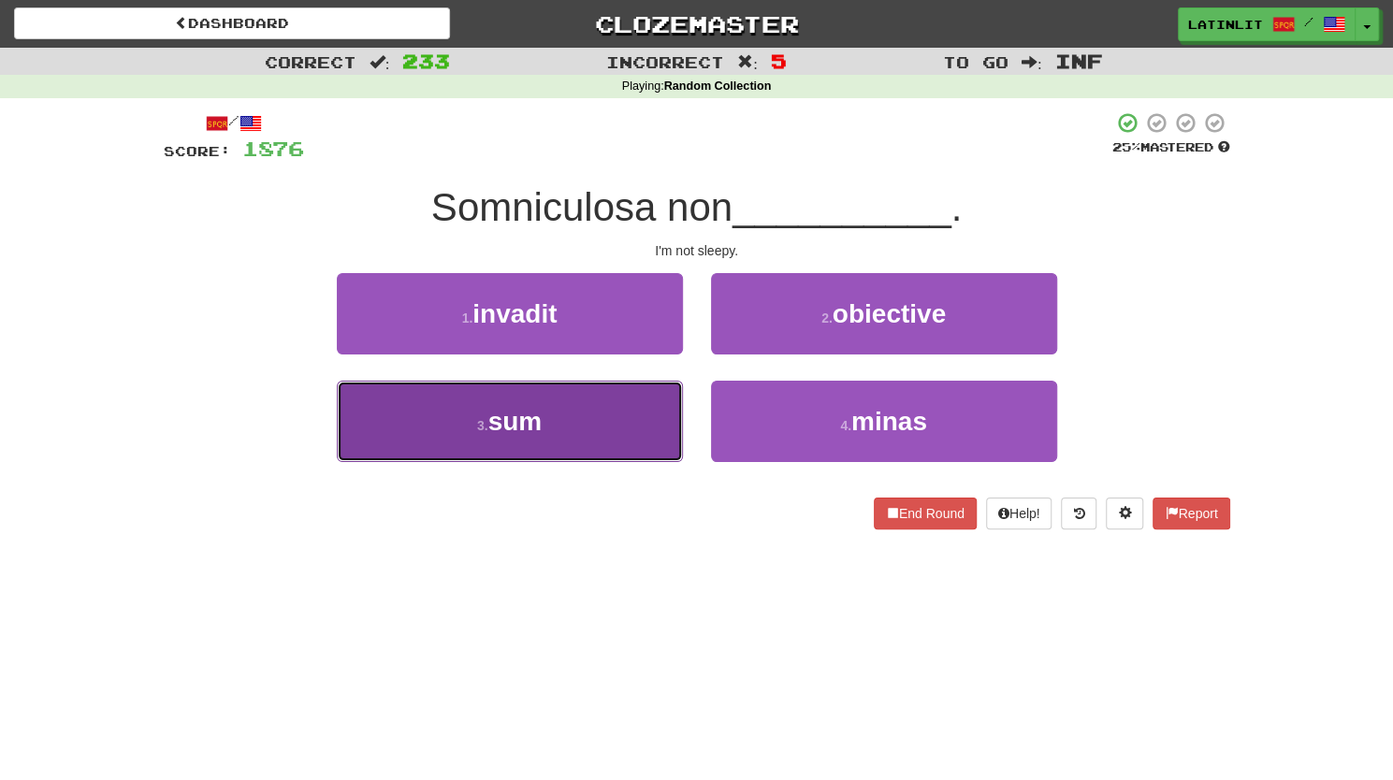
click at [566, 429] on button "3 . sum" at bounding box center [510, 421] width 346 height 81
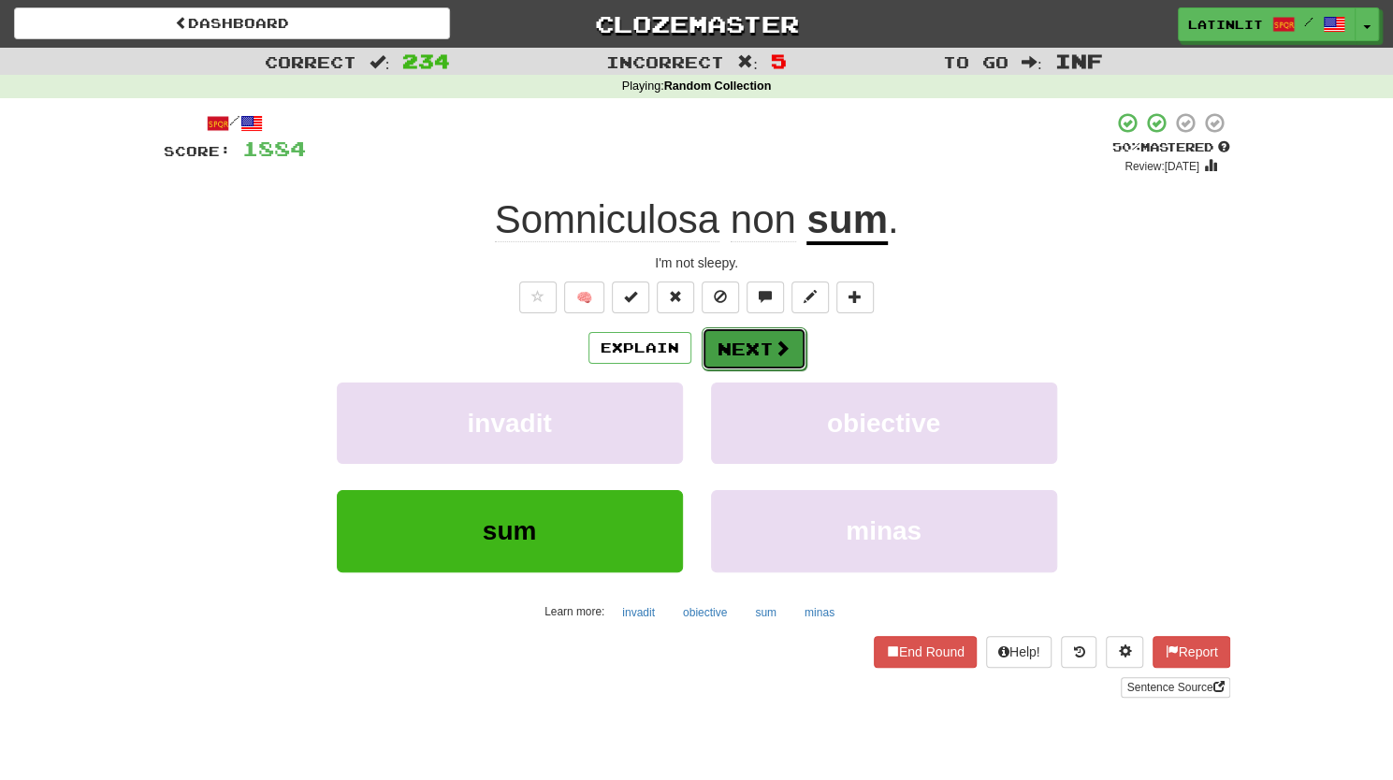
click at [747, 348] on button "Next" at bounding box center [753, 348] width 105 height 43
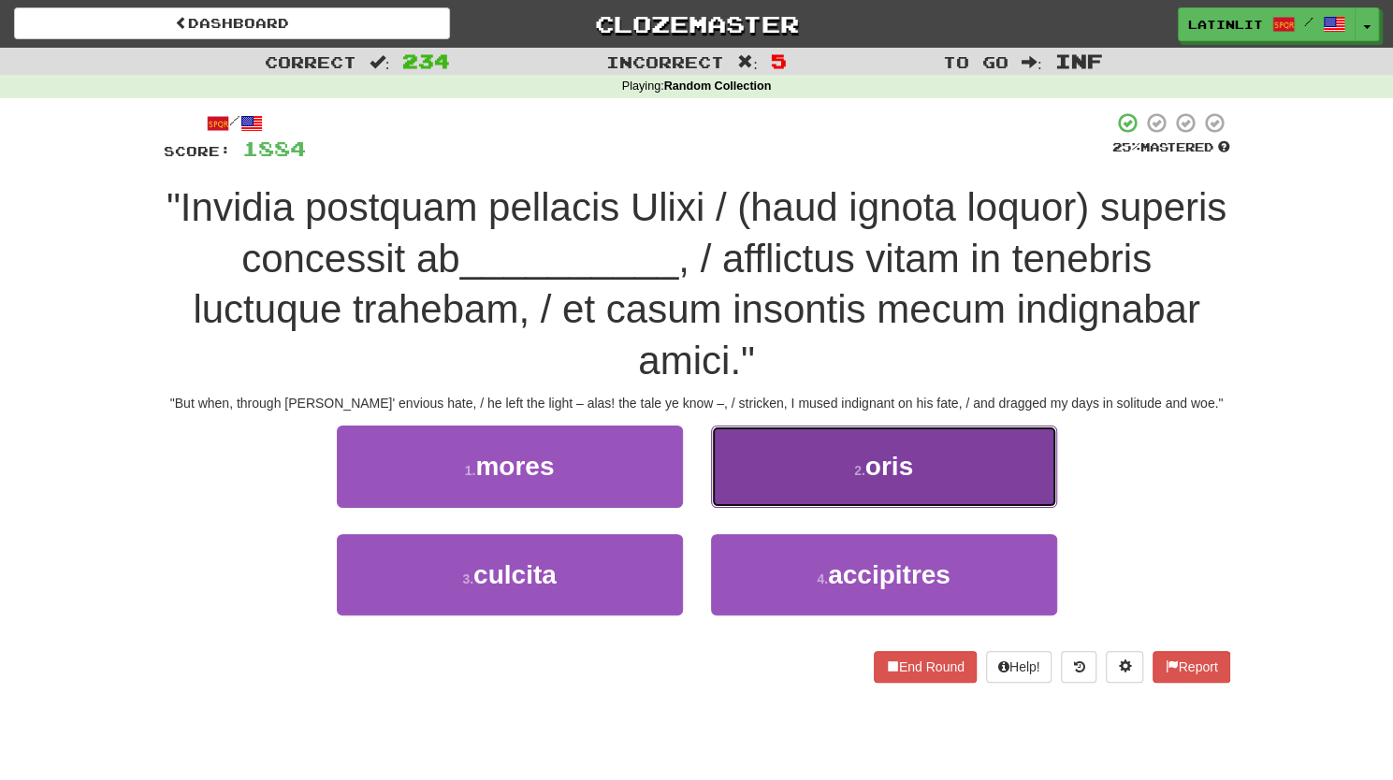
click at [784, 452] on button "2 . oris" at bounding box center [884, 466] width 346 height 81
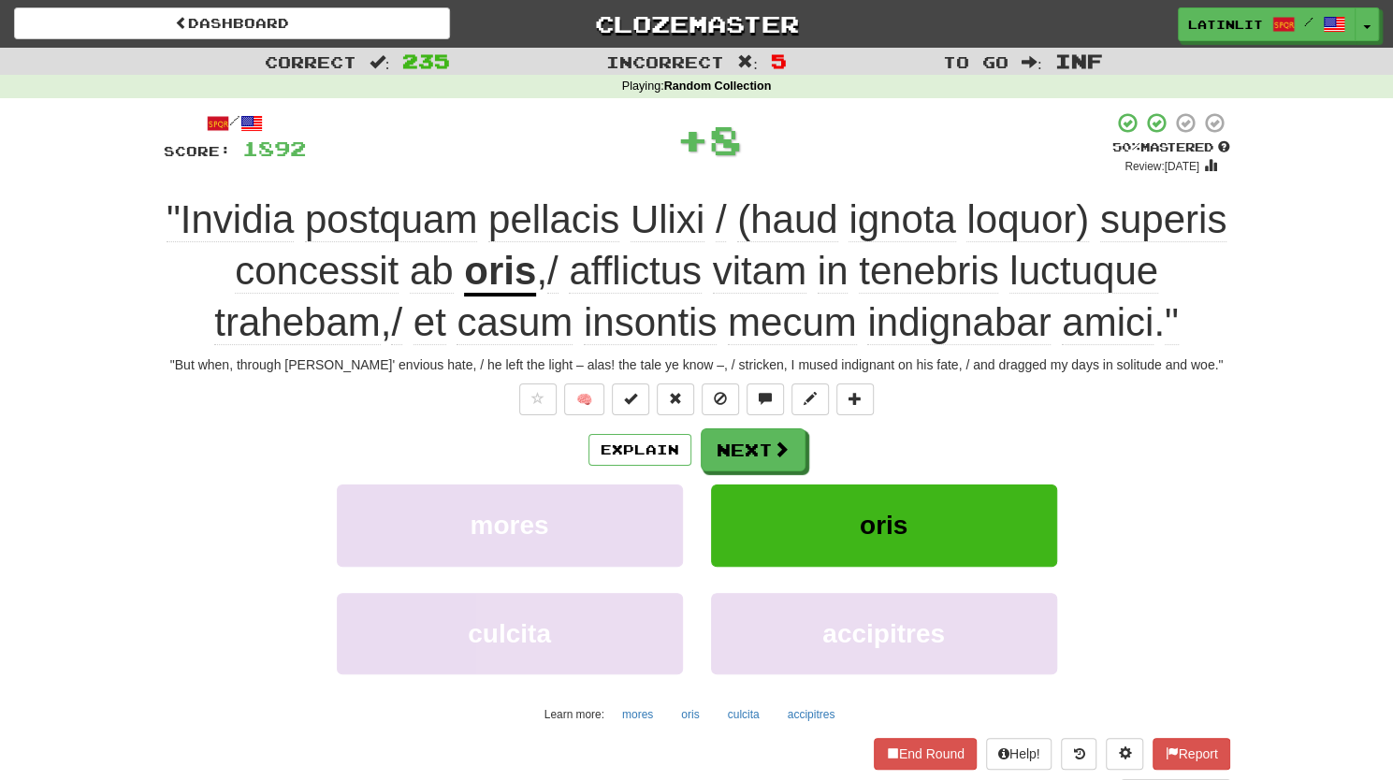
click at [499, 270] on u "oris" at bounding box center [500, 273] width 72 height 48
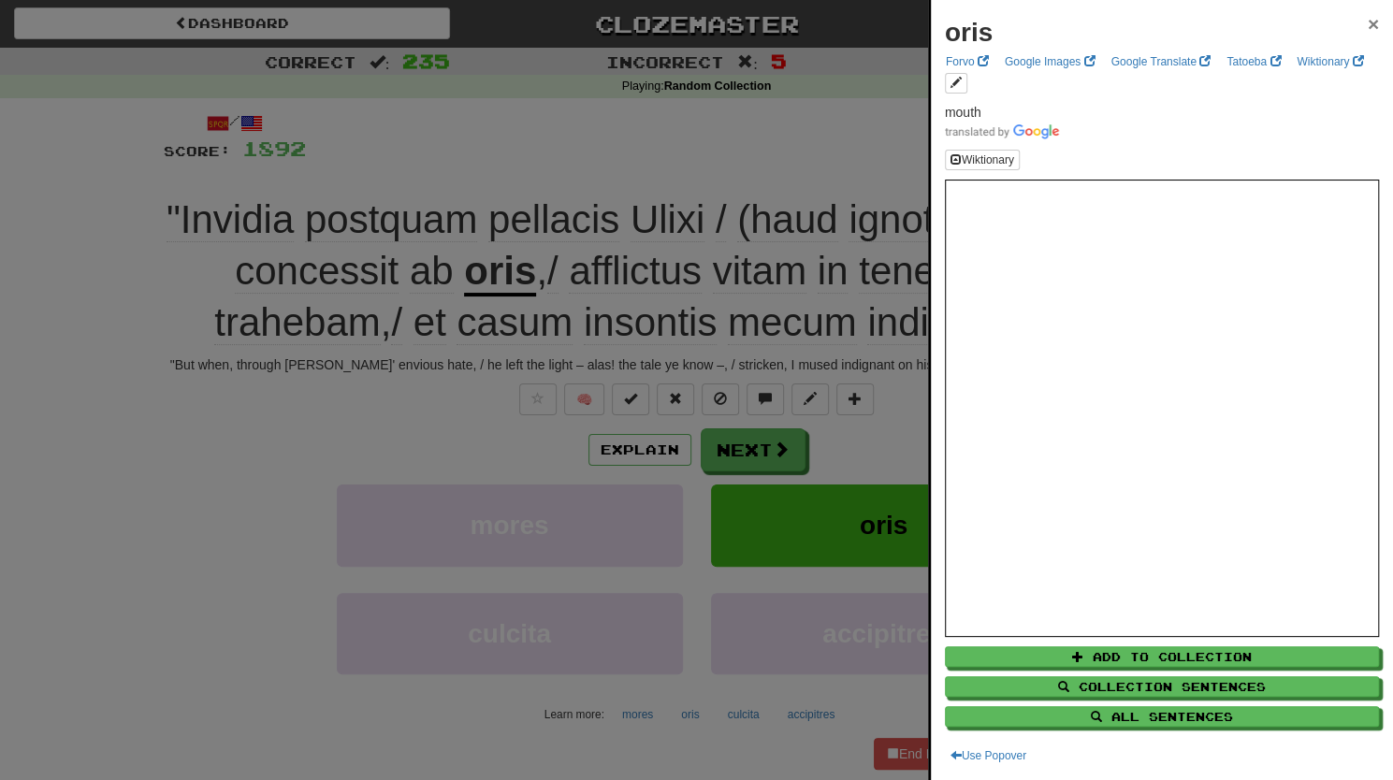
click at [1367, 23] on span "×" at bounding box center [1372, 24] width 11 height 22
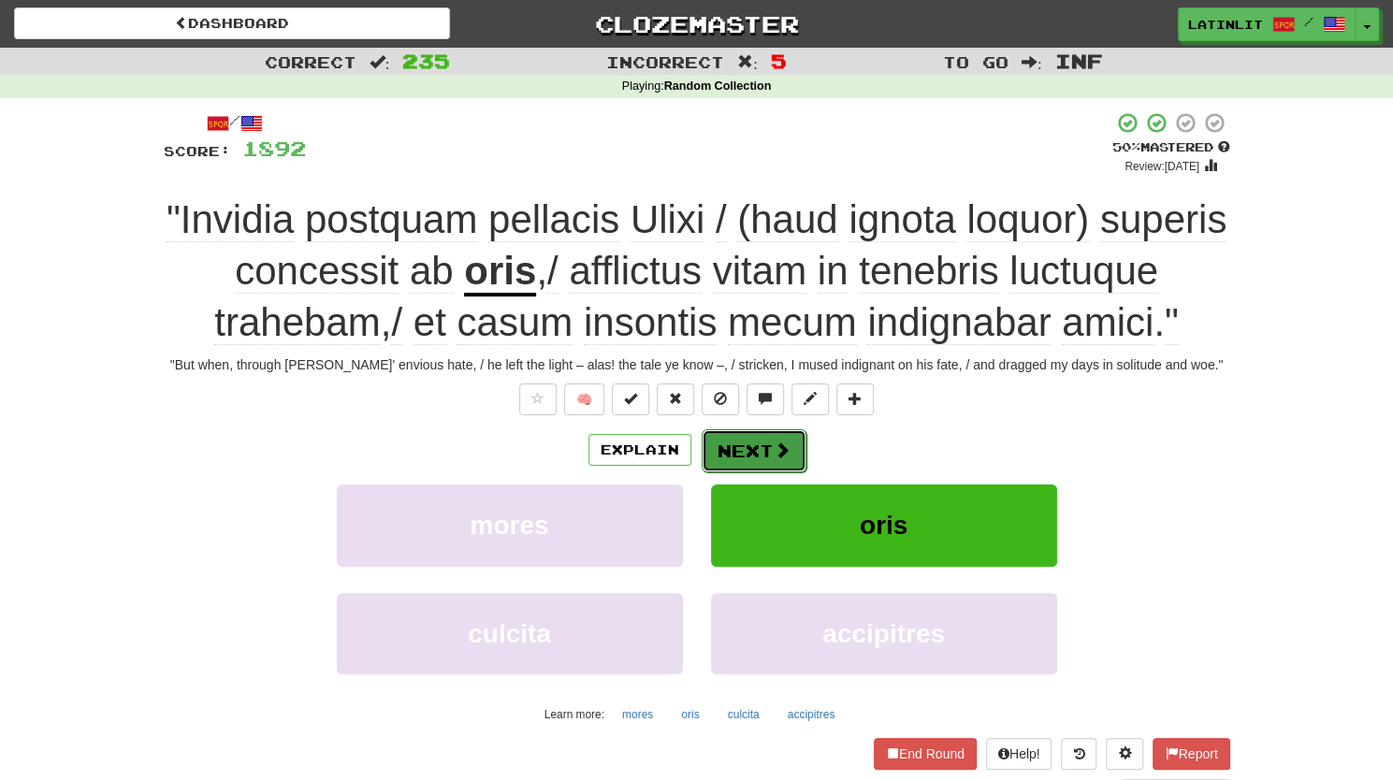
click at [756, 452] on button "Next" at bounding box center [753, 450] width 105 height 43
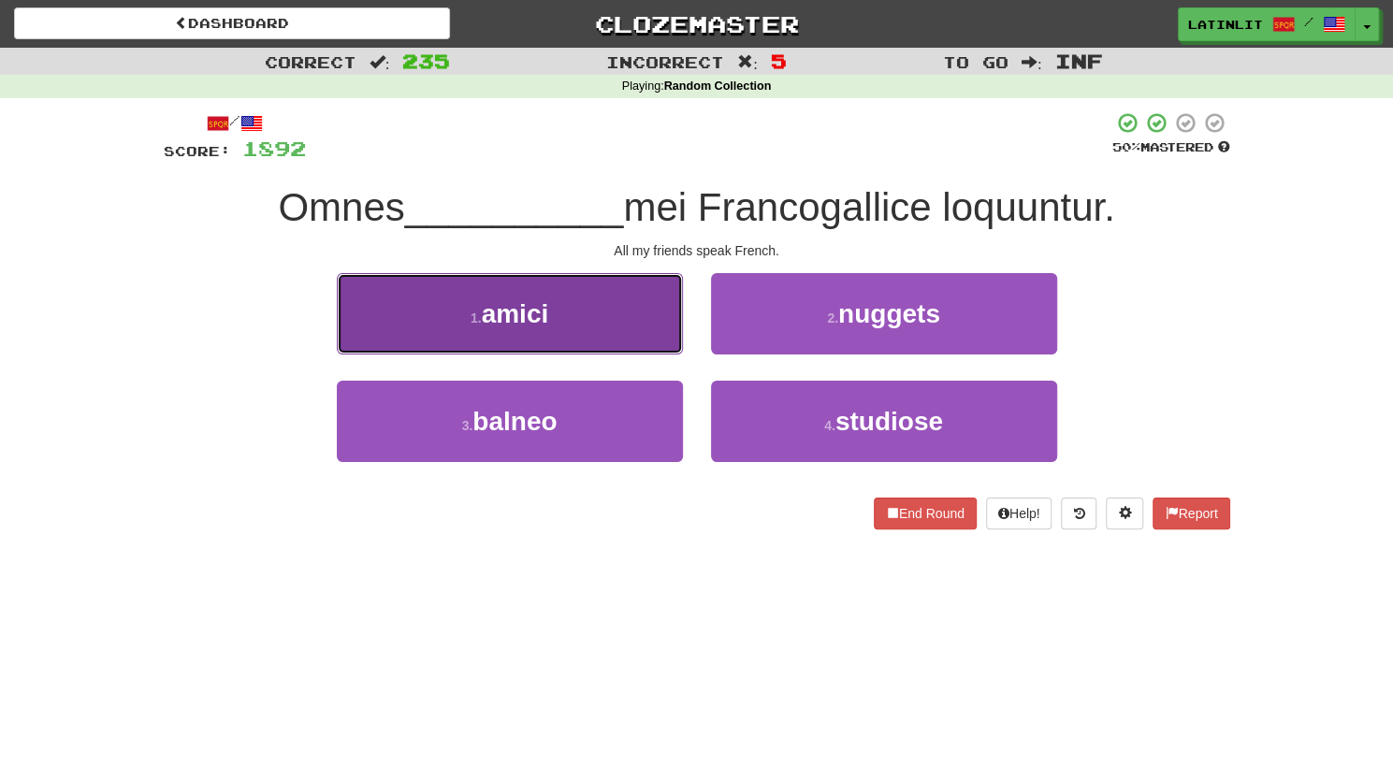
click at [604, 351] on button "1 . amici" at bounding box center [510, 313] width 346 height 81
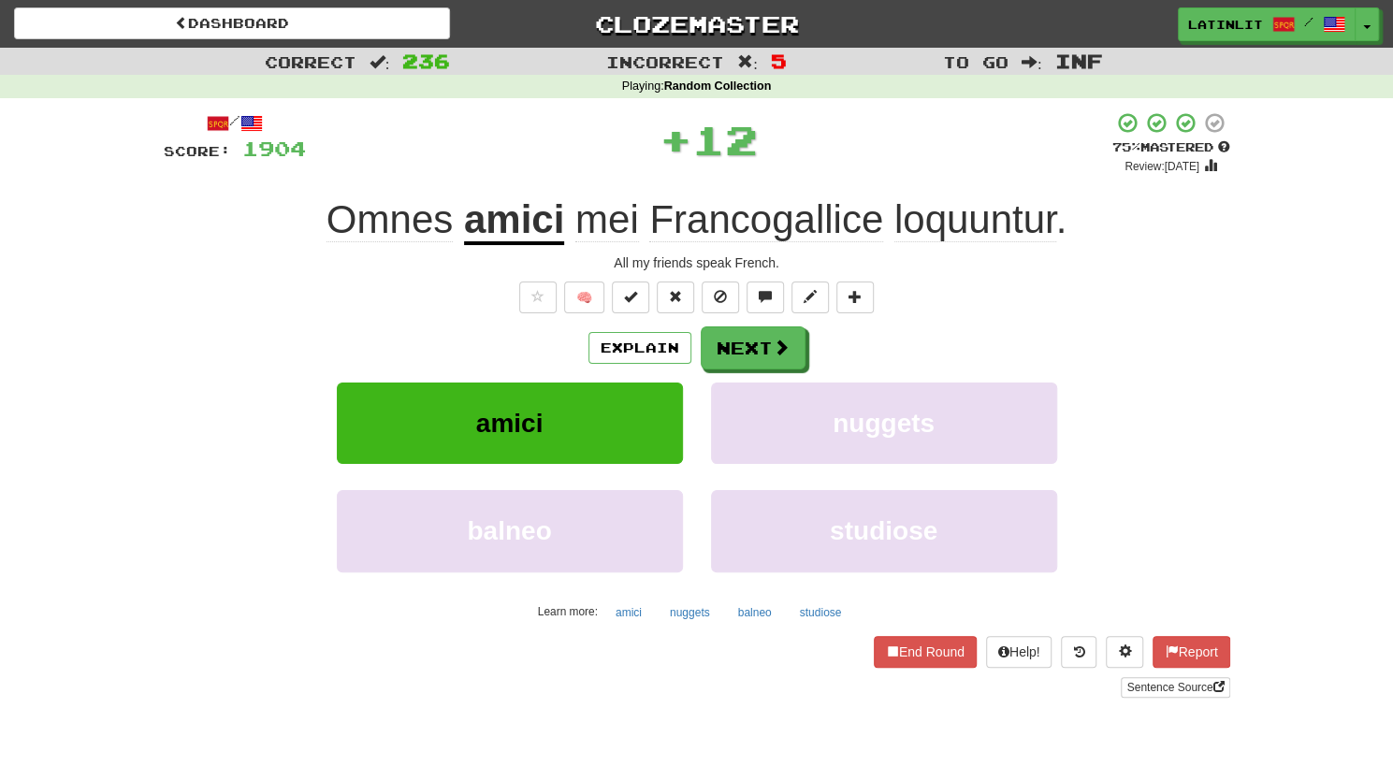
click at [719, 369] on div "Explain Next amici nuggets balneo studiose Learn more: amici nuggets balneo stu…" at bounding box center [697, 476] width 1066 height 300
click at [726, 345] on button "Next" at bounding box center [753, 348] width 105 height 43
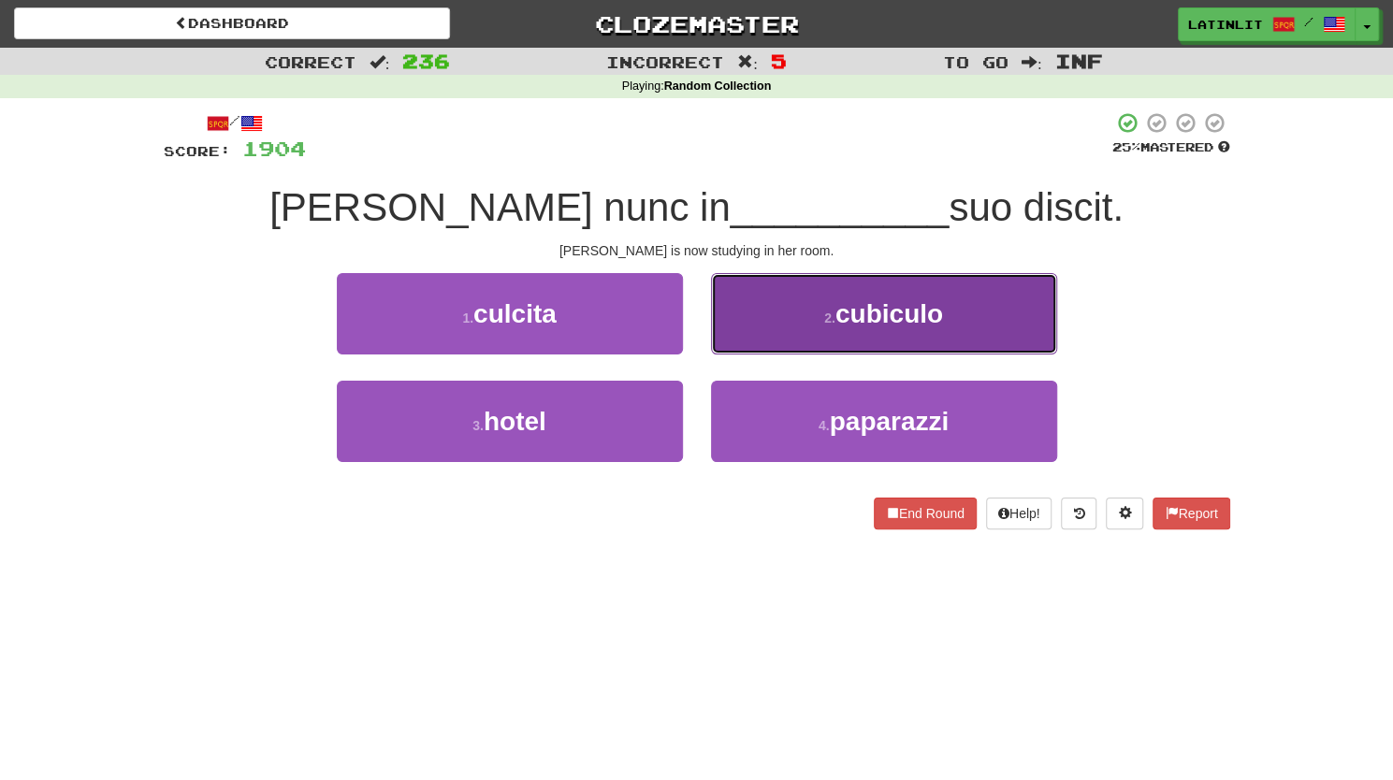
click at [782, 334] on button "2 . cubiculo" at bounding box center [884, 313] width 346 height 81
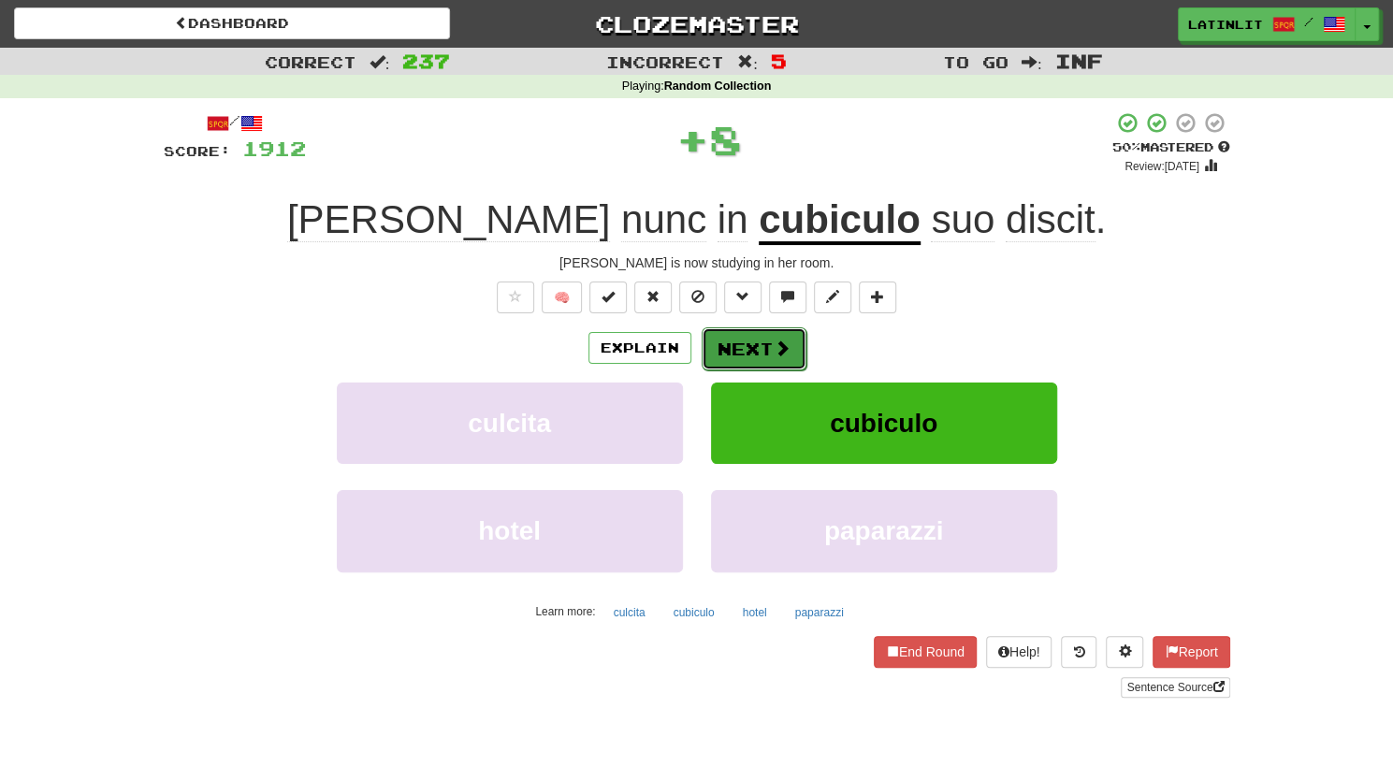
click at [748, 358] on button "Next" at bounding box center [753, 348] width 105 height 43
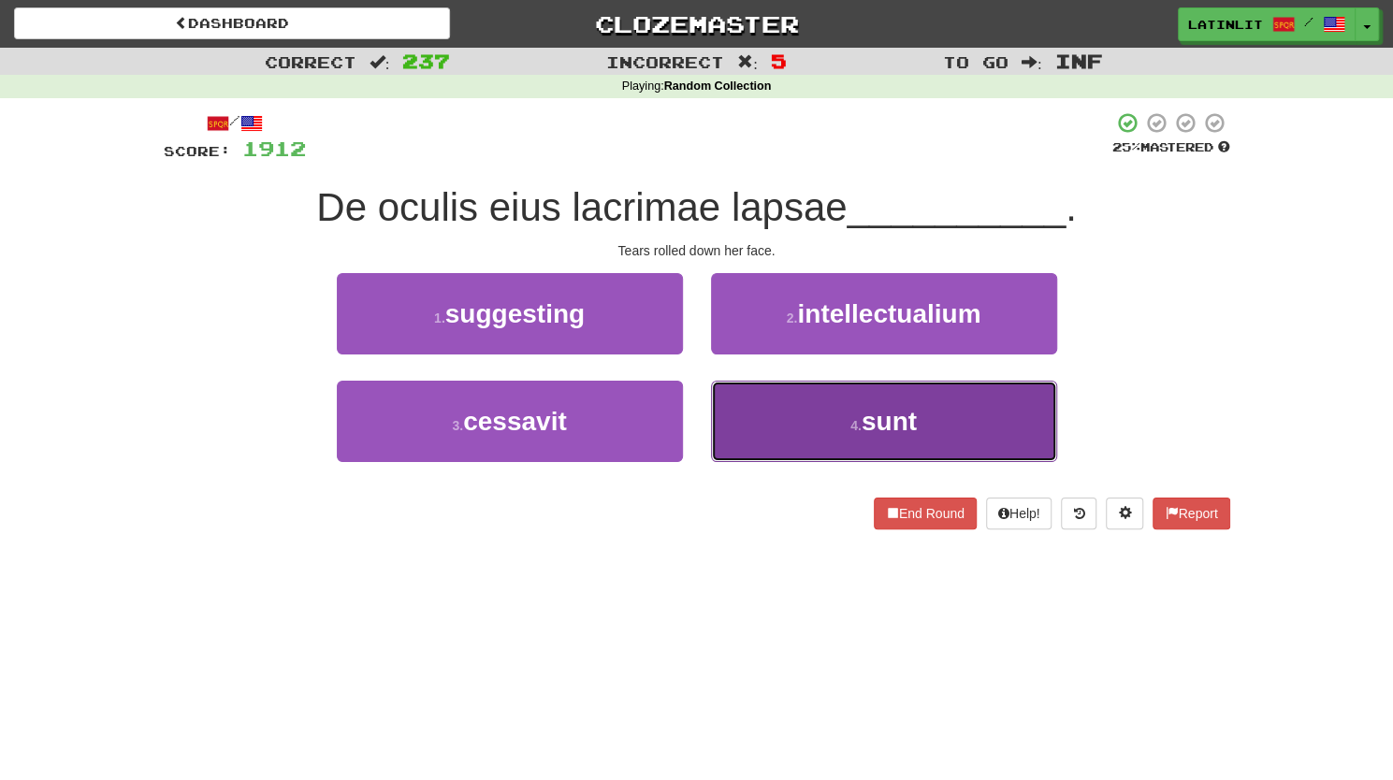
click at [762, 419] on button "4 . sunt" at bounding box center [884, 421] width 346 height 81
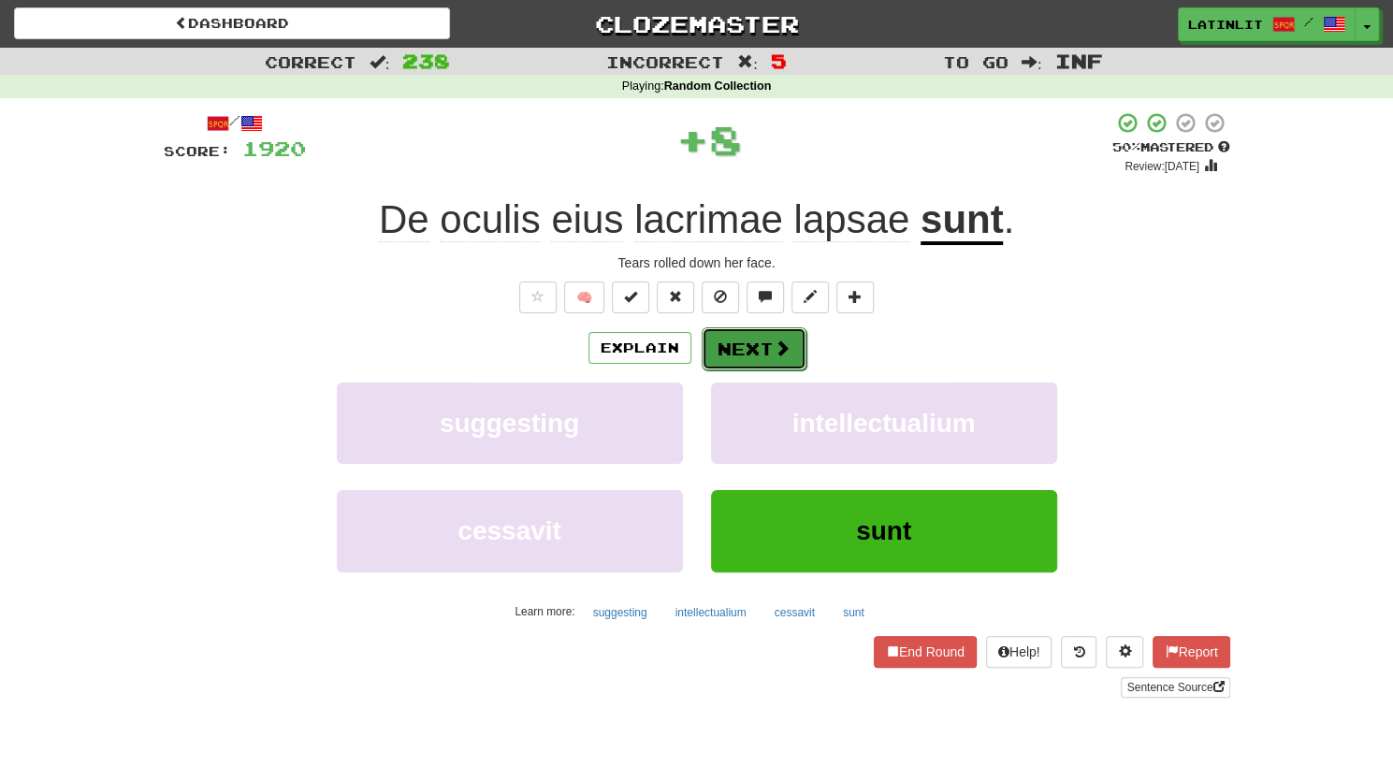
click at [746, 349] on button "Next" at bounding box center [753, 348] width 105 height 43
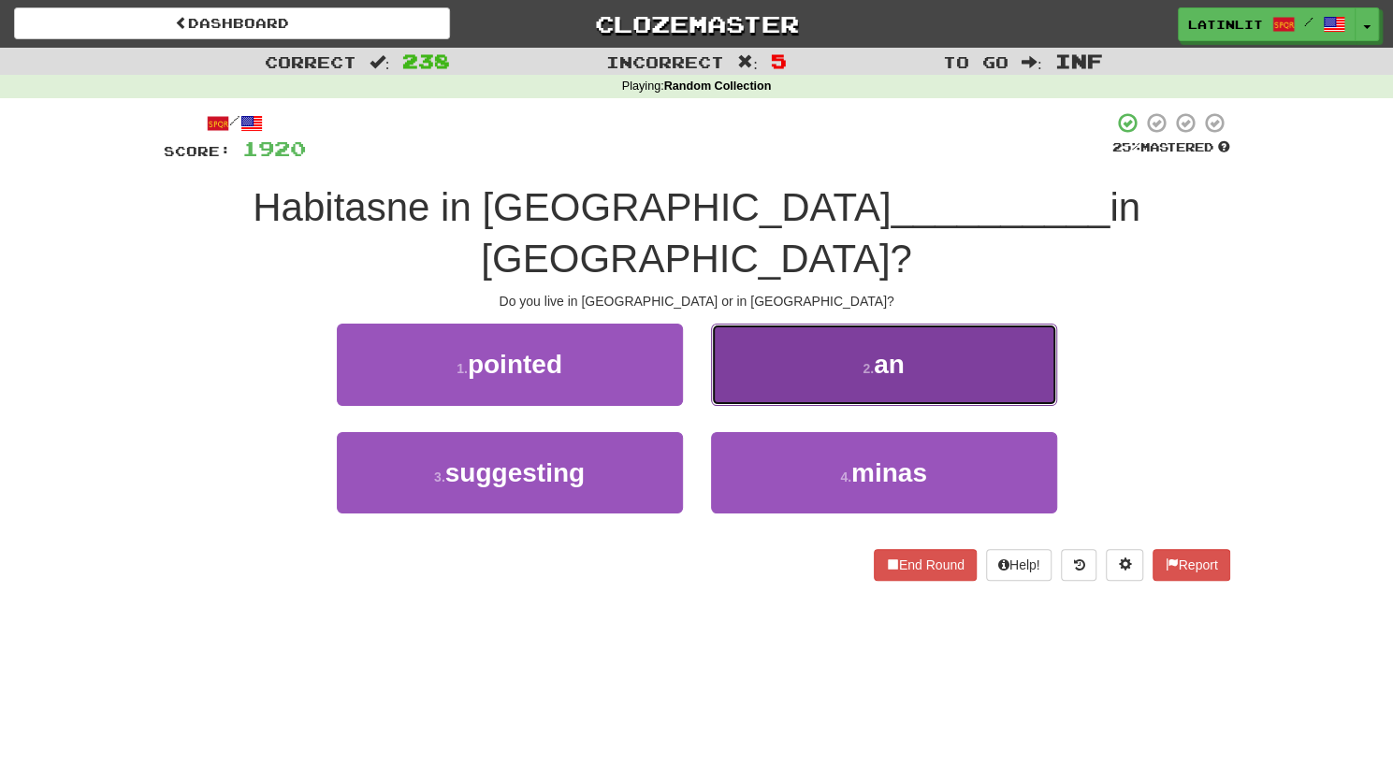
click at [756, 325] on button "2 . an" at bounding box center [884, 364] width 346 height 81
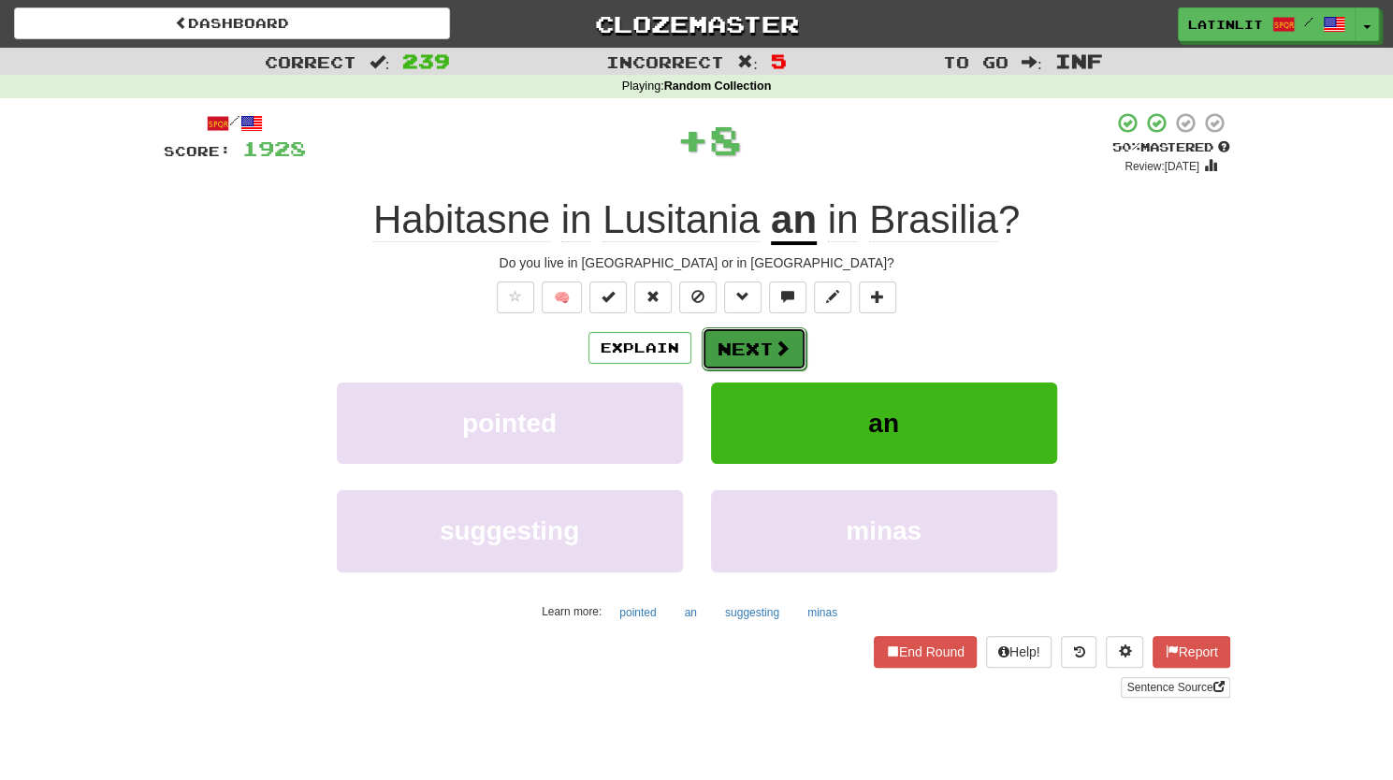
click at [729, 356] on button "Next" at bounding box center [753, 348] width 105 height 43
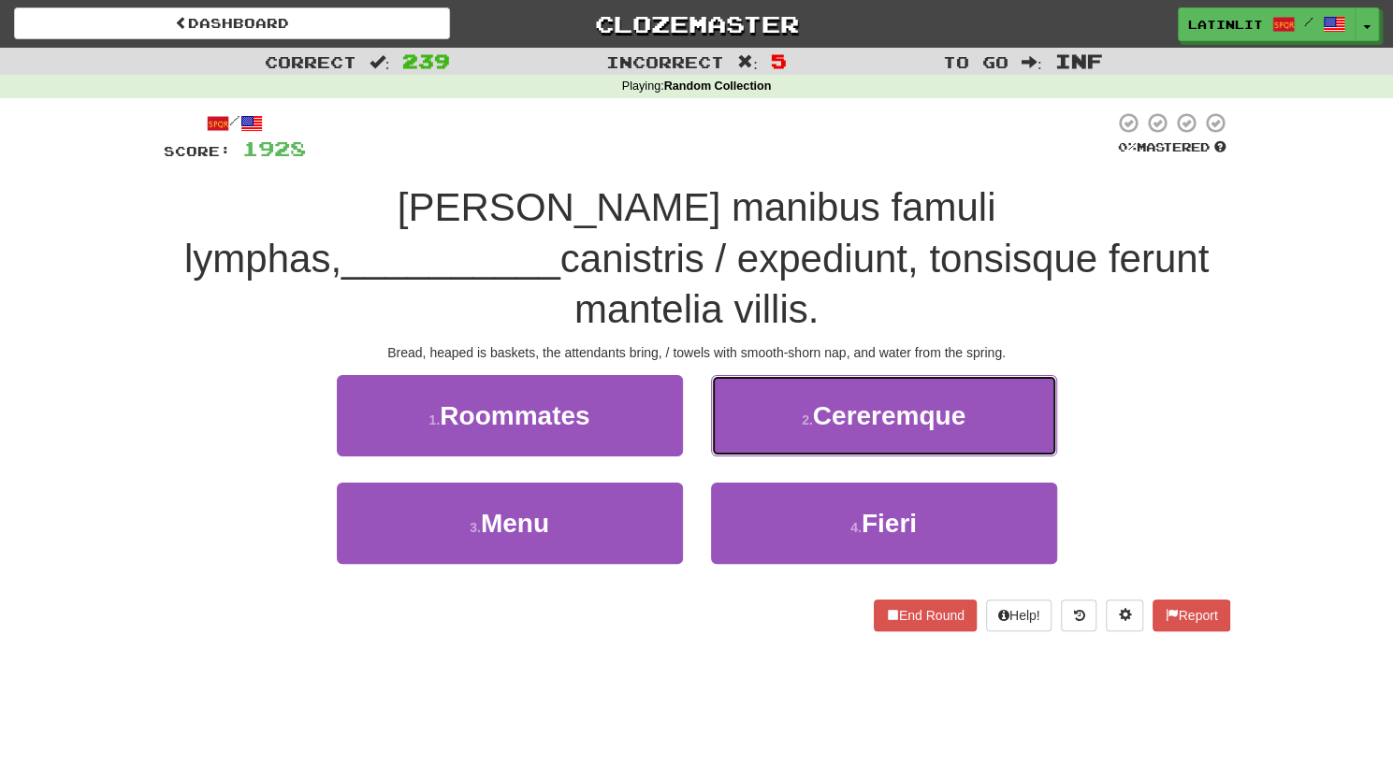
click at [729, 375] on button "2 . Cereremque" at bounding box center [884, 415] width 346 height 81
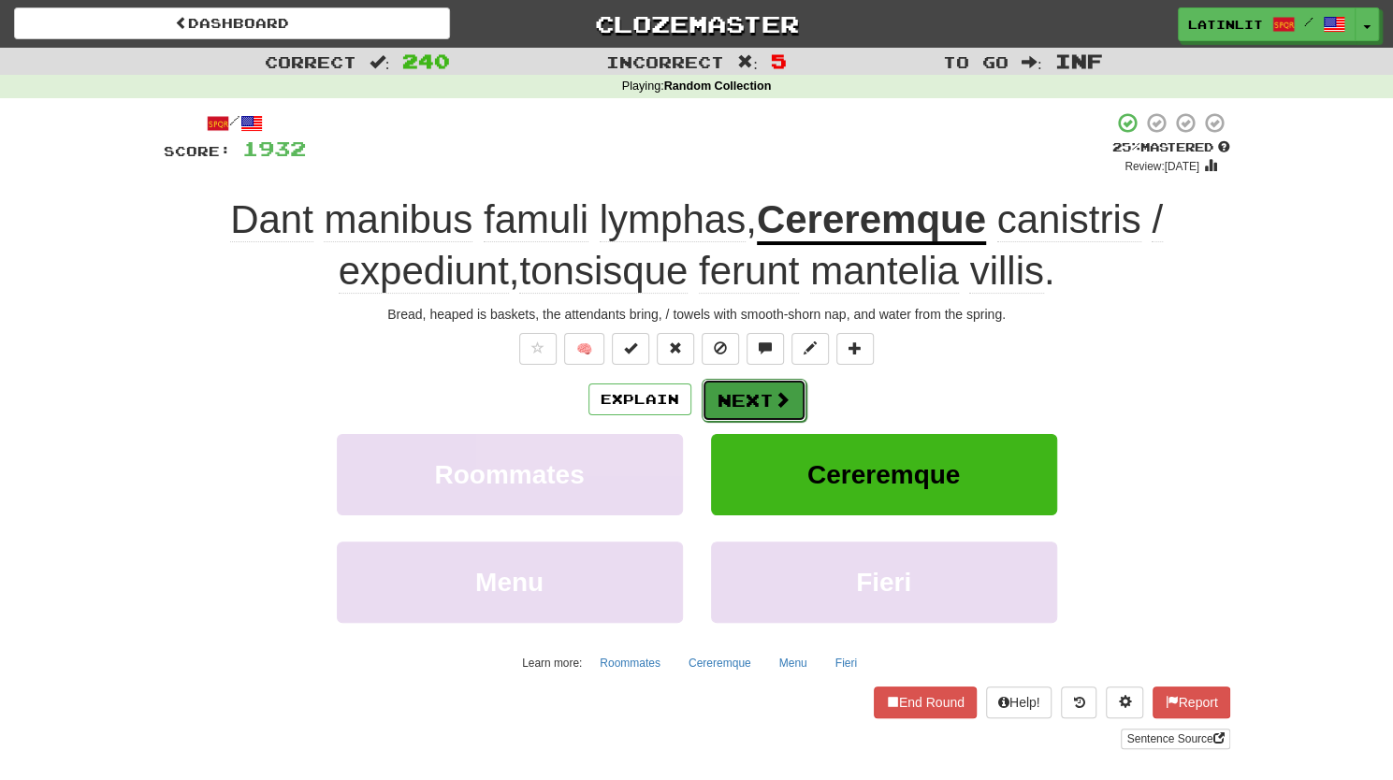
click at [724, 397] on button "Next" at bounding box center [753, 400] width 105 height 43
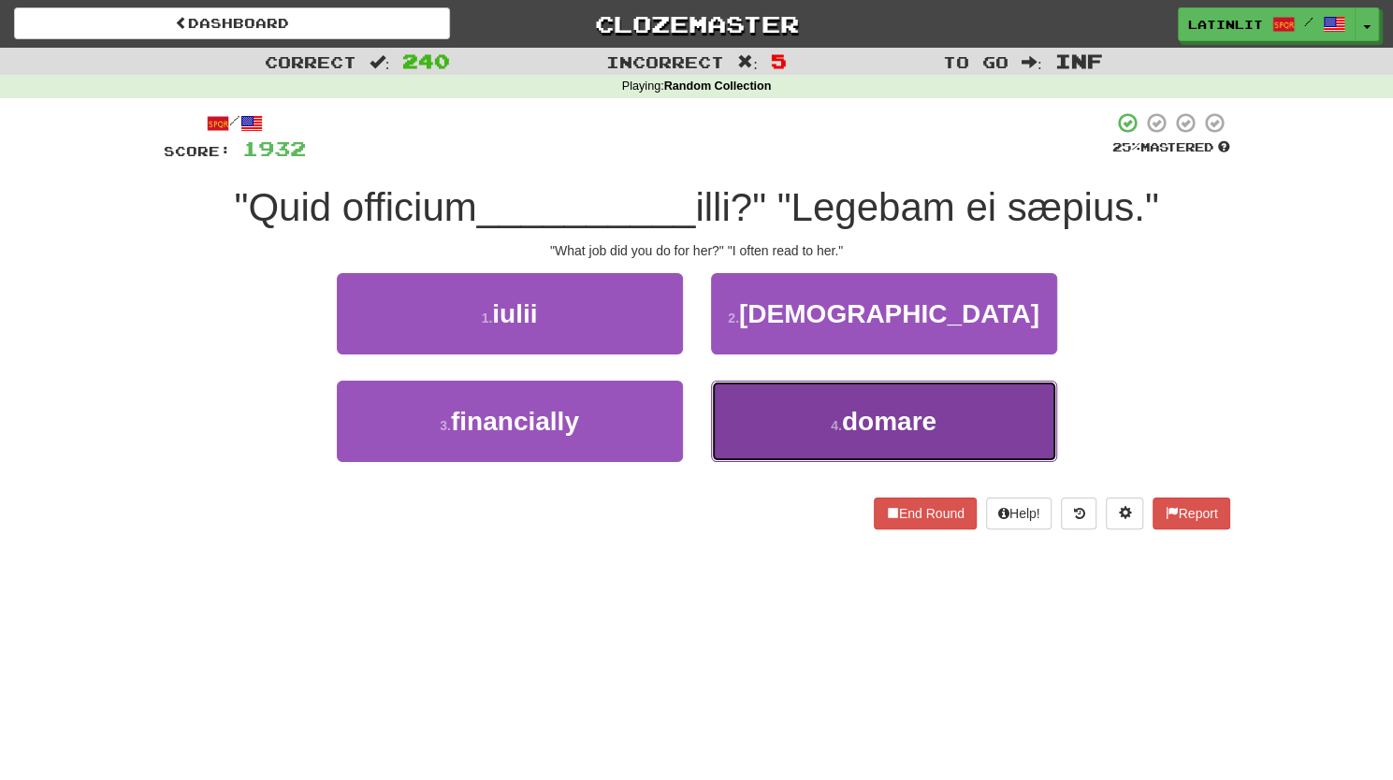
click at [776, 425] on button "4 . domare" at bounding box center [884, 421] width 346 height 81
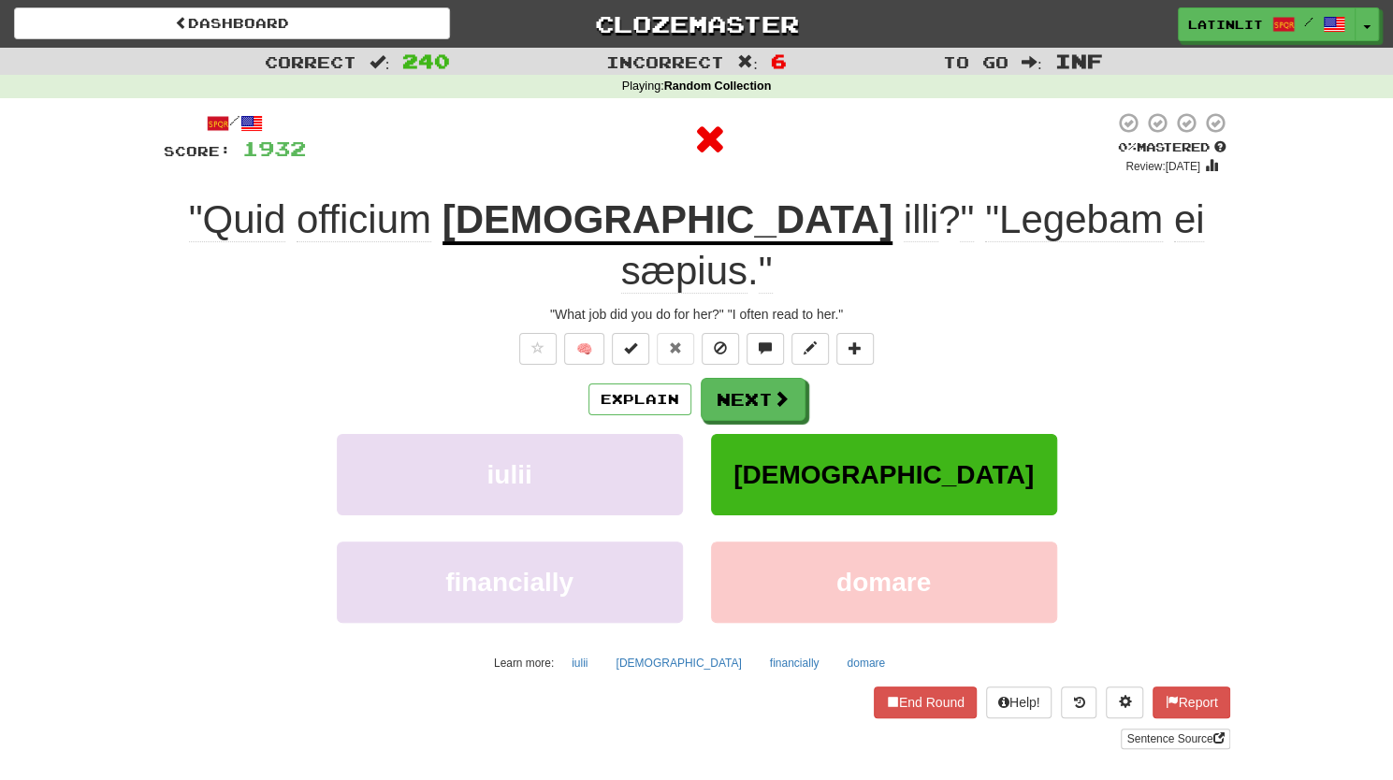
click at [604, 211] on u "[DEMOGRAPHIC_DATA]" at bounding box center [667, 221] width 450 height 48
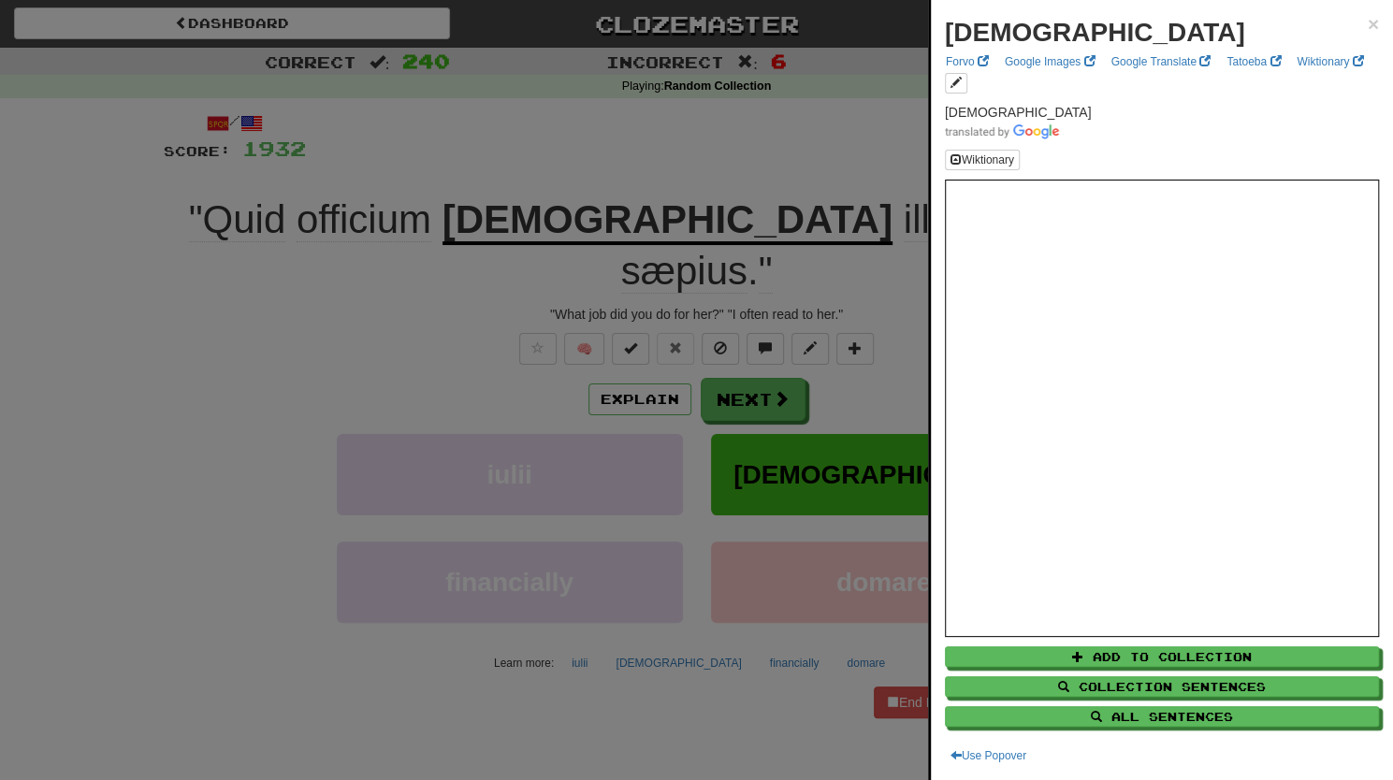
click at [946, 114] on span "[DEMOGRAPHIC_DATA]" at bounding box center [1018, 112] width 147 height 15
click at [256, 392] on div at bounding box center [696, 390] width 1393 height 780
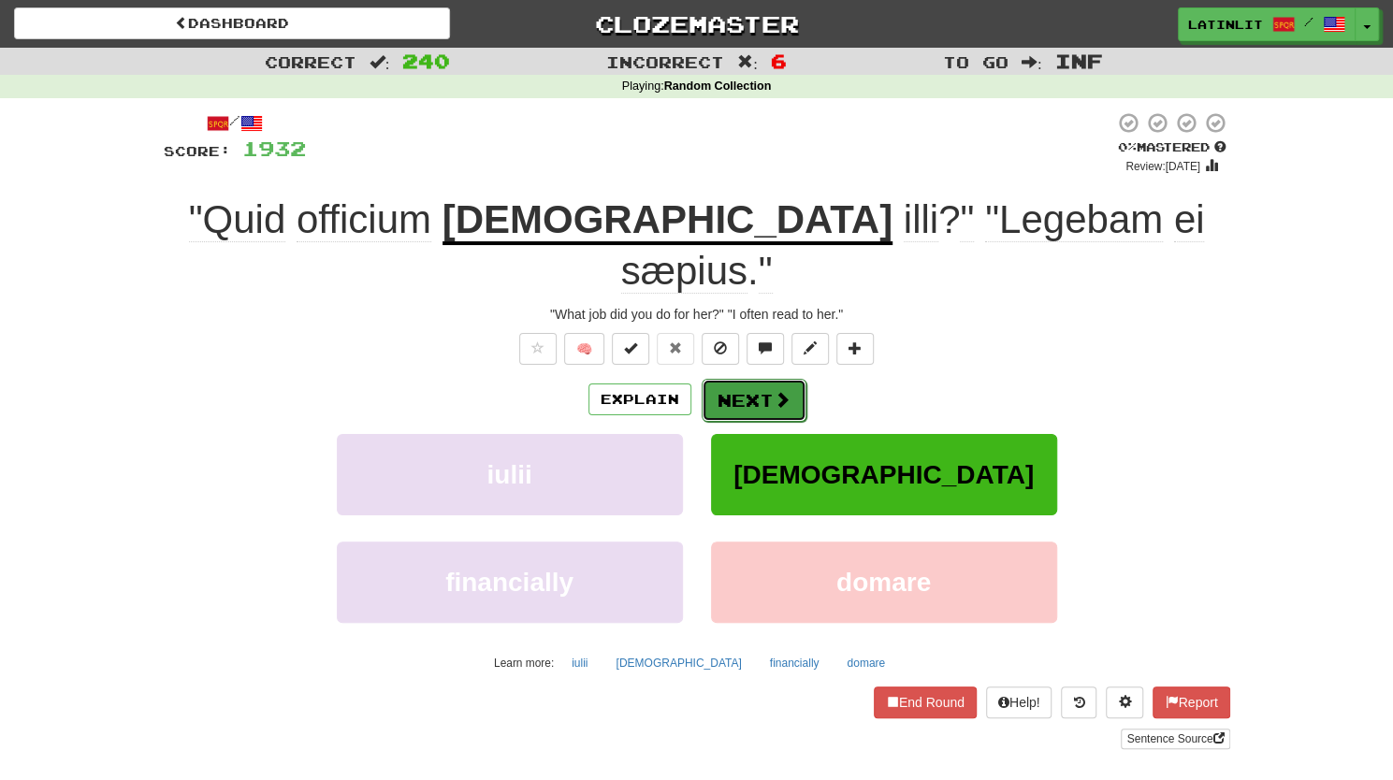
click at [733, 379] on button "Next" at bounding box center [753, 400] width 105 height 43
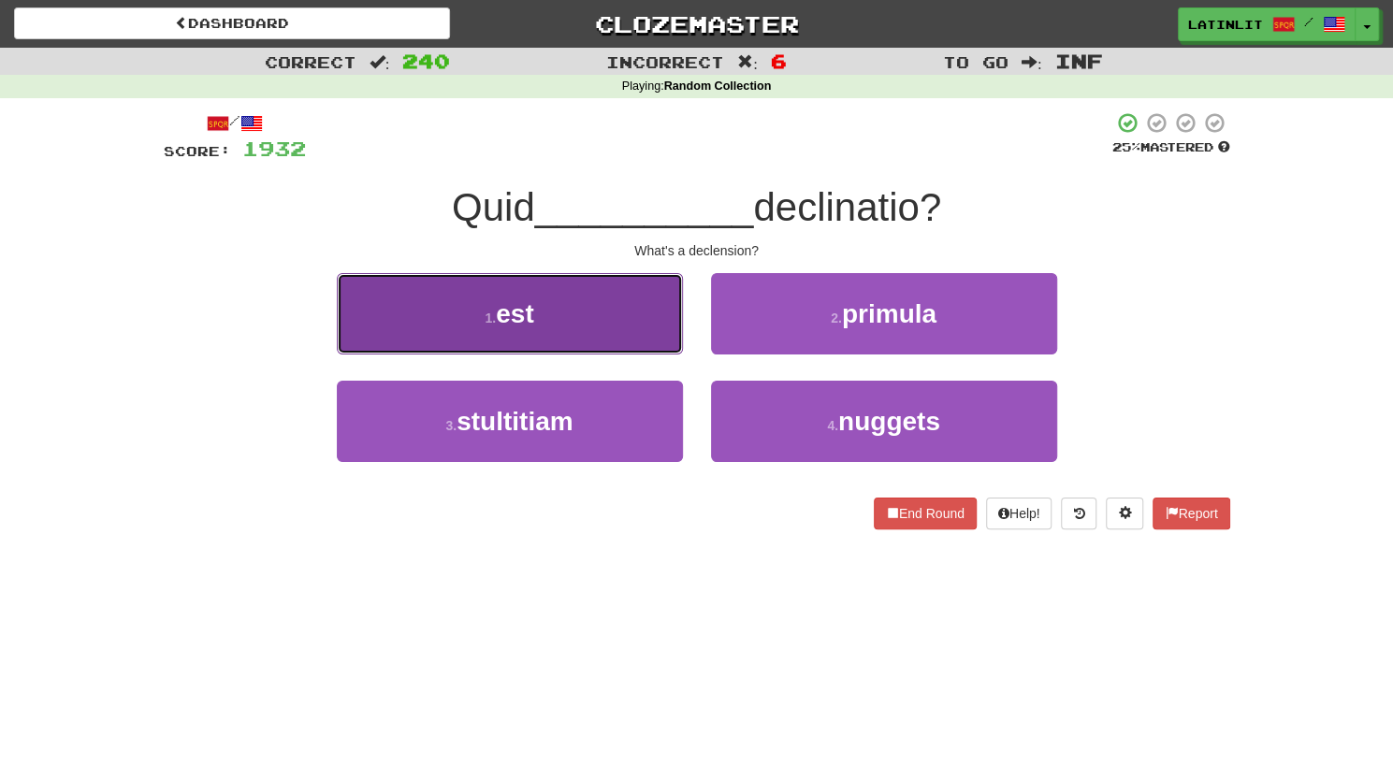
click at [592, 341] on button "1 . est" at bounding box center [510, 313] width 346 height 81
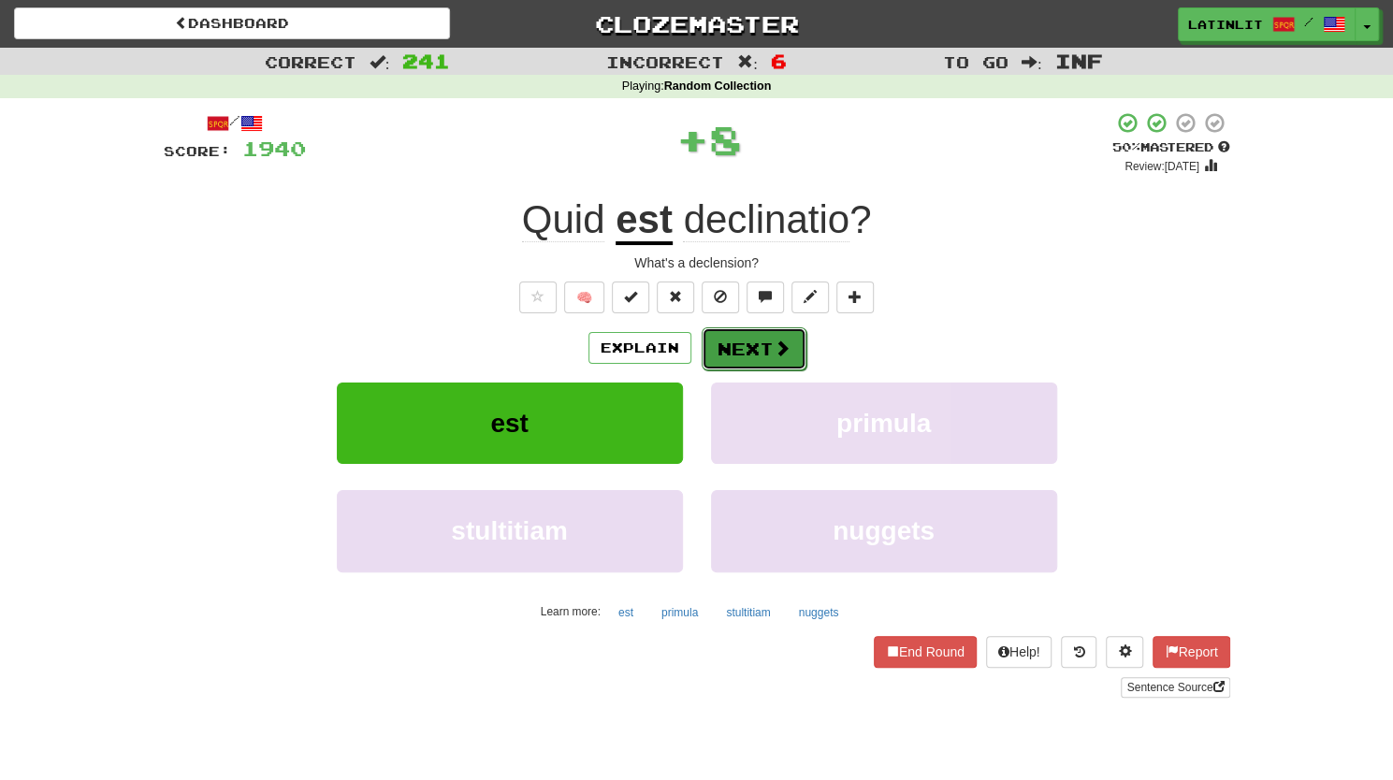
click at [731, 353] on button "Next" at bounding box center [753, 348] width 105 height 43
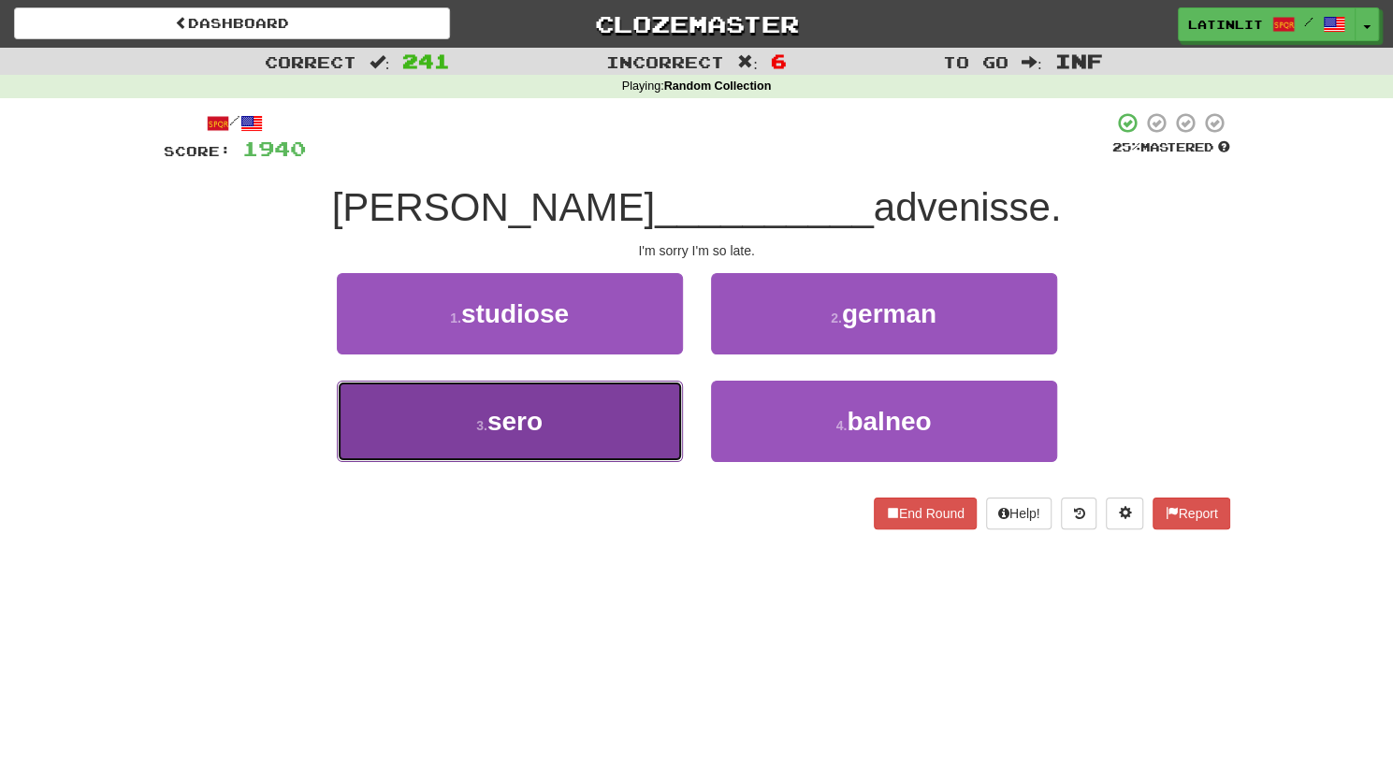
click at [624, 431] on button "3 . sero" at bounding box center [510, 421] width 346 height 81
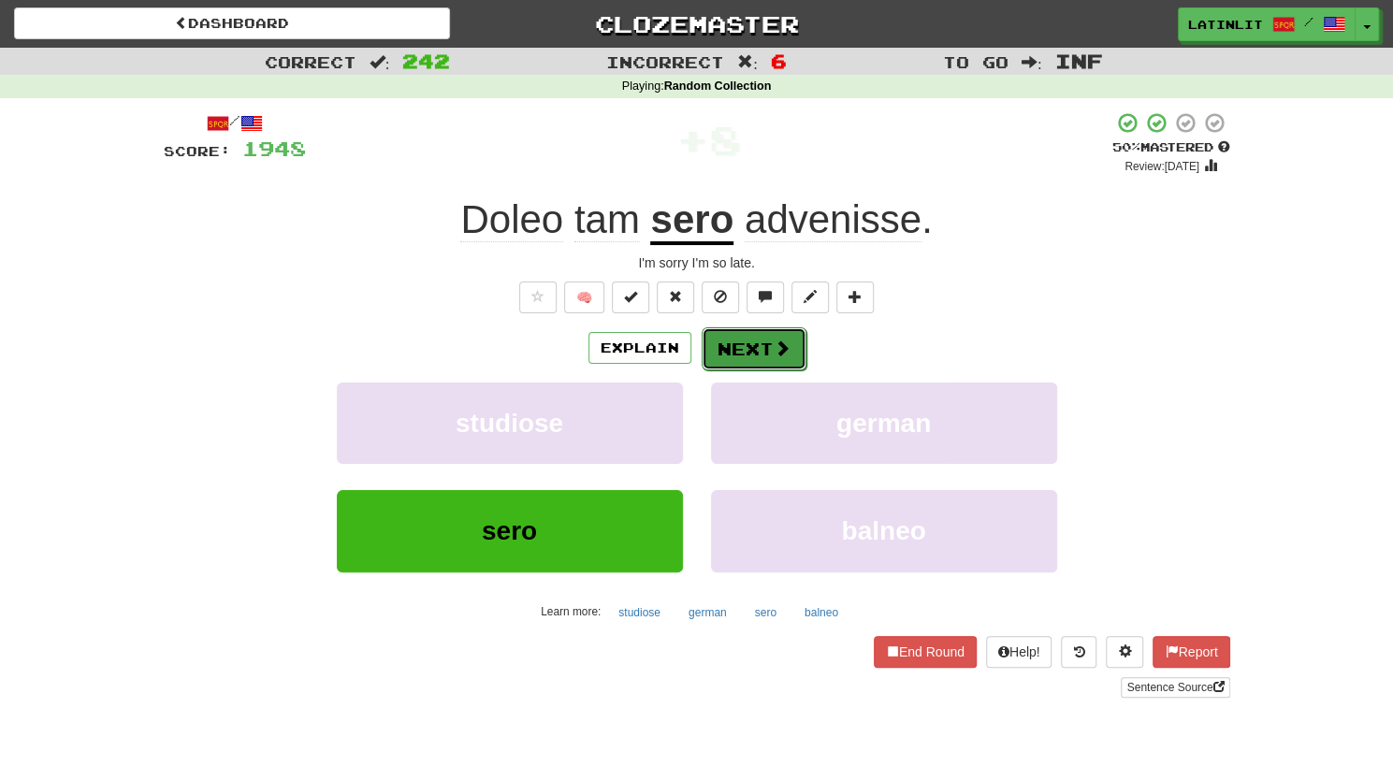
click at [738, 351] on button "Next" at bounding box center [753, 348] width 105 height 43
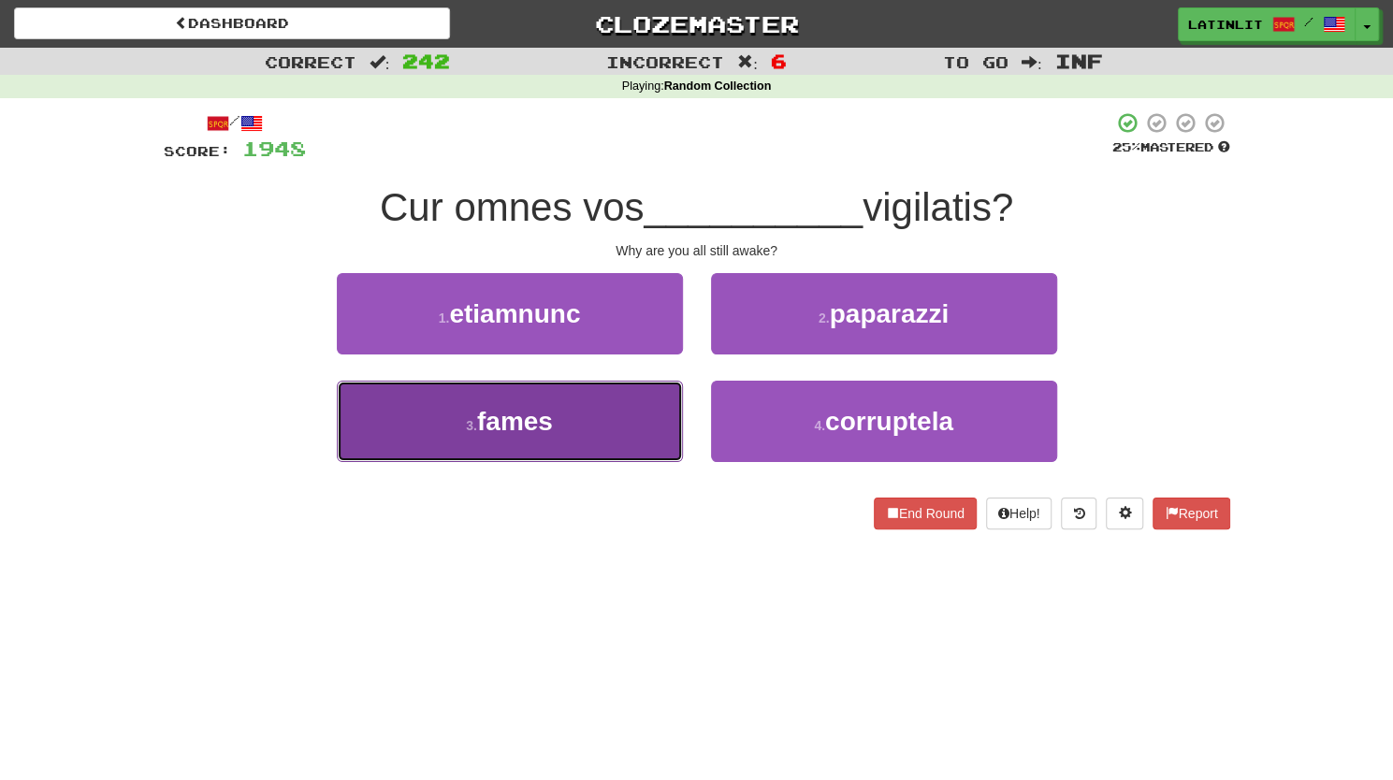
click at [561, 427] on button "3 . fames" at bounding box center [510, 421] width 346 height 81
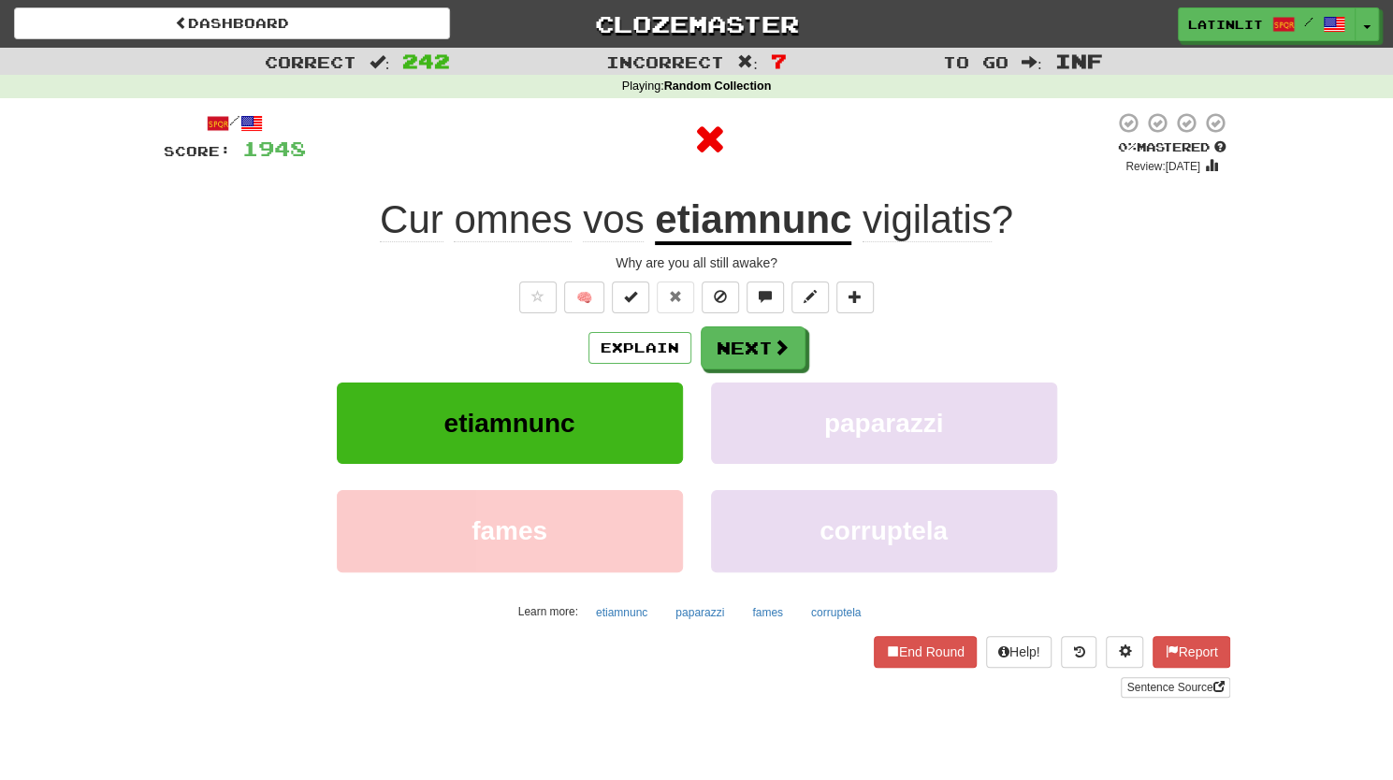
click at [731, 216] on u "etiamnunc" at bounding box center [753, 221] width 196 height 48
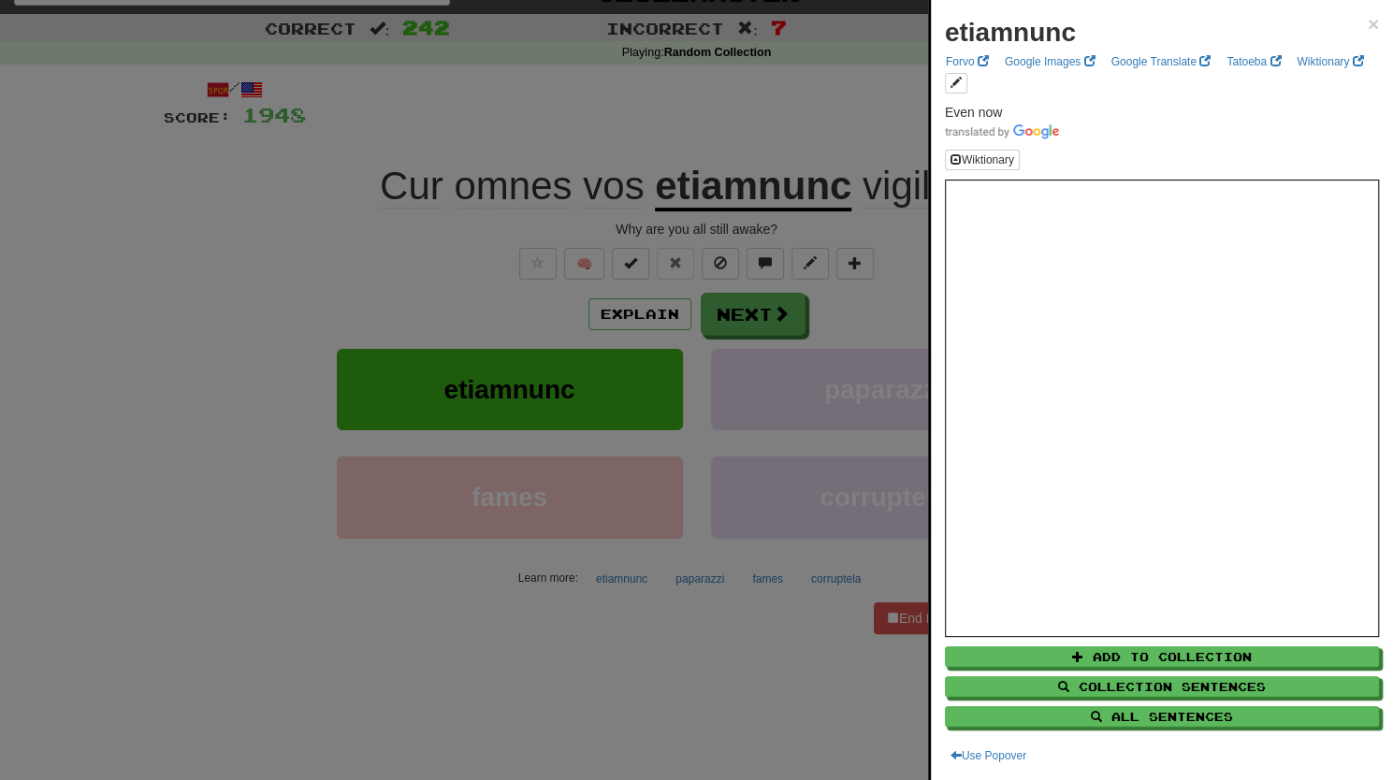
scroll to position [36, 0]
click at [845, 152] on div at bounding box center [696, 390] width 1393 height 780
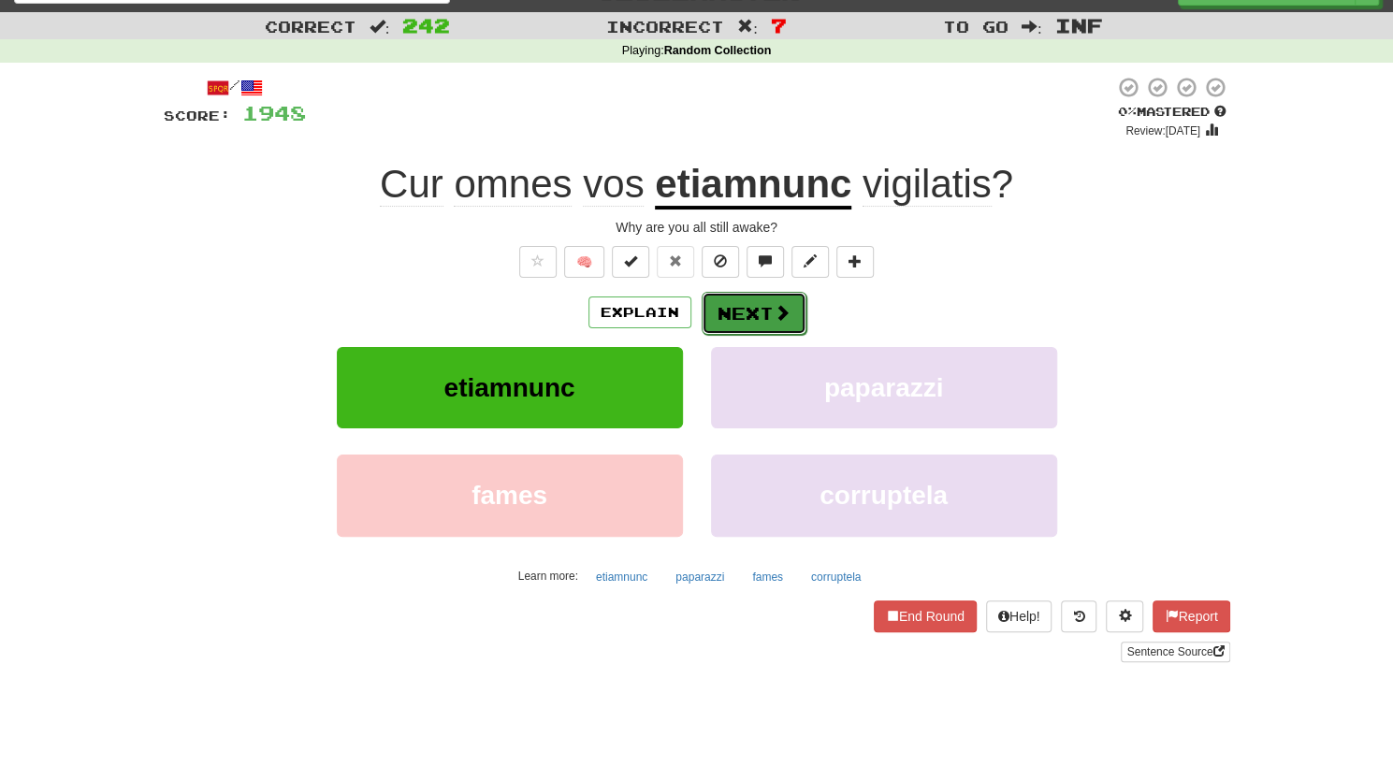
click at [743, 314] on button "Next" at bounding box center [753, 313] width 105 height 43
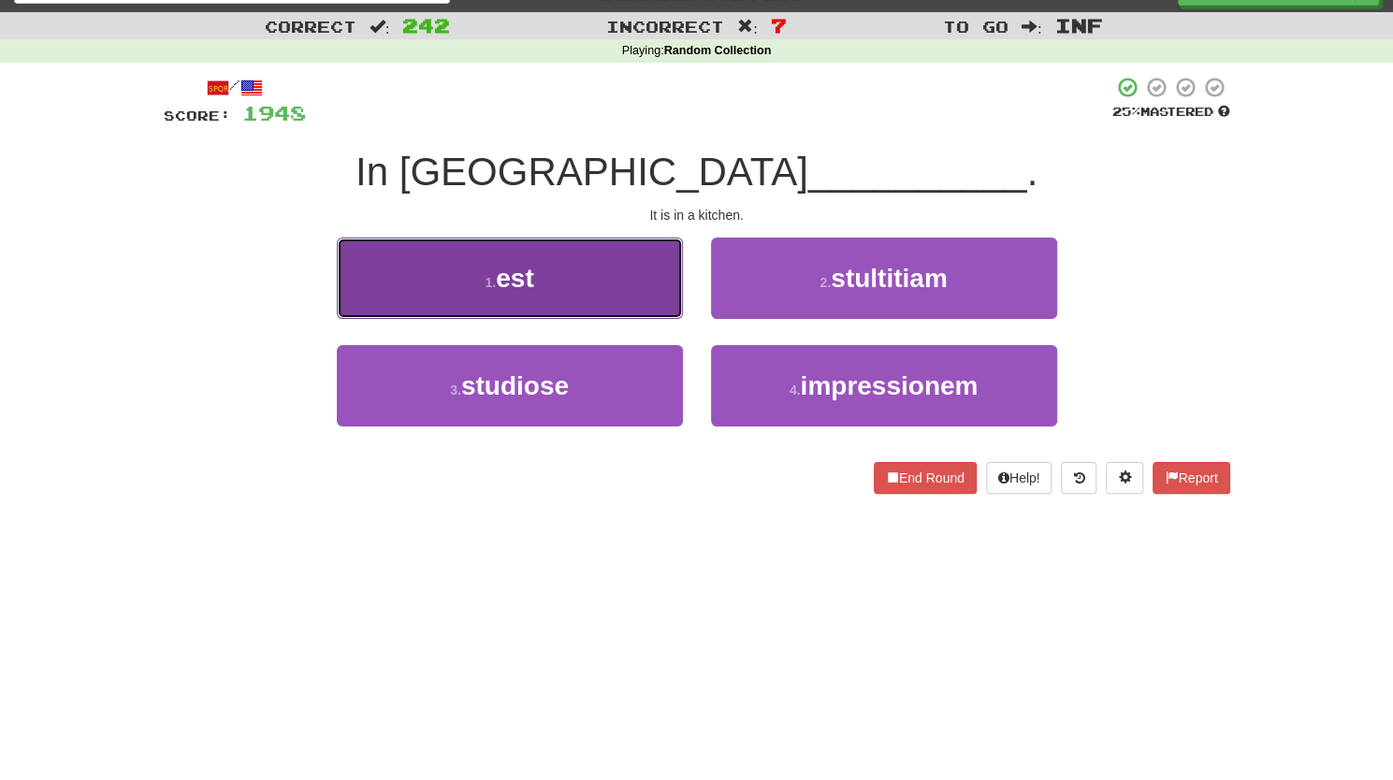
click at [612, 300] on button "1 . est" at bounding box center [510, 278] width 346 height 81
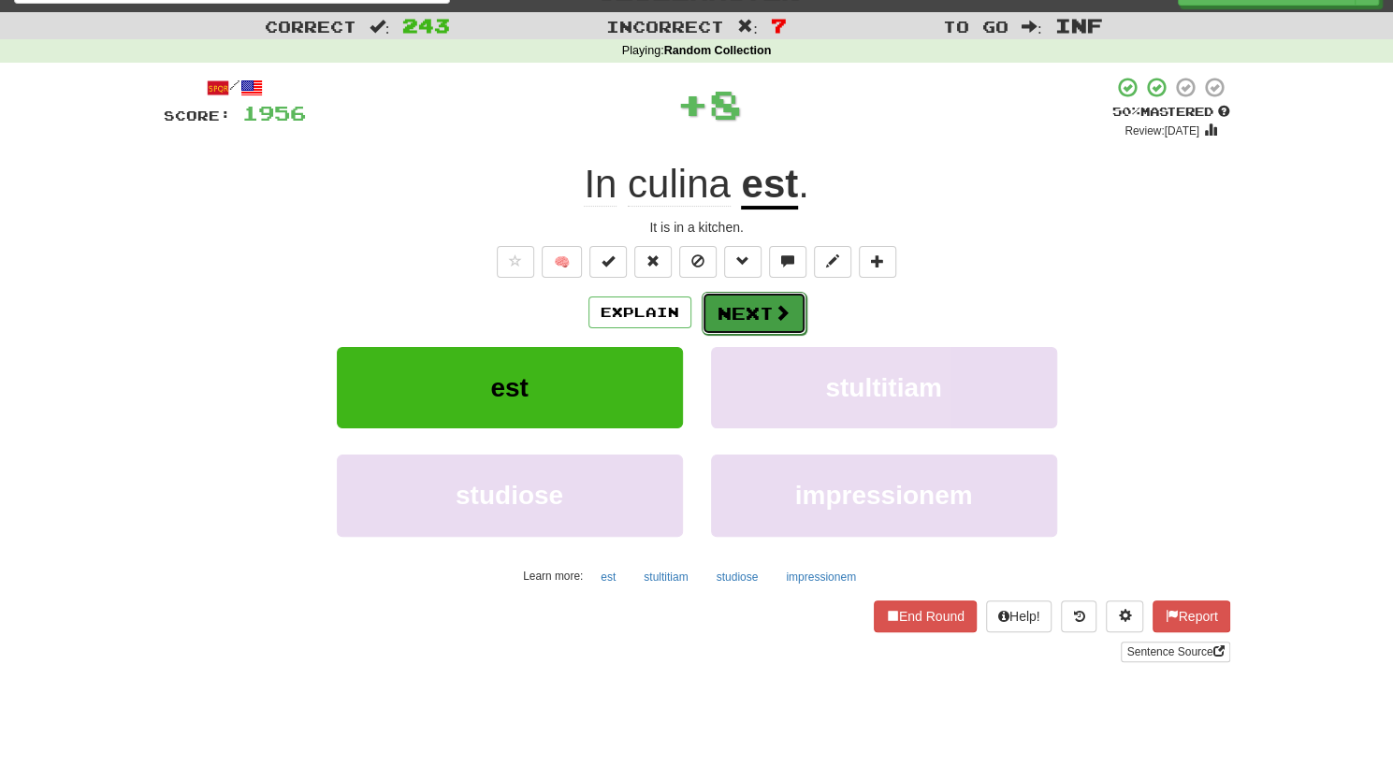
click at [752, 310] on button "Next" at bounding box center [753, 313] width 105 height 43
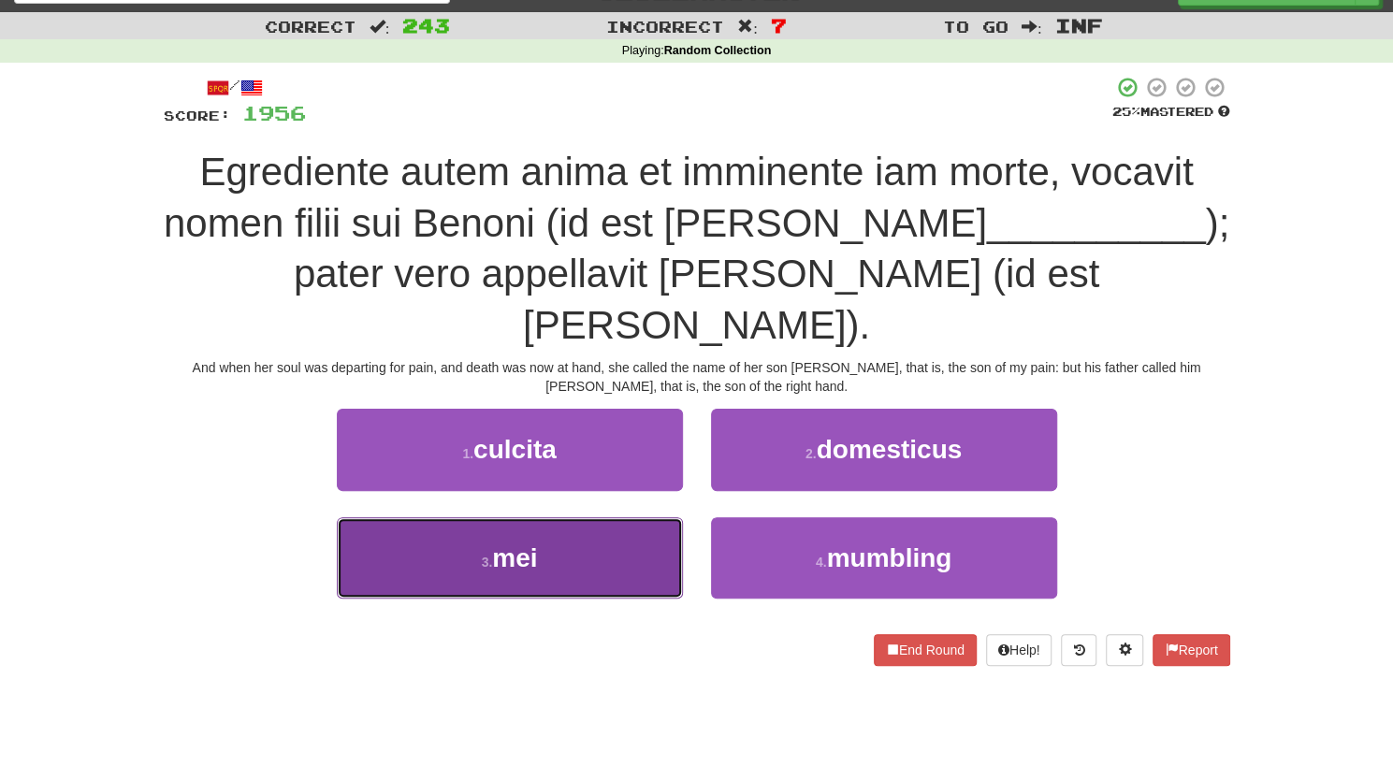
click at [553, 524] on button "3 . mei" at bounding box center [510, 557] width 346 height 81
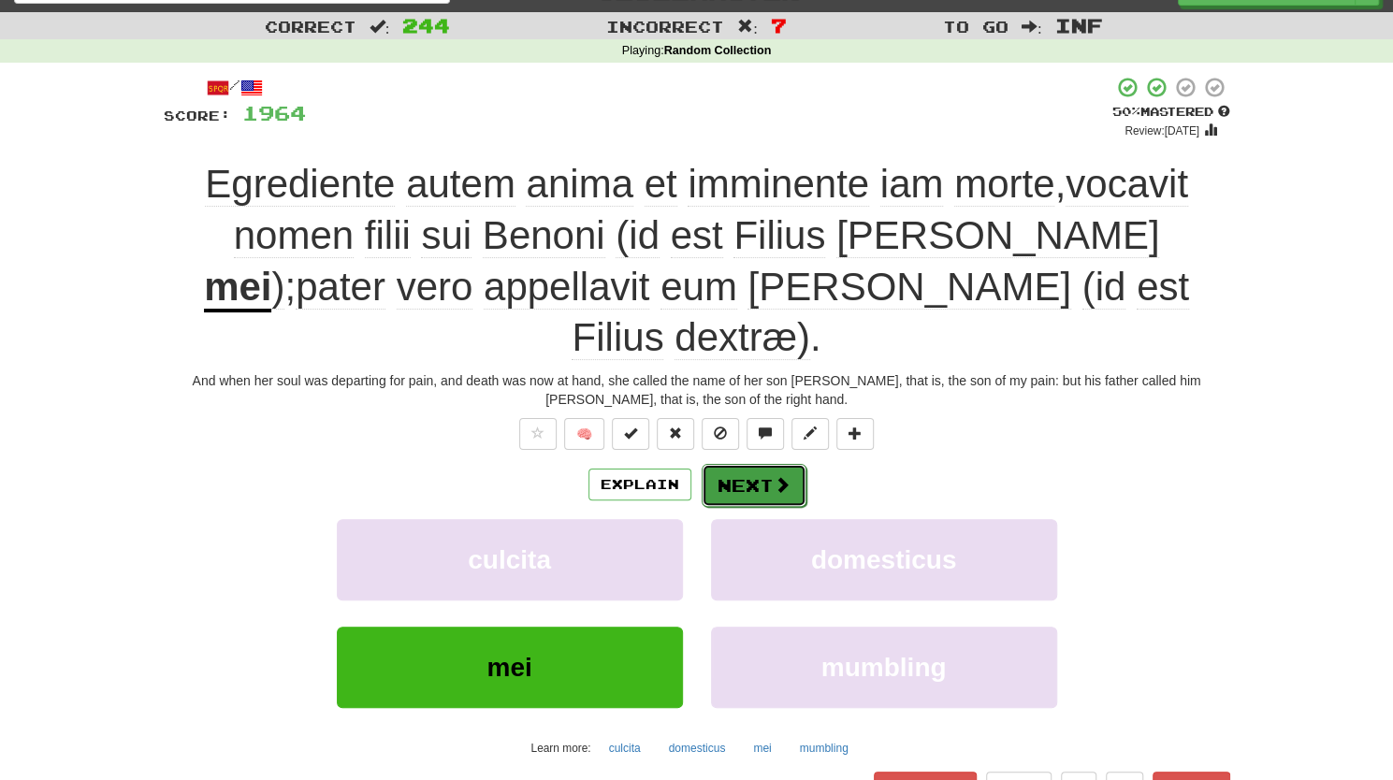
click at [743, 464] on button "Next" at bounding box center [753, 485] width 105 height 43
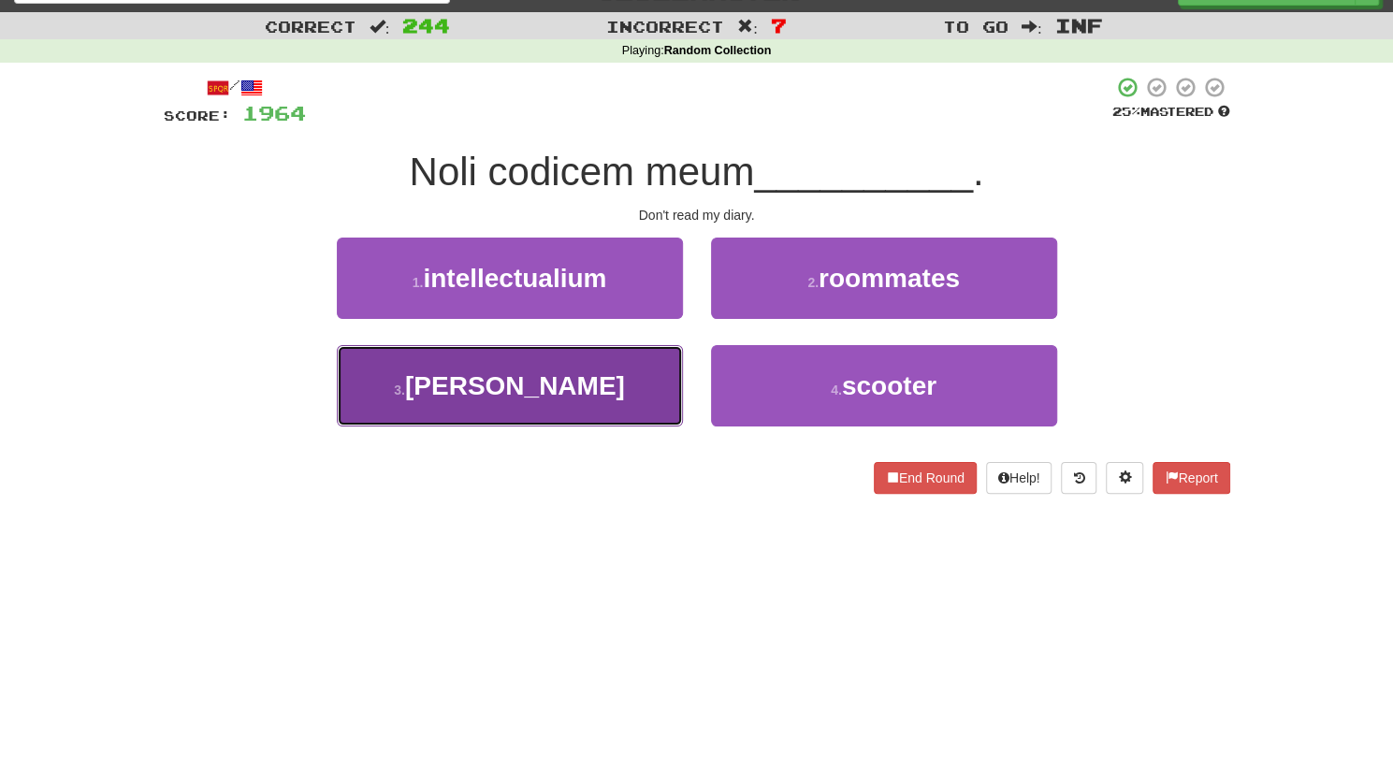
click at [614, 396] on button "3 . [PERSON_NAME]" at bounding box center [510, 385] width 346 height 81
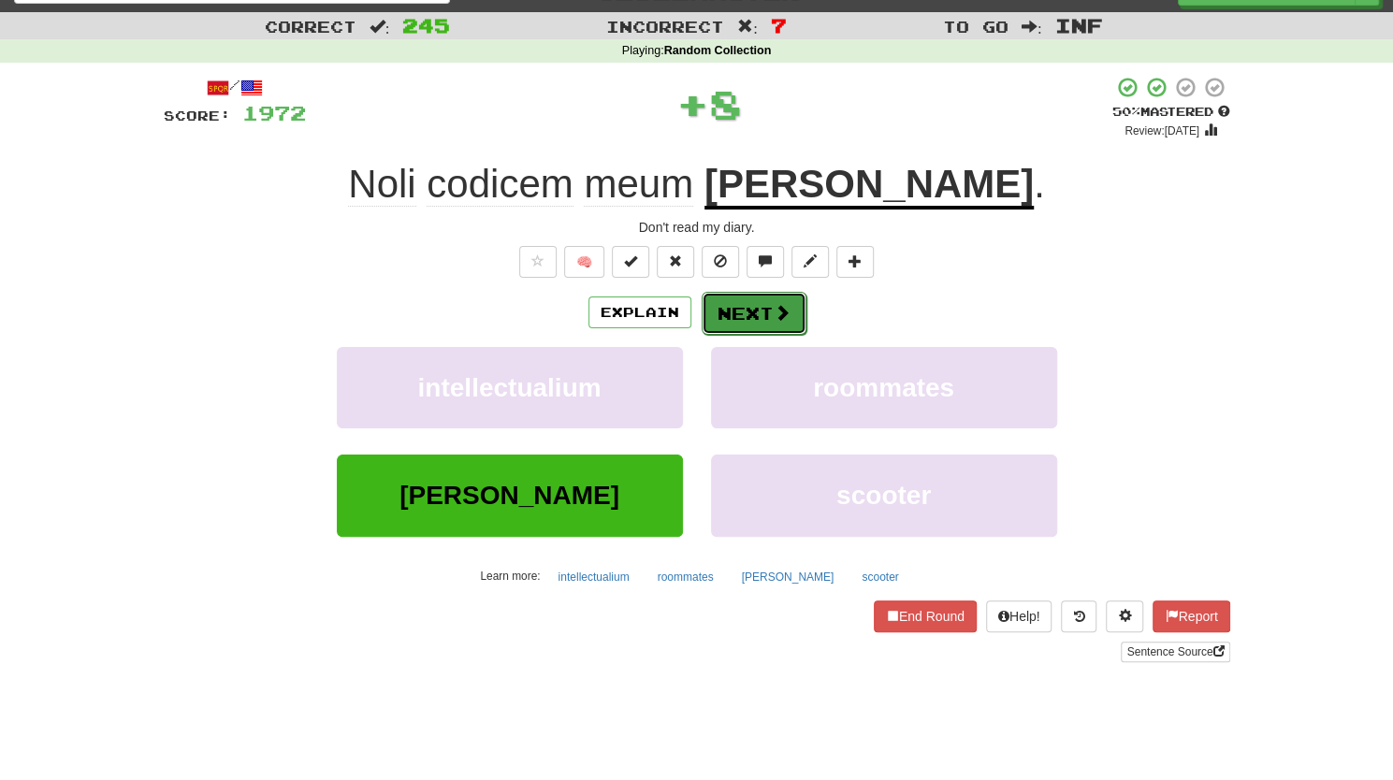
click at [746, 311] on button "Next" at bounding box center [753, 313] width 105 height 43
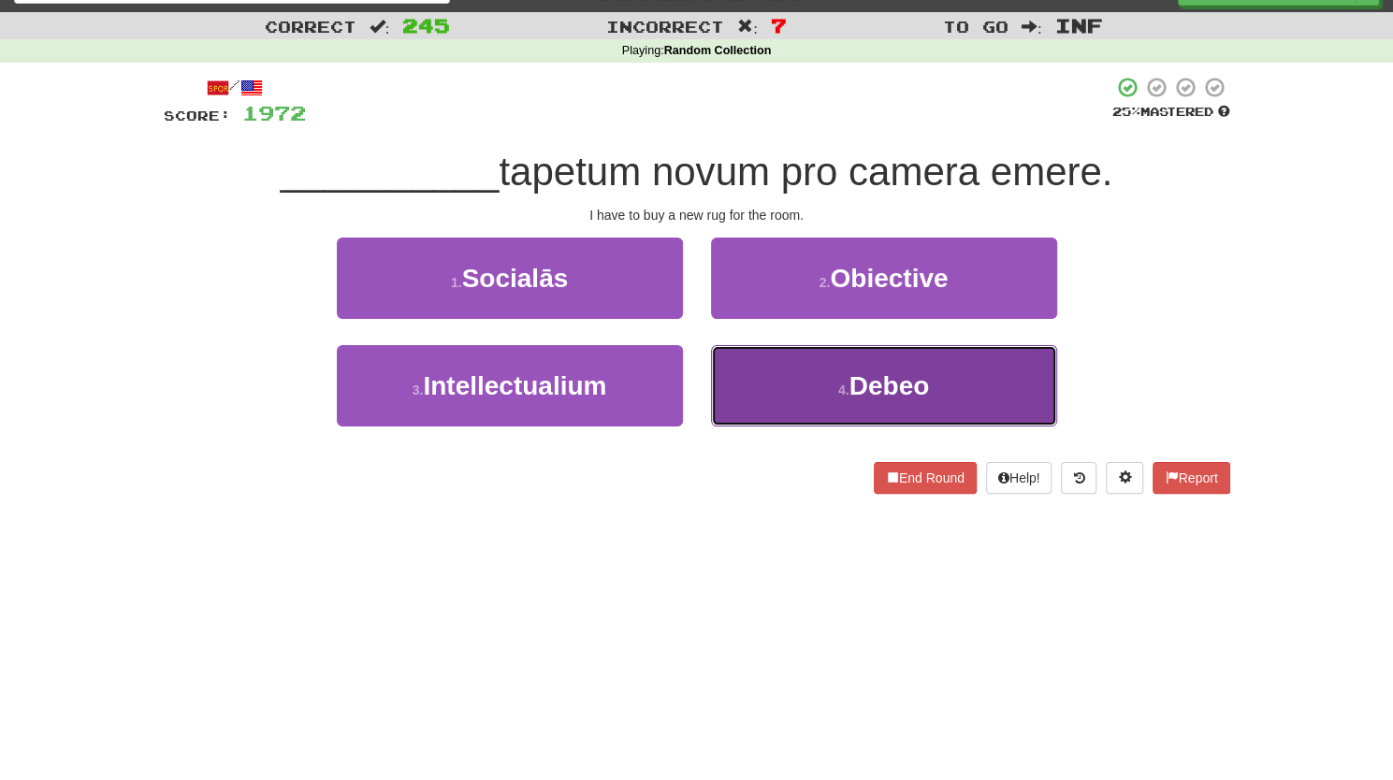
click at [758, 390] on button "4 . Debeo" at bounding box center [884, 385] width 346 height 81
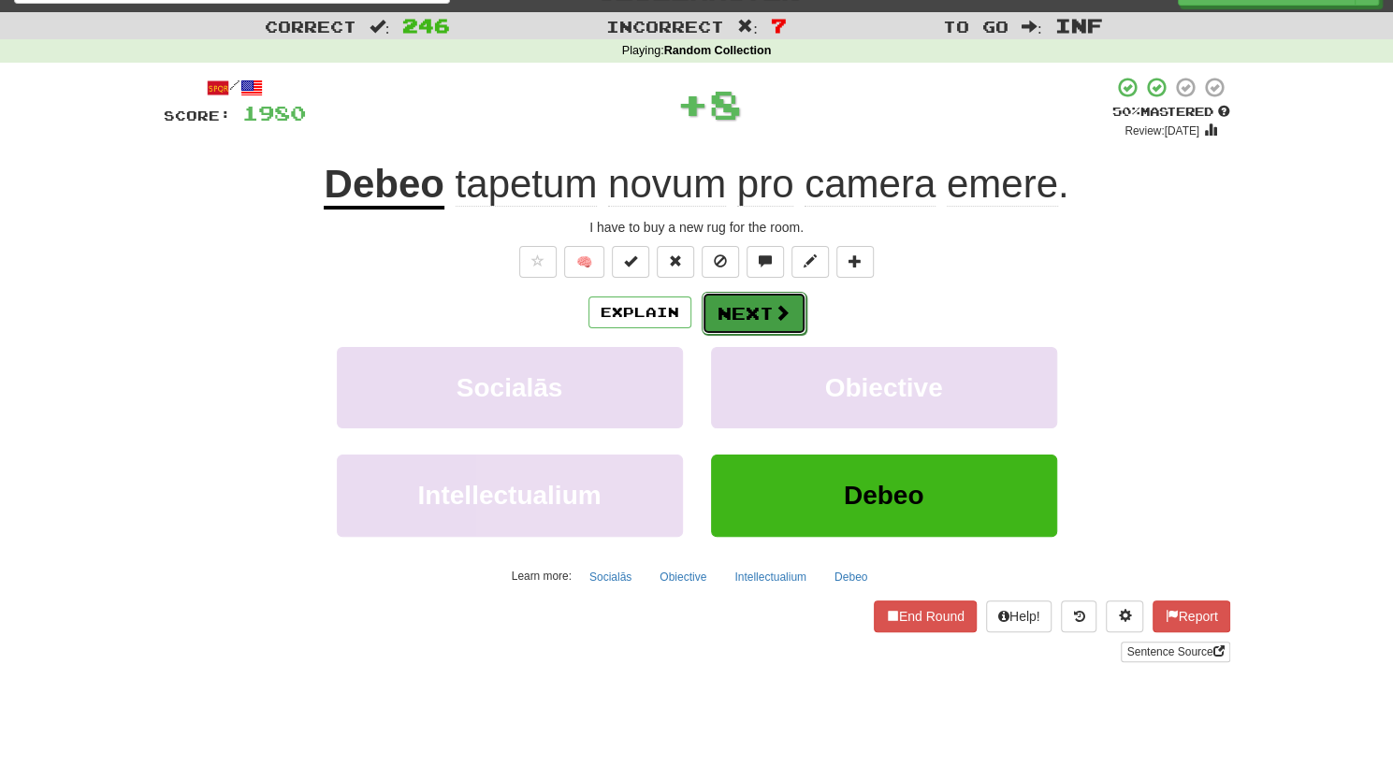
click at [731, 306] on button "Next" at bounding box center [753, 313] width 105 height 43
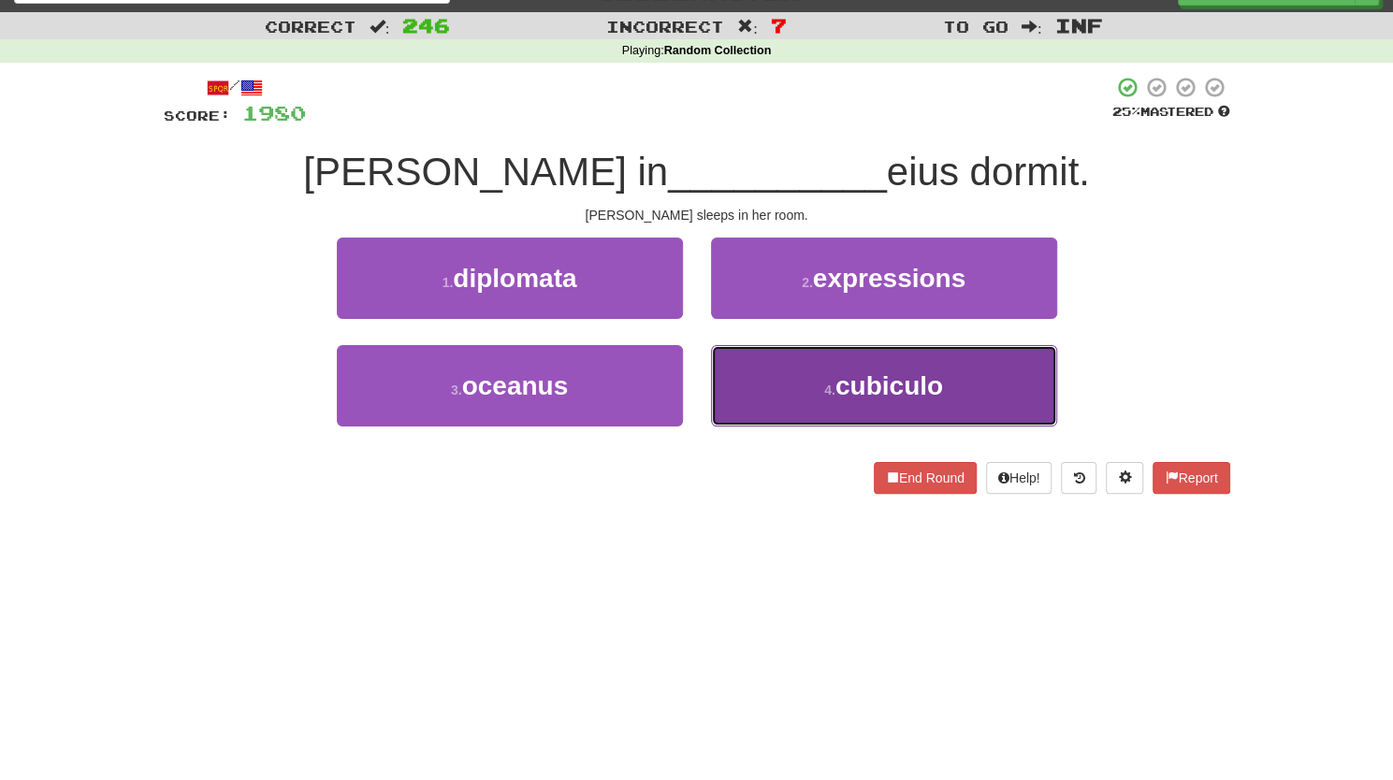
click at [789, 382] on button "4 . cubiculo" at bounding box center [884, 385] width 346 height 81
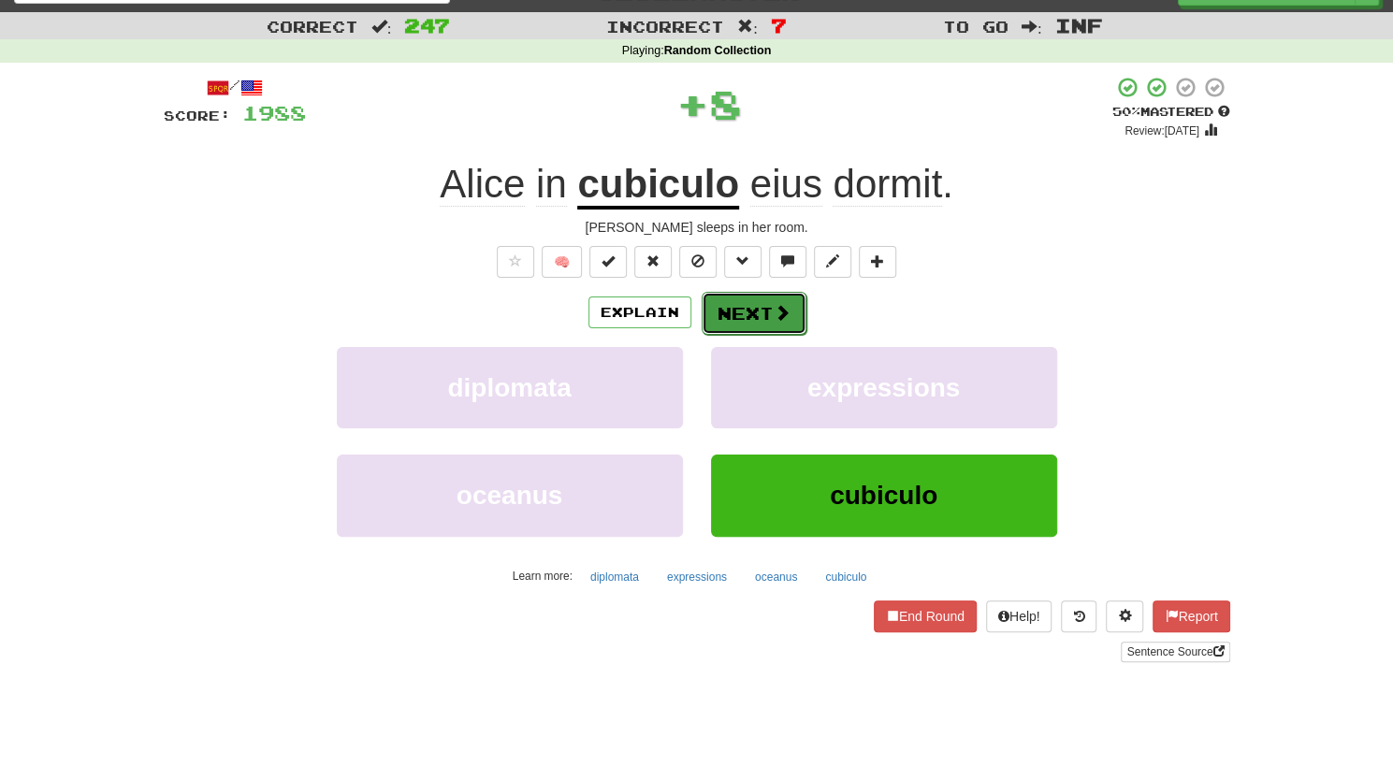
click at [759, 317] on button "Next" at bounding box center [753, 313] width 105 height 43
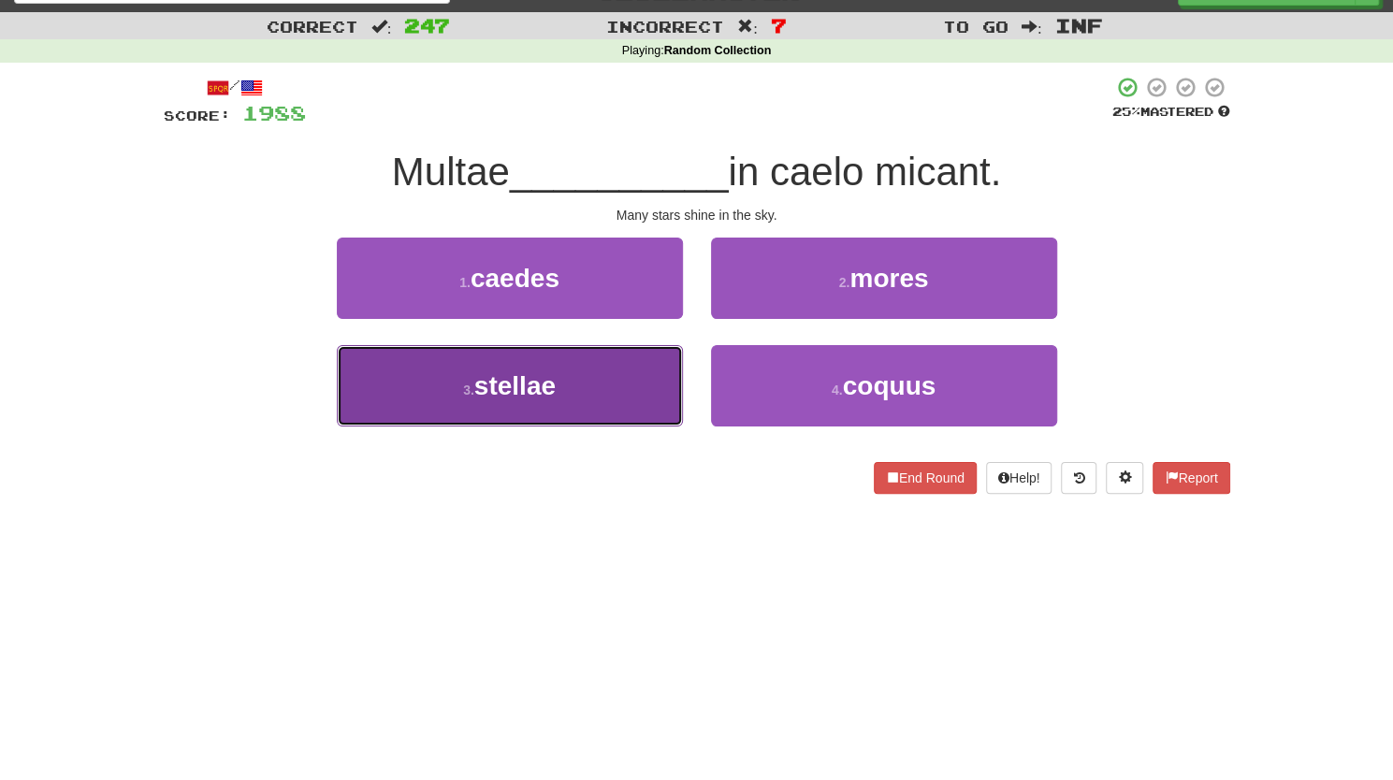
click at [532, 398] on span "stellae" at bounding box center [514, 385] width 81 height 29
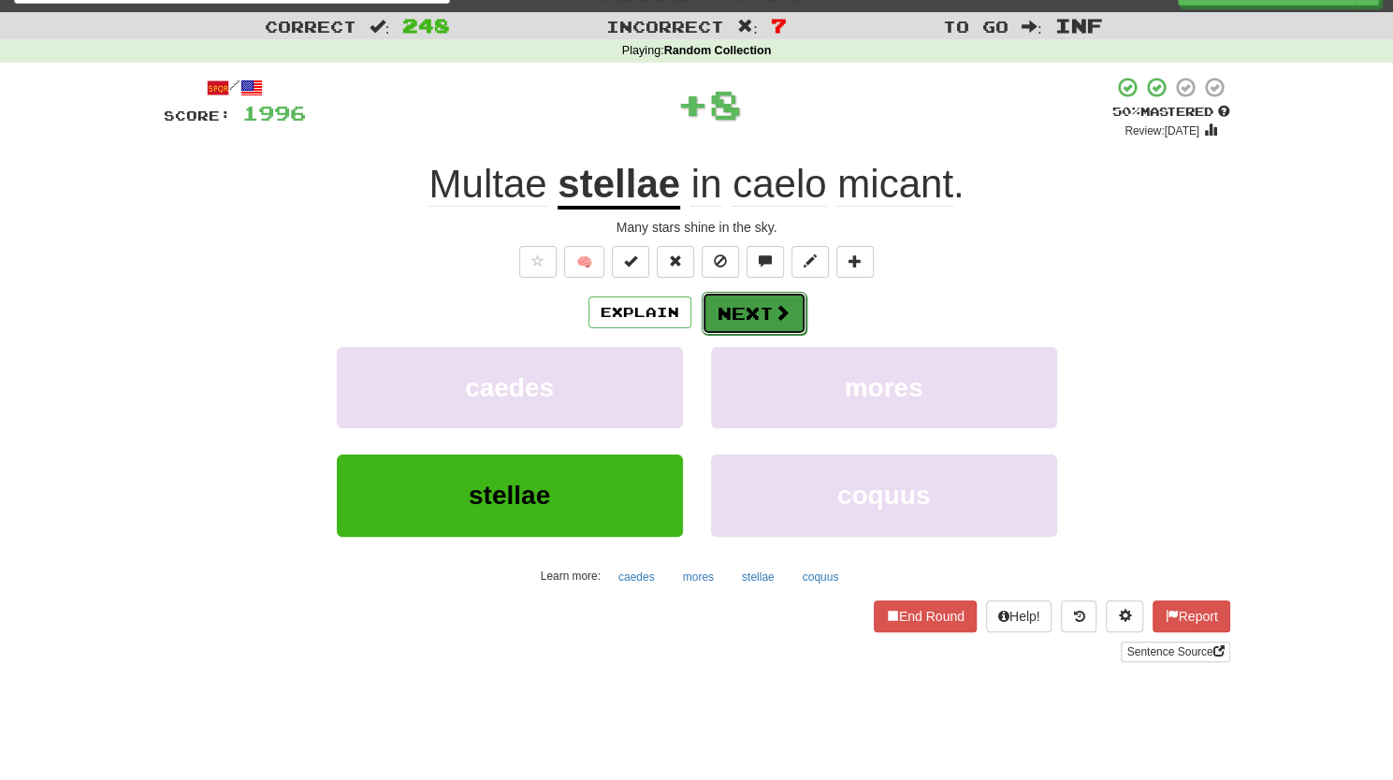
click at [758, 301] on button "Next" at bounding box center [753, 313] width 105 height 43
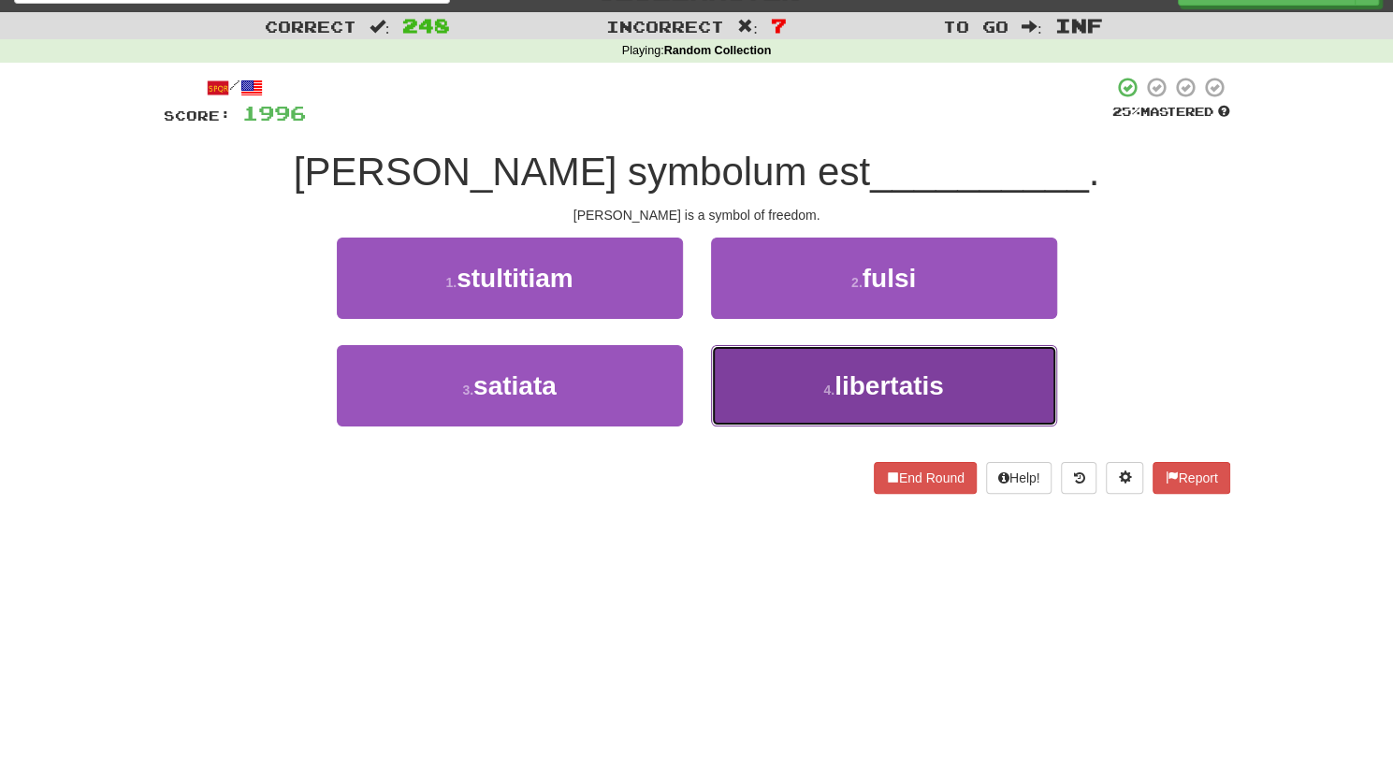
click at [779, 366] on button "4 . libertatis" at bounding box center [884, 385] width 346 height 81
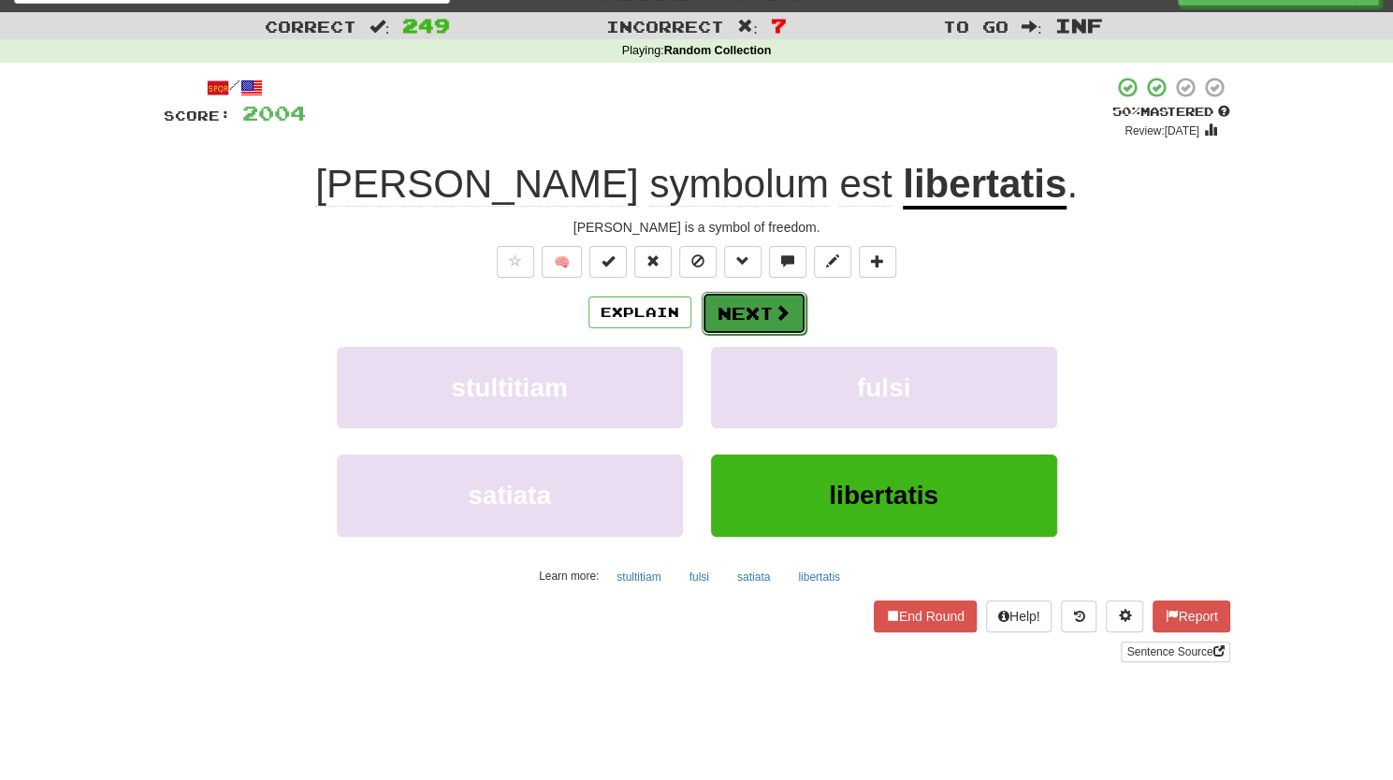
click at [749, 311] on button "Next" at bounding box center [753, 313] width 105 height 43
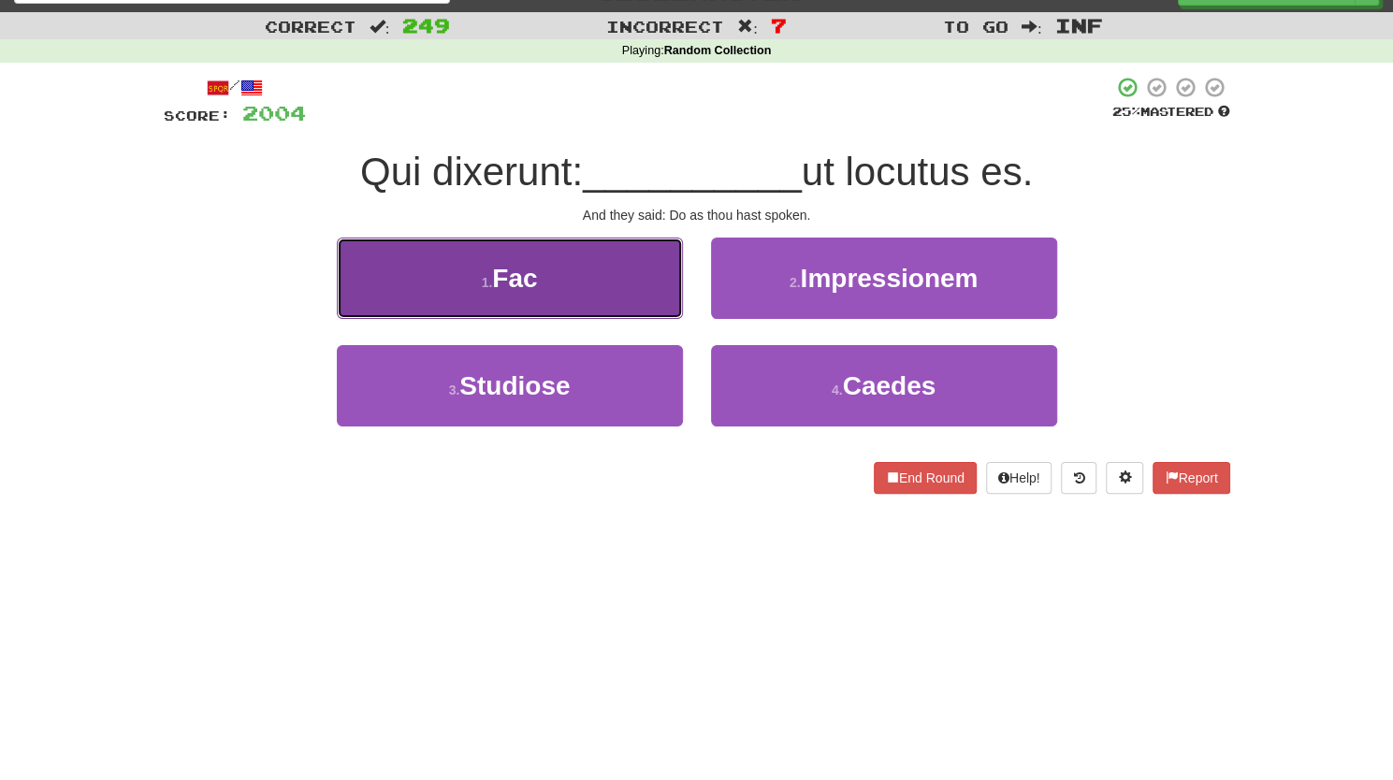
click at [576, 272] on button "1 . Fac" at bounding box center [510, 278] width 346 height 81
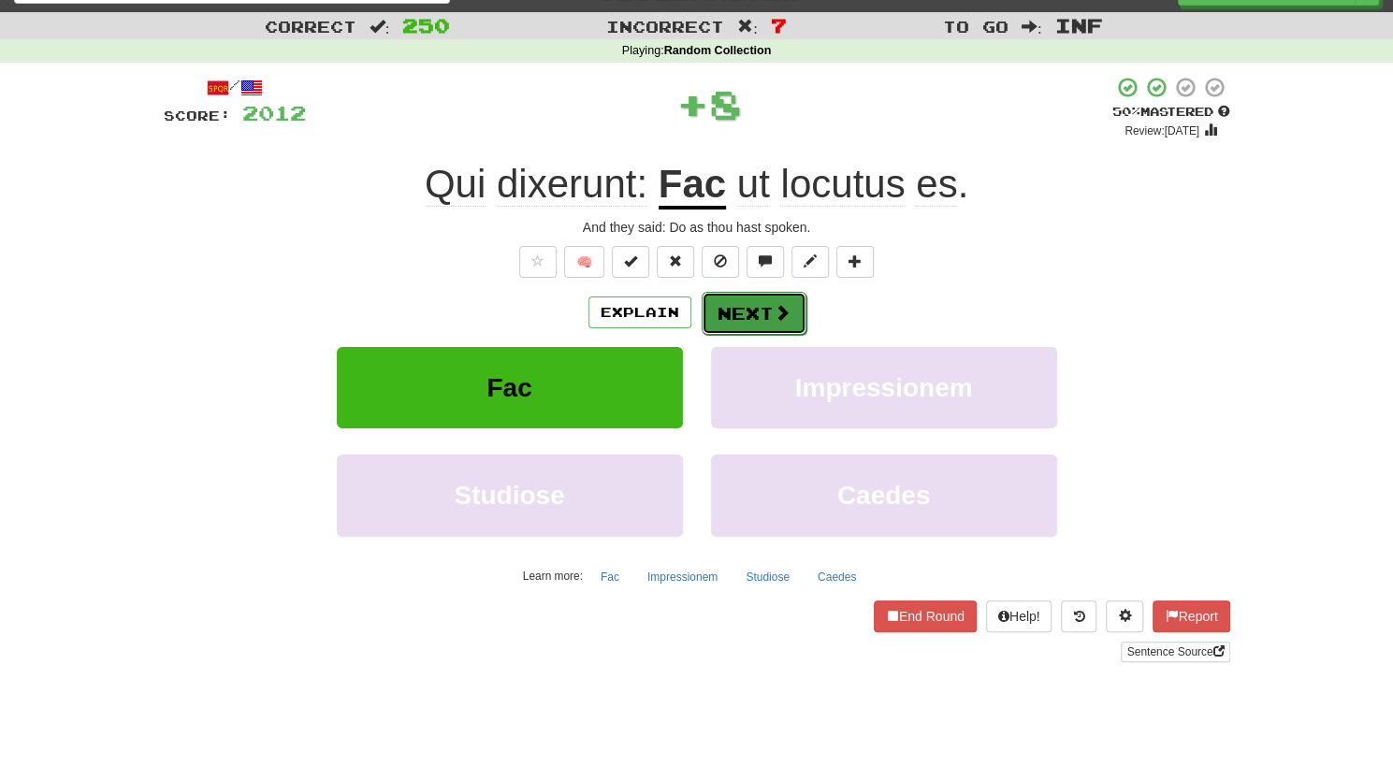
click at [743, 316] on button "Next" at bounding box center [753, 313] width 105 height 43
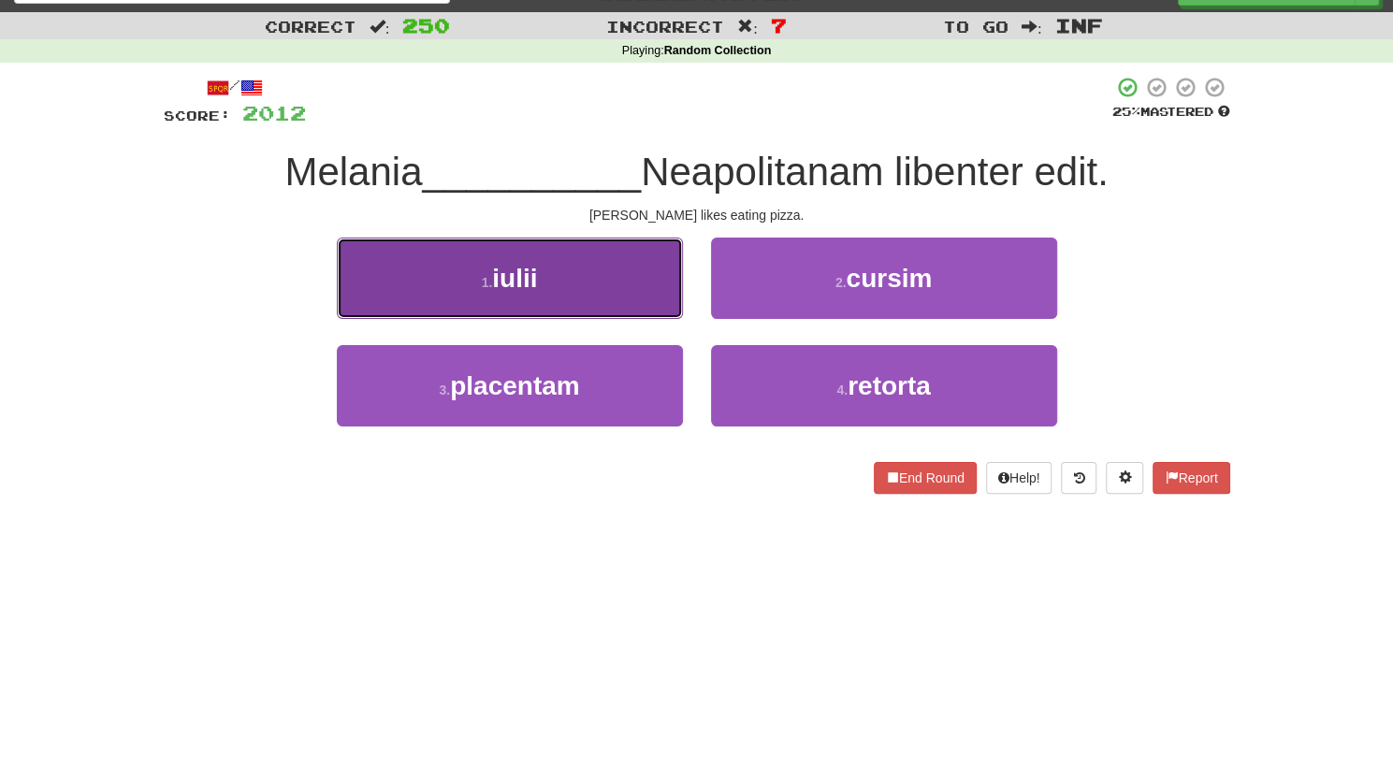
click at [597, 277] on button "1 . iulii" at bounding box center [510, 278] width 346 height 81
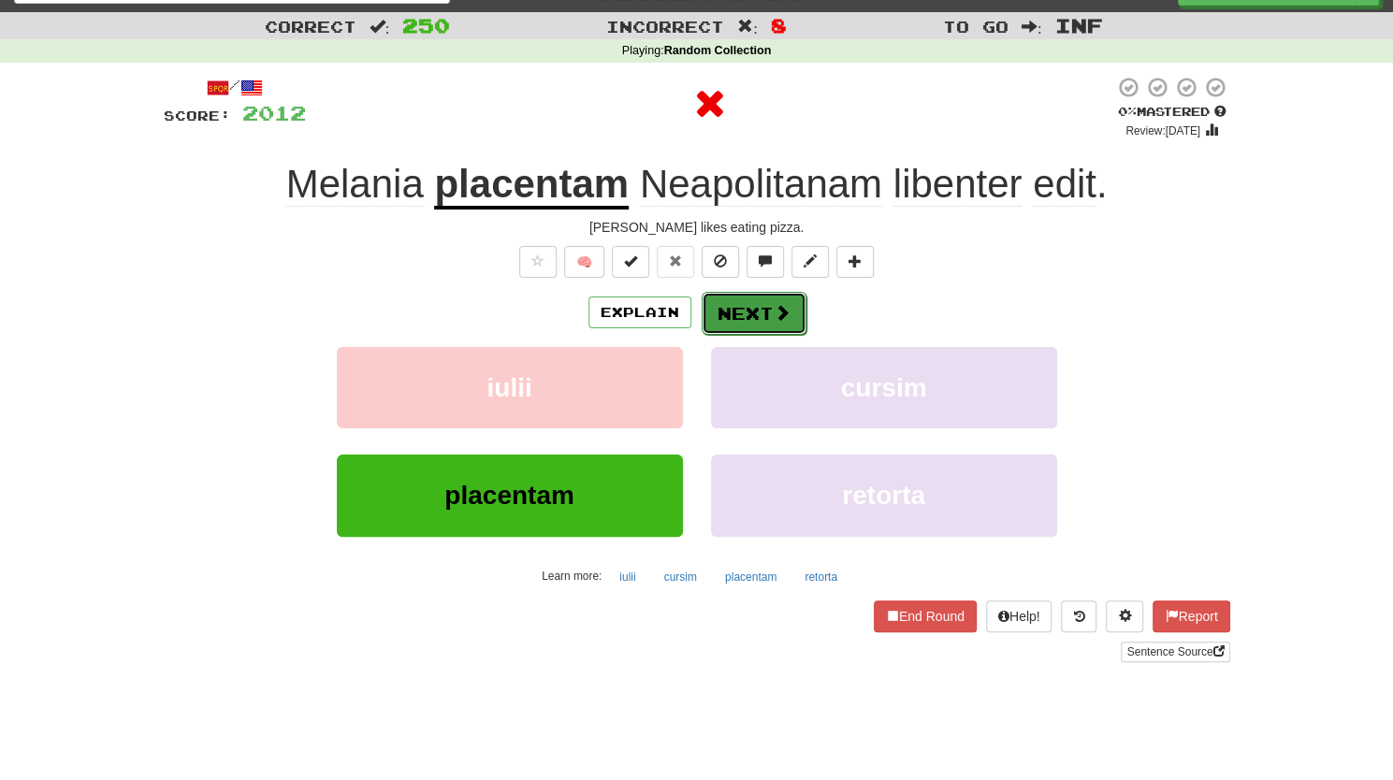
click at [754, 313] on button "Next" at bounding box center [753, 313] width 105 height 43
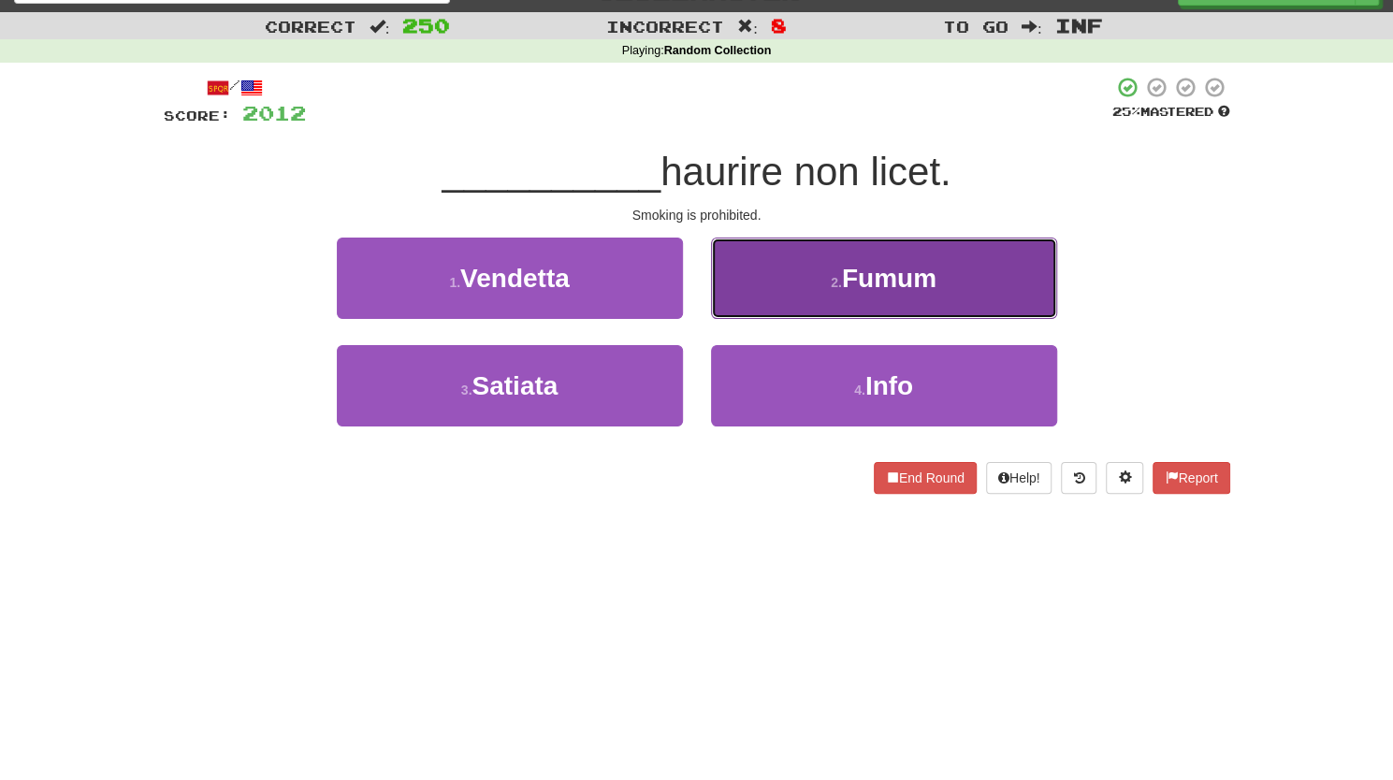
click at [754, 300] on button "2 . Fumum" at bounding box center [884, 278] width 346 height 81
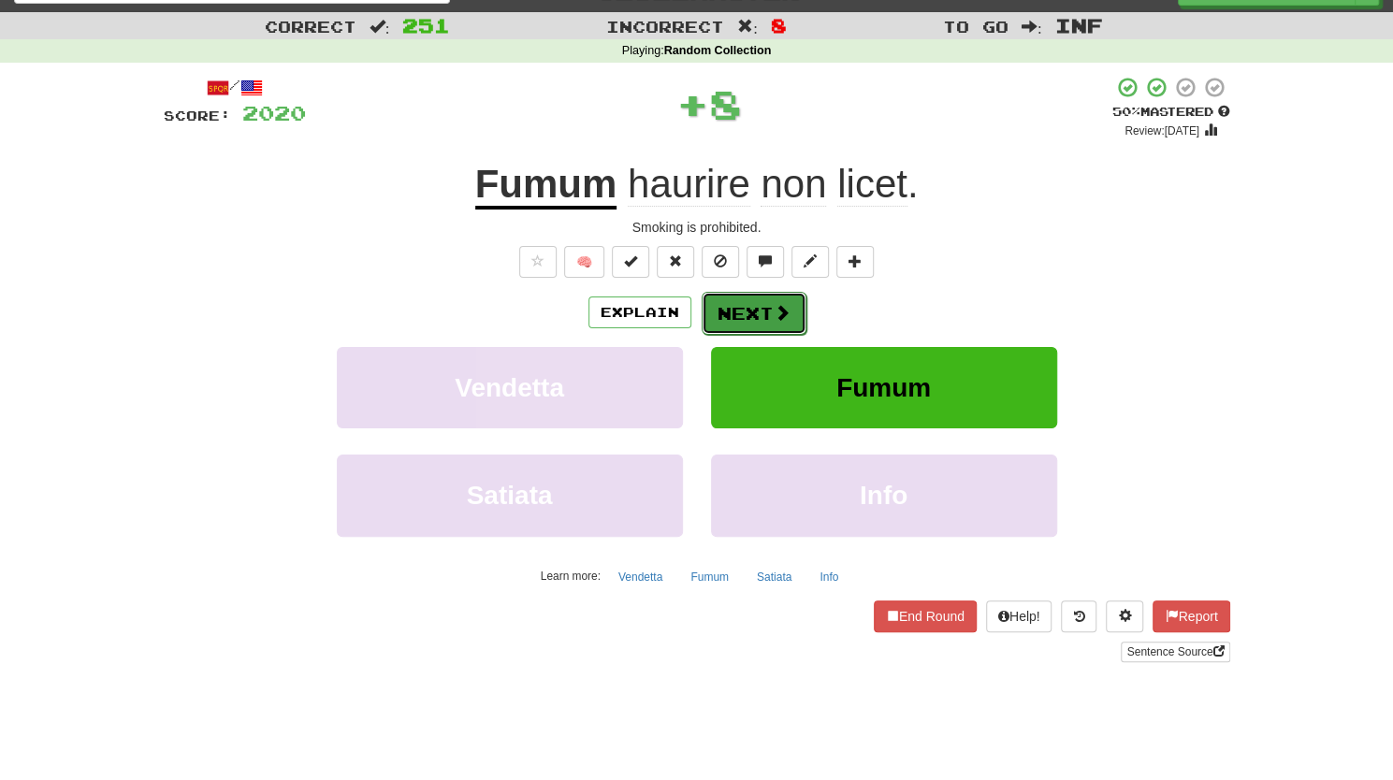
click at [750, 308] on button "Next" at bounding box center [753, 313] width 105 height 43
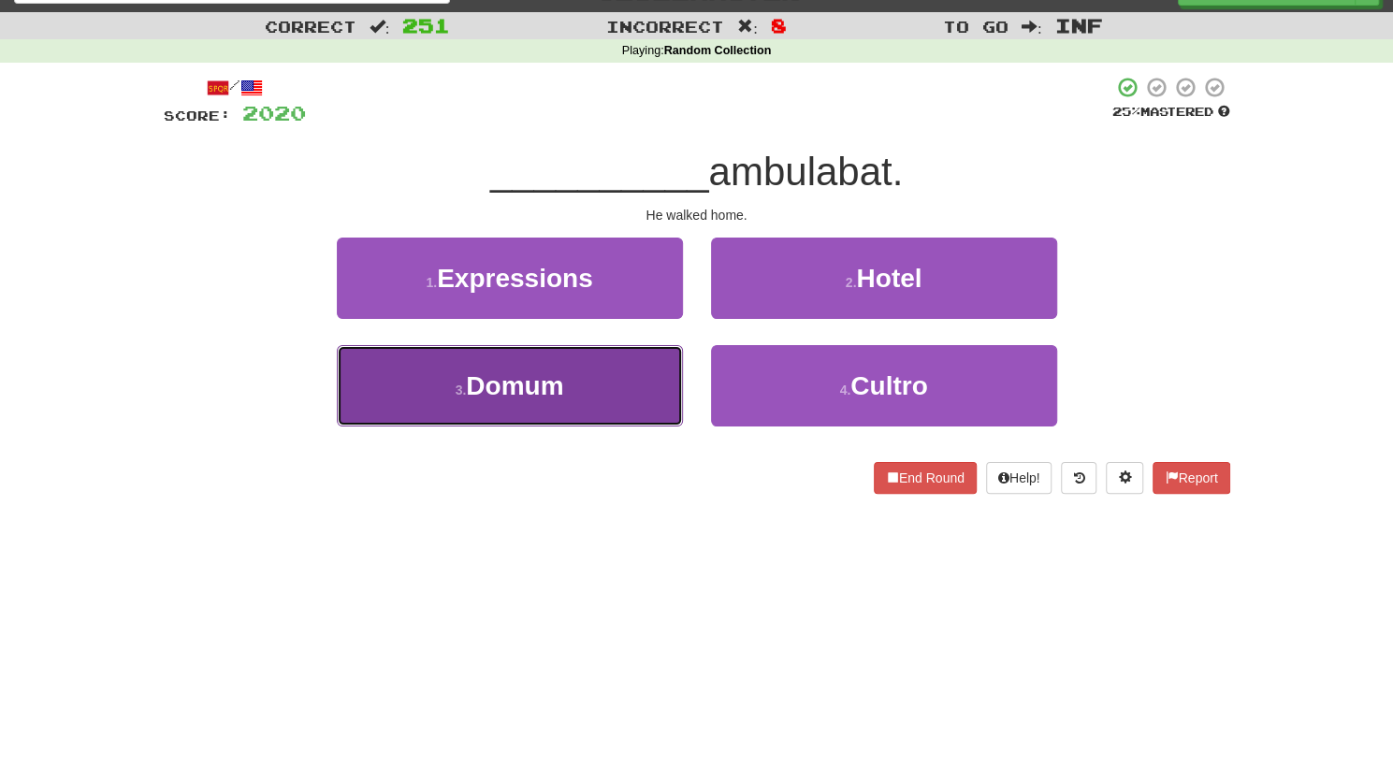
click at [608, 397] on button "3 . [GEOGRAPHIC_DATA]" at bounding box center [510, 385] width 346 height 81
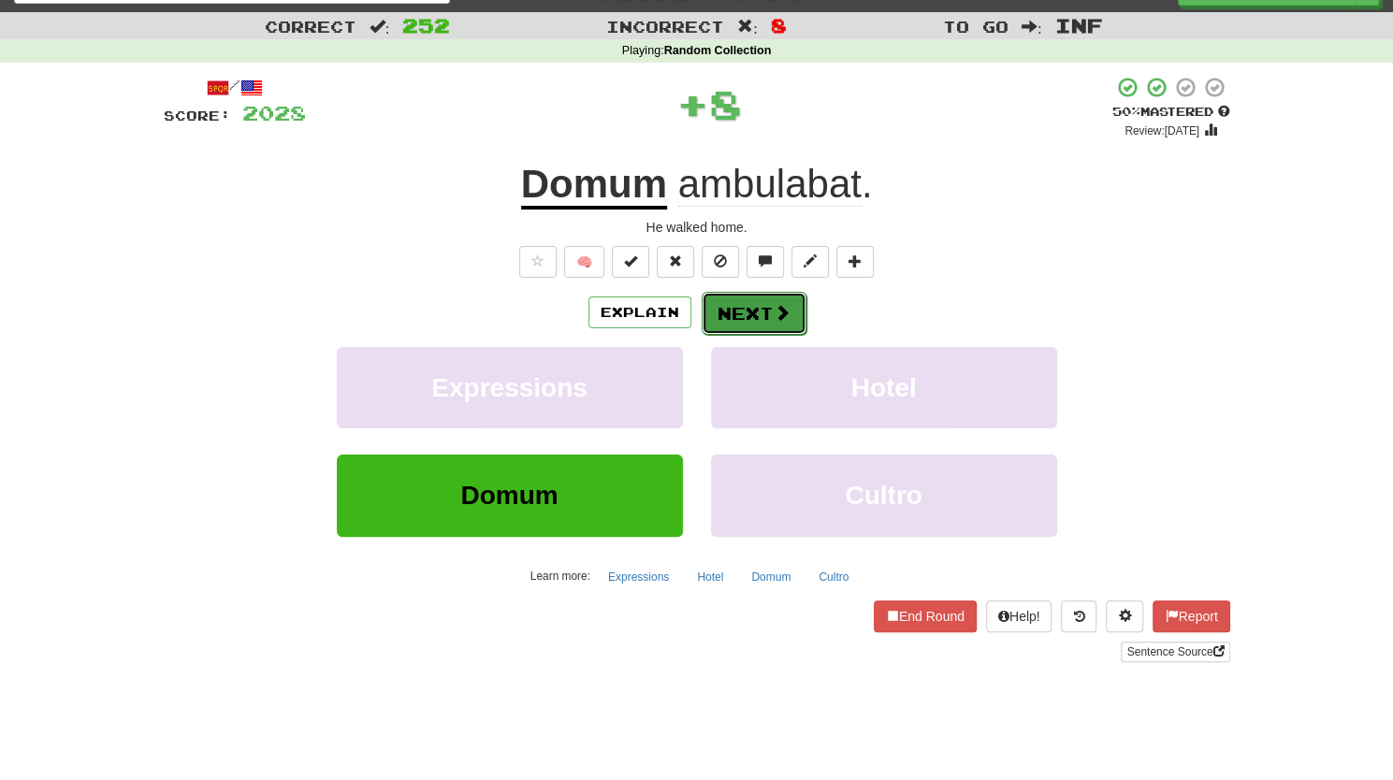
click at [736, 313] on button "Next" at bounding box center [753, 313] width 105 height 43
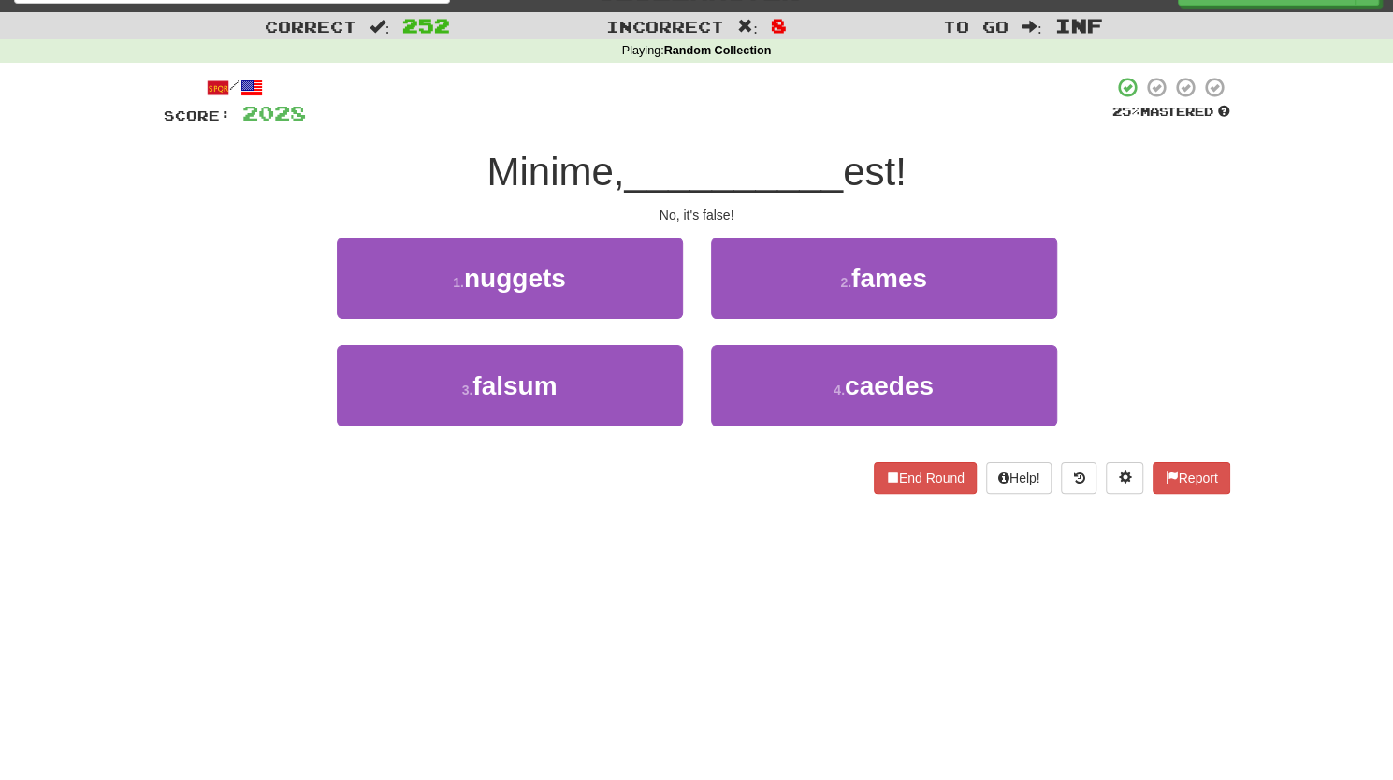
click at [591, 426] on div "3 . falsum" at bounding box center [510, 399] width 374 height 108
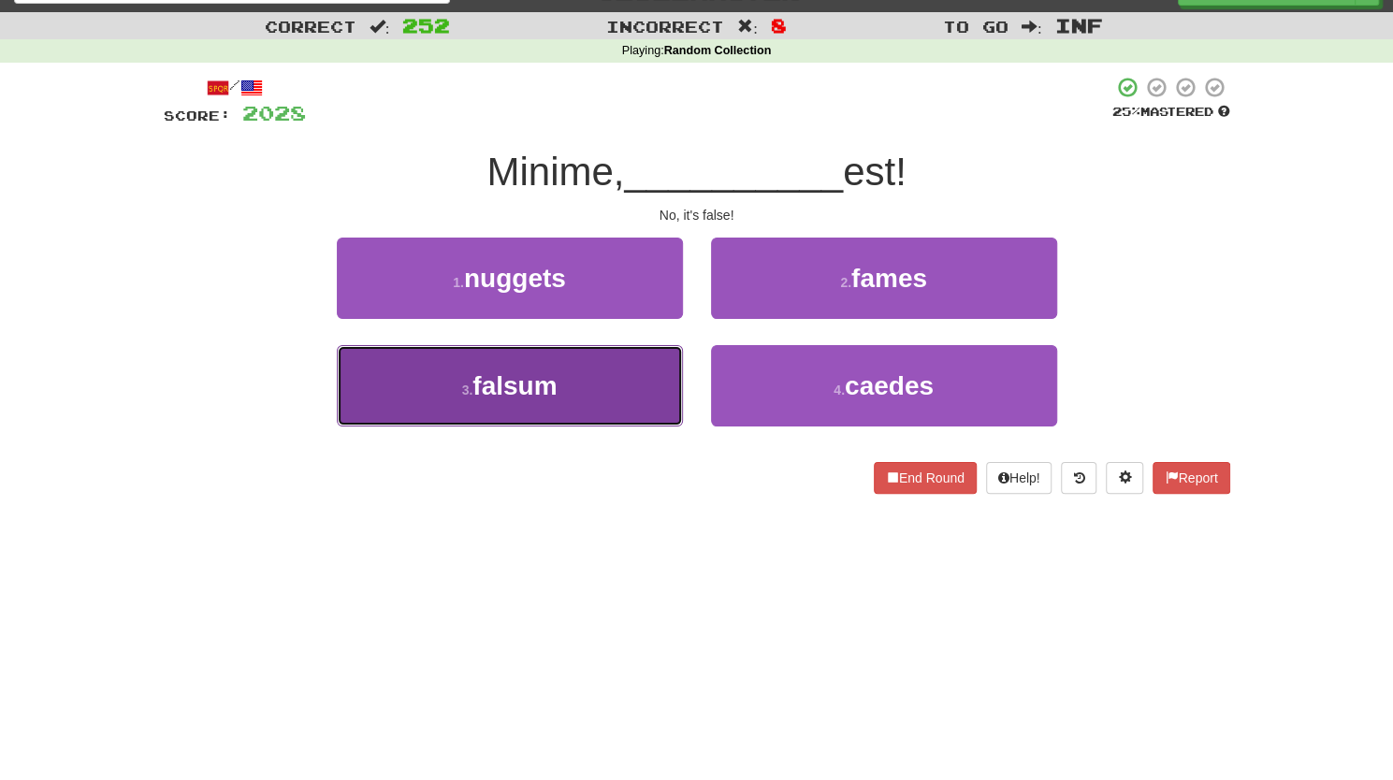
click at [589, 414] on button "3 . falsum" at bounding box center [510, 385] width 346 height 81
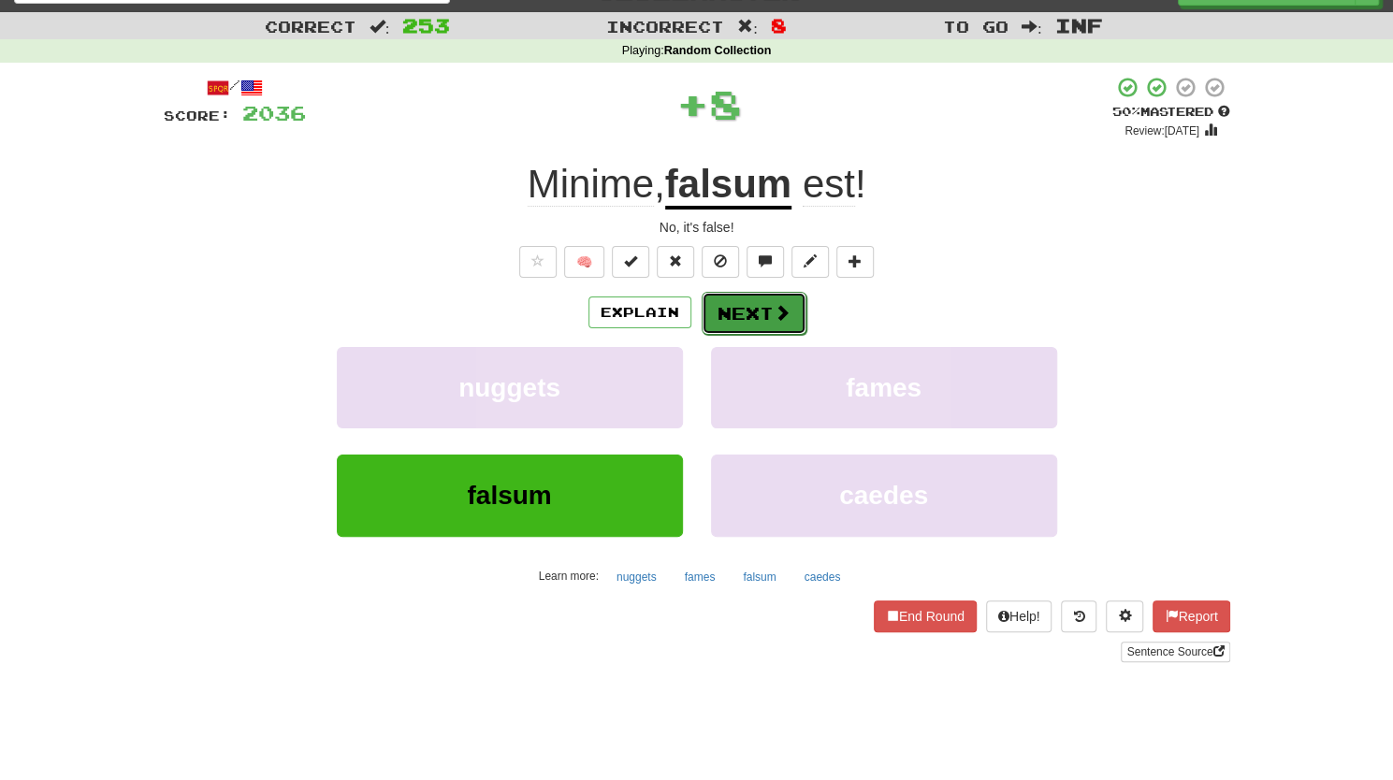
click at [770, 296] on button "Next" at bounding box center [753, 313] width 105 height 43
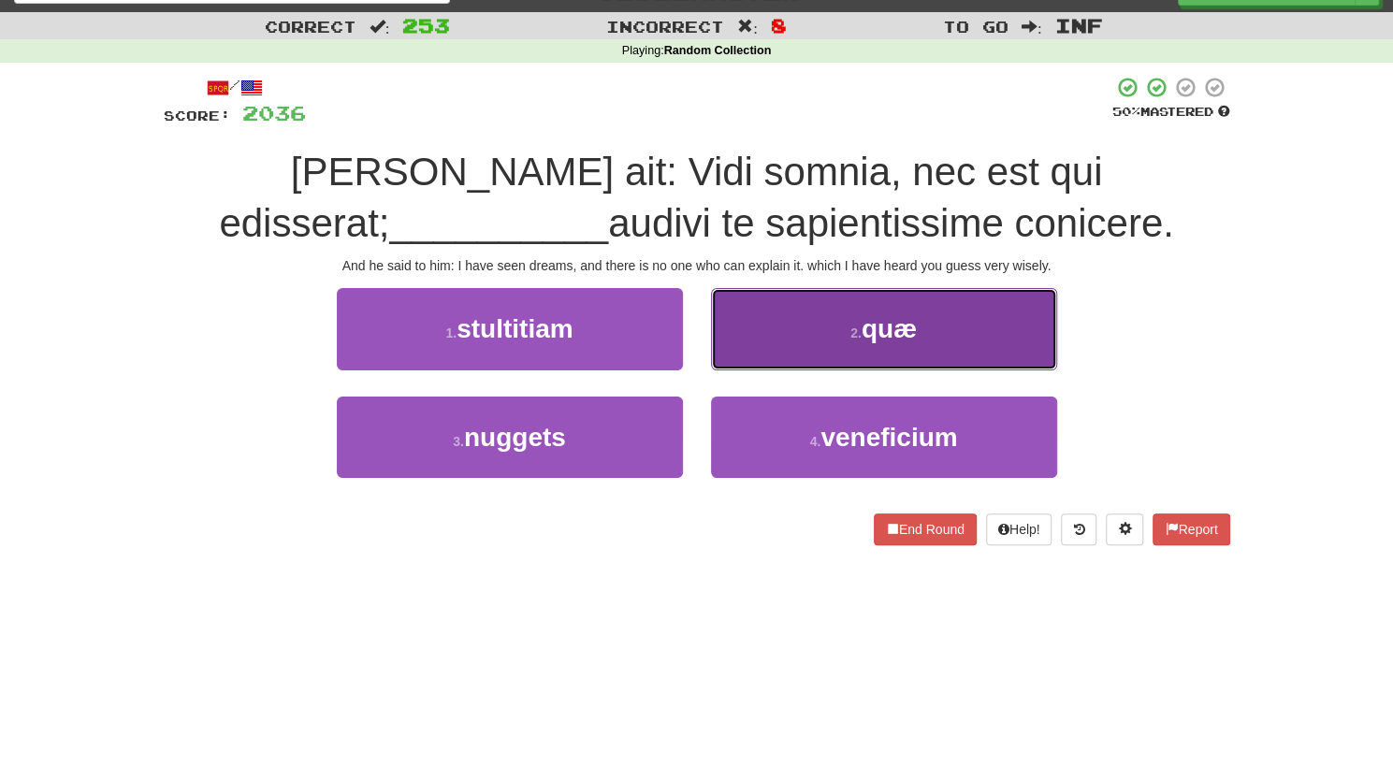
click at [809, 347] on button "2 . quæ" at bounding box center [884, 328] width 346 height 81
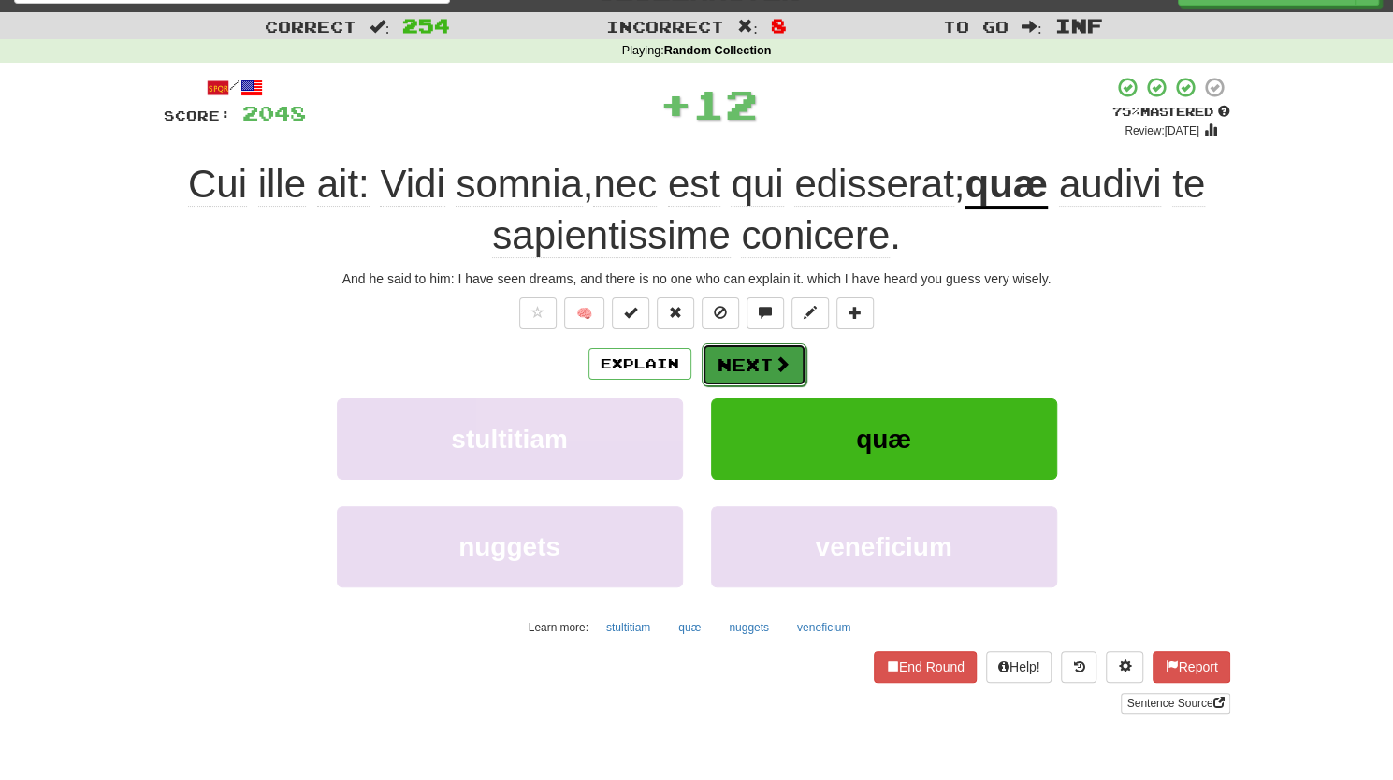
click at [746, 357] on button "Next" at bounding box center [753, 364] width 105 height 43
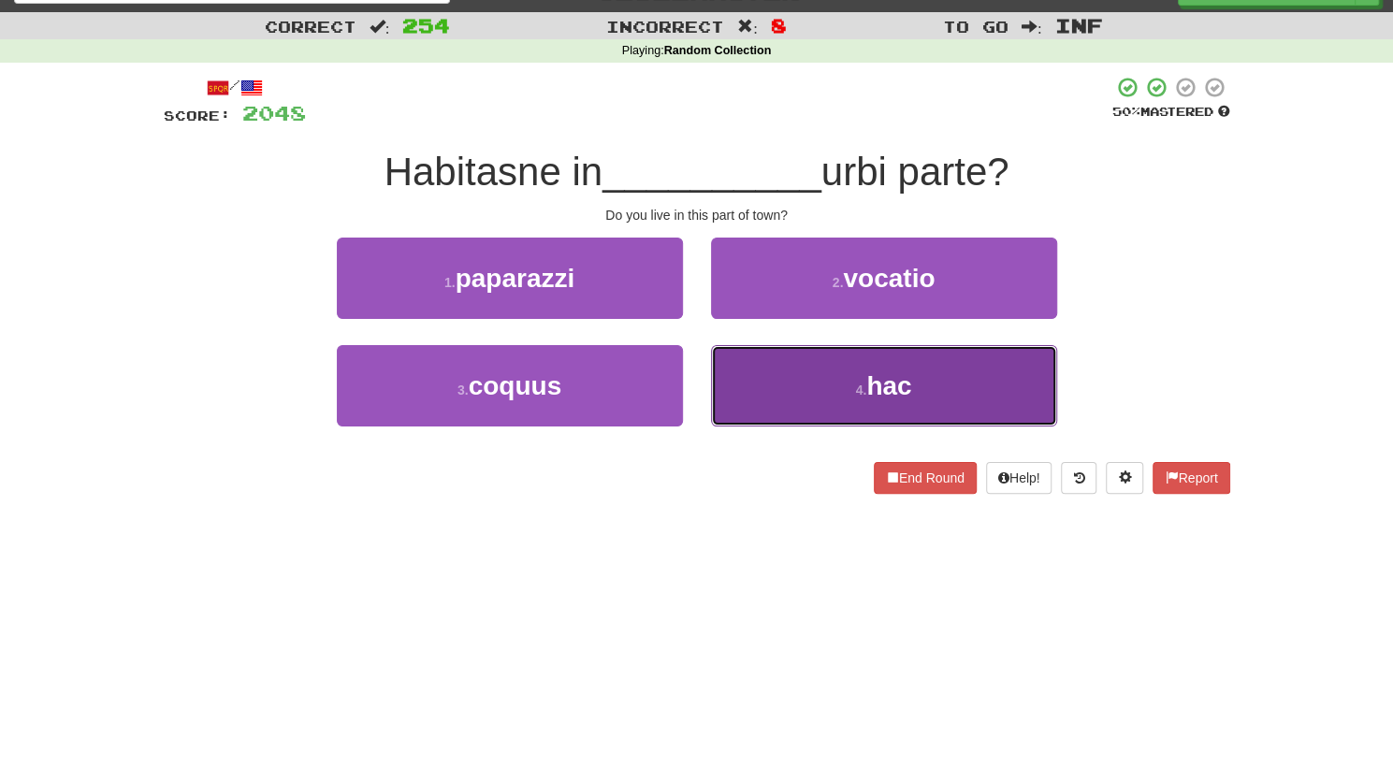
click at [774, 403] on button "4 . hac" at bounding box center [884, 385] width 346 height 81
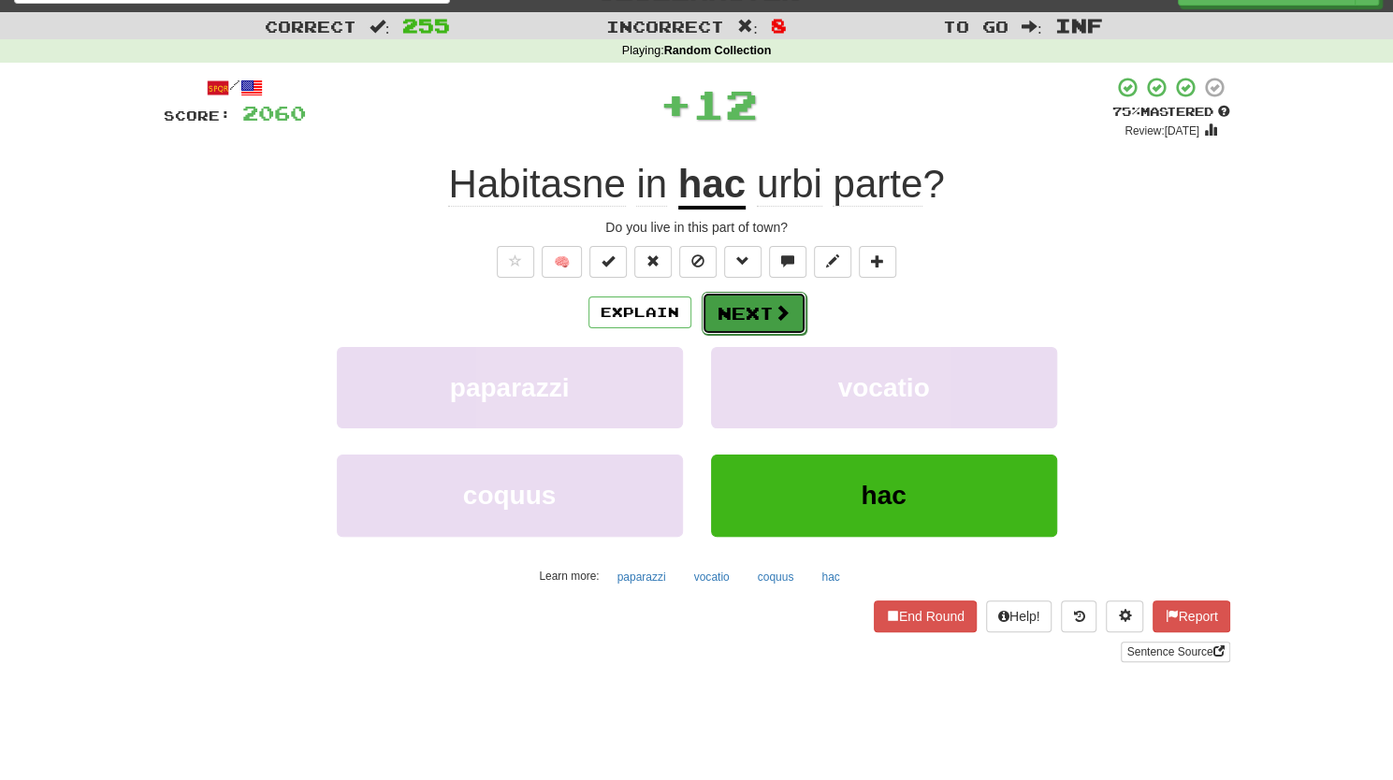
click at [726, 311] on button "Next" at bounding box center [753, 313] width 105 height 43
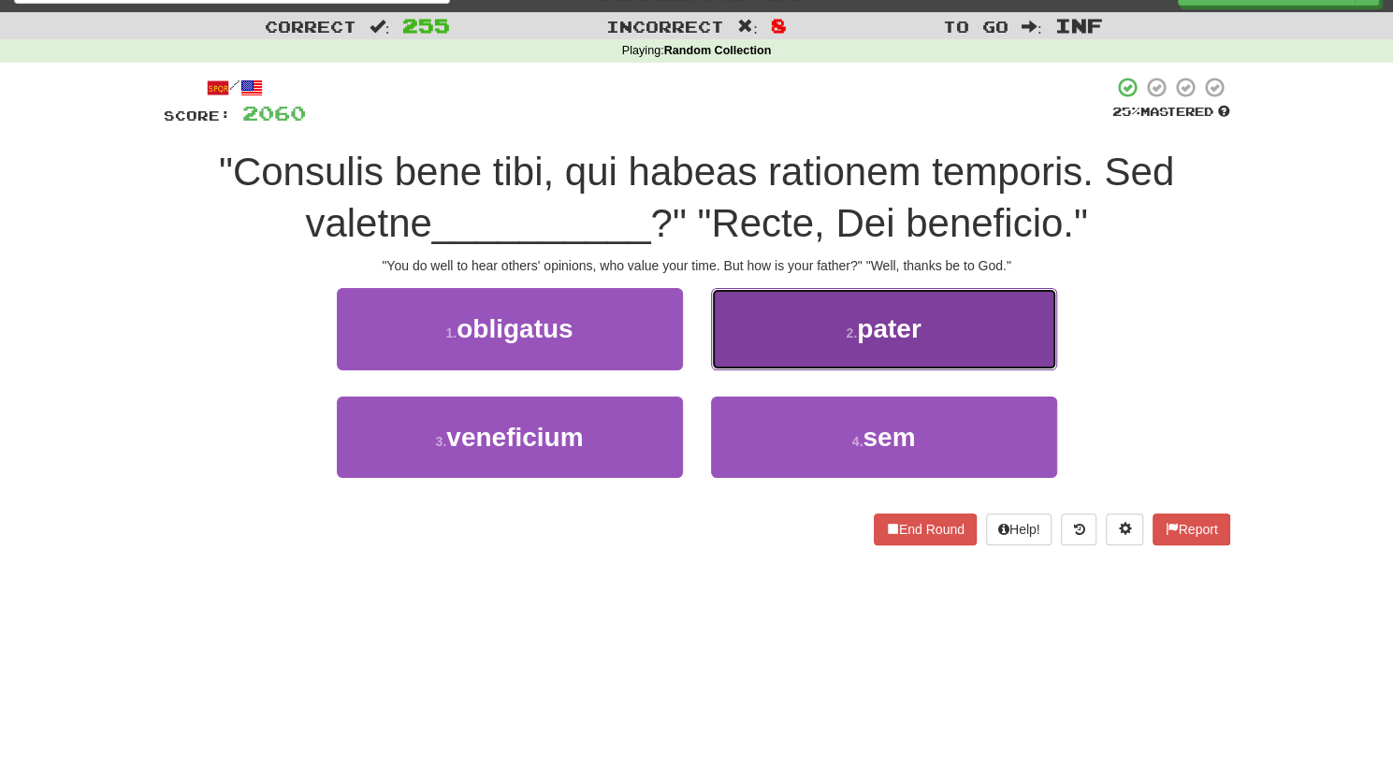
click at [779, 317] on button "2 . pater" at bounding box center [884, 328] width 346 height 81
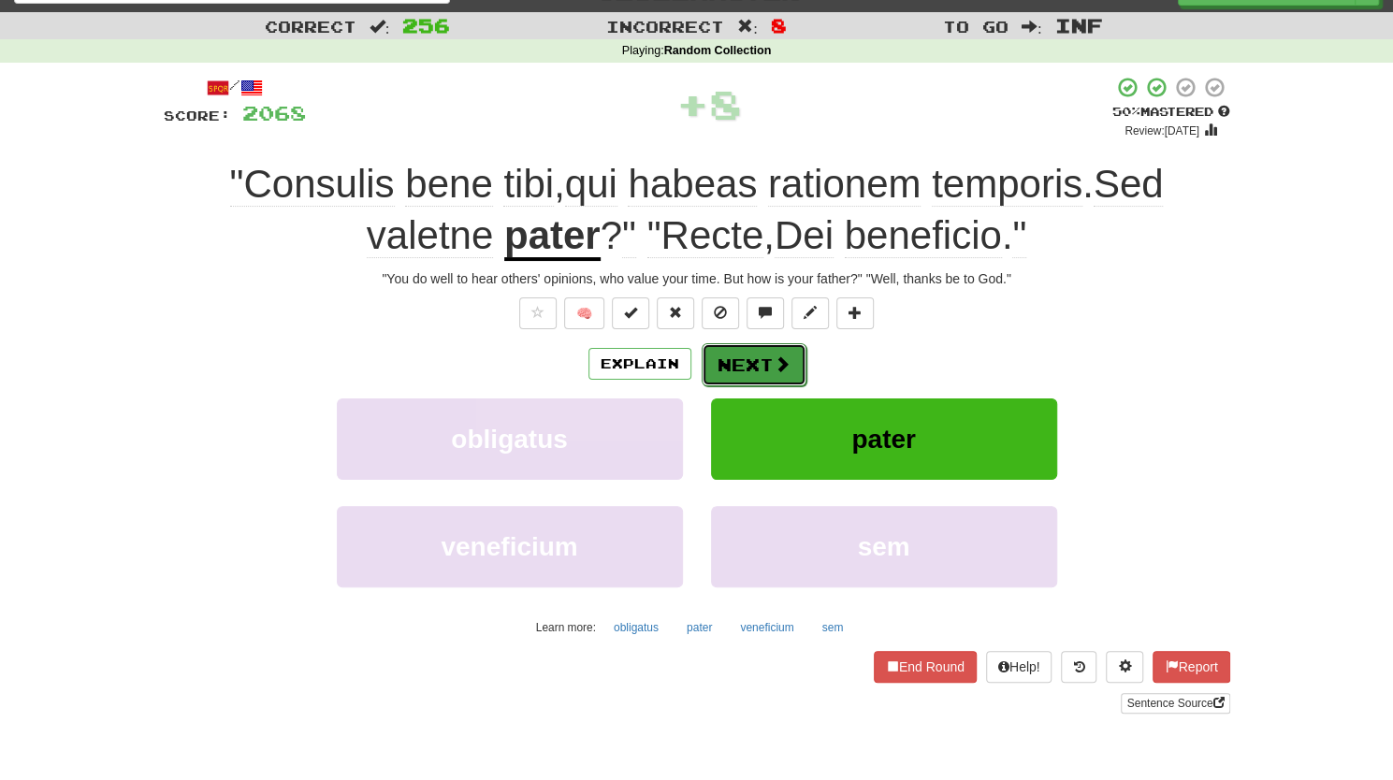
click at [731, 362] on button "Next" at bounding box center [753, 364] width 105 height 43
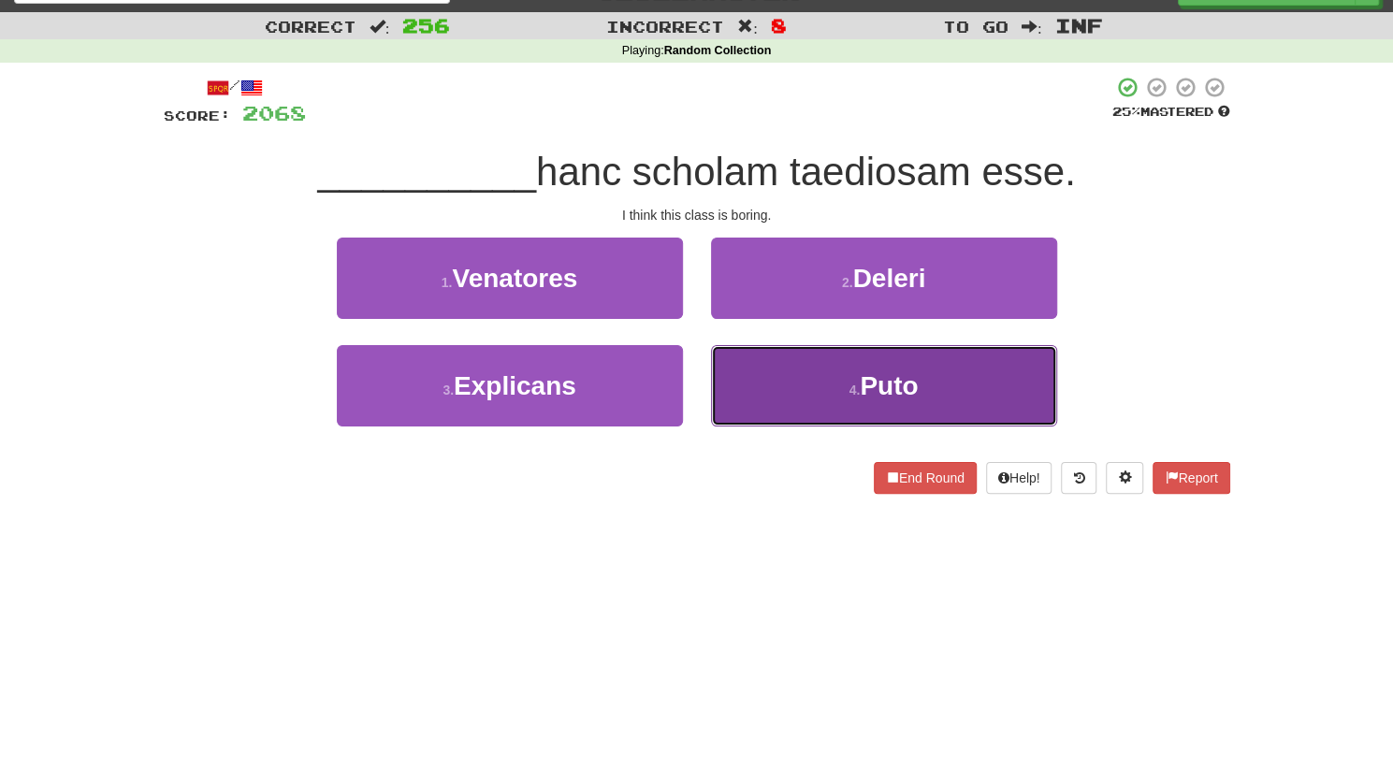
click at [754, 388] on button "4 . Puto" at bounding box center [884, 385] width 346 height 81
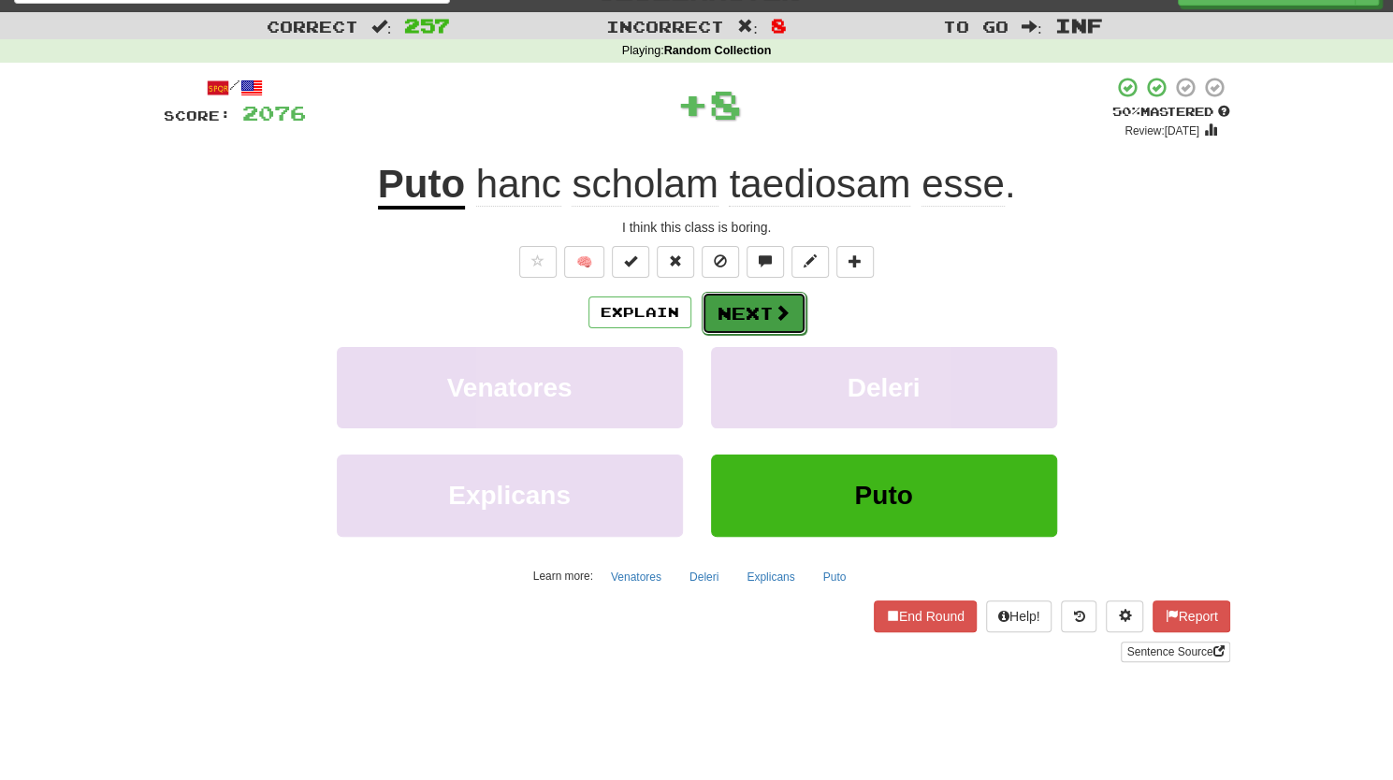
click at [750, 304] on button "Next" at bounding box center [753, 313] width 105 height 43
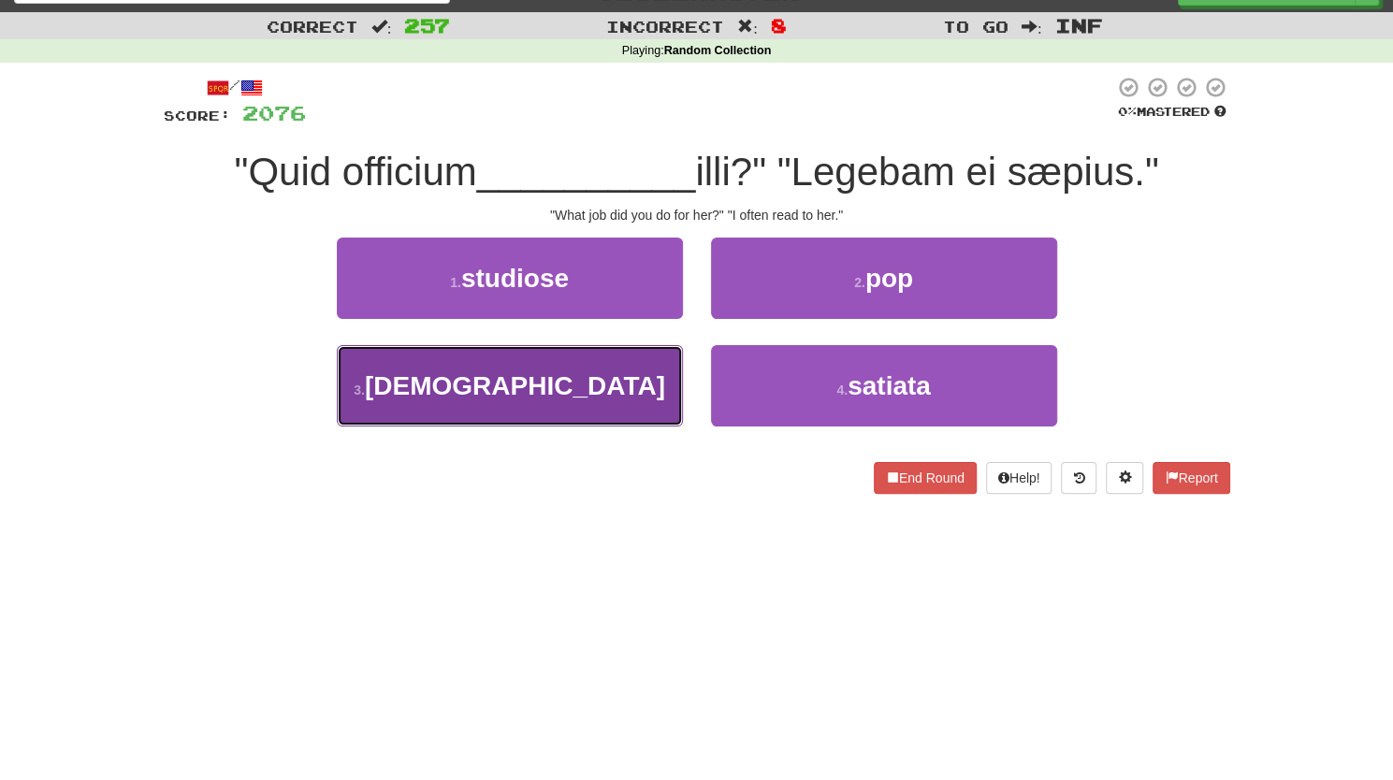
click at [563, 412] on button "3 . præstabas" at bounding box center [510, 385] width 346 height 81
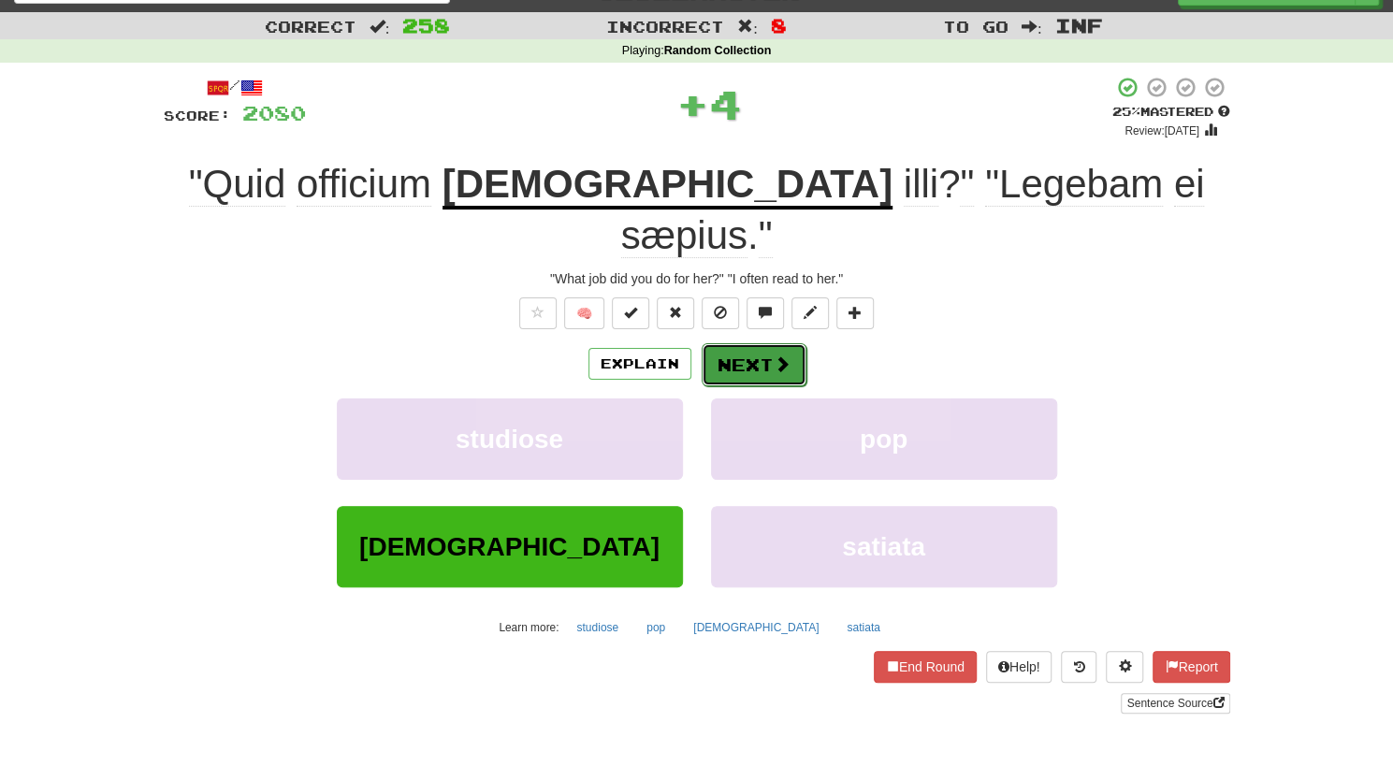
click at [752, 343] on button "Next" at bounding box center [753, 364] width 105 height 43
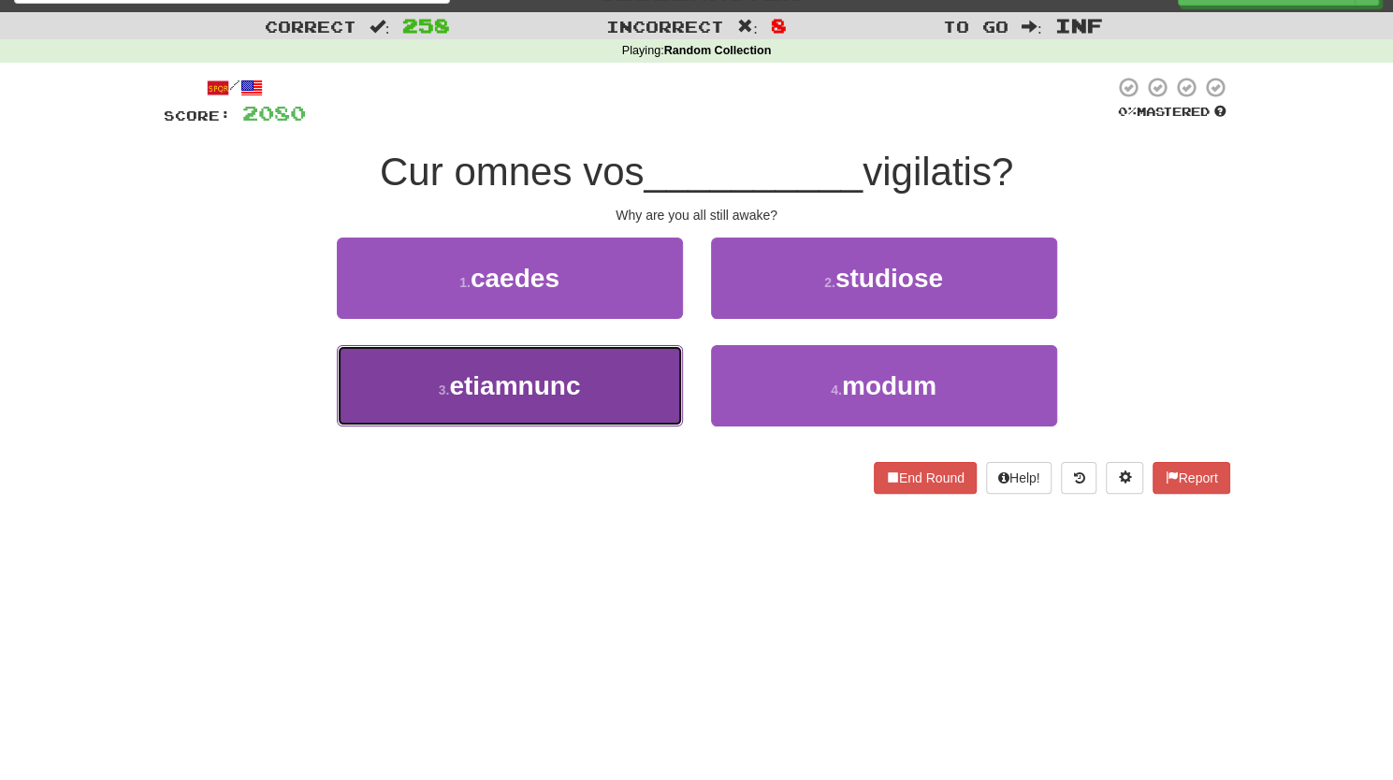
click at [589, 381] on button "3 . etiamnunc" at bounding box center [510, 385] width 346 height 81
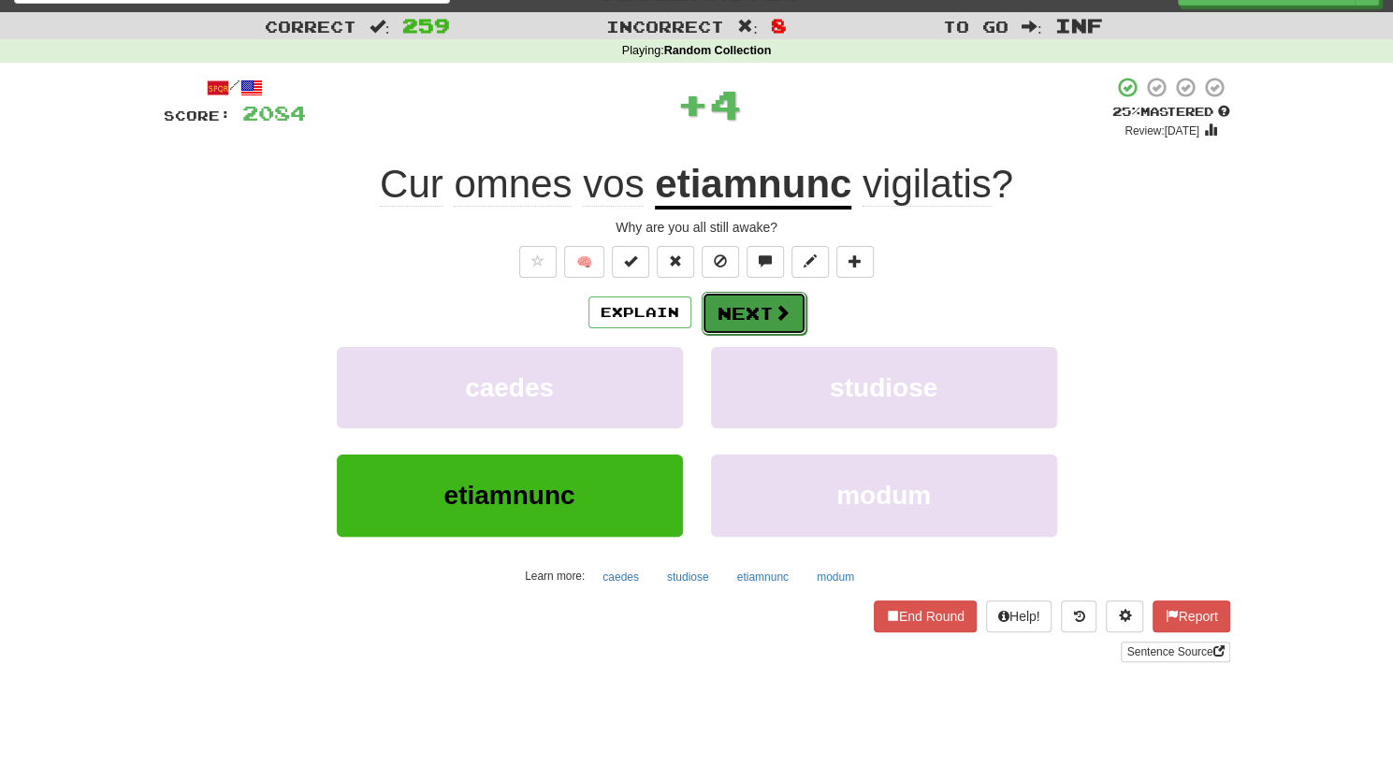
click at [750, 330] on button "Next" at bounding box center [753, 313] width 105 height 43
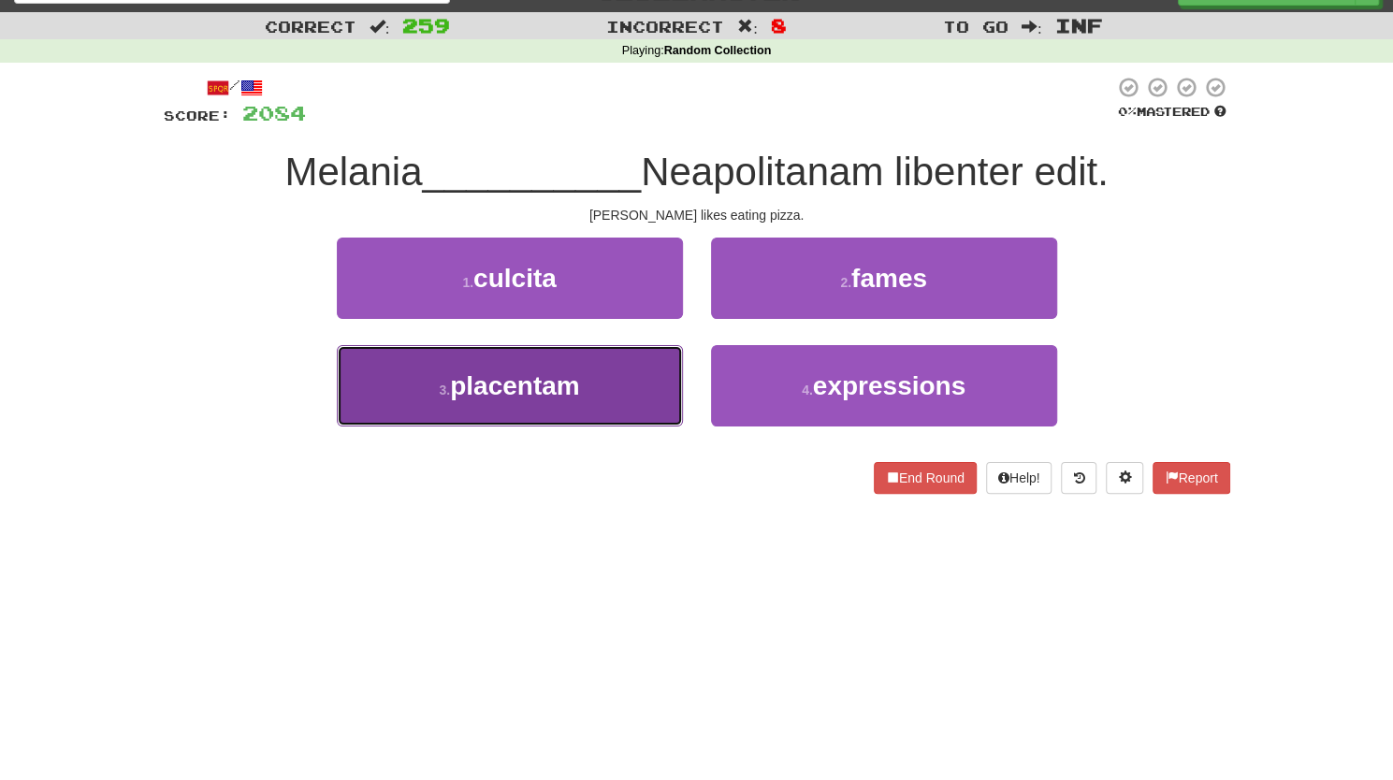
click at [580, 396] on span "placentam" at bounding box center [515, 385] width 130 height 29
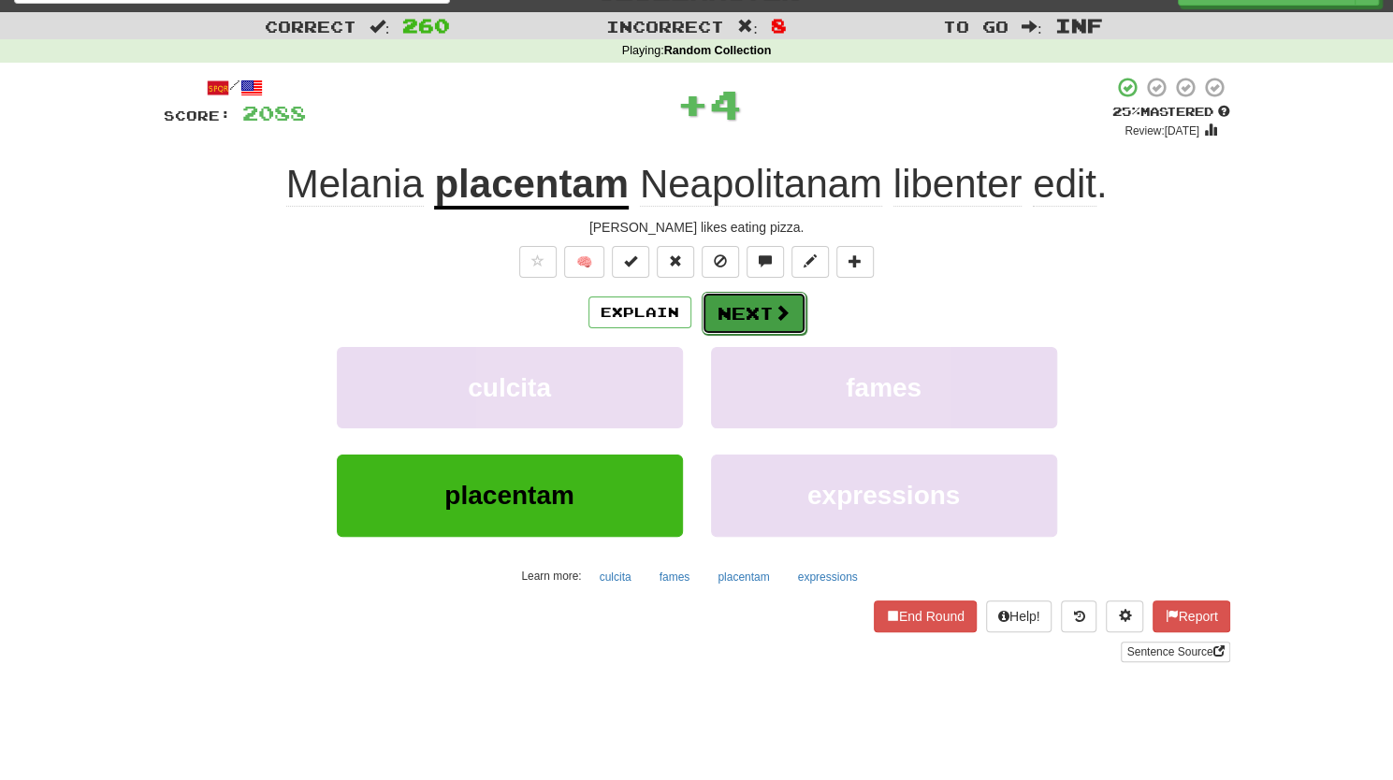
click at [769, 307] on button "Next" at bounding box center [753, 313] width 105 height 43
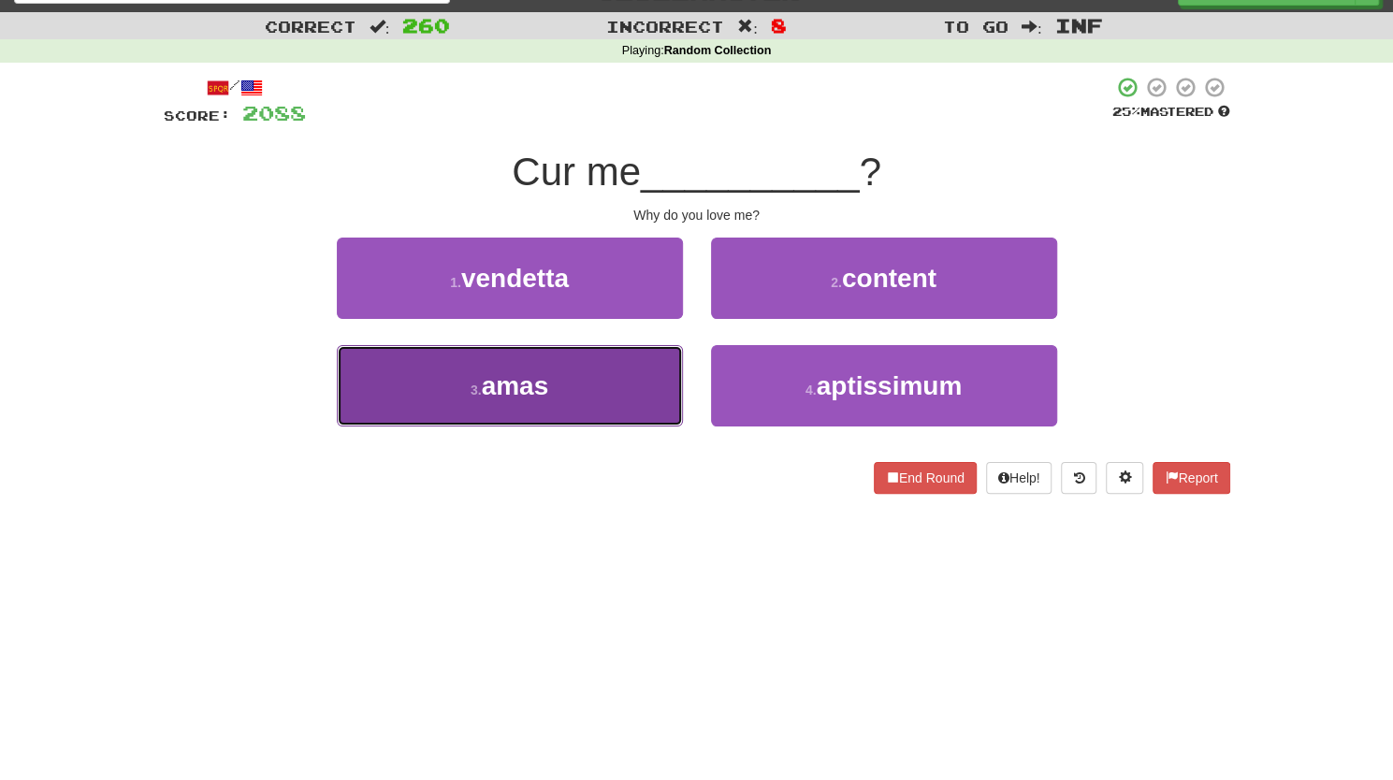
click at [595, 404] on button "3 . amas" at bounding box center [510, 385] width 346 height 81
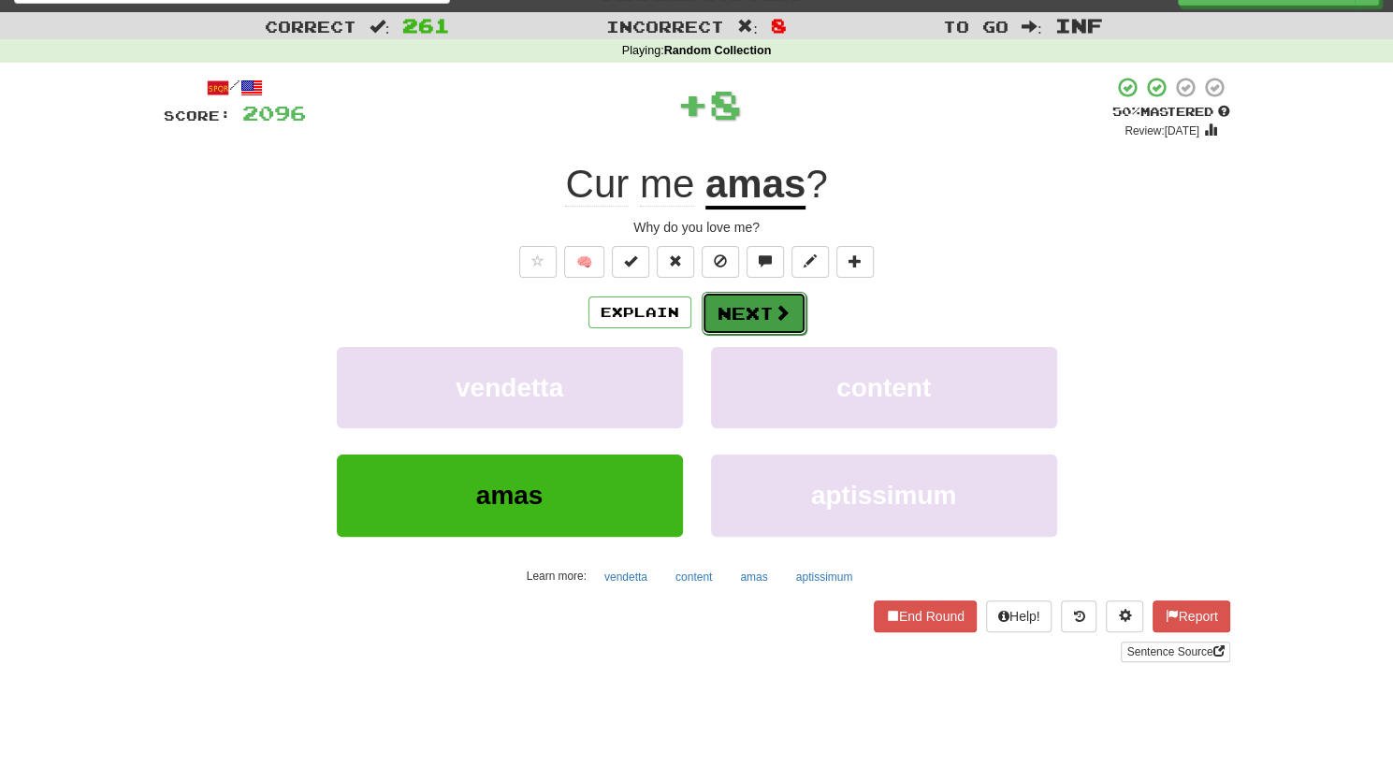
click at [729, 306] on button "Next" at bounding box center [753, 313] width 105 height 43
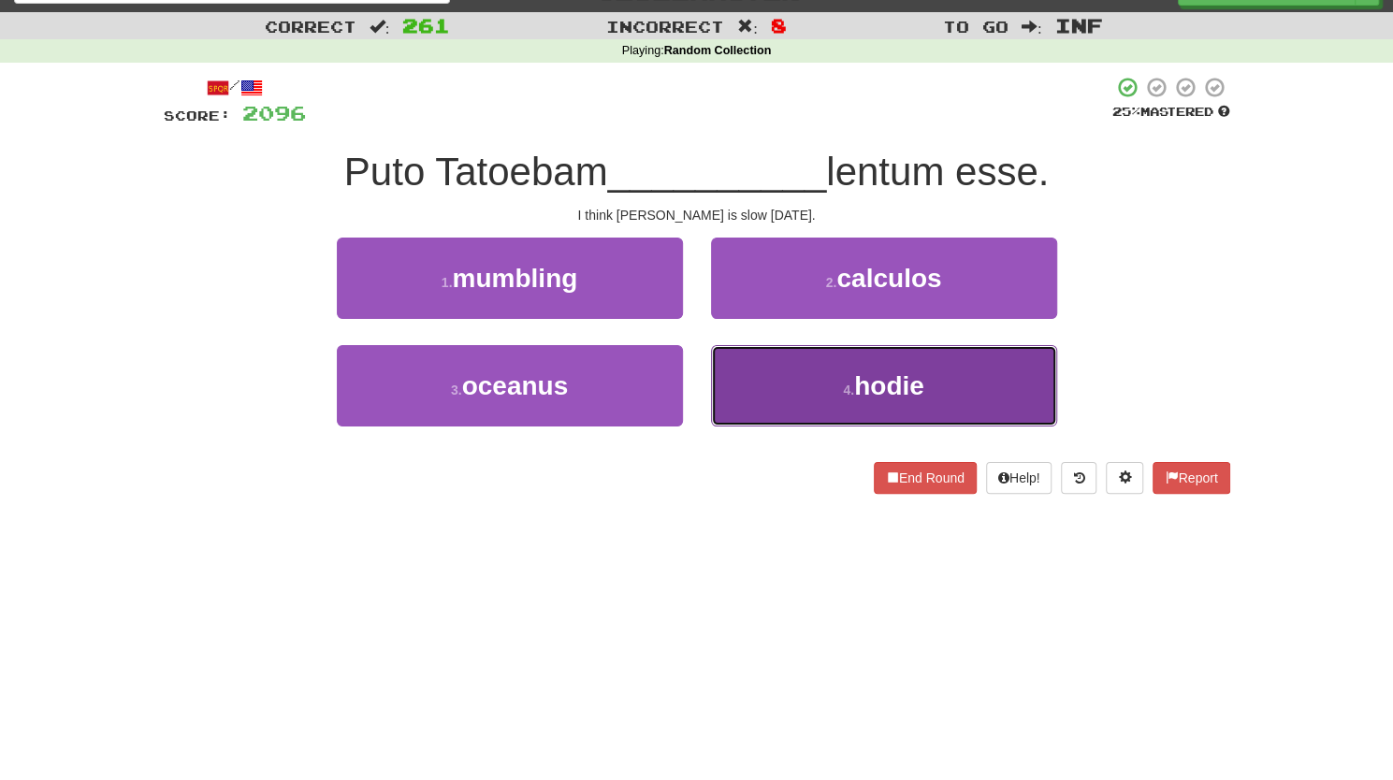
click at [741, 386] on button "4 . hodie" at bounding box center [884, 385] width 346 height 81
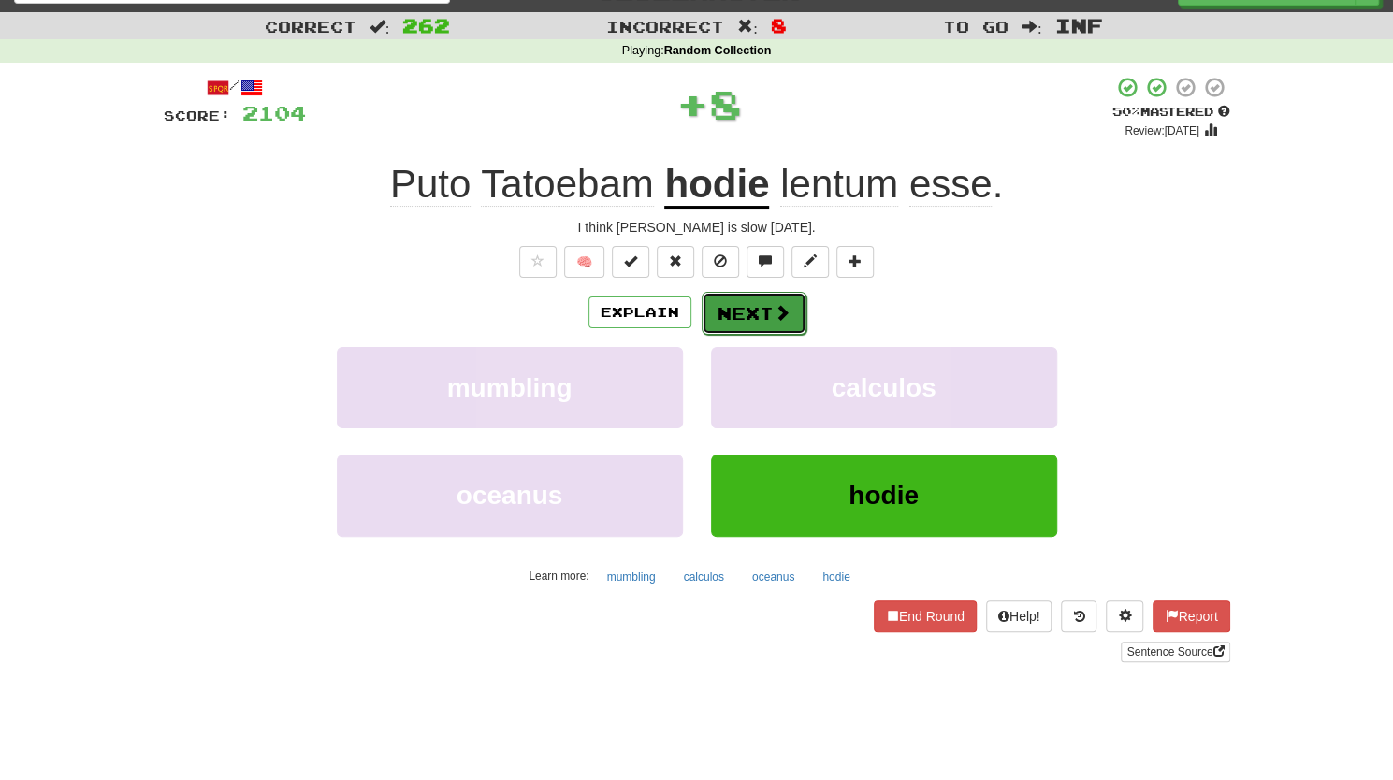
click at [731, 304] on button "Next" at bounding box center [753, 313] width 105 height 43
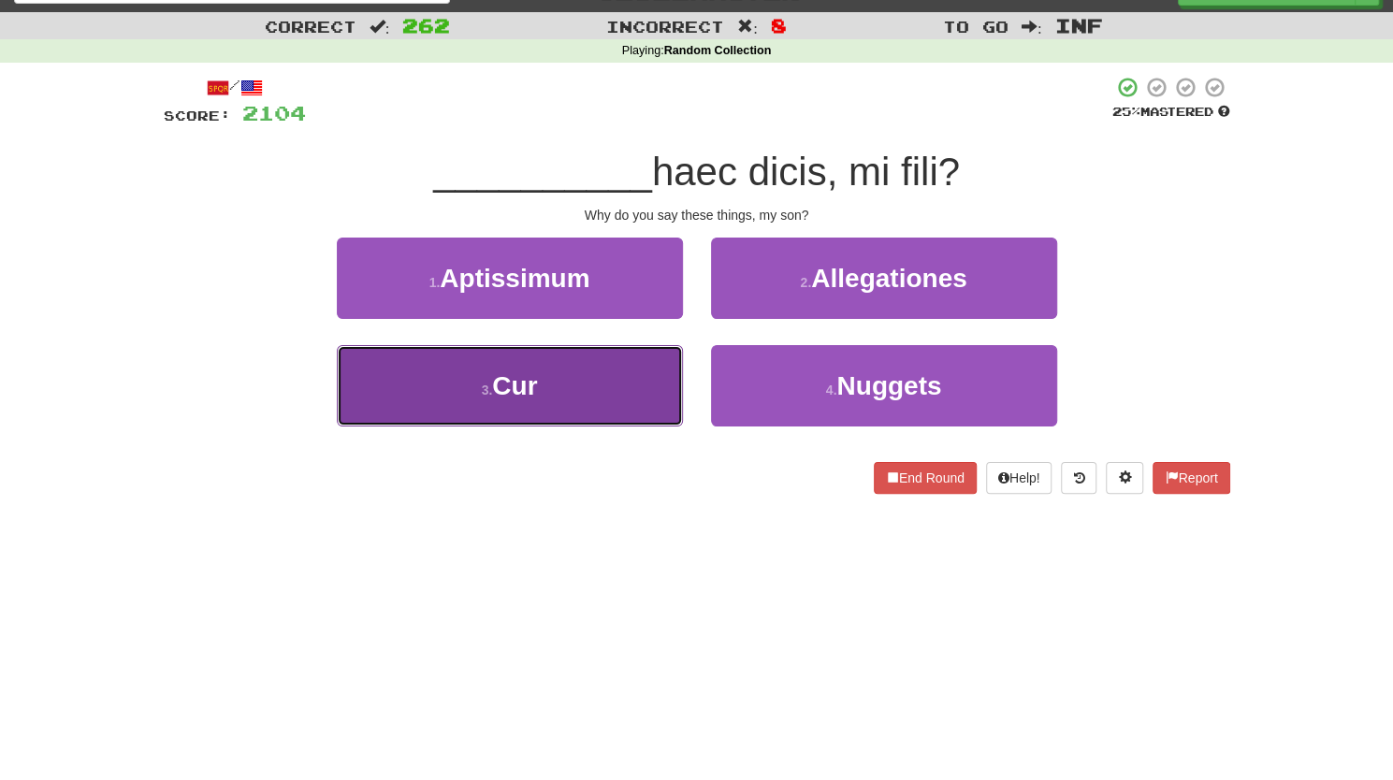
click at [577, 384] on button "3 . Cur" at bounding box center [510, 385] width 346 height 81
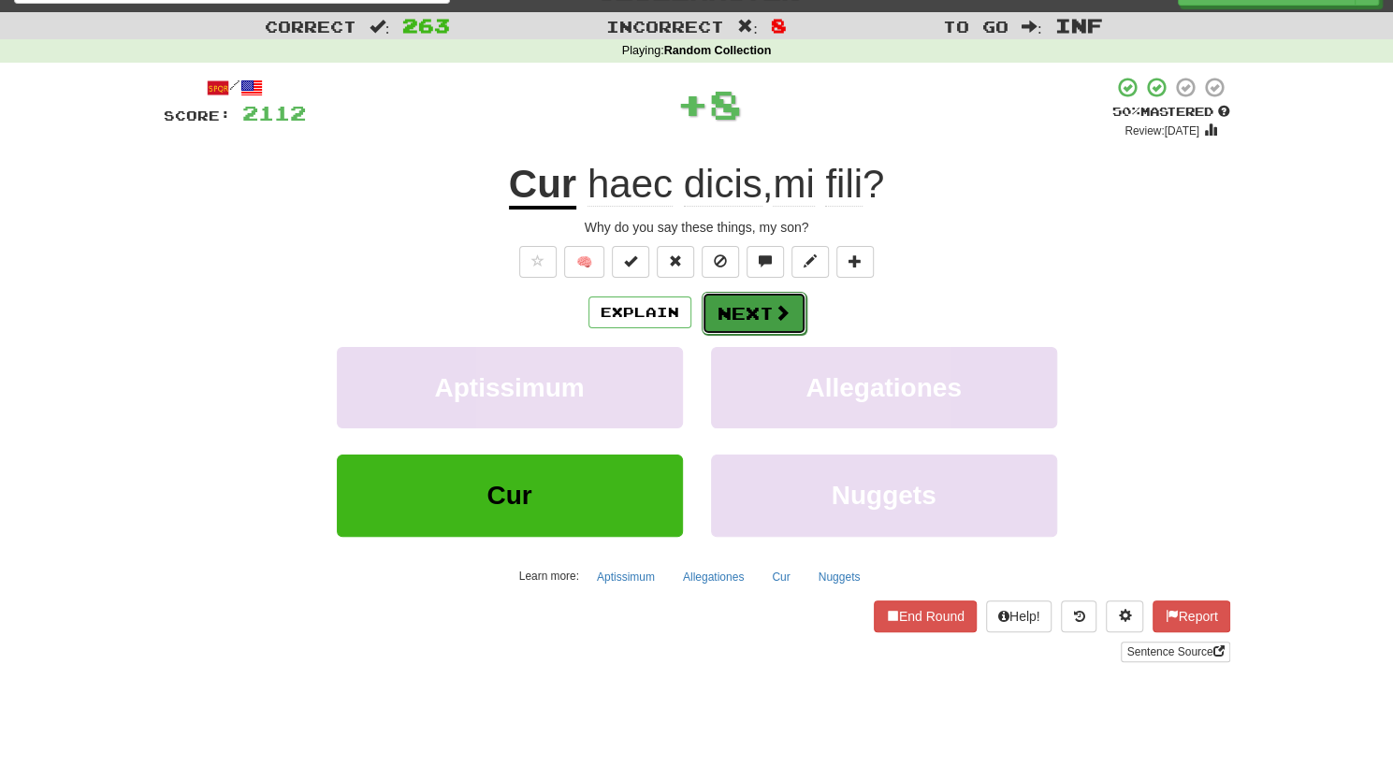
click at [750, 312] on button "Next" at bounding box center [753, 313] width 105 height 43
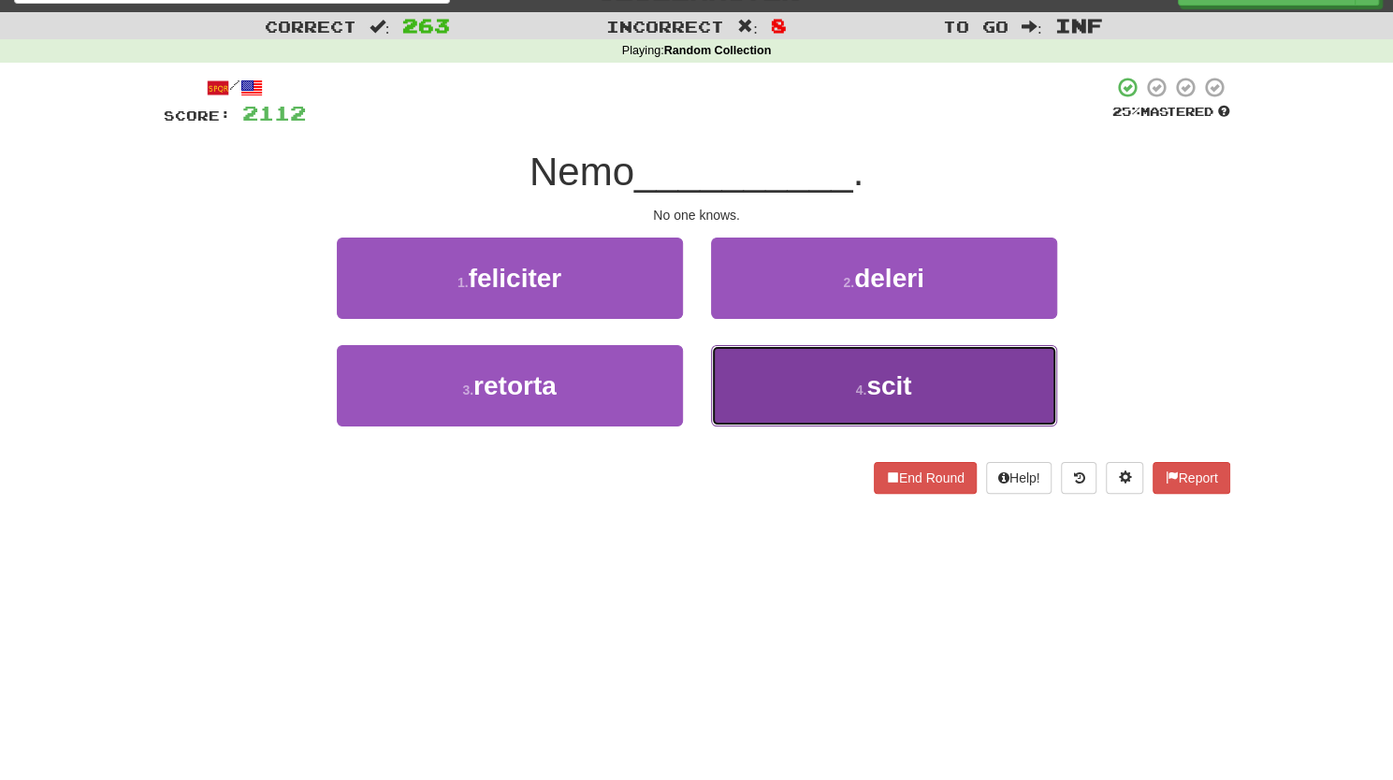
click at [767, 374] on button "4 . scit" at bounding box center [884, 385] width 346 height 81
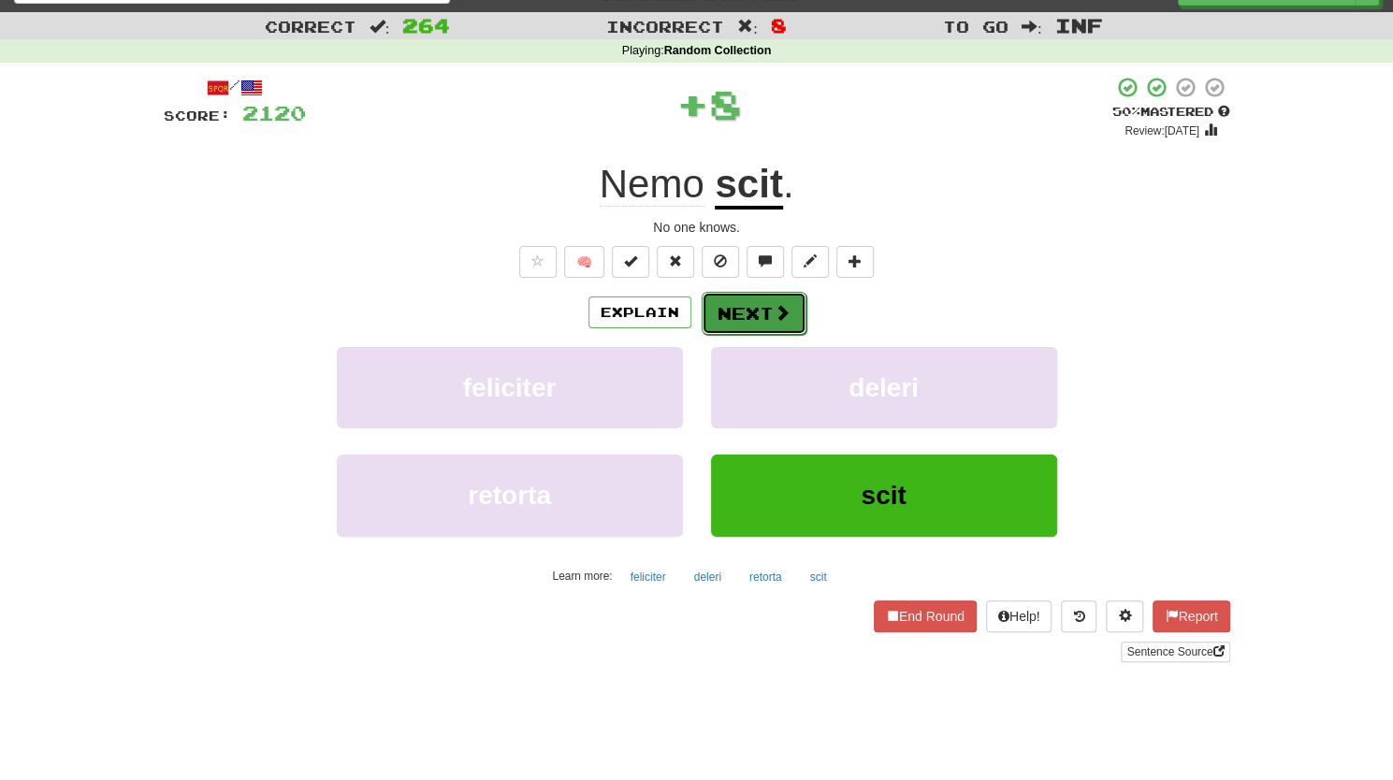
click at [741, 326] on button "Next" at bounding box center [753, 313] width 105 height 43
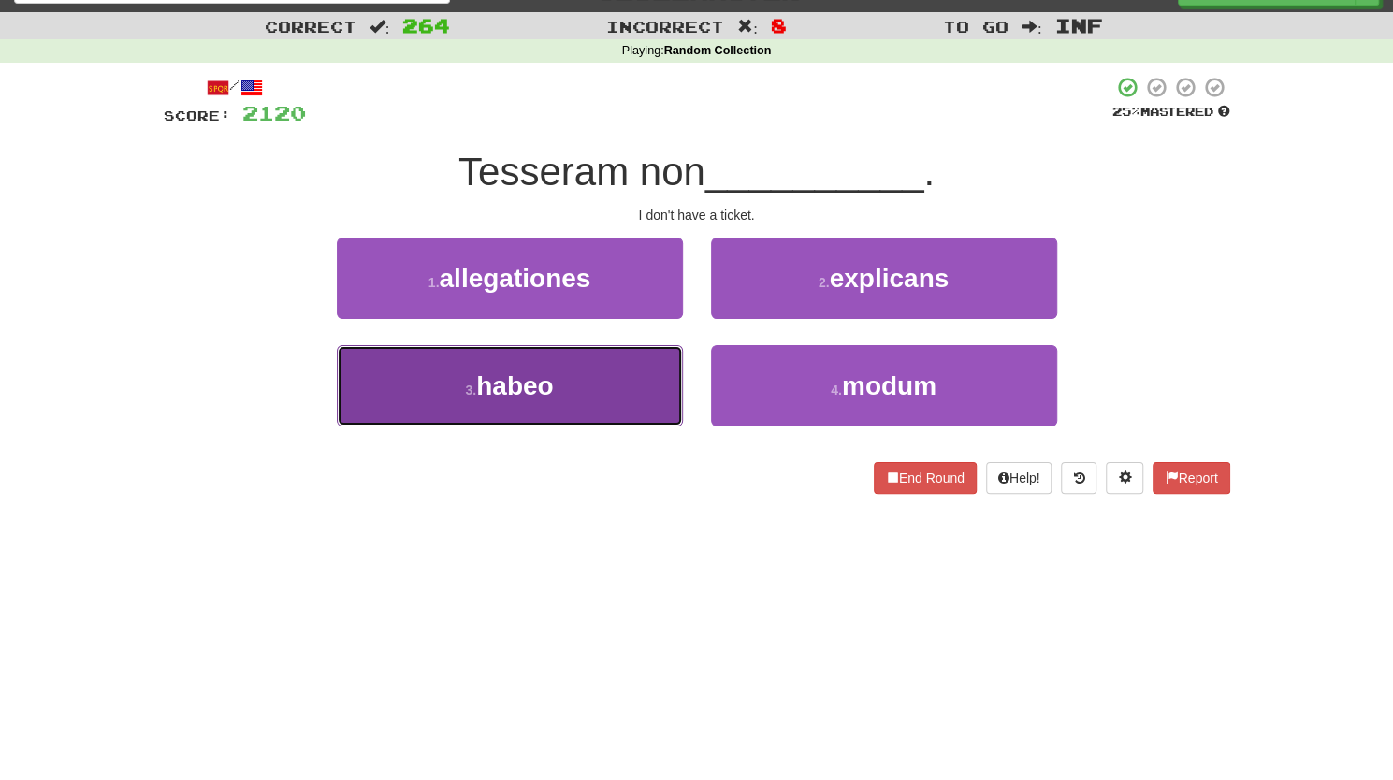
click at [643, 395] on button "3 . habeo" at bounding box center [510, 385] width 346 height 81
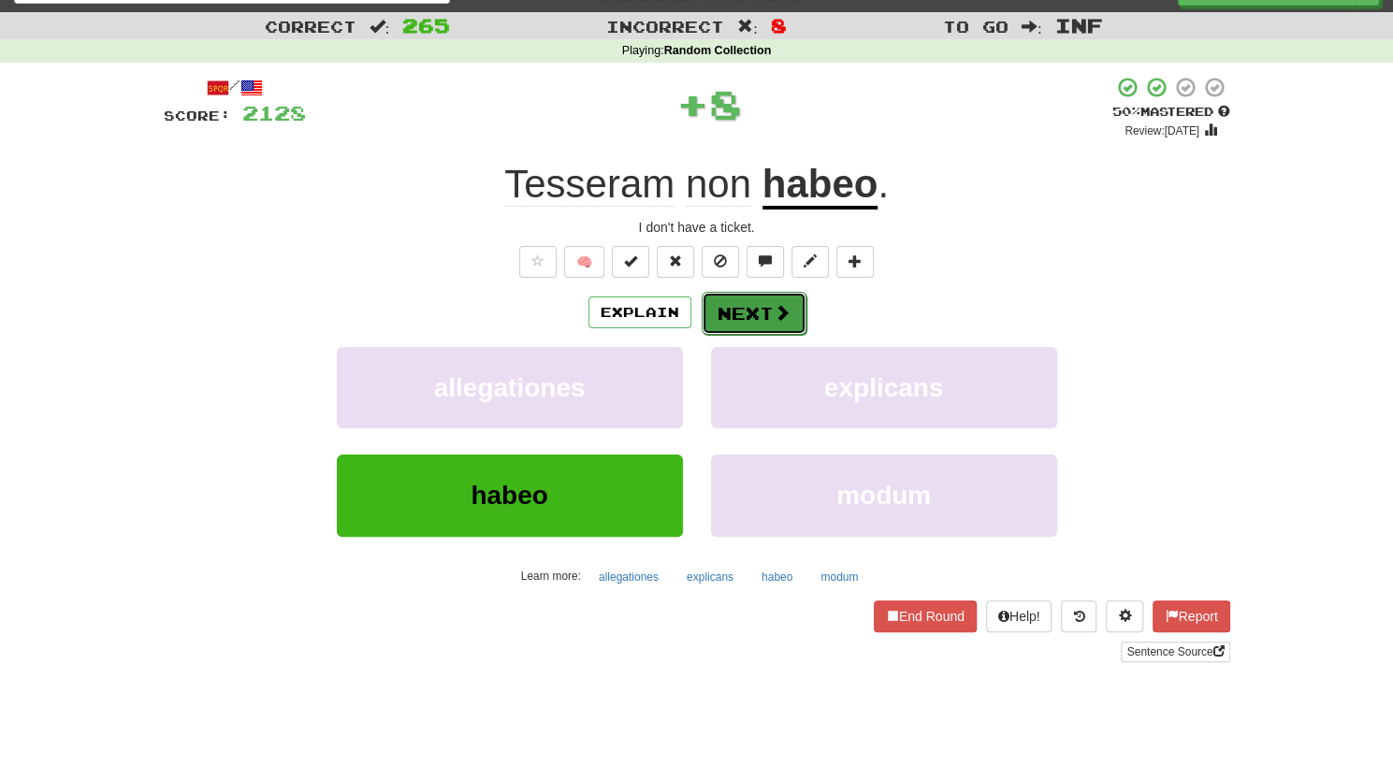
click at [763, 313] on button "Next" at bounding box center [753, 313] width 105 height 43
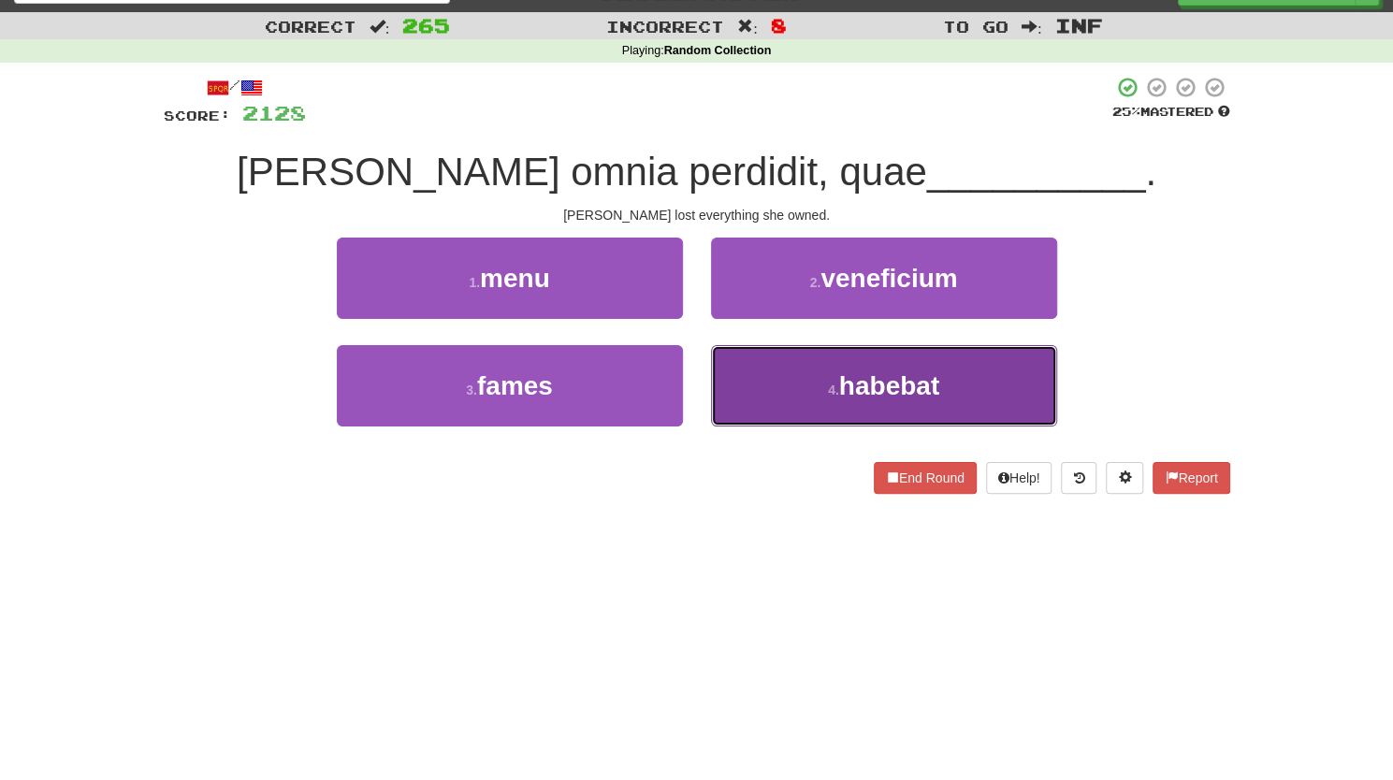
click at [767, 384] on button "4 . habebat" at bounding box center [884, 385] width 346 height 81
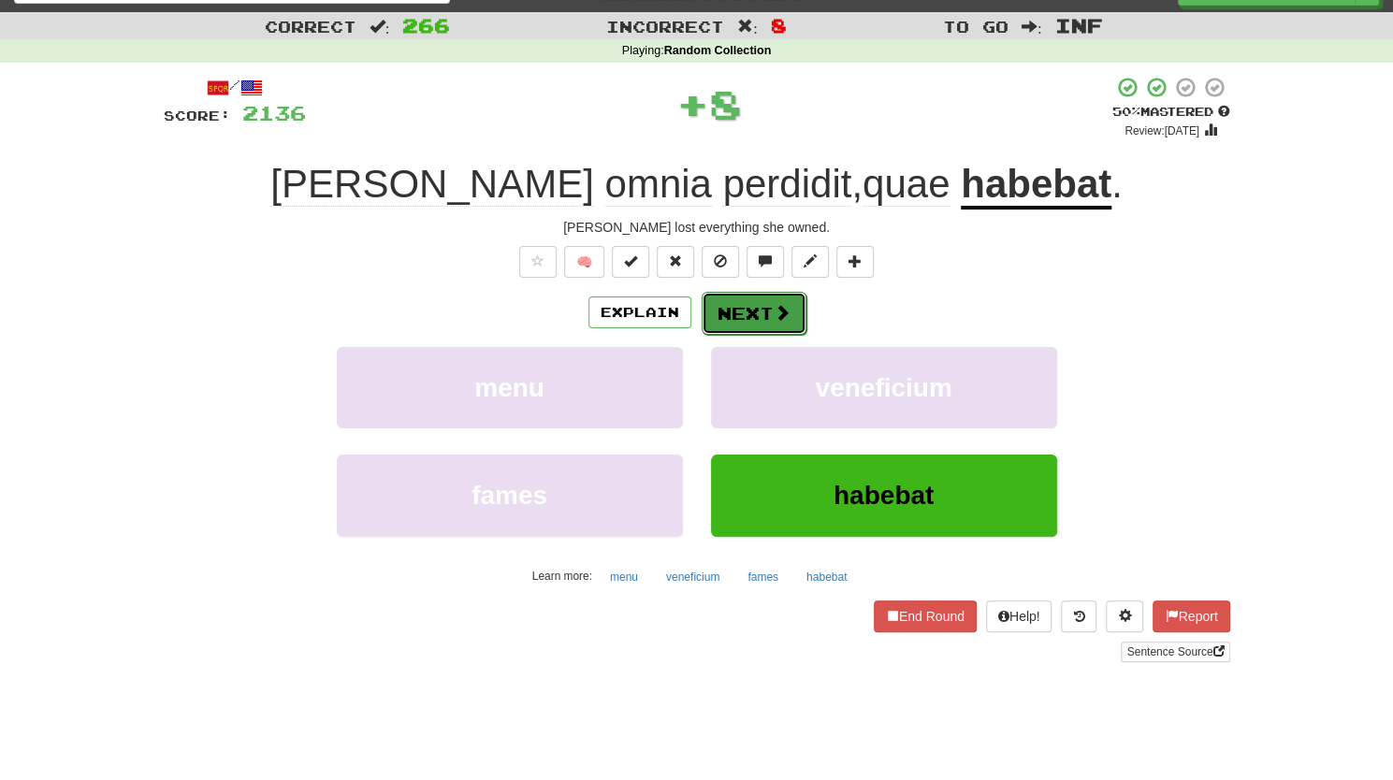
click at [741, 312] on button "Next" at bounding box center [753, 313] width 105 height 43
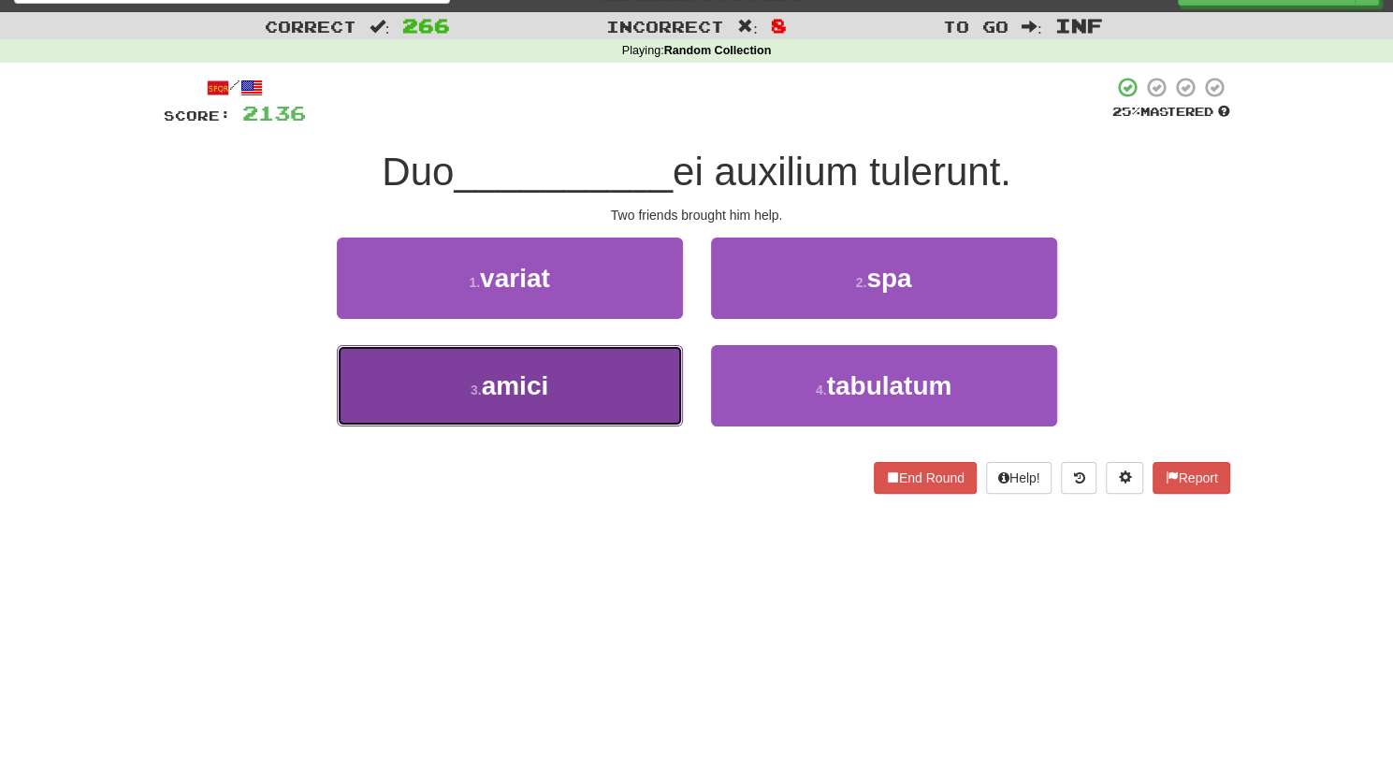
click at [542, 400] on button "3 . amici" at bounding box center [510, 385] width 346 height 81
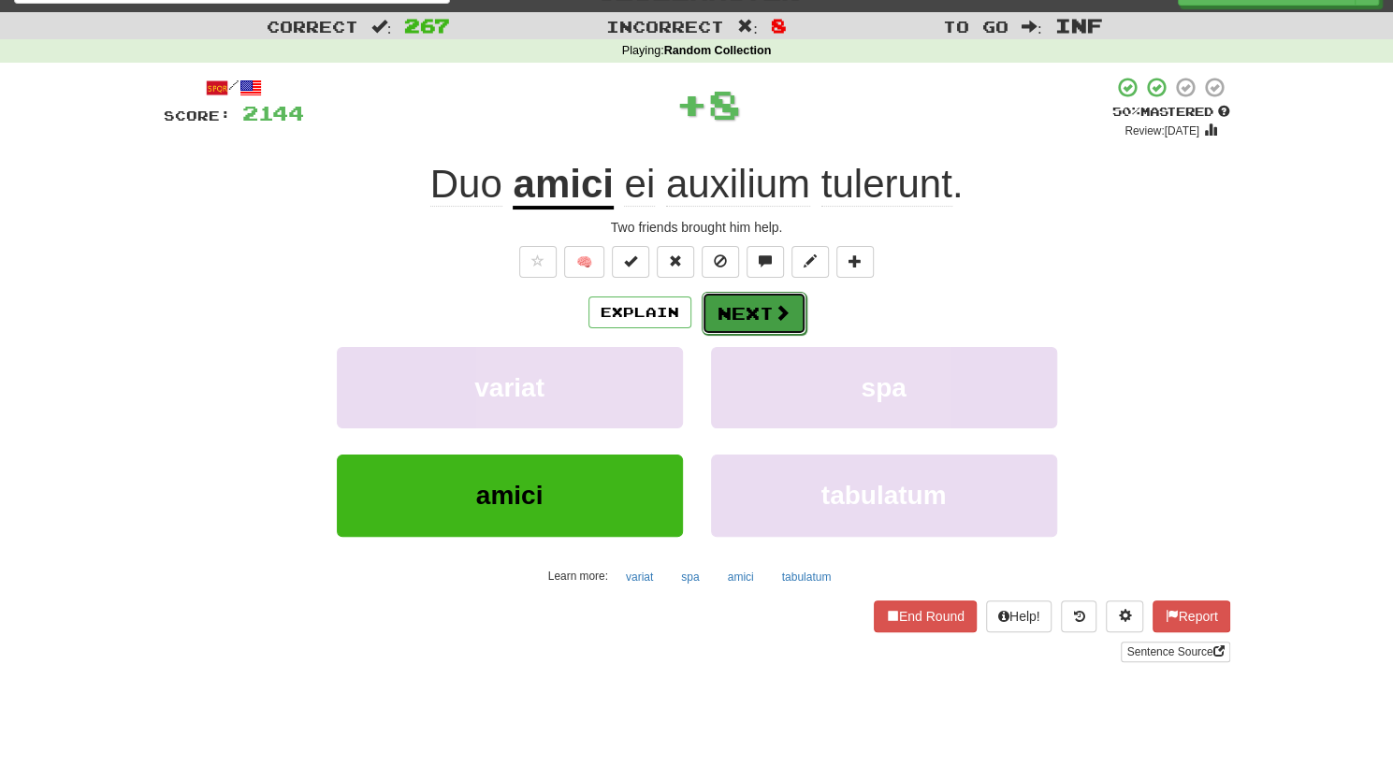
click at [735, 320] on button "Next" at bounding box center [753, 313] width 105 height 43
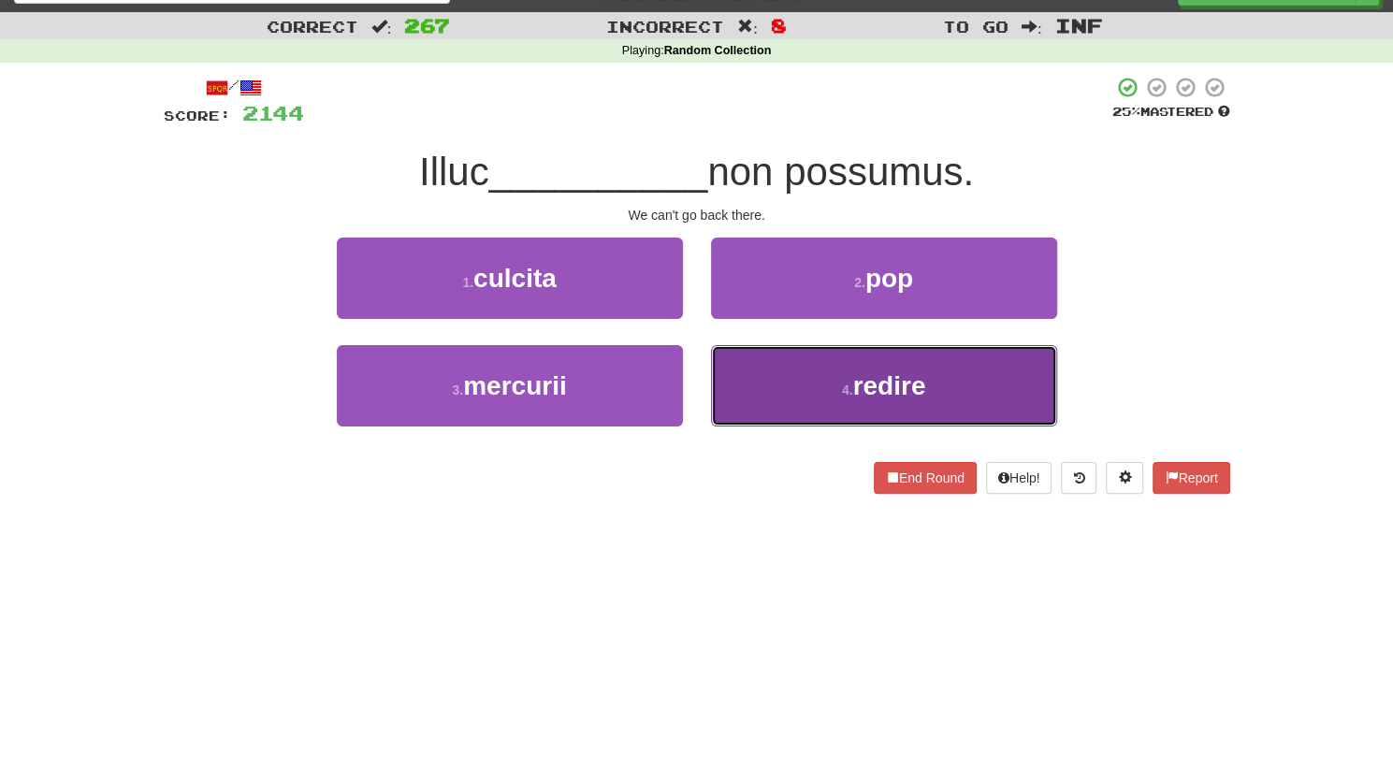
click at [811, 383] on button "4 . redire" at bounding box center [884, 385] width 346 height 81
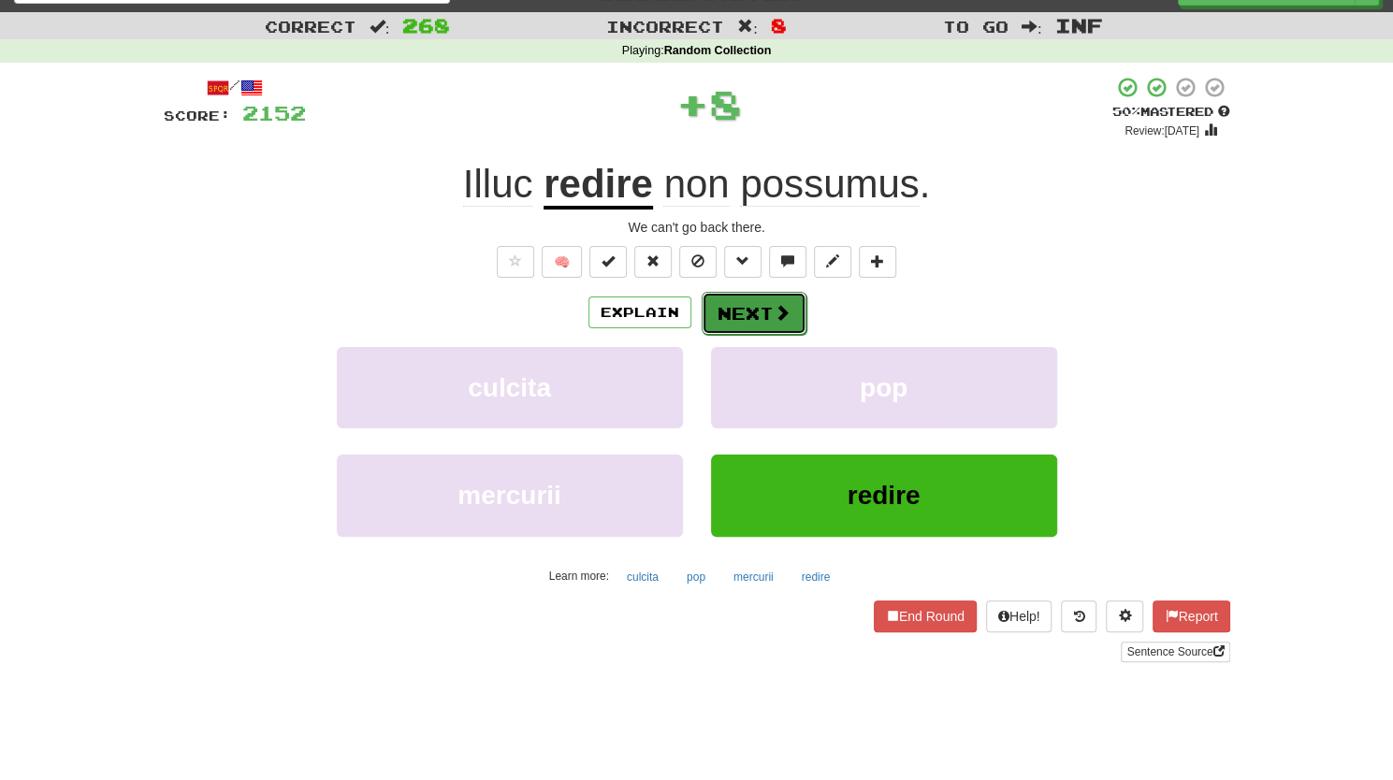
click at [721, 302] on button "Next" at bounding box center [753, 313] width 105 height 43
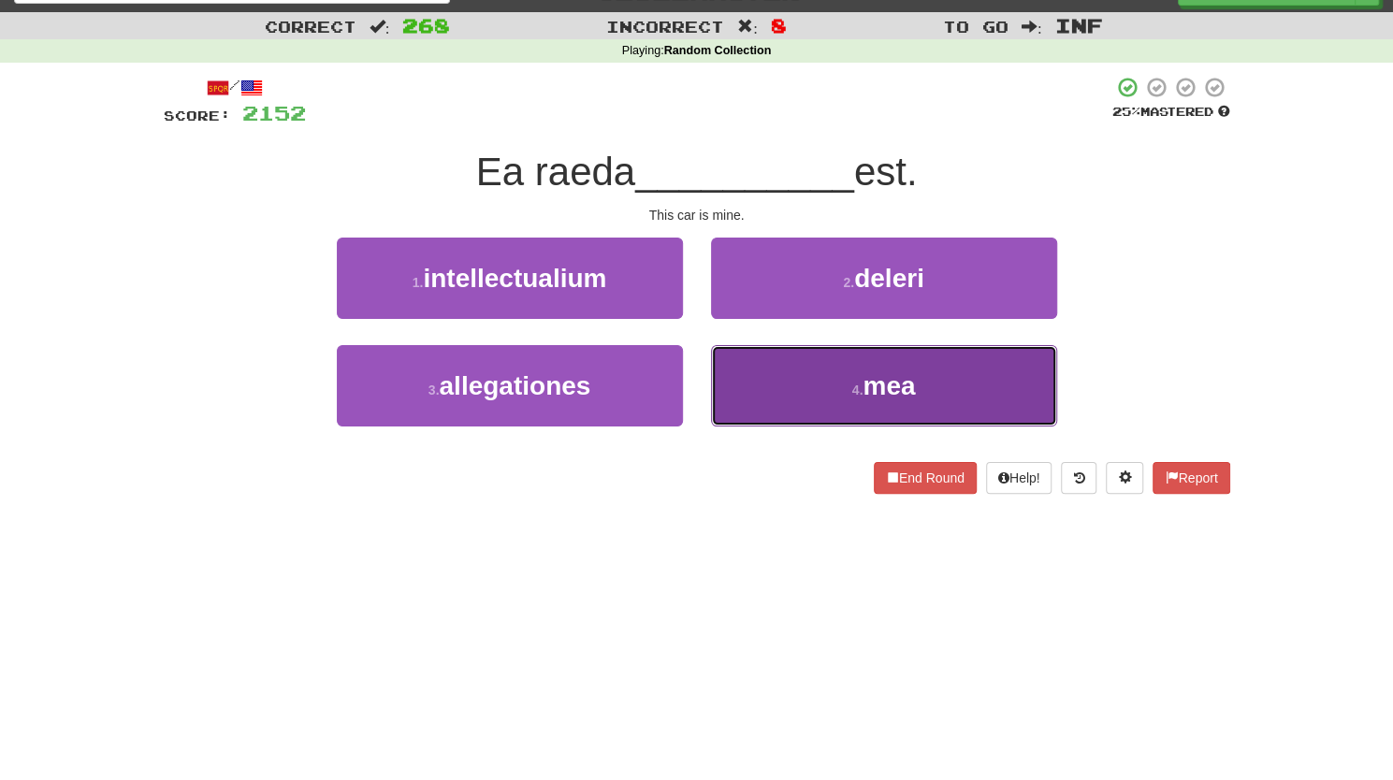
click at [767, 390] on button "4 . mea" at bounding box center [884, 385] width 346 height 81
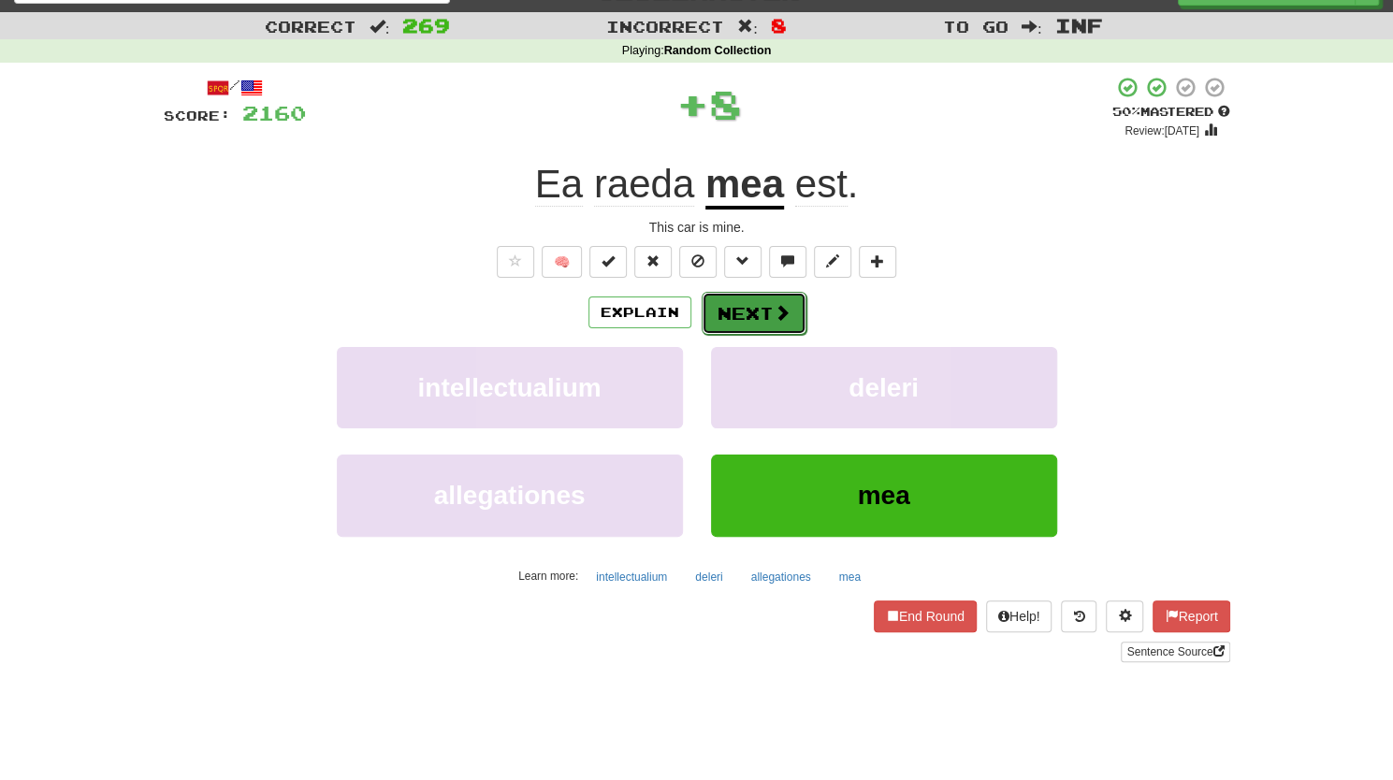
click at [743, 310] on button "Next" at bounding box center [753, 313] width 105 height 43
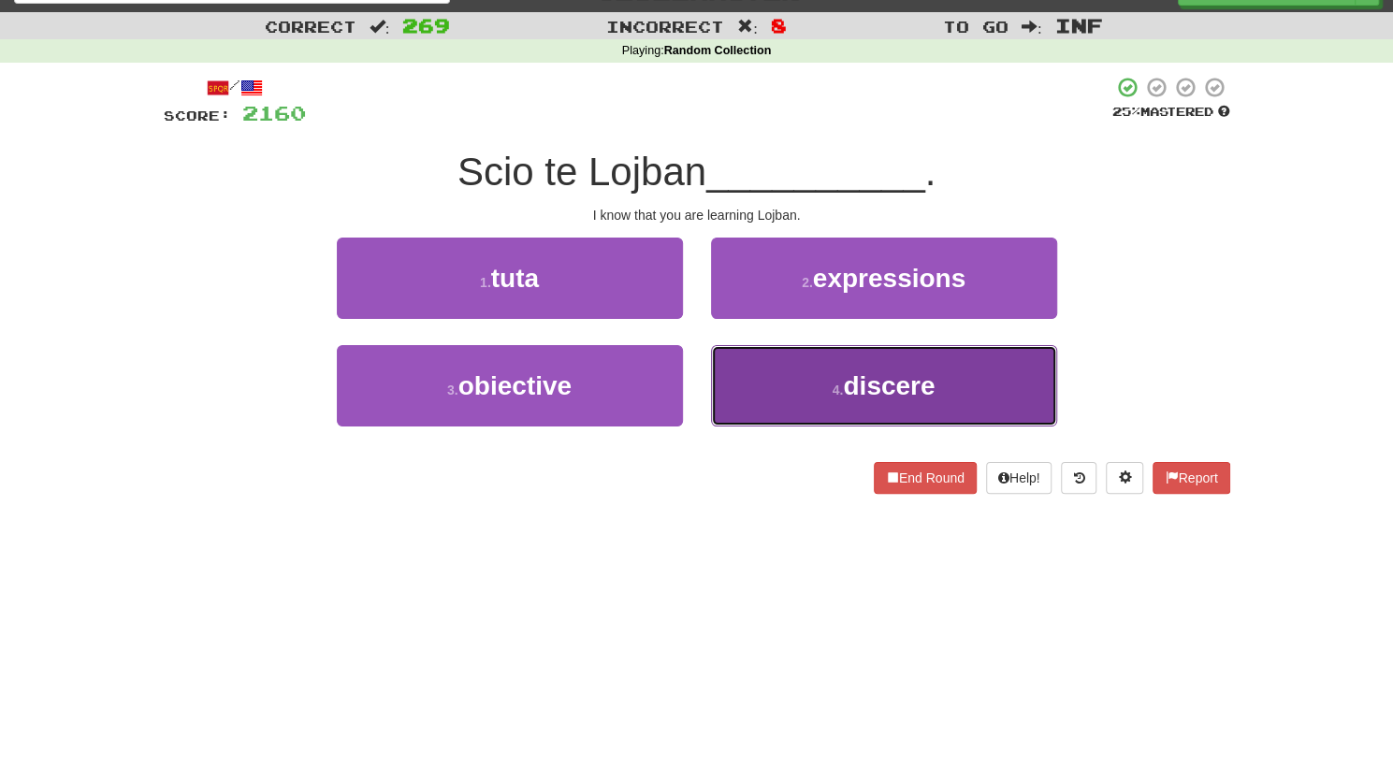
click at [754, 389] on button "4 . discere" at bounding box center [884, 385] width 346 height 81
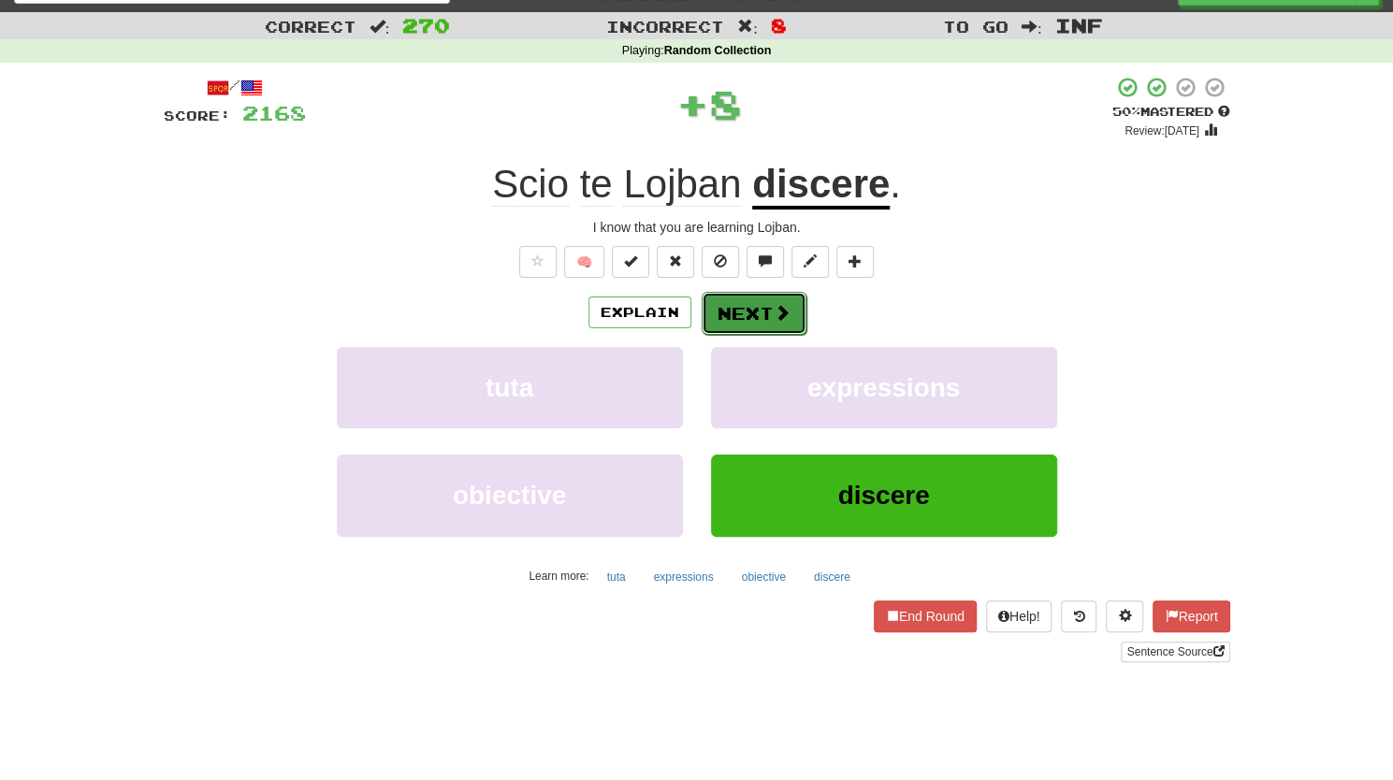
click at [743, 318] on button "Next" at bounding box center [753, 313] width 105 height 43
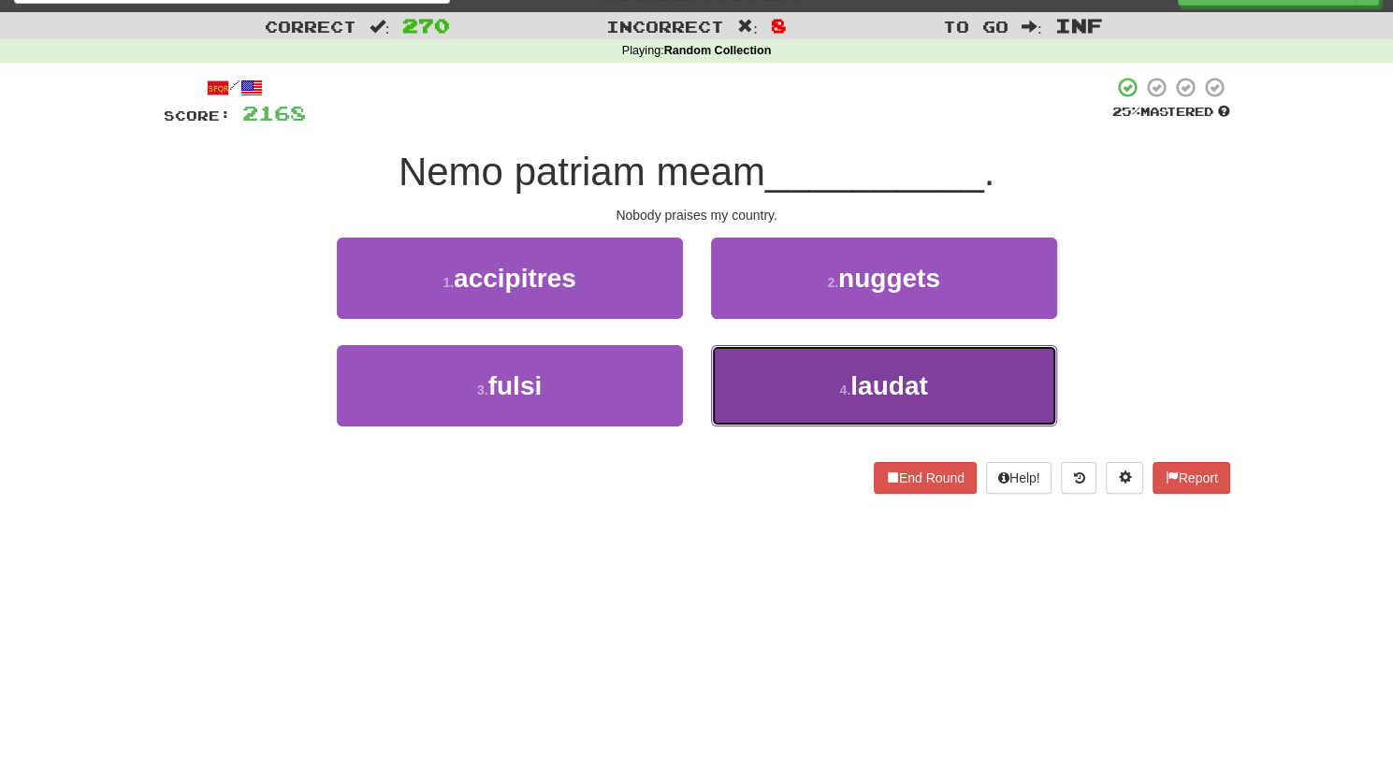
click at [765, 394] on button "4 . laudat" at bounding box center [884, 385] width 346 height 81
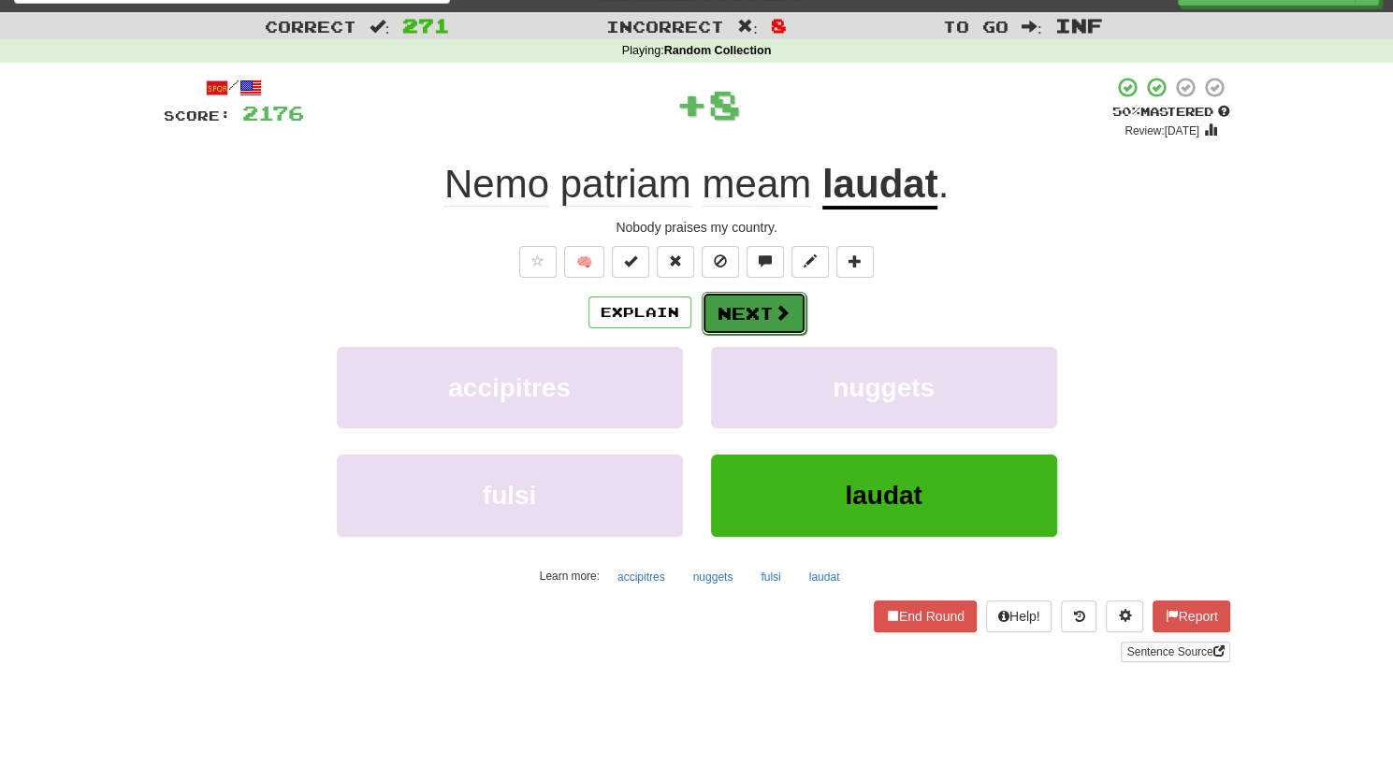
click at [743, 307] on button "Next" at bounding box center [753, 313] width 105 height 43
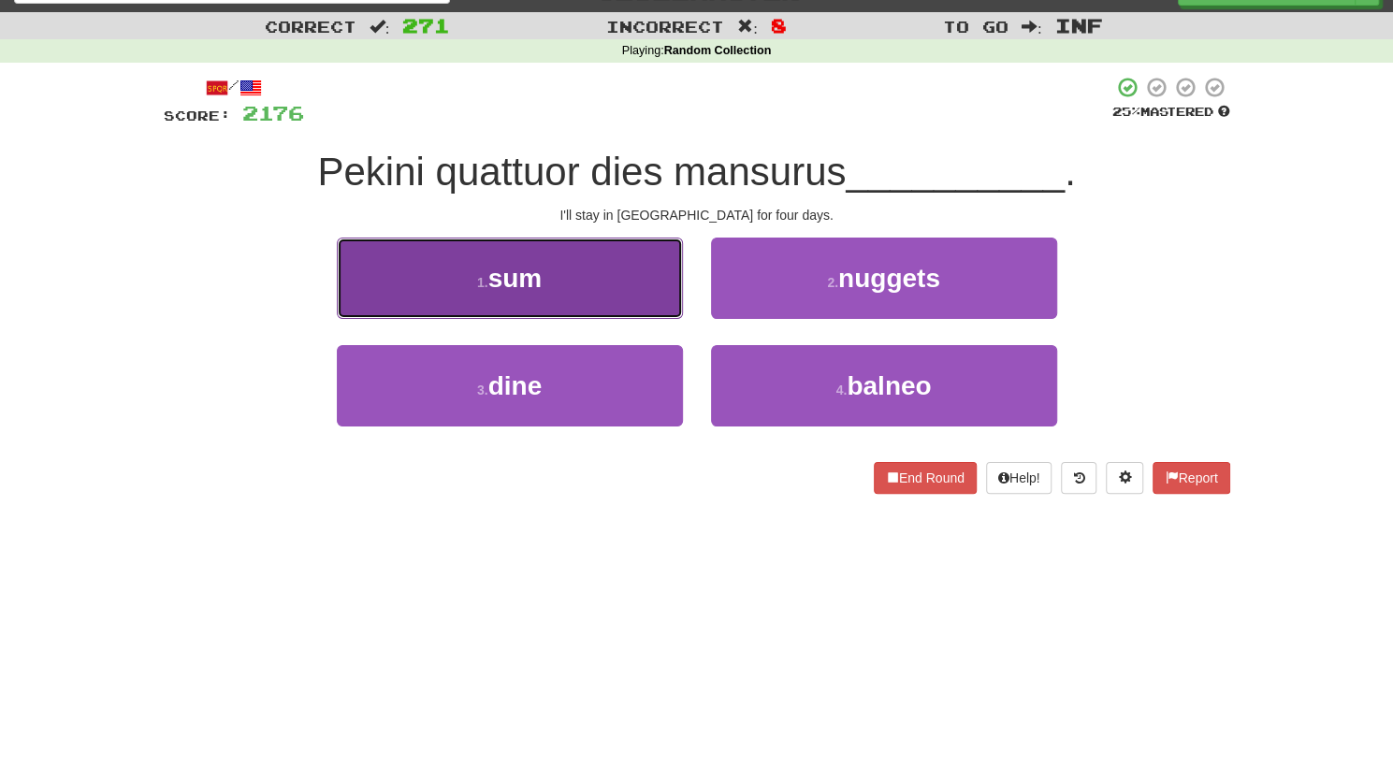
click at [587, 304] on button "1 . sum" at bounding box center [510, 278] width 346 height 81
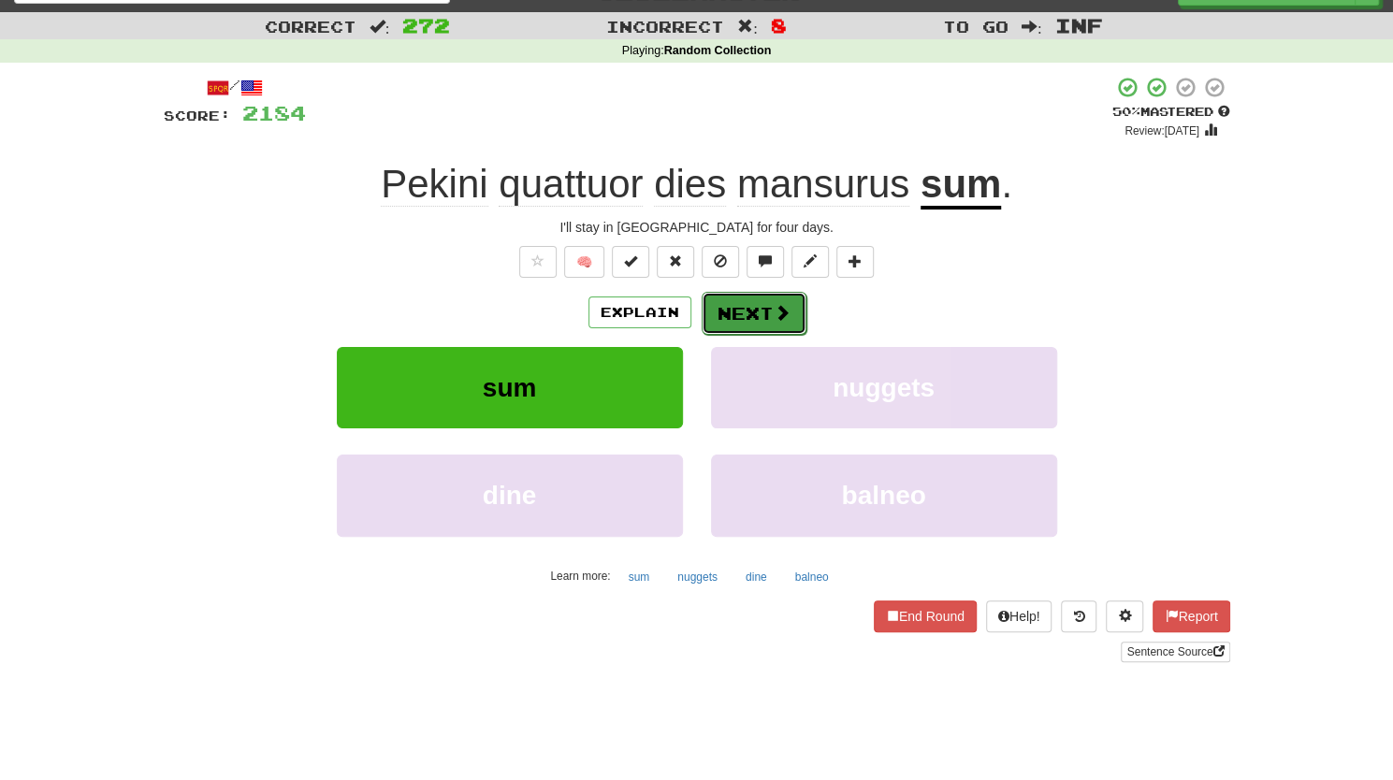
click at [770, 311] on button "Next" at bounding box center [753, 313] width 105 height 43
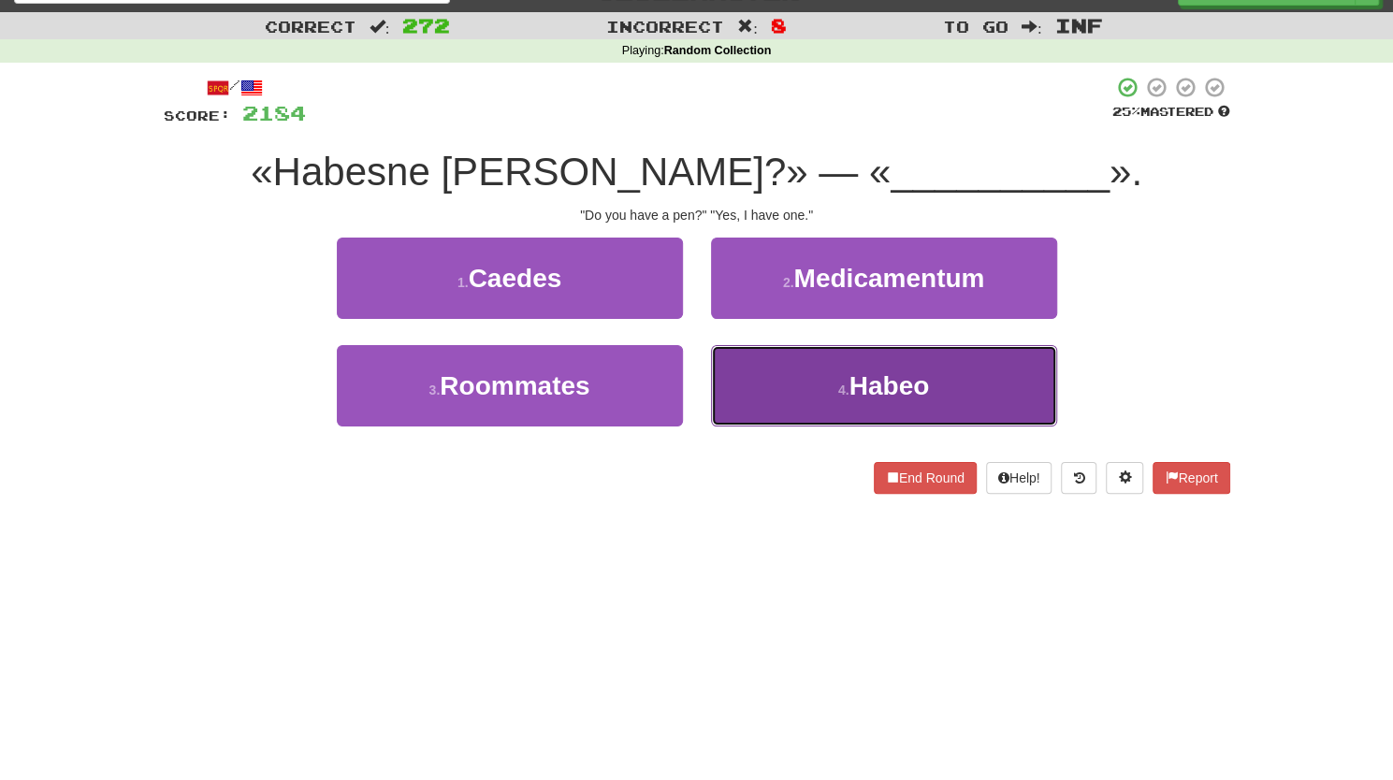
click at [796, 387] on button "4 . [GEOGRAPHIC_DATA]" at bounding box center [884, 385] width 346 height 81
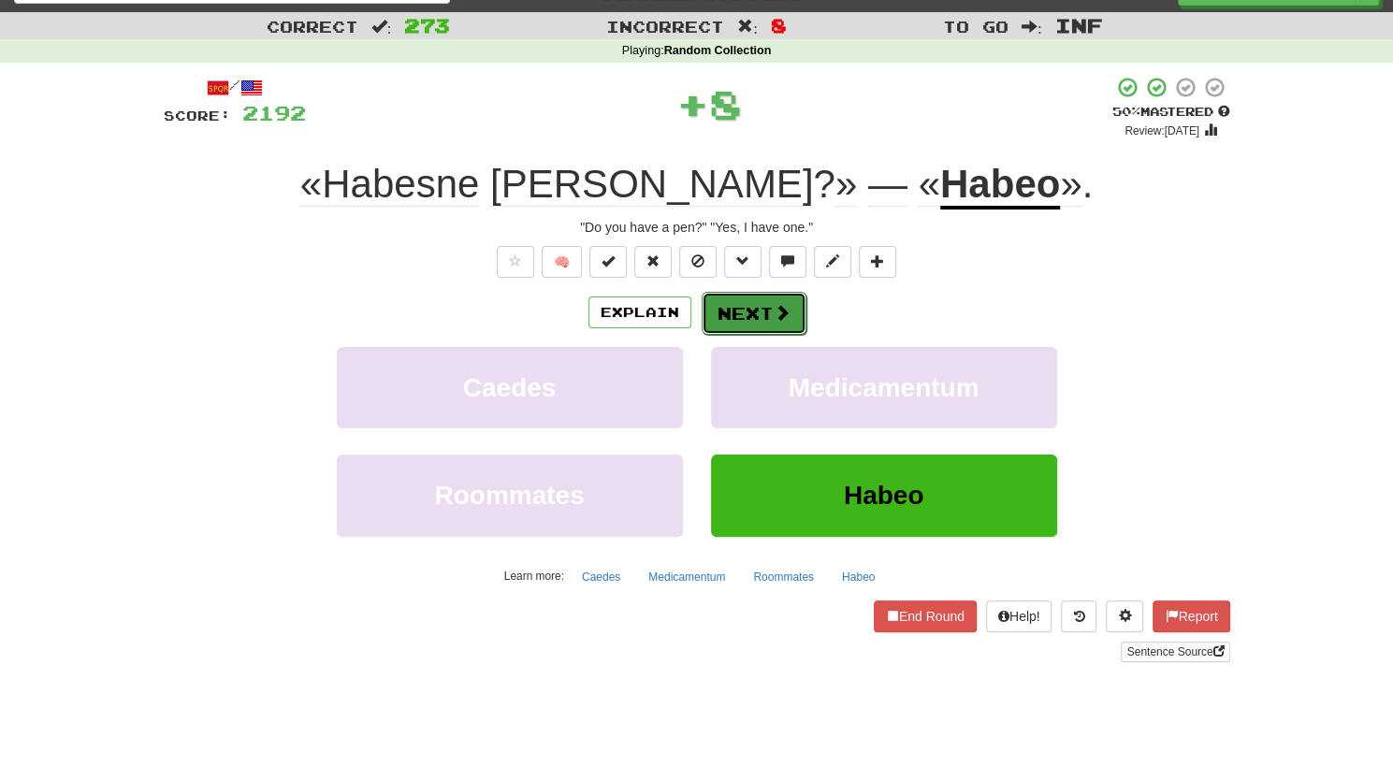
click at [763, 301] on button "Next" at bounding box center [753, 313] width 105 height 43
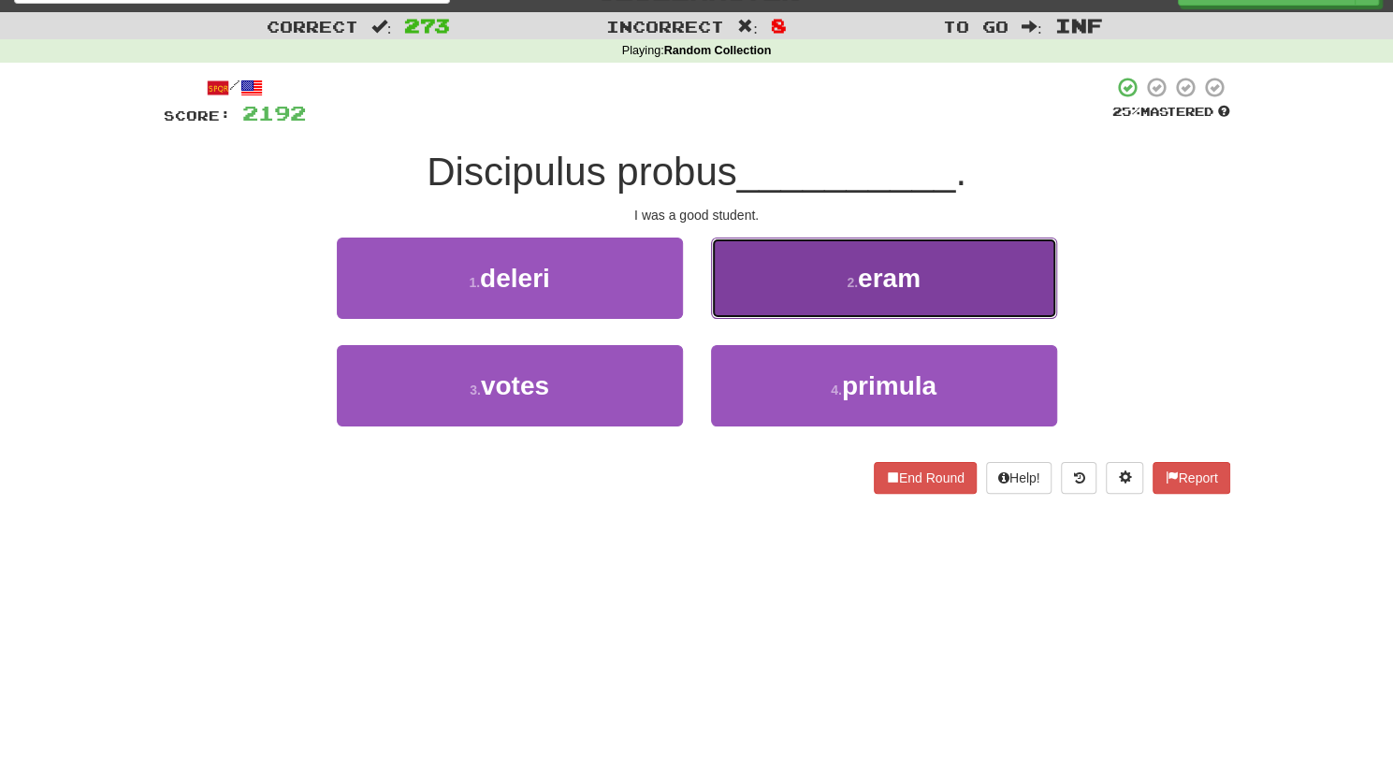
click at [787, 292] on button "2 . eram" at bounding box center [884, 278] width 346 height 81
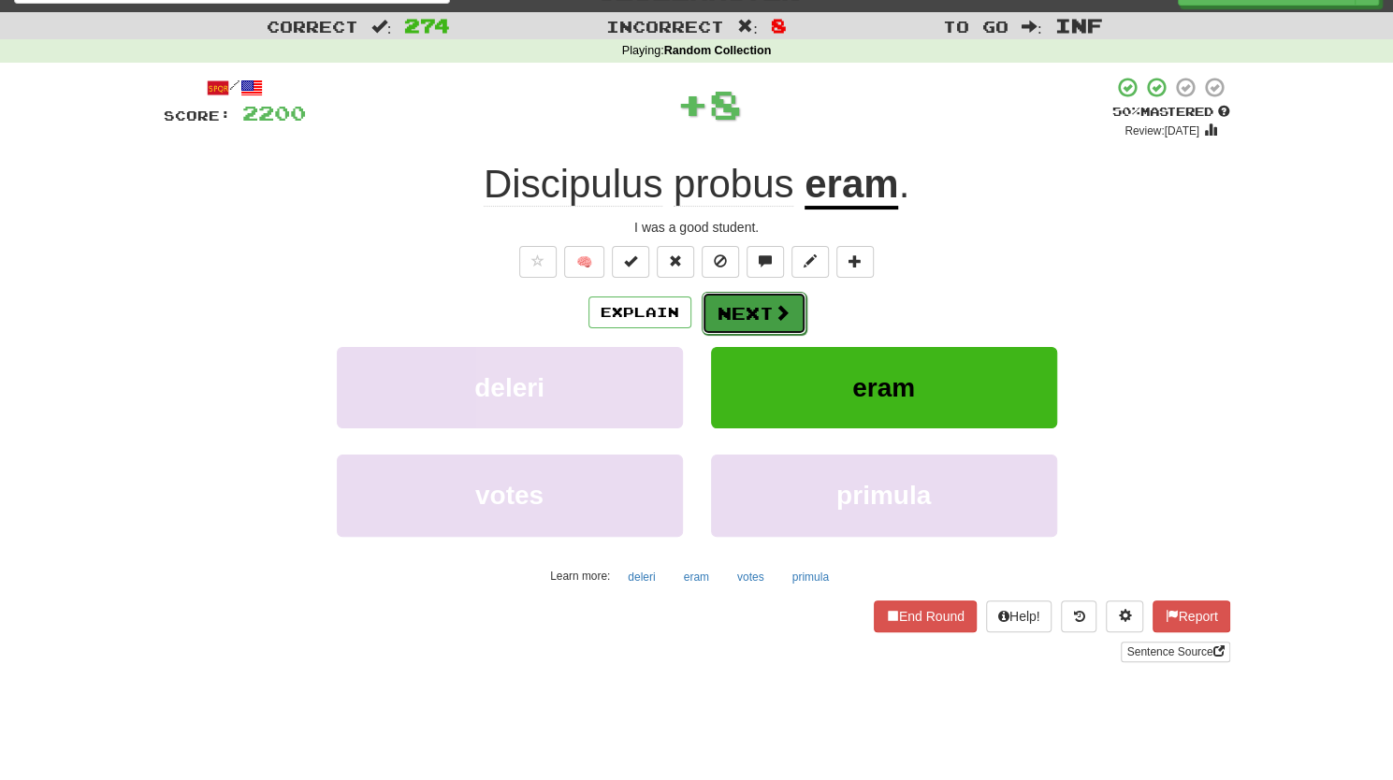
click at [739, 311] on button "Next" at bounding box center [753, 313] width 105 height 43
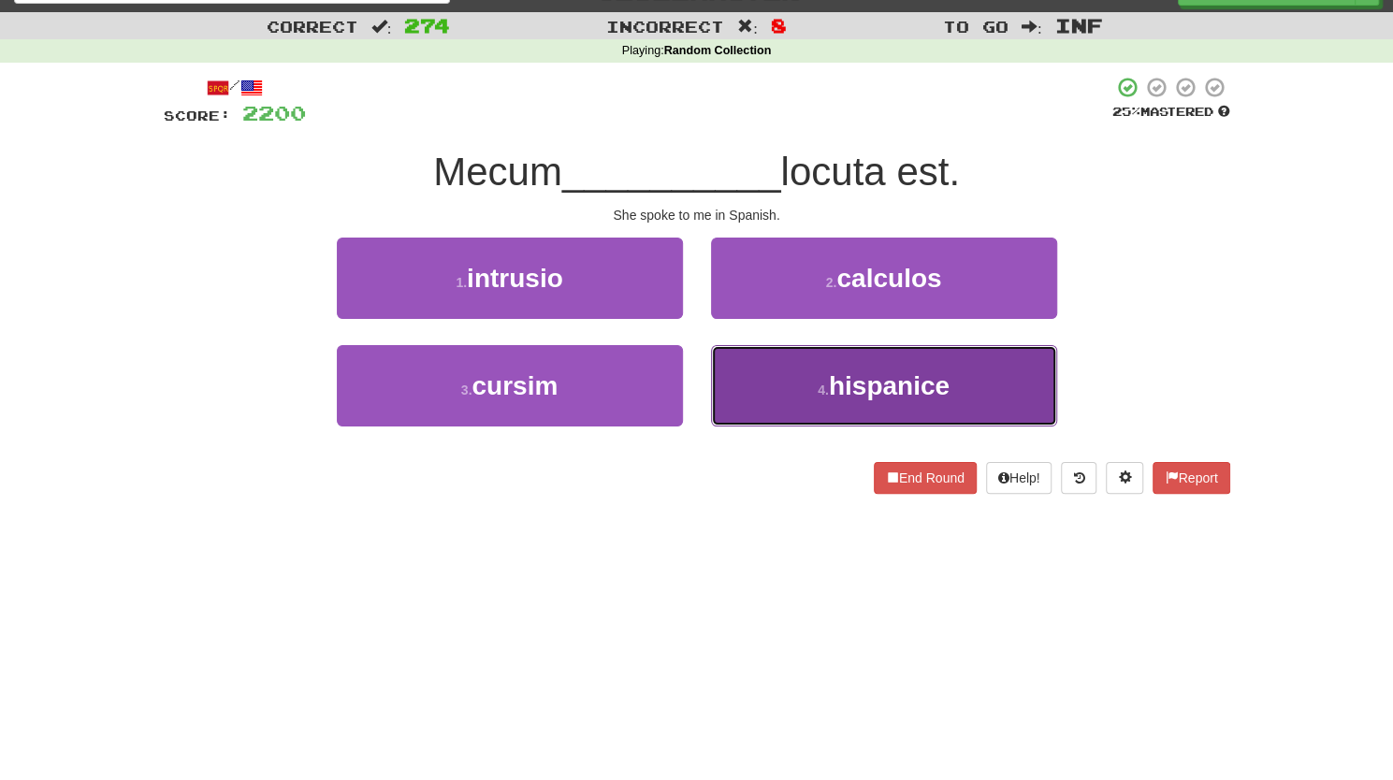
click at [787, 392] on button "4 . hispanice" at bounding box center [884, 385] width 346 height 81
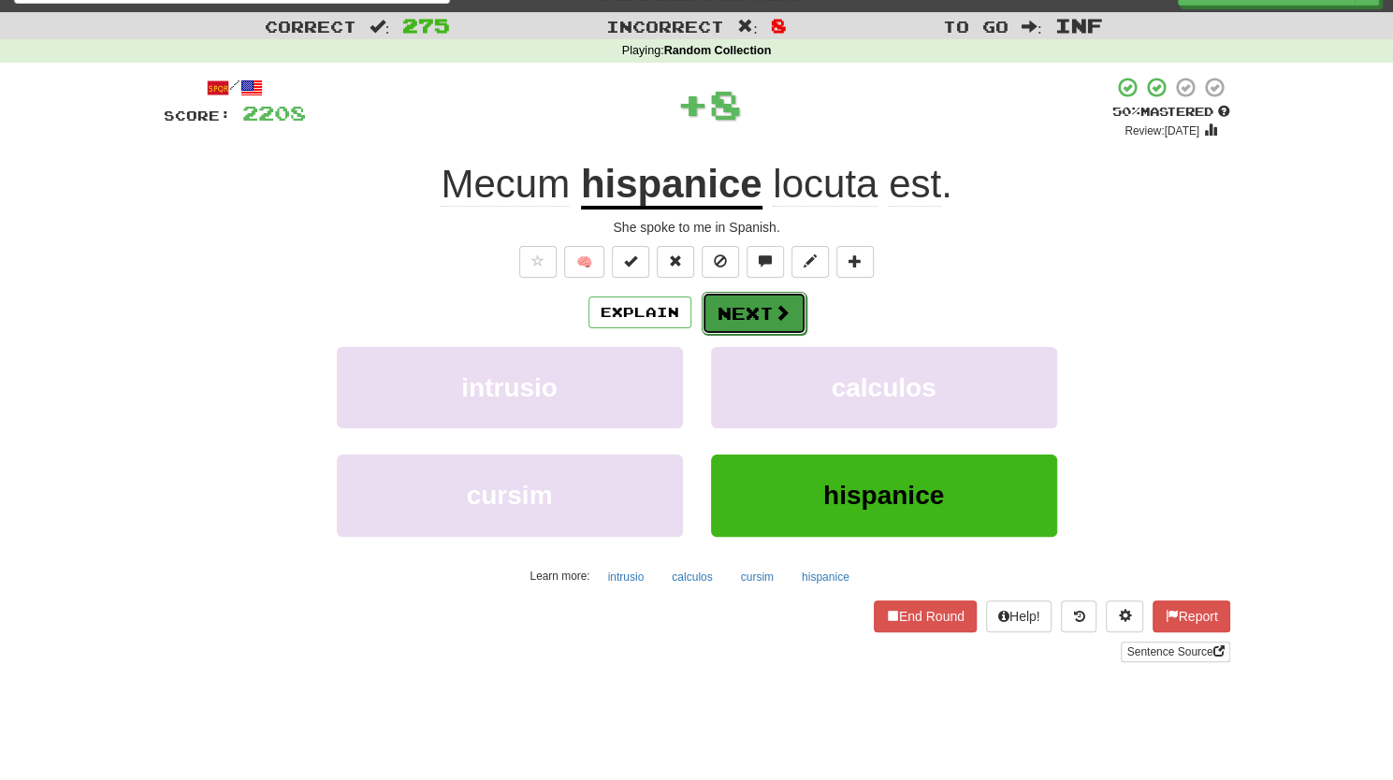
click at [739, 311] on button "Next" at bounding box center [753, 313] width 105 height 43
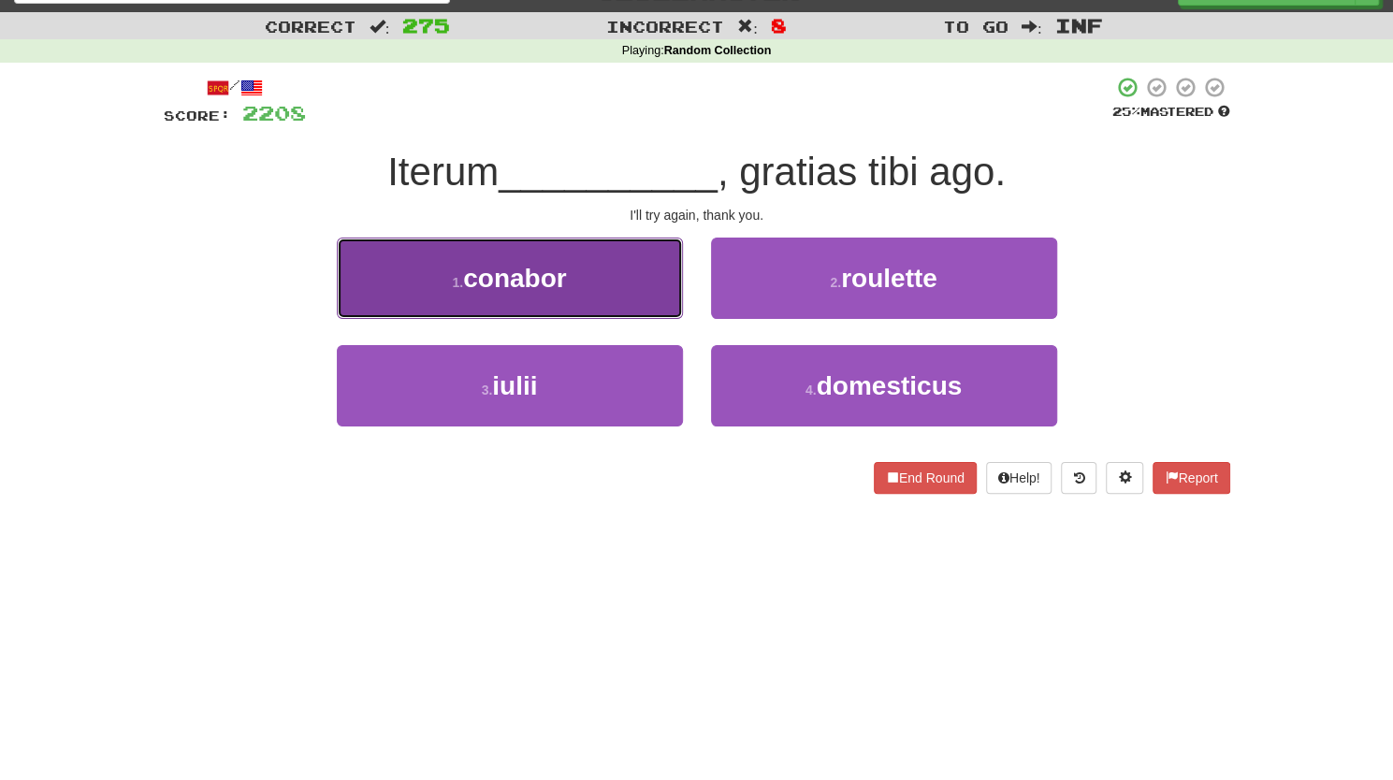
click at [628, 298] on button "1 . conabor" at bounding box center [510, 278] width 346 height 81
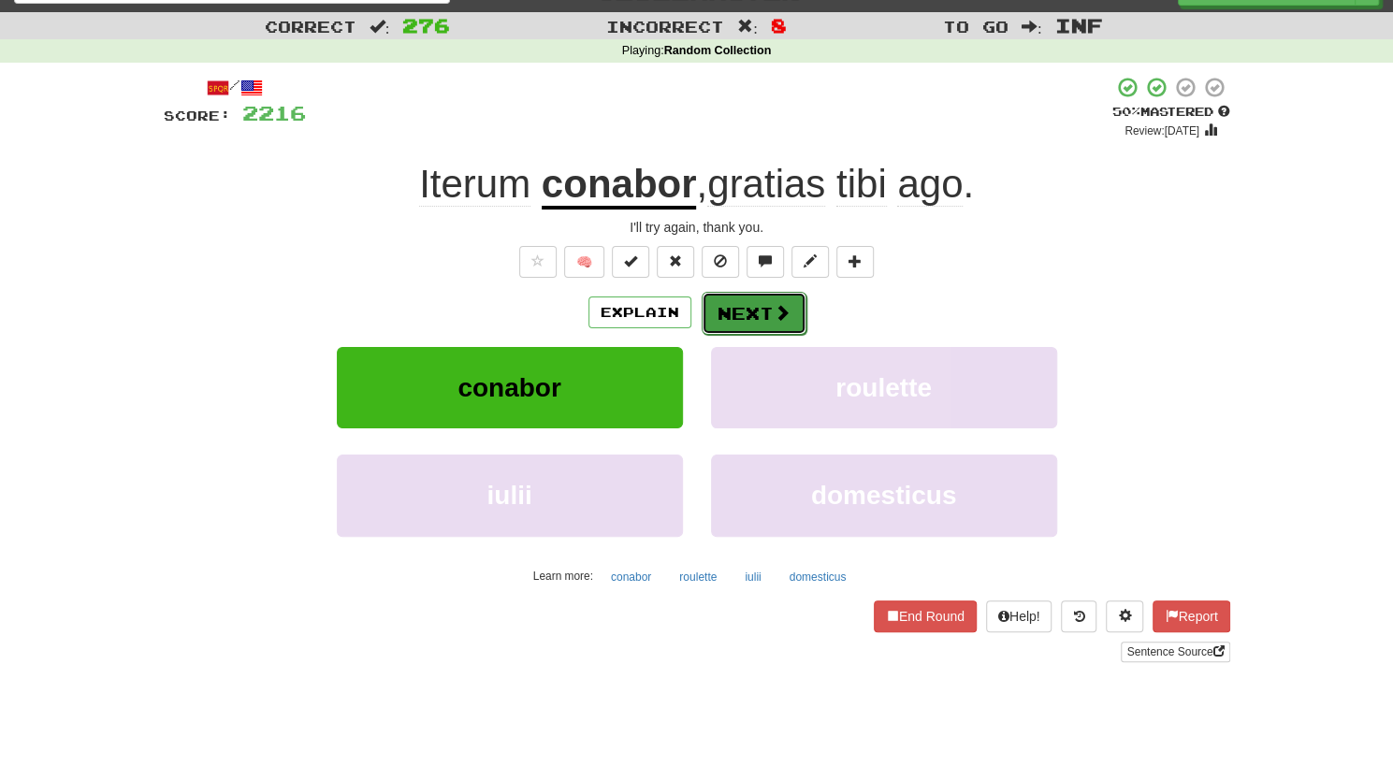
click at [765, 310] on button "Next" at bounding box center [753, 313] width 105 height 43
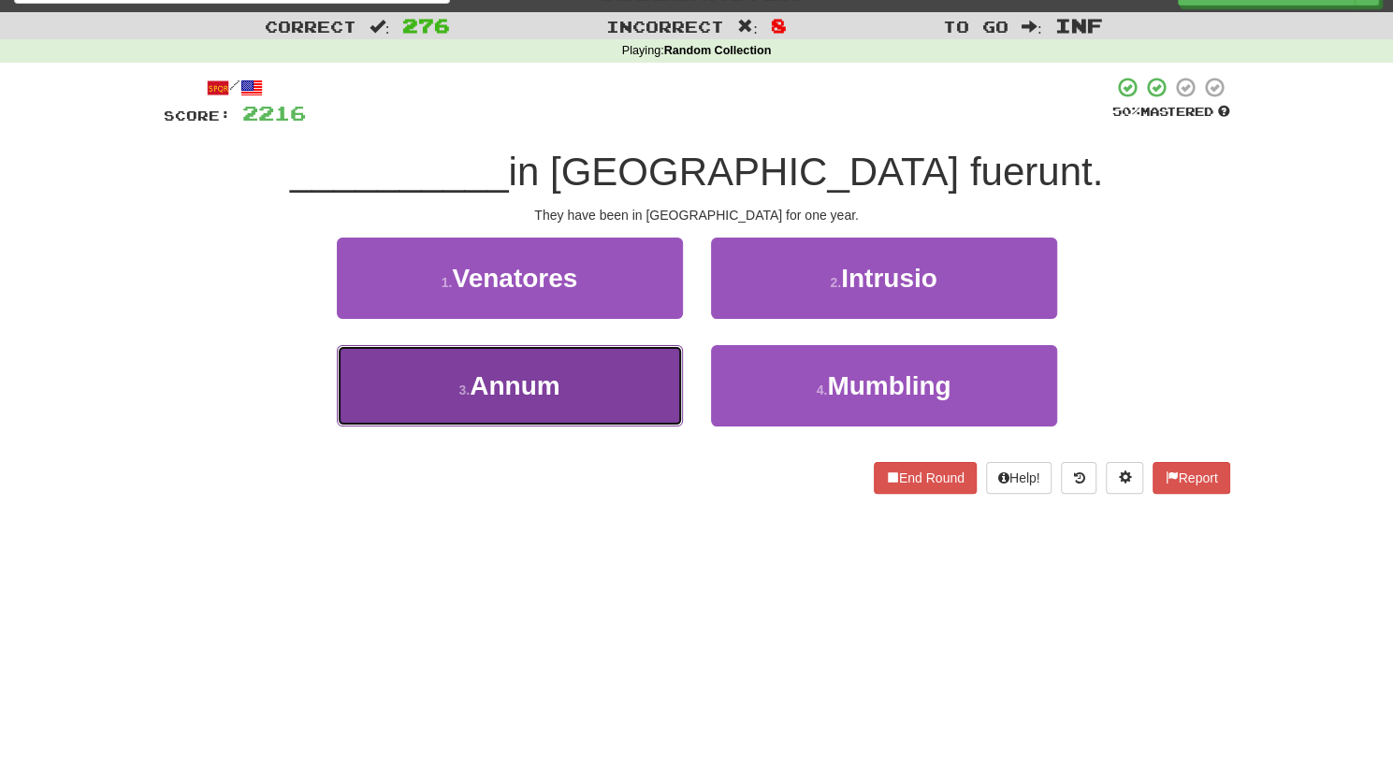
click at [662, 405] on button "3 . Annum" at bounding box center [510, 385] width 346 height 81
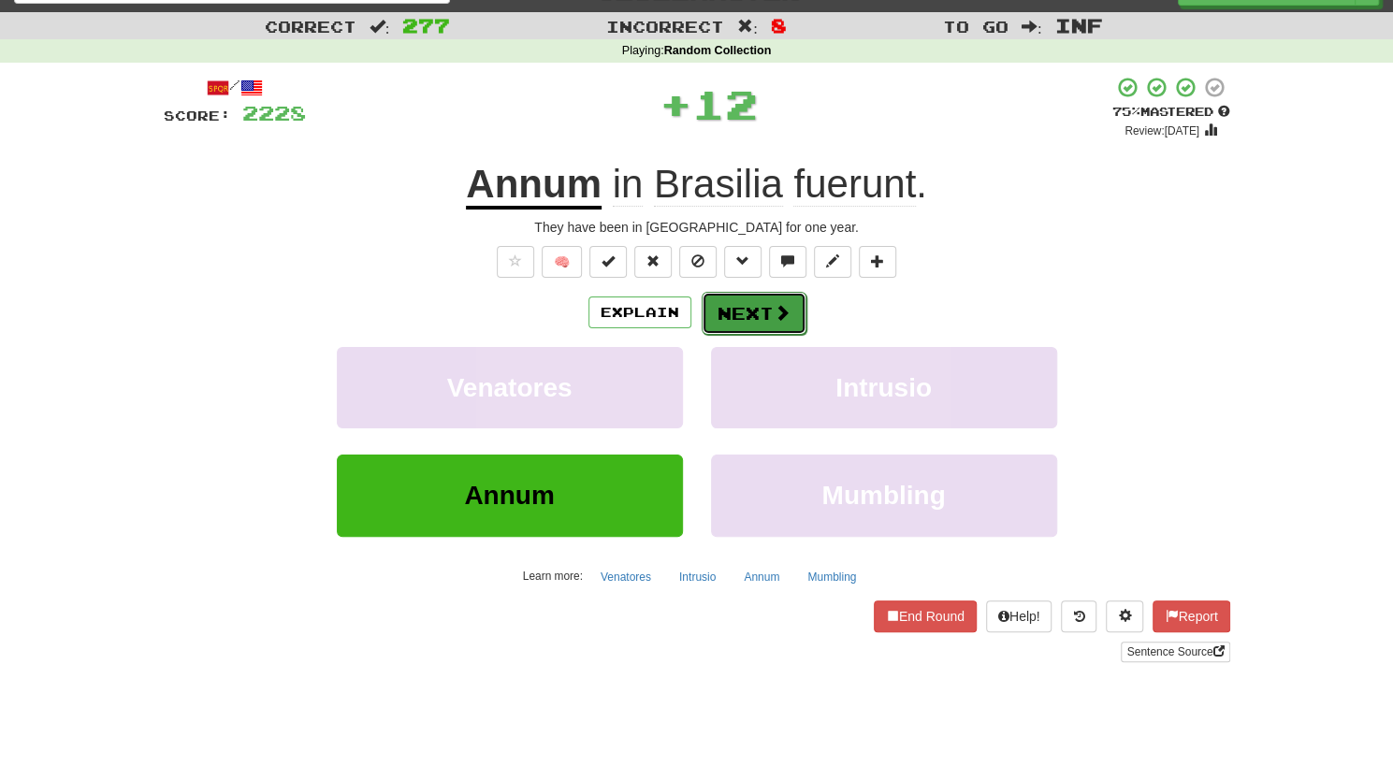
click at [743, 318] on button "Next" at bounding box center [753, 313] width 105 height 43
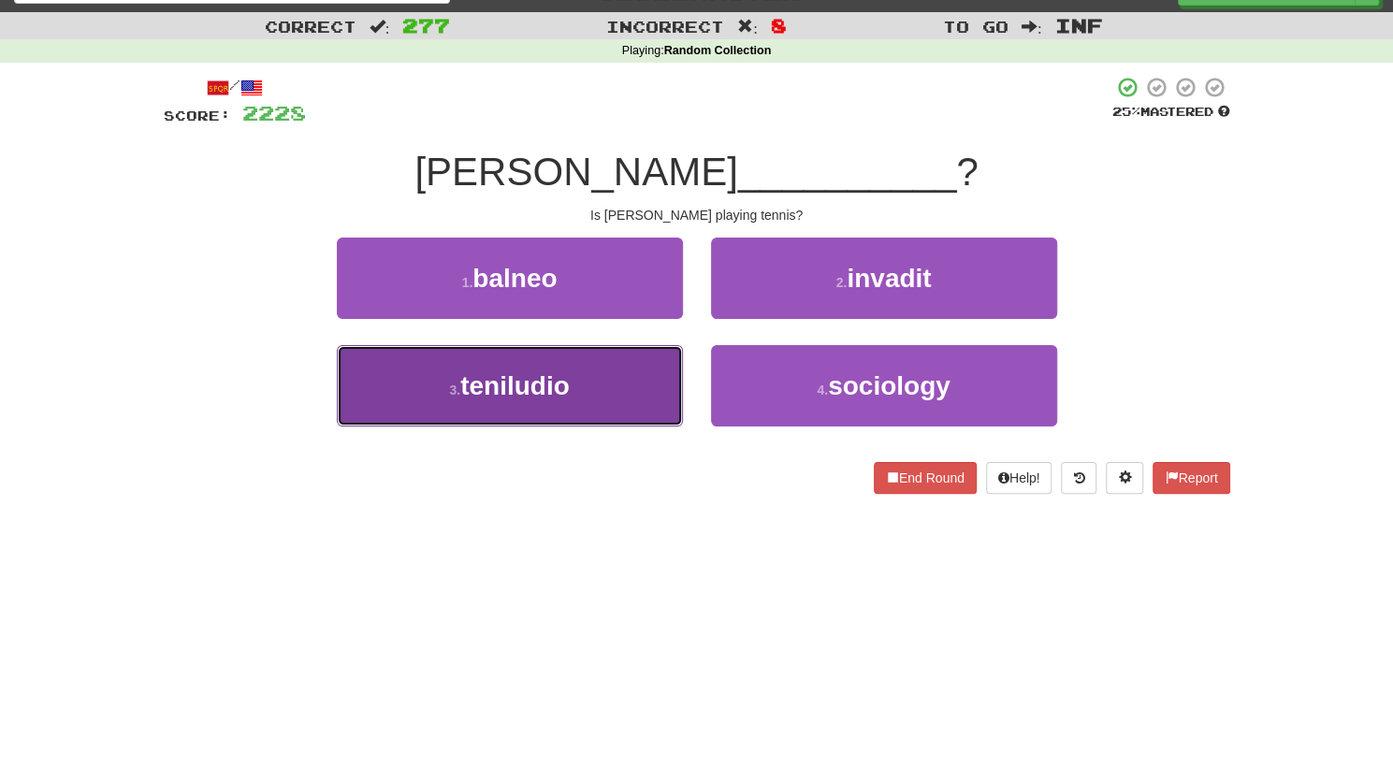
click at [602, 386] on button "3 . teniludio" at bounding box center [510, 385] width 346 height 81
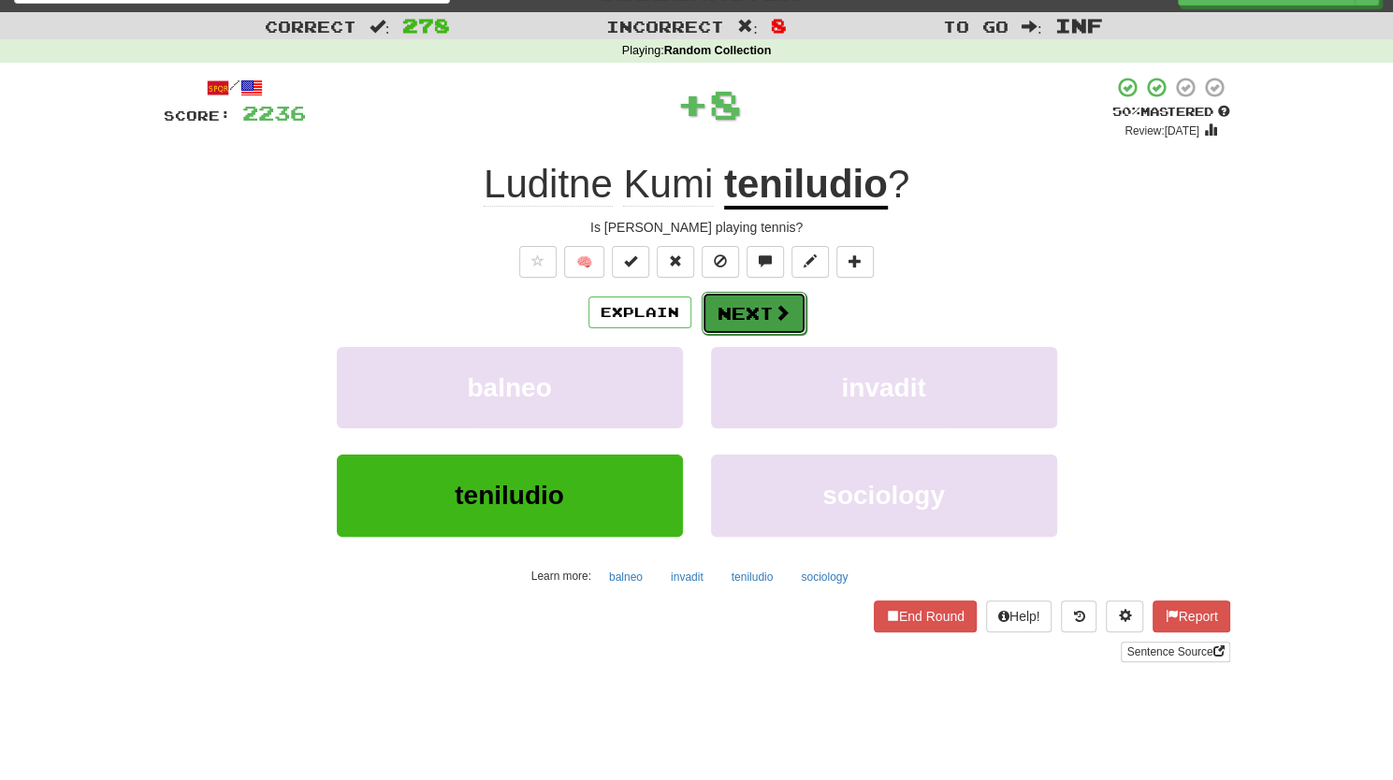
click at [752, 313] on button "Next" at bounding box center [753, 313] width 105 height 43
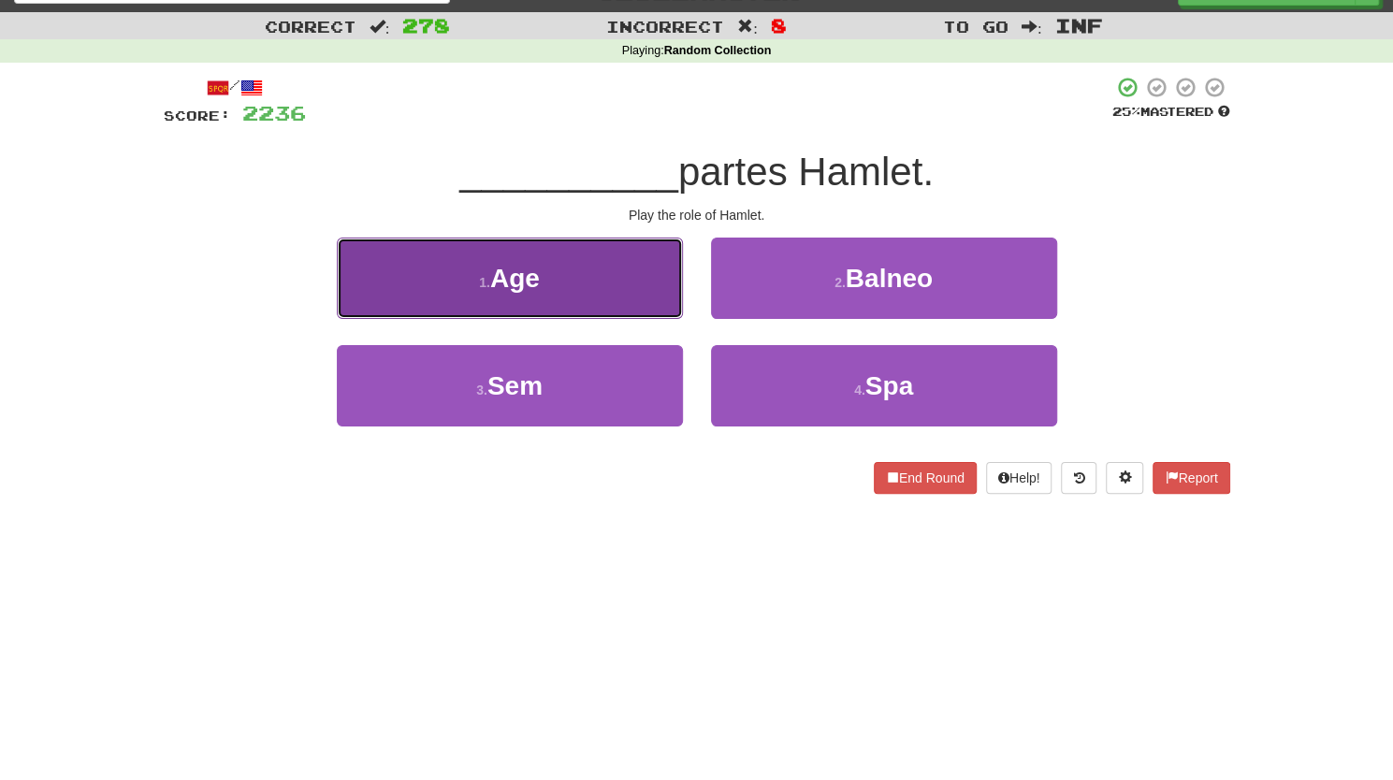
click at [598, 295] on button "1 . Age" at bounding box center [510, 278] width 346 height 81
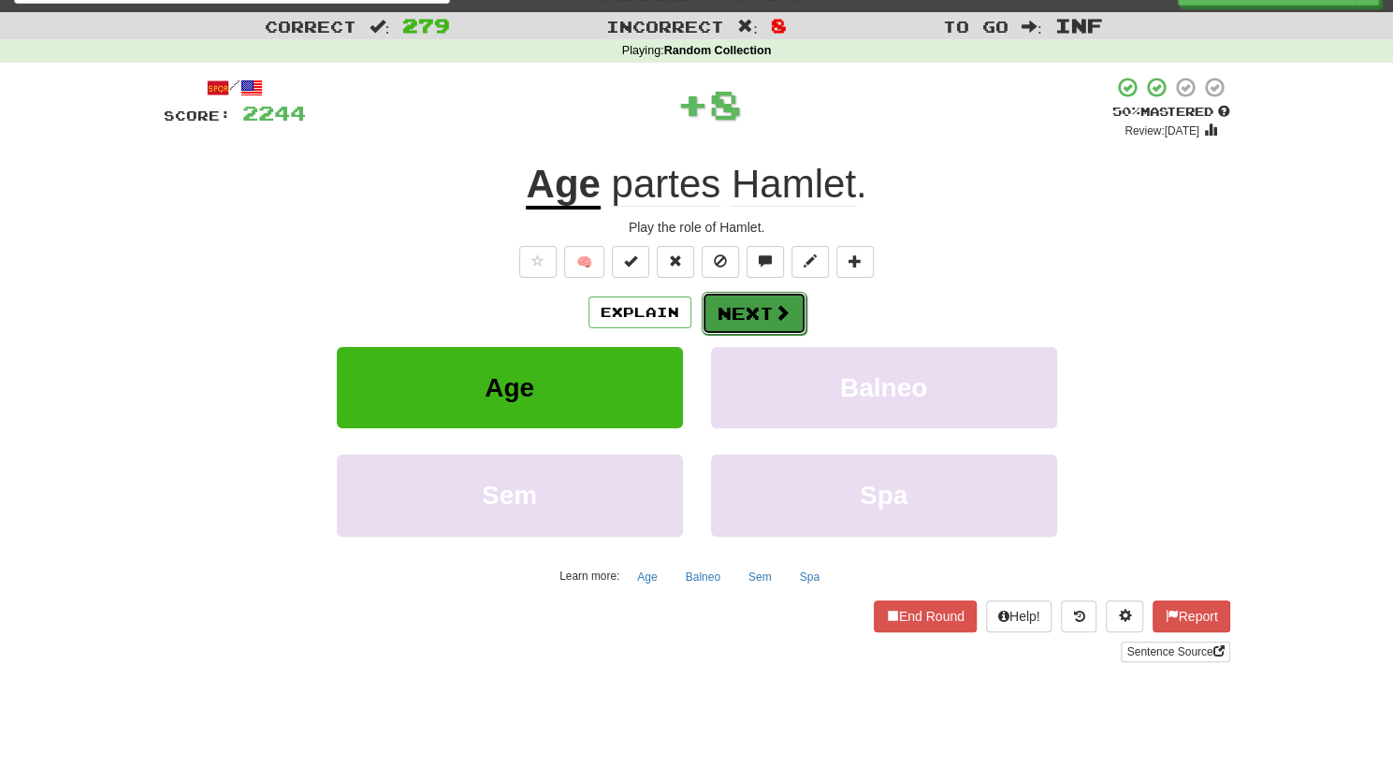
click at [752, 310] on button "Next" at bounding box center [753, 313] width 105 height 43
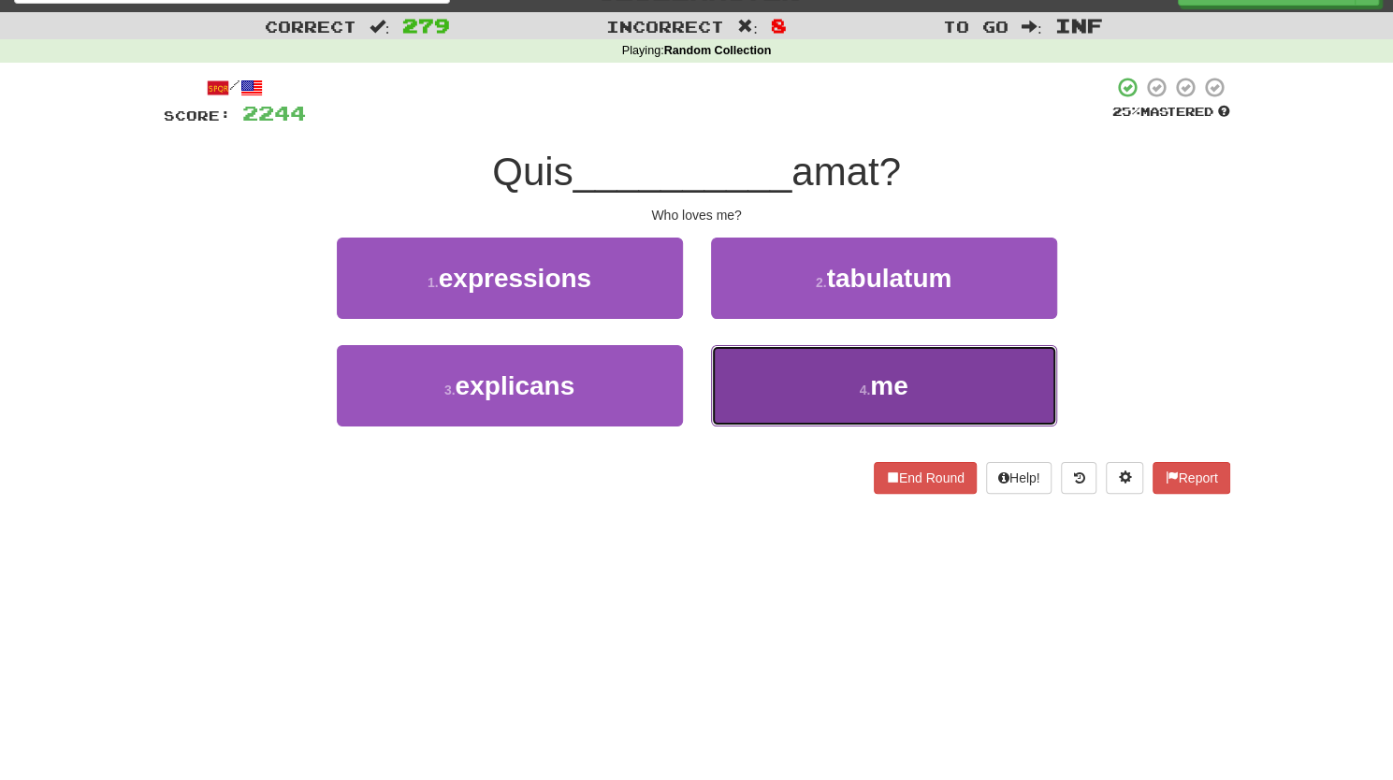
click at [776, 384] on button "4 . me" at bounding box center [884, 385] width 346 height 81
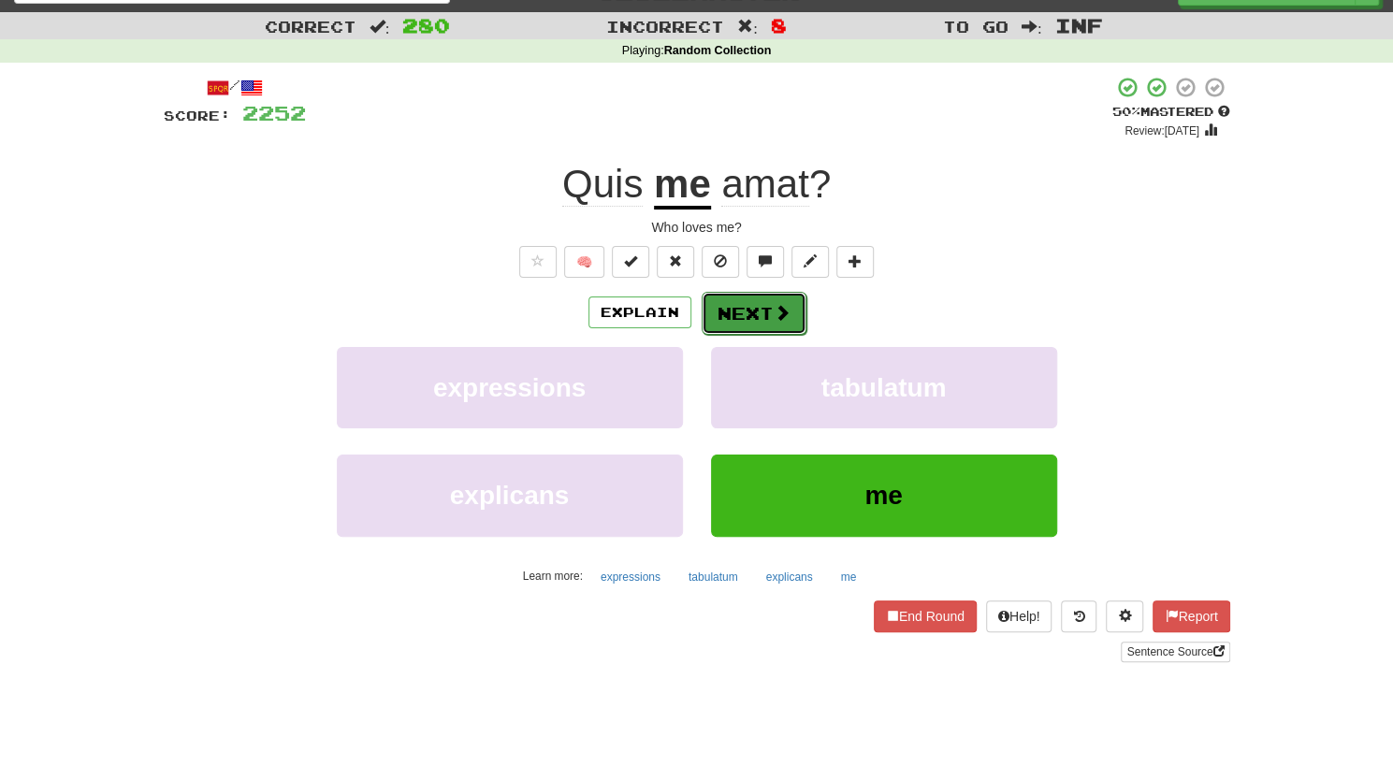
click at [739, 310] on button "Next" at bounding box center [753, 313] width 105 height 43
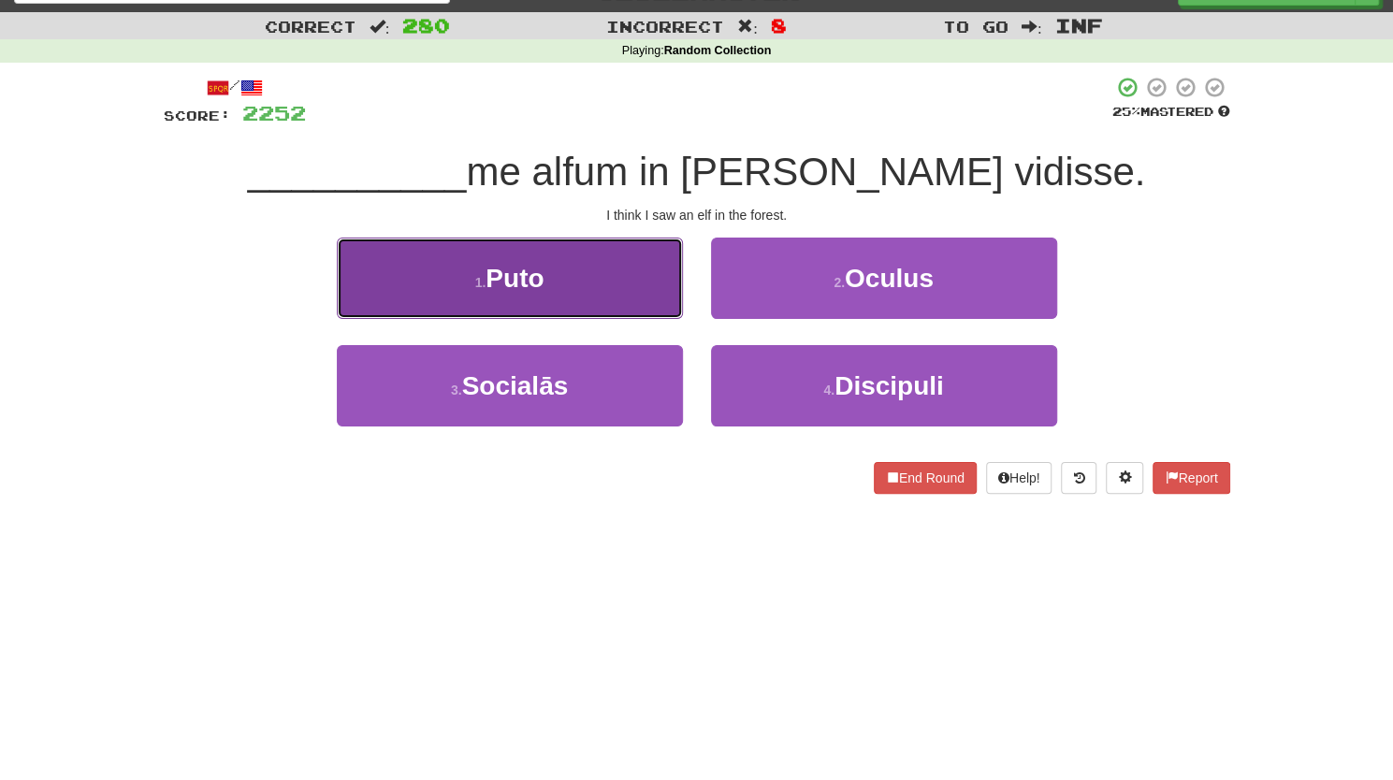
click at [500, 297] on button "1 . Puto" at bounding box center [510, 278] width 346 height 81
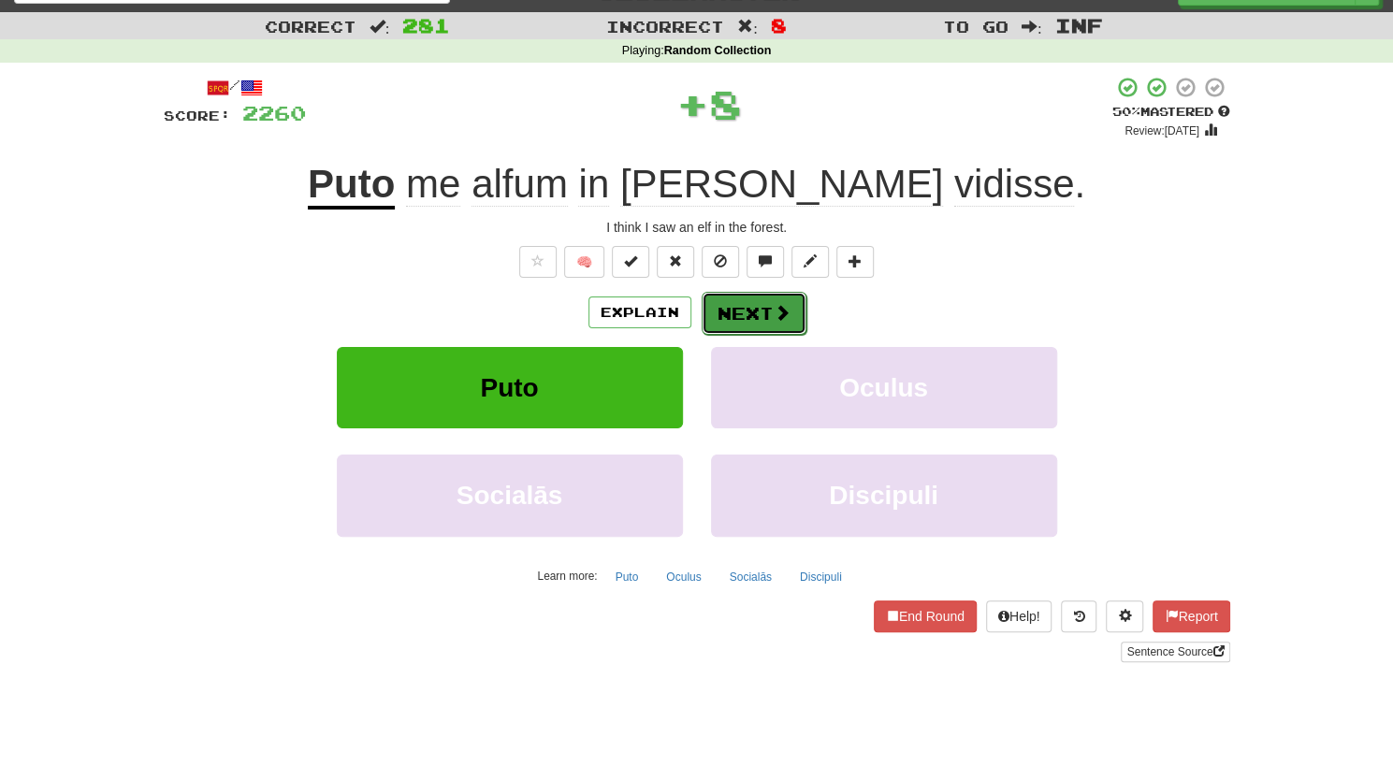
click at [726, 306] on button "Next" at bounding box center [753, 313] width 105 height 43
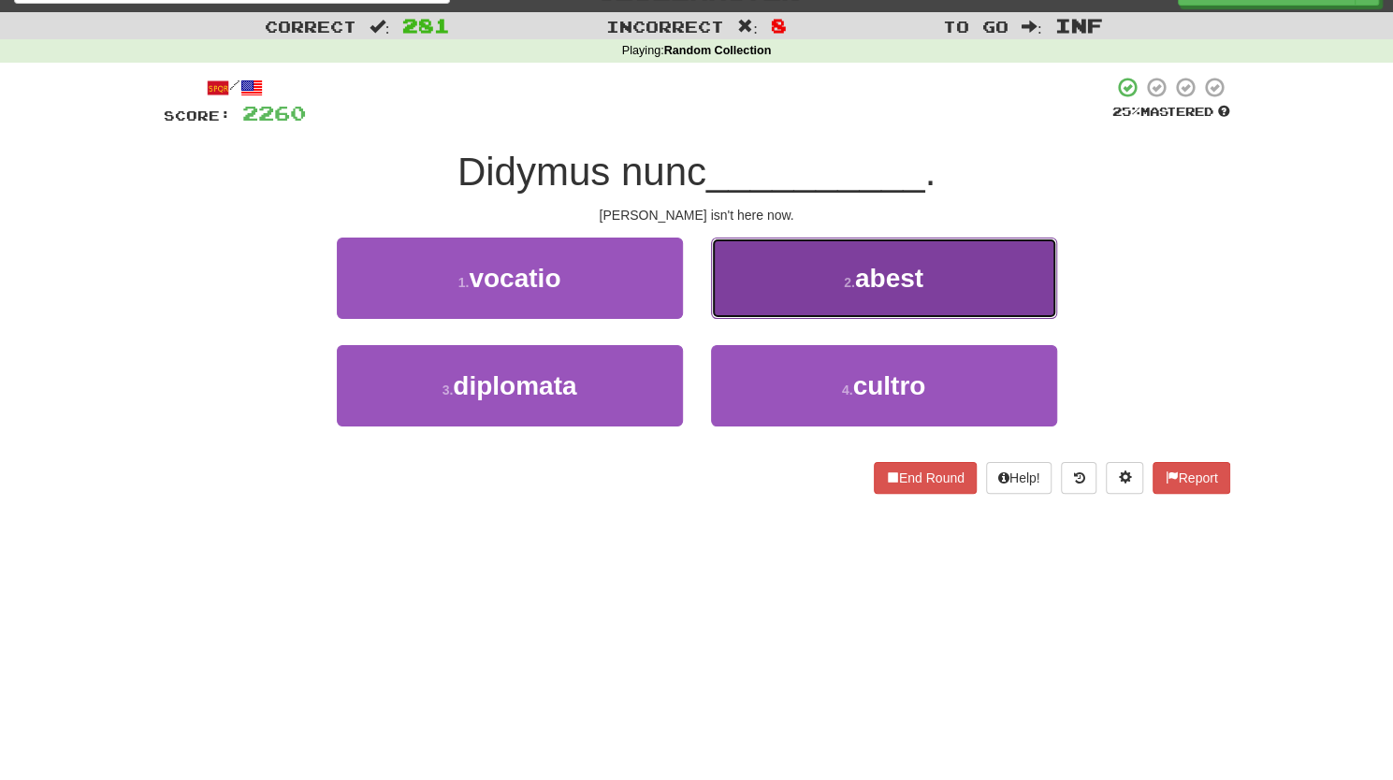
click at [765, 280] on button "2 . abest" at bounding box center [884, 278] width 346 height 81
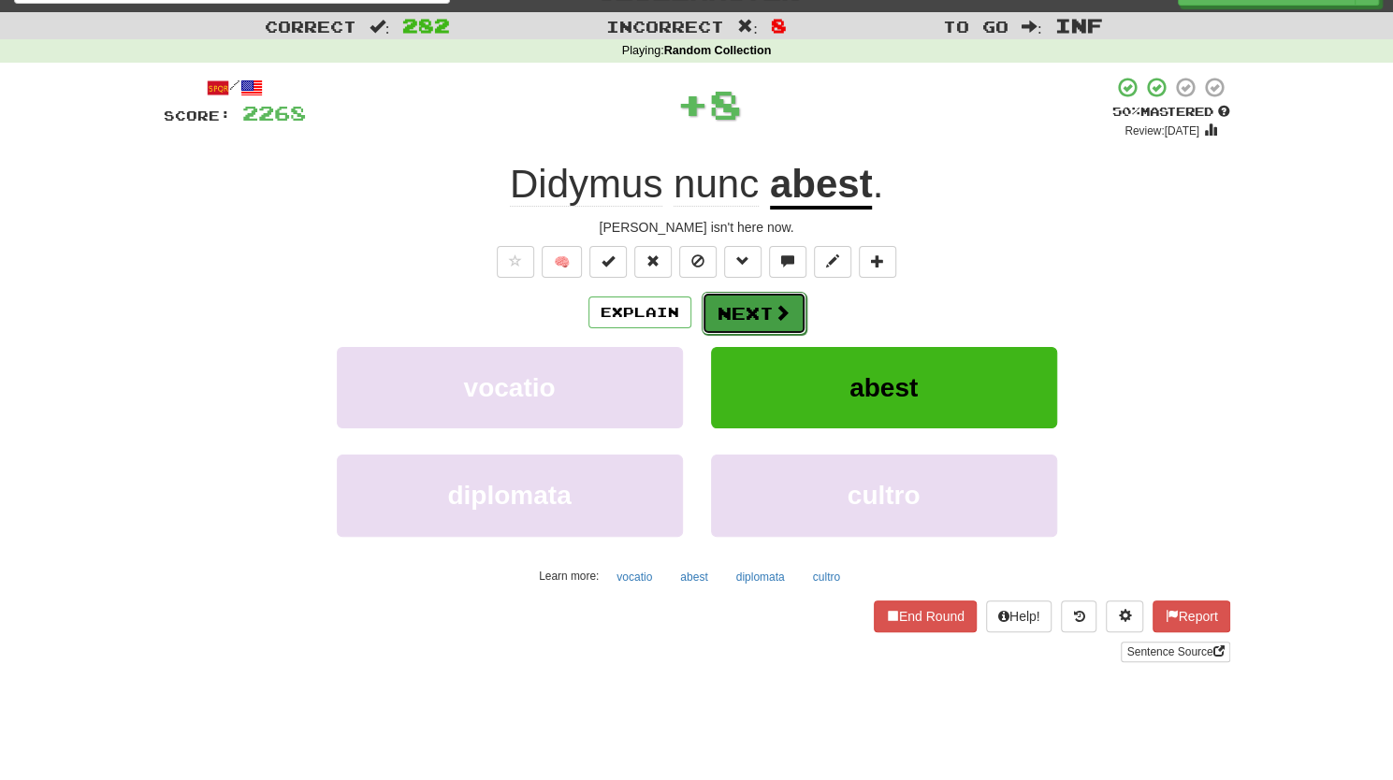
click at [743, 296] on button "Next" at bounding box center [753, 313] width 105 height 43
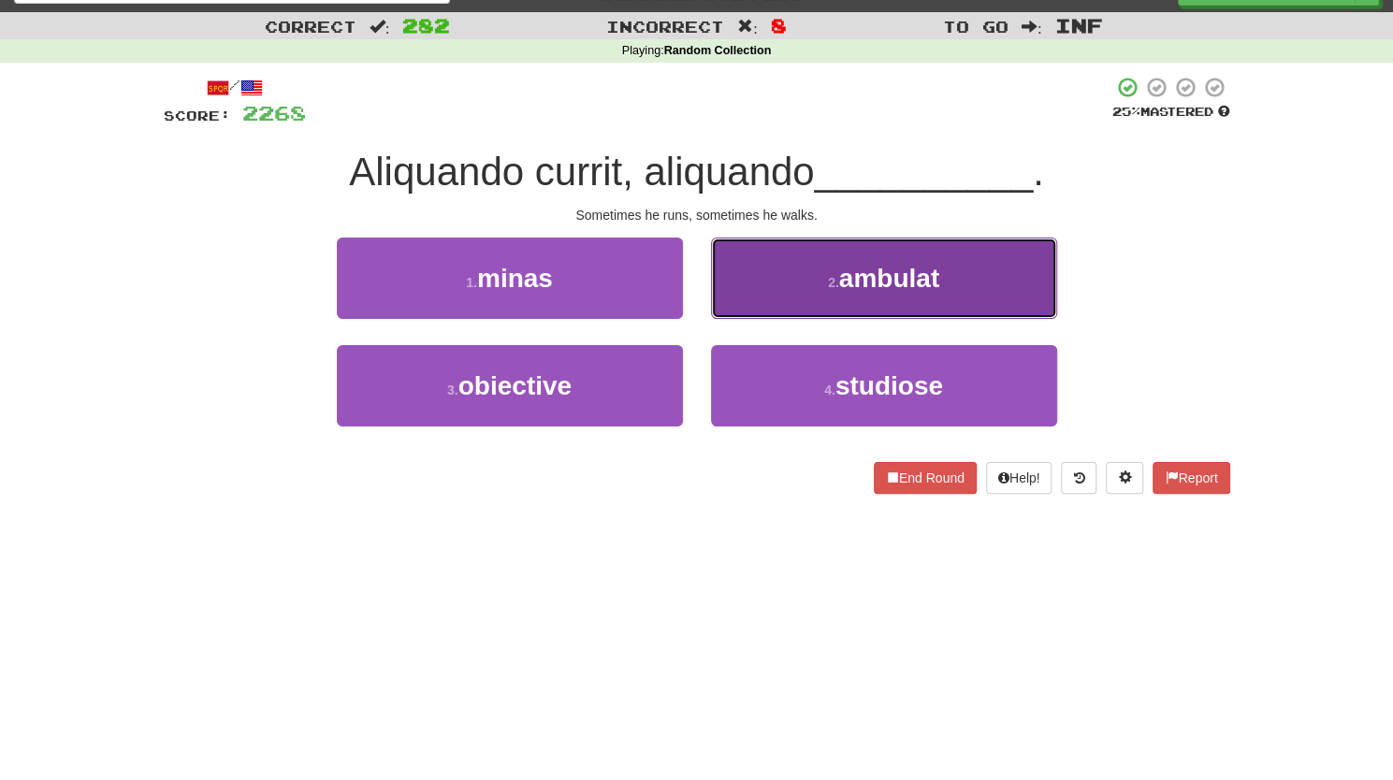
click at [741, 296] on button "2 . ambulat" at bounding box center [884, 278] width 346 height 81
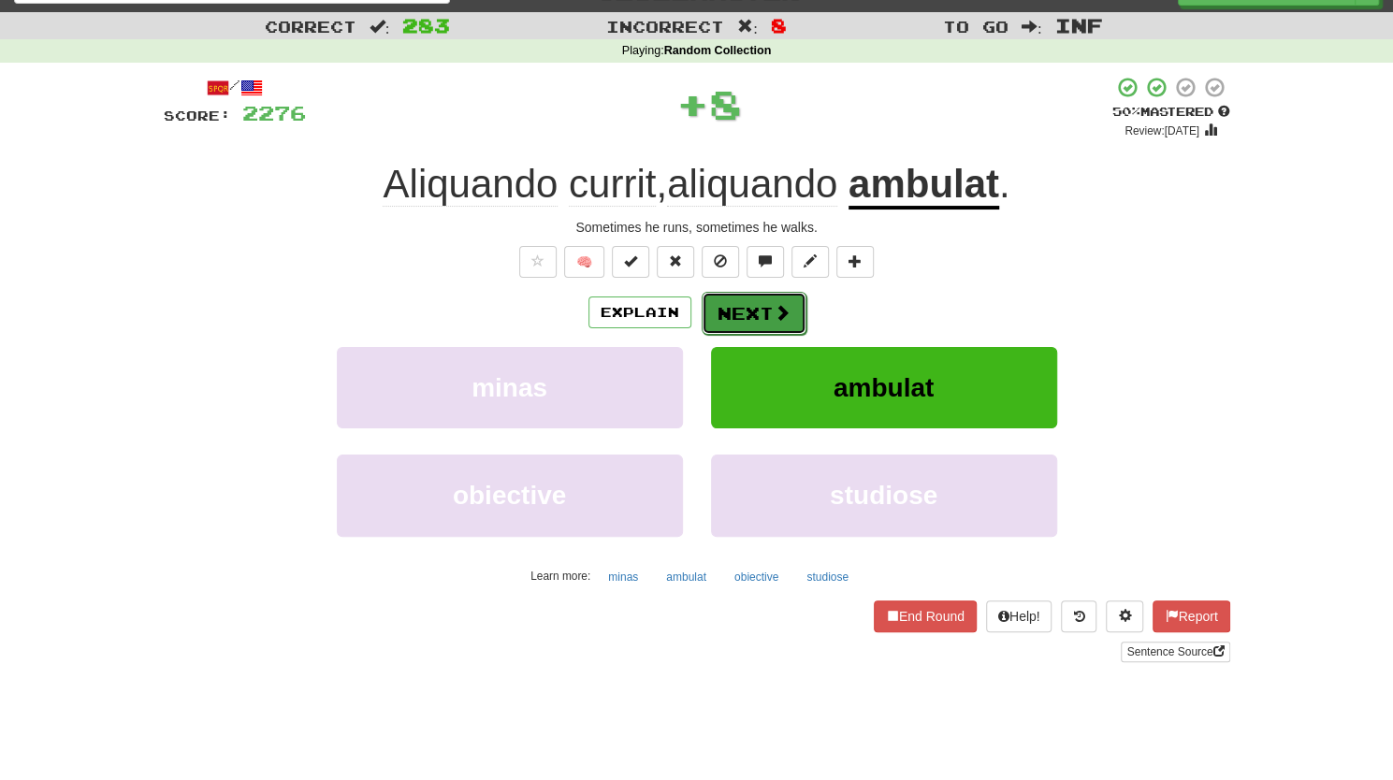
click at [731, 312] on button "Next" at bounding box center [753, 313] width 105 height 43
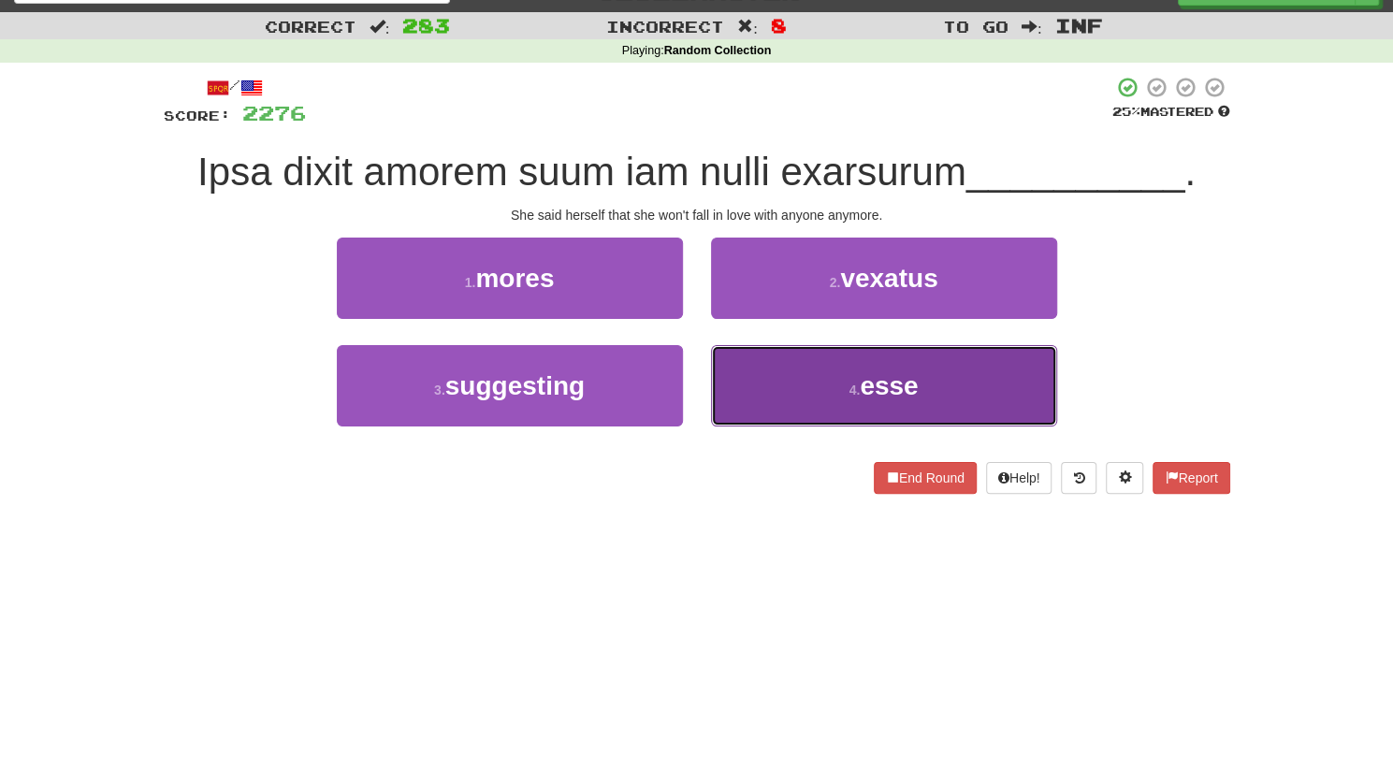
click at [782, 370] on button "4 . esse" at bounding box center [884, 385] width 346 height 81
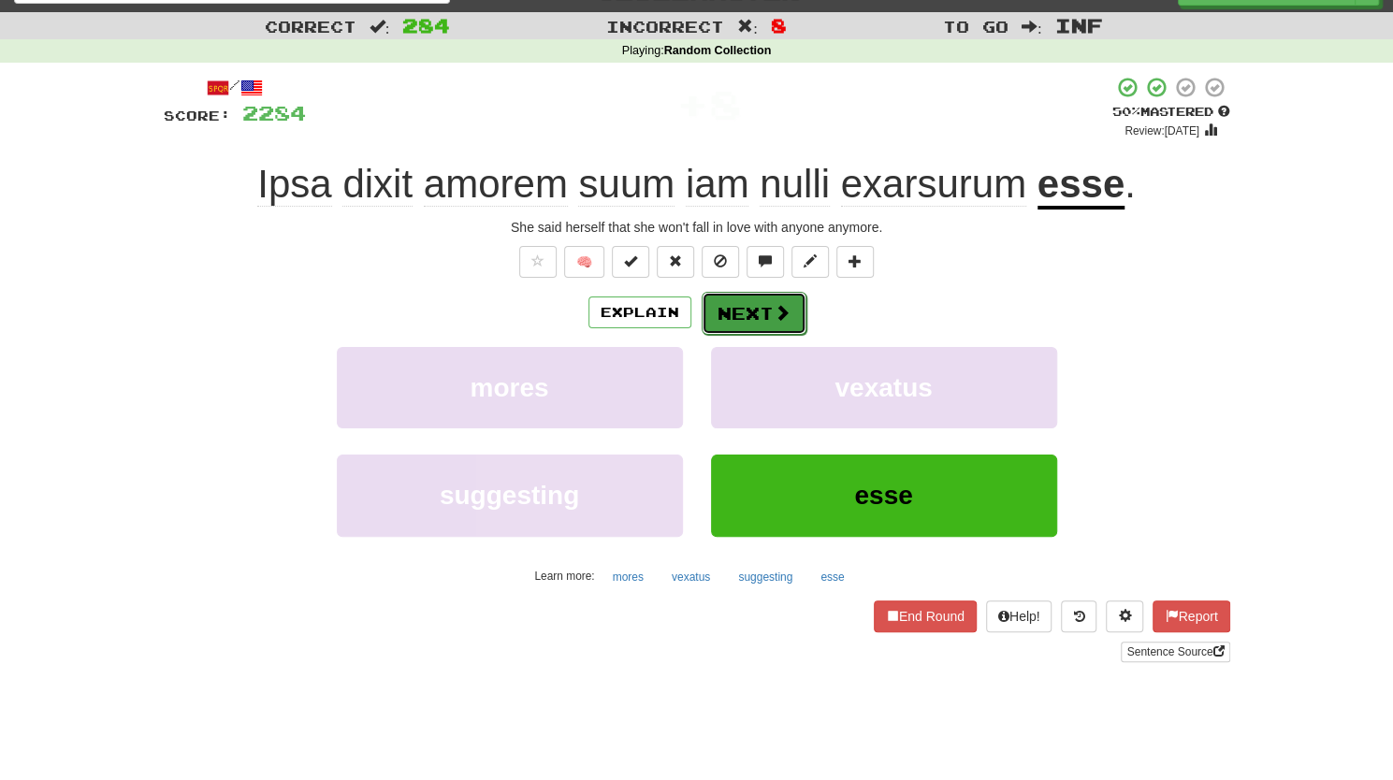
click at [752, 311] on button "Next" at bounding box center [753, 313] width 105 height 43
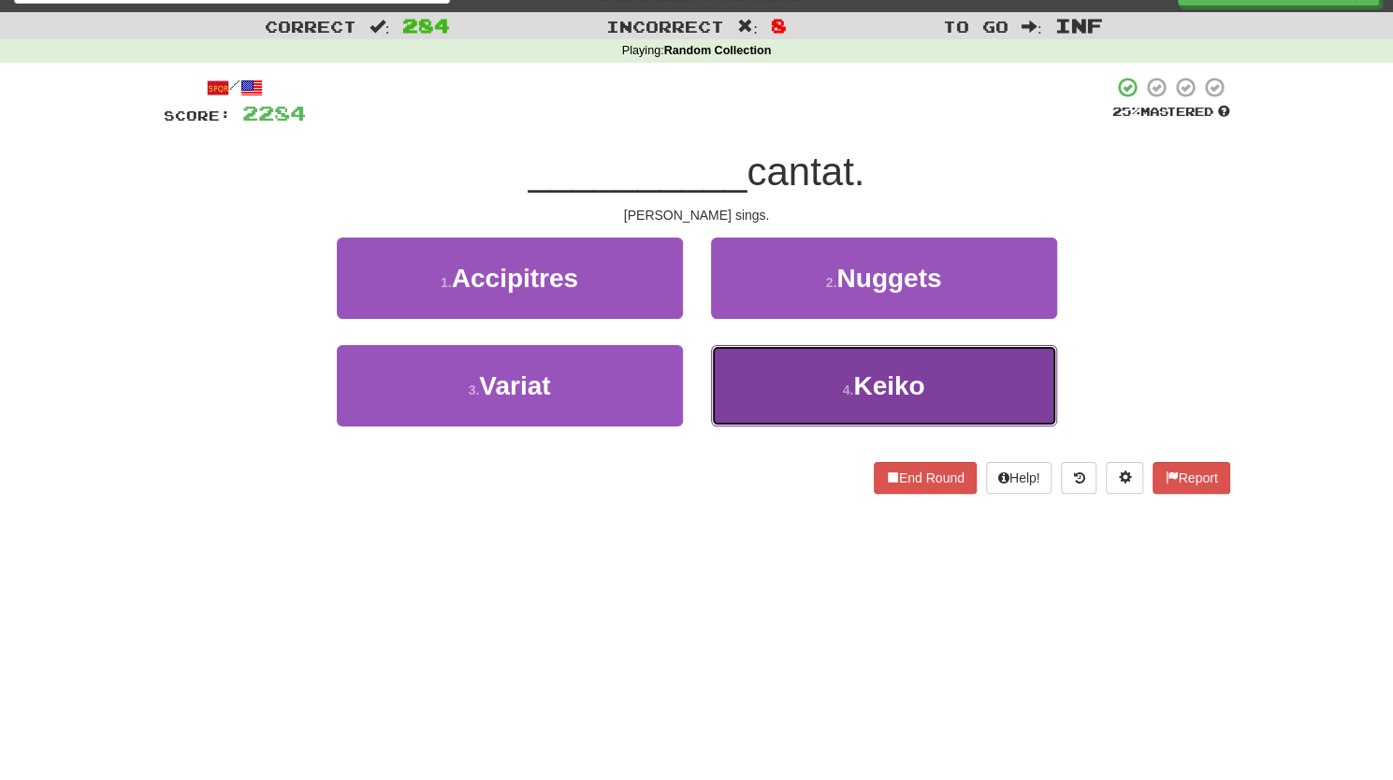
click at [793, 390] on button "4 . Keiko" at bounding box center [884, 385] width 346 height 81
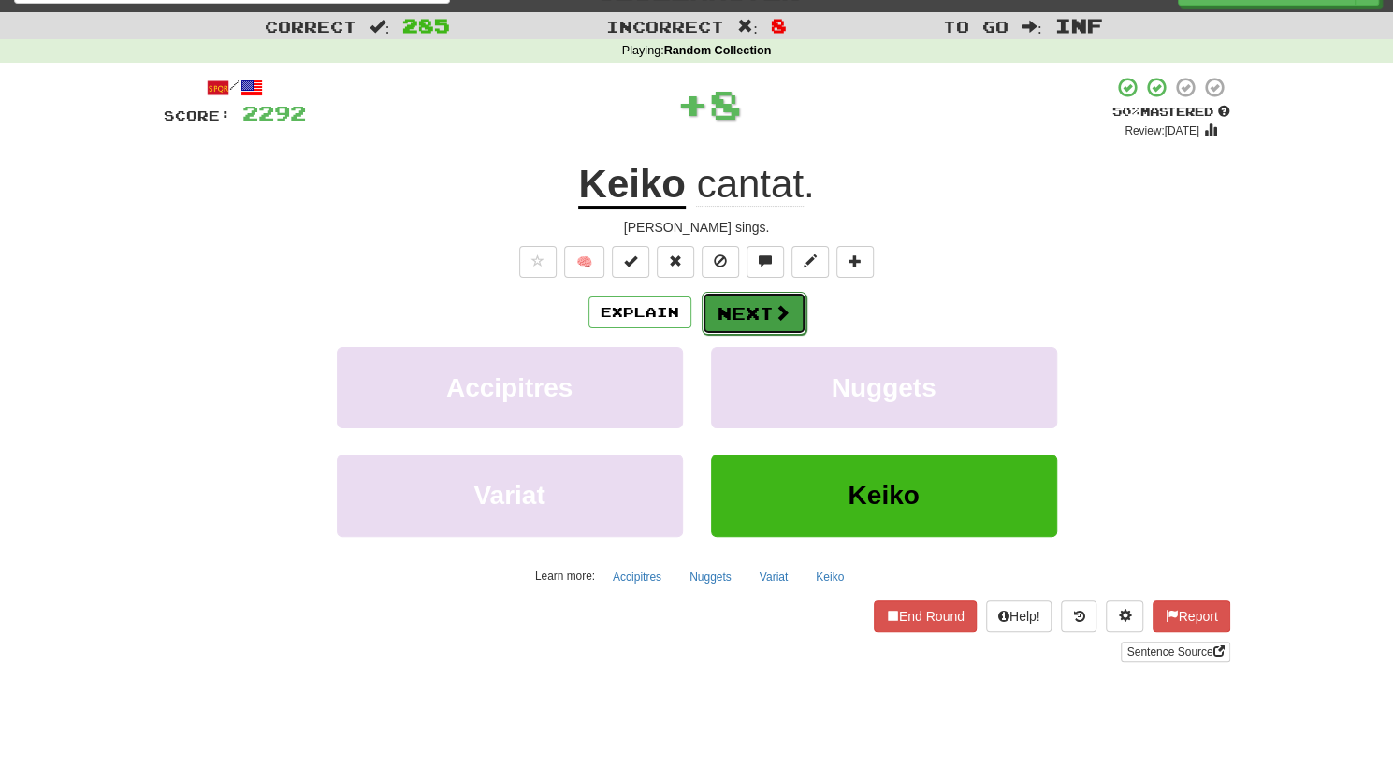
click at [746, 302] on button "Next" at bounding box center [753, 313] width 105 height 43
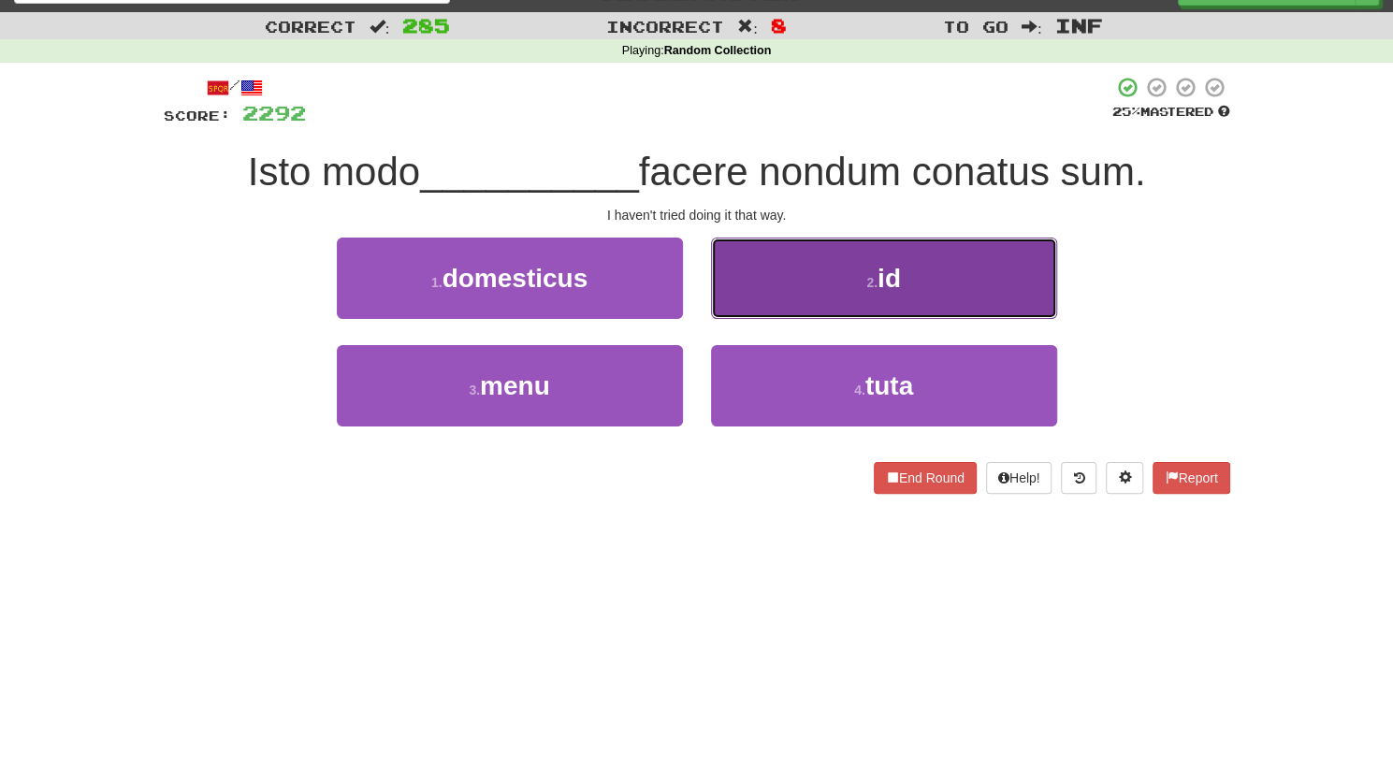
click at [750, 276] on button "2 . id" at bounding box center [884, 278] width 346 height 81
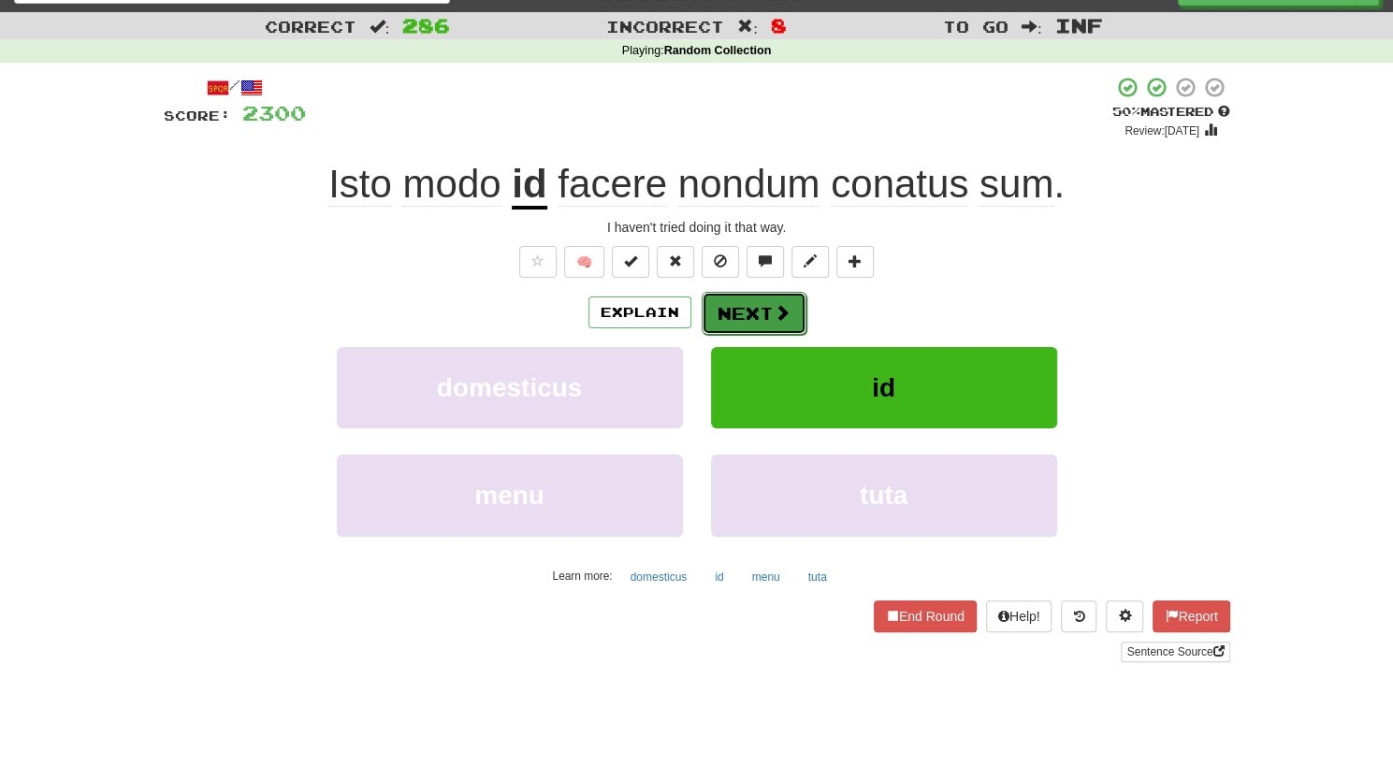
click at [729, 316] on button "Next" at bounding box center [753, 313] width 105 height 43
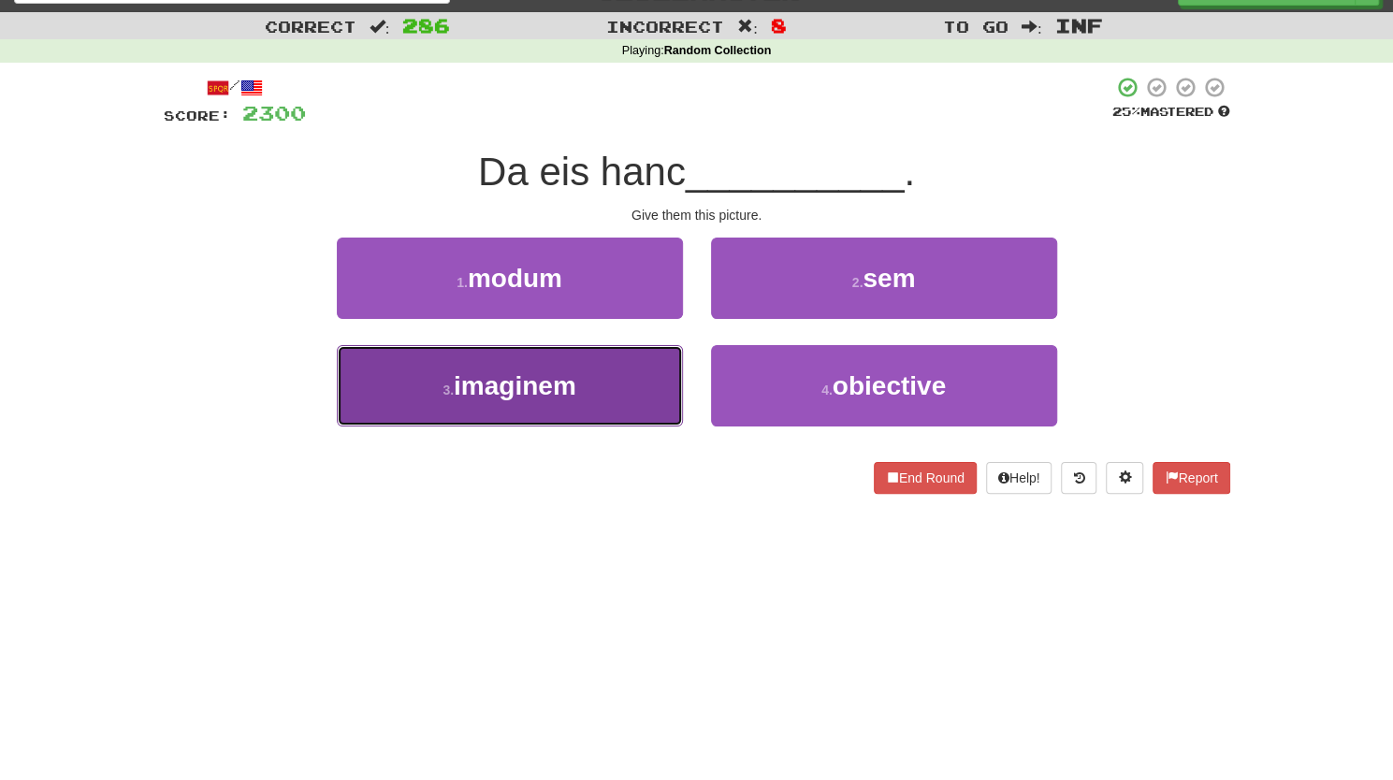
click at [595, 397] on button "3 . imaginem" at bounding box center [510, 385] width 346 height 81
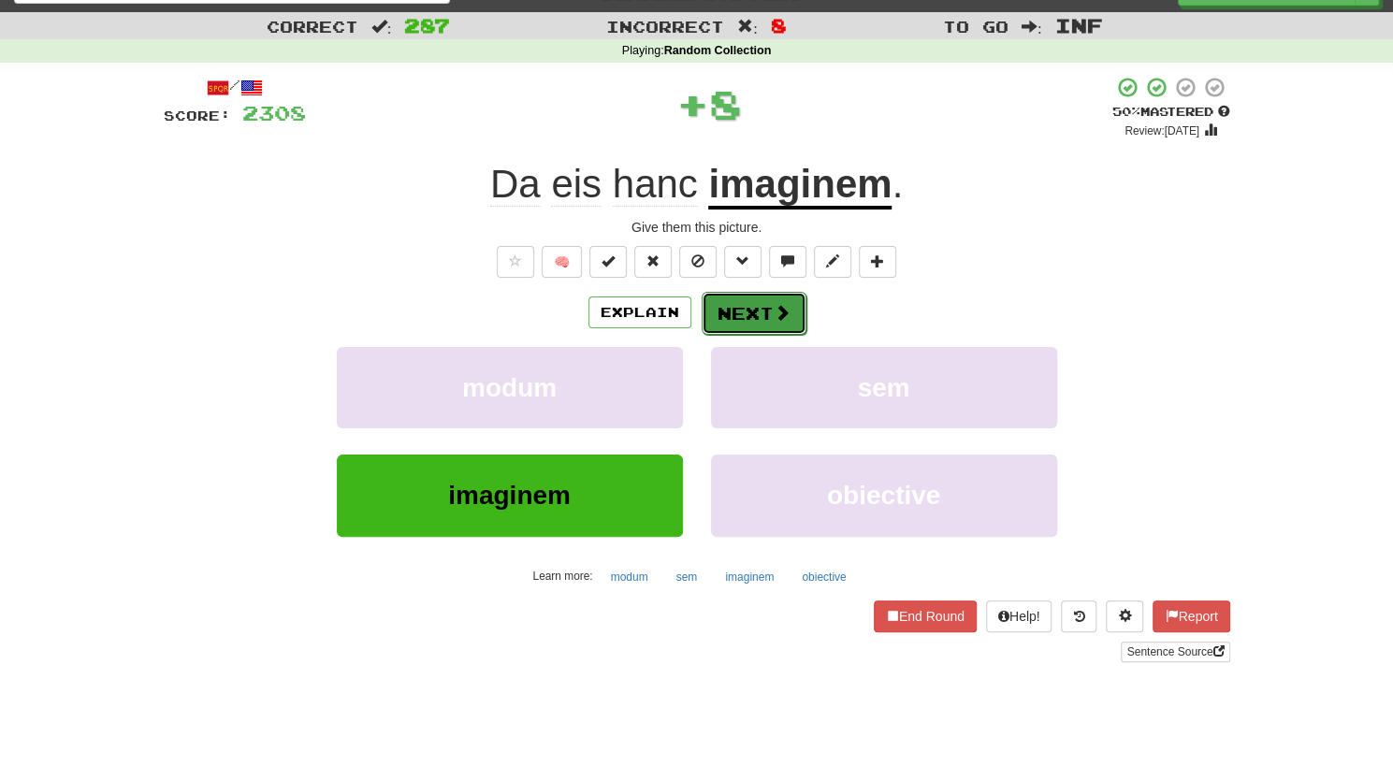
click at [756, 317] on button "Next" at bounding box center [753, 313] width 105 height 43
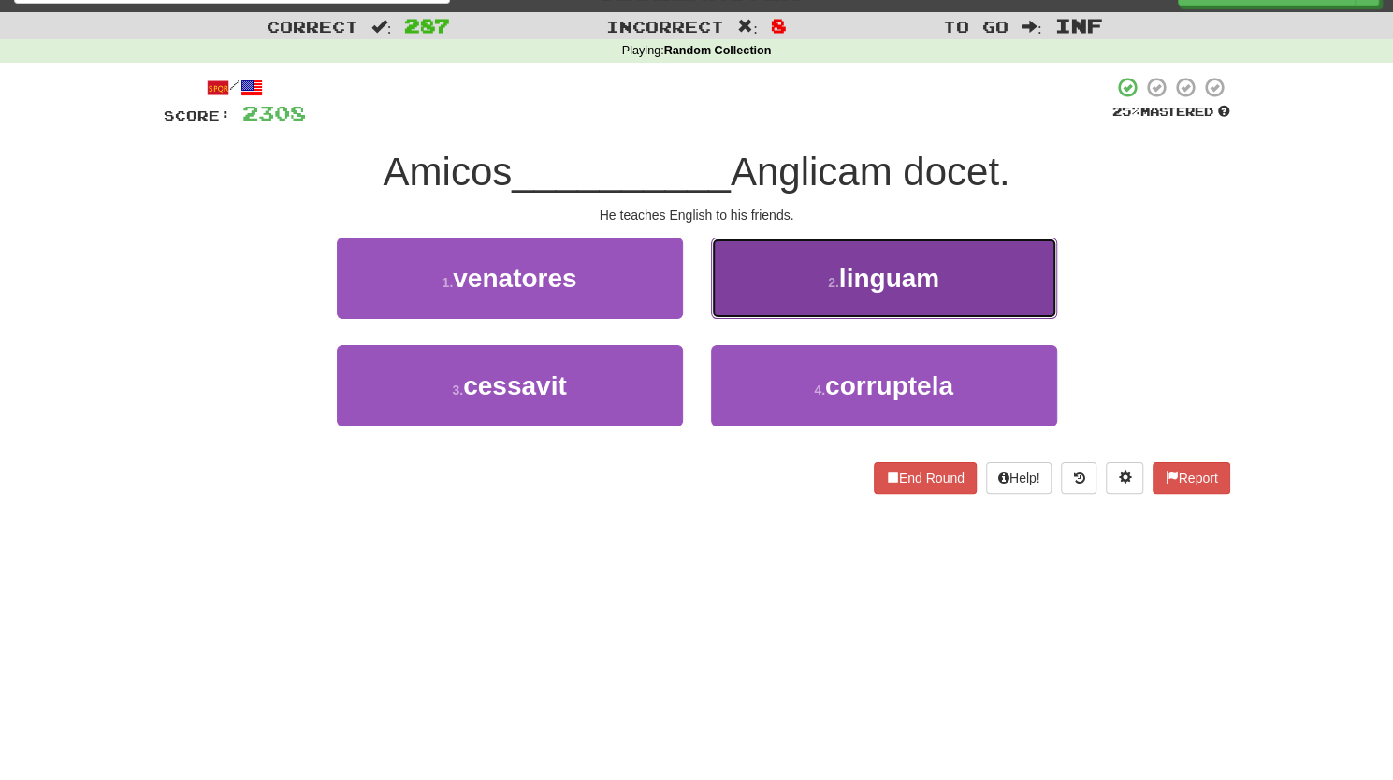
click at [799, 271] on button "2 . linguam" at bounding box center [884, 278] width 346 height 81
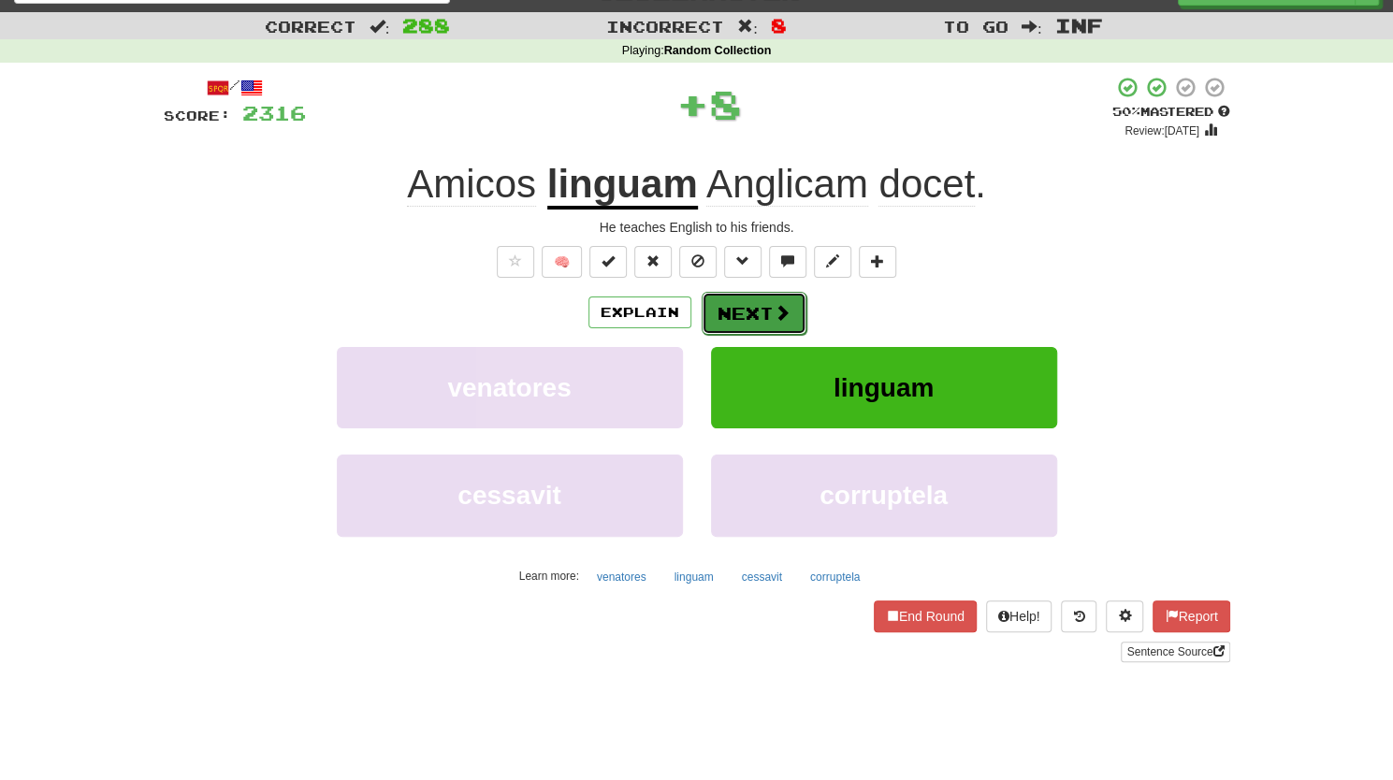
click at [735, 311] on button "Next" at bounding box center [753, 313] width 105 height 43
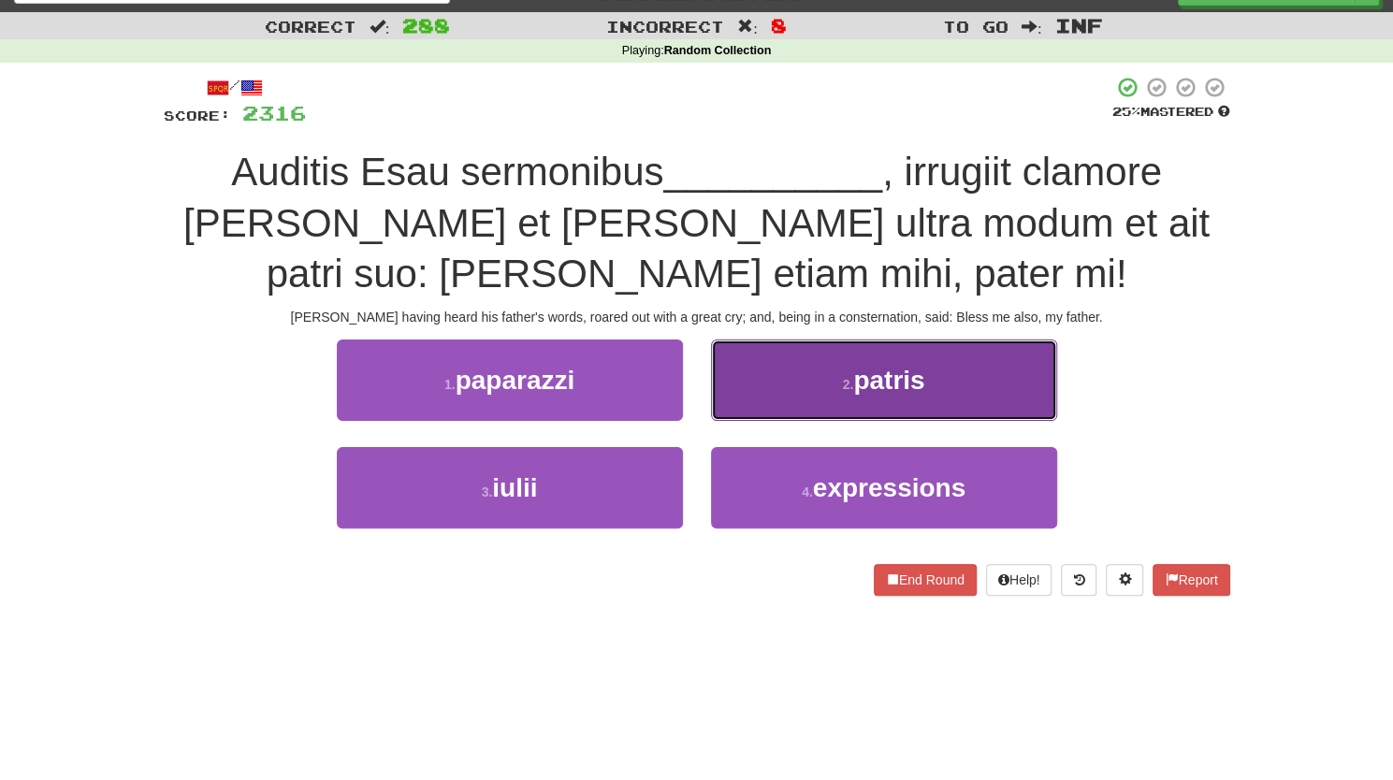
click at [781, 384] on button "2 . patris" at bounding box center [884, 379] width 346 height 81
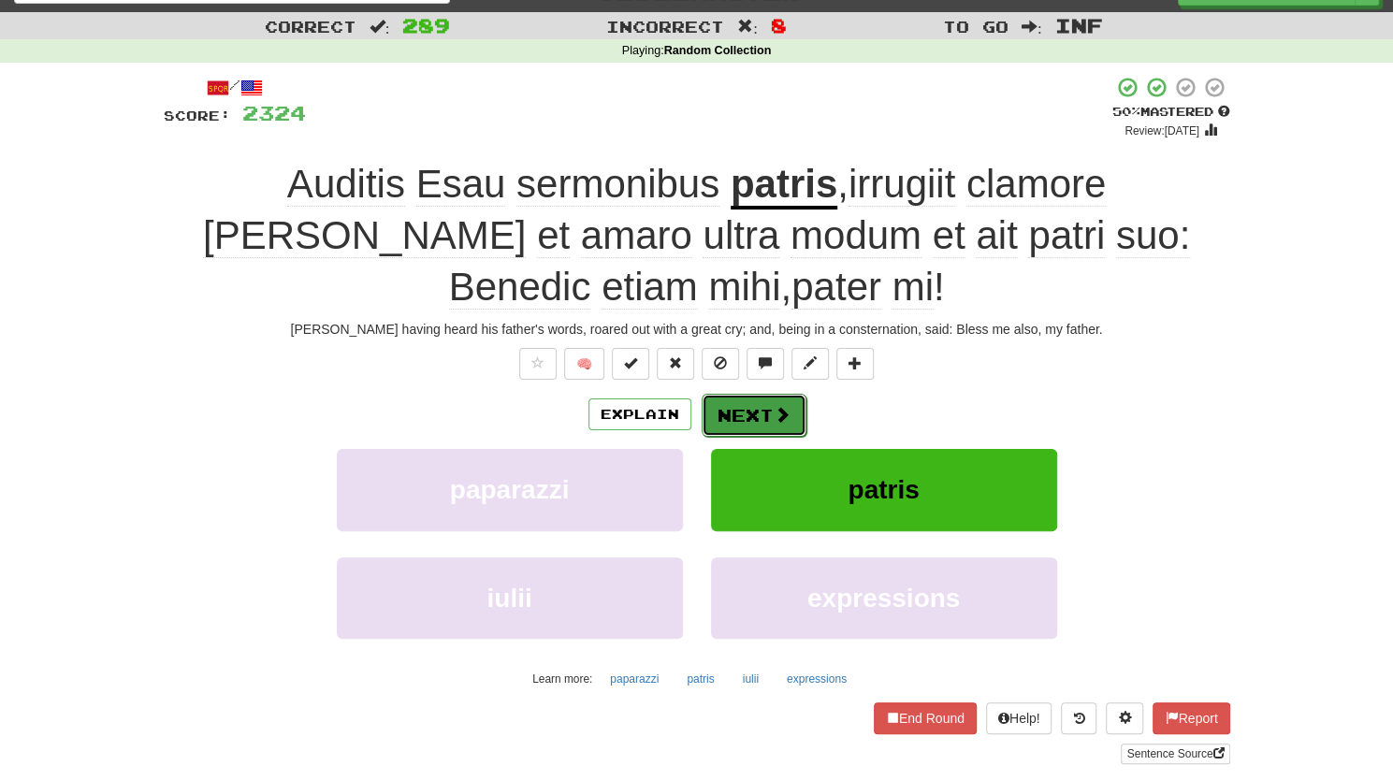
click at [729, 420] on button "Next" at bounding box center [753, 415] width 105 height 43
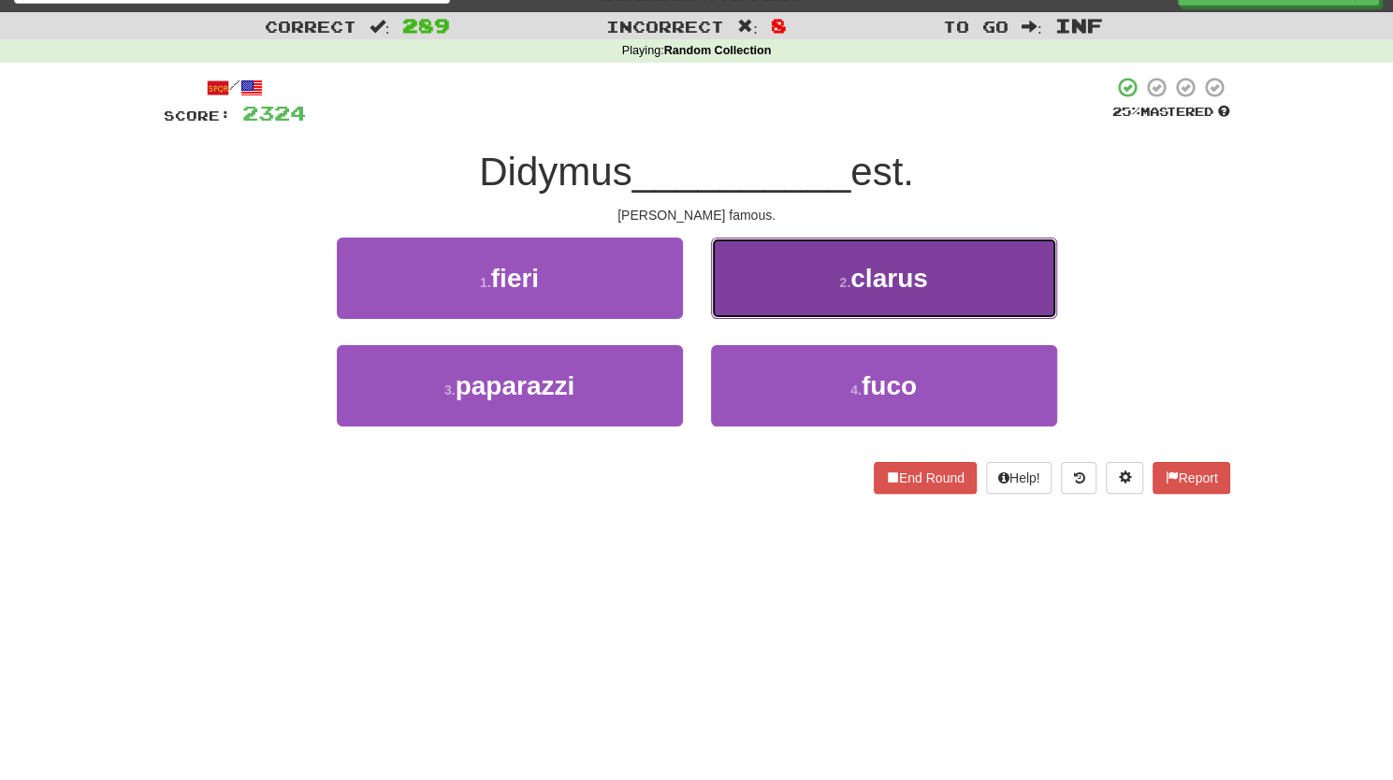
click at [747, 275] on button "2 . clarus" at bounding box center [884, 278] width 346 height 81
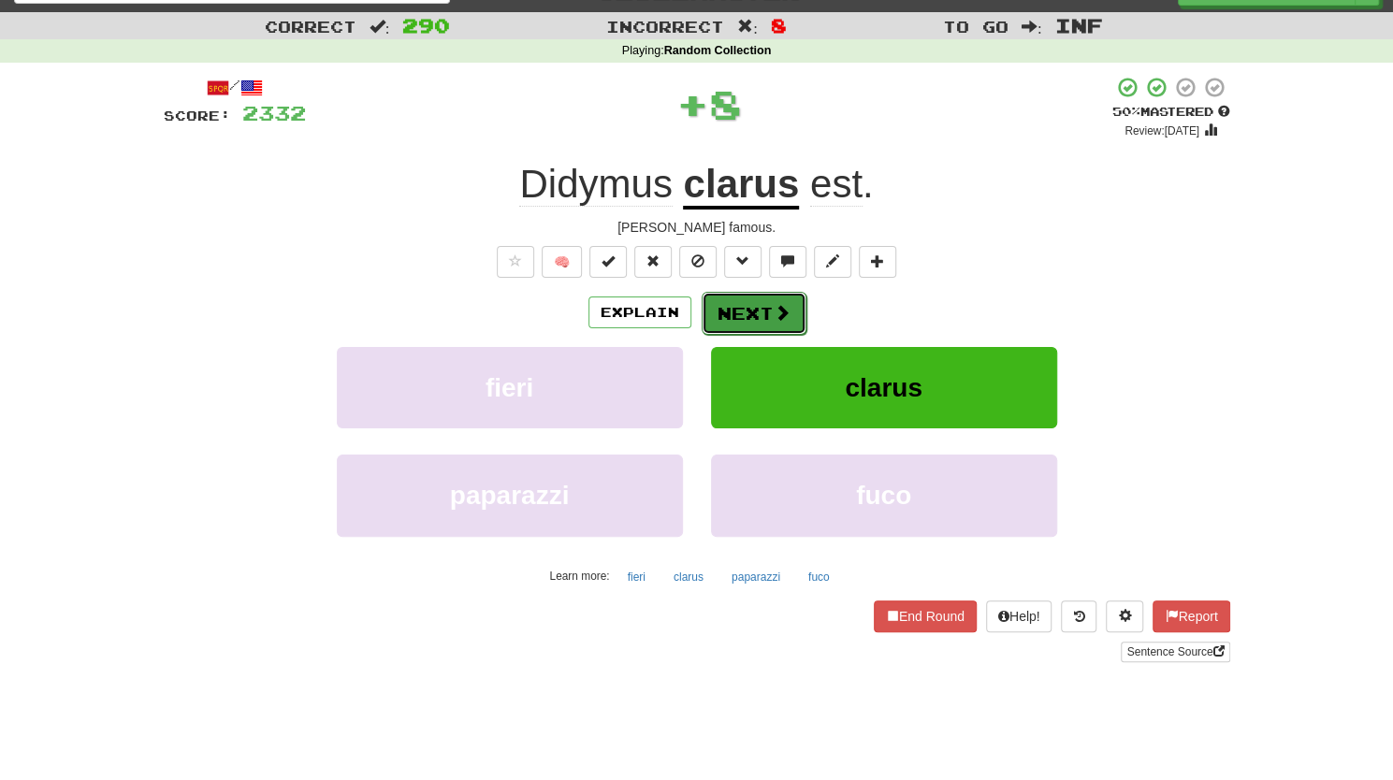
click at [716, 311] on button "Next" at bounding box center [753, 313] width 105 height 43
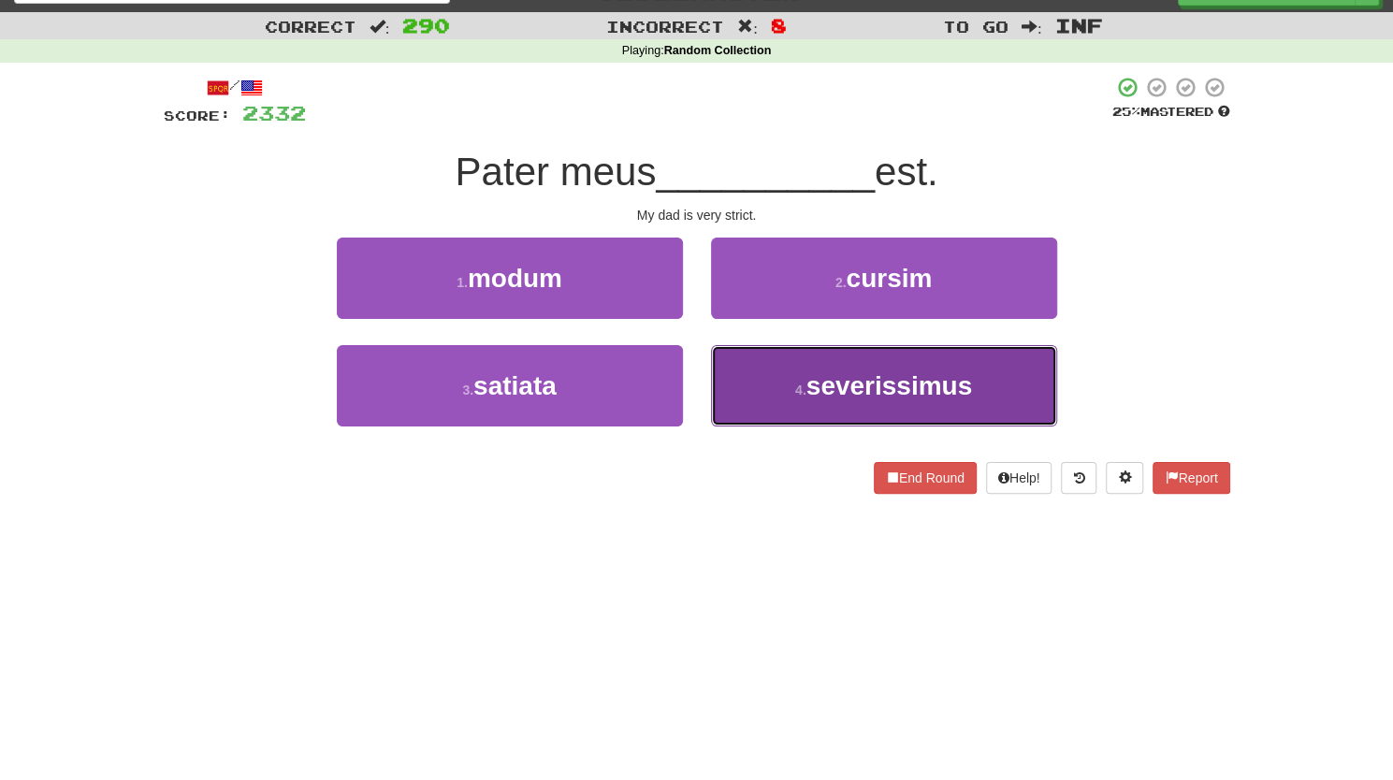
click at [765, 380] on button "4 . severissimus" at bounding box center [884, 385] width 346 height 81
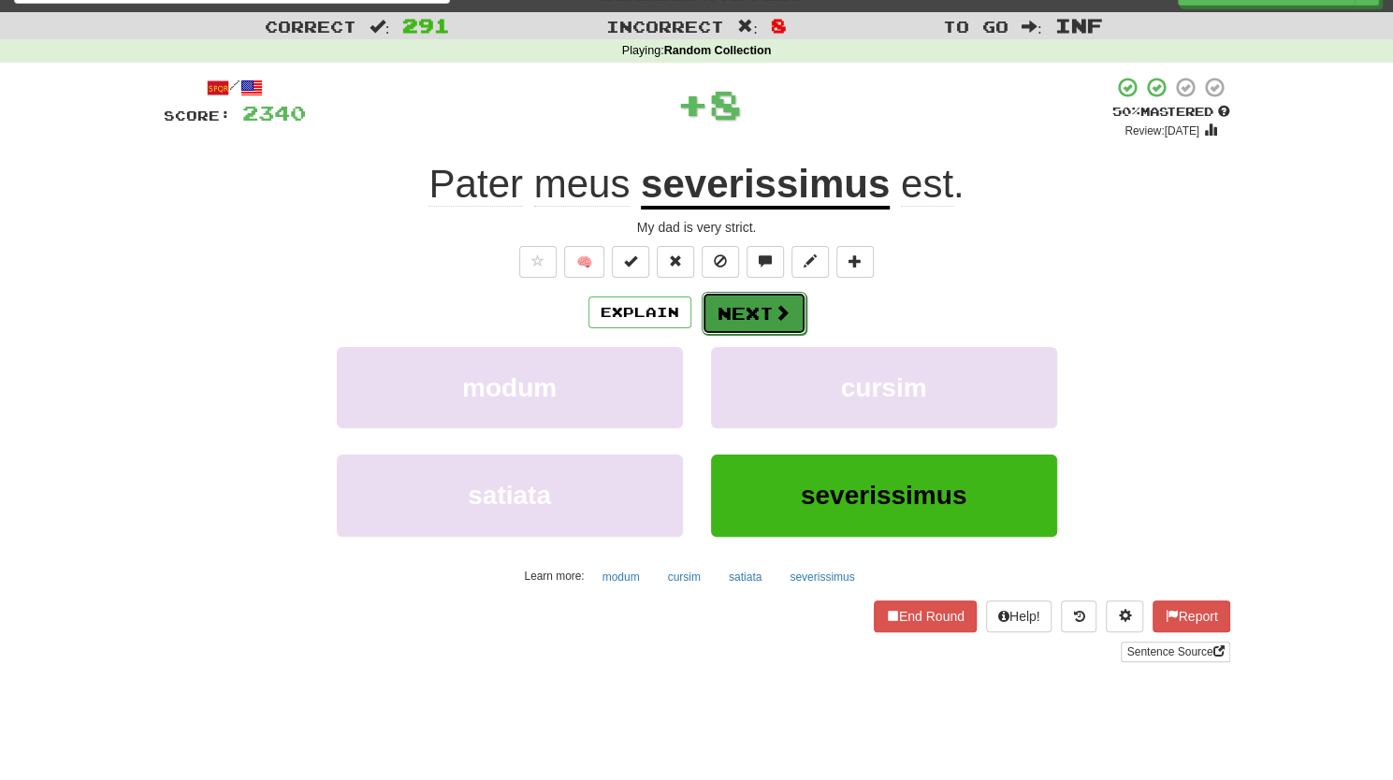
click at [739, 307] on button "Next" at bounding box center [753, 313] width 105 height 43
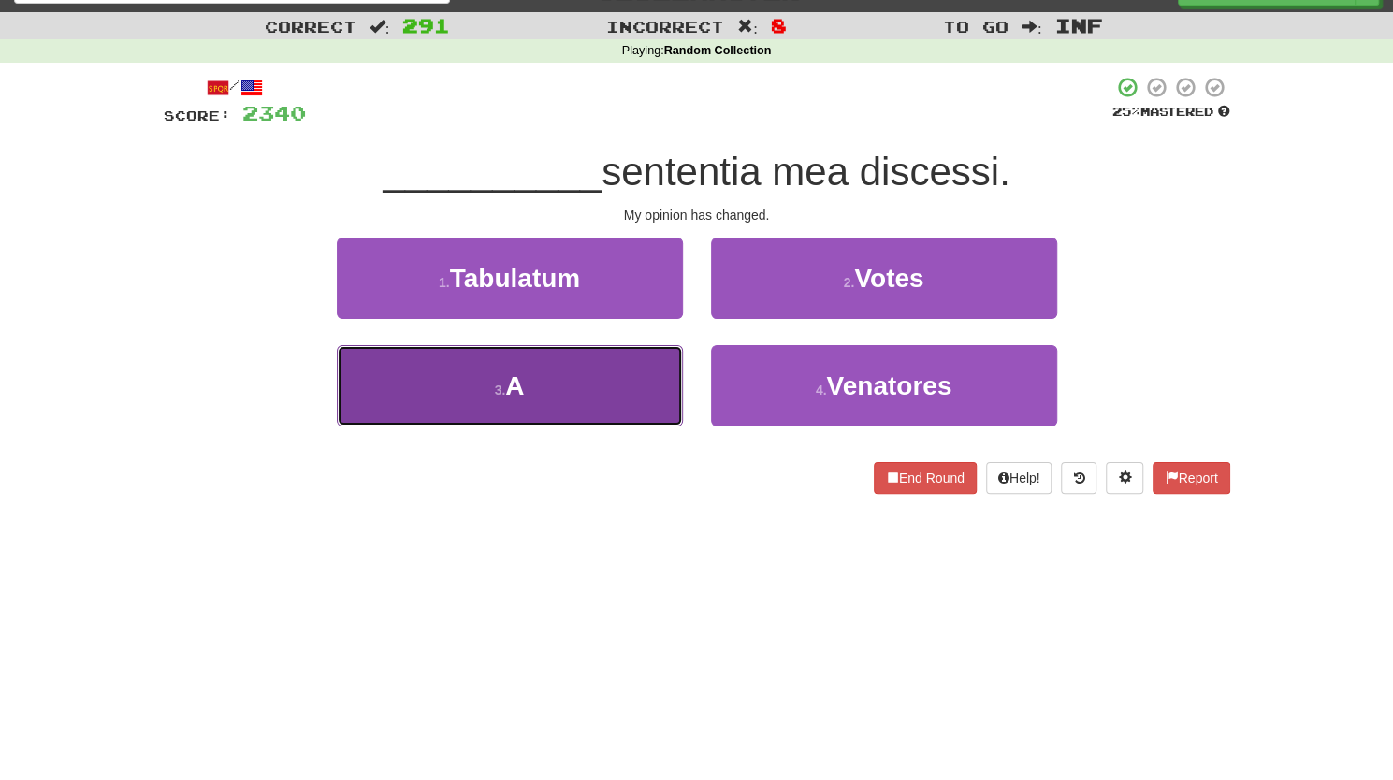
click at [625, 395] on button "3 . A" at bounding box center [510, 385] width 346 height 81
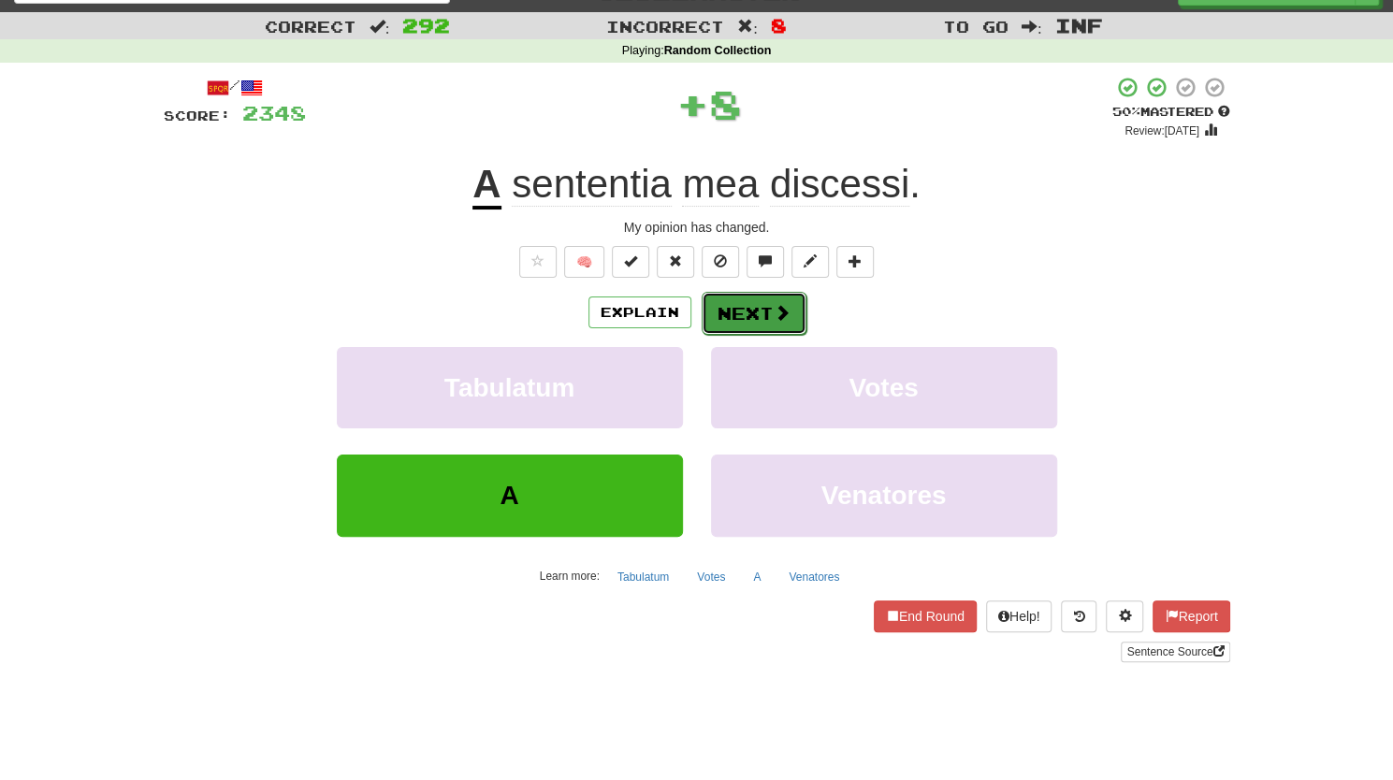
click at [716, 311] on button "Next" at bounding box center [753, 313] width 105 height 43
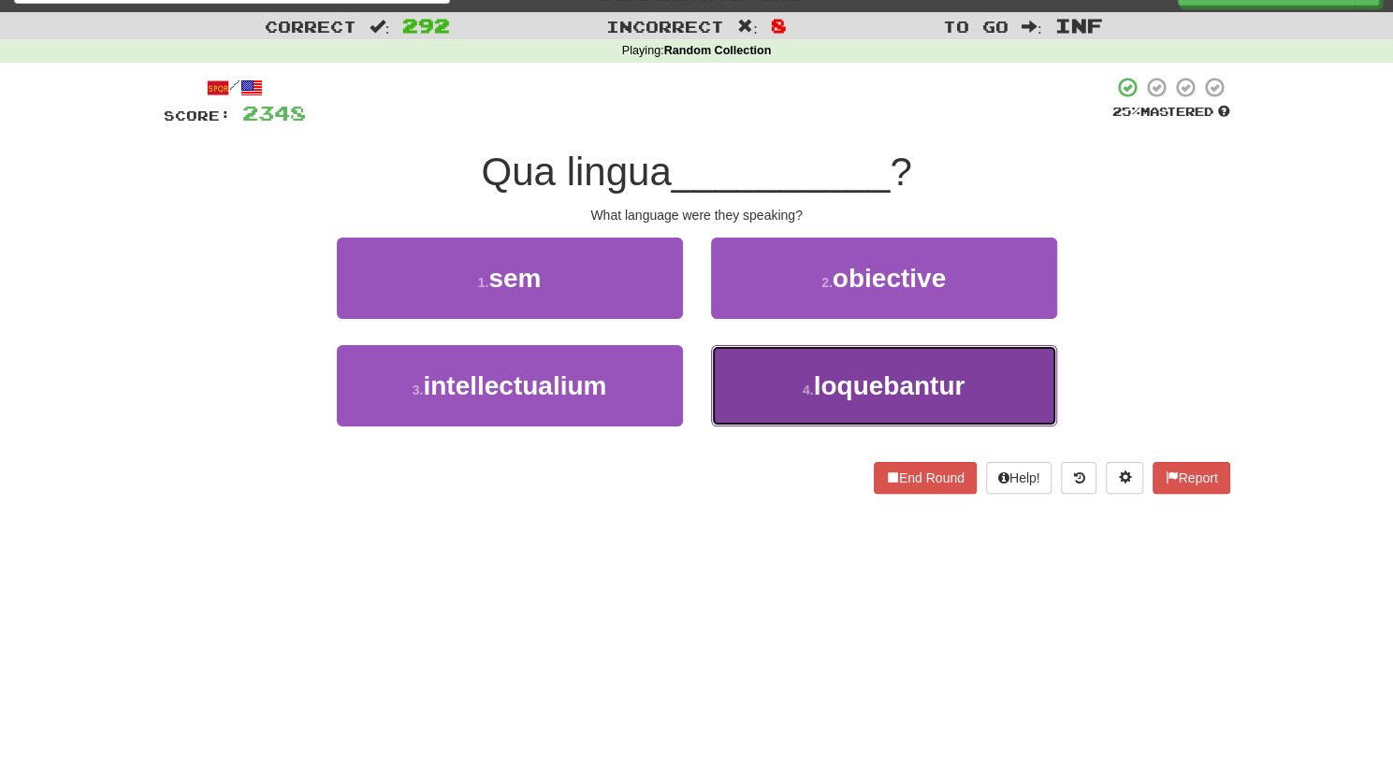
click at [757, 395] on button "4 . loquebantur" at bounding box center [884, 385] width 346 height 81
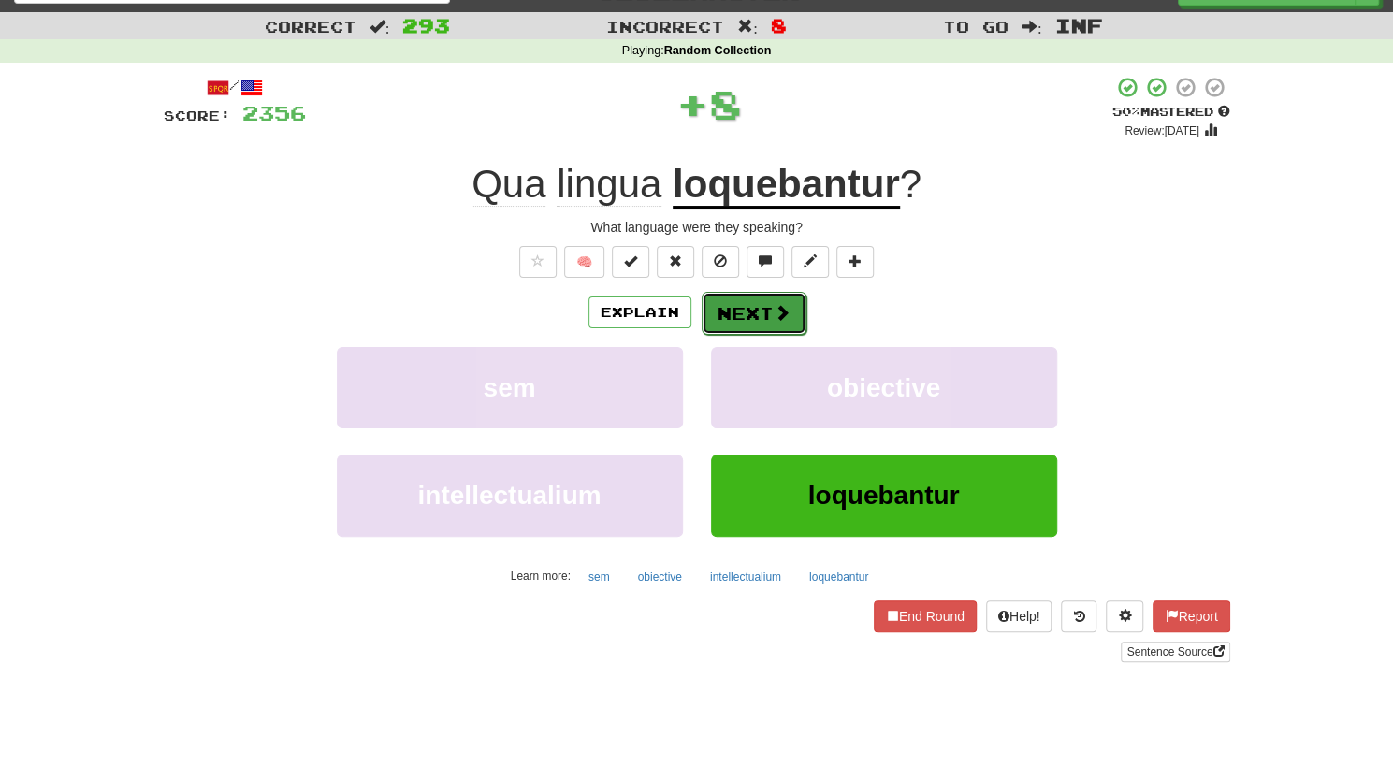
click at [742, 317] on button "Next" at bounding box center [753, 313] width 105 height 43
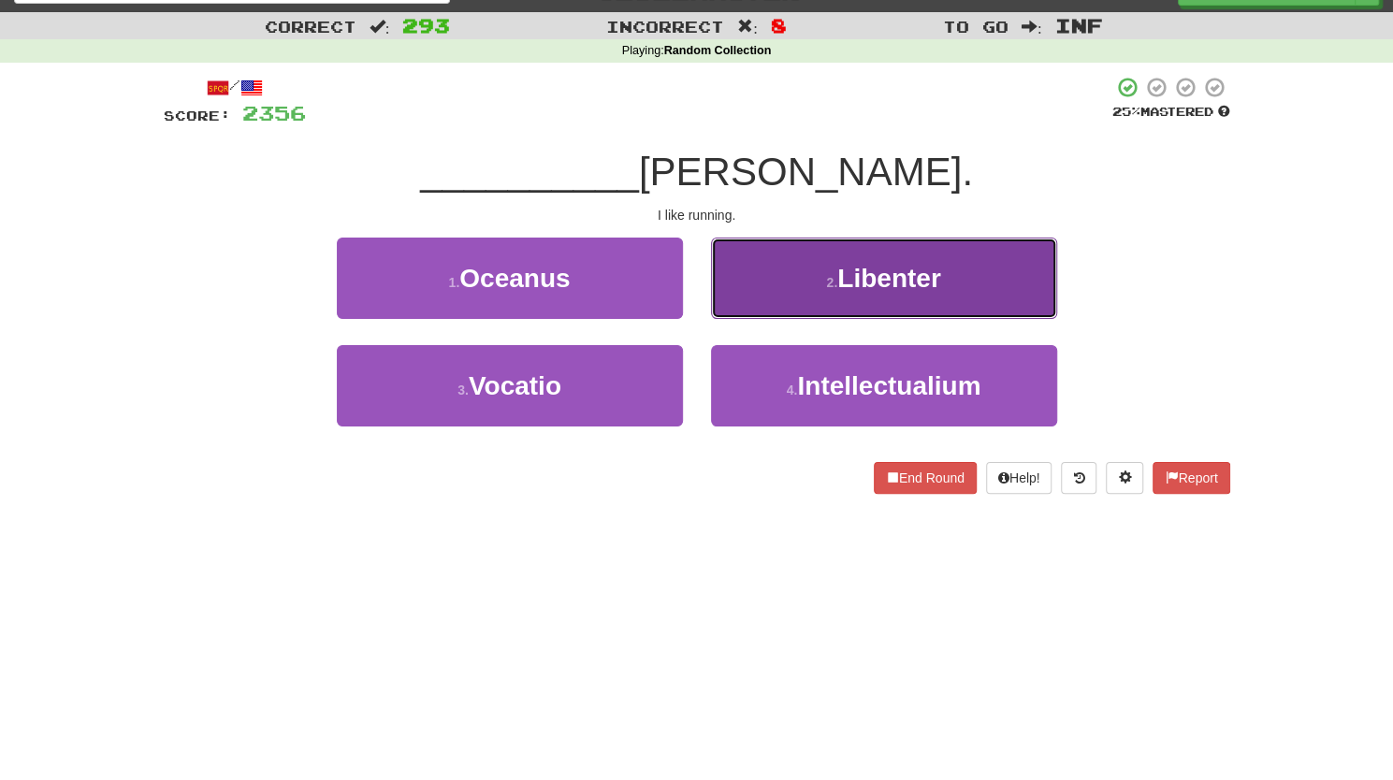
click at [800, 288] on button "2 . Libenter" at bounding box center [884, 278] width 346 height 81
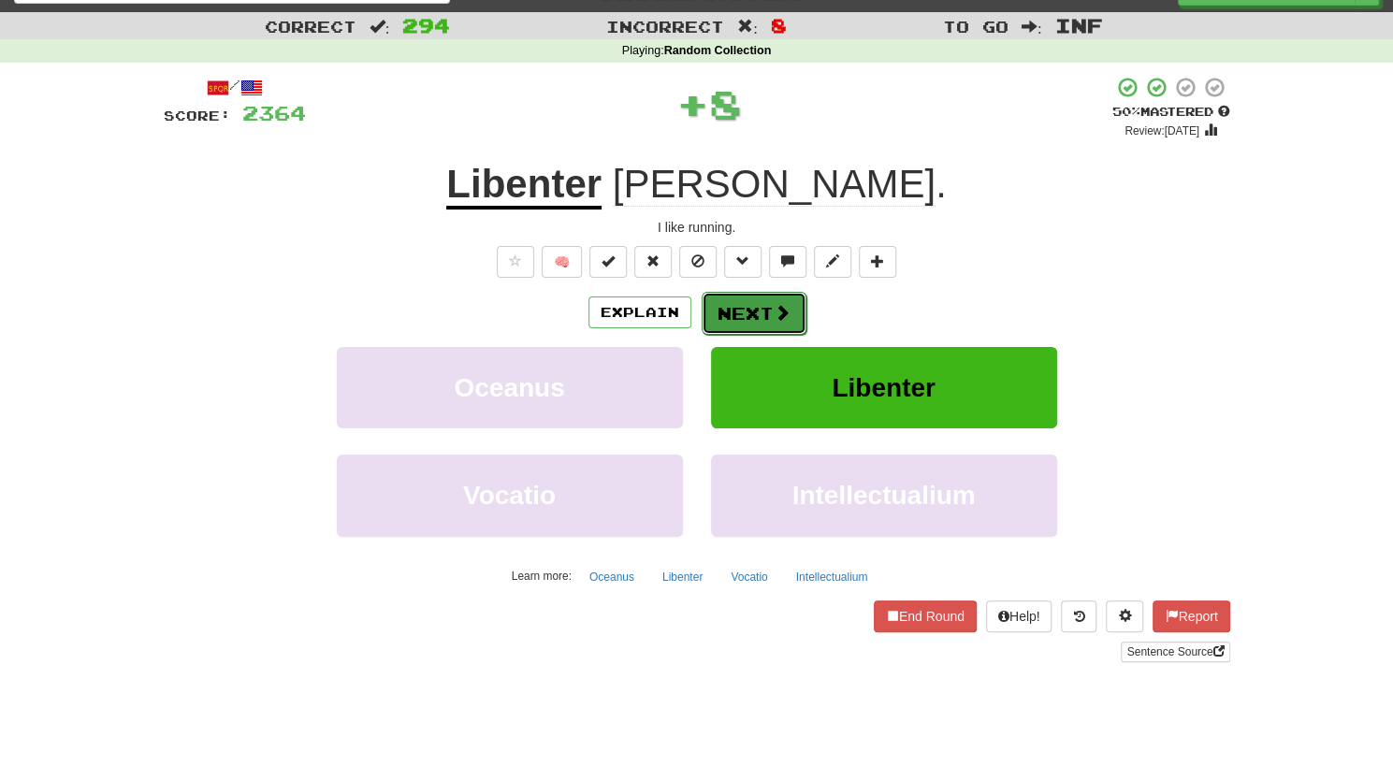
click at [773, 314] on span at bounding box center [781, 312] width 17 height 17
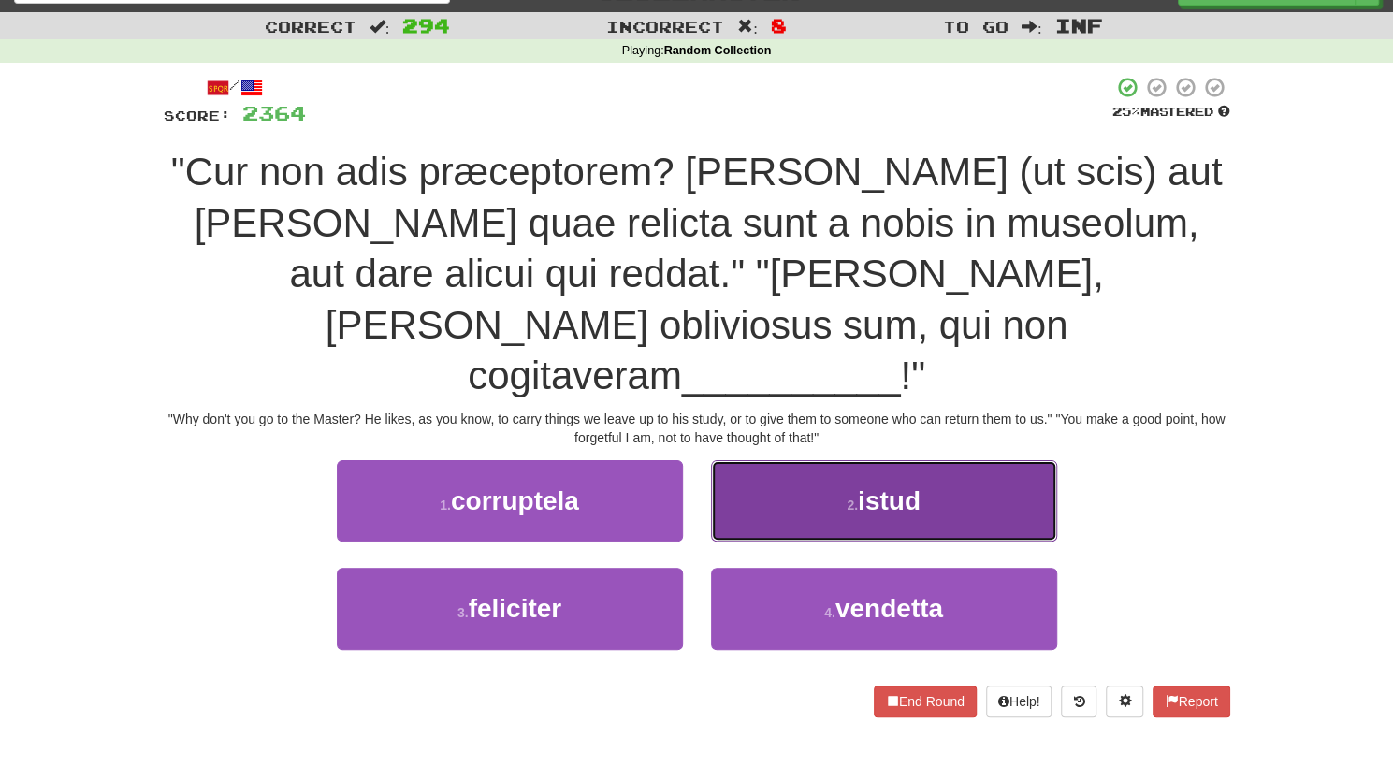
click at [756, 460] on button "2 . istud" at bounding box center [884, 500] width 346 height 81
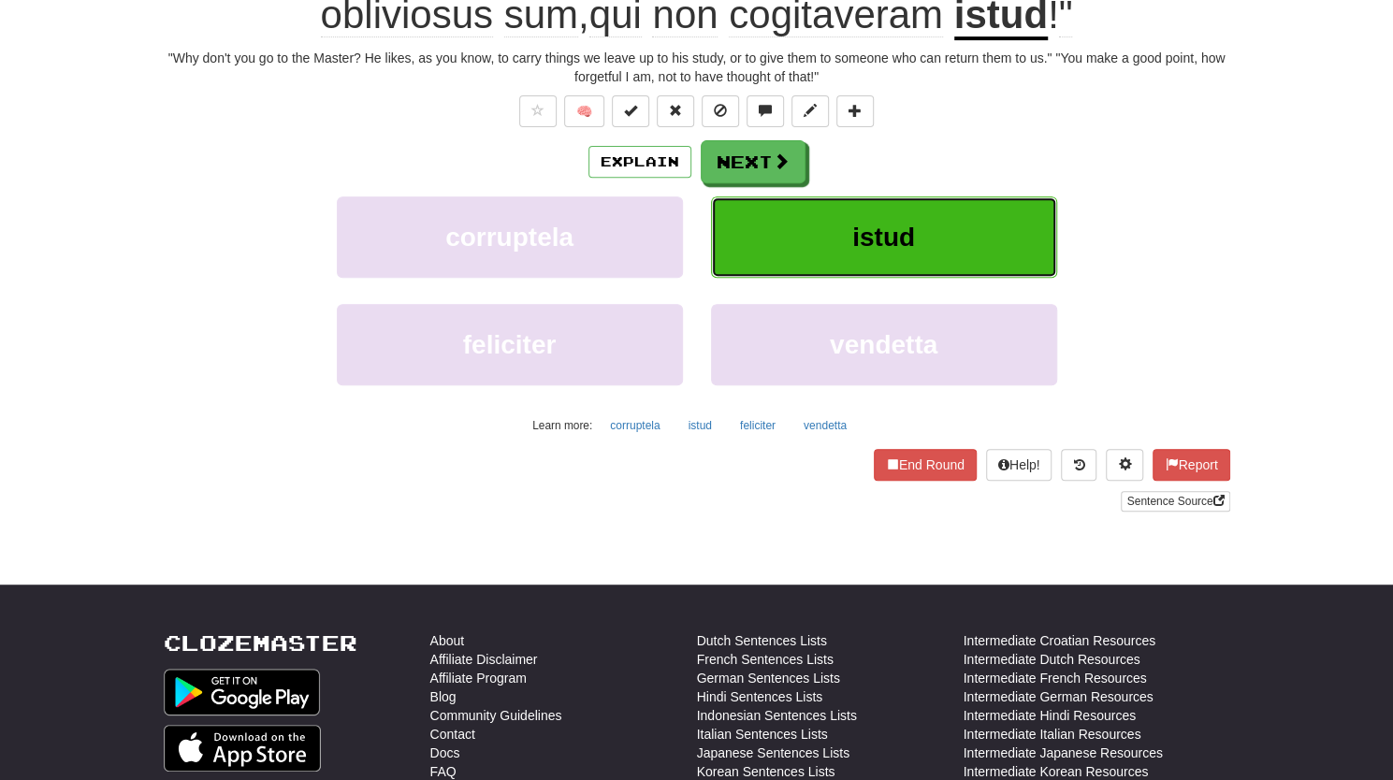
scroll to position [361, 0]
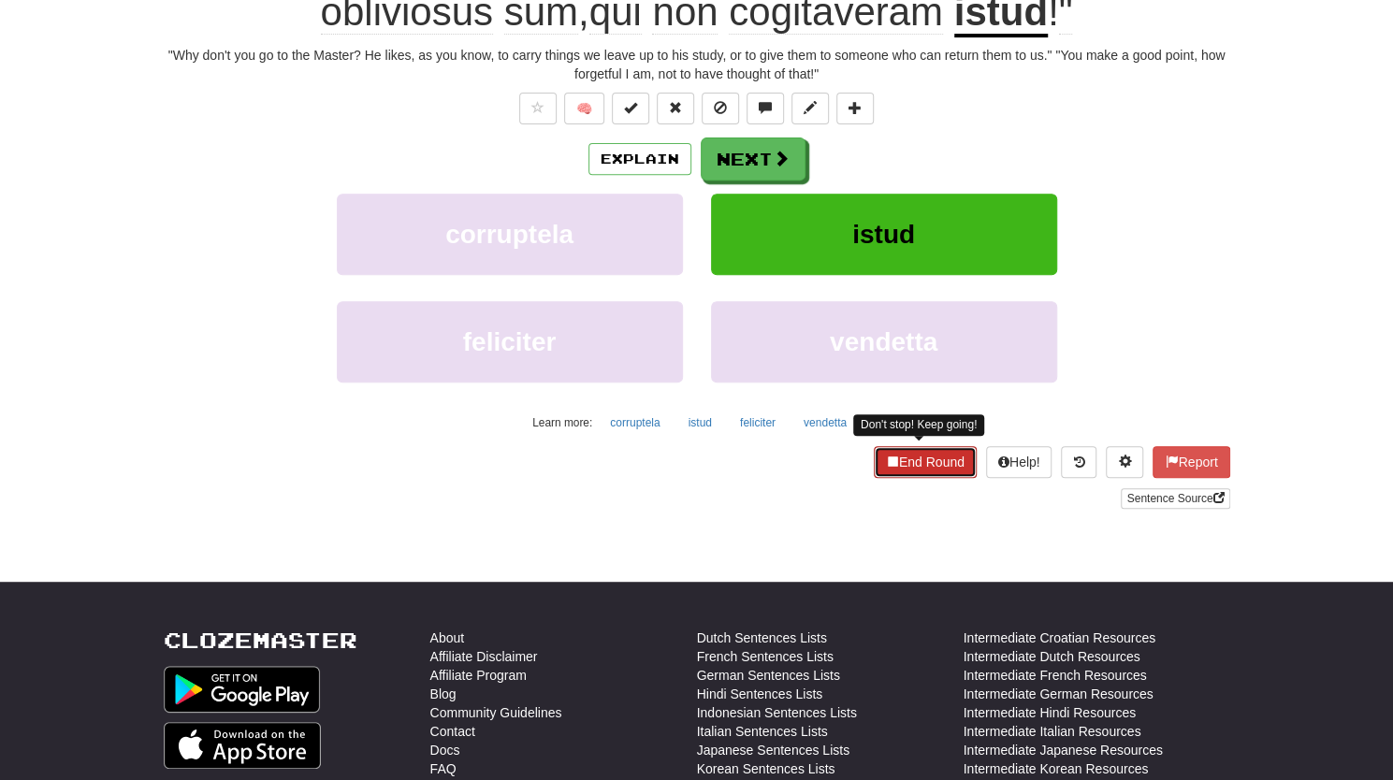
click at [919, 463] on button "End Round" at bounding box center [924, 462] width 103 height 32
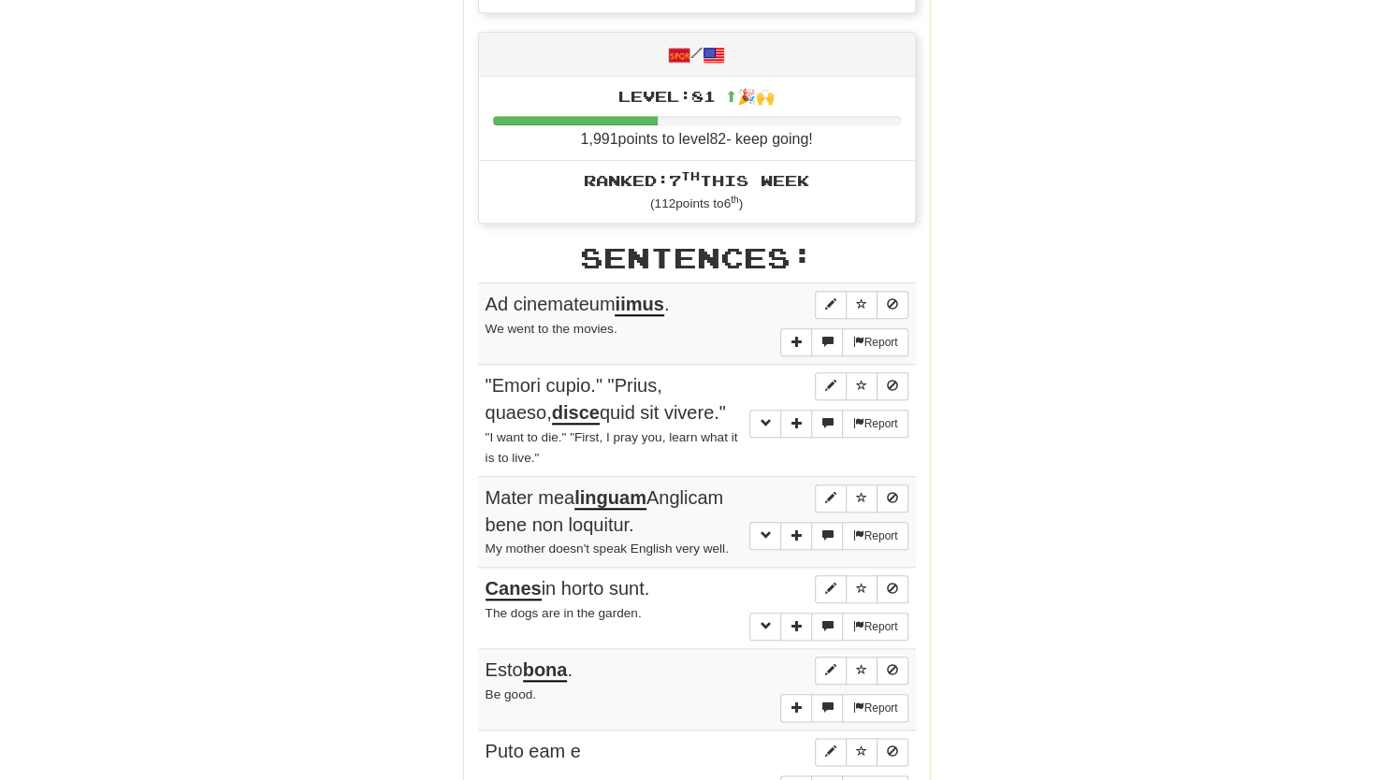
scroll to position [0, 0]
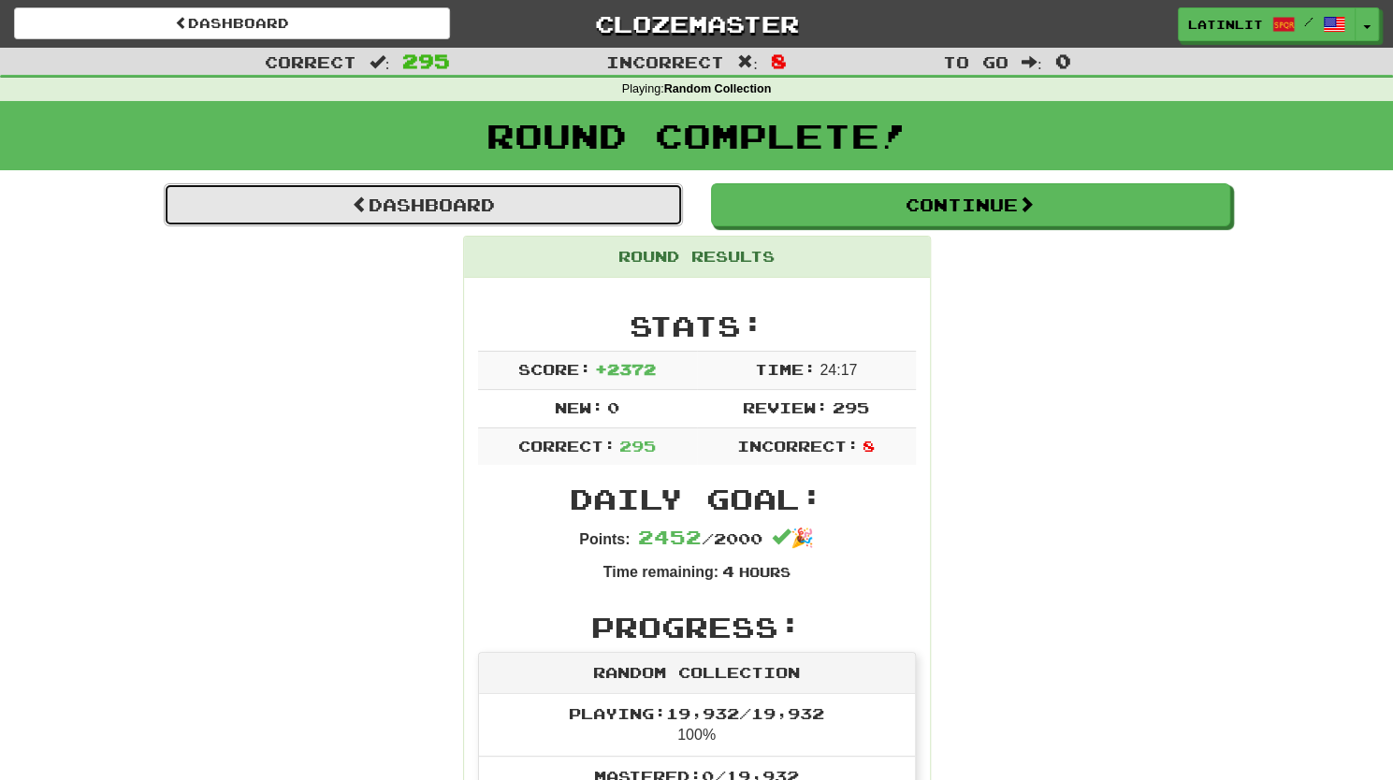
click at [383, 208] on link "Dashboard" at bounding box center [423, 204] width 519 height 43
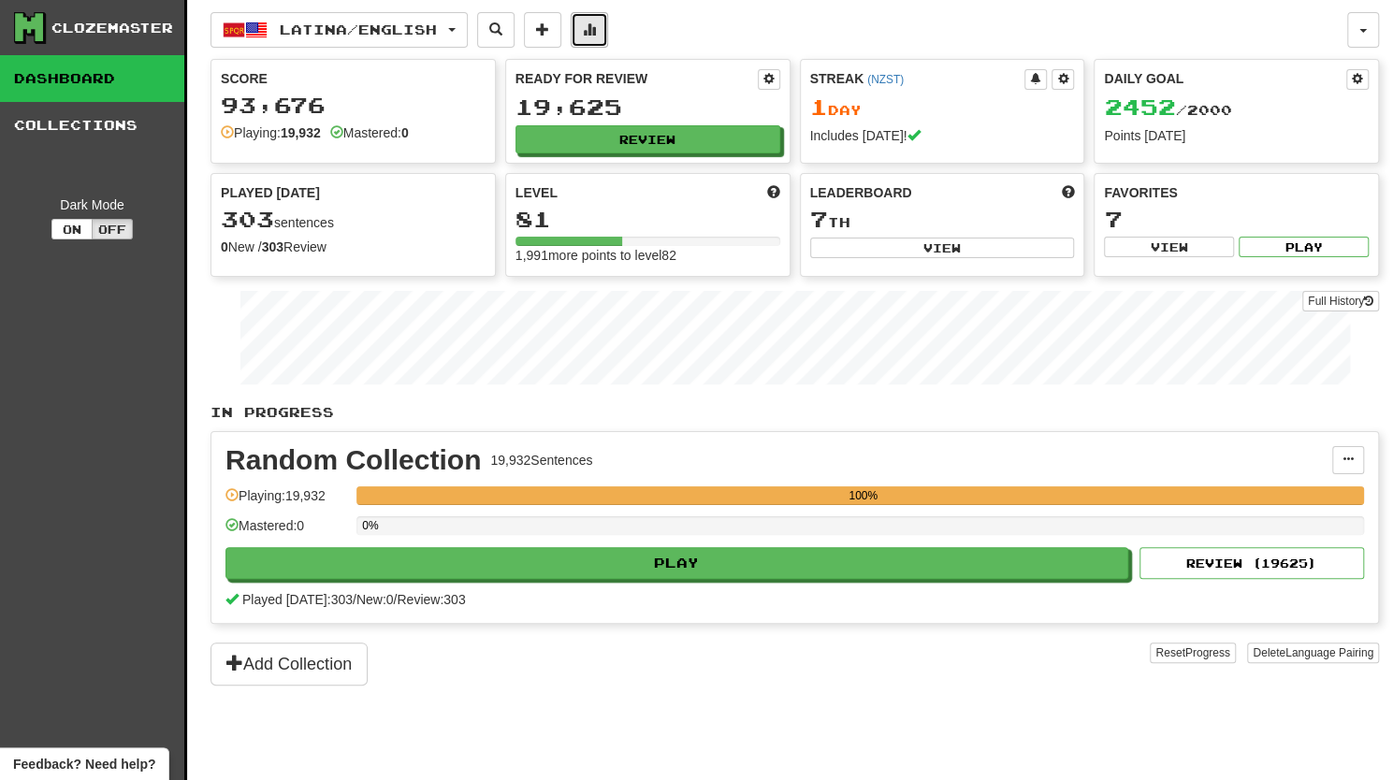
click at [589, 33] on button at bounding box center [588, 30] width 37 height 36
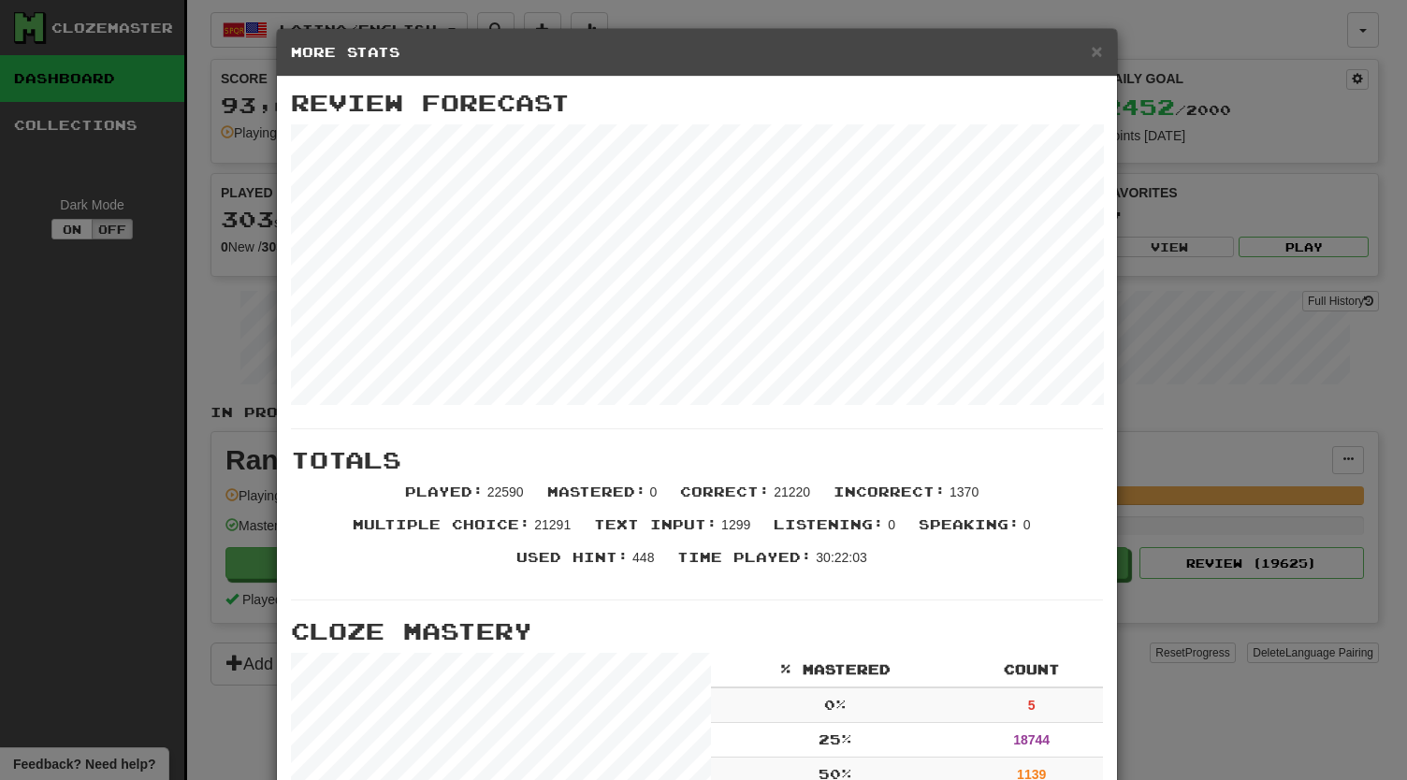
click at [1079, 47] on h5 "More Stats" at bounding box center [697, 52] width 812 height 19
